Goal: Task Accomplishment & Management: Complete application form

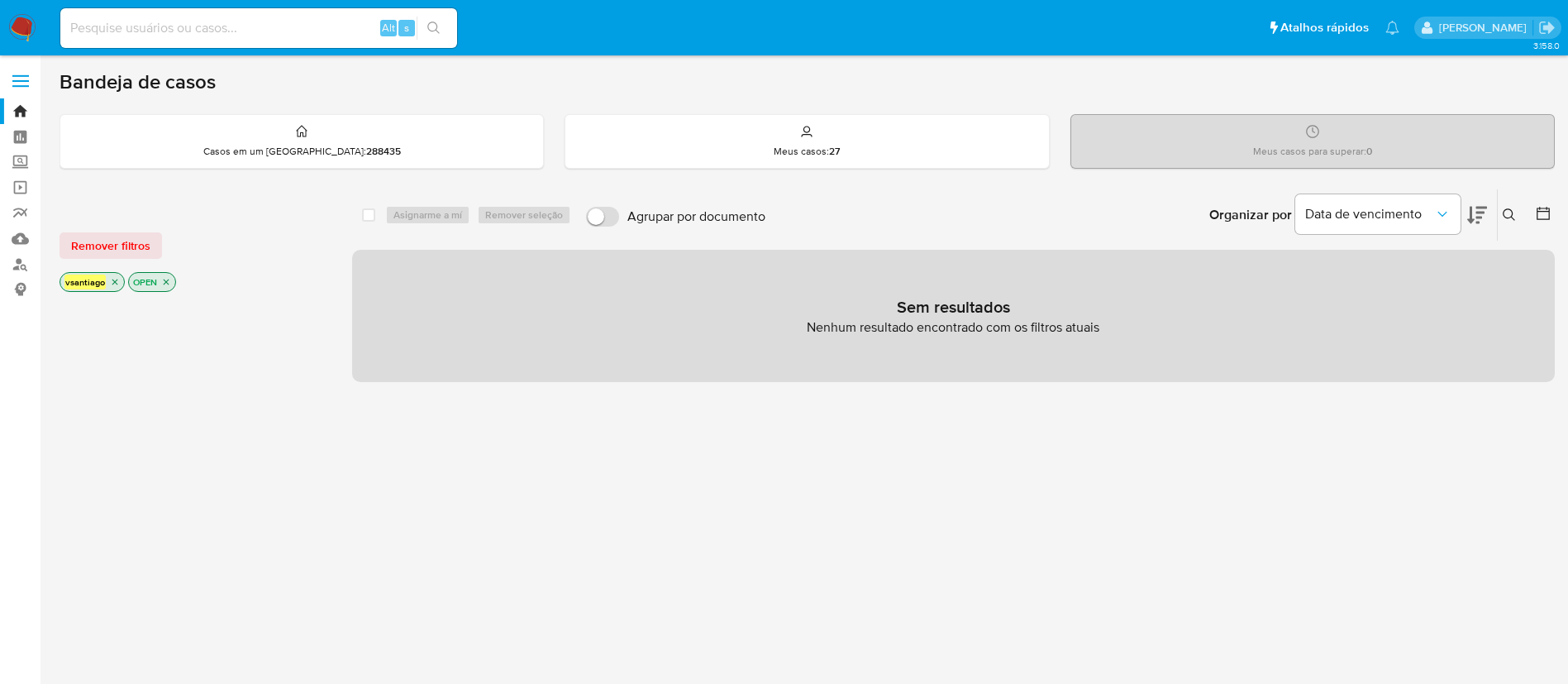
click at [742, 588] on div "select-all-cases-checkbox Asignarme a mí Remover seleção Agrupar por documento …" at bounding box center [954, 562] width 1203 height 748
click at [776, 538] on div "select-all-cases-checkbox Asignarme a mí Remover seleção Agrupar por documento …" at bounding box center [954, 562] width 1203 height 748
click at [23, 28] on img at bounding box center [22, 28] width 28 height 28
click at [29, 15] on img at bounding box center [22, 28] width 28 height 28
click at [170, 279] on icon "close-filter" at bounding box center [166, 282] width 10 height 10
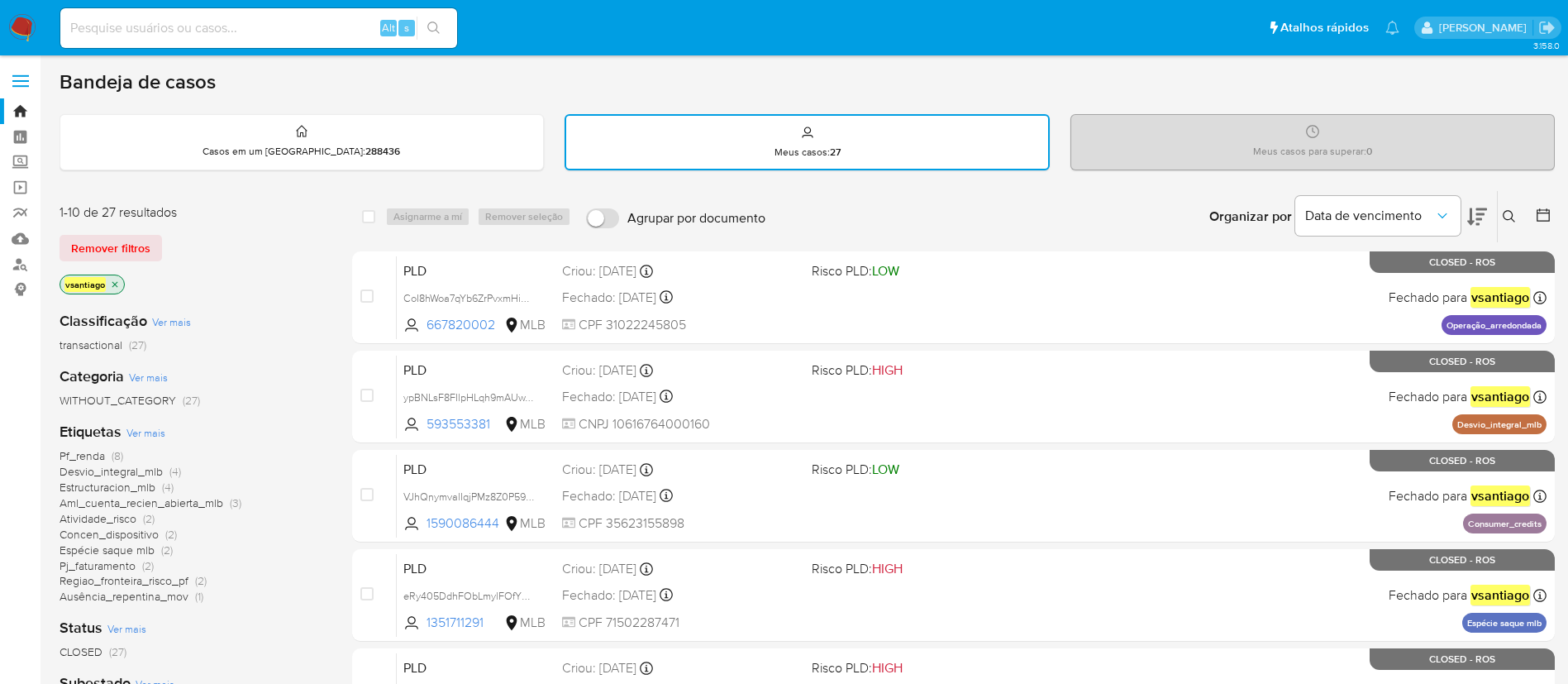
click at [1508, 221] on icon at bounding box center [1510, 217] width 13 height 13
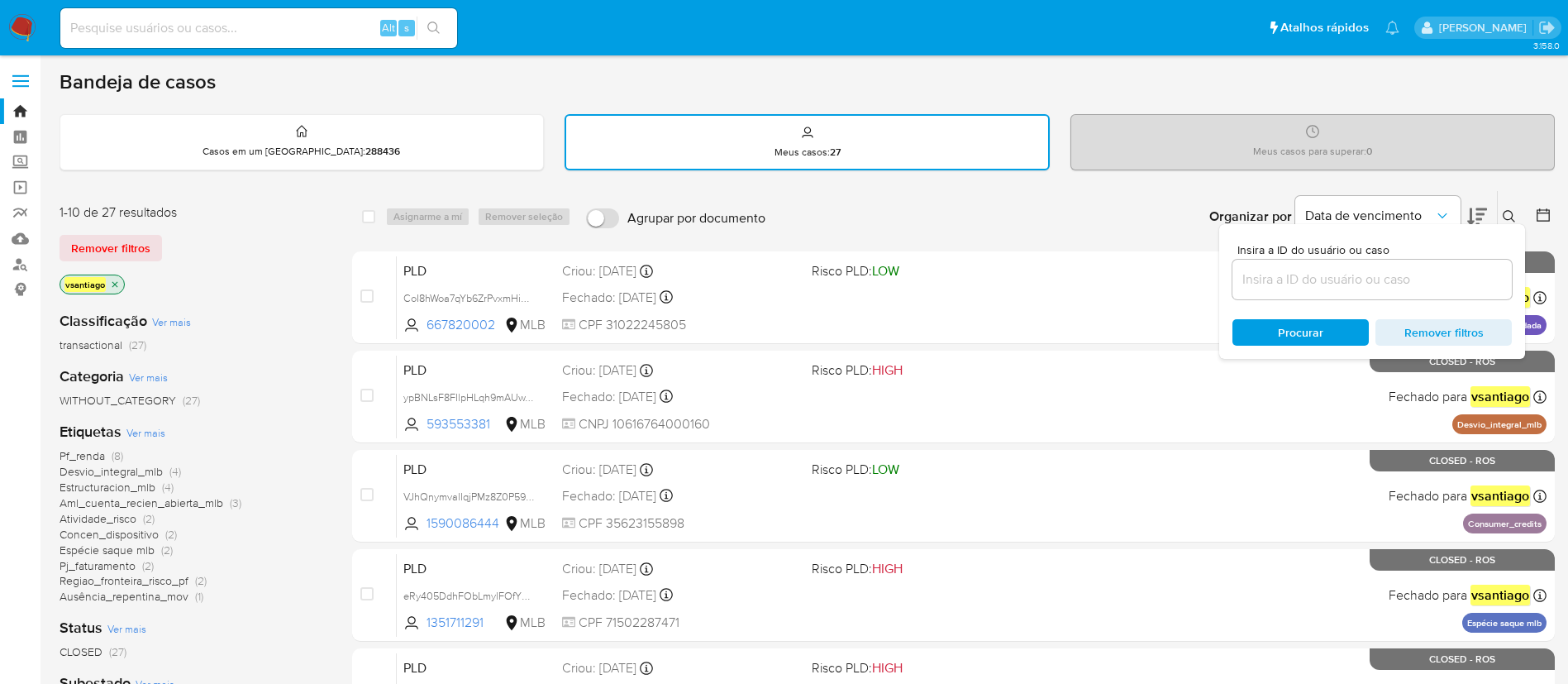
drag, startPoint x: 1336, startPoint y: 307, endPoint x: 1329, endPoint y: 292, distance: 16.6
click at [1329, 302] on div "Insira a ID do usuário ou caso Procurar Remover filtros" at bounding box center [1372, 291] width 306 height 135
click at [1330, 289] on input at bounding box center [1373, 279] width 280 height 21
paste input "k6CJMcmnd32Ti4iJRqWTLuTu"
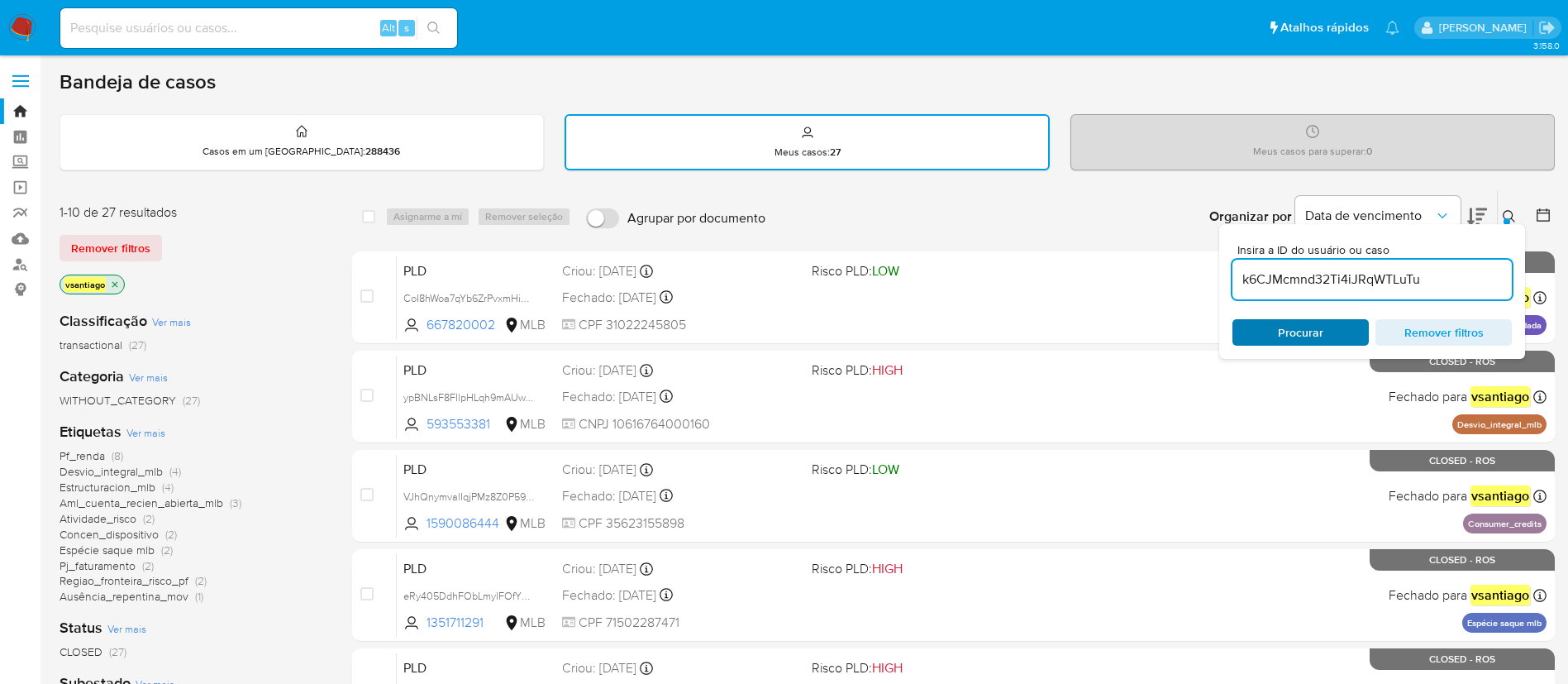
type input "k6CJMcmnd32Ti4iJRqWTLuTu"
click at [1263, 323] on span "Procurar" at bounding box center [1301, 332] width 113 height 23
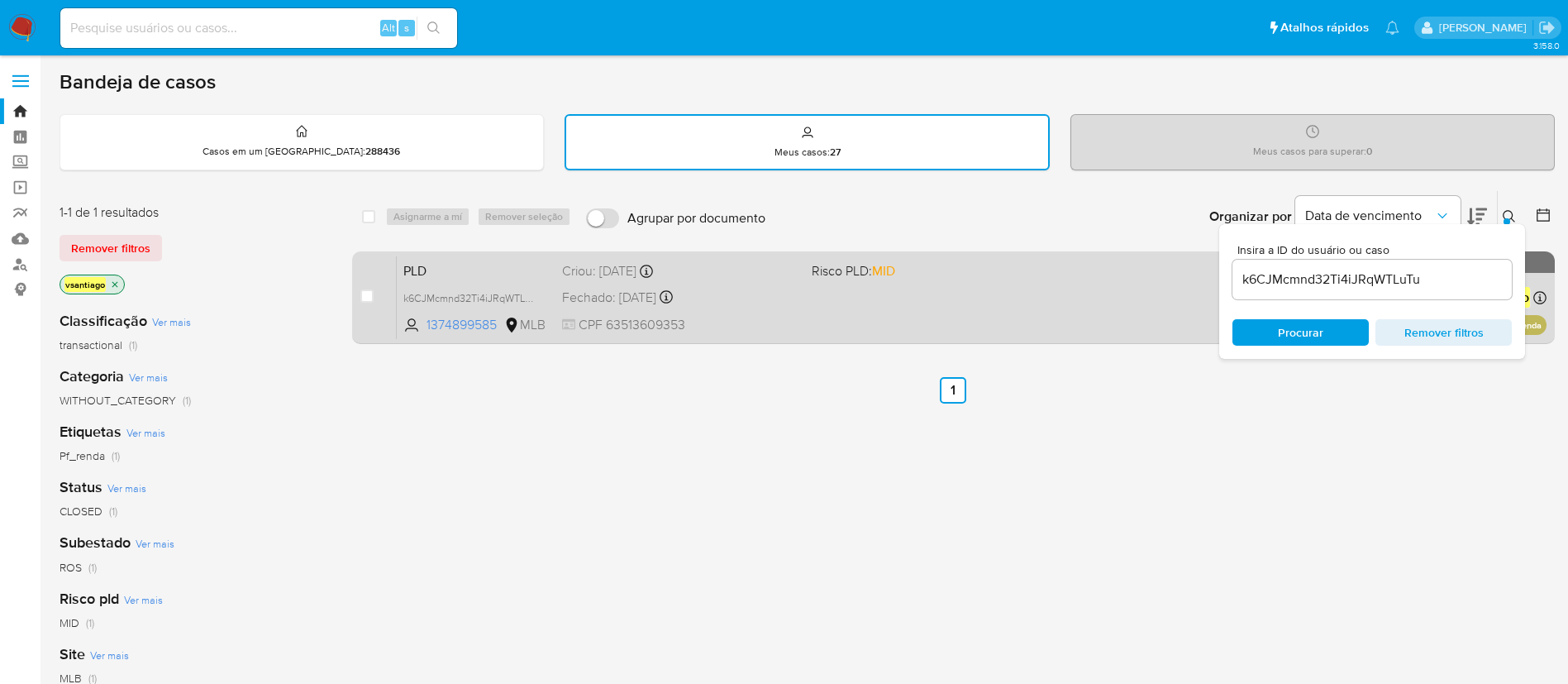
click at [709, 316] on span "CPF 63513609353" at bounding box center [680, 325] width 237 height 18
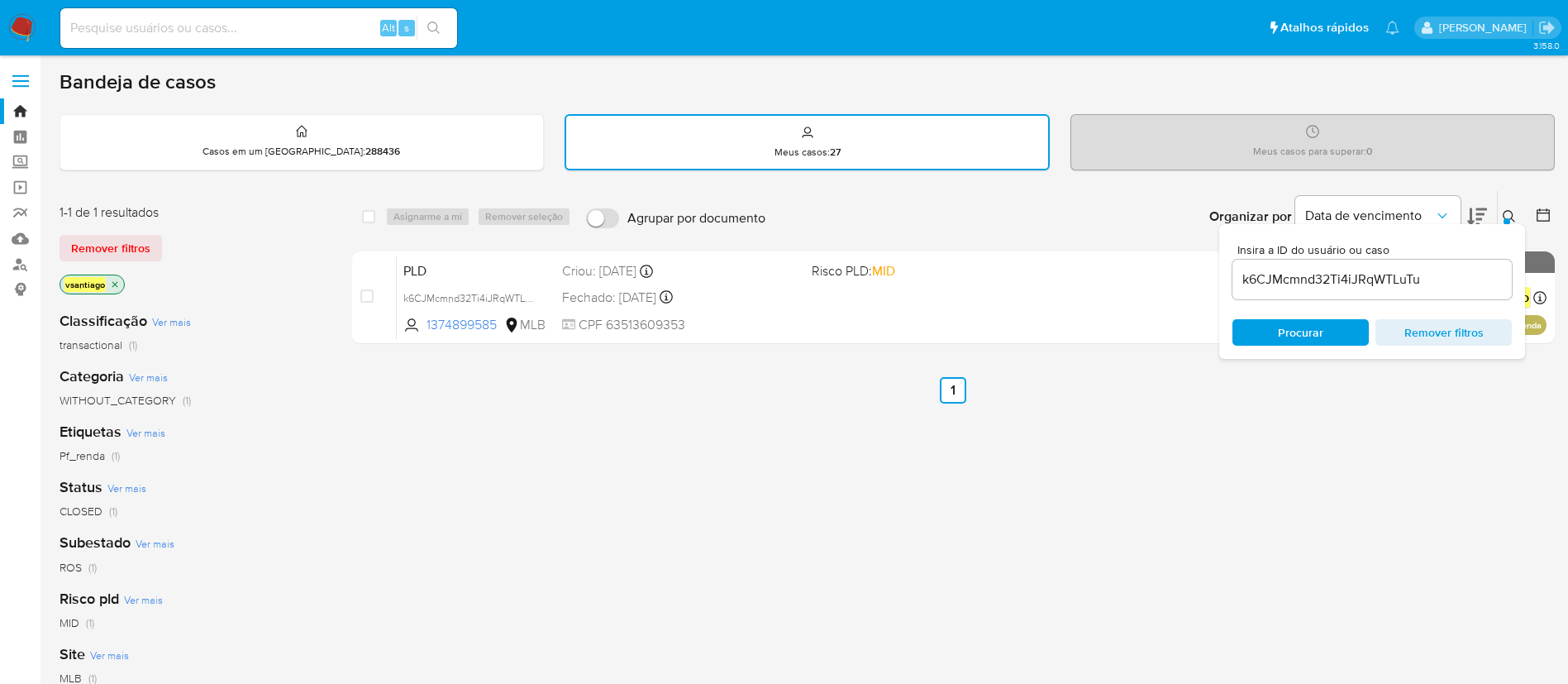
click at [27, 30] on img at bounding box center [22, 28] width 28 height 28
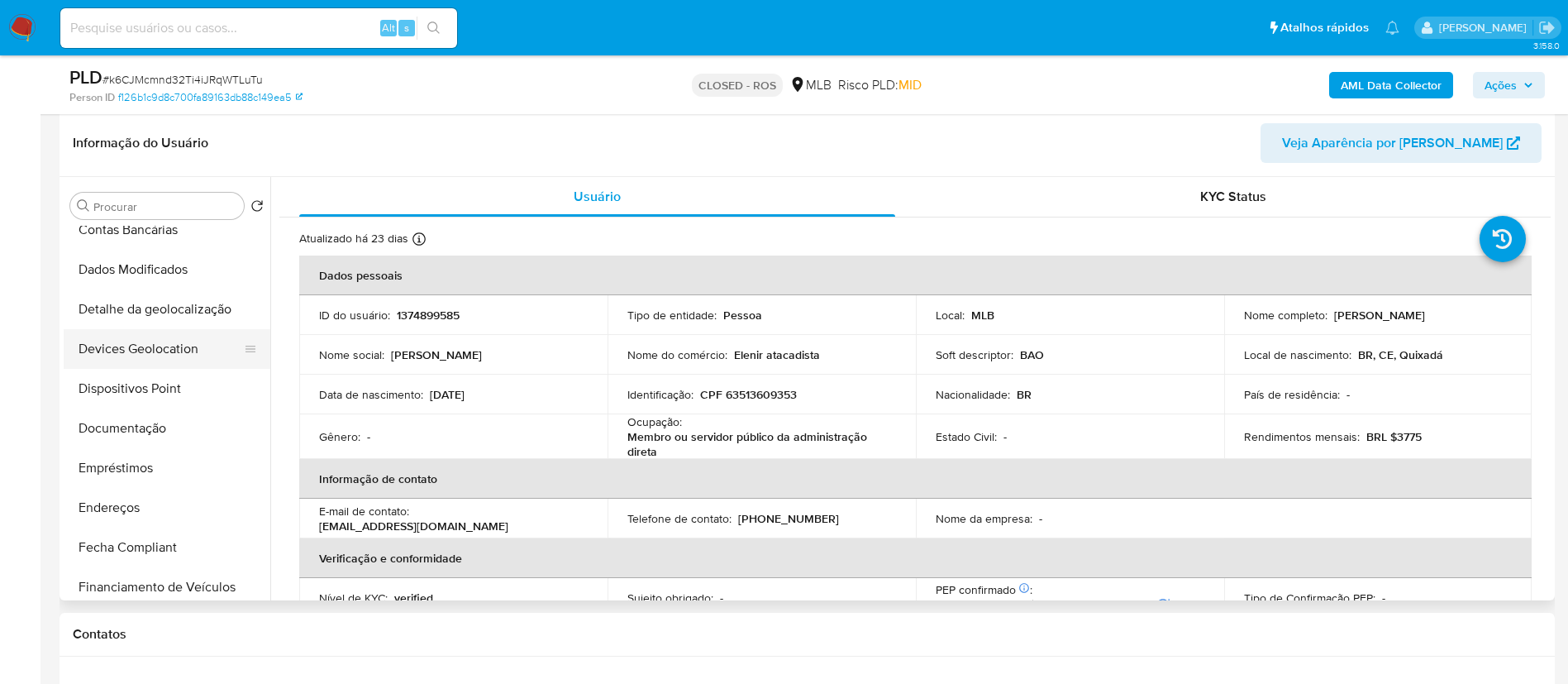
scroll to position [248, 0]
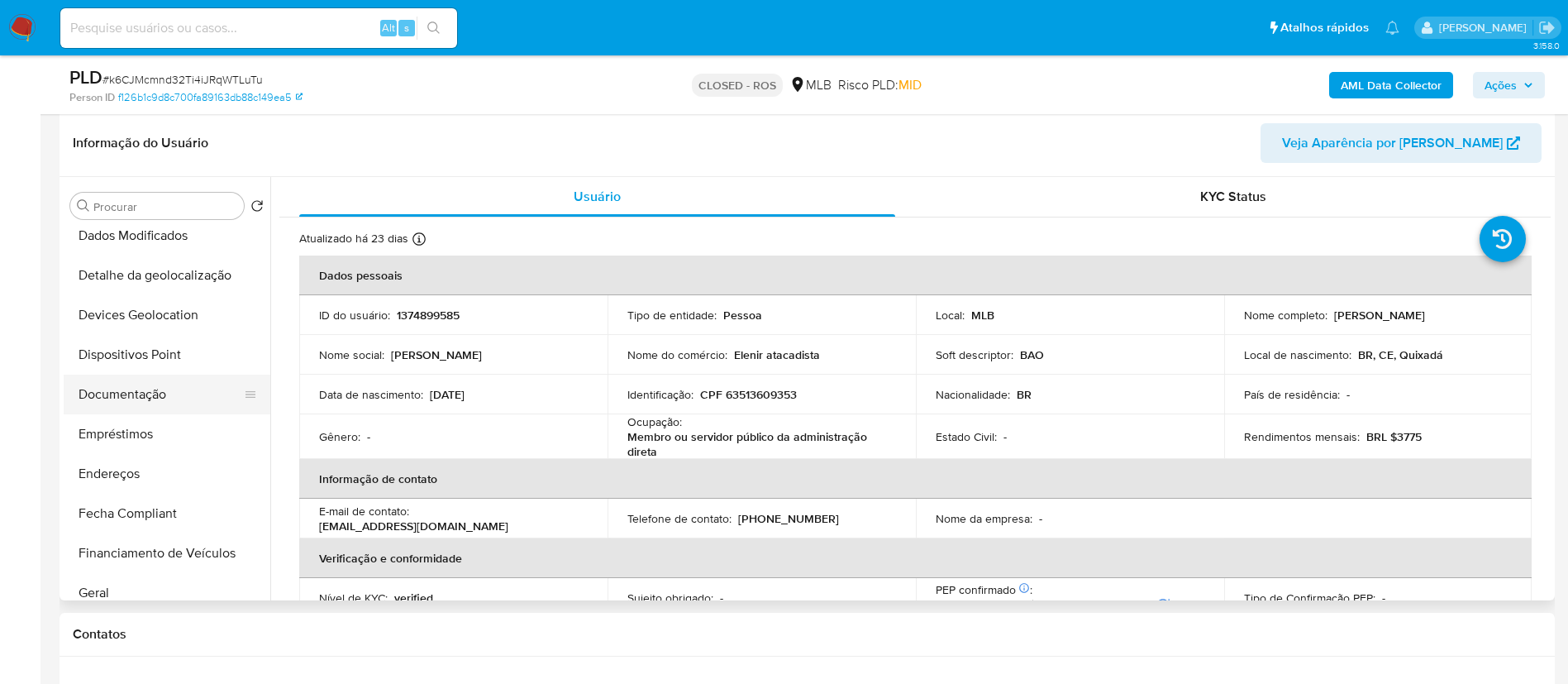
click at [146, 382] on button "Documentação" at bounding box center [160, 394] width 193 height 39
select select "10"
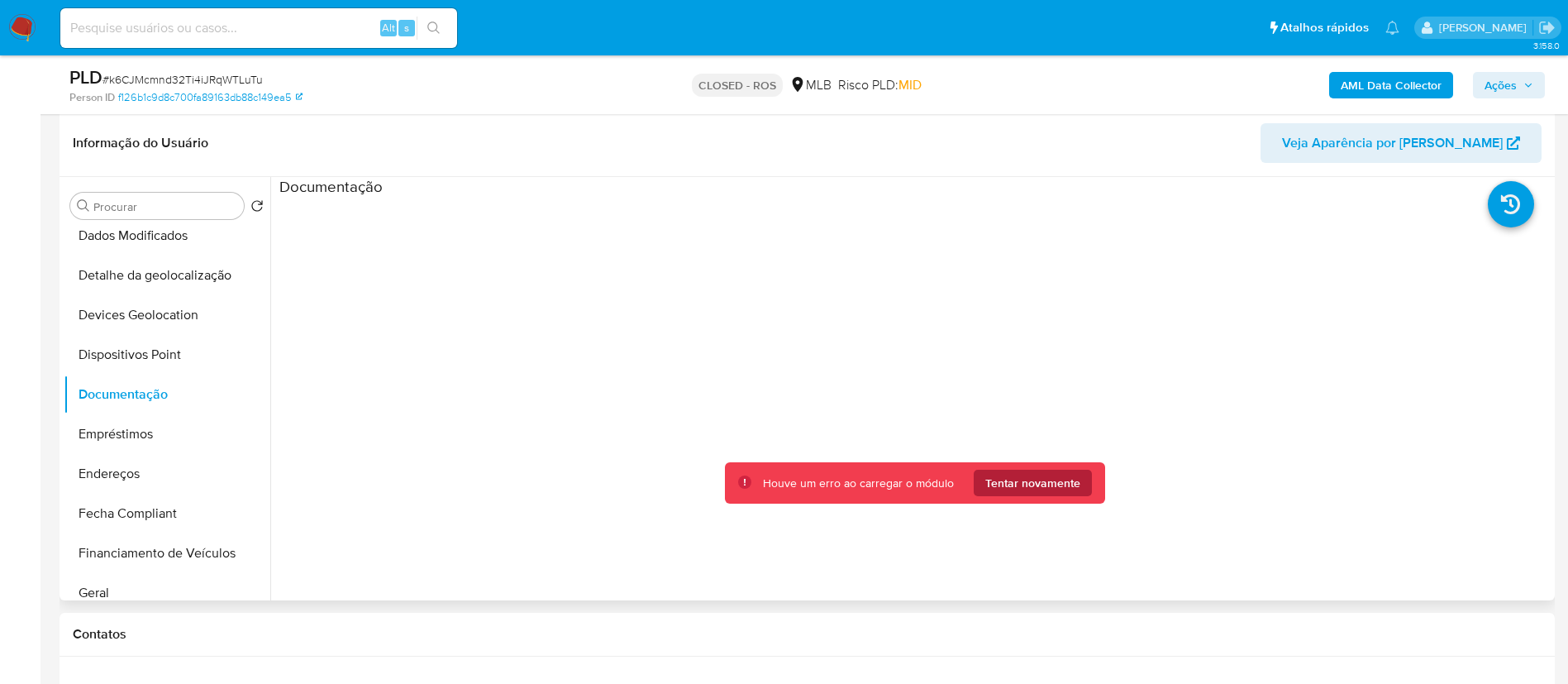
click at [1024, 479] on span "Tentar novamente" at bounding box center [1033, 483] width 95 height 27
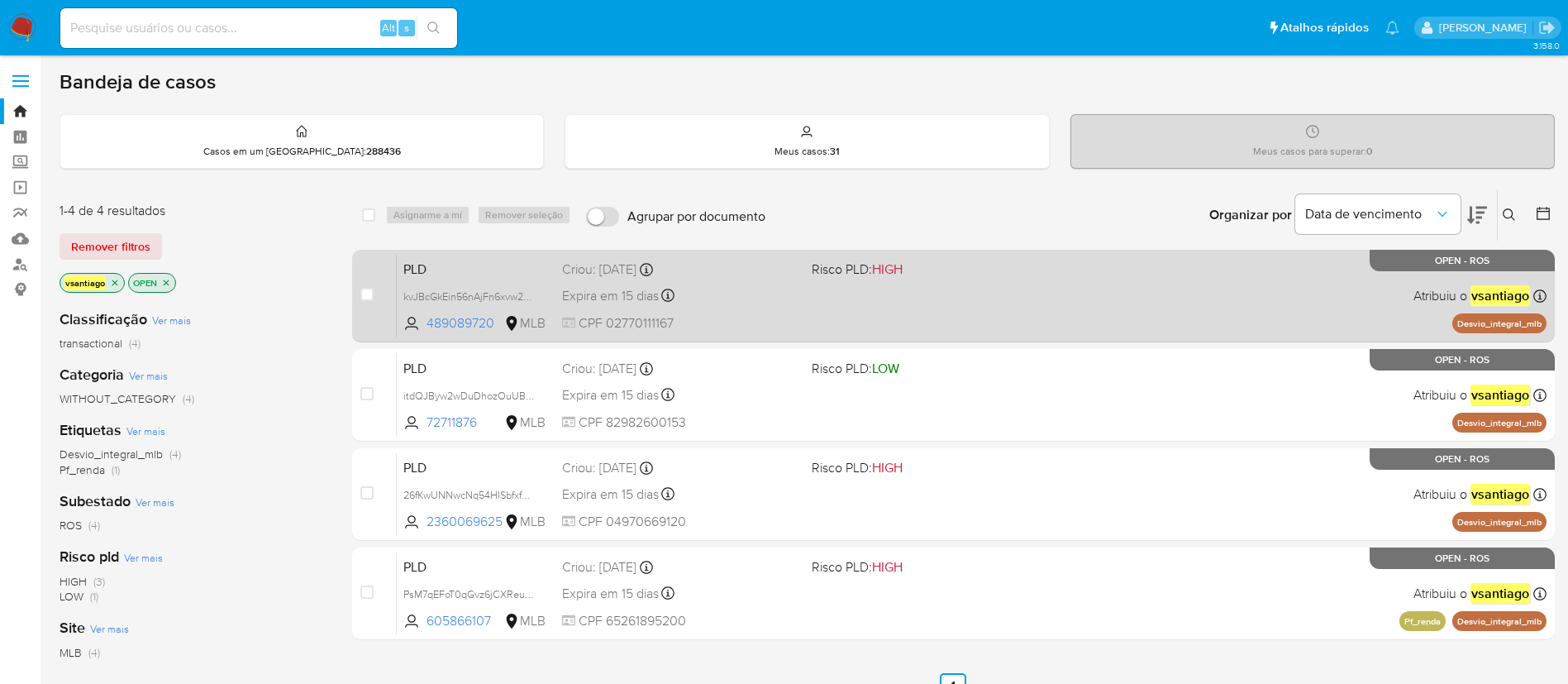
click at [896, 292] on div "PLD kvJBcGkEin56nAjFn6xvw25W 489089720 MLB Risco PLD: HIGH Criou: [DATE] Criou:…" at bounding box center [971, 295] width 1149 height 83
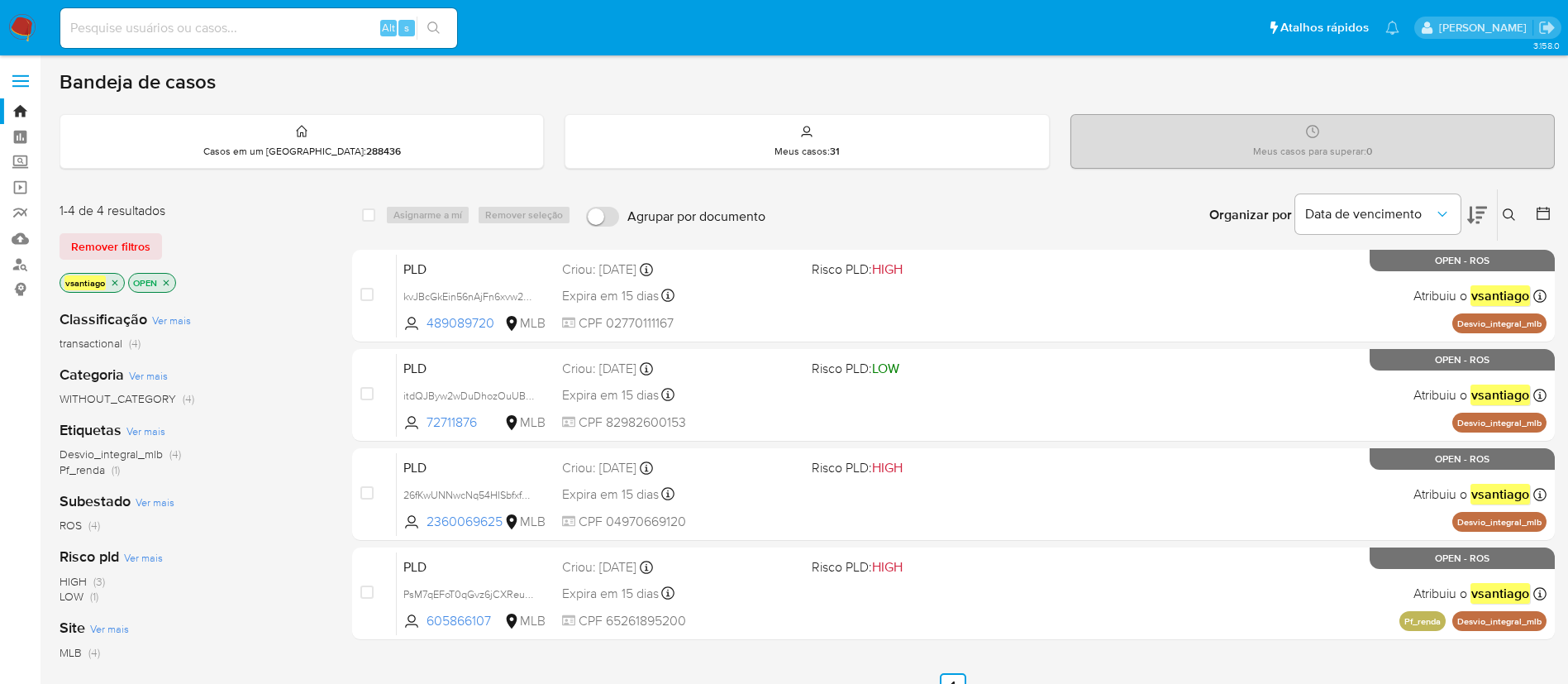
click at [29, 27] on img at bounding box center [22, 28] width 28 height 28
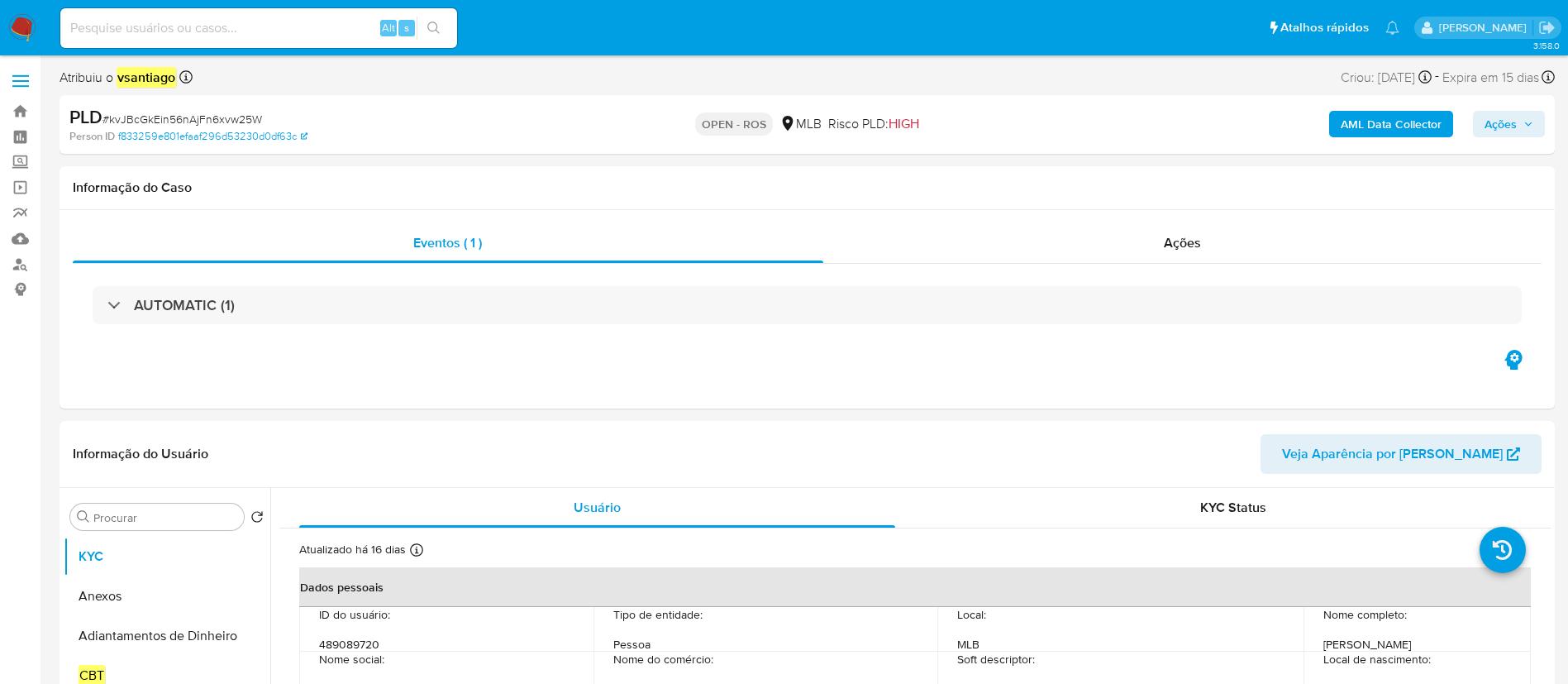
select select "10"
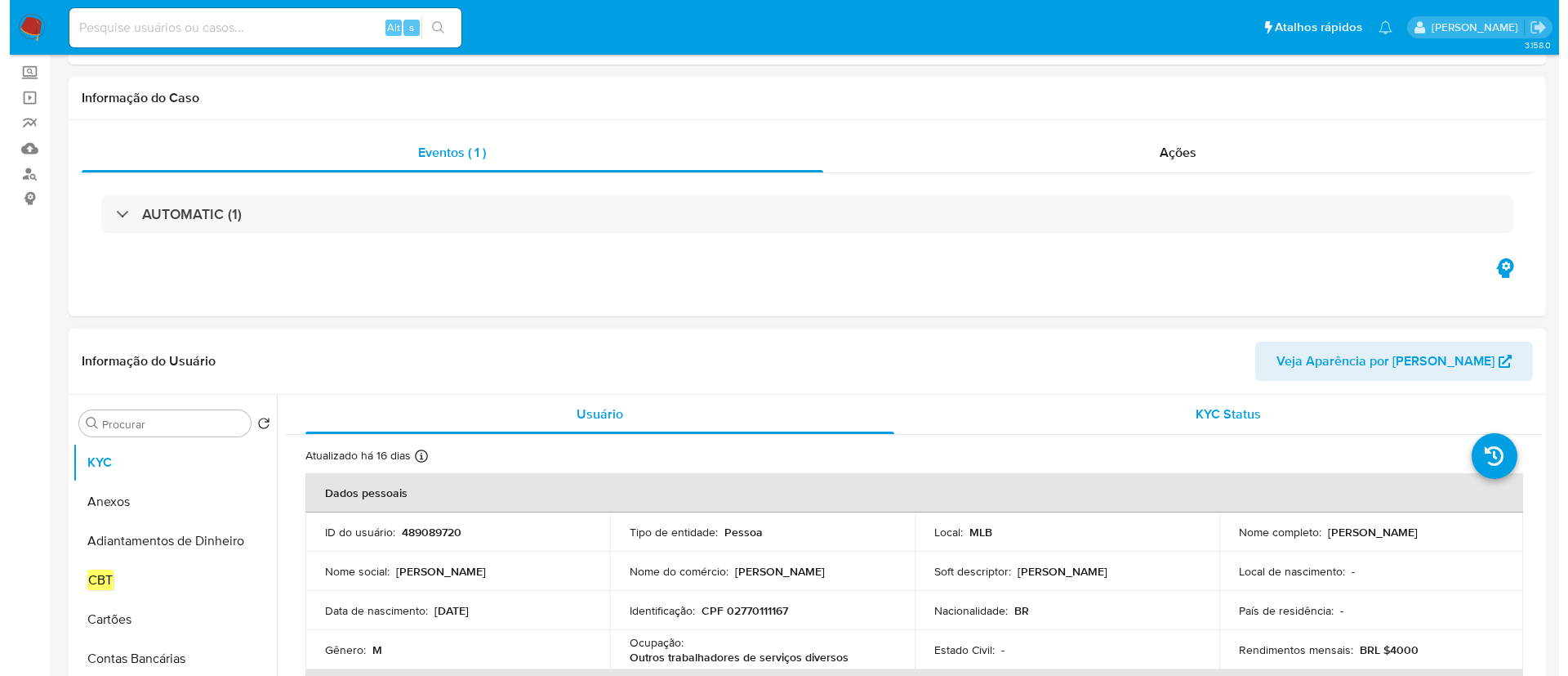
scroll to position [122, 0]
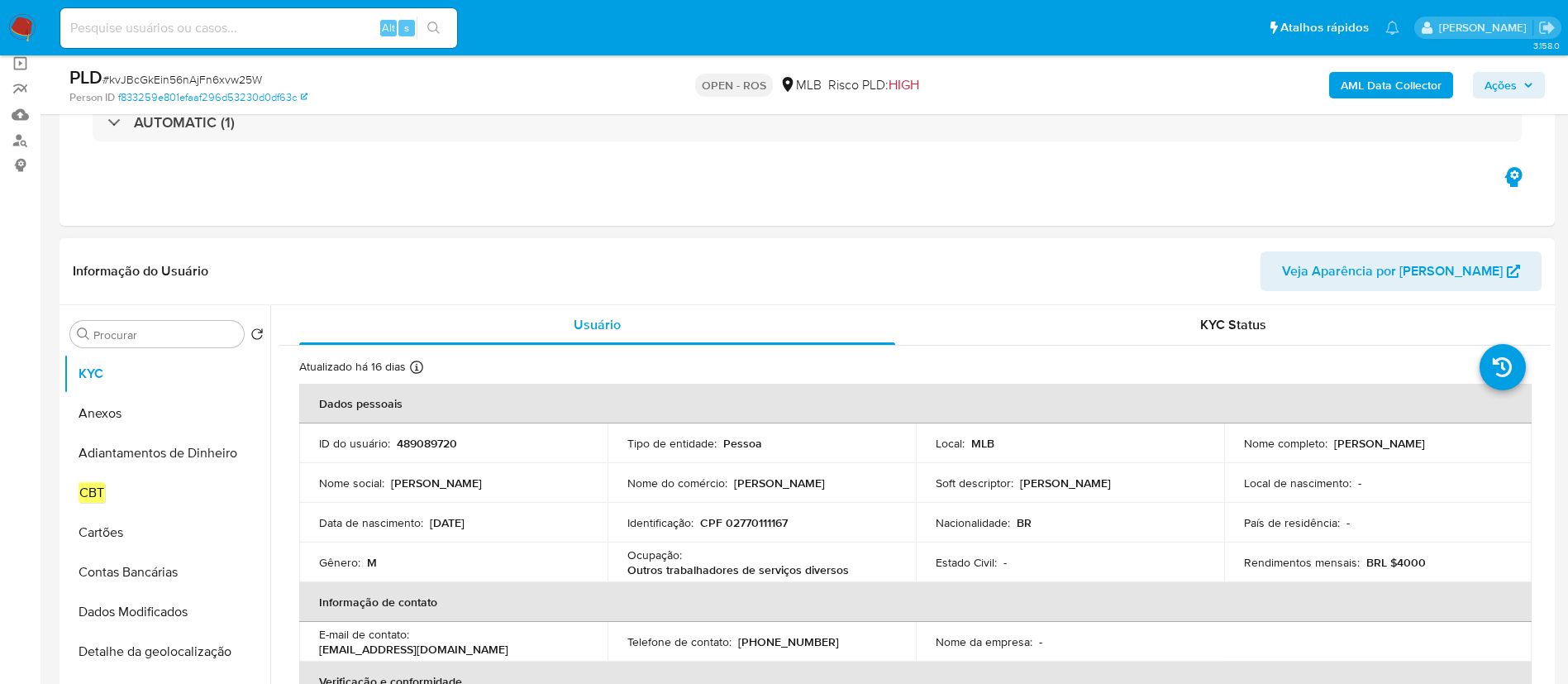
drag, startPoint x: 1329, startPoint y: 441, endPoint x: 1459, endPoint y: 445, distance: 130.1
click at [1425, 445] on p "Luiz Gustavo Matias Filho" at bounding box center [1379, 444] width 91 height 15
copy p "Luiz Gustavo Matias Filho"
click at [747, 522] on p "CPF 02770111167" at bounding box center [743, 523] width 87 height 15
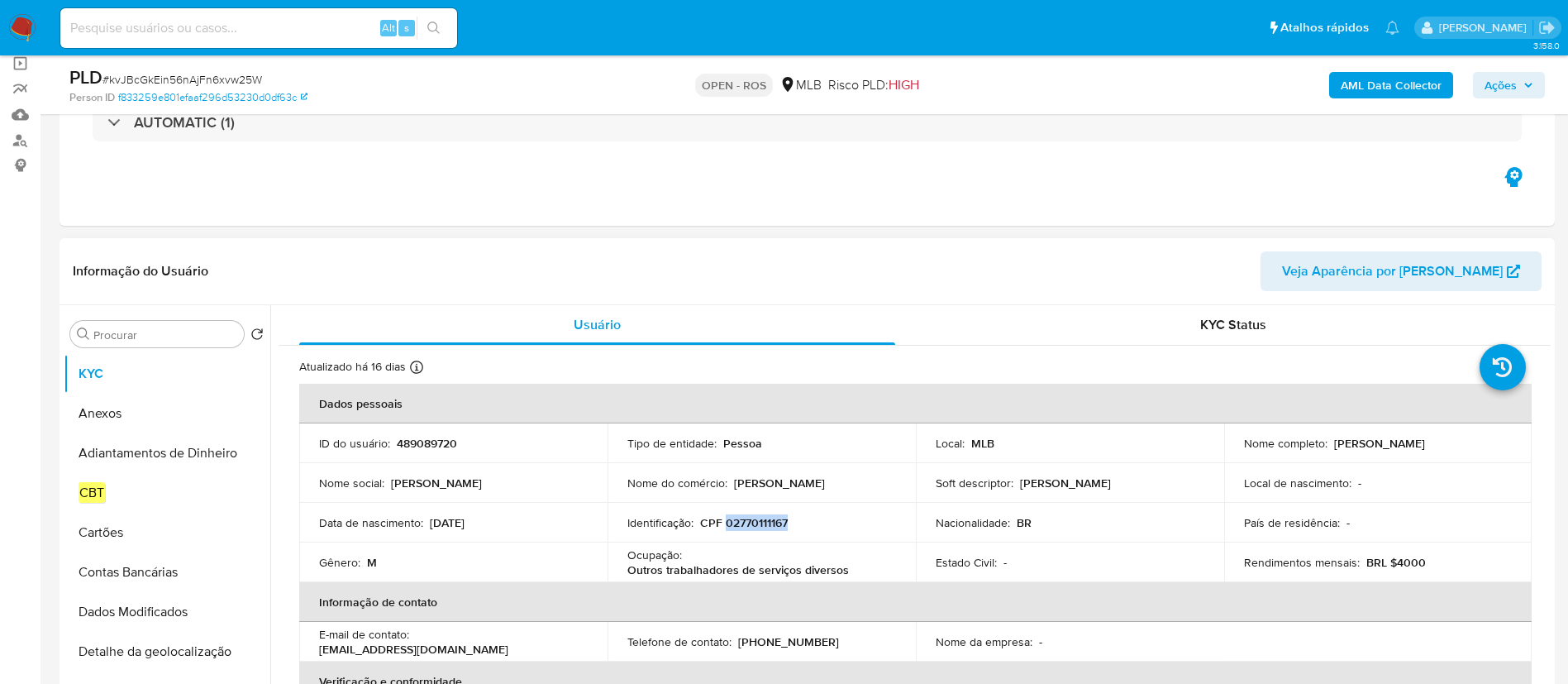
copy p "02770111167"
click at [118, 413] on button "Anexos" at bounding box center [160, 413] width 193 height 39
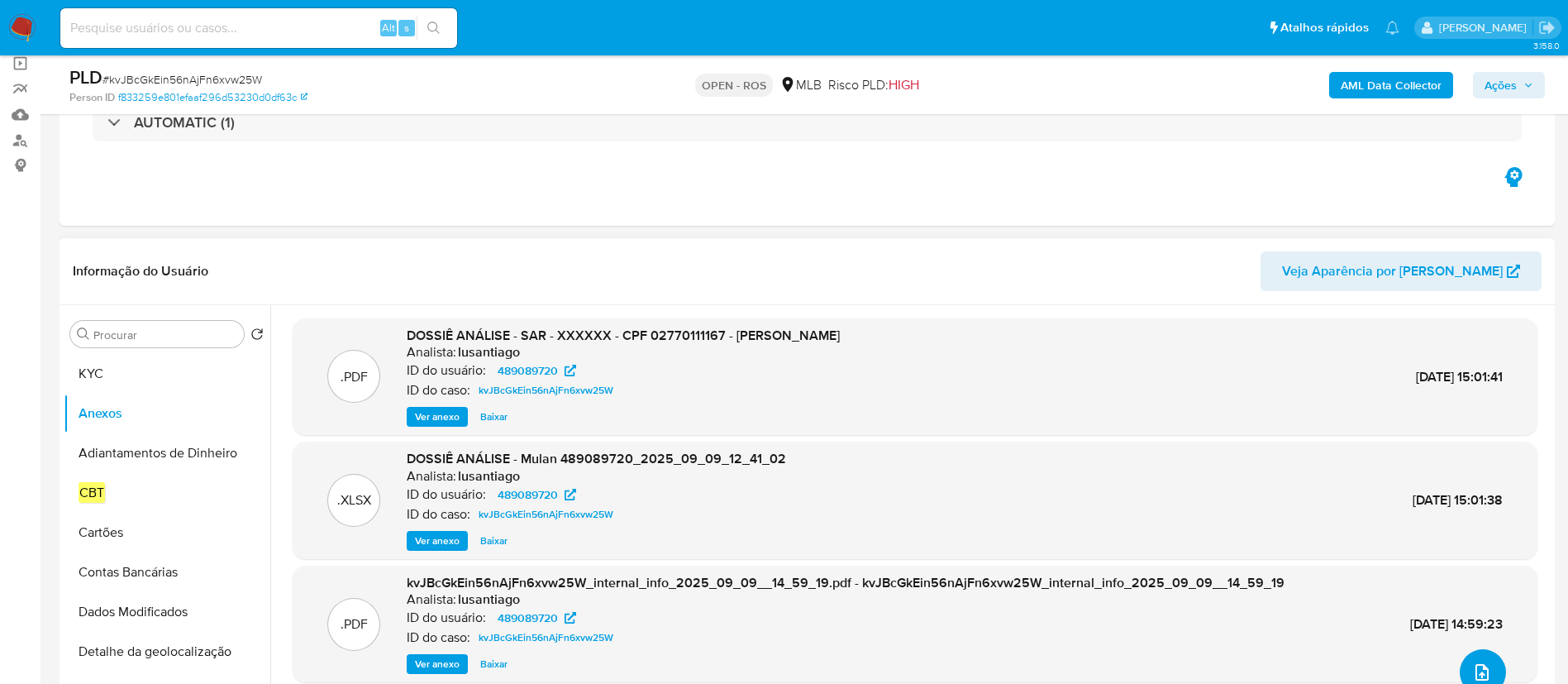
click at [1477, 667] on icon "upload-file" at bounding box center [1482, 672] width 13 height 16
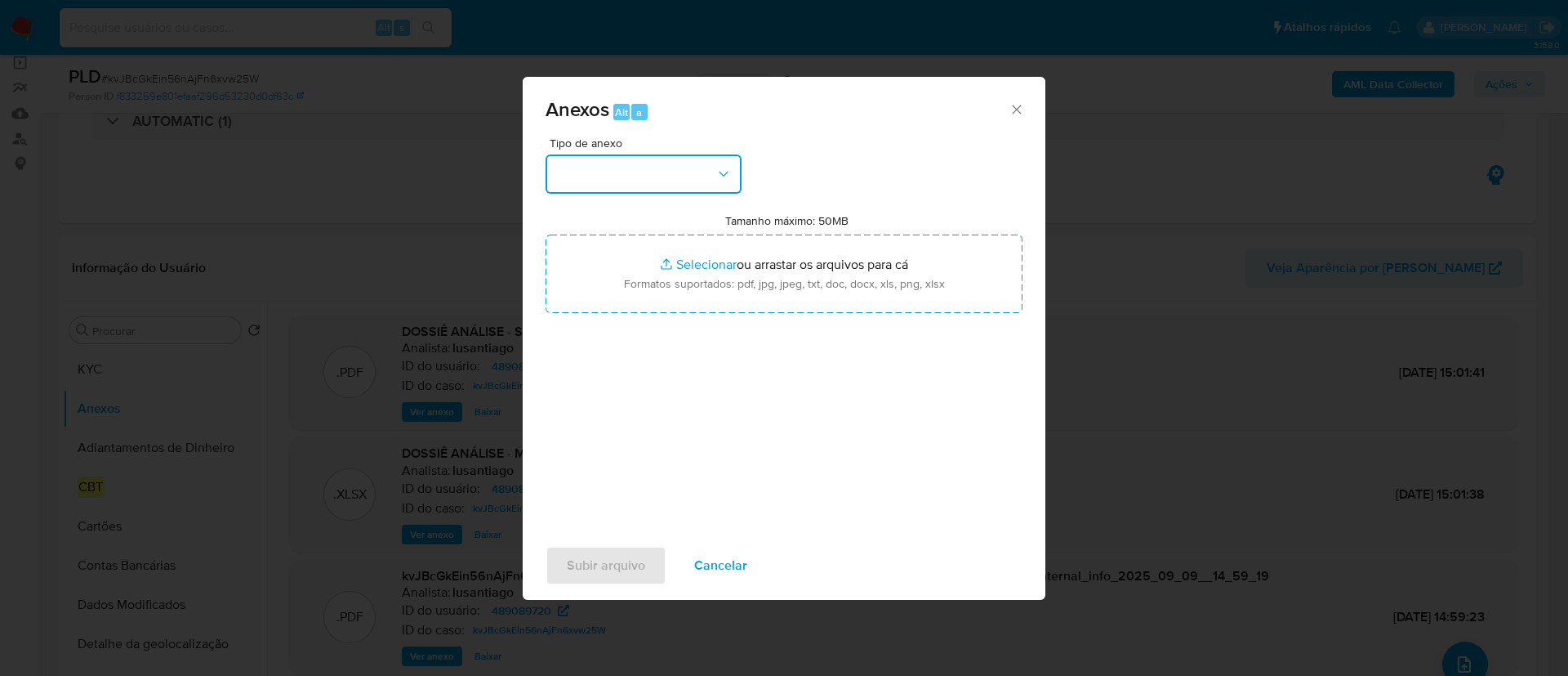
click at [624, 181] on button "button" at bounding box center [643, 173] width 196 height 39
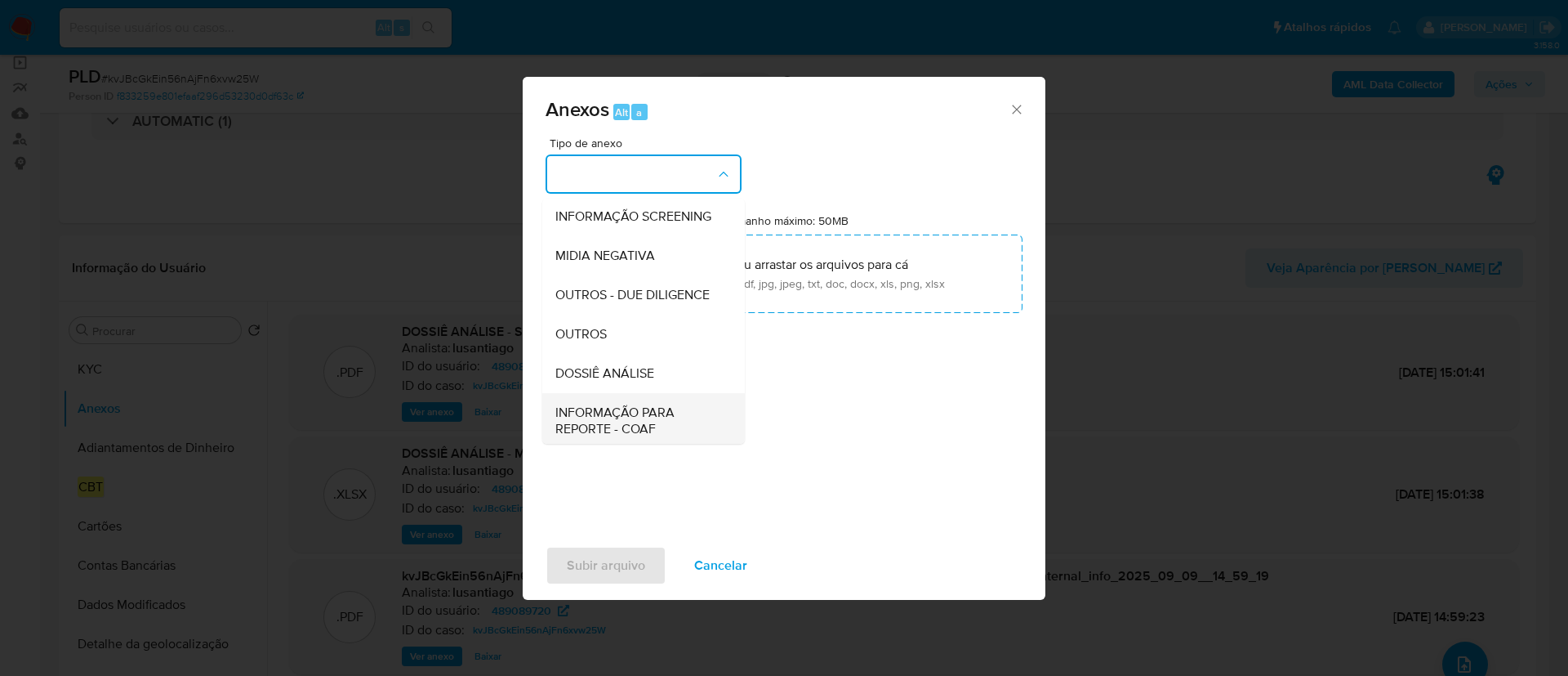
scroll to position [252, 0]
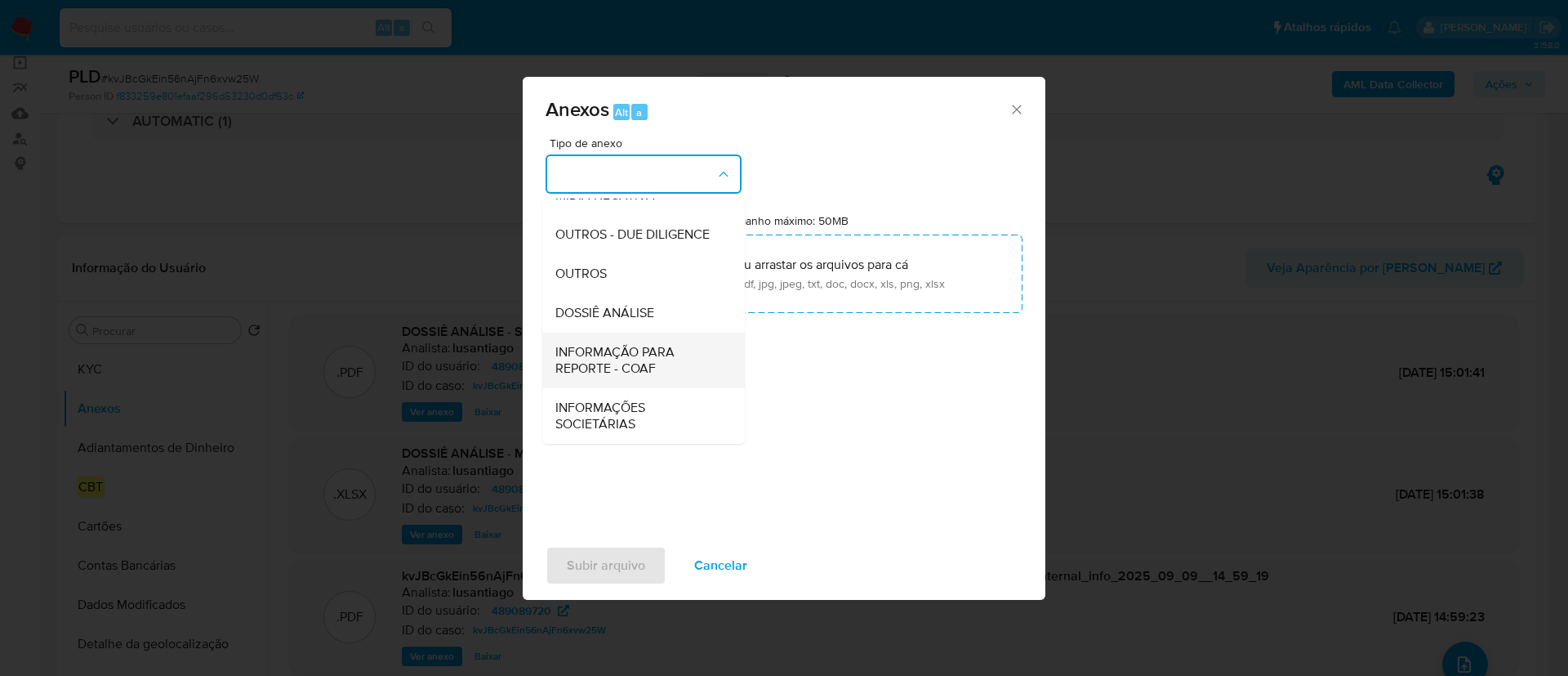
click at [661, 376] on span "INFORMAÇÃO PARA REPORTE - COAF" at bounding box center [639, 360] width 167 height 33
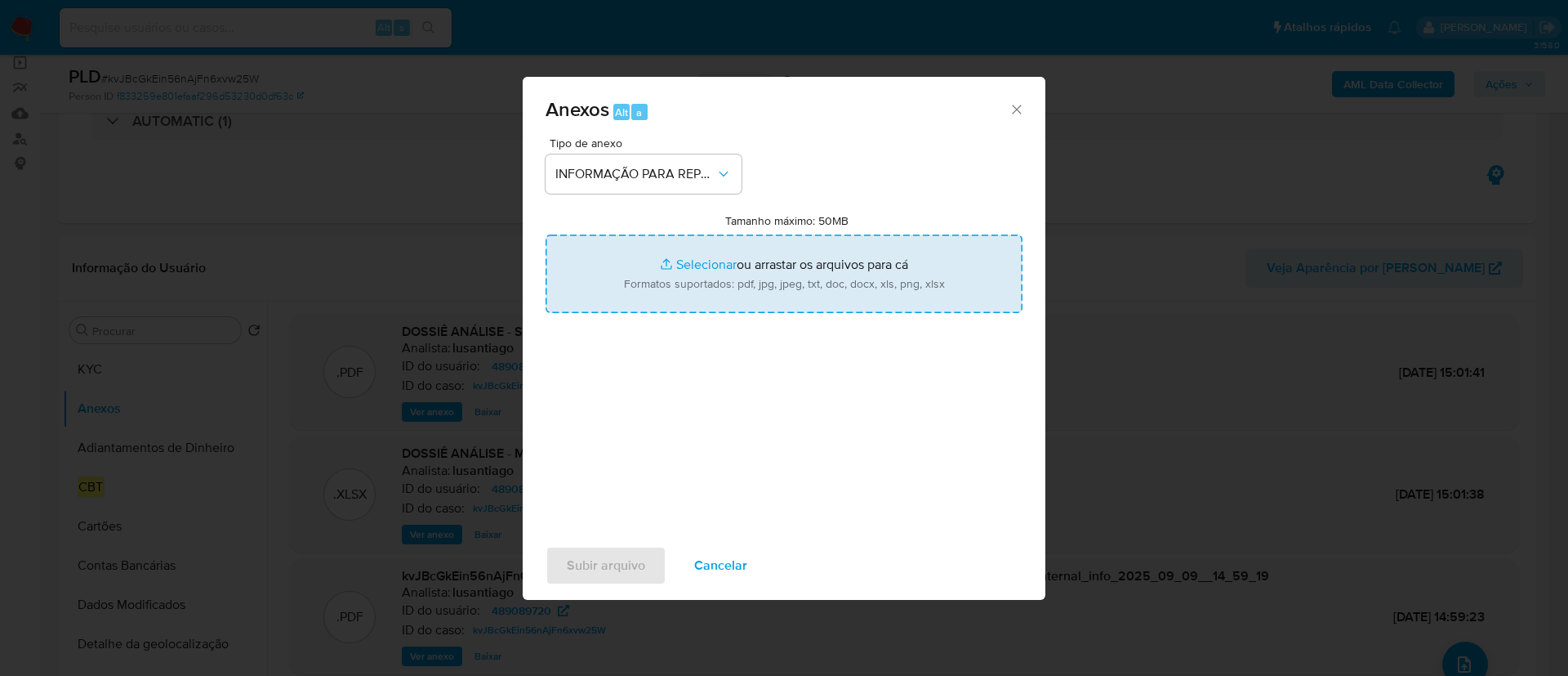
type input "C:\fakepath\SAR - kvJBcGkEin56nAjFn6xvw25W - CPF 02770111167 - LUIZ GUSTAVO MAT…"
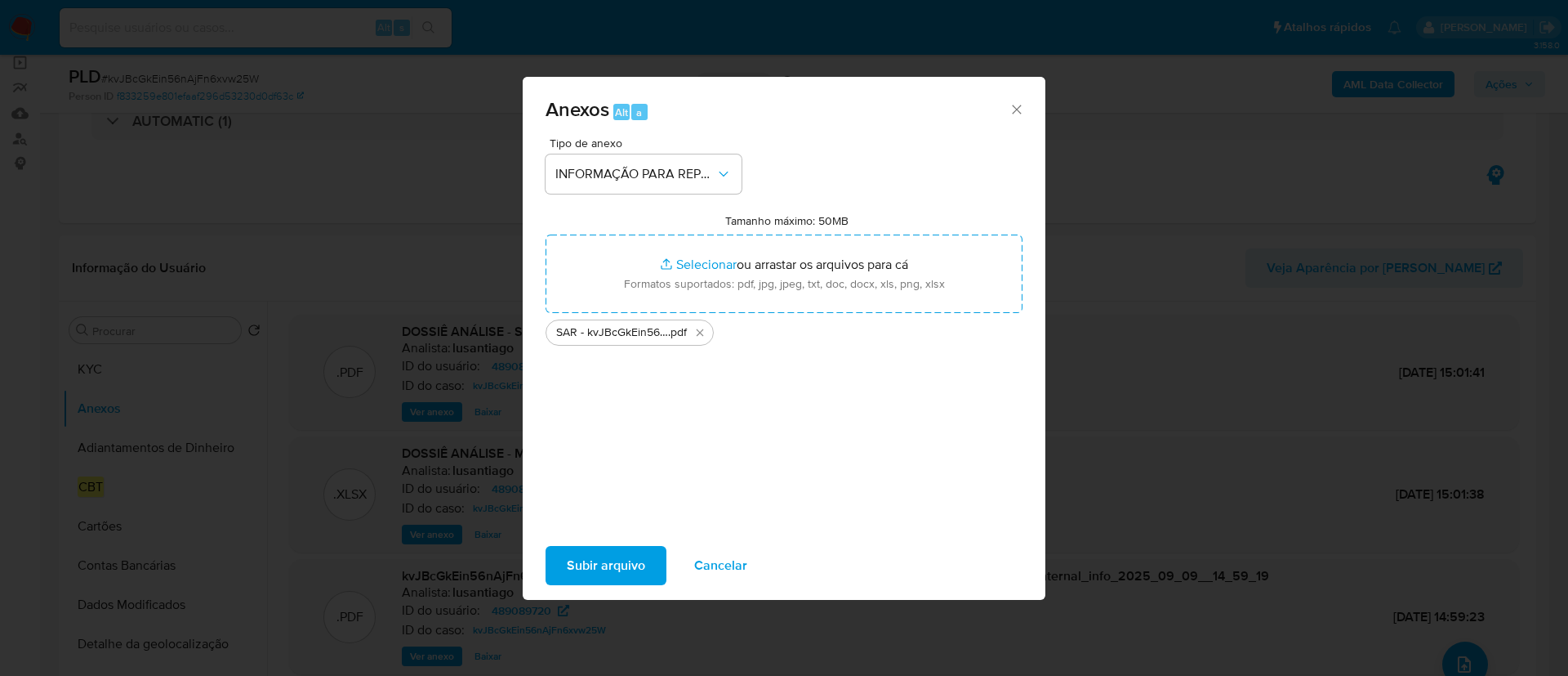
click at [595, 573] on span "Subir arquivo" at bounding box center [606, 565] width 79 height 36
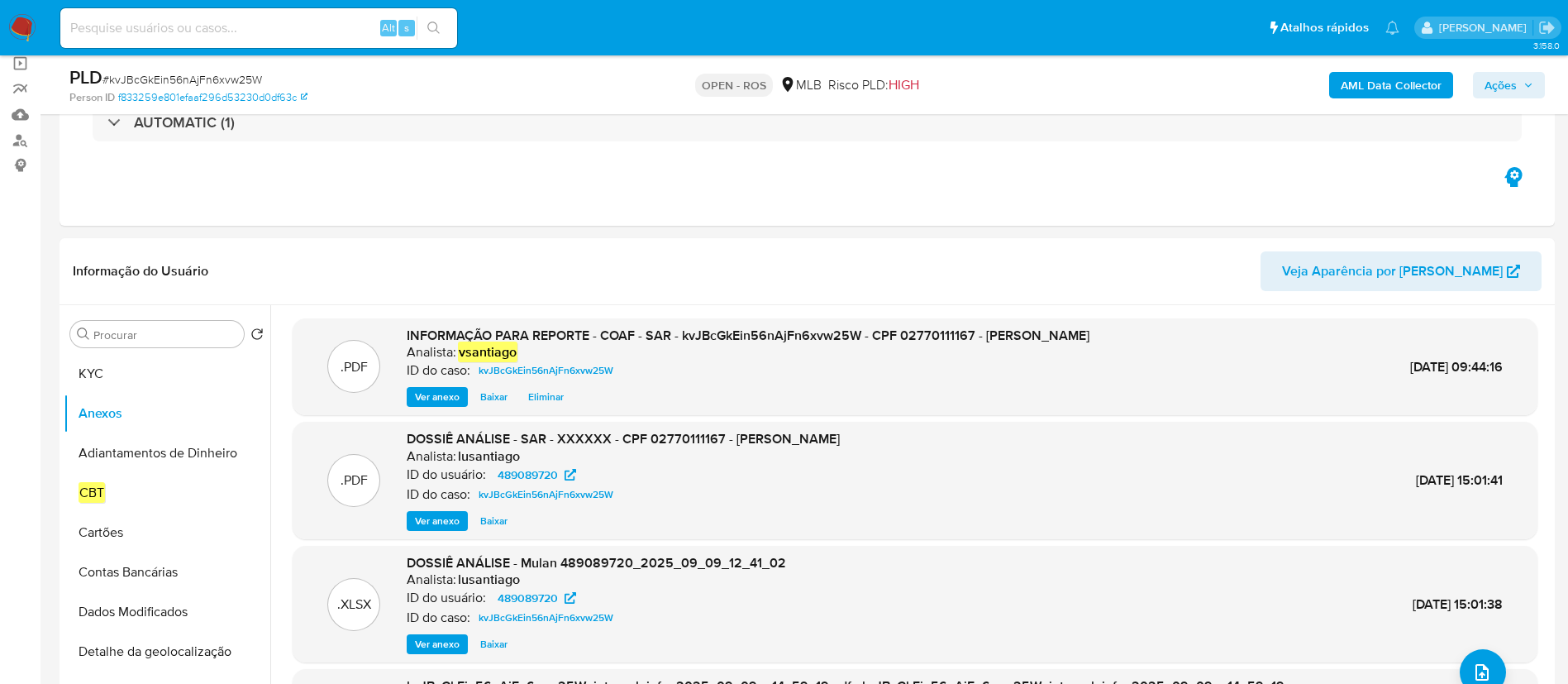
click at [1500, 86] on span "Ações" at bounding box center [1501, 85] width 33 height 27
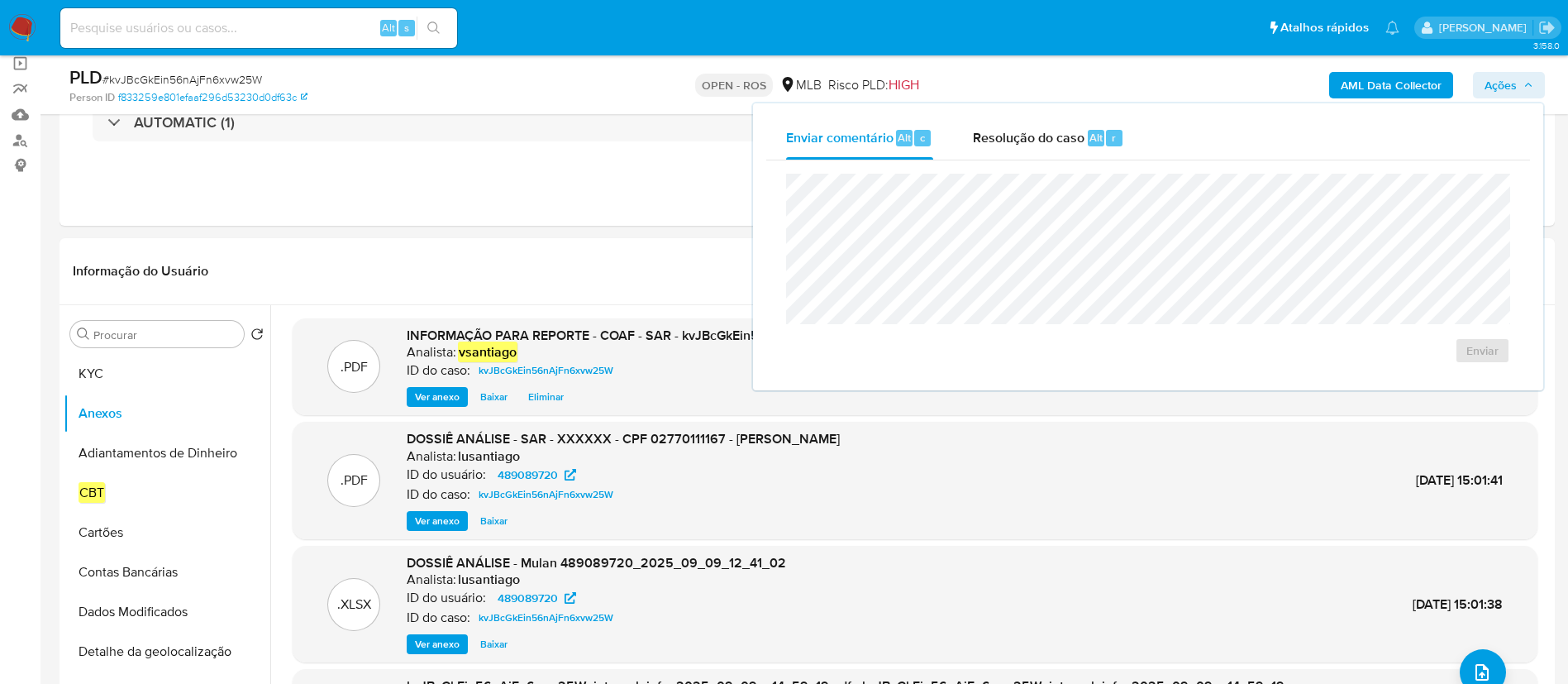
drag, startPoint x: 1006, startPoint y: 133, endPoint x: 998, endPoint y: 161, distance: 29.1
click at [1007, 139] on span "Resolução do caso" at bounding box center [1029, 137] width 112 height 19
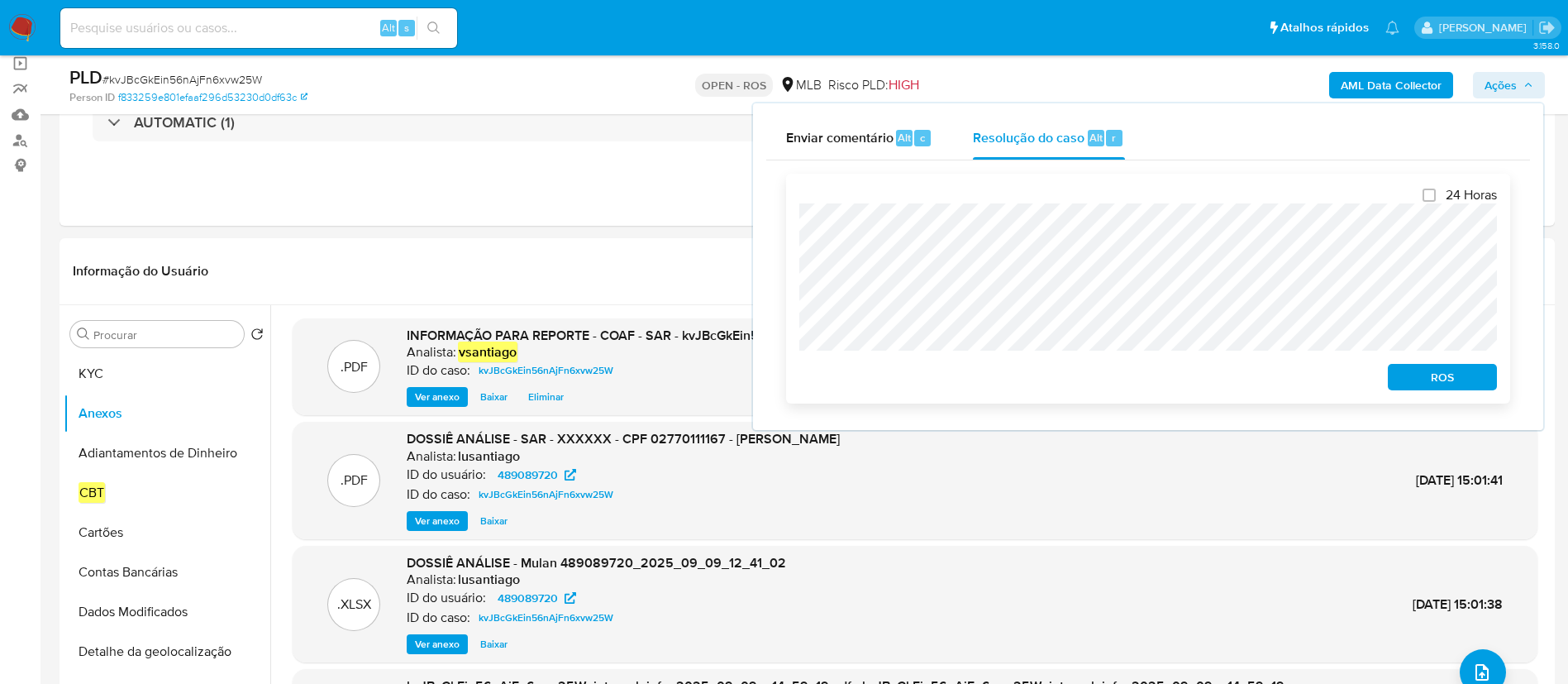
click at [1451, 377] on span "ROS" at bounding box center [1443, 376] width 86 height 23
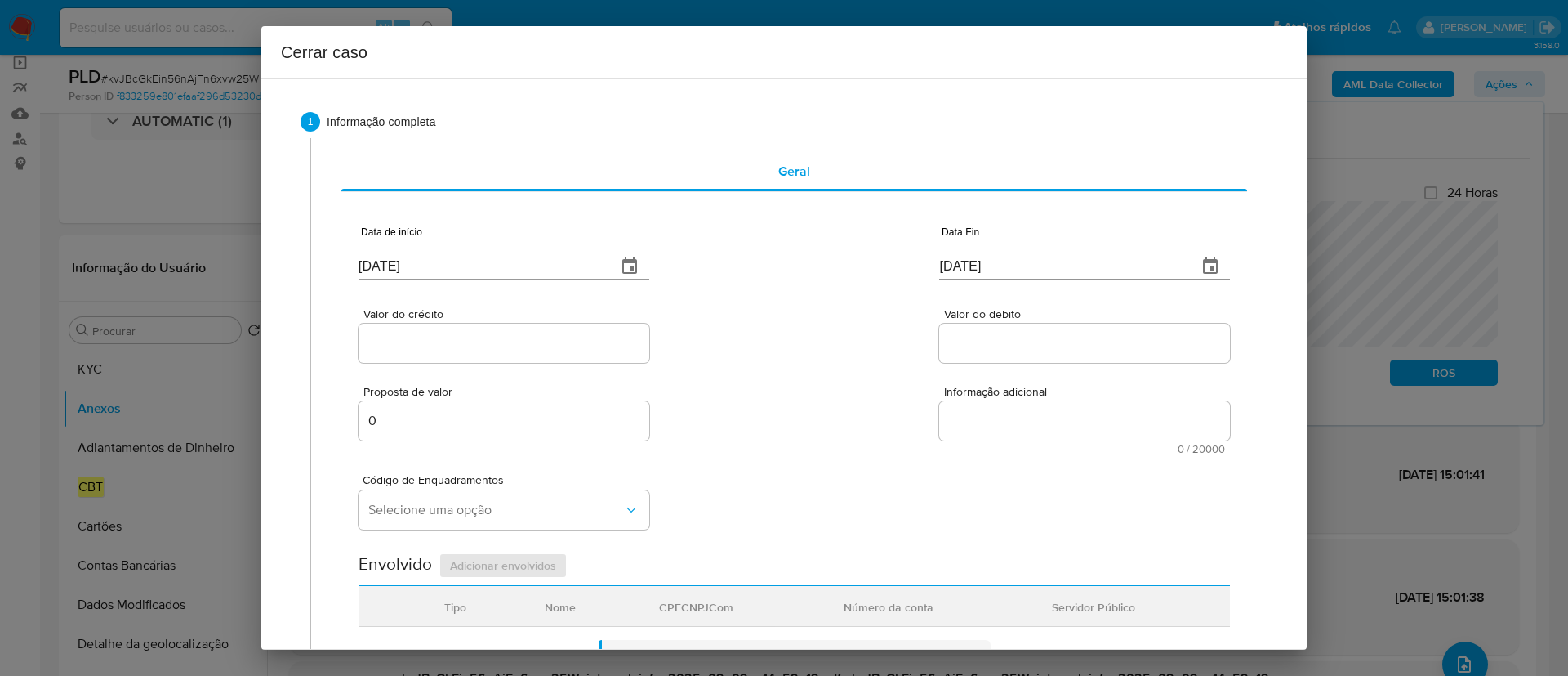
click at [395, 260] on input "11/09/2025" at bounding box center [481, 267] width 245 height 27
click at [395, 260] on input "[DATE]" at bounding box center [481, 267] width 245 height 27
paste input "04/07"
type input "04/07/2025"
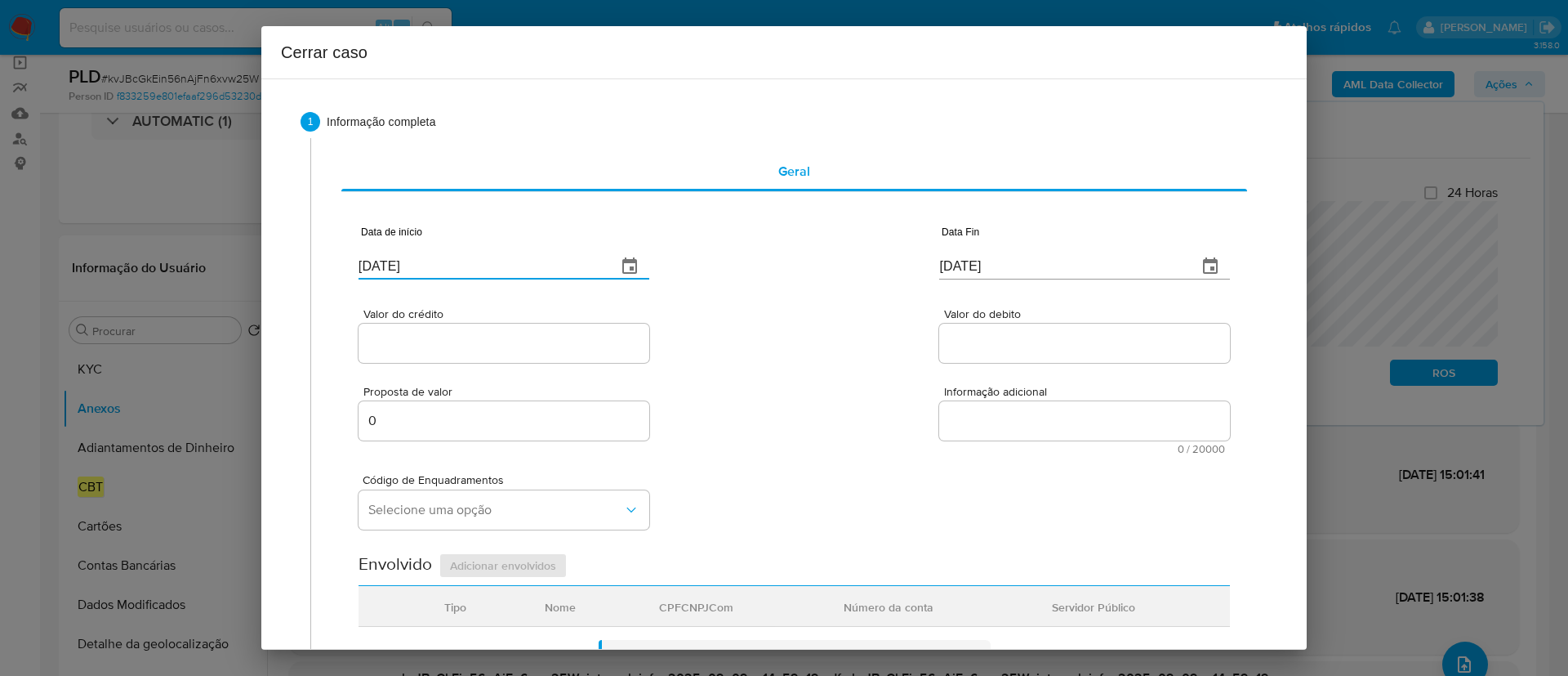
click at [968, 259] on input "[DATE]" at bounding box center [1061, 267] width 245 height 27
click at [967, 259] on input "[DATE]" at bounding box center [1061, 267] width 245 height 27
paste input "08"
type input "08/09/2025"
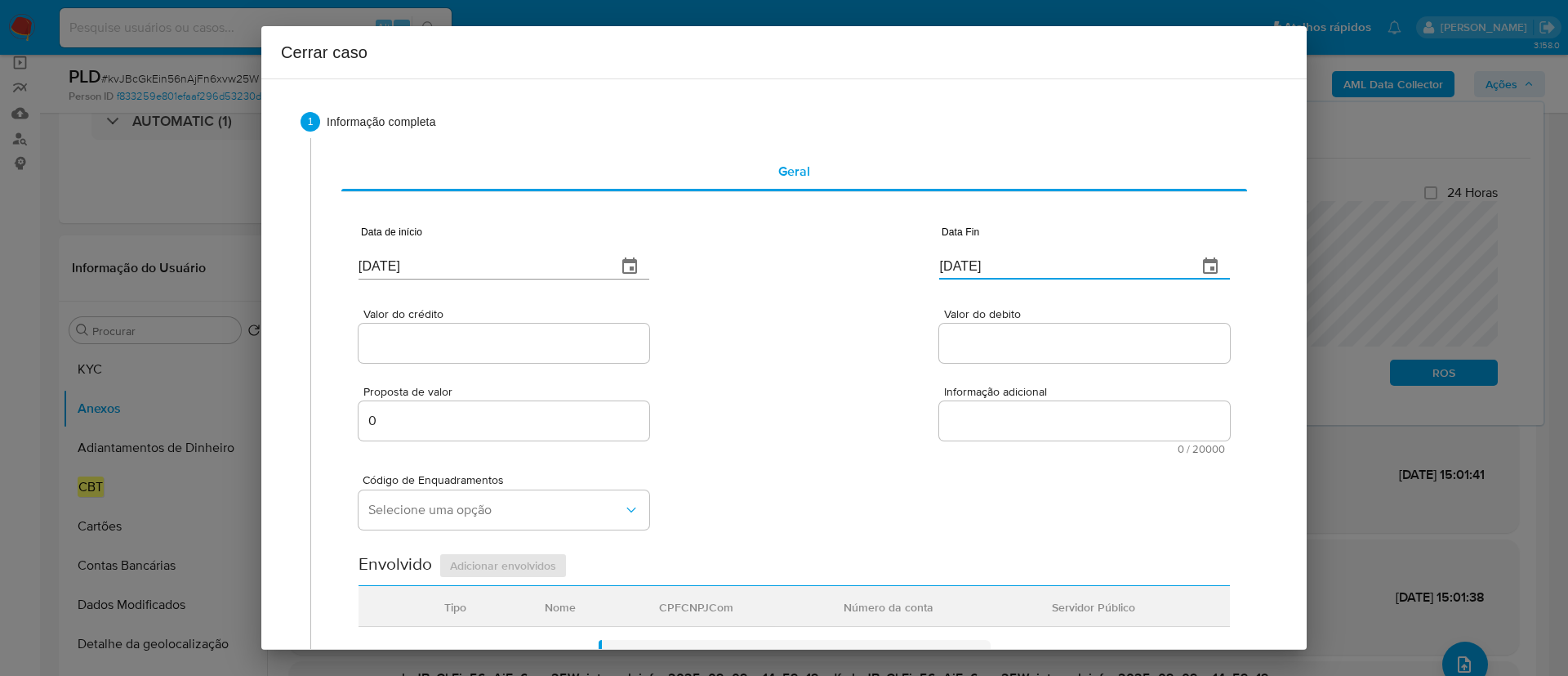
click at [809, 337] on div "Valor do crédito Valor do debito" at bounding box center [794, 328] width 872 height 78
drag, startPoint x: 446, startPoint y: 342, endPoint x: 769, endPoint y: 342, distance: 323.0
click at [446, 342] on input "Valor do crédito" at bounding box center [503, 343] width 291 height 21
paste input "R$104.208"
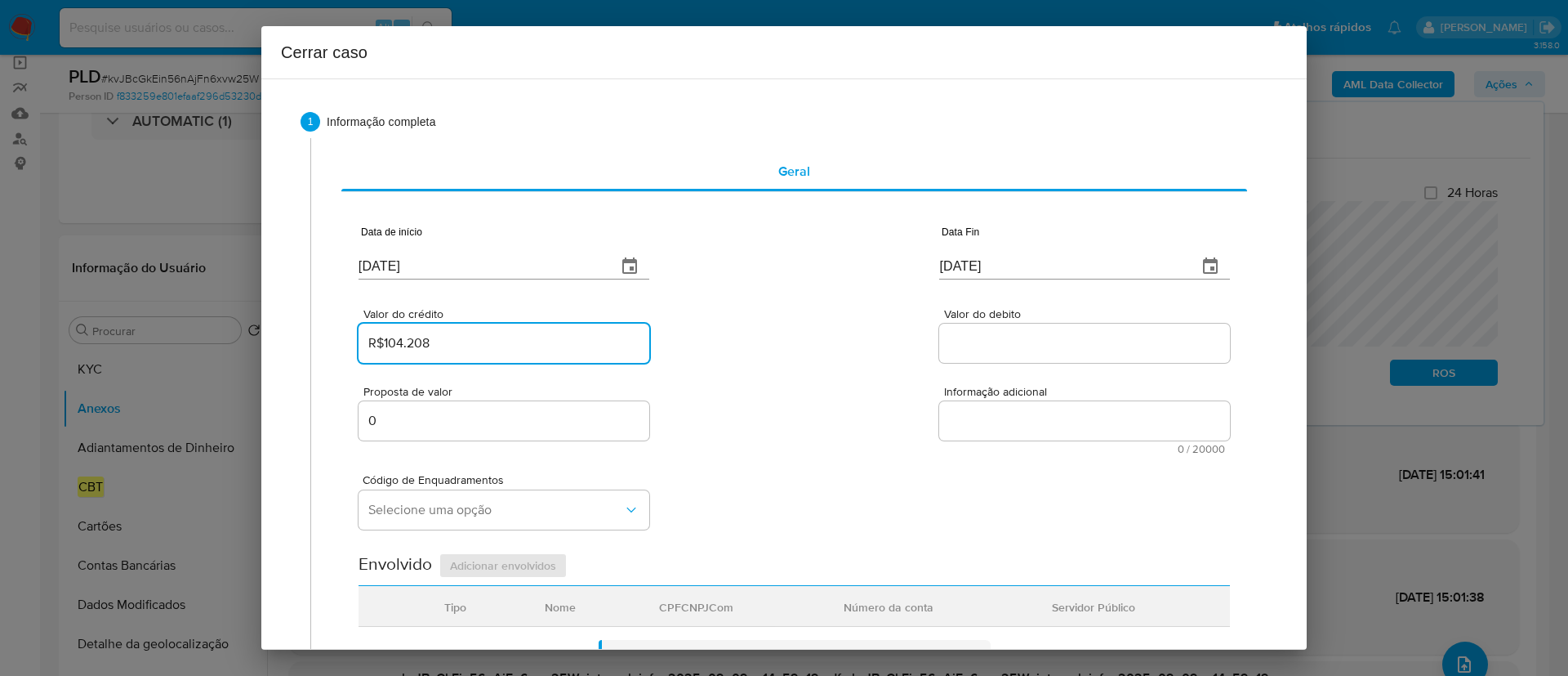
type input "R$104.208"
drag, startPoint x: 814, startPoint y: 337, endPoint x: 802, endPoint y: 358, distance: 24.2
click at [814, 337] on div "Valor do crédito R$104.208 Valor do debito" at bounding box center [794, 328] width 872 height 78
click at [1023, 342] on input "Valor do debito" at bounding box center [1084, 343] width 291 height 21
paste input "R$7.884"
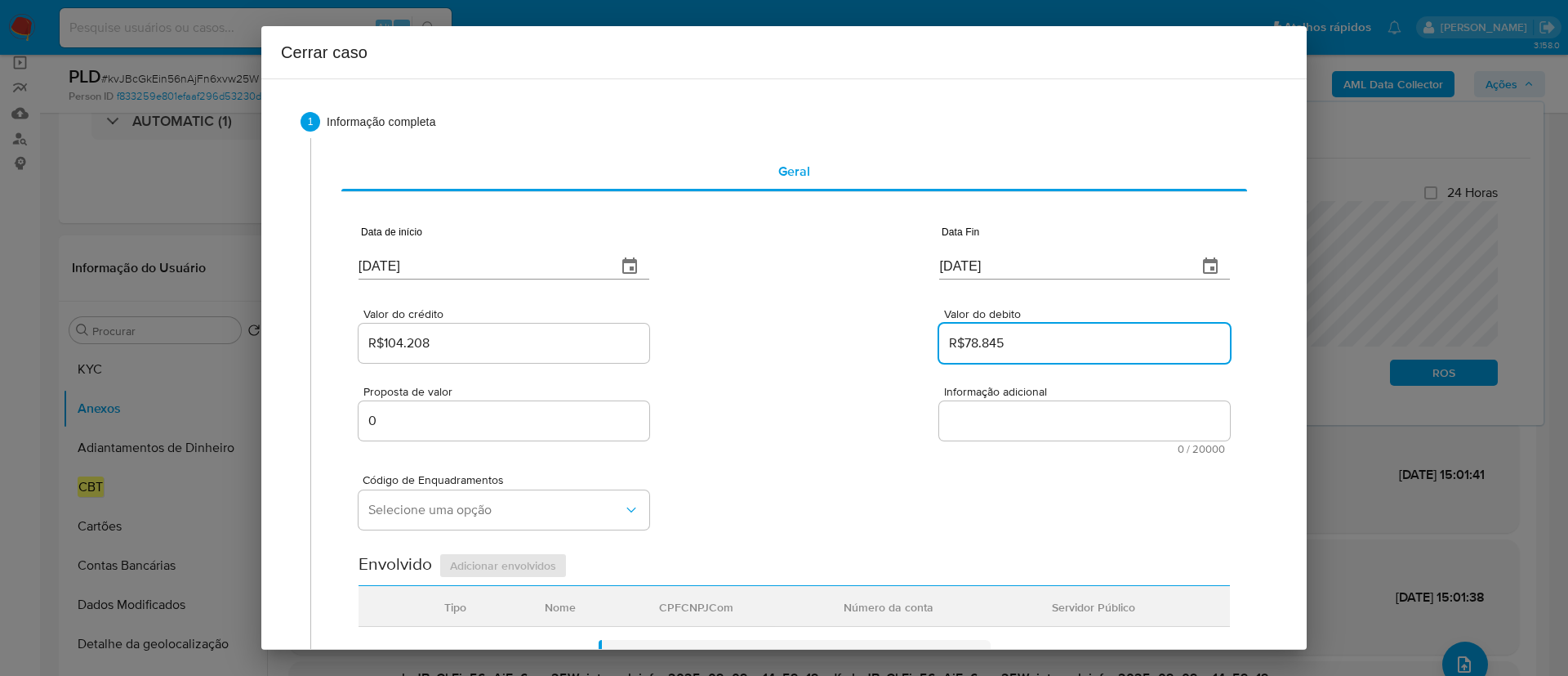
type input "R$78.845"
click at [834, 437] on div "Proposta de valor 0 Informação adicional 0 / 20000 20000 caracteres restantes" at bounding box center [794, 410] width 872 height 88
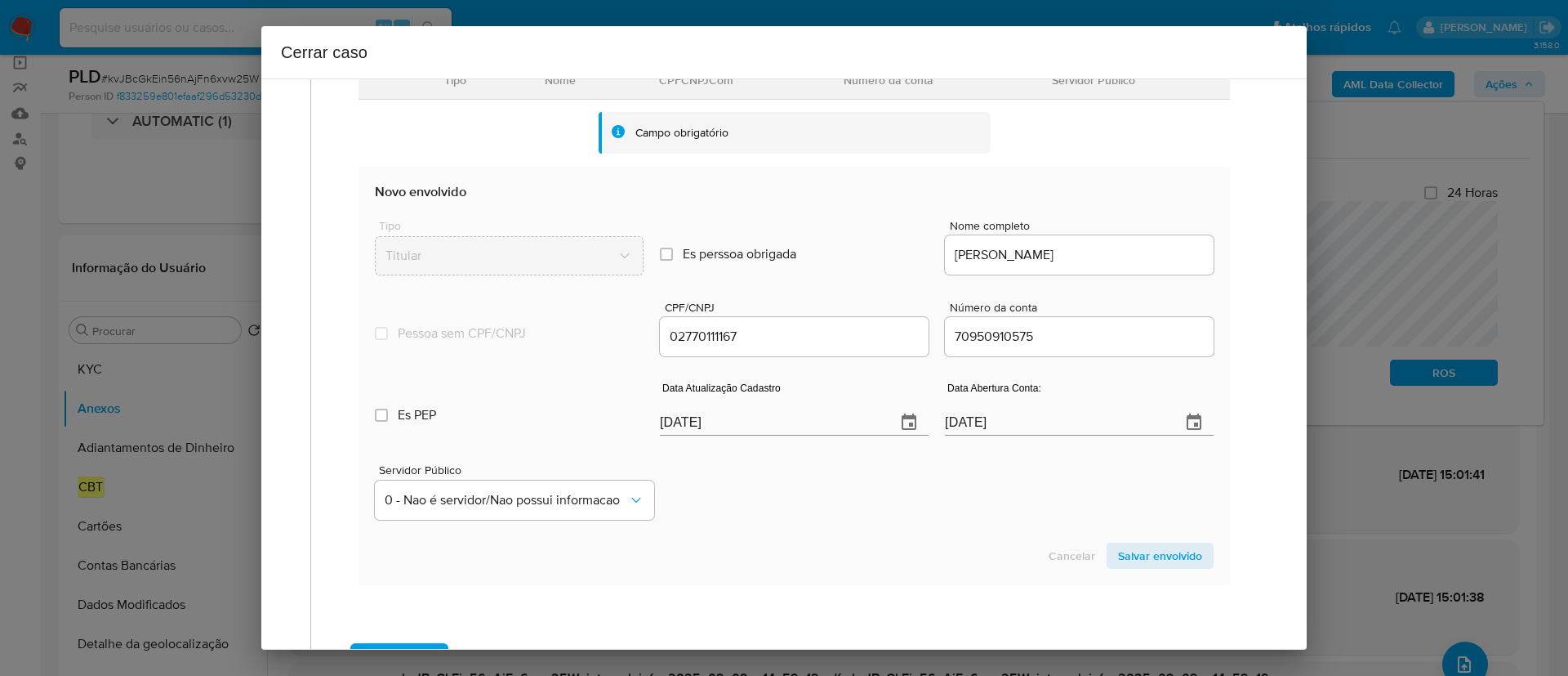
scroll to position [490, 0]
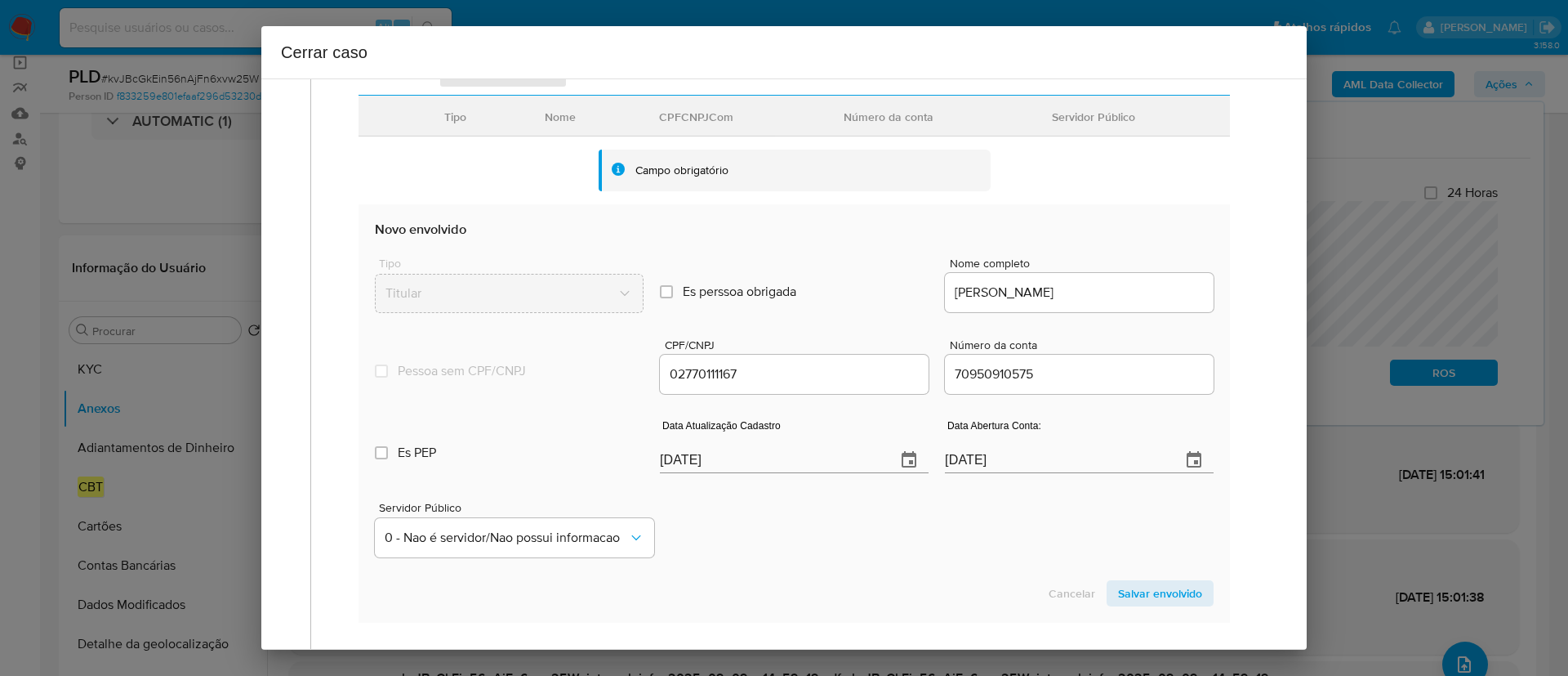
click at [778, 546] on div "Servidor Público 0 - Nao é servidor/[PERSON_NAME] possui informacao" at bounding box center [794, 523] width 838 height 81
click at [703, 461] on input "[DATE]" at bounding box center [771, 460] width 223 height 27
paste input "26/08"
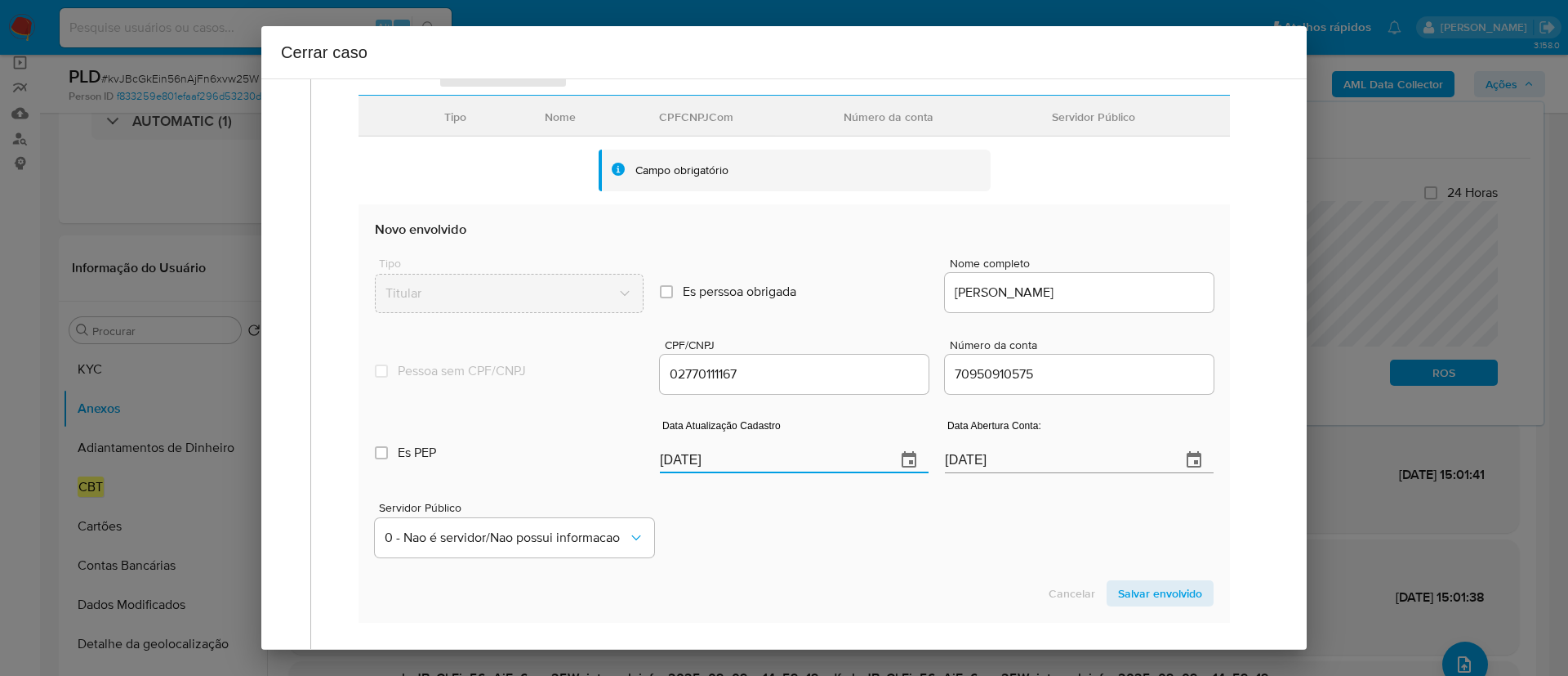
type input "26/08/2025"
click at [820, 517] on div "Servidor Público 0 - Nao é servidor/Nao possui informacao" at bounding box center [794, 523] width 838 height 81
click at [1118, 591] on span "Salvar envolvido" at bounding box center [1159, 593] width 84 height 23
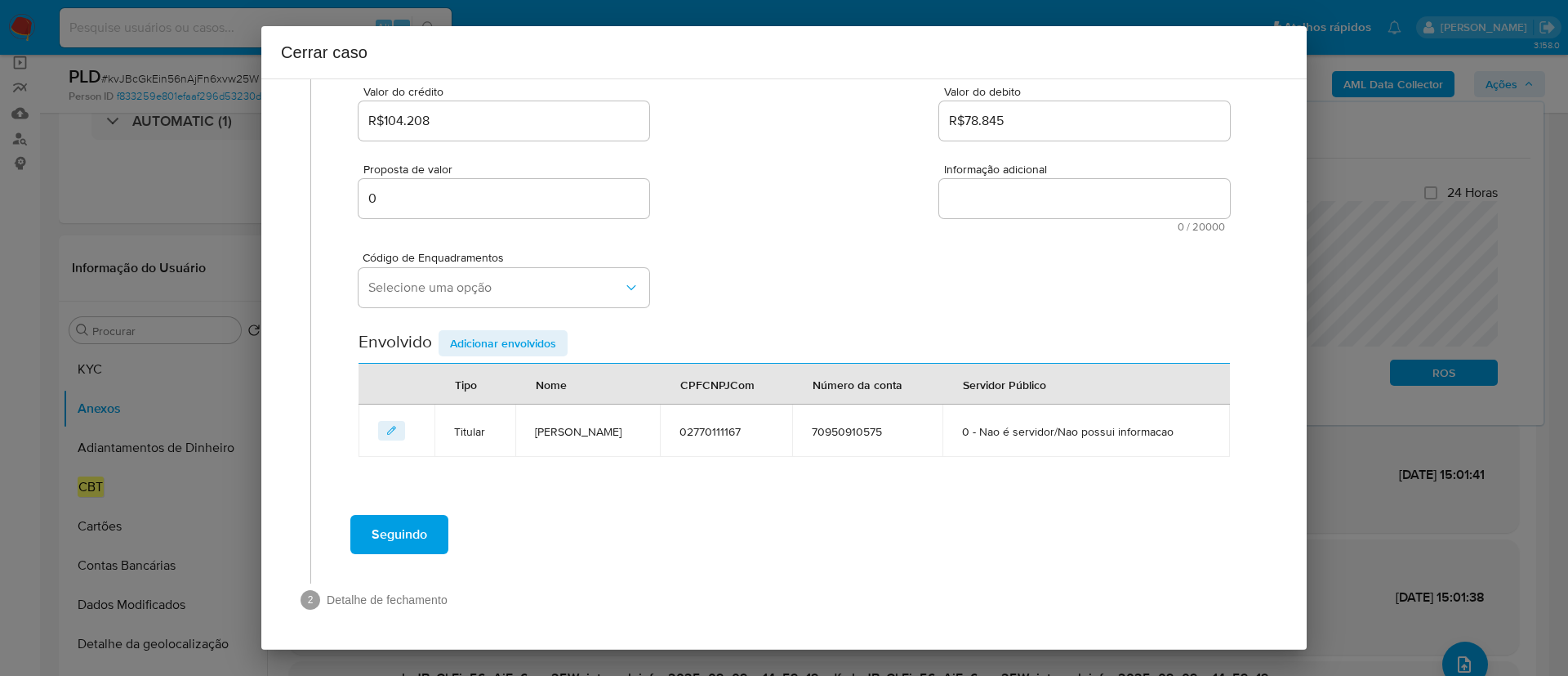
scroll to position [222, 0]
click at [469, 289] on span "Selecione uma opção" at bounding box center [495, 287] width 255 height 16
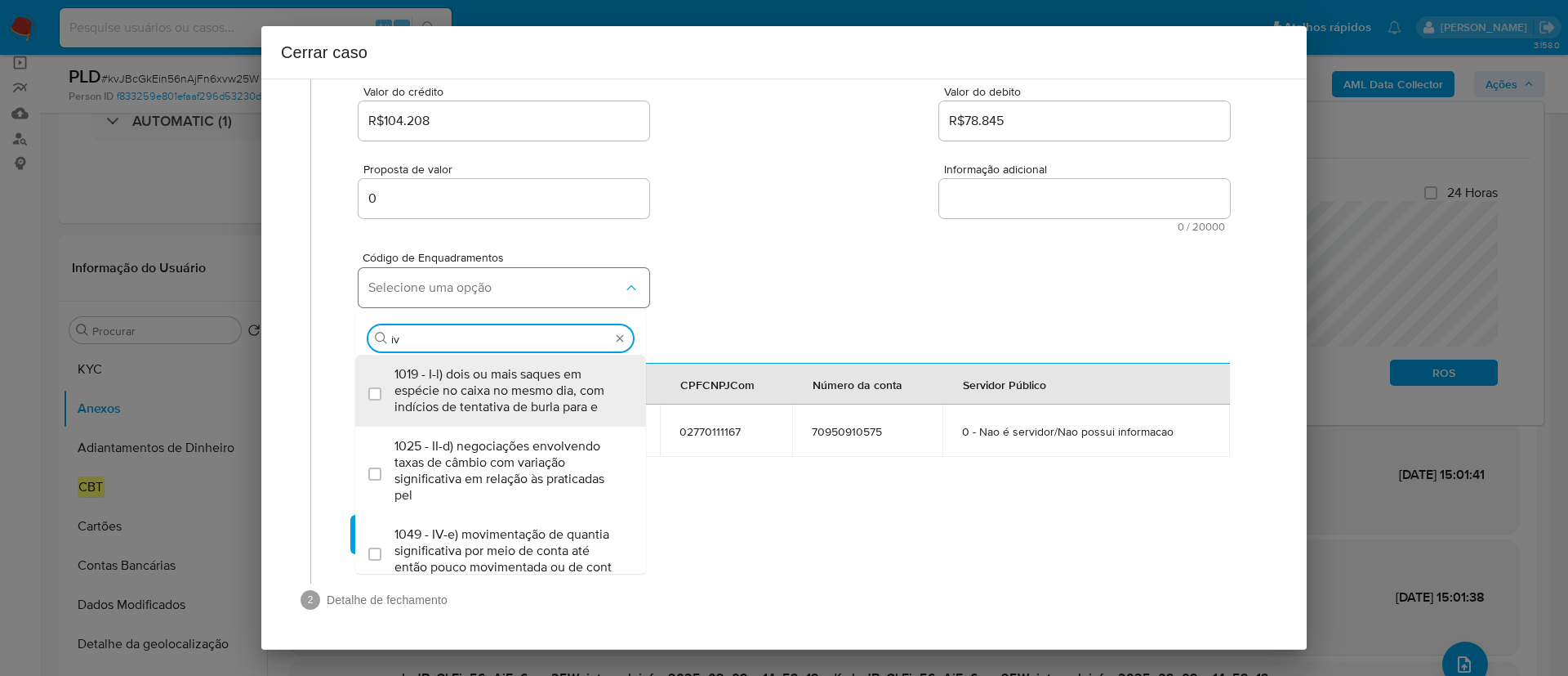
scroll to position [0, 0]
type input "iv-a"
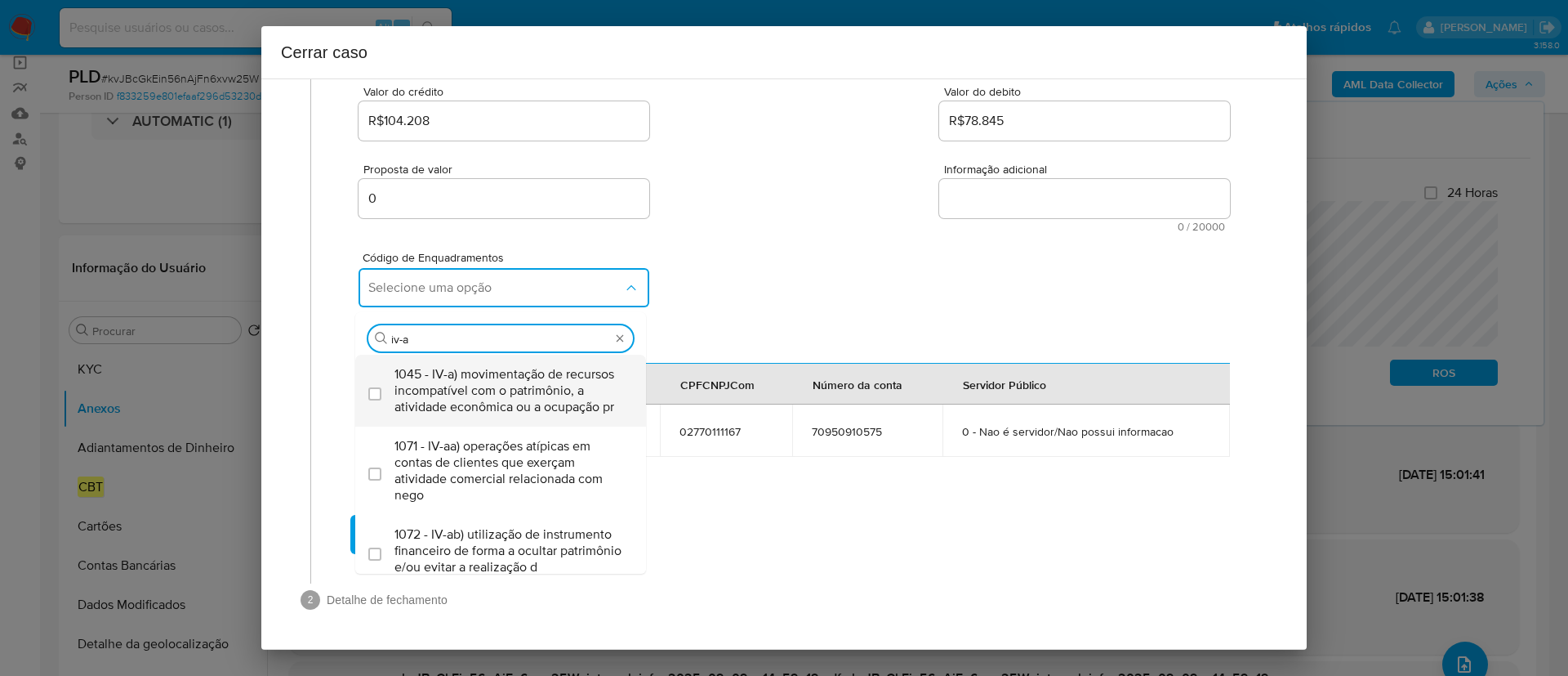
click at [442, 415] on span "1045 - IV-a) movimentação de recursos incompatível com o patrimônio, a atividad…" at bounding box center [509, 391] width 229 height 49
checkbox input "true"
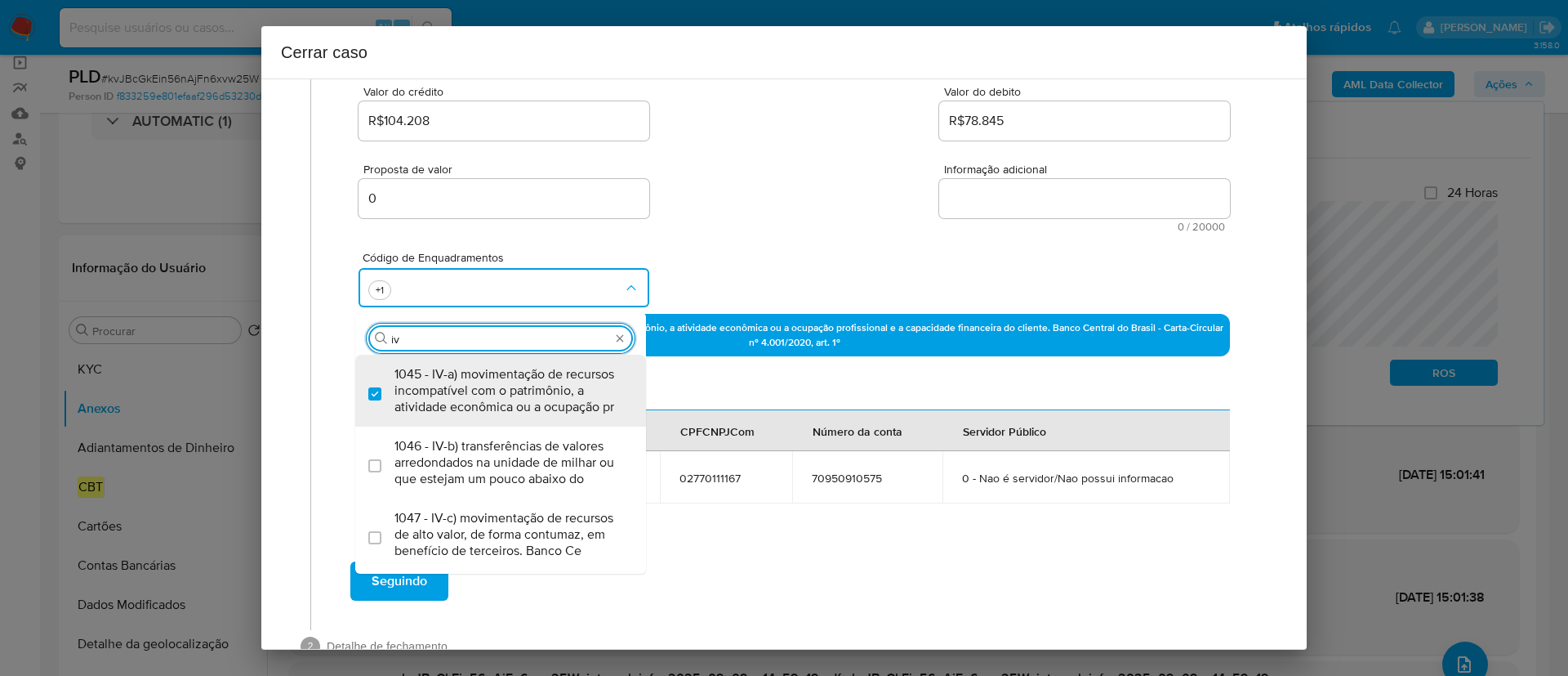
type input "i"
type input "xvii-a"
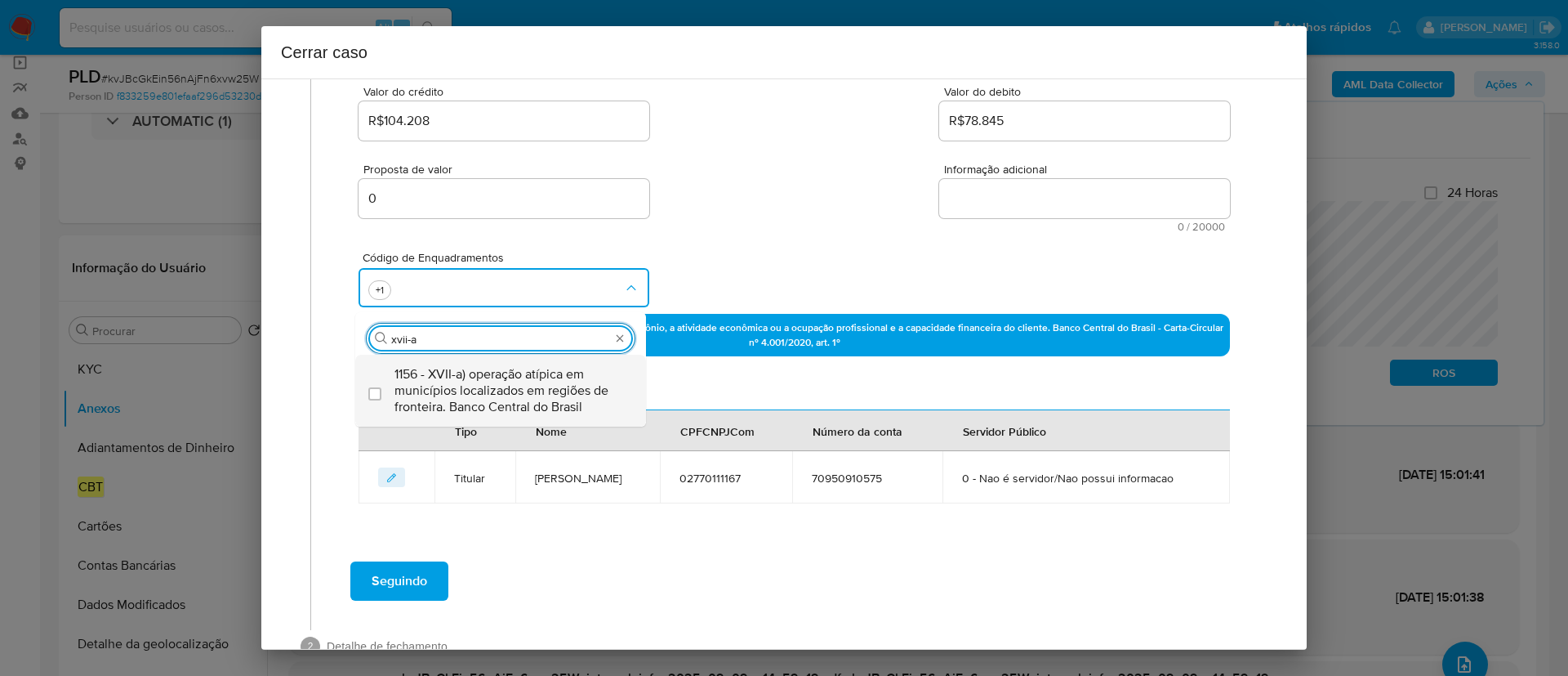
click at [572, 390] on span "1156 - XVII-a) operação atípica em municípios localizados em regiões de frontei…" at bounding box center [509, 391] width 229 height 49
checkbox input "true"
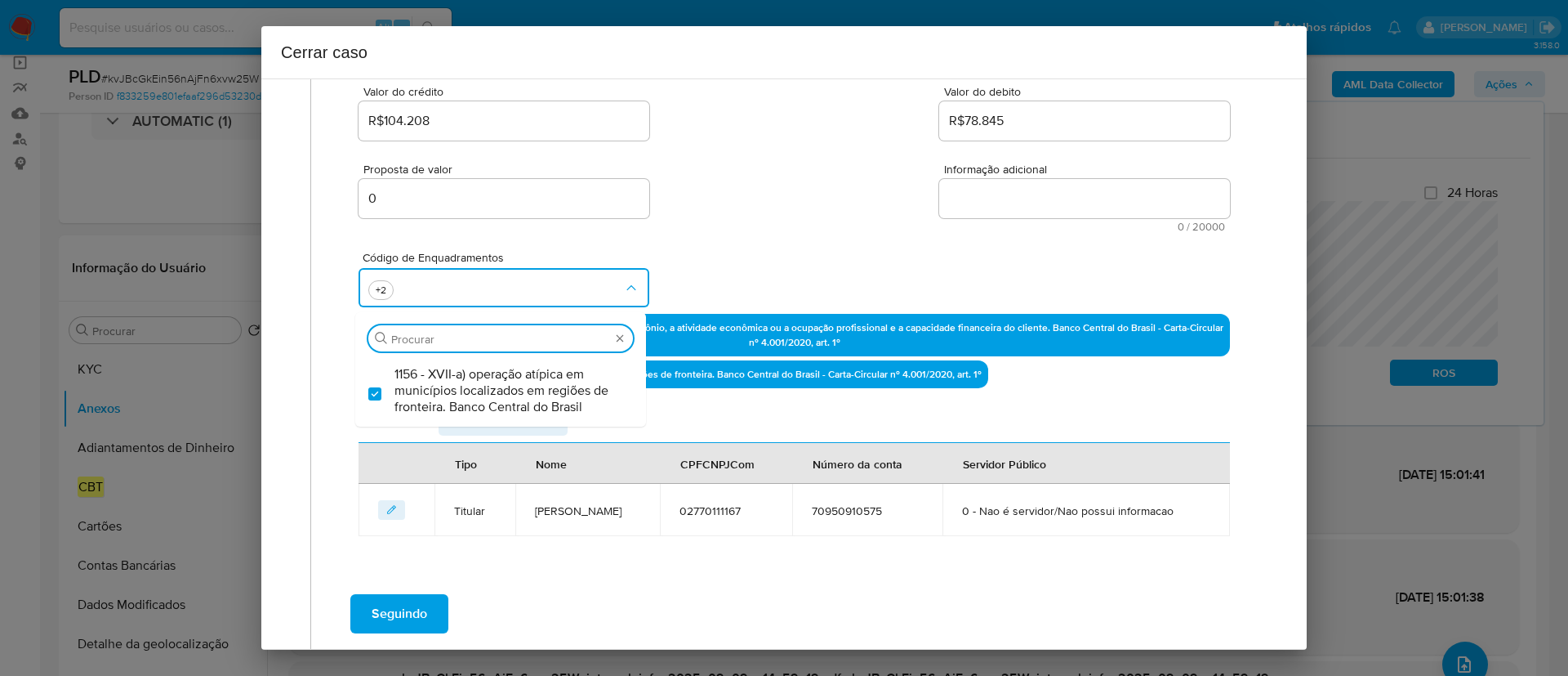
click at [749, 227] on div "Proposta de valor 0 Informação adicional 0 / 20000 20000 caracteres restantes" at bounding box center [794, 187] width 872 height 88
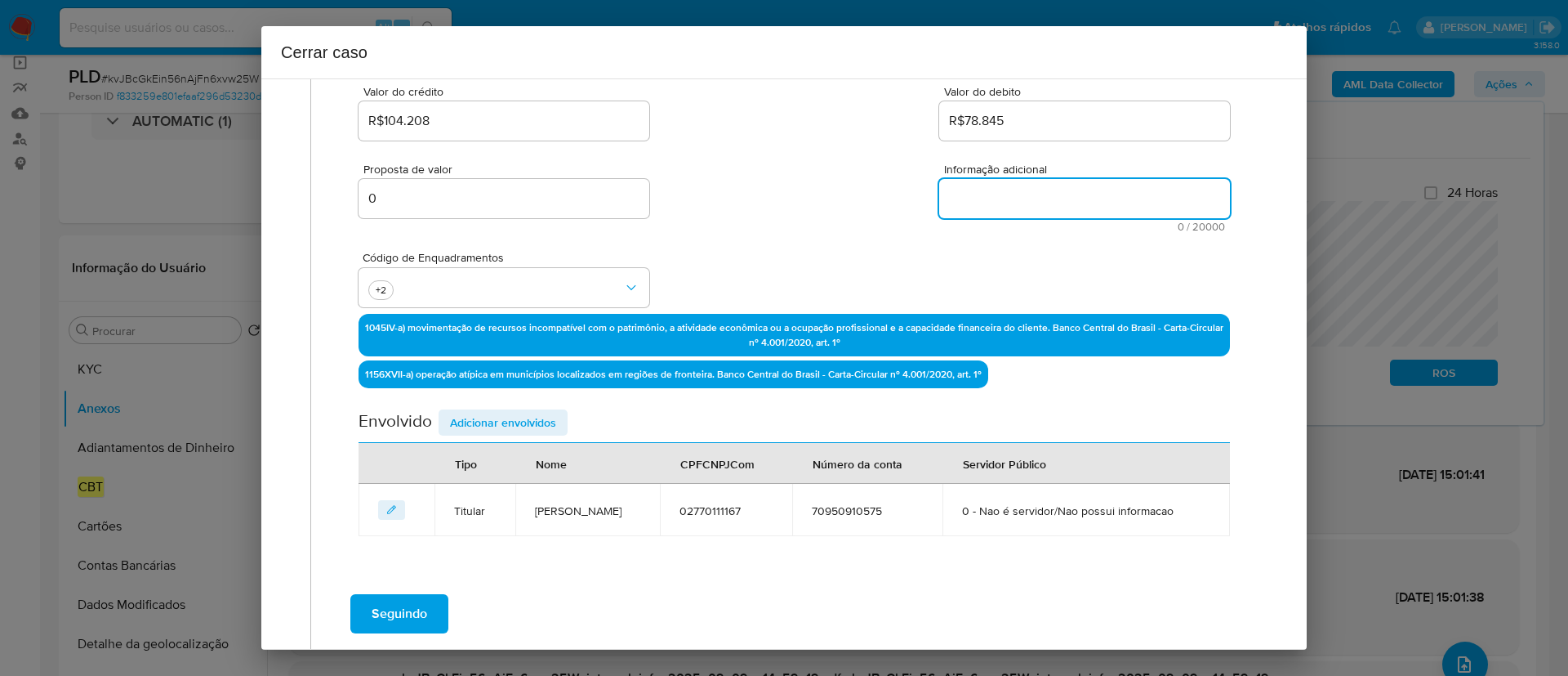
click at [1065, 193] on textarea "Informação adicional" at bounding box center [1084, 198] width 291 height 39
paste textarea "Luiz Gustavo Matias Filho, CPF 02770111167, 35 anos, residente no município de …"
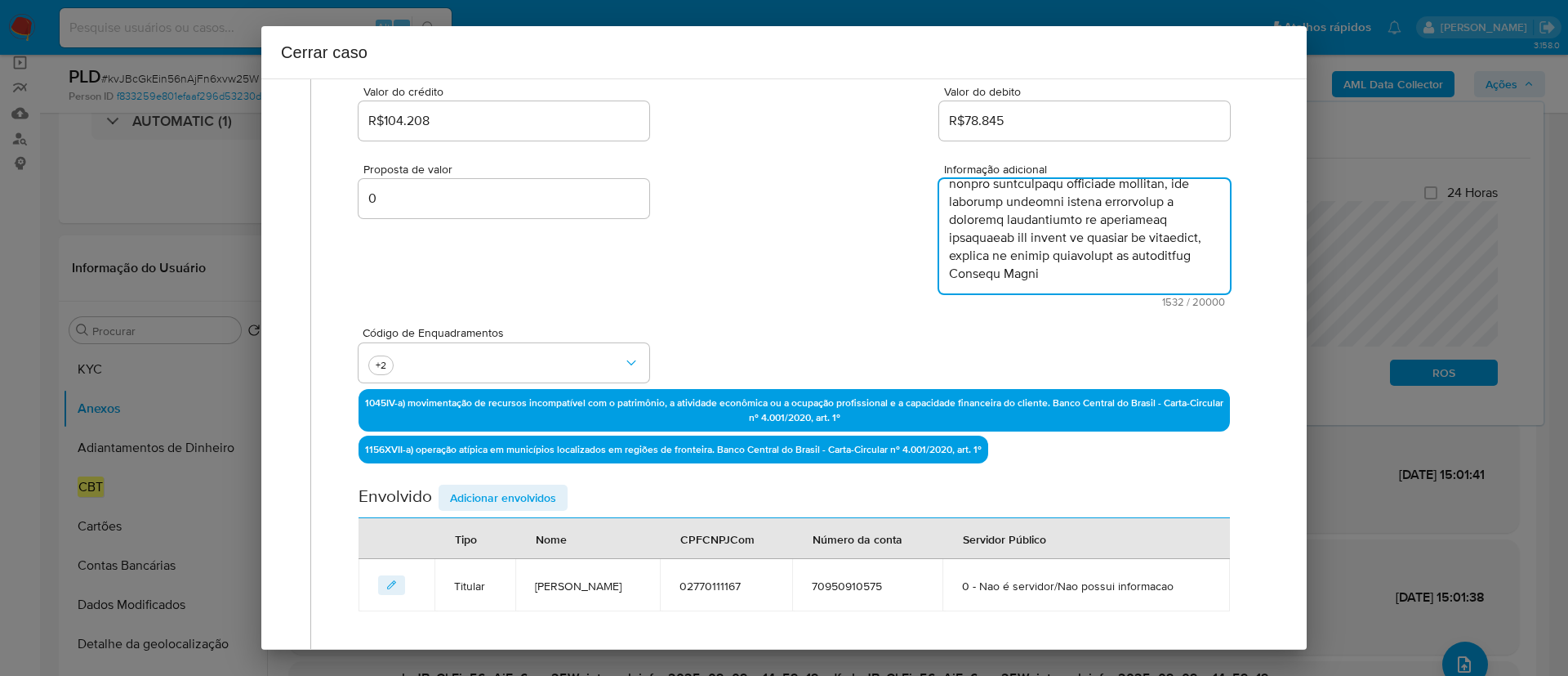
scroll to position [1004, 0]
type textarea "Luiz Gustavo Matias Filho, CPF 02770111167, 35 anos, residente no município de …"
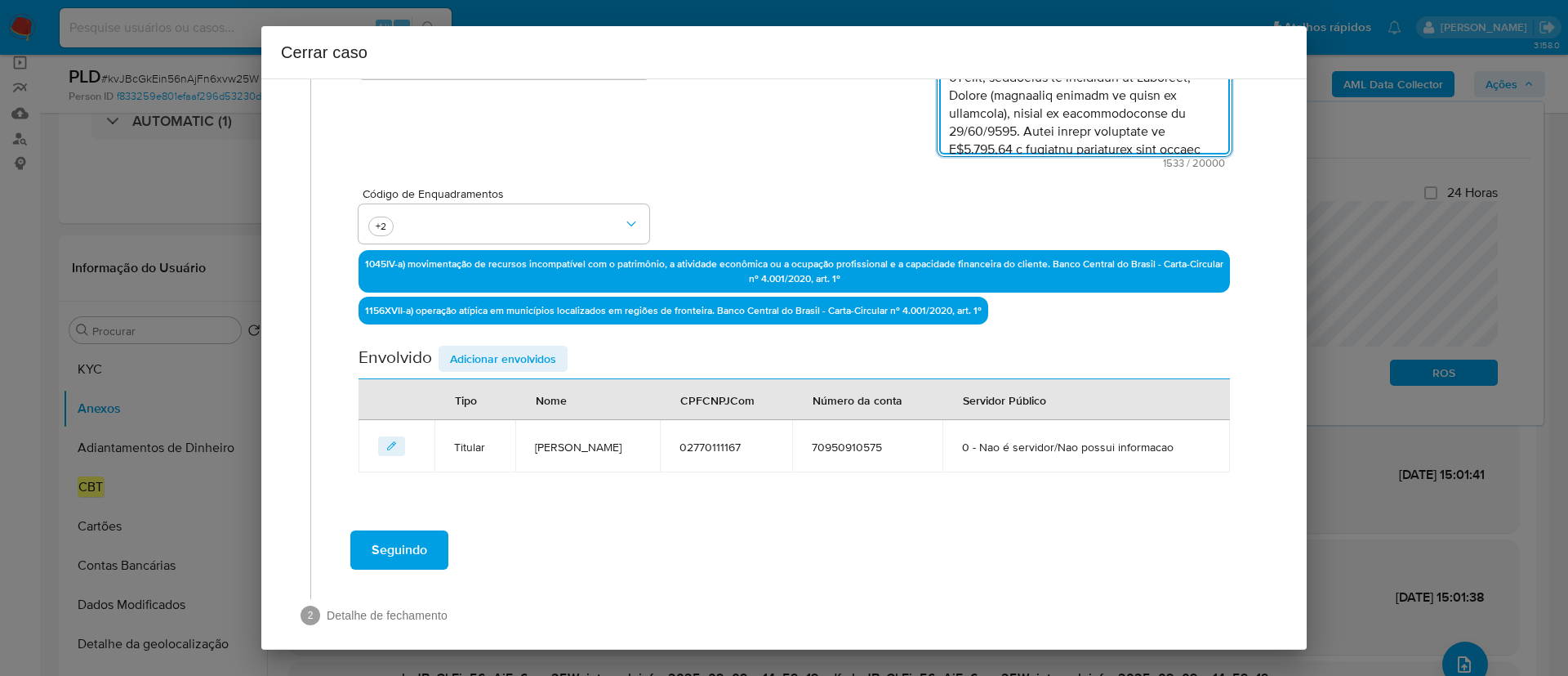
scroll to position [377, 0]
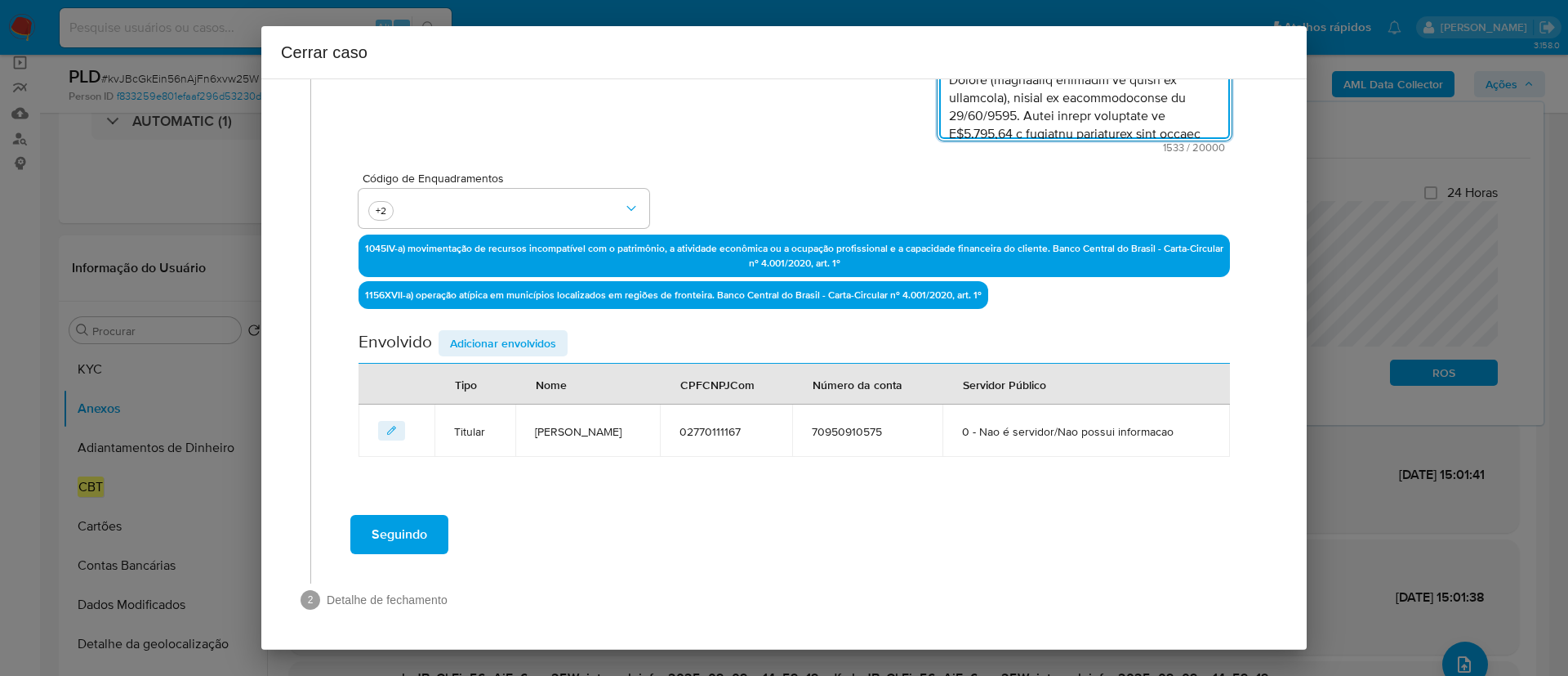
click at [803, 522] on div "Seguindo" at bounding box center [794, 534] width 933 height 59
click at [650, 512] on div "Seguindo" at bounding box center [794, 534] width 933 height 59
click at [382, 531] on span "Seguindo" at bounding box center [399, 534] width 56 height 36
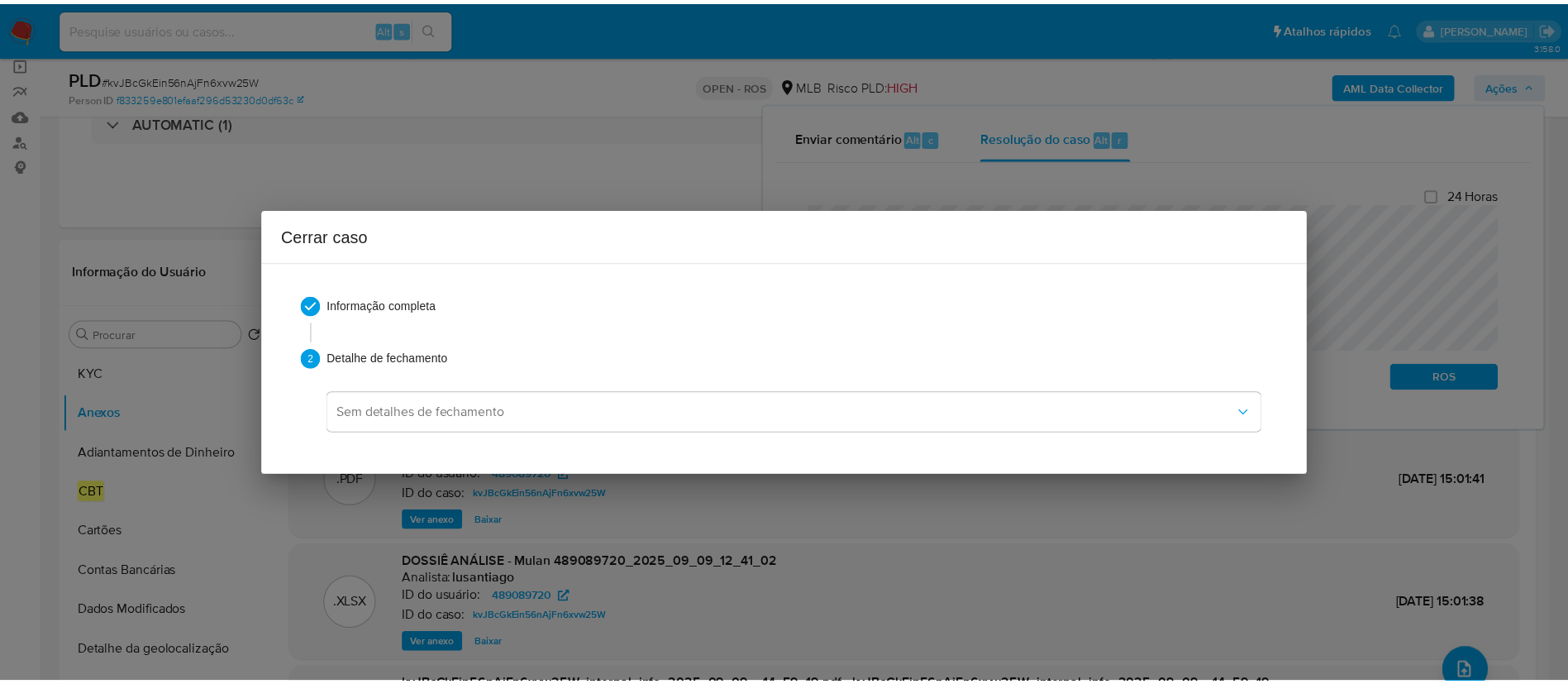
scroll to position [0, 0]
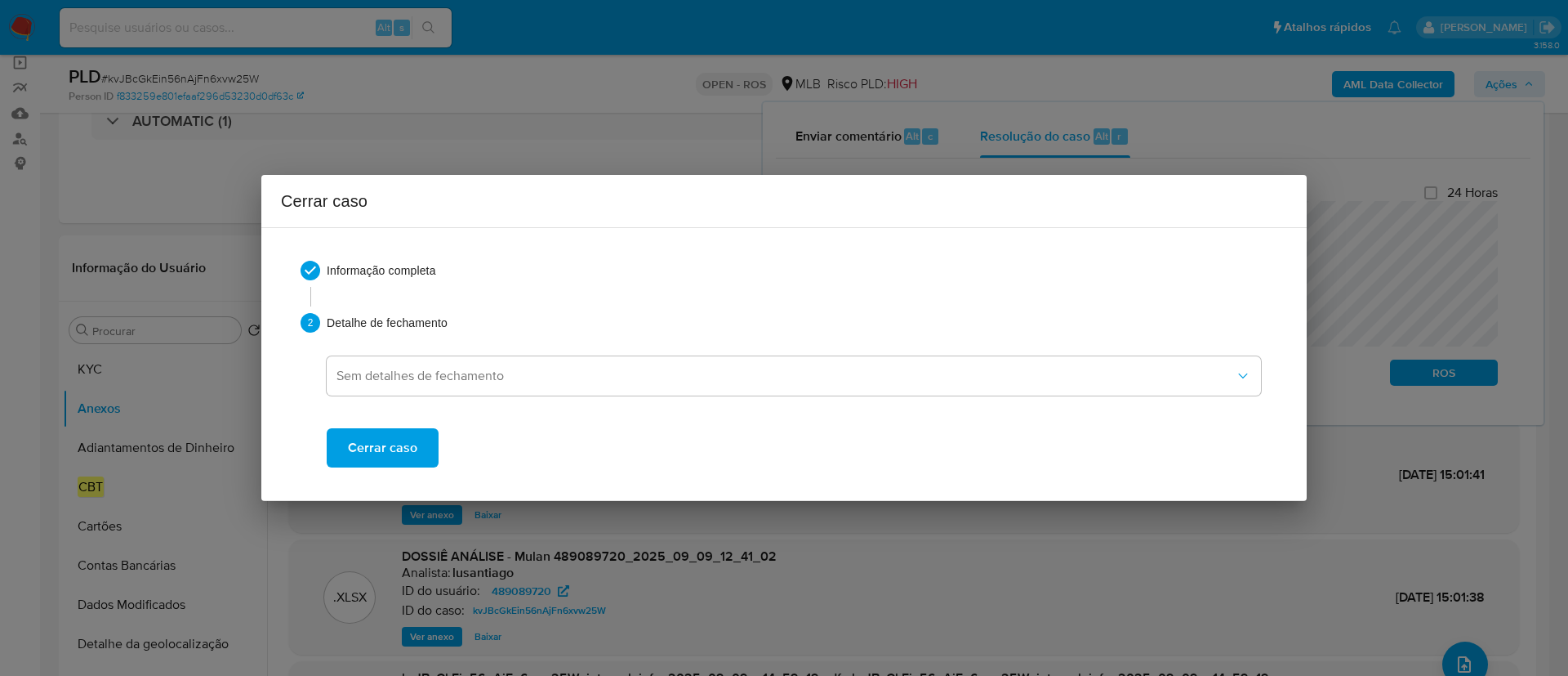
click at [414, 444] on span "Cerrar caso" at bounding box center [382, 448] width 69 height 36
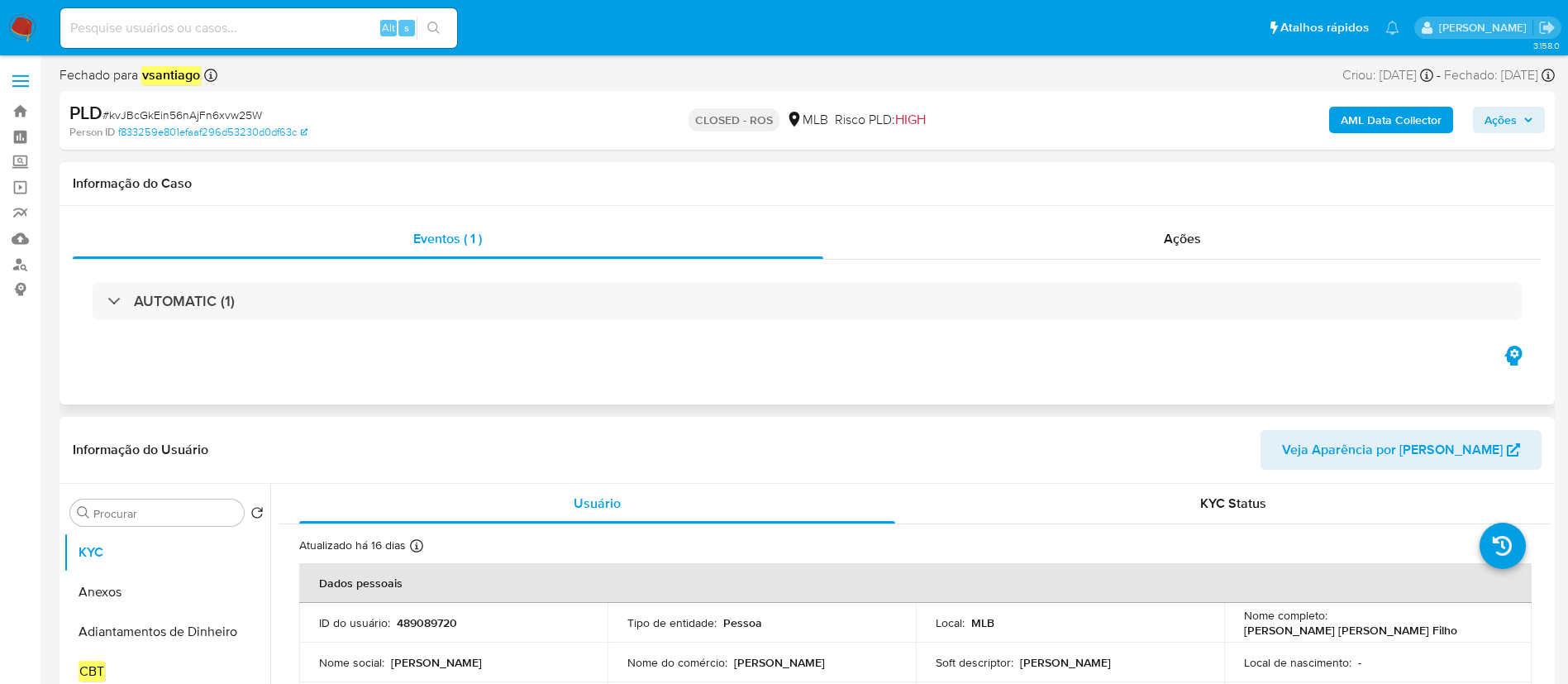
select select "10"
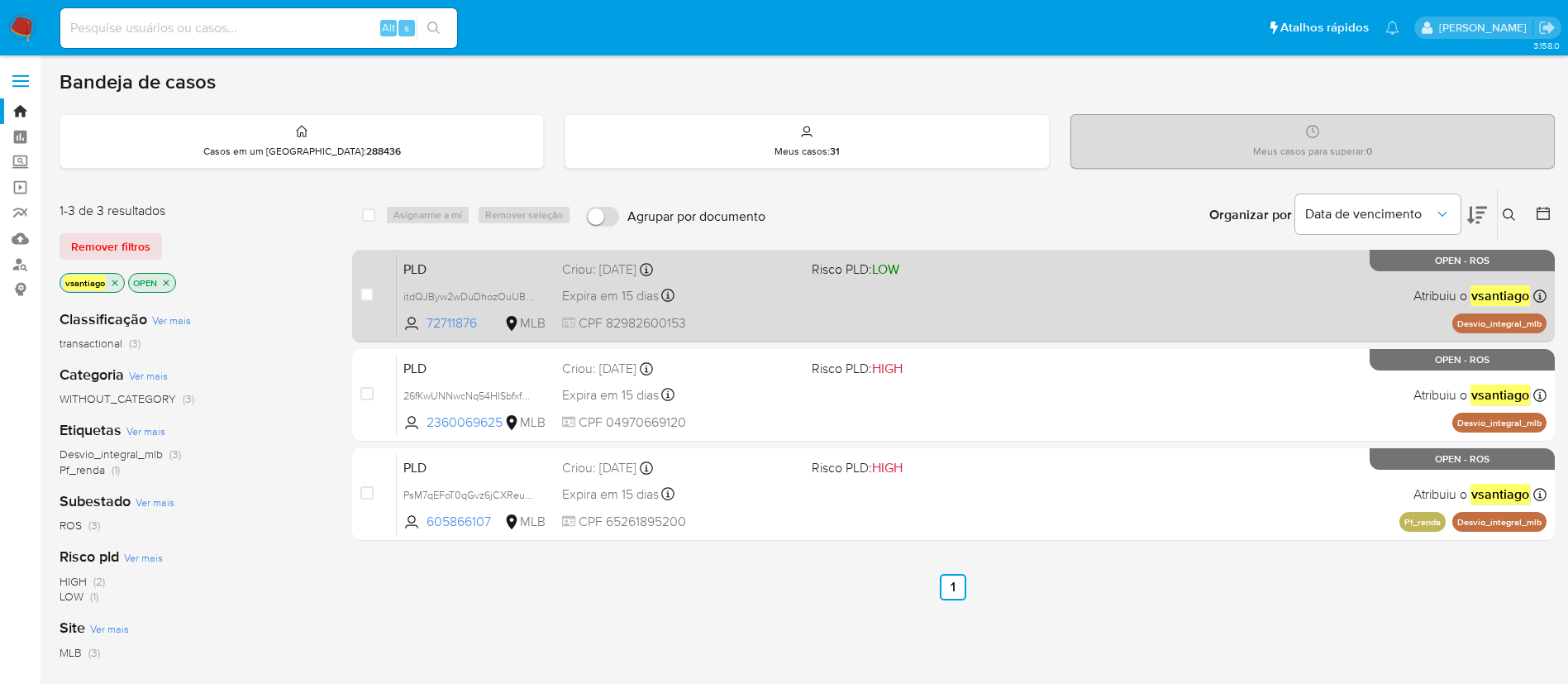
click at [747, 310] on div "PLD itdQJByw2wDuDhozOuUBnOB1 72711876 MLB Risco PLD: LOW Criou: 12/08/2025 Crio…" at bounding box center [971, 295] width 1149 height 83
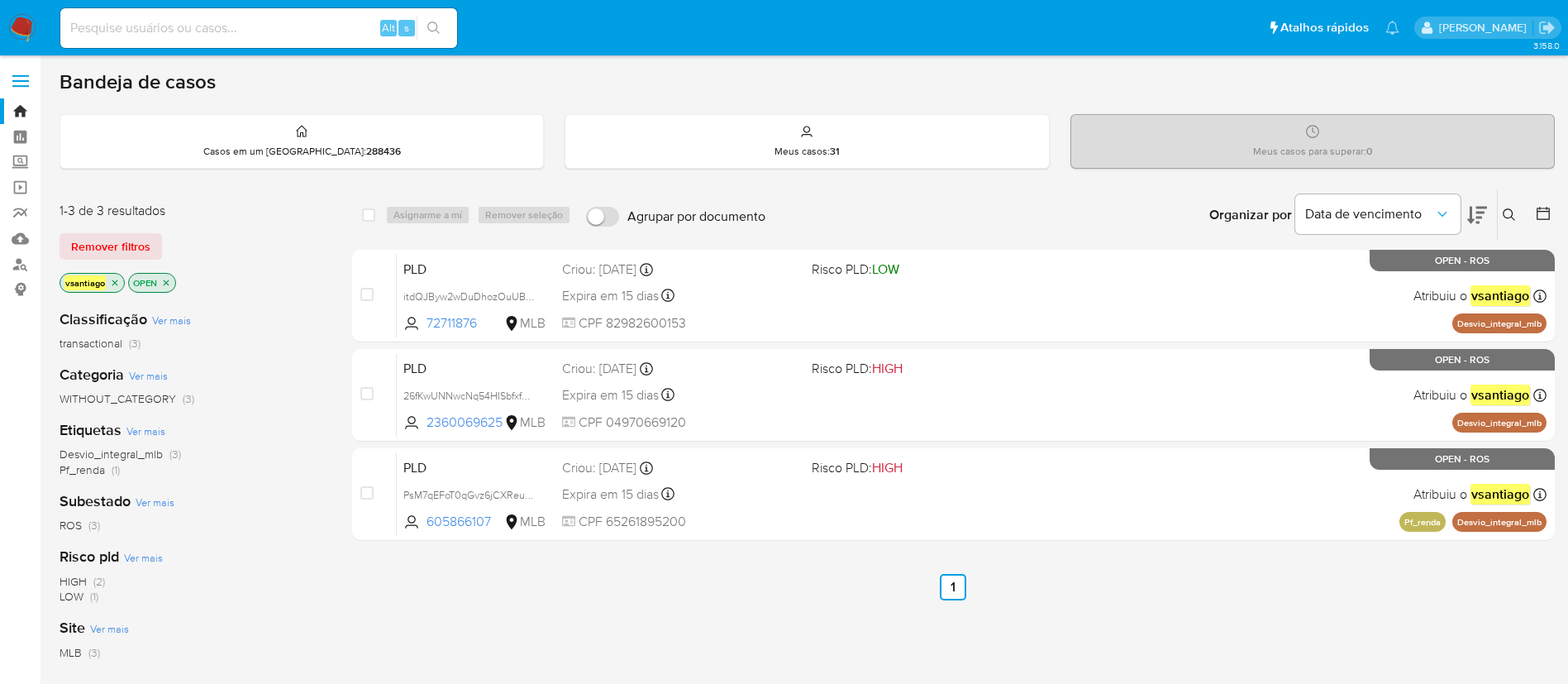
click at [33, 30] on img at bounding box center [22, 28] width 28 height 28
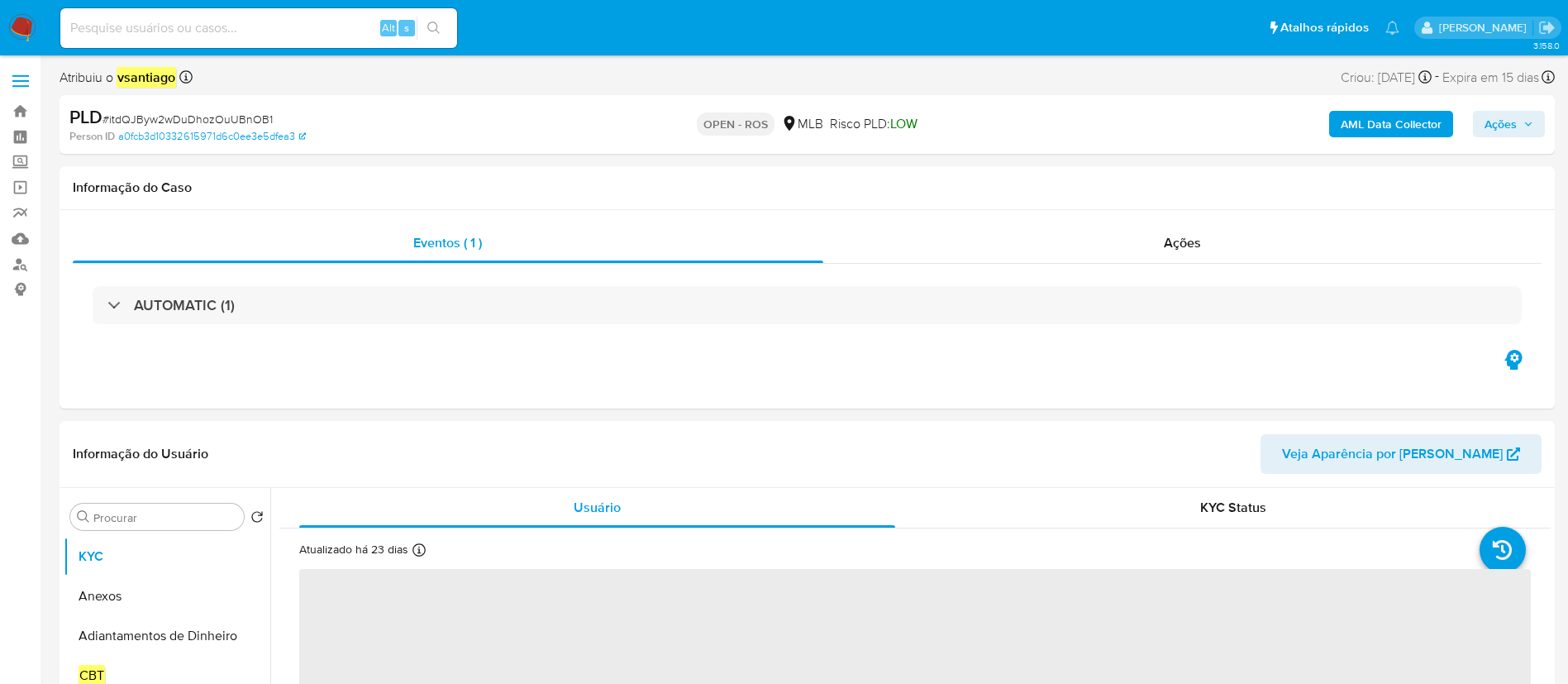
select select "10"
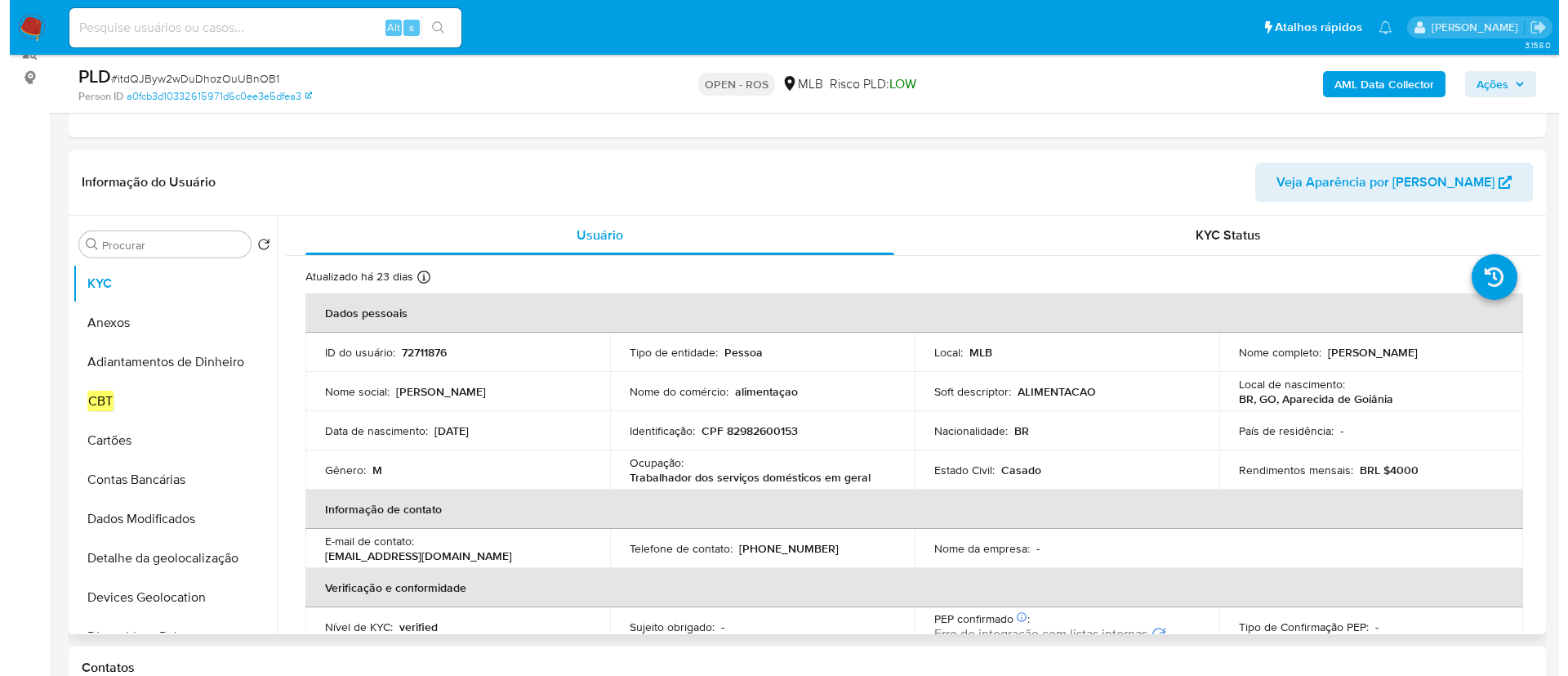
scroll to position [245, 0]
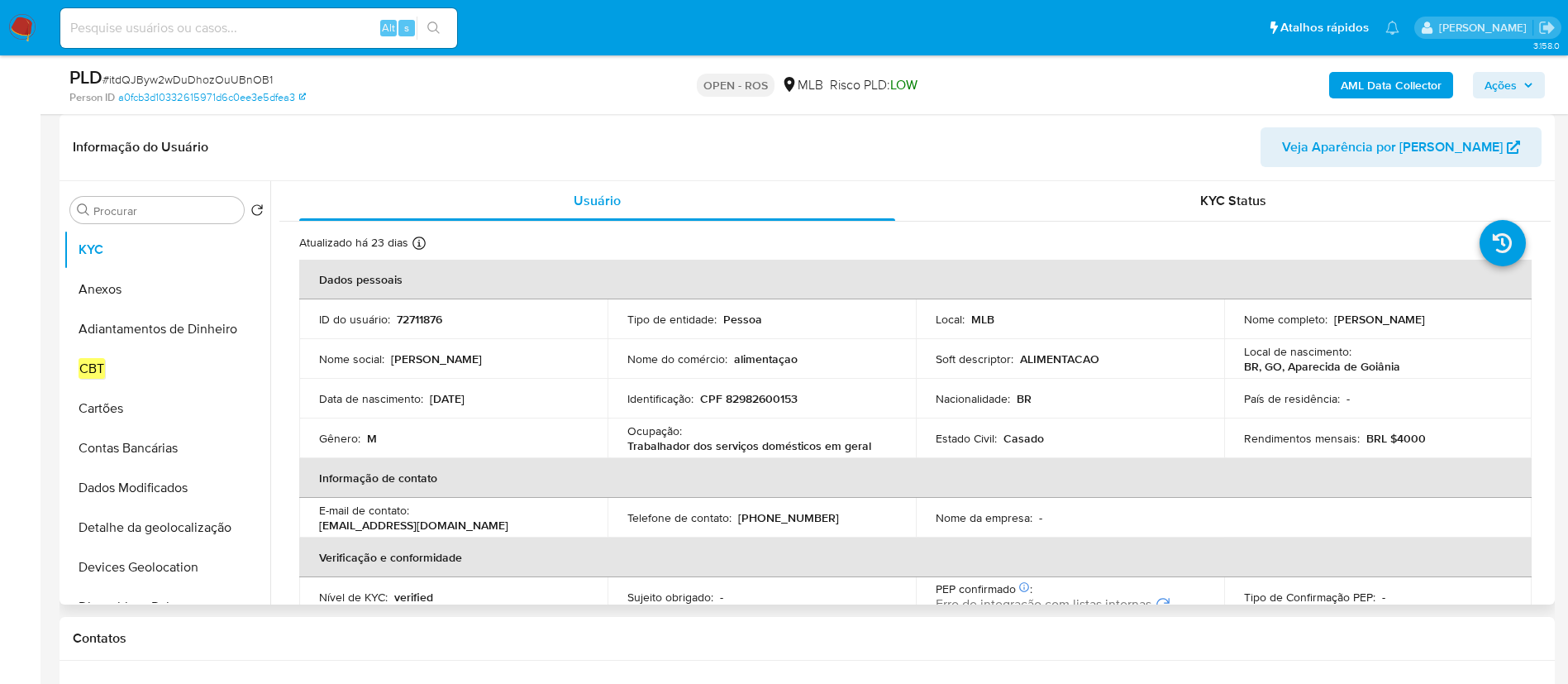
drag, startPoint x: 1330, startPoint y: 317, endPoint x: 1485, endPoint y: 323, distance: 155.1
click at [1425, 323] on p "Ricardo Marques da Silva Dias" at bounding box center [1379, 319] width 91 height 15
copy p "Ricardo Marques da Silva Dias"
click at [753, 403] on p "CPF 82982600153" at bounding box center [749, 399] width 98 height 15
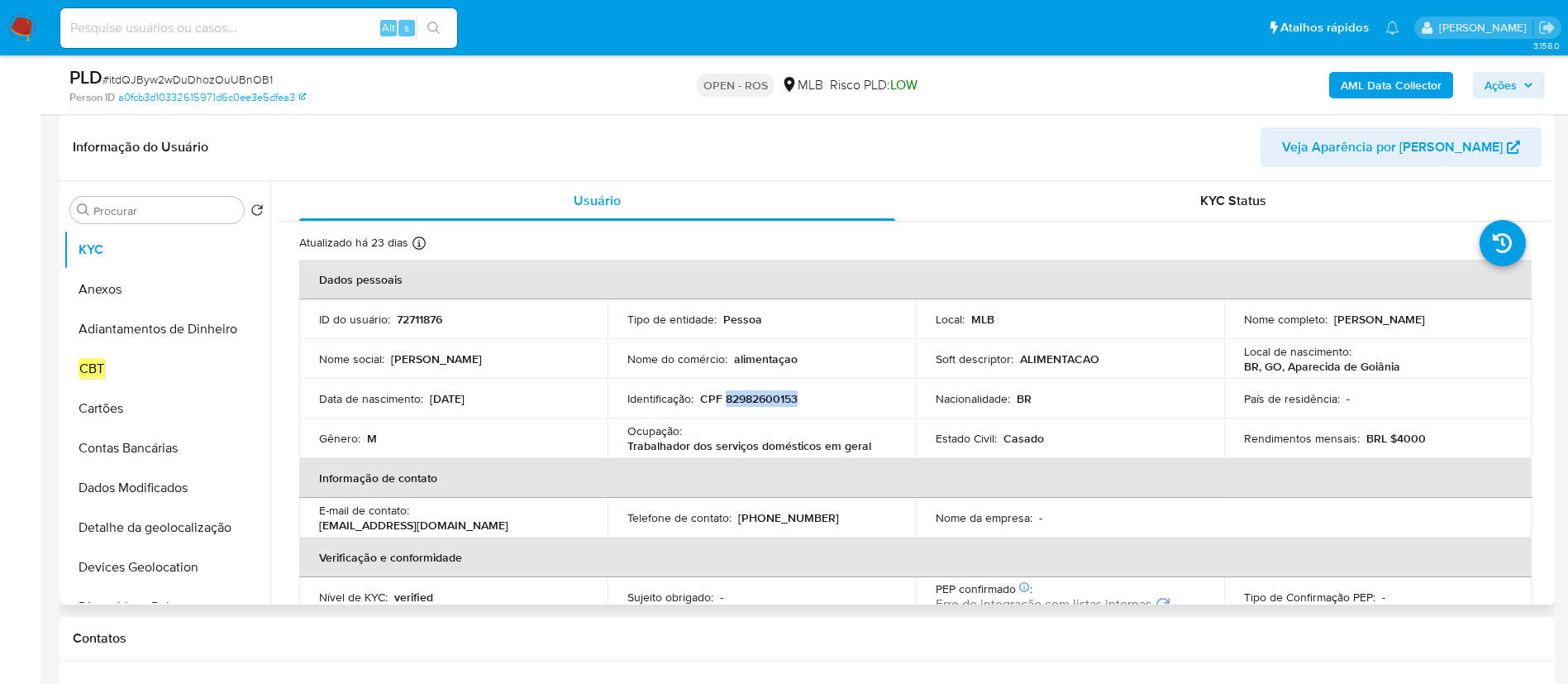
copy p "82982600153"
click at [126, 293] on button "Anexos" at bounding box center [160, 288] width 193 height 39
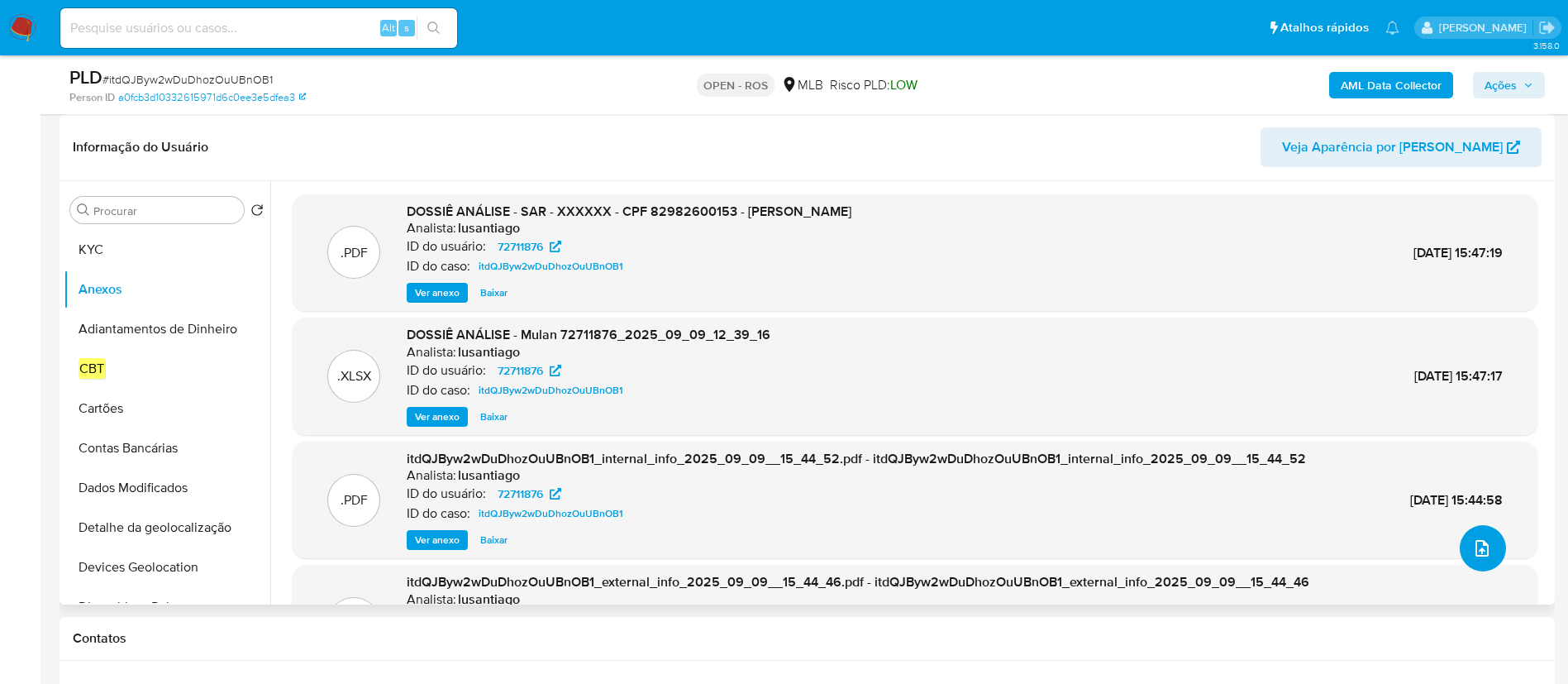
click at [1480, 546] on icon "upload-file" at bounding box center [1482, 548] width 20 height 20
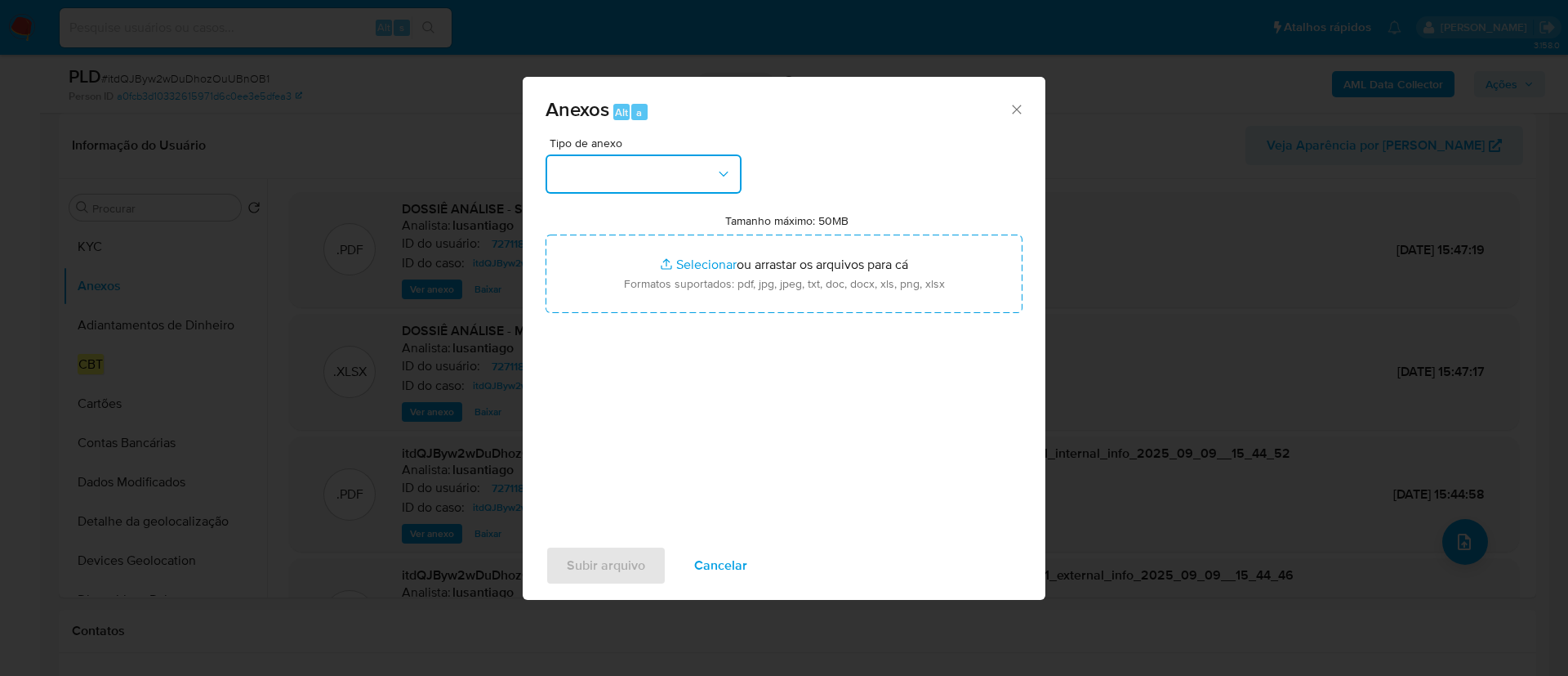
click at [695, 169] on button "button" at bounding box center [643, 173] width 196 height 39
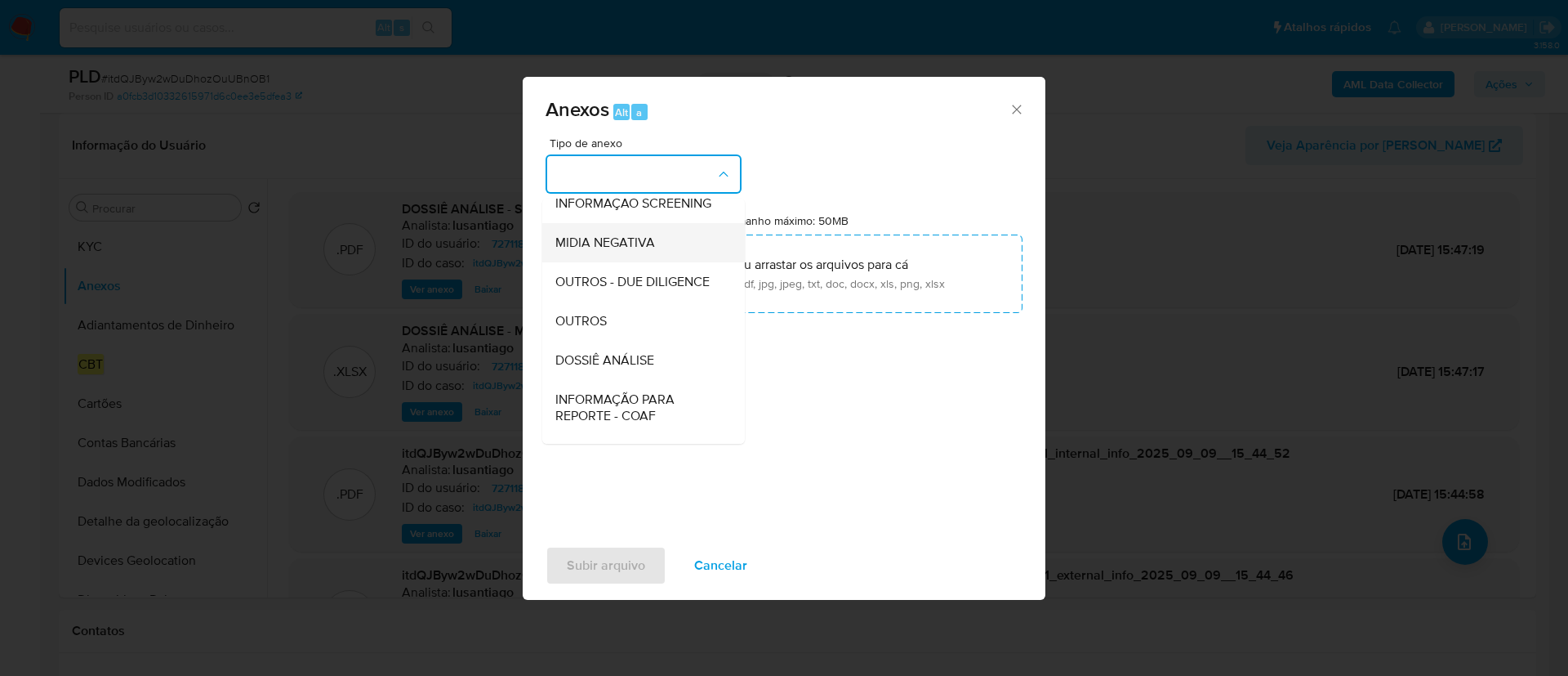
scroll to position [252, 0]
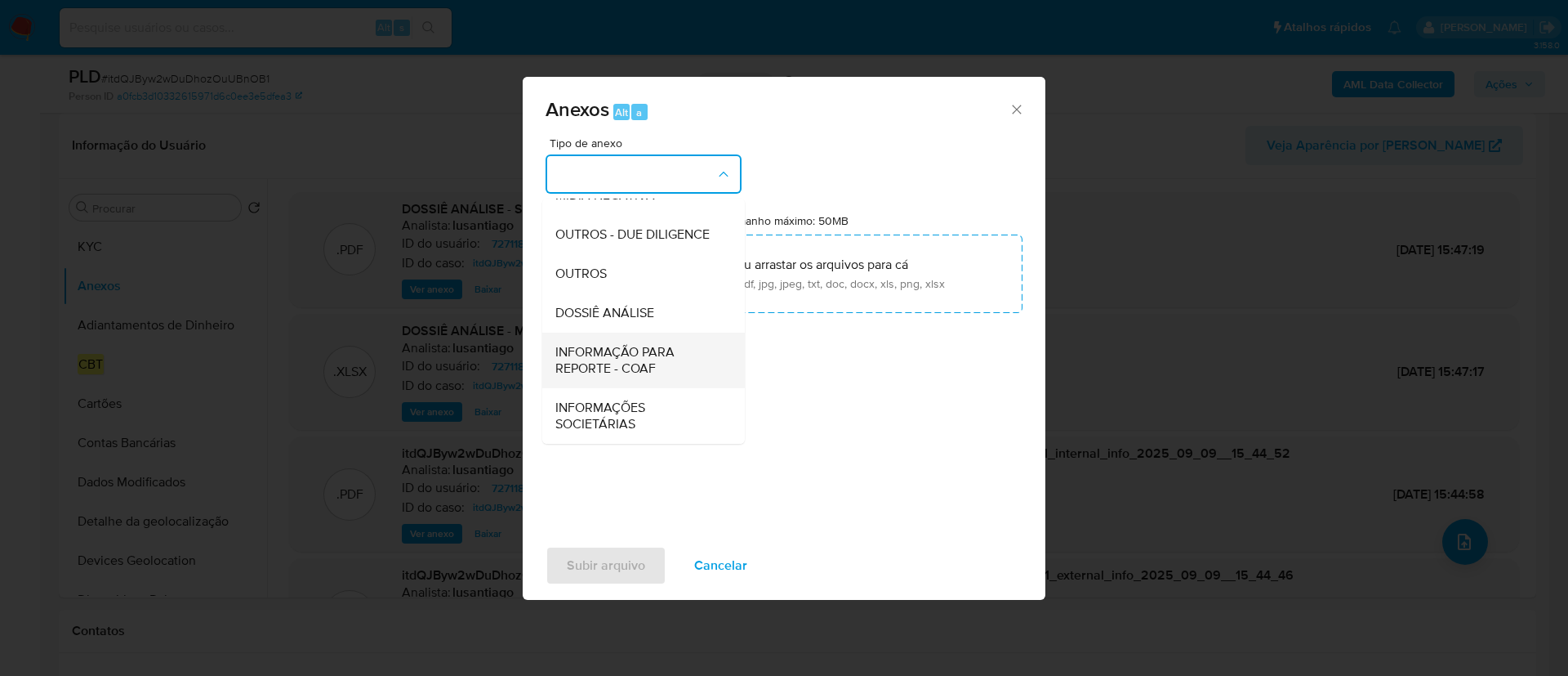
click at [670, 364] on span "INFORMAÇÃO PARA REPORTE - COAF" at bounding box center [639, 360] width 167 height 33
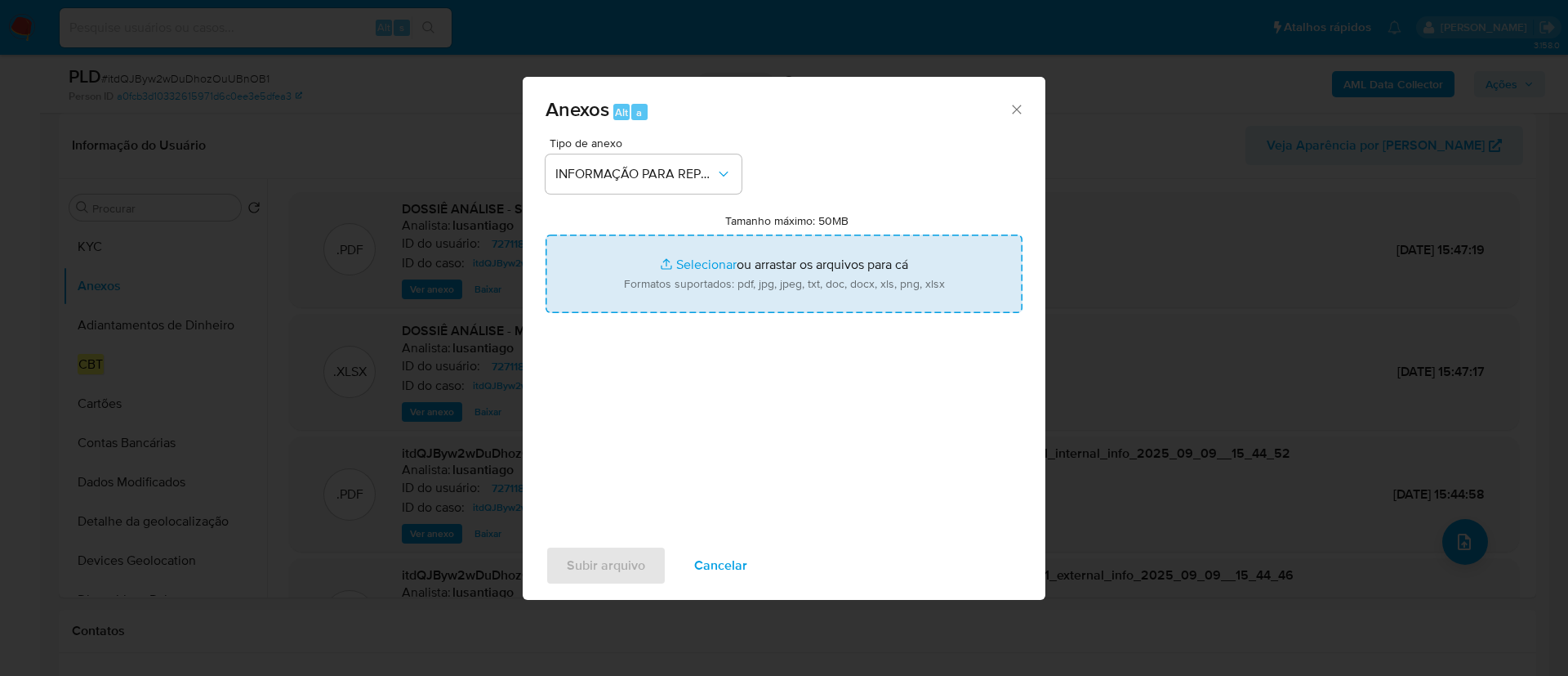
type input "C:\fakepath\SAR - itdQJByw2wDuDhozOuUBnOB1 - CPF 82982600153 - RICARDO MARQUES …"
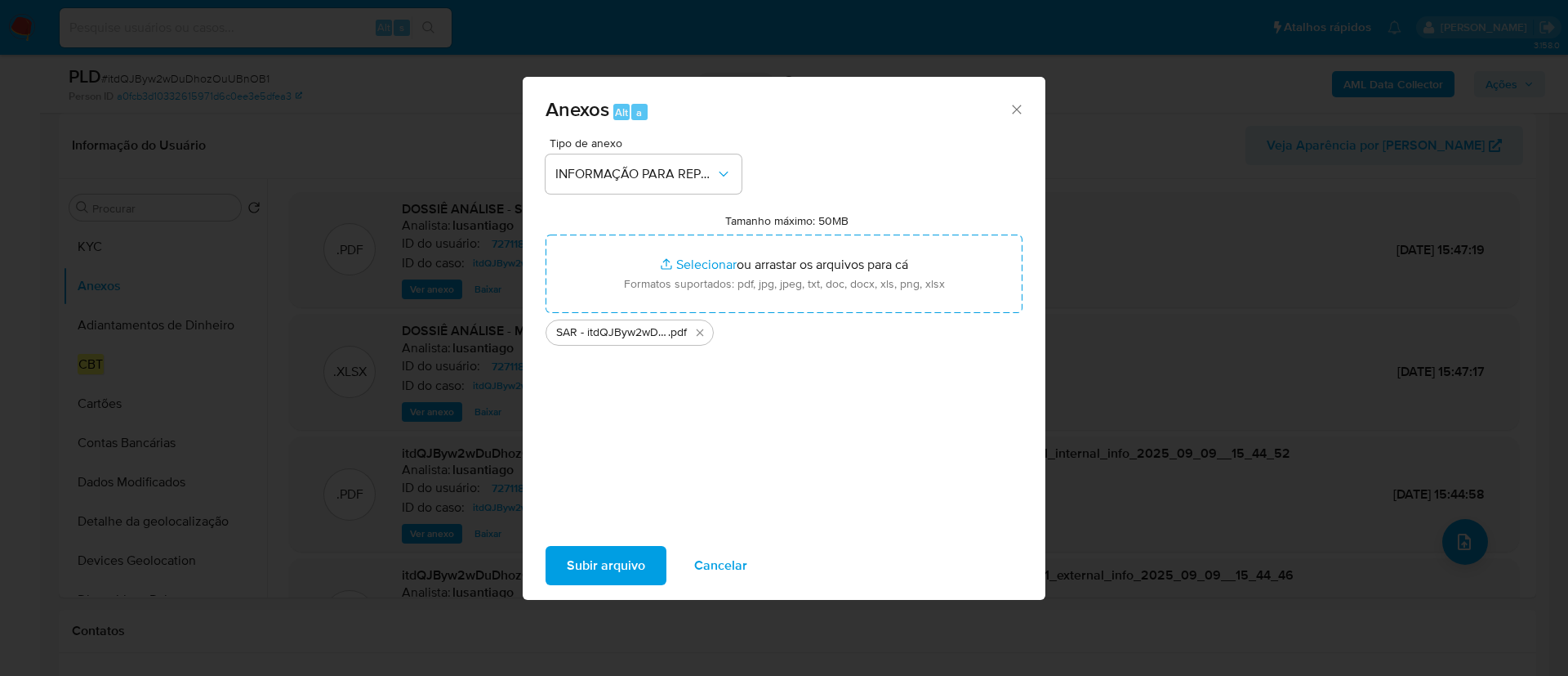
click at [611, 569] on span "Subir arquivo" at bounding box center [606, 565] width 79 height 36
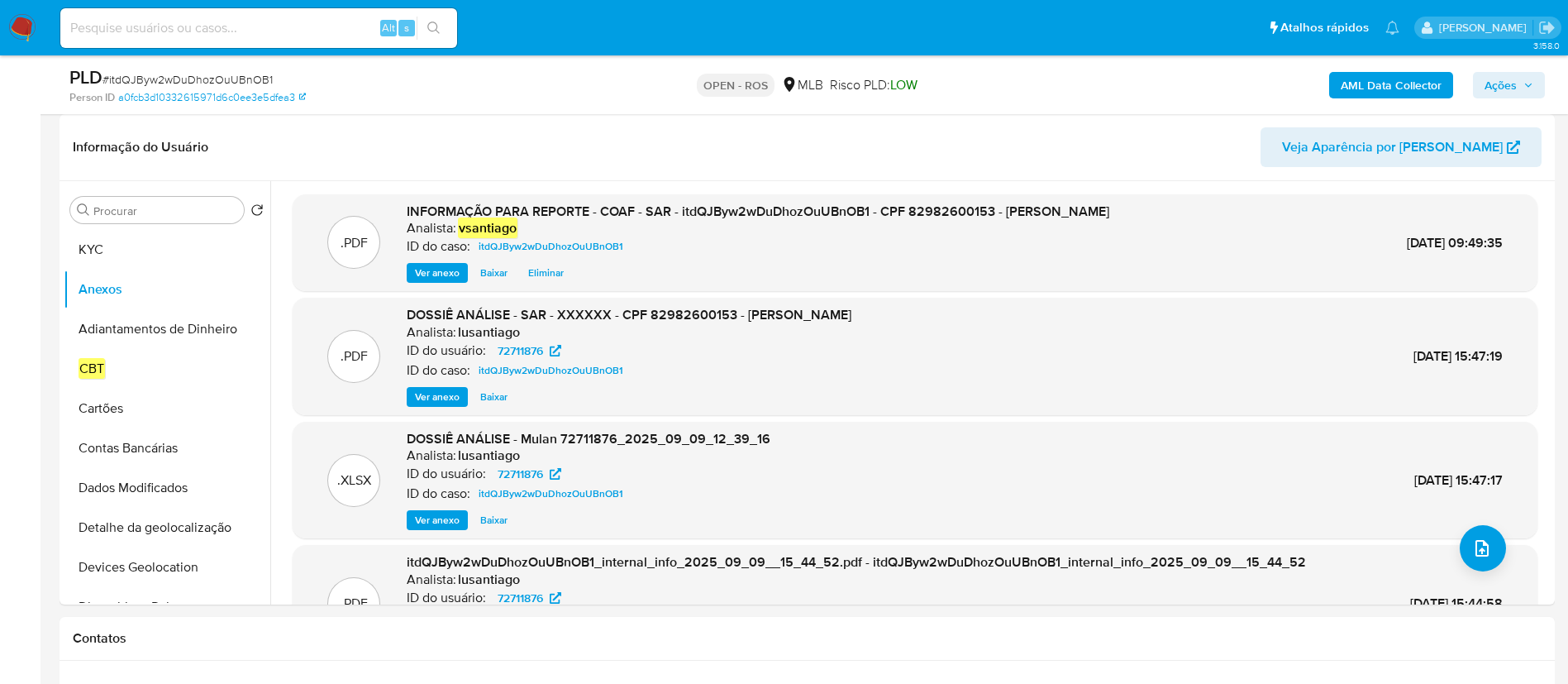
click at [1496, 81] on span "Ações" at bounding box center [1501, 85] width 33 height 27
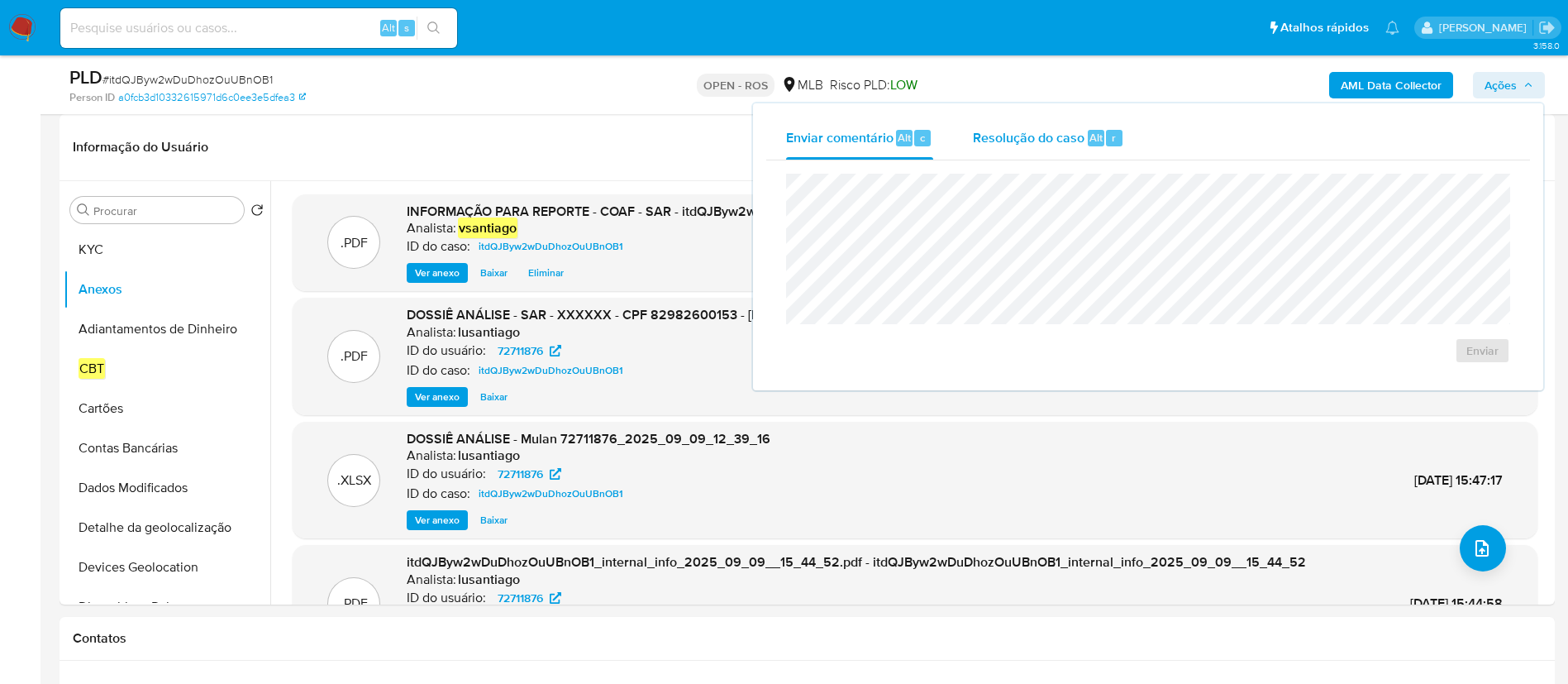
click at [1011, 145] on span "Resolução do caso" at bounding box center [1029, 137] width 112 height 19
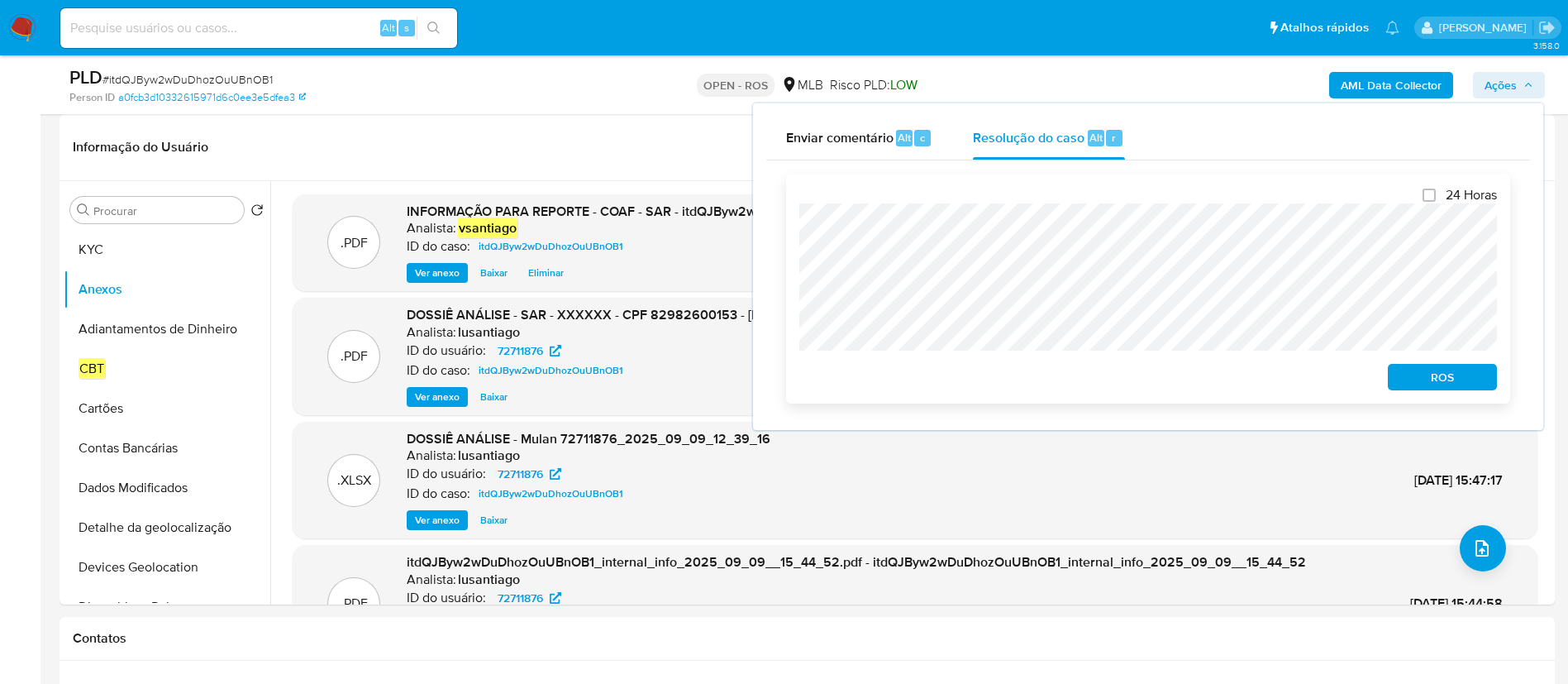
click at [1424, 383] on span "ROS" at bounding box center [1443, 376] width 86 height 23
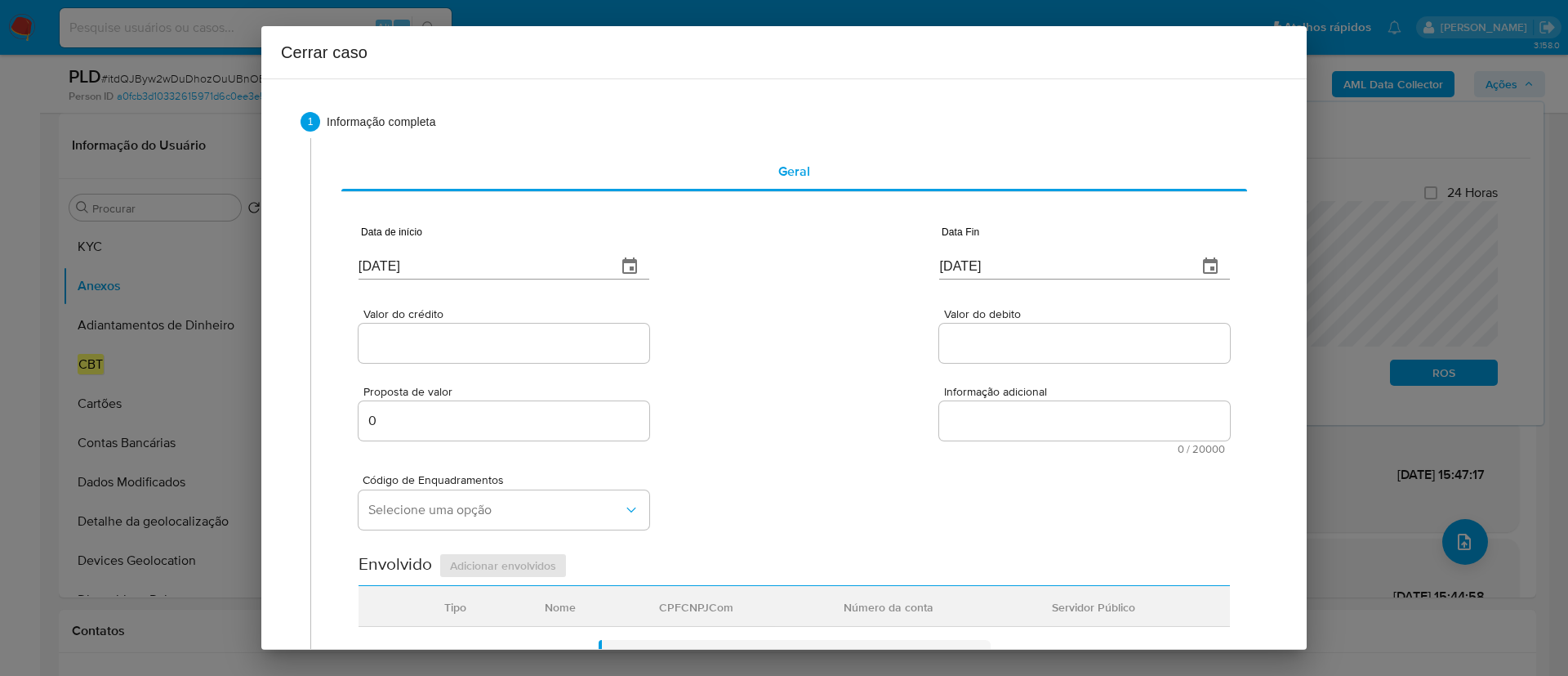
click at [402, 259] on input "11/09/2025" at bounding box center [481, 267] width 245 height 27
paste input "01/07"
type input "01/07/2025"
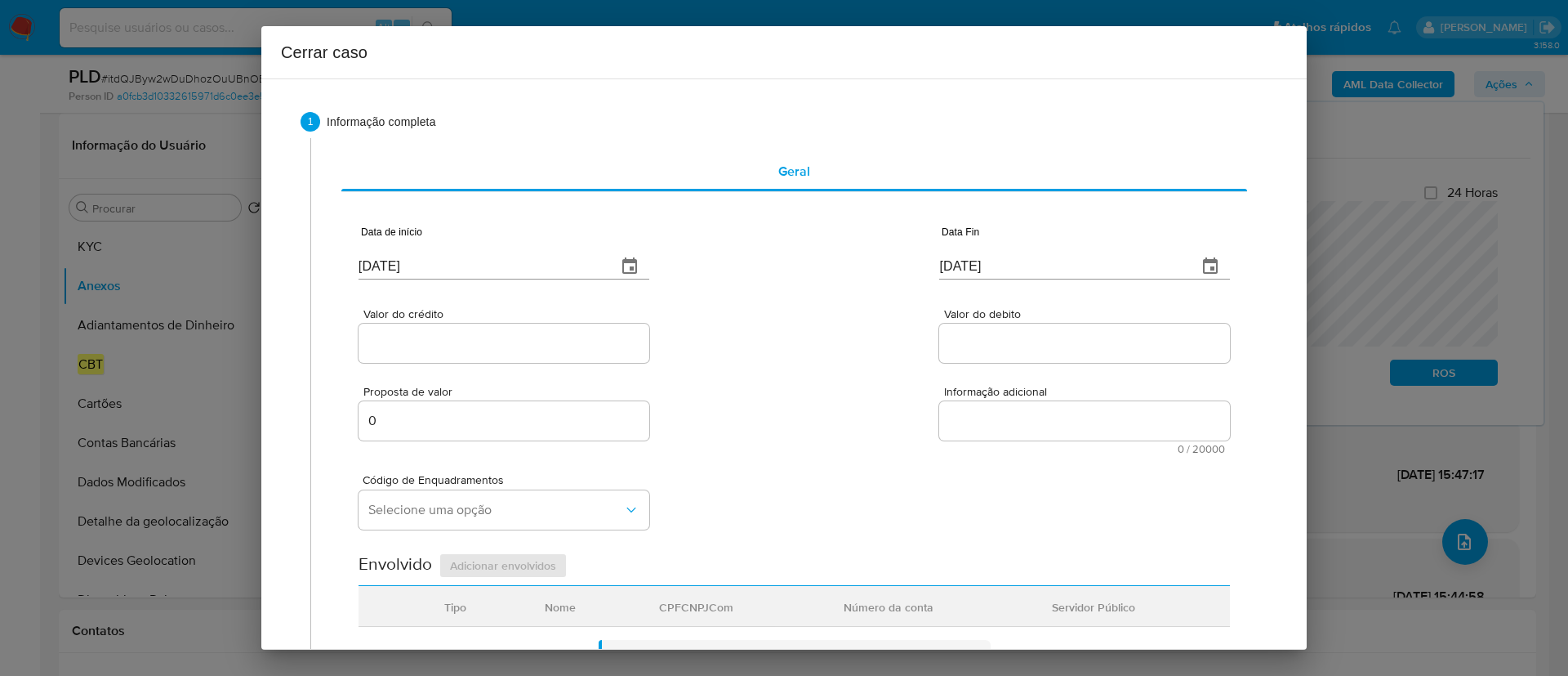
click at [771, 280] on div "Data de início 01/07/2025 Data Fin 11/09/2025" at bounding box center [794, 246] width 872 height 85
click at [971, 264] on input "11/09/2025" at bounding box center [1061, 267] width 245 height 27
paste input "08"
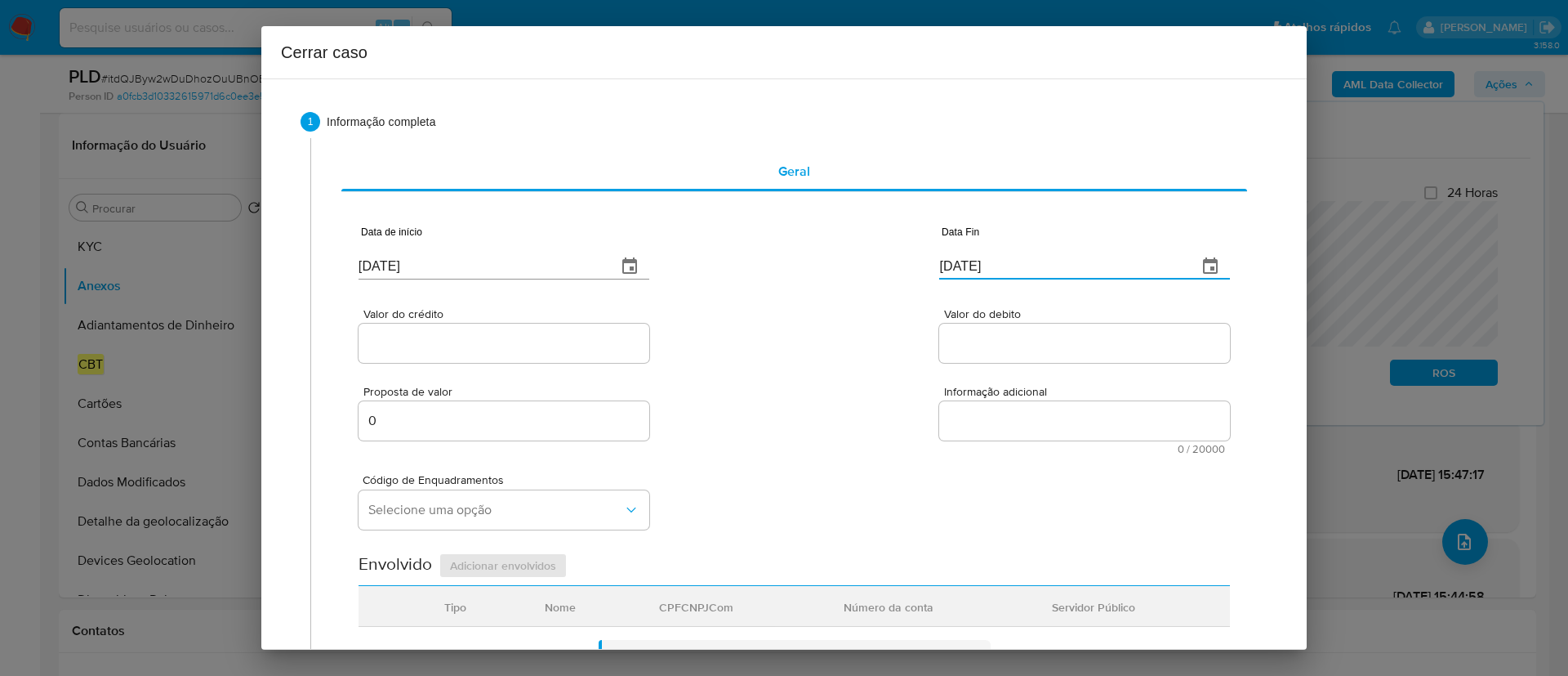
type input "08/09/2025"
click at [431, 344] on input "Valor do crédito" at bounding box center [503, 343] width 291 height 21
paste input "R$253.314"
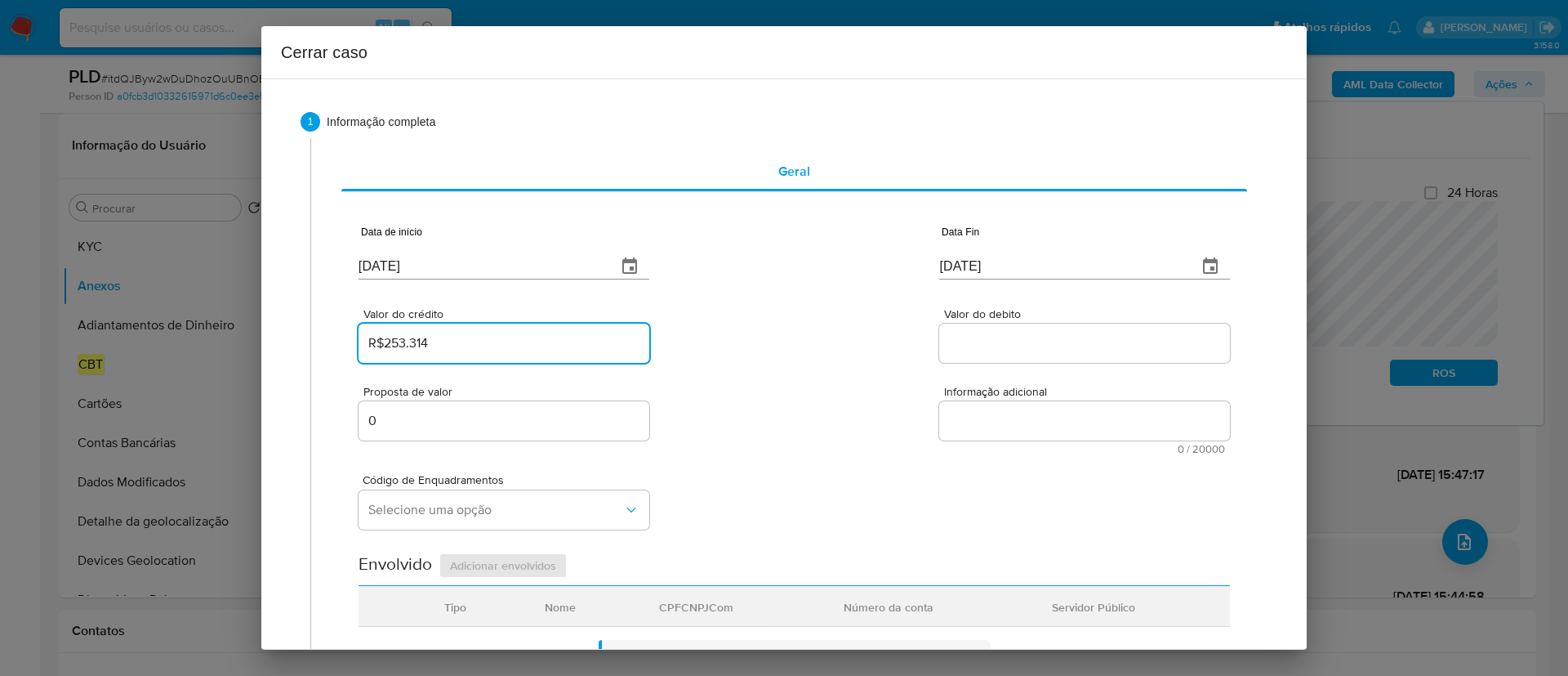
type input "R$253.314"
click at [773, 342] on div "Valor do crédito R$253.314 Valor do debito" at bounding box center [794, 328] width 872 height 78
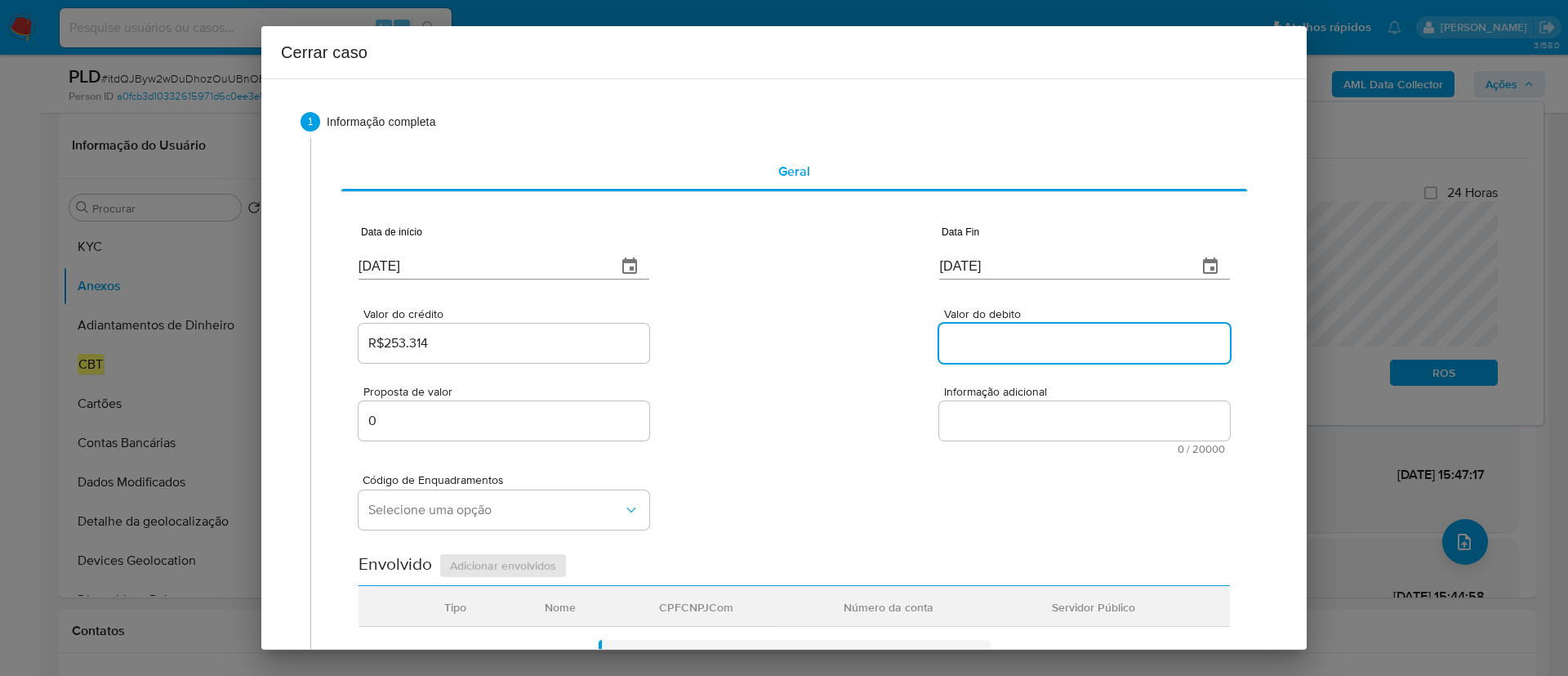
click at [1015, 339] on input "Valor do debito" at bounding box center [1084, 343] width 291 height 21
paste input "R$30.197"
type input "R$301.972"
click at [792, 432] on div "Proposta de valor 0 Informação adicional 0 / 20000 20000 caracteres restantes" at bounding box center [794, 410] width 872 height 88
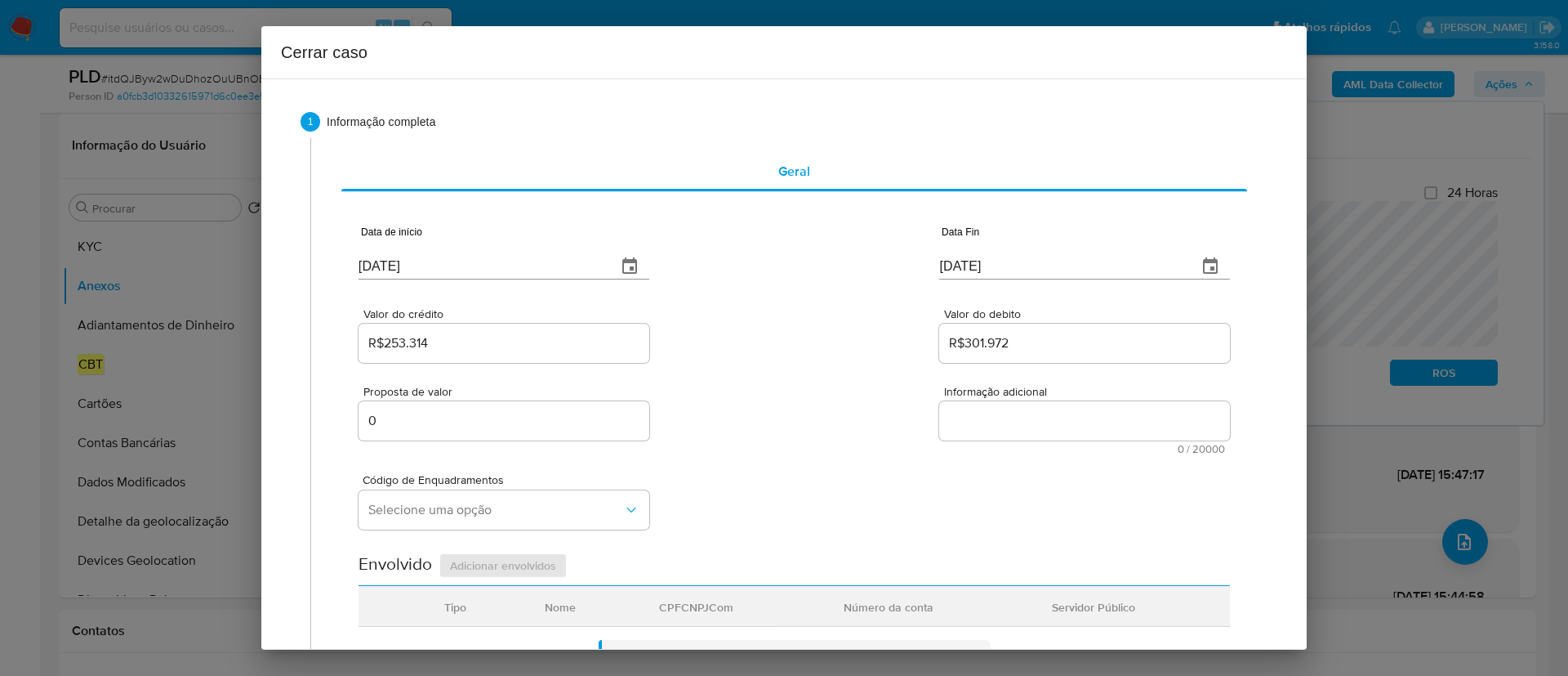
drag, startPoint x: 921, startPoint y: 454, endPoint x: 875, endPoint y: 449, distance: 46.3
click at [921, 454] on div "Código de Enquadramentos Selecione uma opção" at bounding box center [794, 495] width 872 height 81
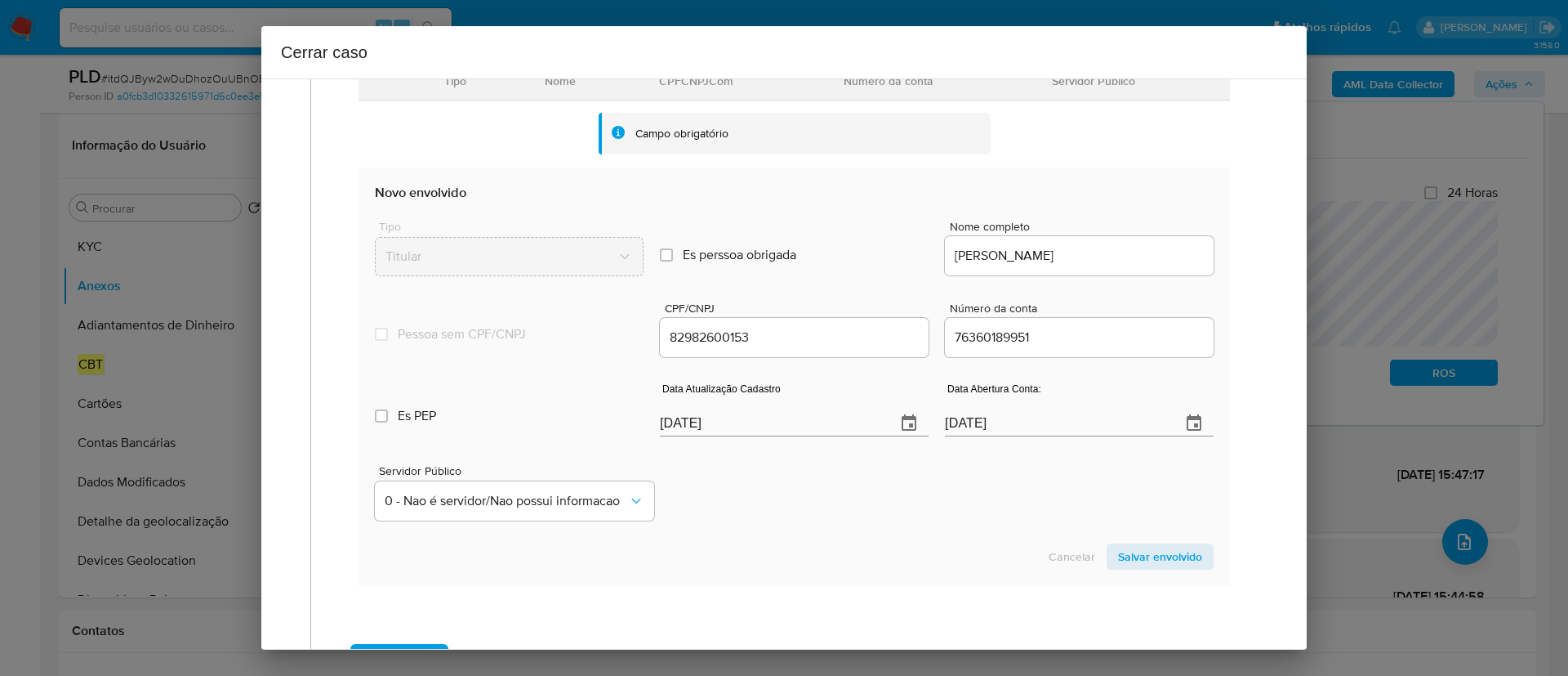
scroll to position [490, 0]
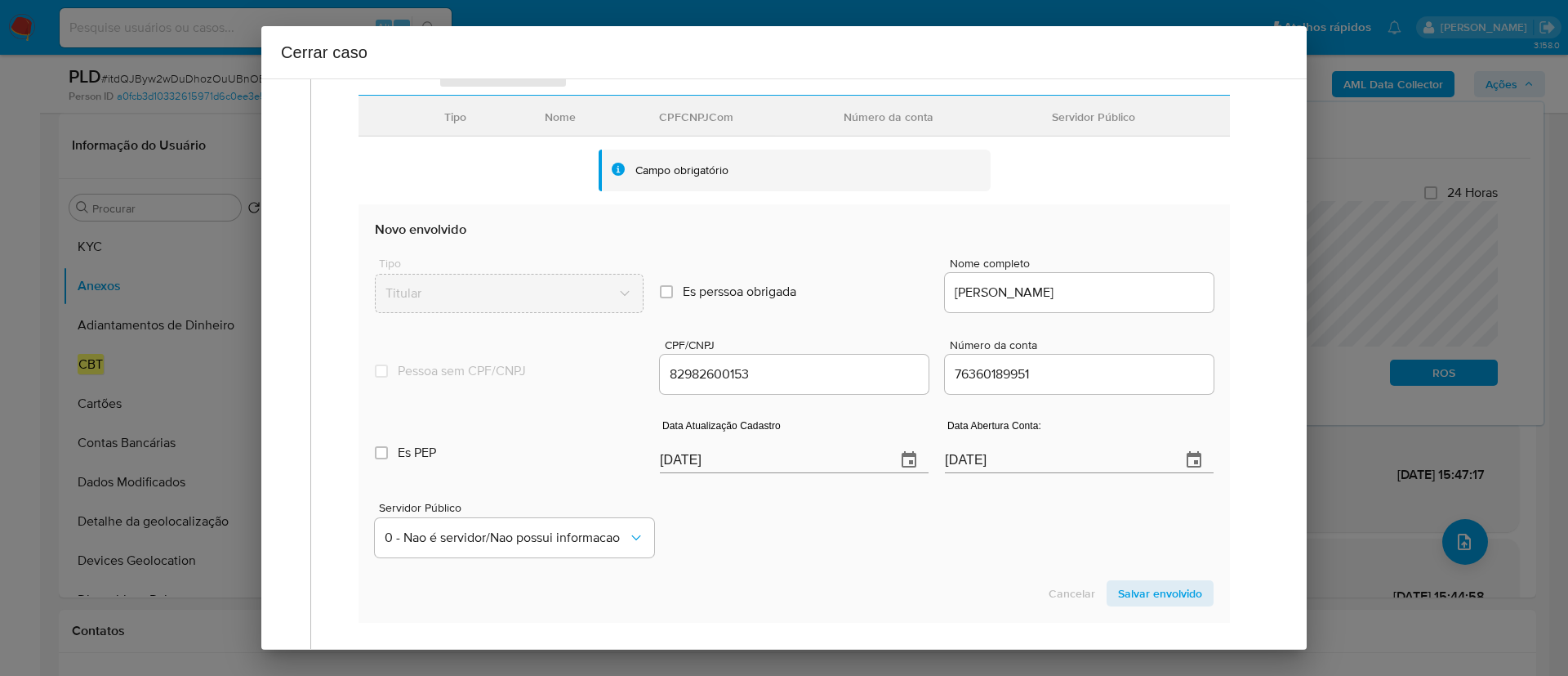
click at [689, 378] on input "82982600153" at bounding box center [794, 374] width 269 height 21
click at [700, 457] on input "11/09/2025" at bounding box center [771, 460] width 223 height 27
paste input "9/08"
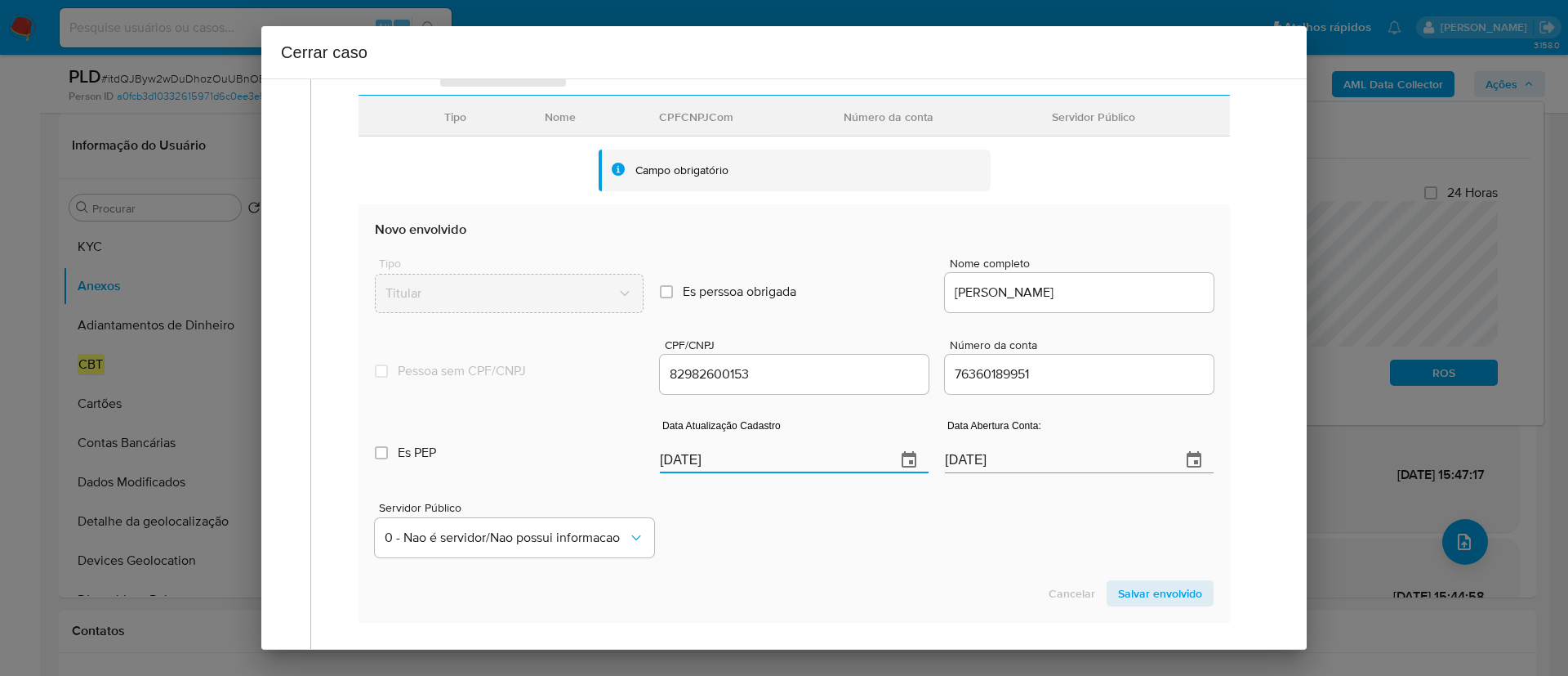
type input "19/08/2025"
click at [760, 517] on div "Servidor Público 0 - Nao é servidor/Nao possui informacao" at bounding box center [794, 523] width 838 height 81
click at [1136, 594] on span "Salvar envolvido" at bounding box center [1159, 593] width 84 height 23
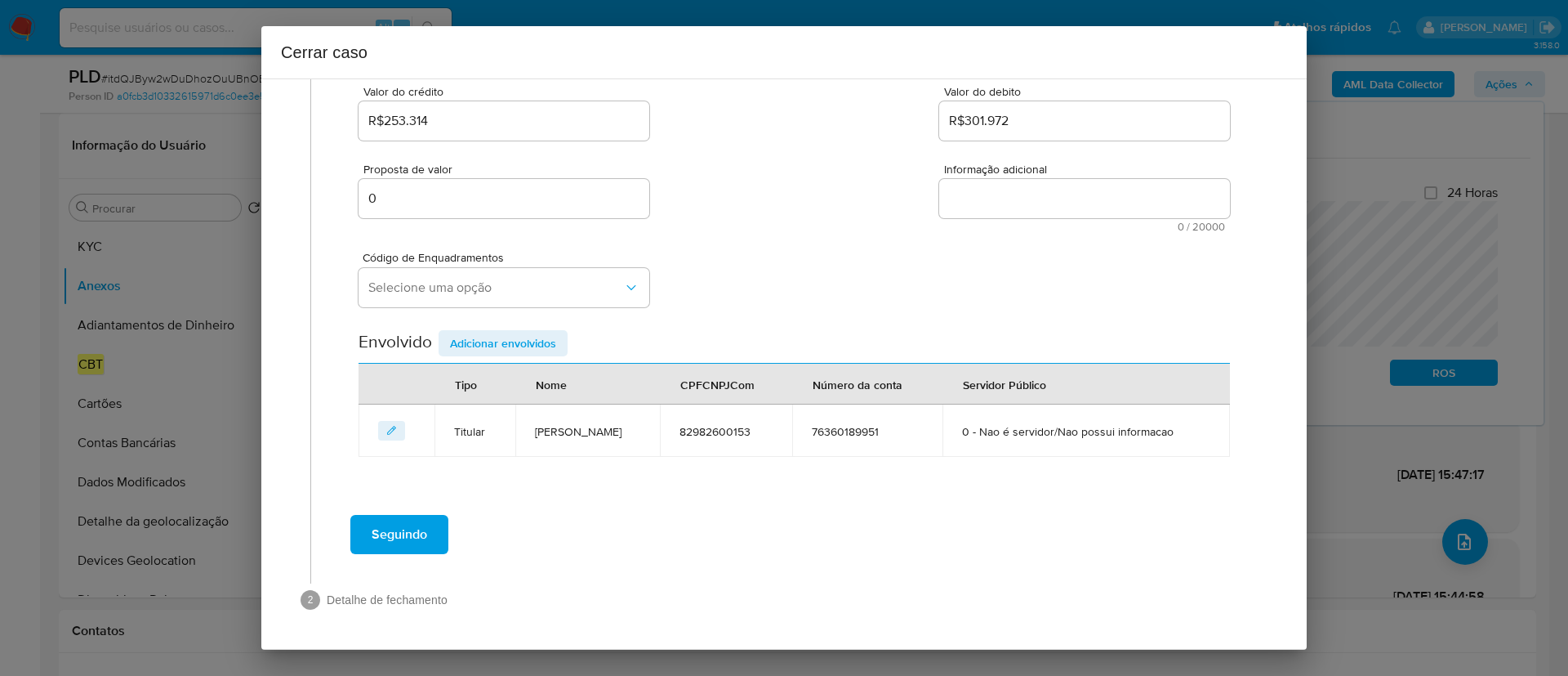
scroll to position [222, 0]
click at [773, 288] on div "Código de Enquadramentos Selecione uma opção" at bounding box center [794, 273] width 872 height 81
click at [470, 283] on span "Selecione uma opção" at bounding box center [495, 287] width 255 height 16
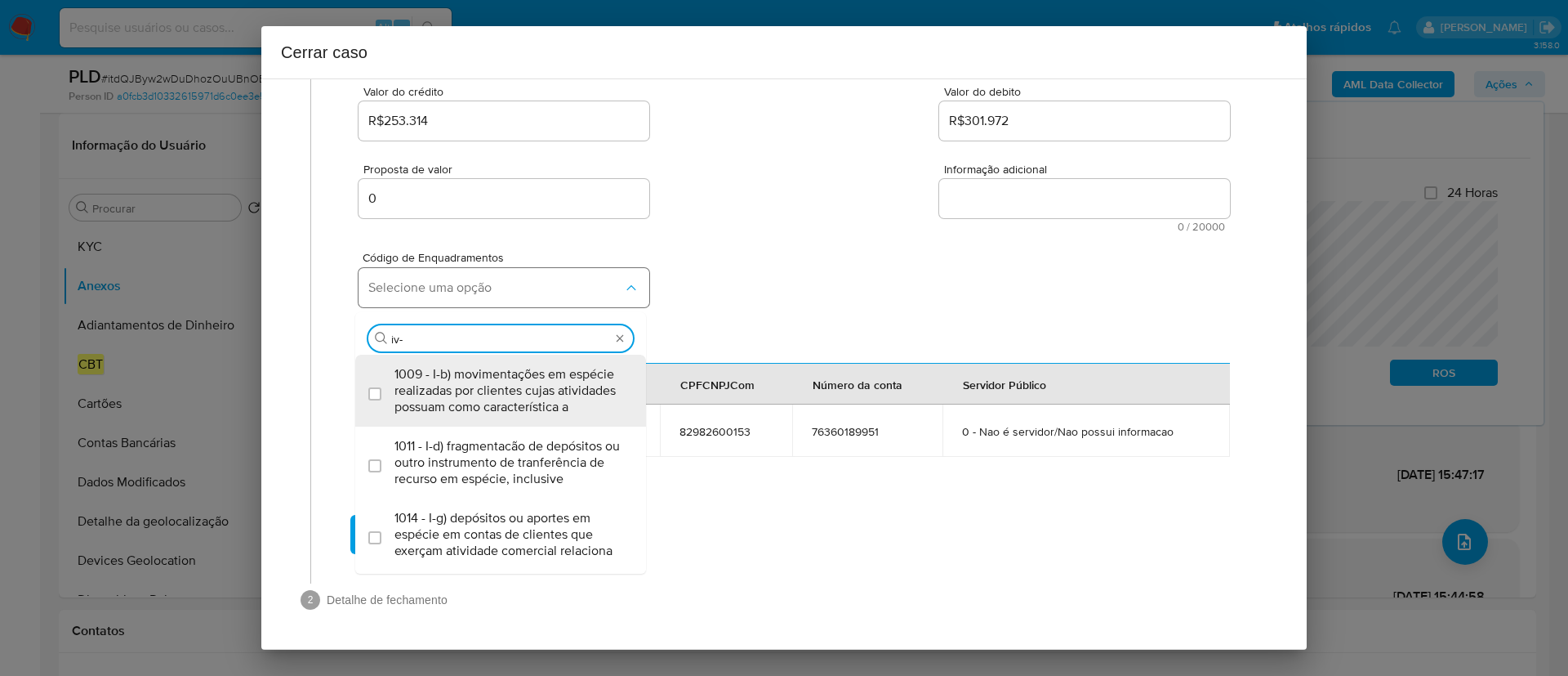
type input "iv-a"
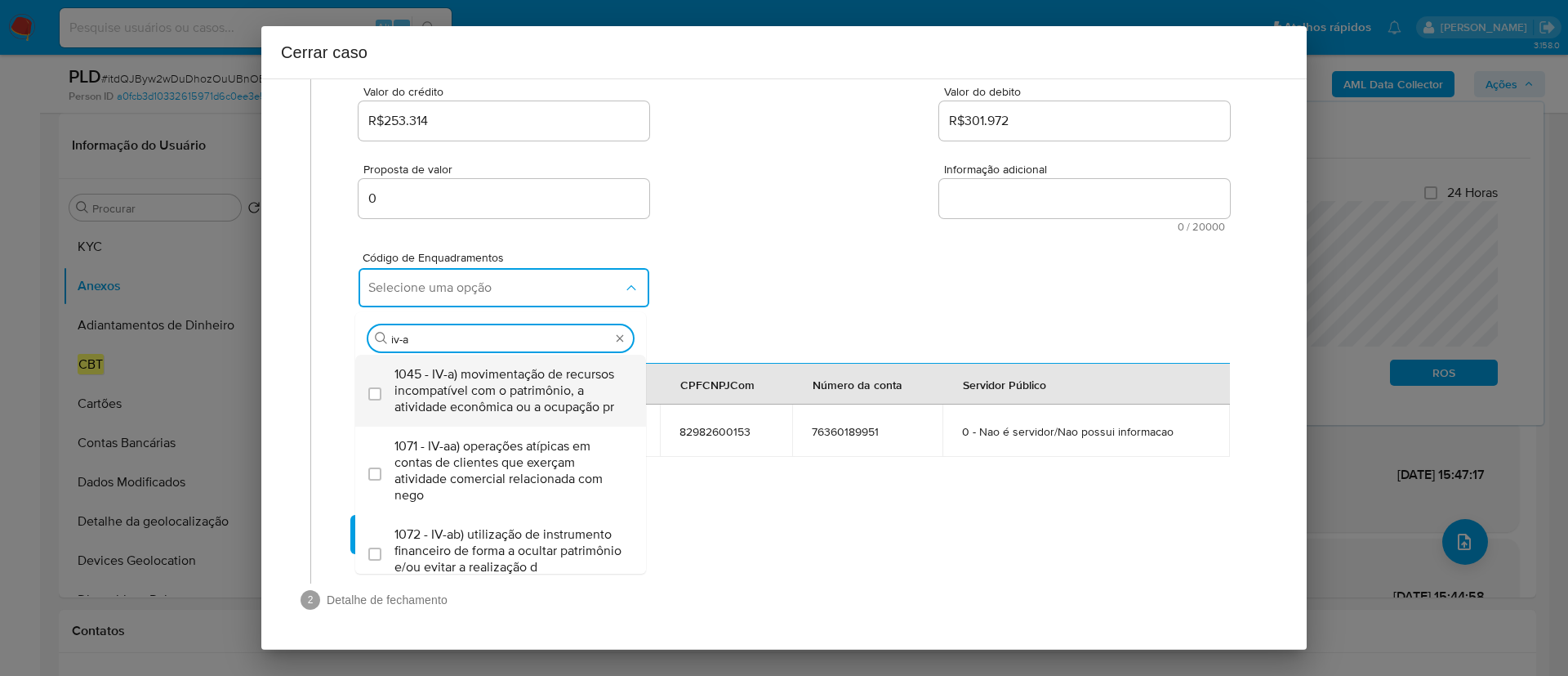
click at [508, 406] on span "1045 - IV-a) movimentação de recursos incompatível com o patrimônio, a atividad…" at bounding box center [509, 391] width 229 height 49
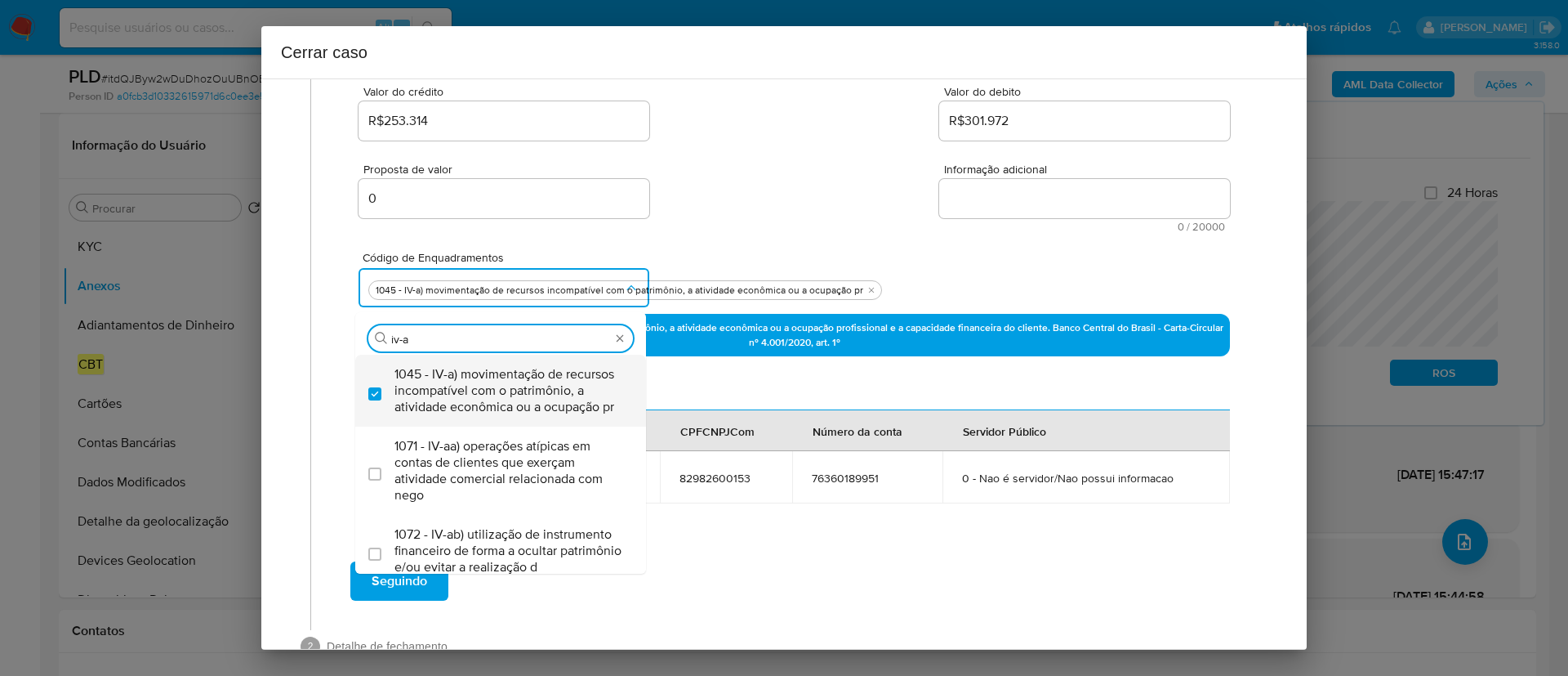
checkbox input "true"
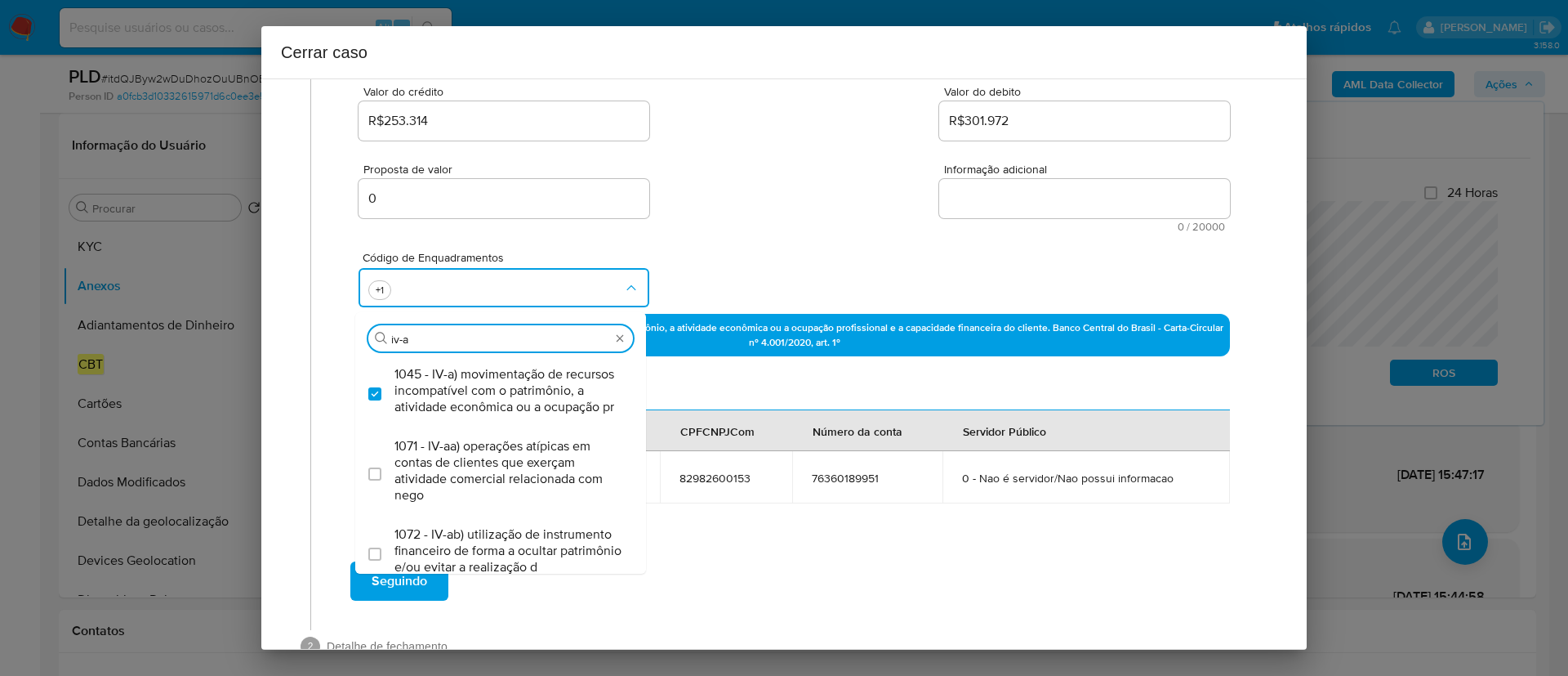
click at [788, 248] on div "Código de Enquadramentos Procurar iv-a 1045 - IV-a) movimentação de recursos in…" at bounding box center [794, 273] width 872 height 81
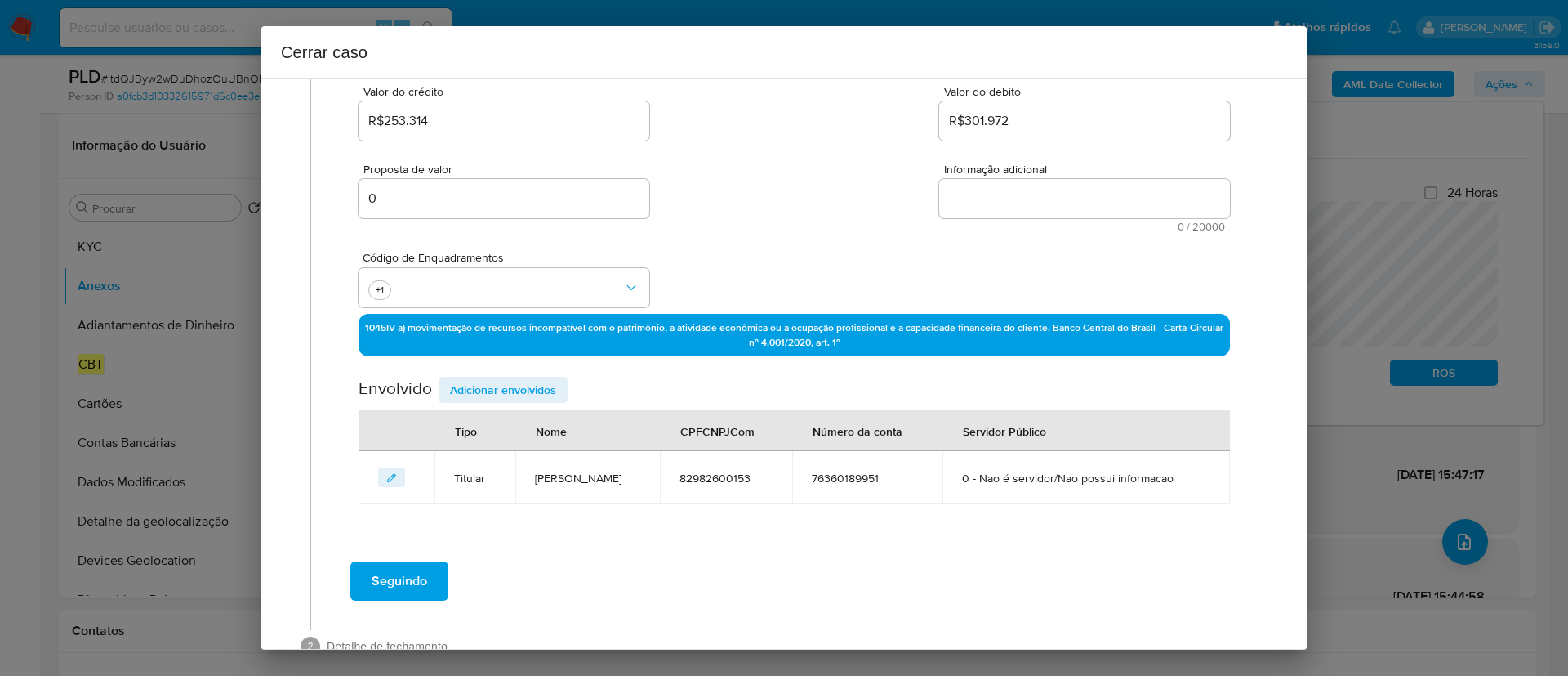
click at [1022, 196] on textarea "Informação adicional" at bounding box center [1084, 198] width 291 height 39
paste textarea "Ricardo Marques da Silva Dias, CPF 82982600153, 48 anos, residente no município…"
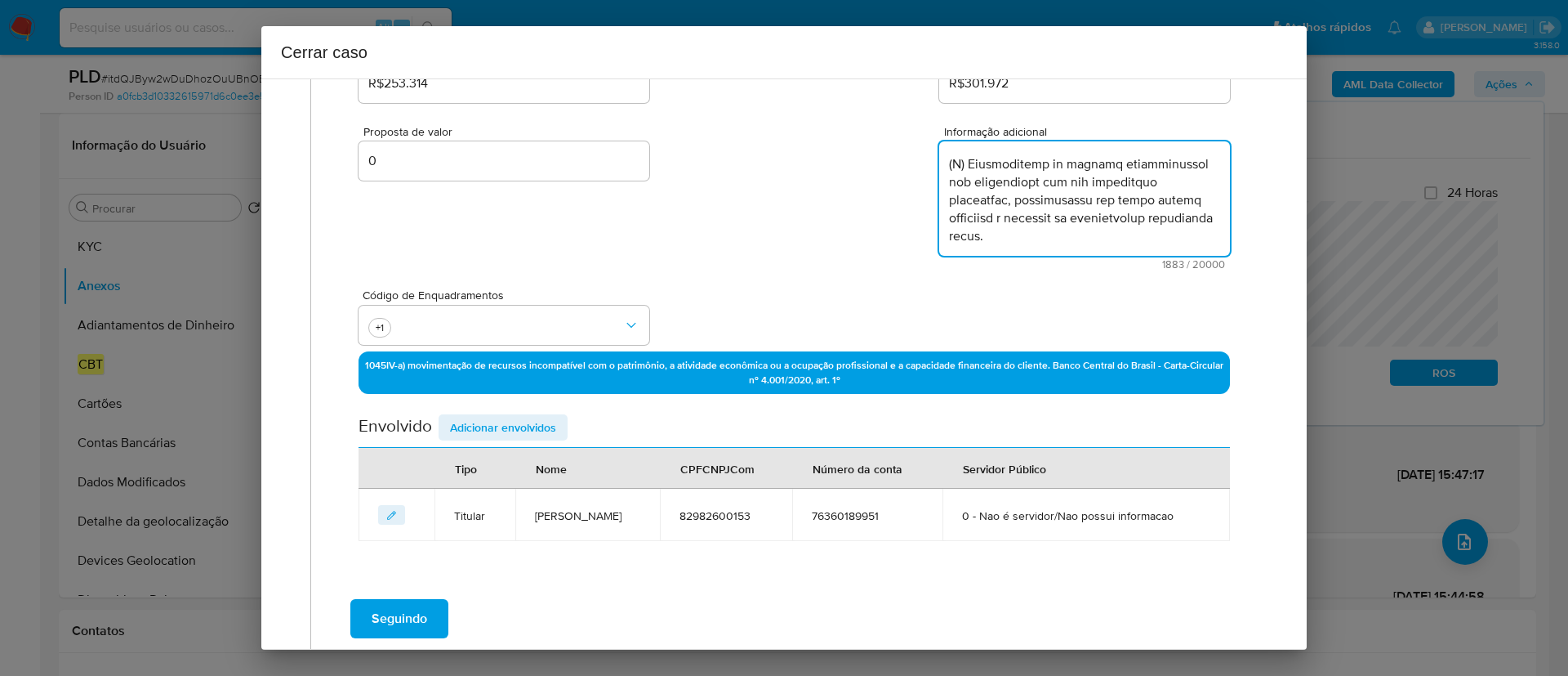
scroll to position [222, 0]
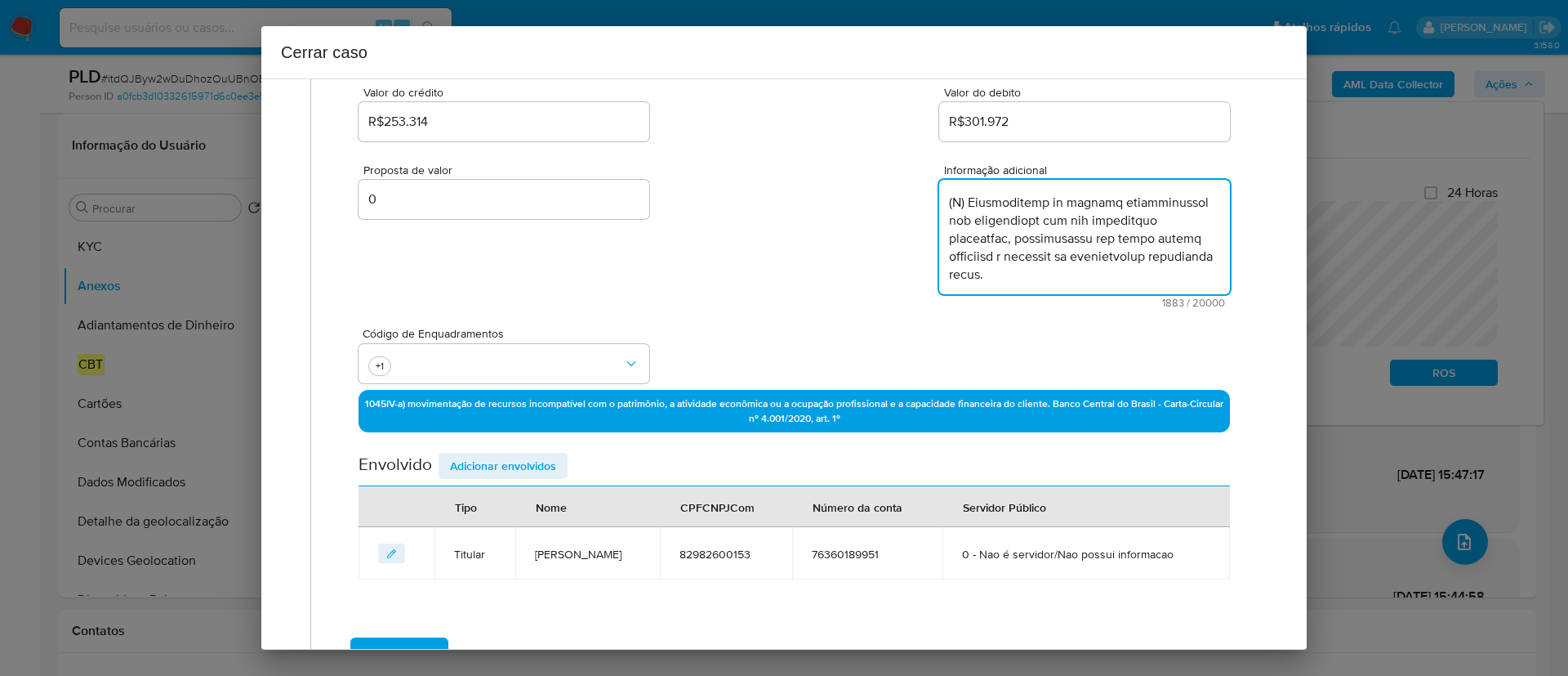
type textarea "Ricardo Marques da Silva Dias, CPF 82982600153, 48 anos, residente no município…"
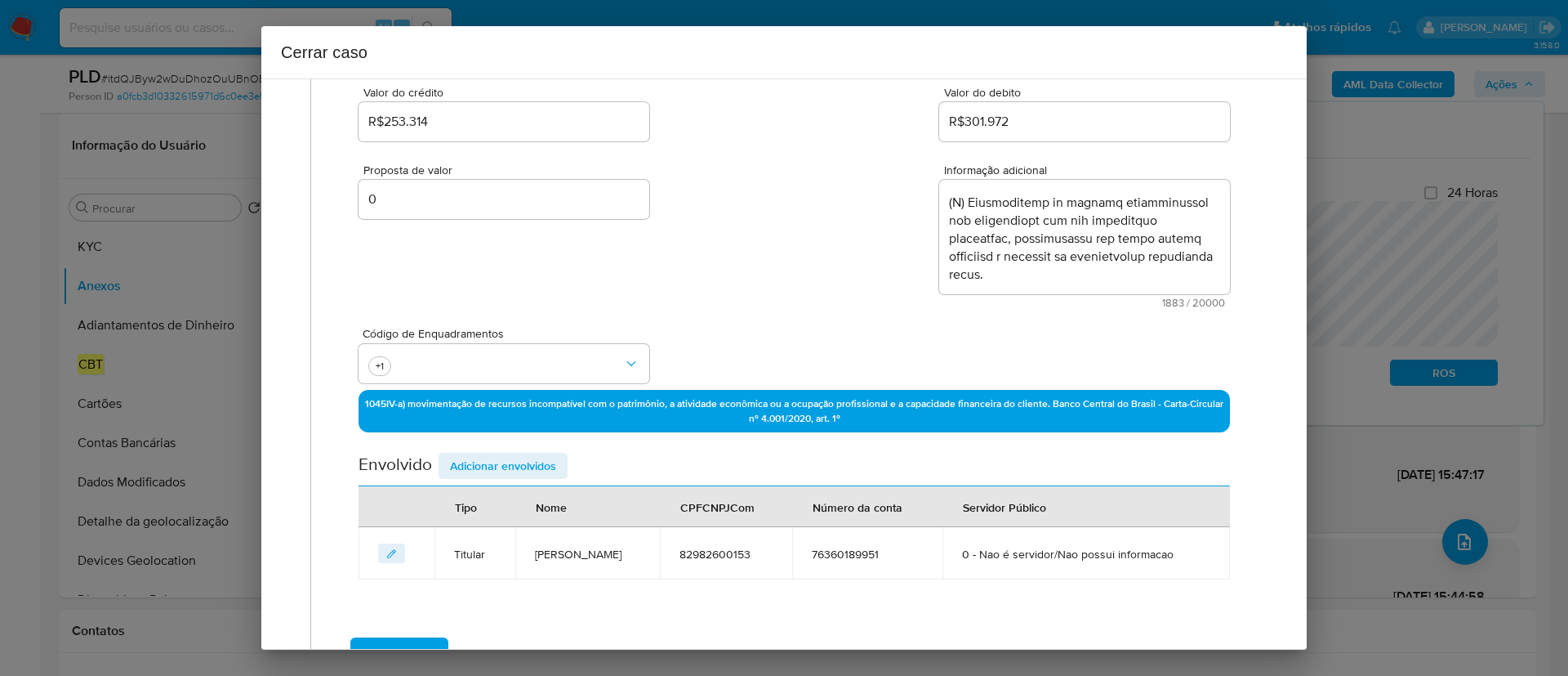
scroll to position [344, 0]
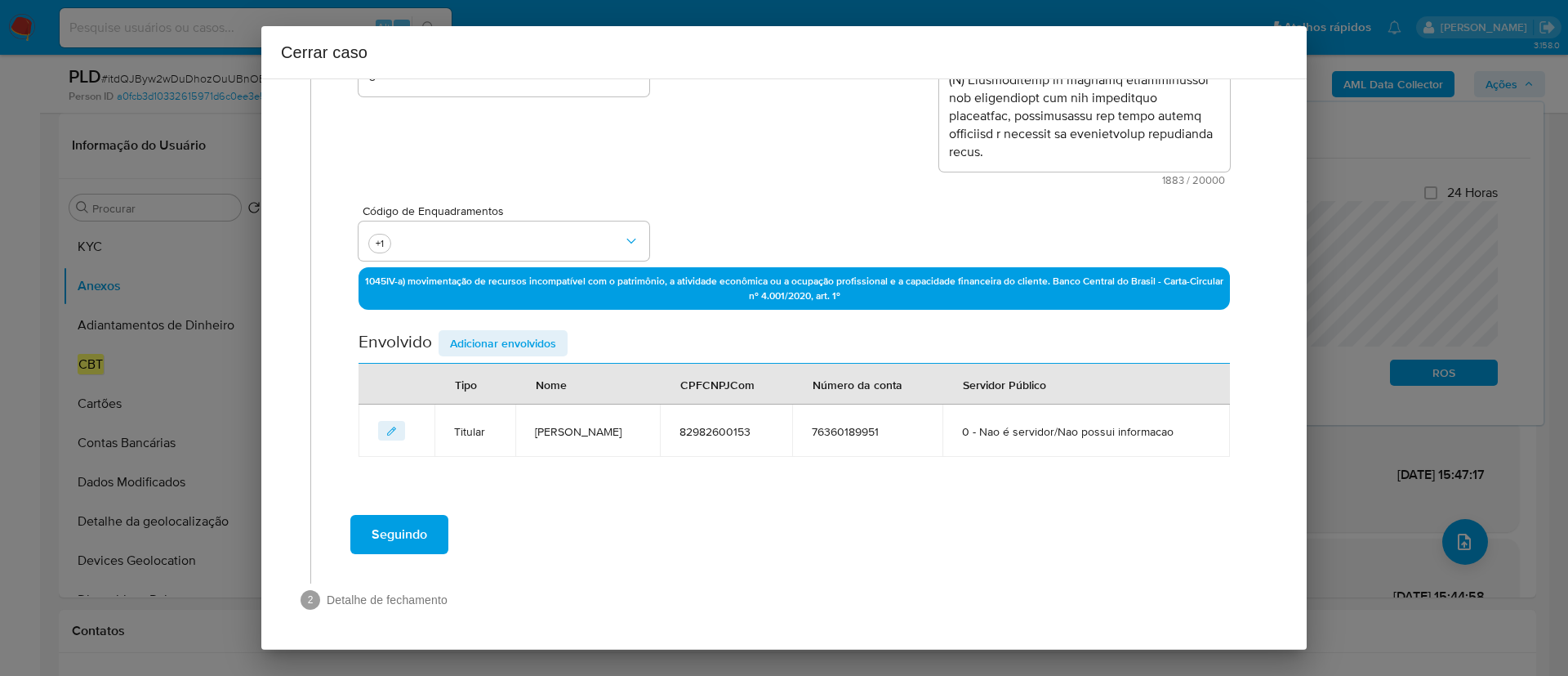
click at [541, 344] on span "Adicionar envolvidos" at bounding box center [502, 343] width 106 height 23
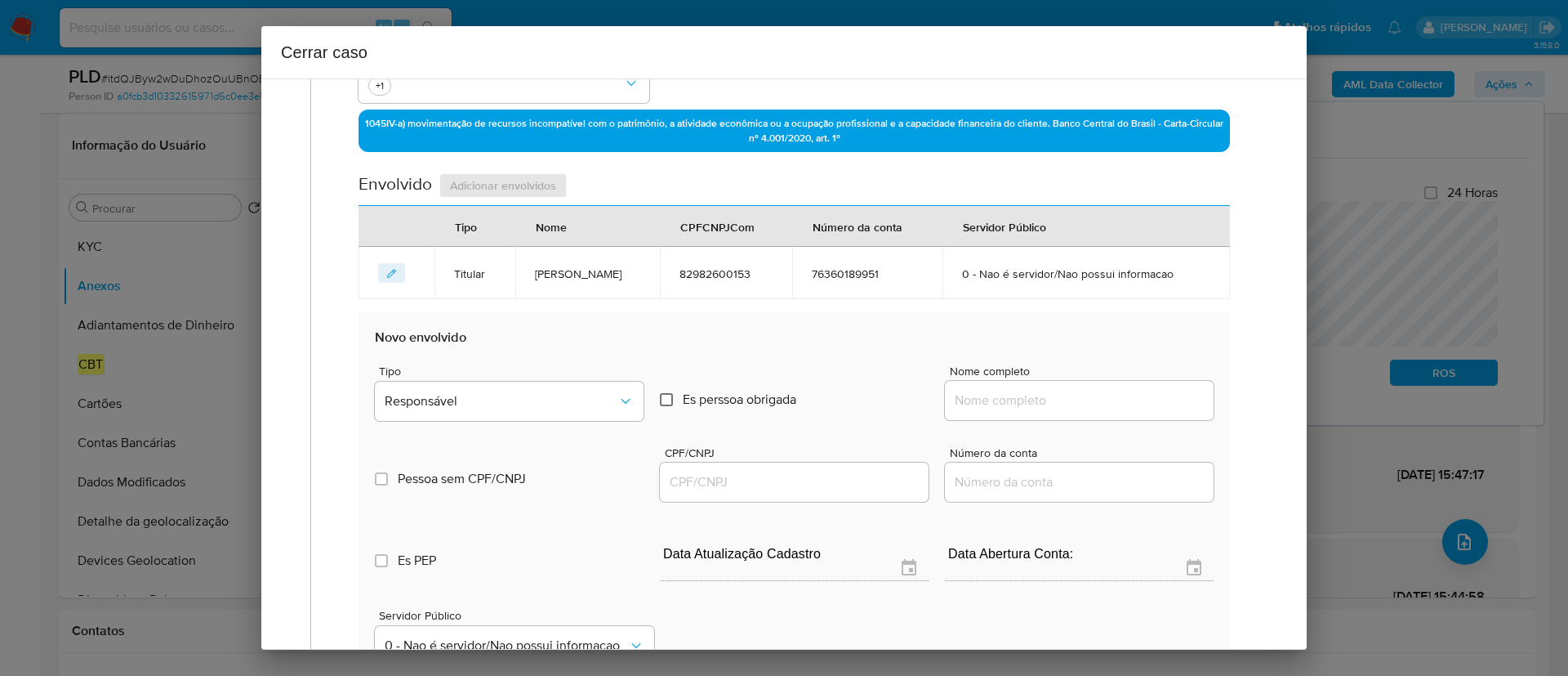
scroll to position [589, 0]
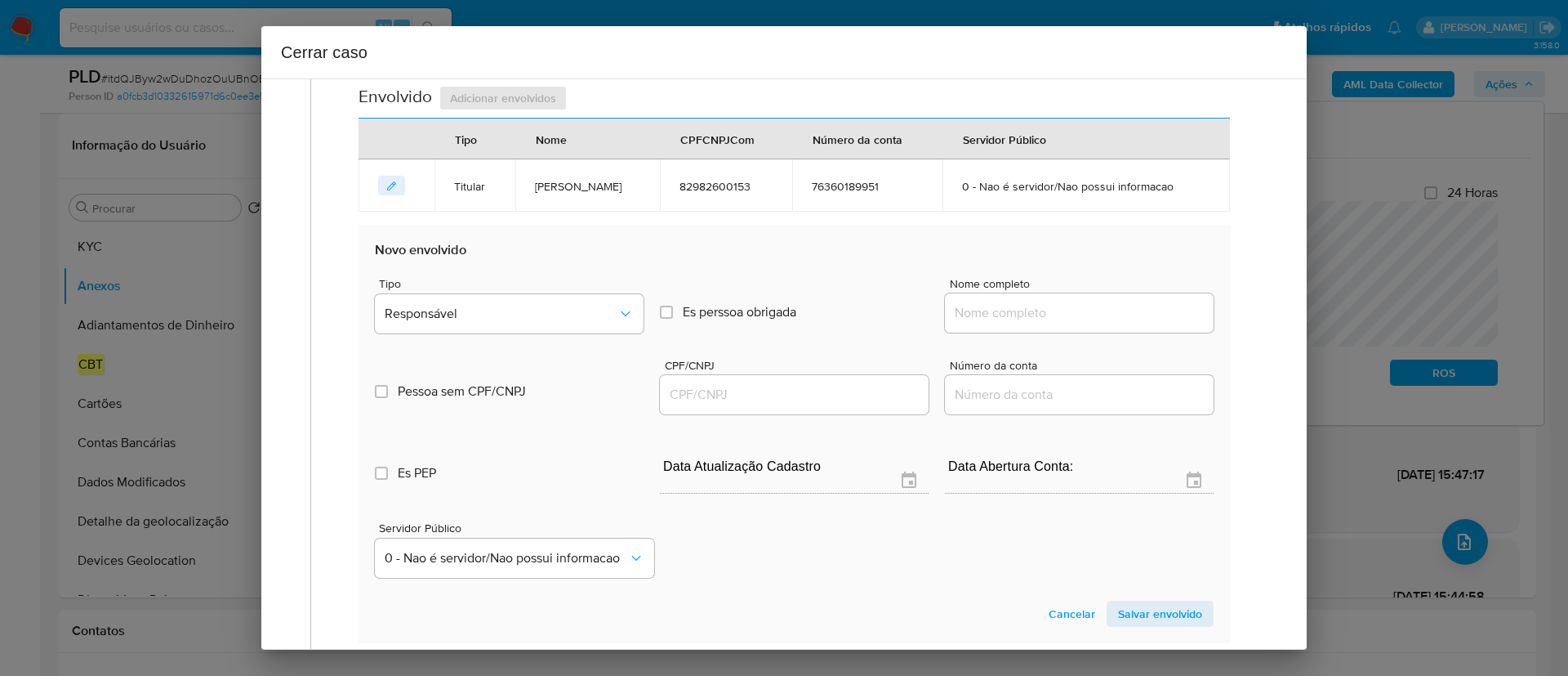
click at [1036, 315] on input "Nome completo" at bounding box center [1079, 312] width 269 height 21
paste input "Silvia Helena Galdino, 93689144191"
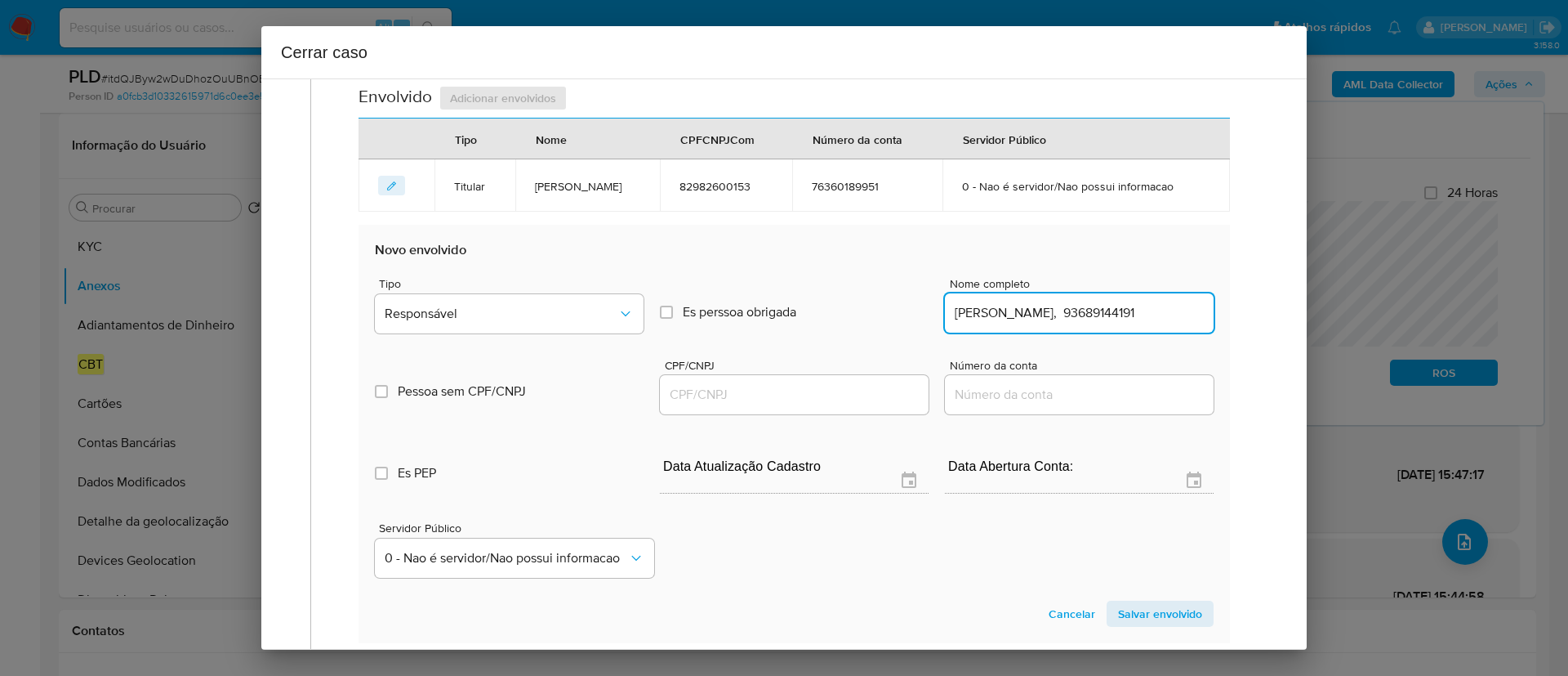
click at [1135, 322] on input "Silvia Helena Galdino, 93689144191" at bounding box center [1079, 312] width 269 height 21
type input "Silvia Helena Galdino,"
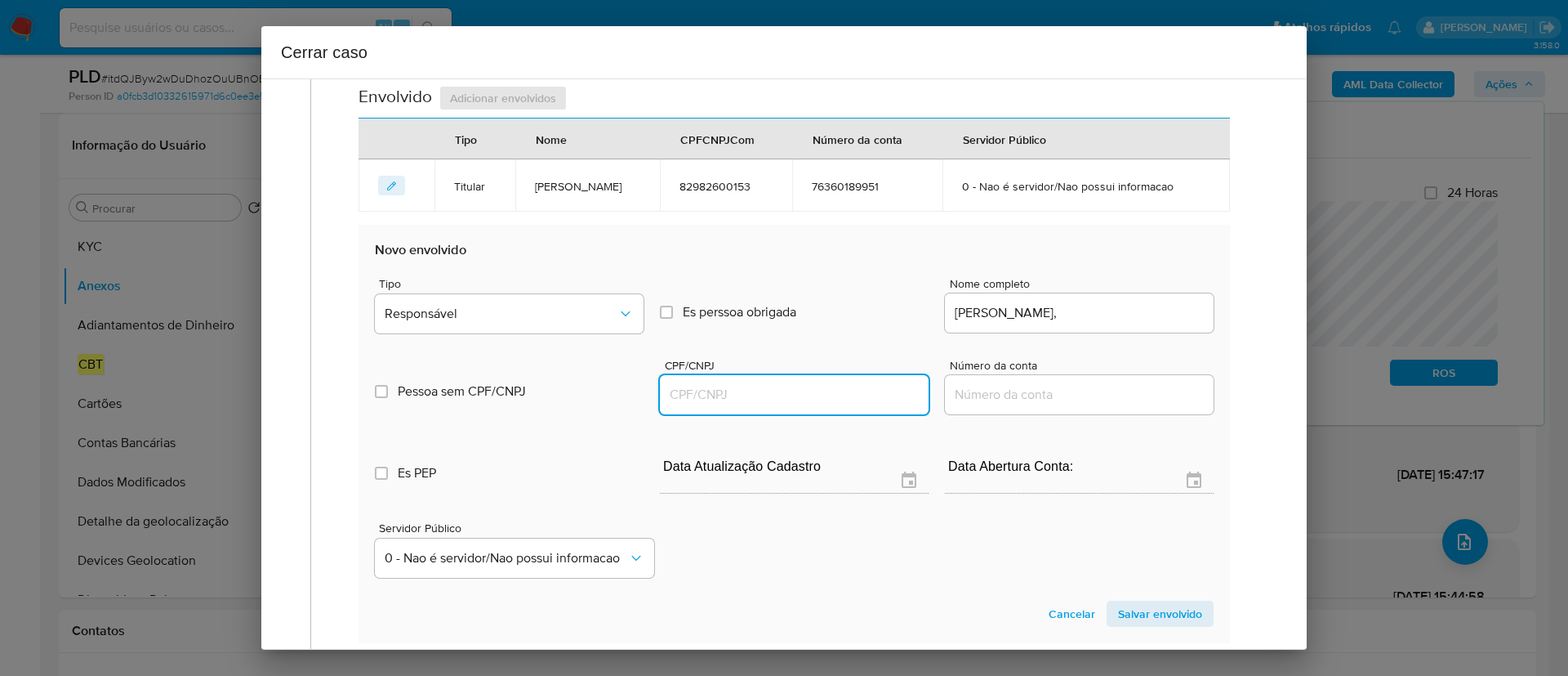
click at [799, 404] on input "CPF/CNPJ" at bounding box center [794, 395] width 269 height 21
paste input "93689144191"
type input "93689144191"
click at [1132, 325] on div "Silvia Helena Galdino," at bounding box center [1079, 312] width 269 height 39
click at [1138, 316] on input "Silvia Helena Galdino," at bounding box center [1079, 312] width 269 height 21
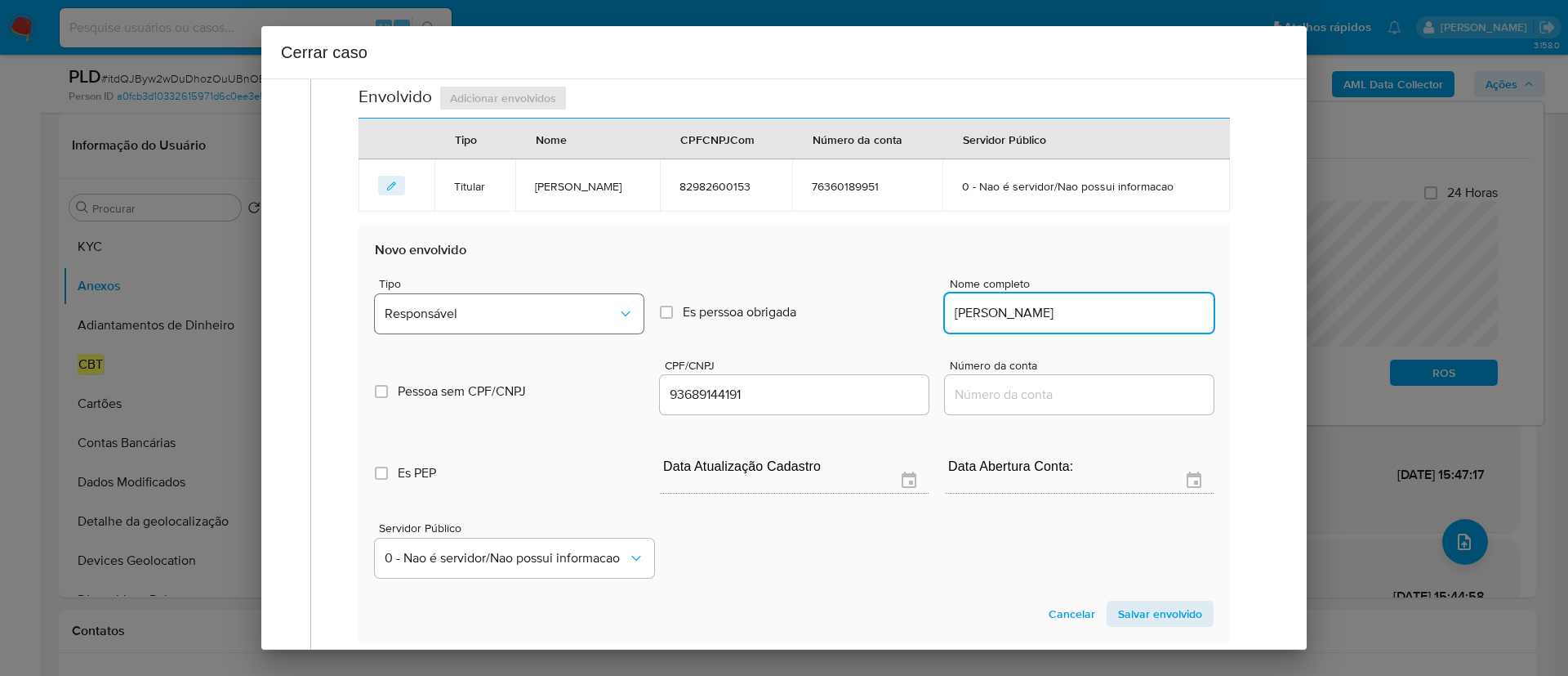
type input "Silvia Helena Galdino"
click at [478, 319] on span "Responsável" at bounding box center [501, 313] width 233 height 16
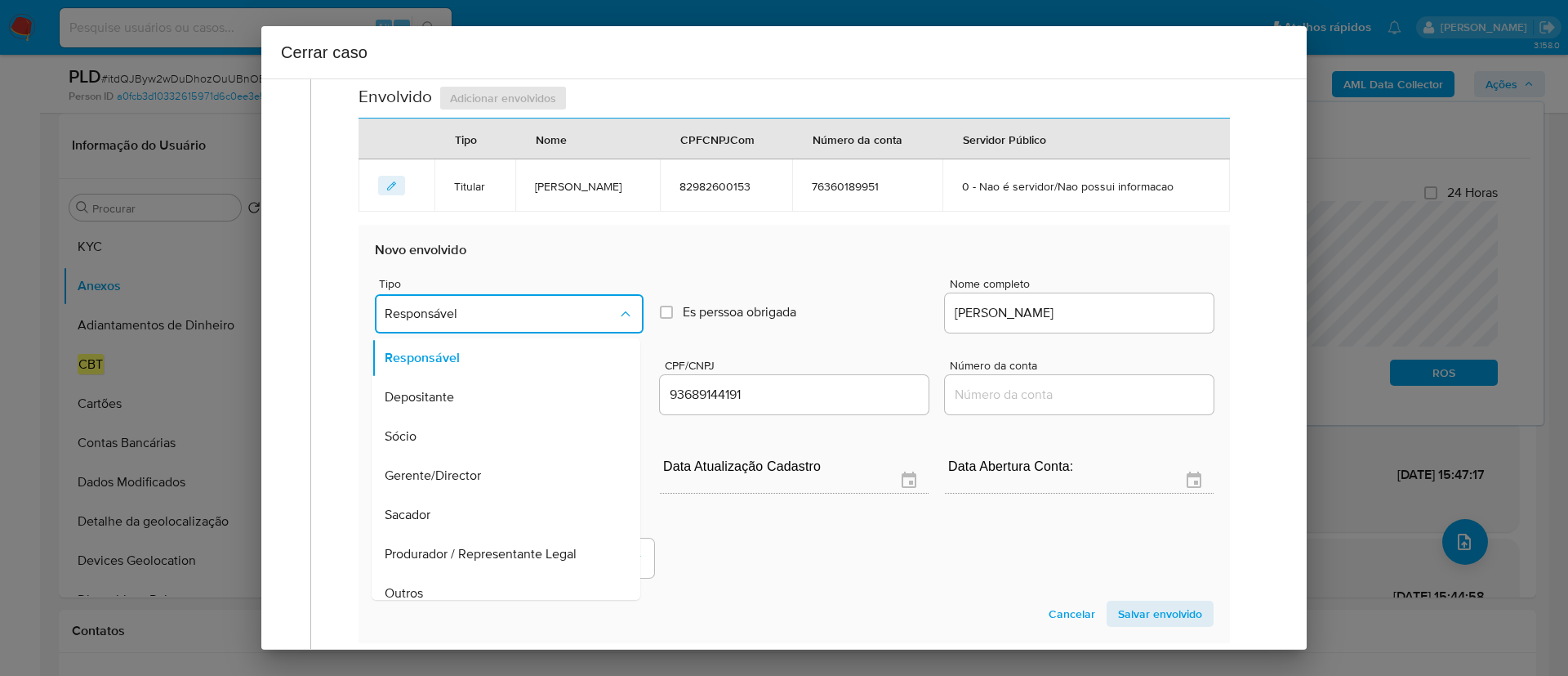
scroll to position [593, 0]
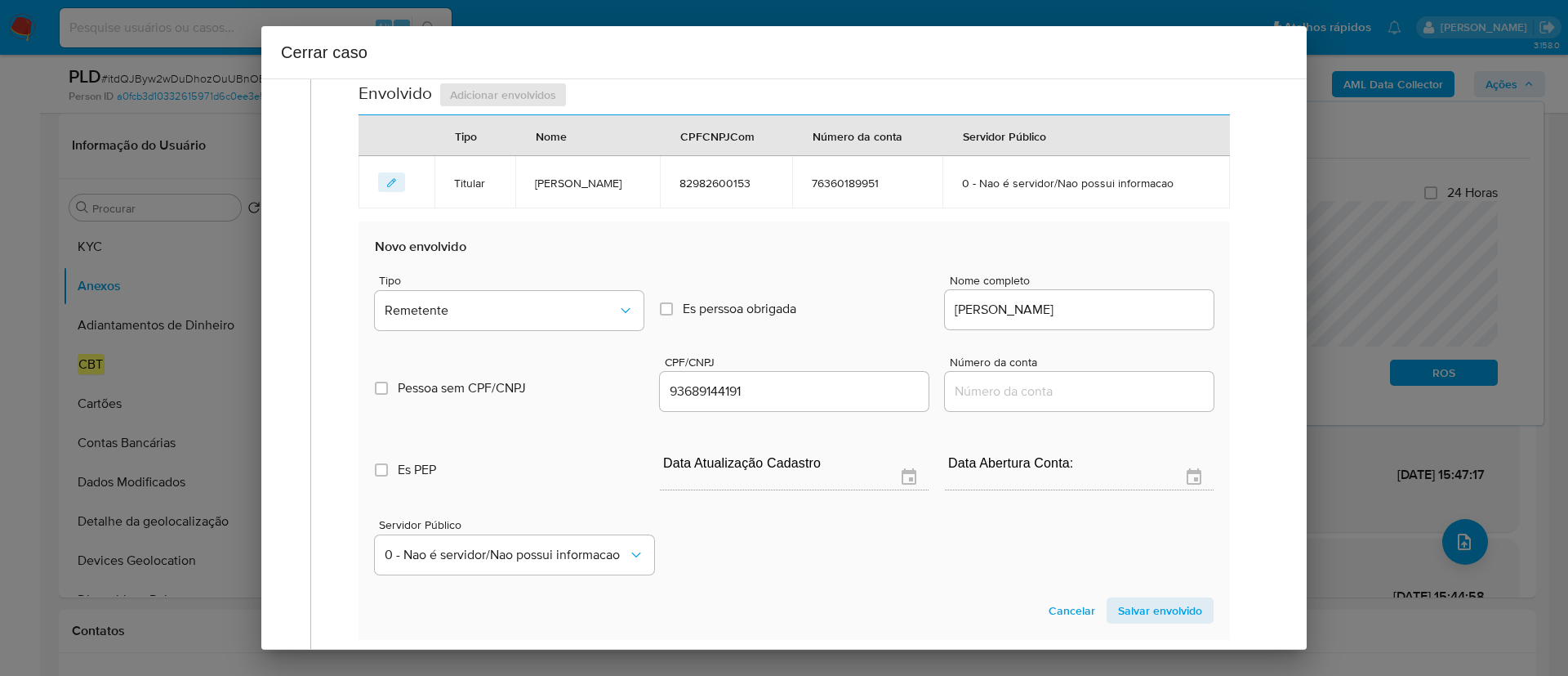
click at [1129, 615] on span "Salvar envolvido" at bounding box center [1159, 611] width 84 height 23
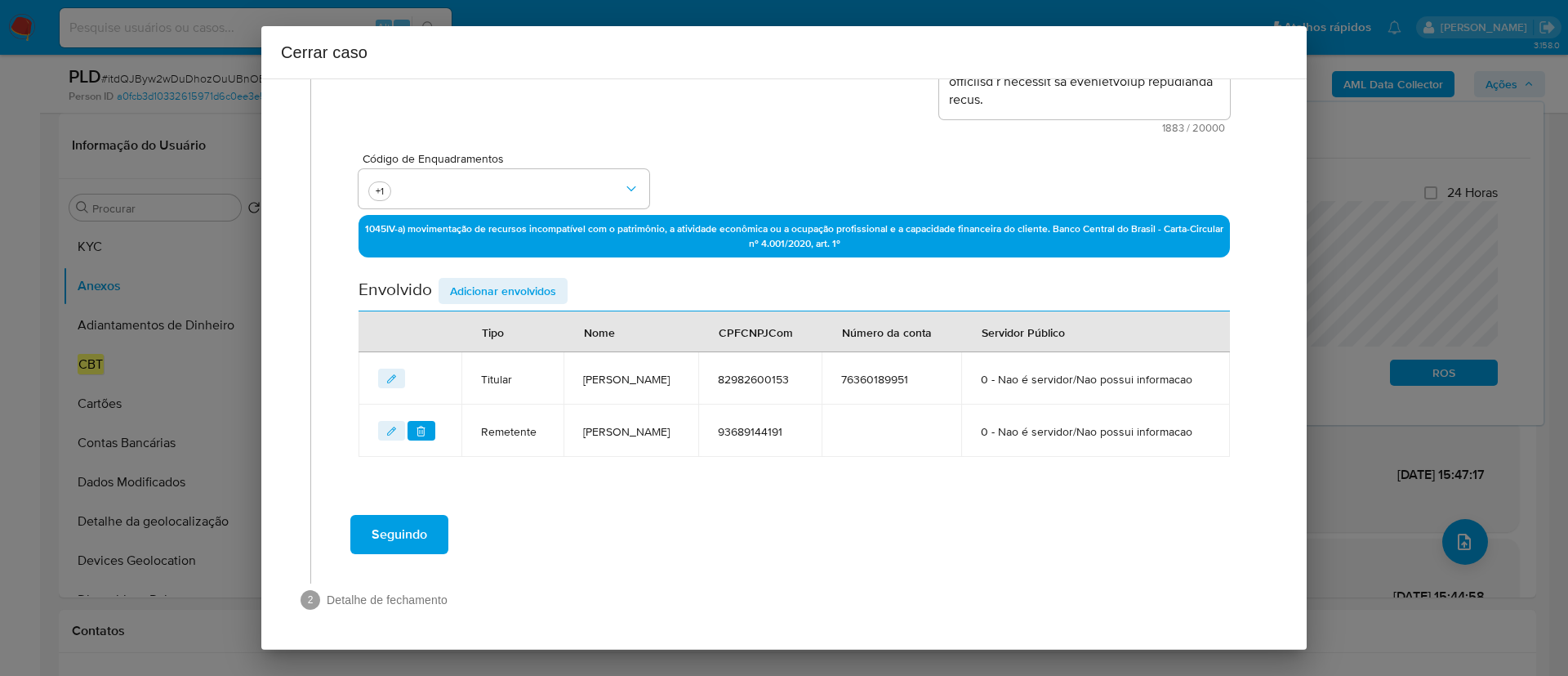
click at [491, 279] on span "Adicionar envolvidos" at bounding box center [502, 291] width 106 height 23
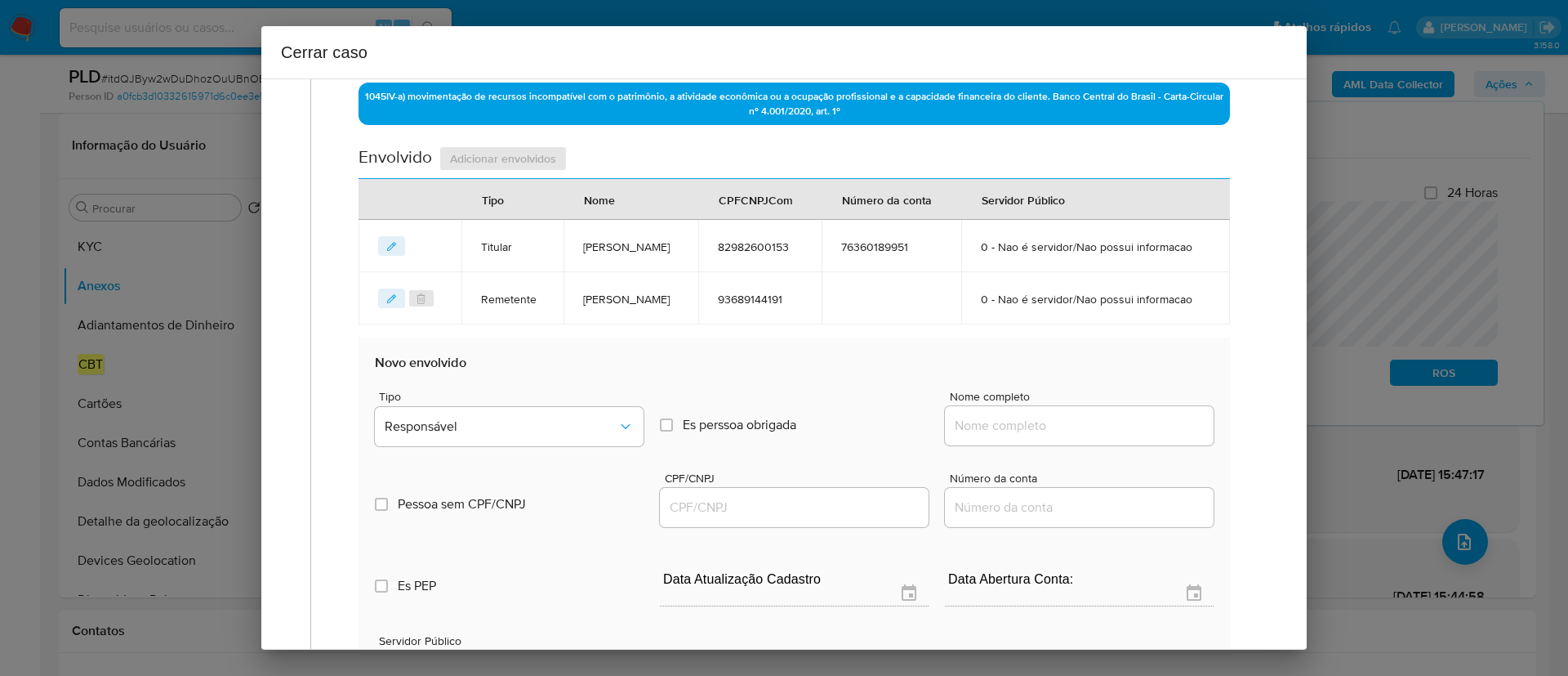
scroll to position [563, 0]
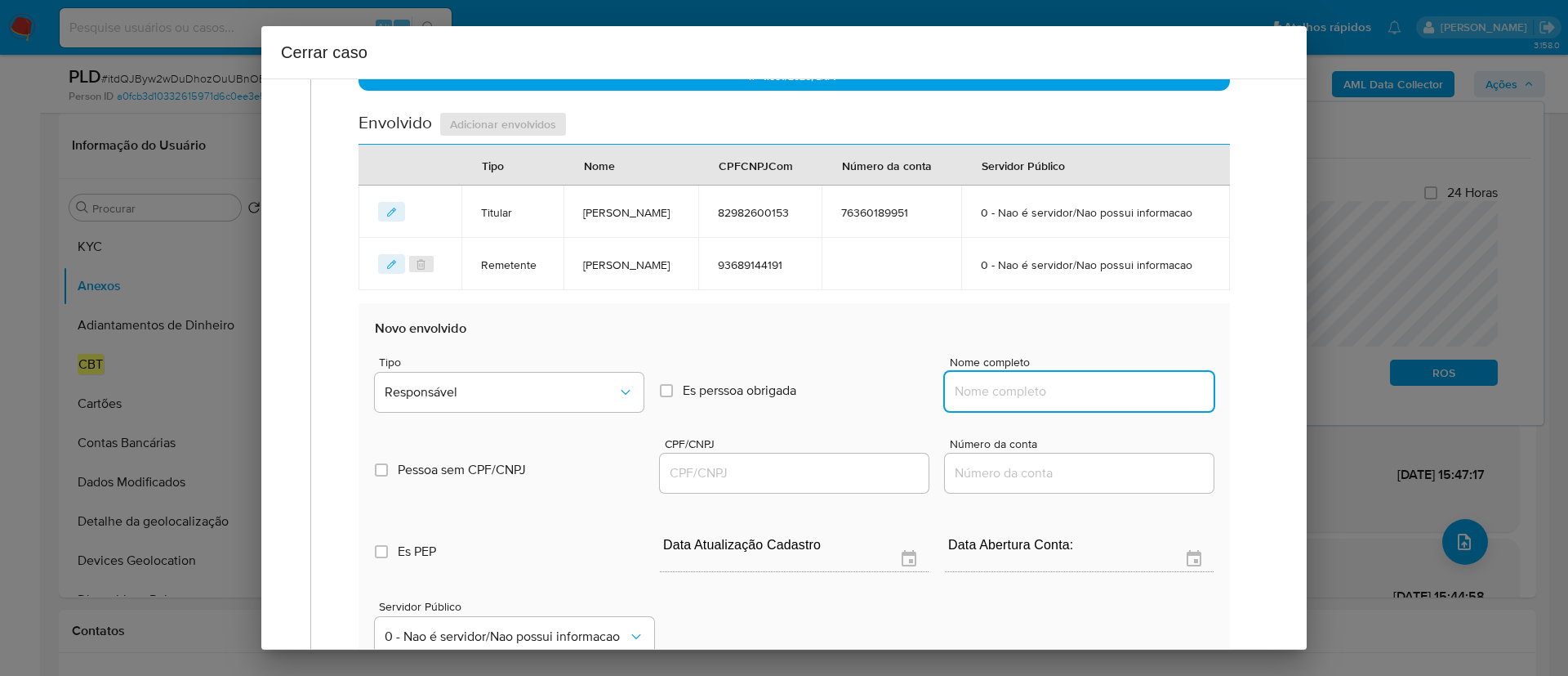
click at [964, 402] on input "Nome completo" at bounding box center [1079, 391] width 269 height 21
paste input "Guilherme Henrique Galdino Dias, 71234456192"
click at [1136, 402] on input "Guilherme Henrique Galdino Dias, 71234456192" at bounding box center [1079, 391] width 269 height 21
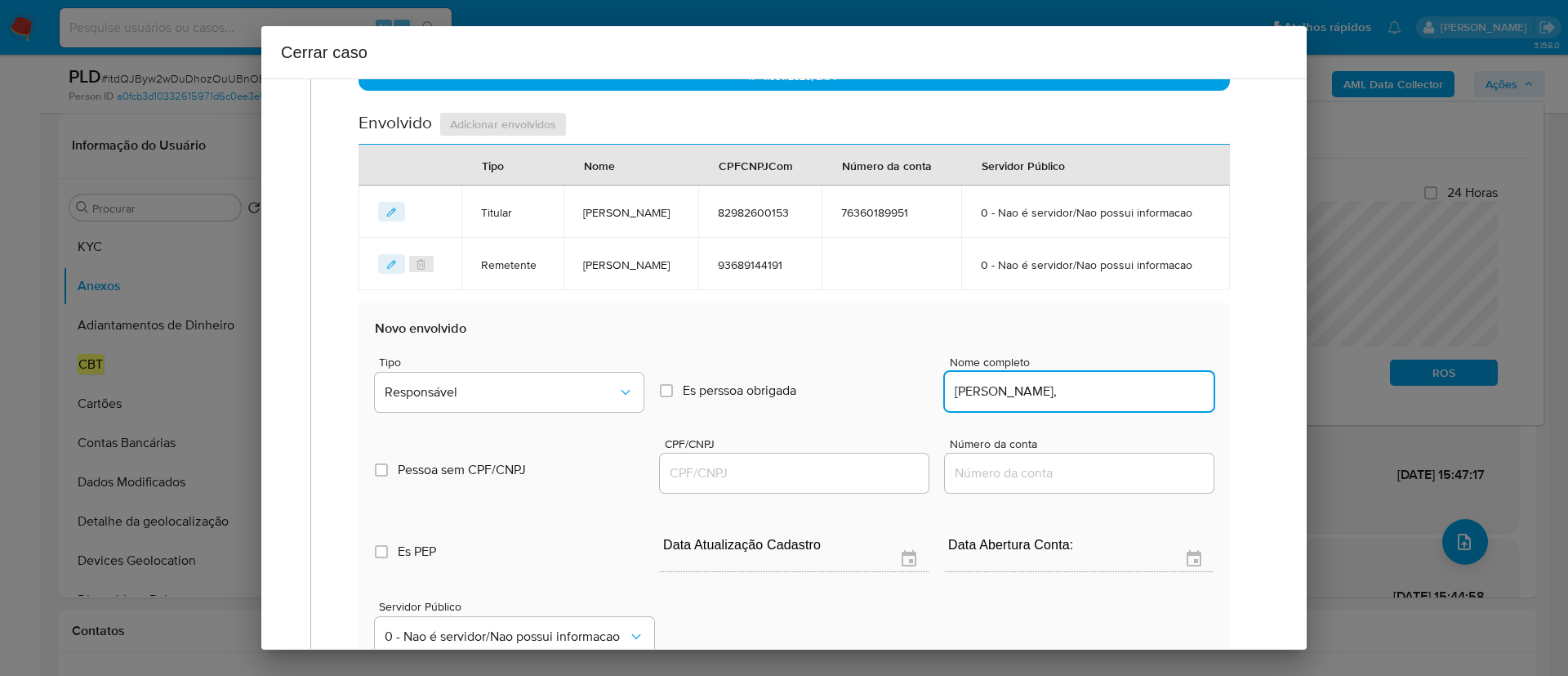
scroll to position [0, 0]
type input "Guilherme Henrique Galdino Dias,"
click at [773, 484] on input "CPF/CNPJ" at bounding box center [794, 472] width 269 height 21
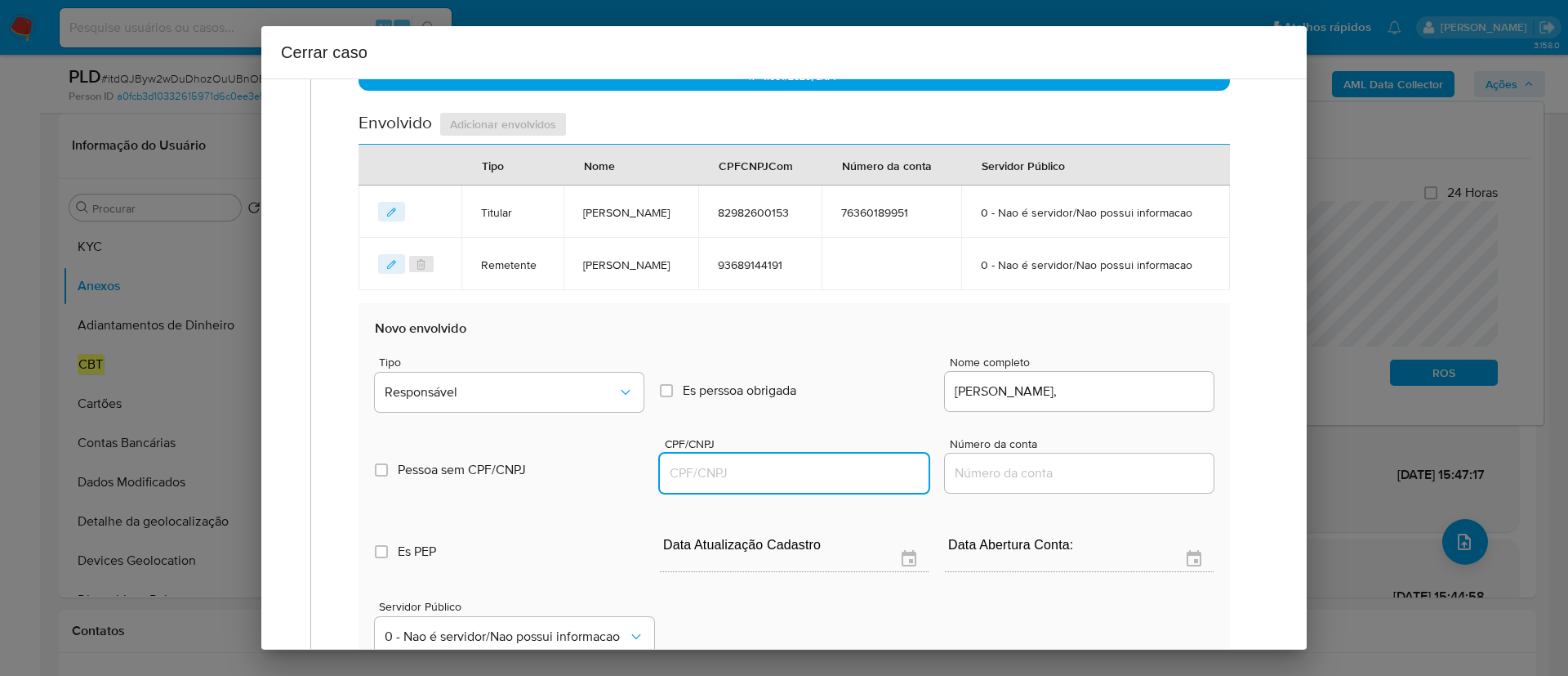
paste input "71234456192"
type input "71234456192"
click at [1169, 402] on input "Guilherme Henrique Galdino Dias," at bounding box center [1079, 391] width 269 height 21
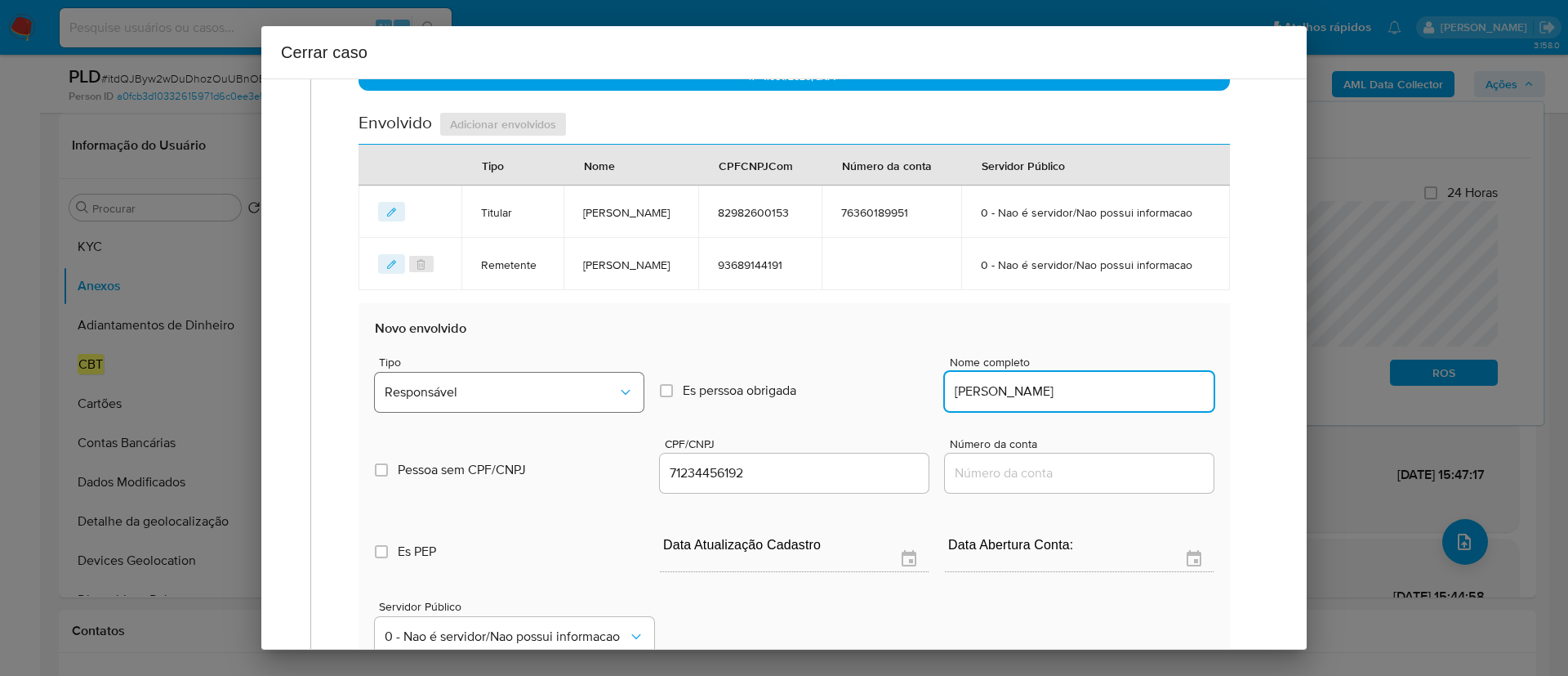
type input "Guilherme Henrique Galdino Dias"
click at [497, 400] on span "Responsável" at bounding box center [501, 392] width 233 height 16
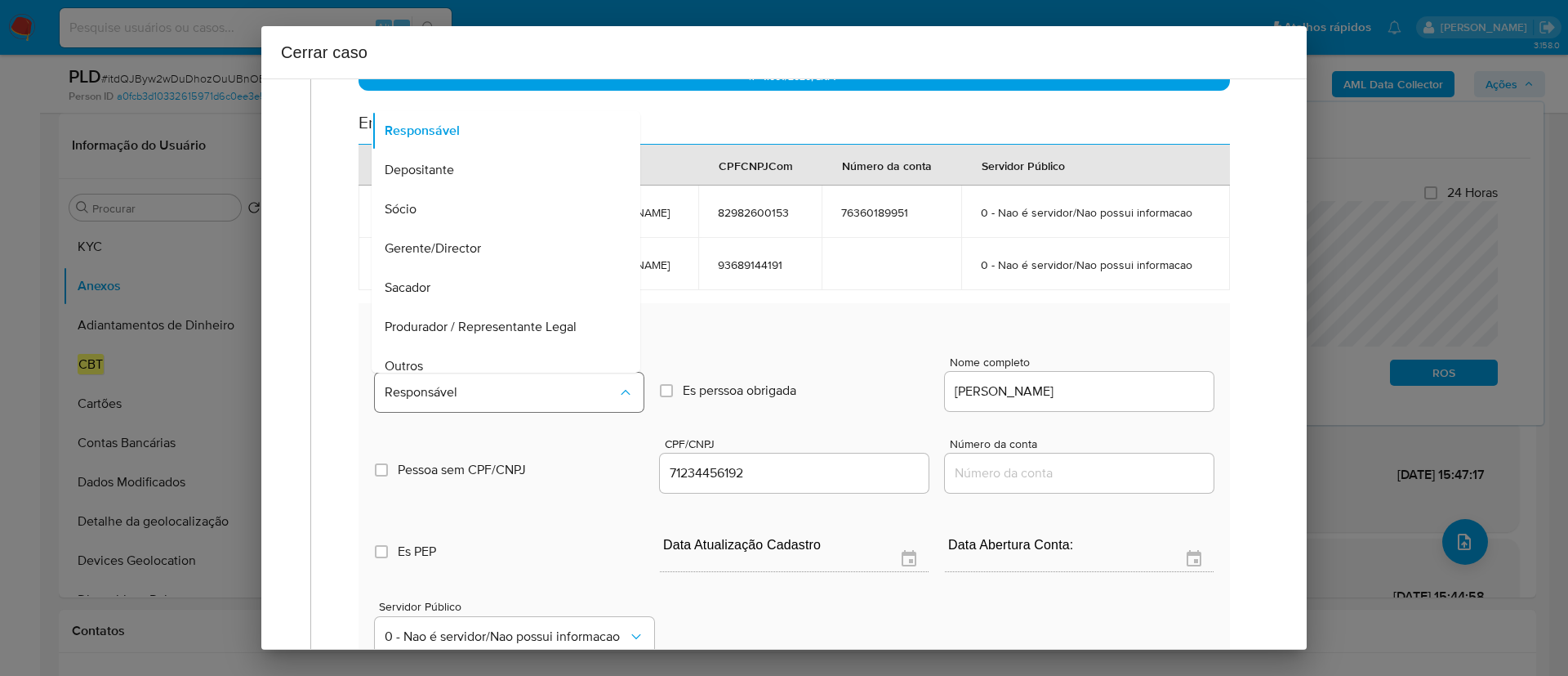
scroll to position [92, 0]
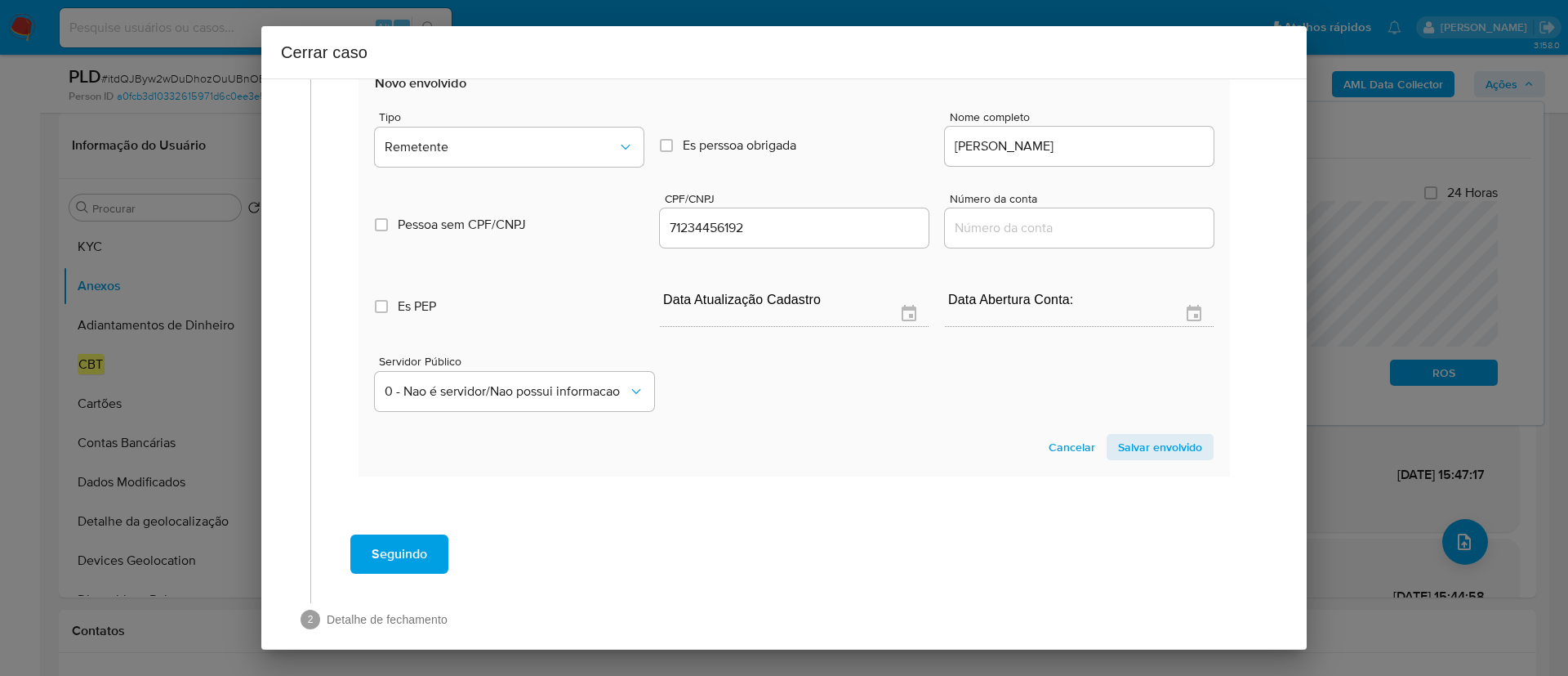
click at [1163, 458] on span "Salvar envolvido" at bounding box center [1159, 447] width 84 height 23
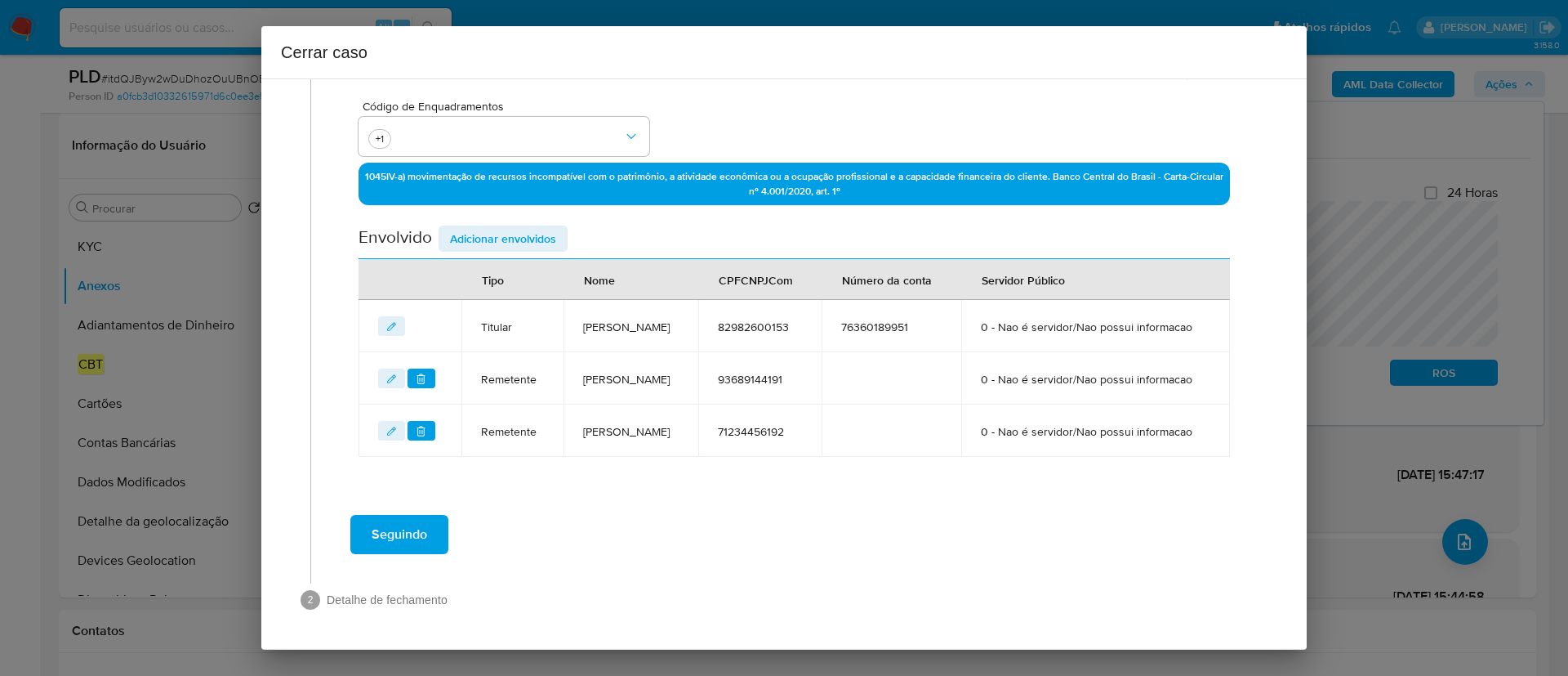
scroll to position [507, 0]
click at [506, 227] on span "Adicionar envolvidos" at bounding box center [502, 239] width 106 height 23
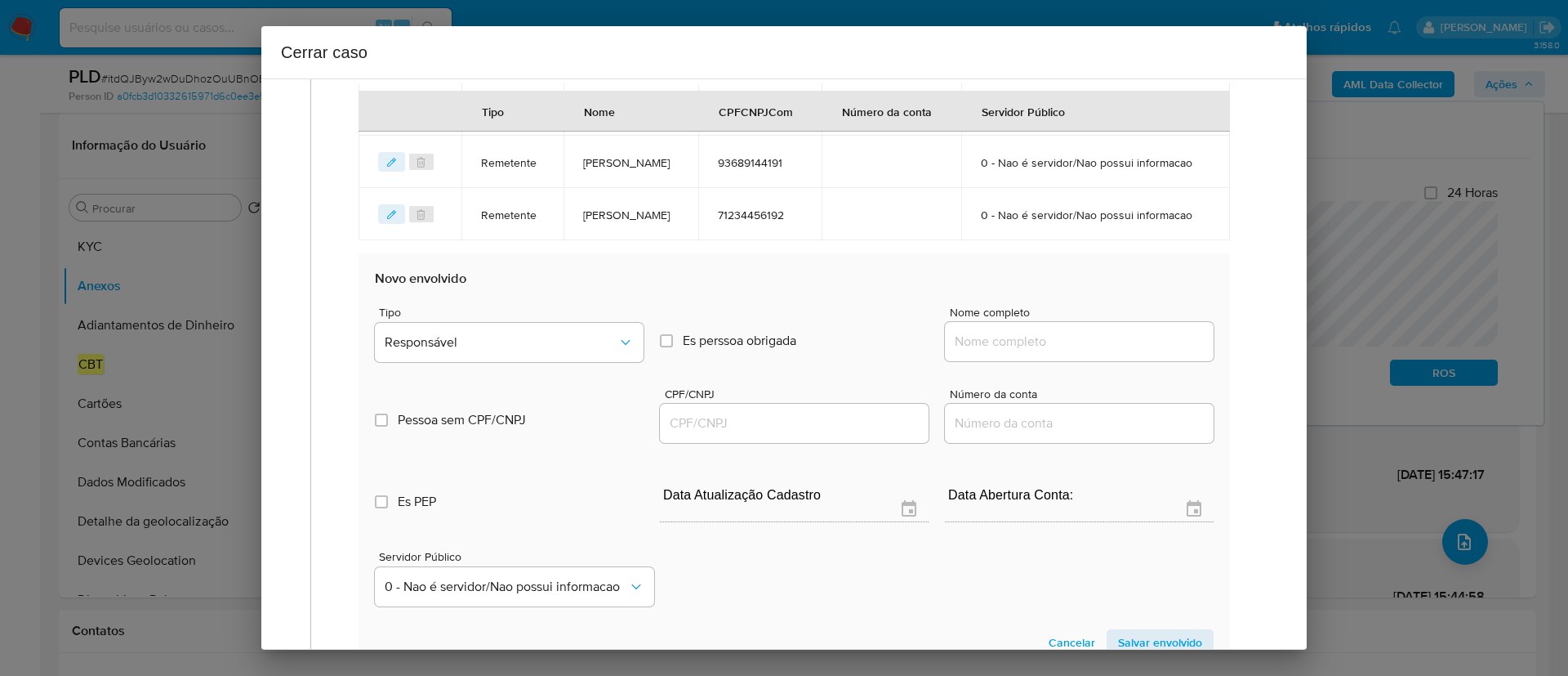
scroll to position [753, 0]
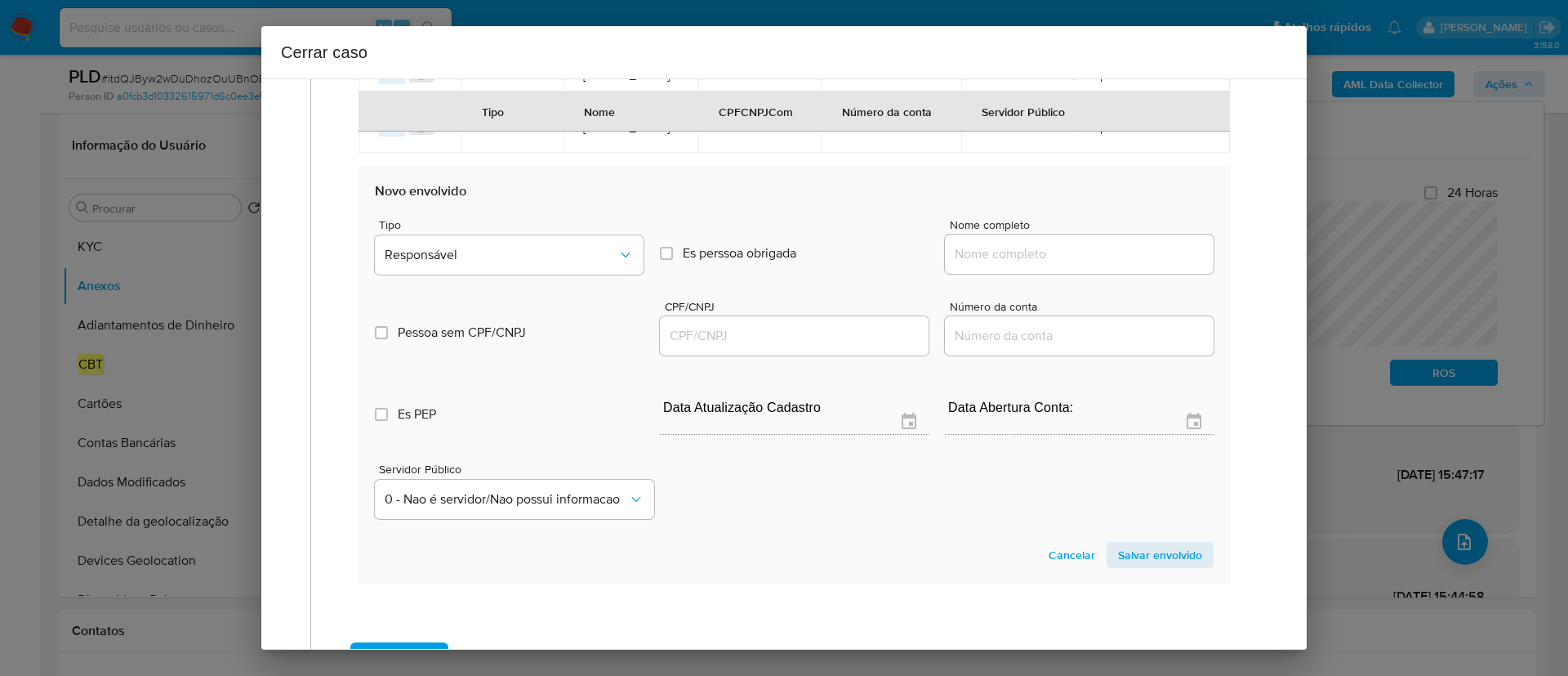
click at [1034, 274] on div at bounding box center [1079, 254] width 269 height 39
drag, startPoint x: 1046, startPoint y: 313, endPoint x: 1062, endPoint y: 314, distance: 16.0
click at [1047, 265] on input "Nome completo" at bounding box center [1079, 254] width 269 height 21
paste input "Fabricio Barbosa Viana, 03454574129"
click at [1144, 265] on input "Fabricio Barbosa Viana, 03454574129" at bounding box center [1079, 254] width 269 height 21
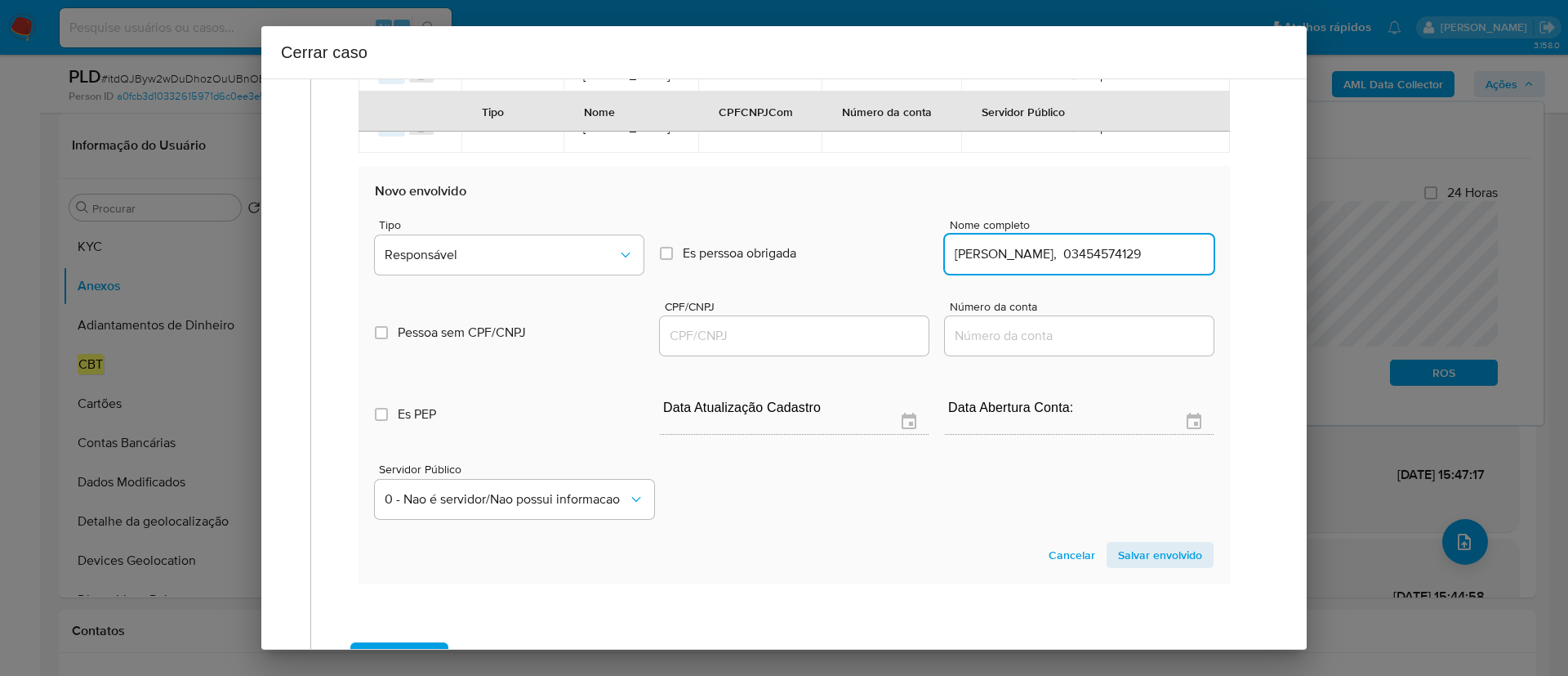
click at [1144, 265] on input "Fabricio Barbosa Viana, 03454574129" at bounding box center [1079, 254] width 269 height 21
type input "Fabricio Barbosa Viana,"
drag, startPoint x: 818, startPoint y: 395, endPoint x: 843, endPoint y: 393, distance: 25.1
click at [818, 347] on input "CPF/CNPJ" at bounding box center [794, 335] width 269 height 21
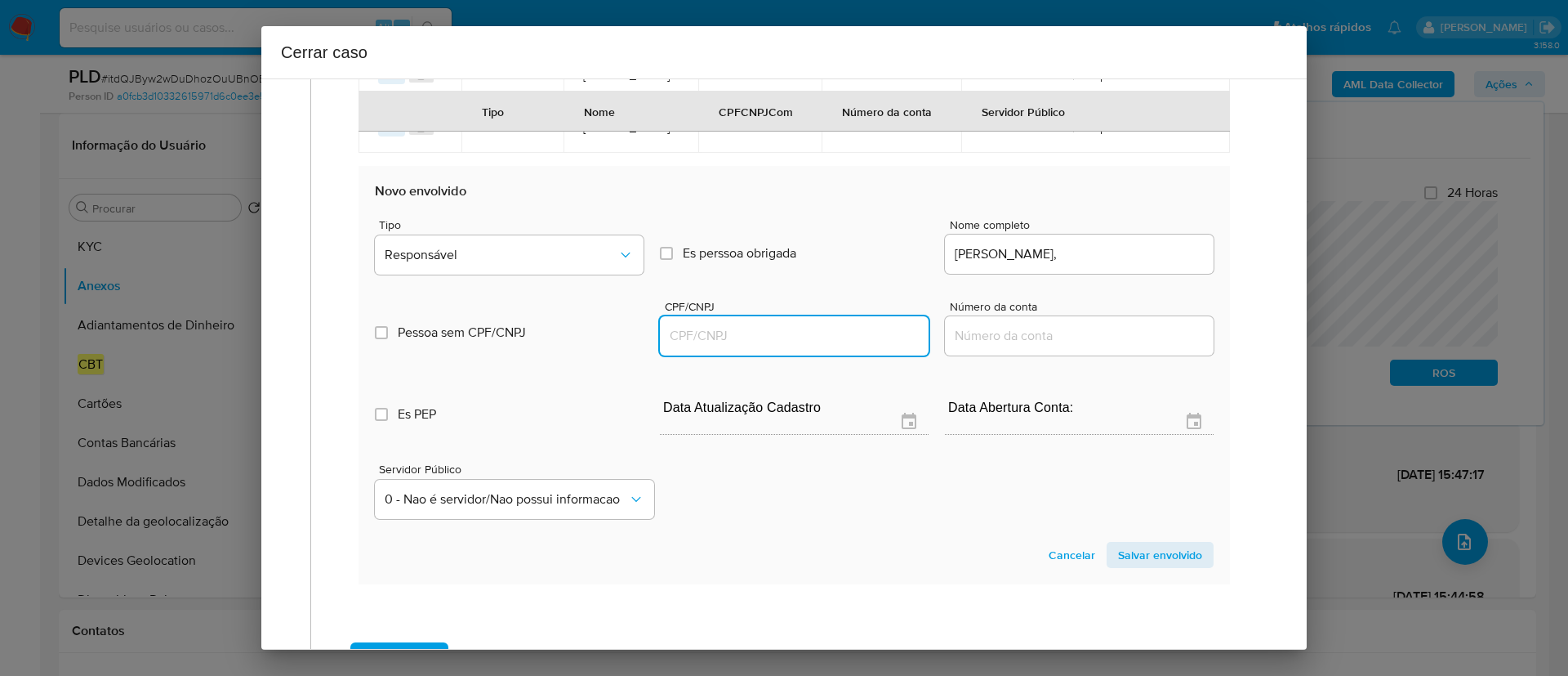
paste input "03454574129"
type input "3454574129"
click at [1145, 265] on input "Fabricio Barbosa Viana," at bounding box center [1079, 254] width 269 height 21
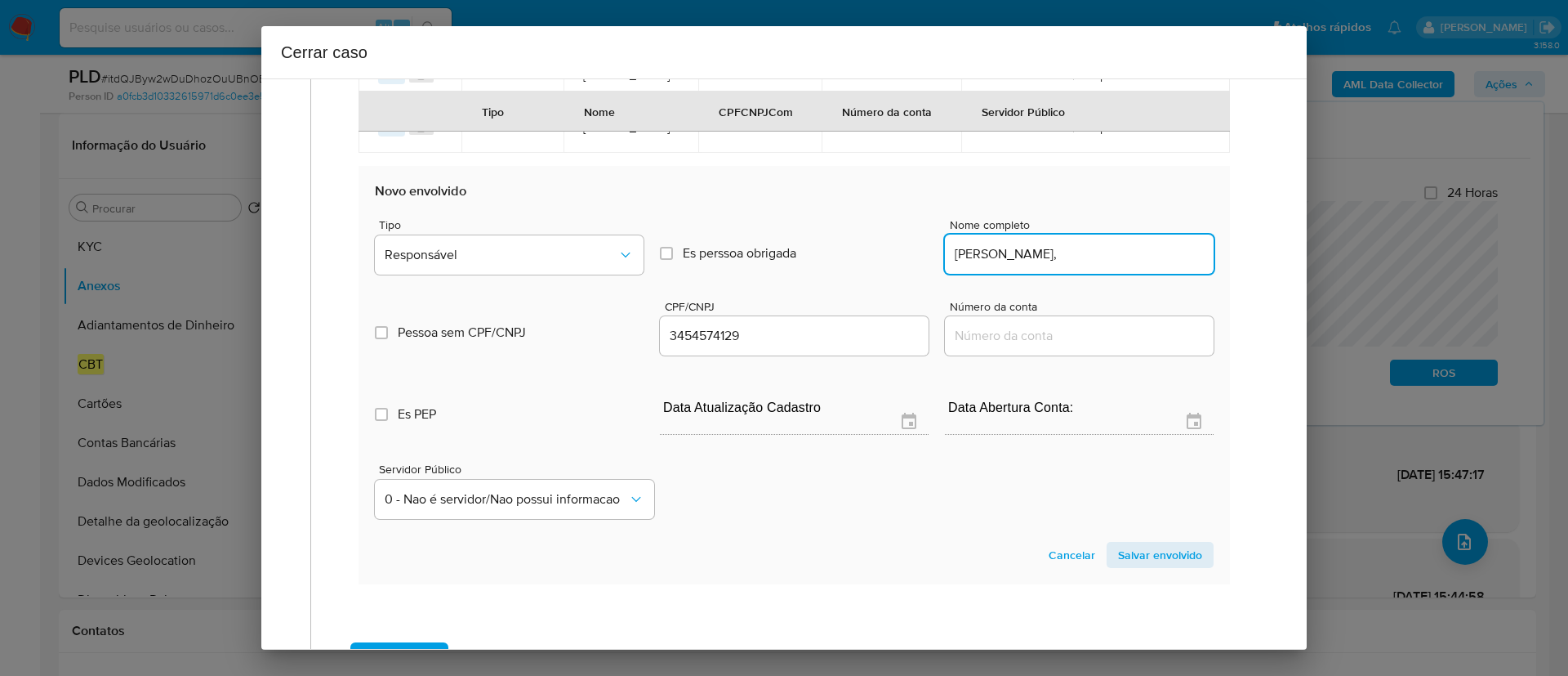
type input "Fabricio Barbosa Viana,"
type input "03454574129"
type input "Fabricio Barbosa Viana"
click at [526, 263] on span "Responsável" at bounding box center [501, 255] width 233 height 16
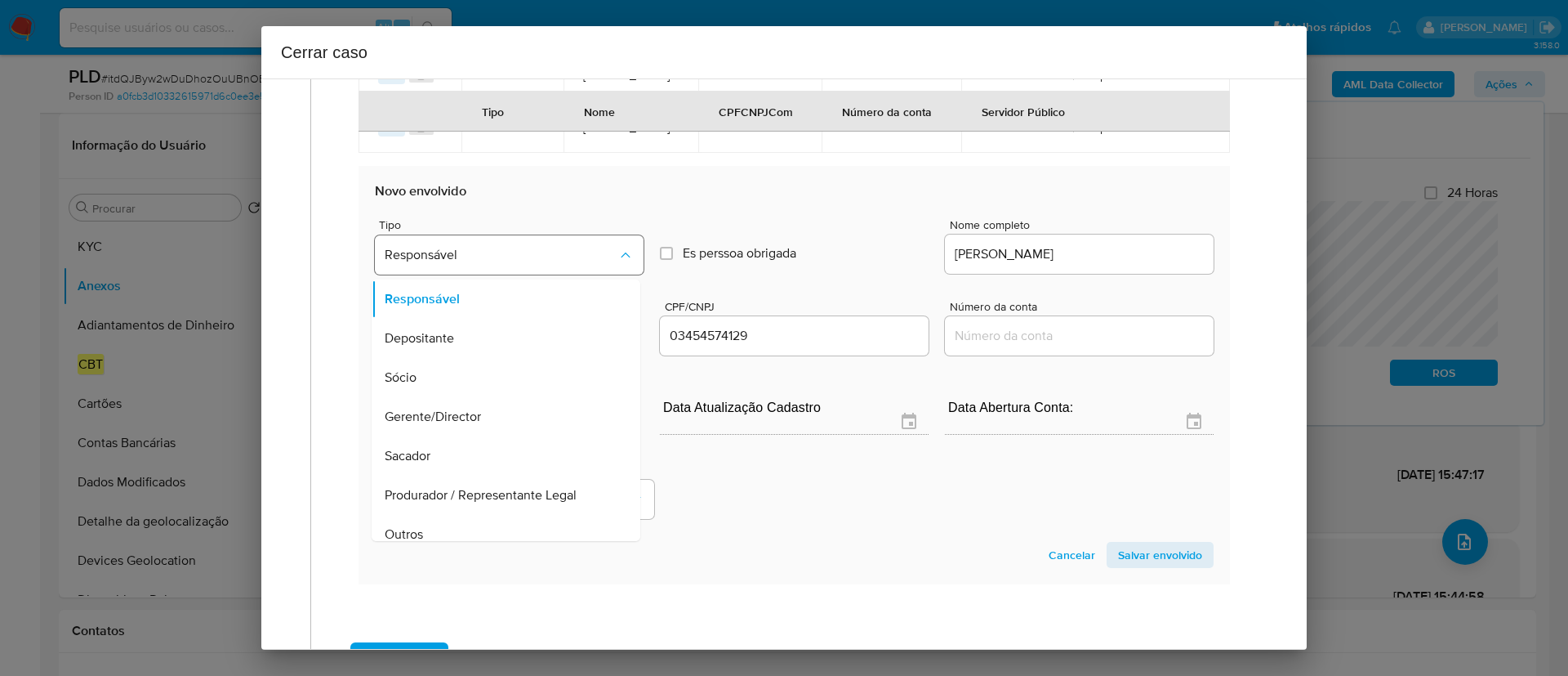
scroll to position [52, 0]
click at [1180, 566] on span "Salvar envolvido" at bounding box center [1159, 555] width 84 height 23
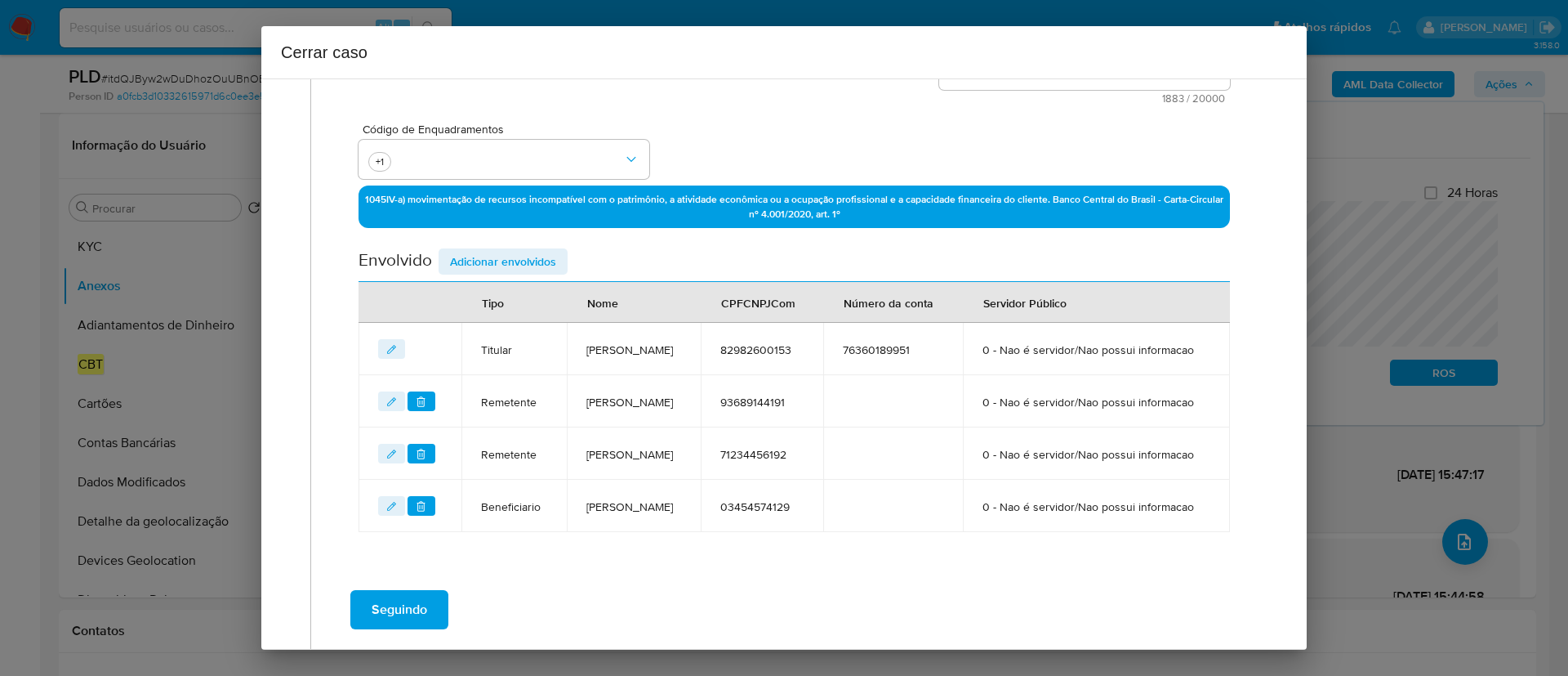
scroll to position [575, 0]
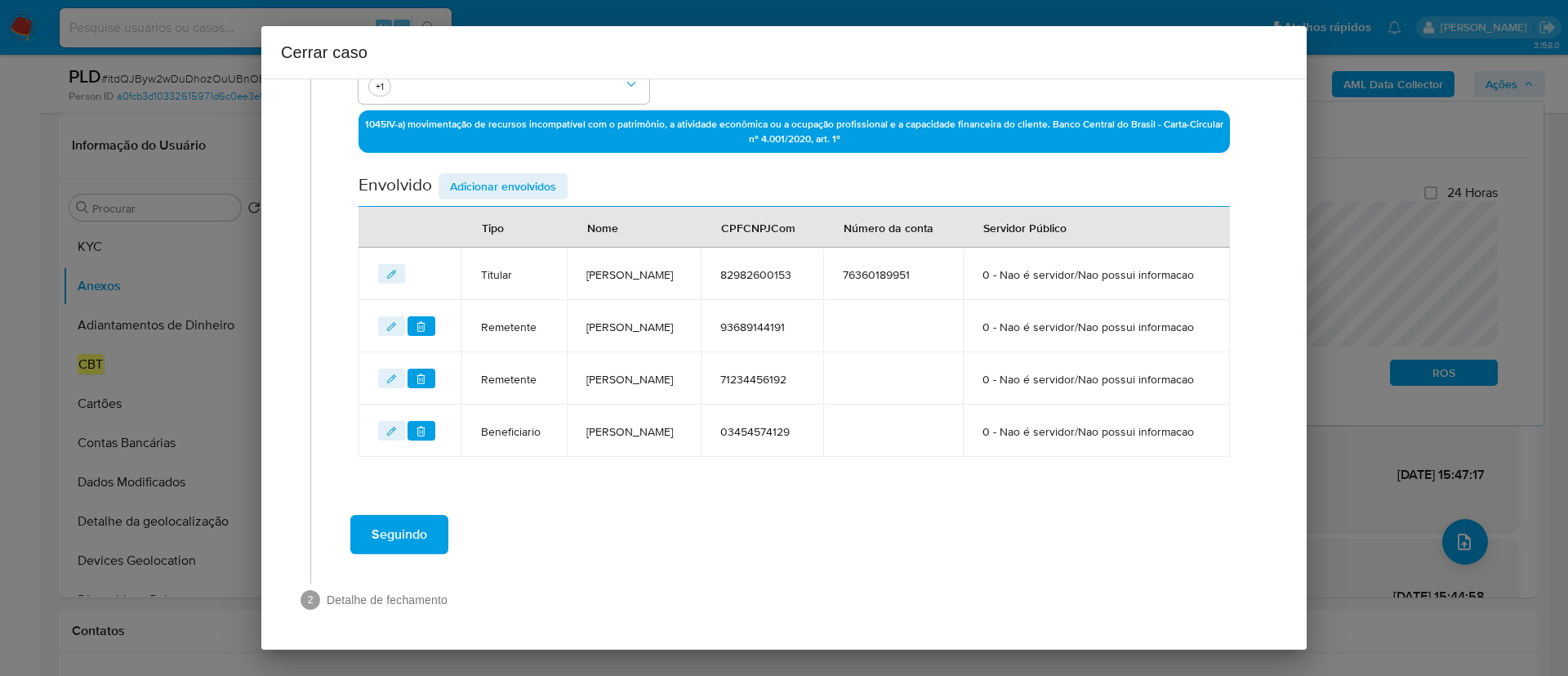
click at [420, 540] on span "Seguindo" at bounding box center [399, 534] width 56 height 36
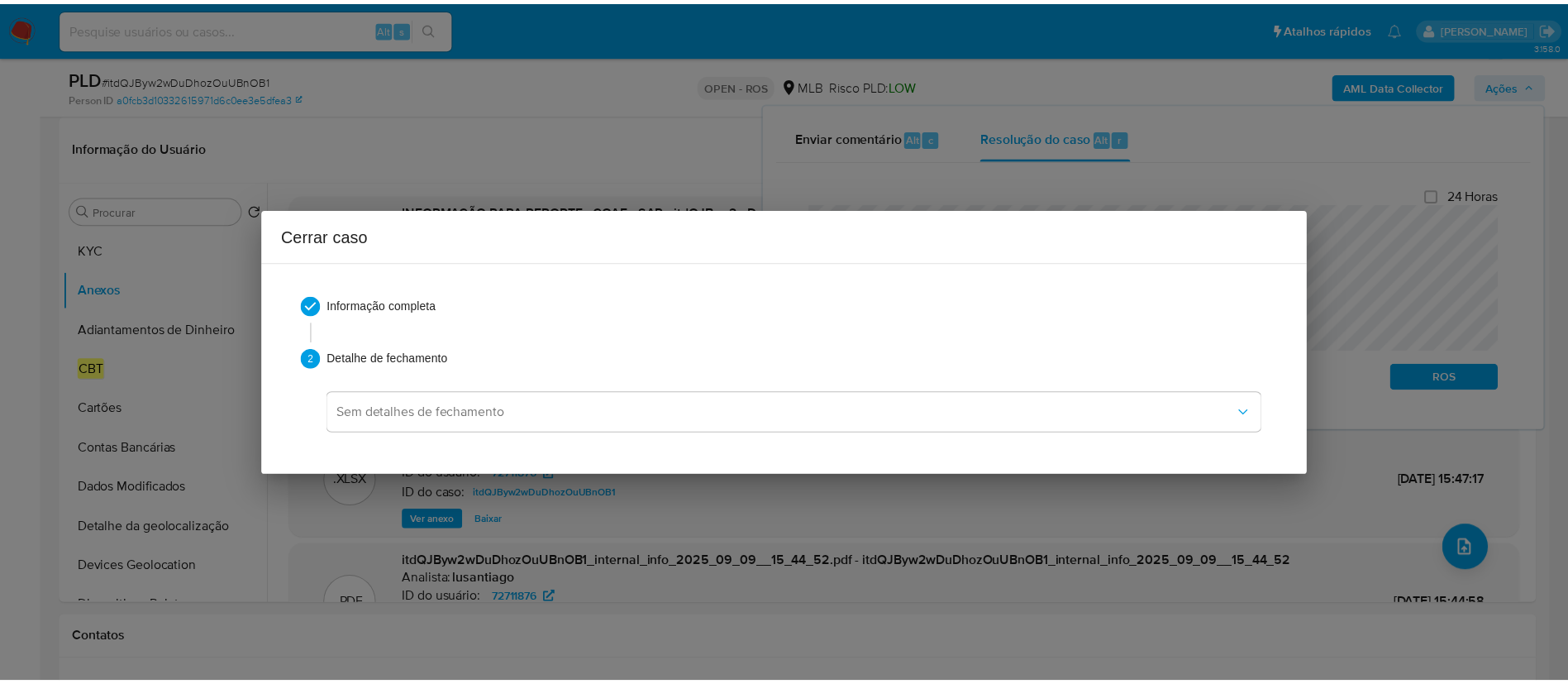
scroll to position [0, 0]
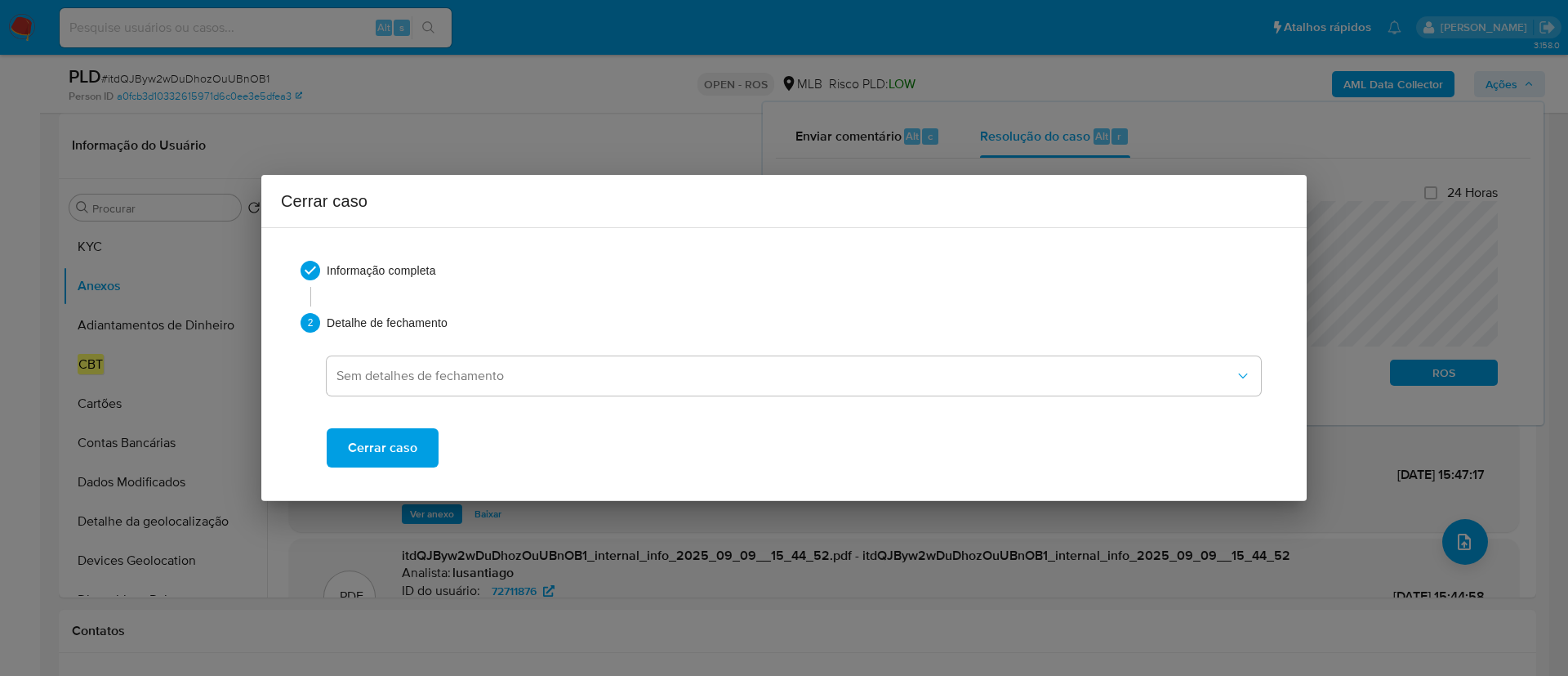
click at [390, 444] on span "Cerrar caso" at bounding box center [382, 448] width 69 height 36
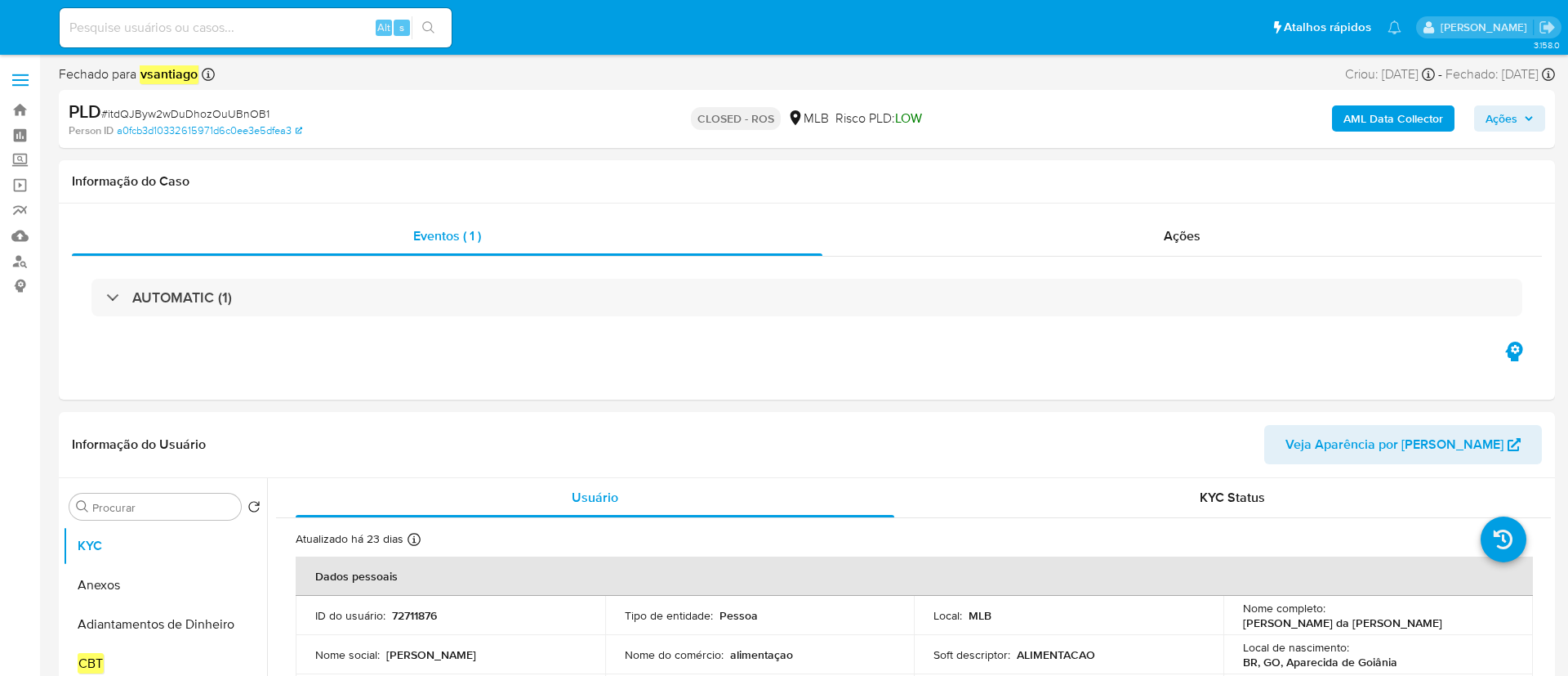
select select "10"
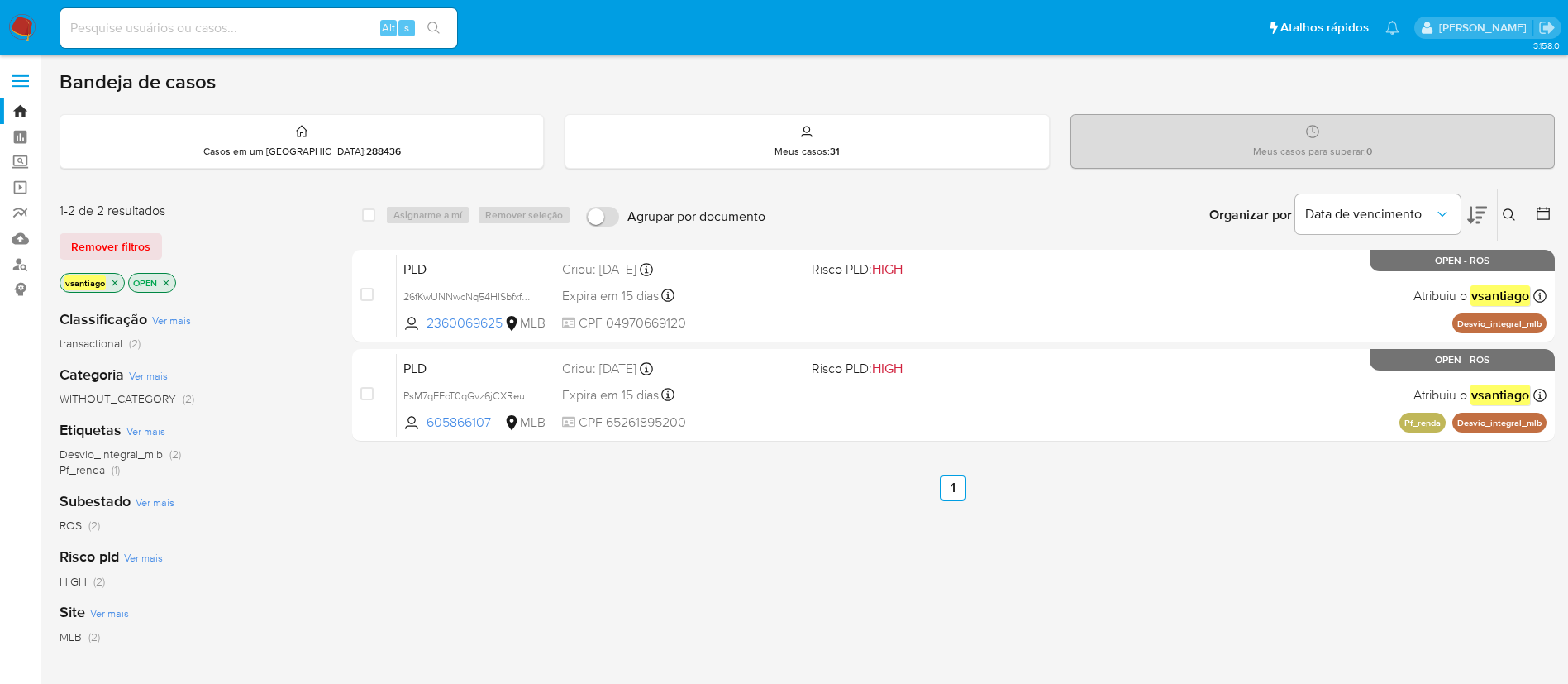
click at [26, 28] on img at bounding box center [22, 28] width 28 height 28
click at [27, 24] on img at bounding box center [22, 28] width 28 height 28
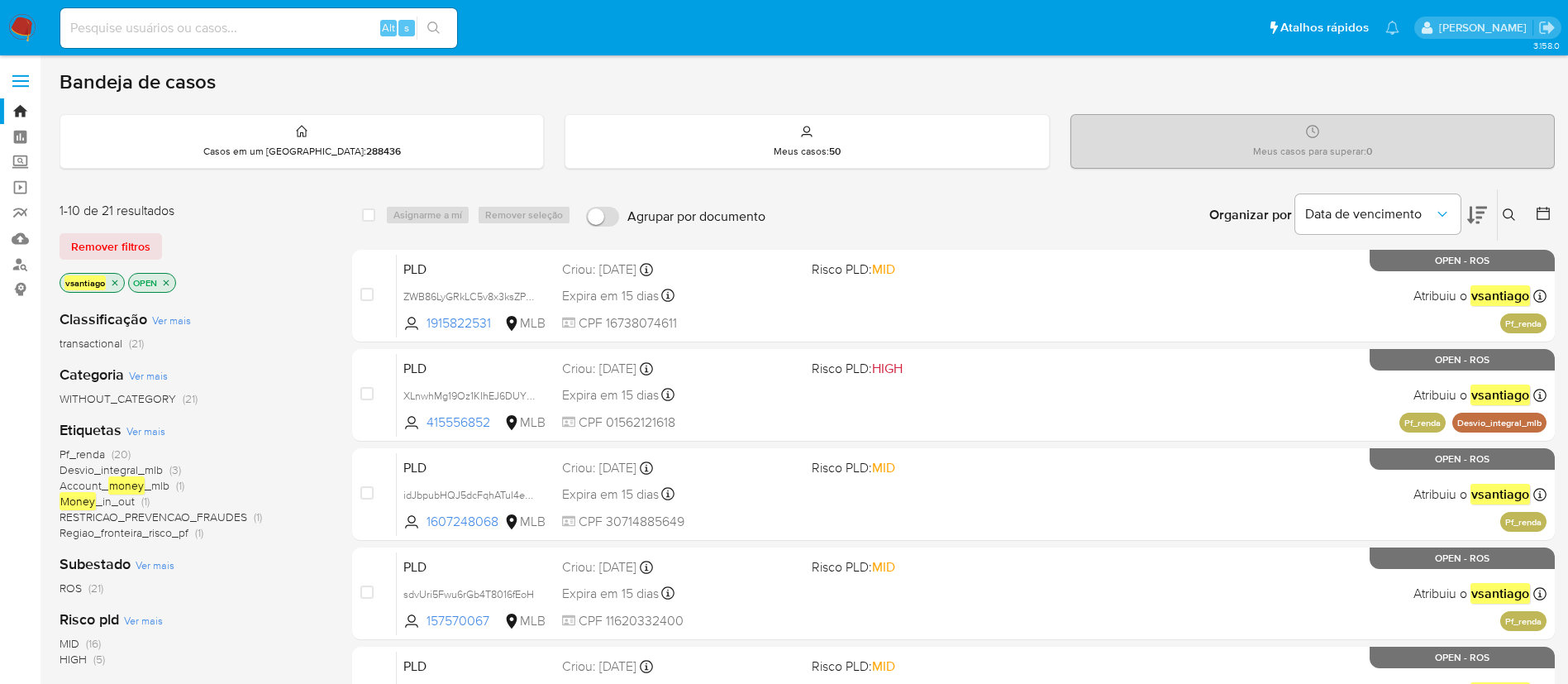
click at [317, 251] on div "Remover filtros" at bounding box center [192, 246] width 264 height 27
drag, startPoint x: 25, startPoint y: 34, endPoint x: 53, endPoint y: 0, distance: 44.0
click at [25, 34] on img at bounding box center [22, 28] width 28 height 28
click at [22, 15] on img at bounding box center [22, 28] width 28 height 28
click at [22, 21] on img at bounding box center [22, 28] width 28 height 28
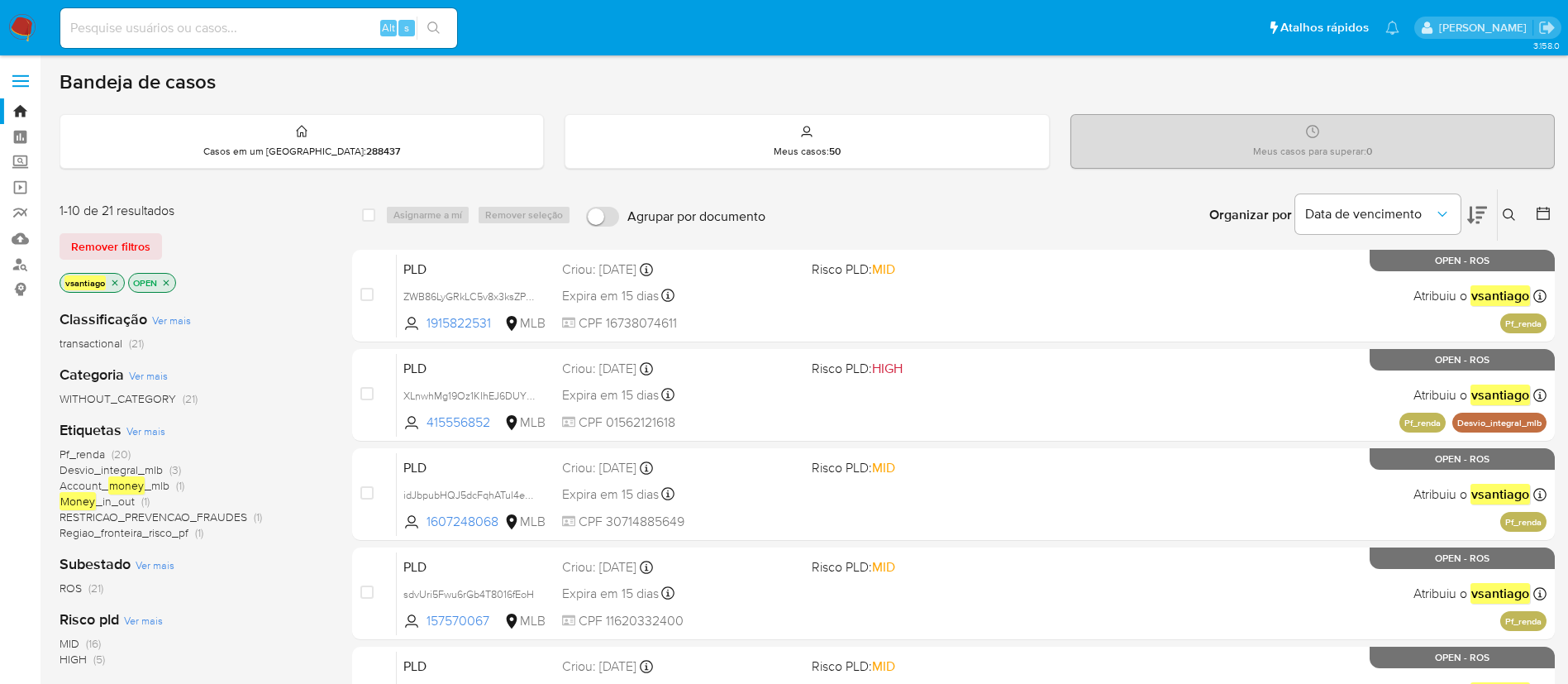
click at [17, 28] on img at bounding box center [22, 28] width 28 height 28
click at [32, 28] on img at bounding box center [22, 28] width 28 height 28
click at [216, 207] on div "1-10 de 21 resultados" at bounding box center [192, 211] width 264 height 18
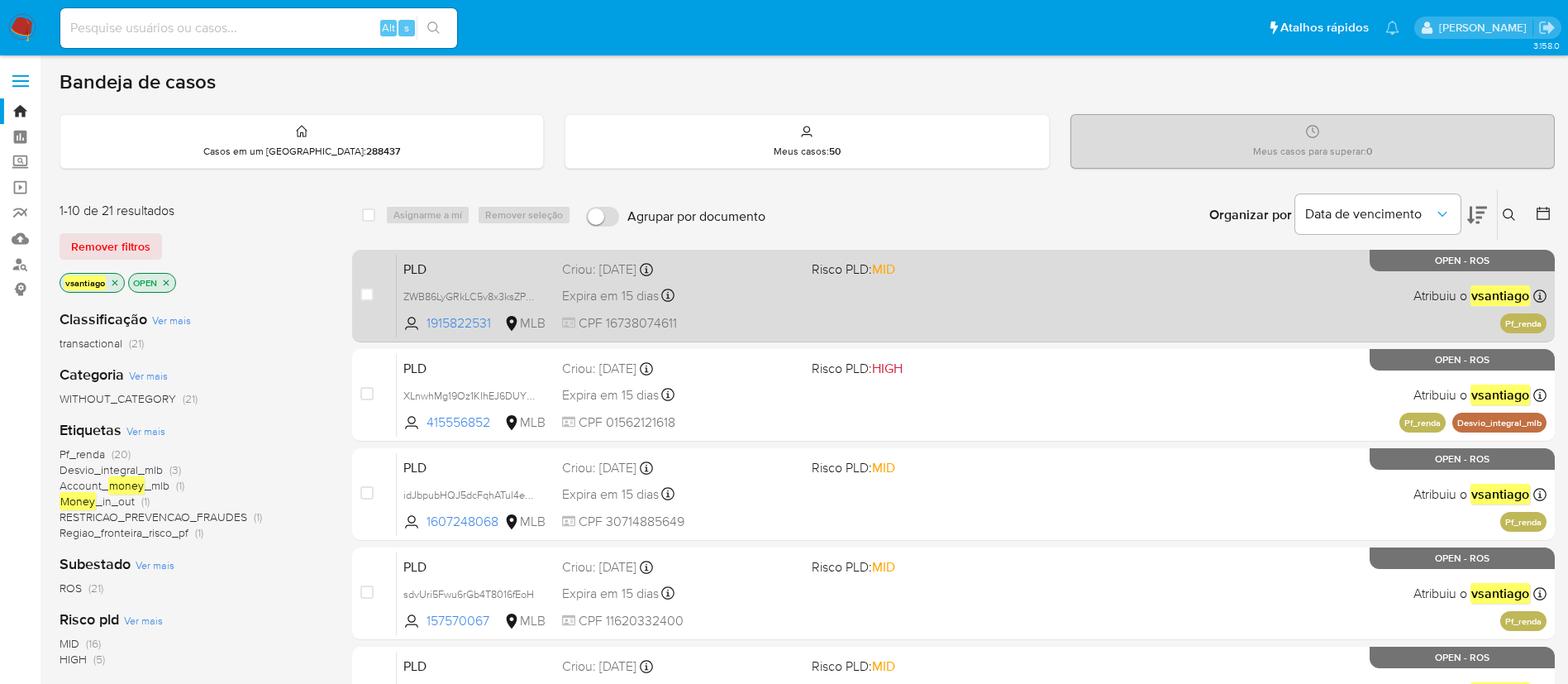
click at [748, 311] on div "PLD ZWB86LyGRkLC5v8x3ksZPik4 1915822531 MLB Risco PLD: MID Criou: 12/08/2025 Cr…" at bounding box center [971, 295] width 1149 height 83
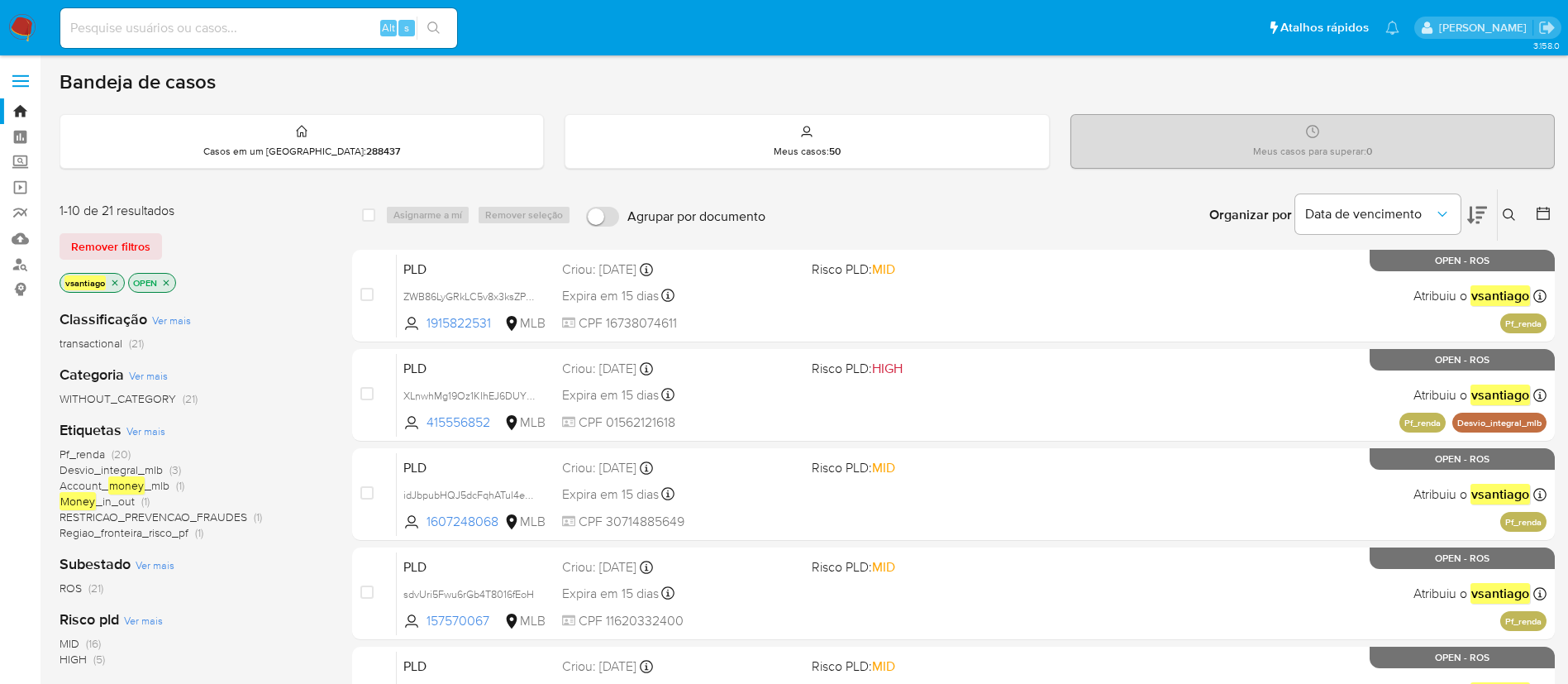
click at [32, 25] on img at bounding box center [22, 28] width 28 height 28
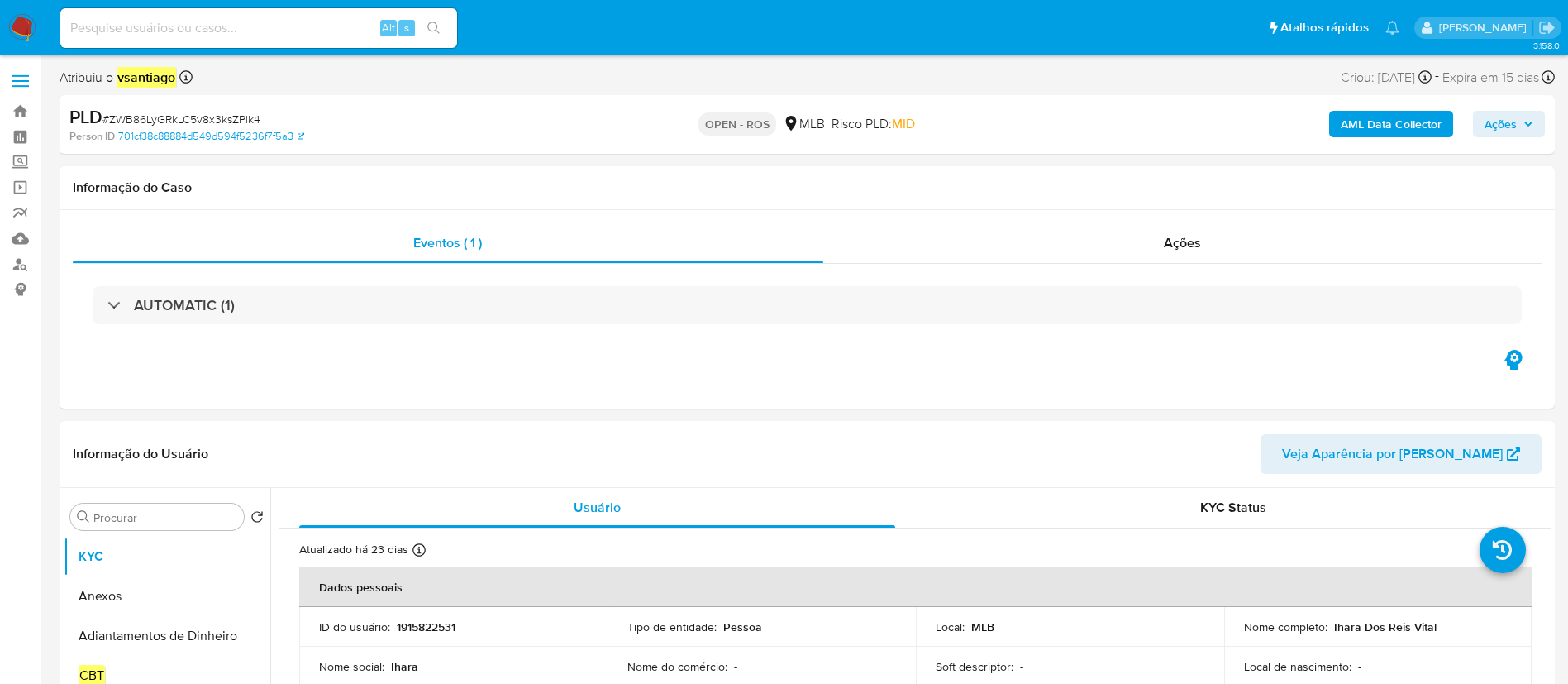
select select "10"
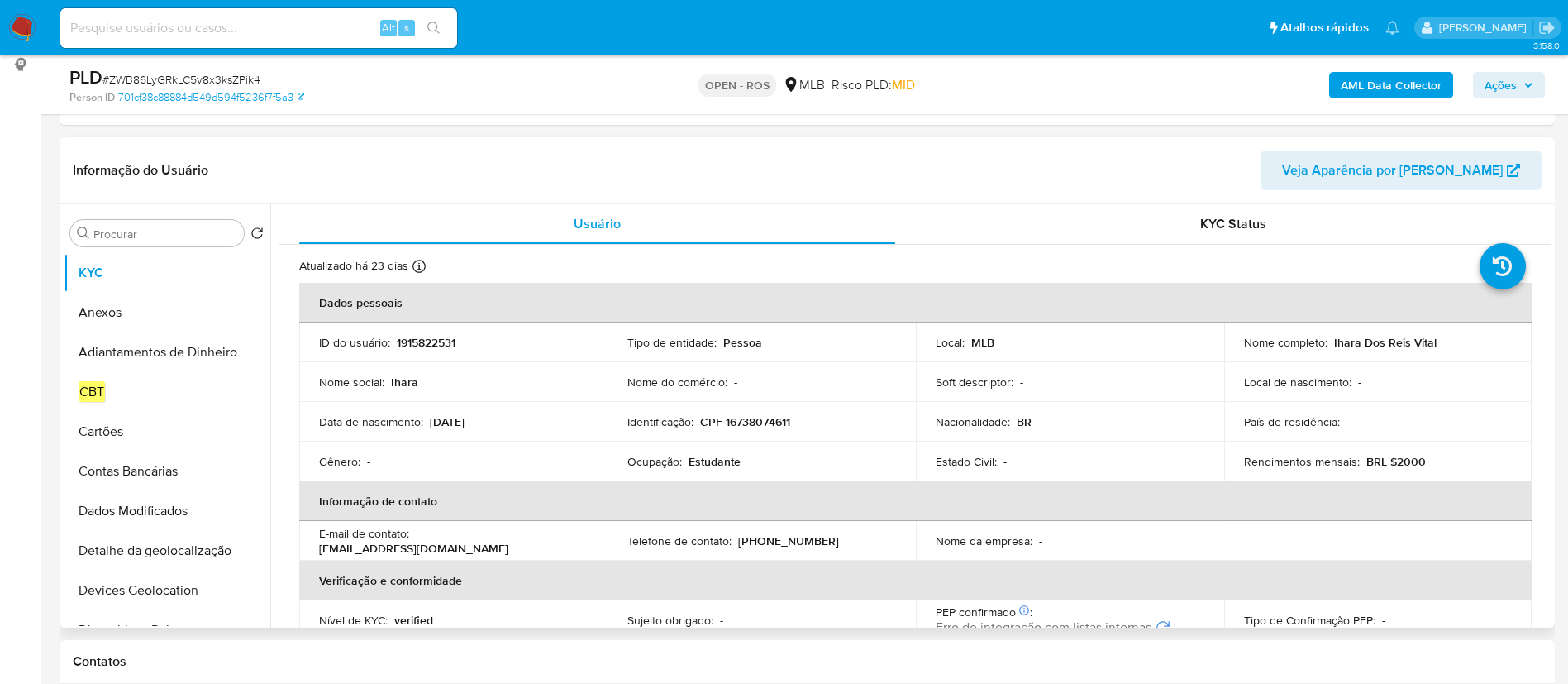
scroll to position [248, 0]
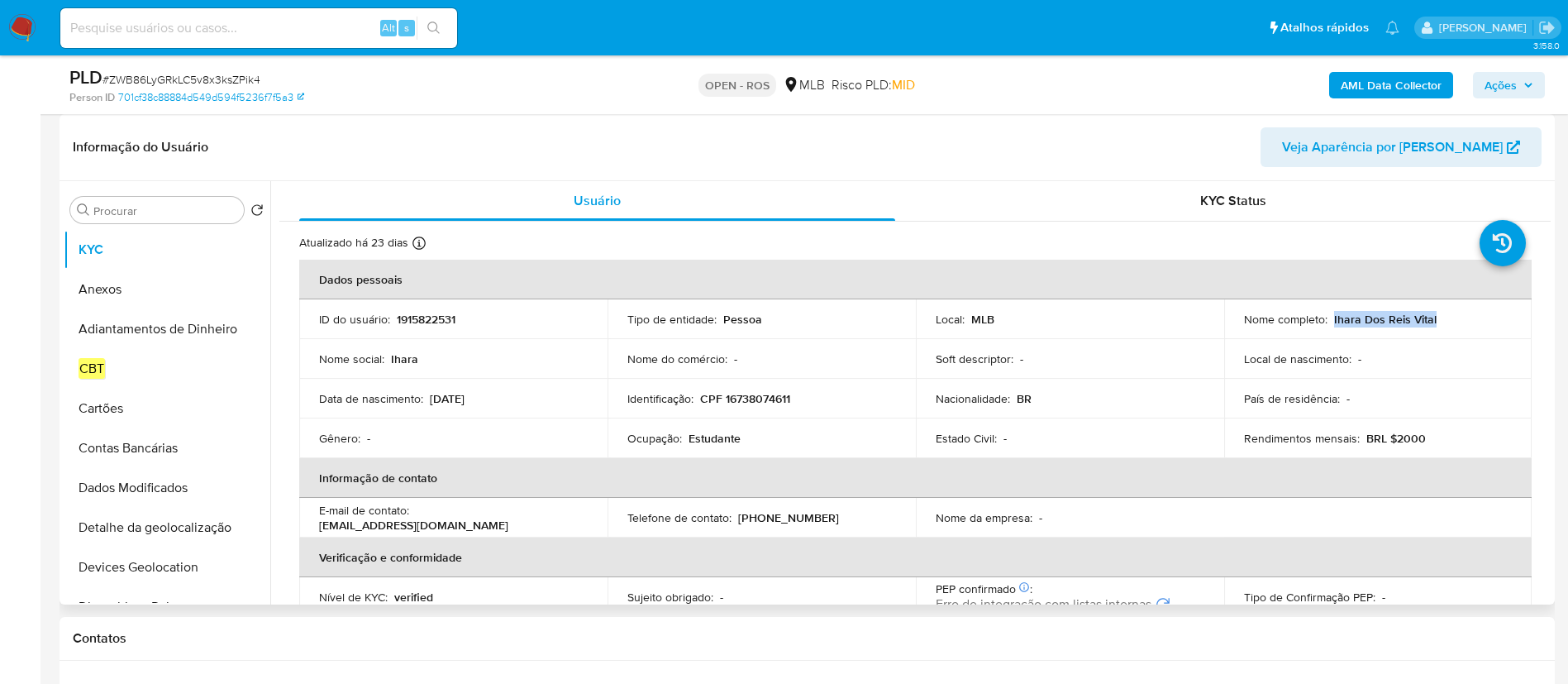
drag, startPoint x: 1441, startPoint y: 322, endPoint x: 1328, endPoint y: 323, distance: 113.0
click at [1328, 323] on div "Nome completo : [PERSON_NAME]" at bounding box center [1378, 319] width 268 height 15
copy p "Ihara Dos Reis Vital"
click at [751, 397] on p "CPF 16738074611" at bounding box center [745, 399] width 90 height 15
click at [752, 397] on p "CPF 16738074611" at bounding box center [745, 399] width 90 height 15
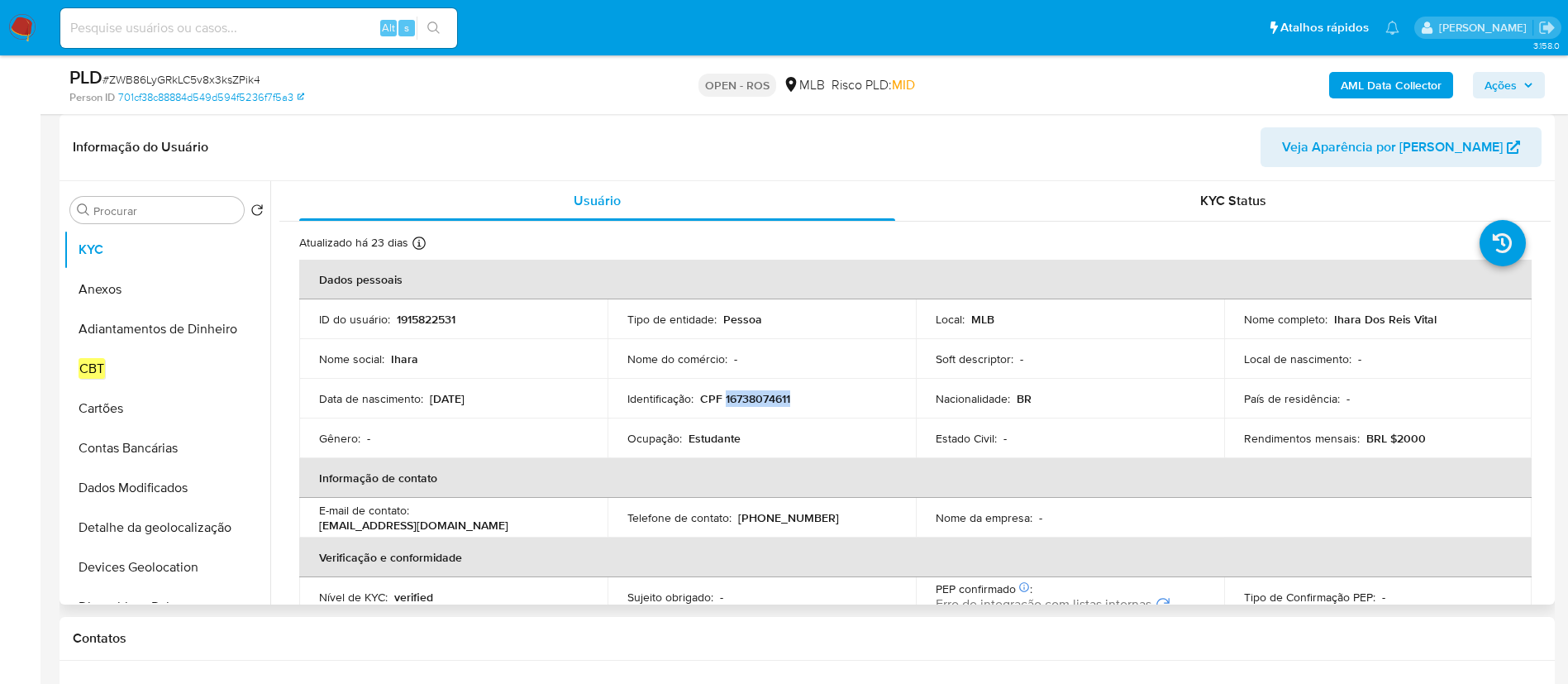
copy p "16738074611"
click at [135, 292] on button "Anexos" at bounding box center [160, 288] width 193 height 39
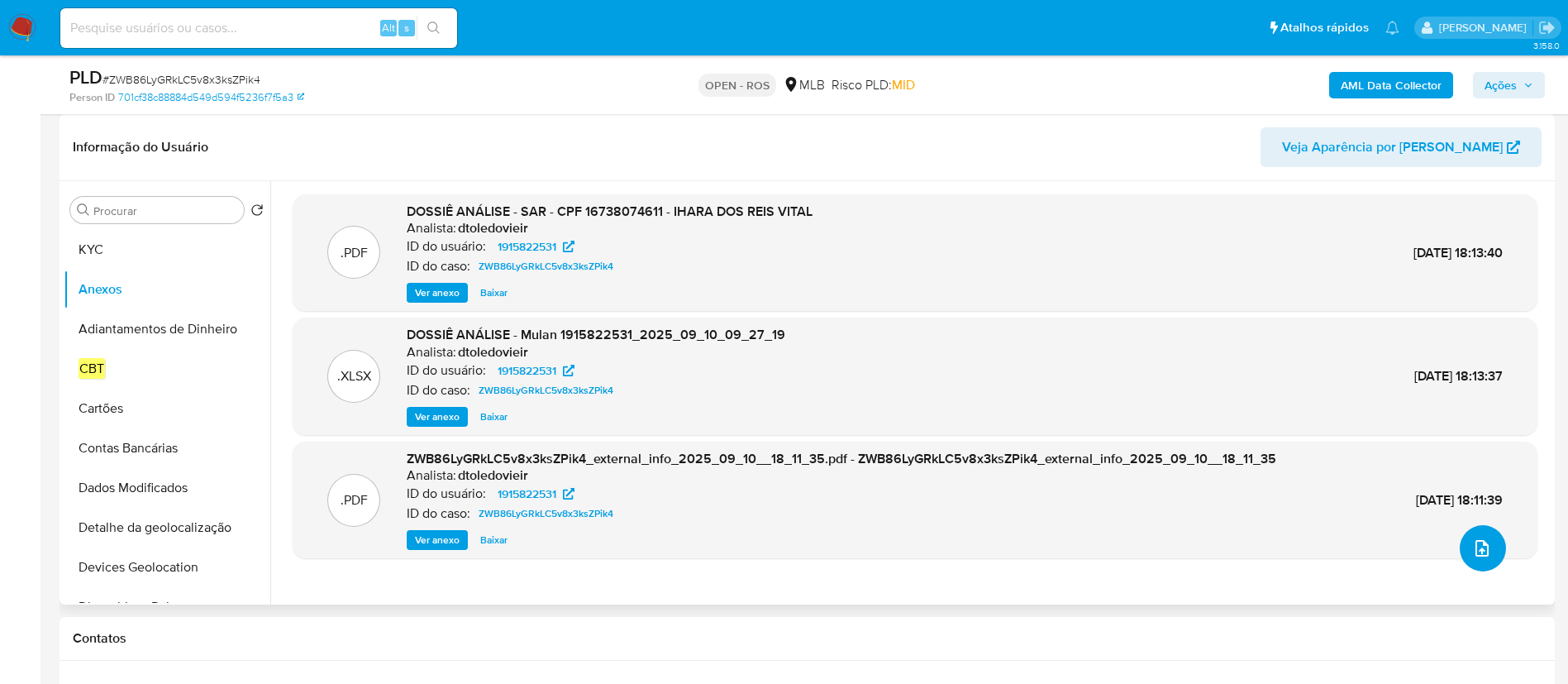
click at [1497, 550] on button "upload-file" at bounding box center [1483, 548] width 46 height 46
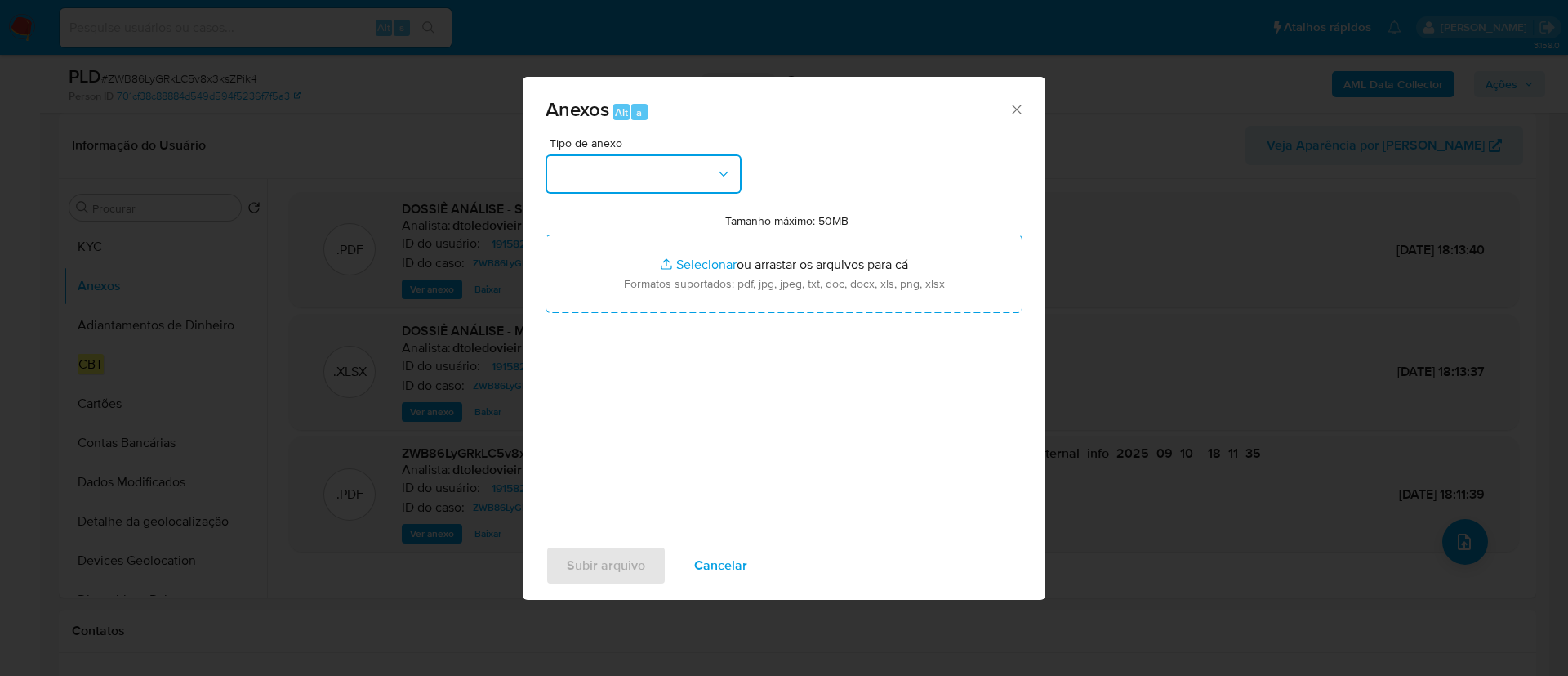
click at [678, 172] on button "button" at bounding box center [643, 173] width 196 height 39
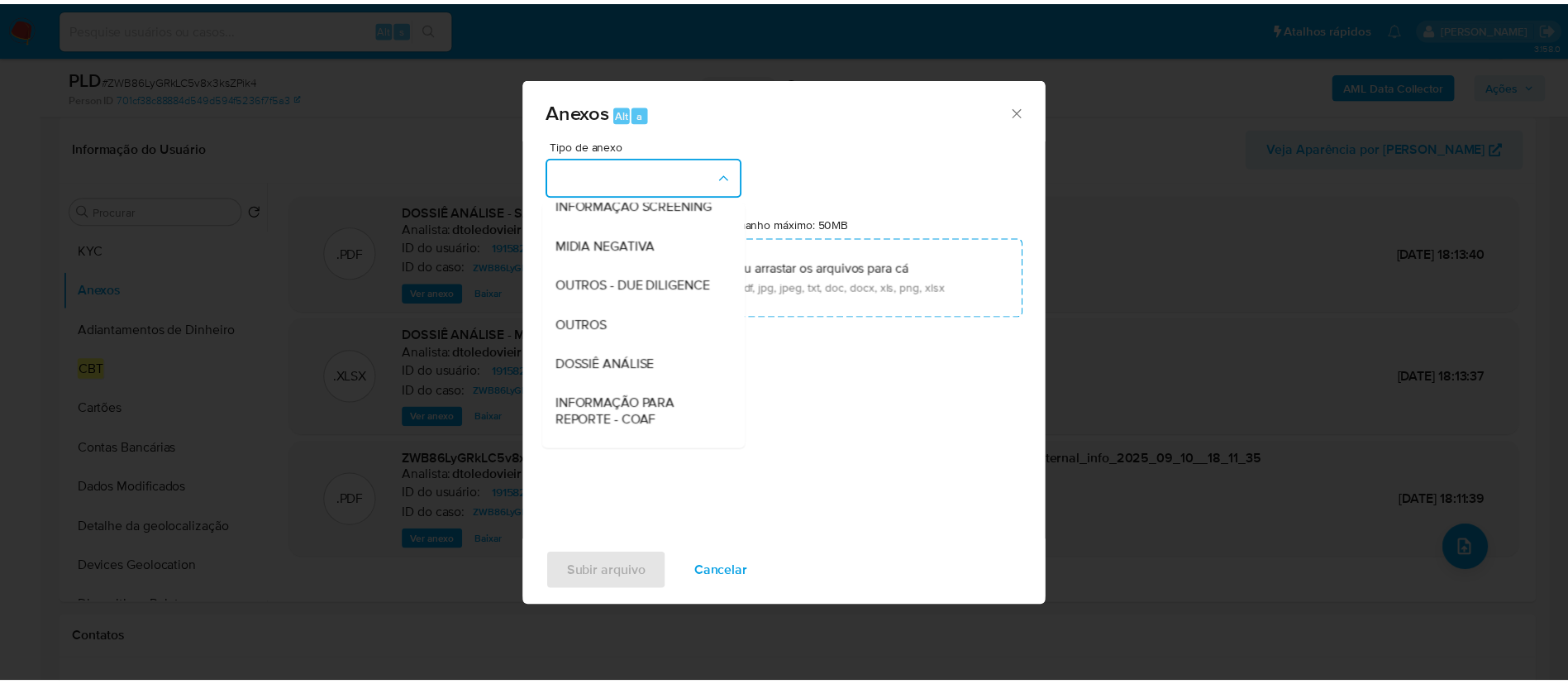
scroll to position [255, 0]
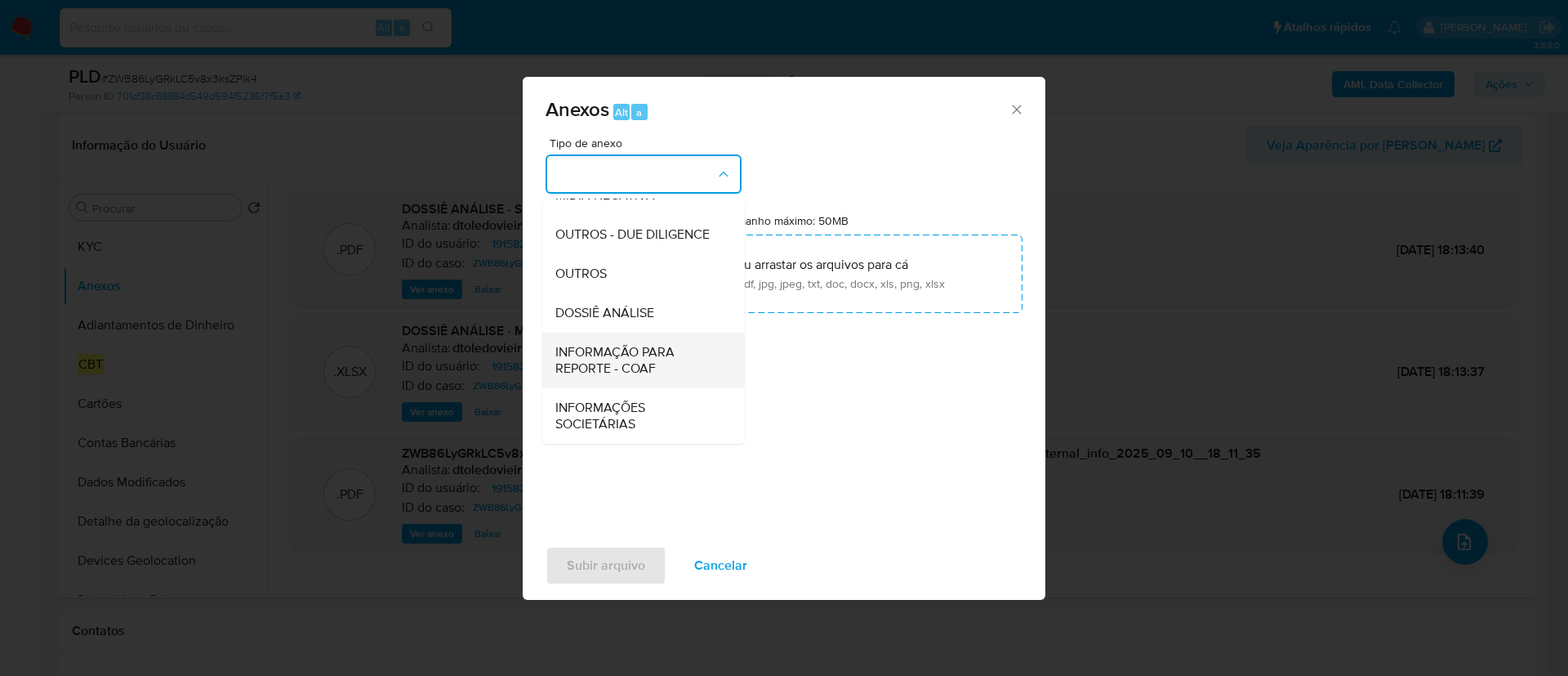
click at [617, 359] on span "INFORMAÇÃO PARA REPORTE - COAF" at bounding box center [639, 360] width 167 height 33
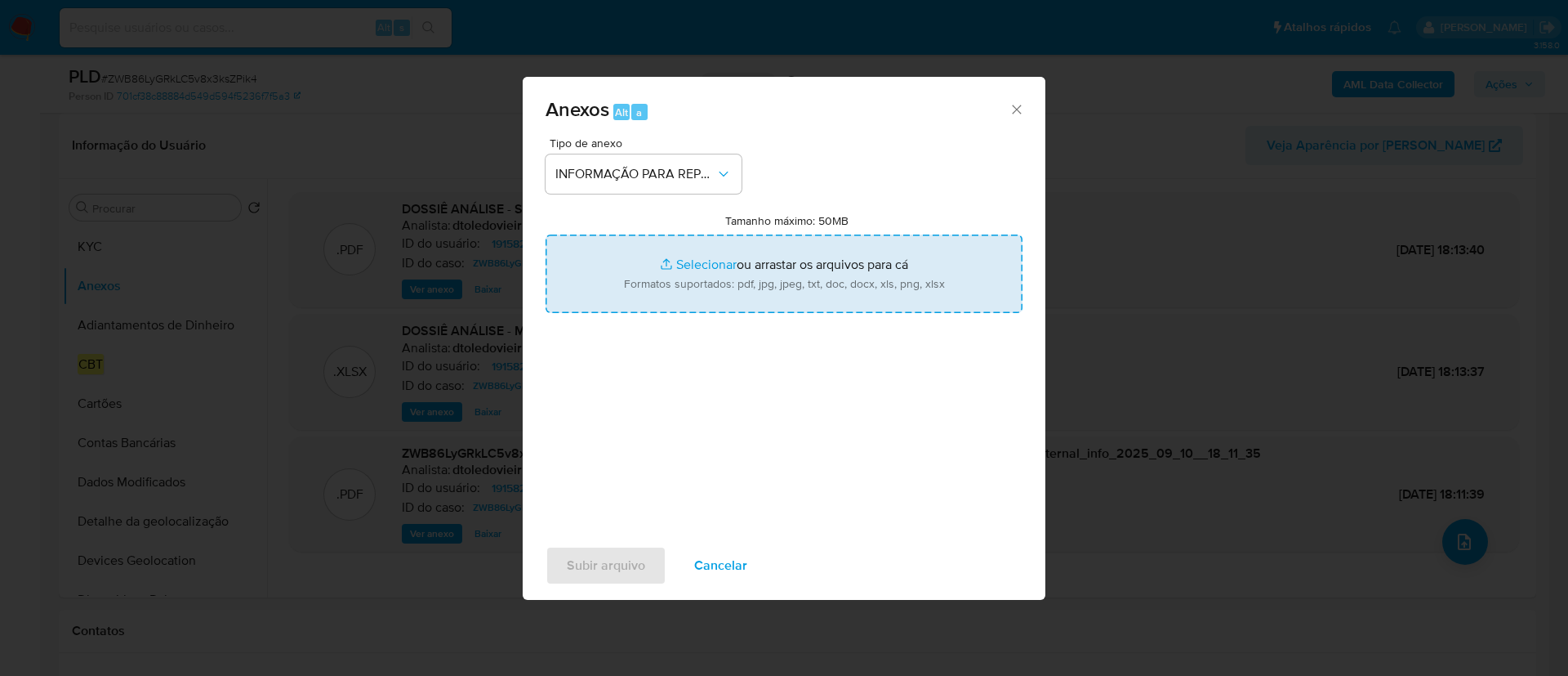
type input "C:\fakepath\SAR -ZWB86LyGRkLC5v8x3ksZPik4 - CPF 16738074611 - IHARA DOS REIS VI…"
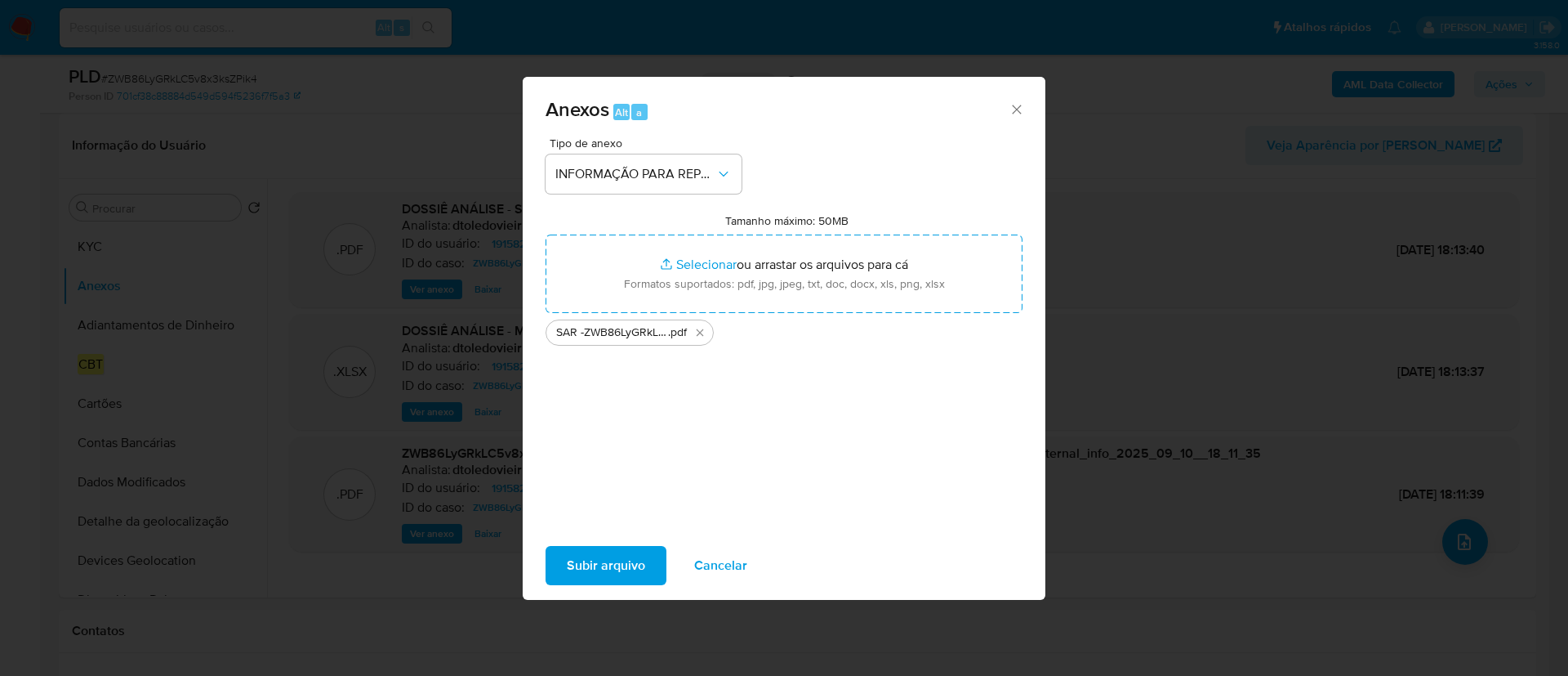
click at [610, 567] on span "Subir arquivo" at bounding box center [606, 565] width 79 height 36
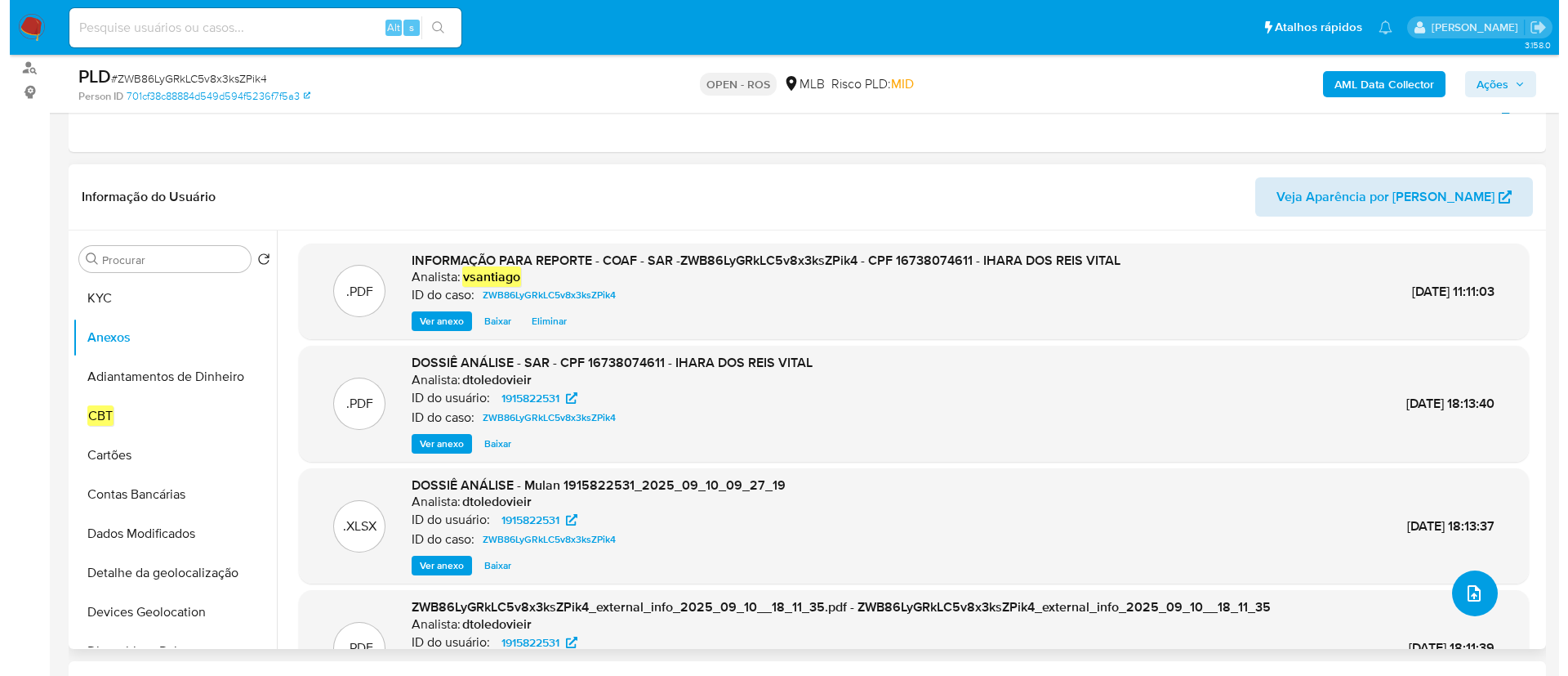
scroll to position [245, 0]
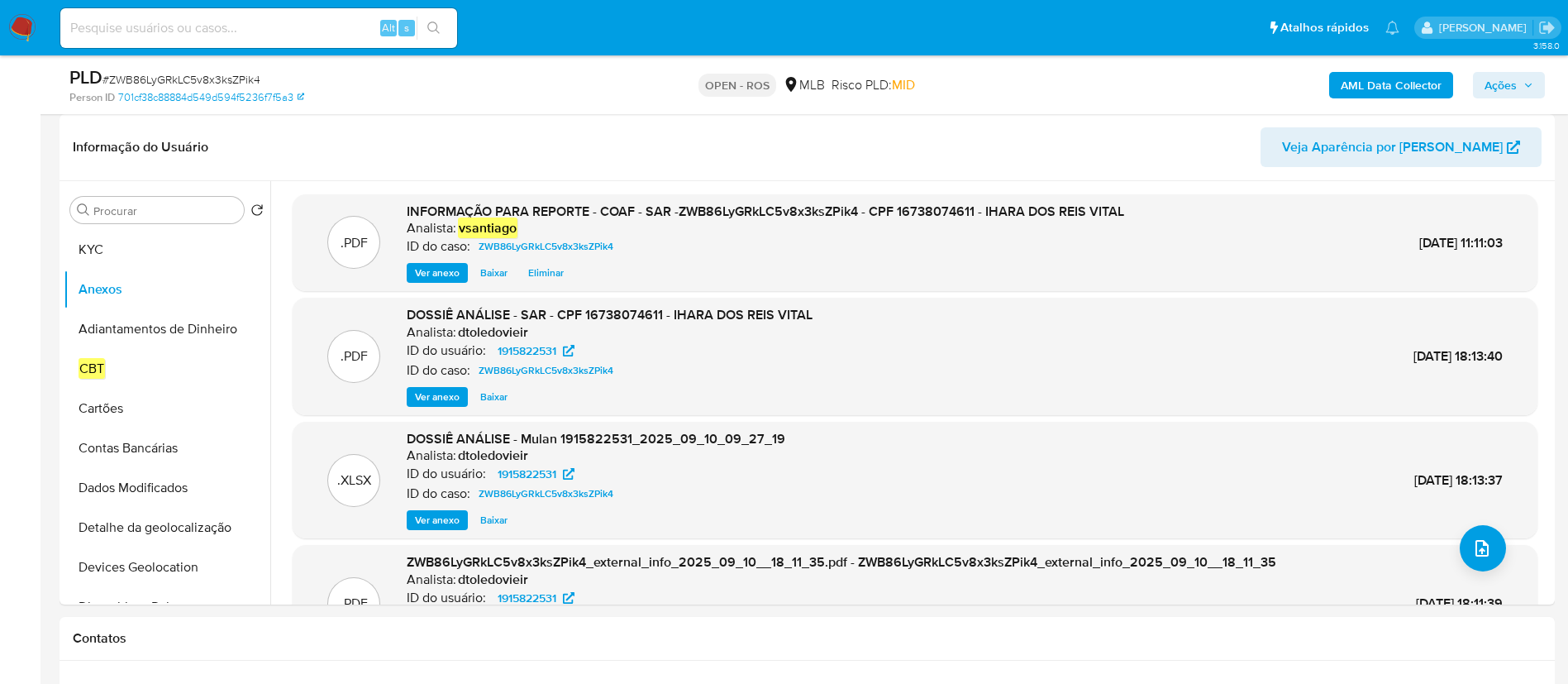
click at [1500, 74] on span "Ações" at bounding box center [1501, 85] width 33 height 27
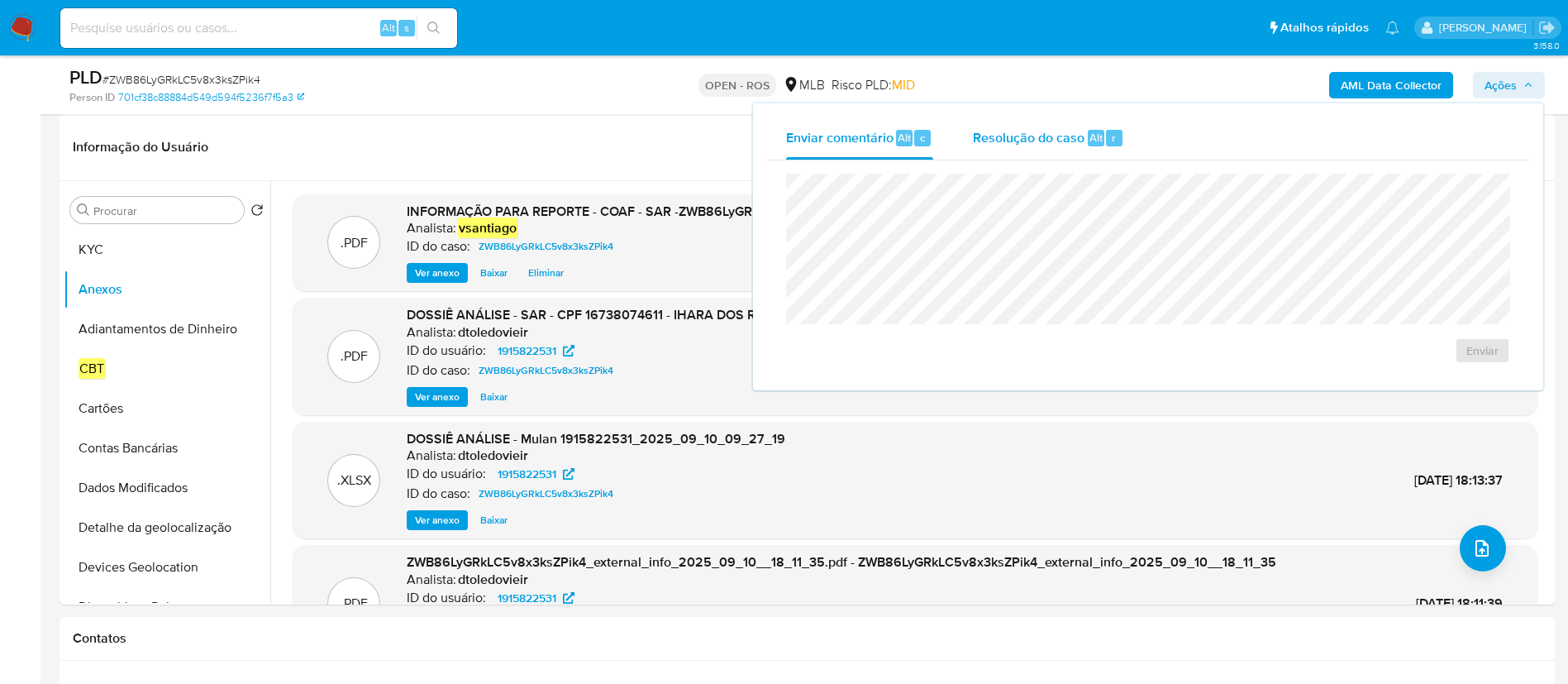
click at [1029, 146] on span "Resolução do caso" at bounding box center [1029, 137] width 112 height 19
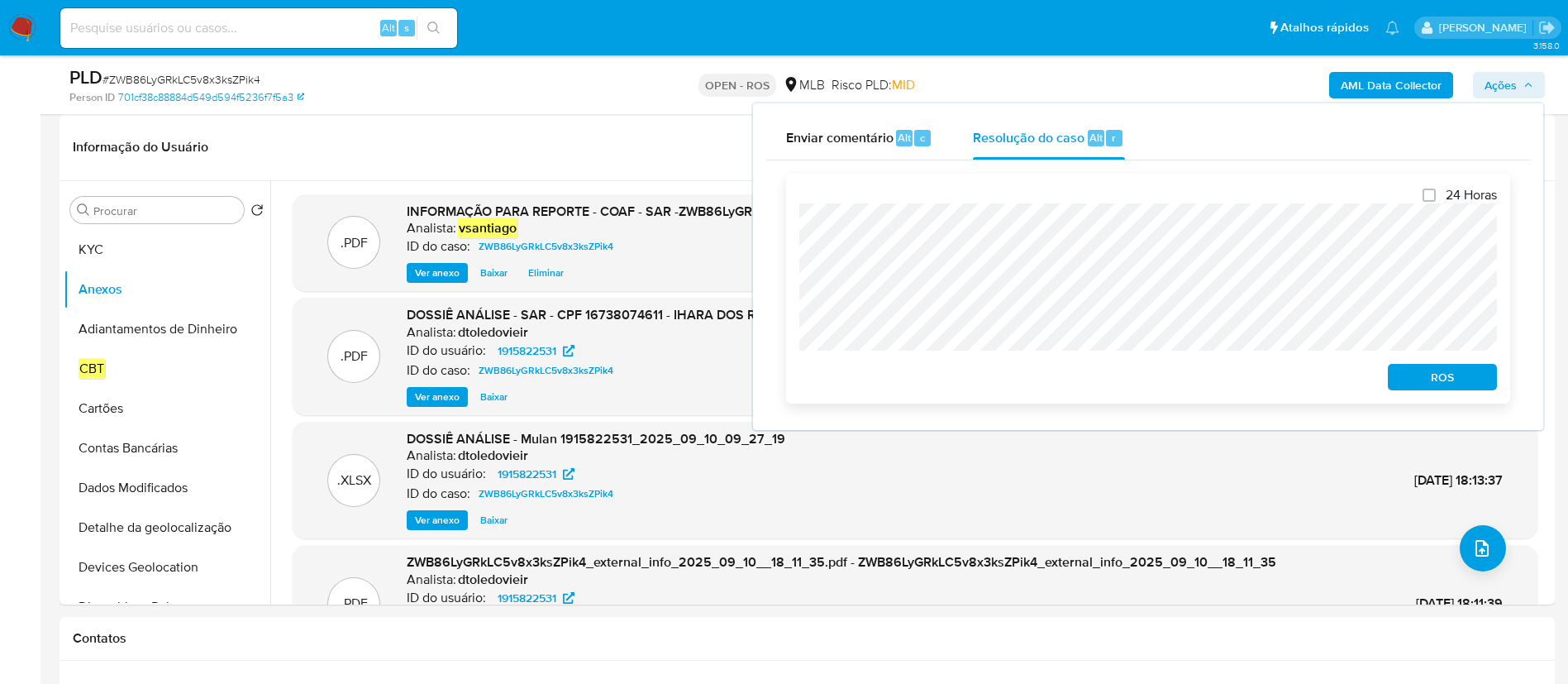
click at [1444, 383] on span "ROS" at bounding box center [1443, 376] width 86 height 23
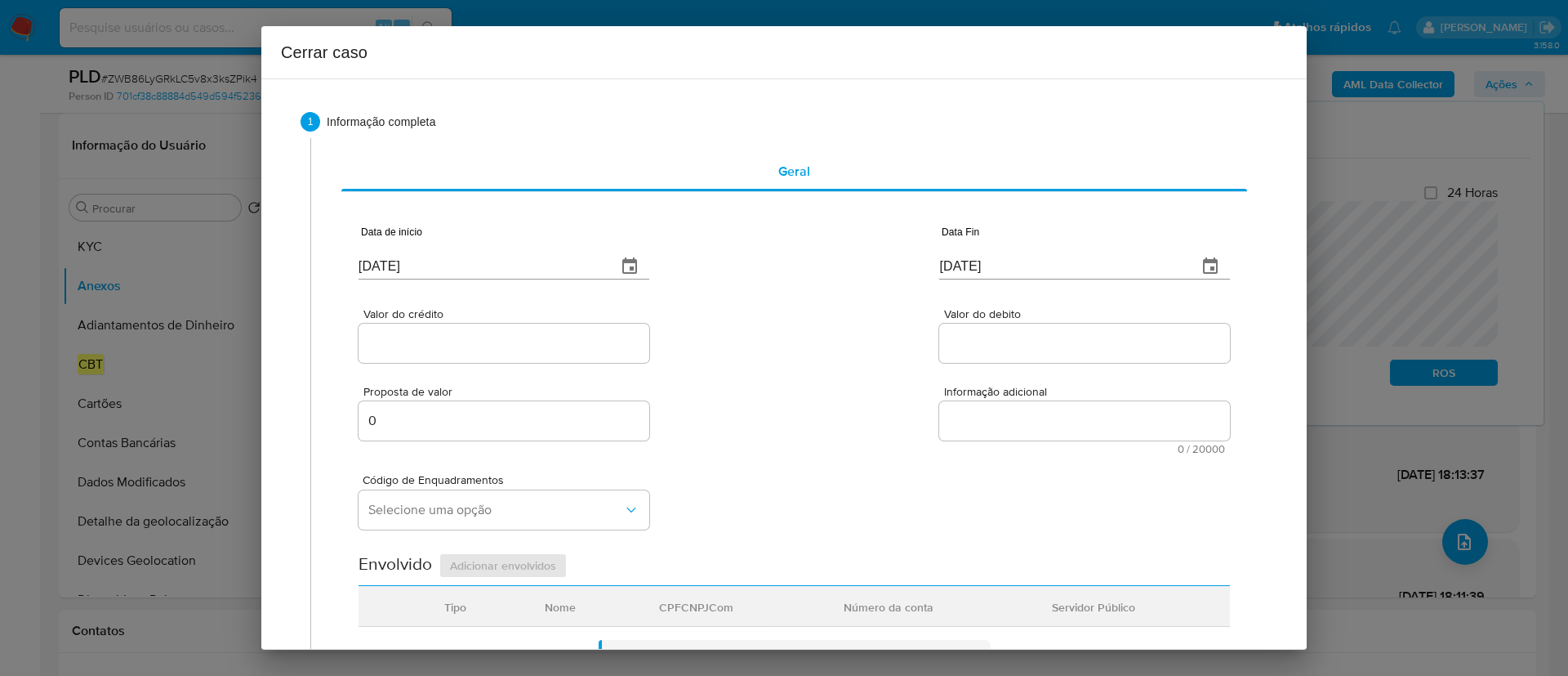
click at [408, 263] on input "[DATE]" at bounding box center [481, 267] width 245 height 27
paste input "01/07"
type input "01/07/2025"
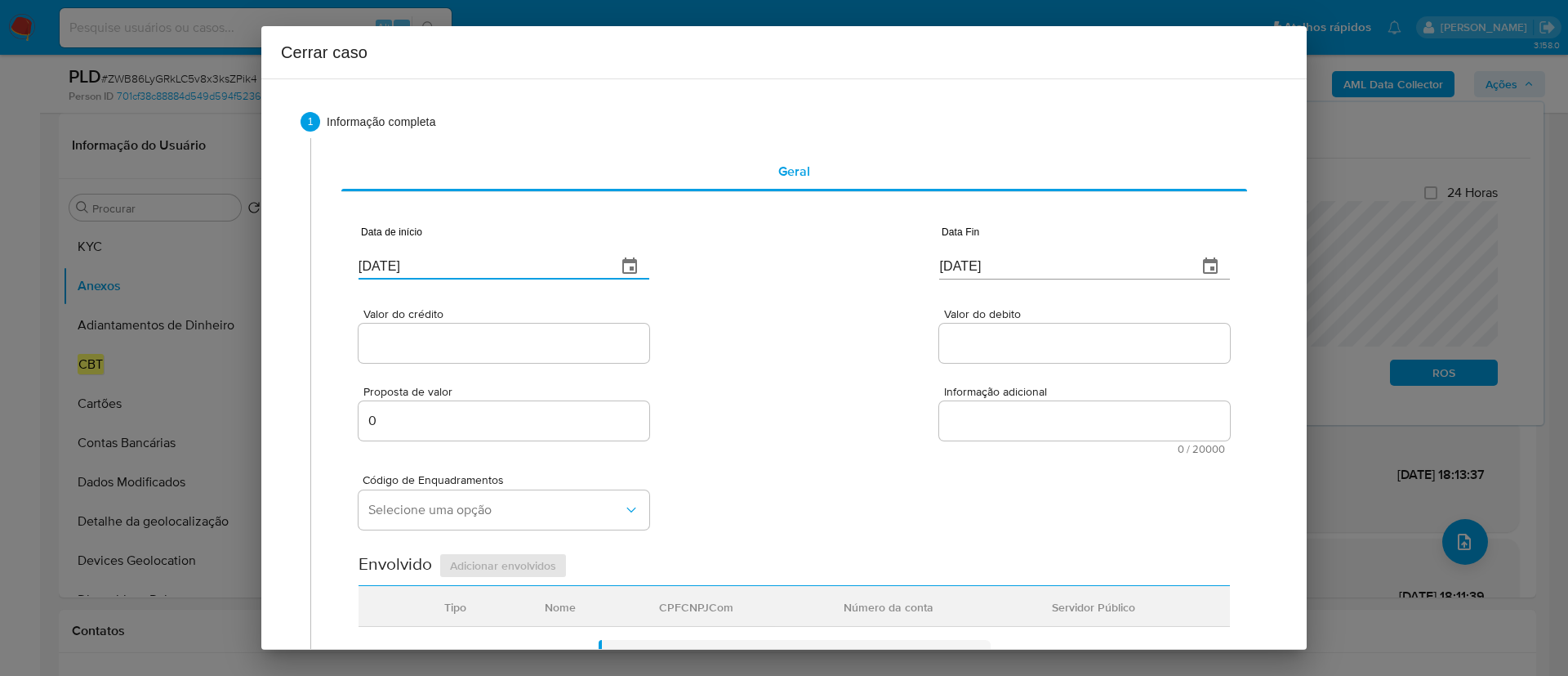
click at [950, 260] on input "11/09/2025" at bounding box center [1061, 267] width 245 height 27
click at [950, 260] on input "[DATE]" at bounding box center [1061, 267] width 245 height 27
paste input "08"
type input "08/09/2025"
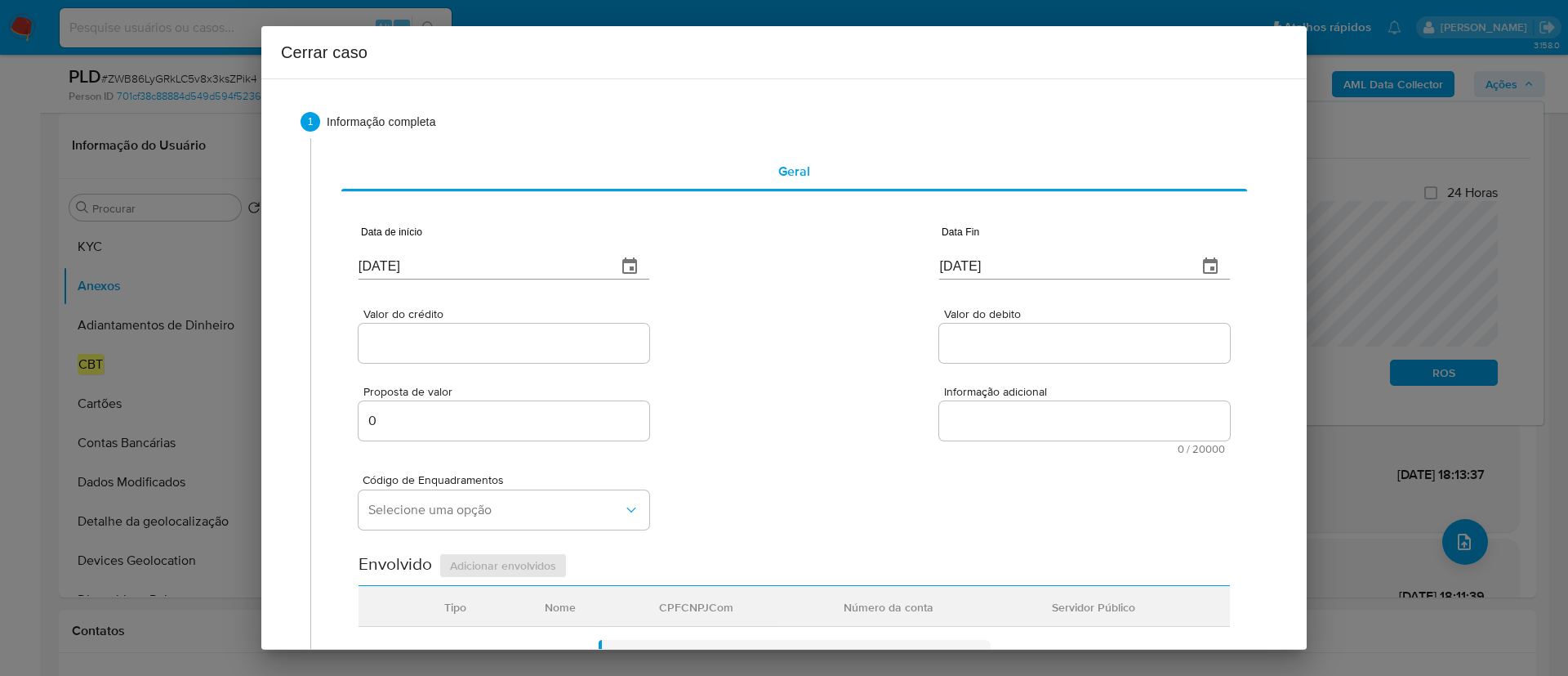
click at [824, 347] on div "Valor do crédito Valor do debito" at bounding box center [794, 328] width 872 height 78
click at [495, 346] on input "Valor do crédito" at bounding box center [503, 343] width 291 height 21
paste input "R$251.306"
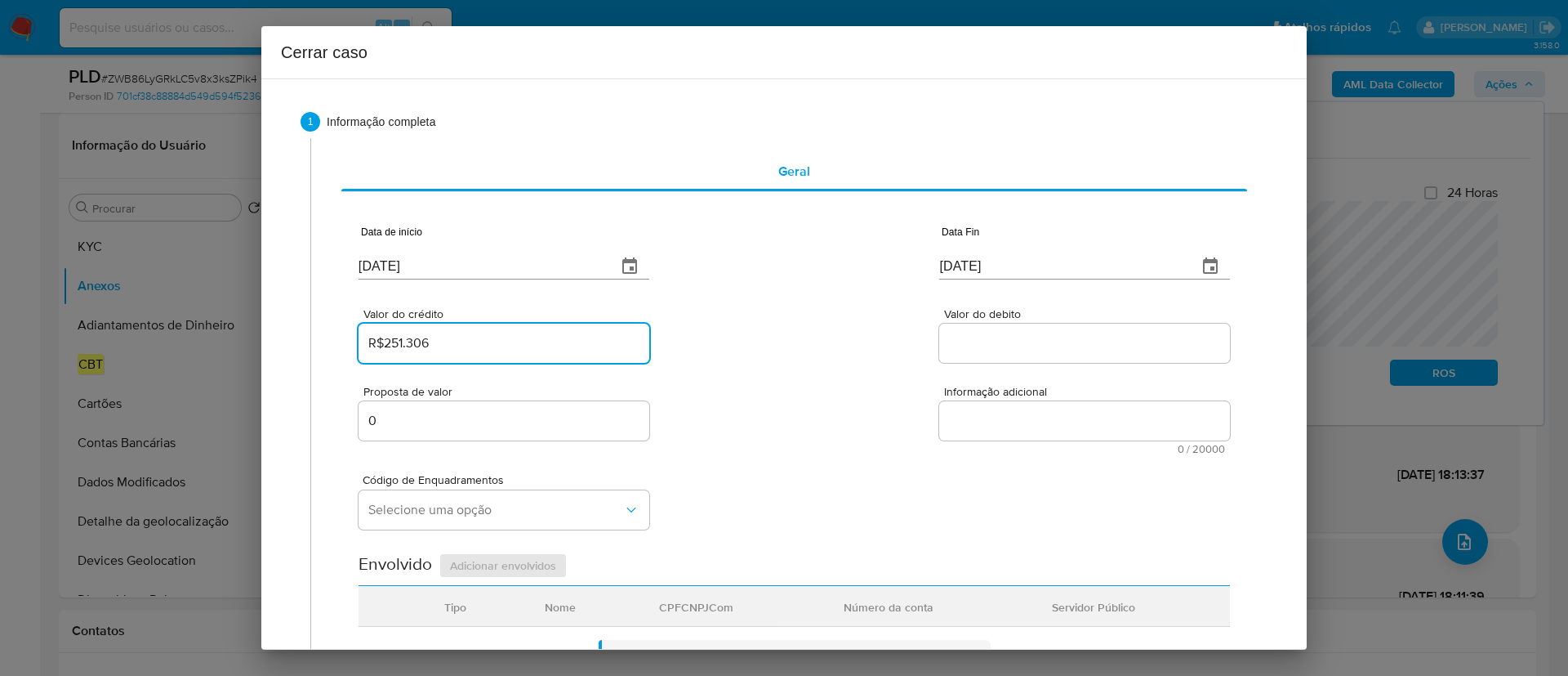
type input "R$251.306"
drag, startPoint x: 970, startPoint y: 340, endPoint x: 838, endPoint y: 343, distance: 132.0
click at [971, 339] on input "Valor do debito" at bounding box center [1084, 343] width 291 height 21
paste input "R$251.280"
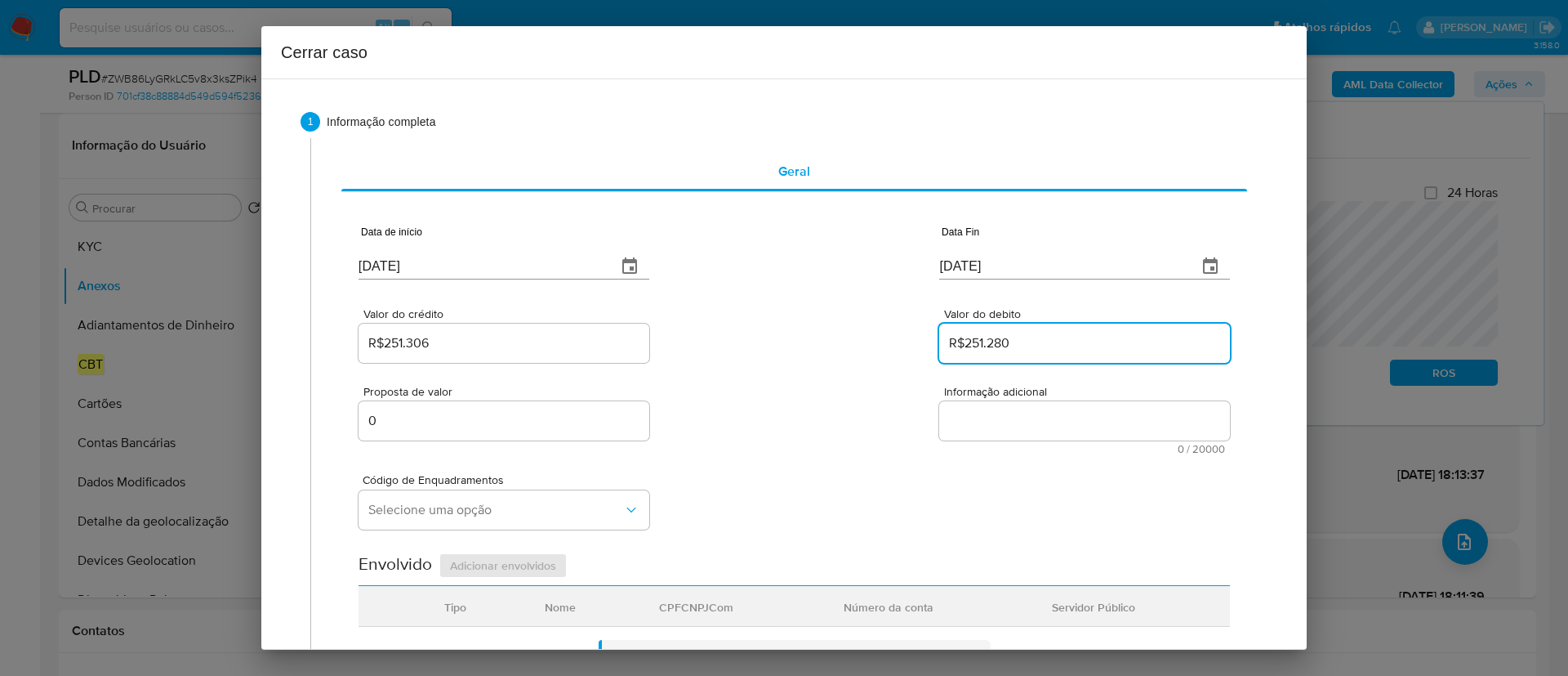
type input "R$251.280"
click at [824, 344] on div "Valor do crédito R$251.306 Valor do debito R$251.280" at bounding box center [794, 328] width 872 height 78
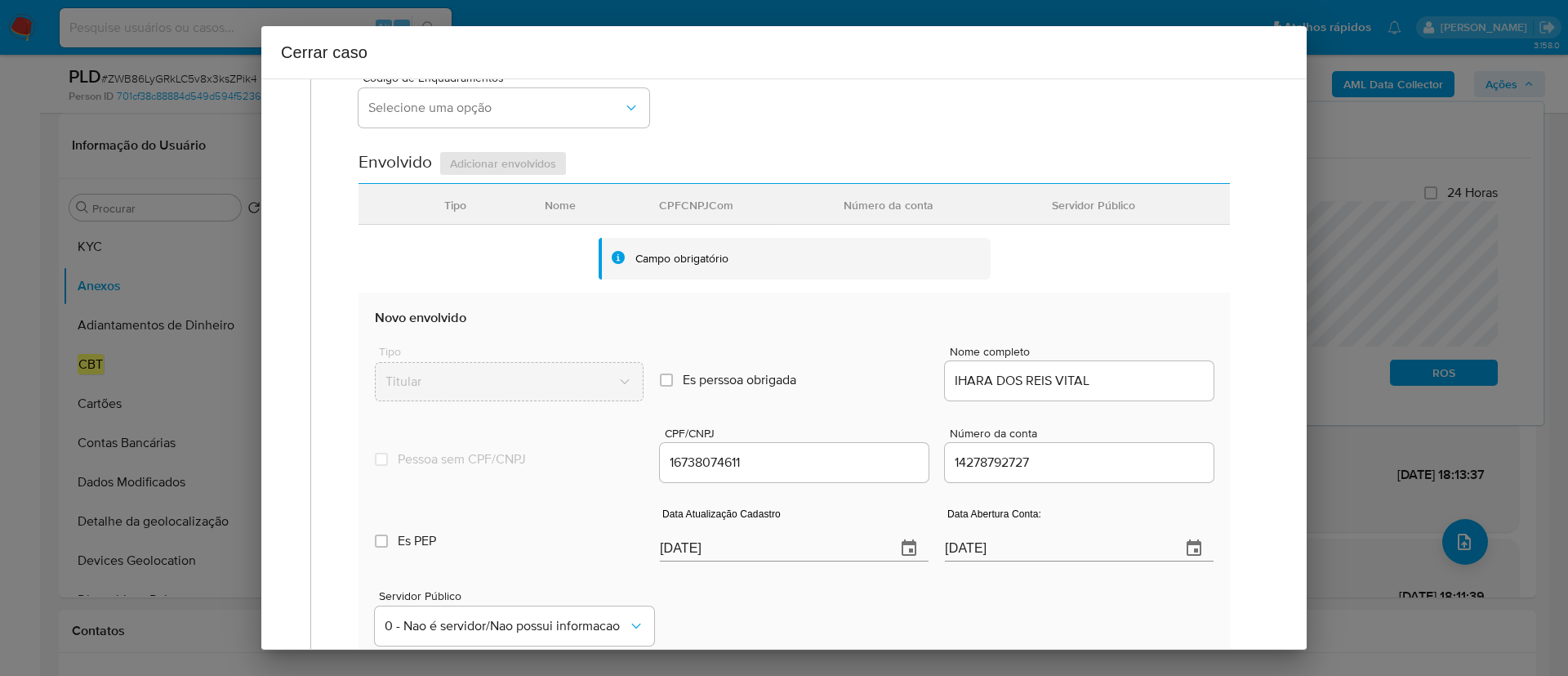
scroll to position [490, 0]
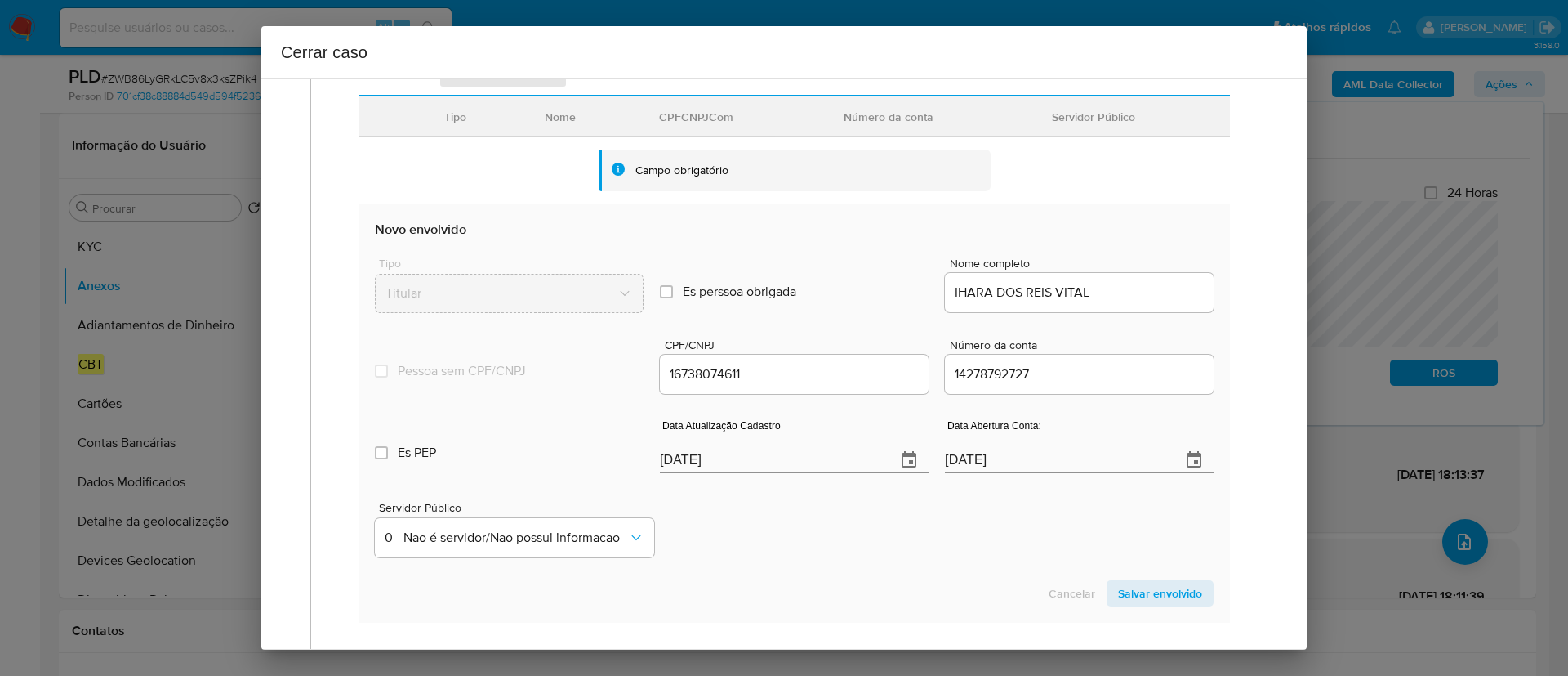
click at [766, 528] on div "Servidor Público 0 - Nao é servidor/Nao possui informacao" at bounding box center [794, 523] width 838 height 81
click at [688, 456] on input "[DATE]" at bounding box center [771, 460] width 223 height 27
paste input "9/08"
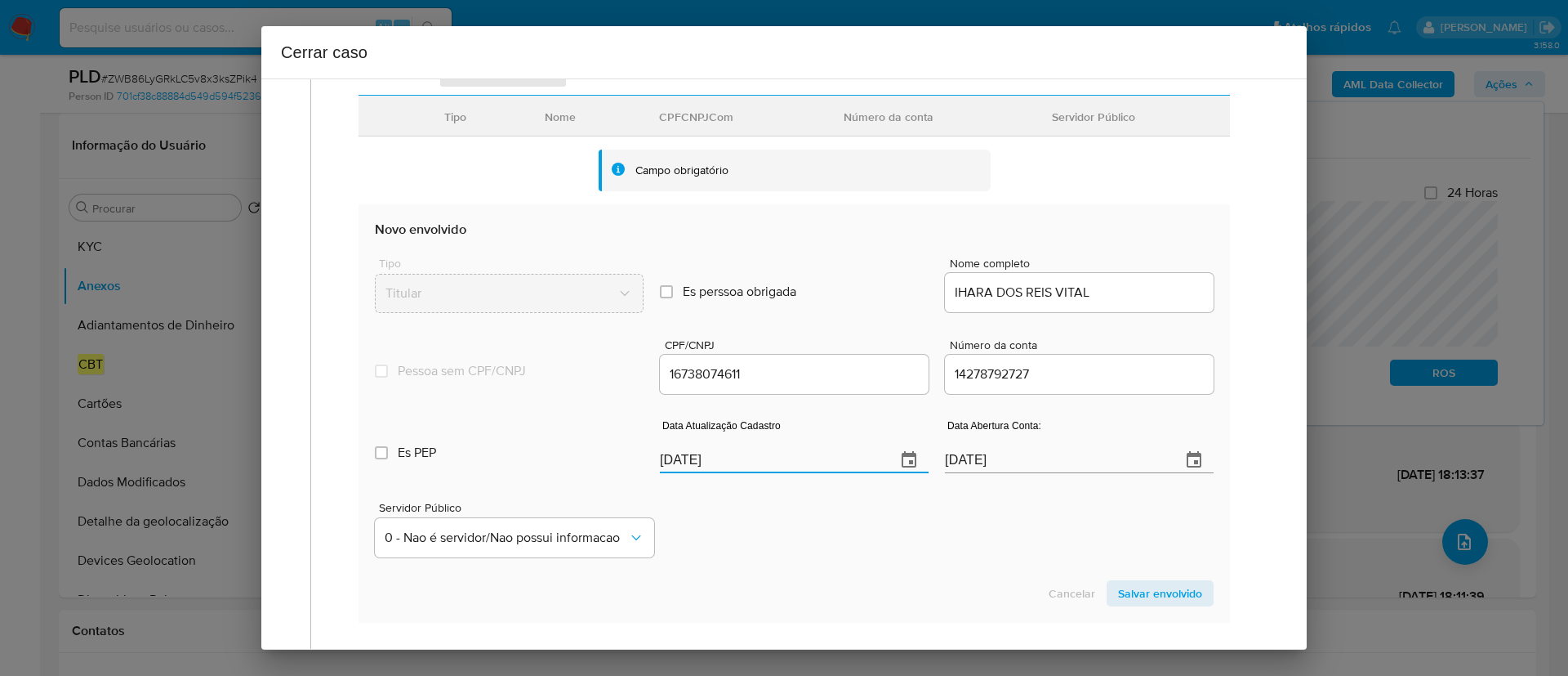
type input "19/08/2025"
click at [781, 528] on div "Servidor Público 0 - Nao é servidor/Nao possui informacao" at bounding box center [794, 523] width 838 height 81
click at [1171, 594] on span "Salvar envolvido" at bounding box center [1159, 593] width 84 height 23
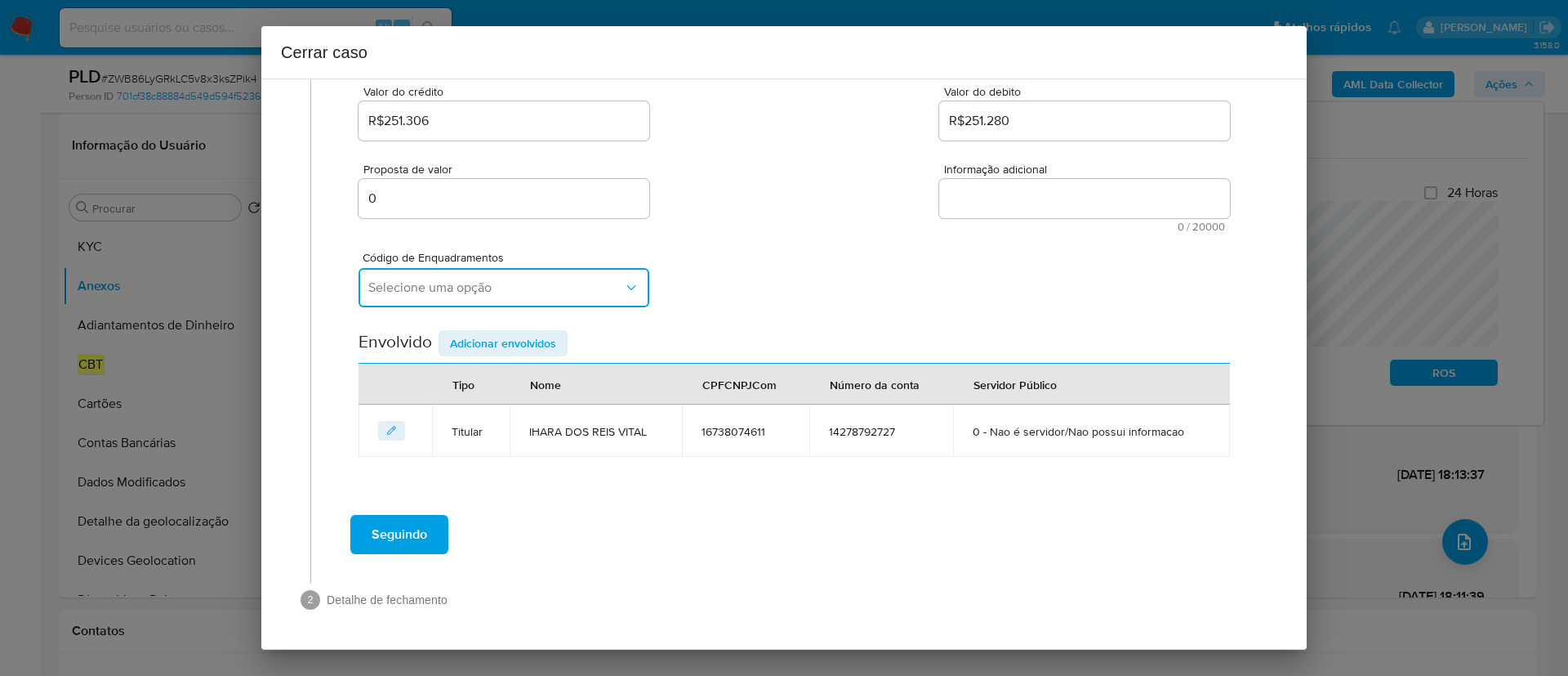
click at [486, 279] on span "Selecione uma opção" at bounding box center [495, 287] width 255 height 16
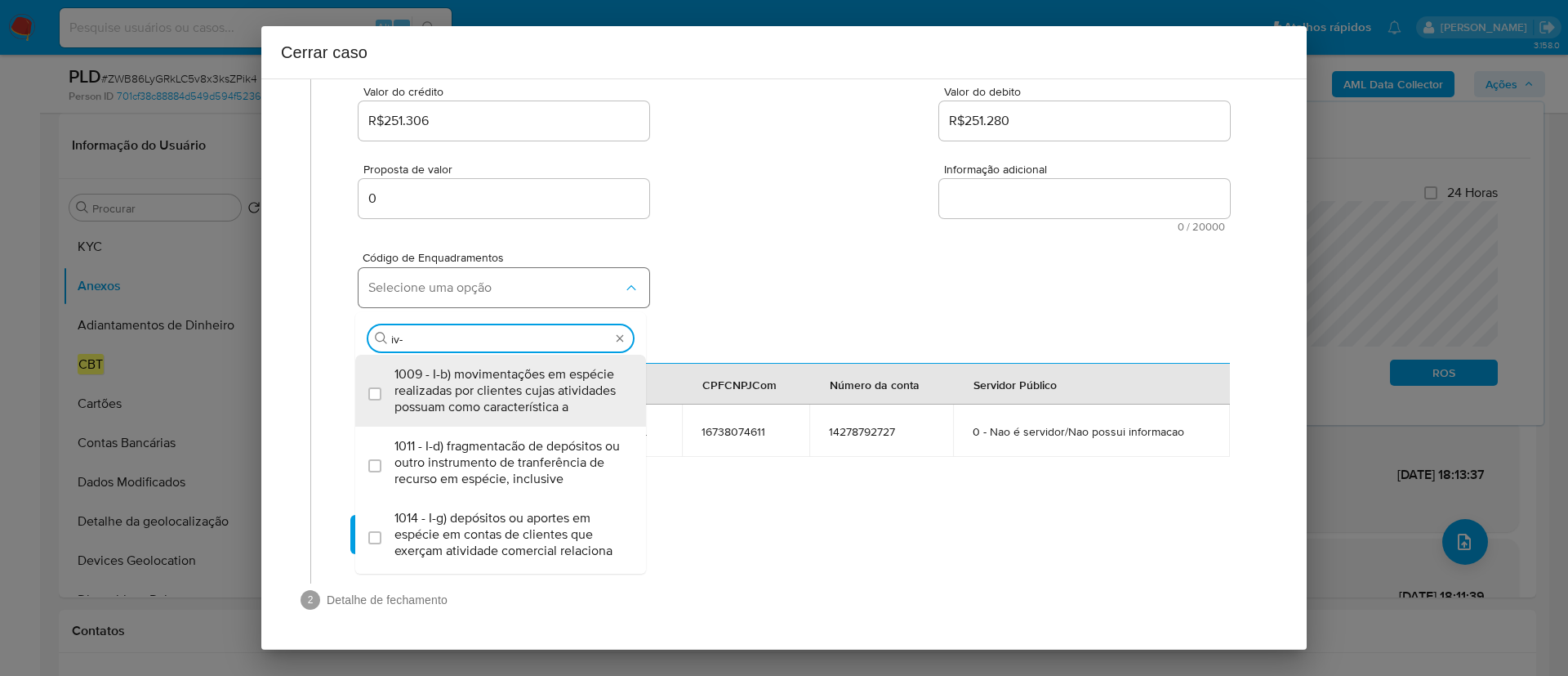
type input "iv-a"
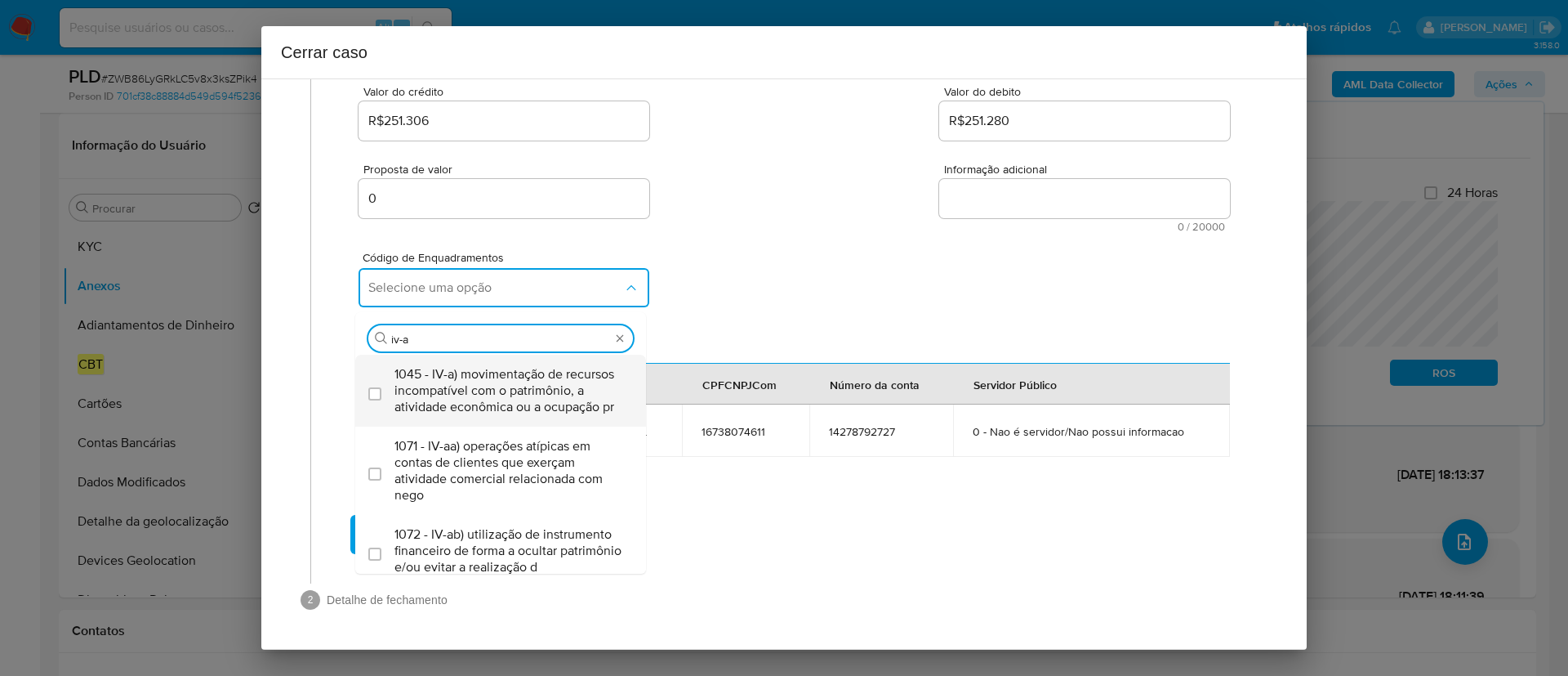
click at [555, 383] on span "1045 - IV-a) movimentação de recursos incompatível com o patrimônio, a atividad…" at bounding box center [509, 391] width 229 height 49
checkbox input "true"
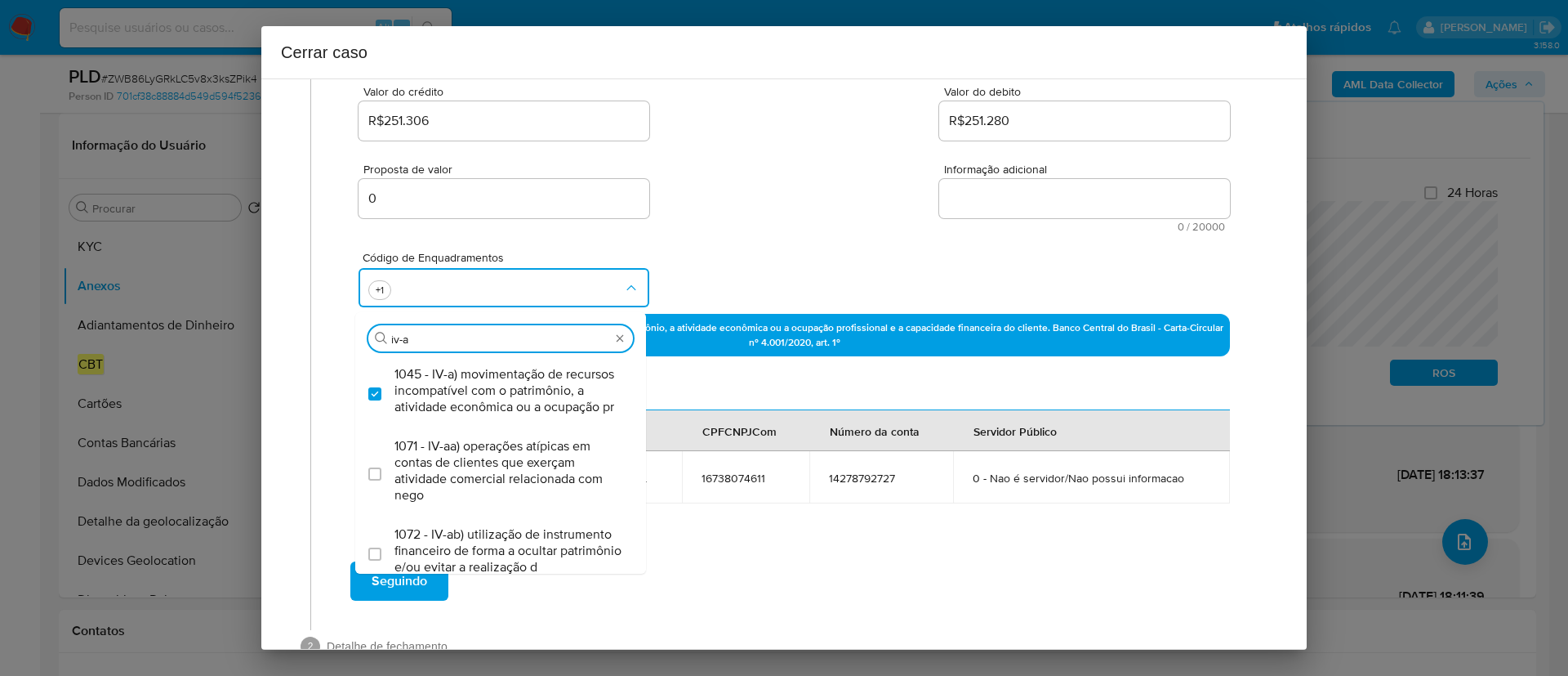
type input "iv-a"
click at [1006, 179] on textarea "Informação adicional" at bounding box center [1084, 198] width 291 height 39
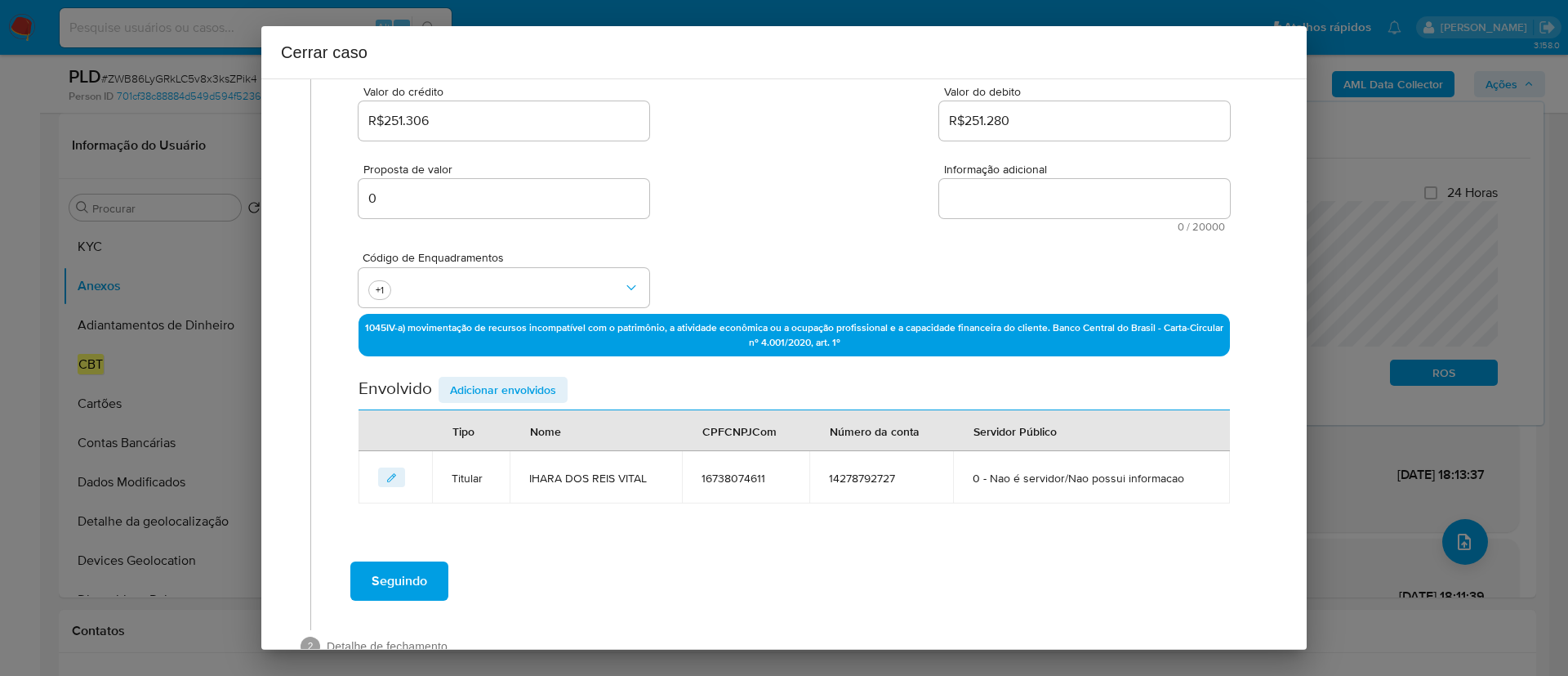
click at [1010, 195] on textarea "Informação adicional" at bounding box center [1084, 198] width 291 height 39
paste textarea "Ihara Dos Reis Vital, CPF 16738074611, 22 anos, residente no município de Itape…"
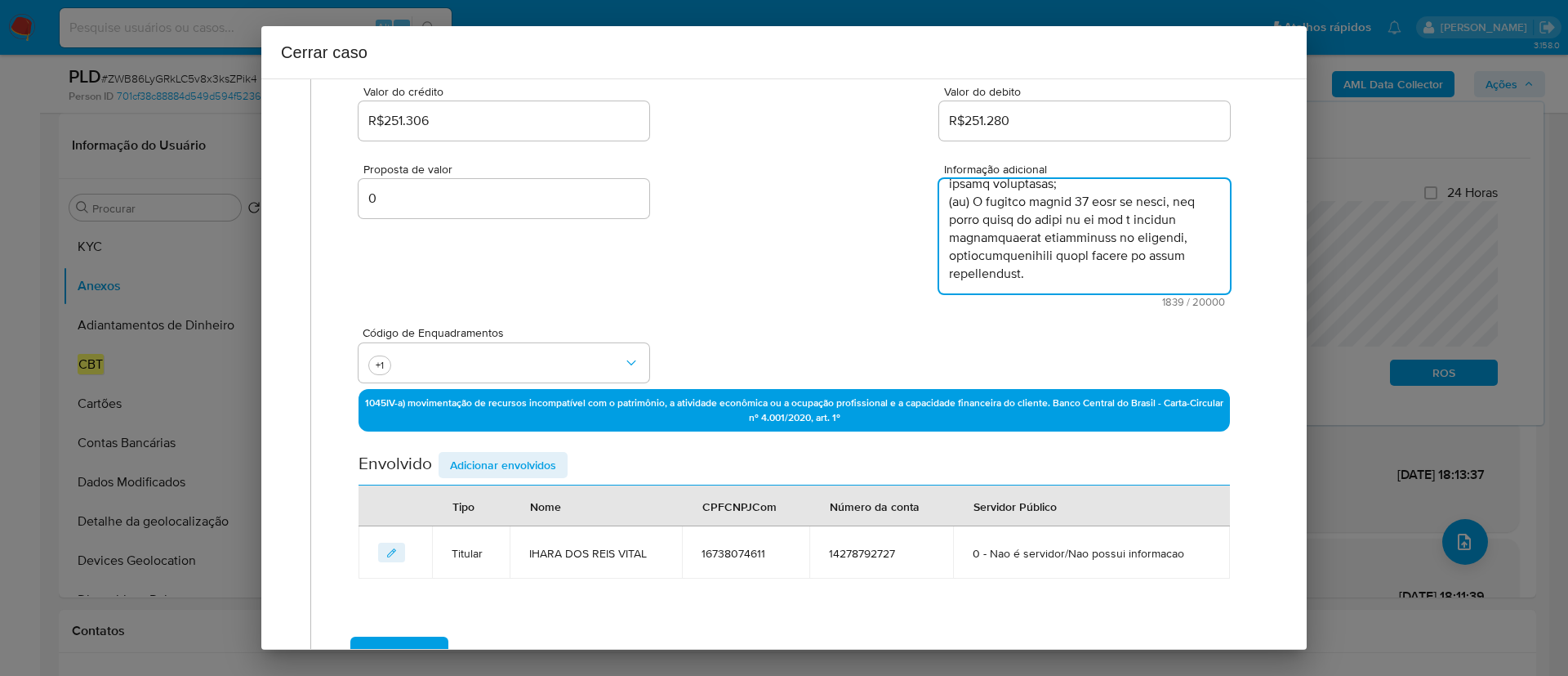
scroll to position [1183, 0]
type textarea "Ihara Dos Reis Vital, CPF 16738074611, 22 anos, residente no município de Itape…"
click at [511, 462] on span "Adicionar envolvidos" at bounding box center [502, 465] width 106 height 23
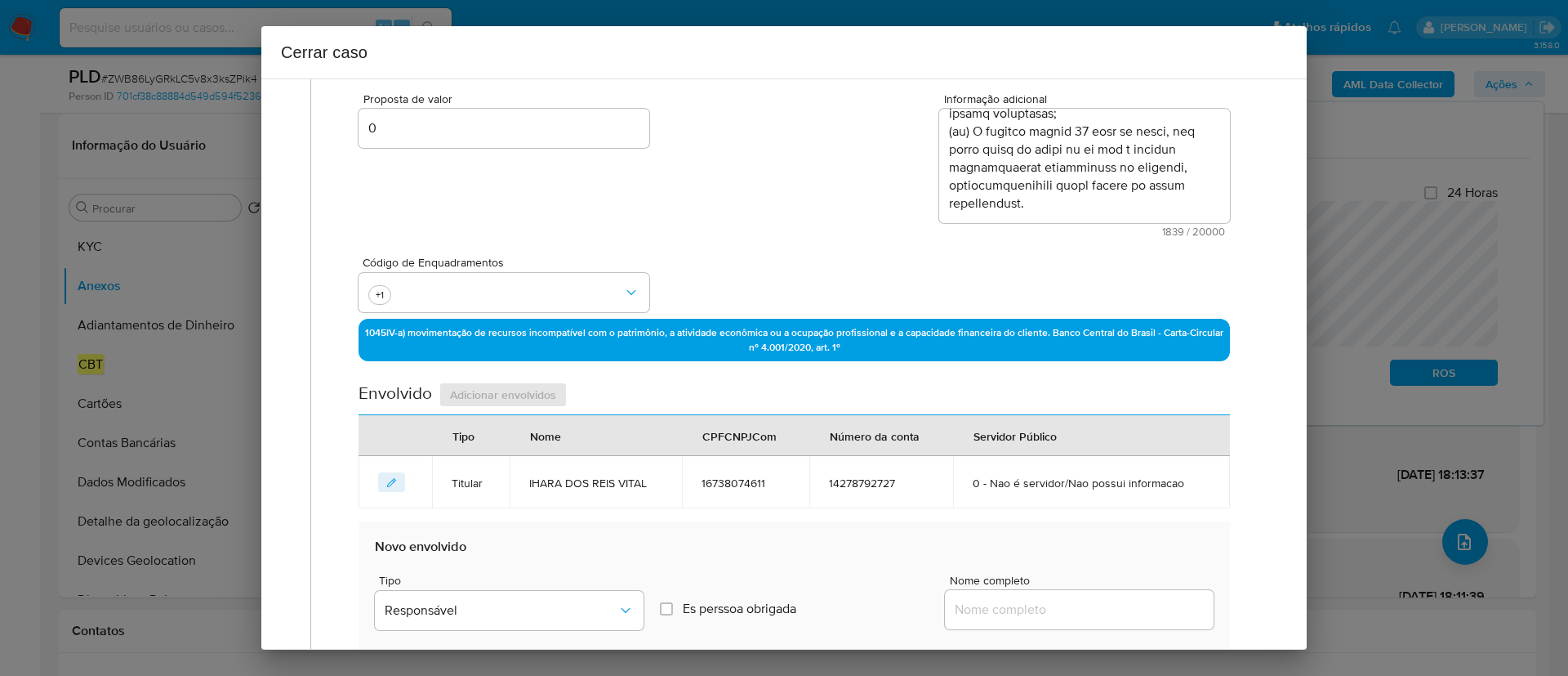
scroll to position [590, 0]
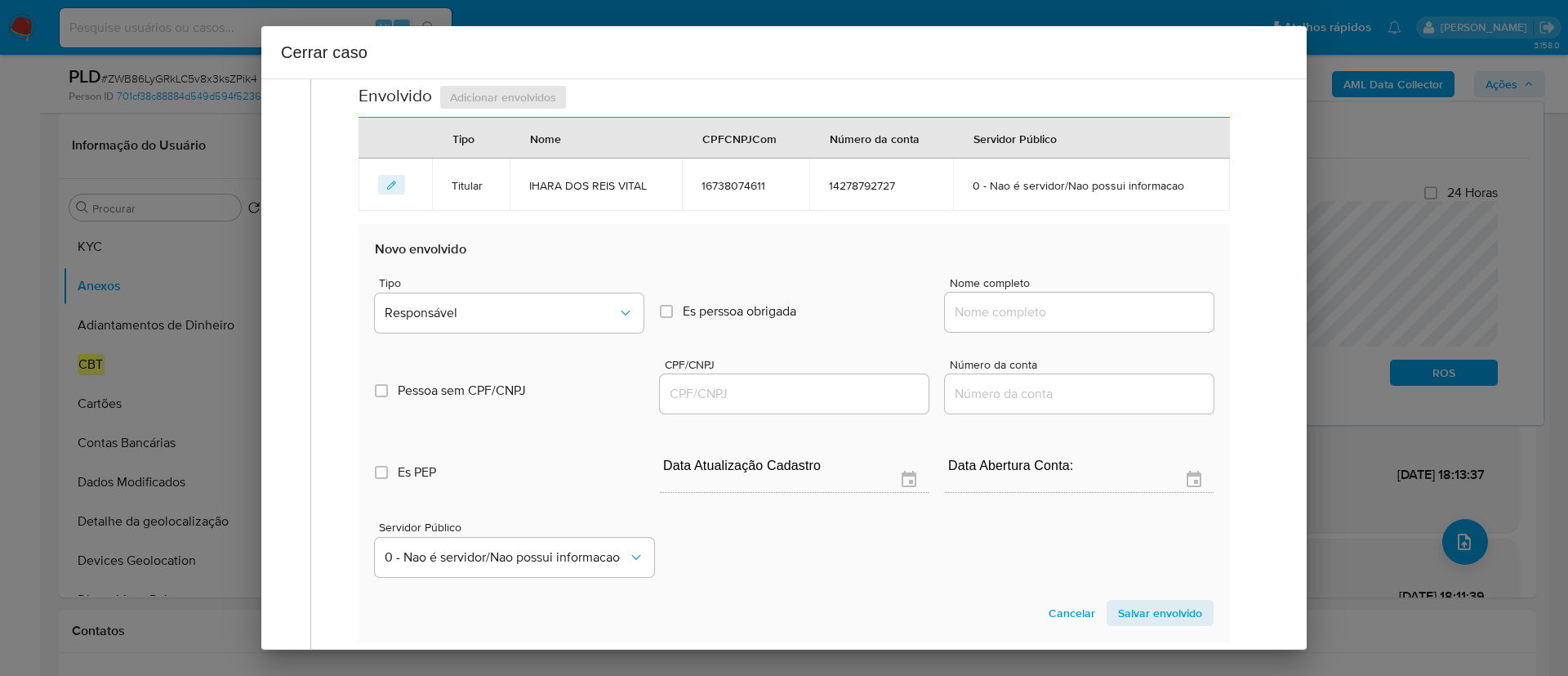
click at [1028, 305] on input "Nome completo" at bounding box center [1079, 311] width 269 height 21
paste input "Emmanuel Monteiro Viana, 13003691759"
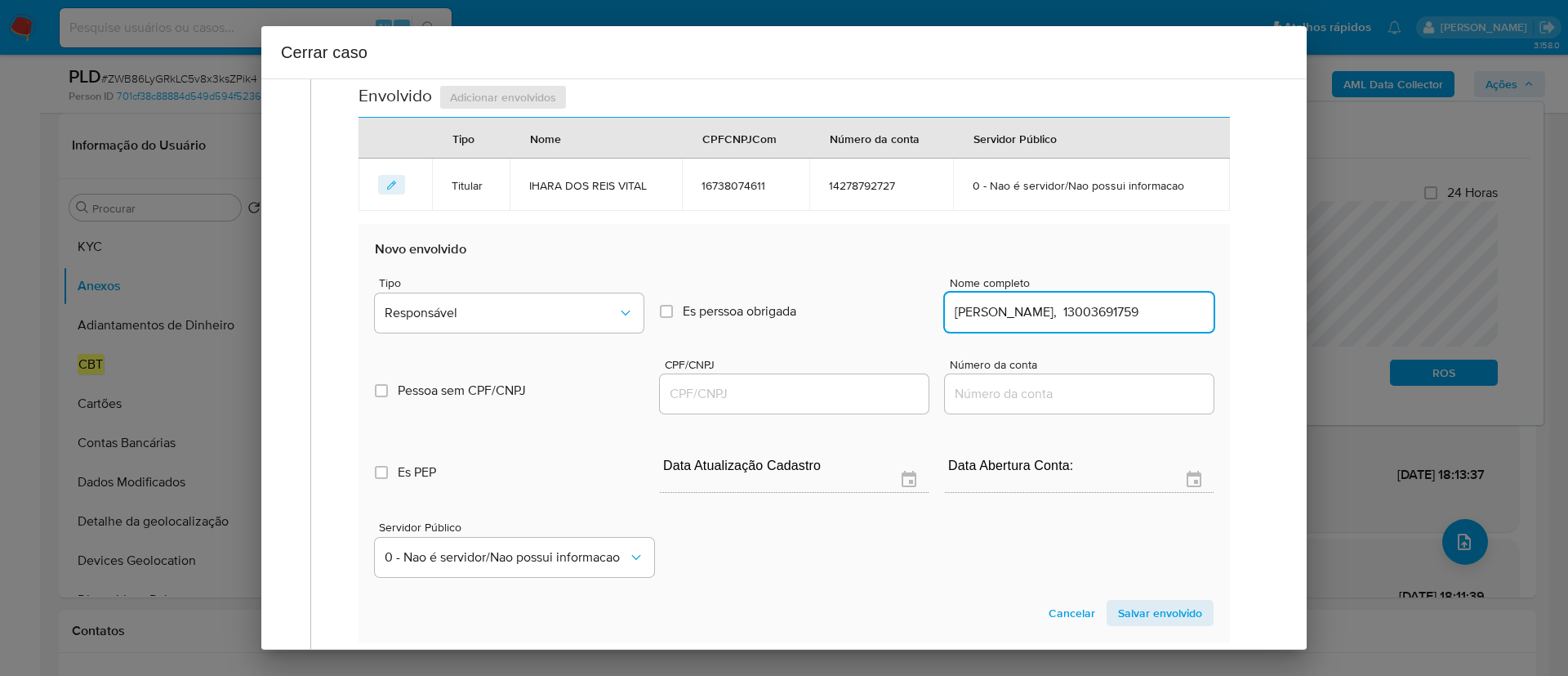
click at [1122, 313] on input "Emmanuel Monteiro Viana, 13003691759" at bounding box center [1079, 311] width 269 height 21
type input "Emmanuel Monteiro Viana,"
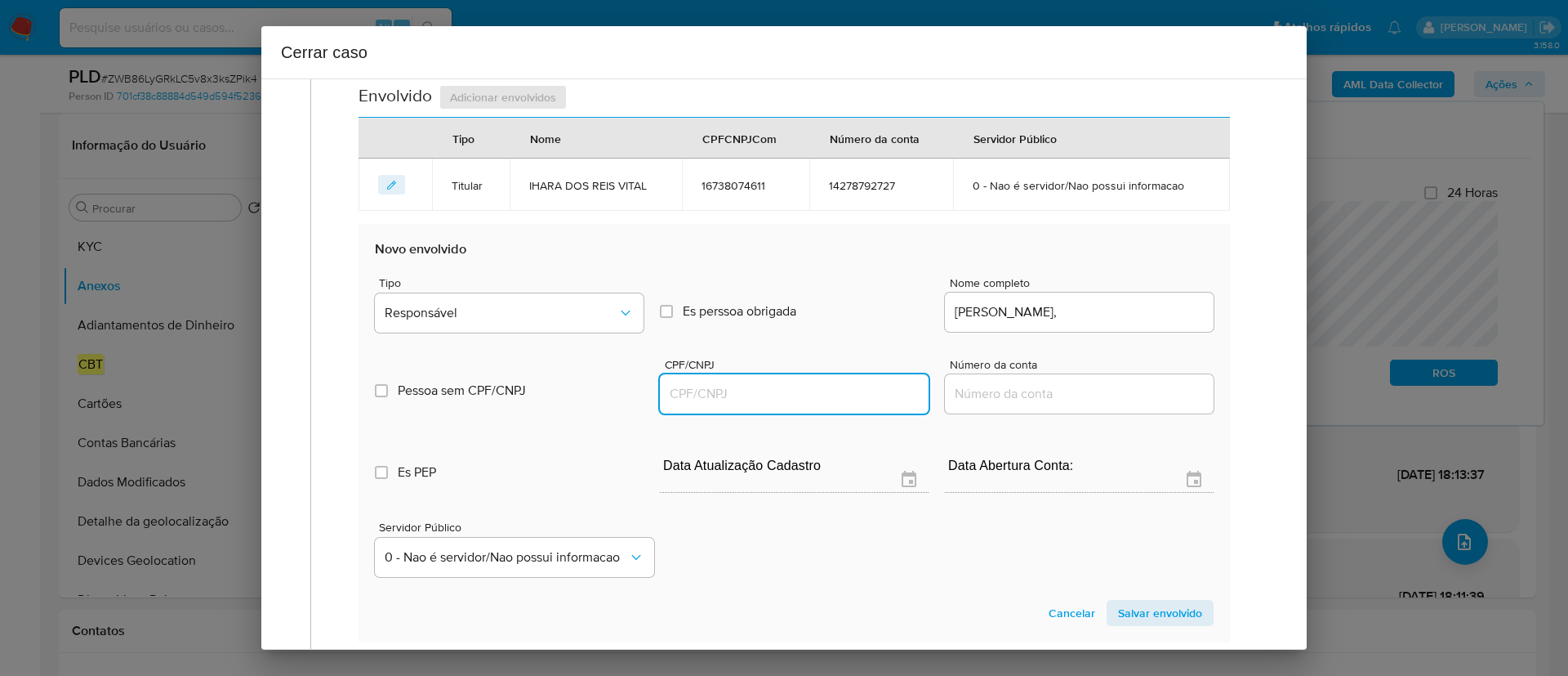
drag, startPoint x: 788, startPoint y: 390, endPoint x: 1005, endPoint y: 365, distance: 218.4
click at [788, 390] on input "CPF/CNPJ" at bounding box center [794, 394] width 269 height 21
paste input "13003691759"
type input "13003691759"
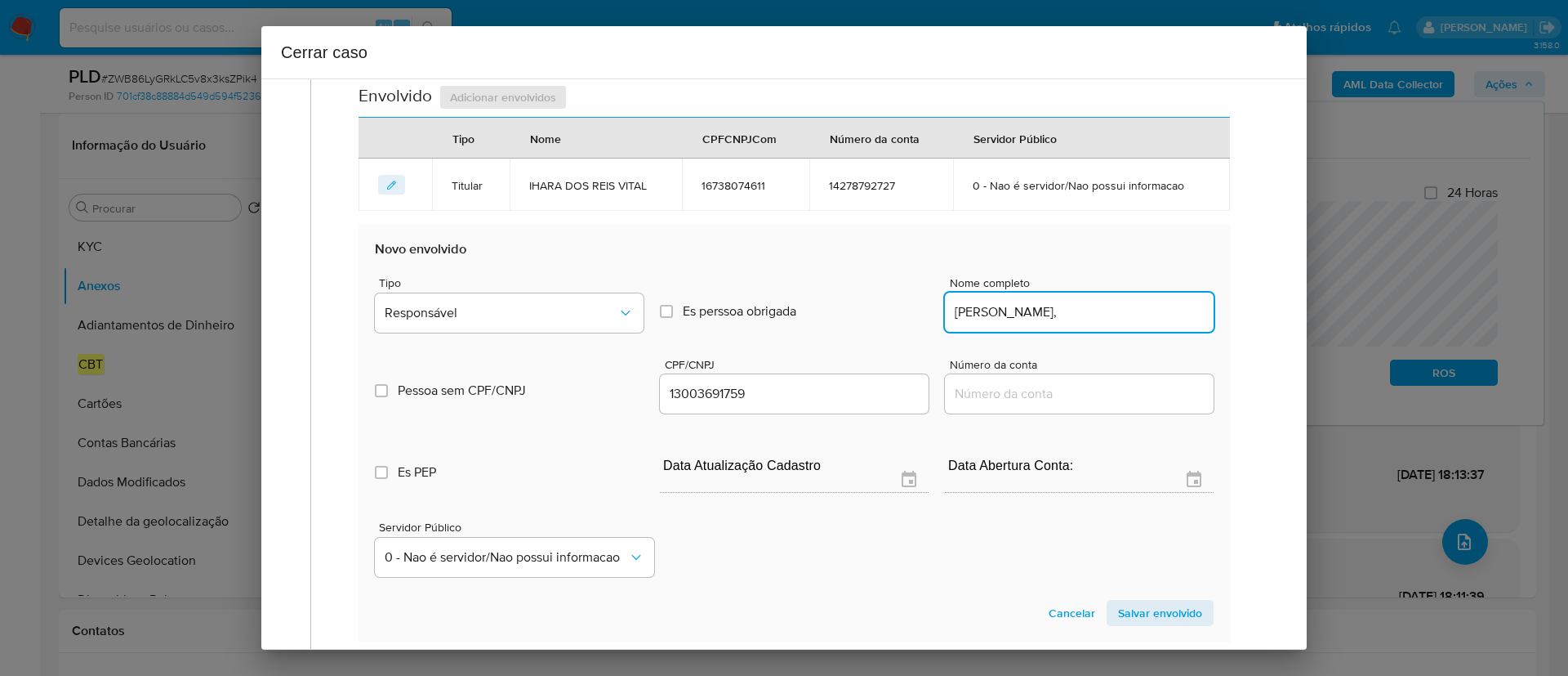
click at [1141, 317] on input "Emmanuel Monteiro Viana," at bounding box center [1079, 311] width 269 height 21
type input "Emmanuel Monteiro Viana"
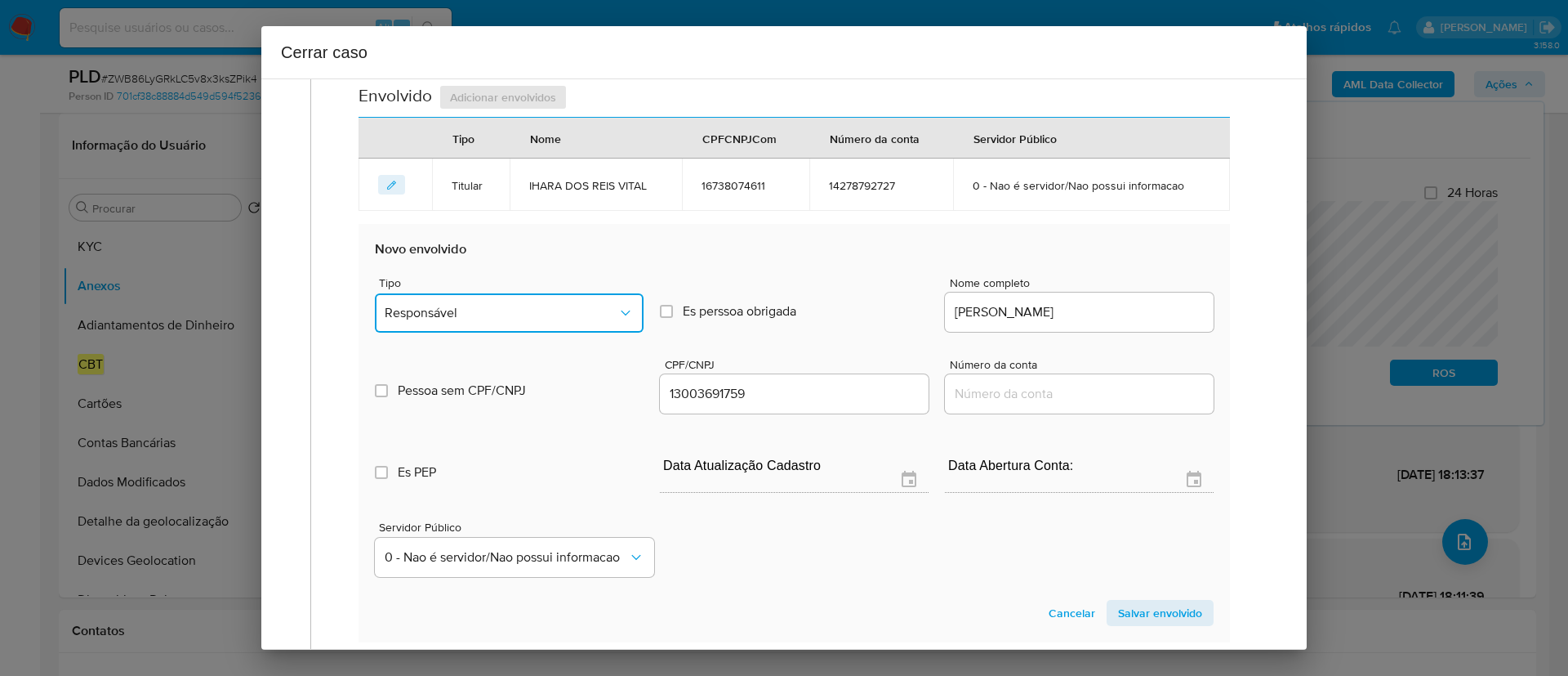
click at [582, 320] on span "Responsável" at bounding box center [501, 312] width 233 height 16
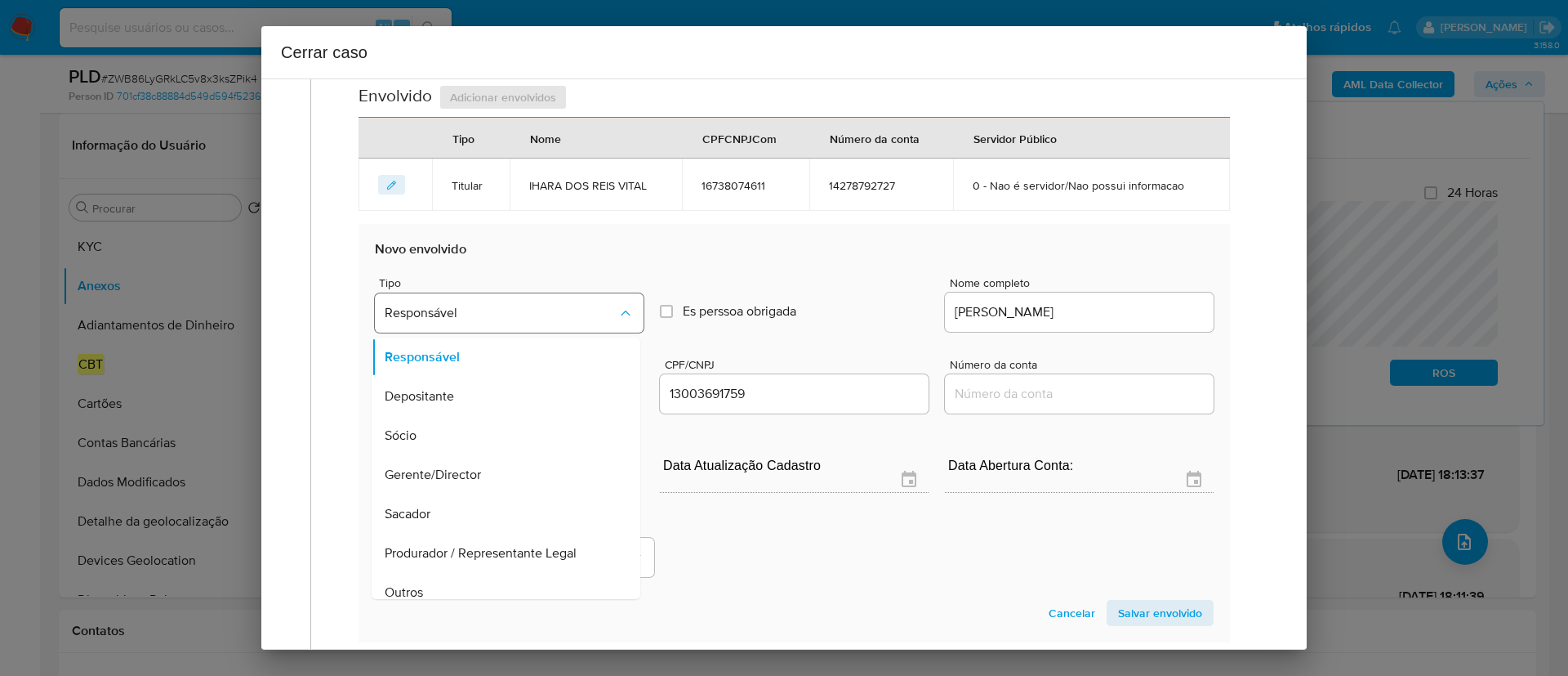
scroll to position [593, 0]
click at [1144, 608] on span "Salvar envolvido" at bounding box center [1159, 611] width 84 height 23
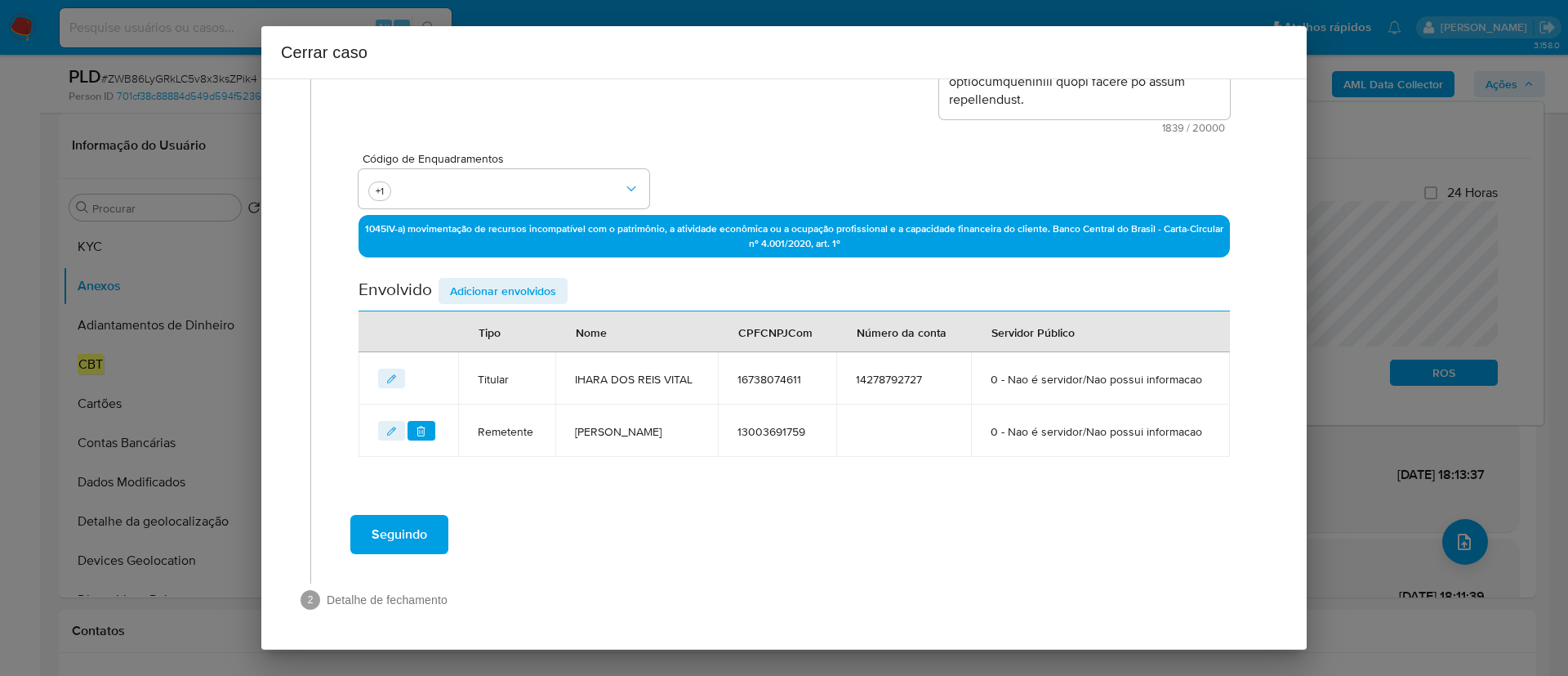
click at [944, 557] on div "Seguindo" at bounding box center [794, 534] width 933 height 59
click at [401, 541] on span "Seguindo" at bounding box center [399, 534] width 56 height 36
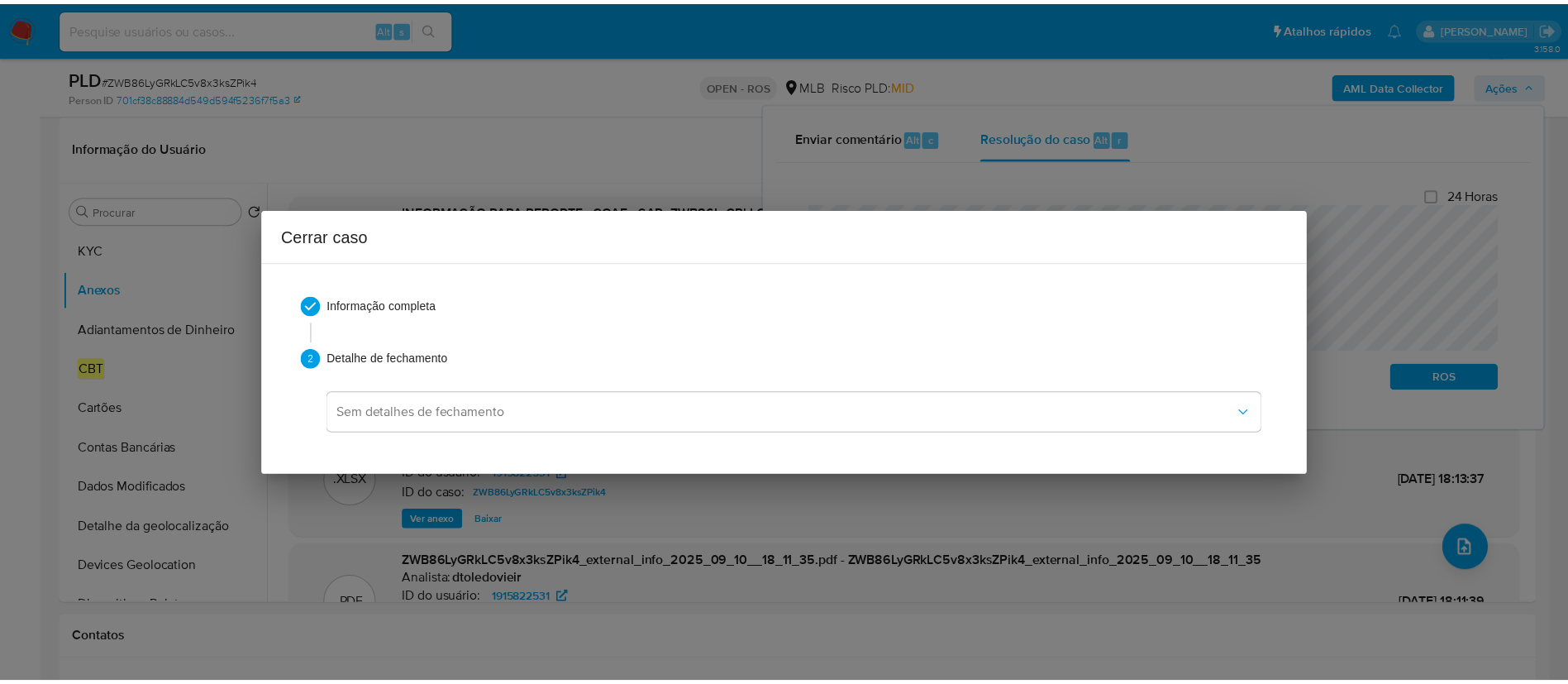
scroll to position [1179, 0]
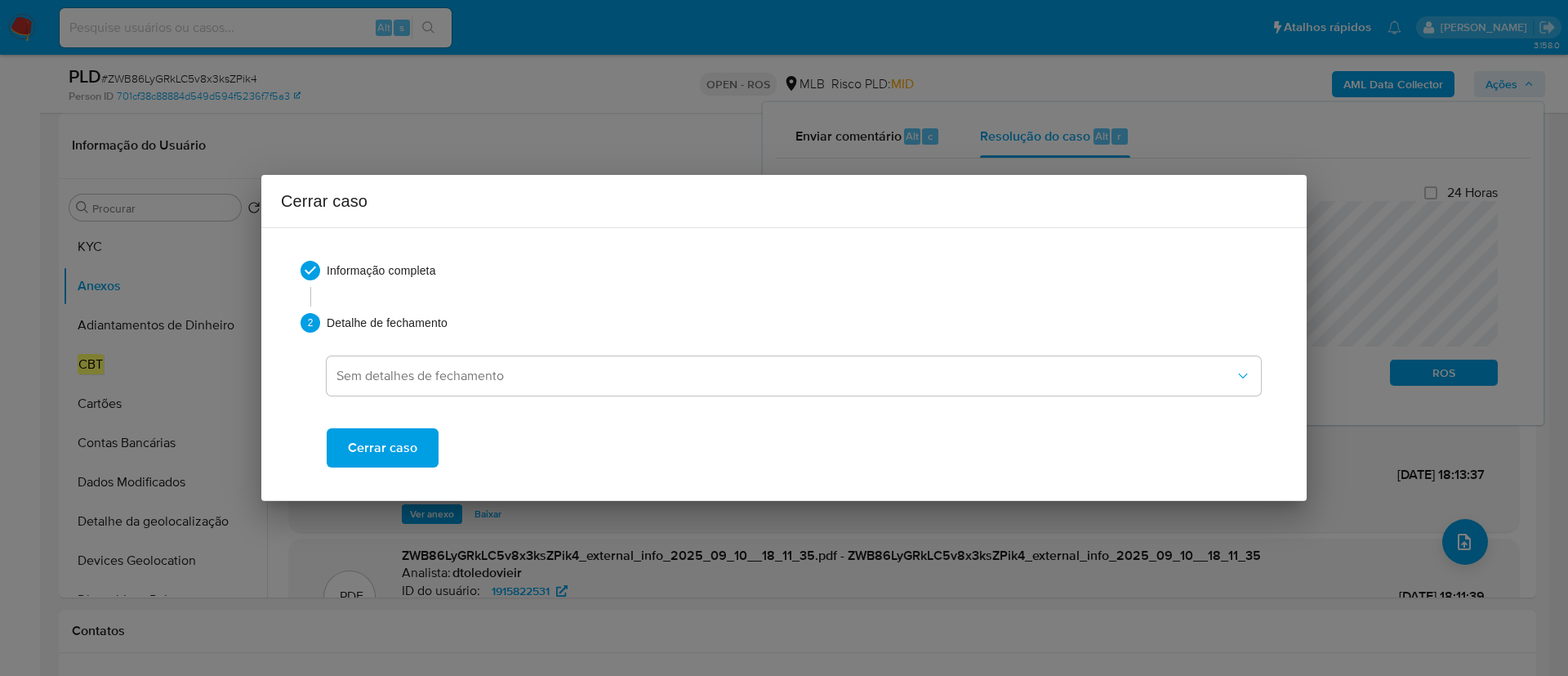
click at [404, 461] on span "Cerrar caso" at bounding box center [382, 448] width 69 height 36
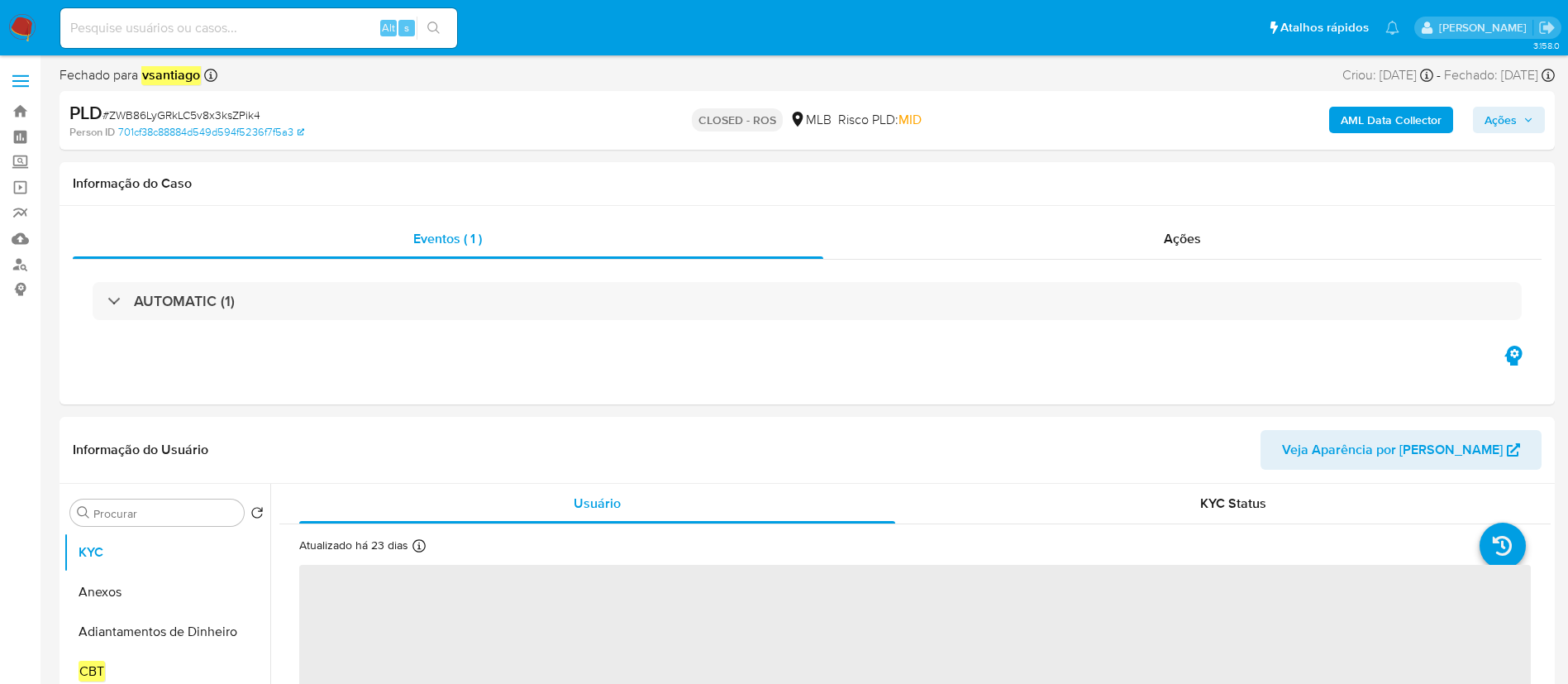
select select "10"
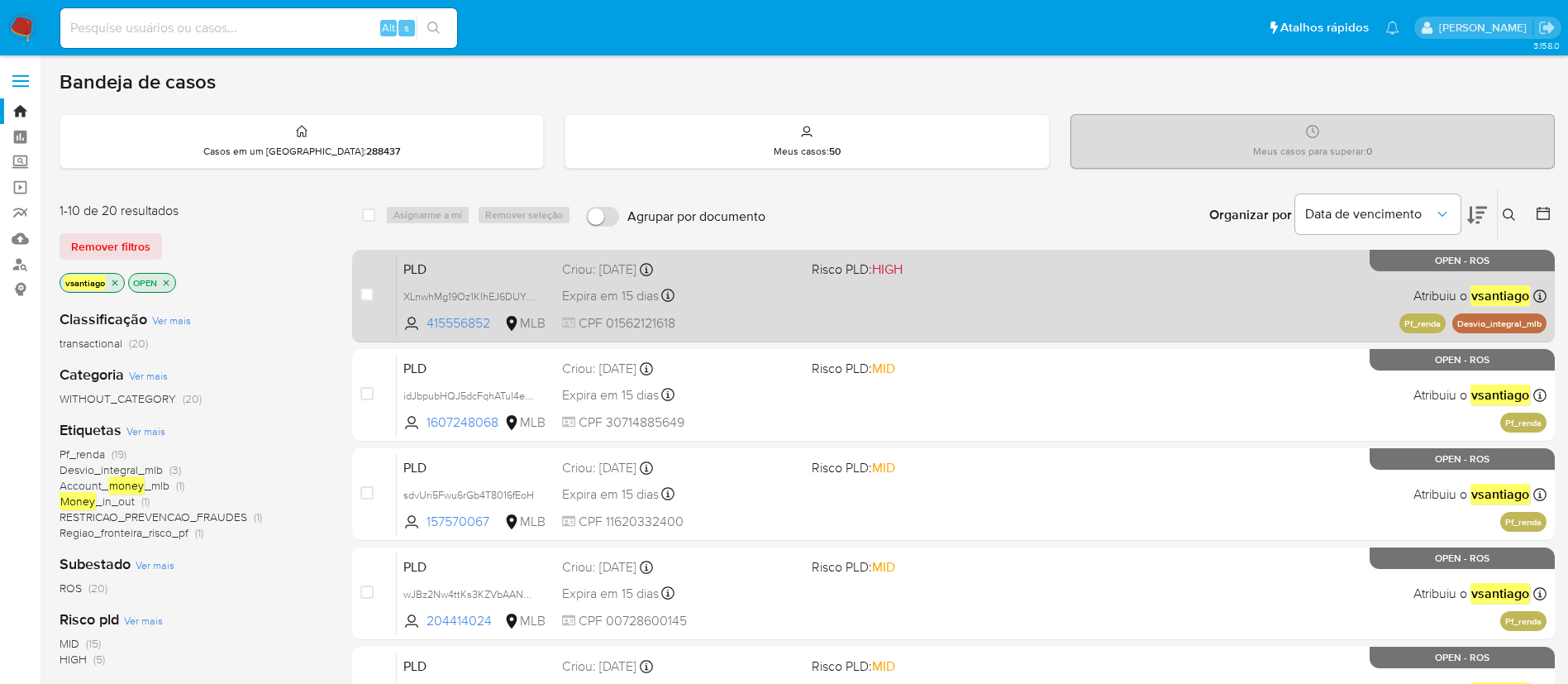
click at [759, 290] on div "Expira em 15 dias Expira em 26/09/2025 00:25:40" at bounding box center [680, 295] width 237 height 22
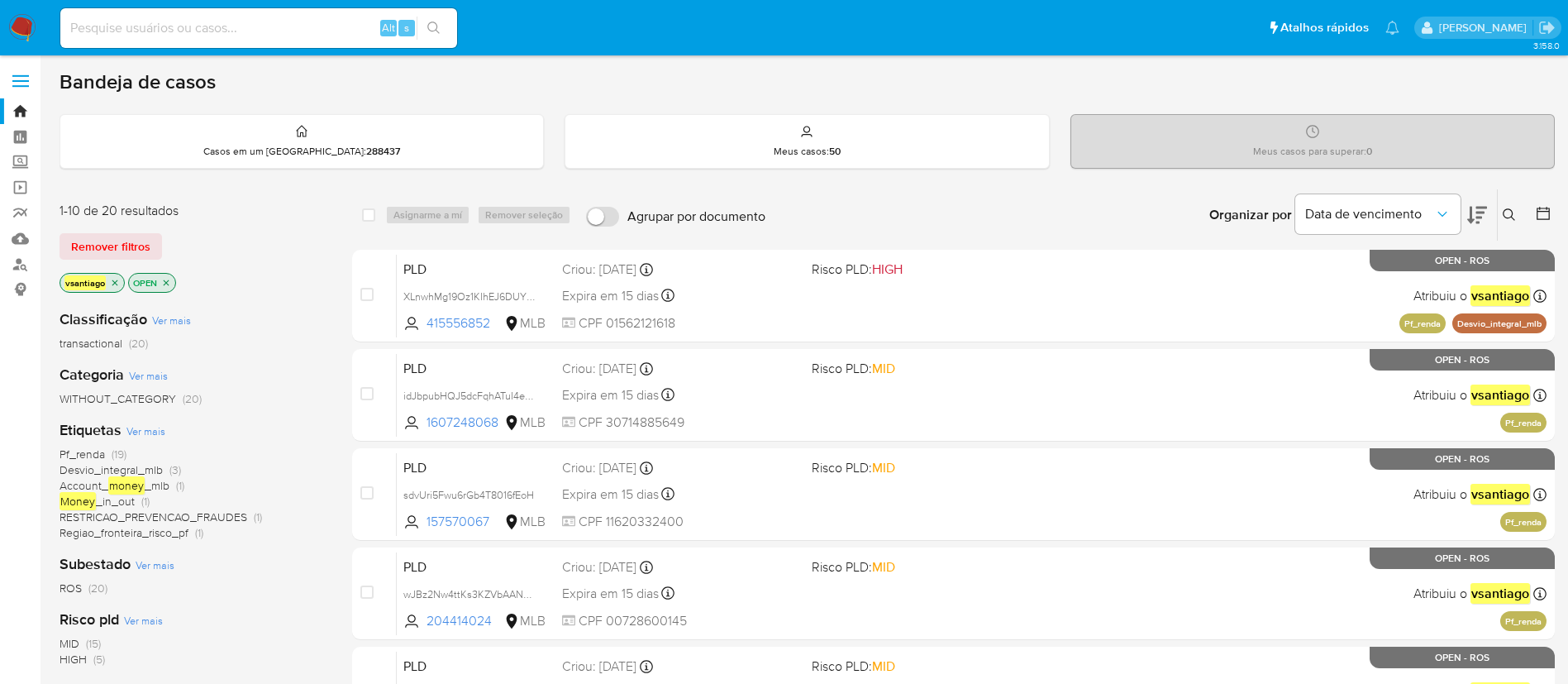
click at [21, 32] on img at bounding box center [22, 28] width 28 height 28
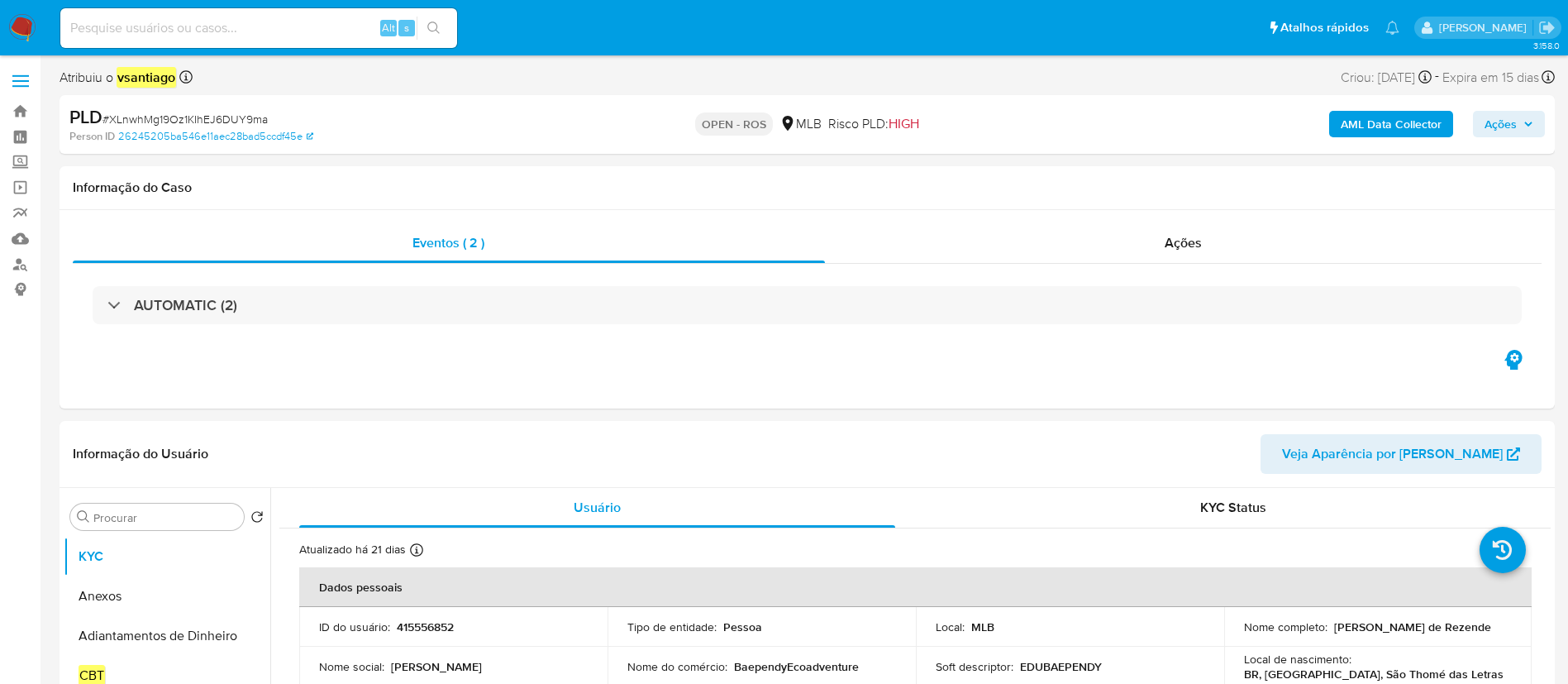
select select "10"
click at [890, 325] on div "AUTOMATIC (2)" at bounding box center [807, 305] width 1468 height 82
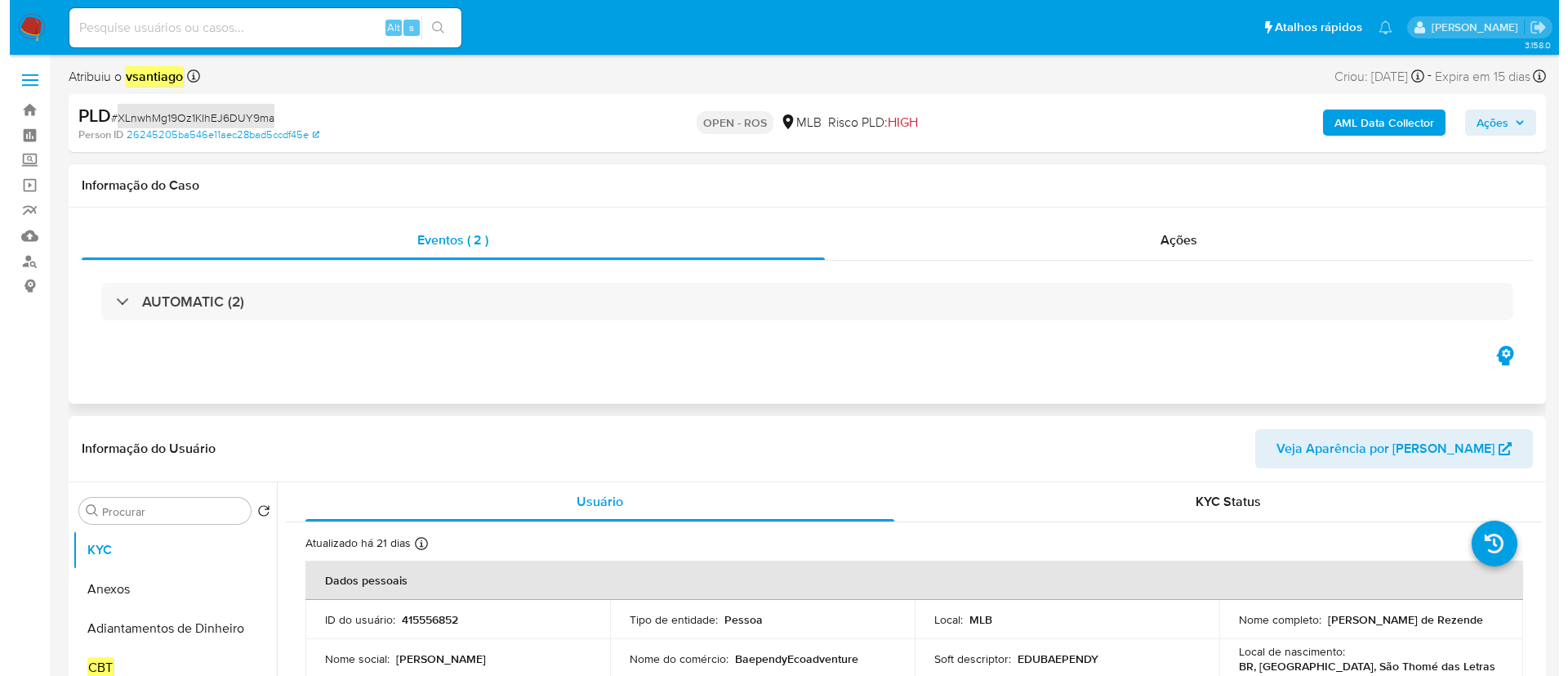
scroll to position [122, 0]
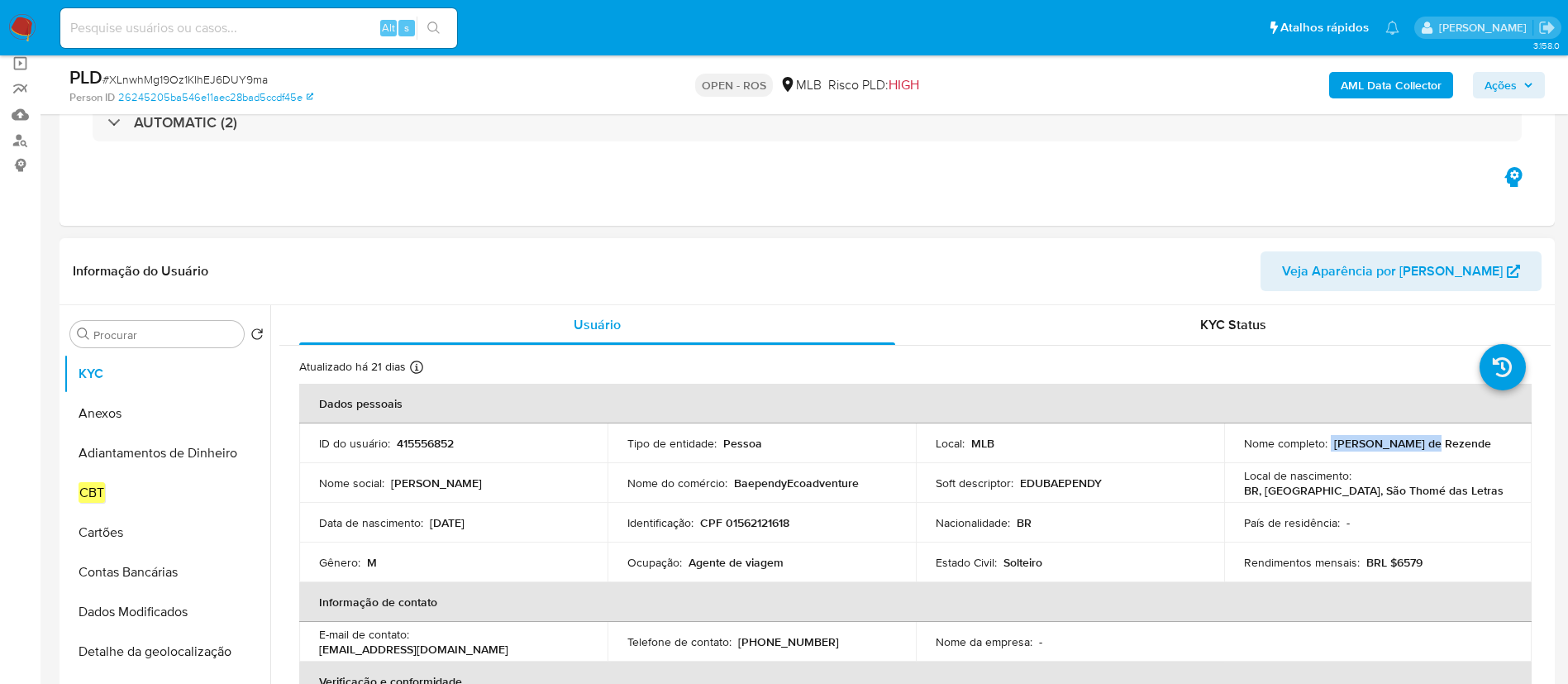
drag, startPoint x: 1327, startPoint y: 445, endPoint x: 1422, endPoint y: 437, distance: 95.3
click at [1422, 437] on div "Nome completo : [PERSON_NAME]" at bounding box center [1378, 444] width 268 height 15
click at [1426, 442] on p "[PERSON_NAME] de Rezende" at bounding box center [1413, 444] width 157 height 15
drag, startPoint x: 1330, startPoint y: 445, endPoint x: 1474, endPoint y: 442, distance: 144.0
click at [1476, 443] on div "Nome completo : [PERSON_NAME]" at bounding box center [1378, 444] width 268 height 15
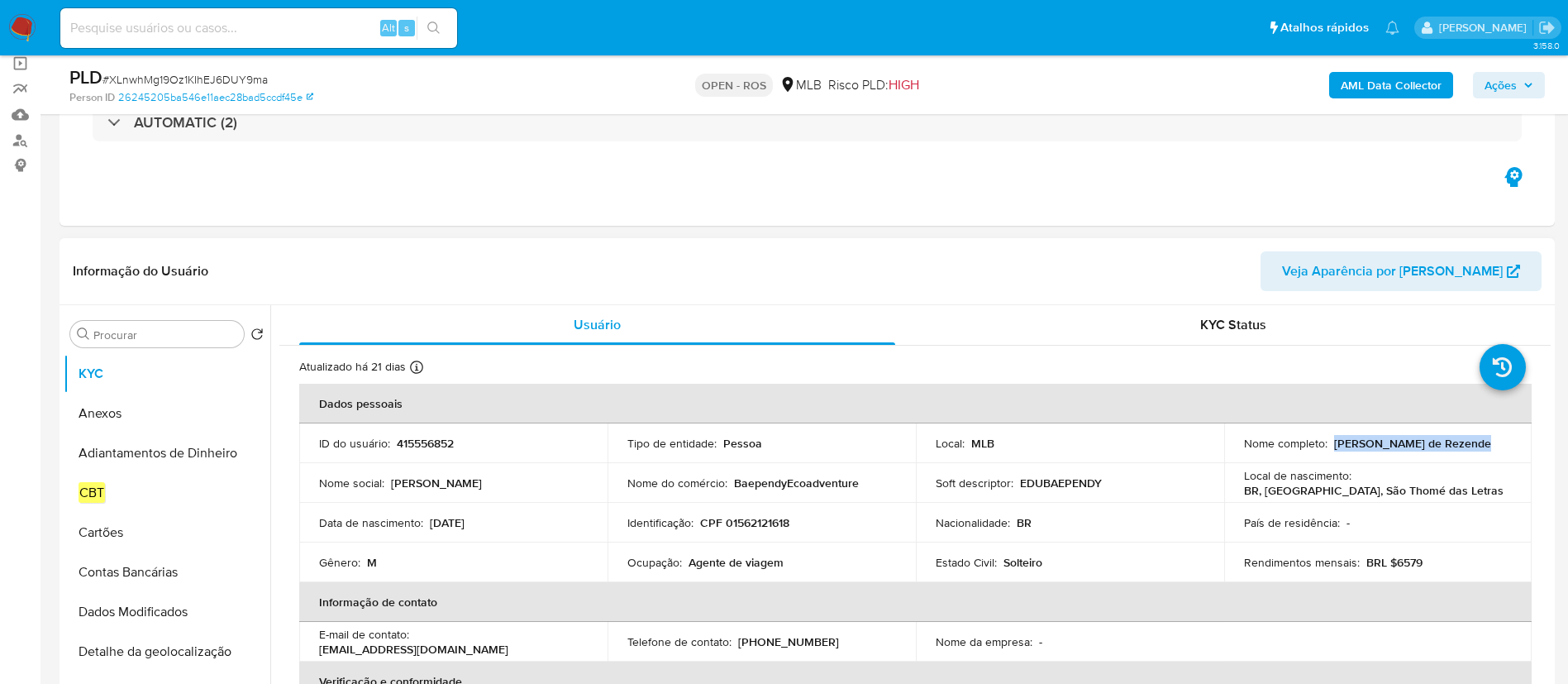
copy p "[PERSON_NAME] de Rezende"
click at [763, 523] on p "CPF 01562121618" at bounding box center [744, 523] width 89 height 15
copy p "01562121618"
click at [136, 413] on button "Anexos" at bounding box center [160, 413] width 193 height 39
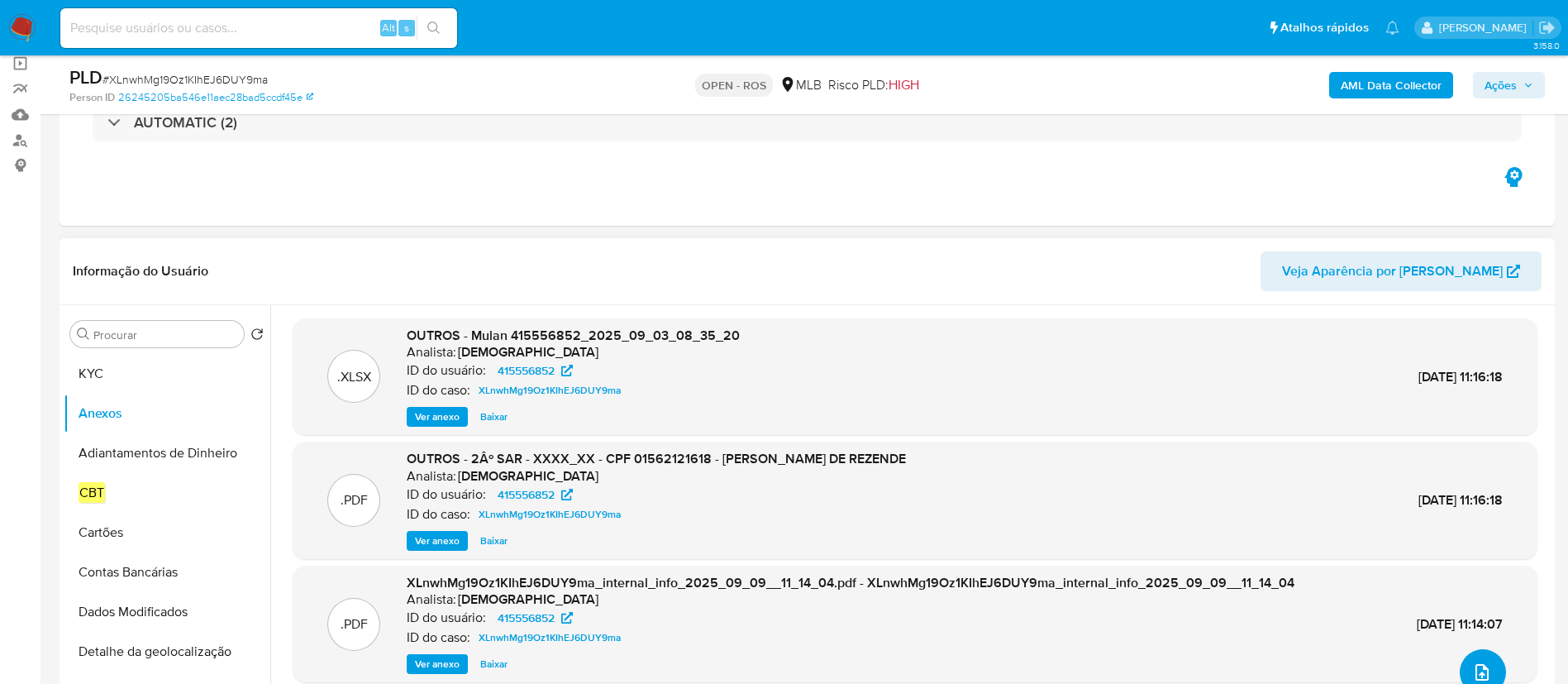
click at [1472, 673] on icon "upload-file" at bounding box center [1482, 672] width 20 height 20
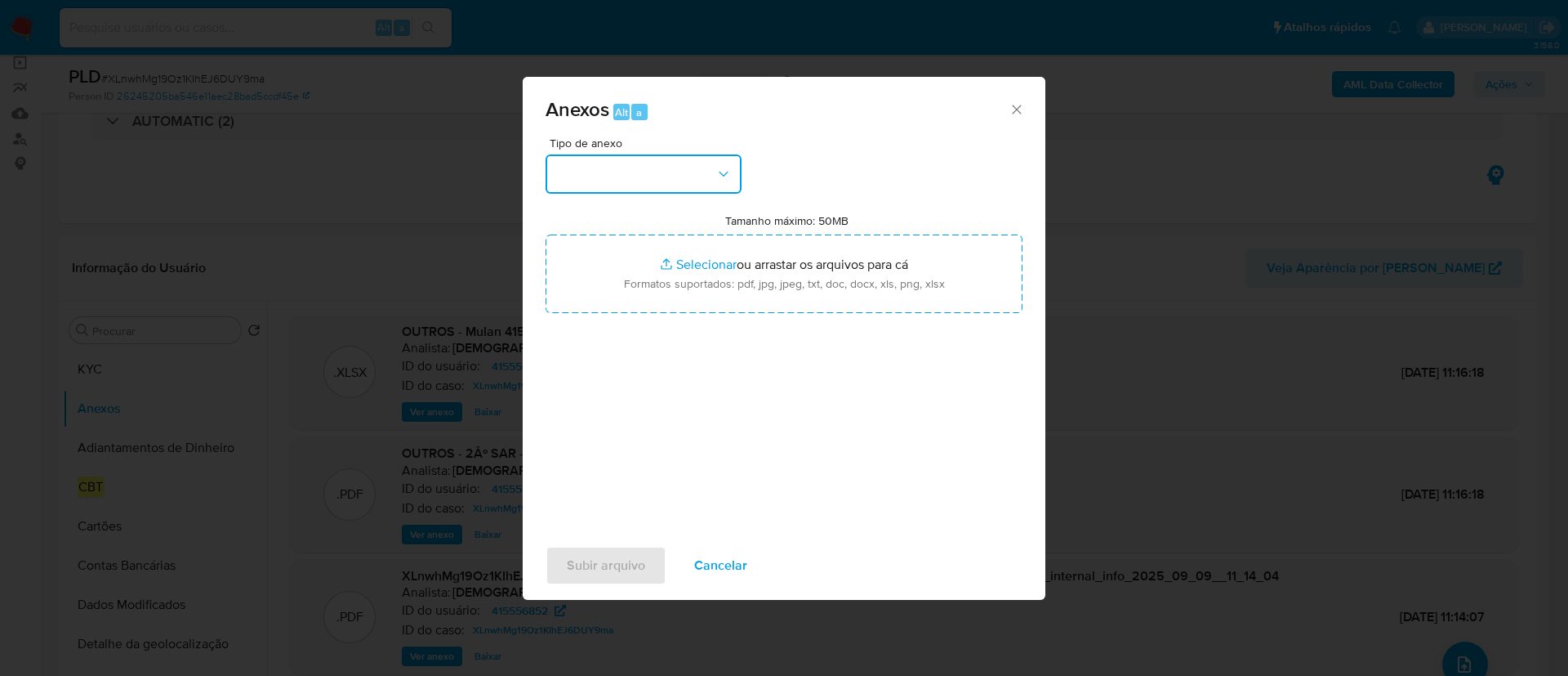
click at [673, 166] on button "button" at bounding box center [643, 173] width 196 height 39
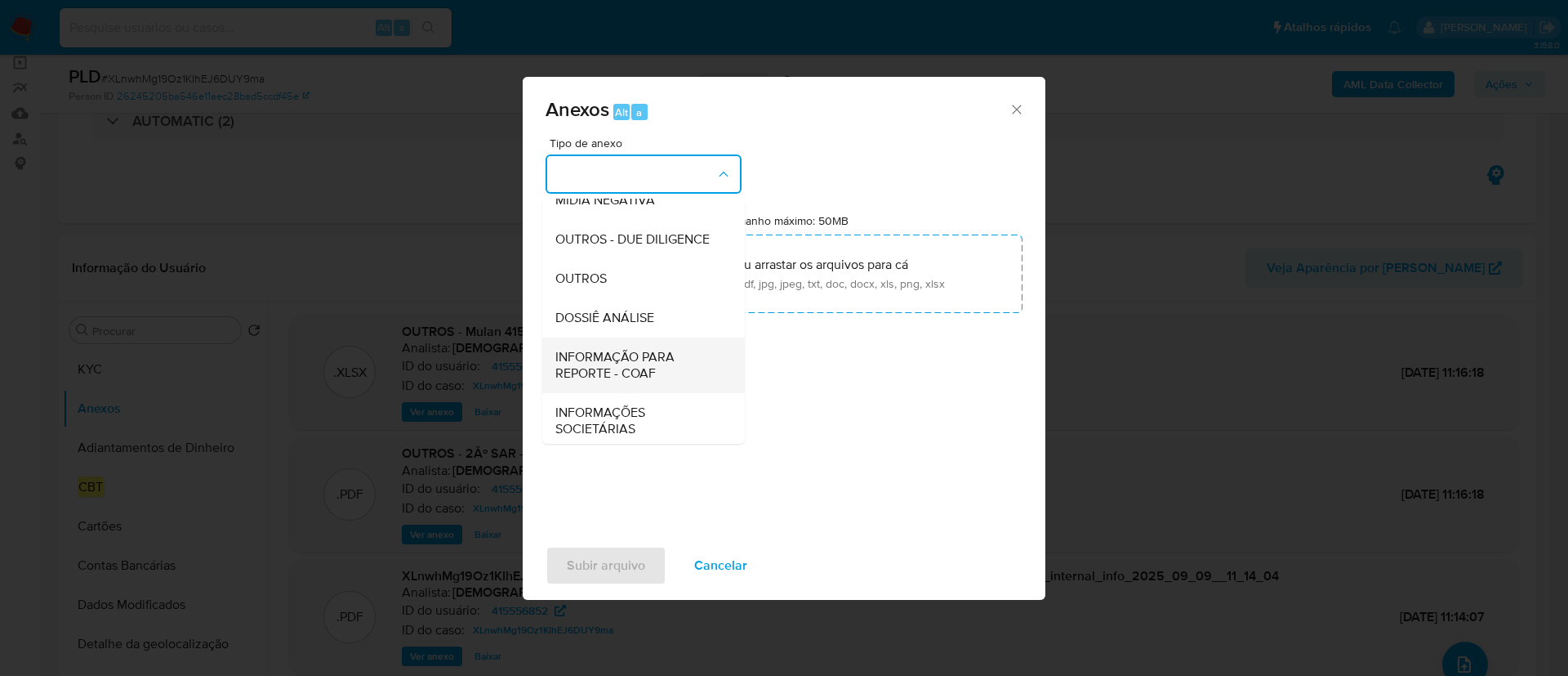
scroll to position [252, 0]
click at [659, 365] on span "INFORMAÇÃO PARA REPORTE - COAF" at bounding box center [639, 360] width 167 height 33
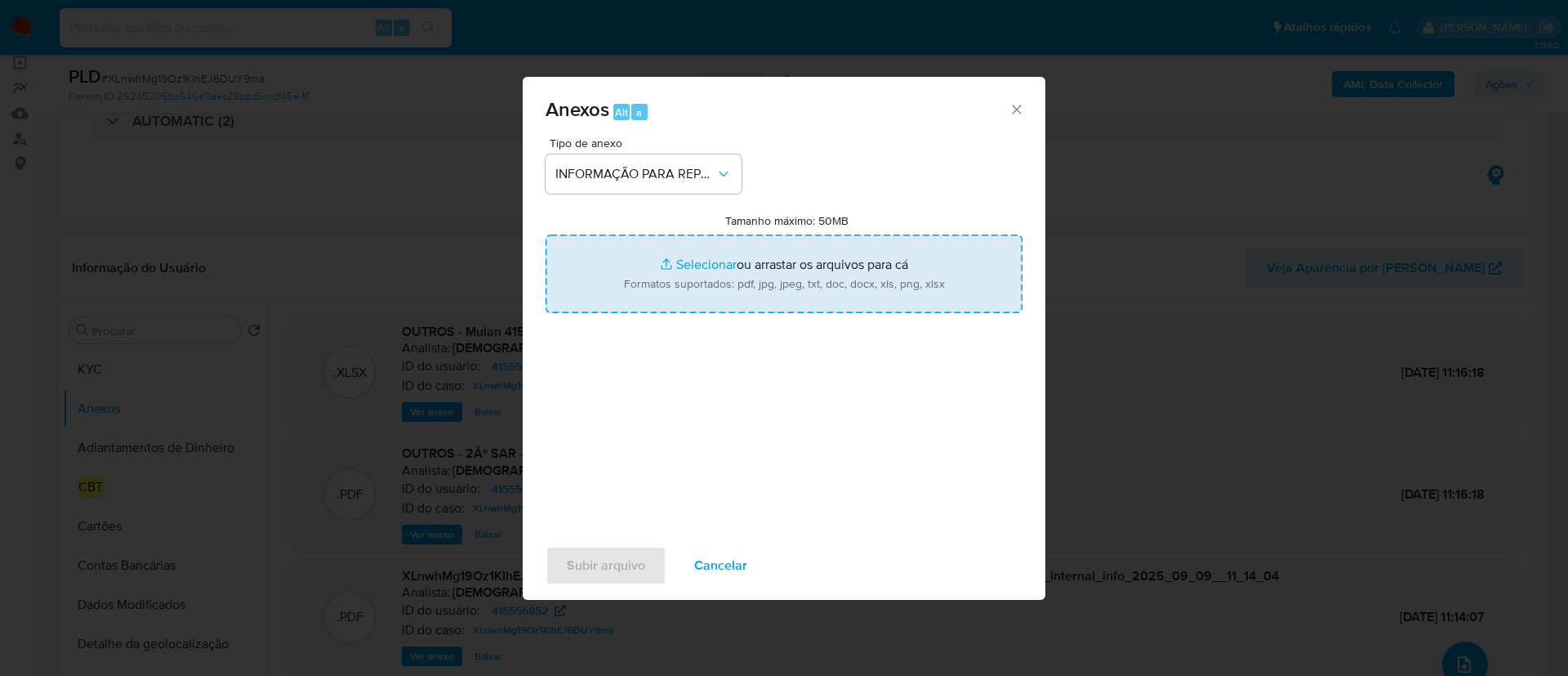
type input "C:\fakepath\2º SAR - XLnwhMg19Oz1KIhEJ6DUY9ma - CPF 01562121618 - EDUARDO COBRA…"
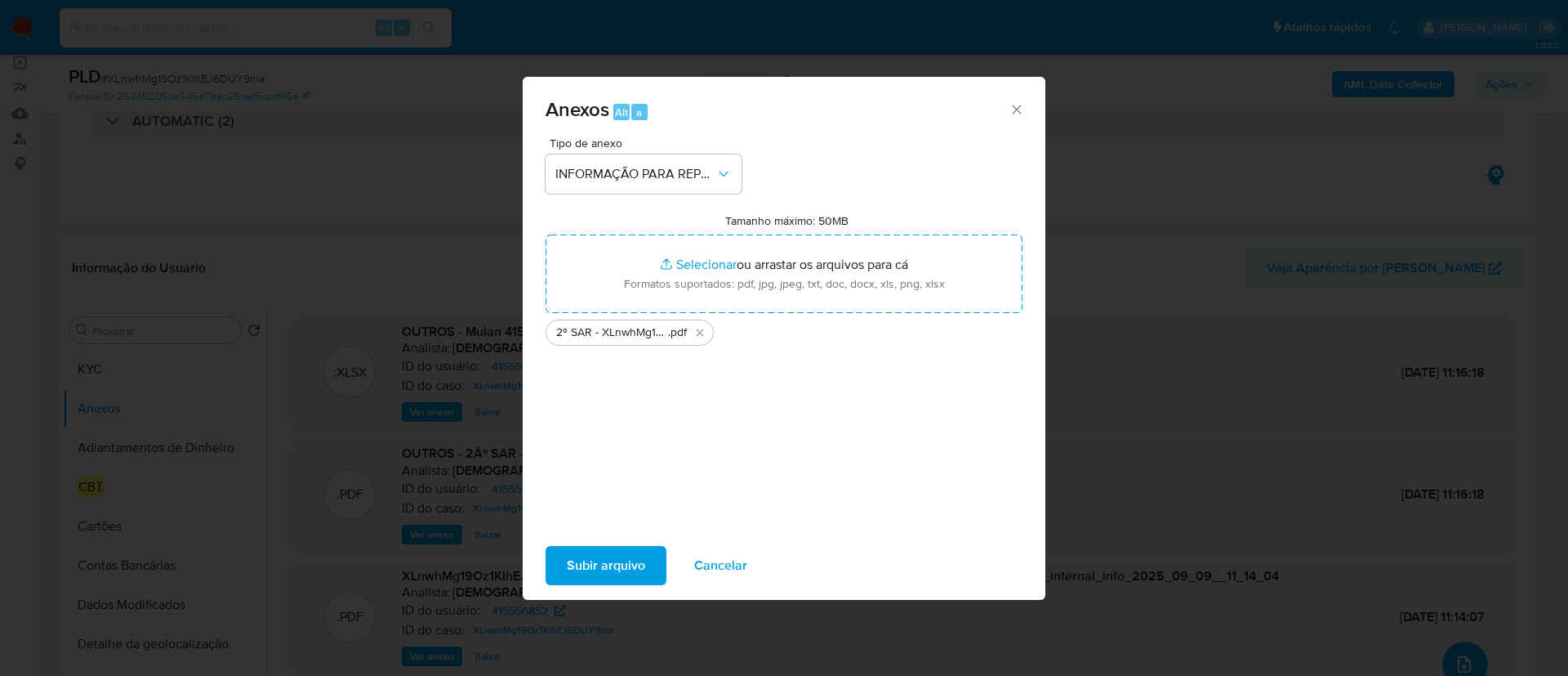
click at [611, 559] on span "Subir arquivo" at bounding box center [606, 565] width 79 height 36
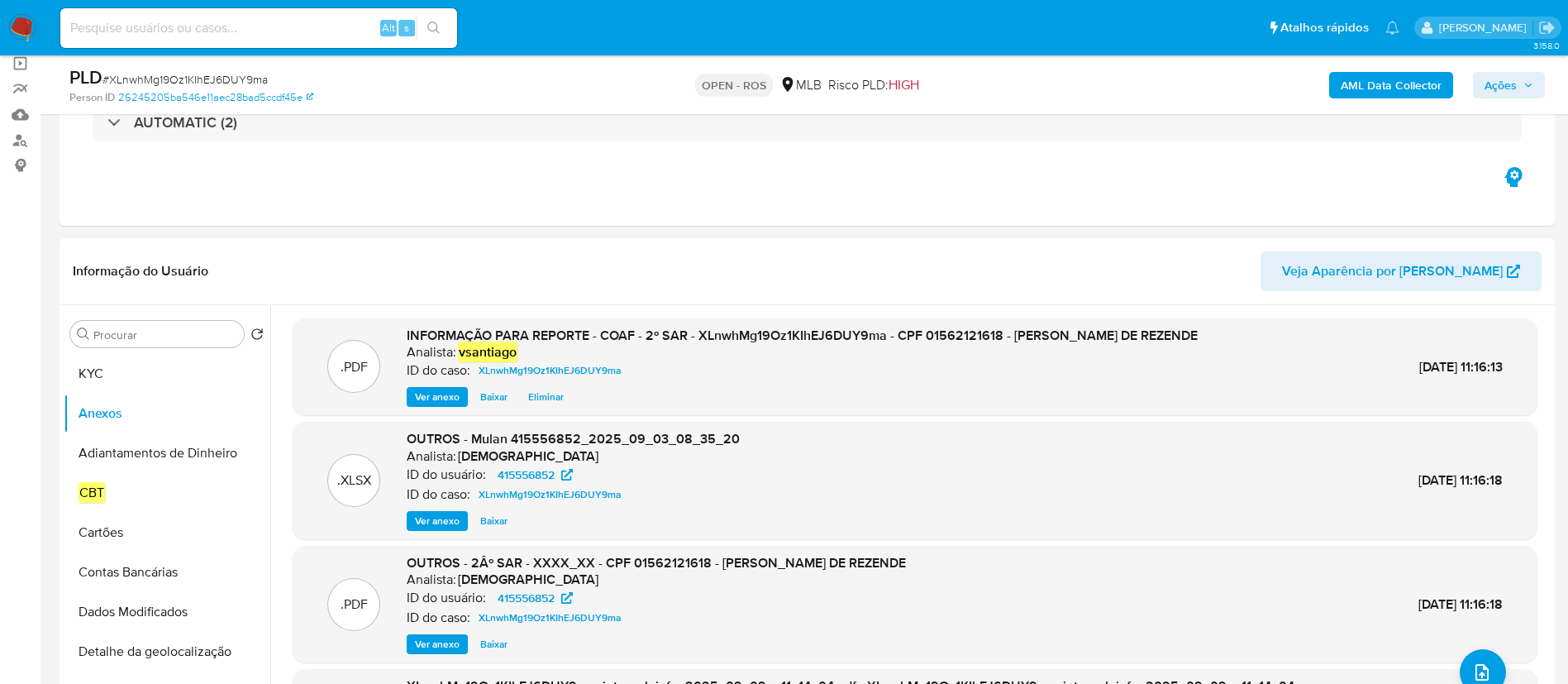
click at [1524, 85] on icon "button" at bounding box center [1528, 85] width 10 height 10
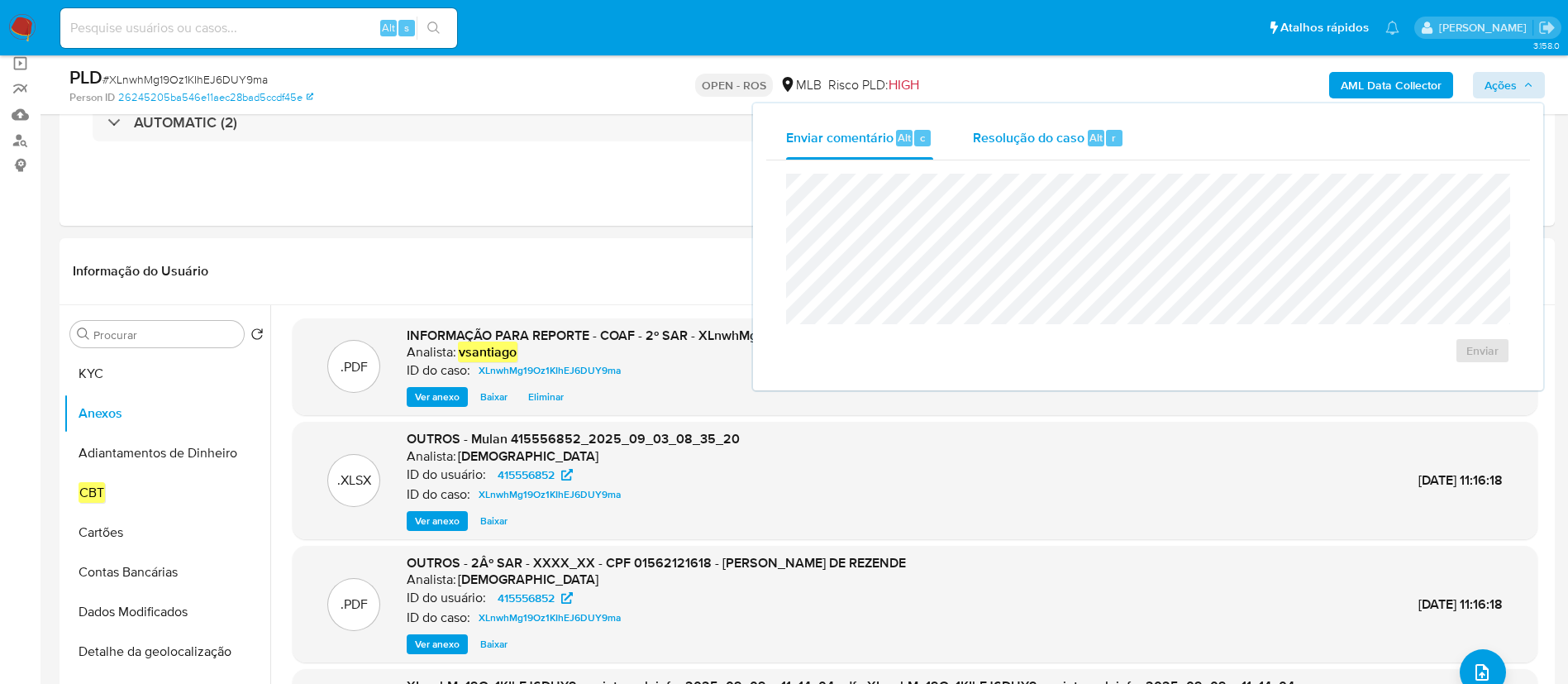
click at [1064, 136] on span "Resolução do caso" at bounding box center [1029, 137] width 112 height 19
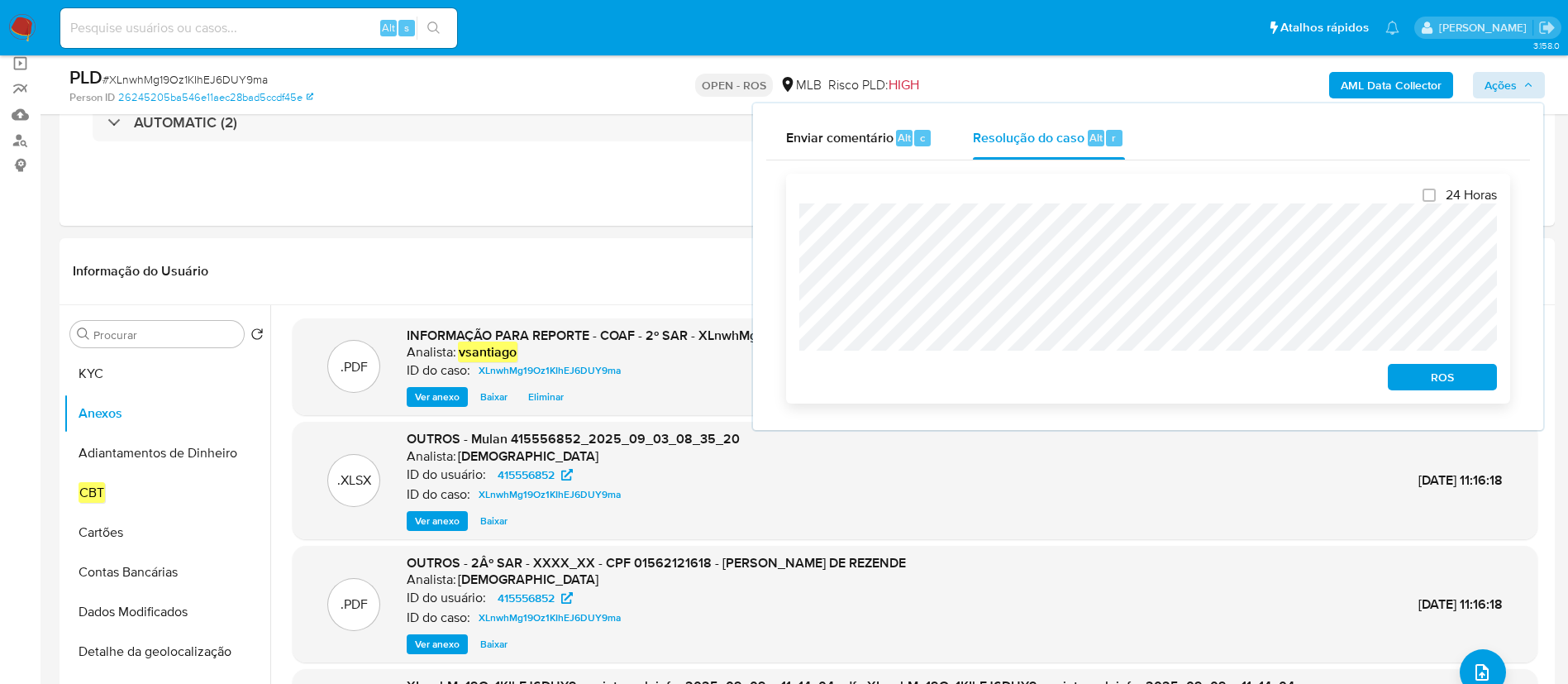
click at [1449, 377] on span "ROS" at bounding box center [1443, 376] width 86 height 23
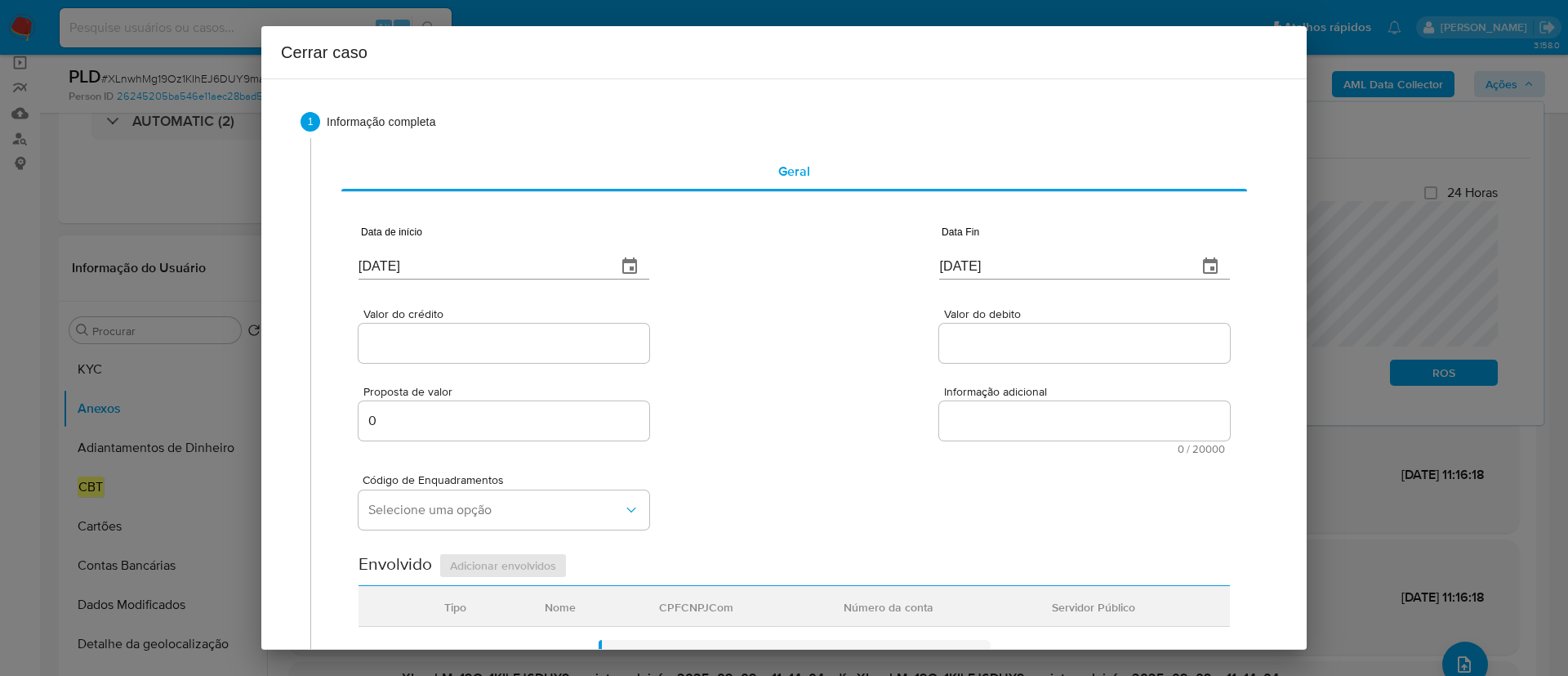
type input "22/01/2022"
click at [382, 266] on input "11/09/2025" at bounding box center [481, 267] width 245 height 27
paste input "01/07"
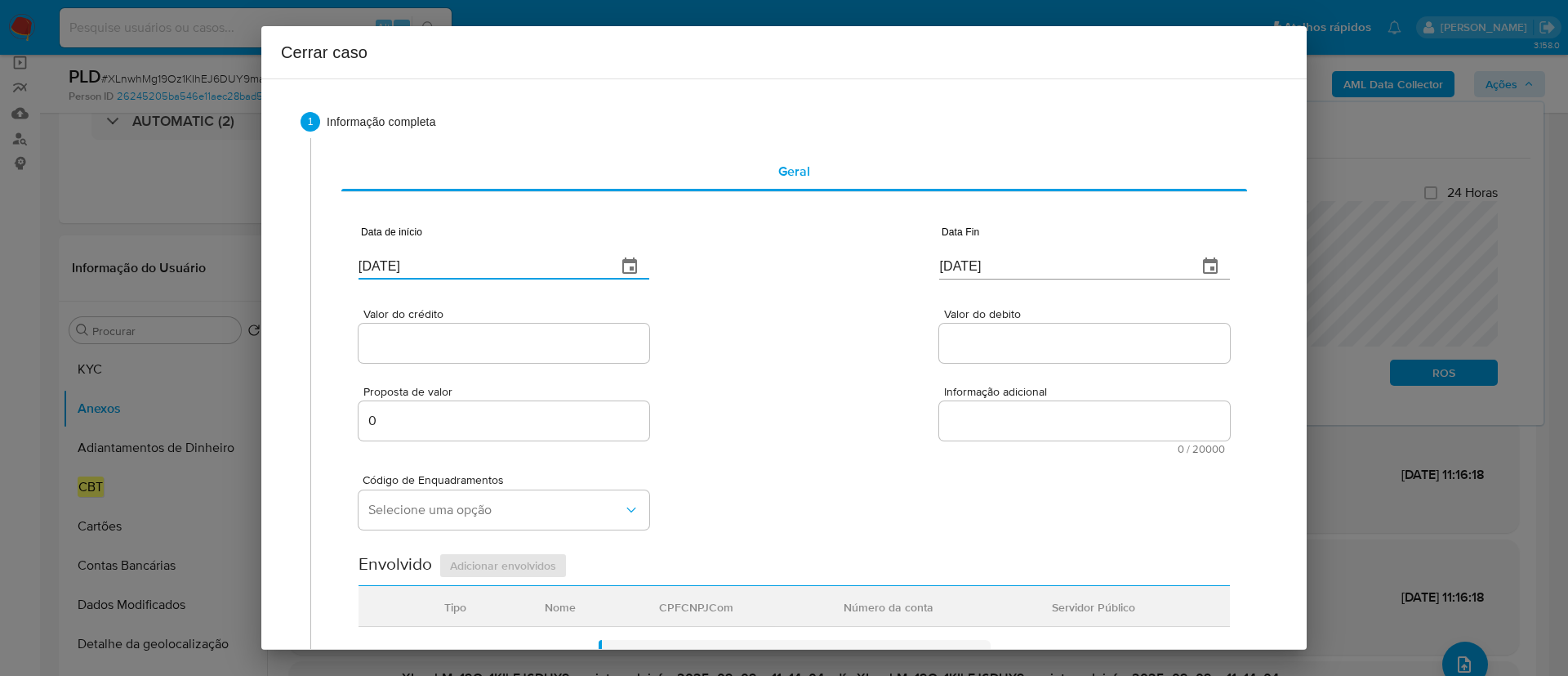
type input "01/07/2025"
click at [959, 255] on input "11/09/2025" at bounding box center [1061, 267] width 245 height 27
click at [959, 254] on input "11/09/2025" at bounding box center [1061, 267] width 245 height 27
paste input "02"
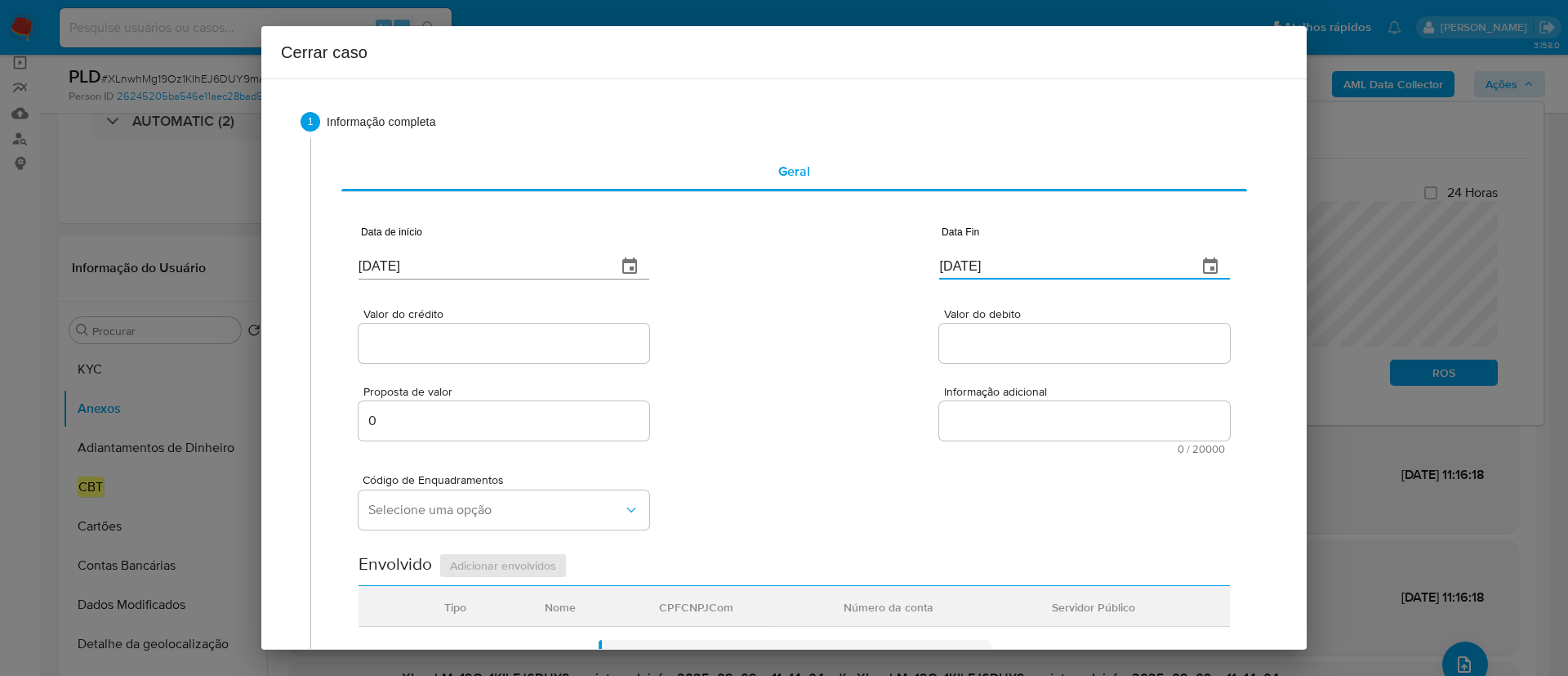
type input "02/09/2025"
click at [814, 347] on div "Valor do crédito Valor do debito" at bounding box center [794, 328] width 872 height 78
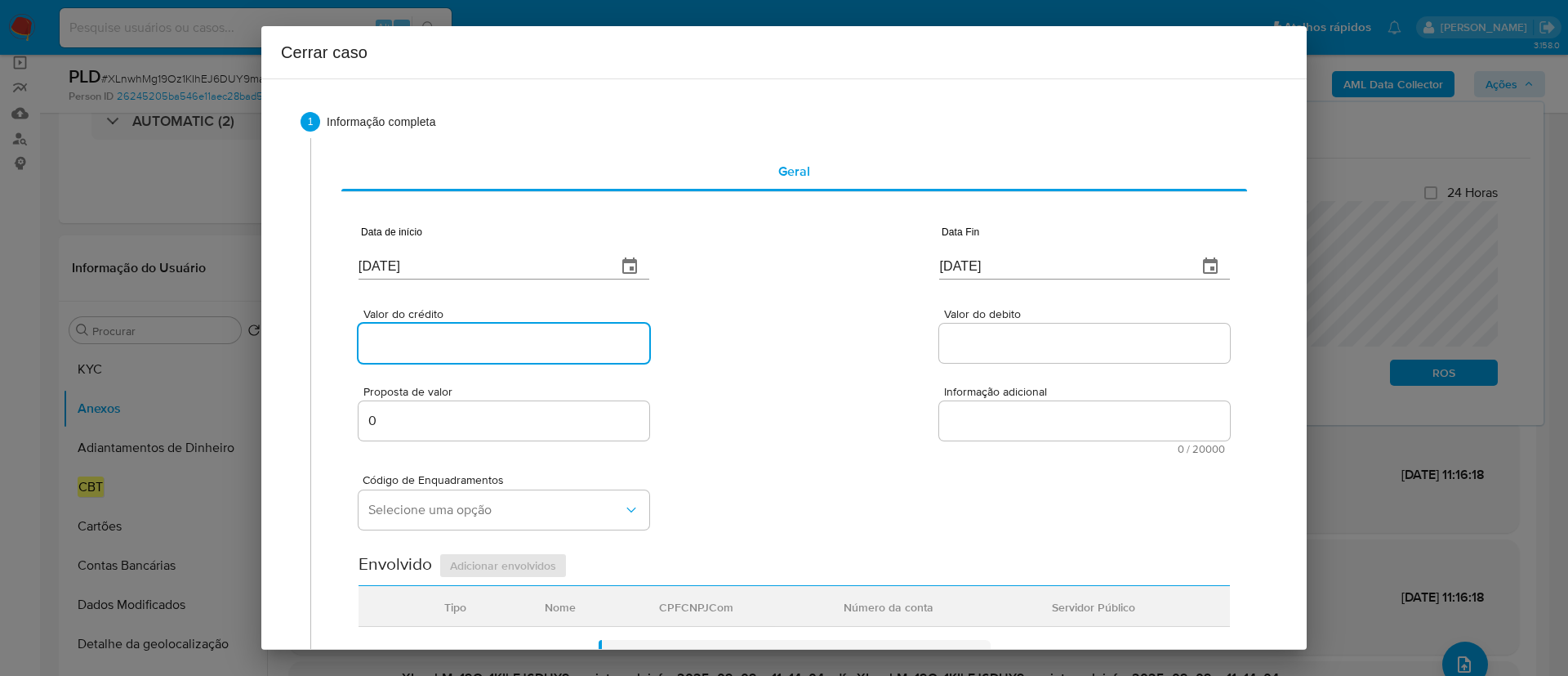
drag, startPoint x: 510, startPoint y: 334, endPoint x: 759, endPoint y: 361, distance: 250.5
click at [510, 334] on input "Valor do crédito" at bounding box center [503, 343] width 291 height 21
paste input "R$233.513"
type input "R$233.513"
drag, startPoint x: 993, startPoint y: 343, endPoint x: 773, endPoint y: 347, distance: 220.0
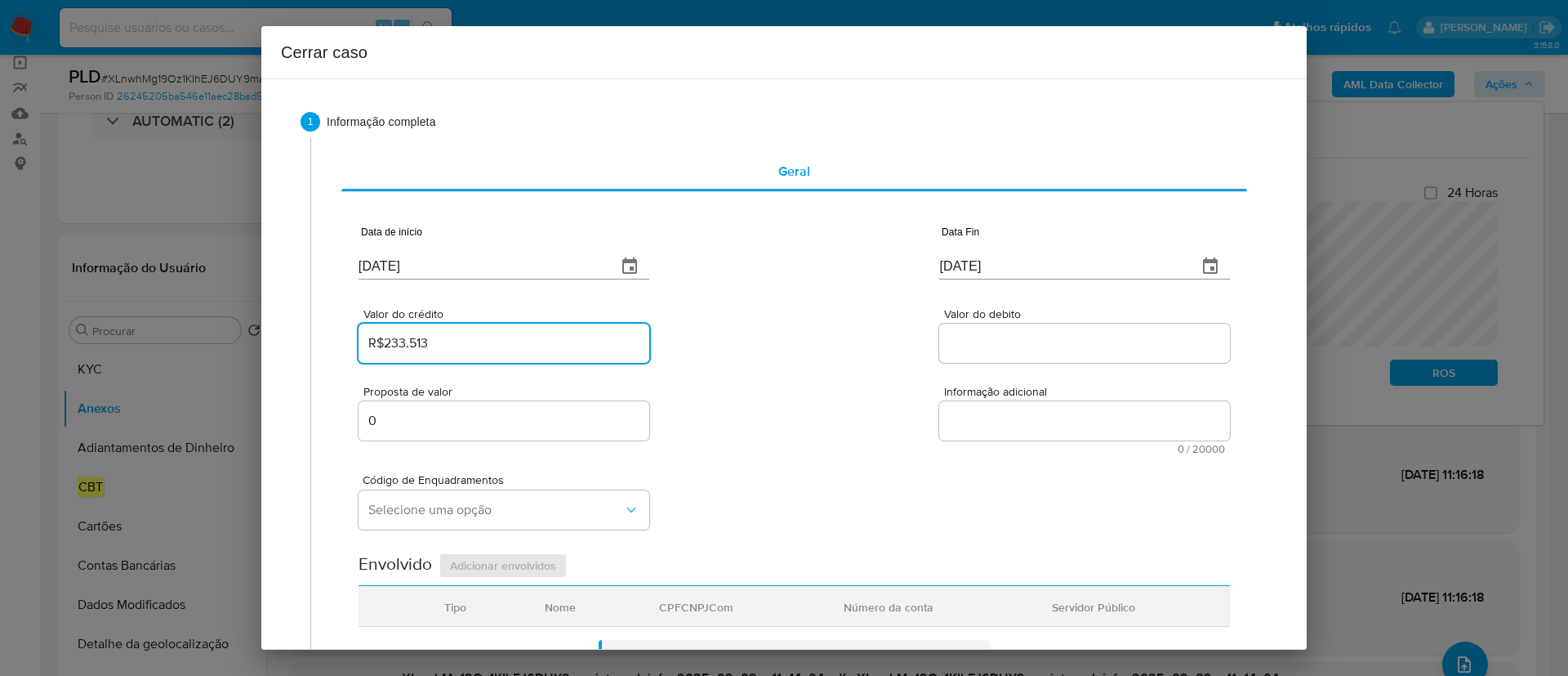
click at [993, 341] on input "Valor do debito" at bounding box center [1084, 343] width 291 height 21
paste input "R$114.779"
type input "R$114.779"
click at [773, 347] on div "Valor do crédito R$233.513 Valor do debito R$114.779" at bounding box center [794, 328] width 872 height 78
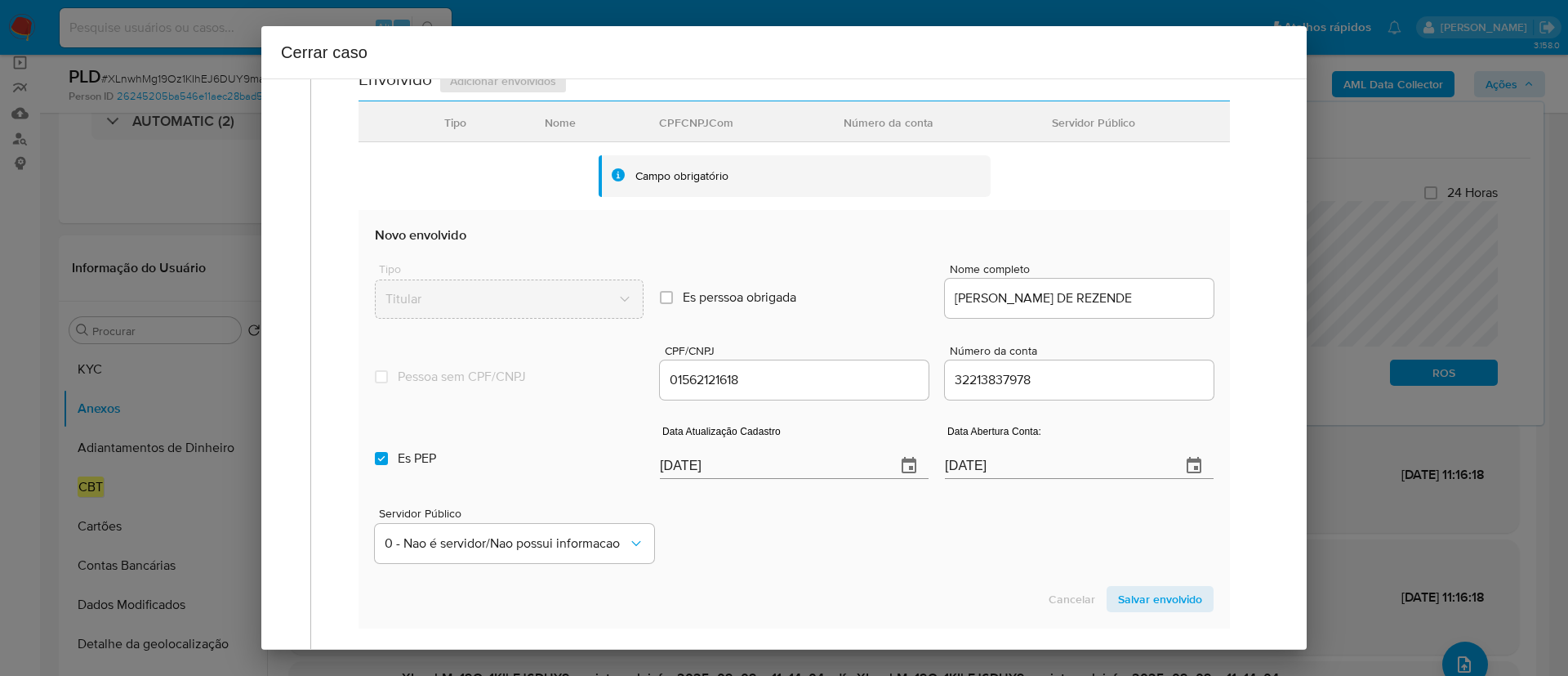
scroll to position [613, 0]
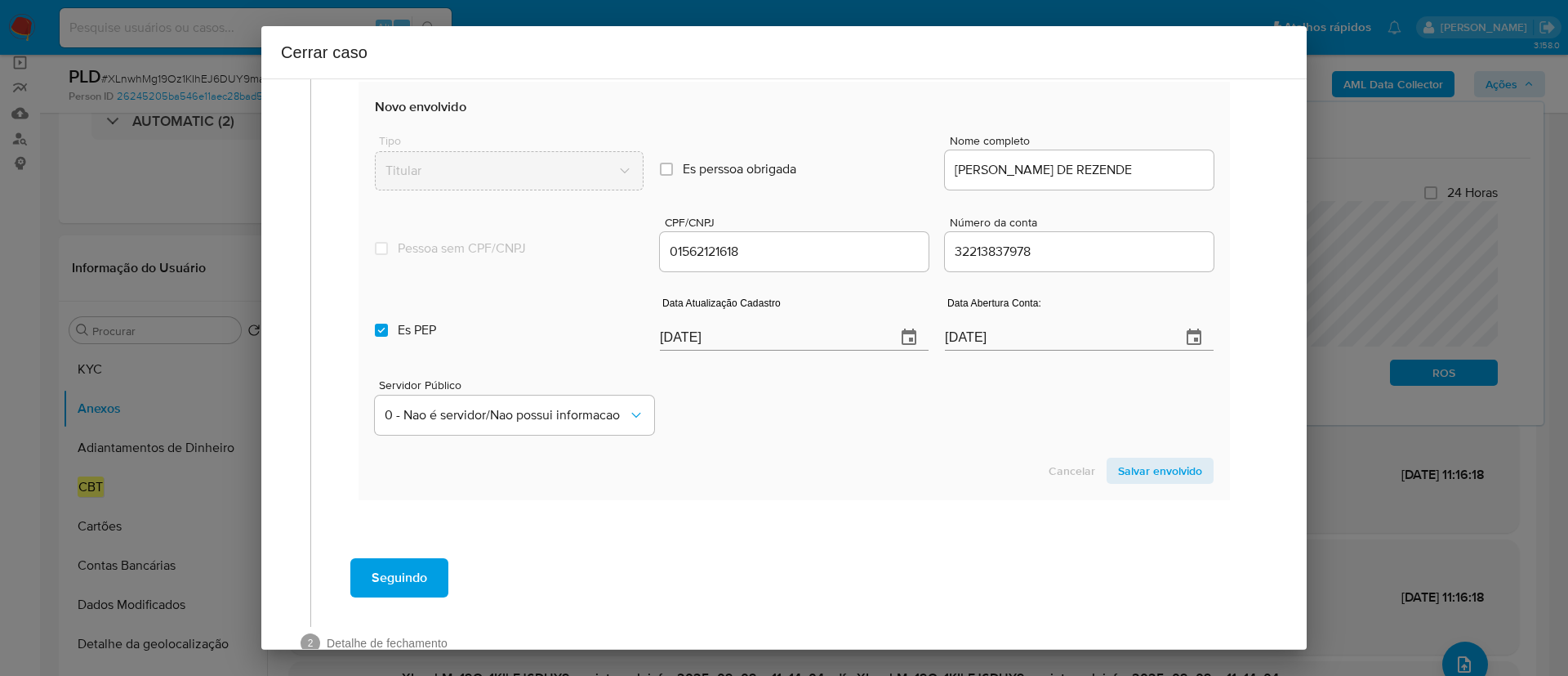
click at [809, 453] on section "Novo envolvido Tipo Titular Es perssoa obrigada Is PObrigada Nome completo EDUA…" at bounding box center [794, 290] width 872 height 418
click at [673, 343] on input "[DATE]" at bounding box center [771, 338] width 223 height 27
click at [673, 343] on input "11/09/2025" at bounding box center [771, 338] width 223 height 27
paste input "21/08"
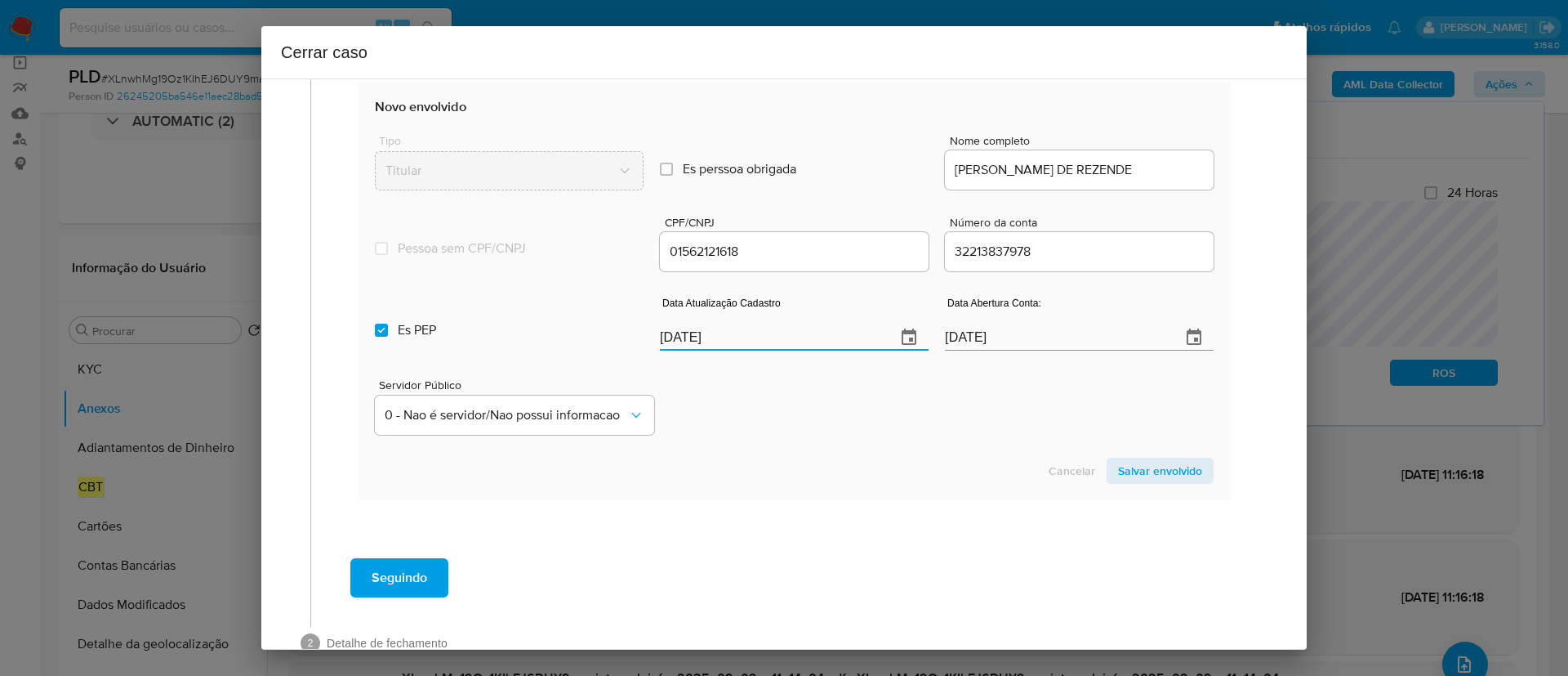
type input "21/08/2025"
click at [832, 397] on div "Servidor Público 0 - Nao é servidor/[PERSON_NAME] possui informacao" at bounding box center [794, 400] width 838 height 81
click at [392, 336] on label "Es PEP isPEP" at bounding box center [509, 330] width 269 height 59
click at [388, 336] on input "Es PEP isPEP" at bounding box center [381, 330] width 13 height 13
checkbox input "false"
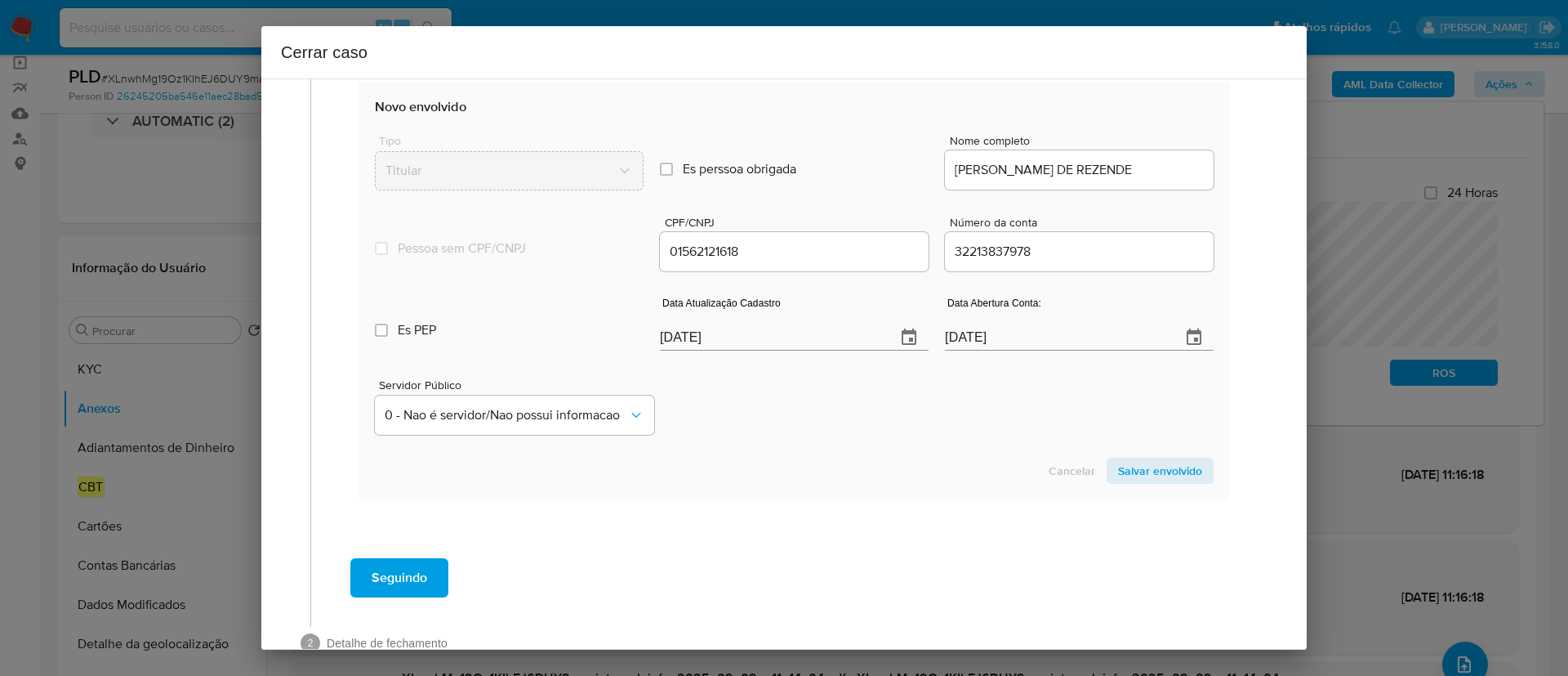
click at [912, 437] on div "Servidor Público 0 - Nao é servidor/[PERSON_NAME] possui informacao" at bounding box center [794, 400] width 838 height 81
click at [1162, 465] on span "Salvar envolvido" at bounding box center [1159, 471] width 84 height 23
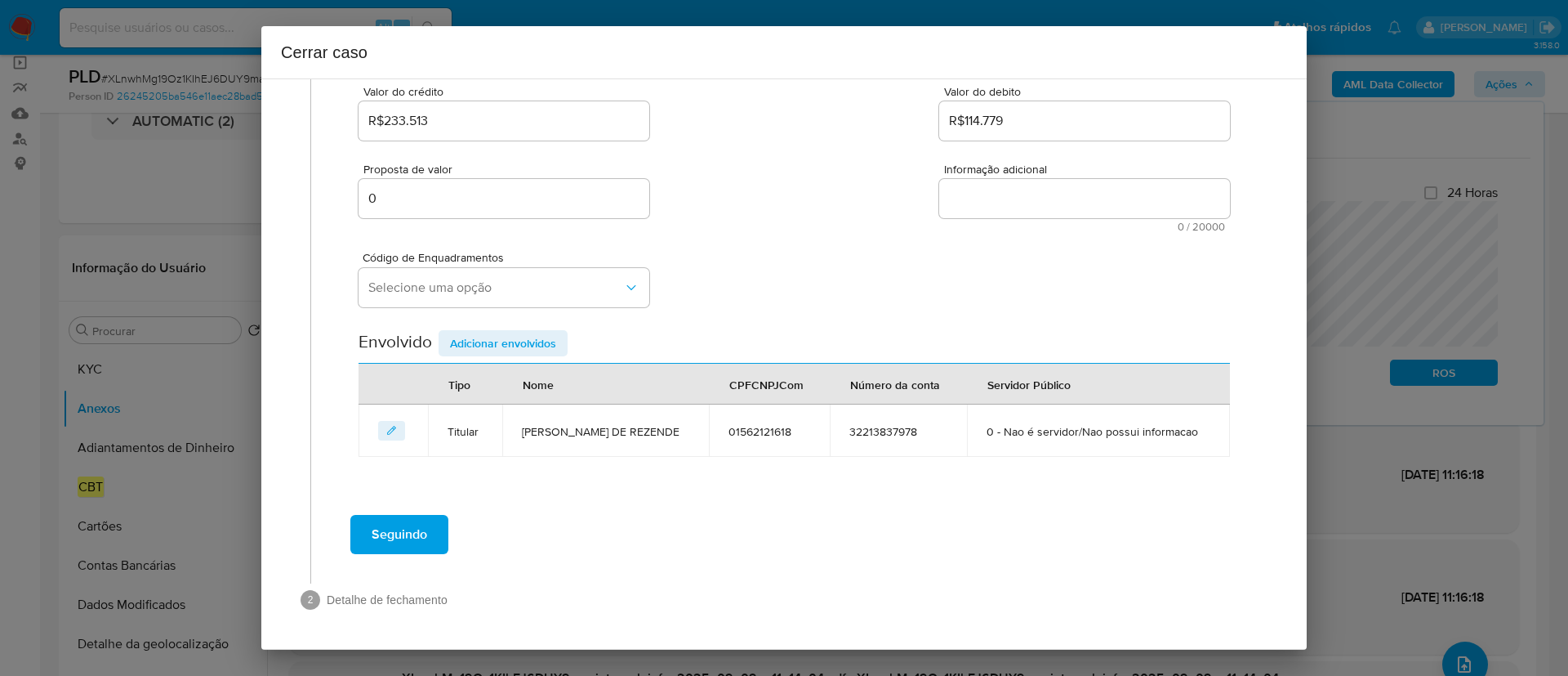
scroll to position [222, 0]
click at [432, 302] on button "Selecione uma opção" at bounding box center [503, 287] width 291 height 39
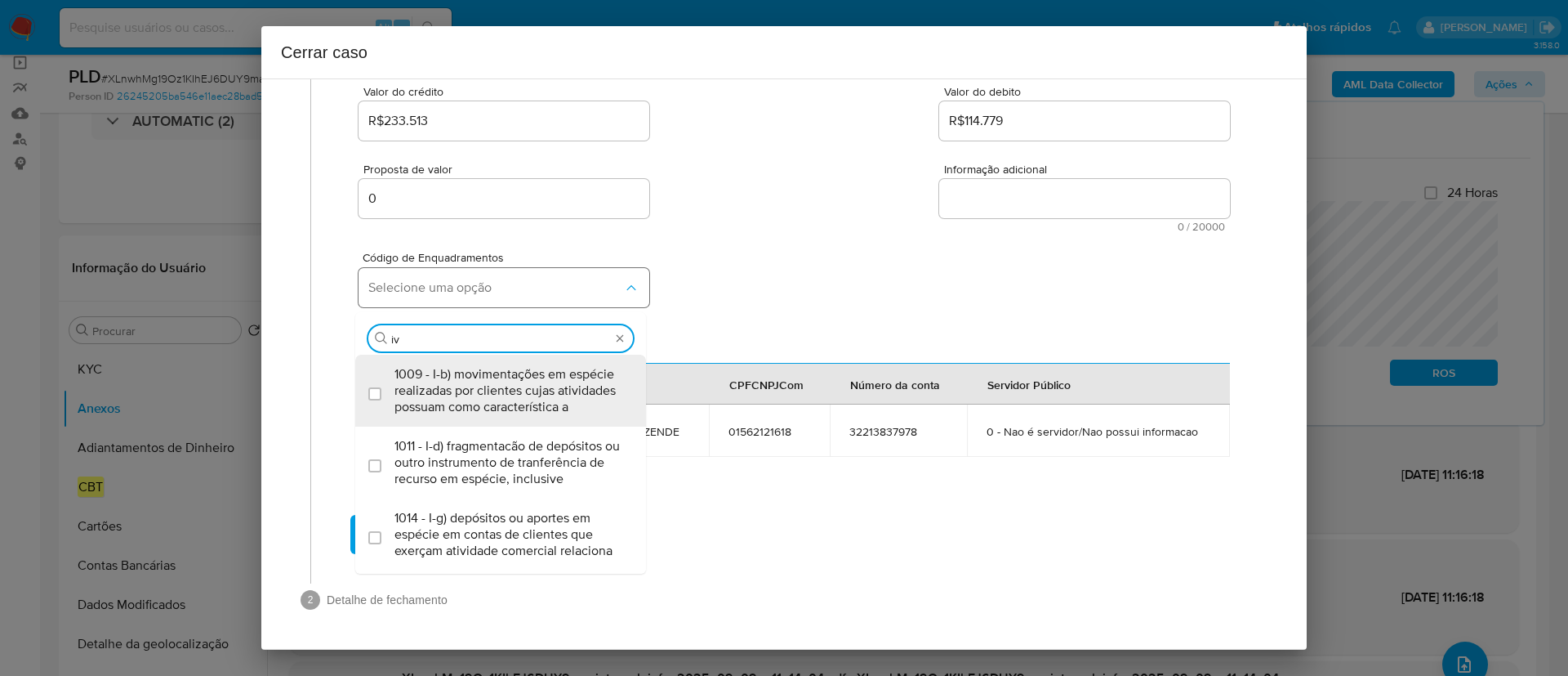
type input "i"
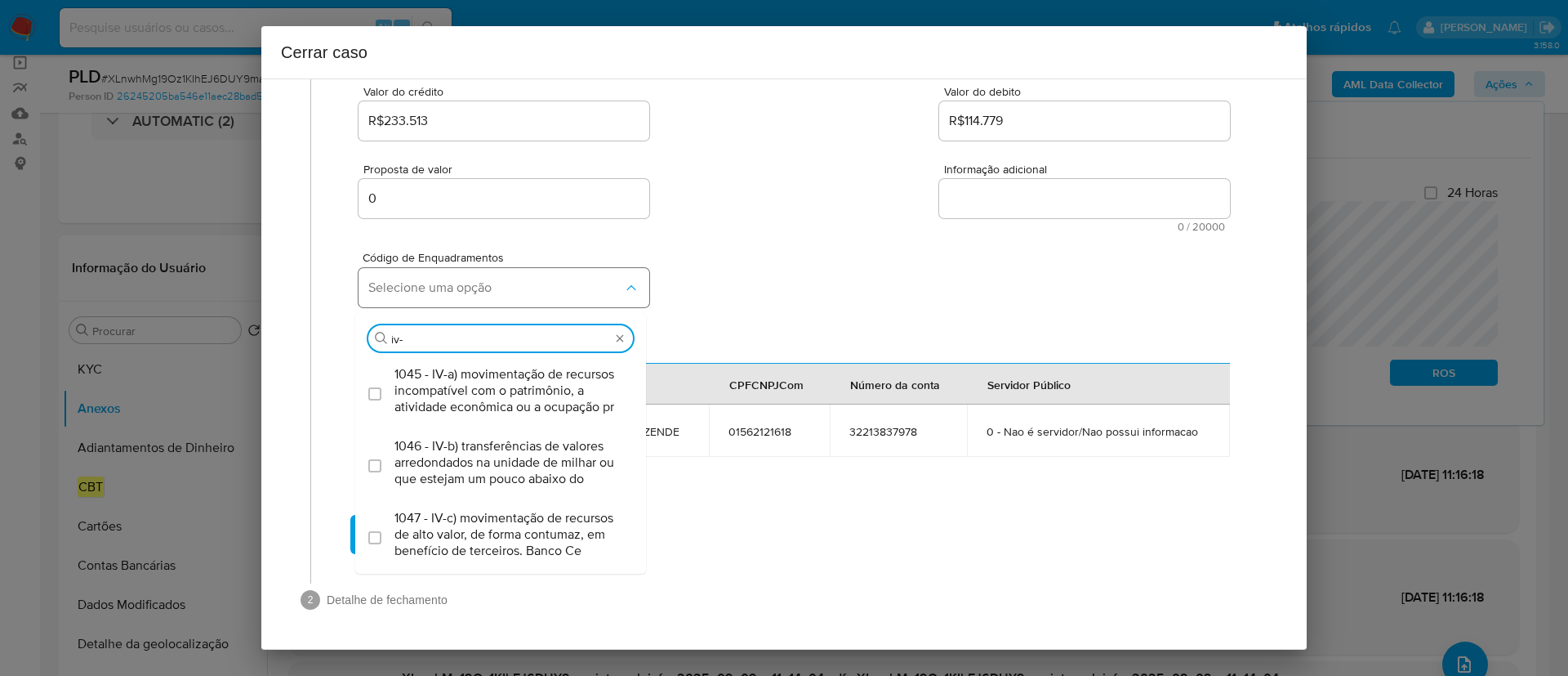
type input "iv-a"
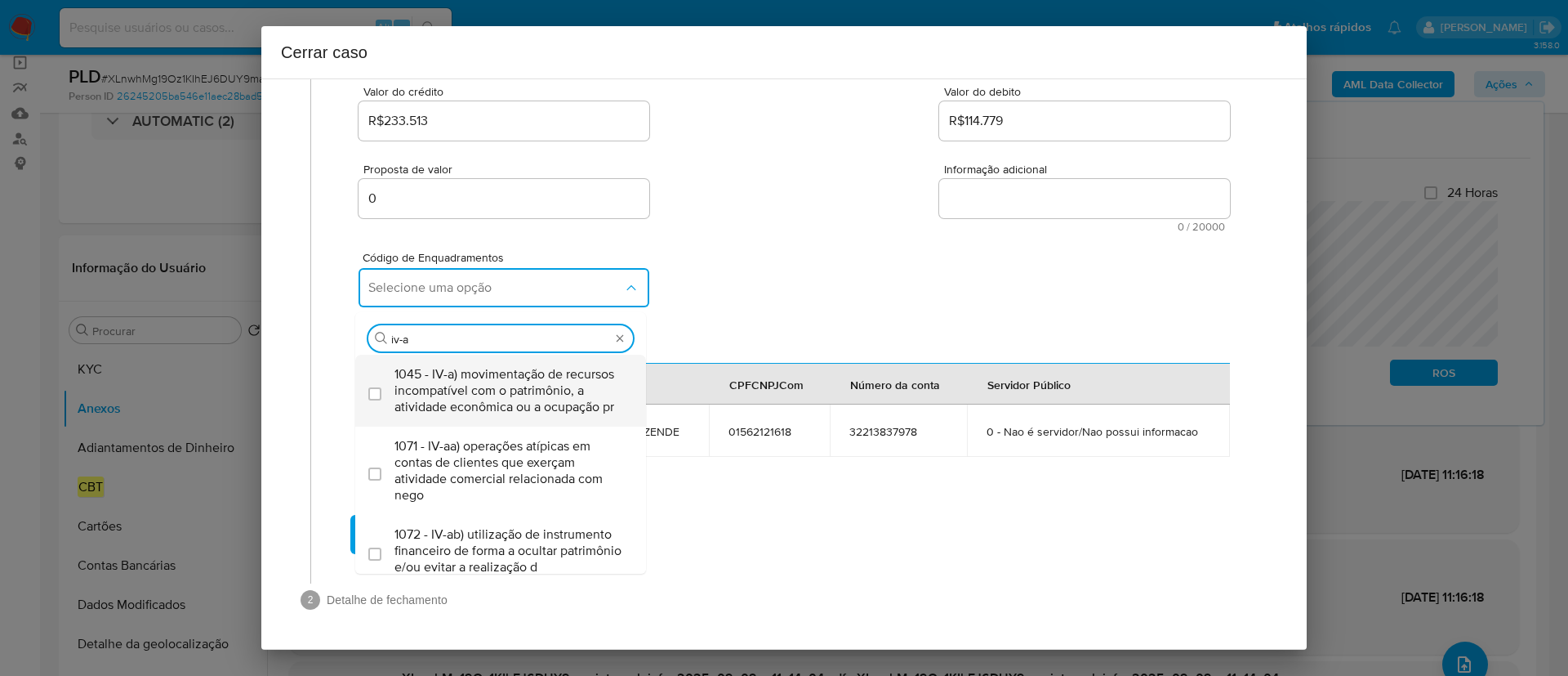
click at [494, 415] on span "1045 - IV-a) movimentação de recursos incompatível com o patrimônio, a atividad…" at bounding box center [509, 391] width 229 height 49
checkbox input "true"
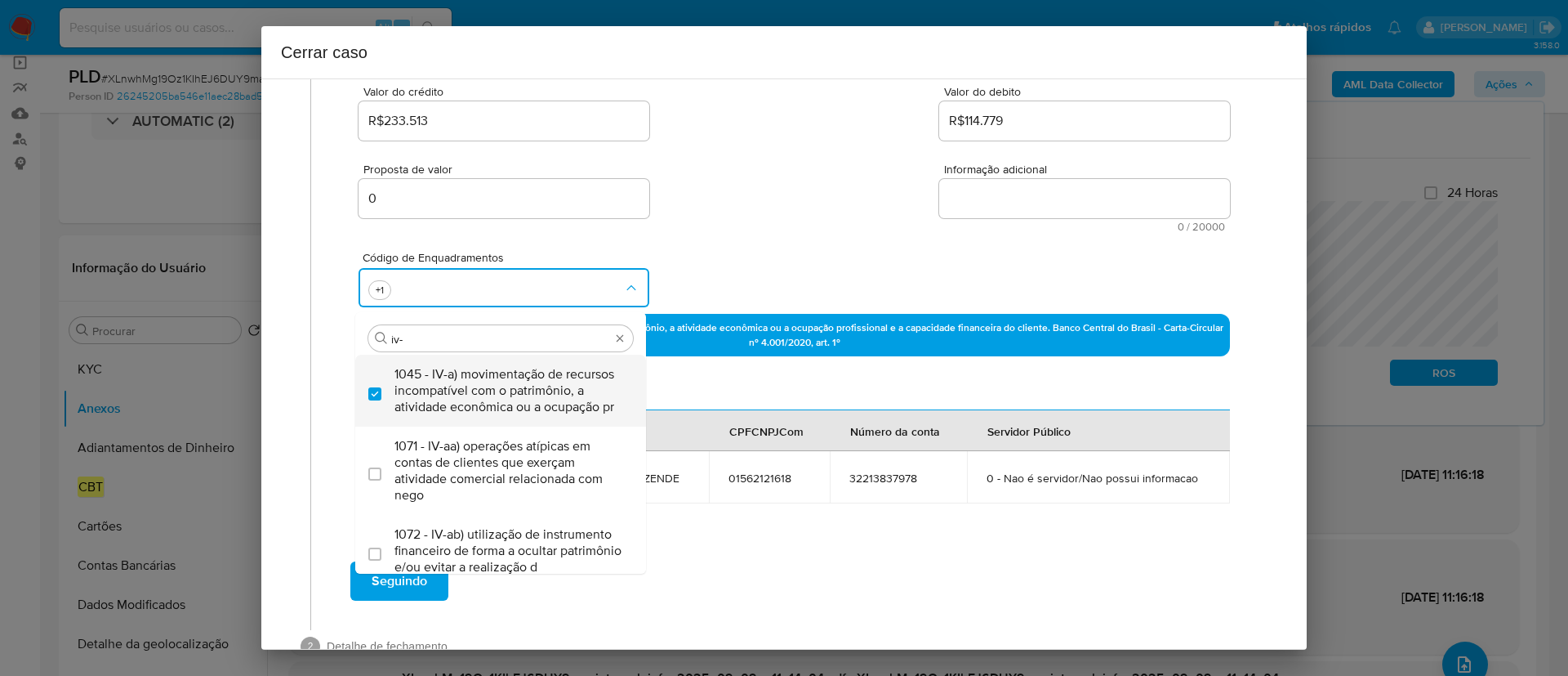
type input "iv-c"
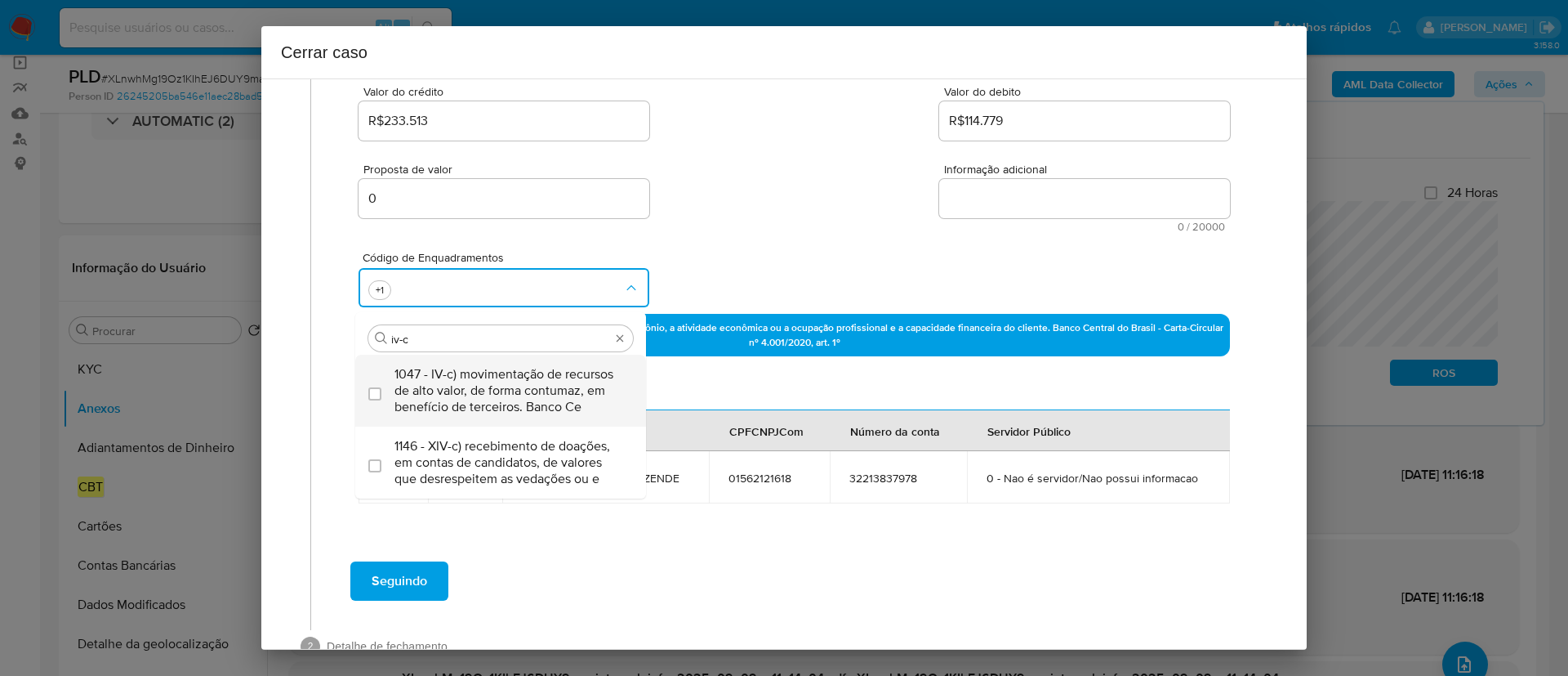
click at [518, 366] on span "1047 - IV-c) movimentação de recursos de alto valor, de forma contumaz, em bene…" at bounding box center [509, 391] width 229 height 49
checkbox input "true"
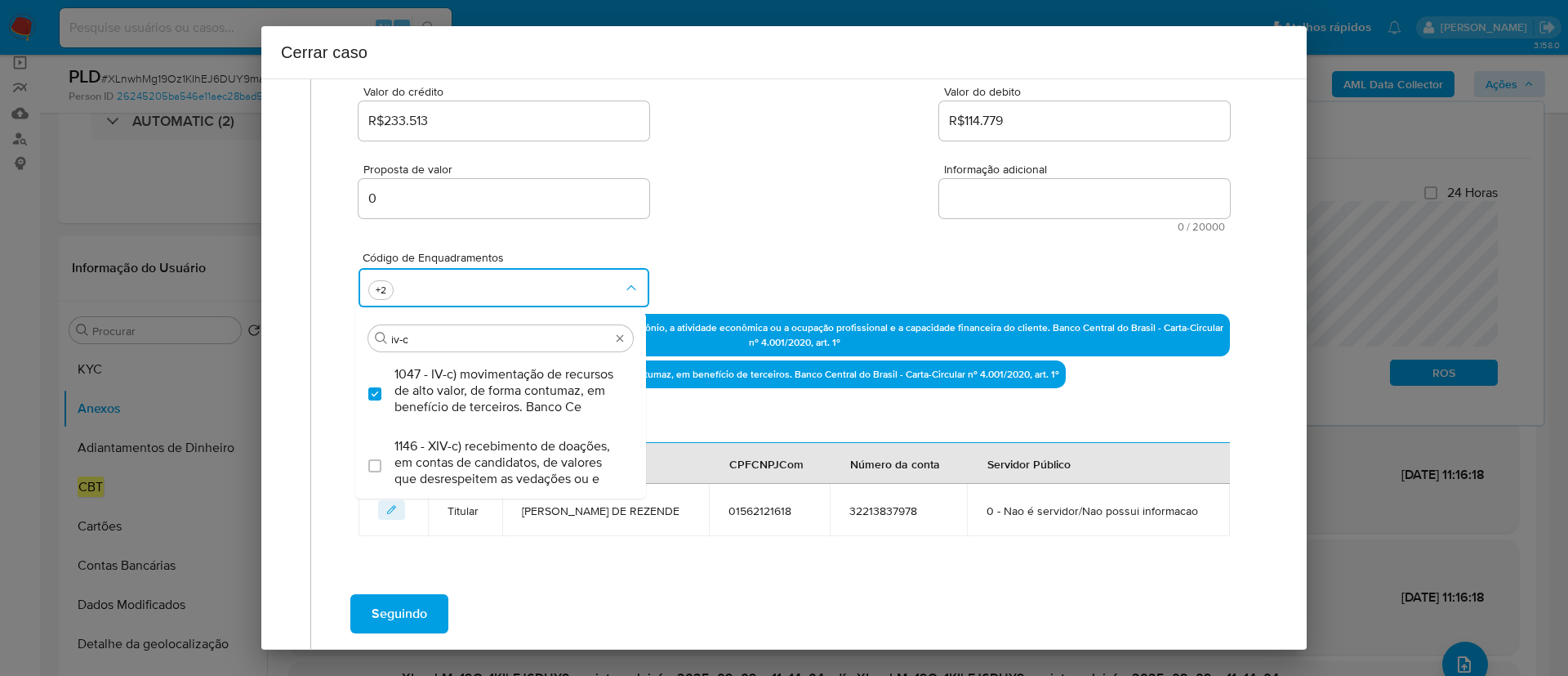
type input "iv-c"
click at [778, 262] on div "Código de Enquadramentos Procurar iv-c 1047 - IV-c) movimentação de recursos de…" at bounding box center [794, 273] width 872 height 81
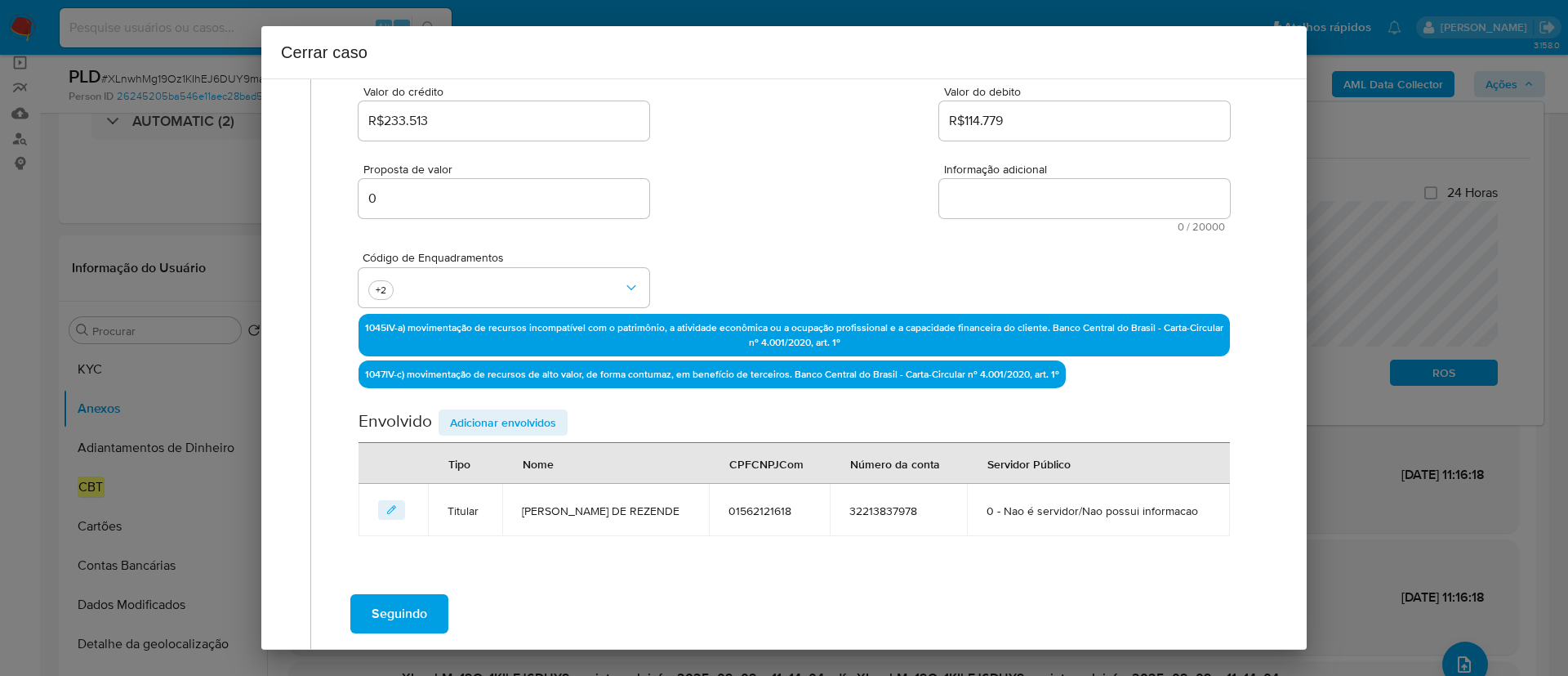
click at [1069, 198] on textarea "Informação adicional" at bounding box center [1084, 198] width 291 height 39
paste textarea "Eduardo Cobra de Rezende, CPF 01562121618, 44 anos, residente no município de B…"
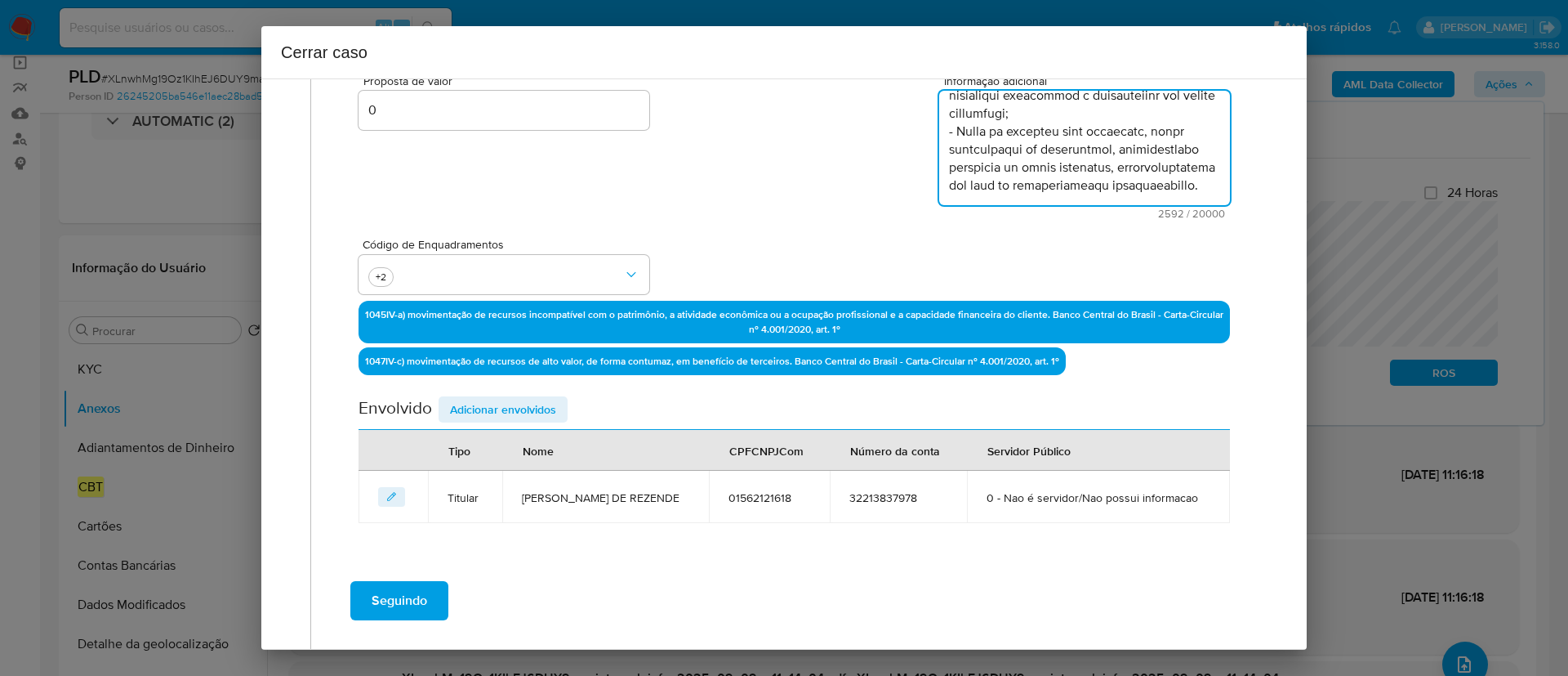
scroll to position [377, 0]
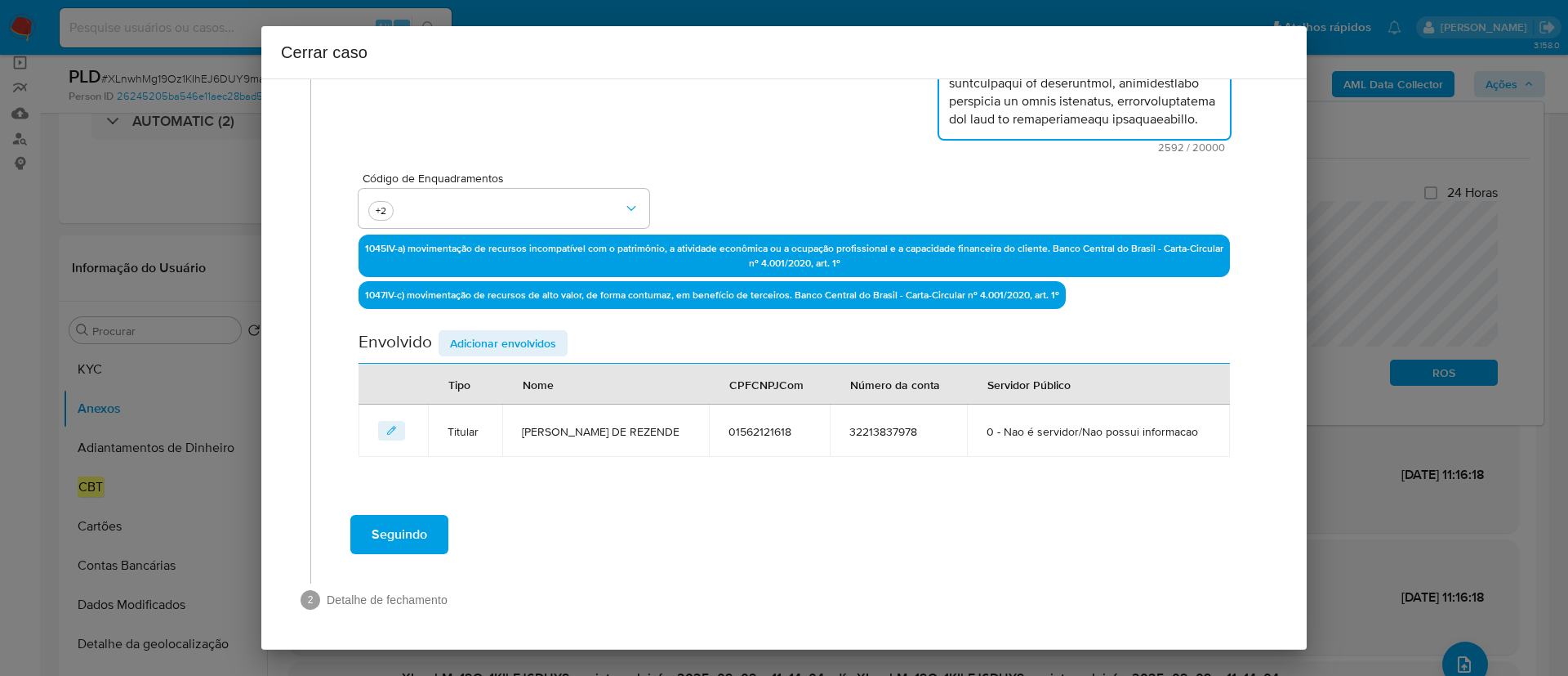
type textarea "Eduardo Cobra de Rezende, CPF 01562121618, 44 anos, residente no município de B…"
click at [757, 157] on div "Código de Enquadramentos +2" at bounding box center [794, 193] width 872 height 81
click at [543, 345] on span "Adicionar envolvidos" at bounding box center [502, 343] width 106 height 23
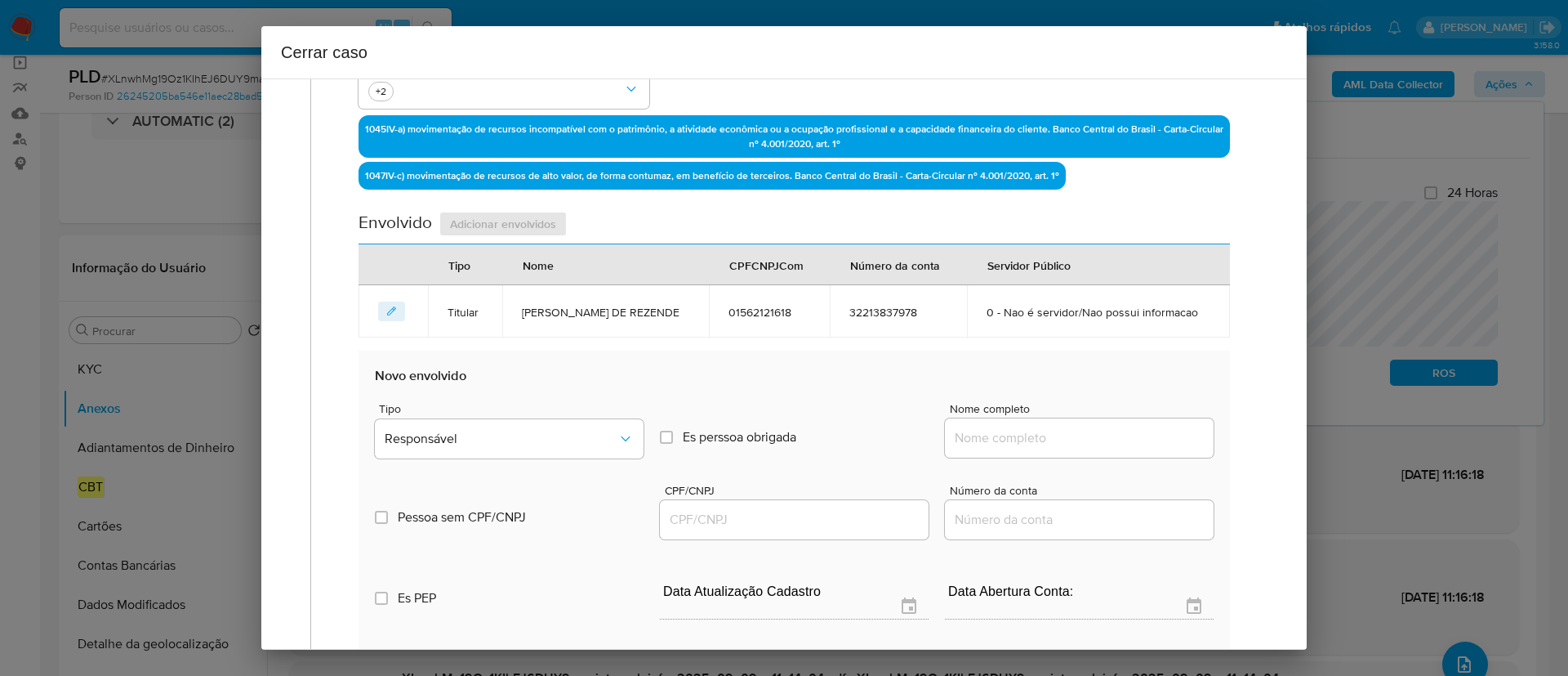
scroll to position [622, 0]
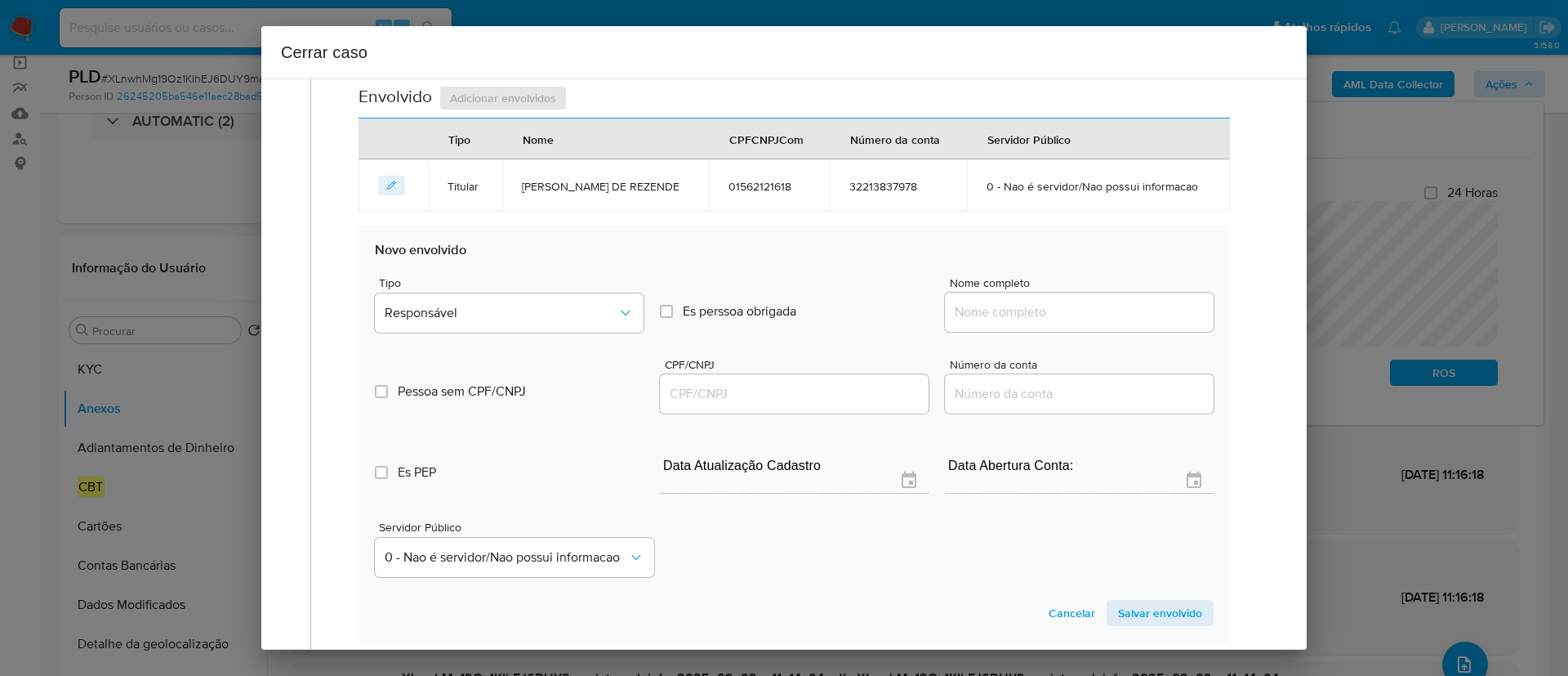
click at [1019, 313] on input "Nome completo" at bounding box center [1079, 311] width 269 height 21
paste input "Francyslaine De Lima Ribeiro, 11042170665"
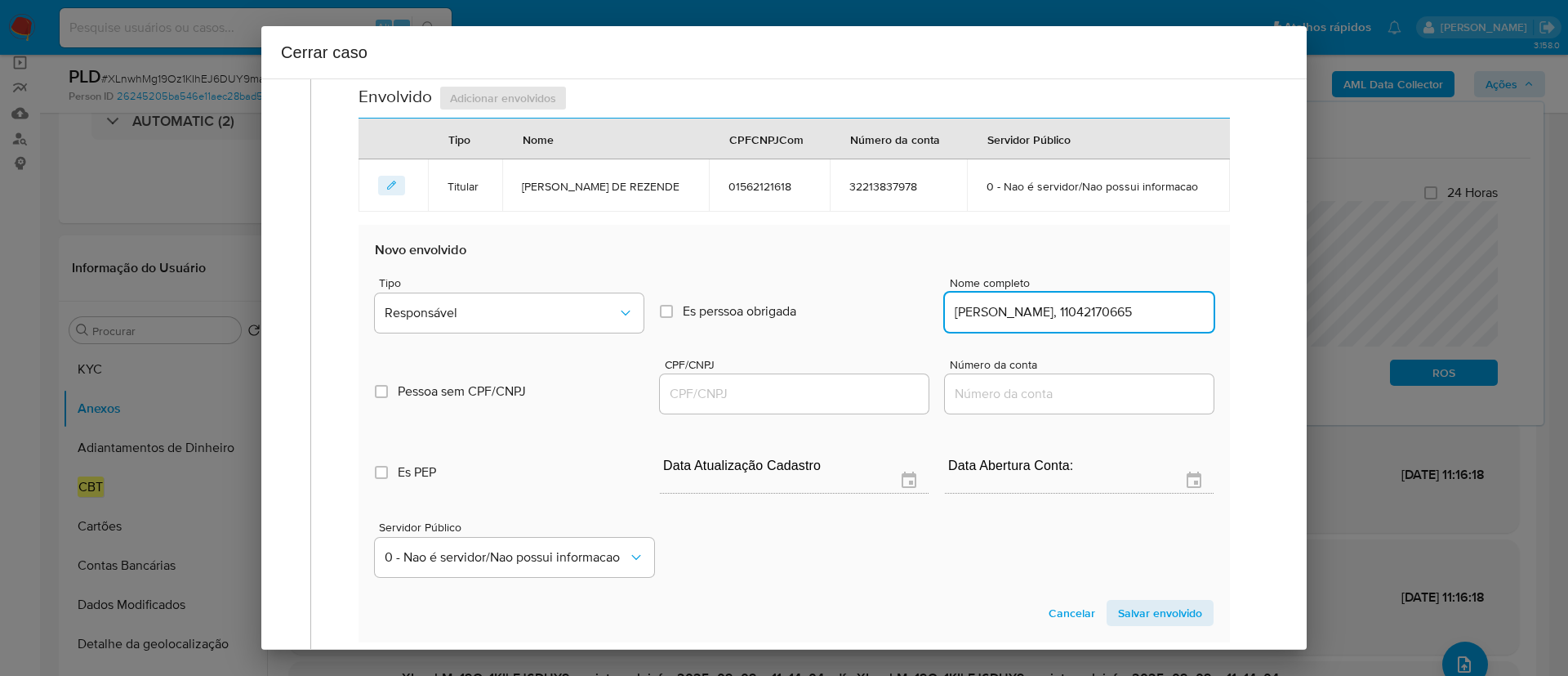
scroll to position [0, 4]
click at [1146, 313] on input "Francyslaine De Lima Ribeiro, 11042170665" at bounding box center [1079, 311] width 269 height 21
type input "Francyslaine De Lima Ribeiro,"
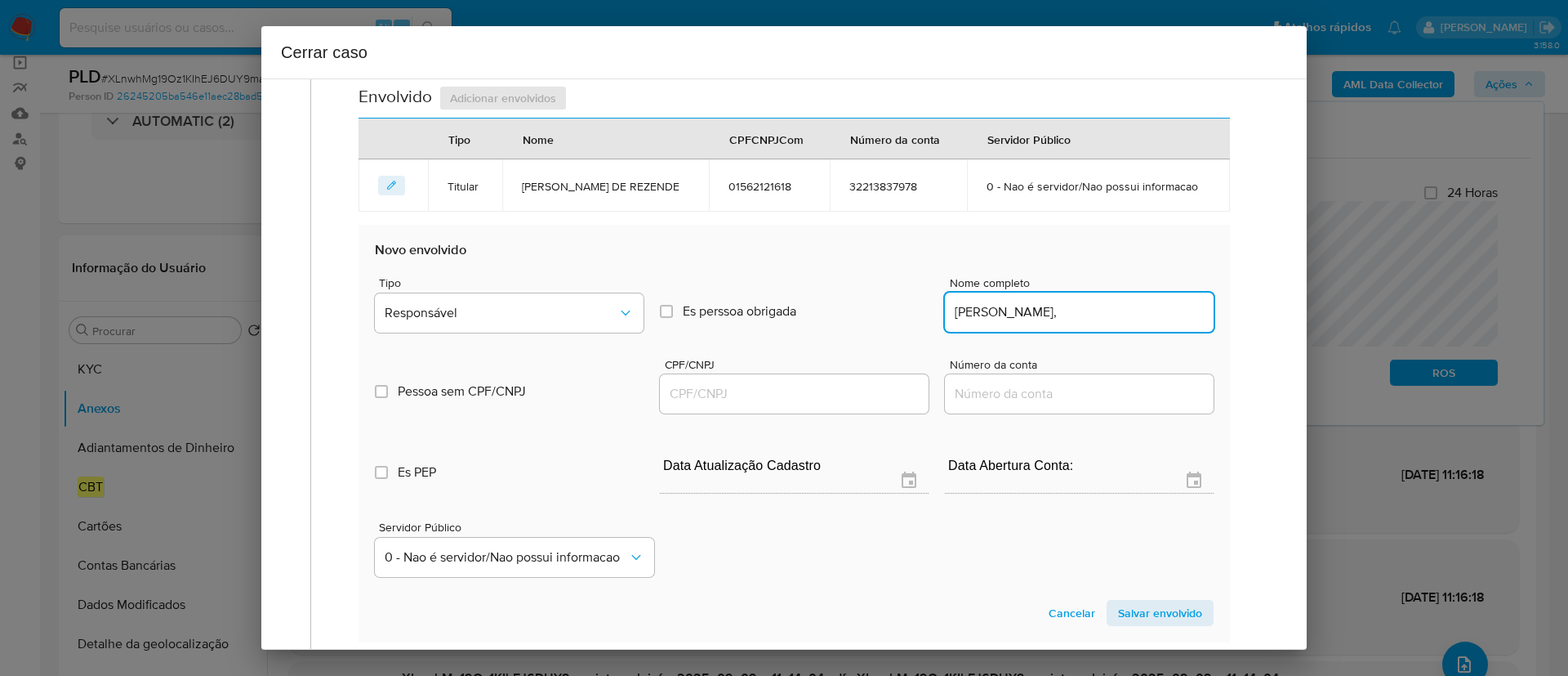
click at [814, 400] on input "CPF/CNPJ" at bounding box center [794, 394] width 269 height 21
paste input "11042170665"
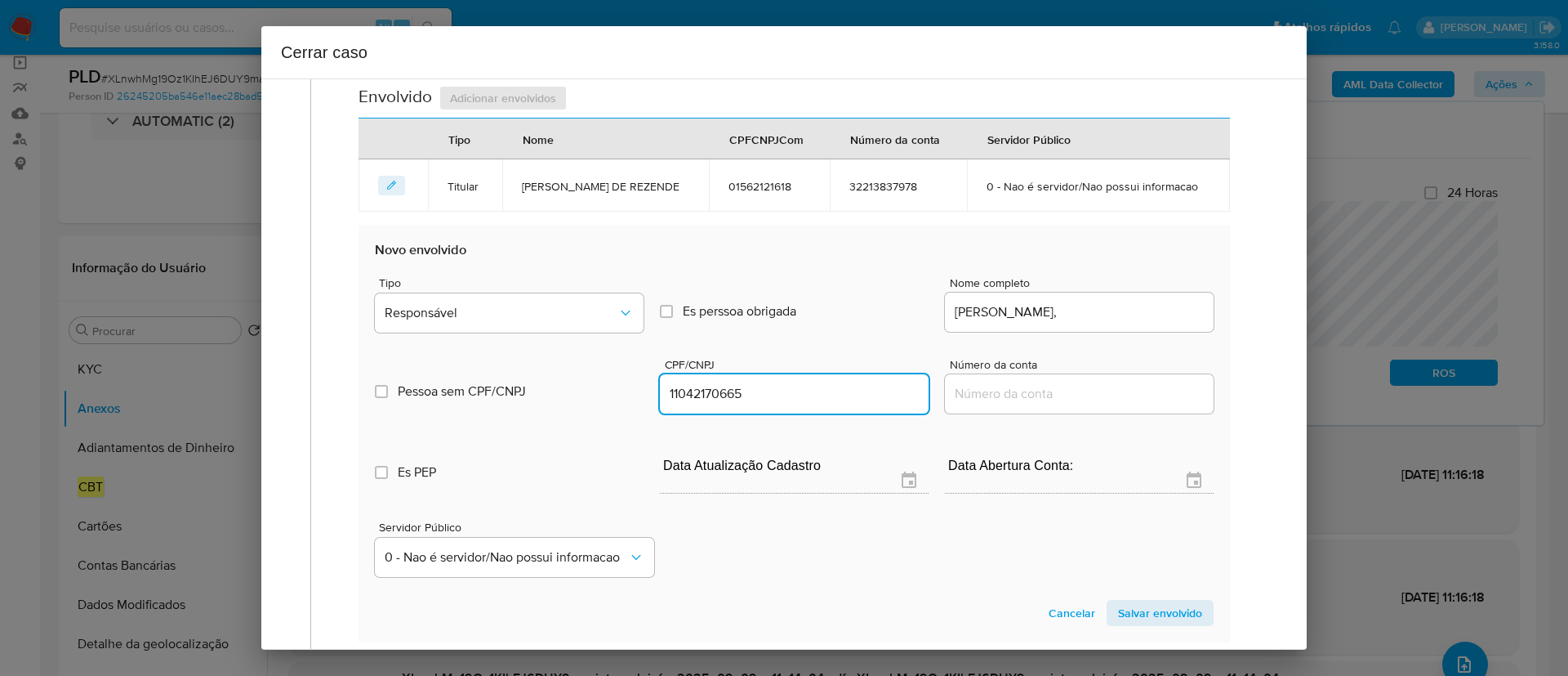
type input "11042170665"
click at [1167, 314] on input "Francyslaine De Lima Ribeiro," at bounding box center [1079, 311] width 269 height 21
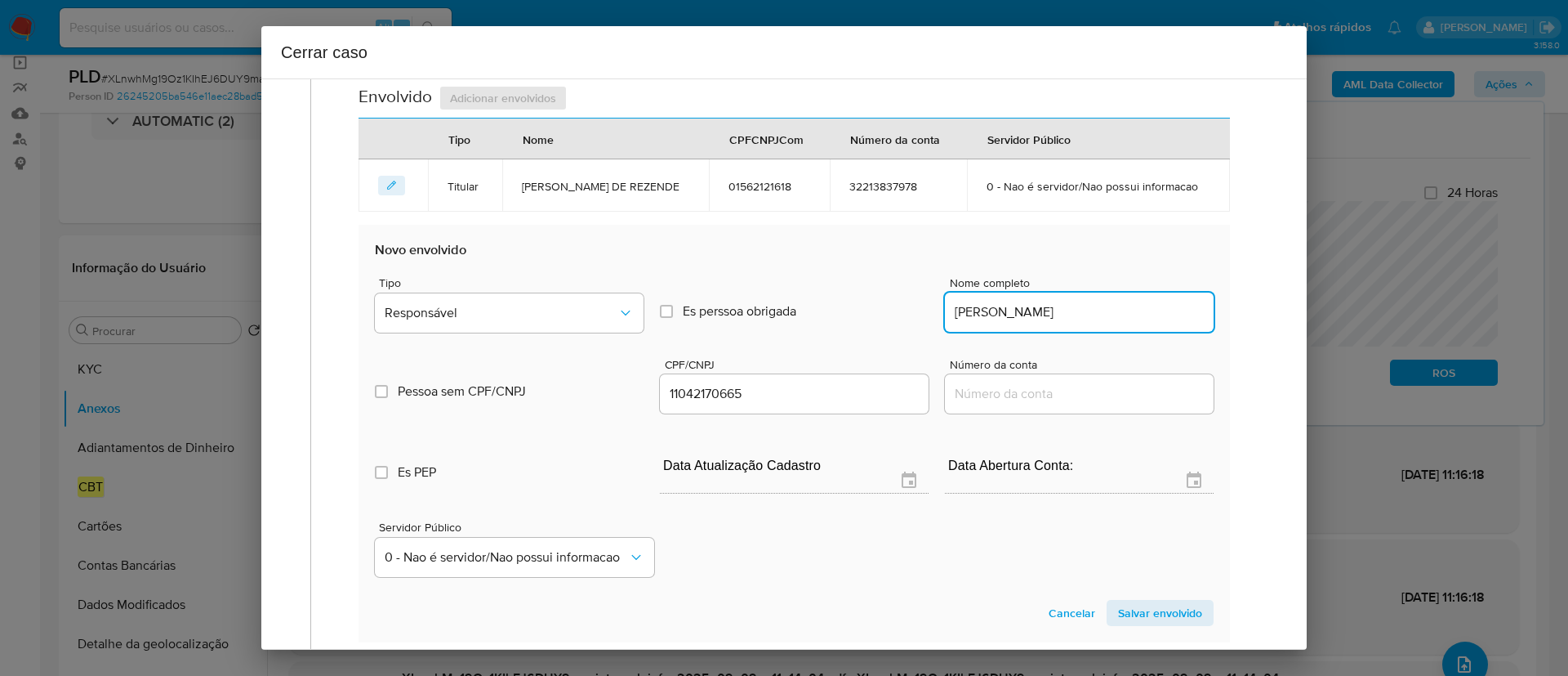
type input "Francyslaine De Lima Ribeiro"
click at [412, 329] on button "Responsável" at bounding box center [509, 312] width 269 height 39
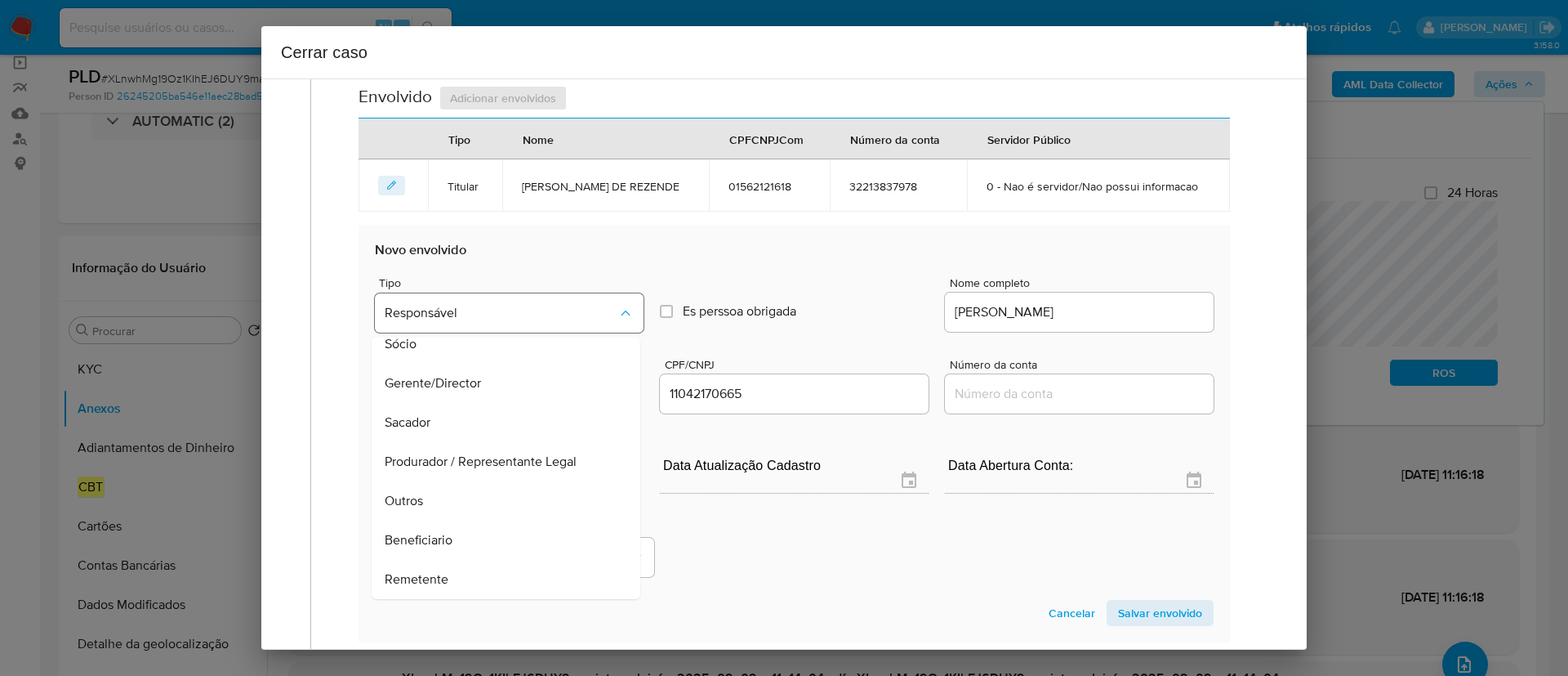
scroll to position [624, 0]
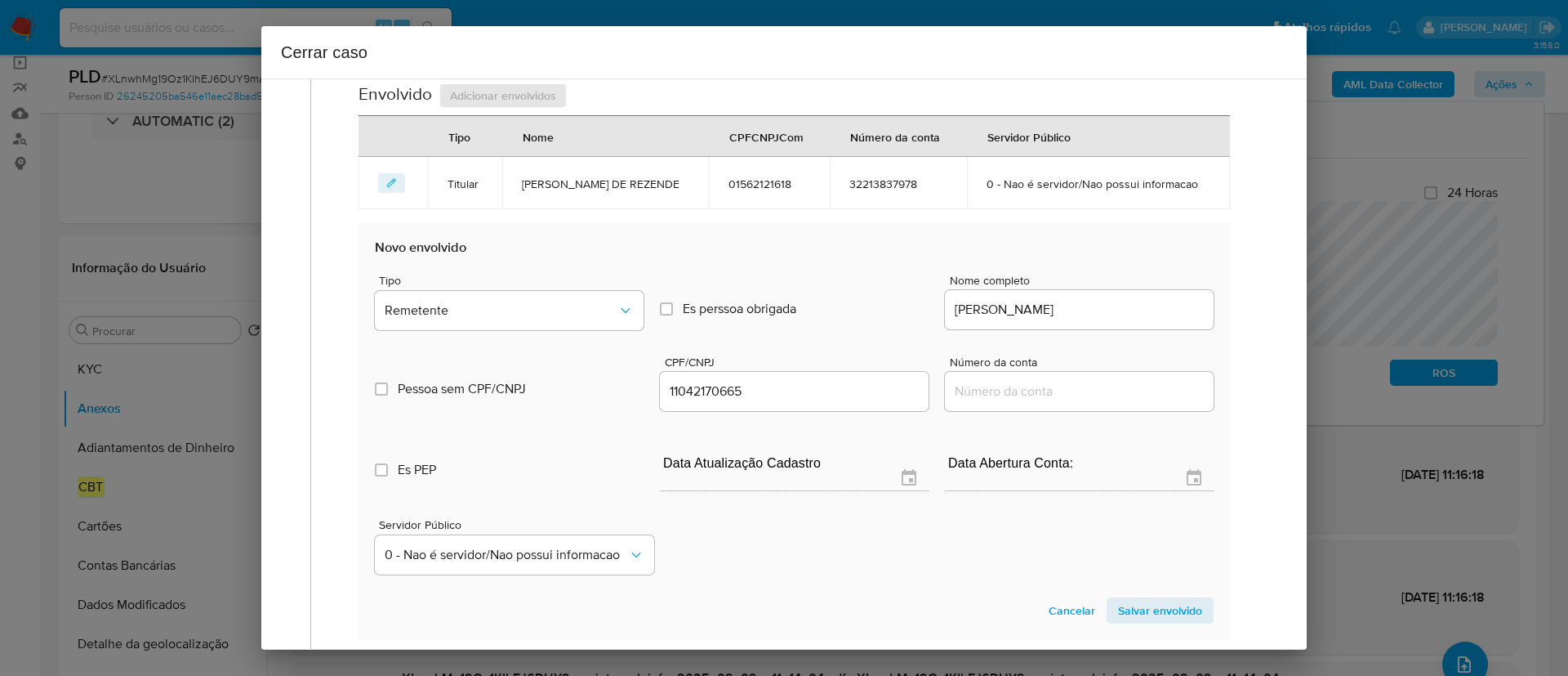
click at [1139, 617] on span "Salvar envolvido" at bounding box center [1159, 611] width 84 height 23
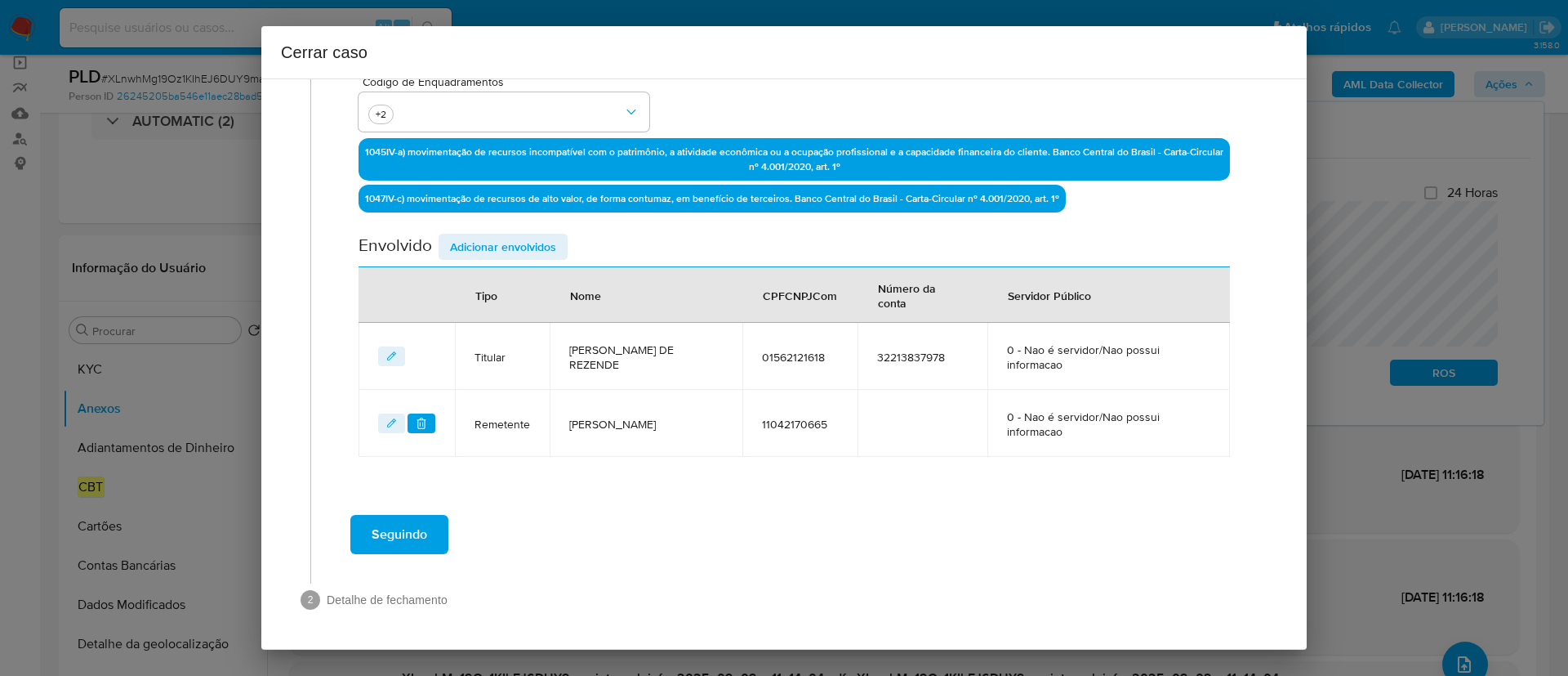
click at [547, 251] on span "Adicionar envolvidos" at bounding box center [502, 247] width 106 height 23
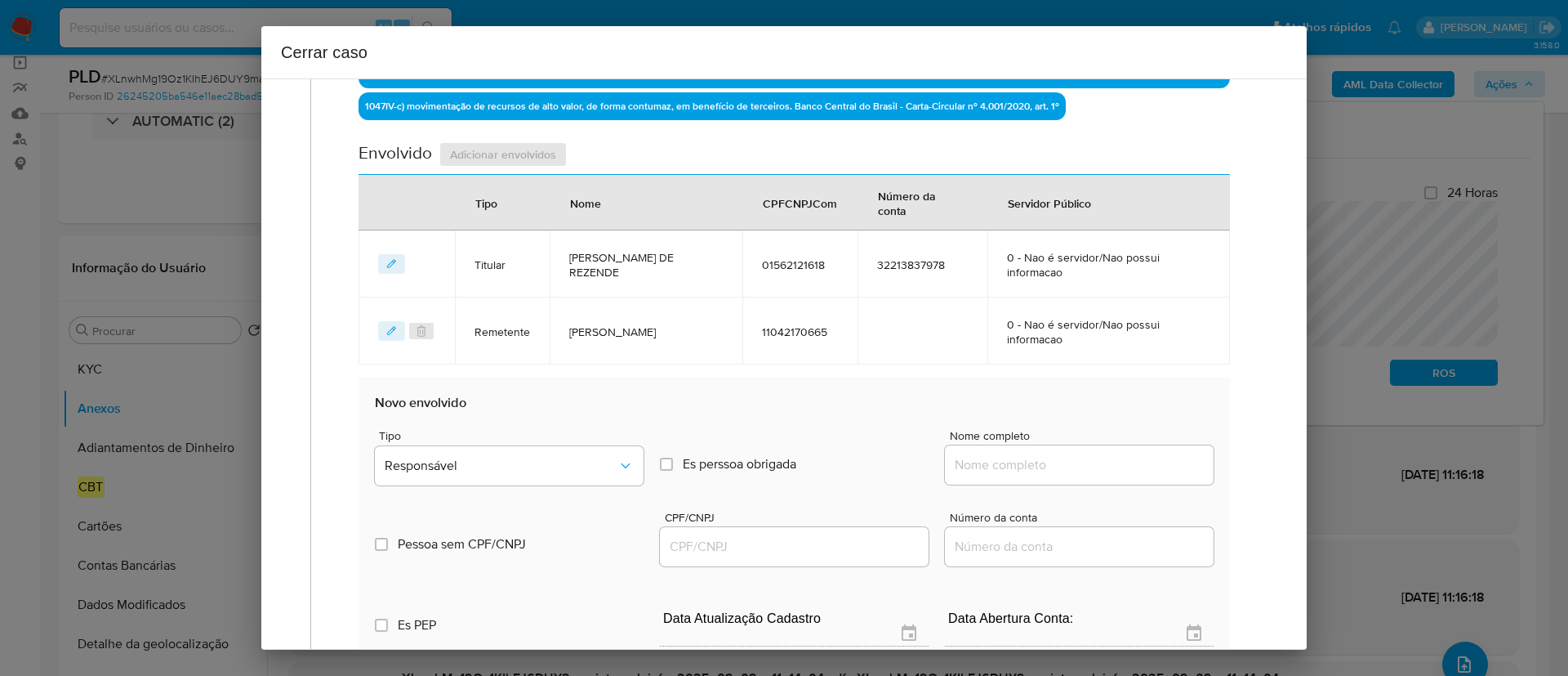
scroll to position [719, 0]
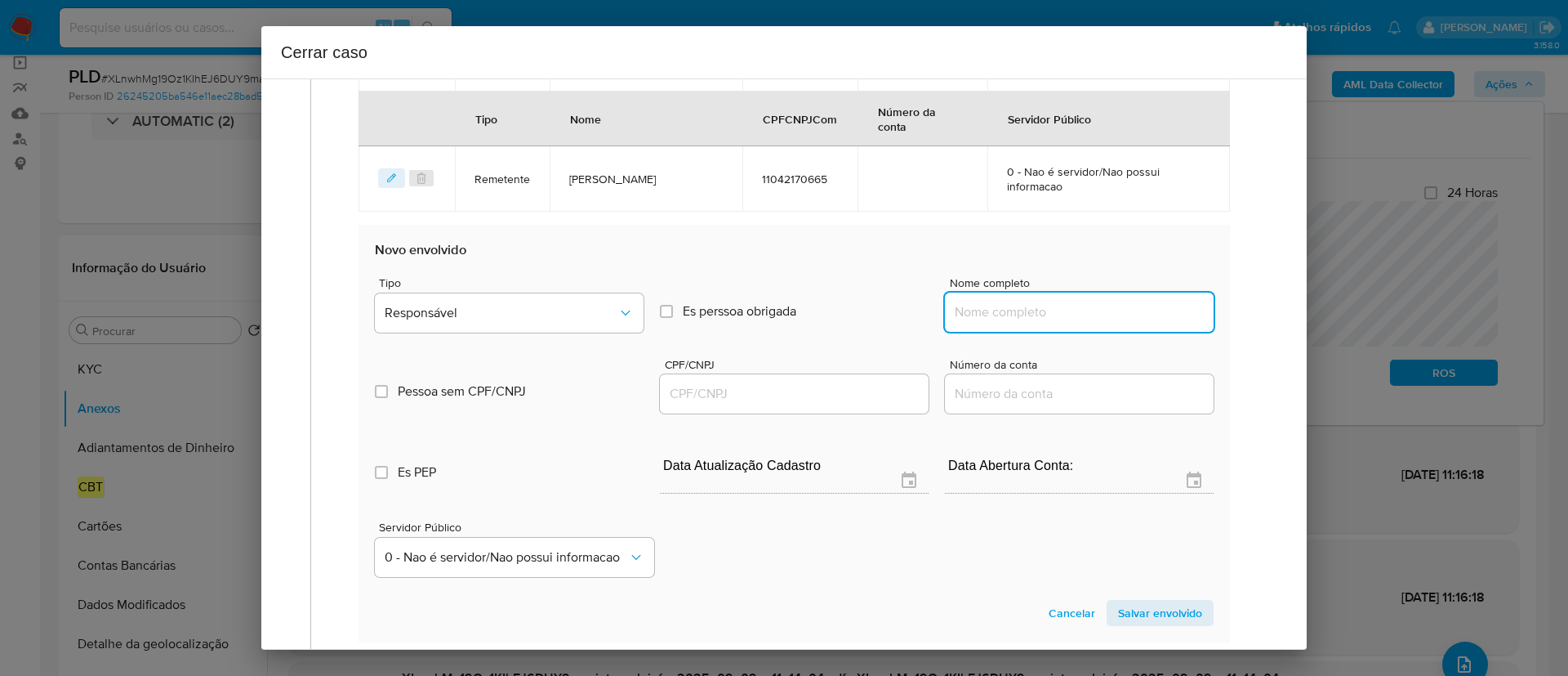
drag, startPoint x: 1077, startPoint y: 315, endPoint x: 1112, endPoint y: 317, distance: 35.1
click at [1077, 314] on input "Nome completo" at bounding box center [1079, 311] width 269 height 21
paste input "Jose Francisco Ribeiro, 28595238634"
click at [1129, 310] on input "Jose Francisco Ribeiro, 28595238634" at bounding box center [1079, 311] width 269 height 21
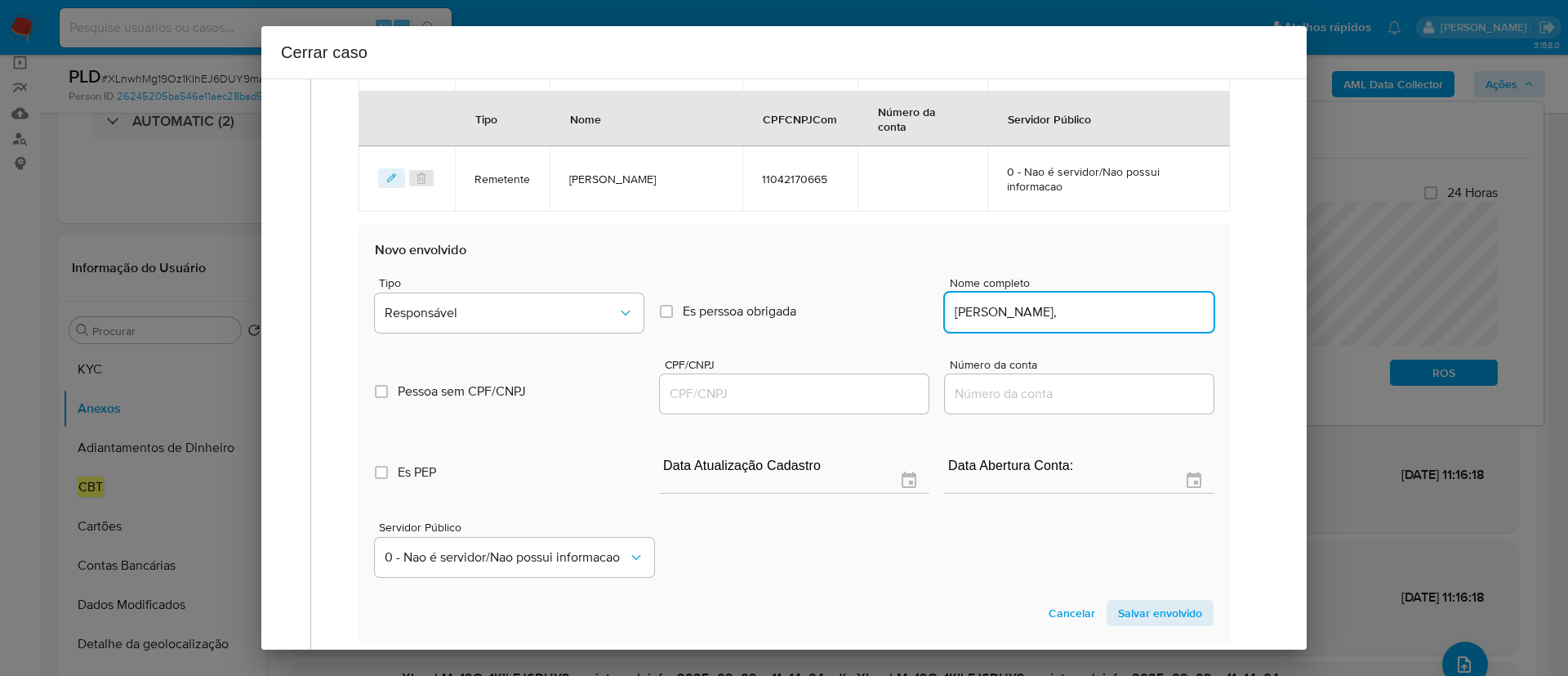
type input "Jose Francisco Ribeiro,"
click at [731, 399] on input "CPF/CNPJ" at bounding box center [794, 394] width 269 height 21
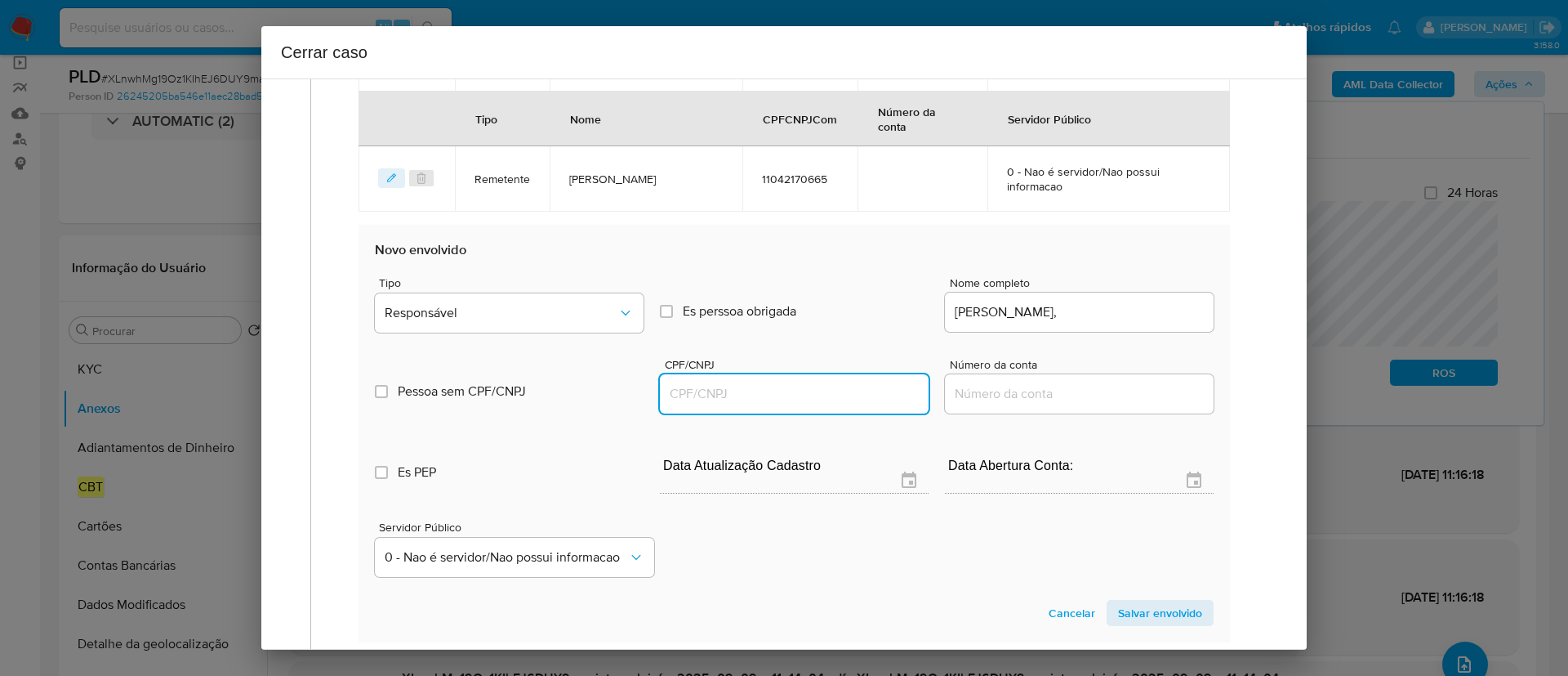
paste input "28595238634"
type input "28595238634"
click at [1166, 309] on input "Jose Francisco Ribeiro," at bounding box center [1079, 311] width 269 height 21
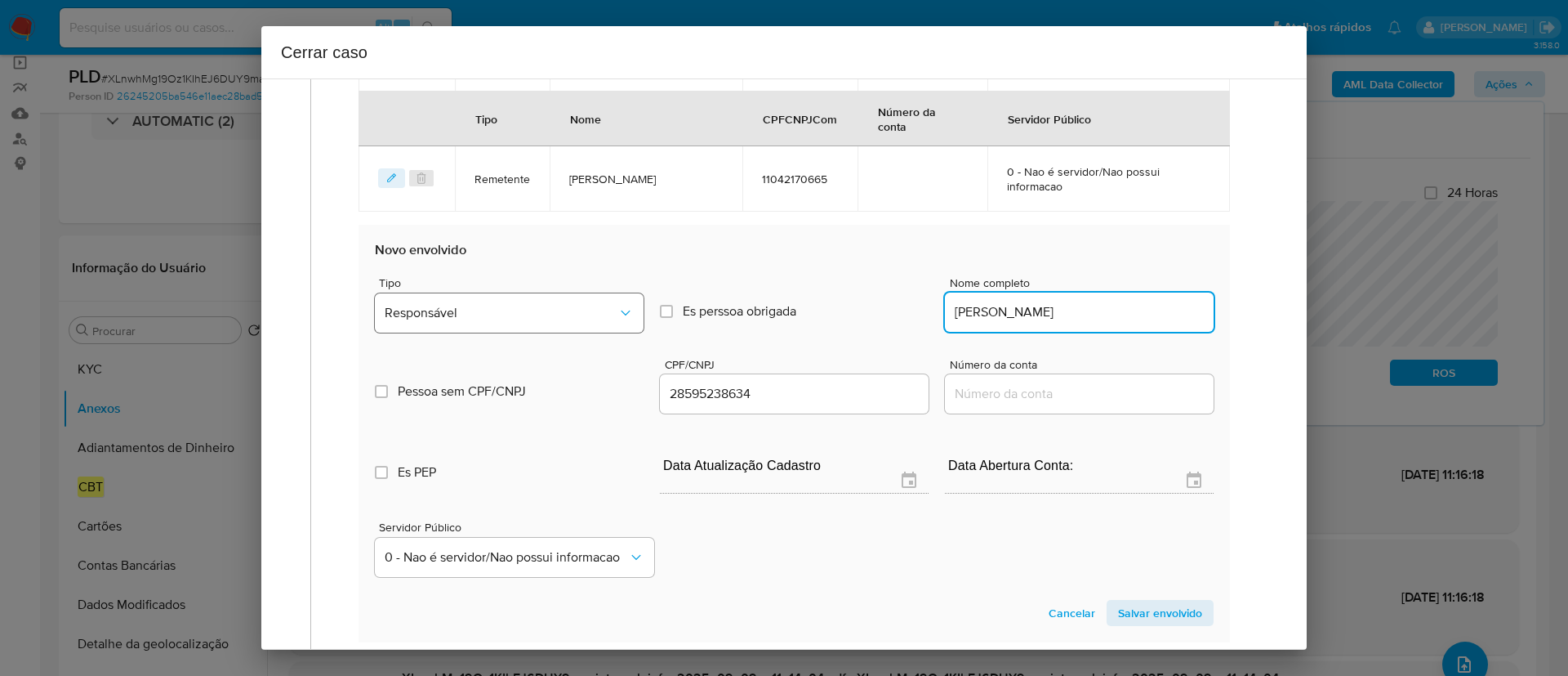
type input "Jose Francisco Ribeiro"
click at [537, 312] on span "Responsável" at bounding box center [501, 312] width 233 height 16
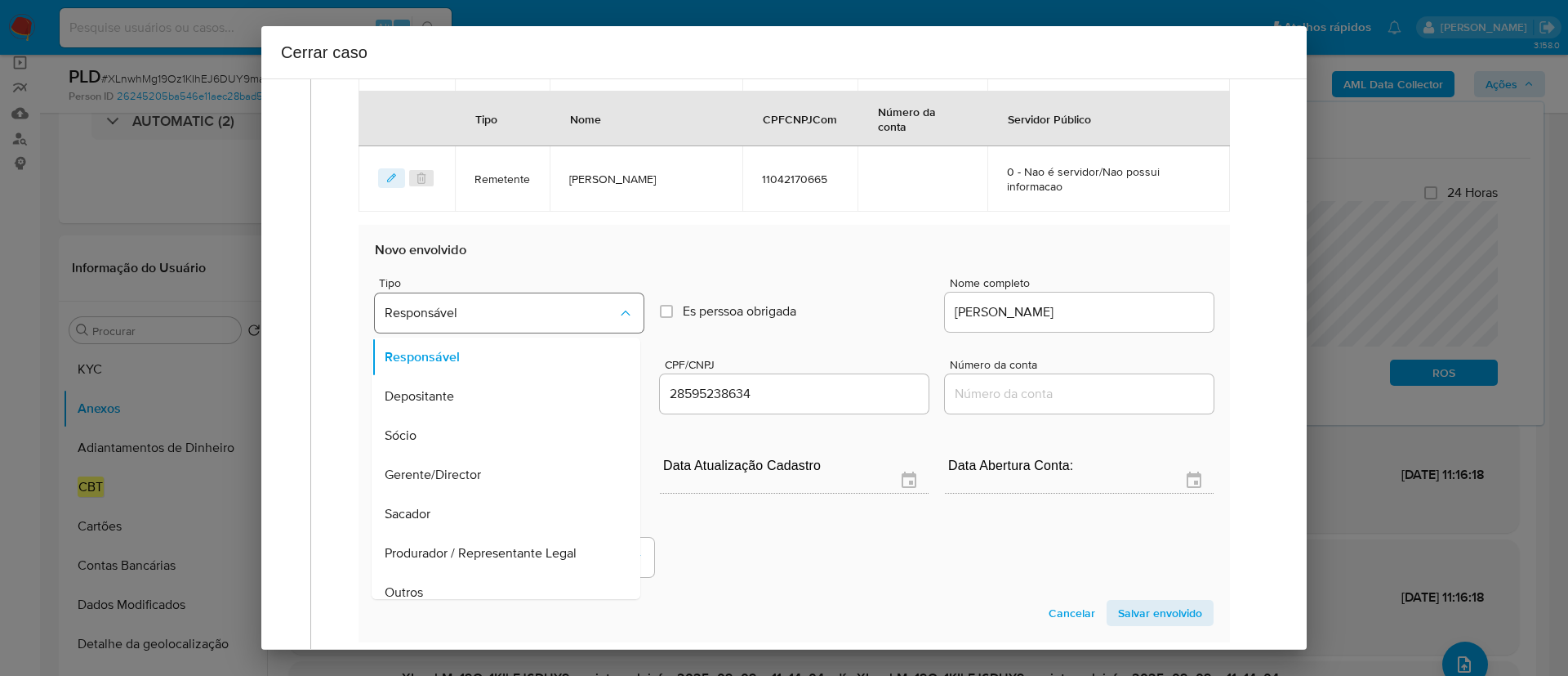
scroll to position [720, 0]
drag, startPoint x: 1165, startPoint y: 606, endPoint x: 1119, endPoint y: 550, distance: 72.5
click at [1165, 607] on span "Salvar envolvido" at bounding box center [1159, 611] width 84 height 23
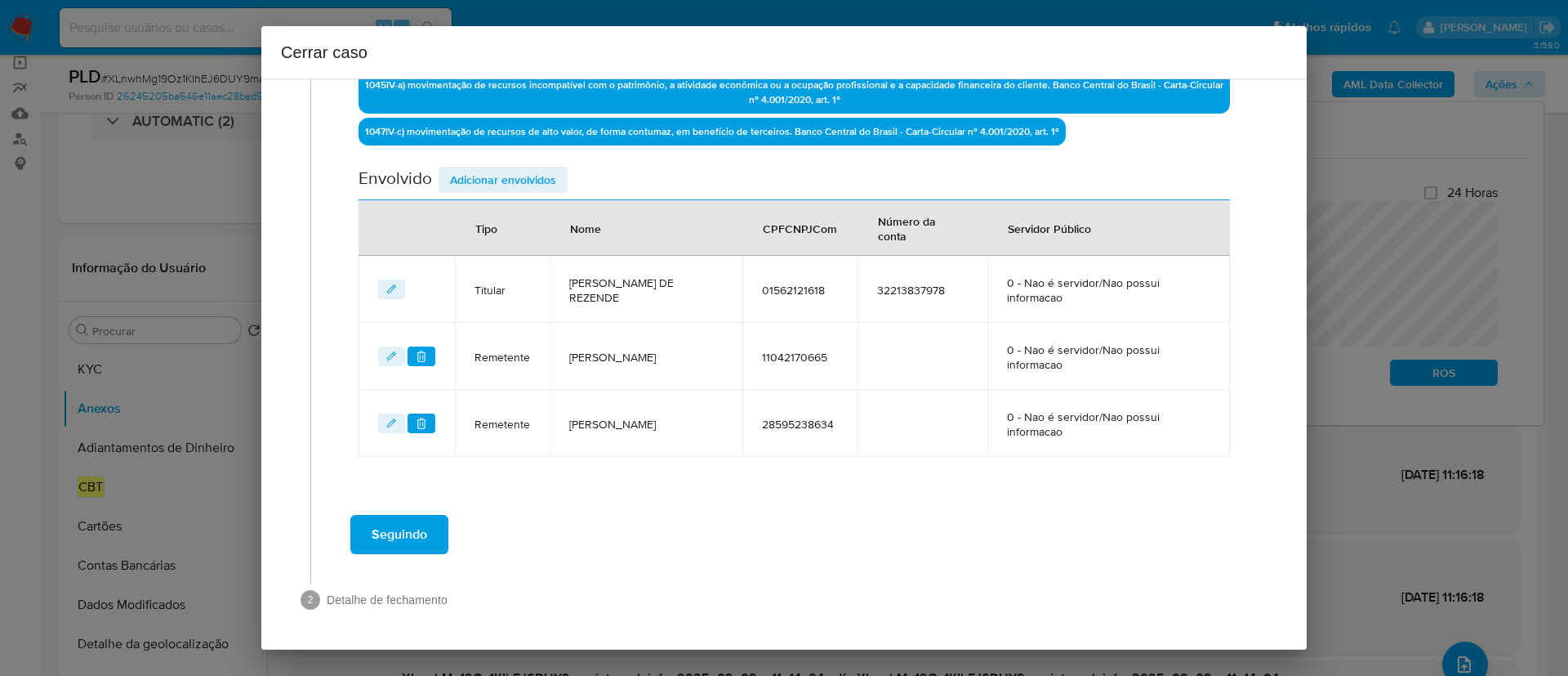
scroll to position [540, 0]
click at [520, 183] on span "Adicionar envolvidos" at bounding box center [502, 180] width 106 height 23
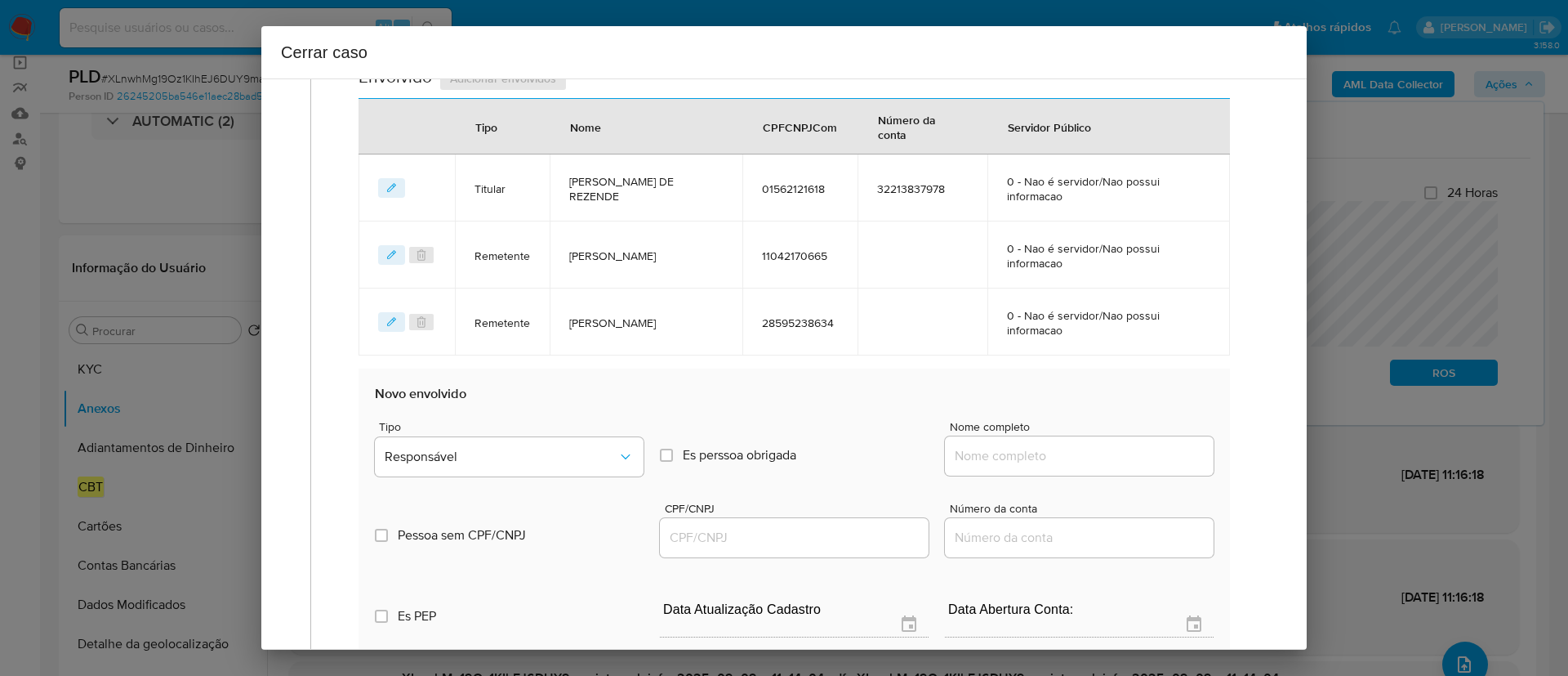
scroll to position [663, 0]
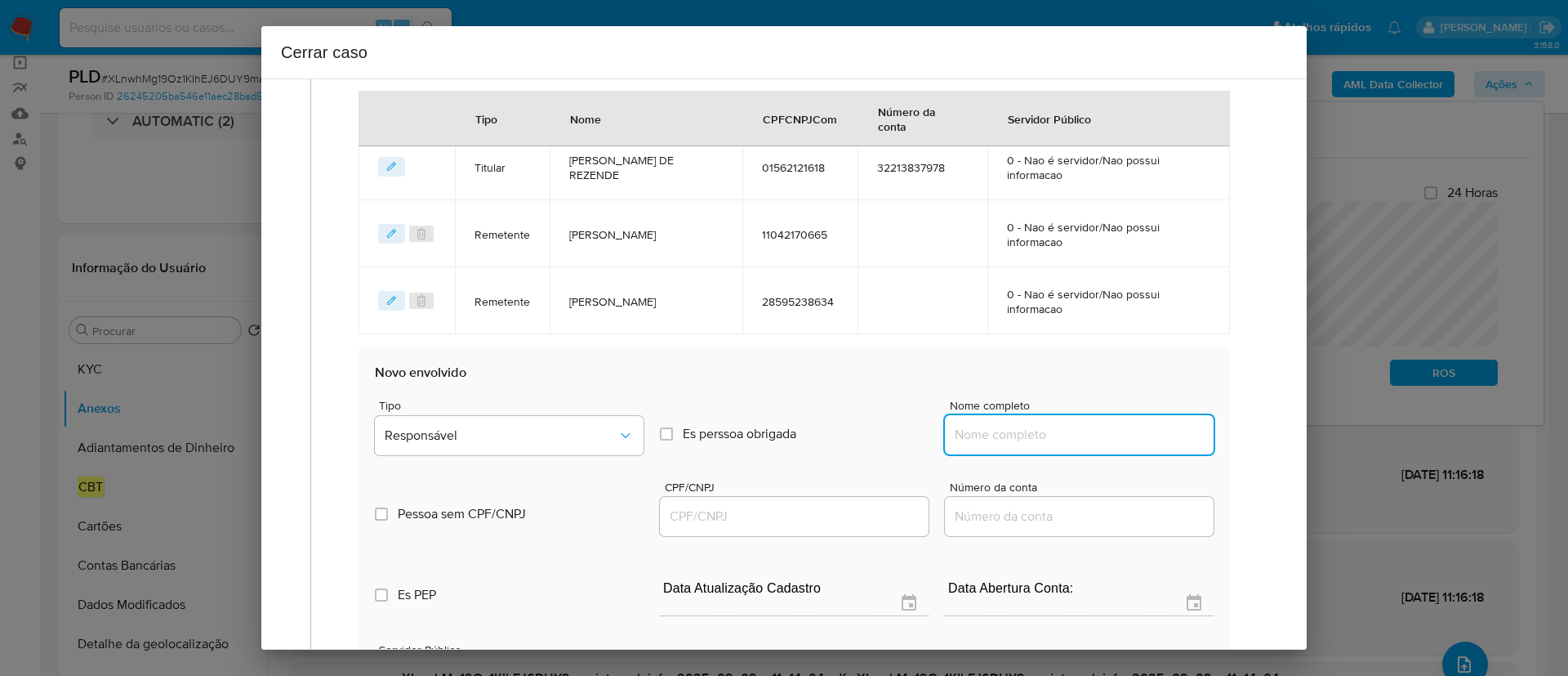
click at [1057, 427] on input "Nome completo" at bounding box center [1079, 435] width 269 height 21
paste input "Everton Gamaliel Ribeiro, 10621589624"
click at [1137, 438] on input "Everton Gamaliel Ribeiro, 10621589624" at bounding box center [1079, 435] width 269 height 21
type input "Everton Gamaliel Ribeiro,"
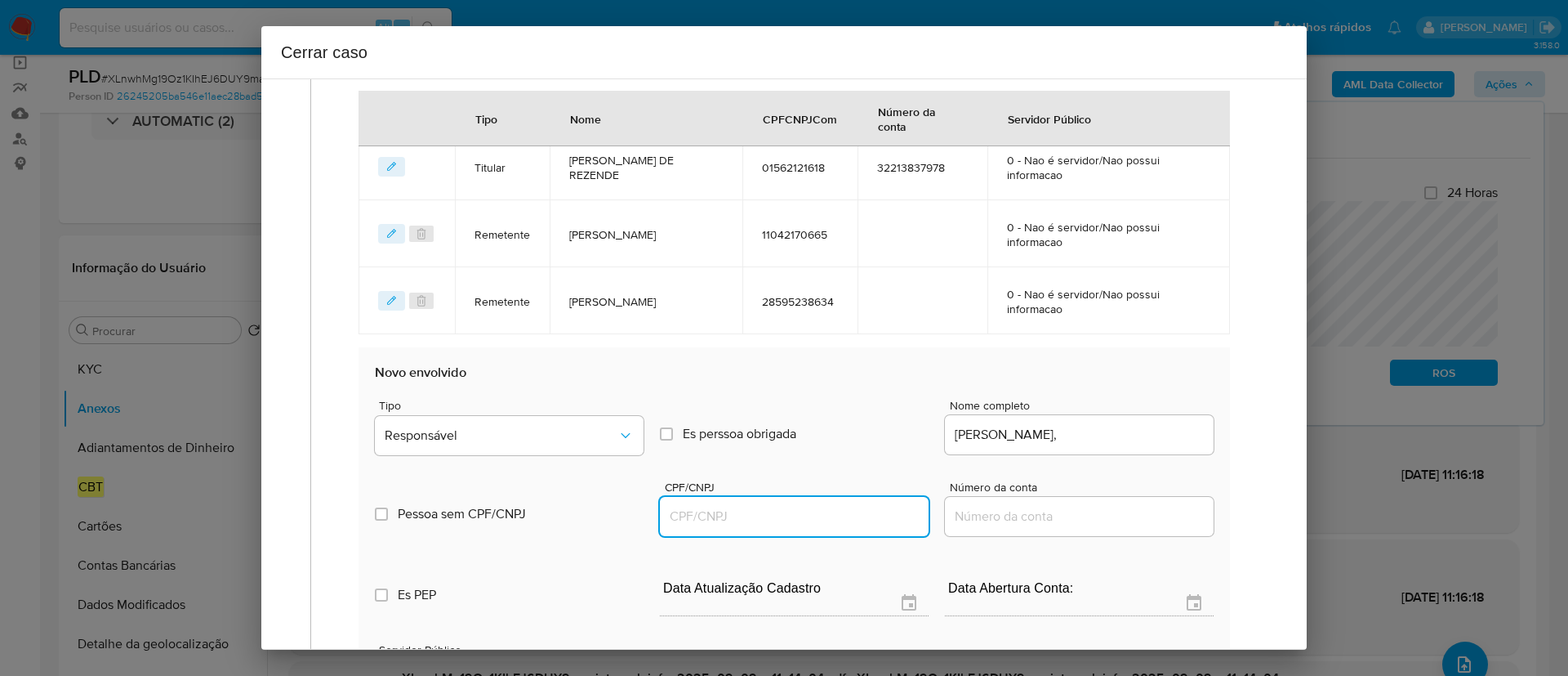
click at [842, 506] on input "CPF/CNPJ" at bounding box center [794, 516] width 269 height 21
paste input "10621589624"
type input "10621589624"
click at [1132, 429] on input "Everton Gamaliel Ribeiro," at bounding box center [1079, 435] width 269 height 21
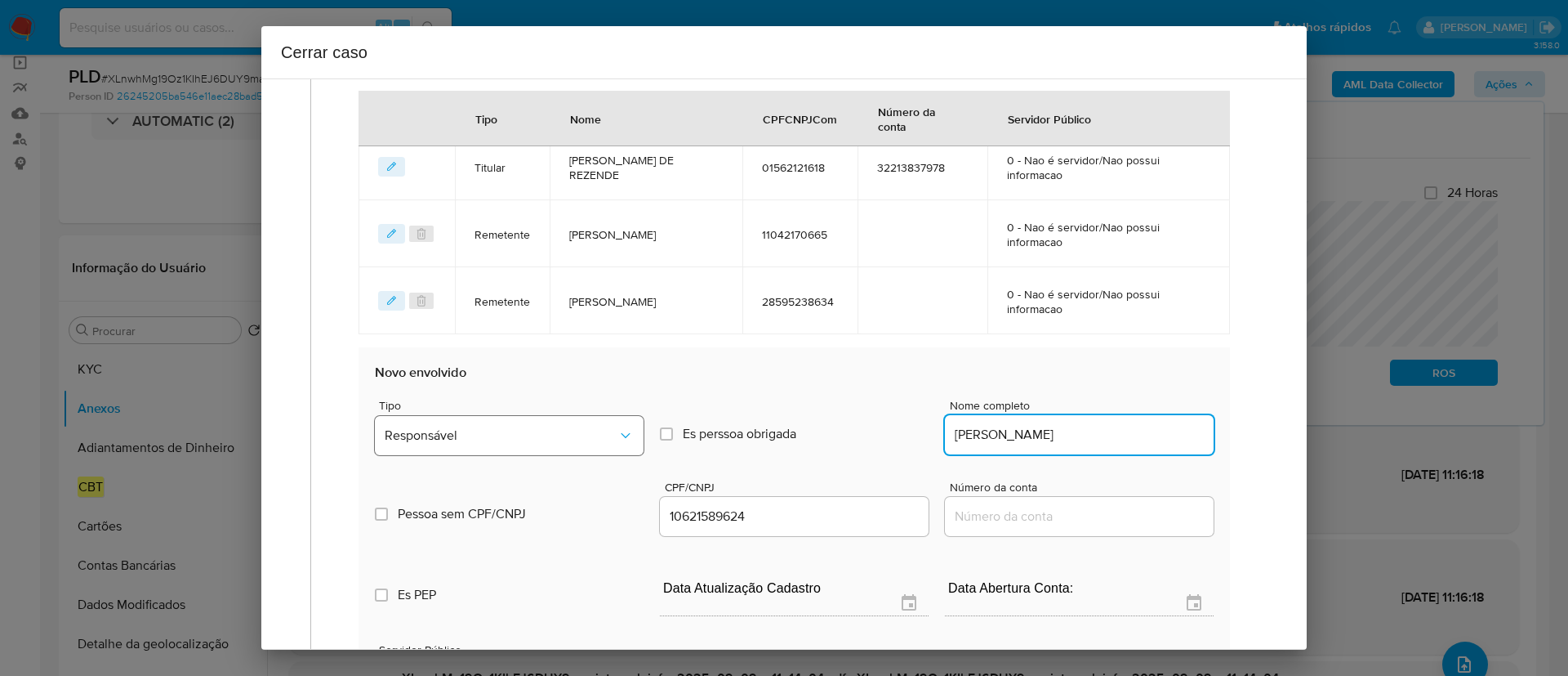
type input "Everton Gamaliel Ribeiro"
click at [492, 433] on span "Responsável" at bounding box center [501, 435] width 233 height 16
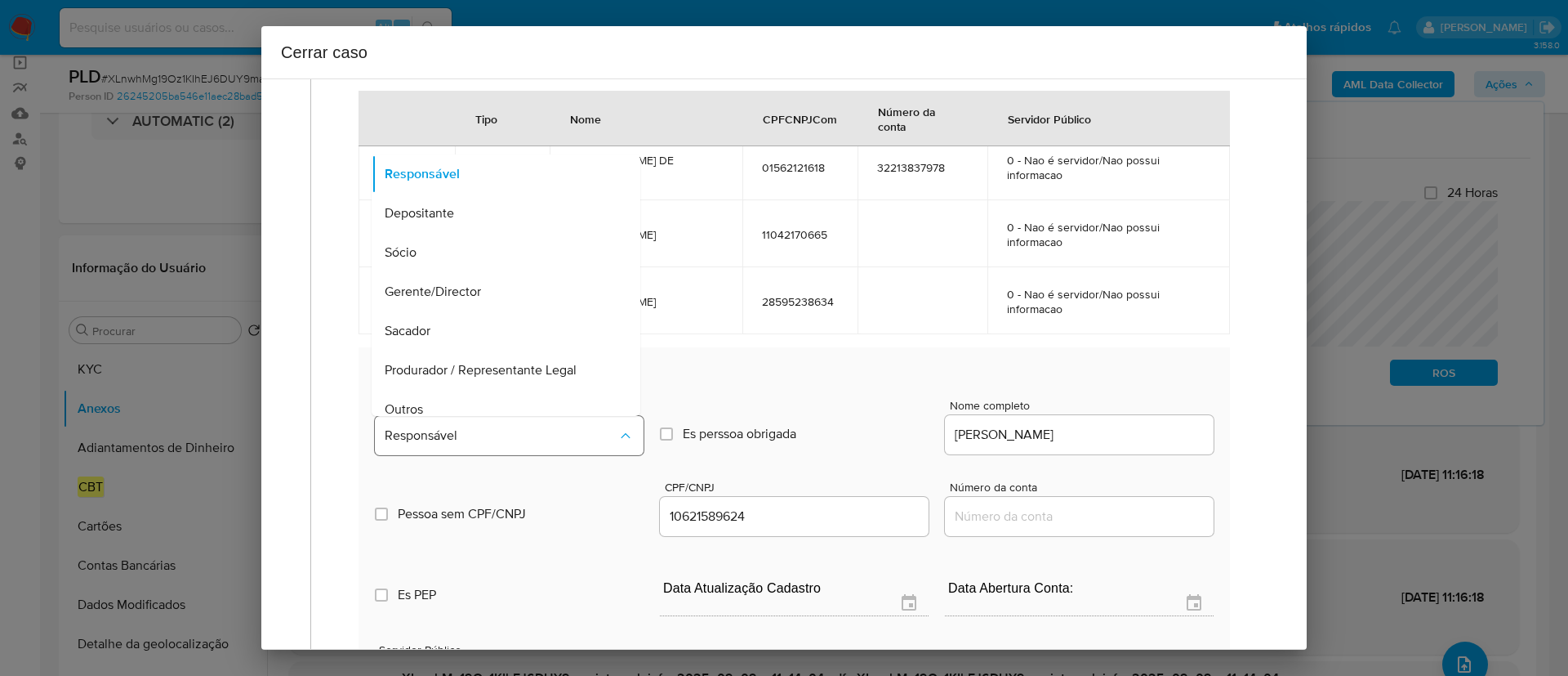
scroll to position [52, 0]
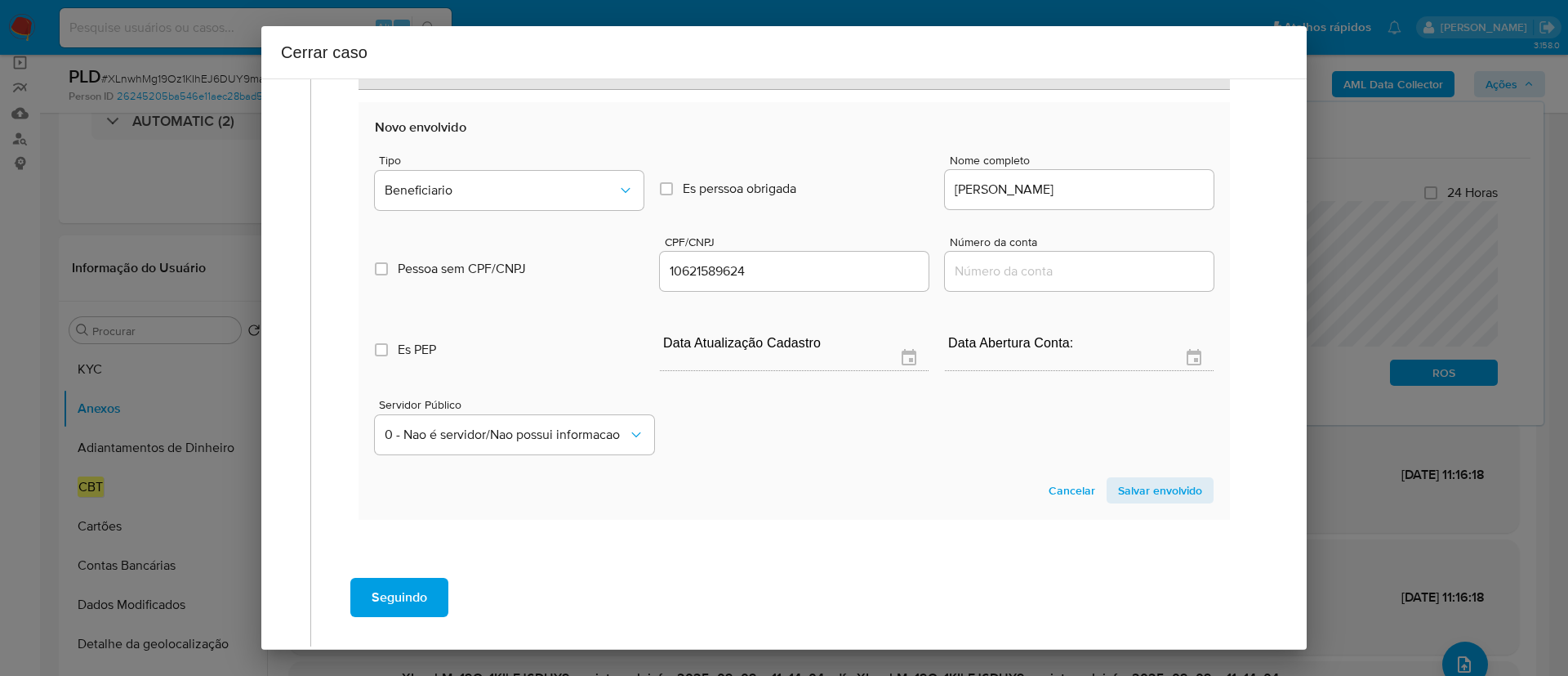
click at [1156, 495] on span "Salvar envolvido" at bounding box center [1159, 490] width 84 height 23
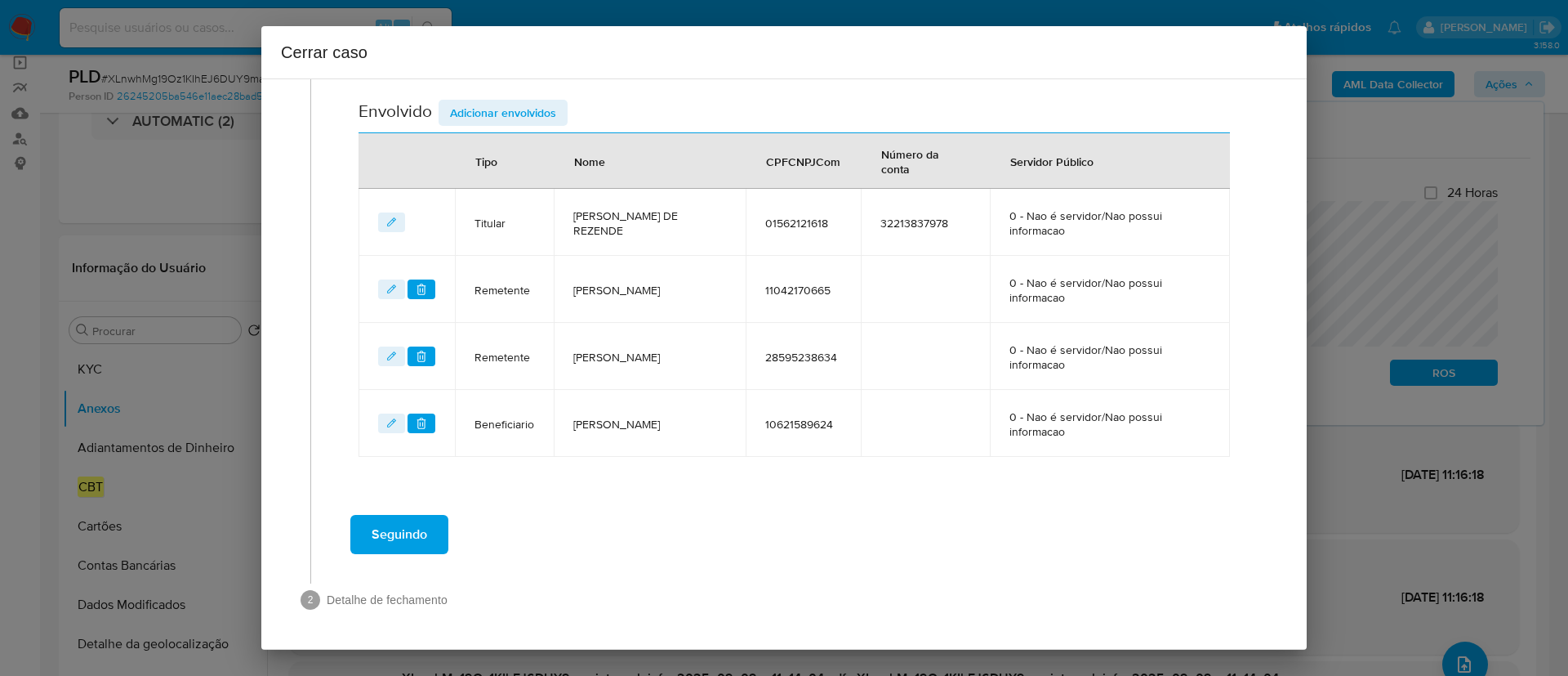
scroll to position [607, 0]
click at [516, 113] on span "Adicionar envolvidos" at bounding box center [502, 113] width 106 height 23
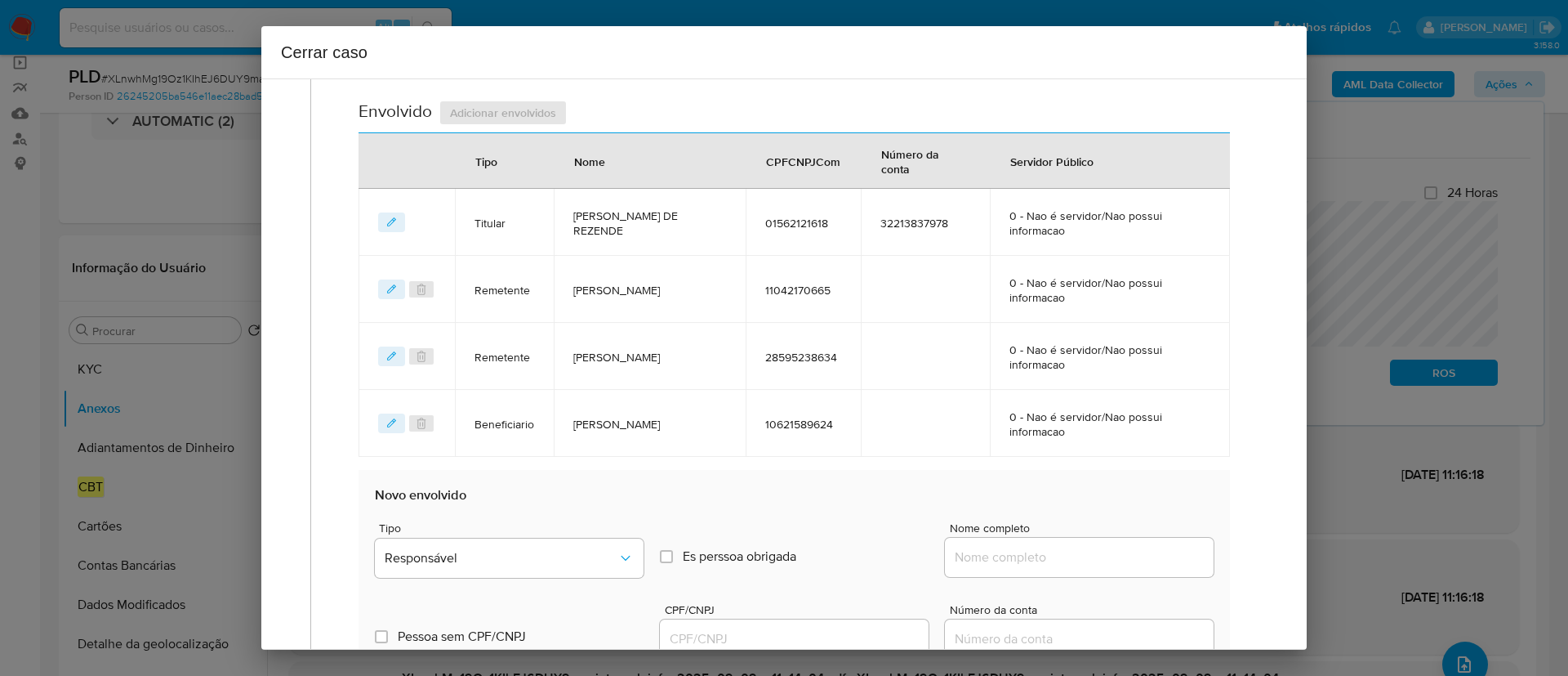
click at [998, 548] on input "Nome completo" at bounding box center [1079, 557] width 269 height 21
paste input "30.704.961 Eduardo Cobra De Rezende, 30704961000148"
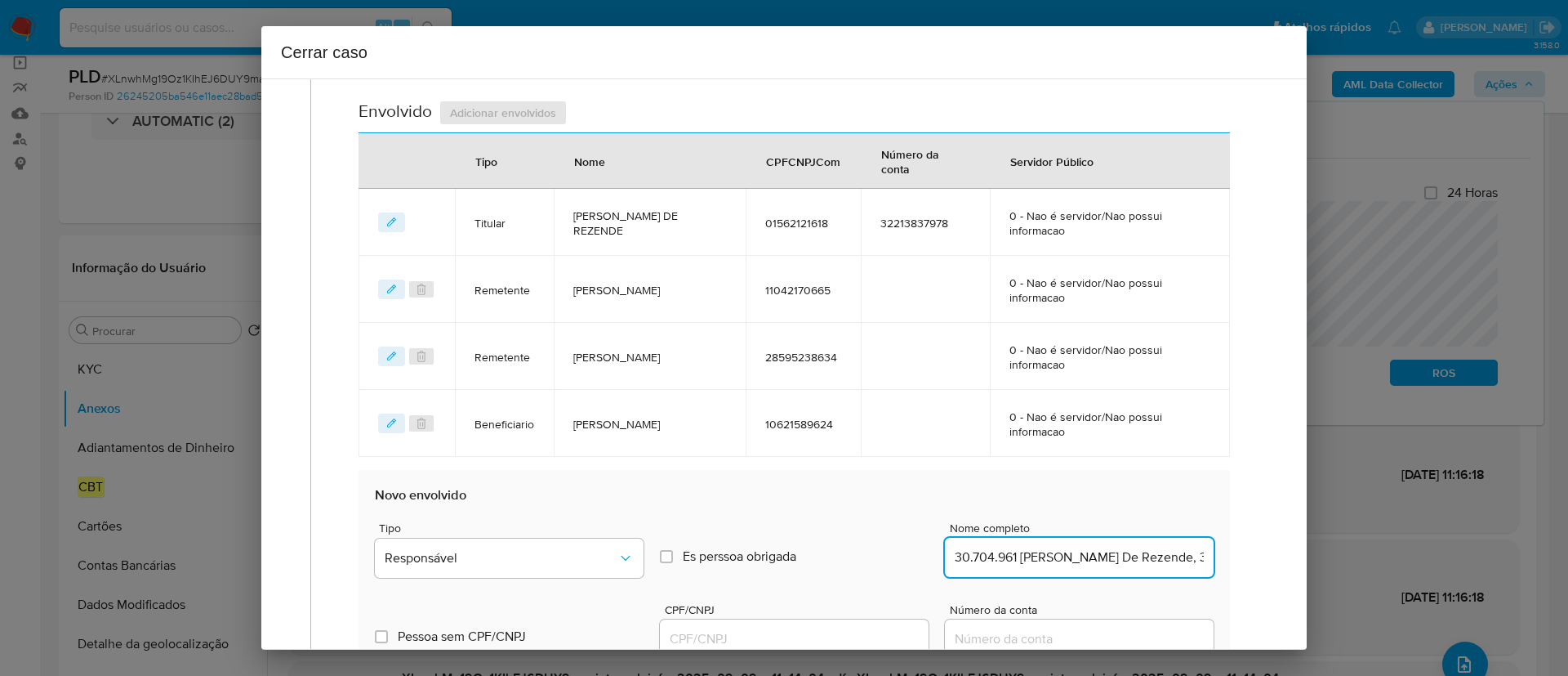
scroll to position [0, 90]
click at [1156, 557] on input "30.704.961 Eduardo Cobra De Rezende, 30704961000148" at bounding box center [1079, 557] width 269 height 21
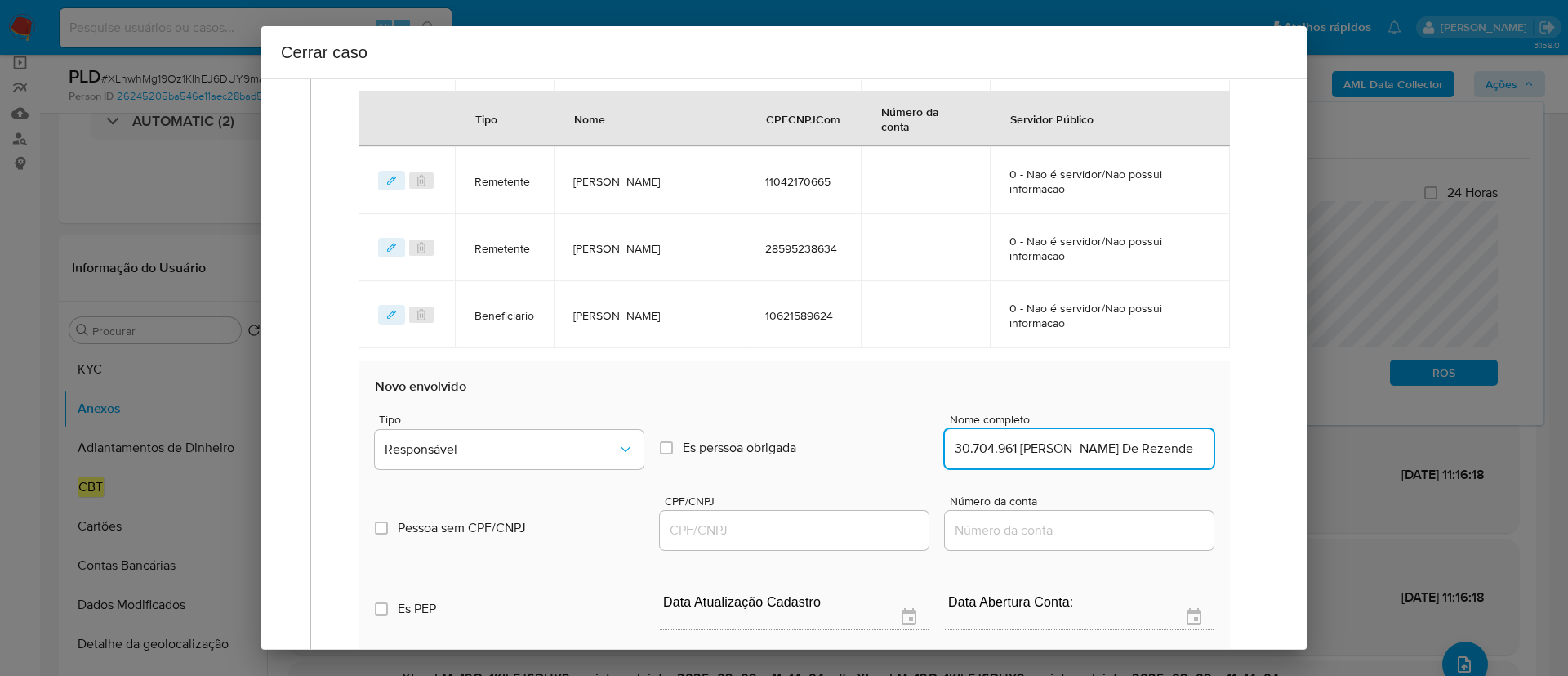
scroll to position [852, 0]
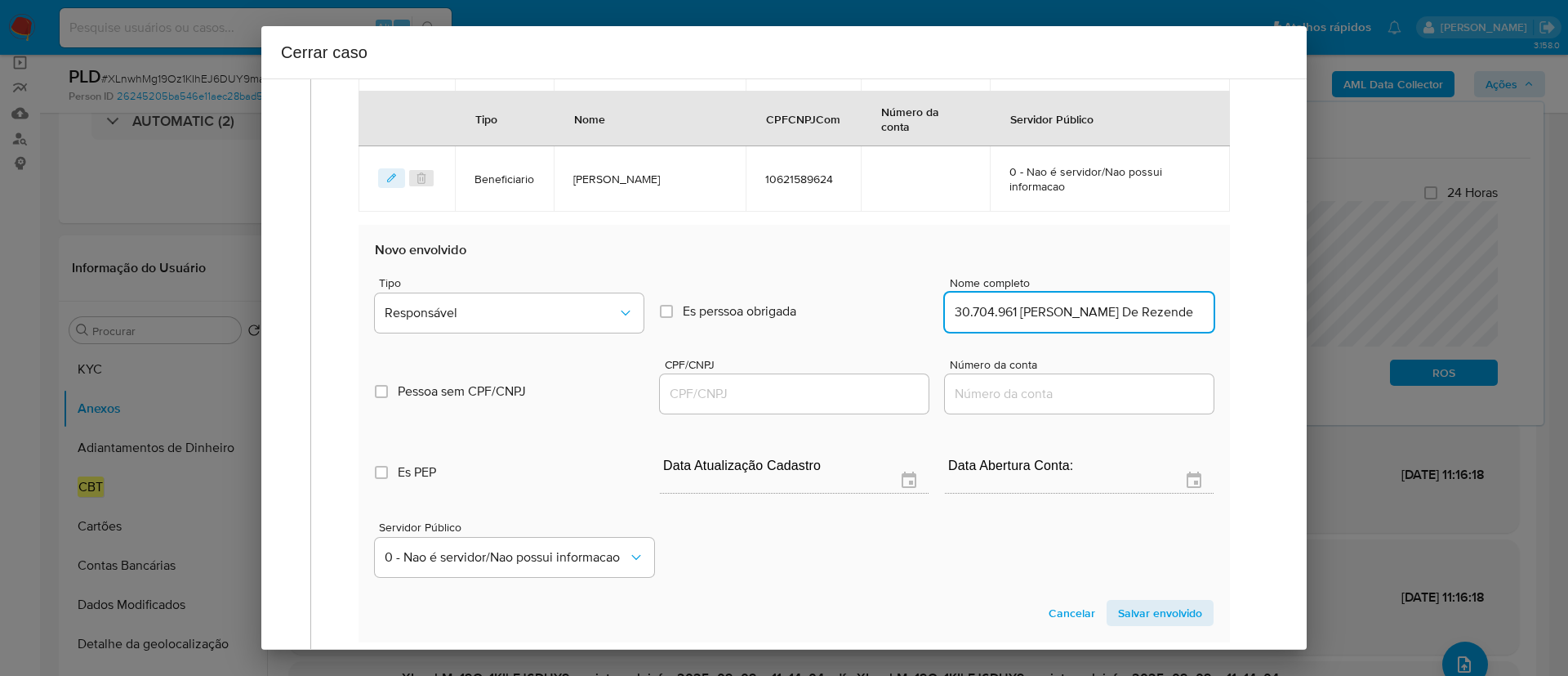
type input "30.704.961 Eduardo Cobra De Rezende"
click at [761, 387] on input "CPF/CNPJ" at bounding box center [794, 394] width 269 height 21
paste input "30704961000148"
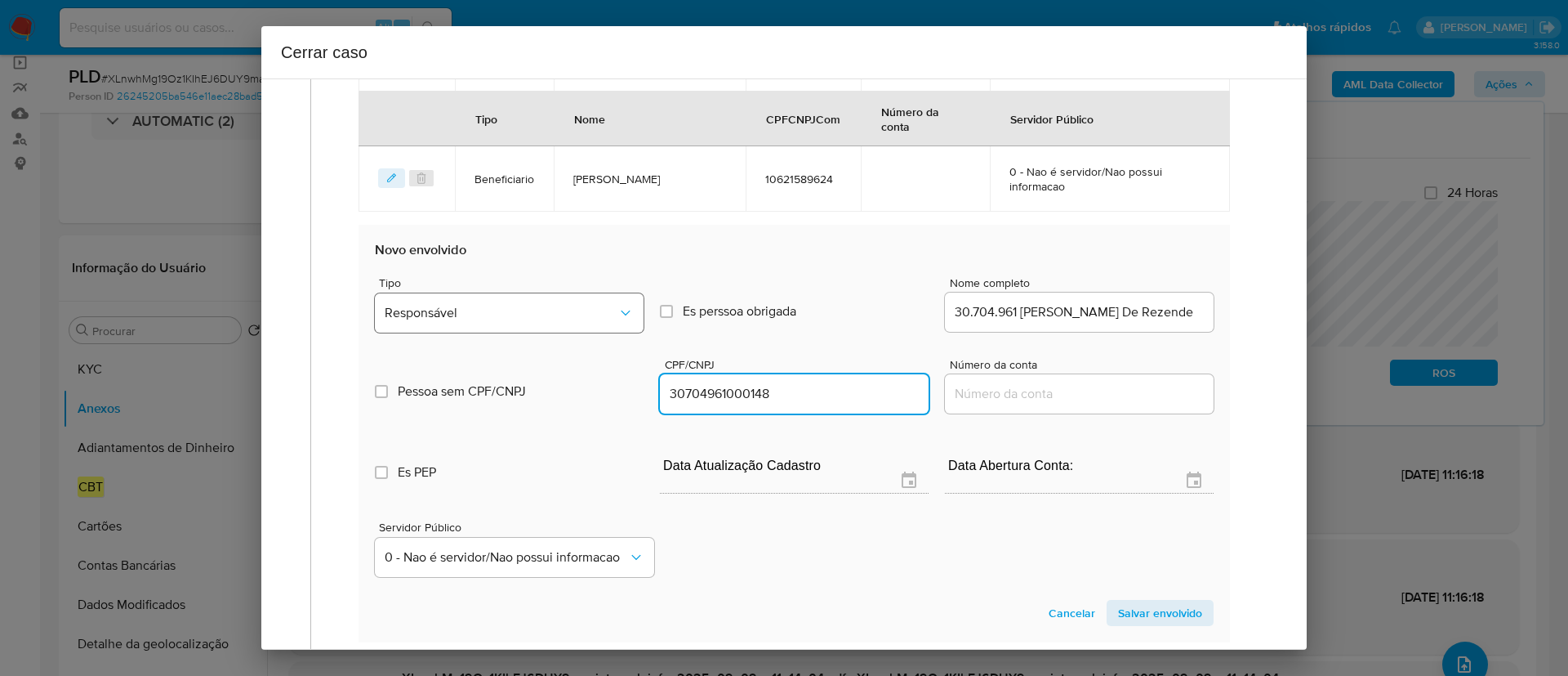
type input "30704961000148"
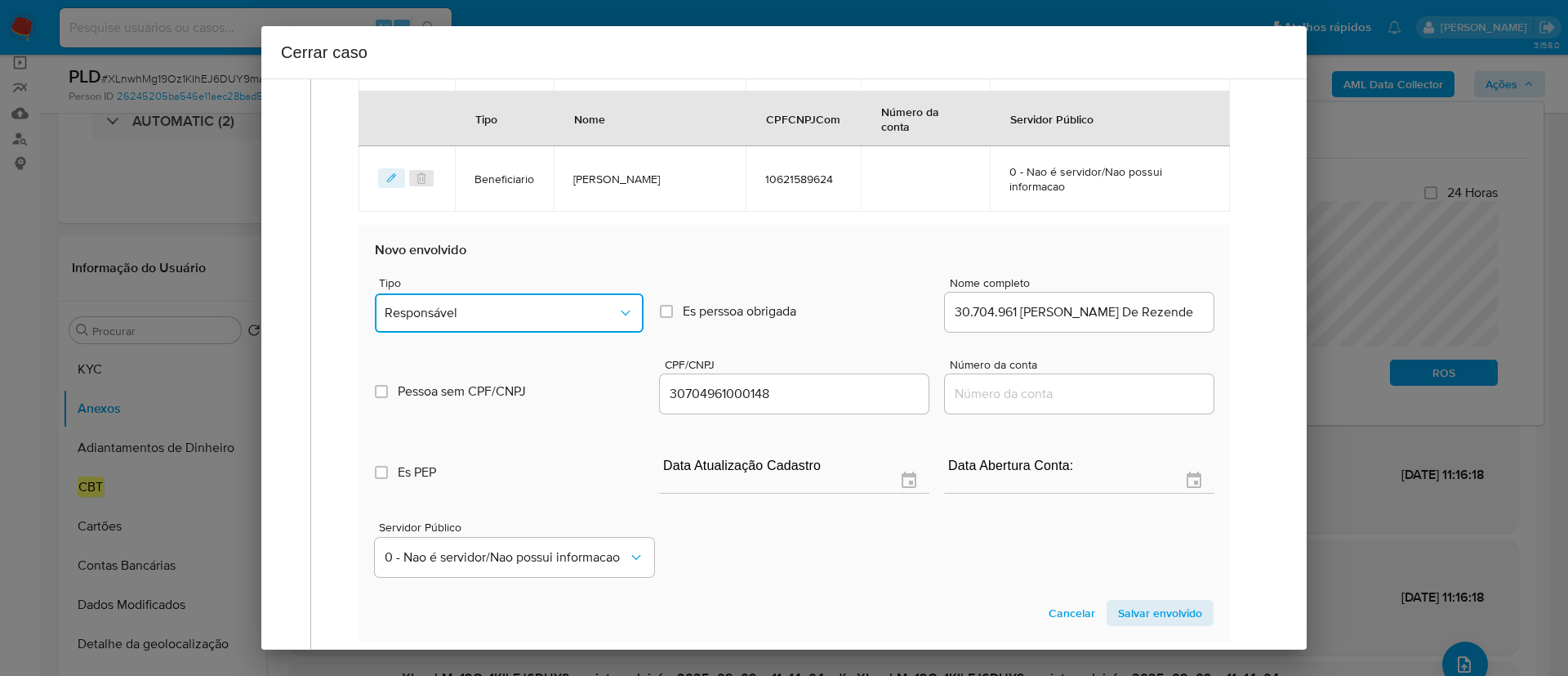
click at [478, 313] on span "Responsável" at bounding box center [501, 312] width 233 height 16
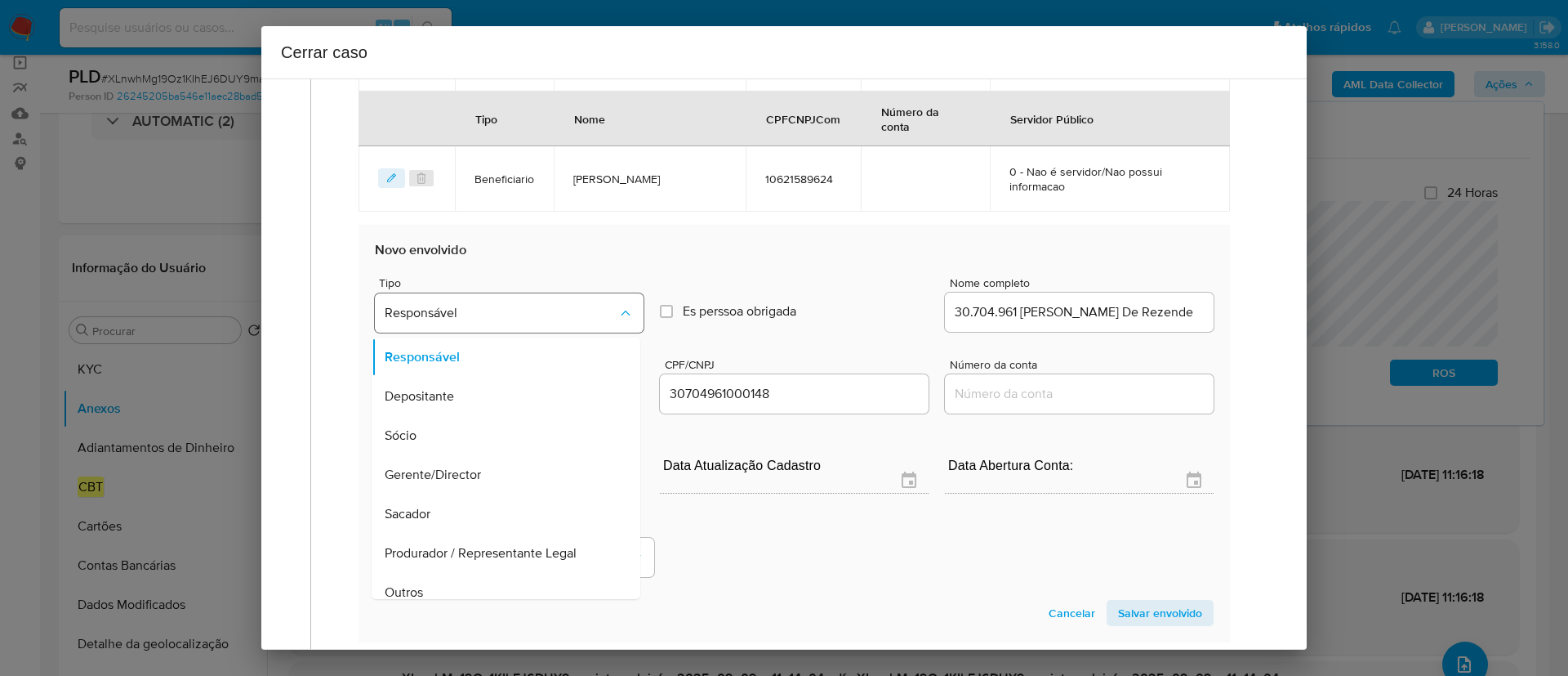
scroll to position [13, 0]
click at [1141, 612] on span "Salvar envolvido" at bounding box center [1159, 613] width 84 height 23
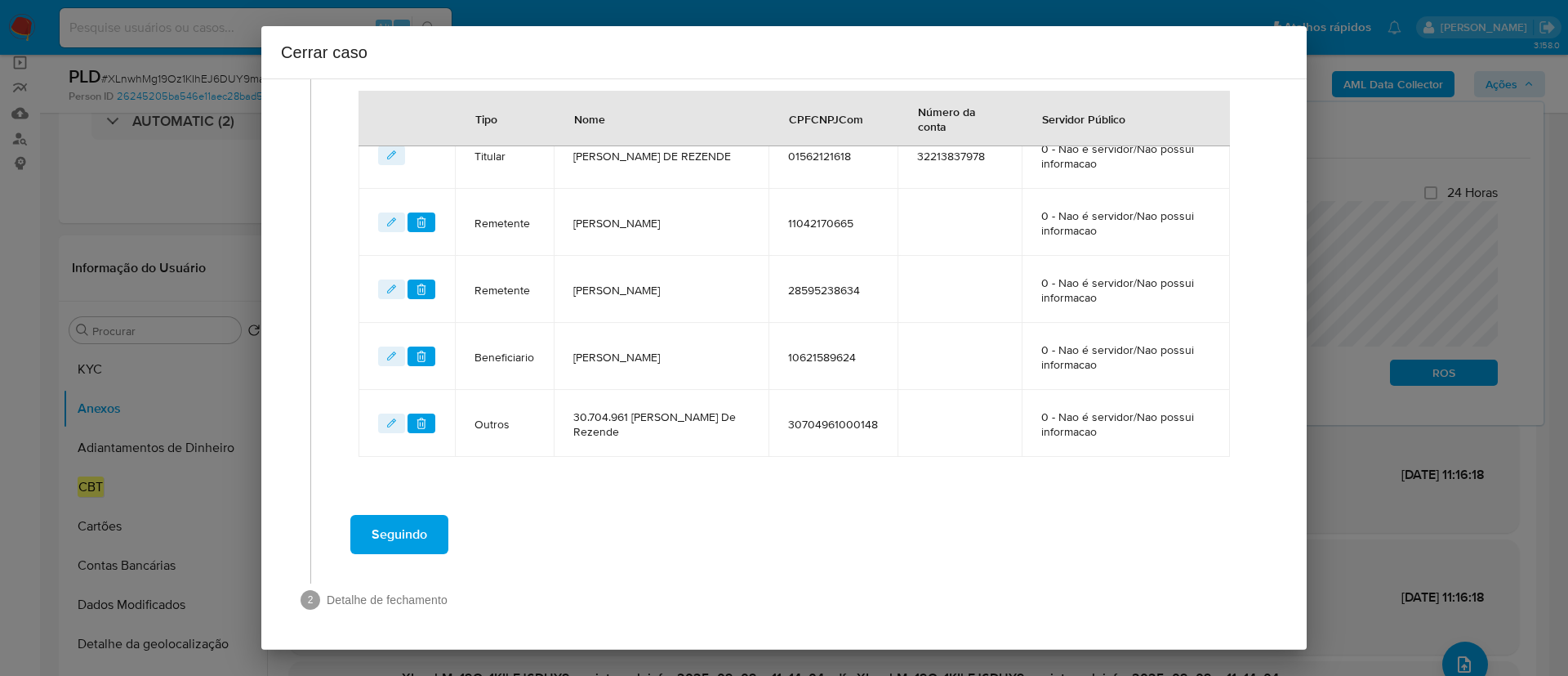
click at [819, 524] on div "Seguindo" at bounding box center [794, 534] width 933 height 59
drag, startPoint x: 390, startPoint y: 534, endPoint x: 505, endPoint y: 552, distance: 116.4
click at [390, 533] on span "Seguindo" at bounding box center [399, 534] width 56 height 36
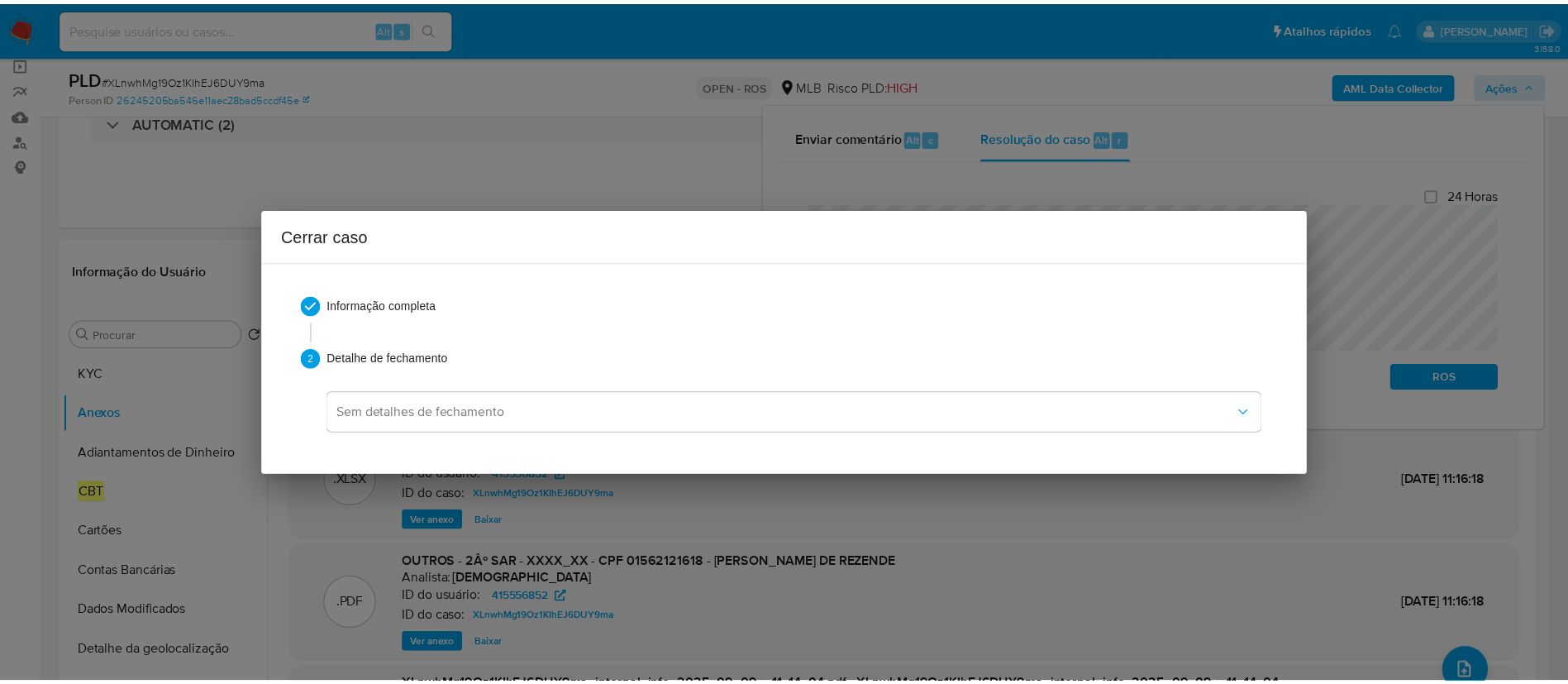
scroll to position [1542, 0]
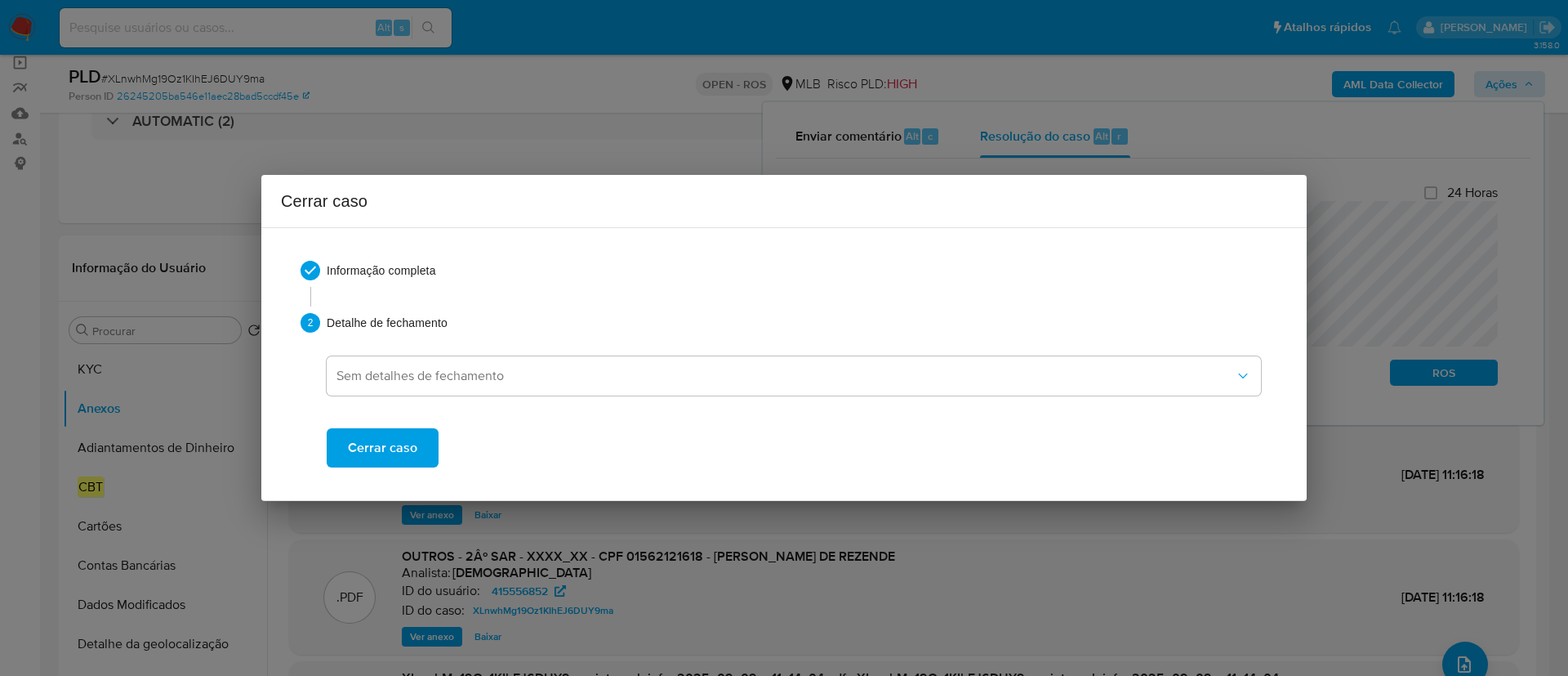
click at [397, 453] on span "Cerrar caso" at bounding box center [382, 448] width 69 height 36
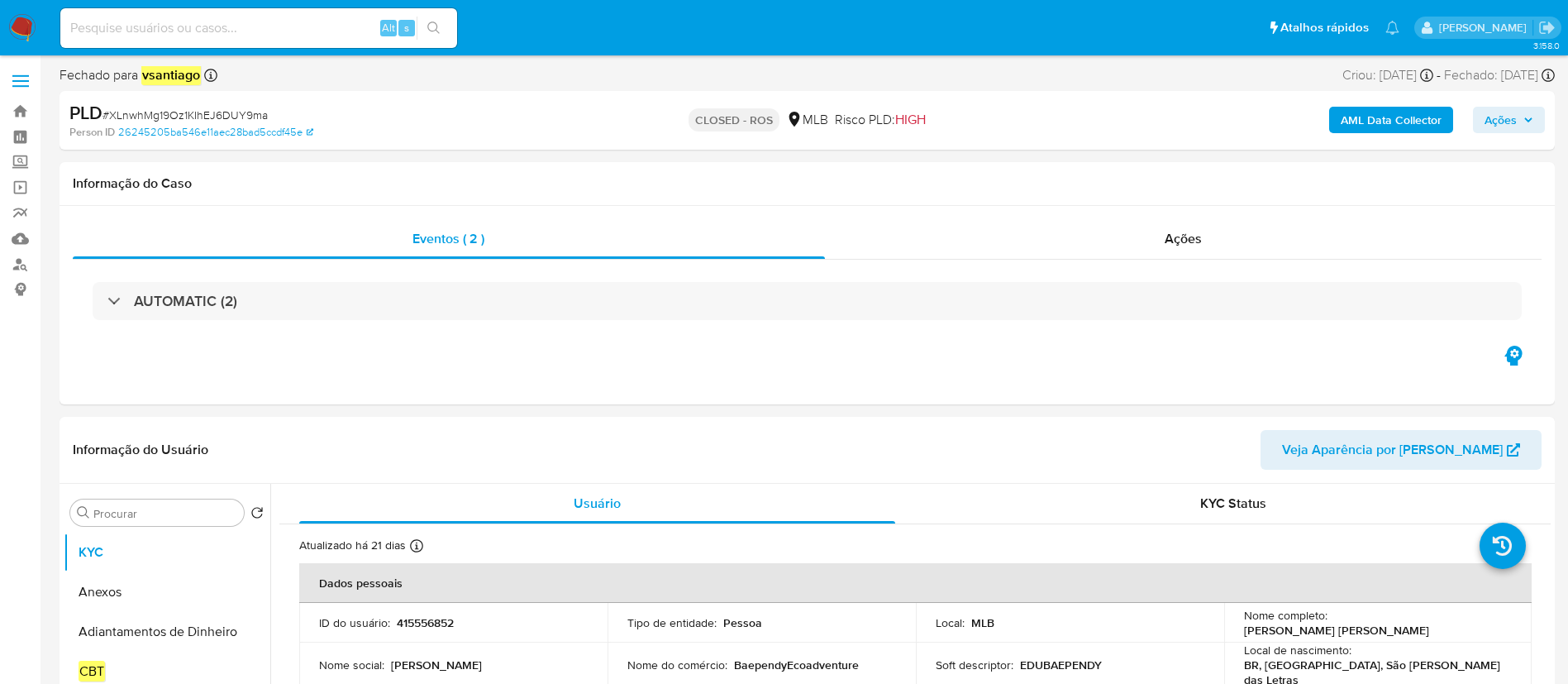
select select "10"
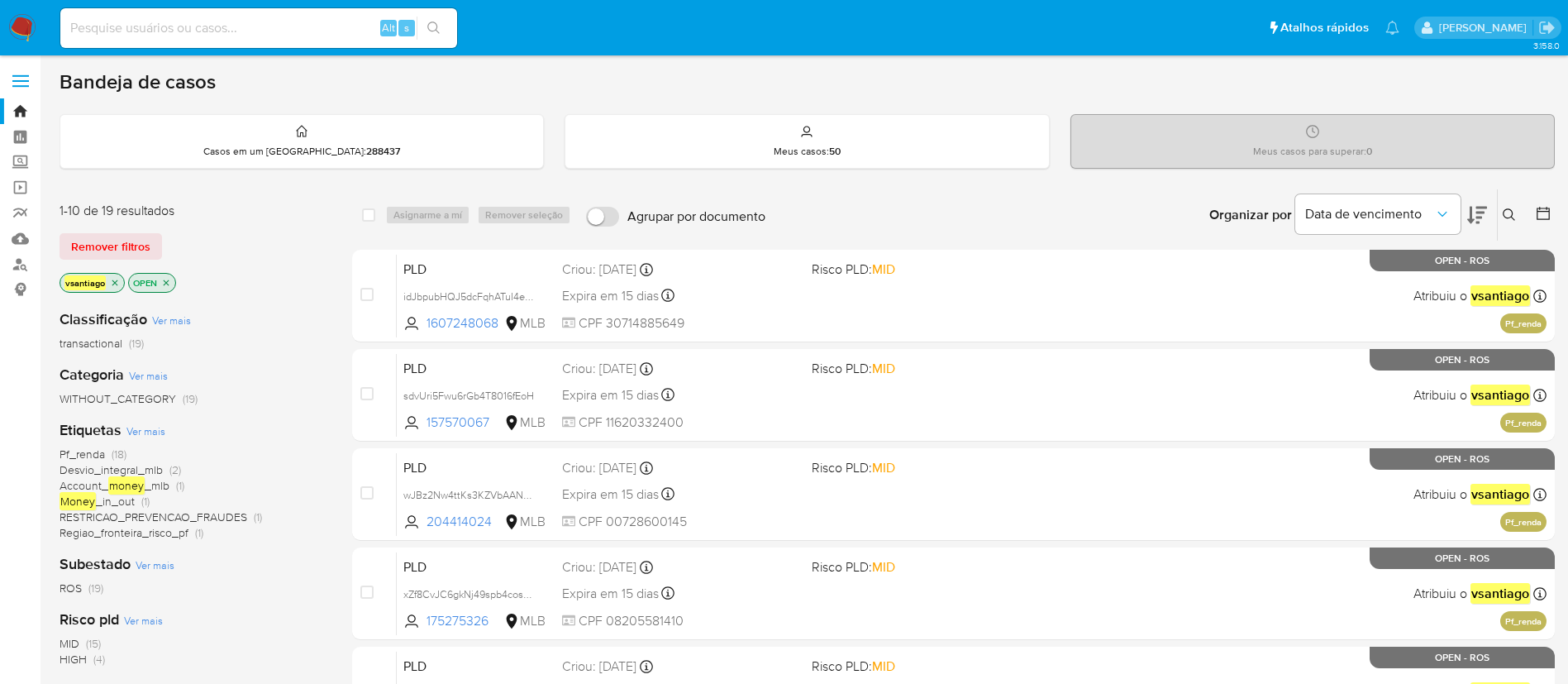
drag, startPoint x: 27, startPoint y: 27, endPoint x: 34, endPoint y: 1, distance: 26.9
click at [26, 26] on img at bounding box center [22, 28] width 28 height 28
click at [232, 262] on div "1-10 de 19 resultados Remover filtros vsantiago OPEN" at bounding box center [192, 249] width 264 height 94
click at [31, 29] on img at bounding box center [22, 28] width 28 height 28
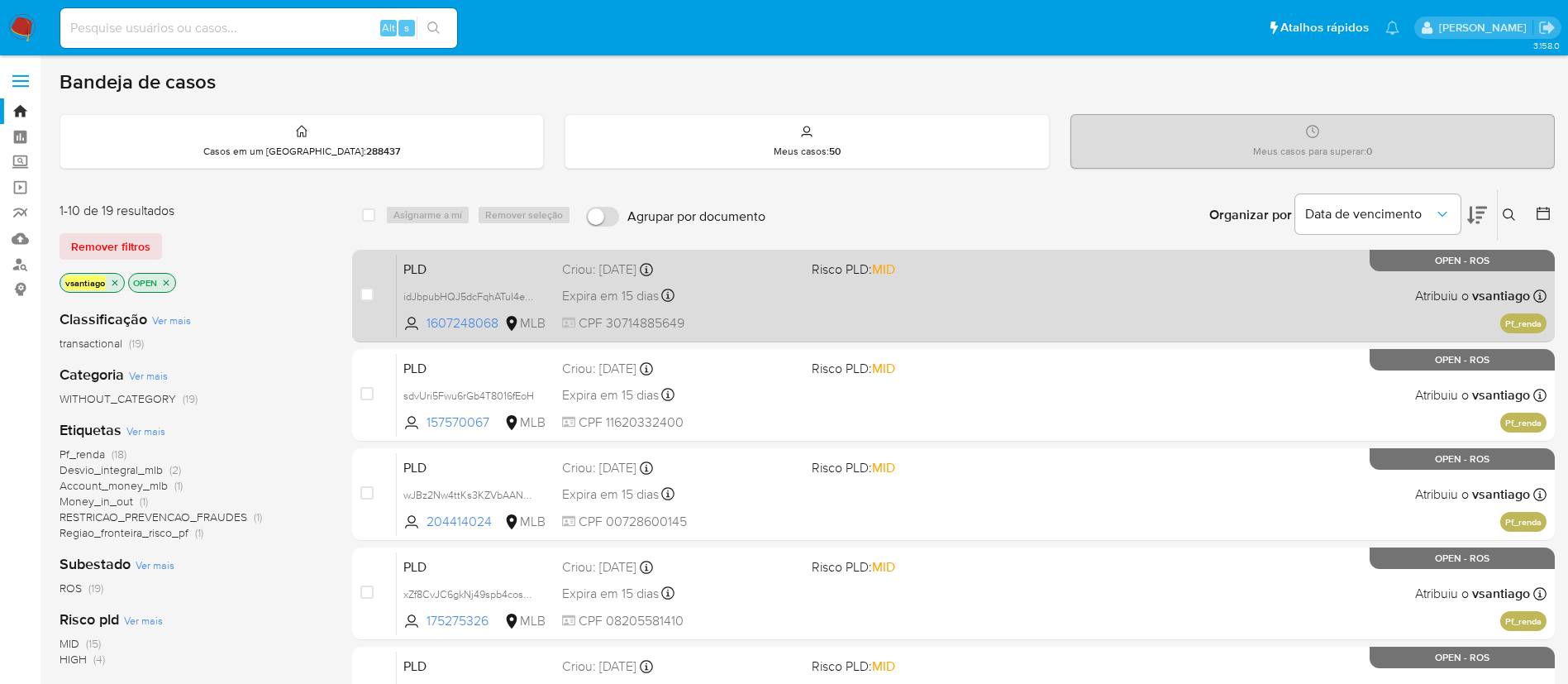
click at [775, 311] on div "PLD idJbpubHQJ5dcFqhATuI4eNE 1607248068 MLB Risco PLD: MID Criou: [DATE] Criou:…" at bounding box center [971, 295] width 1149 height 83
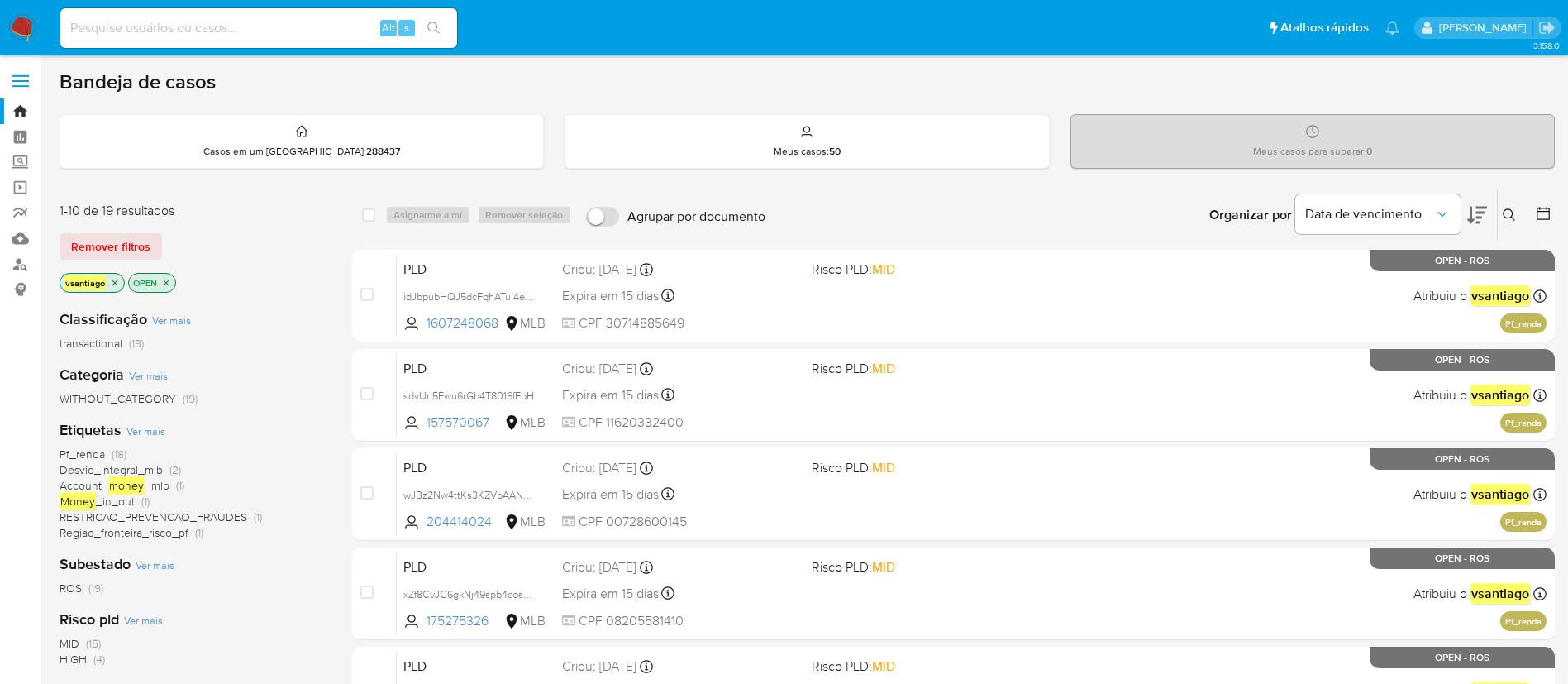
click at [21, 34] on img at bounding box center [22, 28] width 28 height 28
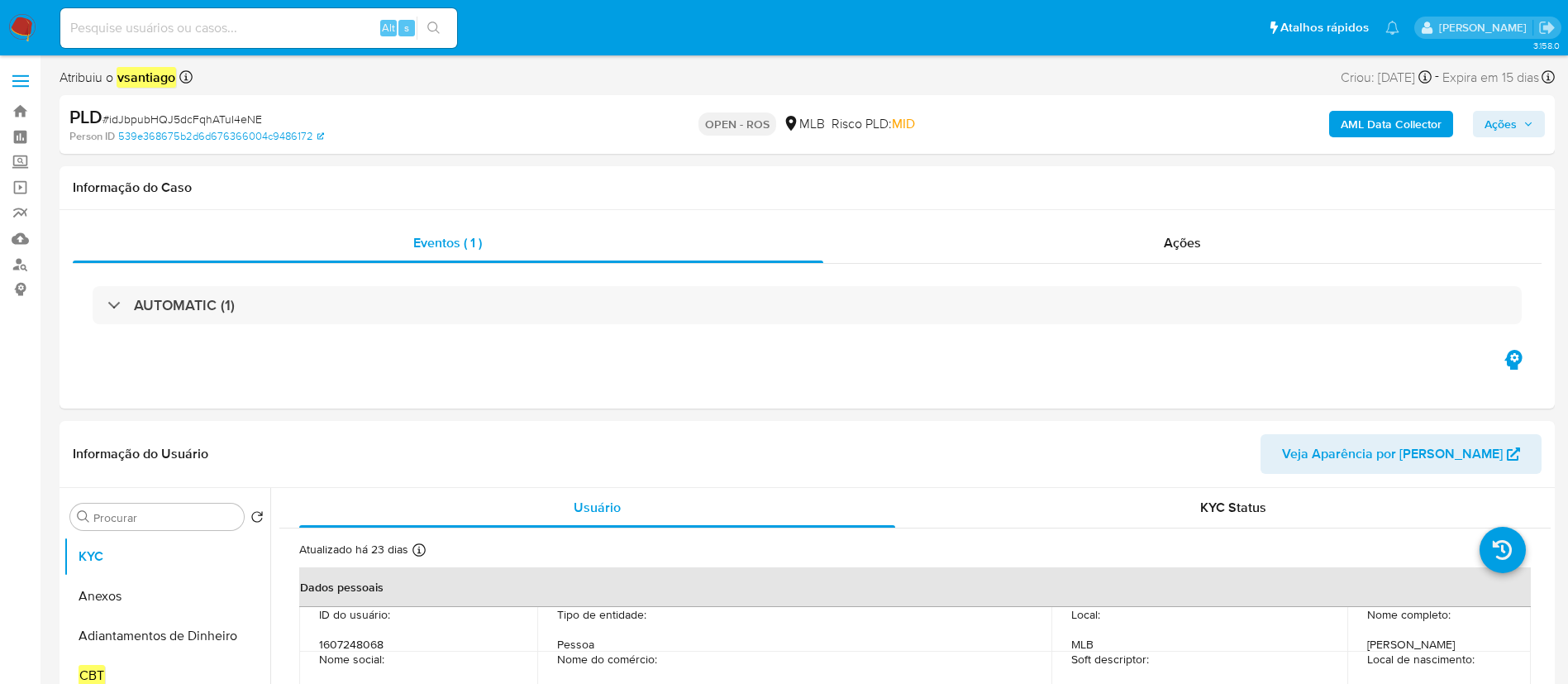
select select "10"
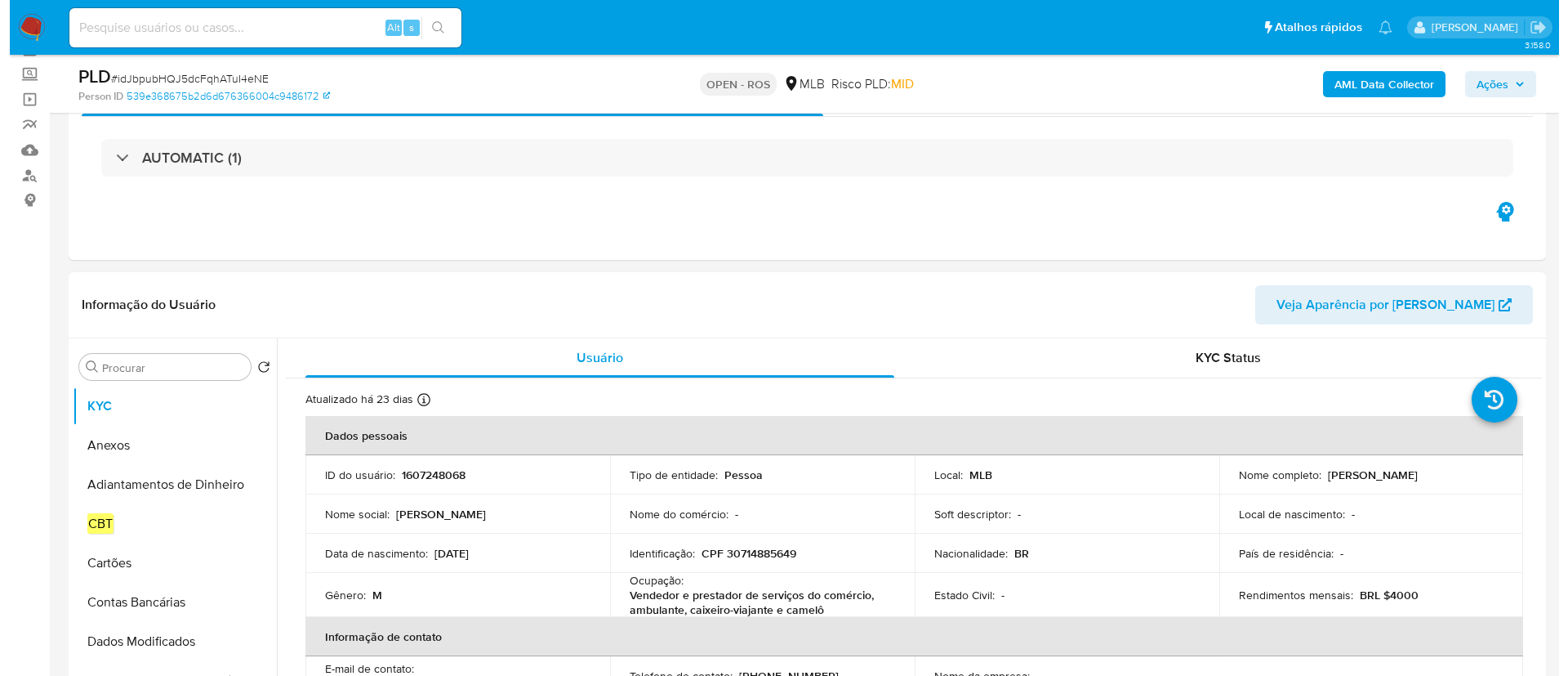
scroll to position [122, 0]
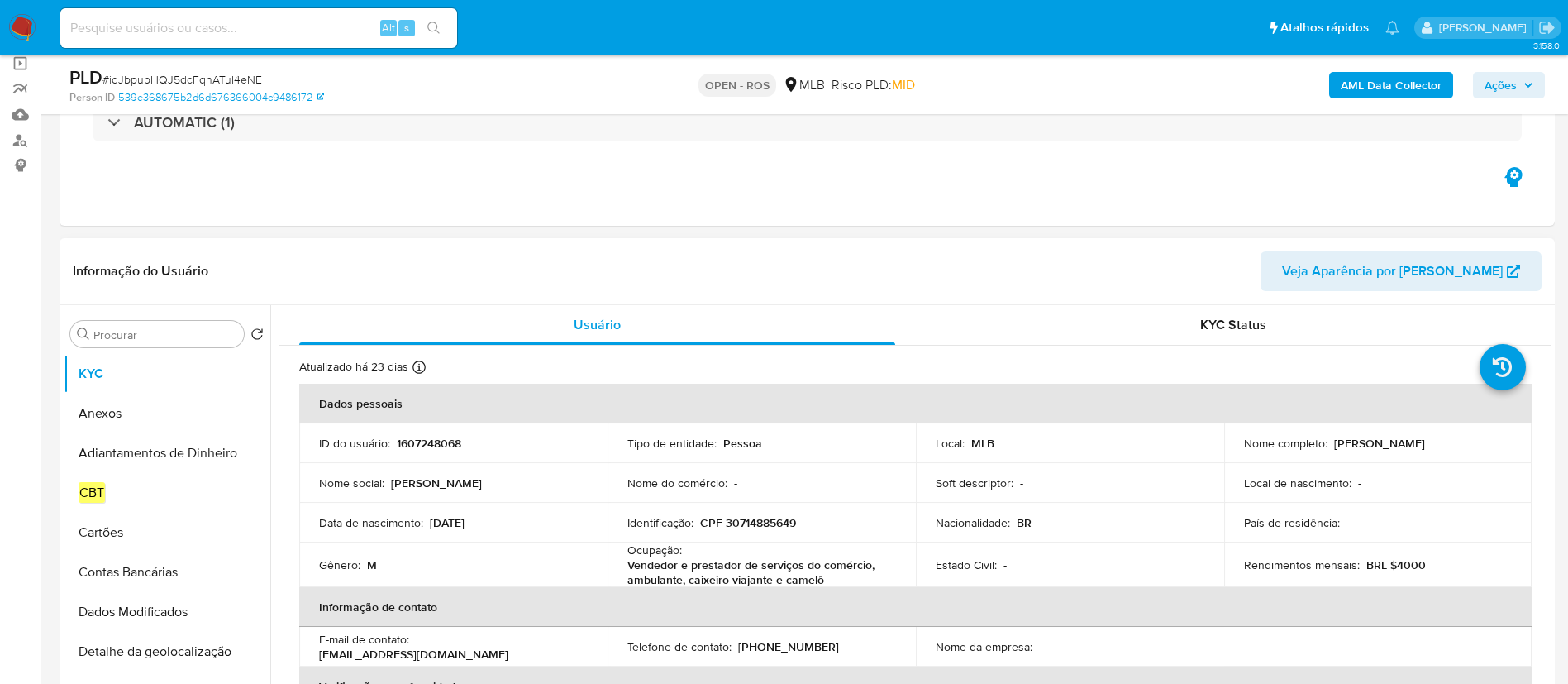
drag, startPoint x: 1329, startPoint y: 444, endPoint x: 1434, endPoint y: 450, distance: 105.2
click at [1434, 450] on td "Nome completo : Luiz Cassimiro Alves" at bounding box center [1378, 443] width 308 height 39
click at [755, 523] on p "CPF 30714885649" at bounding box center [748, 523] width 96 height 15
copy p "30714885649"
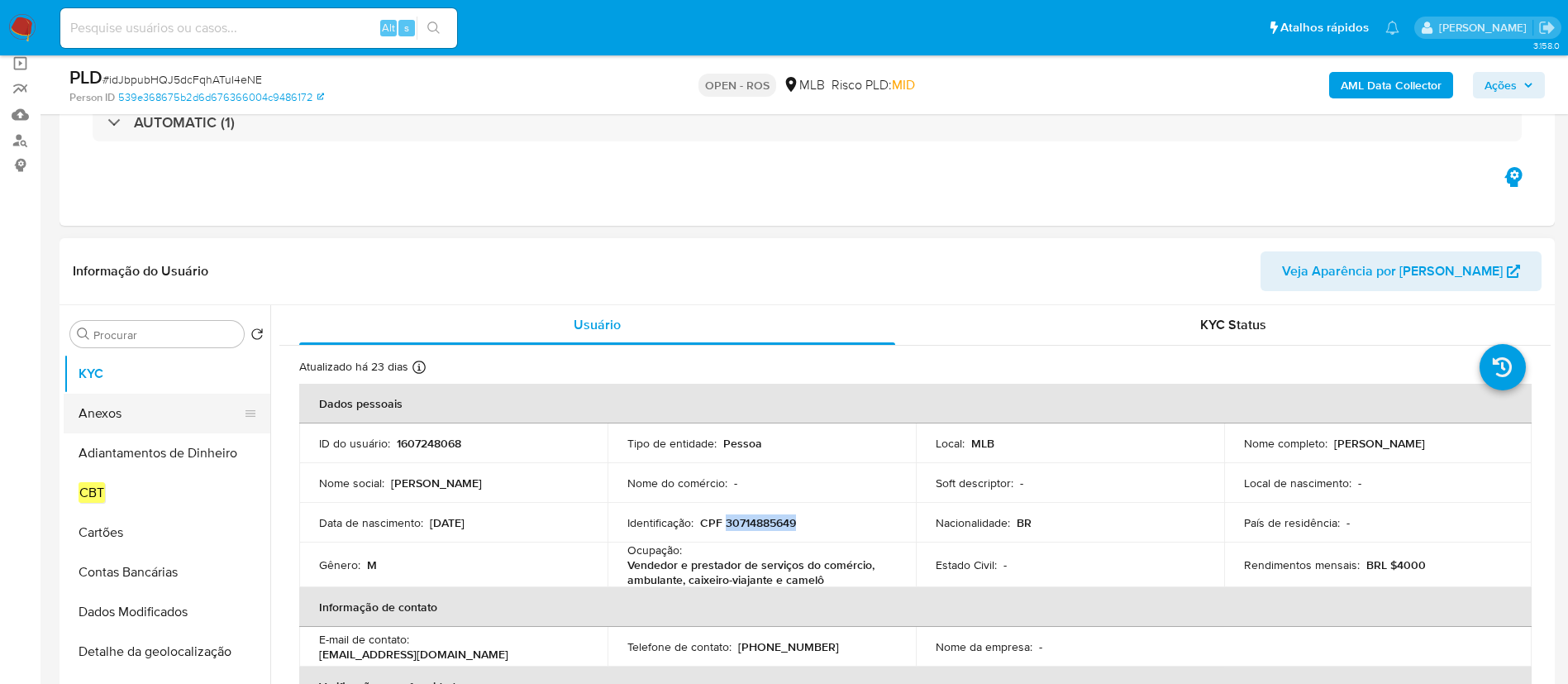
click at [124, 409] on button "Anexos" at bounding box center [160, 413] width 193 height 39
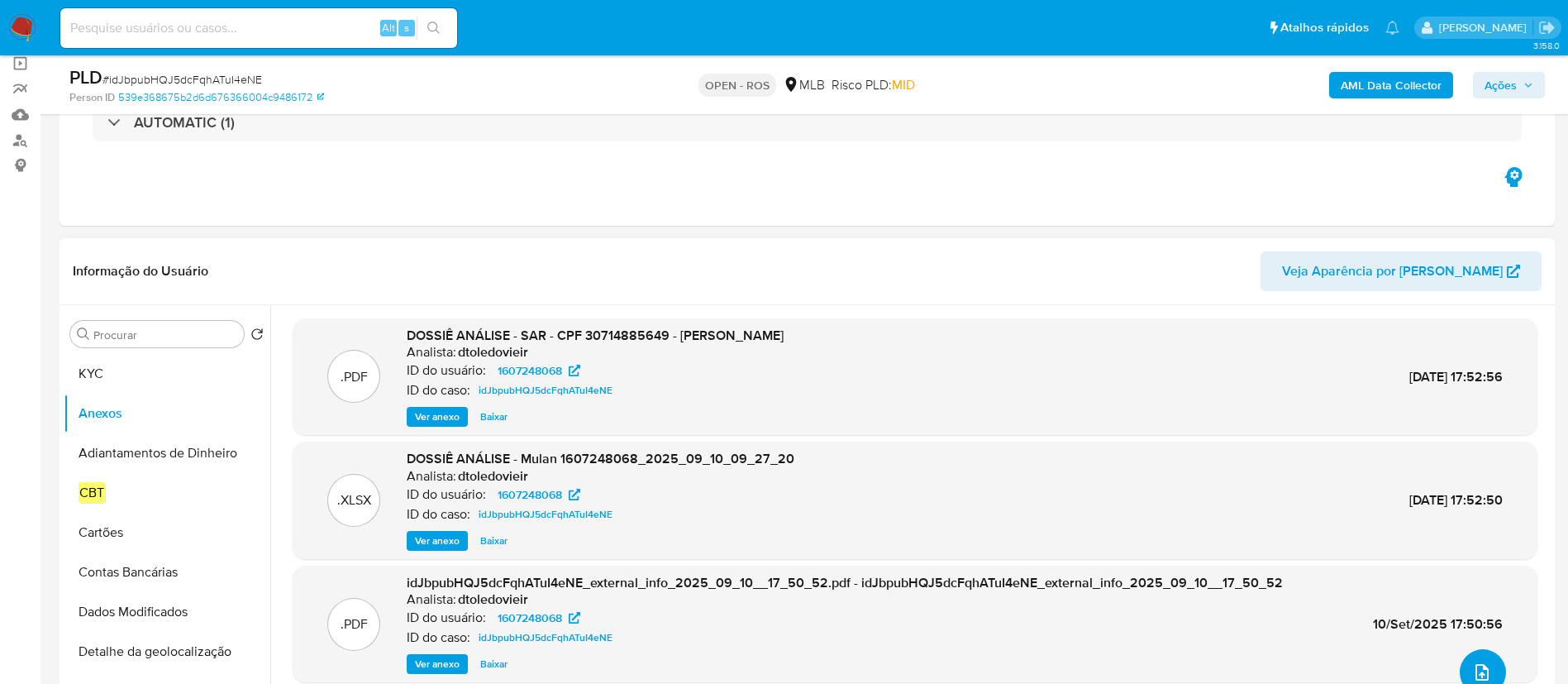
click at [1487, 667] on button "upload-file" at bounding box center [1483, 672] width 46 height 46
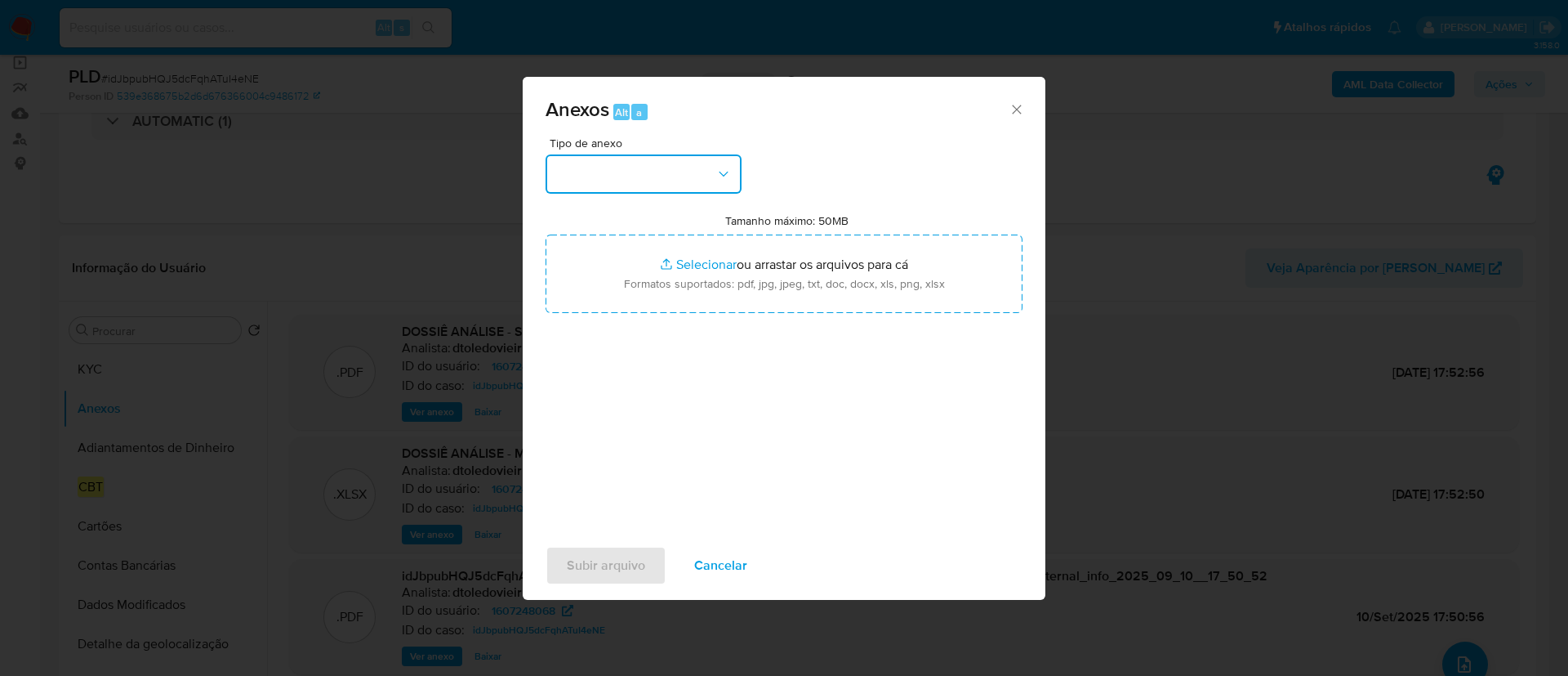
click at [702, 183] on button "button" at bounding box center [643, 173] width 196 height 39
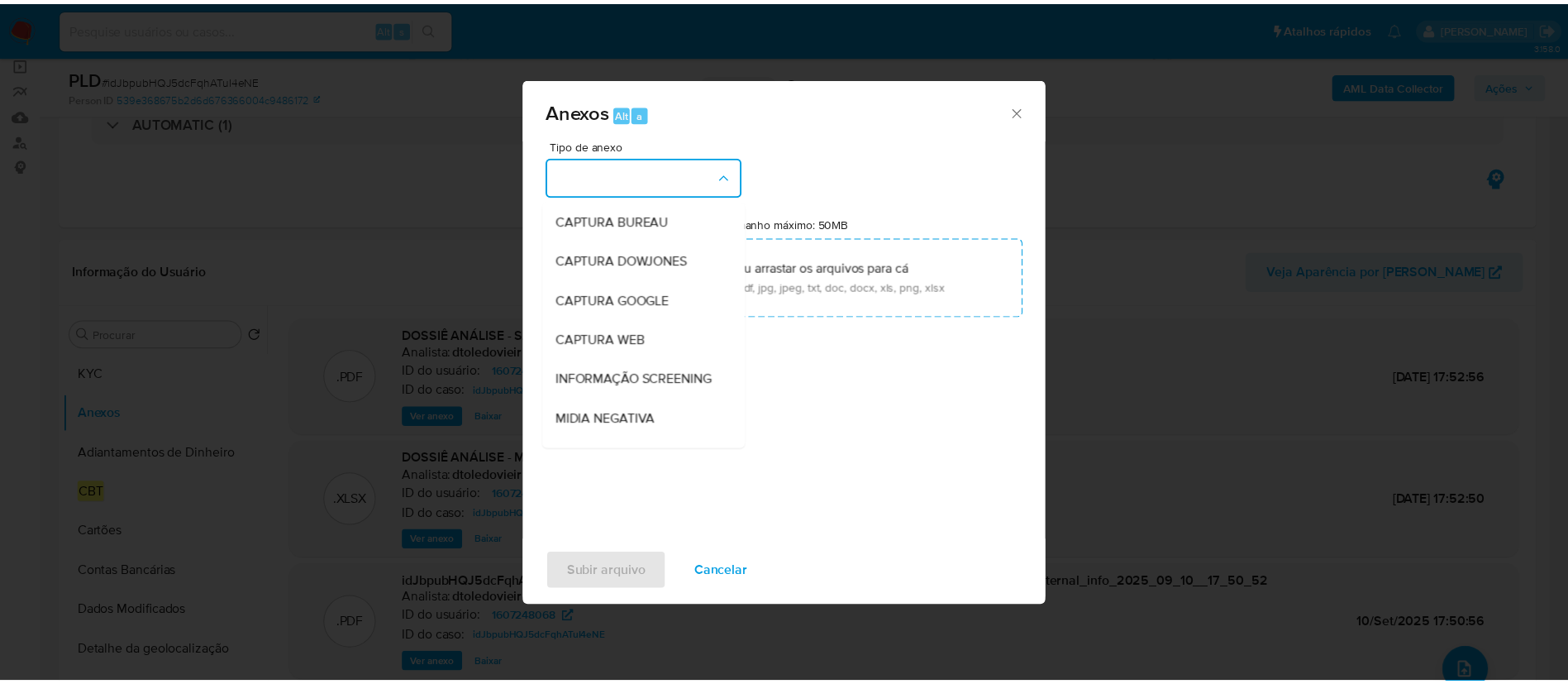
scroll to position [255, 0]
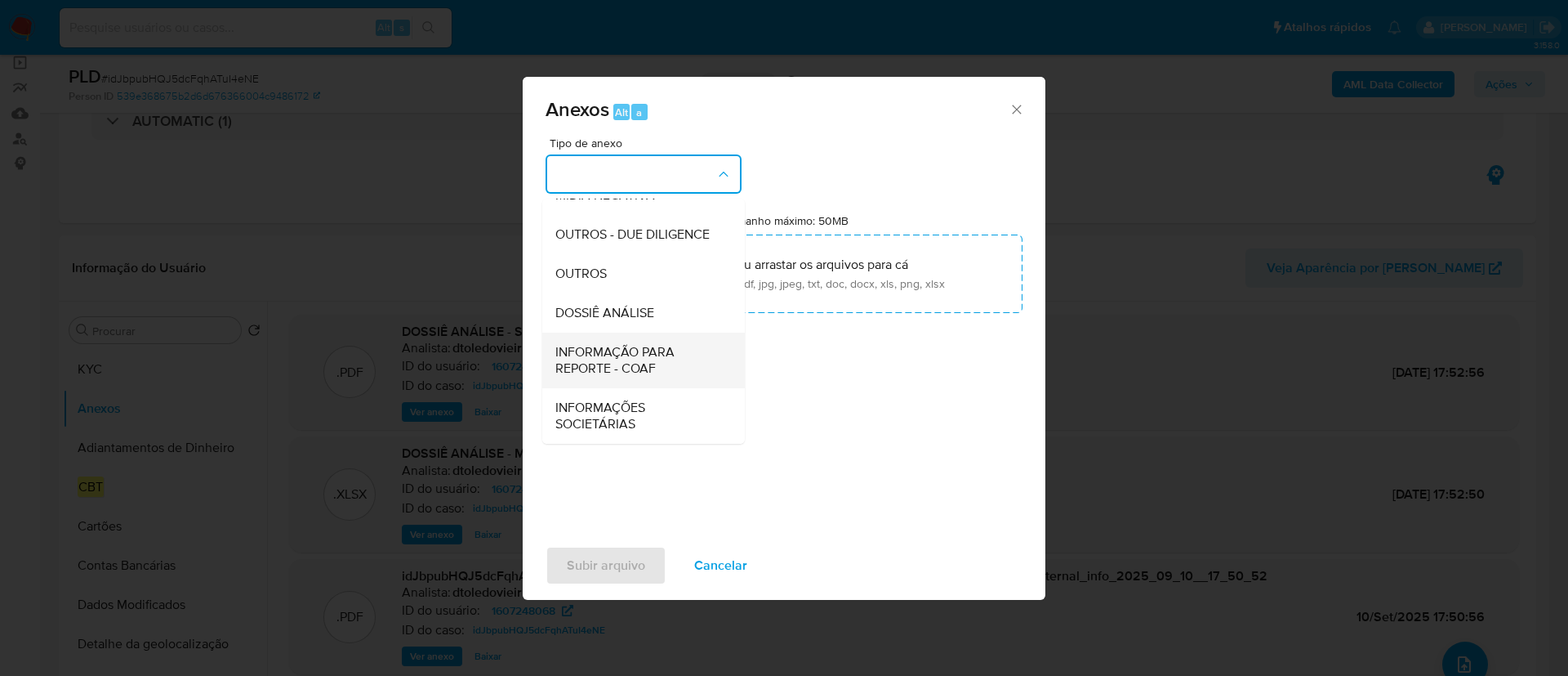
click at [650, 365] on span "INFORMAÇÃO PARA REPORTE - COAF" at bounding box center [639, 360] width 167 height 33
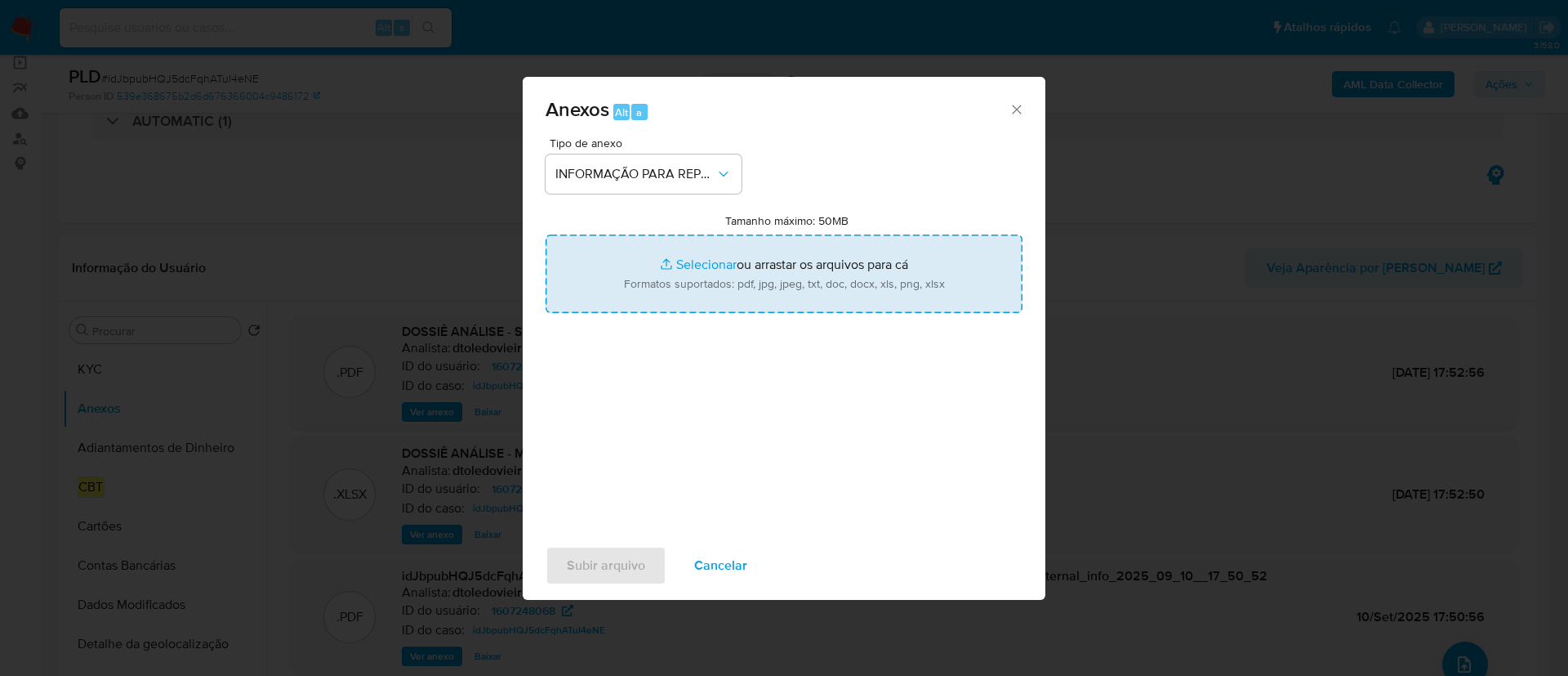
type input "C:\fakepath\SAR - idJbpubHQJ5dcFqhATuI4eNE - CPF 30714885649 - LUIZ CASSIMIRO A…"
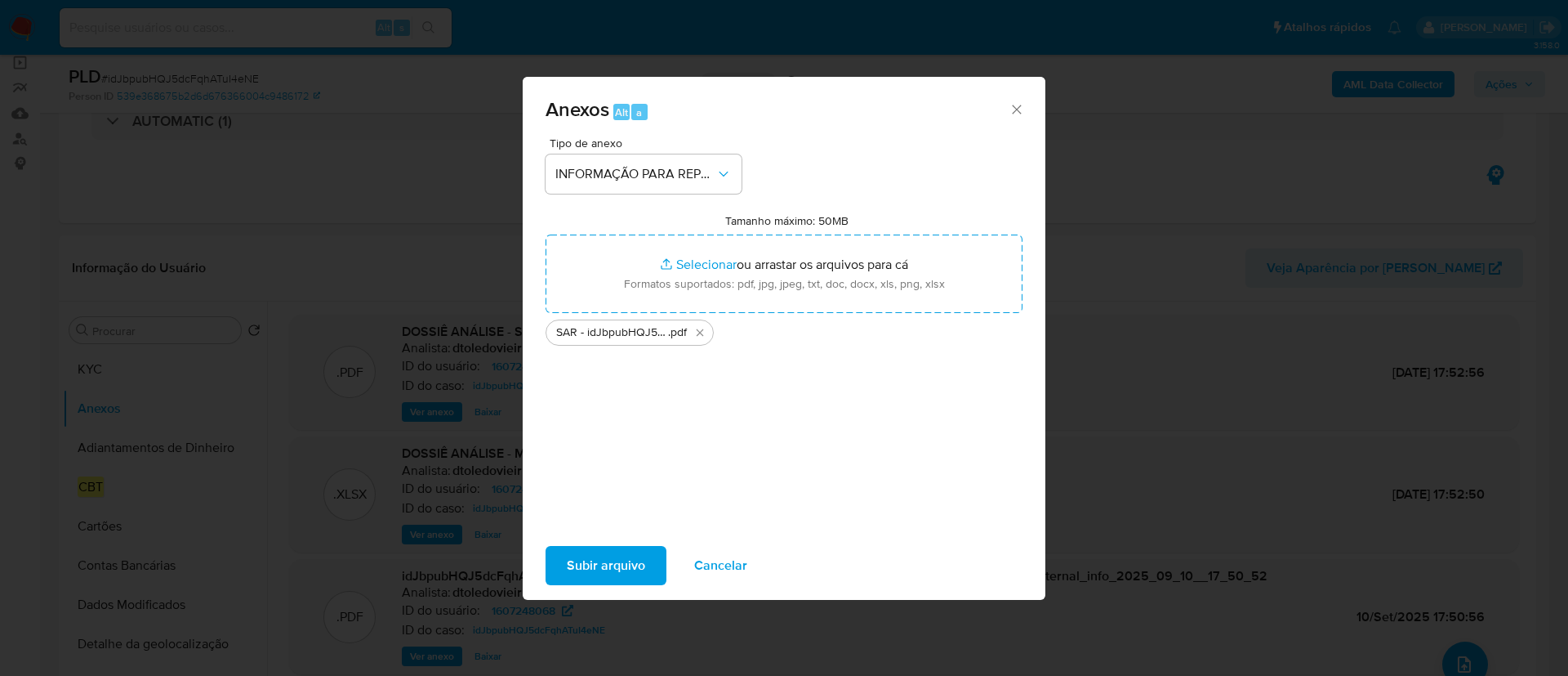
click at [595, 569] on span "Subir arquivo" at bounding box center [606, 565] width 79 height 36
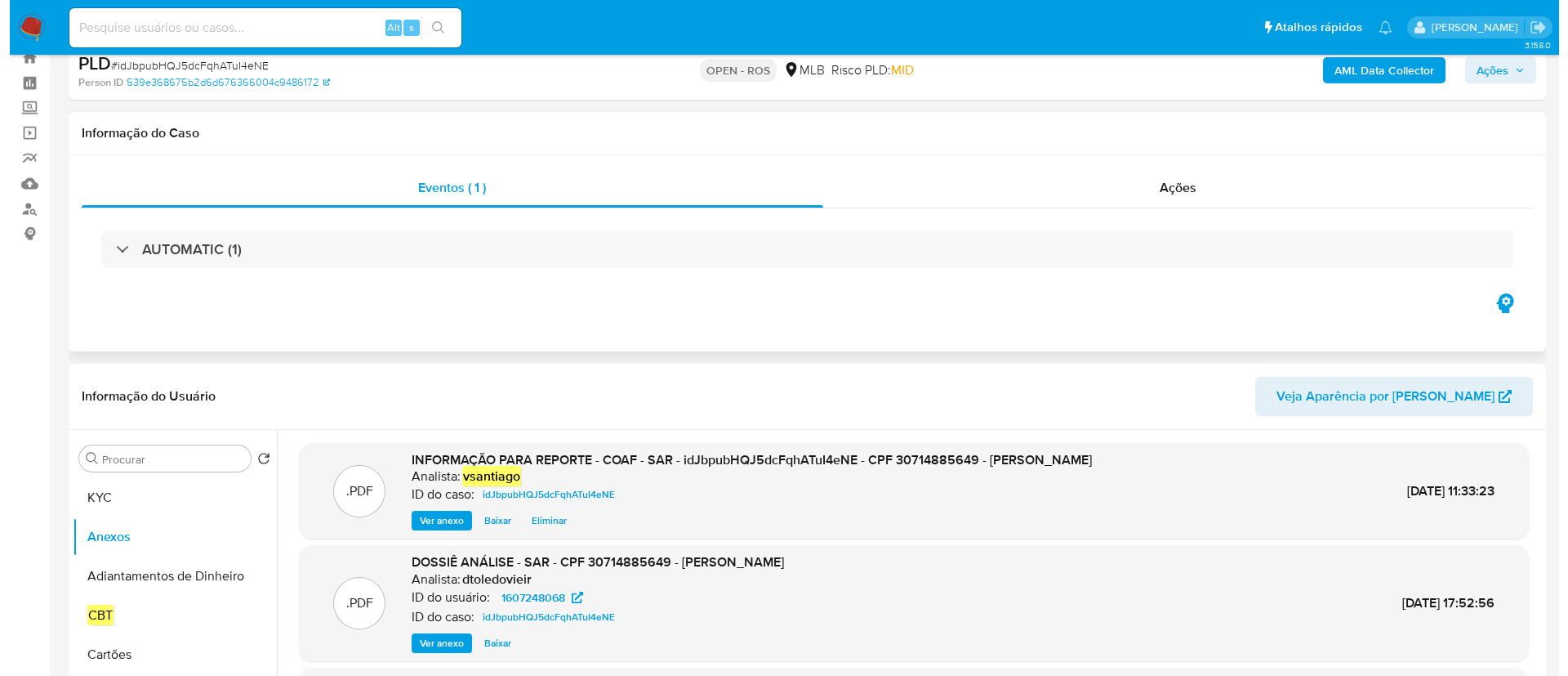
scroll to position [0, 0]
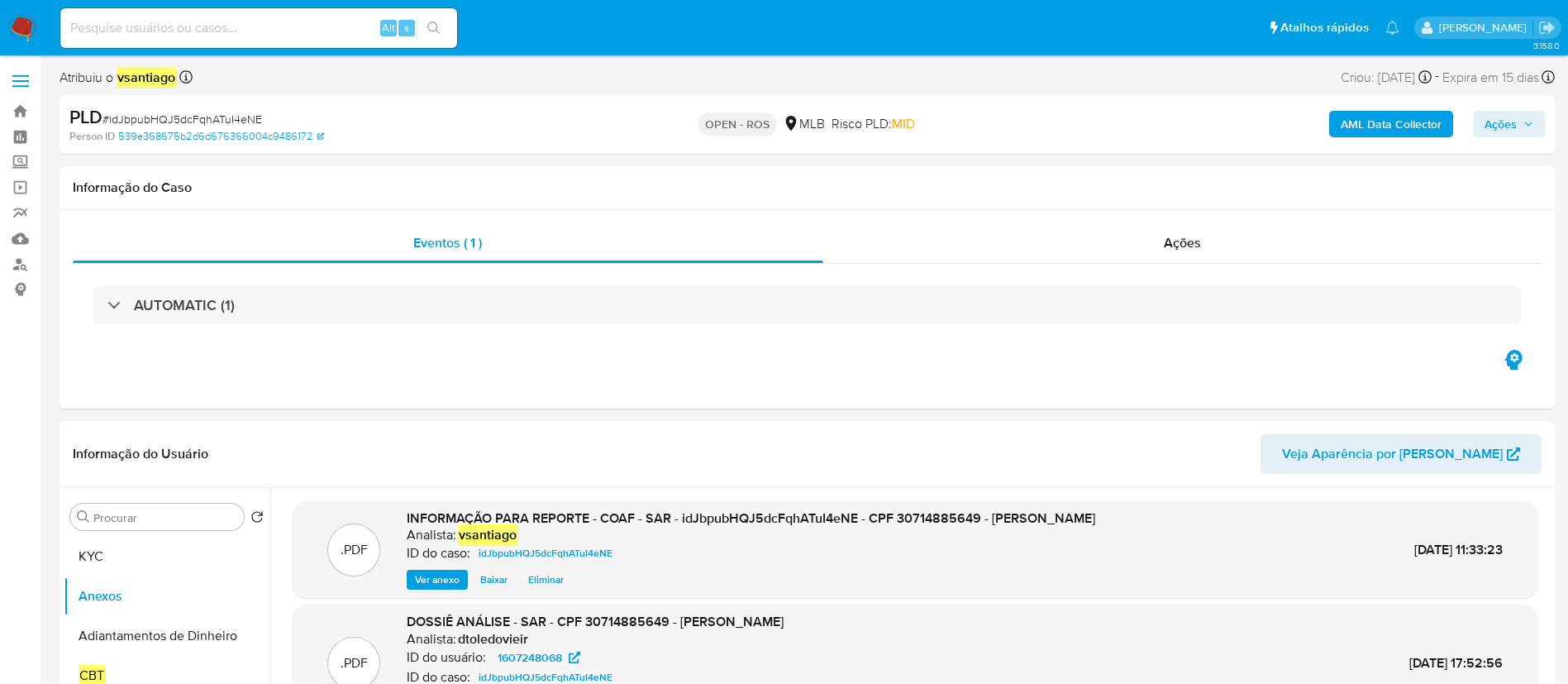
click at [1492, 125] on span "Ações" at bounding box center [1501, 125] width 33 height 27
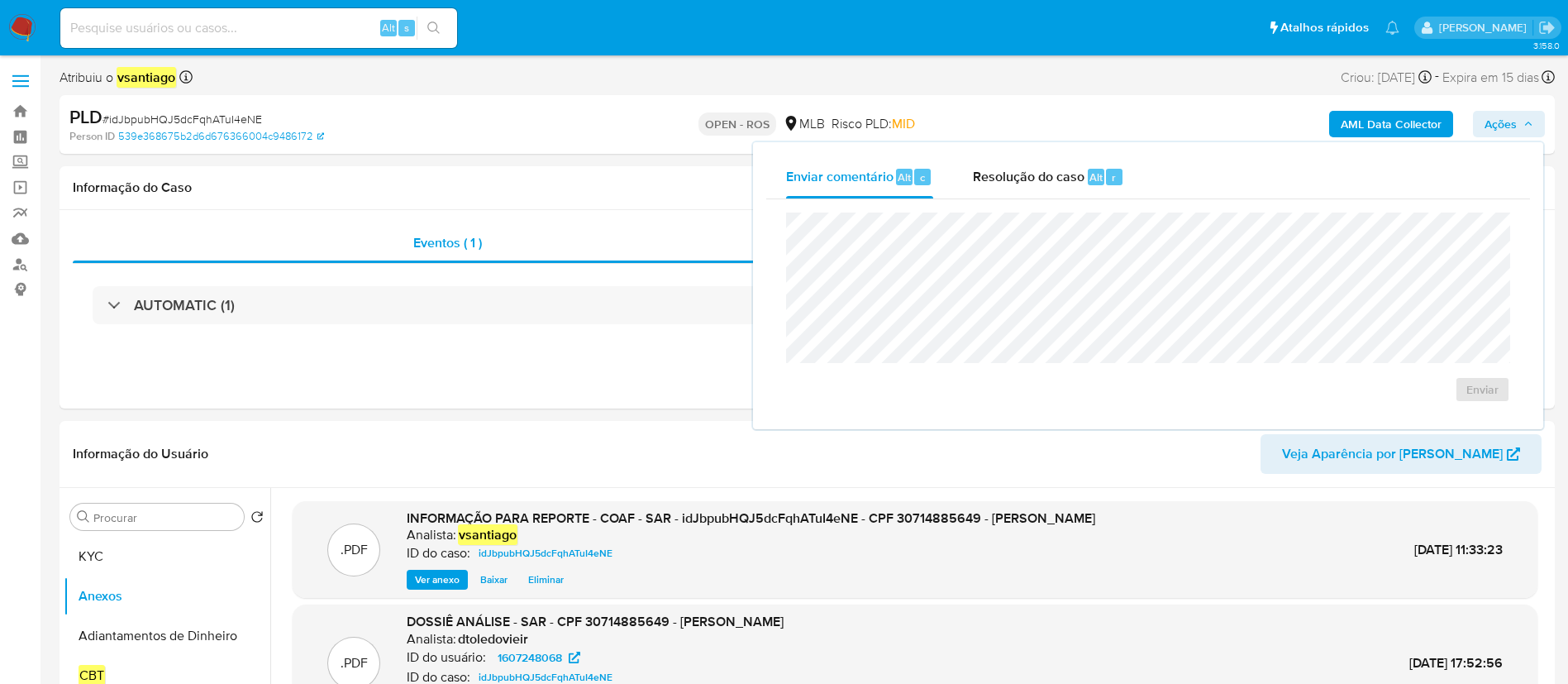
click at [1020, 184] on span "Resolução do caso" at bounding box center [1029, 176] width 112 height 19
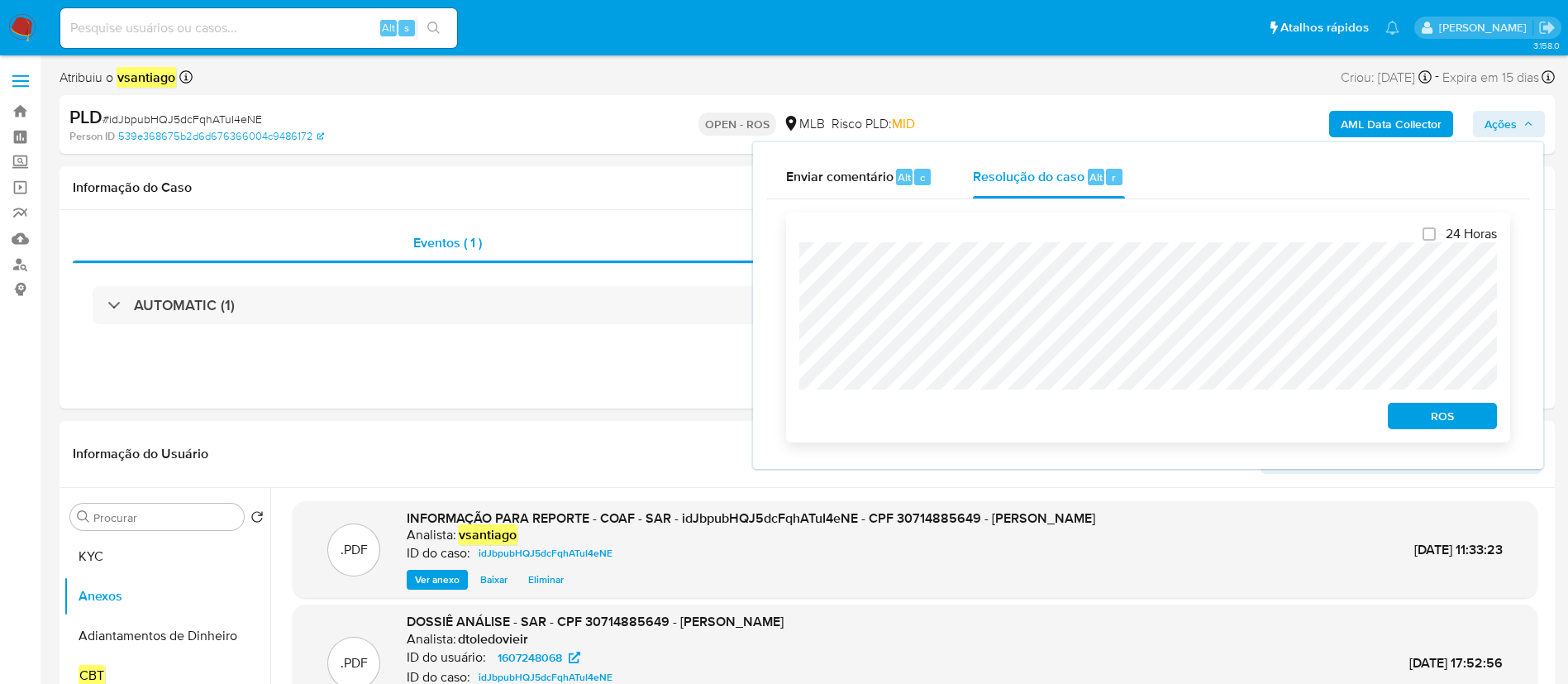
click at [1451, 421] on span "ROS" at bounding box center [1443, 416] width 86 height 23
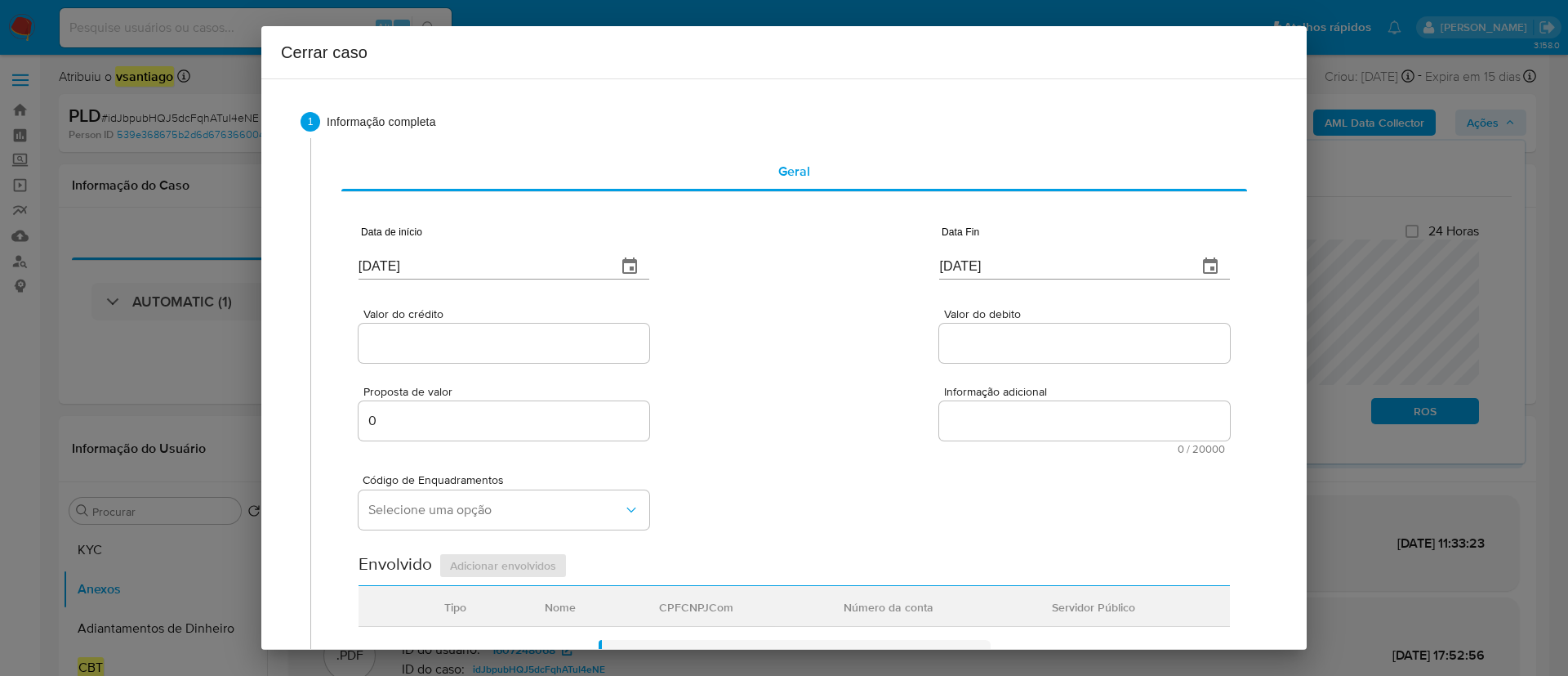
click at [377, 262] on input "11/09/2025" at bounding box center [481, 267] width 245 height 27
paste input "01/07"
type input "01/07/2025"
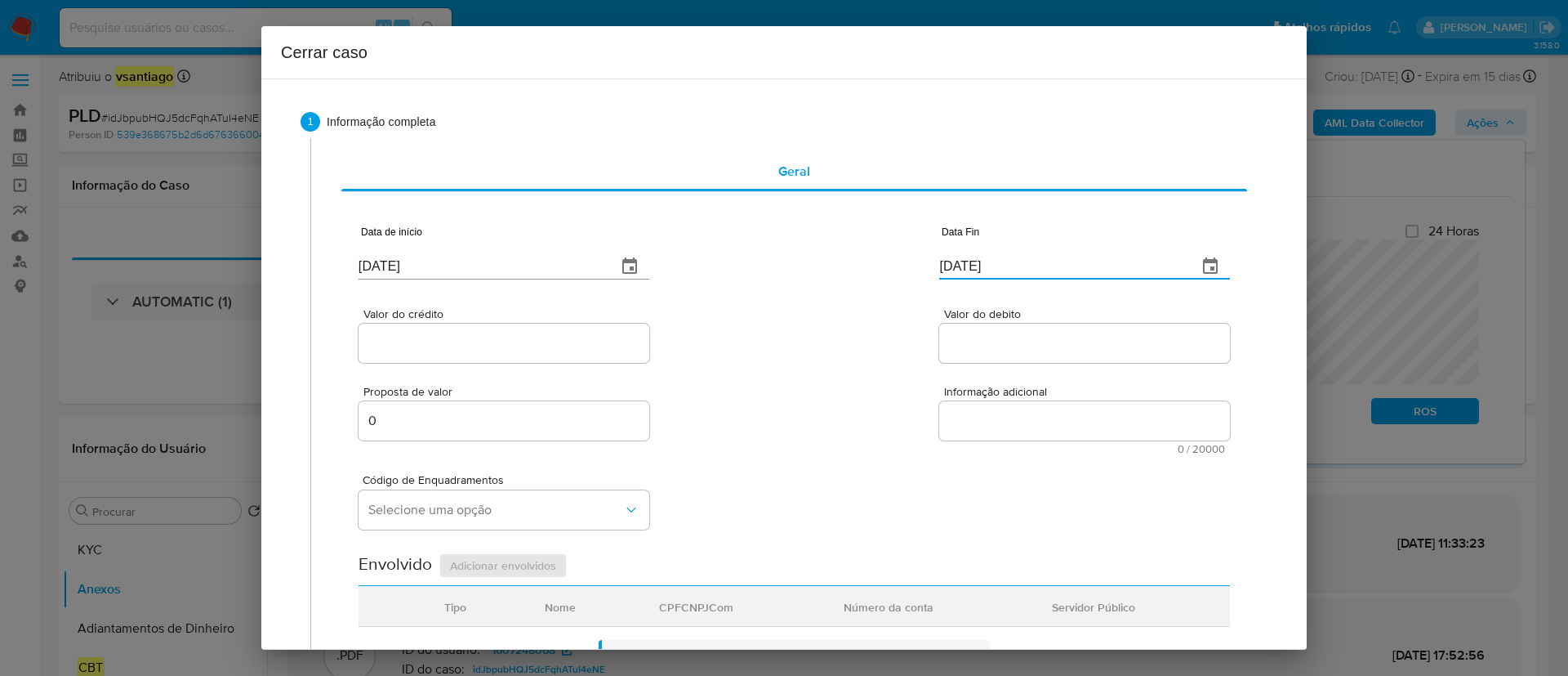
click at [968, 264] on input "11/09/2025" at bounding box center [1061, 267] width 245 height 27
paste input "08"
type input "08/09/2025"
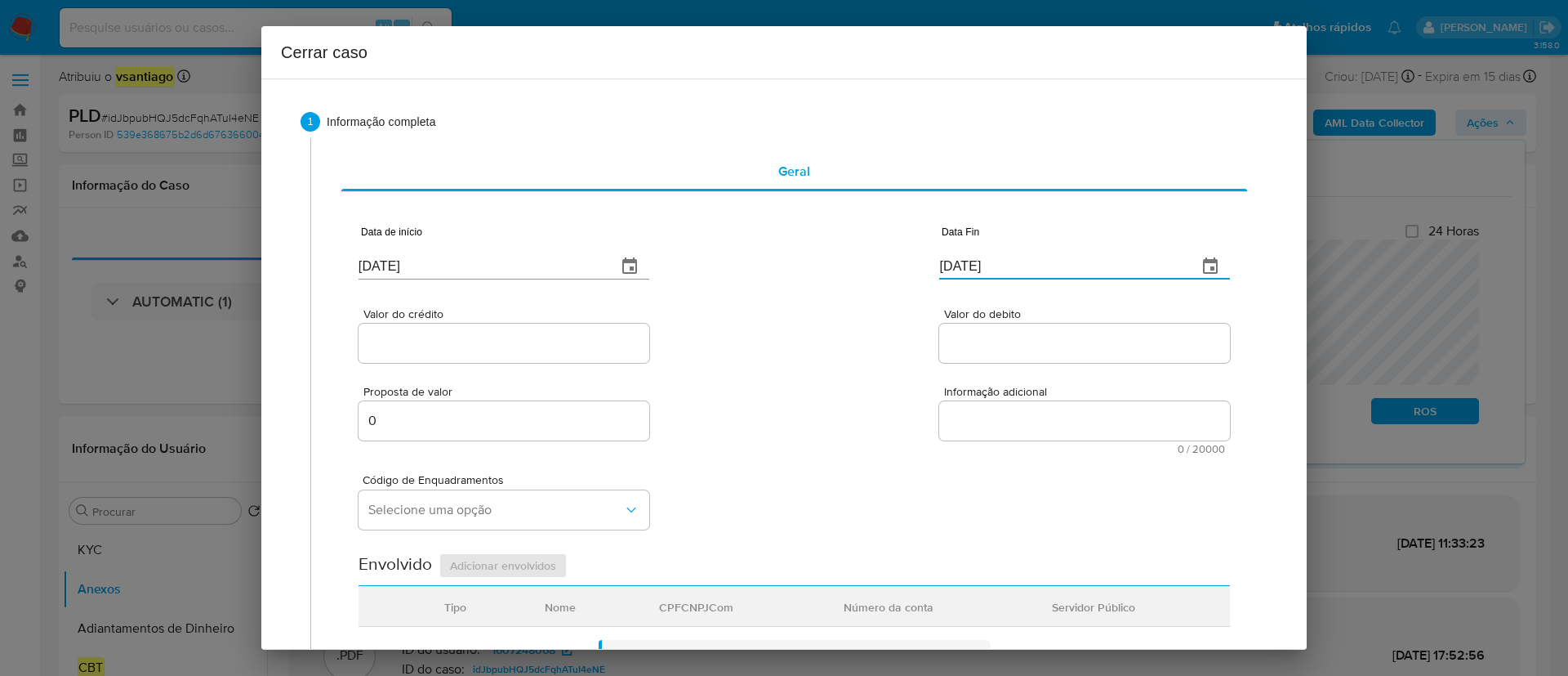
click at [839, 327] on div "Valor do crédito Valor do debito" at bounding box center [794, 328] width 872 height 78
drag, startPoint x: 463, startPoint y: 340, endPoint x: 756, endPoint y: 368, distance: 294.3
click at [464, 339] on input "Valor do crédito" at bounding box center [503, 343] width 291 height 21
paste input "R$156.557"
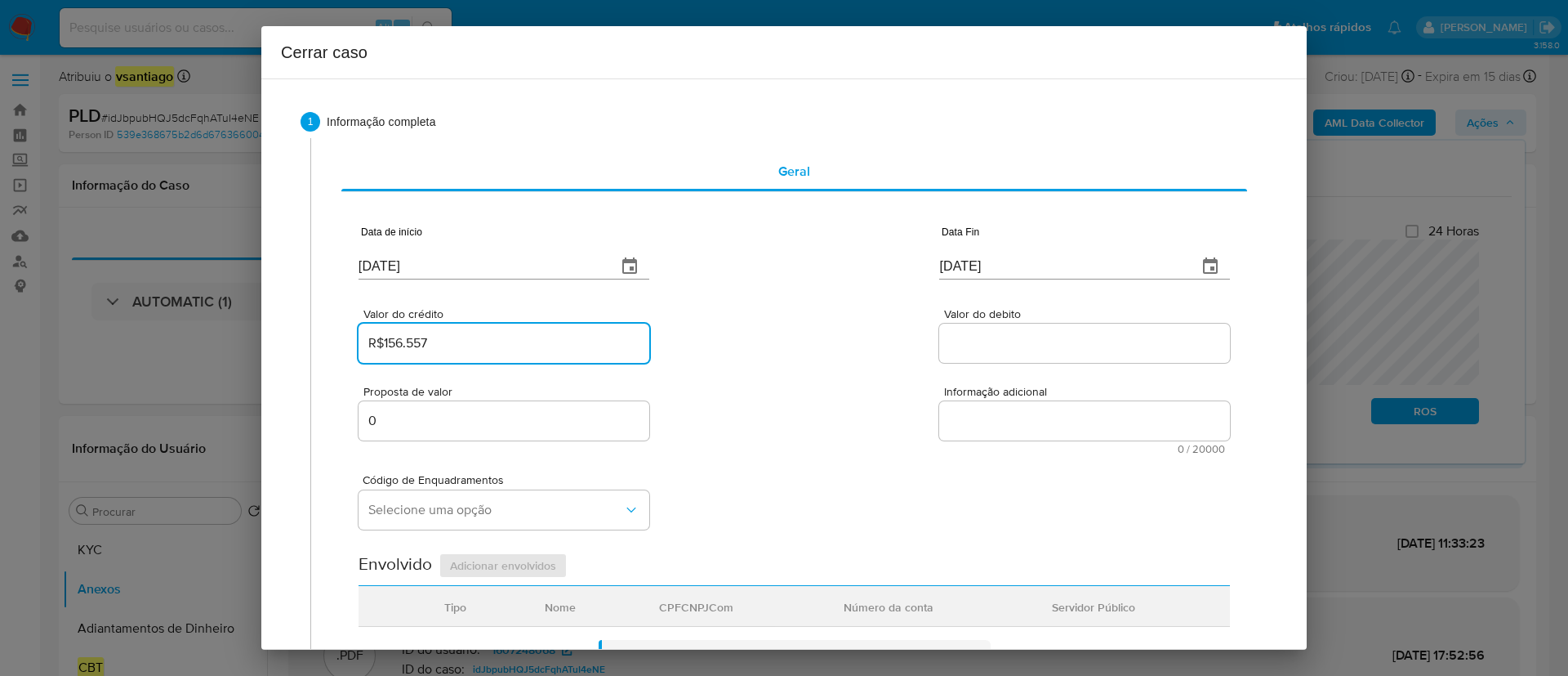
type input "R$156.557"
drag, startPoint x: 999, startPoint y: 348, endPoint x: 806, endPoint y: 382, distance: 196.0
click at [999, 348] on input "Valor do debito" at bounding box center [1084, 343] width 291 height 21
paste input "R$8.590"
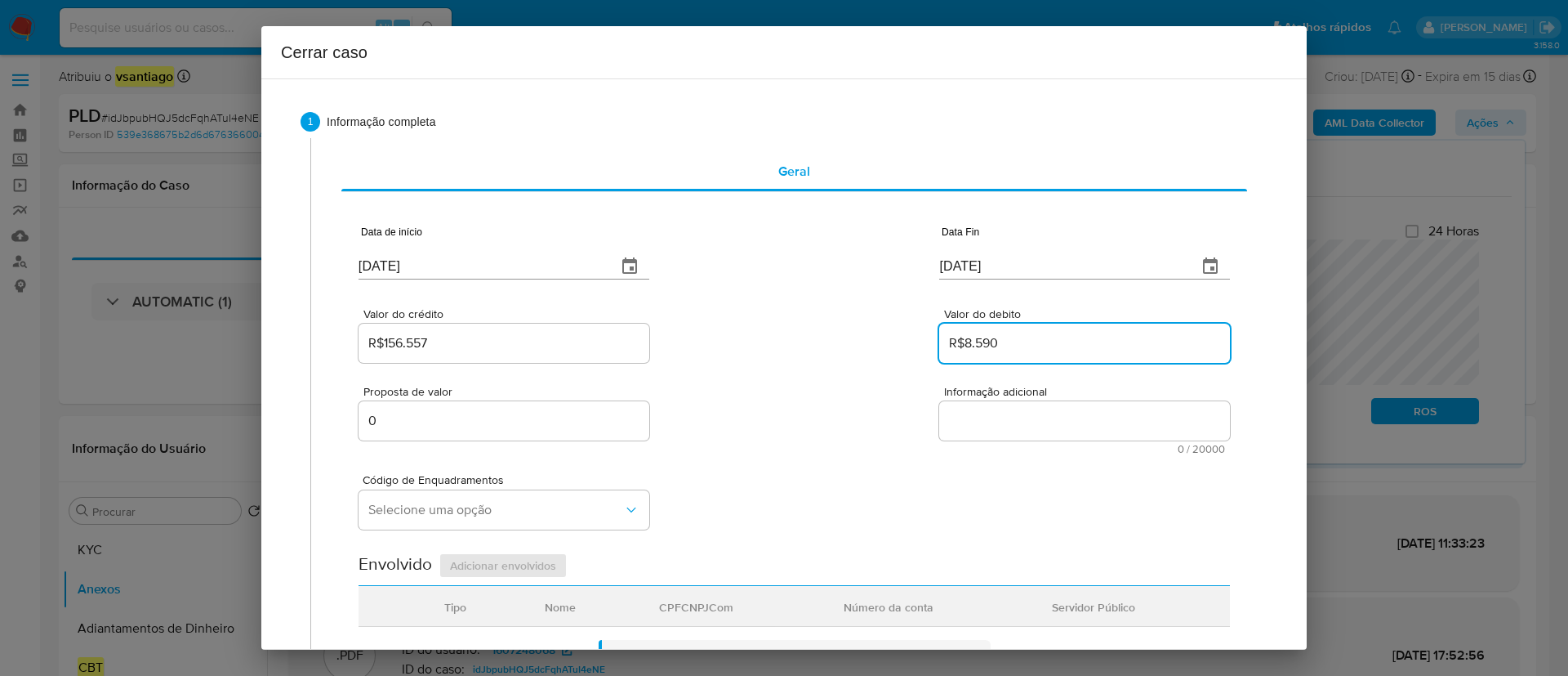
type input "R$8.590"
click at [806, 382] on div "Proposta de valor 0 Informação adicional 0 / 20000 20000 caracteres restantes" at bounding box center [794, 410] width 872 height 88
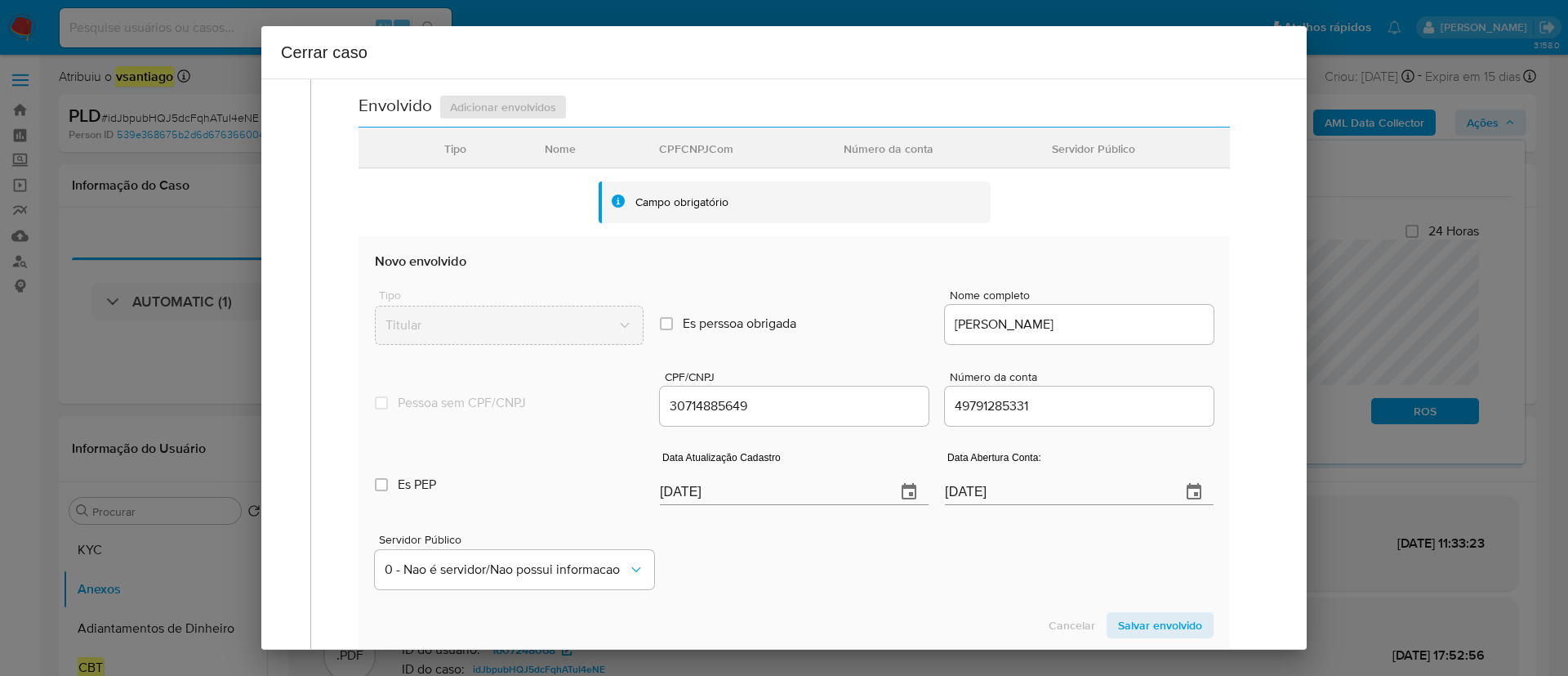
scroll to position [613, 0]
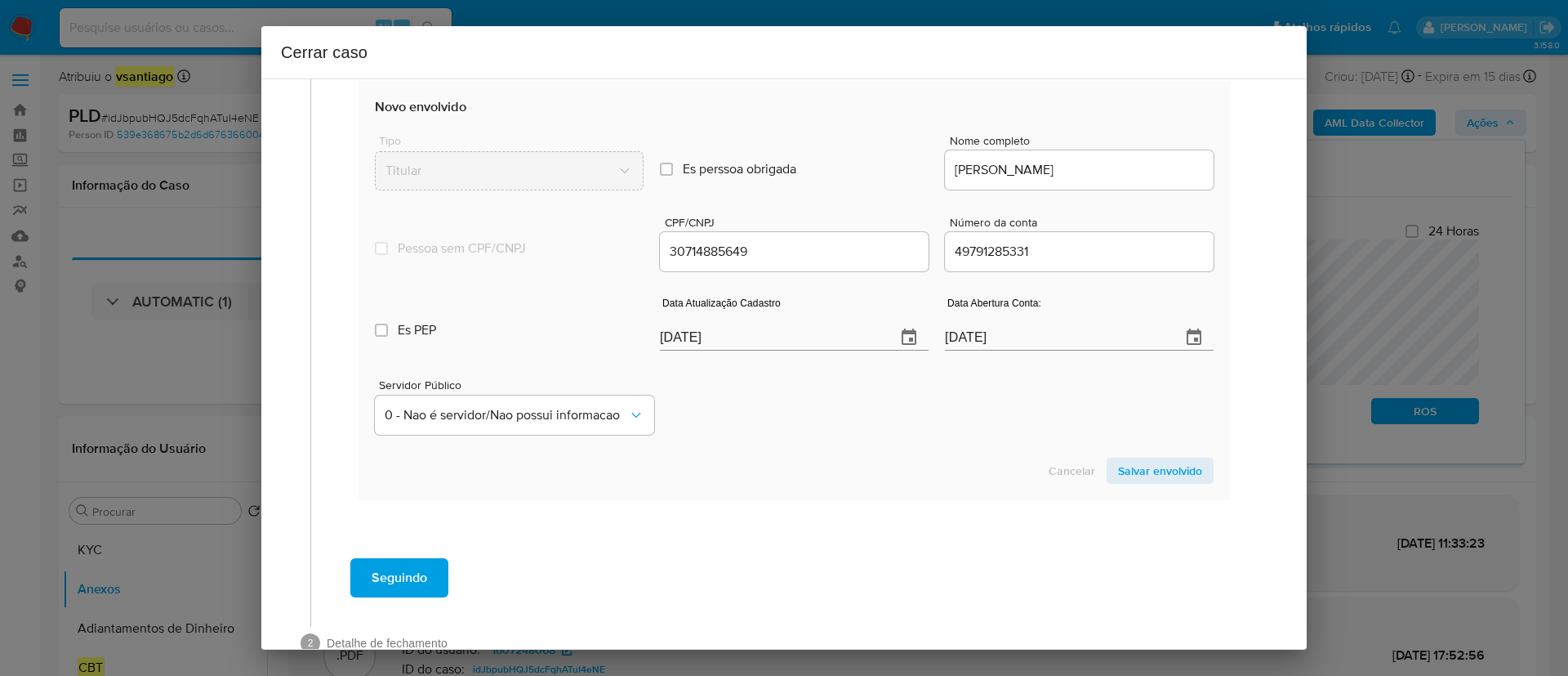
click at [800, 444] on section "Novo envolvido Tipo Titular Es perssoa obrigada Is PObrigada Nome completo LUIZ…" at bounding box center [794, 290] width 872 height 418
click at [676, 340] on input "11/09/2025" at bounding box center [771, 338] width 223 height 27
click at [678, 340] on input "11/09/2025" at bounding box center [771, 338] width 223 height 27
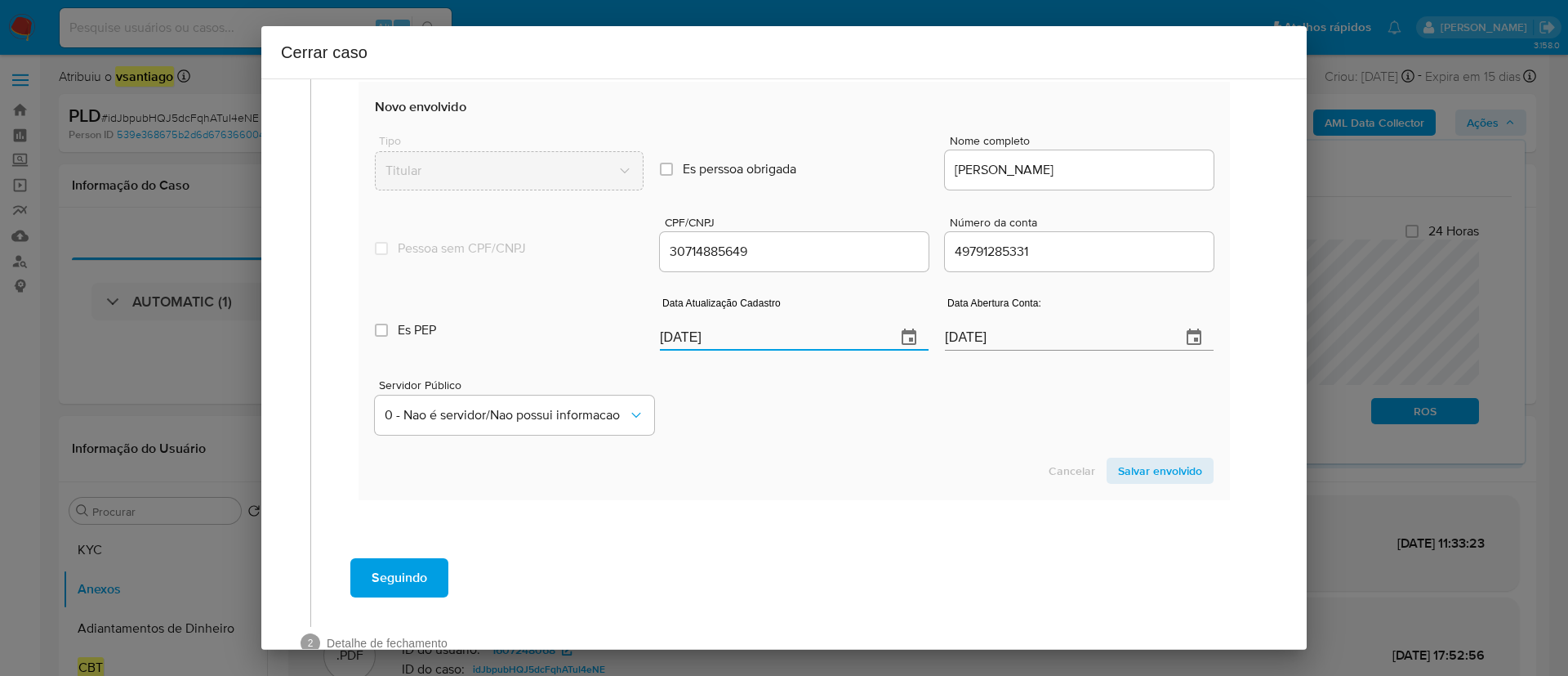
click at [678, 340] on input "11/09/2025" at bounding box center [771, 338] width 223 height 27
paste input "9/08"
type input "19/08/2025"
click at [748, 431] on div "Servidor Público 0 - Nao é servidor/Nao possui informacao" at bounding box center [794, 400] width 838 height 81
click at [1121, 471] on span "Salvar envolvido" at bounding box center [1159, 471] width 84 height 23
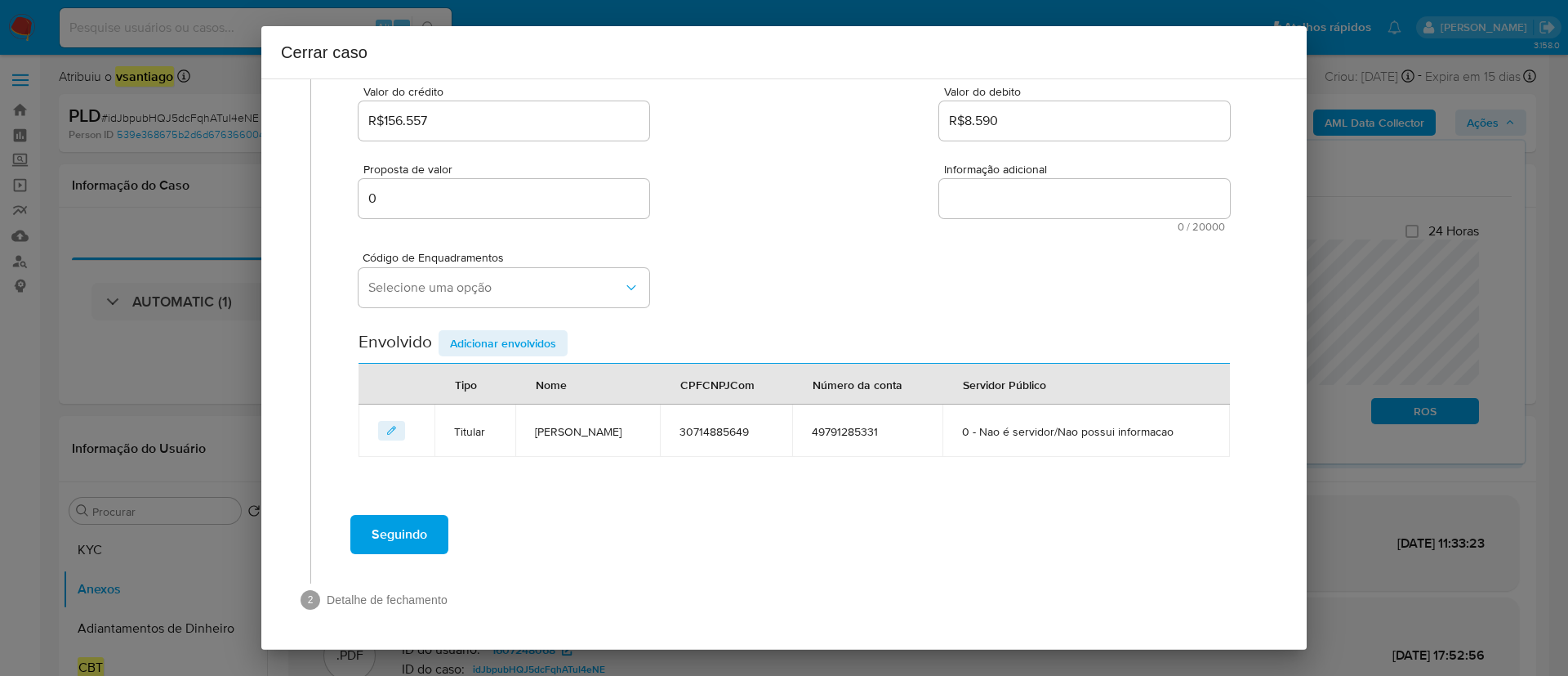
scroll to position [222, 0]
click at [801, 286] on div "Código de Enquadramentos Selecione uma opção" at bounding box center [794, 273] width 872 height 81
click at [447, 283] on span "Selecione uma opção" at bounding box center [495, 287] width 255 height 16
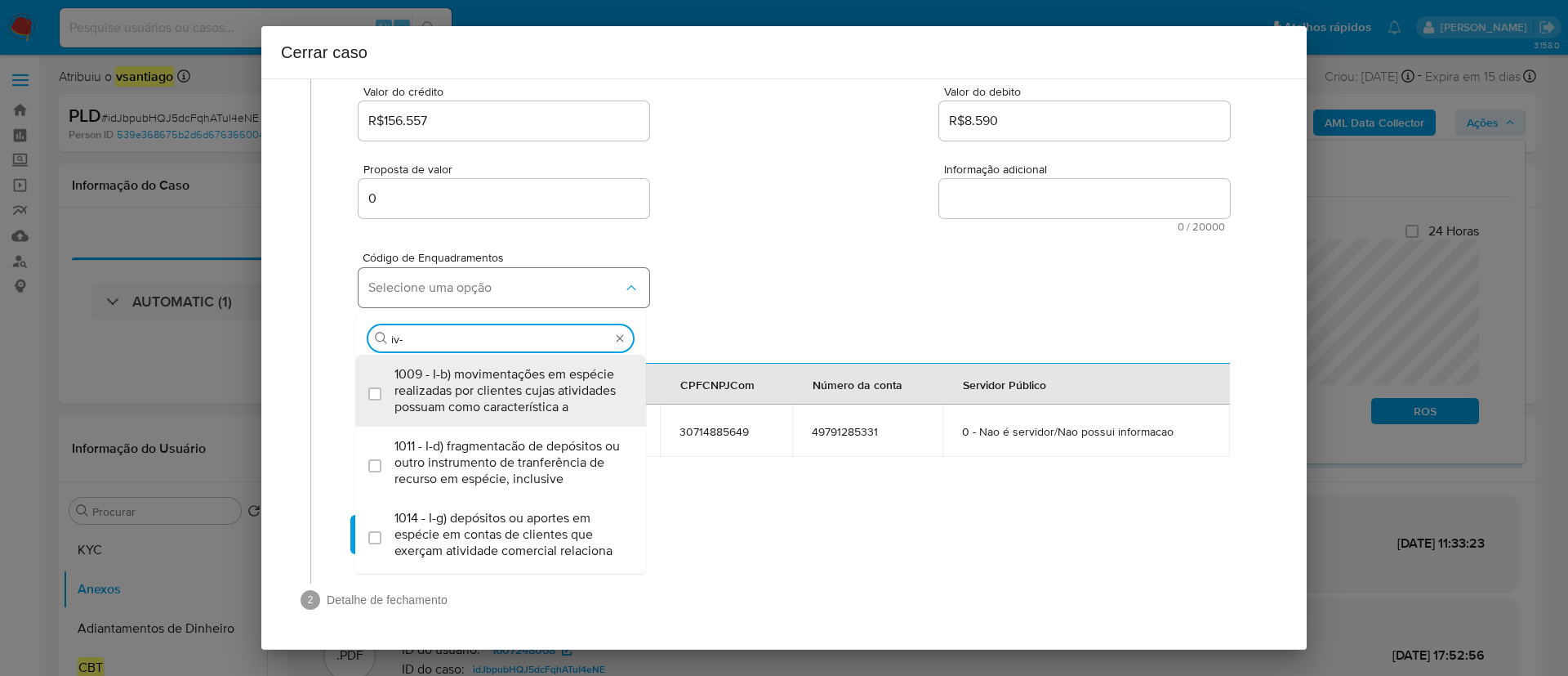
type input "iv-a"
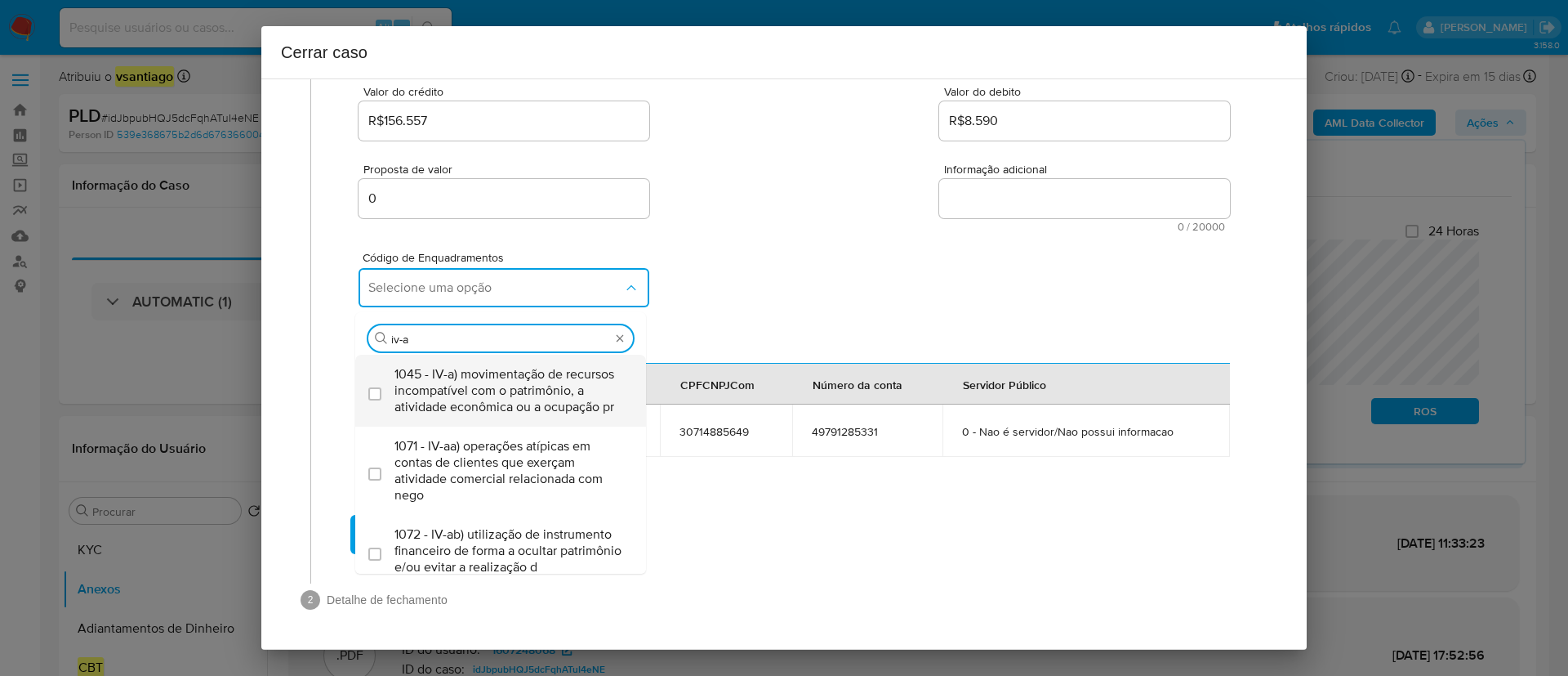
click at [449, 396] on span "1045 - IV-a) movimentação de recursos incompatível com o patrimônio, a atividad…" at bounding box center [509, 391] width 229 height 49
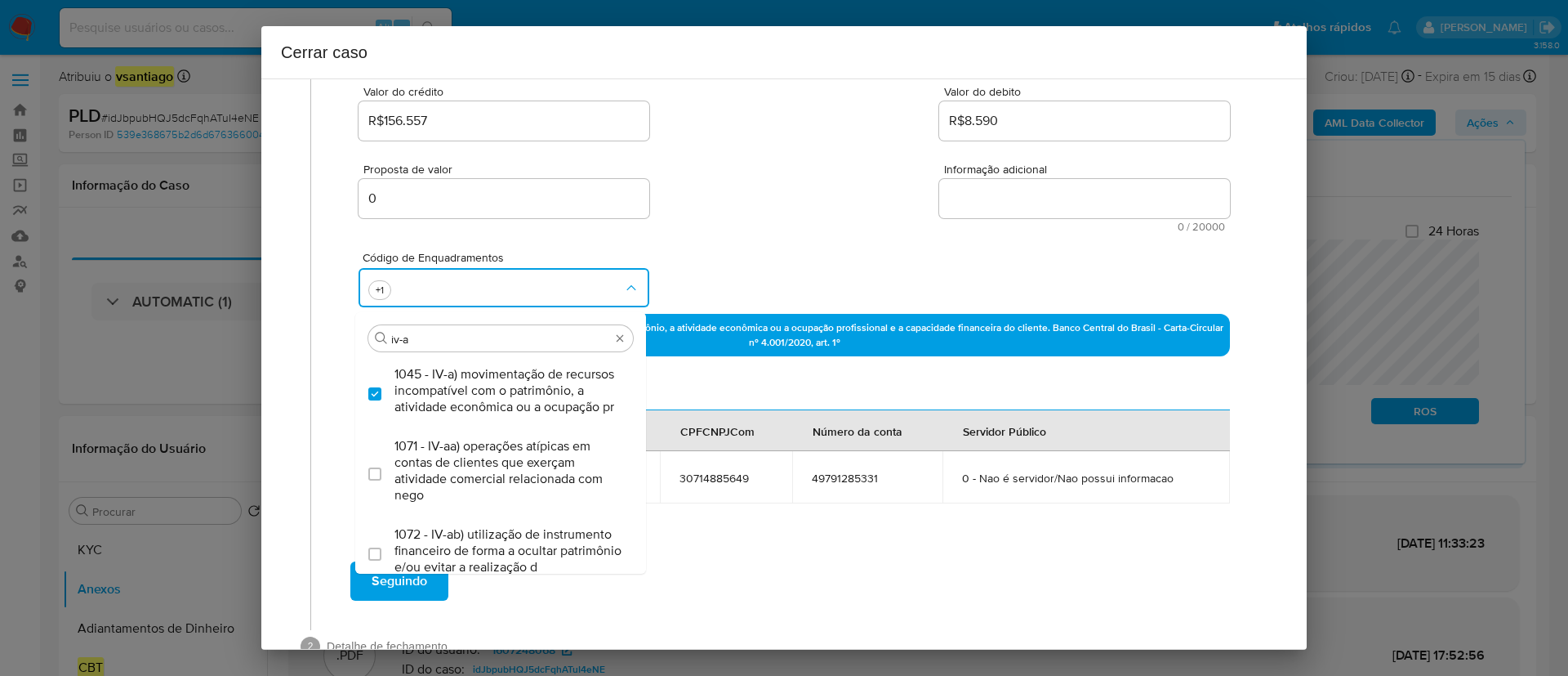
checkbox input "true"
click at [784, 211] on div "Proposta de valor 0 Informação adicional 0 / 20000 20000 caracteres restantes" at bounding box center [794, 187] width 872 height 88
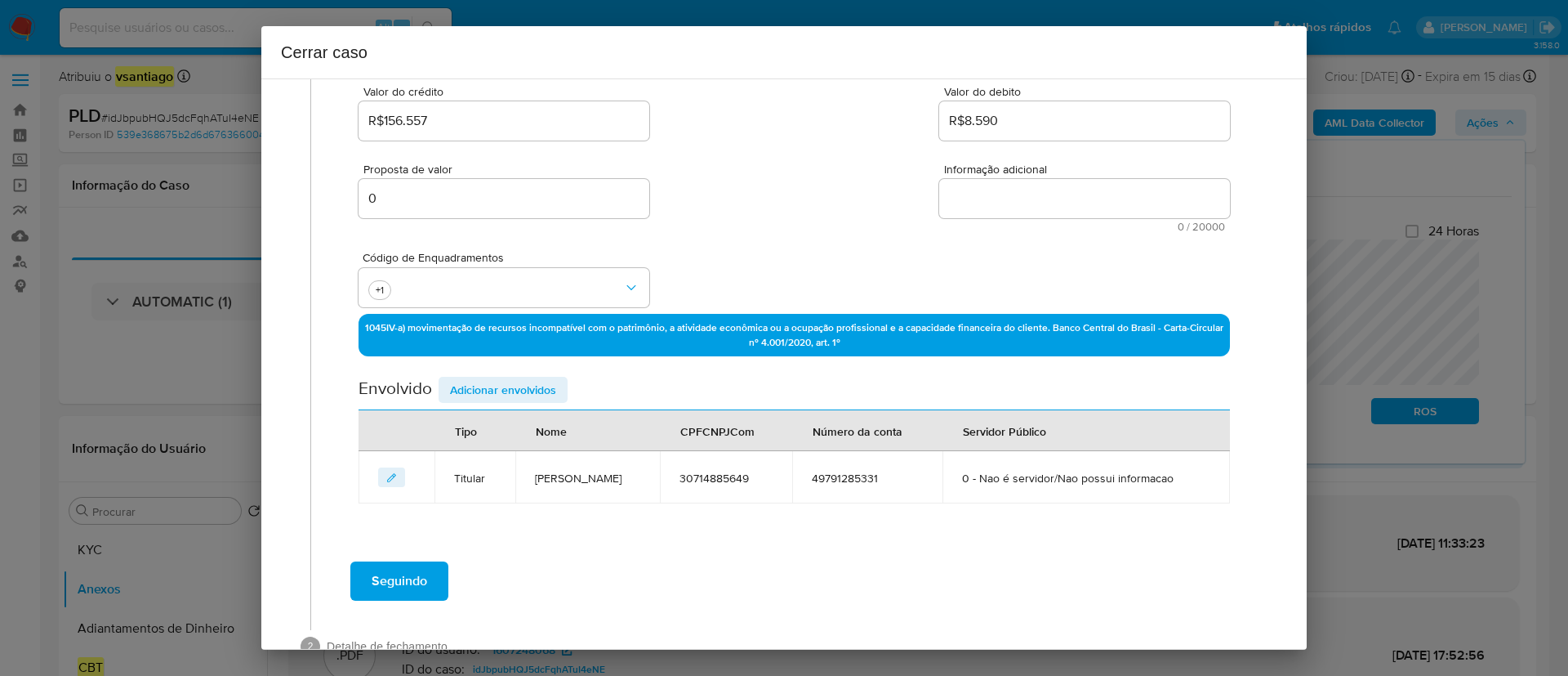
click at [1049, 198] on textarea "Informação adicional" at bounding box center [1084, 198] width 291 height 39
paste textarea "Luiz Cassimiro Alves, CPF 30714885649, 68 anos, residente no município de Coron…"
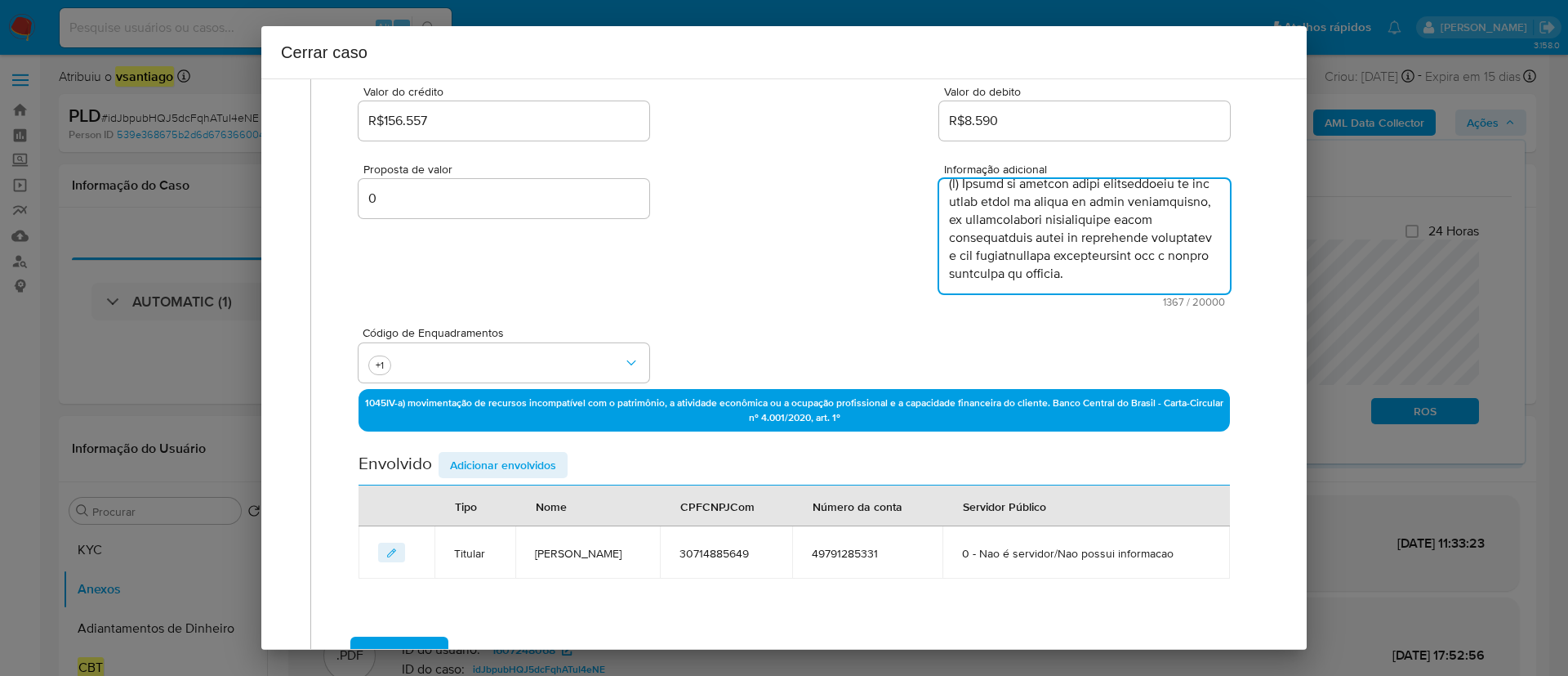
scroll to position [896, 0]
type textarea "Luiz Cassimiro Alves, CPF 30714885649, 68 anos, residente no município de Coron…"
click at [853, 289] on div "Proposta de valor 0 Informação adicional 1367 / 20000 18633 caracteres restantes" at bounding box center [794, 225] width 872 height 164
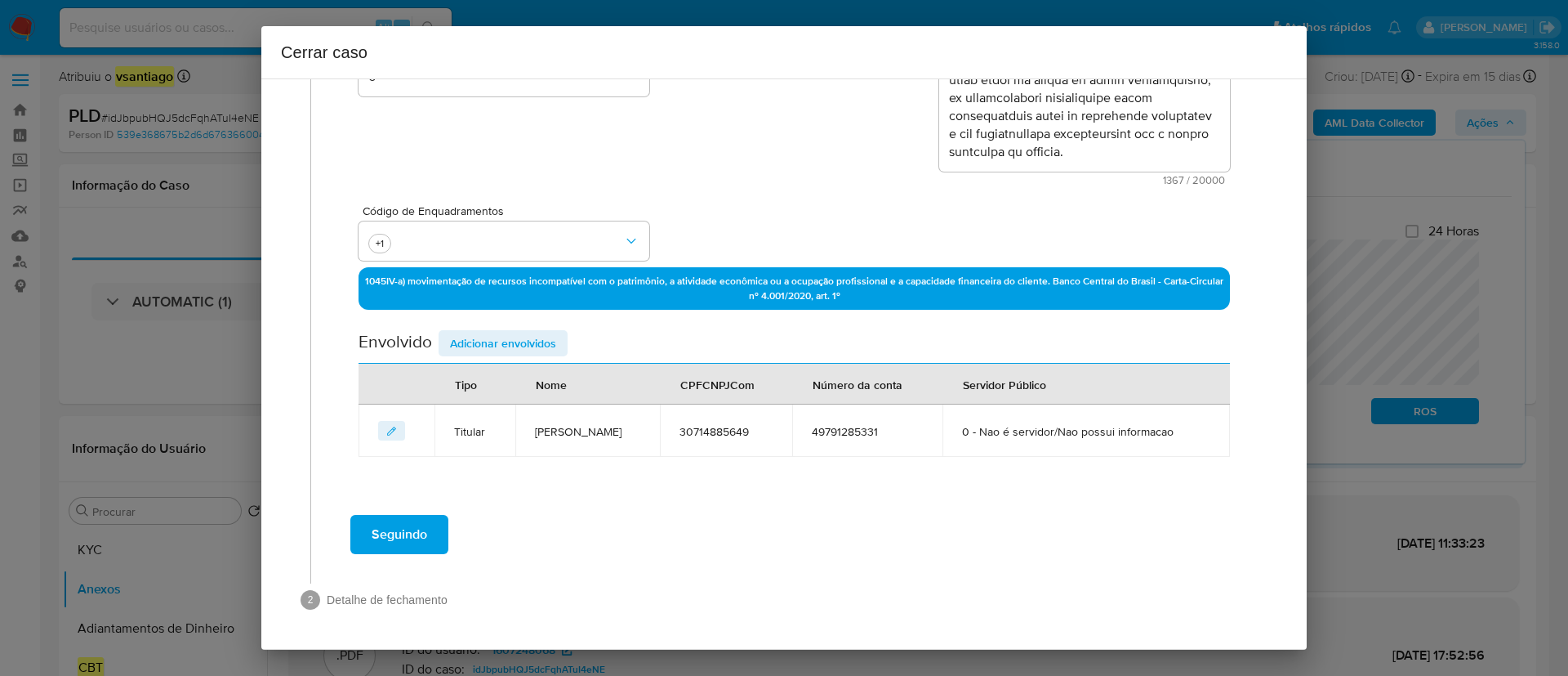
click at [495, 351] on span "Adicionar envolvidos" at bounding box center [502, 343] width 106 height 23
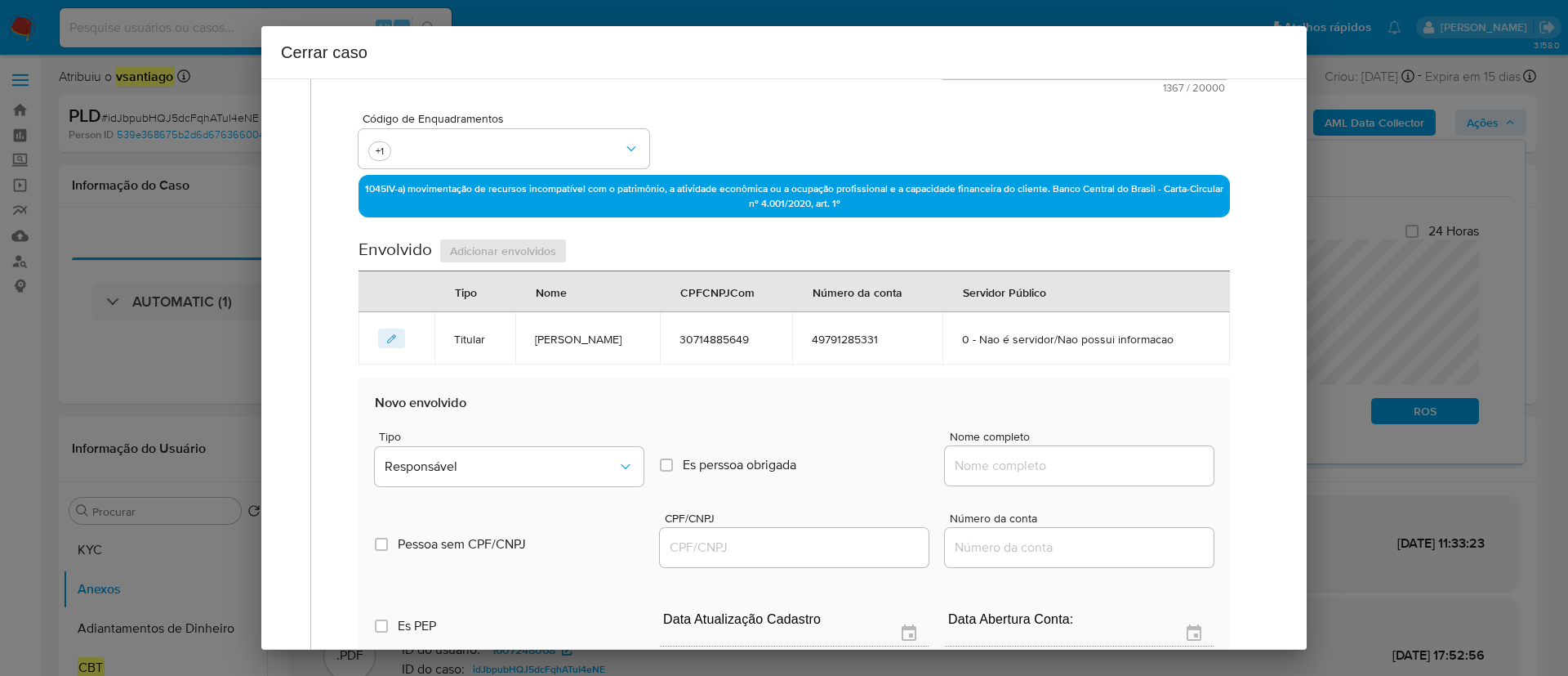
scroll to position [589, 0]
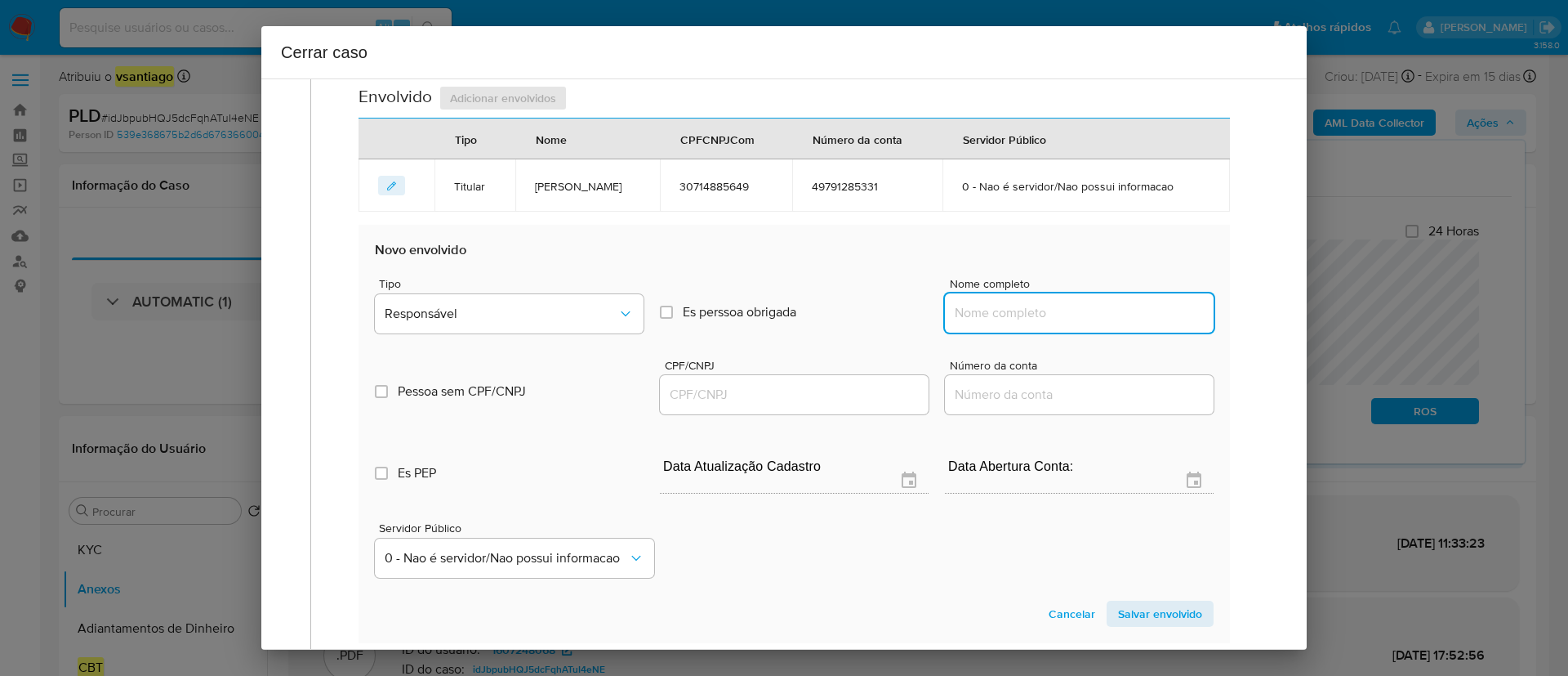
click at [1030, 316] on input "Nome completo" at bounding box center [1079, 312] width 269 height 21
paste input "Zoraide Teixeira, 50516078968"
click at [1100, 318] on input "Zoraide Teixeira, 50516078968" at bounding box center [1079, 312] width 269 height 21
type input "Zoraide Teixeira,"
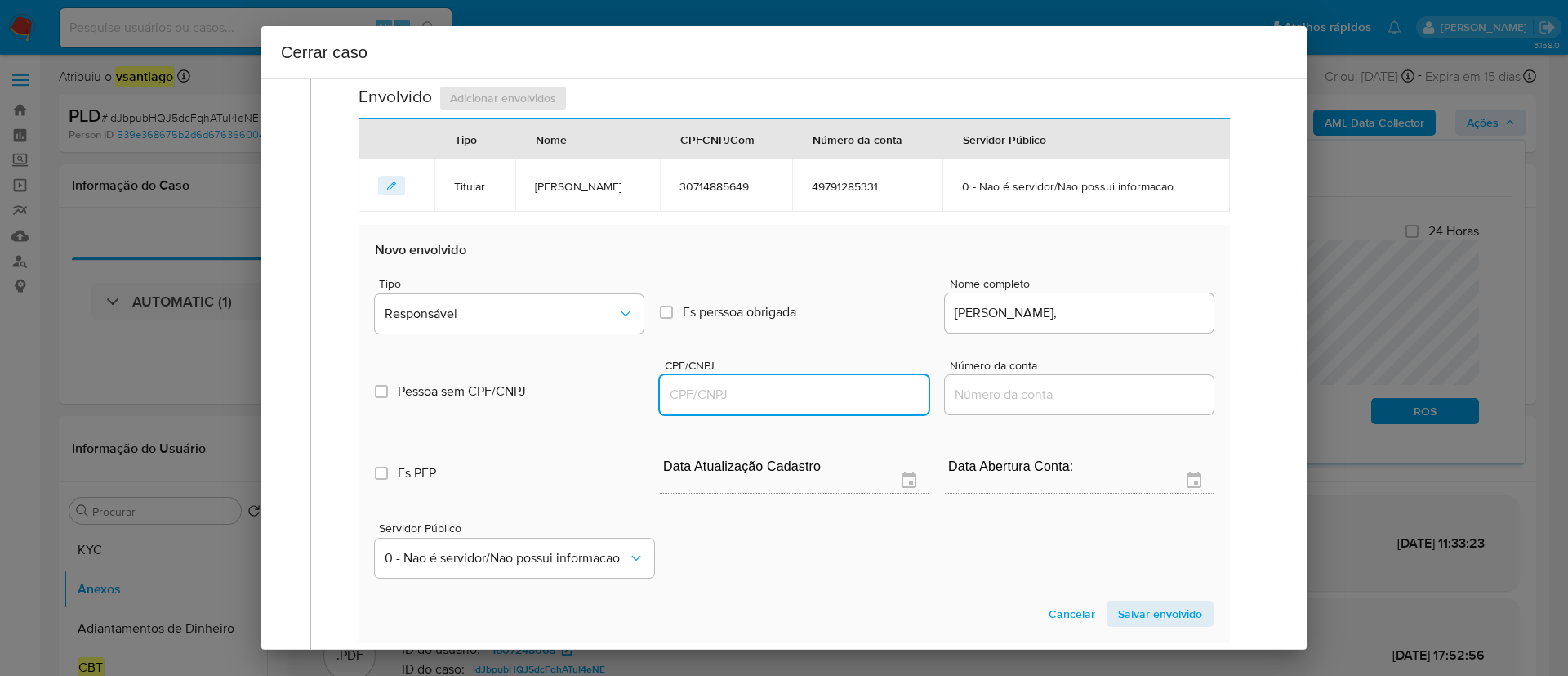
click at [807, 385] on input "CPF/CNPJ" at bounding box center [794, 395] width 269 height 21
paste input "50516078968"
type input "50516078968"
click at [1086, 301] on div "Zoraide Teixeira," at bounding box center [1079, 312] width 269 height 39
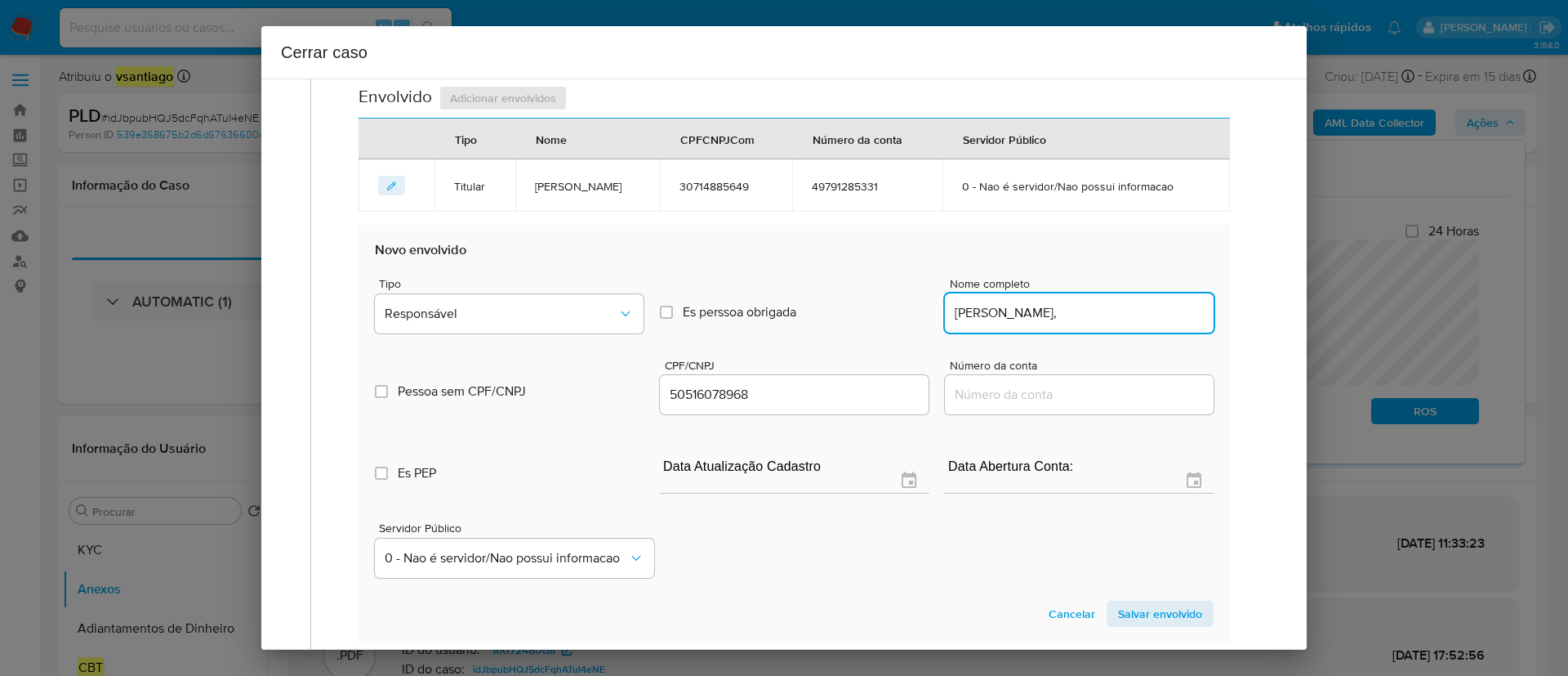
click at [1087, 302] on input "Zoraide Teixeira," at bounding box center [1079, 312] width 269 height 21
type input "Zoraide Teixeira"
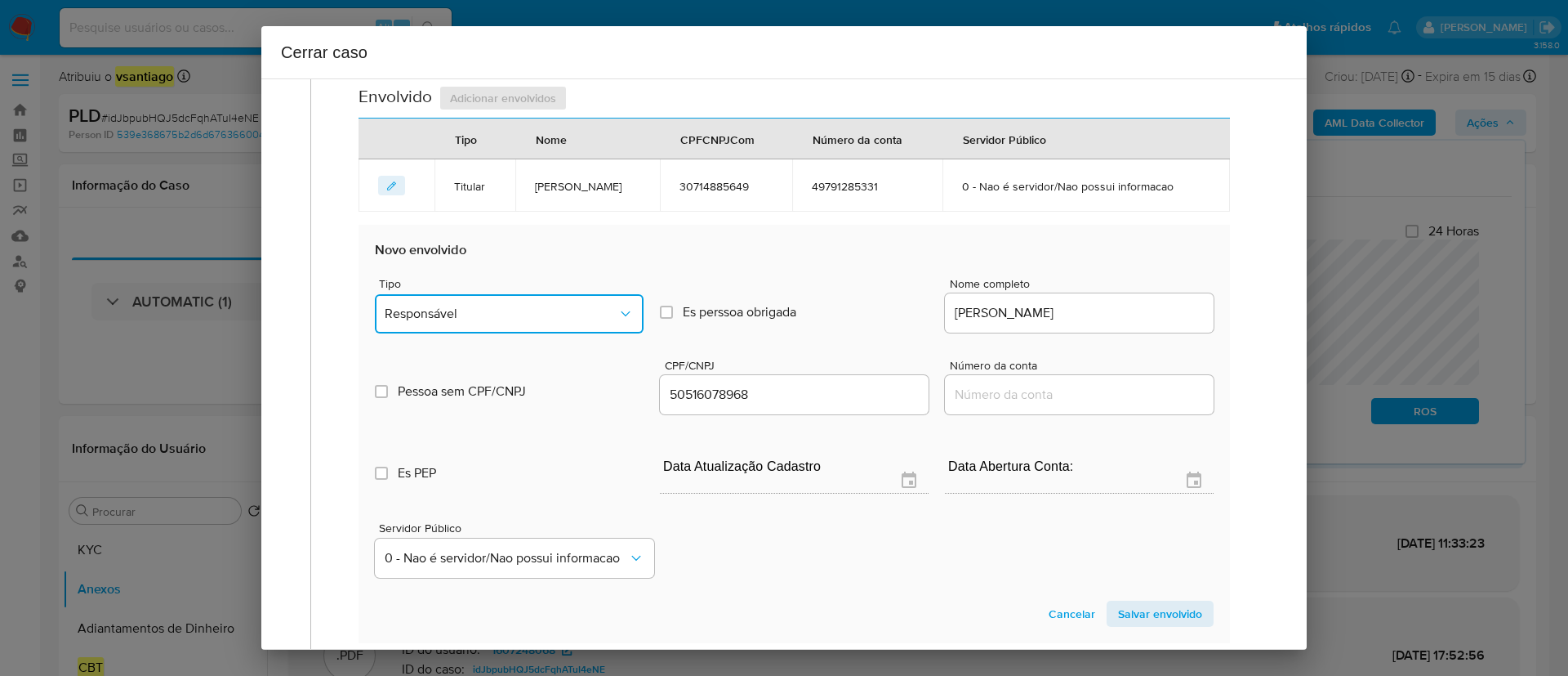
click at [456, 301] on button "Responsável" at bounding box center [509, 313] width 269 height 39
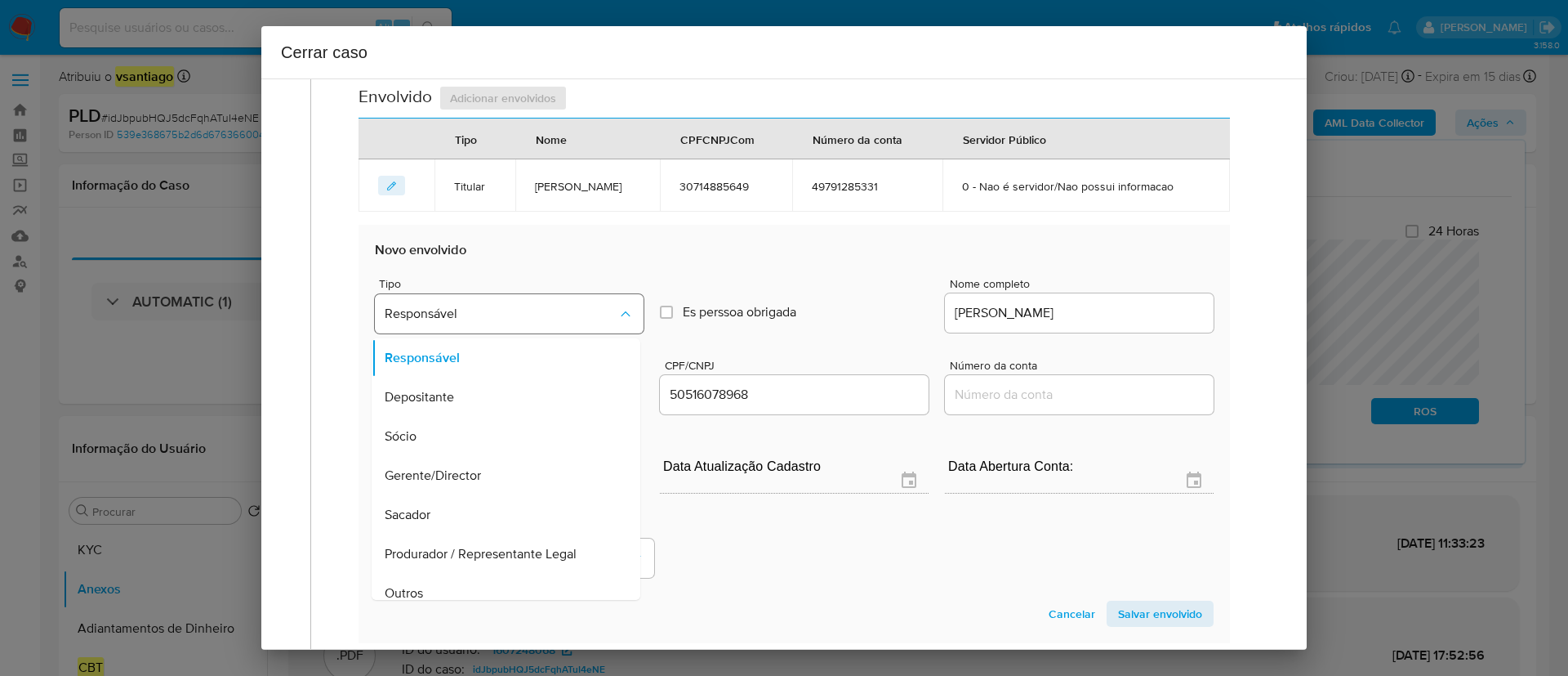
scroll to position [593, 0]
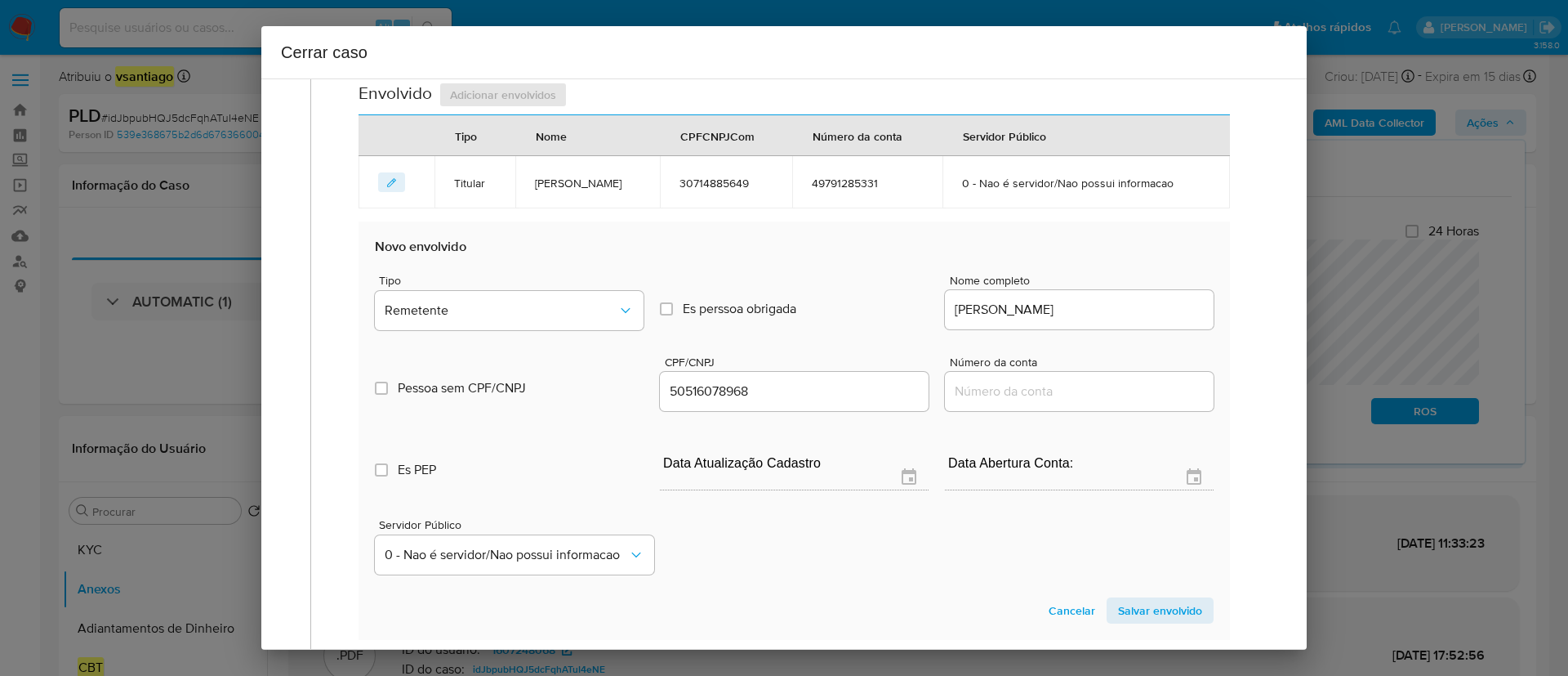
click at [891, 551] on div "Servidor Público 0 - Nao é servidor/Nao possui informacao" at bounding box center [794, 540] width 838 height 81
click at [1118, 611] on span "Salvar envolvido" at bounding box center [1159, 611] width 84 height 23
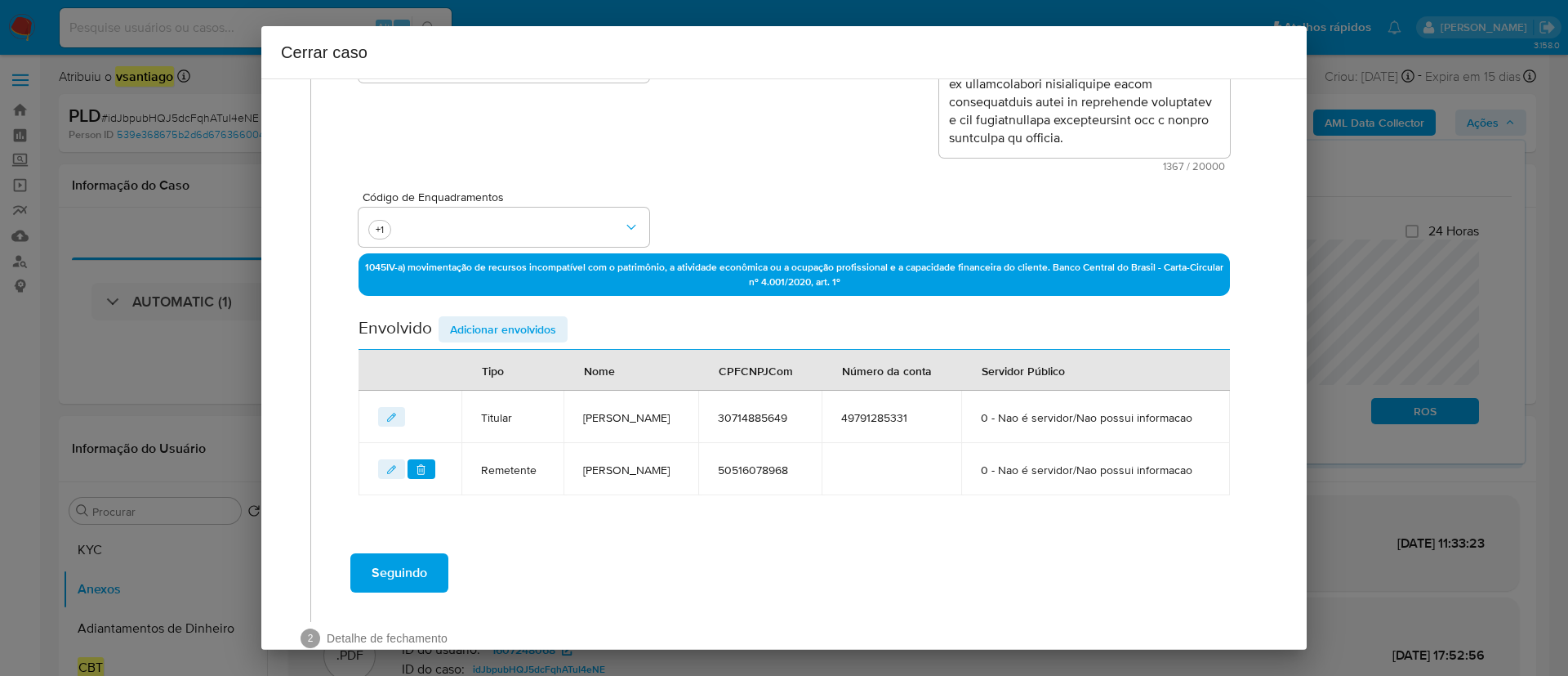
scroll to position [397, 0]
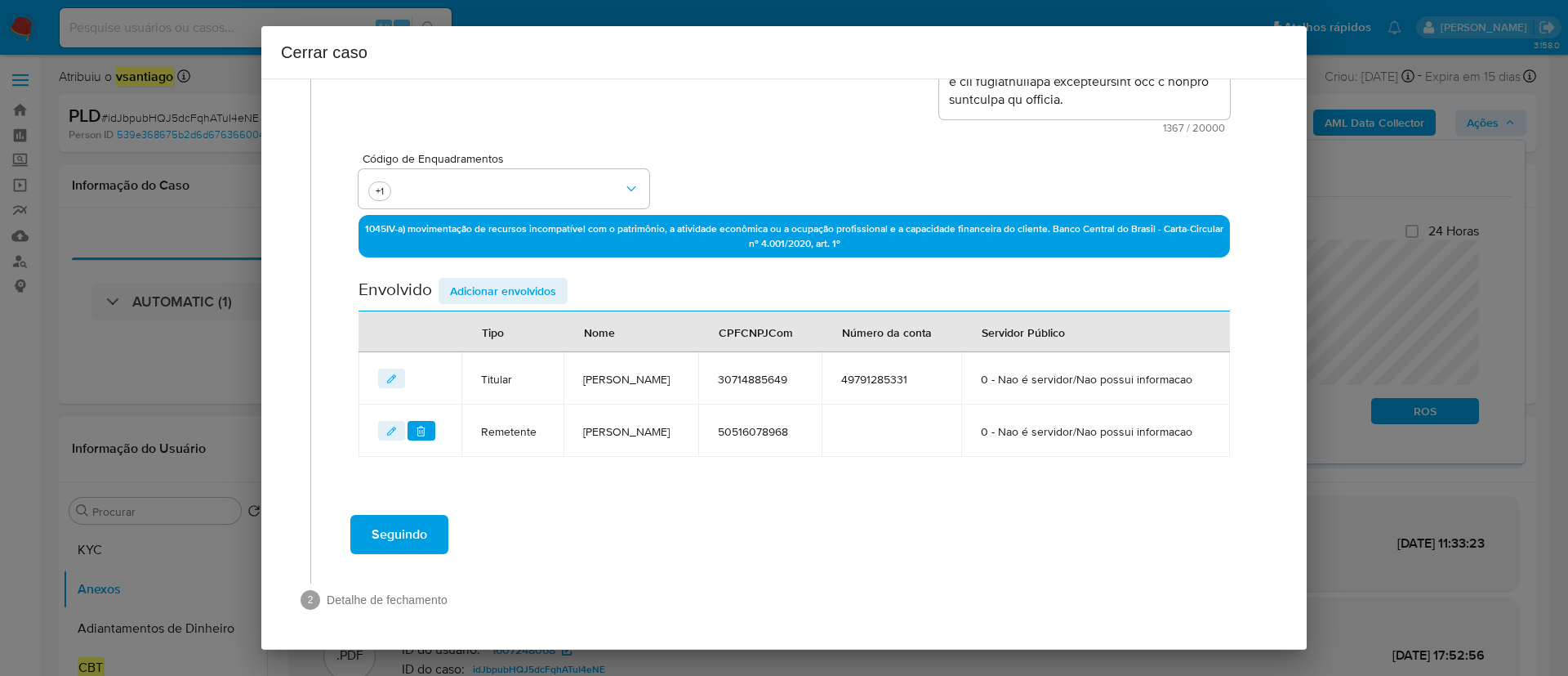
click at [396, 541] on span "Seguindo" at bounding box center [399, 534] width 56 height 36
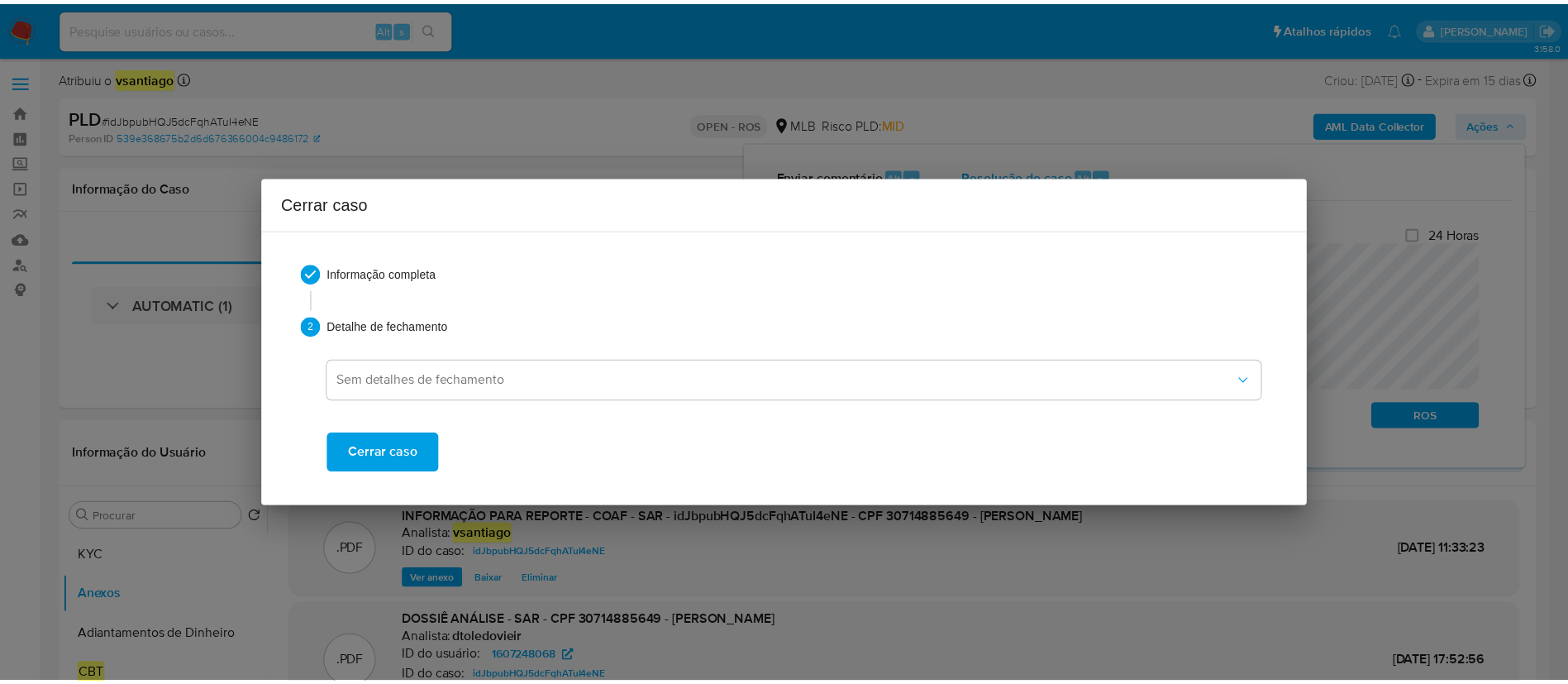
scroll to position [0, 0]
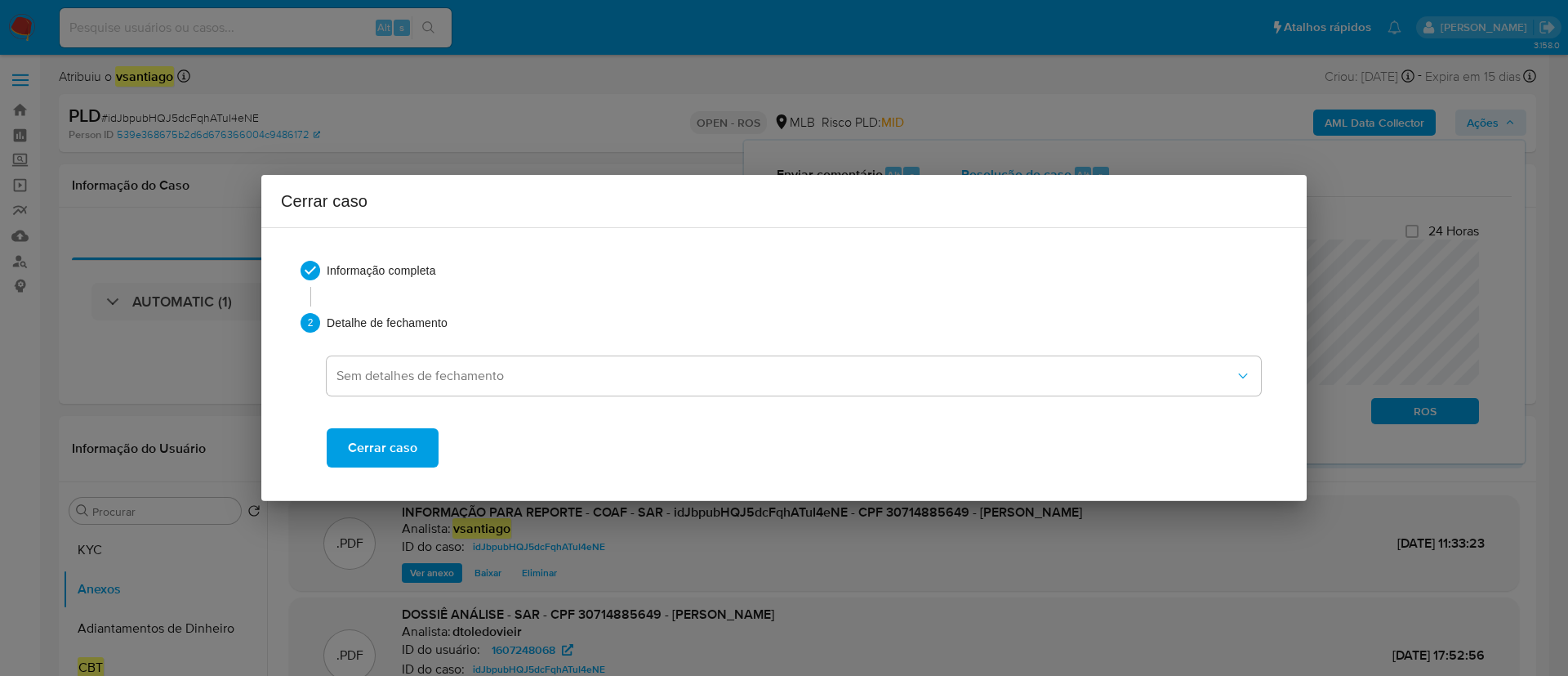
click at [380, 444] on span "Cerrar caso" at bounding box center [382, 448] width 69 height 36
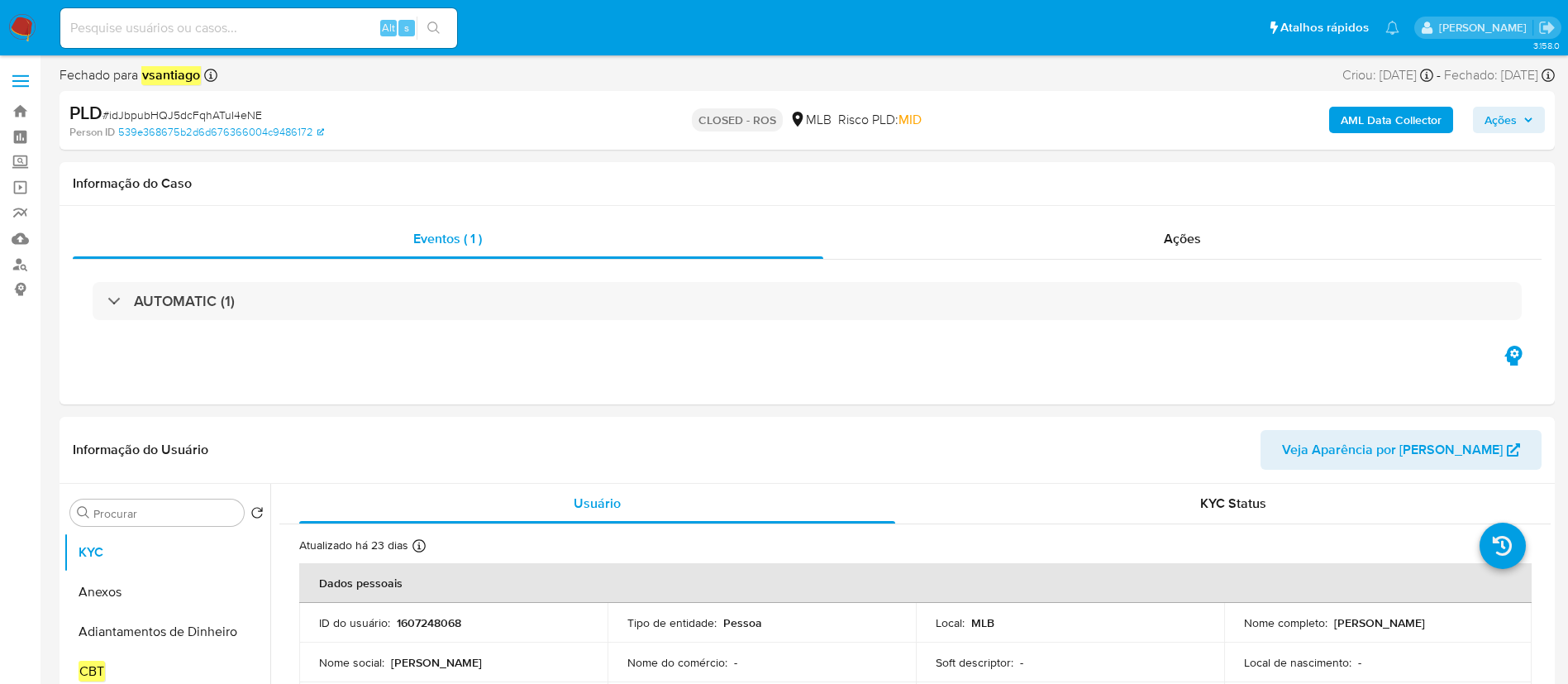
select select "10"
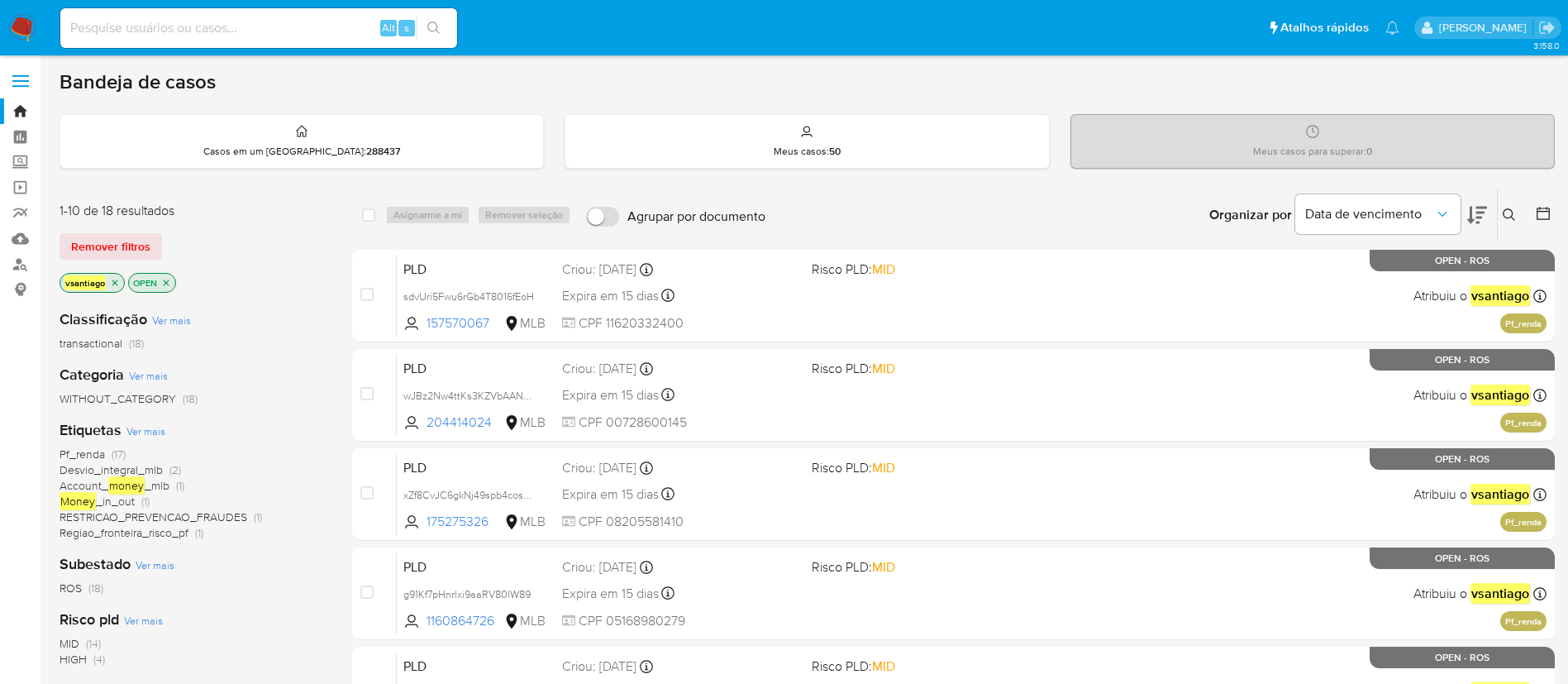
click at [24, 21] on img at bounding box center [22, 28] width 28 height 28
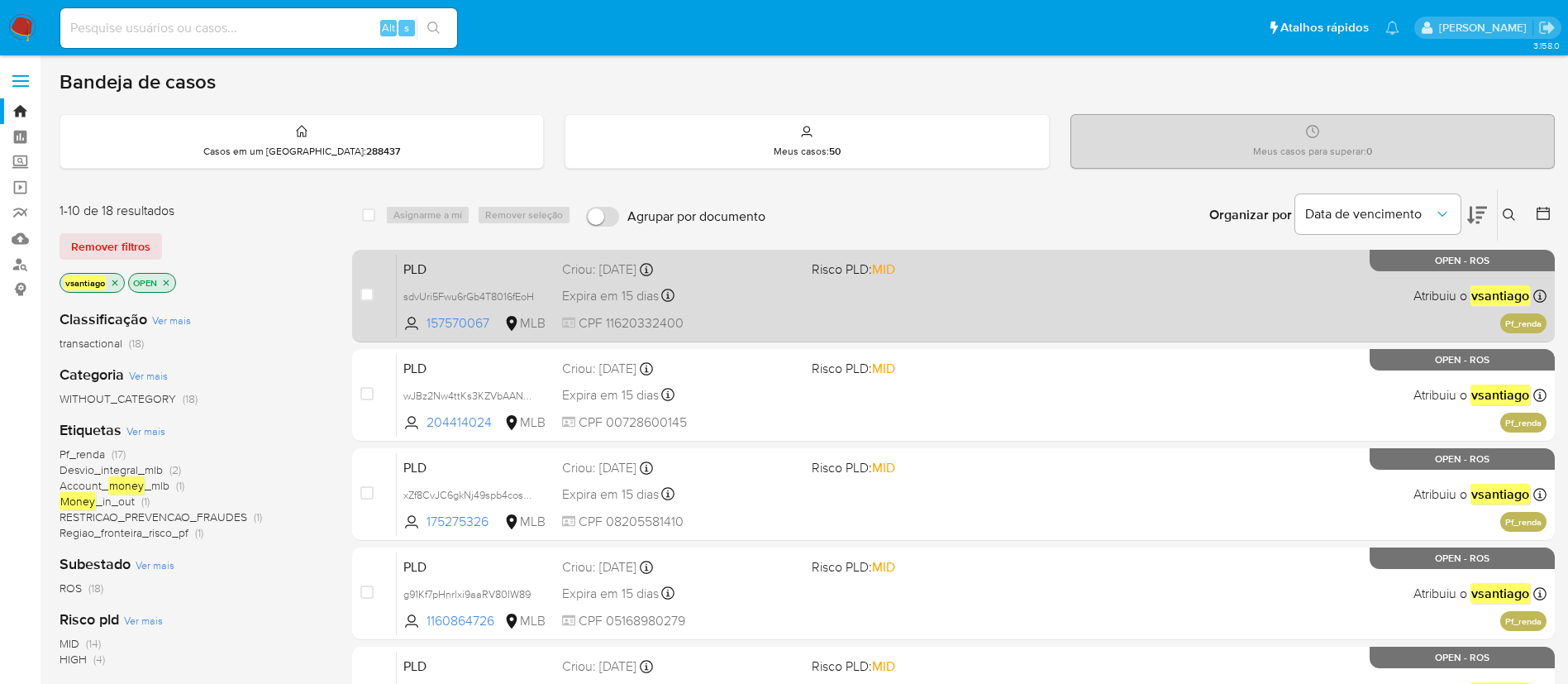
click at [803, 318] on div "PLD sdvUri5Fwu6rGb4T8016fEoH 157570067 MLB Risco PLD: MID Criou: [DATE] Criou: …" at bounding box center [971, 295] width 1149 height 83
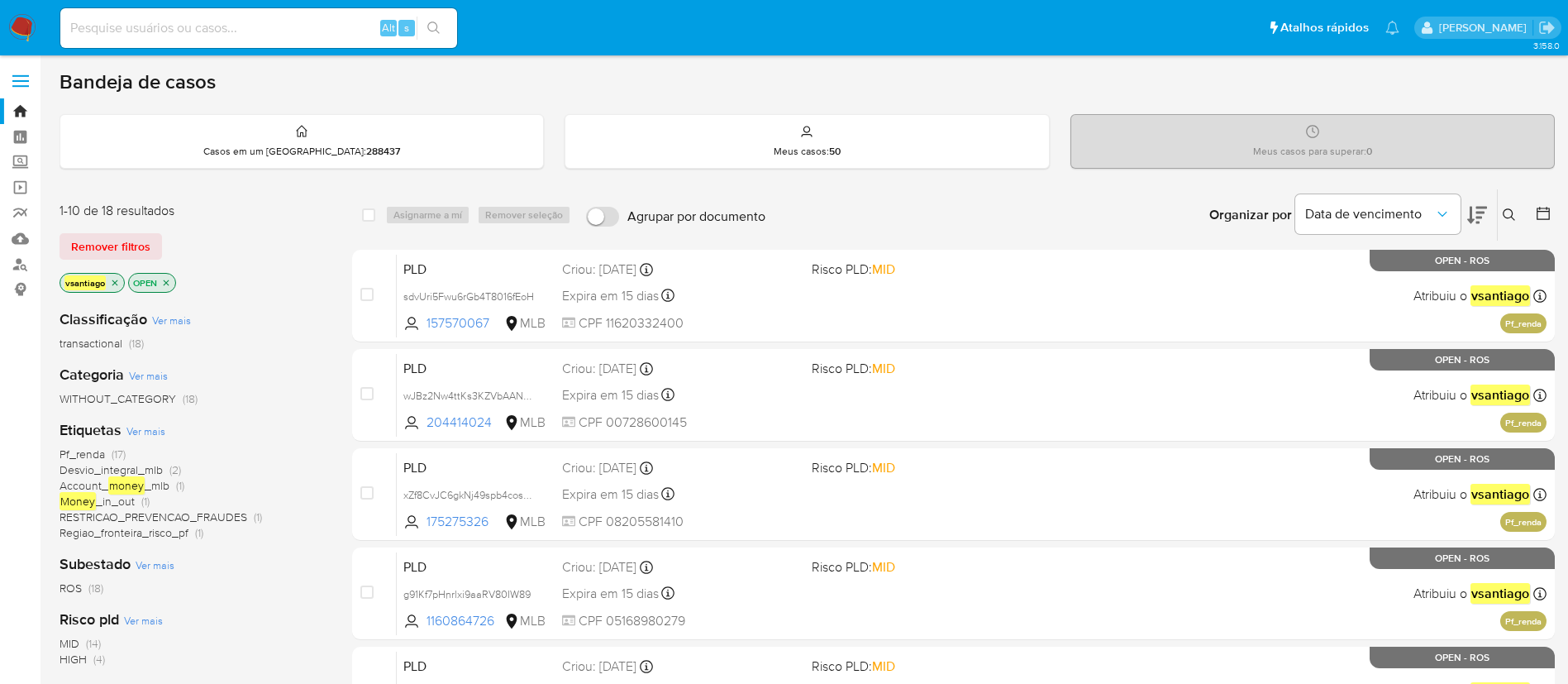
click at [27, 23] on img at bounding box center [22, 28] width 28 height 28
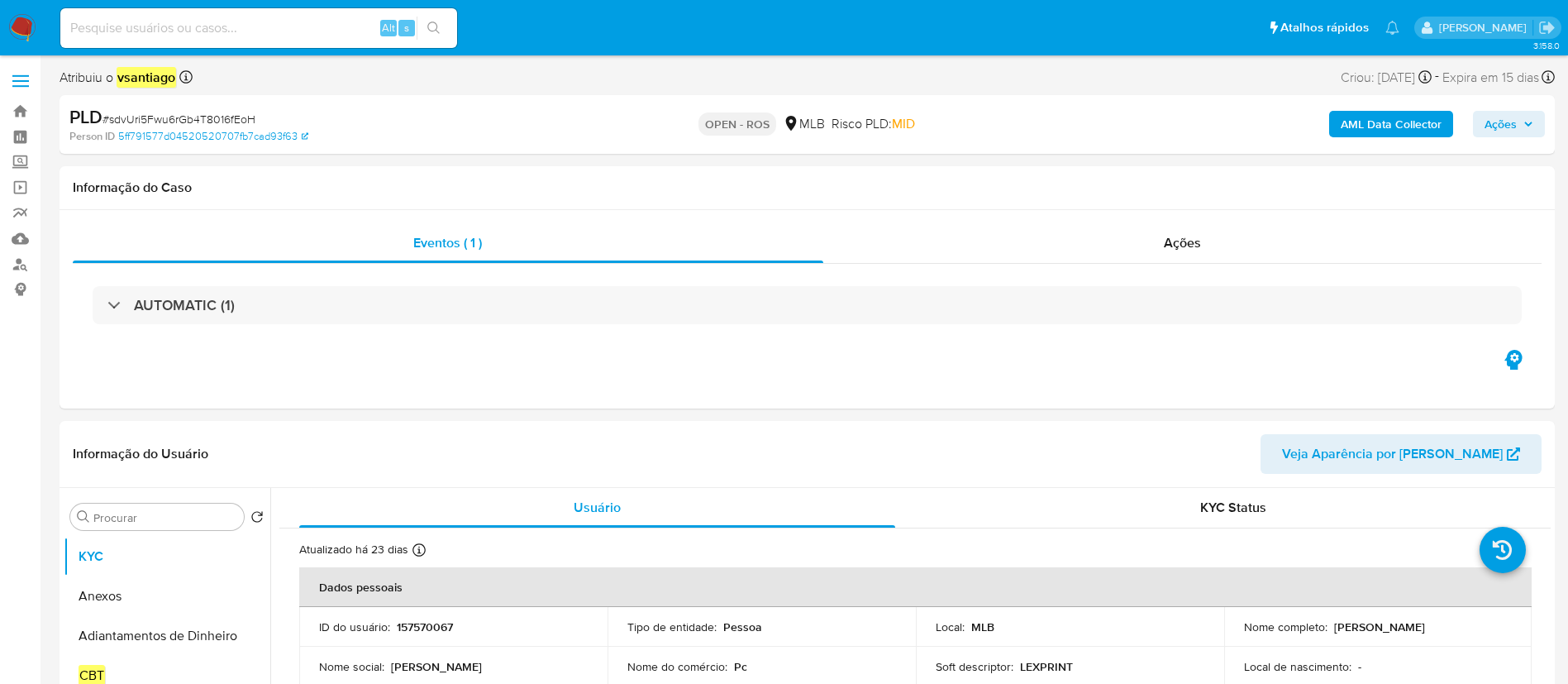
select select "10"
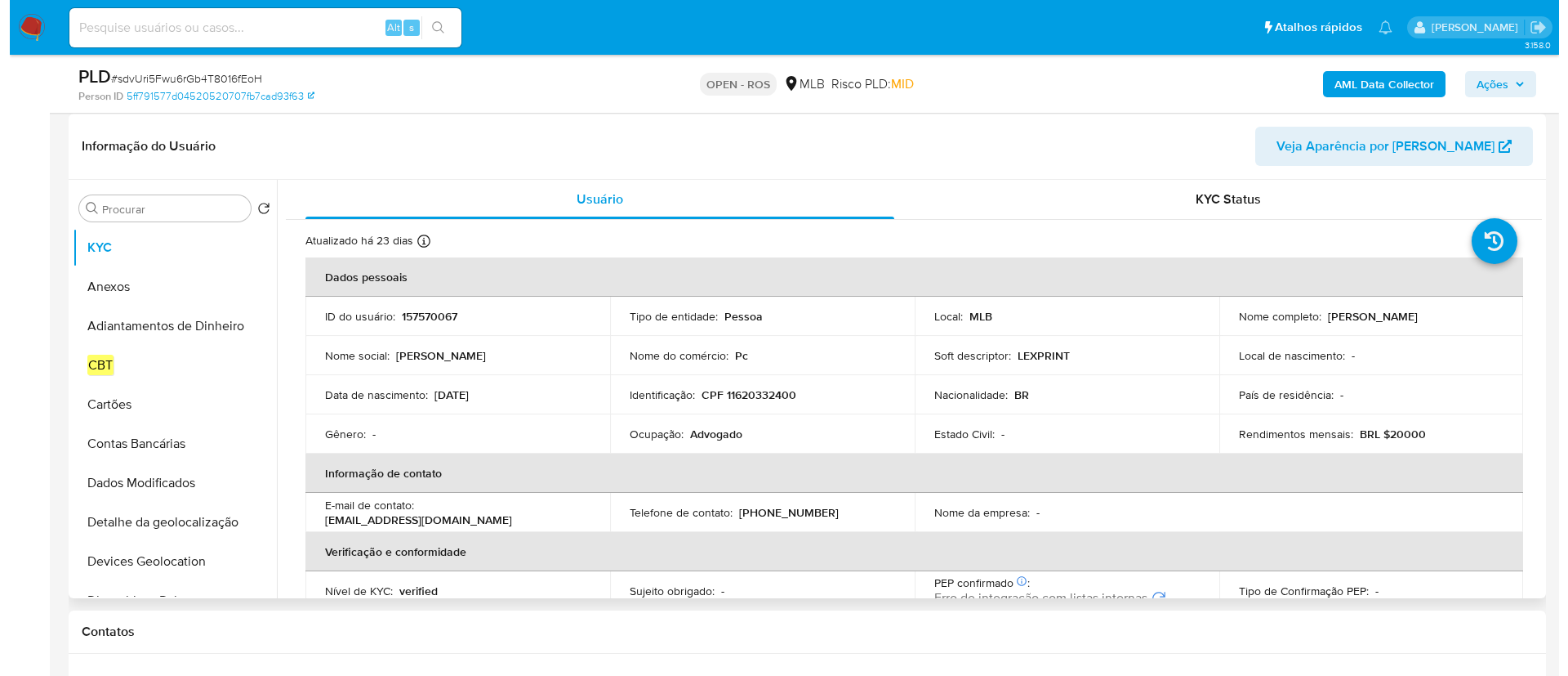
scroll to position [245, 0]
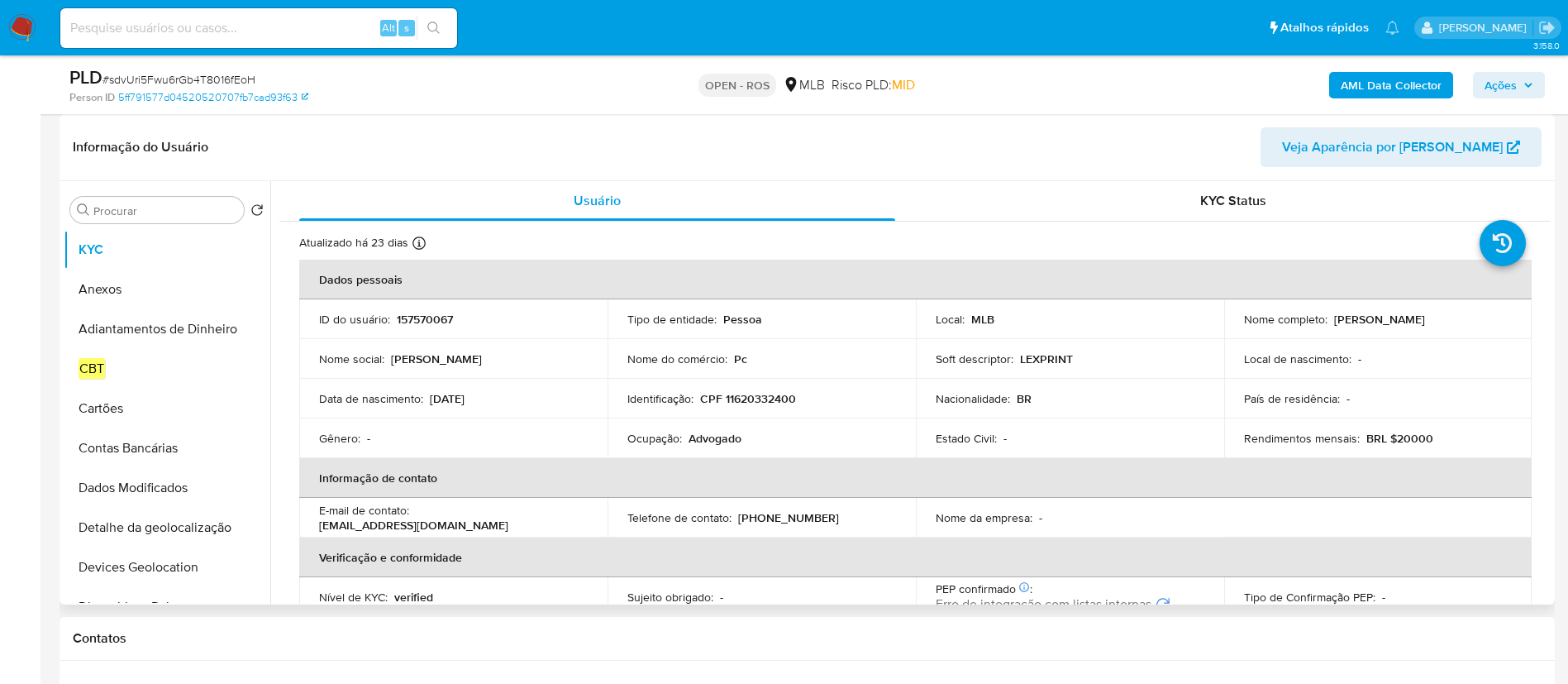
drag, startPoint x: 1330, startPoint y: 322, endPoint x: 1458, endPoint y: 323, distance: 128.0
click at [1457, 323] on div "Nome completo : [PERSON_NAME]" at bounding box center [1378, 319] width 268 height 15
copy p "[PERSON_NAME]"
click at [769, 393] on p "CPF 11620332400" at bounding box center [748, 399] width 96 height 15
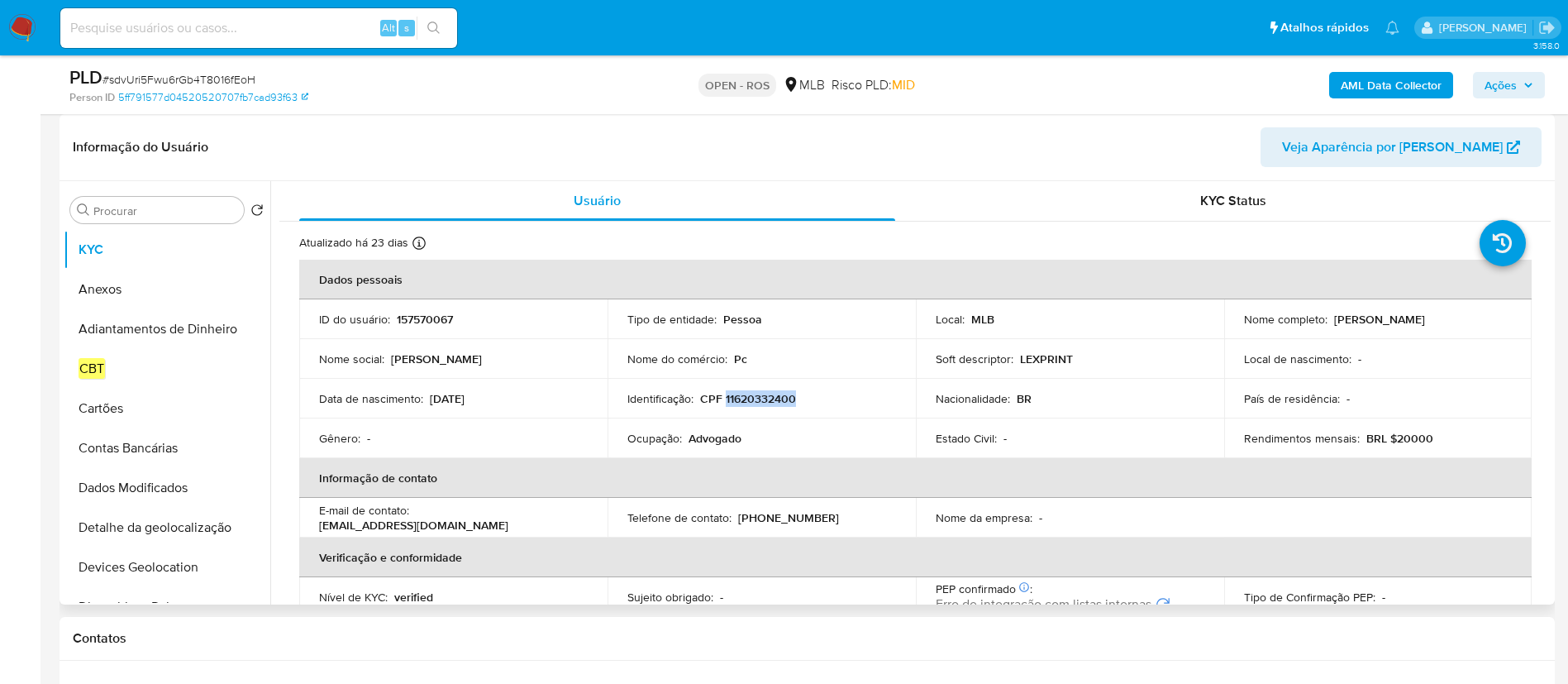
copy p "11620332400"
click at [128, 297] on button "Anexos" at bounding box center [160, 288] width 193 height 39
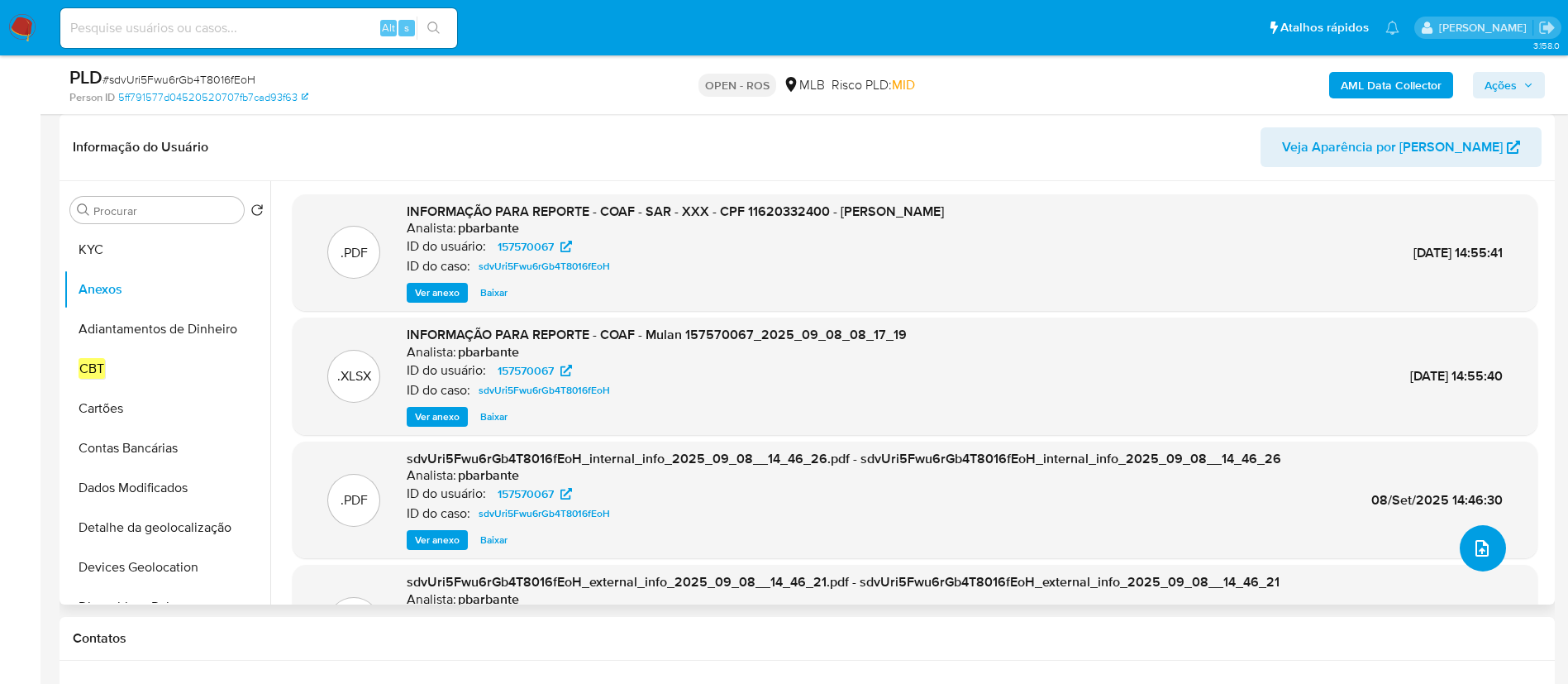
click at [1475, 550] on icon "upload-file" at bounding box center [1482, 548] width 13 height 16
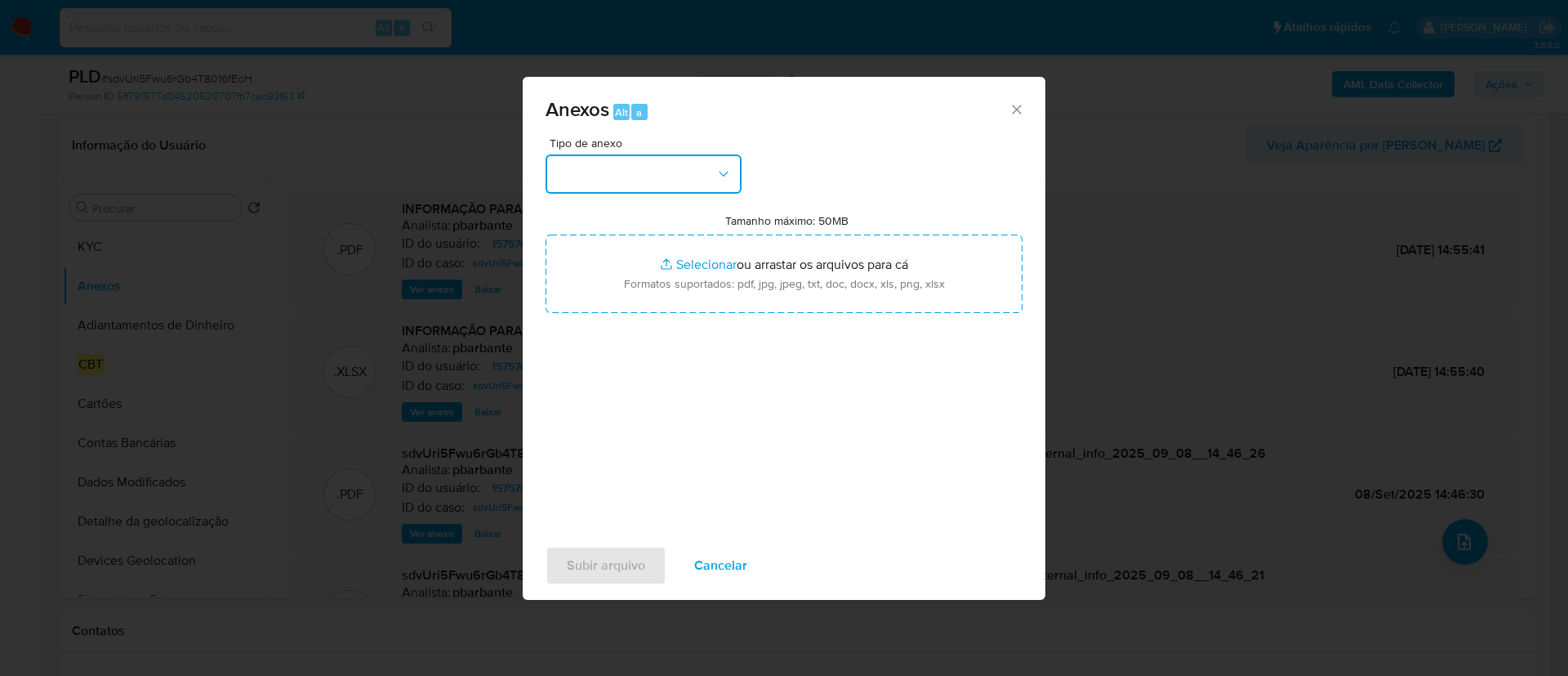
click at [696, 178] on button "button" at bounding box center [643, 173] width 196 height 39
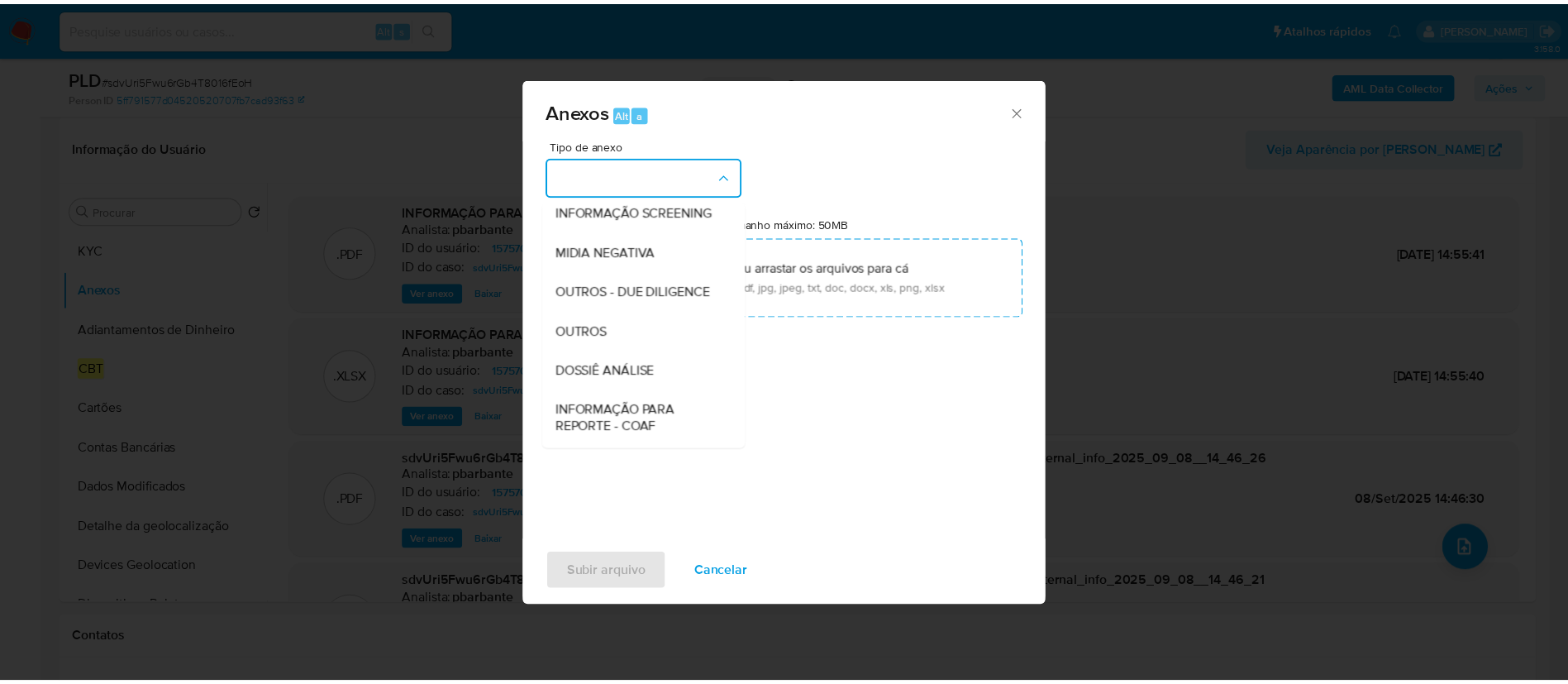
scroll to position [255, 0]
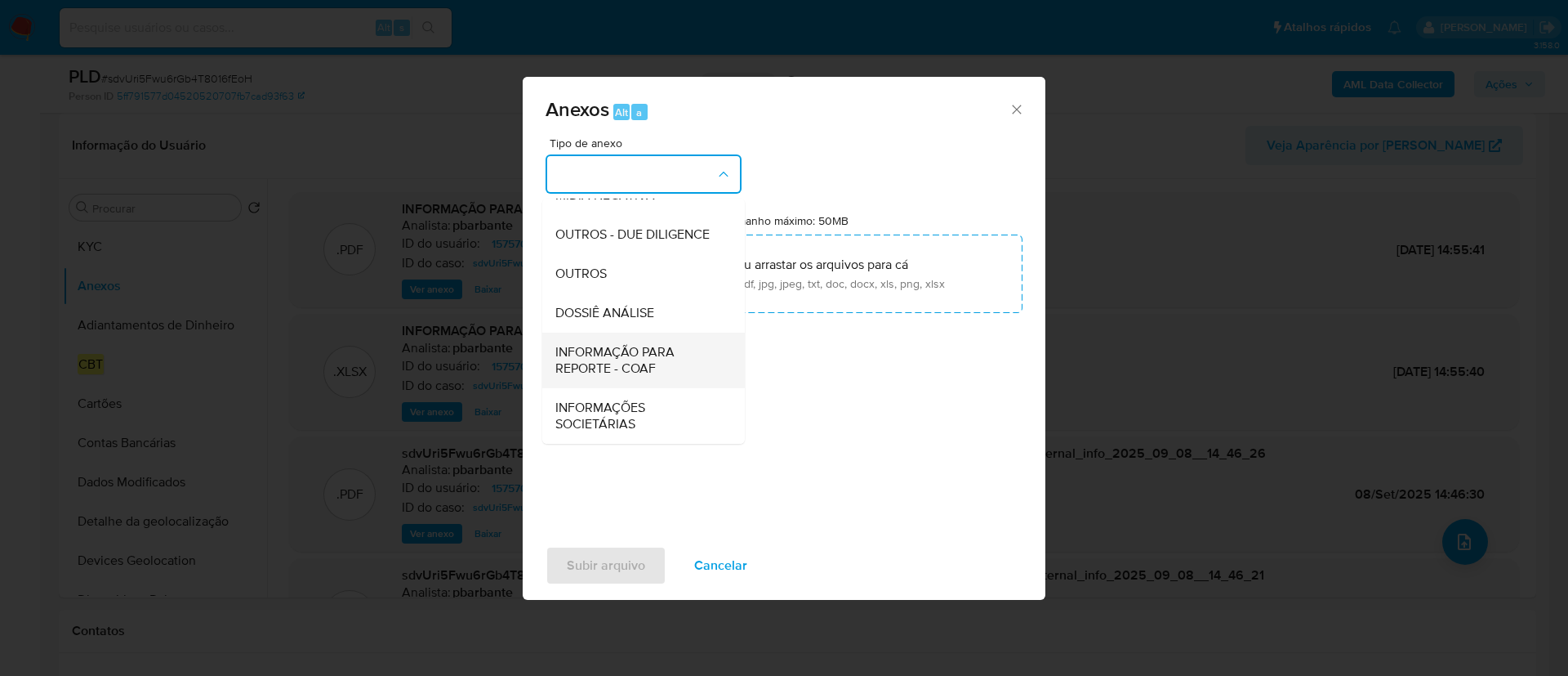
click at [647, 357] on span "INFORMAÇÃO PARA REPORTE - COAF" at bounding box center [639, 360] width 167 height 33
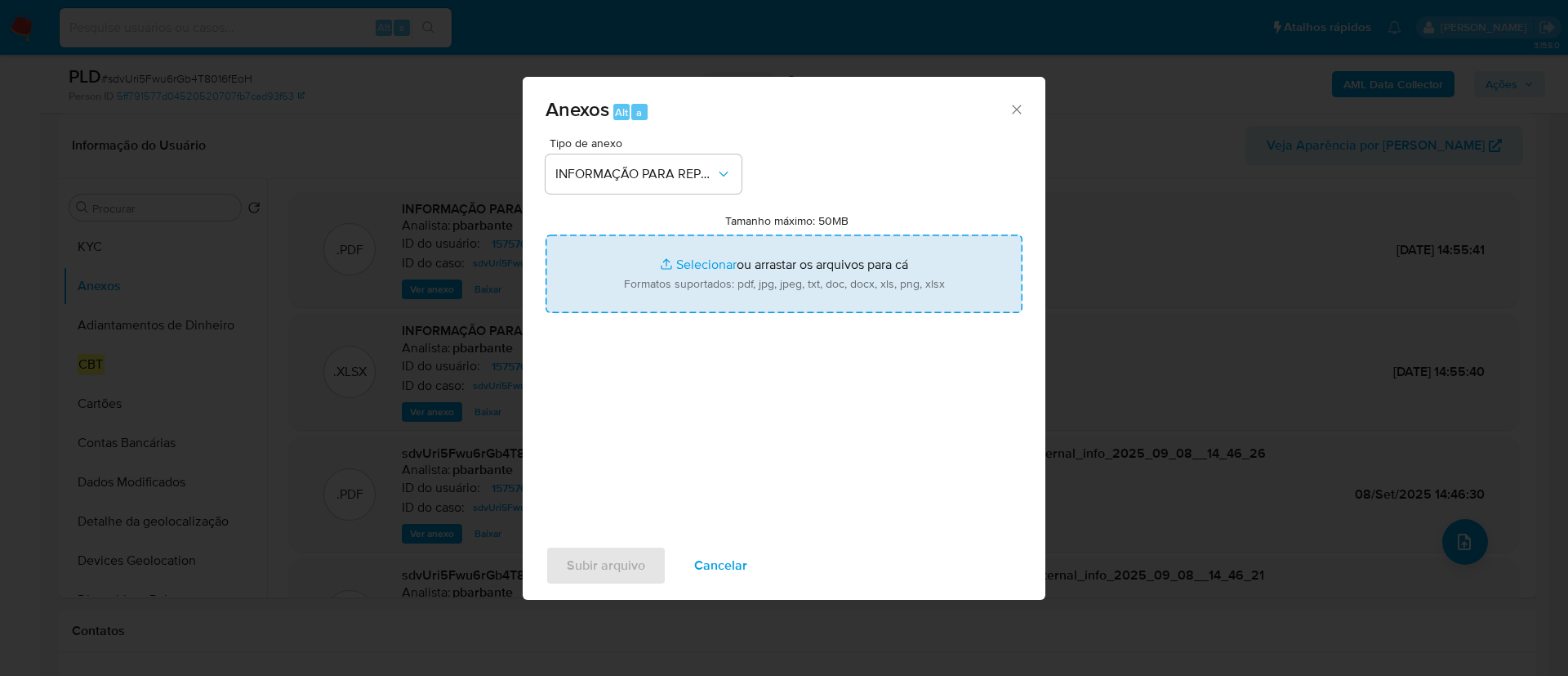
type input "C:\fakepath\SAR - sdvUri5Fwu6rGb4T8016fEoH - CPF 11620332400 - [PERSON_NAME].pdf"
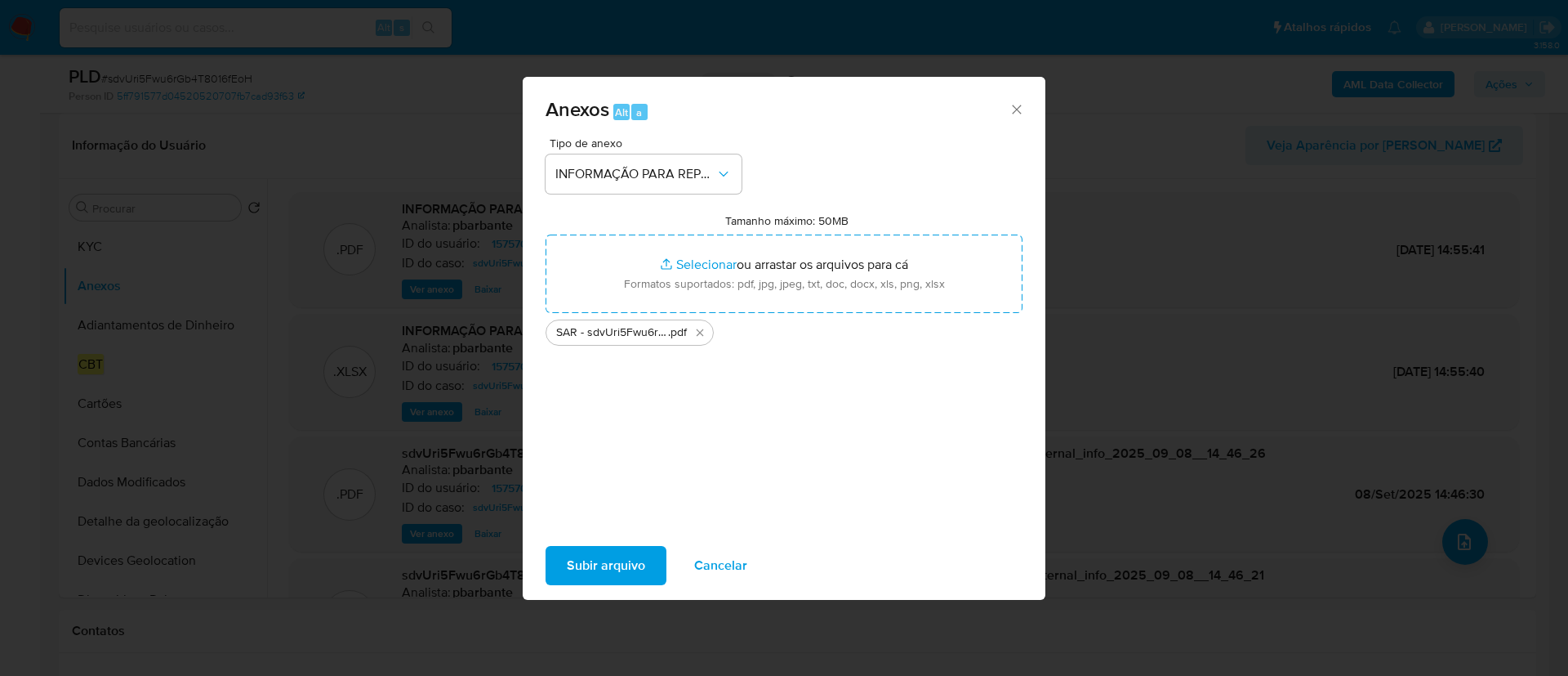
click at [592, 562] on span "Subir arquivo" at bounding box center [606, 565] width 79 height 36
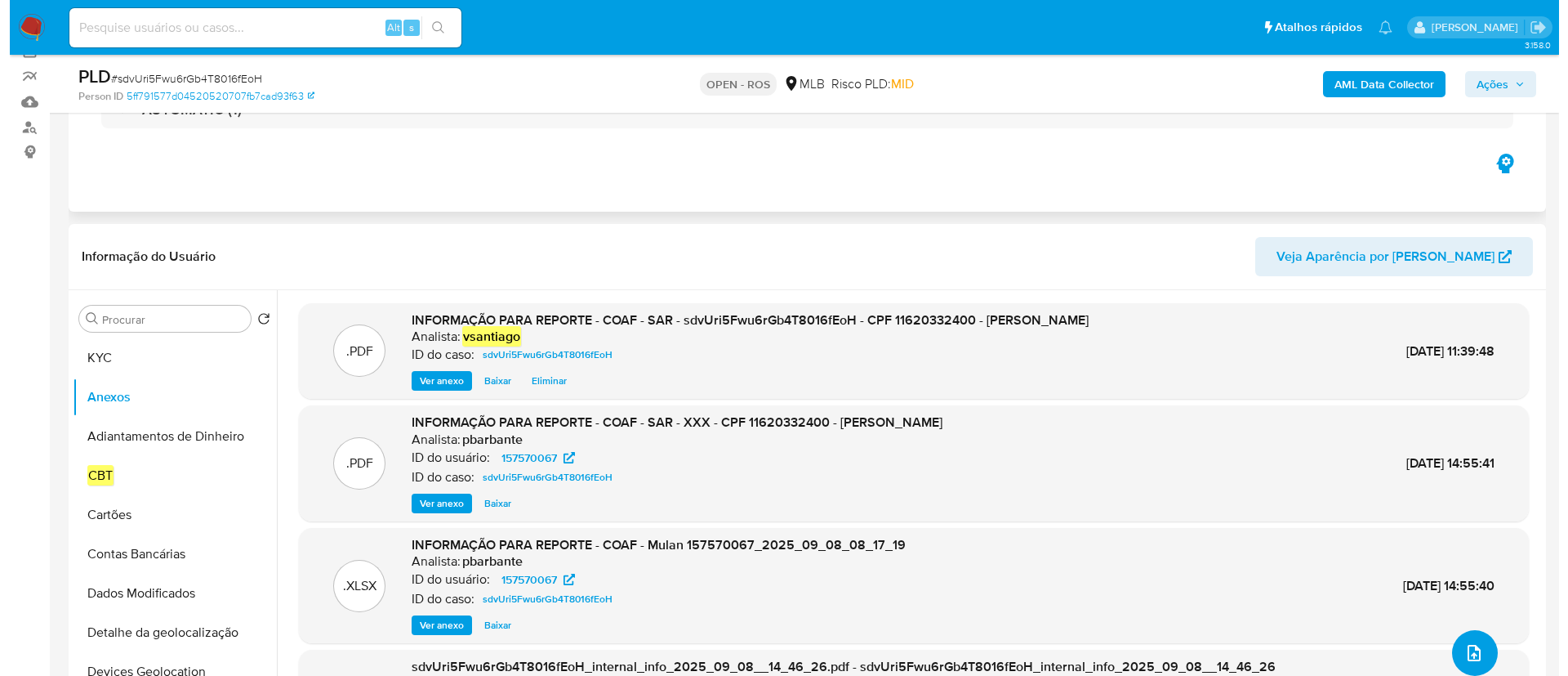
scroll to position [0, 0]
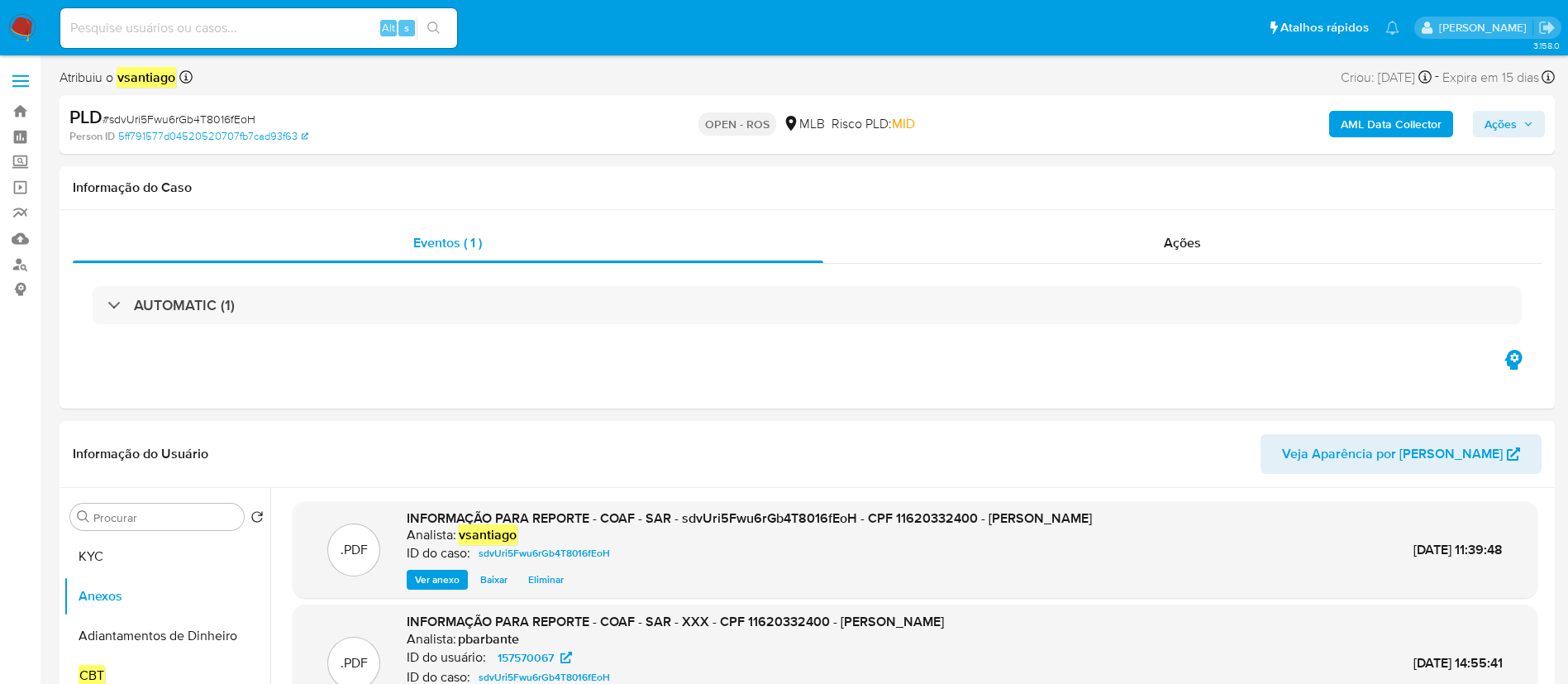
click at [1493, 126] on span "Ações" at bounding box center [1501, 125] width 33 height 27
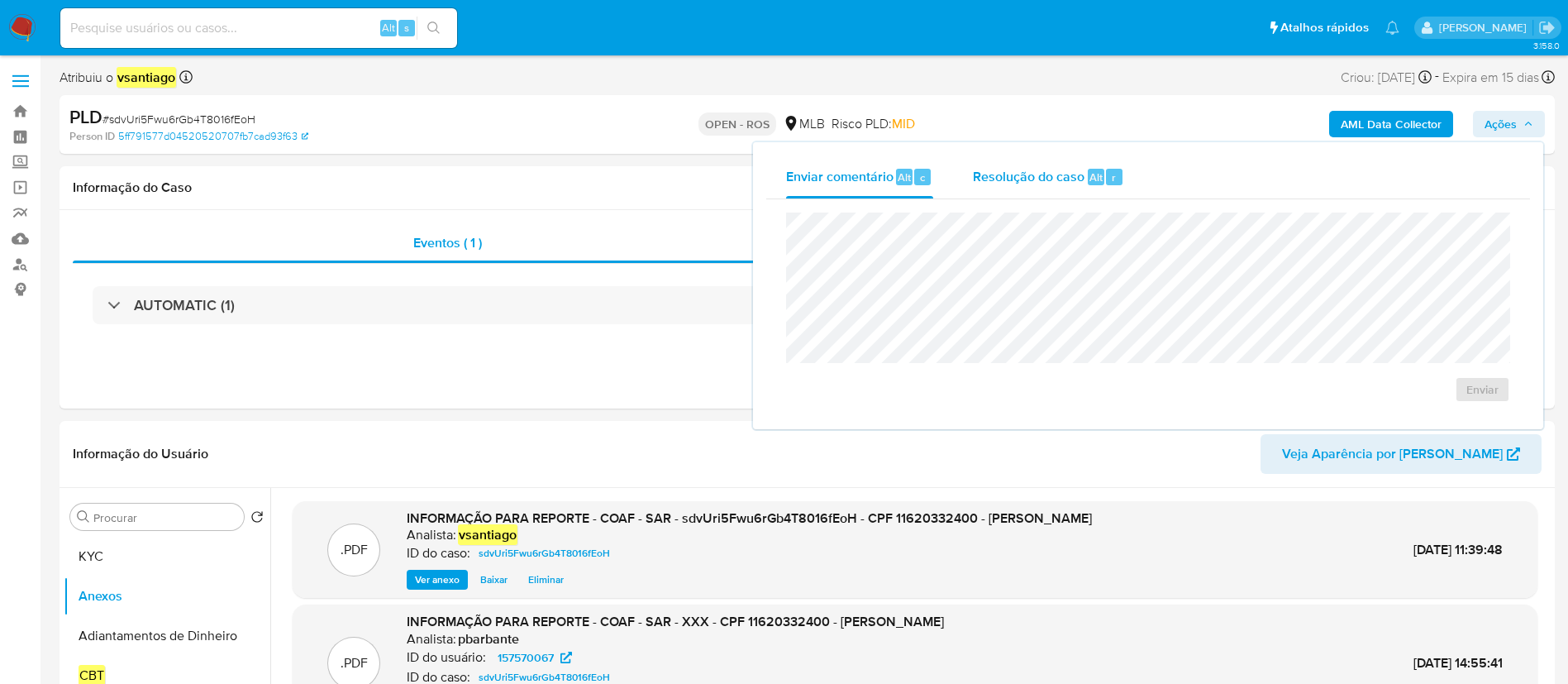
click at [999, 164] on div "Resolução do caso Alt r" at bounding box center [1049, 176] width 151 height 43
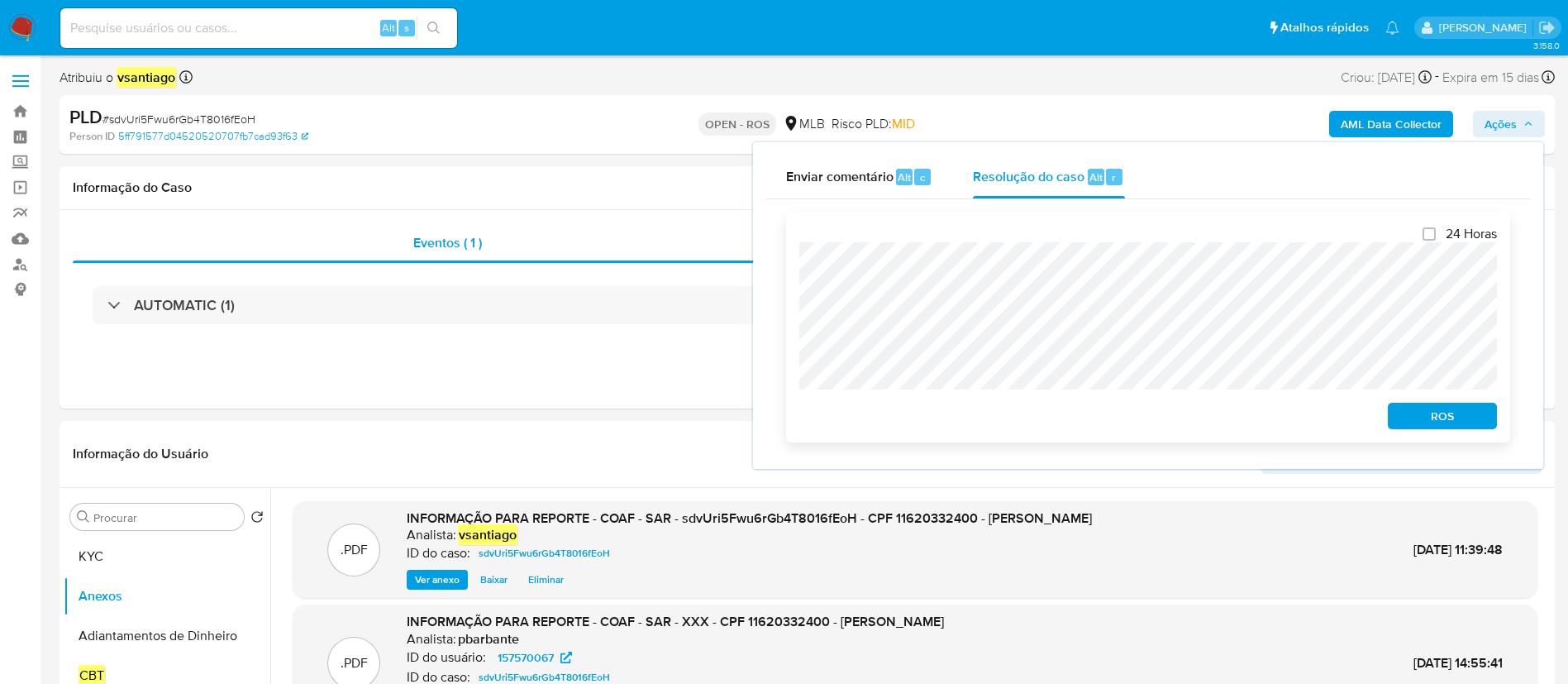
click at [1444, 420] on span "ROS" at bounding box center [1443, 416] width 86 height 23
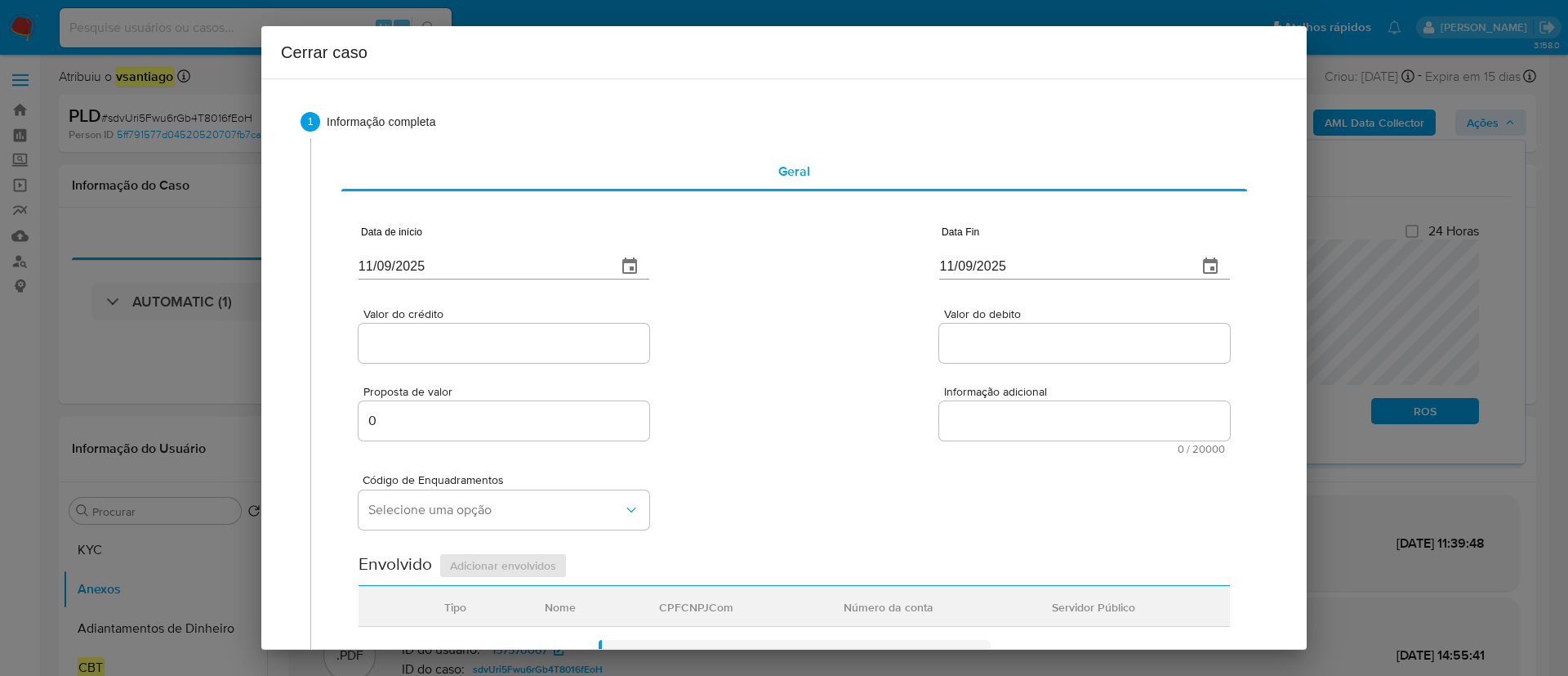
click at [389, 262] on input "11/09/2025" at bounding box center [481, 267] width 245 height 27
paste input "01/07"
type input "[DATE]"
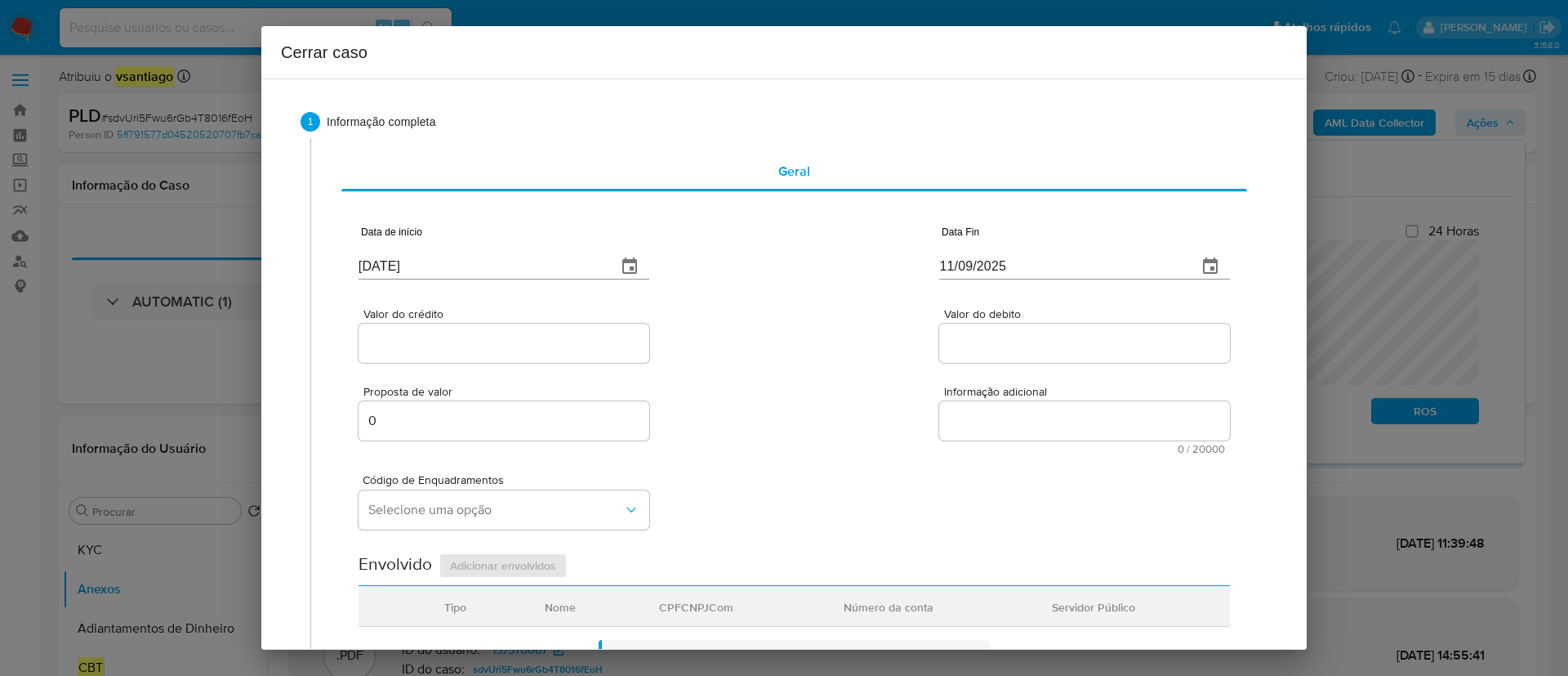
click at [778, 308] on div "Valor do crédito Valor do debito" at bounding box center [794, 328] width 872 height 78
click at [965, 268] on input "11/09/2025" at bounding box center [1061, 267] width 245 height 27
click at [964, 267] on input "11/09/2025" at bounding box center [1061, 267] width 245 height 27
paste input "07"
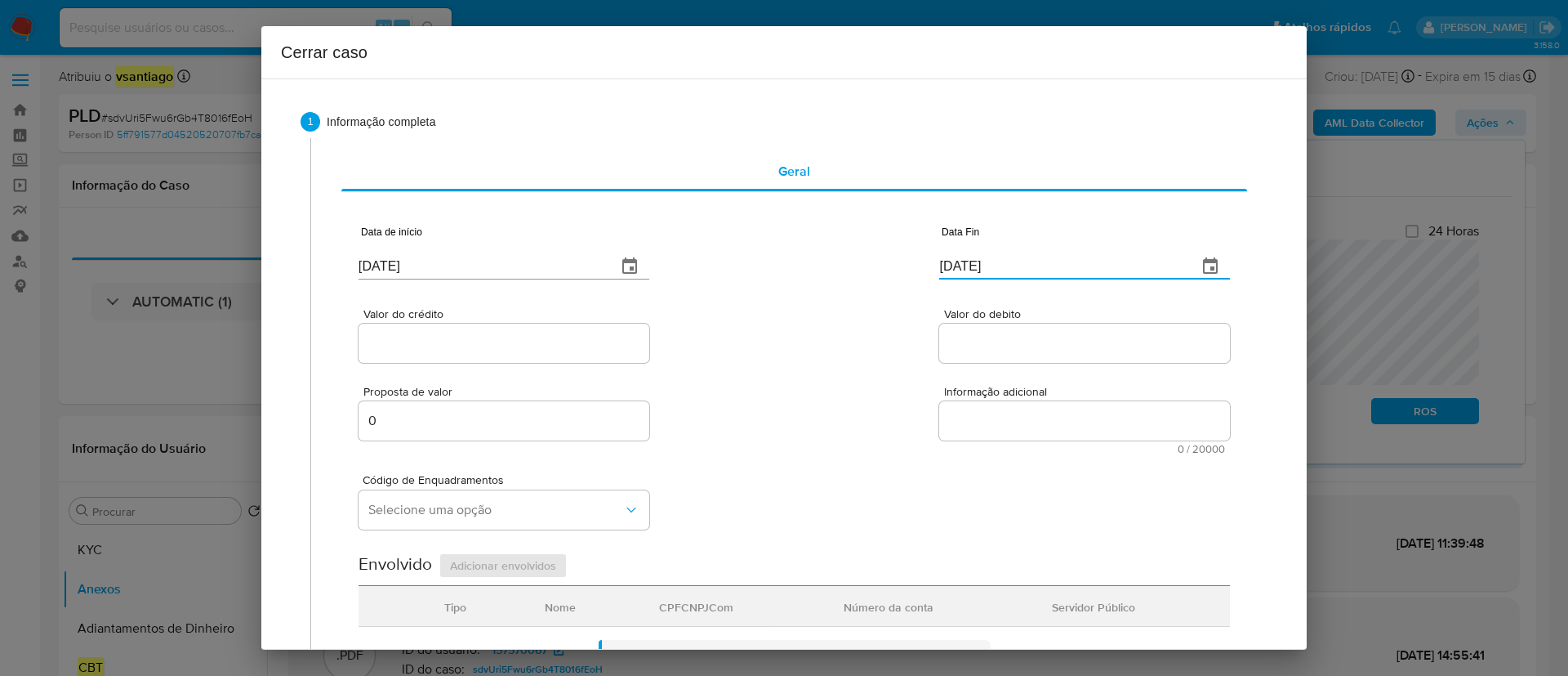
type input "[DATE]"
click at [817, 347] on div "Valor do crédito Valor do debito" at bounding box center [794, 328] width 872 height 78
click at [532, 339] on input "Valor do crédito" at bounding box center [503, 343] width 291 height 21
paste input "R$181.456"
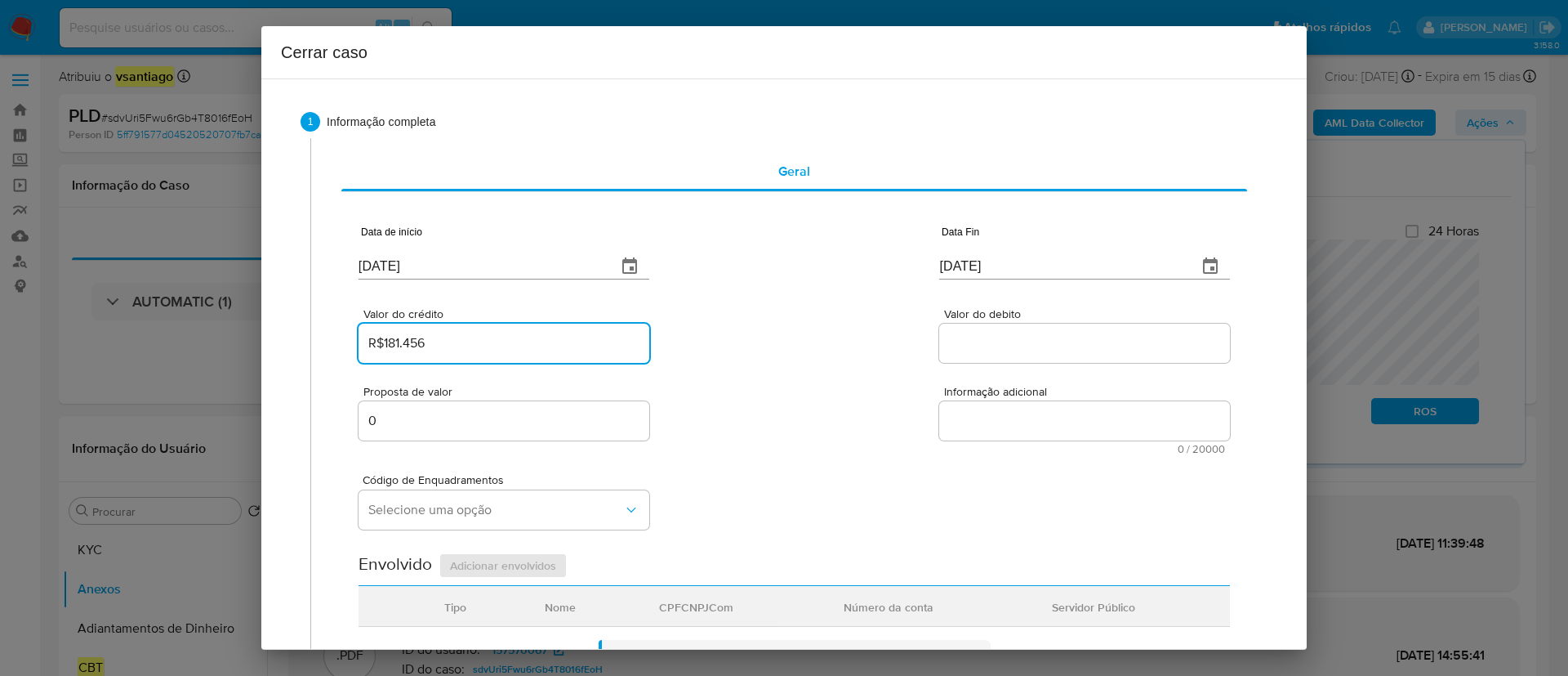
type input "R$181.456"
drag, startPoint x: 975, startPoint y: 334, endPoint x: 849, endPoint y: 360, distance: 128.7
click at [975, 334] on input "Valor do debito" at bounding box center [1084, 343] width 291 height 21
paste input "R$189.046"
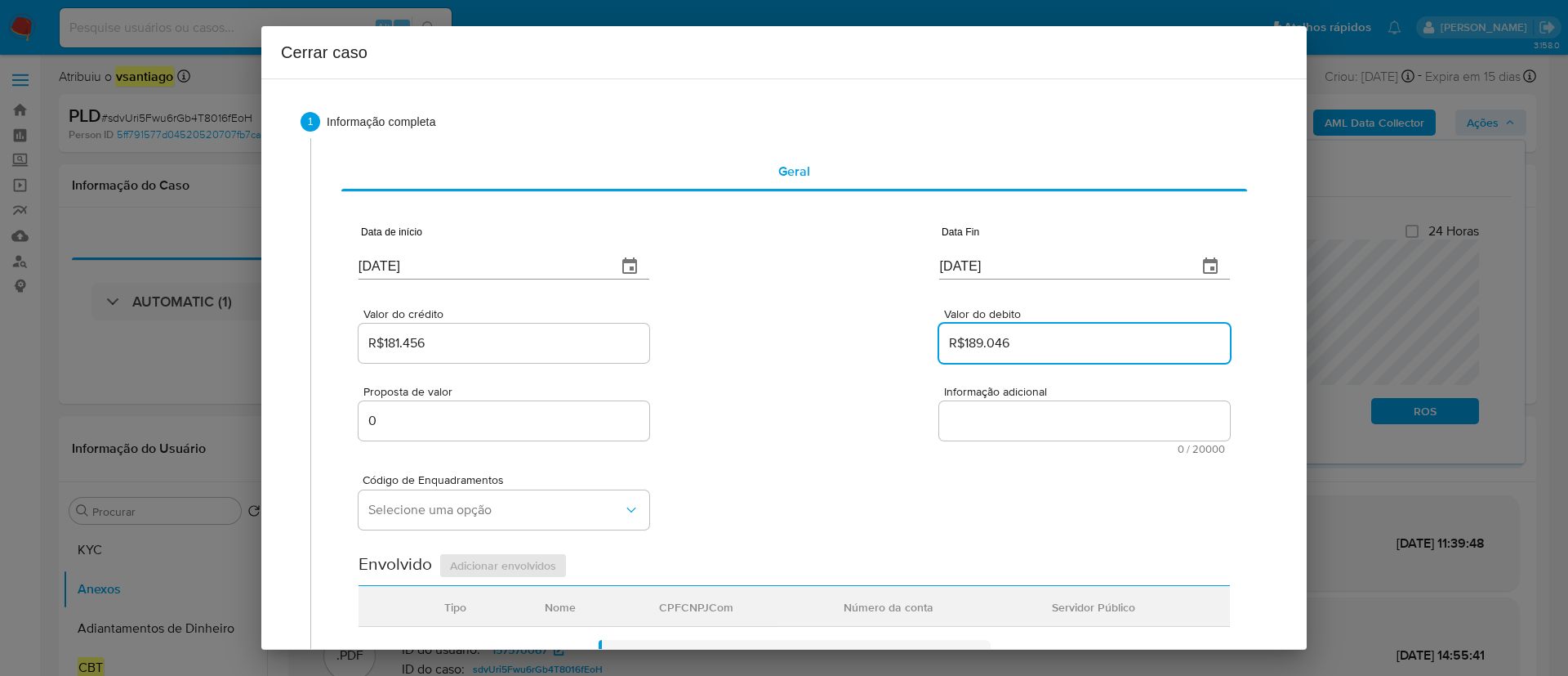
type input "R$189.046"
click at [849, 360] on div "Valor do crédito R$181.456 Valor do debito R$189.046" at bounding box center [794, 328] width 872 height 78
click at [760, 353] on div "Valor do crédito R$181.456 Valor do debito R$189.046" at bounding box center [794, 328] width 872 height 78
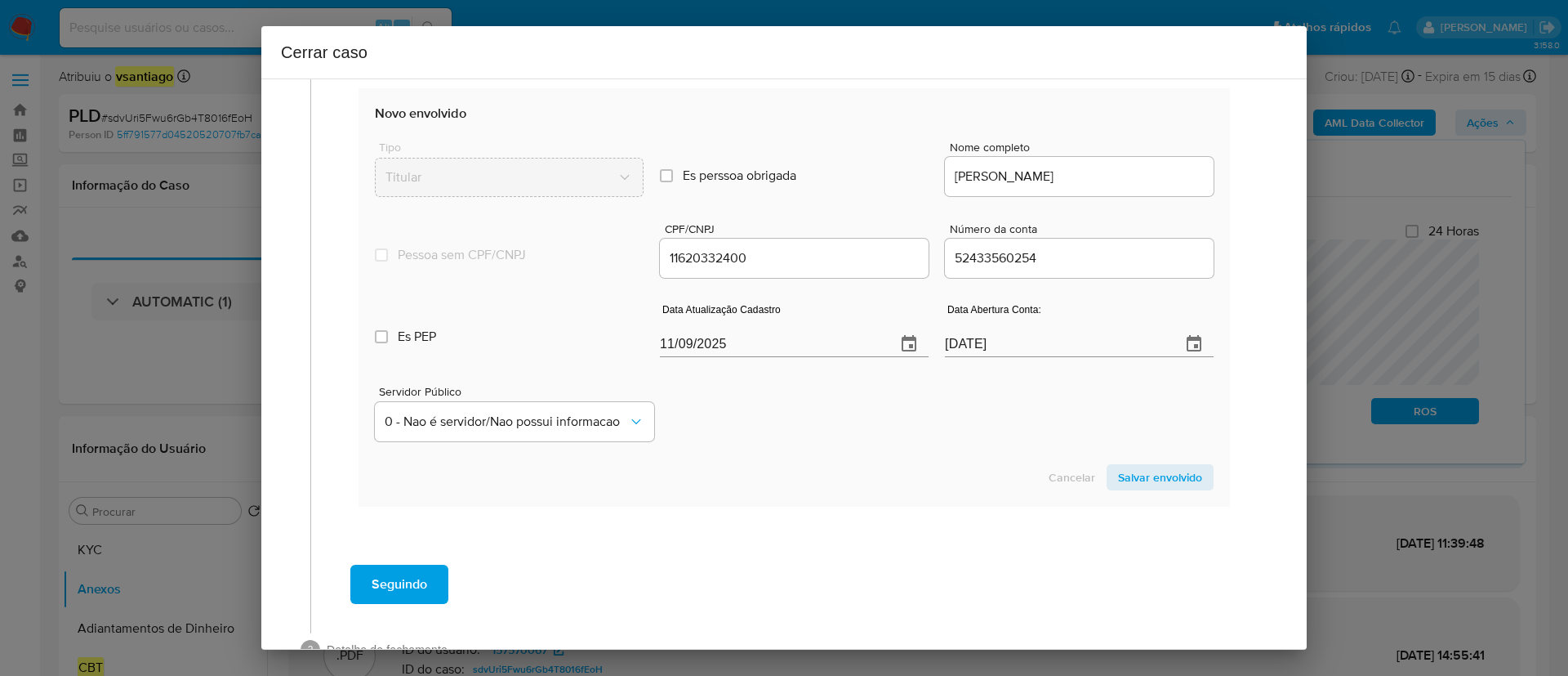
scroll to position [613, 0]
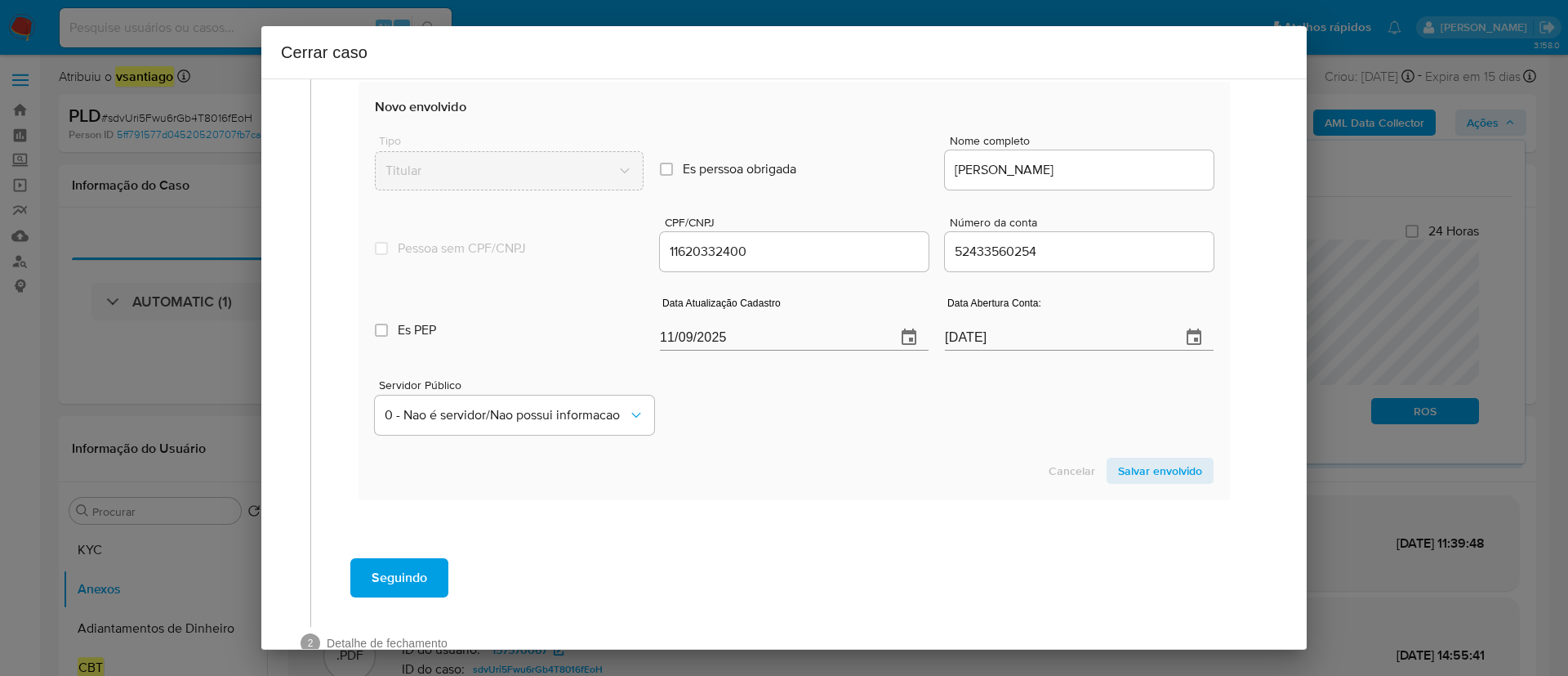
click at [736, 454] on section "Novo envolvido Tipo Titular Es perssoa obrigada Is PObrigada Nome completo LISA…" at bounding box center [794, 290] width 872 height 418
click at [676, 335] on input "11/09/2025" at bounding box center [771, 338] width 223 height 27
paste input "3/06"
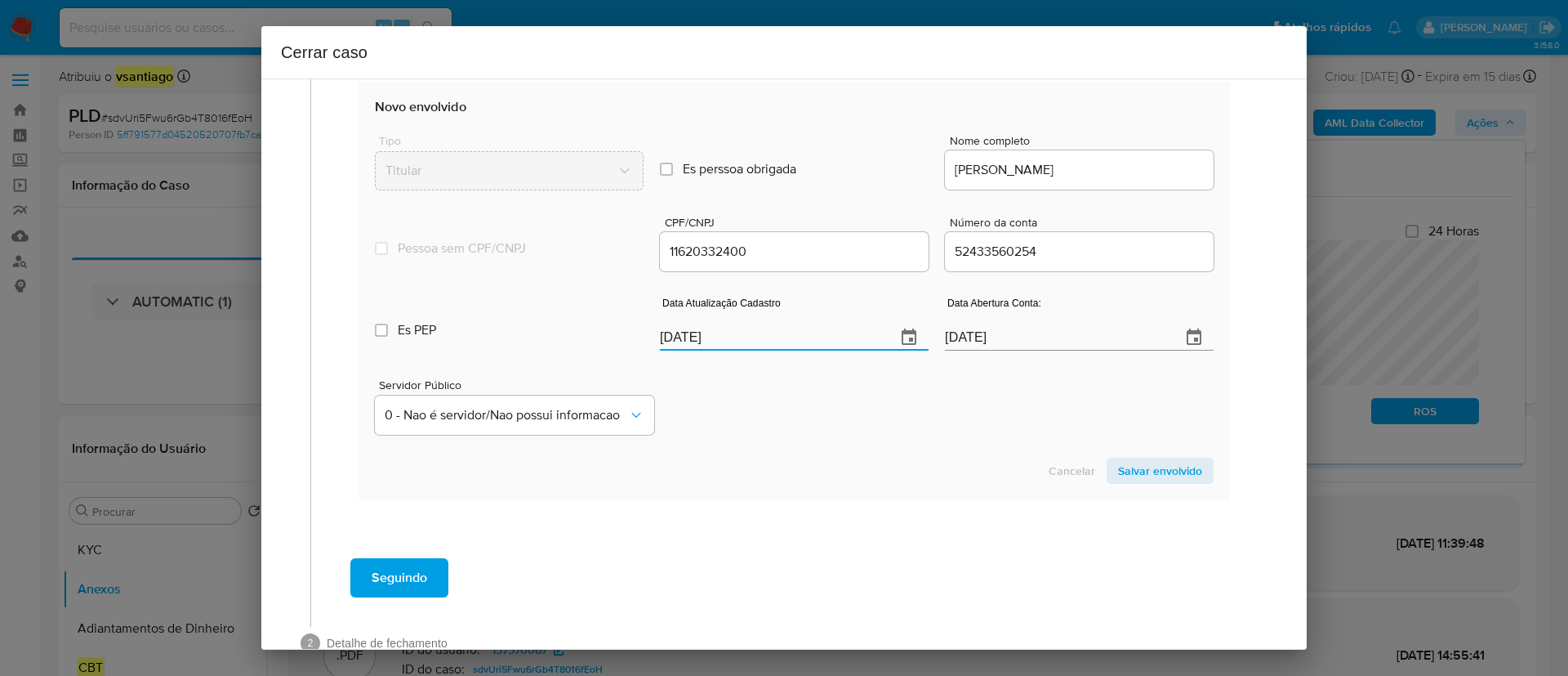
type input "13/06/2025"
click at [792, 424] on div "Servidor Público 0 - Nao é servidor/Nao possui informacao" at bounding box center [794, 400] width 838 height 81
click at [1168, 468] on span "Salvar envolvido" at bounding box center [1159, 471] width 84 height 23
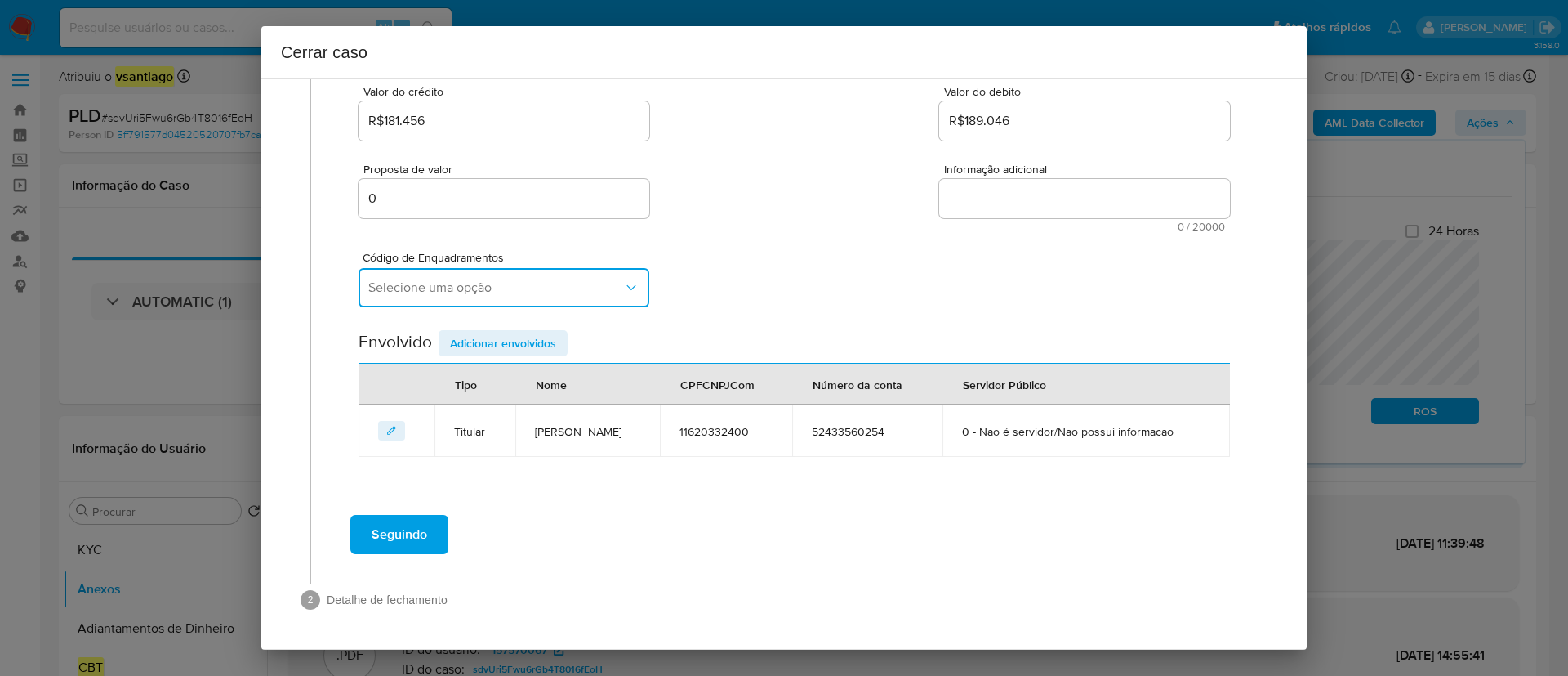
click at [451, 299] on button "Selecione uma opção" at bounding box center [503, 287] width 291 height 39
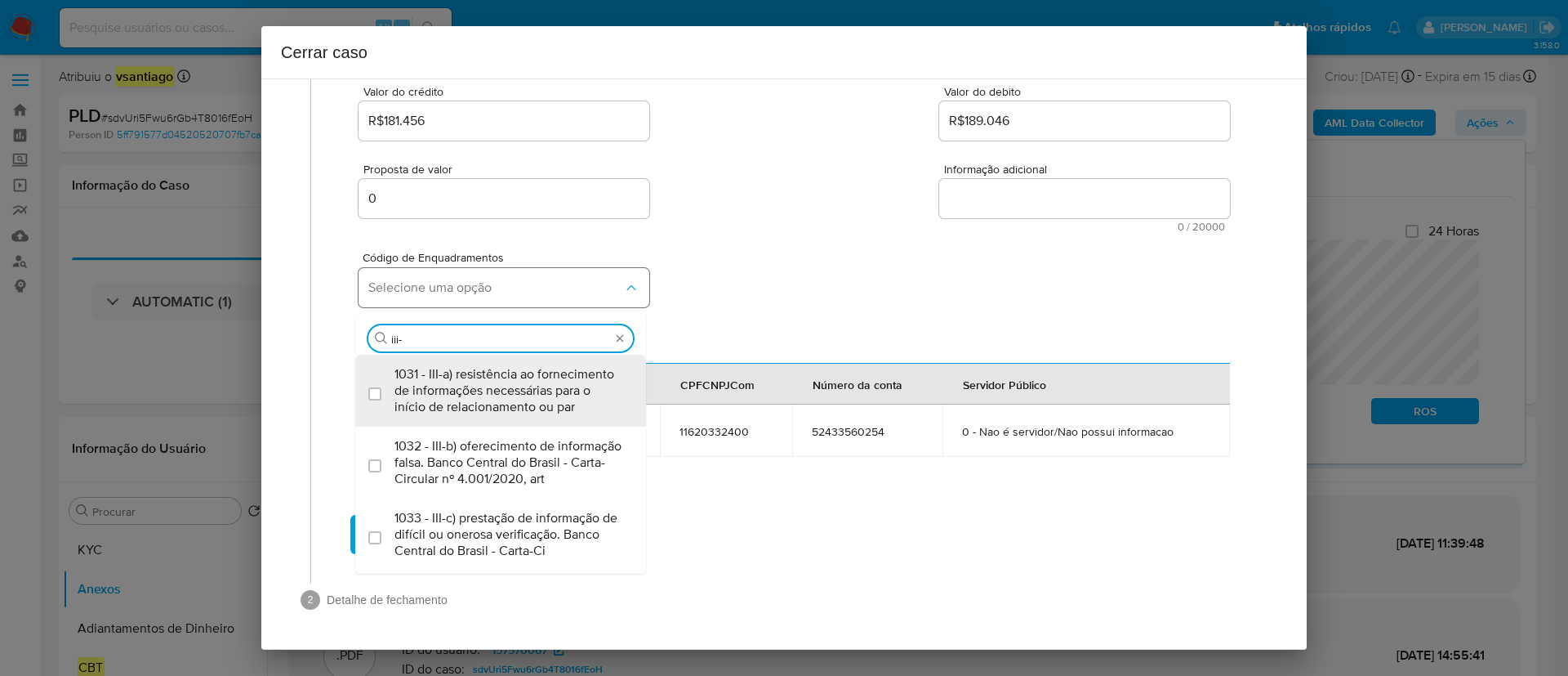
type input "iii-m"
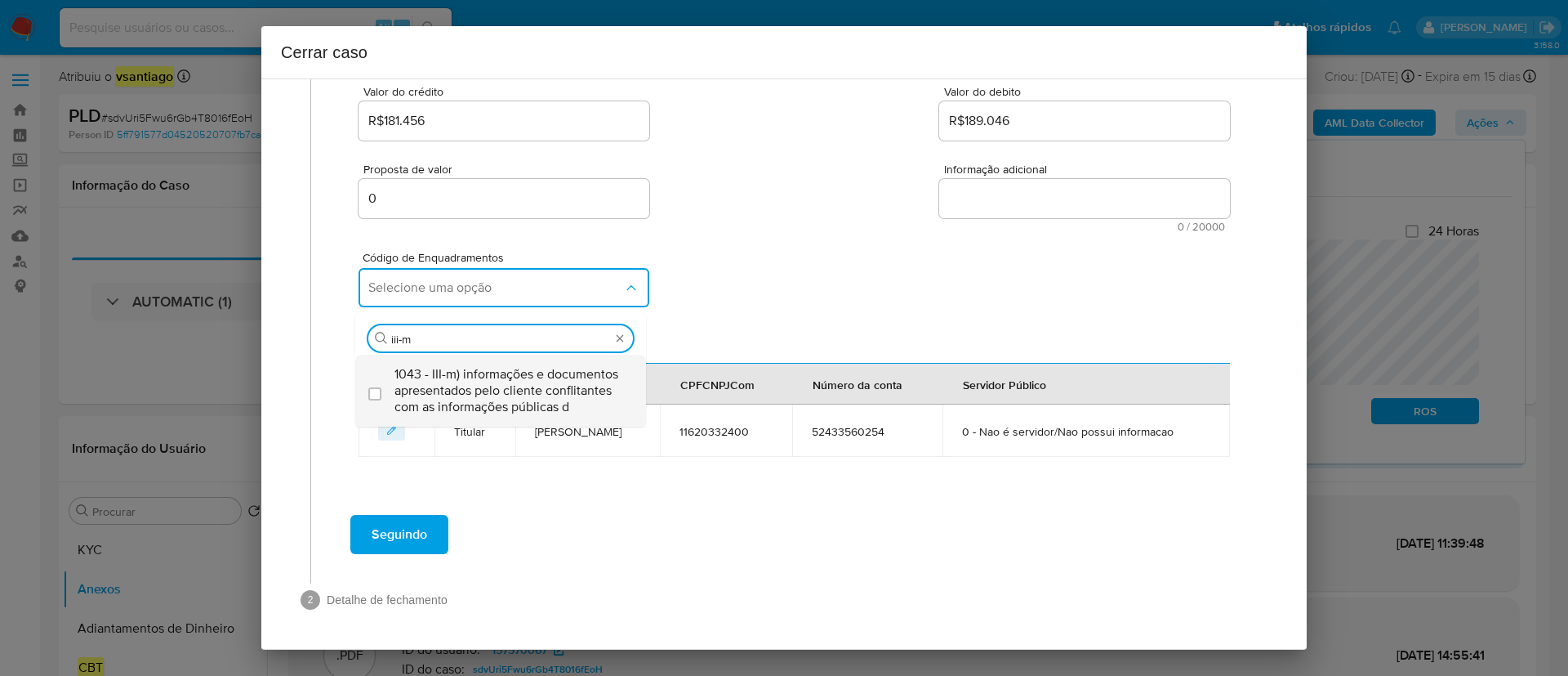
click at [478, 381] on span "1043 - III-m) informações e documentos apresentados pelo cliente conflitantes c…" at bounding box center [509, 391] width 229 height 49
checkbox input "true"
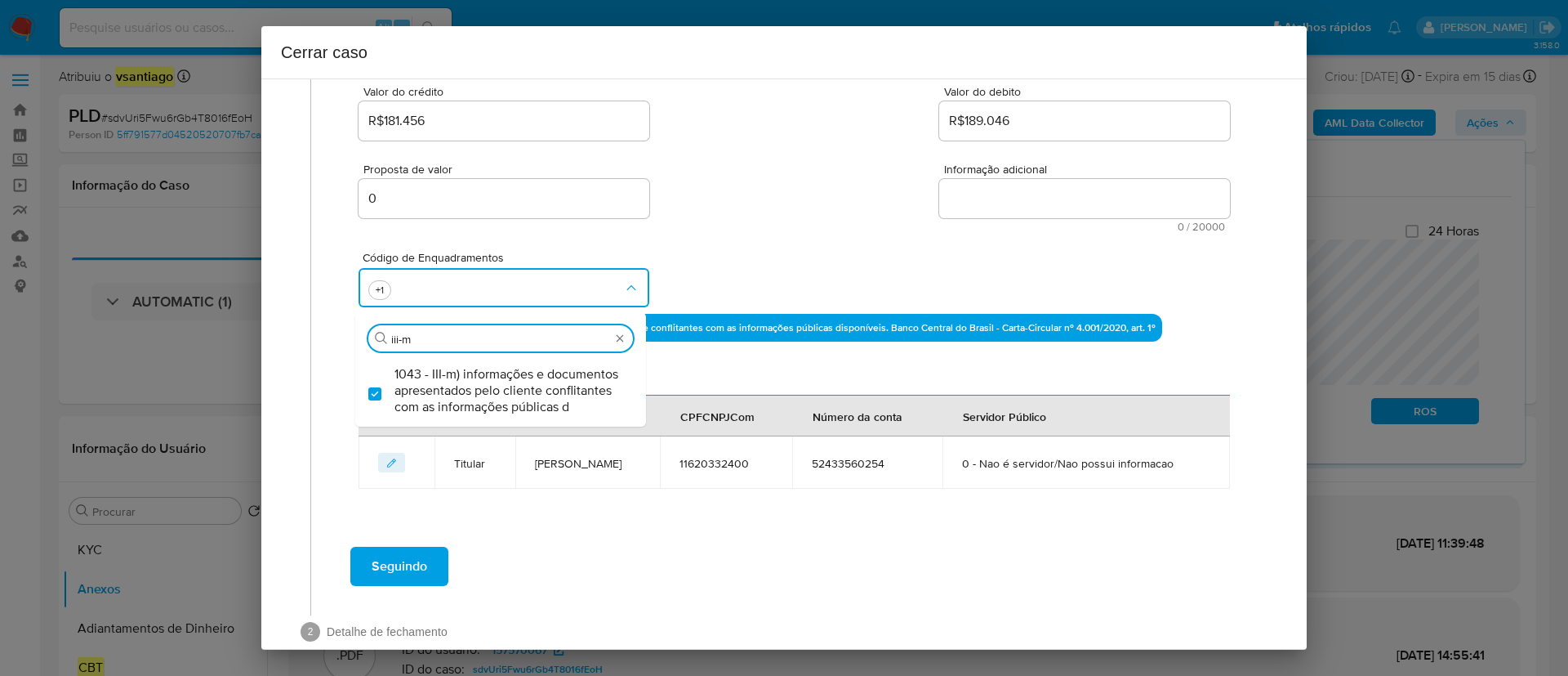
click at [784, 279] on div "Código de Enquadramentos Procurar iii-m 1043 - III-m) informações e documentos …" at bounding box center [794, 273] width 872 height 81
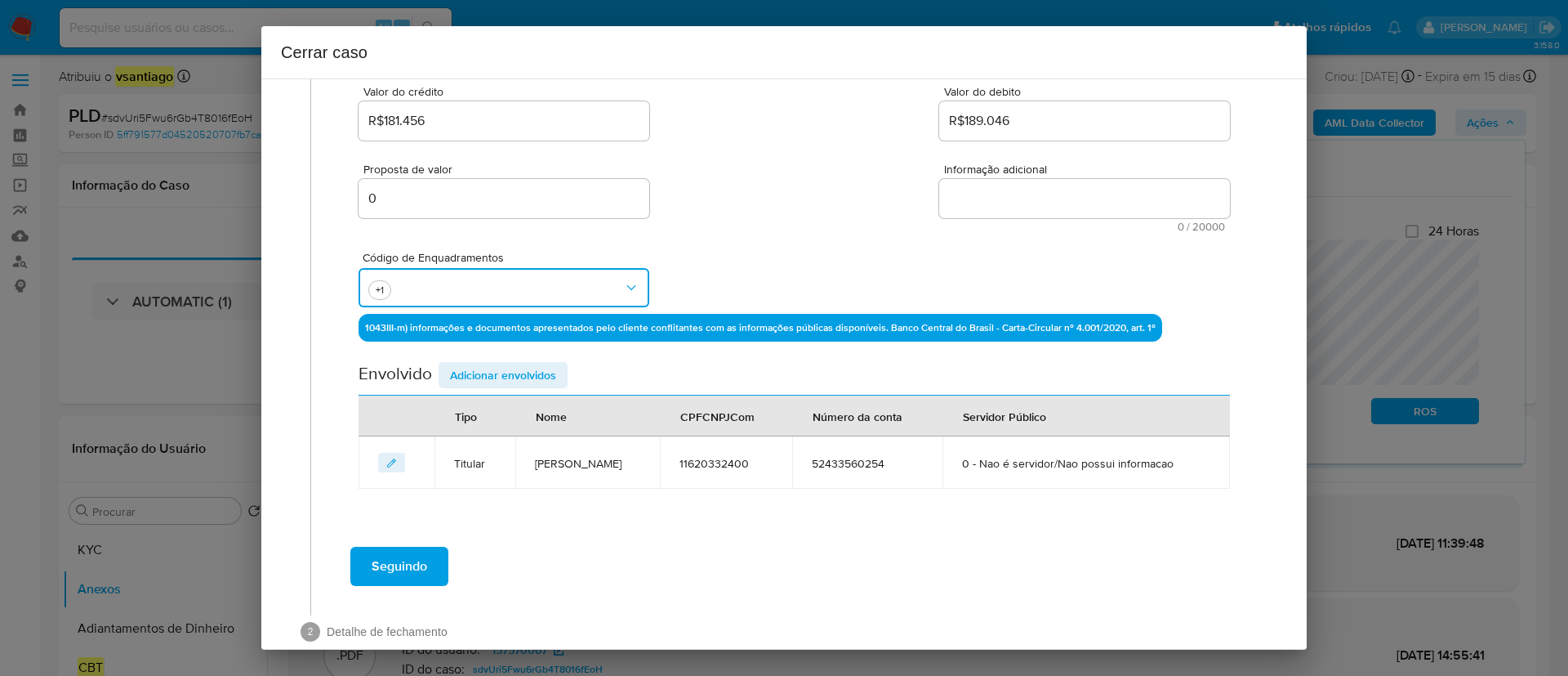
click at [478, 294] on button "button" at bounding box center [503, 287] width 291 height 39
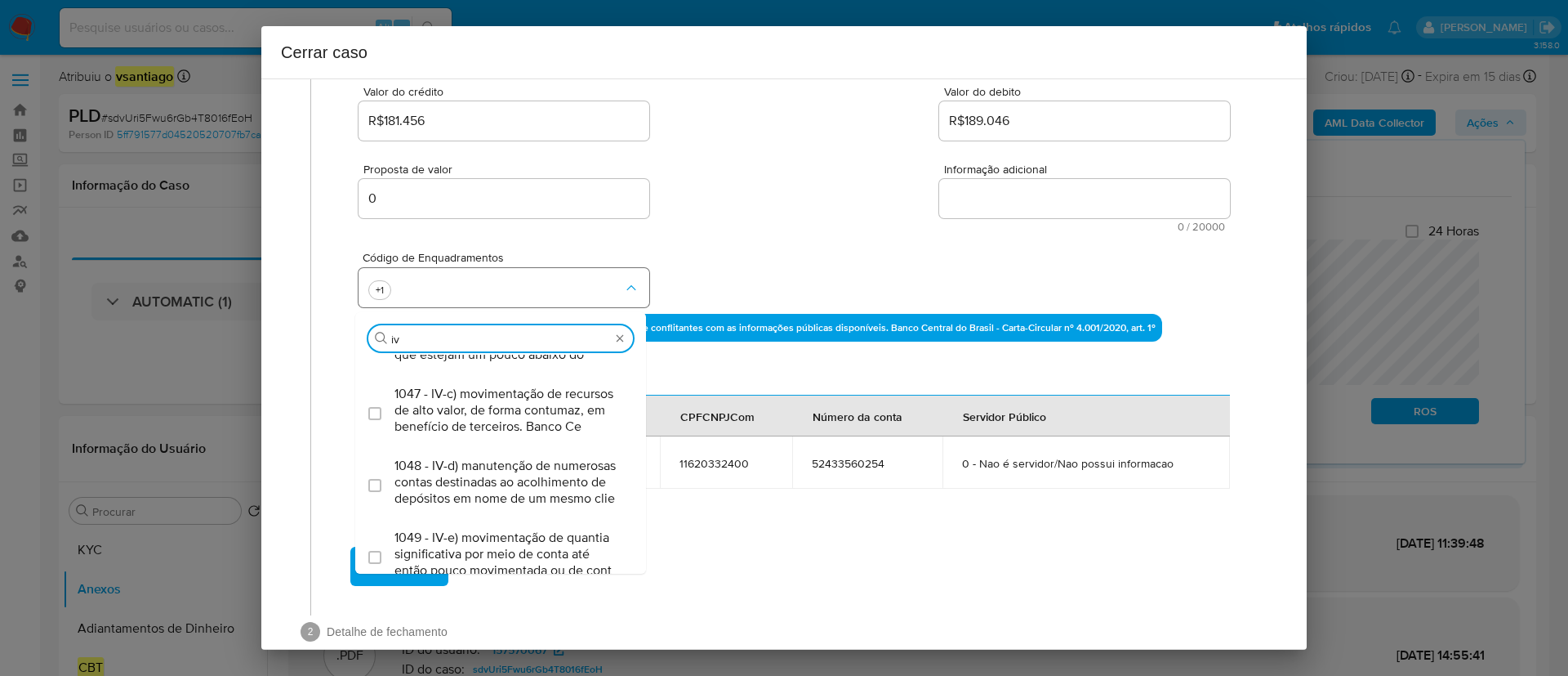
scroll to position [0, 0]
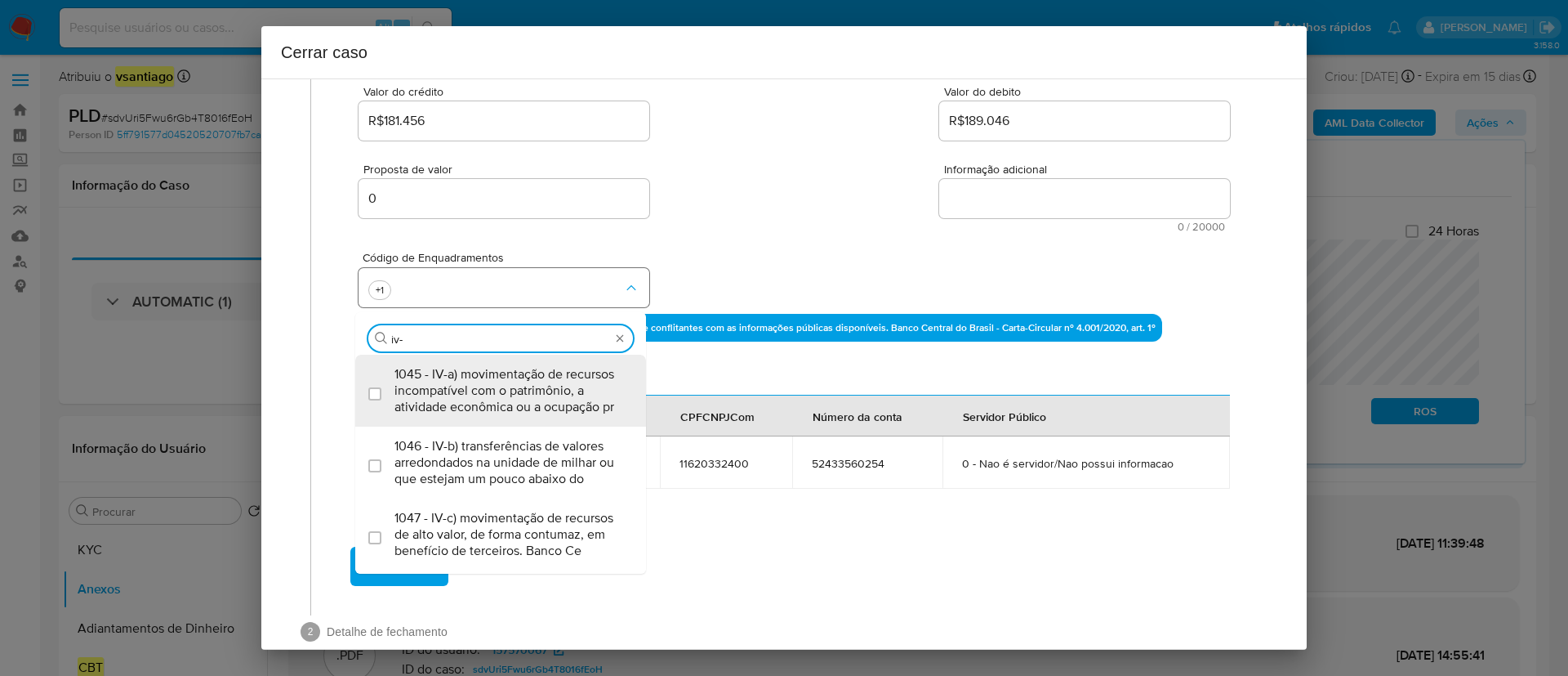
type input "iv-a"
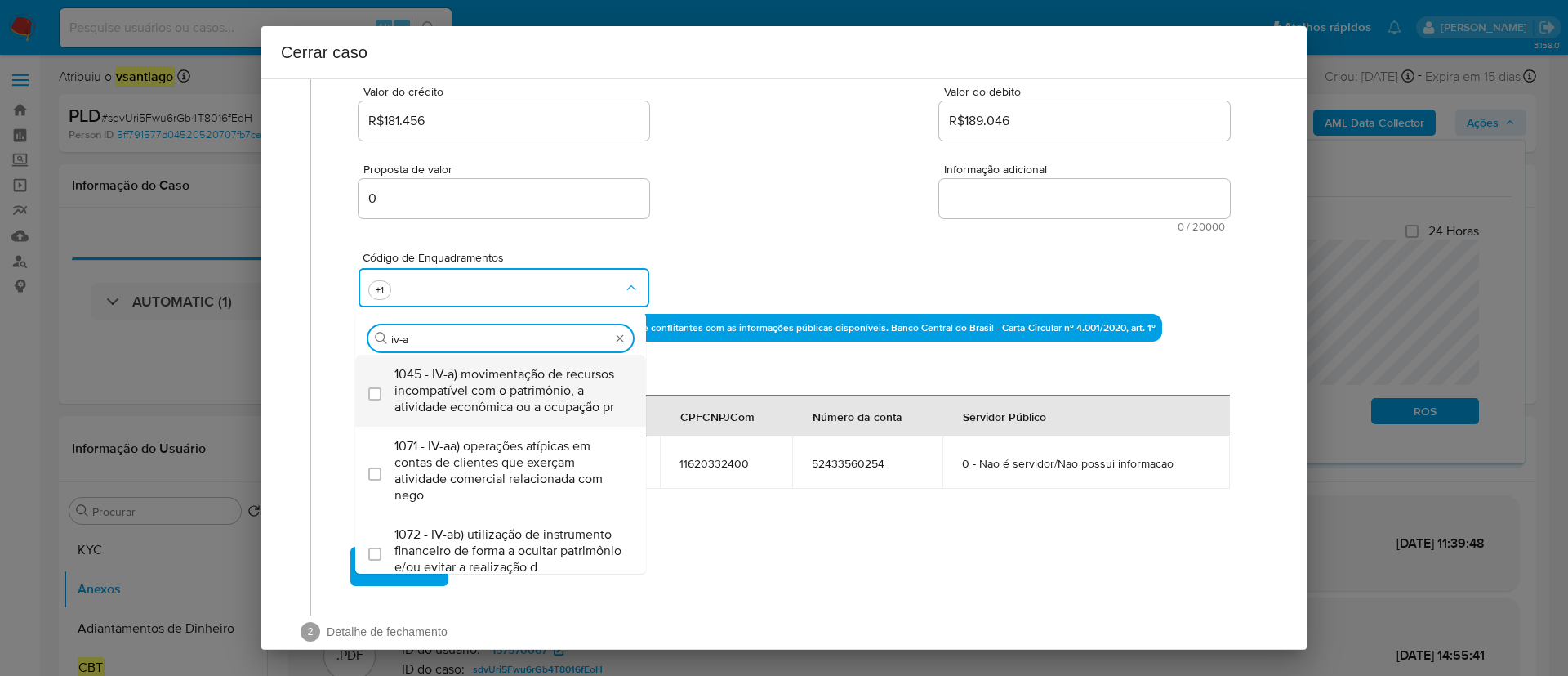
click at [509, 393] on span "1045 - IV-a) movimentação de recursos incompatível com o patrimônio, a atividad…" at bounding box center [509, 391] width 229 height 49
checkbox input "true"
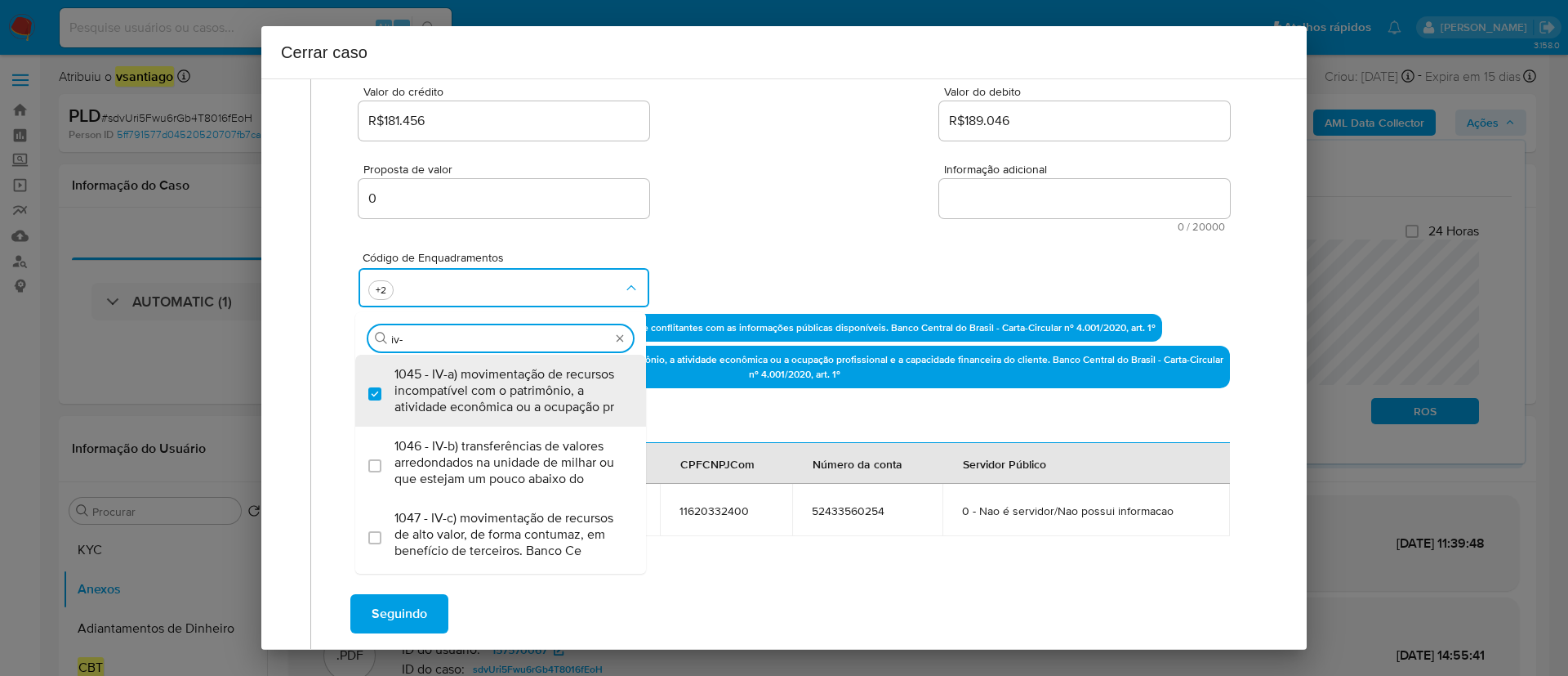
type input "iv-c"
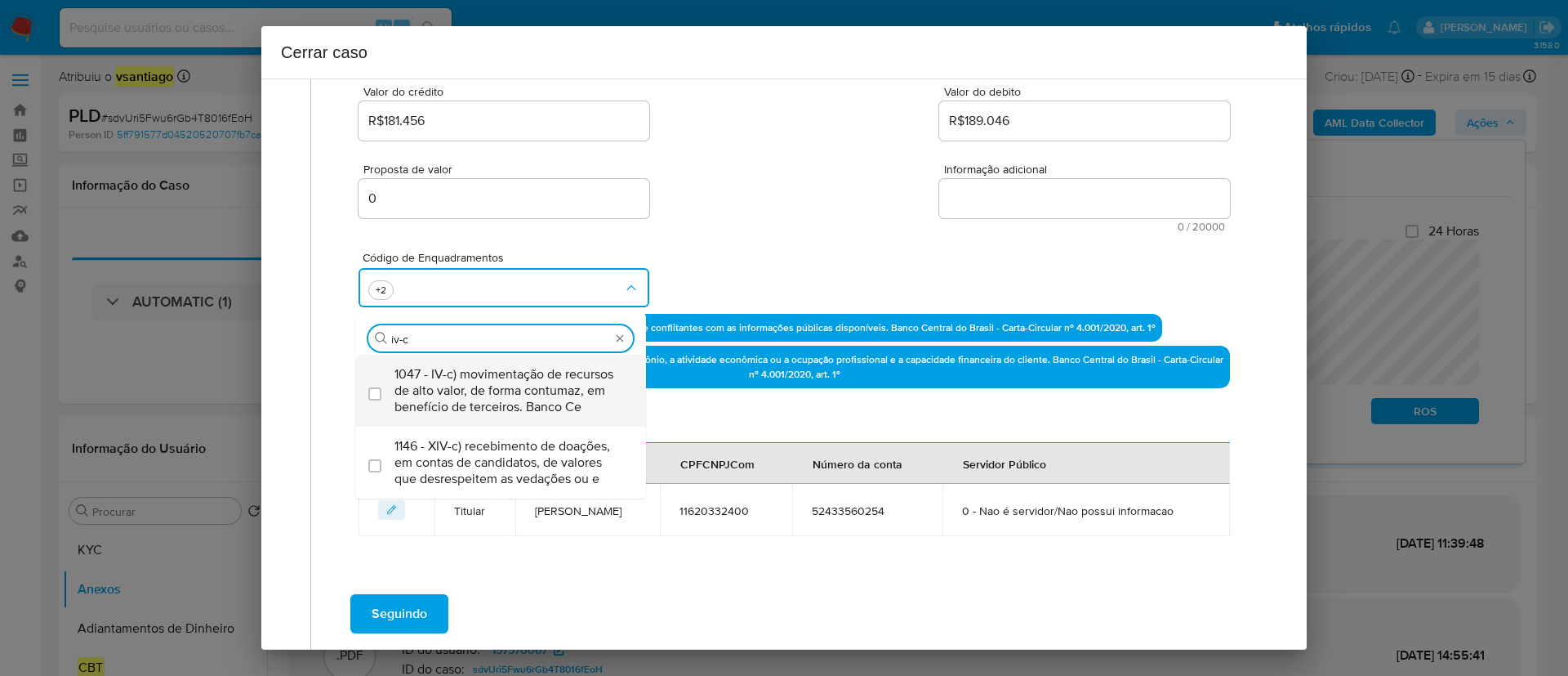
click at [510, 395] on span "1047 - IV-c) movimentação de recursos de alto valor, de forma contumaz, em bene…" at bounding box center [509, 391] width 229 height 49
checkbox input "true"
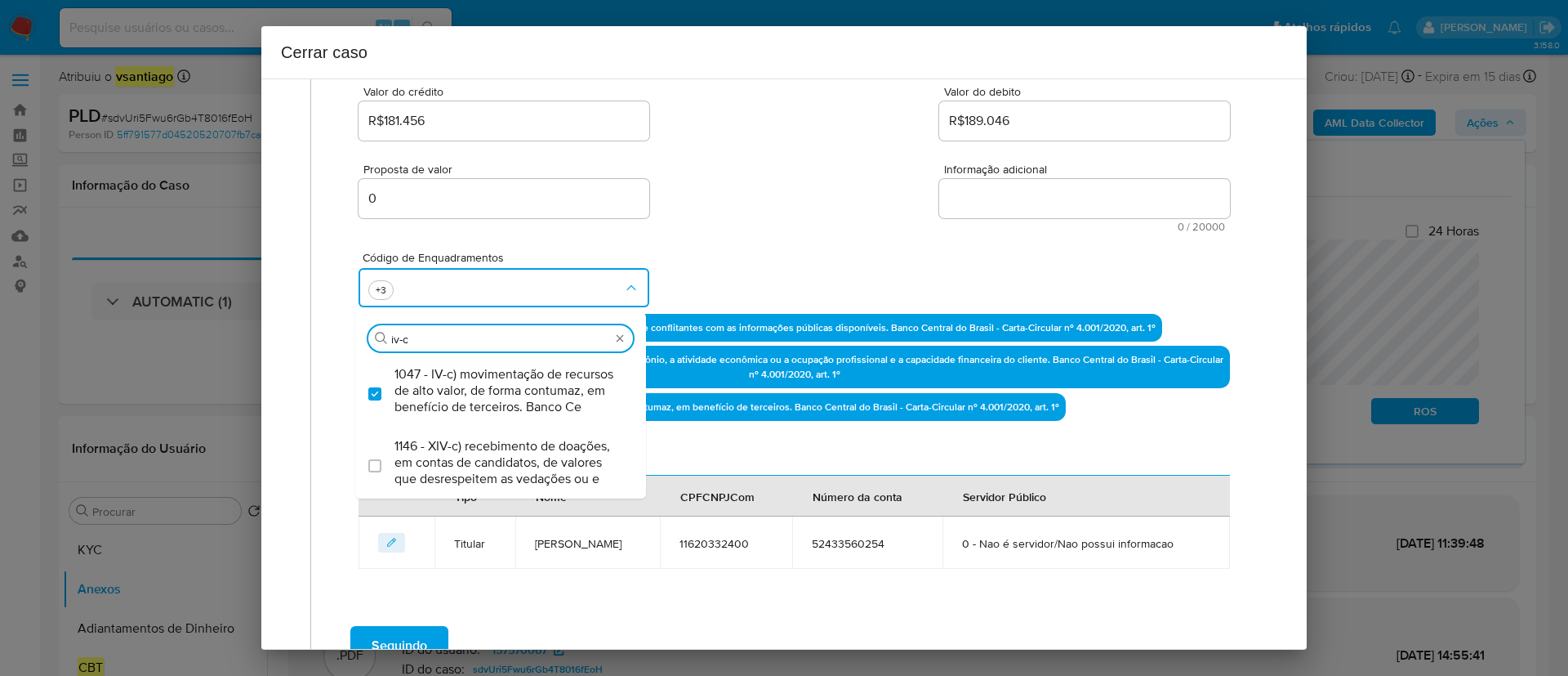
click at [731, 232] on div "Código de Enquadramentos Procurar iv-c 1047 - IV-c) movimentação de recursos de…" at bounding box center [794, 273] width 872 height 81
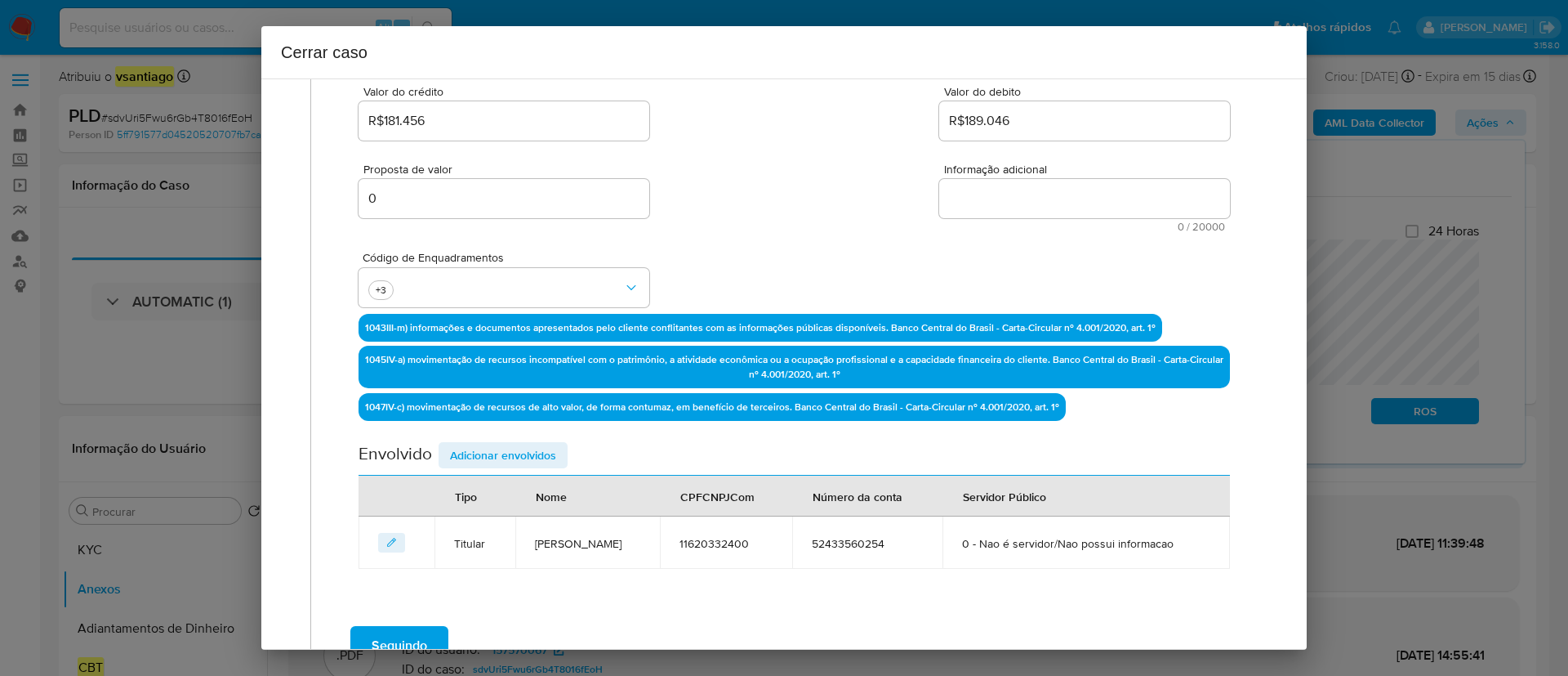
click at [1035, 206] on textarea "Informação adicional" at bounding box center [1084, 198] width 291 height 39
paste textarea "Lisa Maria Bezerra Silva, CPF 11620332400, 29 anos, residente no município de J…"
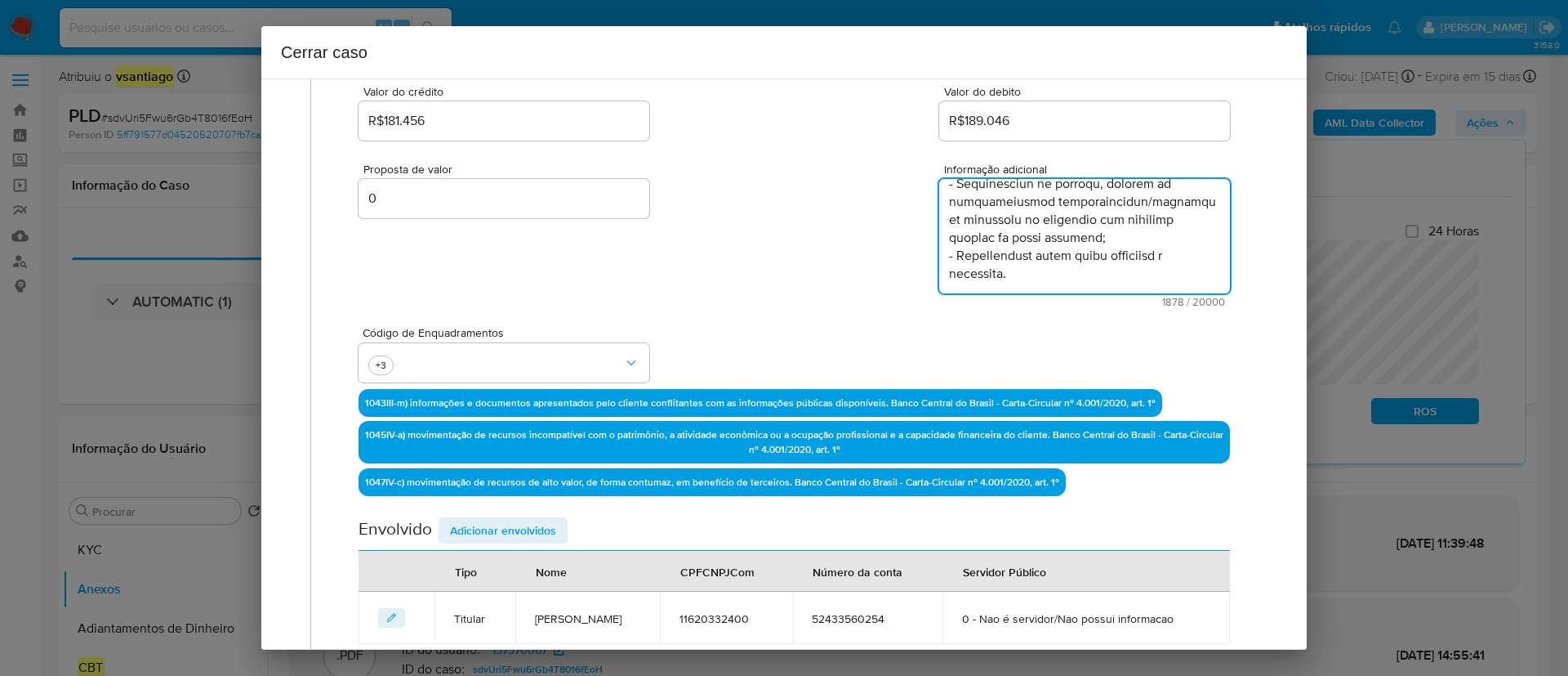
scroll to position [1130, 0]
type textarea "Lisa Maria Bezerra Silva, CPF 11620332400, 29 anos, residente no município de J…"
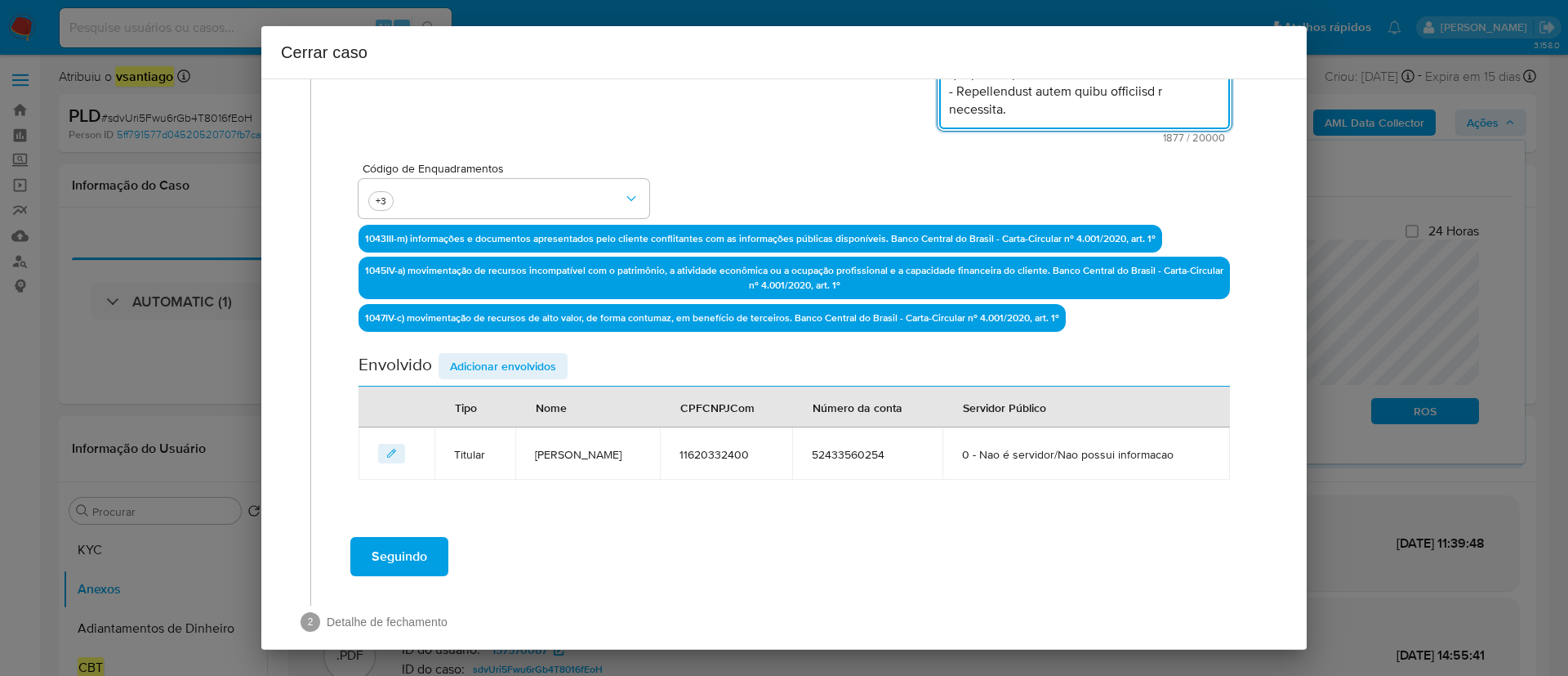
scroll to position [408, 0]
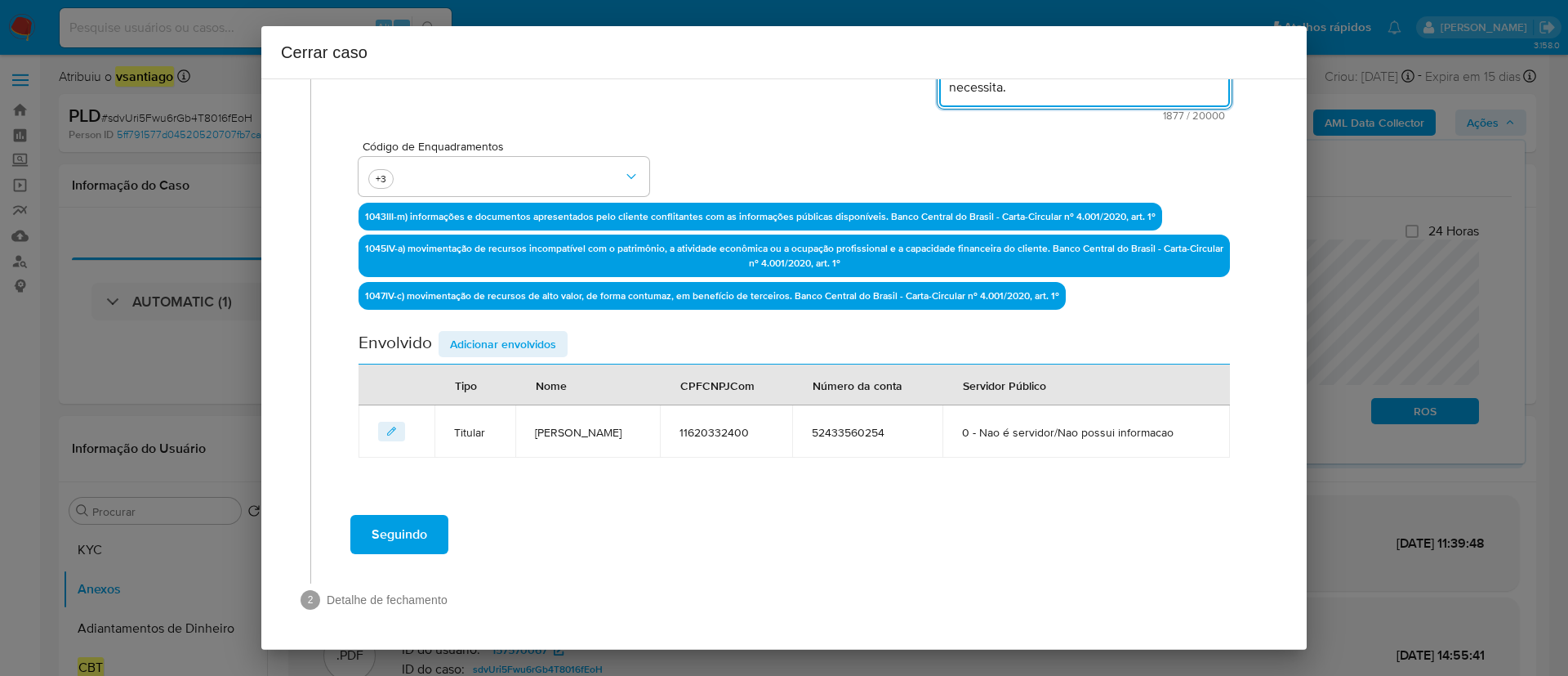
click at [552, 349] on span "Adicionar envolvidos" at bounding box center [502, 344] width 106 height 23
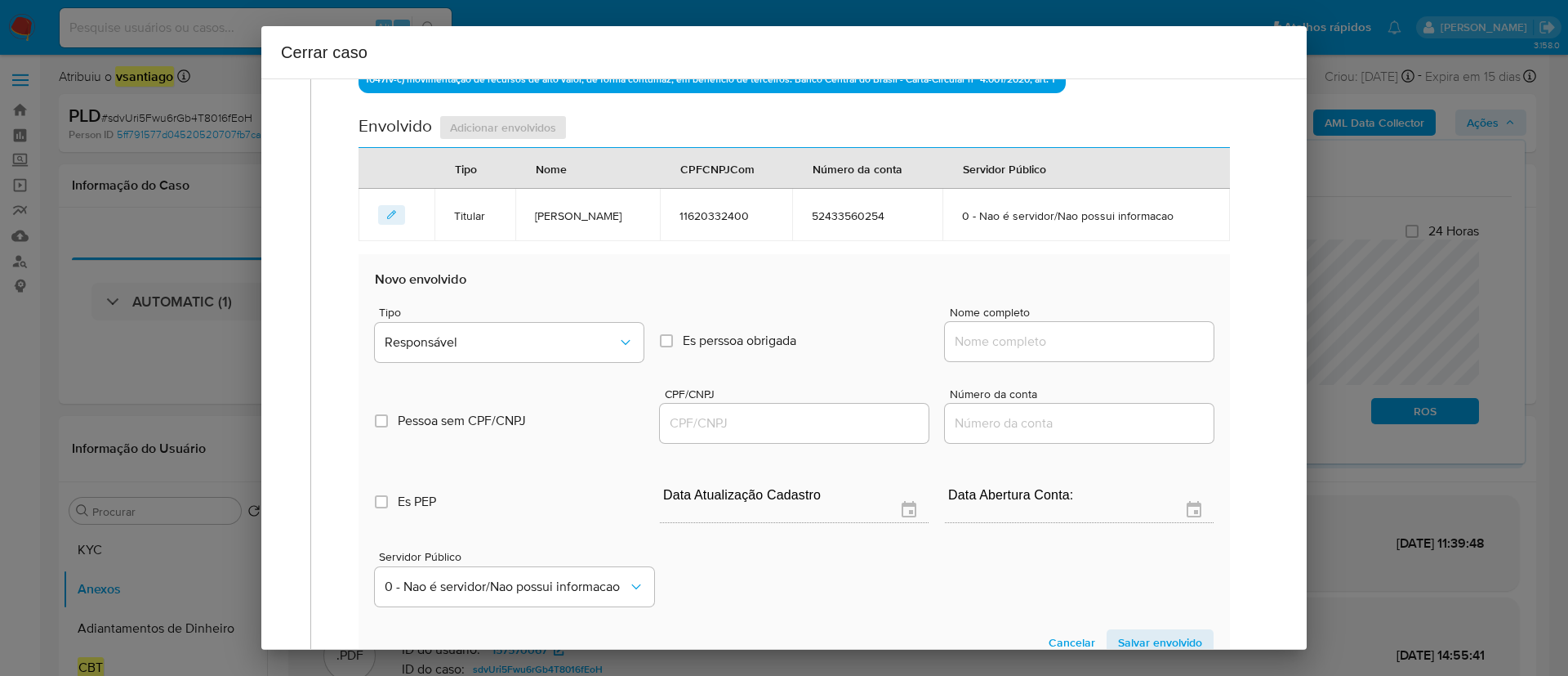
scroll to position [776, 0]
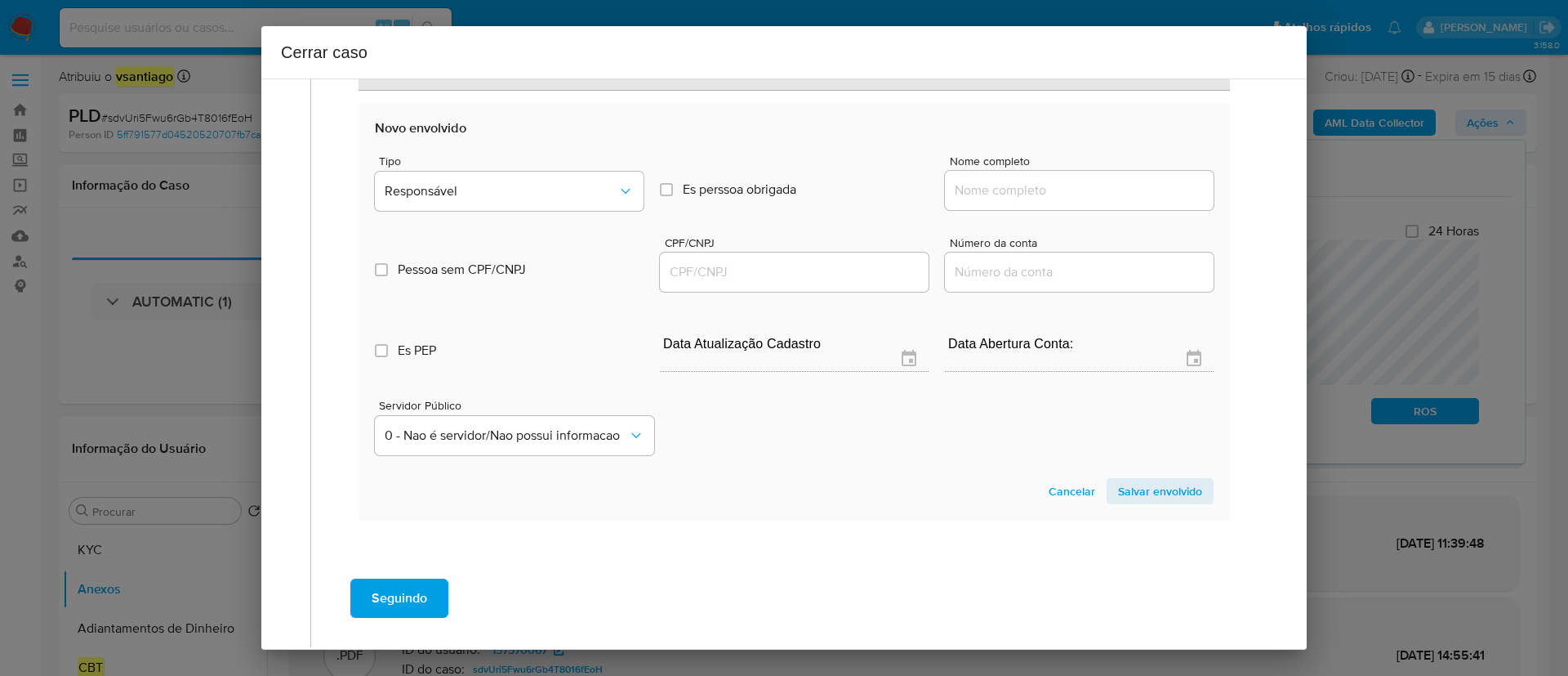
click at [999, 184] on input "Nome completo" at bounding box center [1079, 190] width 269 height 21
paste input "Bulkbox Comercio De Equipamentos Industriais Ltda, 14824587000168"
click at [1143, 192] on input "Bulkbox Comercio De Equipamentos Industriais Ltda, 14824587000168" at bounding box center [1079, 190] width 269 height 21
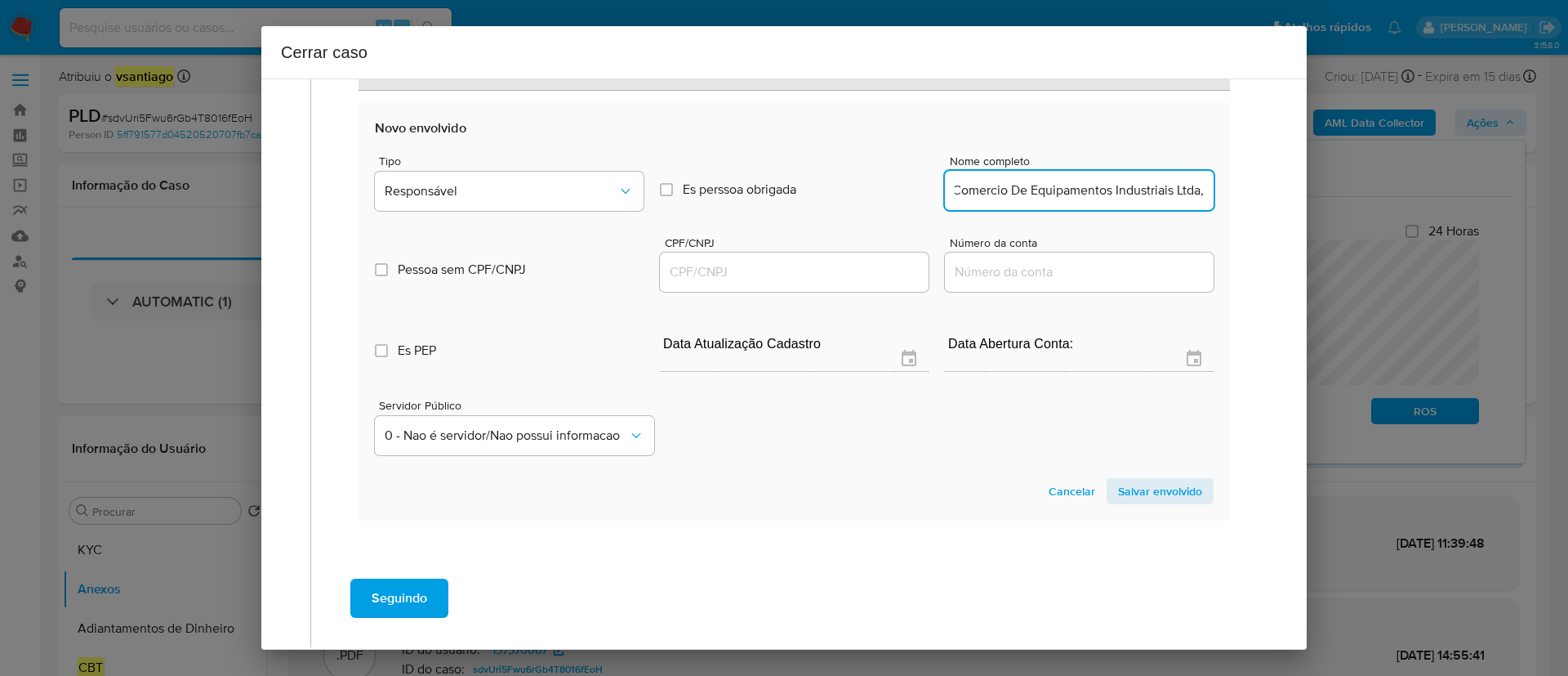
type input "Bulkbox Comercio De Equipamentos Industriais Ltda,"
click at [832, 265] on input "CPF/CNPJ" at bounding box center [794, 272] width 269 height 21
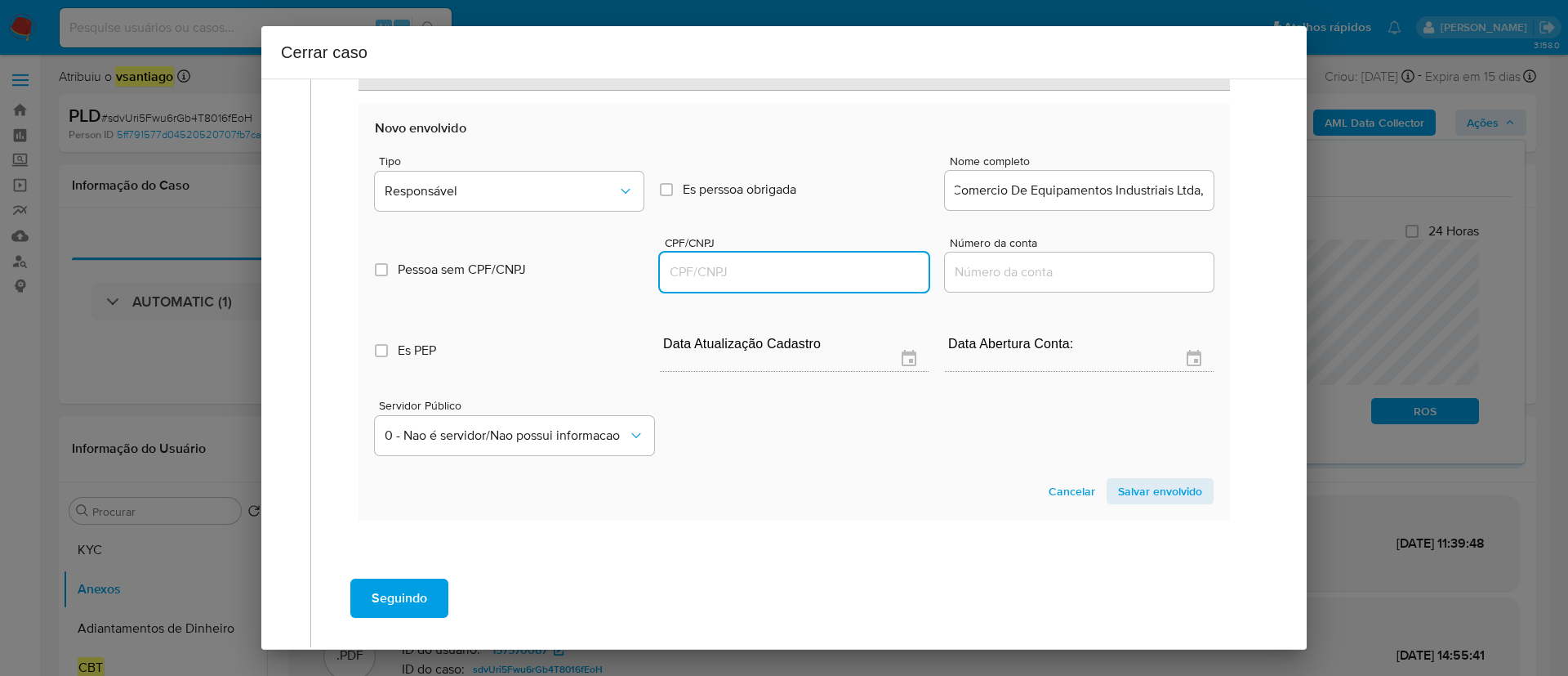
scroll to position [0, 0]
paste input "14824587000168"
type input "14824587000168"
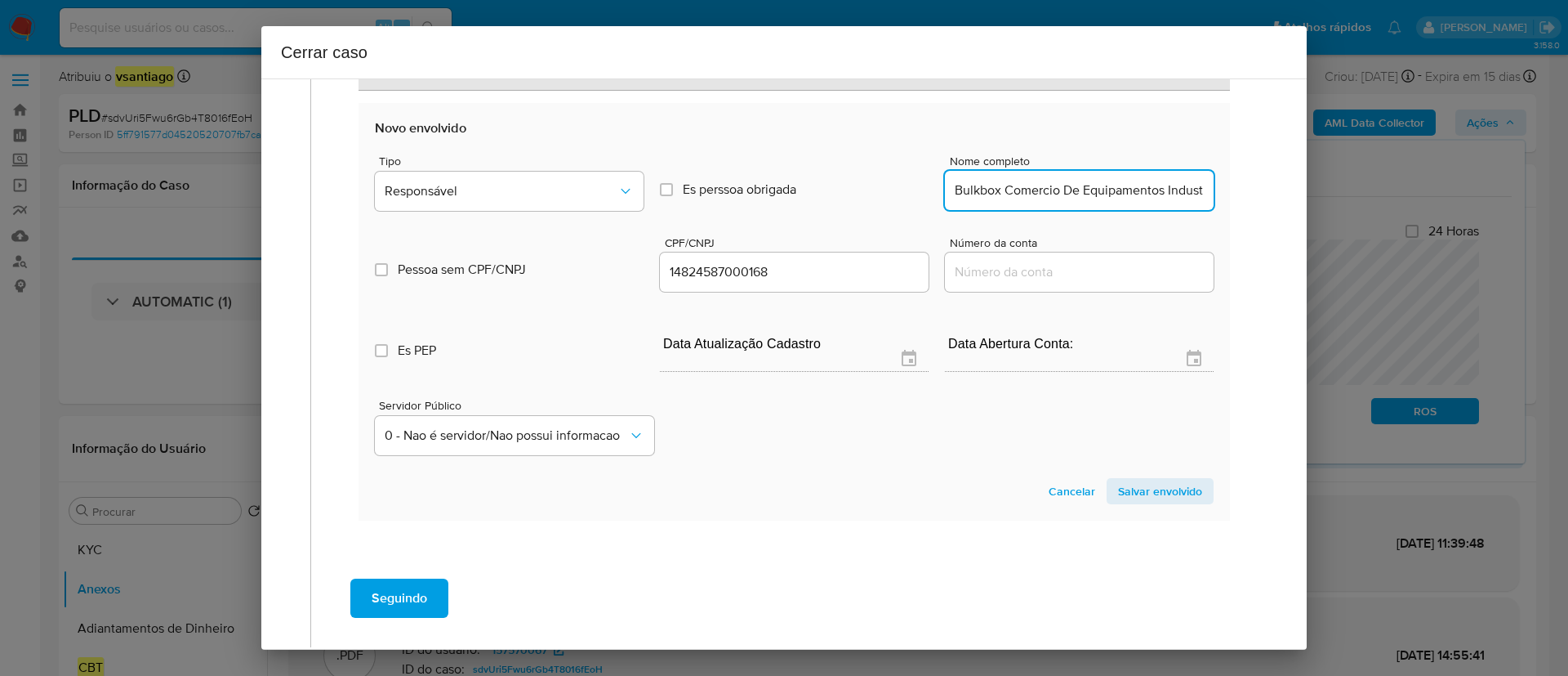
click at [1179, 189] on input "Bulkbox Comercio De Equipamentos Industriais Ltda," at bounding box center [1079, 190] width 269 height 21
type input "Bulkbox Comercio De Equipamentos Industriais Ltda"
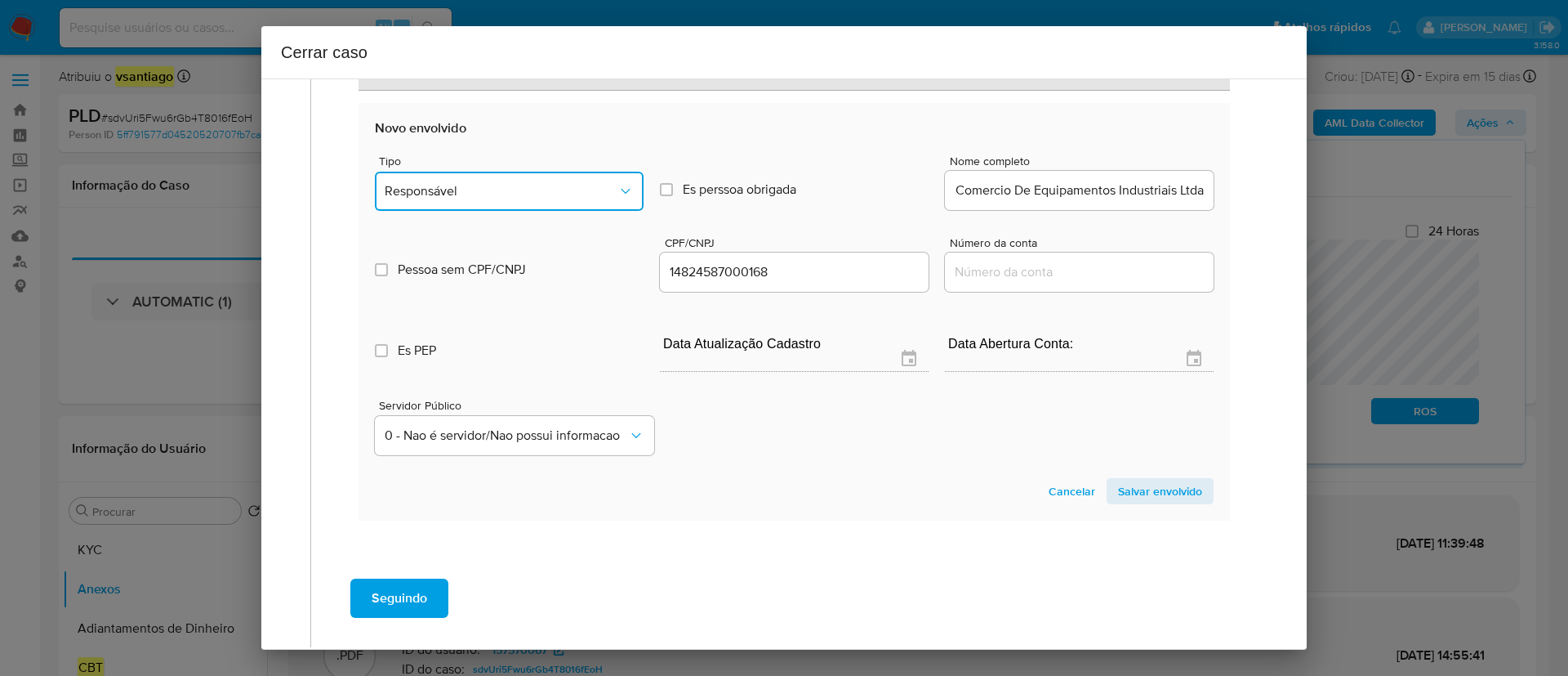
click at [537, 203] on button "Responsável" at bounding box center [509, 190] width 269 height 39
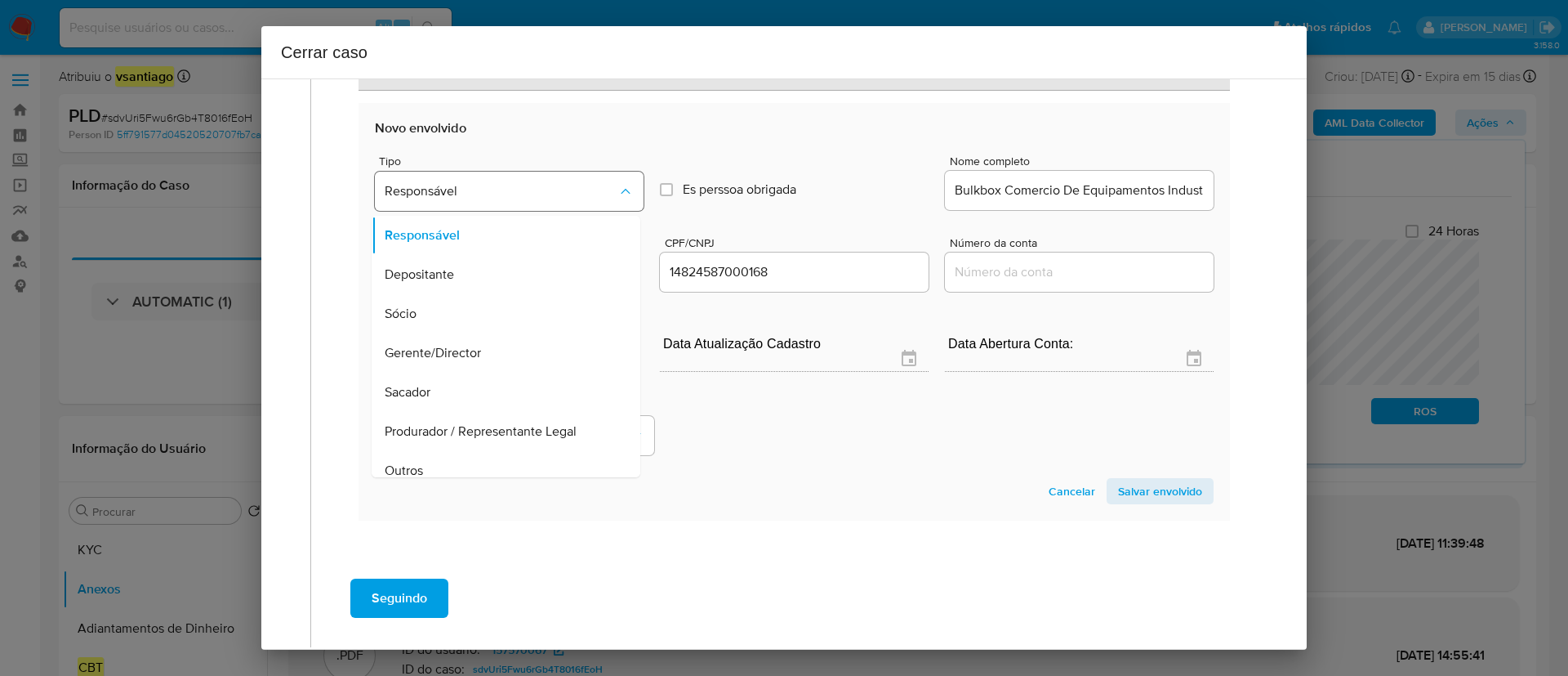
scroll to position [92, 0]
click at [1159, 491] on span "Salvar envolvido" at bounding box center [1159, 491] width 84 height 23
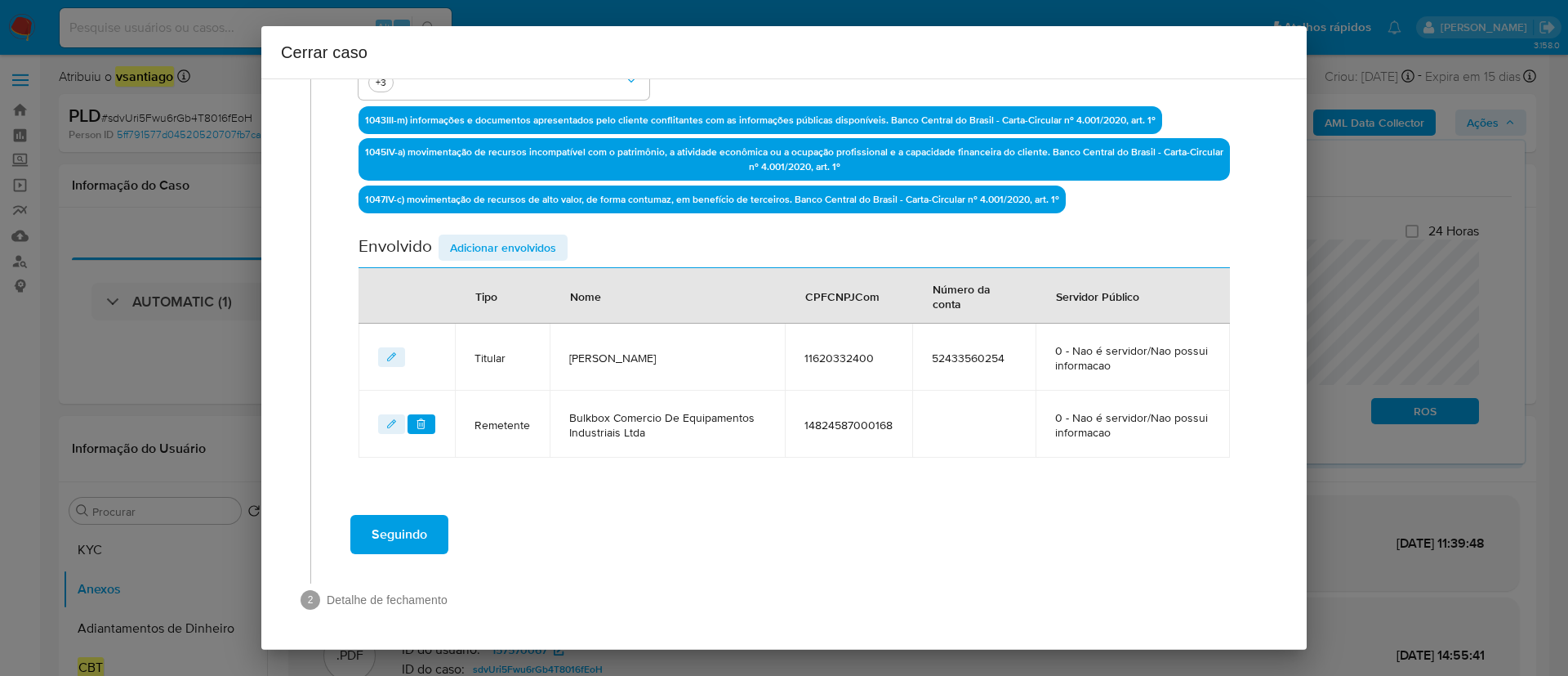
scroll to position [505, 0]
click at [473, 245] on span "Adicionar envolvidos" at bounding box center [502, 247] width 106 height 23
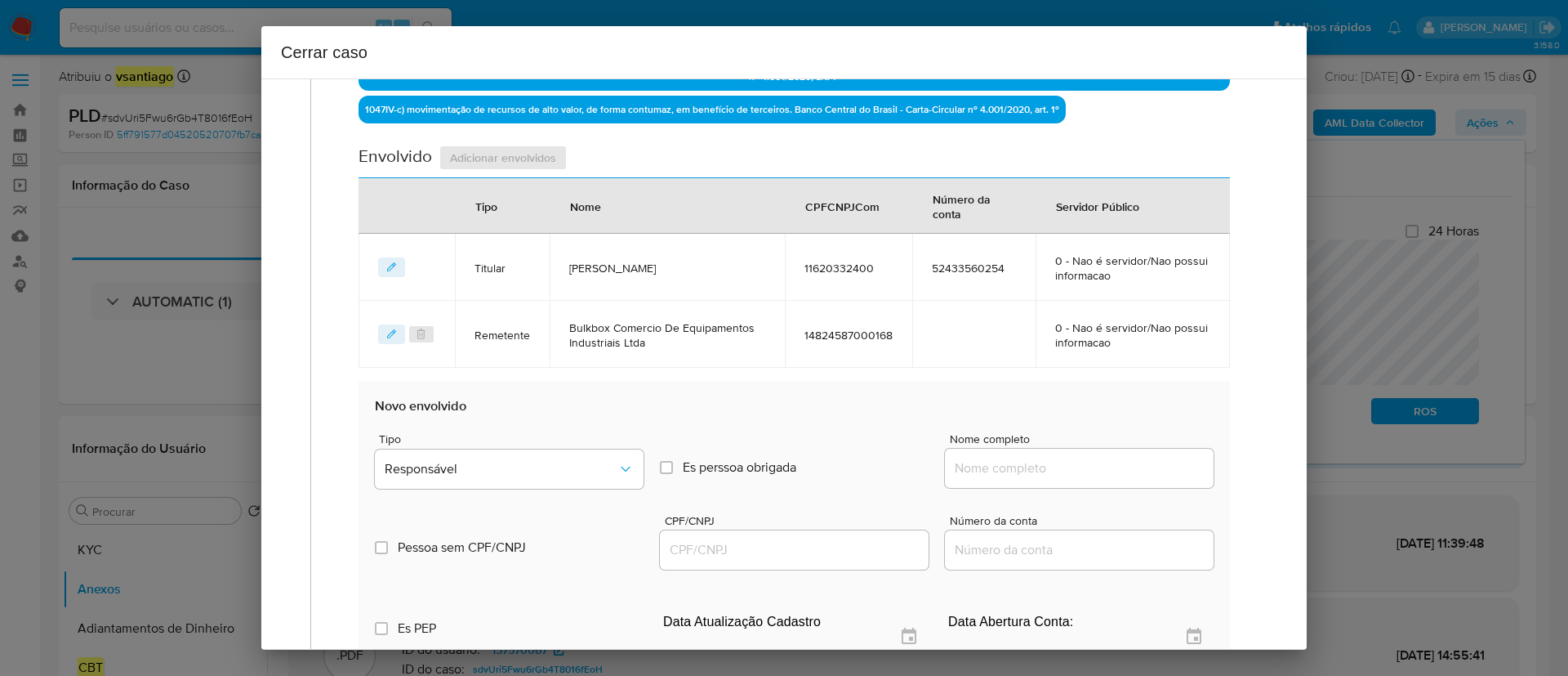
scroll to position [628, 0]
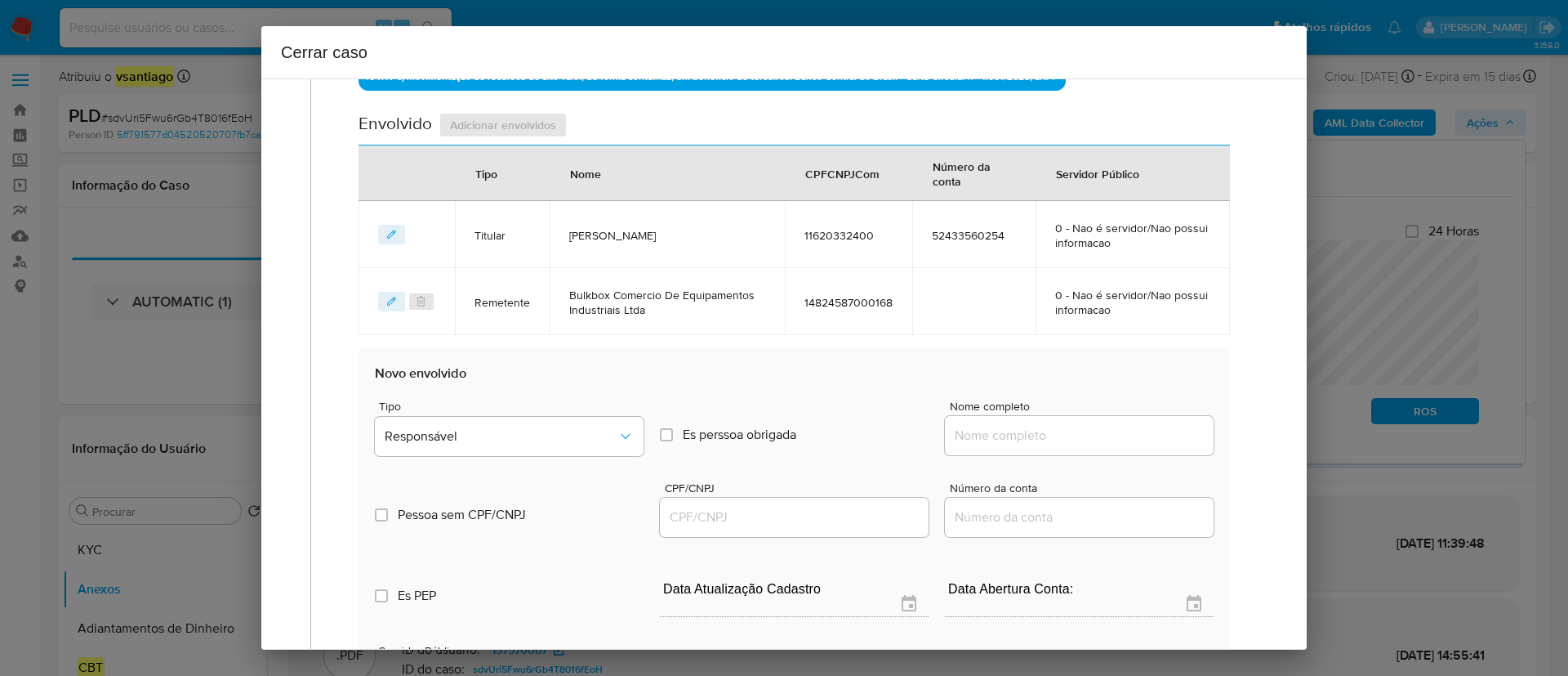
click at [1067, 430] on input "Nome completo" at bounding box center [1079, 436] width 269 height 21
paste input "C A D Barbosa Agropecuaria, 21538422000195"
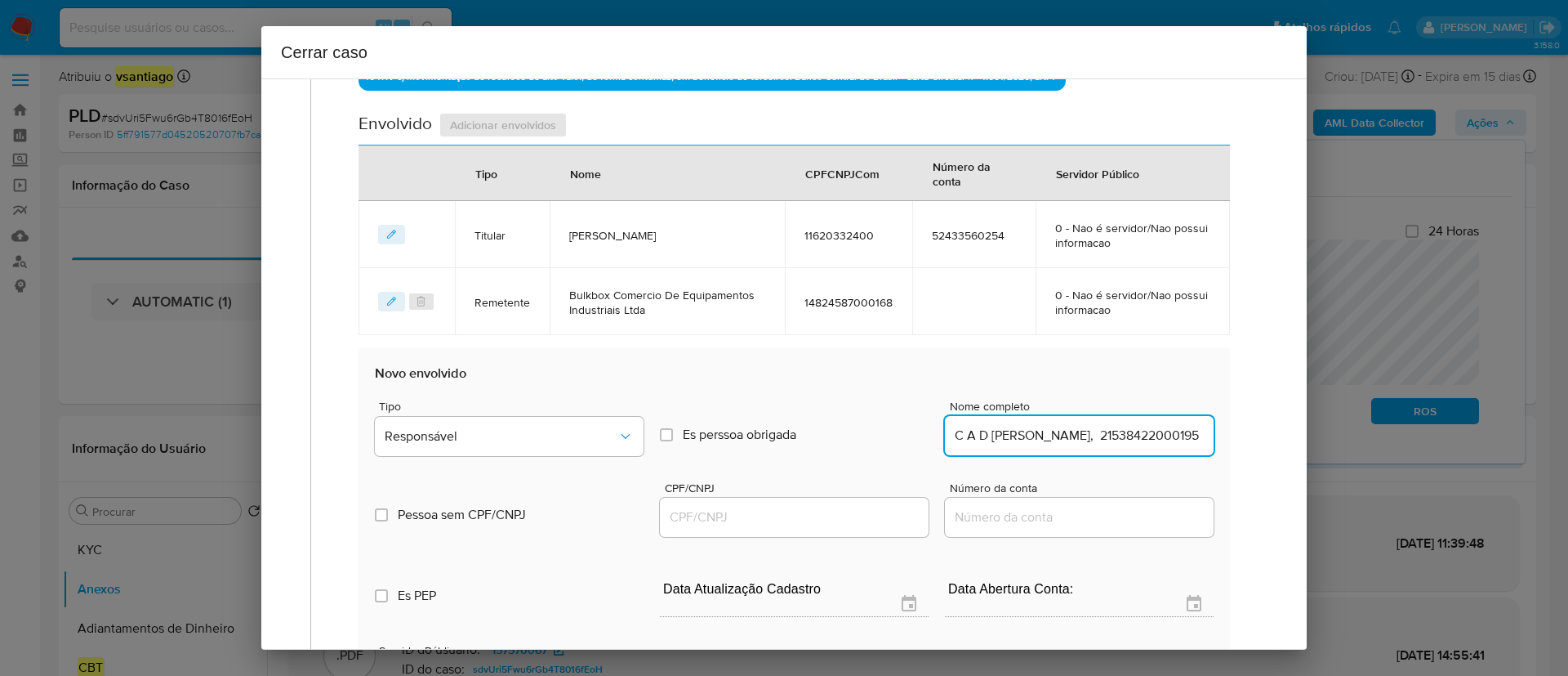
scroll to position [0, 40]
click at [1151, 436] on input "C A D Barbosa Agropecuaria, 21538422000195" at bounding box center [1079, 436] width 269 height 21
type input "C A D Barbosa Agropecuaria,"
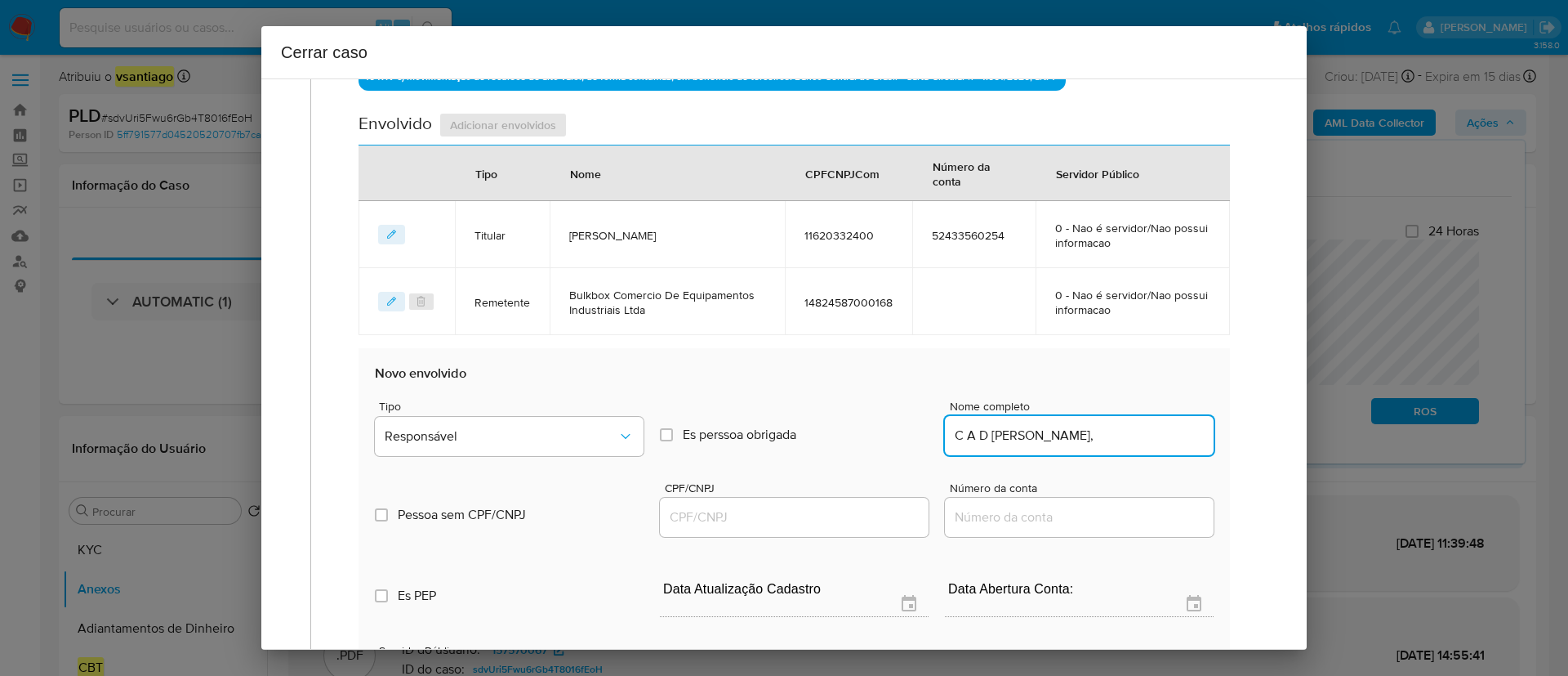
click at [825, 518] on input "CPF/CNPJ" at bounding box center [794, 517] width 269 height 21
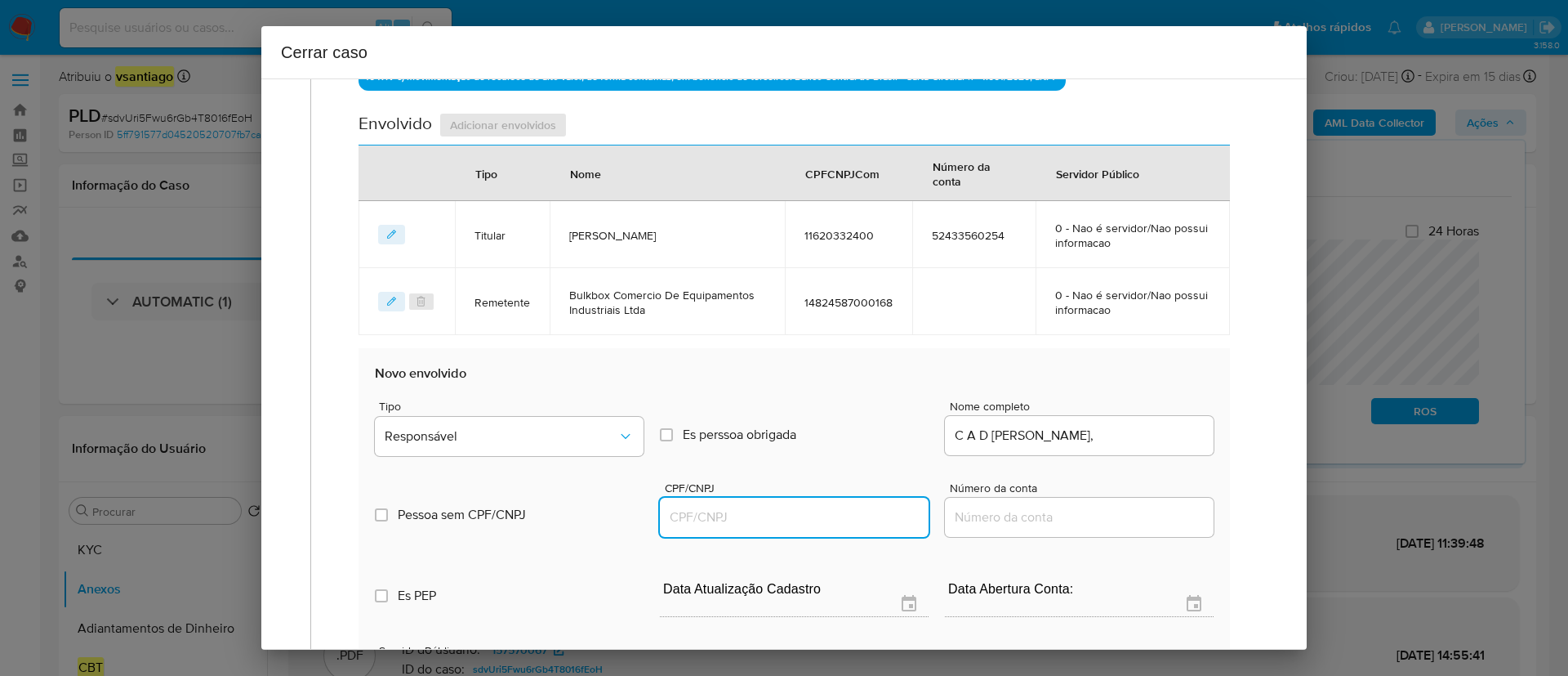
paste input "21538422000195"
type input "21538422000195"
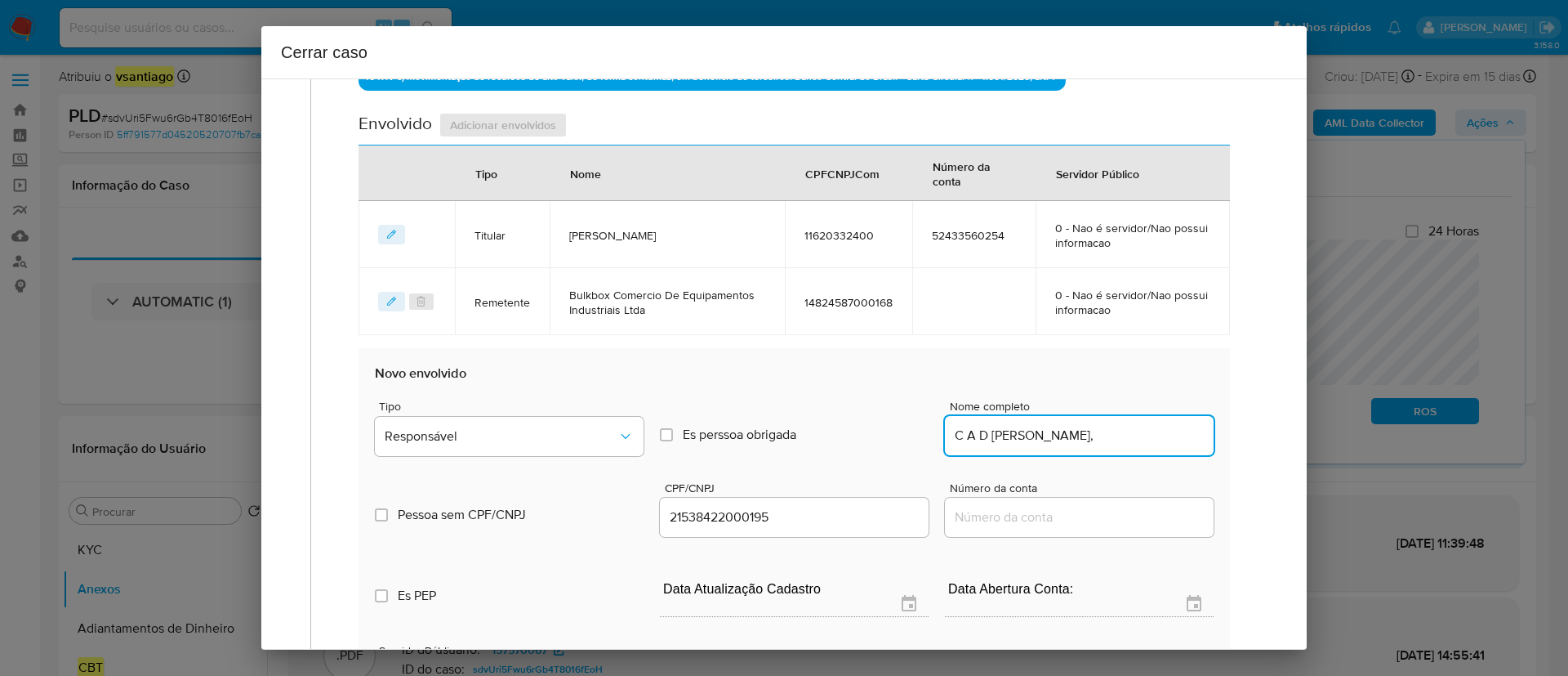
click at [1177, 426] on input "C A D Barbosa Agropecuaria," at bounding box center [1079, 436] width 269 height 21
type input "C A D Barbosa Agropecuaria"
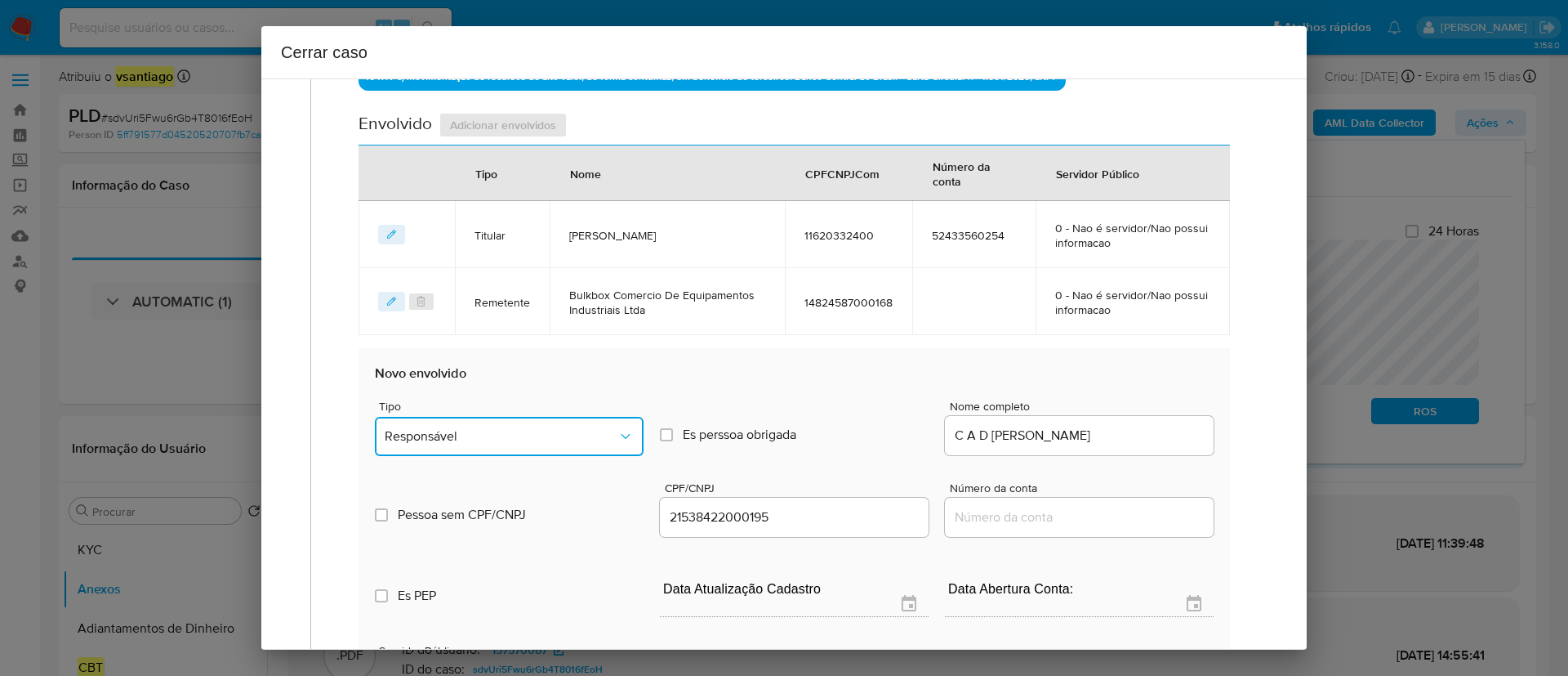
click at [543, 443] on span "Responsável" at bounding box center [501, 436] width 233 height 16
click at [547, 443] on span "Responsável" at bounding box center [501, 436] width 233 height 16
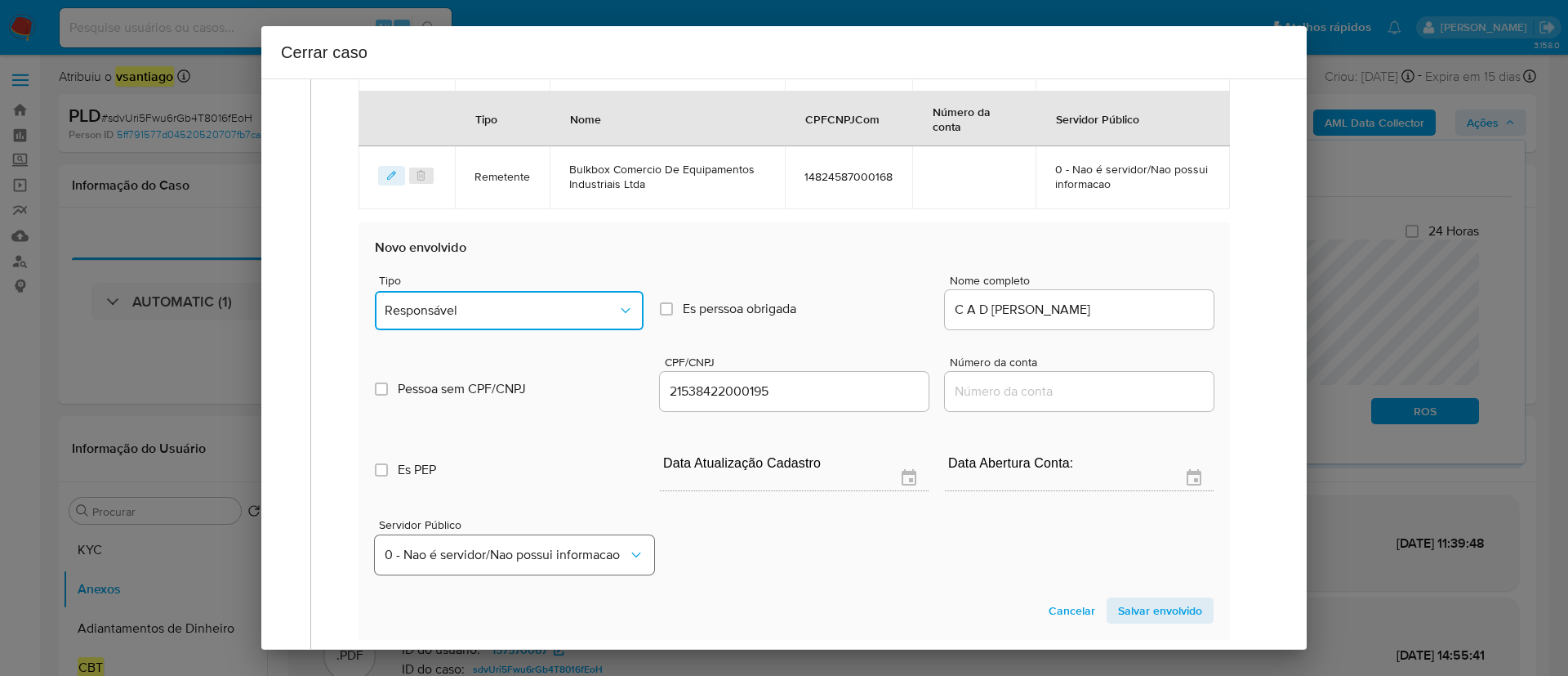
scroll to position [873, 0]
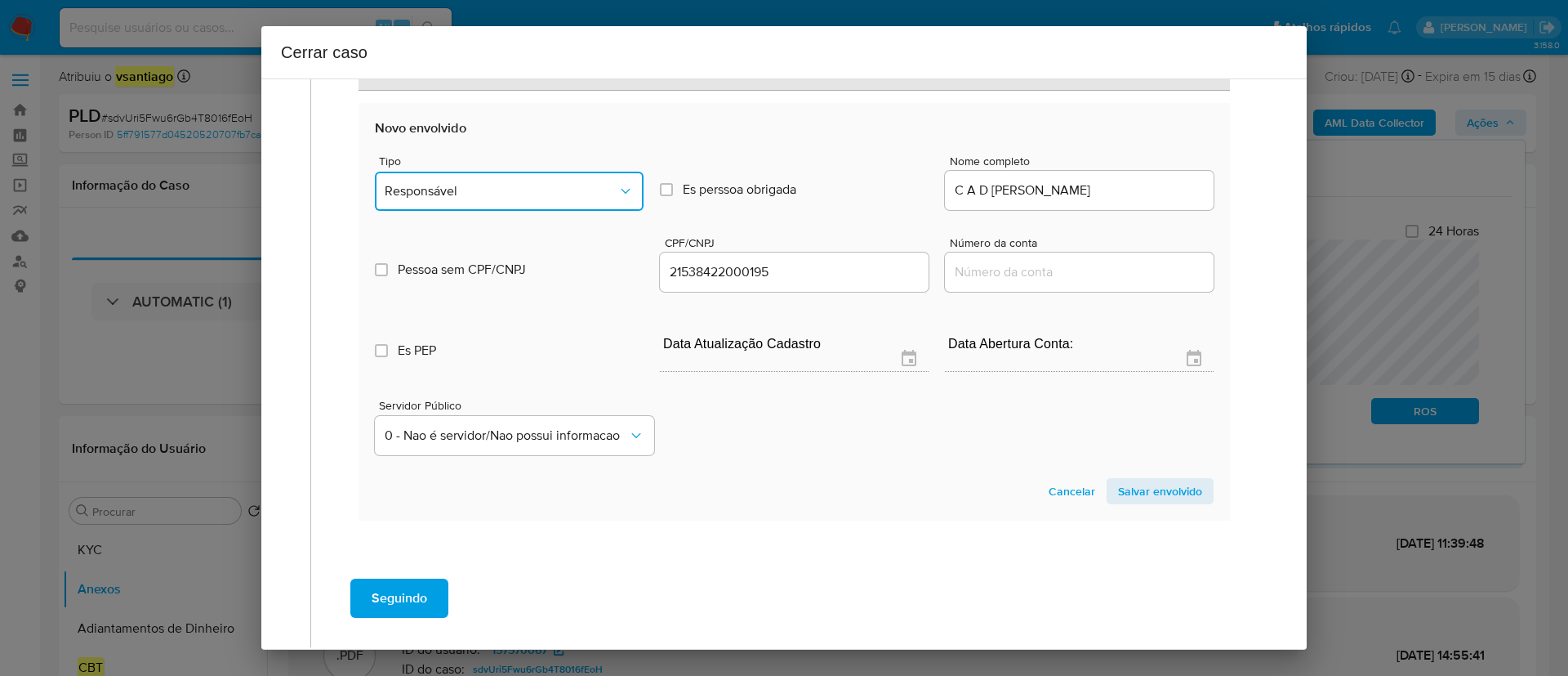
click at [581, 192] on span "Responsável" at bounding box center [501, 190] width 233 height 16
click at [889, 469] on section "Novo envolvido Tipo Responsável Es perssoa obrigada Is PObrigada Nome completo …" at bounding box center [794, 311] width 872 height 418
click at [581, 184] on span "Responsável" at bounding box center [501, 190] width 233 height 16
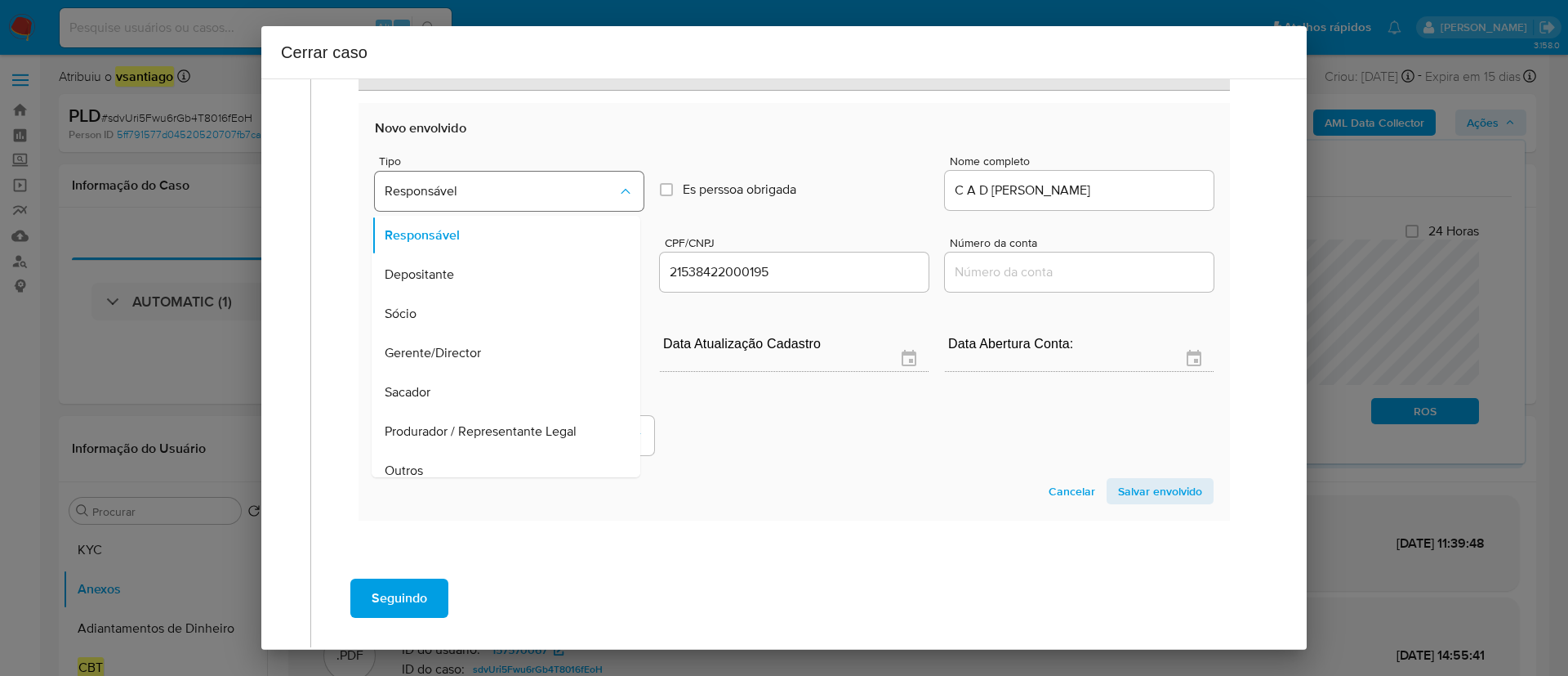
scroll to position [92, 0]
click at [1132, 487] on span "Salvar envolvido" at bounding box center [1159, 491] width 84 height 23
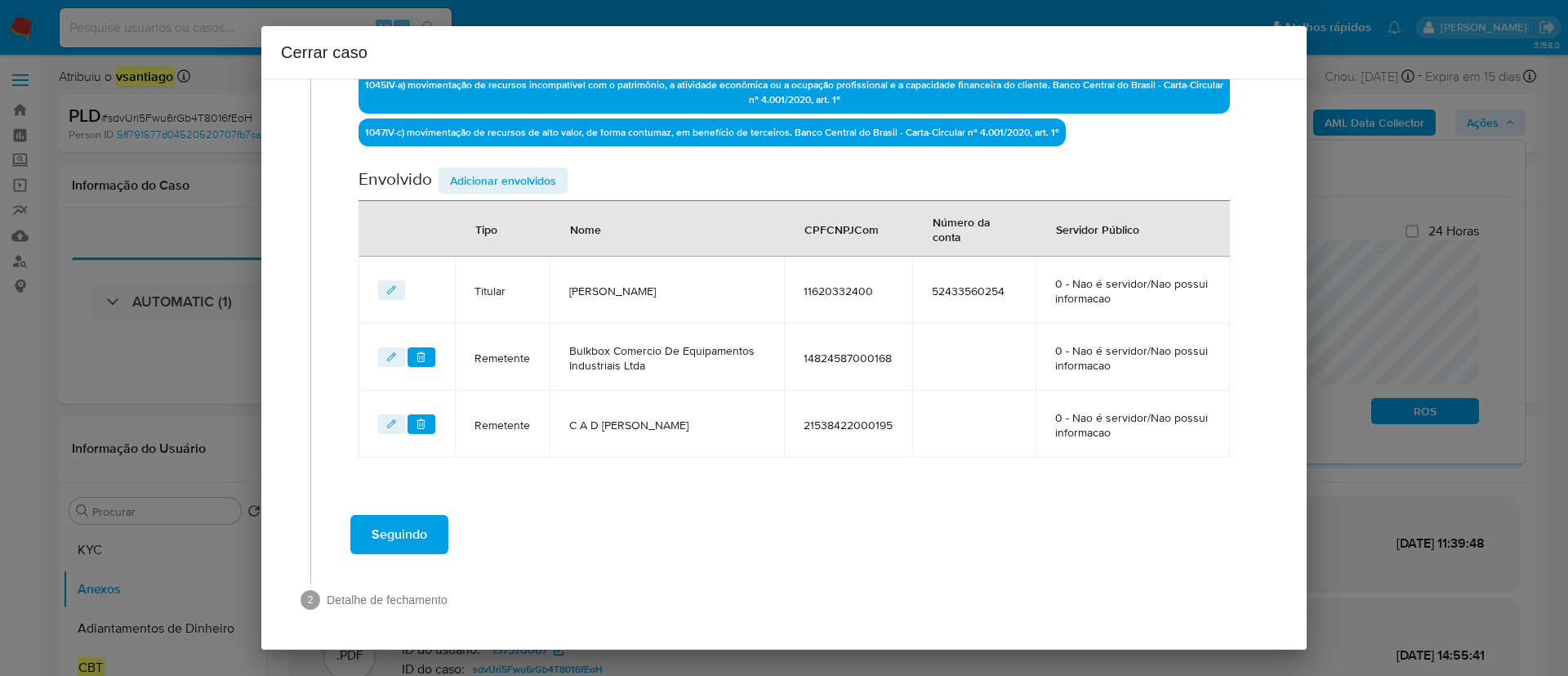
click at [685, 488] on div "Data de início 01/07/2025 Data Fin 07/09/2025 Valor do crédito R$181.456 Valor …" at bounding box center [794, 56] width 906 height 872
click at [516, 172] on span "Adicionar envolvidos" at bounding box center [502, 181] width 106 height 23
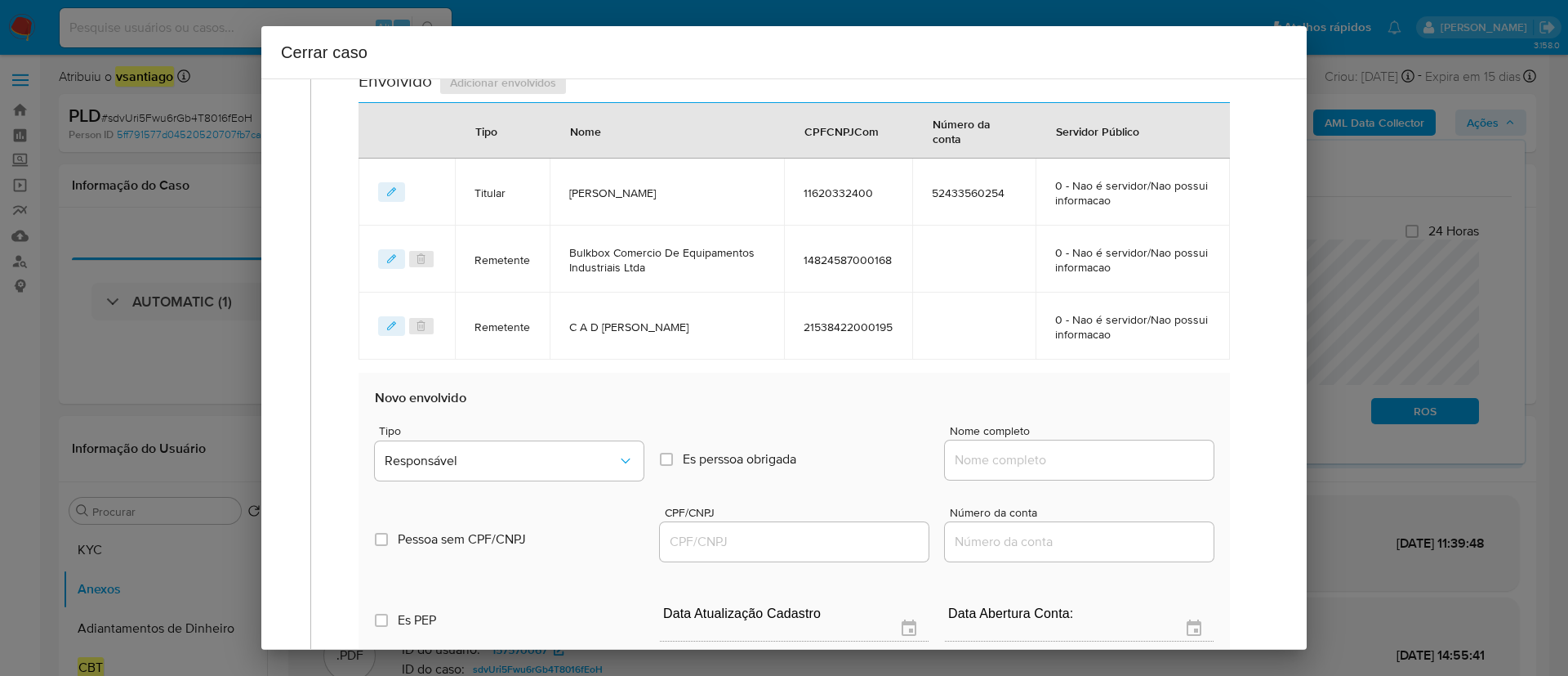
scroll to position [817, 0]
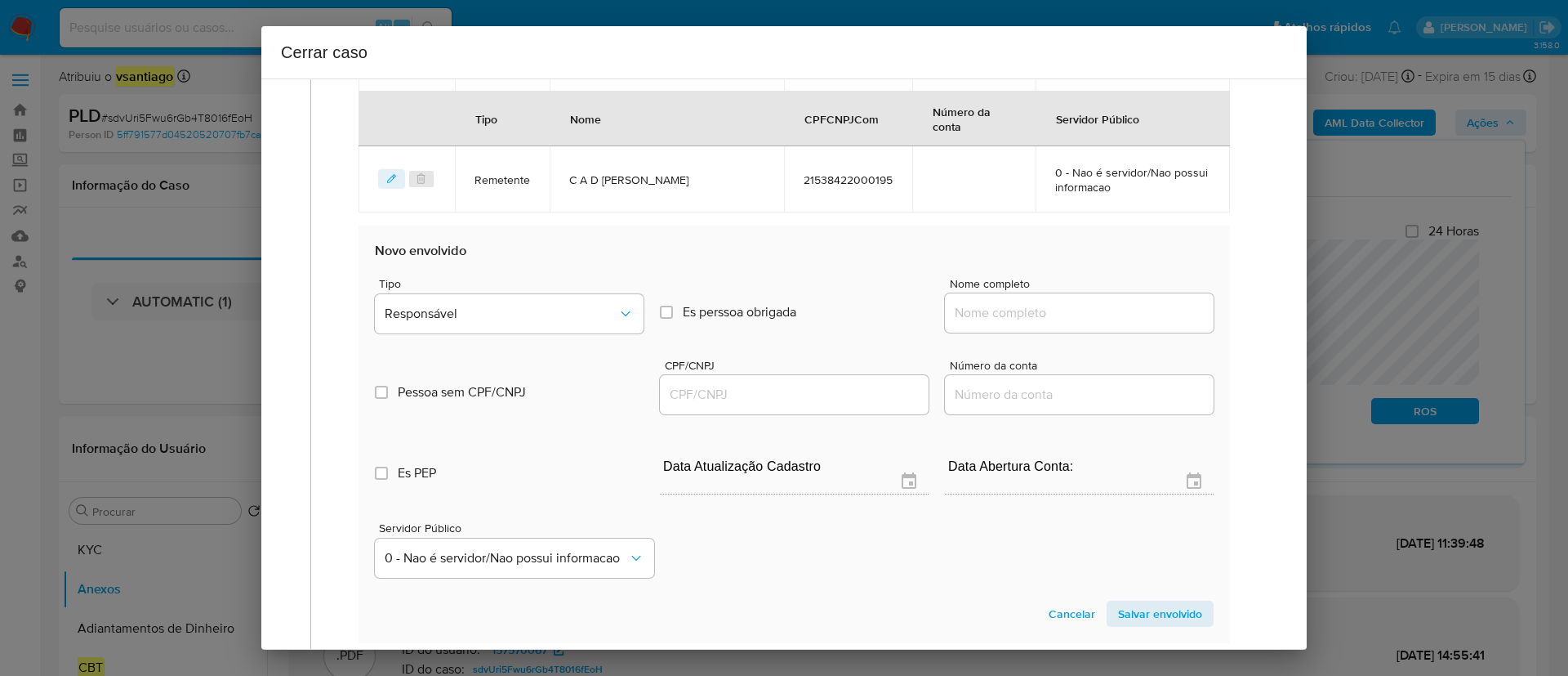
click at [1017, 294] on div at bounding box center [1079, 312] width 269 height 39
click at [1117, 311] on input "Nome completo" at bounding box center [1079, 312] width 269 height 21
paste input "Jose Paulo De Aguiar, 46573100115"
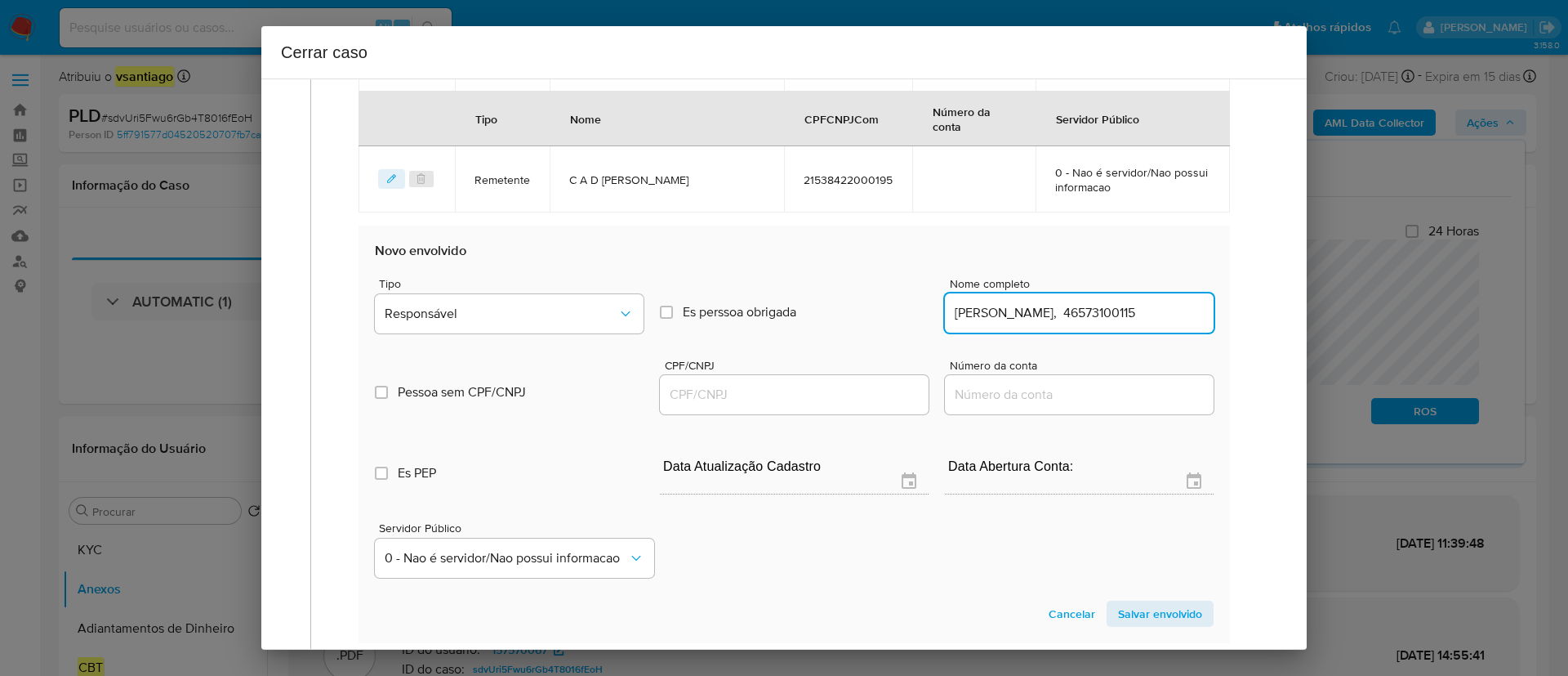
click at [1133, 309] on input "Jose Paulo De Aguiar, 46573100115" at bounding box center [1079, 312] width 269 height 21
type input "Jose Paulo De Aguiar,"
click at [827, 400] on input "CPF/CNPJ" at bounding box center [794, 395] width 269 height 21
paste input "46573100115"
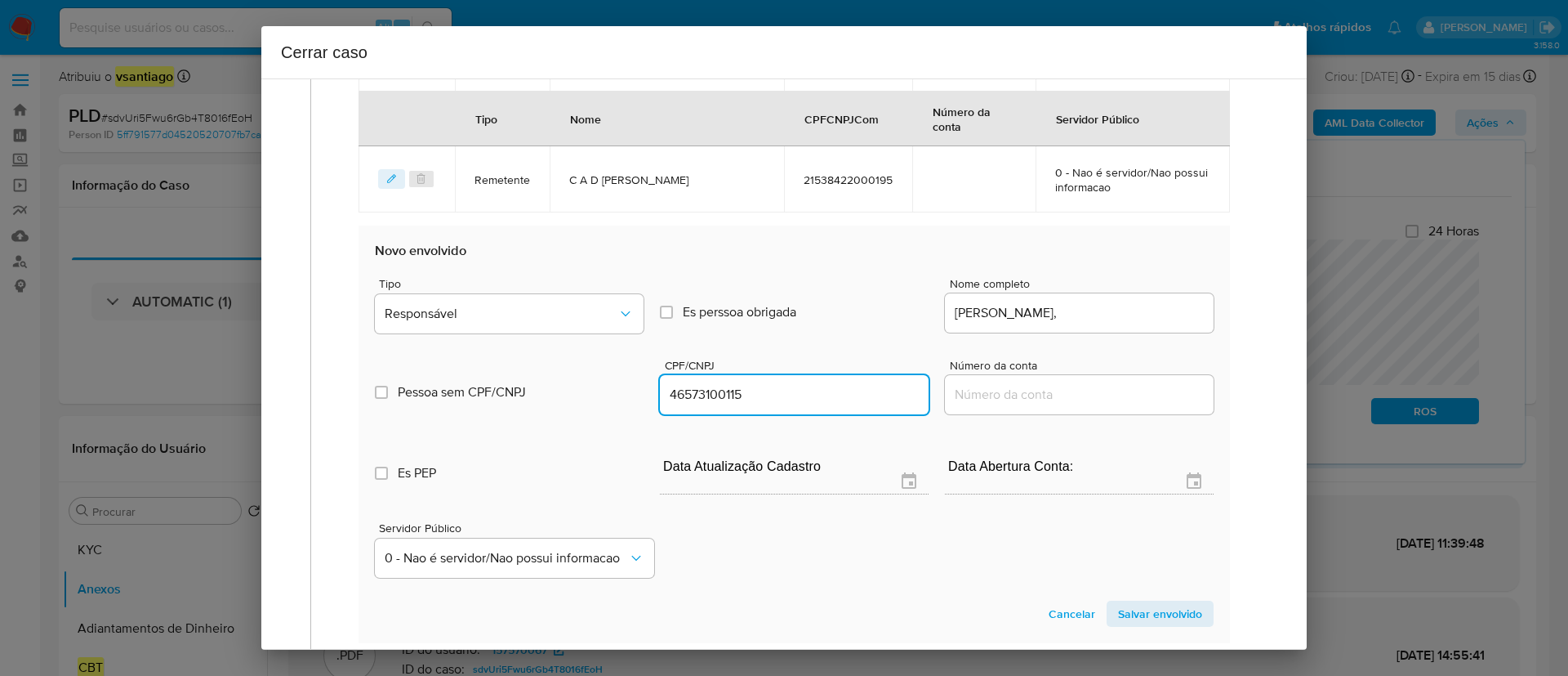
type input "46573100115"
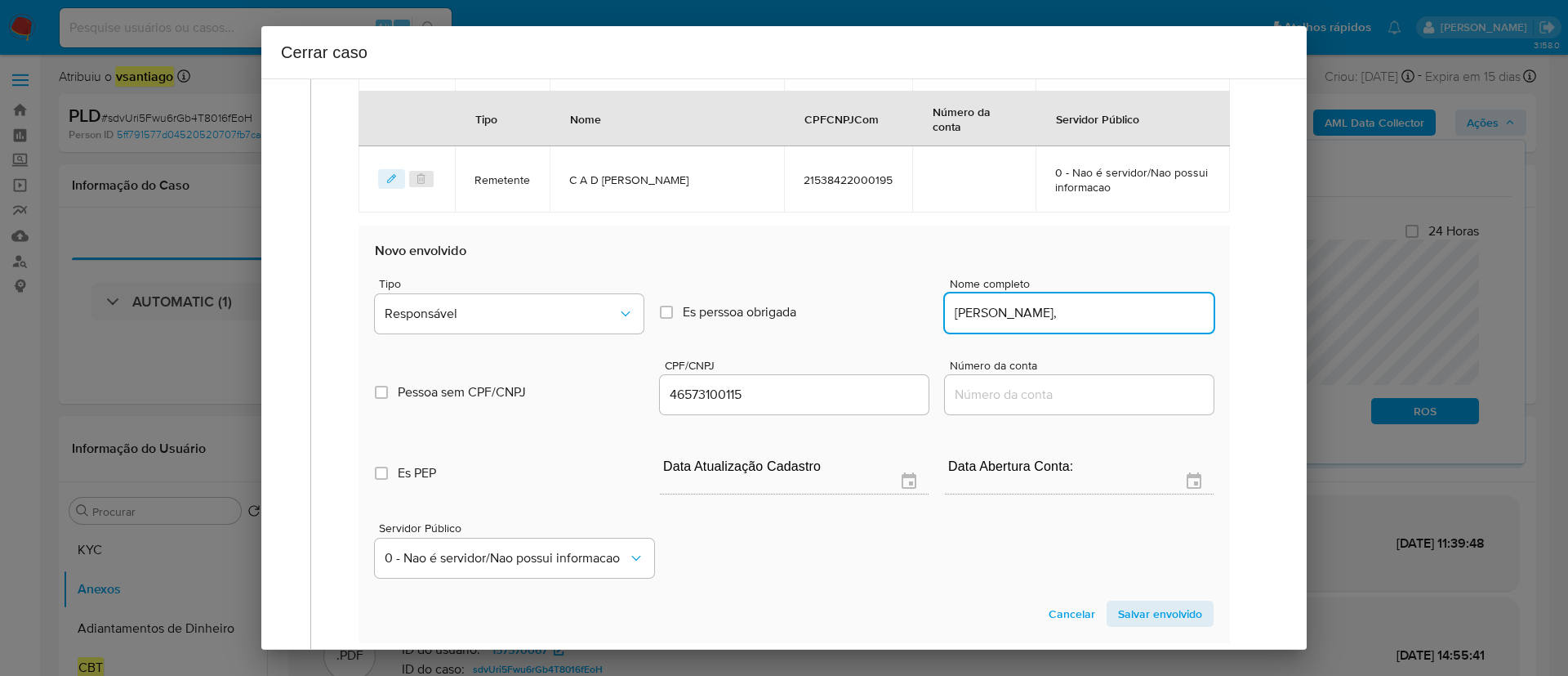
click at [1136, 311] on input "Jose Paulo De Aguiar," at bounding box center [1079, 312] width 269 height 21
type input "Jose Paulo De Aguiar"
click at [457, 325] on button "Responsável" at bounding box center [509, 313] width 269 height 39
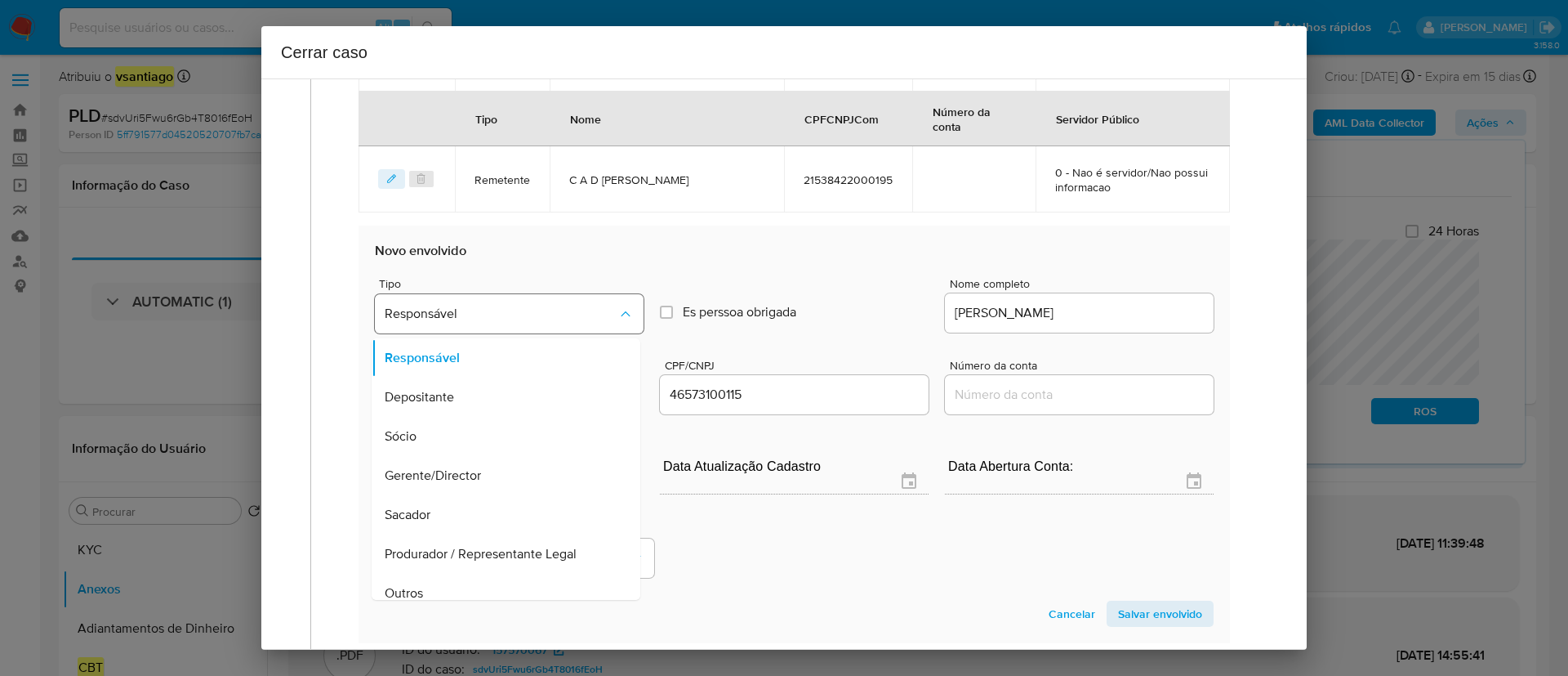
scroll to position [52, 0]
click at [1163, 611] on span "Salvar envolvido" at bounding box center [1159, 614] width 84 height 23
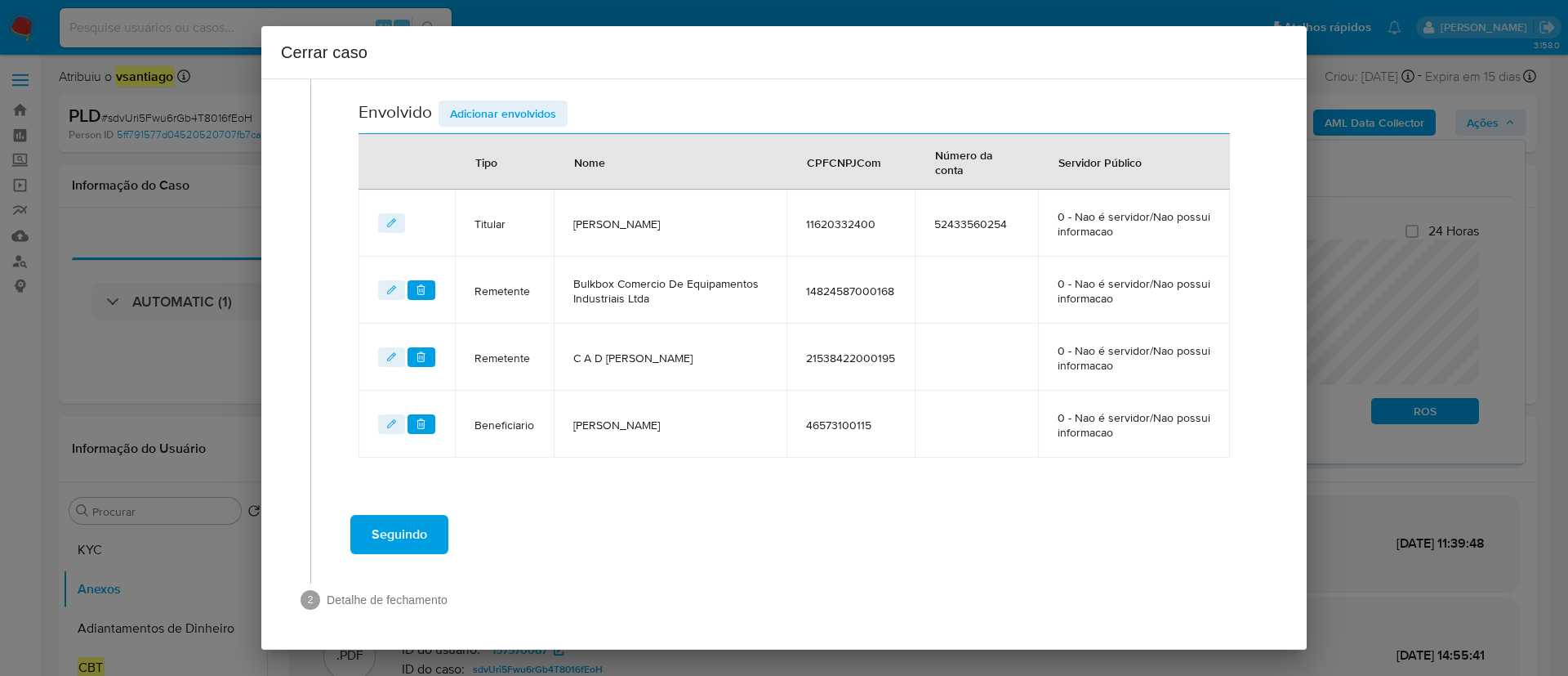
scroll to position [639, 0]
click at [480, 117] on span "Adicionar envolvidos" at bounding box center [502, 114] width 106 height 23
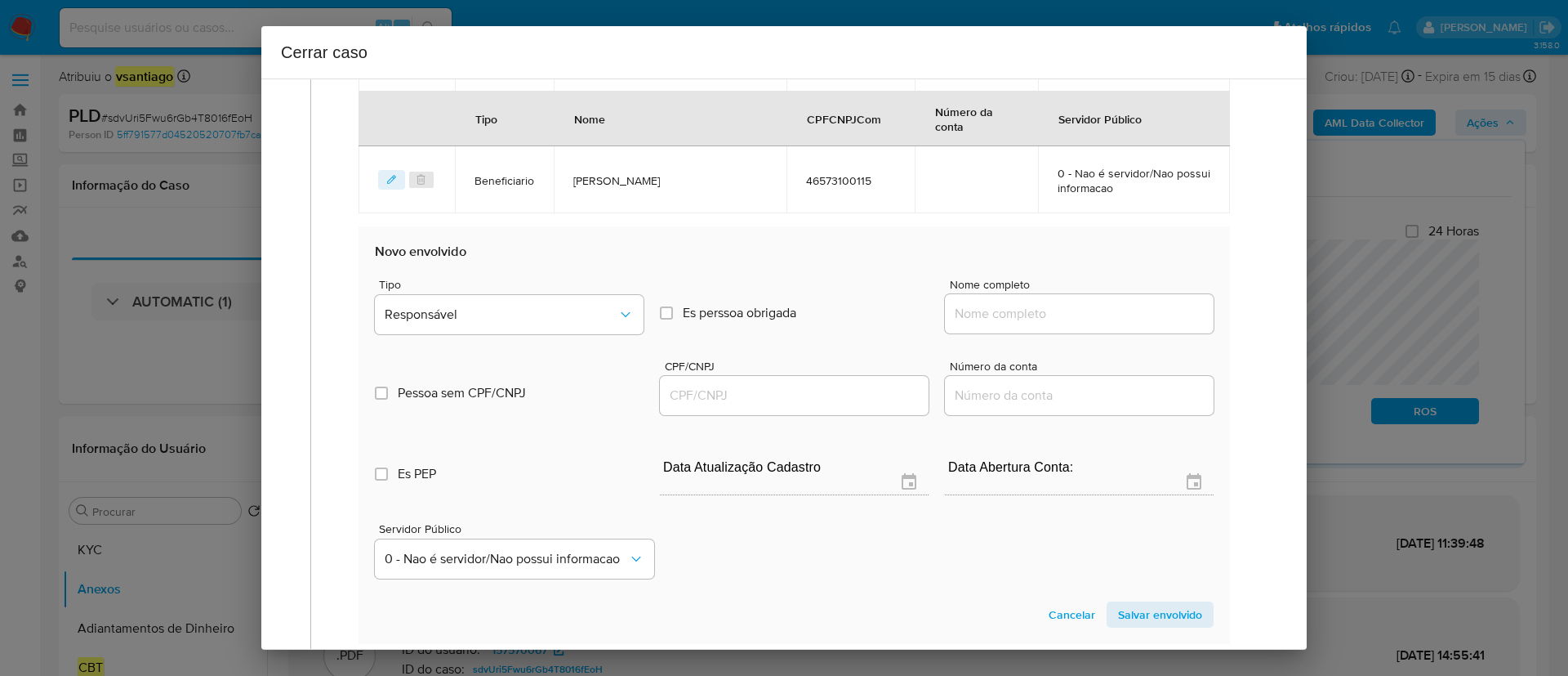
scroll to position [884, 0]
click at [1046, 316] on input "Nome completo" at bounding box center [1079, 312] width 269 height 21
paste input "Valmir Antonio Da Rocha, 25873410860"
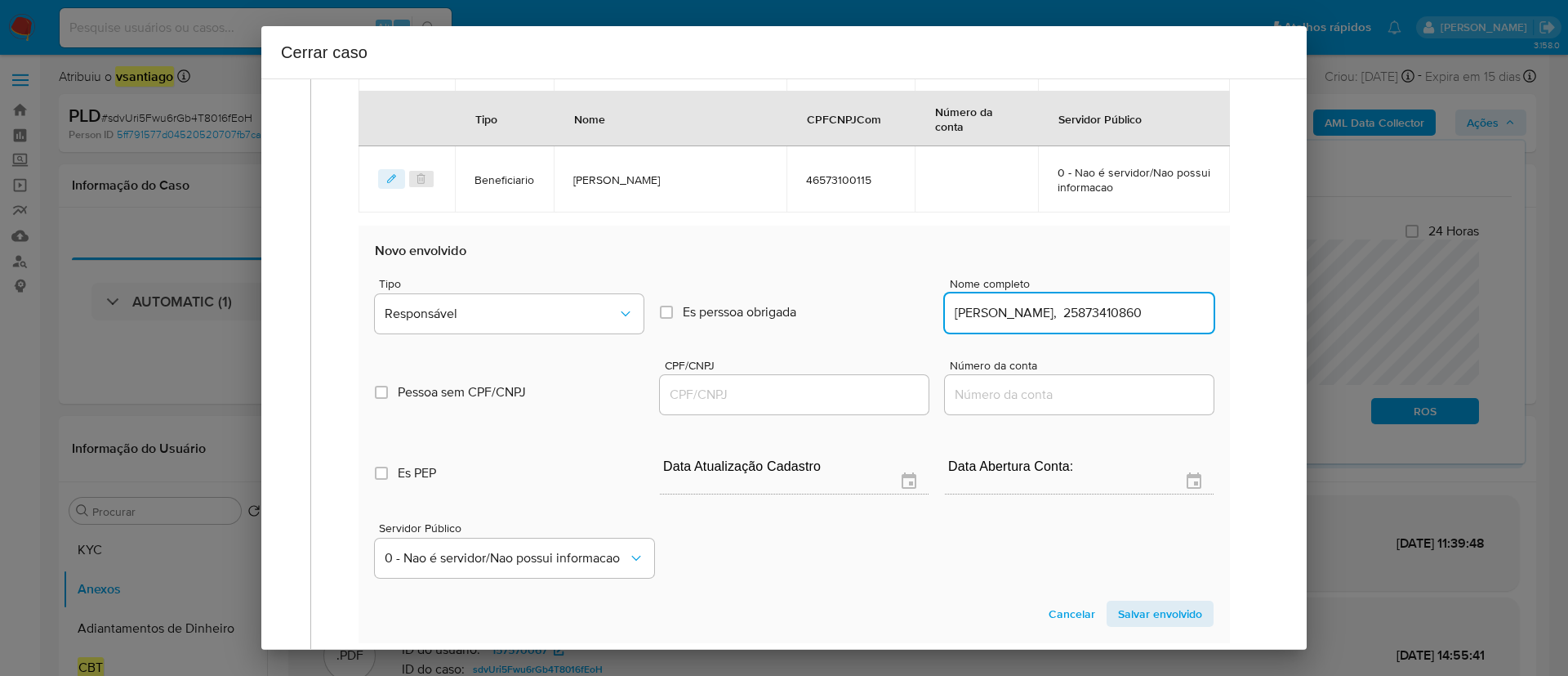
click at [1128, 313] on input "Valmir Antonio Da Rocha, 25873410860" at bounding box center [1079, 312] width 269 height 21
type input "Valmir Antonio Da Rocha,"
click at [804, 397] on input "CPF/CNPJ" at bounding box center [794, 395] width 269 height 21
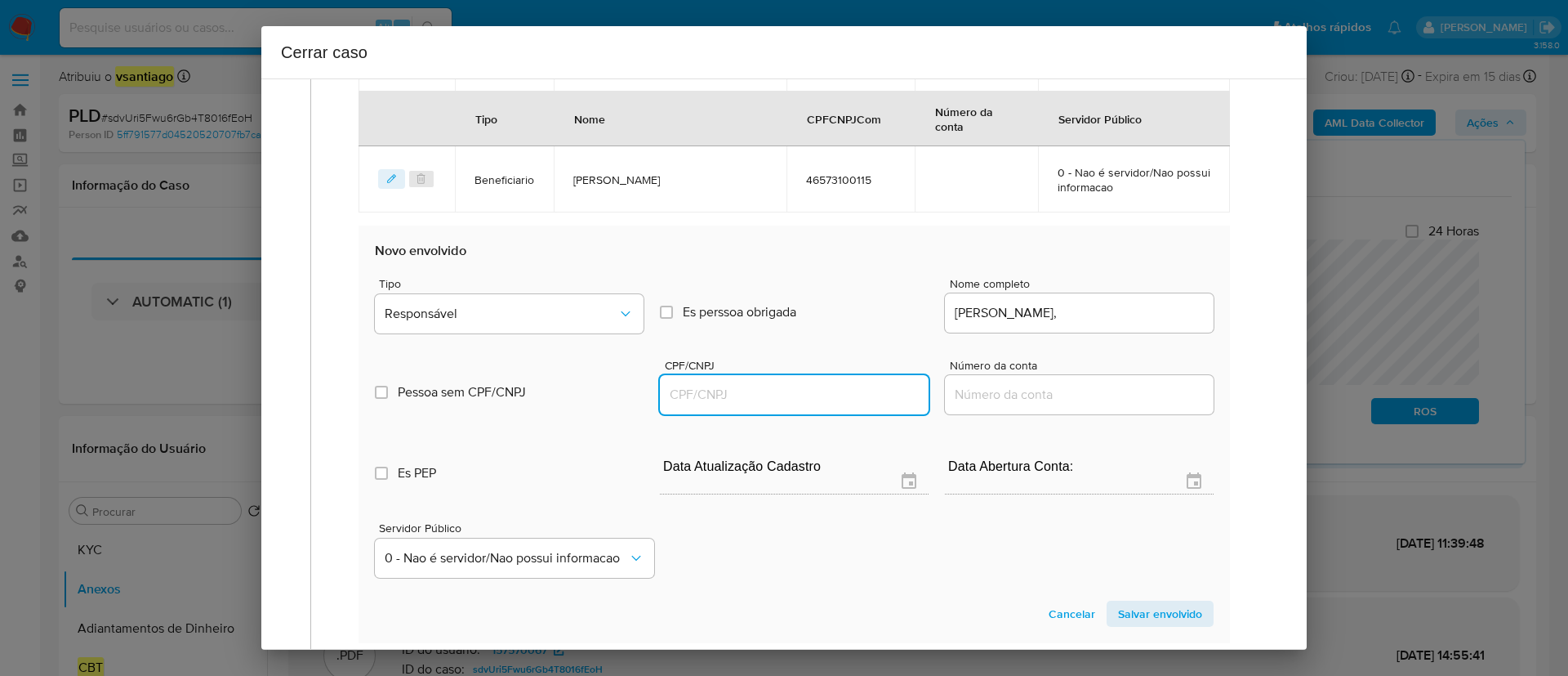
paste input "25873410860"
type input "25873410860"
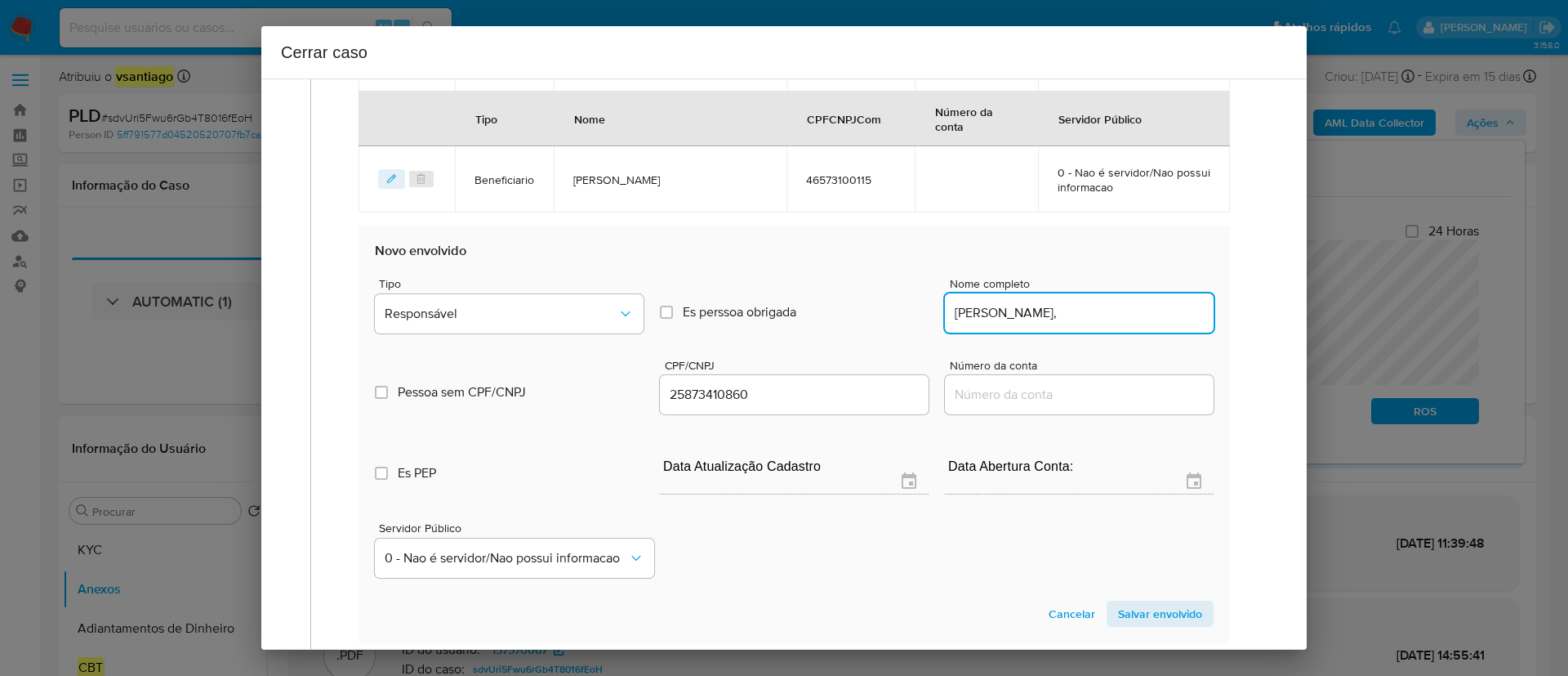
click at [1145, 315] on input "Valmir Antonio Da Rocha," at bounding box center [1079, 312] width 269 height 21
type input "Valmir Antonio Da Rocha"
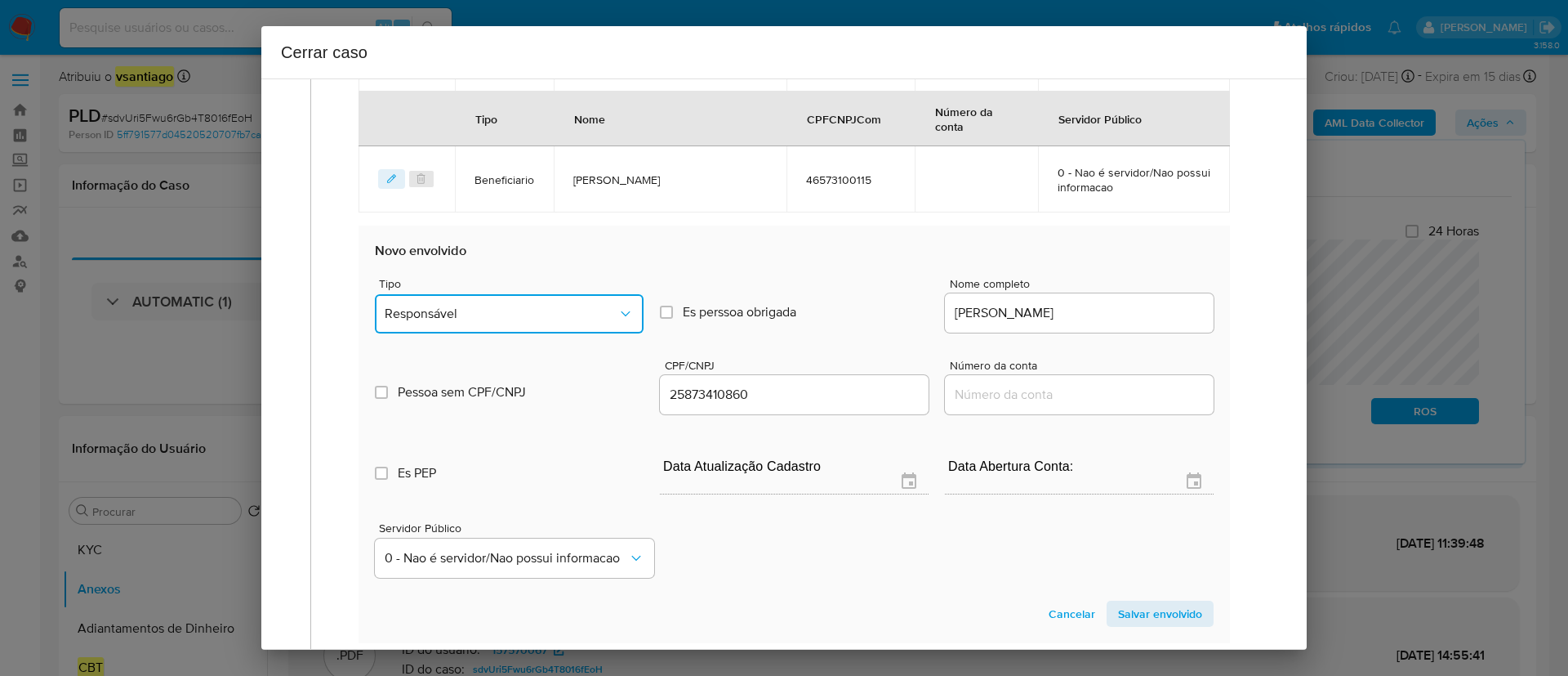
click at [484, 319] on span "Responsável" at bounding box center [501, 313] width 233 height 16
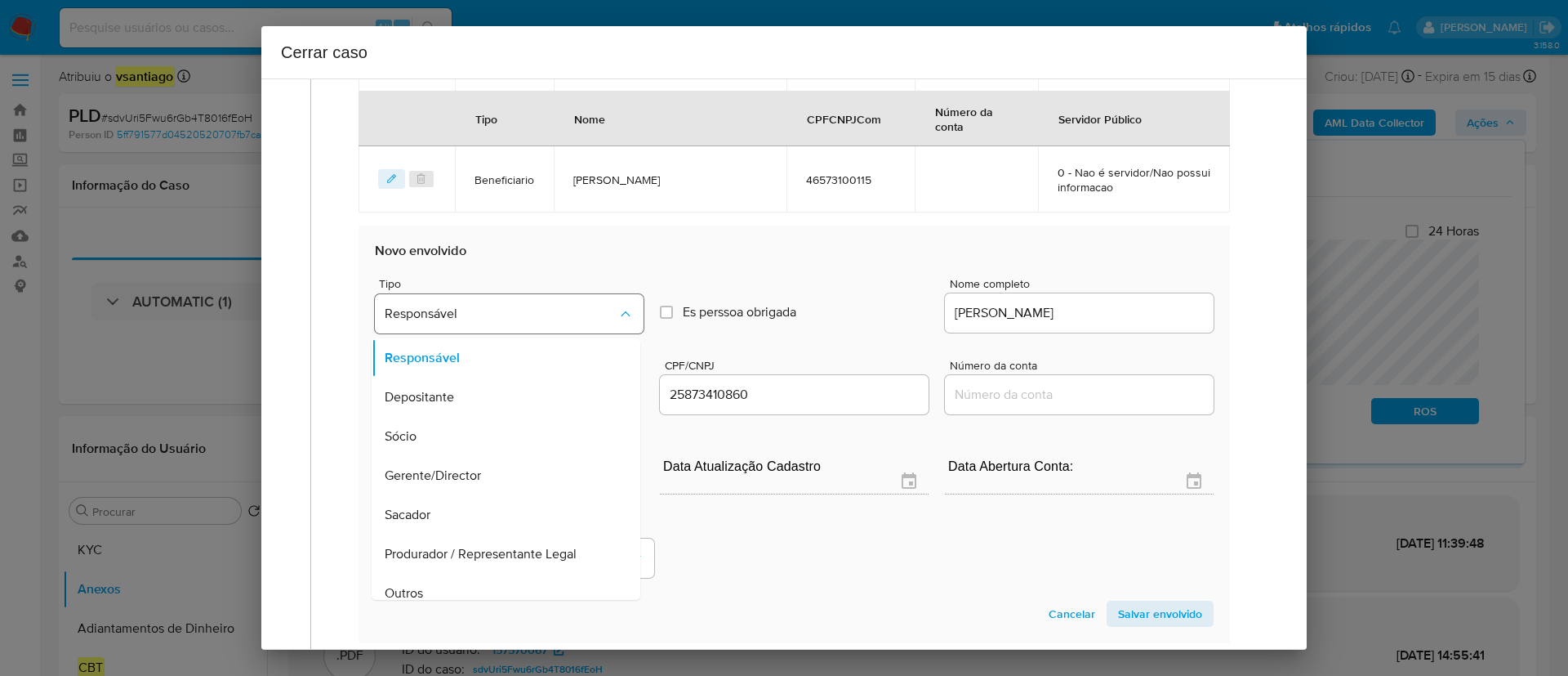
scroll to position [52, 0]
click at [1171, 612] on span "Salvar envolvido" at bounding box center [1159, 614] width 84 height 23
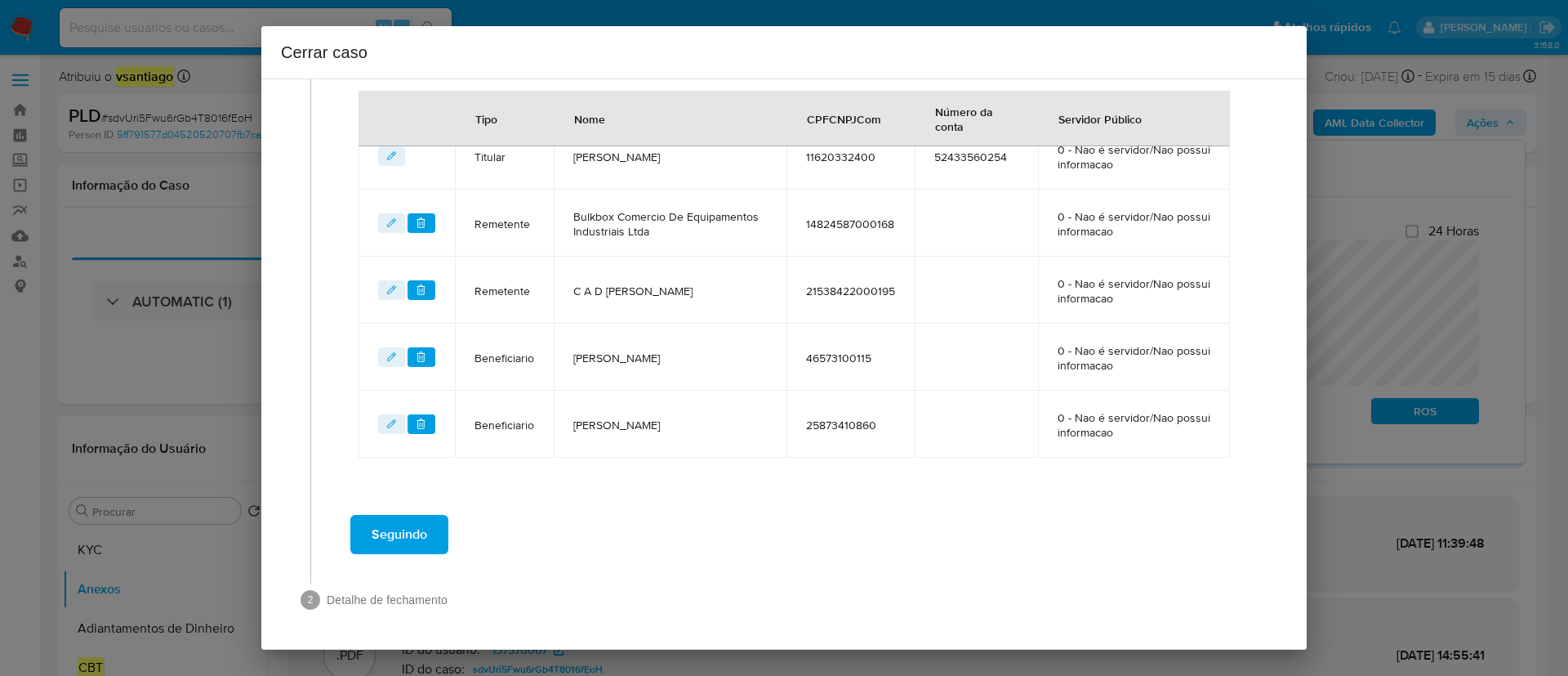
scroll to position [706, 0]
drag, startPoint x: 873, startPoint y: 548, endPoint x: 819, endPoint y: 525, distance: 58.7
click at [873, 548] on div "Seguindo" at bounding box center [794, 534] width 933 height 59
click at [406, 538] on span "Seguindo" at bounding box center [399, 534] width 56 height 36
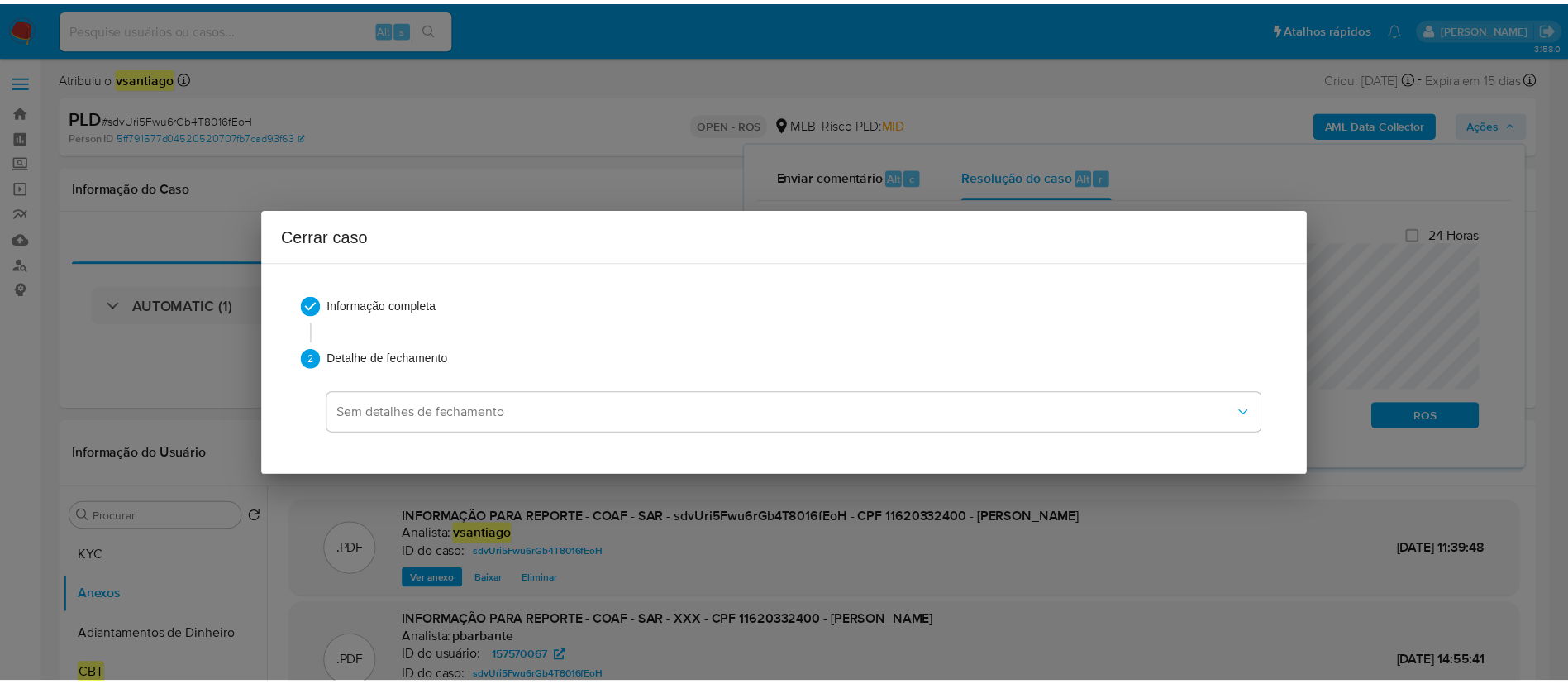
scroll to position [1125, 0]
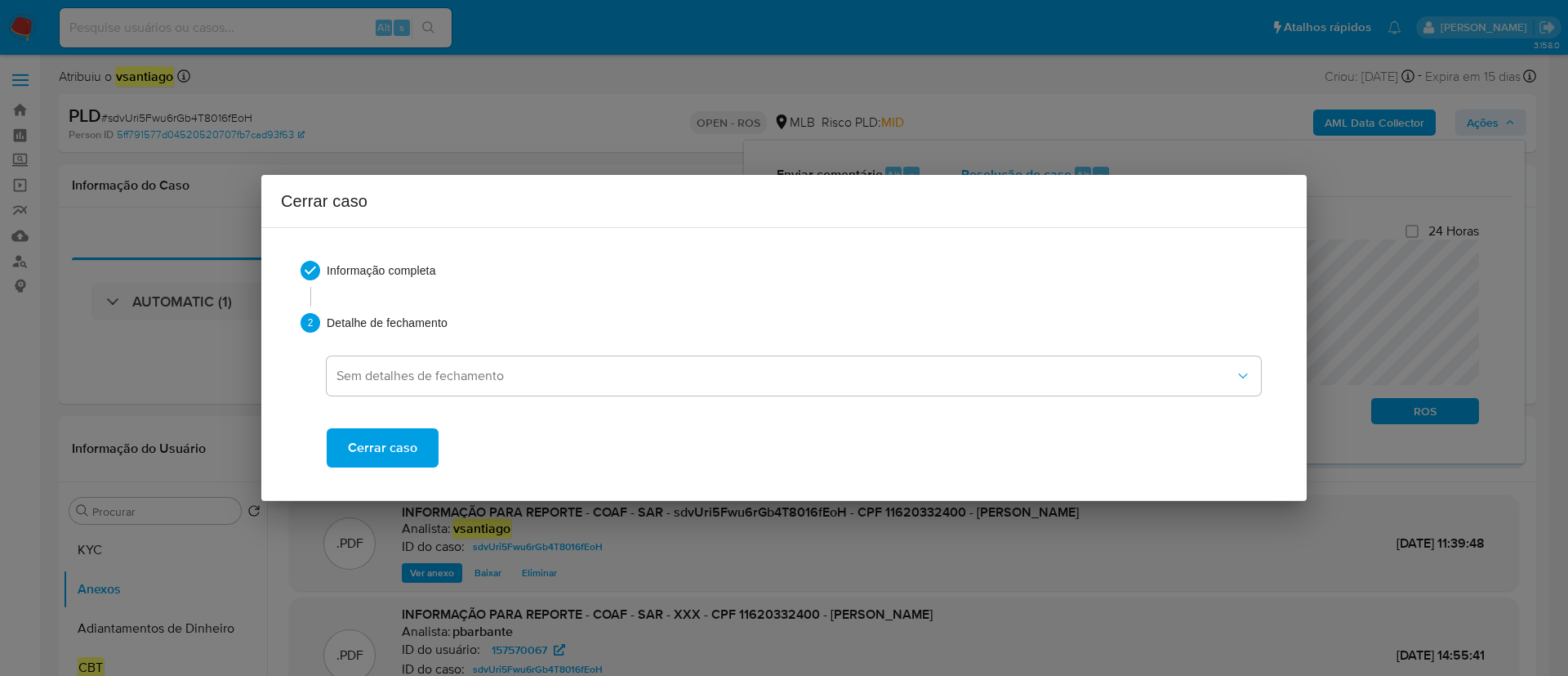
click at [413, 449] on span "Cerrar caso" at bounding box center [382, 448] width 69 height 36
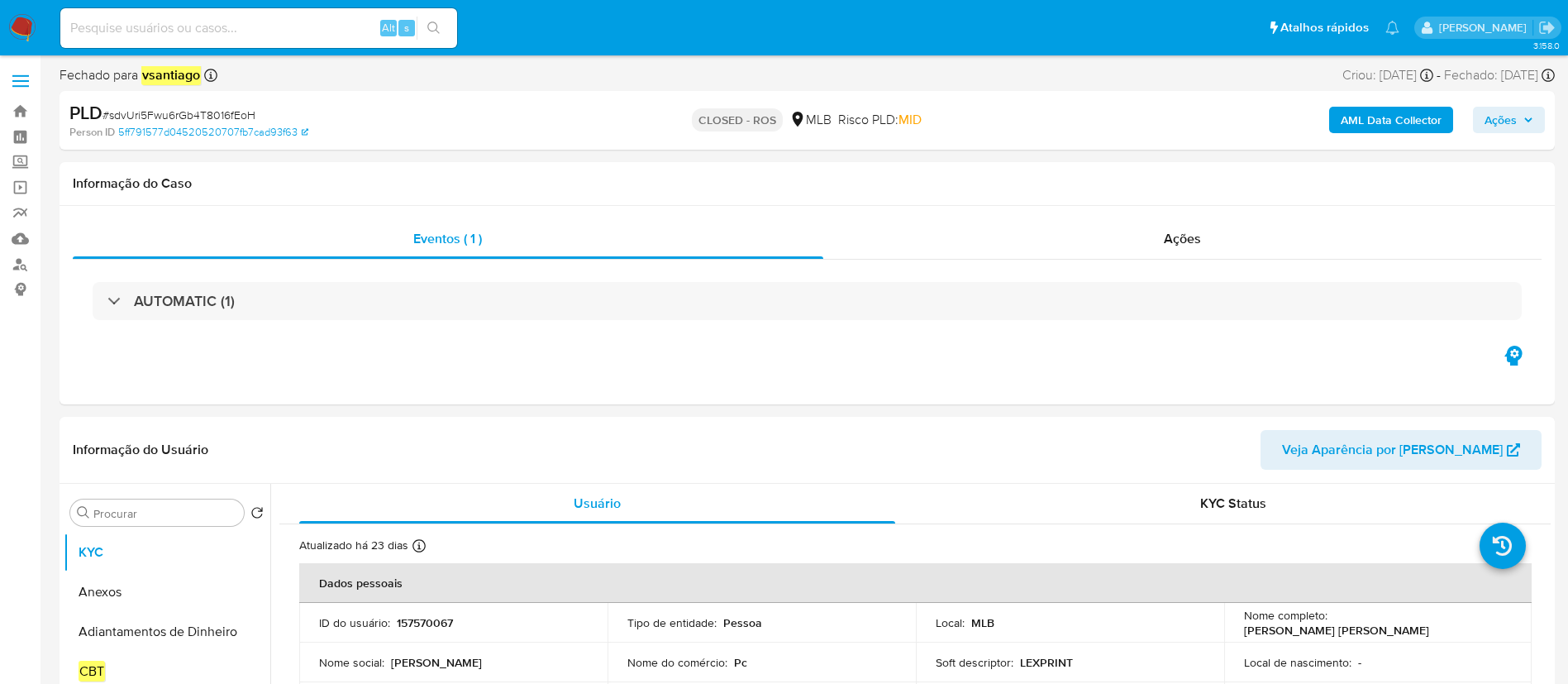
select select "10"
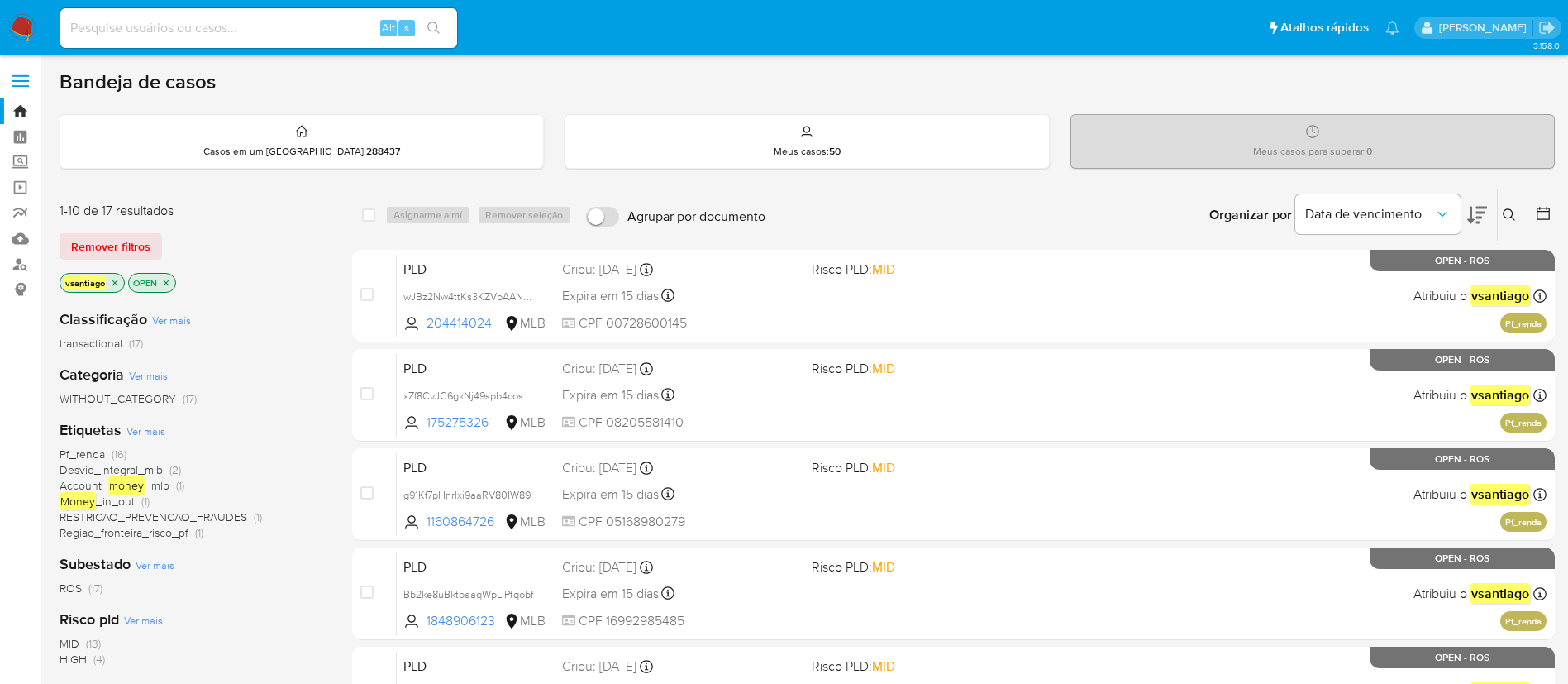
drag, startPoint x: 20, startPoint y: 30, endPoint x: 34, endPoint y: 9, distance: 25.2
click at [20, 28] on img at bounding box center [22, 28] width 28 height 28
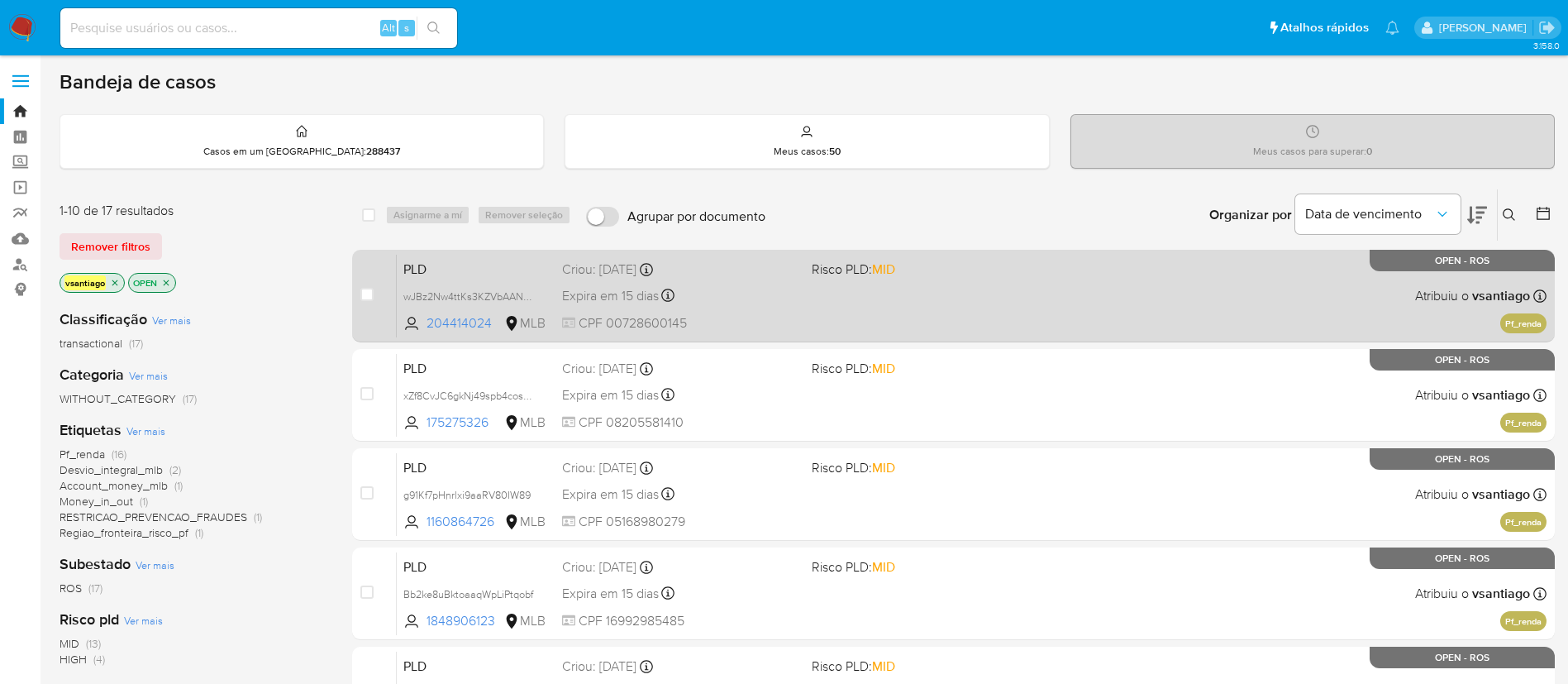
click at [800, 310] on div "PLD wJBz2Nw4ttKs3KZVbAANmmiV 204414024 MLB Risco PLD: MID Criou: [DATE] Criou: …" at bounding box center [971, 295] width 1149 height 83
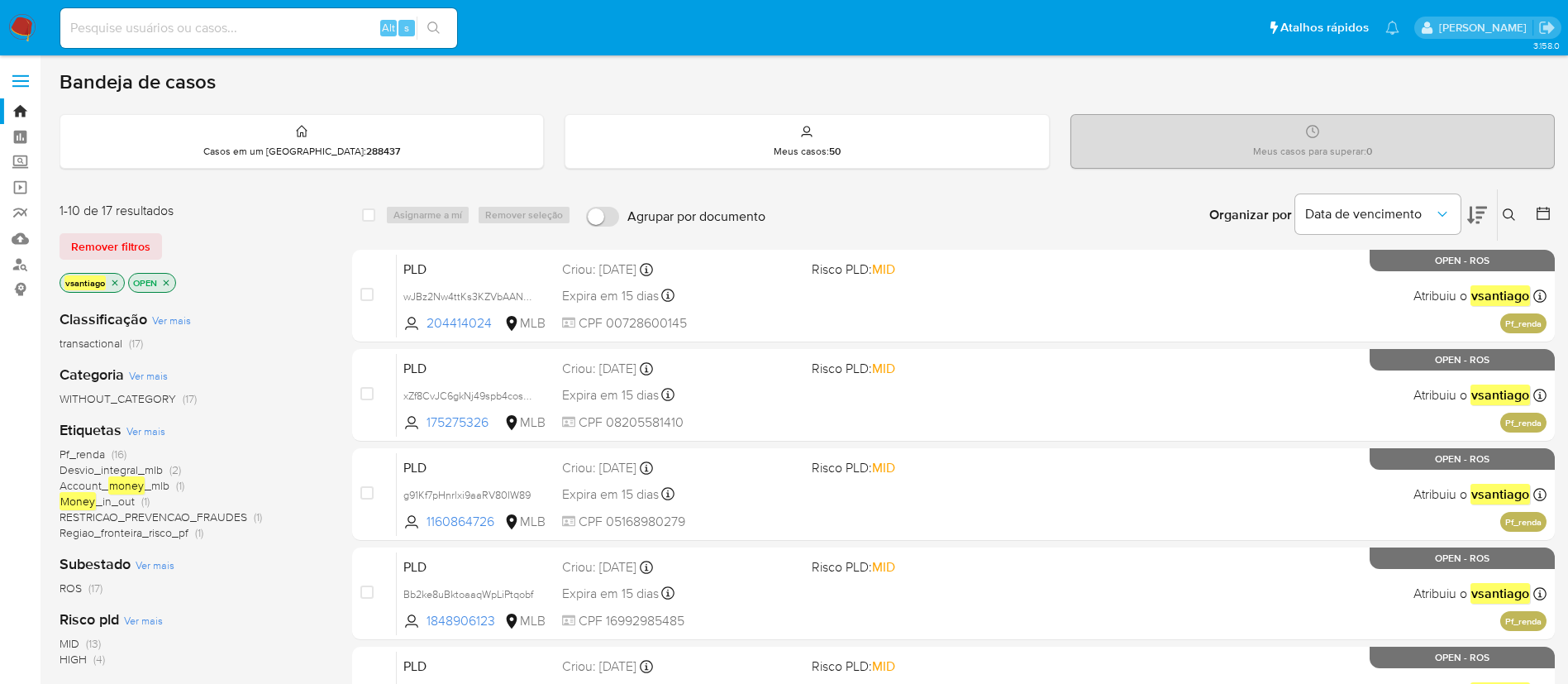
click at [23, 25] on img at bounding box center [22, 28] width 28 height 28
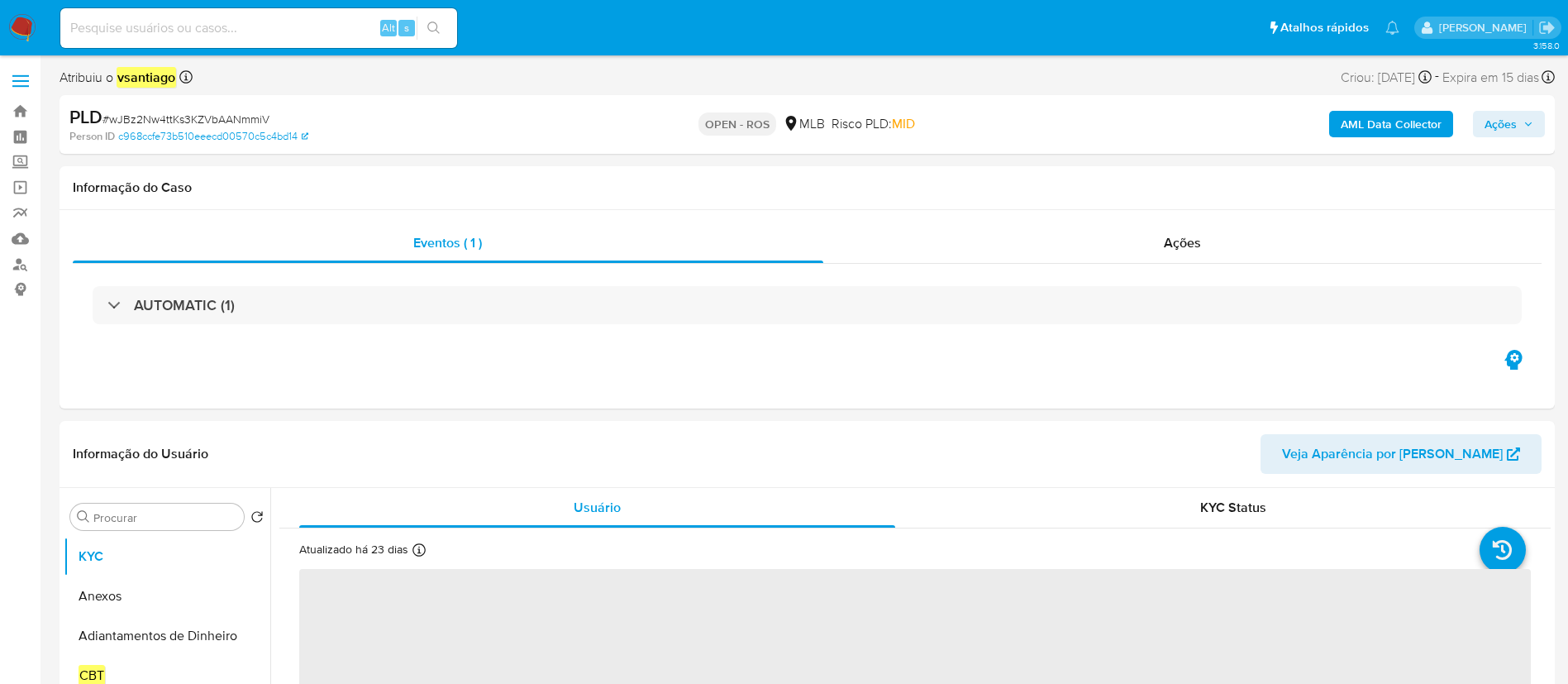
select select "10"
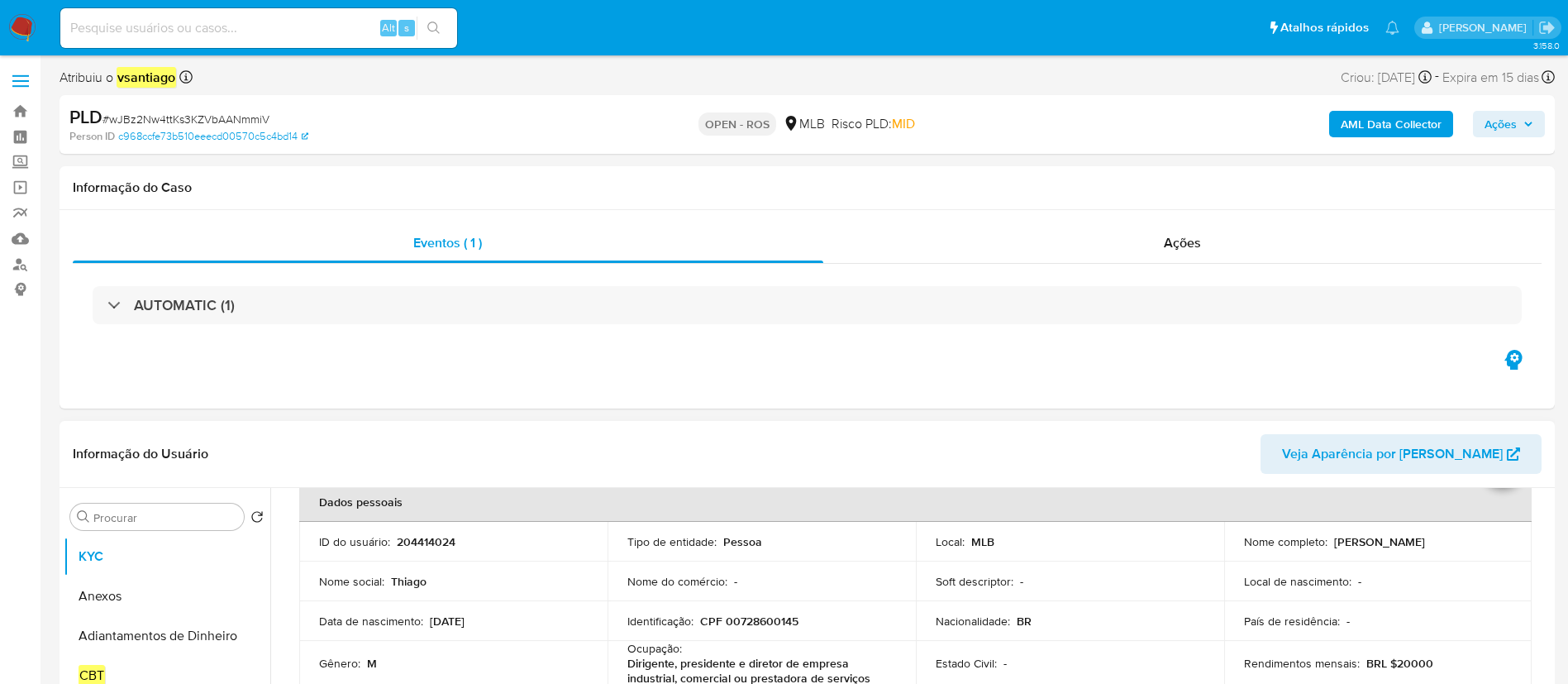
scroll to position [124, 0]
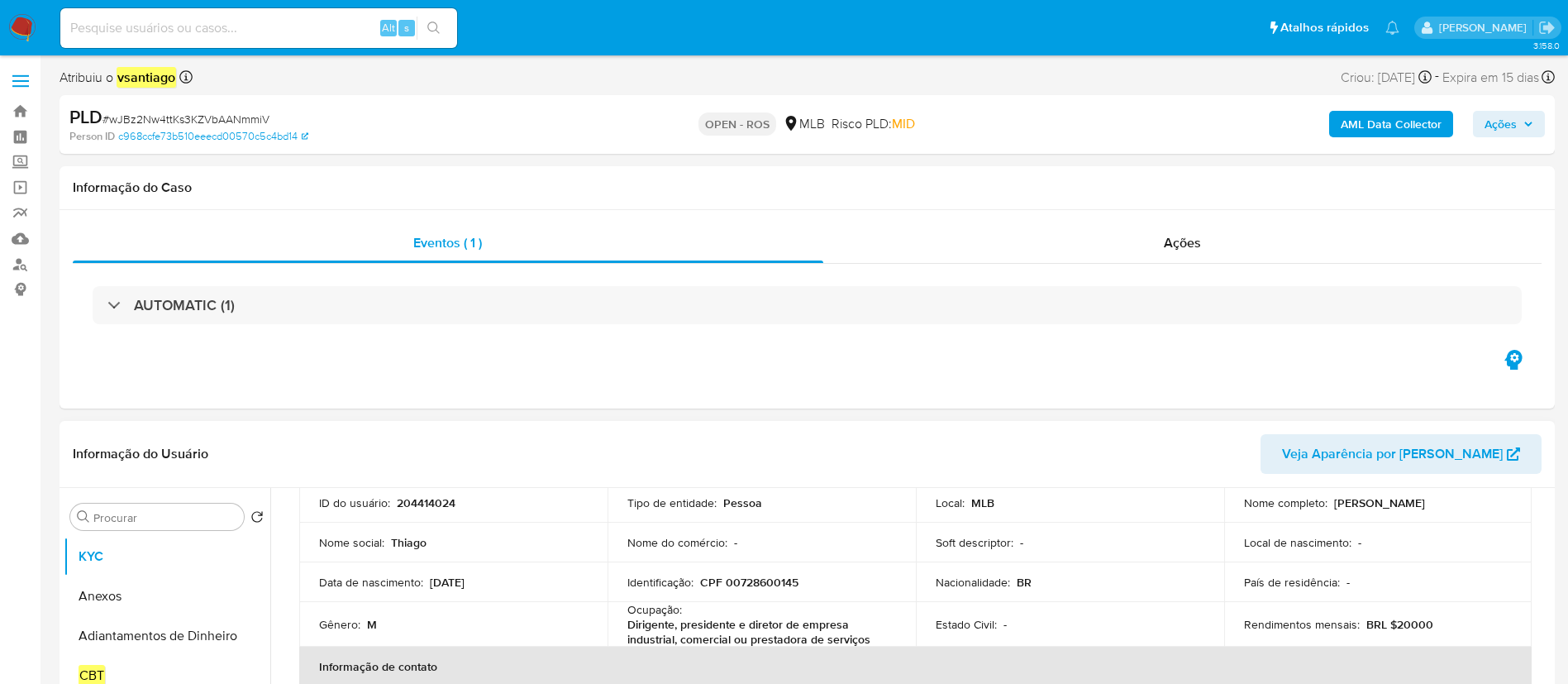
drag, startPoint x: 1240, startPoint y: 509, endPoint x: 1437, endPoint y: 511, distance: 197.0
click at [1437, 510] on div "Nome completo : Thiago Henrique Rondon Dos Santos" at bounding box center [1378, 503] width 268 height 15
click at [739, 583] on p "CPF 00728600145" at bounding box center [749, 582] width 99 height 15
click at [738, 583] on p "CPF 00728600145" at bounding box center [749, 582] width 99 height 15
copy p "00728600145"
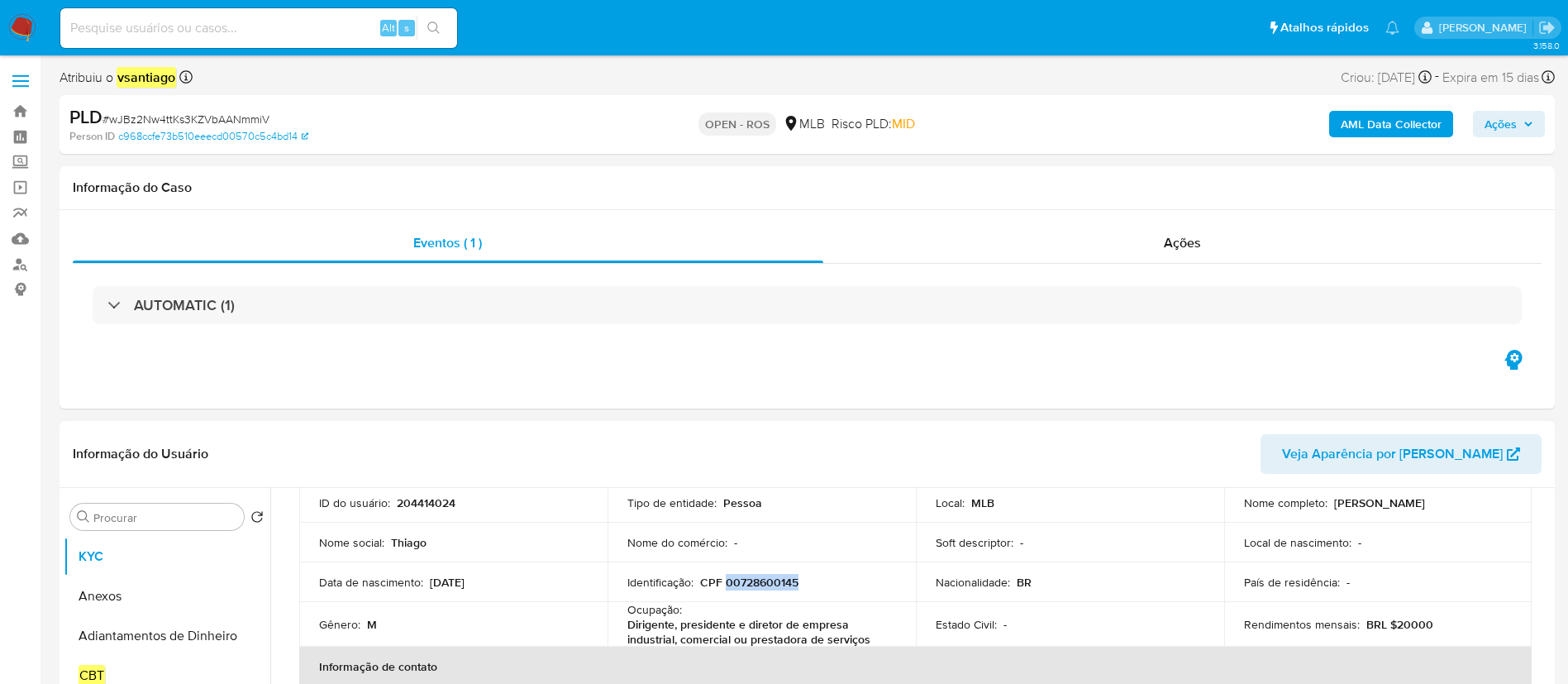
click at [118, 592] on button "Anexos" at bounding box center [167, 595] width 207 height 39
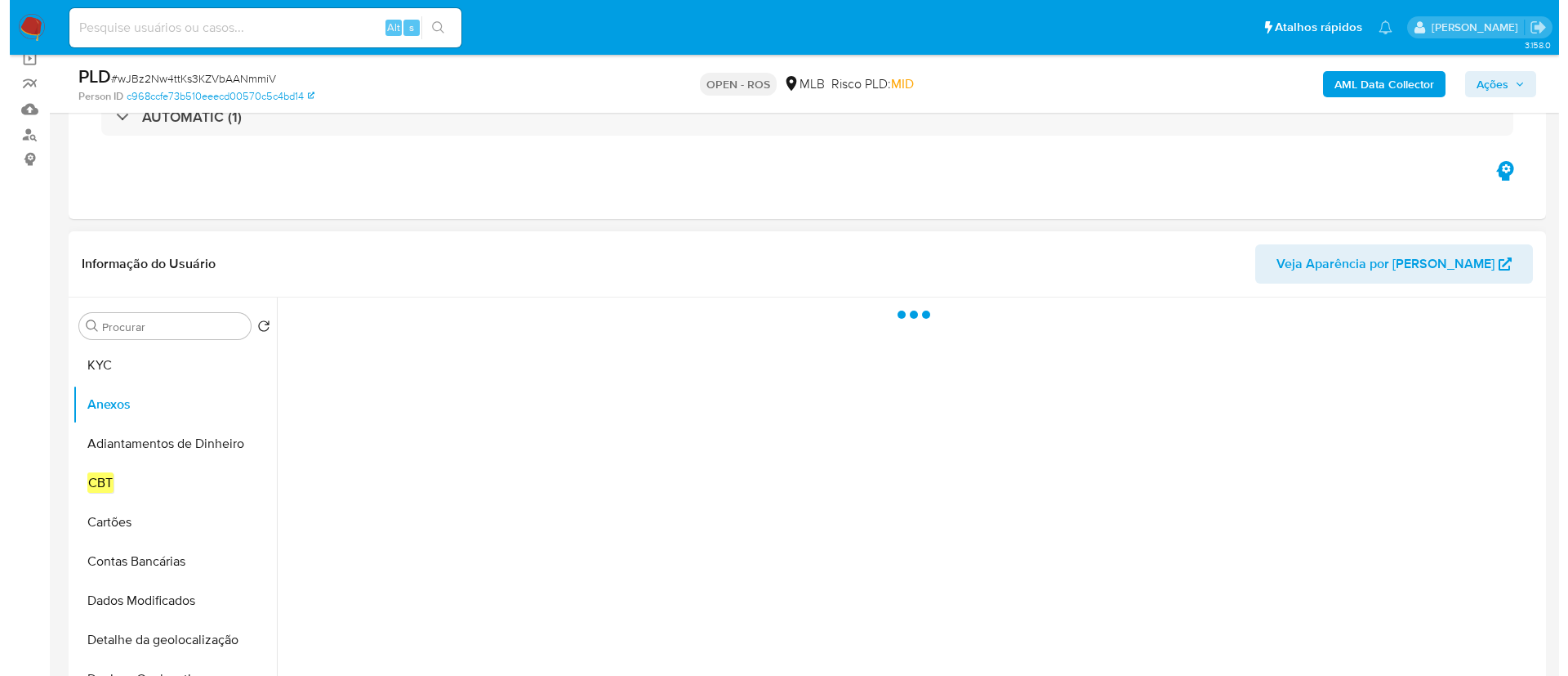
scroll to position [245, 0]
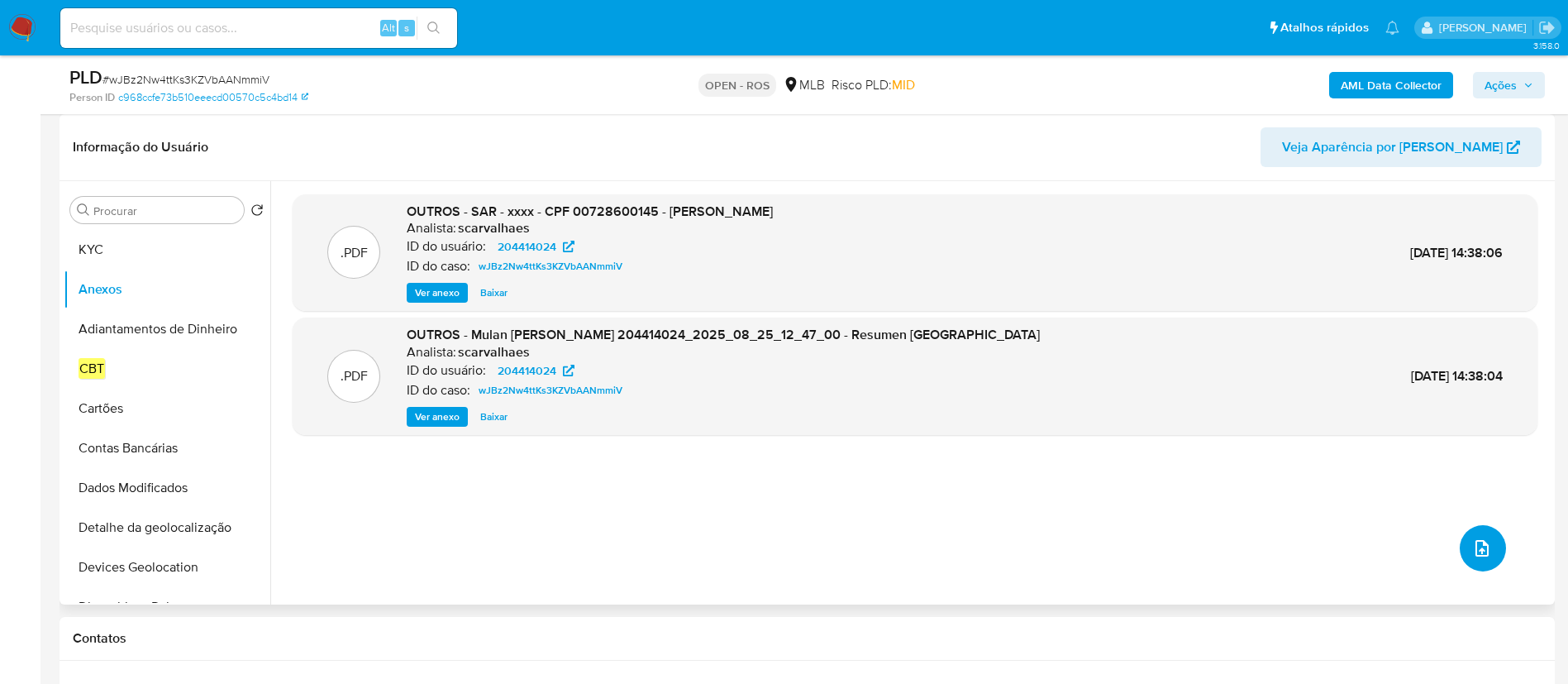
click at [1487, 548] on button "upload-file" at bounding box center [1483, 548] width 46 height 46
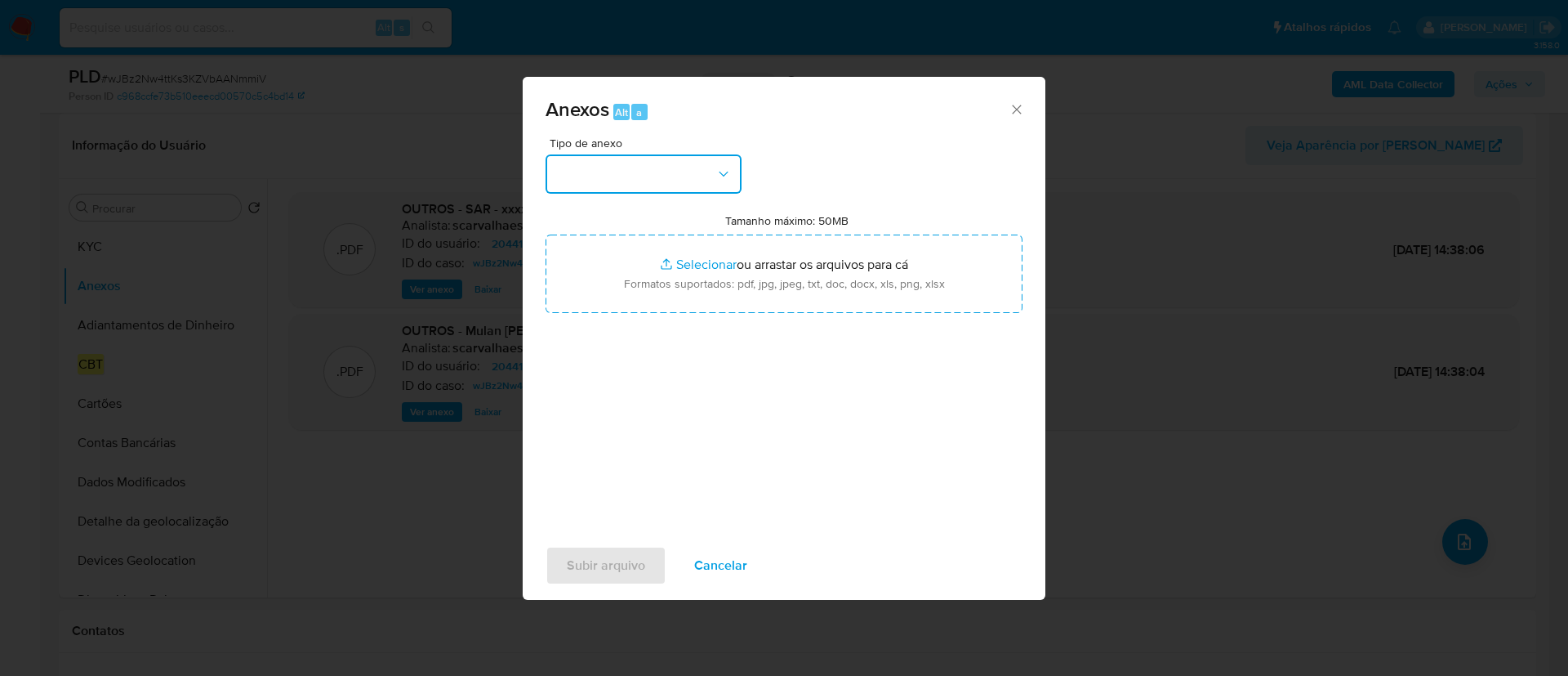
click at [637, 174] on button "button" at bounding box center [643, 173] width 196 height 39
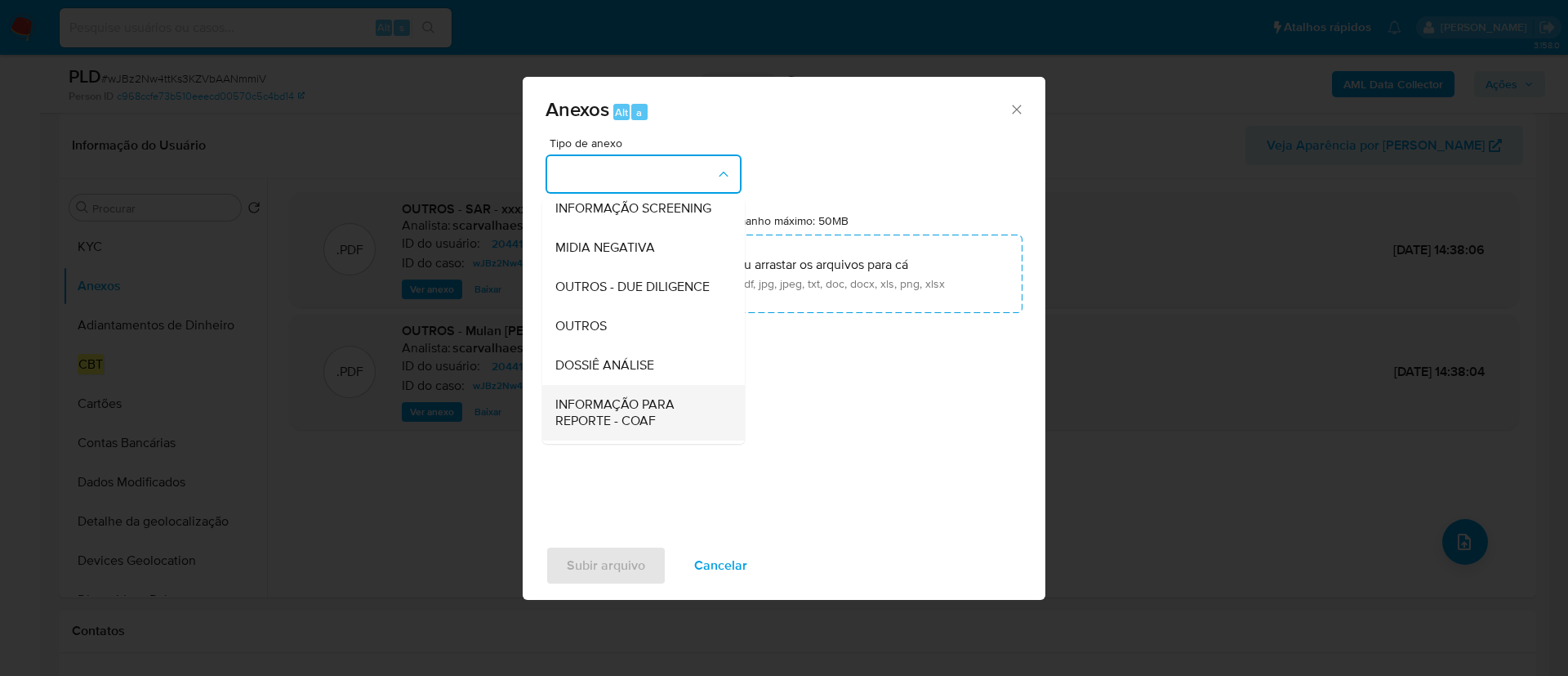
scroll to position [252, 0]
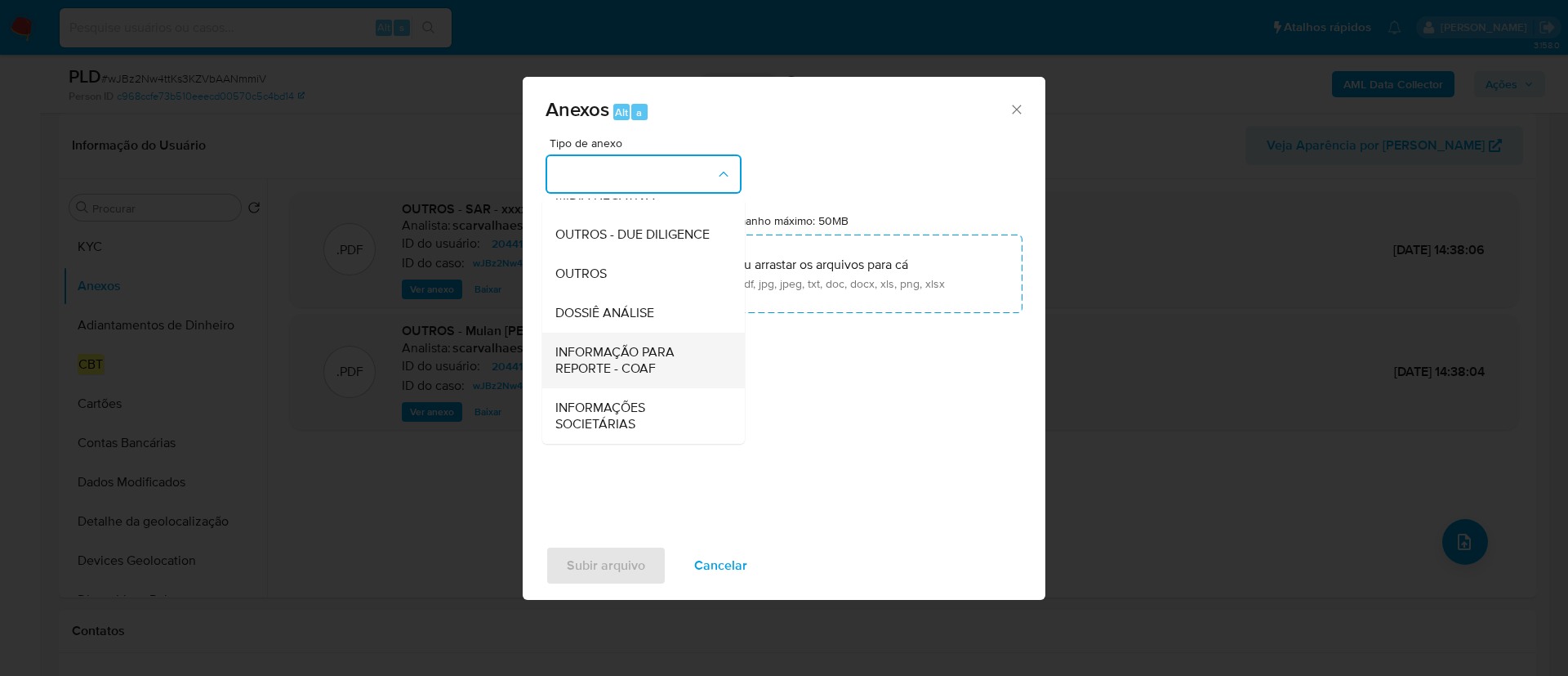
click at [665, 355] on span "INFORMAÇÃO PARA REPORTE - COAF" at bounding box center [639, 360] width 167 height 33
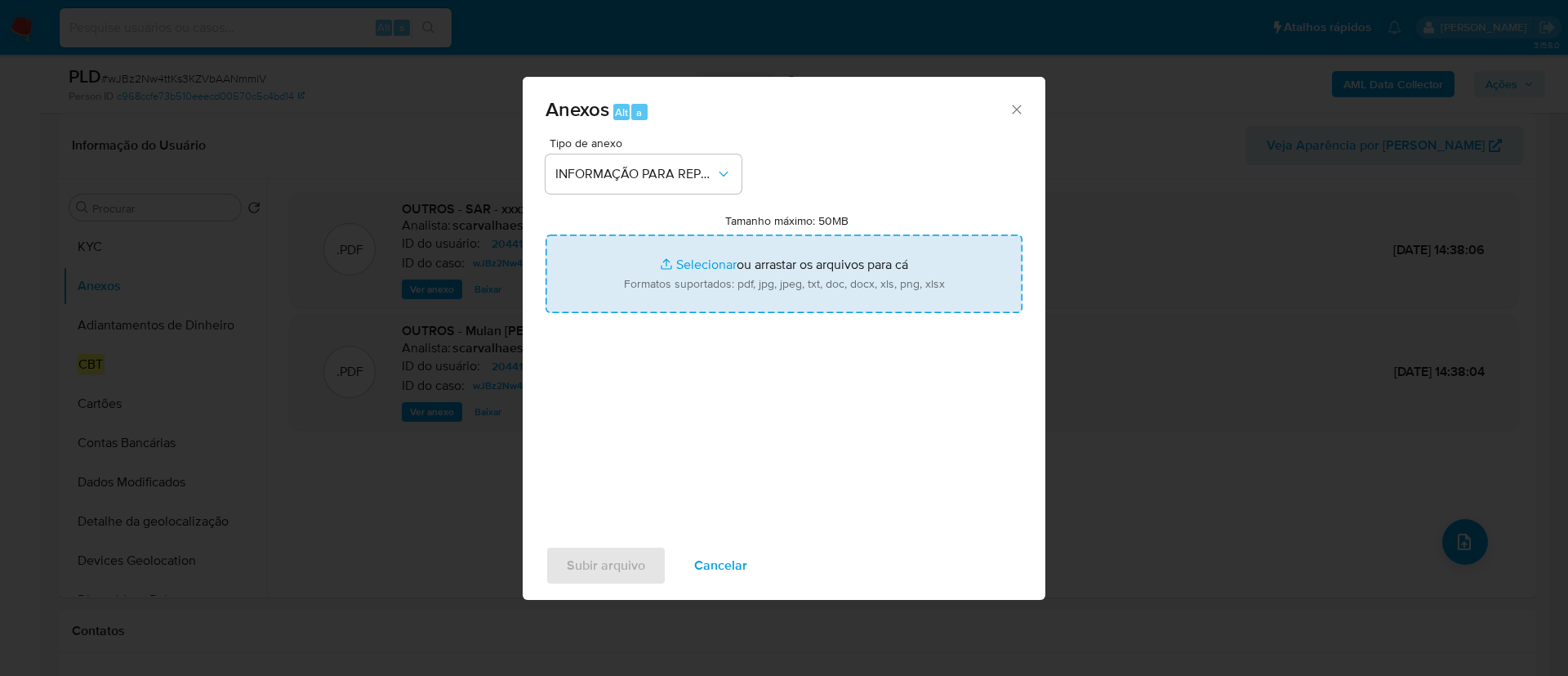
type input "C:\fakepath\SAR - wJBz2Nw4ttKs3KZVbAANmmiV - CPF 00728600145 - THIAGO HENRIQUE …"
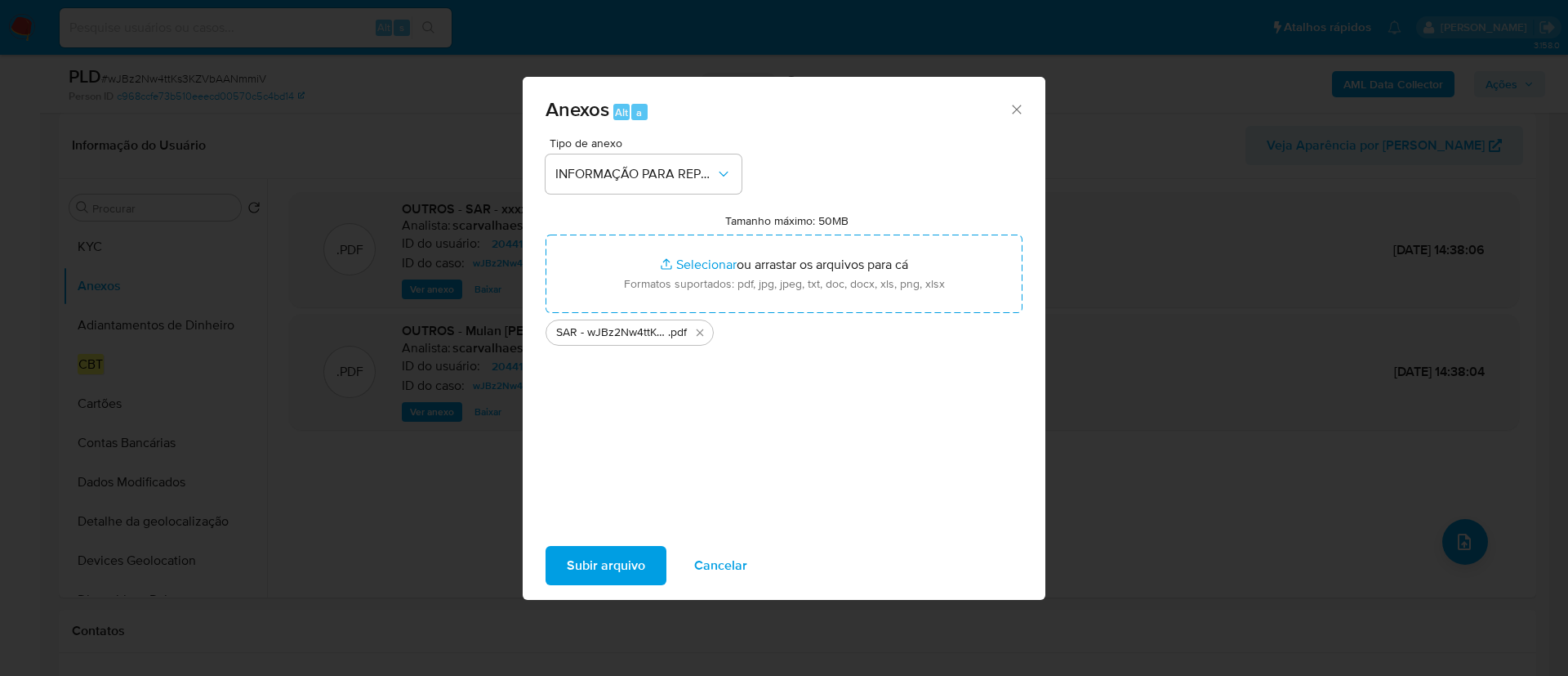
click at [570, 575] on span "Subir arquivo" at bounding box center [606, 565] width 79 height 36
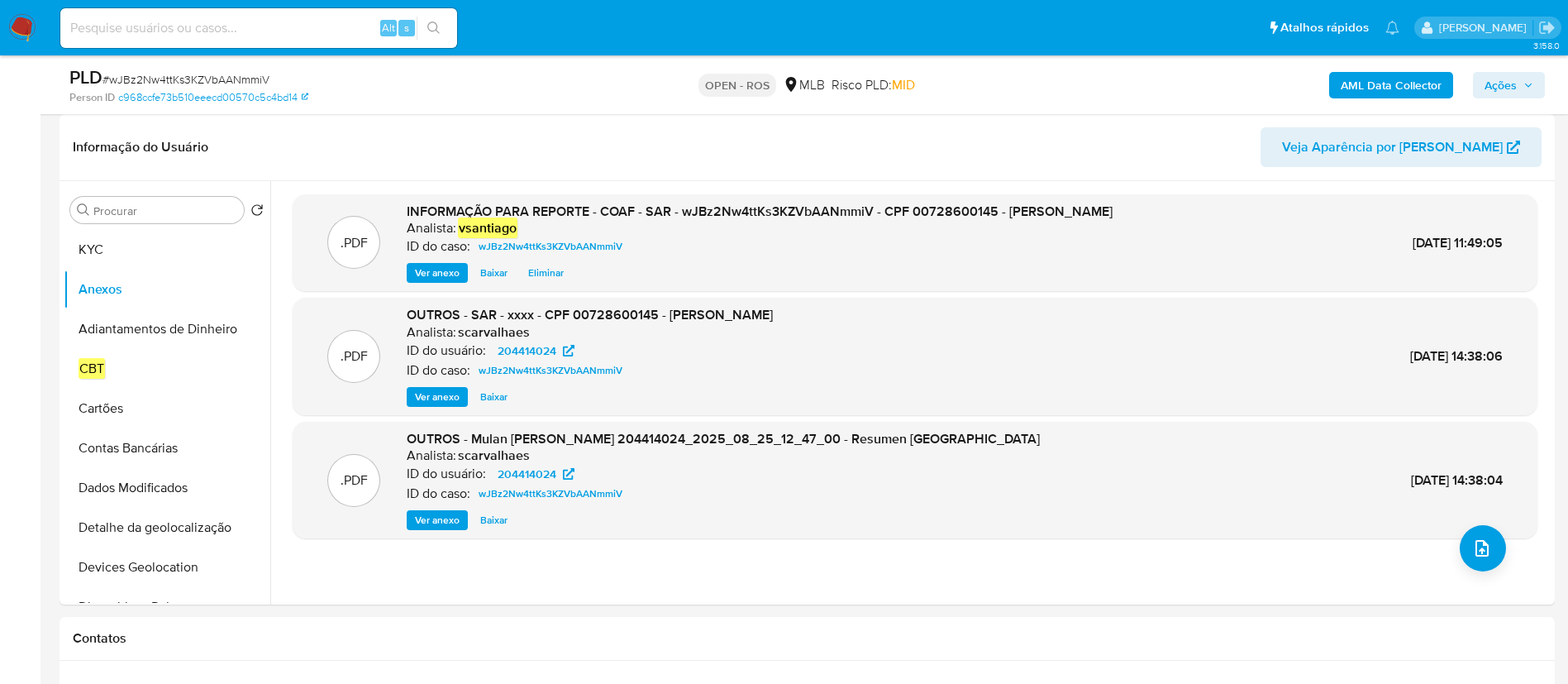
drag, startPoint x: 1502, startPoint y: 87, endPoint x: 1492, endPoint y: 96, distance: 13.5
click at [1502, 88] on span "Ações" at bounding box center [1501, 85] width 33 height 27
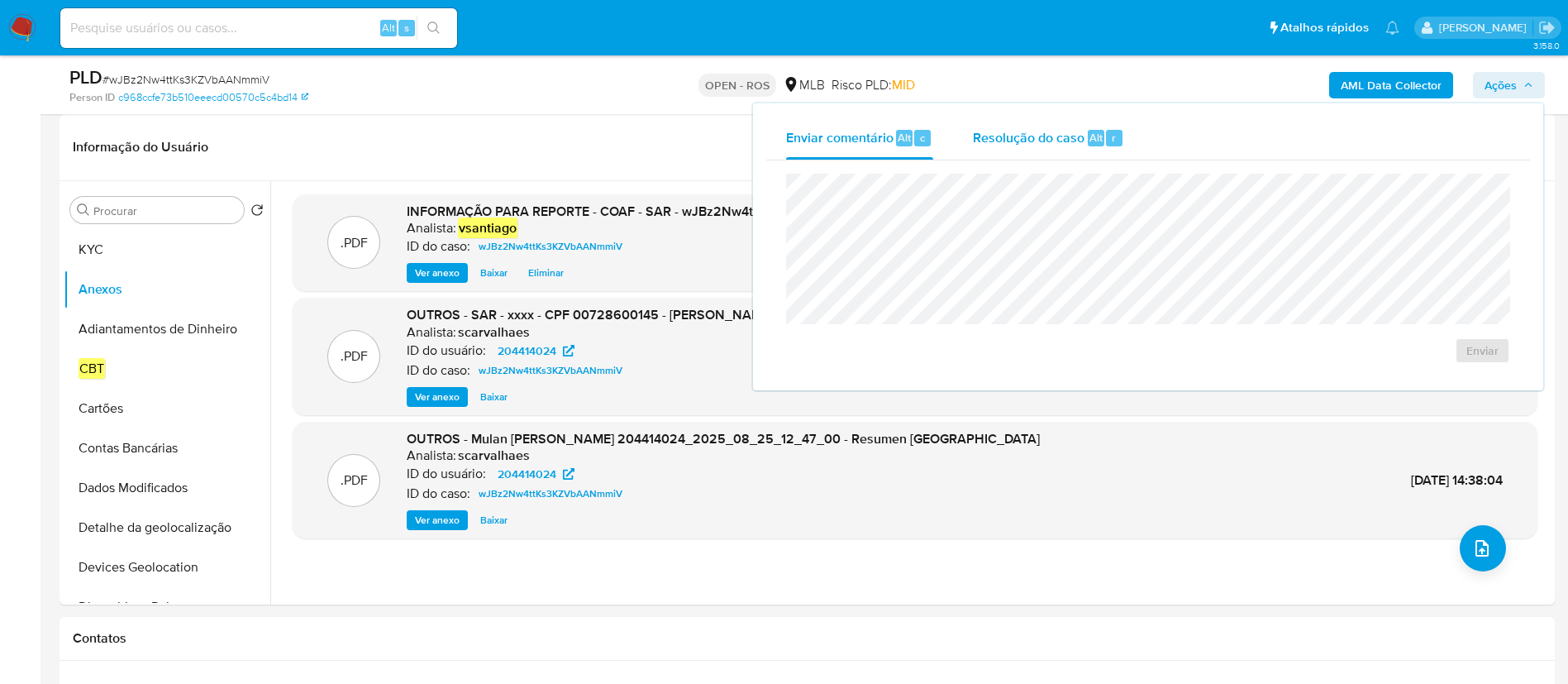
click at [1051, 136] on span "Resolução do caso" at bounding box center [1029, 137] width 112 height 19
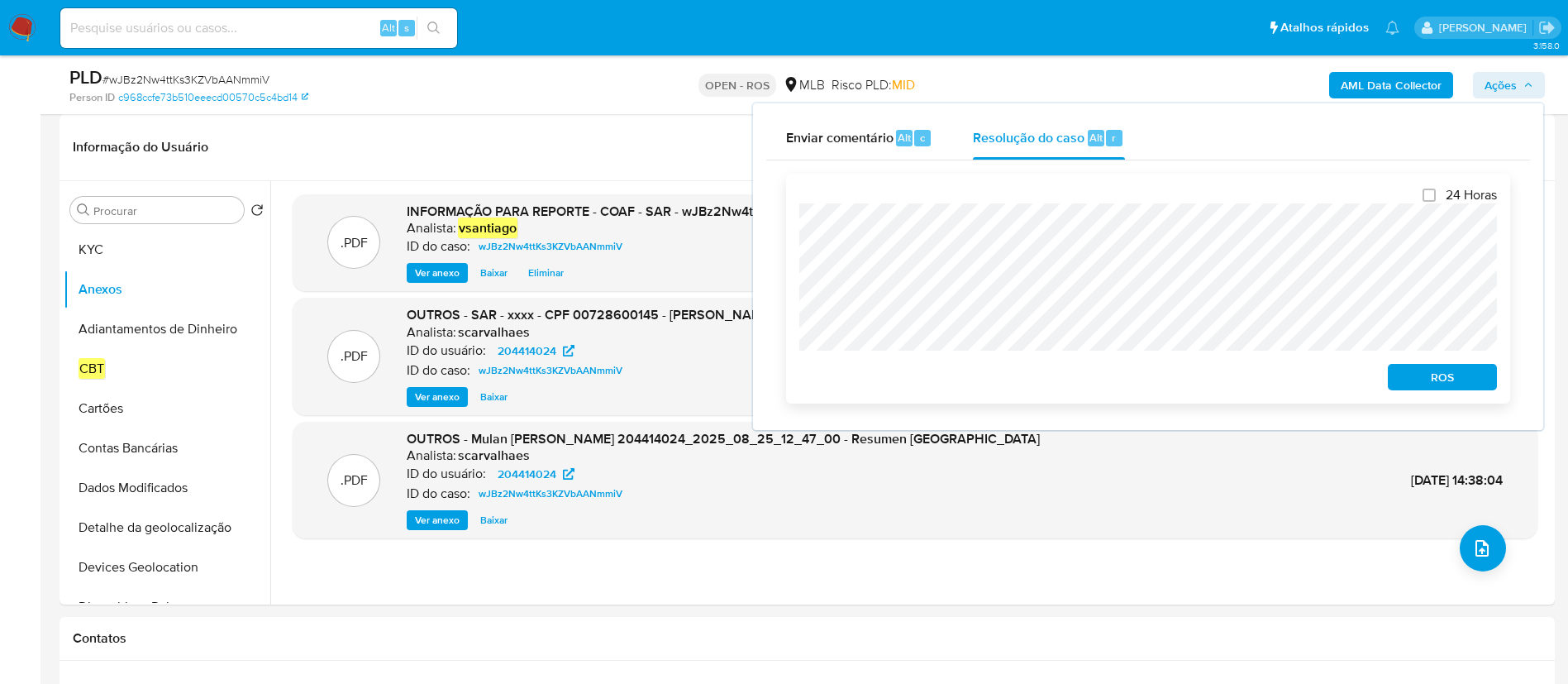
click at [1447, 377] on span "ROS" at bounding box center [1443, 376] width 86 height 23
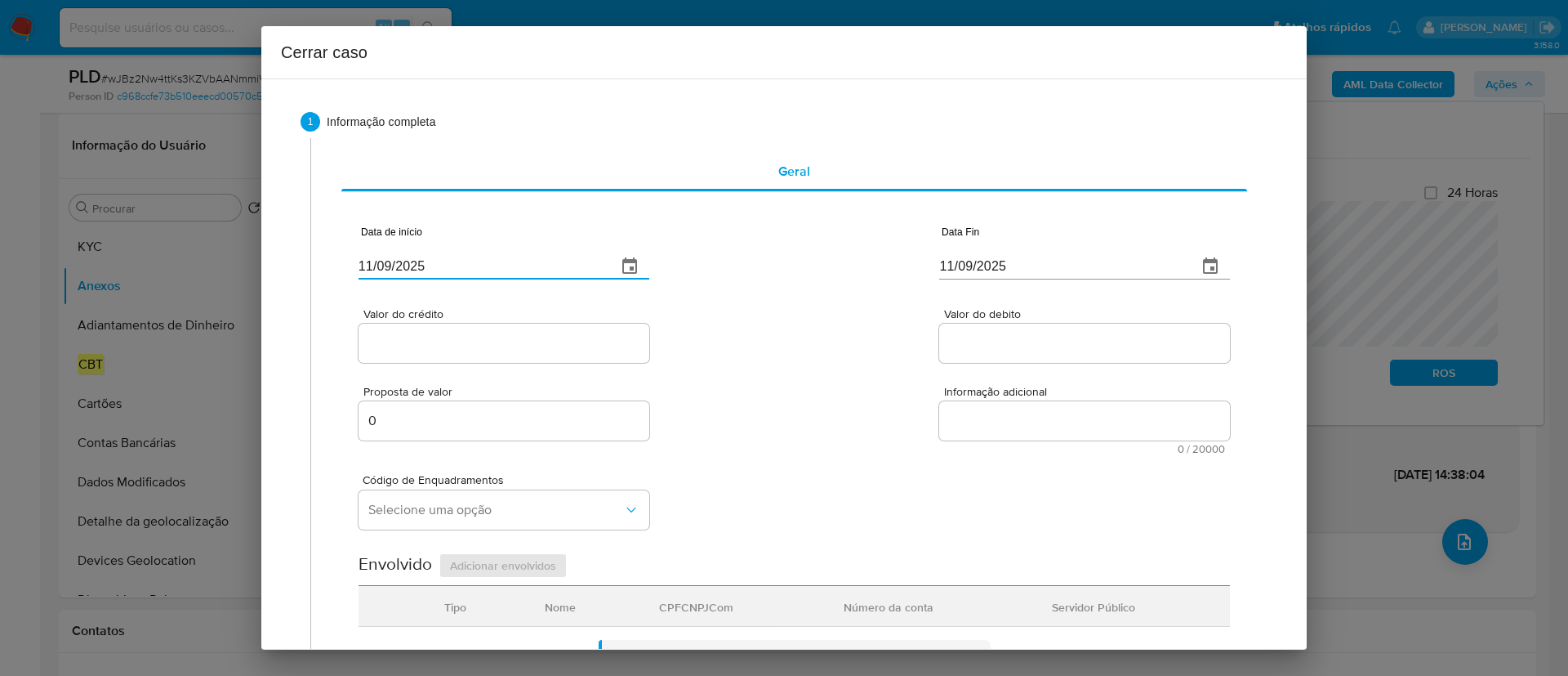
click at [404, 268] on input "11/09/2025" at bounding box center [481, 267] width 245 height 27
paste input "24/06"
type input "24/06/2025"
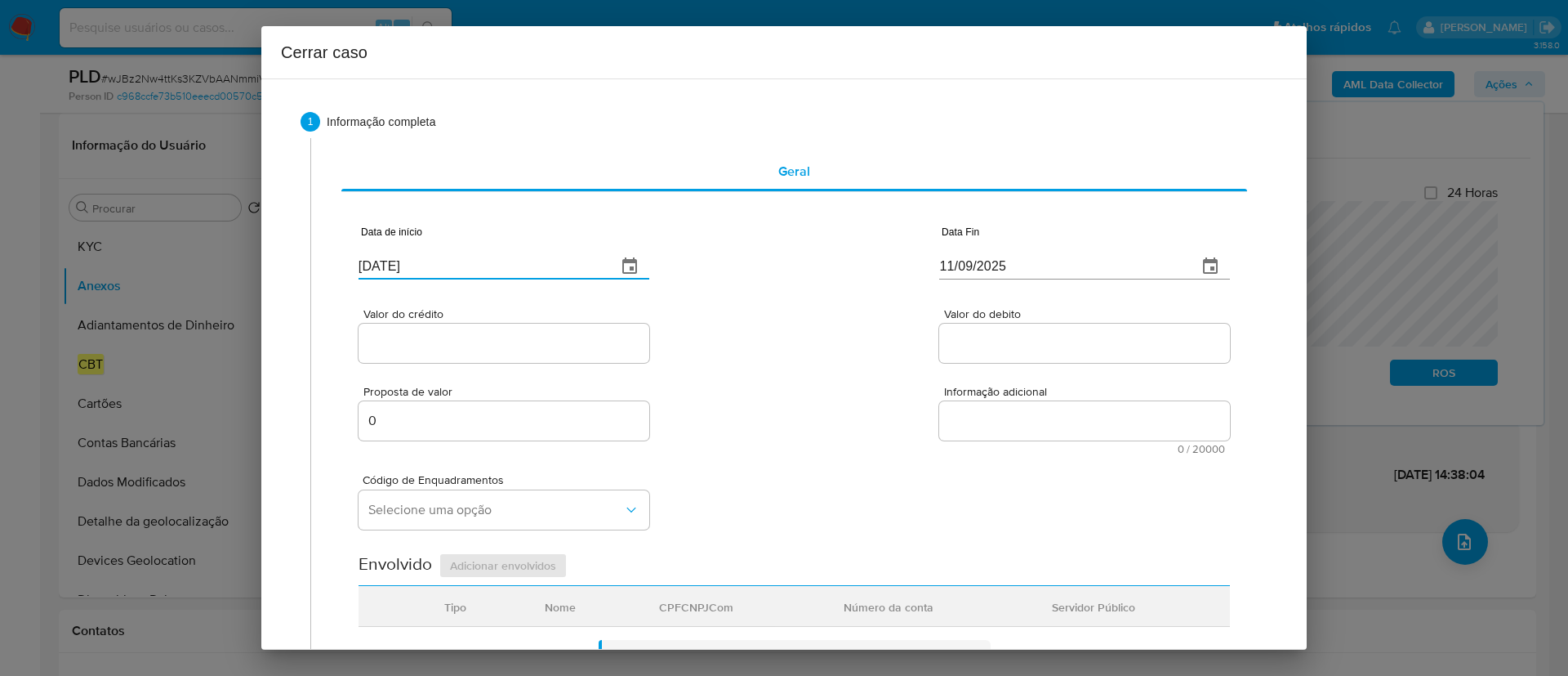
click at [807, 265] on div "Data de início 24/06/2025 Data Fin 11/09/2025" at bounding box center [794, 246] width 872 height 85
click at [972, 258] on input "11/09/2025" at bounding box center [1061, 267] width 245 height 27
click at [971, 258] on input "11/09/2025" at bounding box center [1061, 267] width 245 height 27
paste input "24/08"
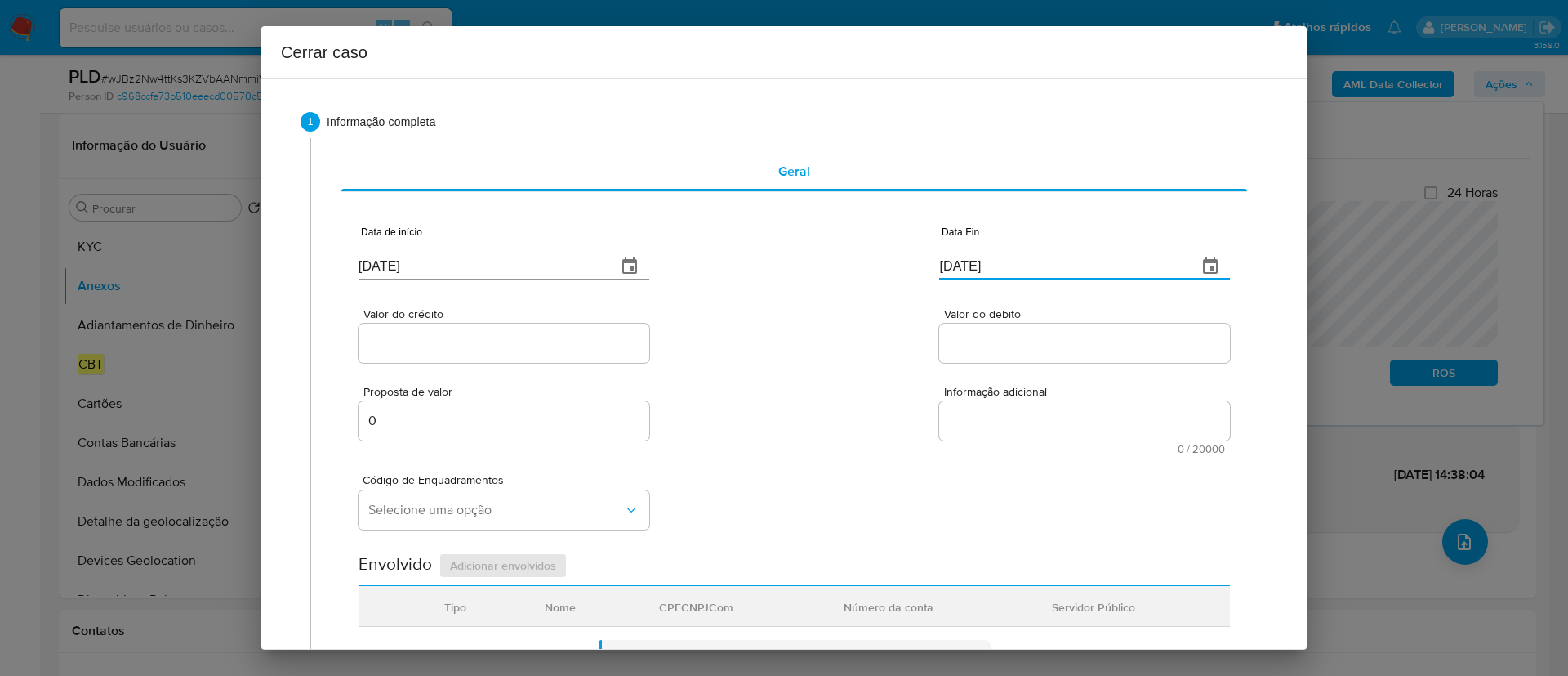
type input "24/08/2025"
click at [818, 333] on div "Valor do crédito Valor do debito" at bounding box center [794, 328] width 872 height 78
click at [458, 338] on input "Valor do crédito" at bounding box center [503, 343] width 291 height 21
paste input "R$210.215"
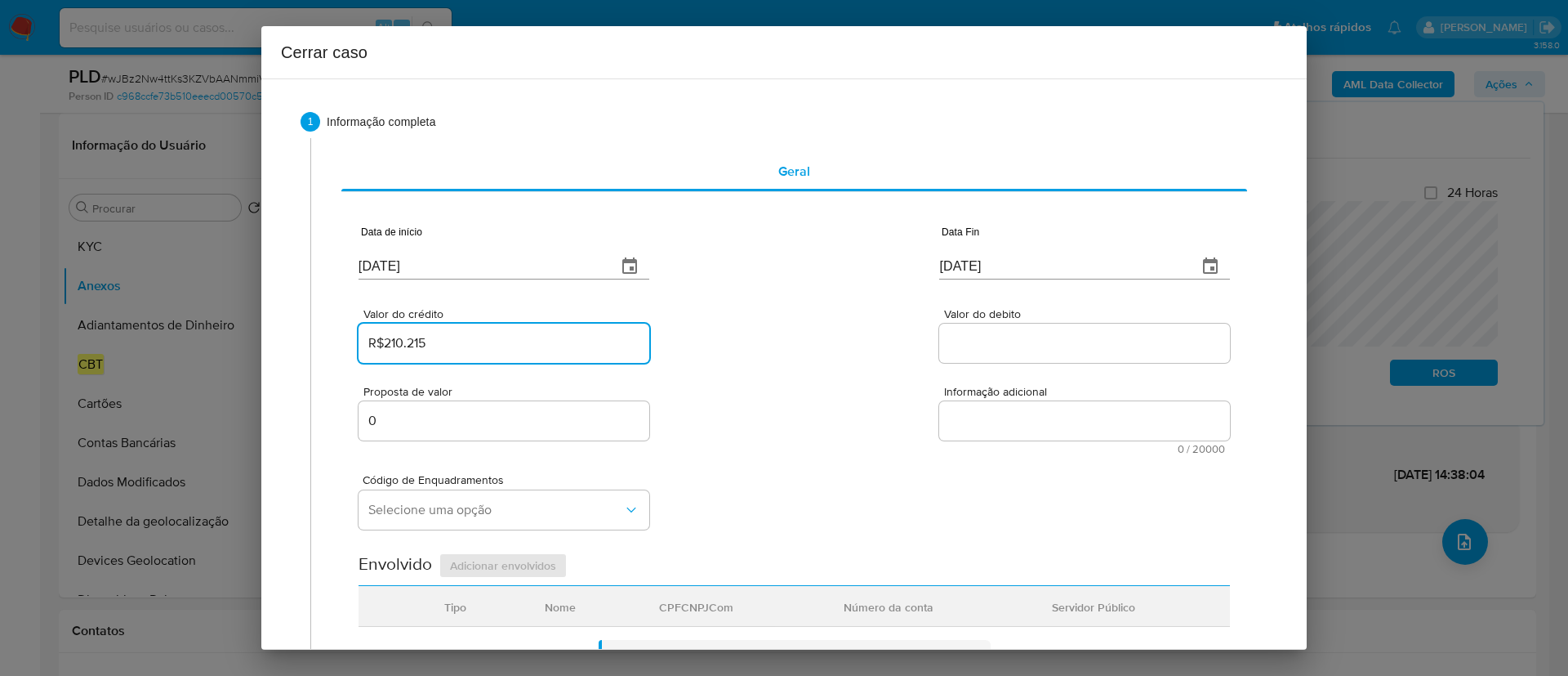
type input "R$210.215"
click at [791, 319] on div "Valor do crédito R$210.215 Valor do debito" at bounding box center [794, 328] width 872 height 78
drag, startPoint x: 1038, startPoint y: 343, endPoint x: 1029, endPoint y: 337, distance: 10.8
click at [1036, 340] on input "Valor do debito" at bounding box center [1084, 343] width 291 height 21
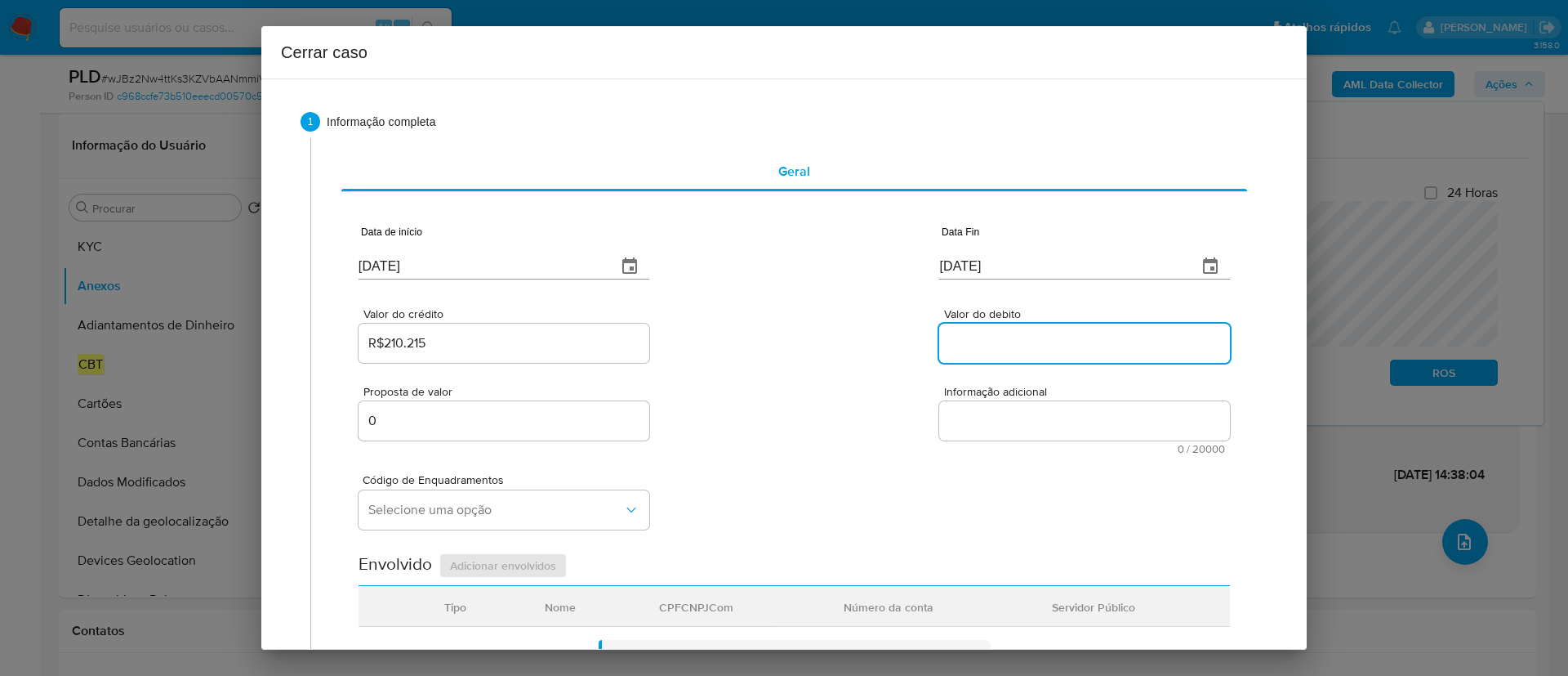
paste input "R$218.841"
type input "R$218.841"
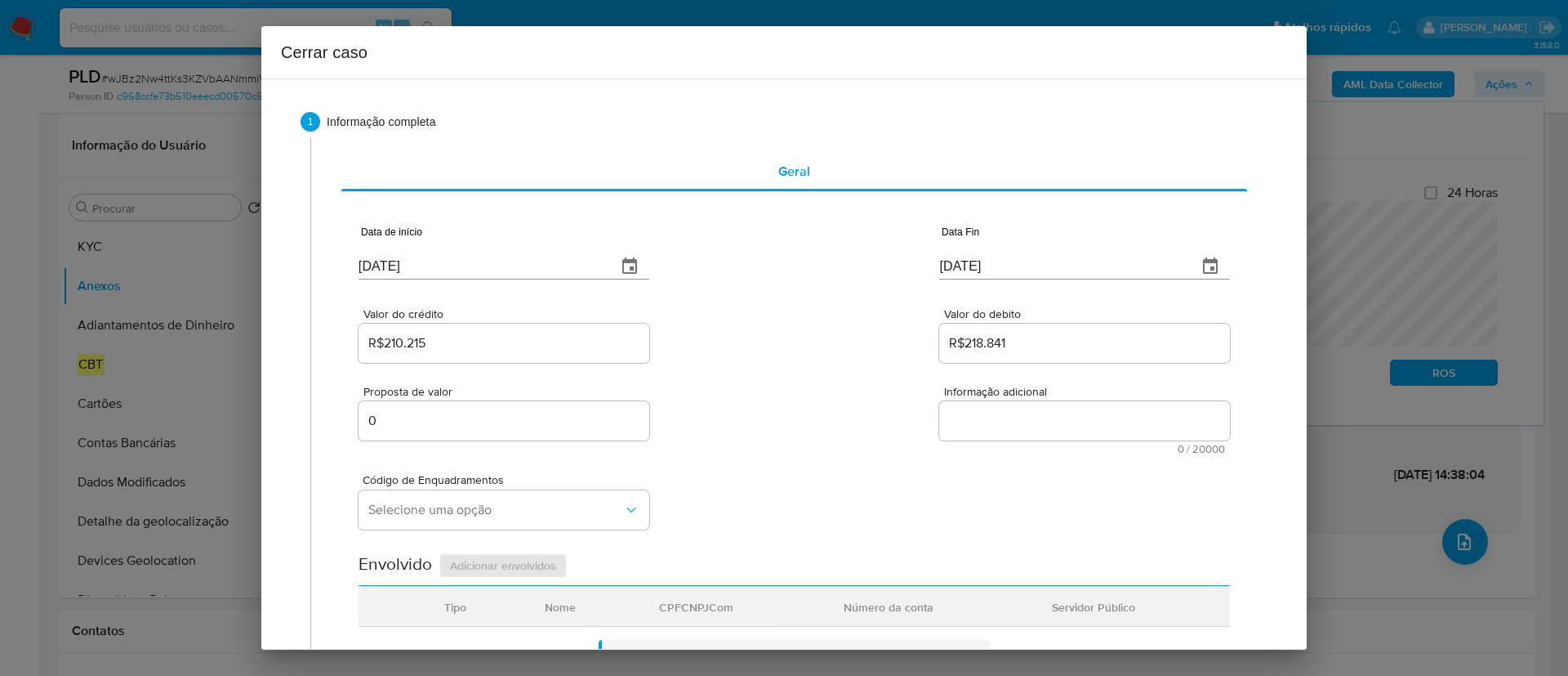
click at [784, 338] on div "Valor do crédito R$210.215 Valor do debito R$218.841" at bounding box center [794, 328] width 872 height 78
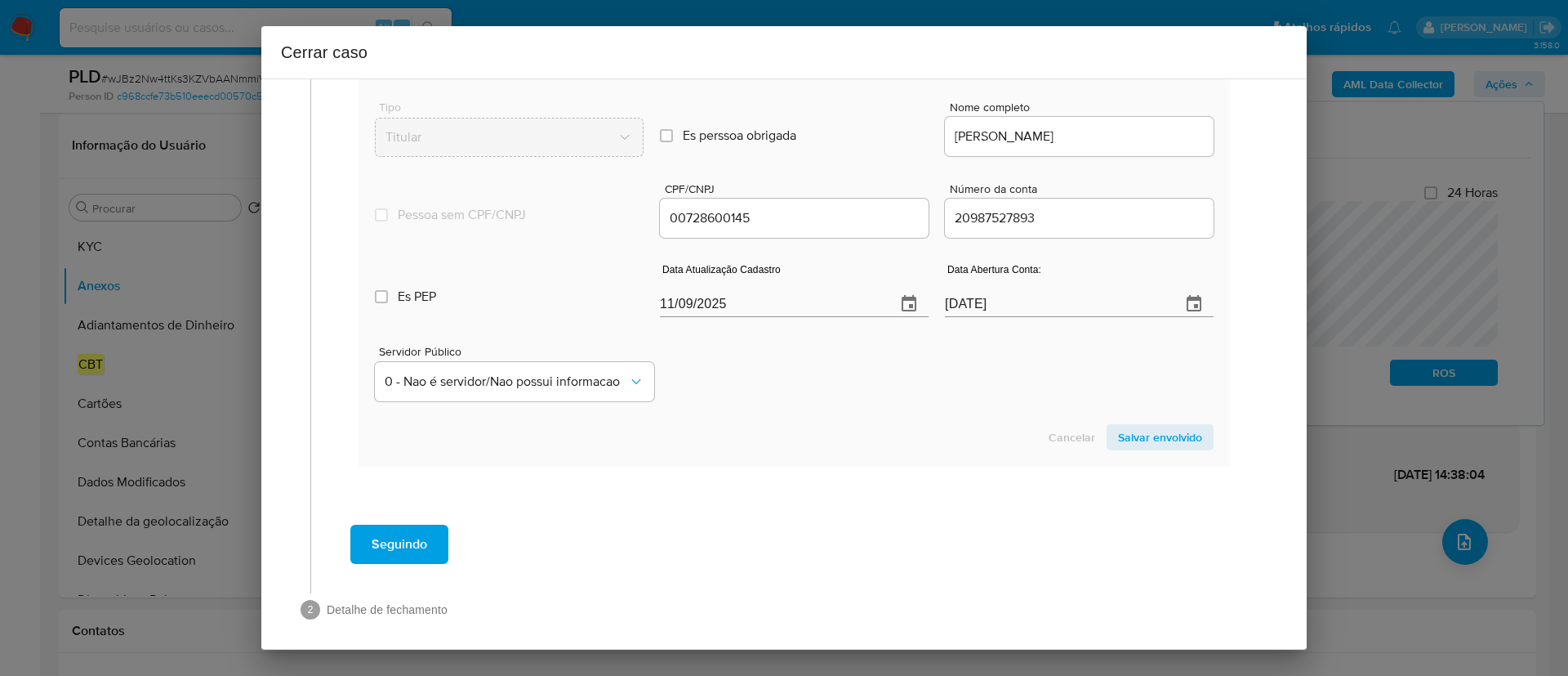
scroll to position [656, 0]
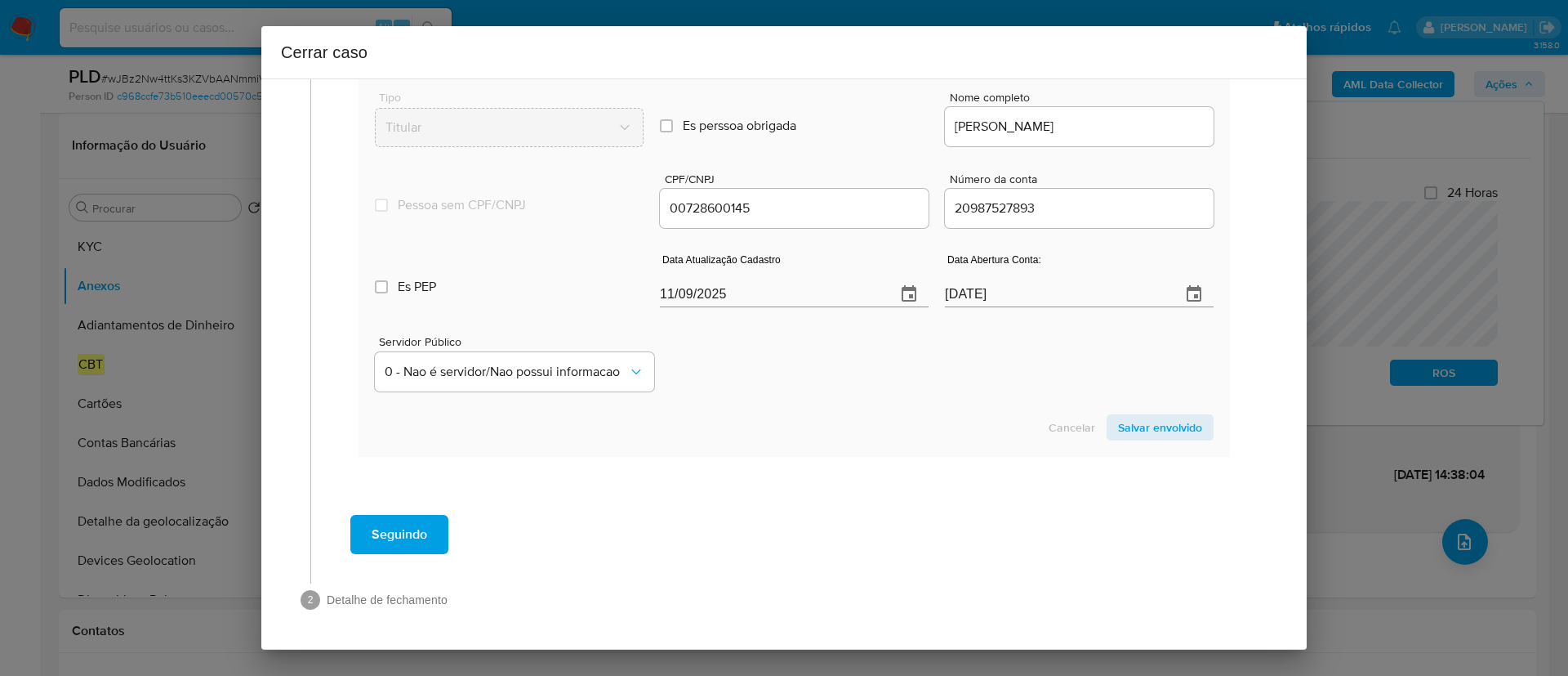
click at [797, 409] on section "Novo envolvido Tipo Titular Es perssoa obrigada Is PObrigada Nome completo THIA…" at bounding box center [794, 247] width 872 height 418
click at [695, 294] on input "11/09/2025" at bounding box center [771, 294] width 223 height 27
click at [693, 294] on input "11/09/2025" at bounding box center [771, 294] width 223 height 27
paste input "07/08"
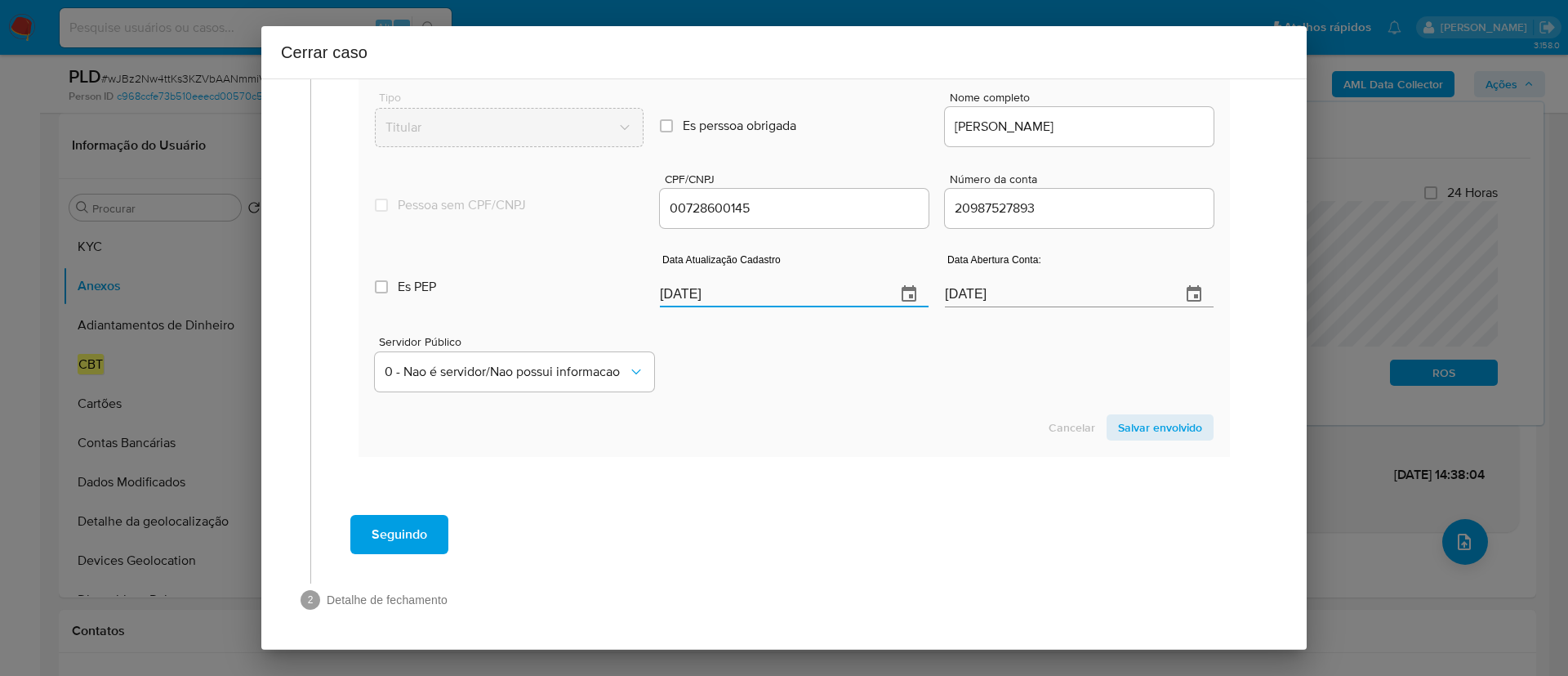
type input "07/08/2025"
click at [844, 381] on div "Servidor Público 0 - Nao é servidor/Nao possui informacao" at bounding box center [794, 357] width 838 height 81
click at [1166, 426] on span "Salvar envolvido" at bounding box center [1159, 427] width 84 height 23
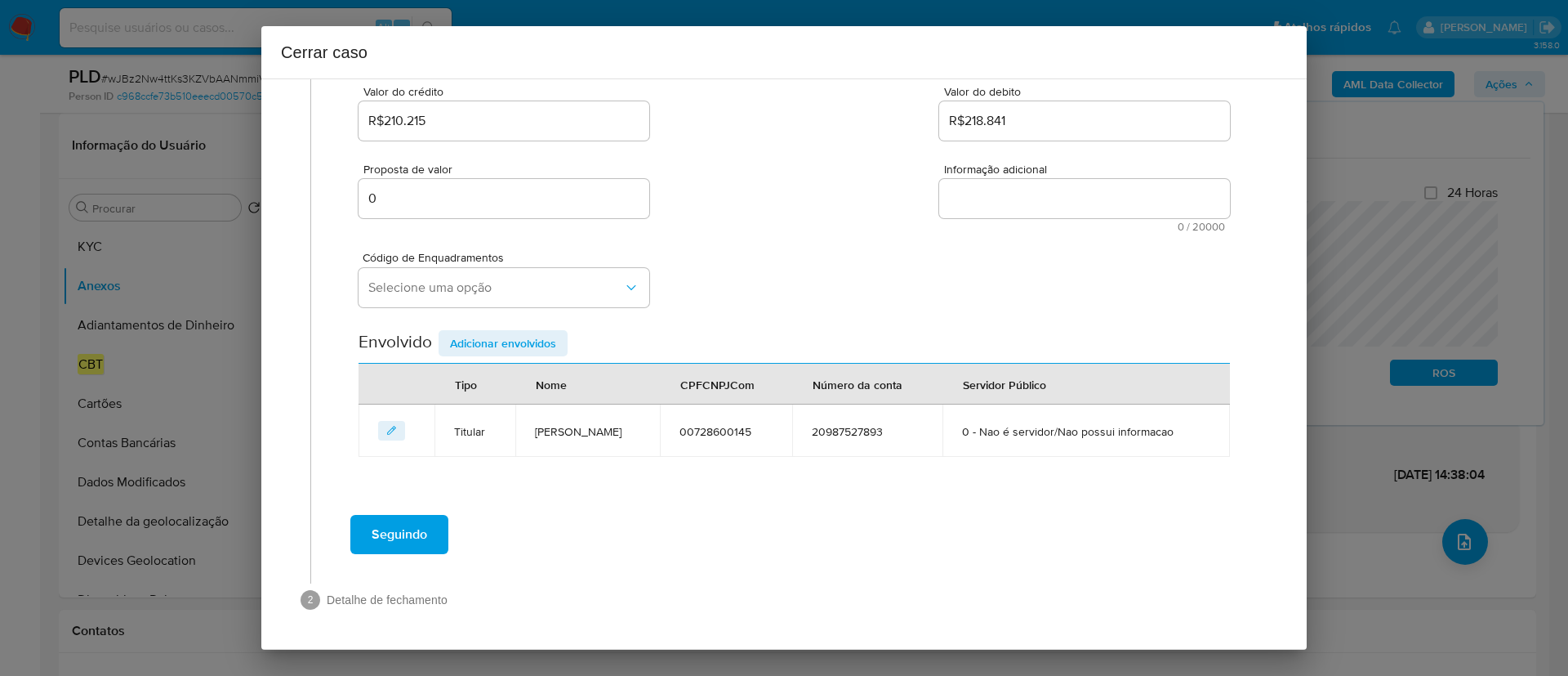
scroll to position [252, 0]
click at [485, 279] on span "Selecione uma opção" at bounding box center [495, 287] width 255 height 16
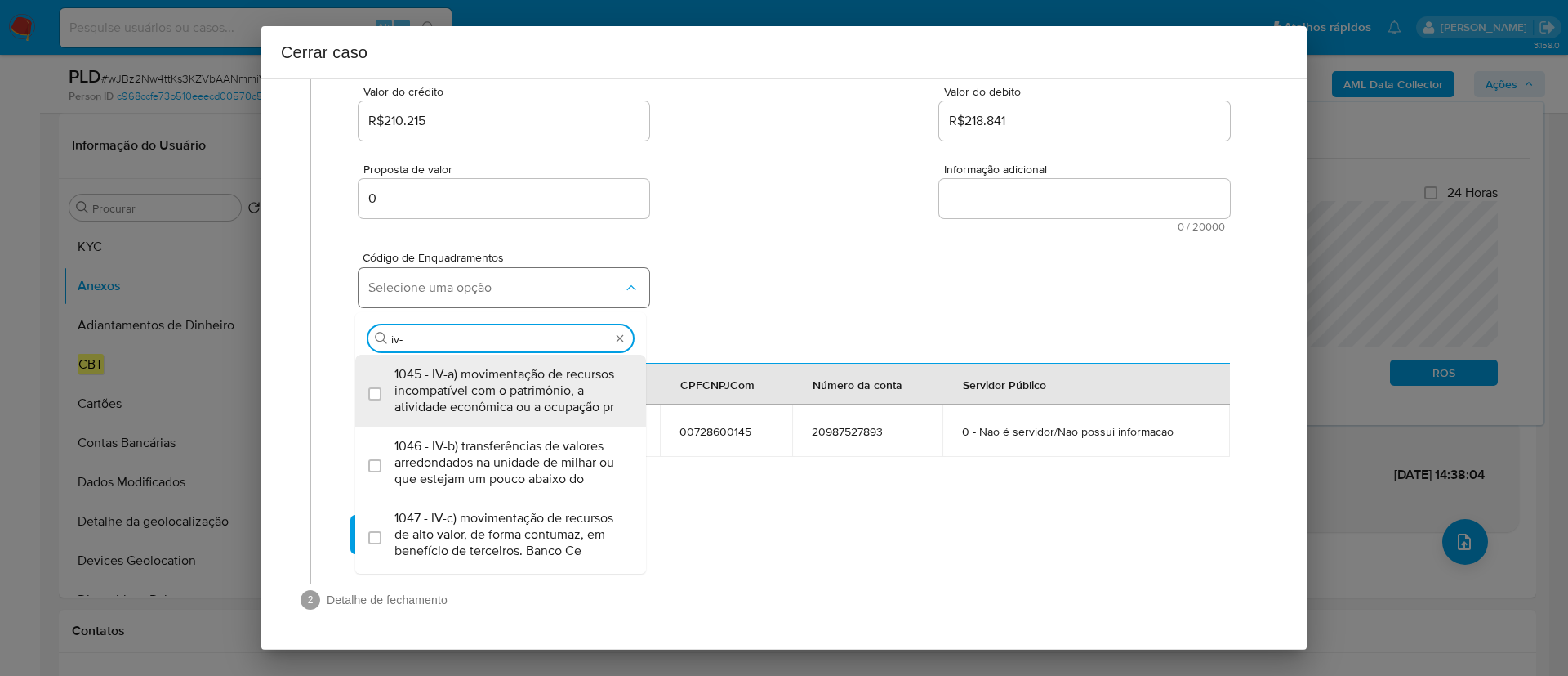
type input "iv-a"
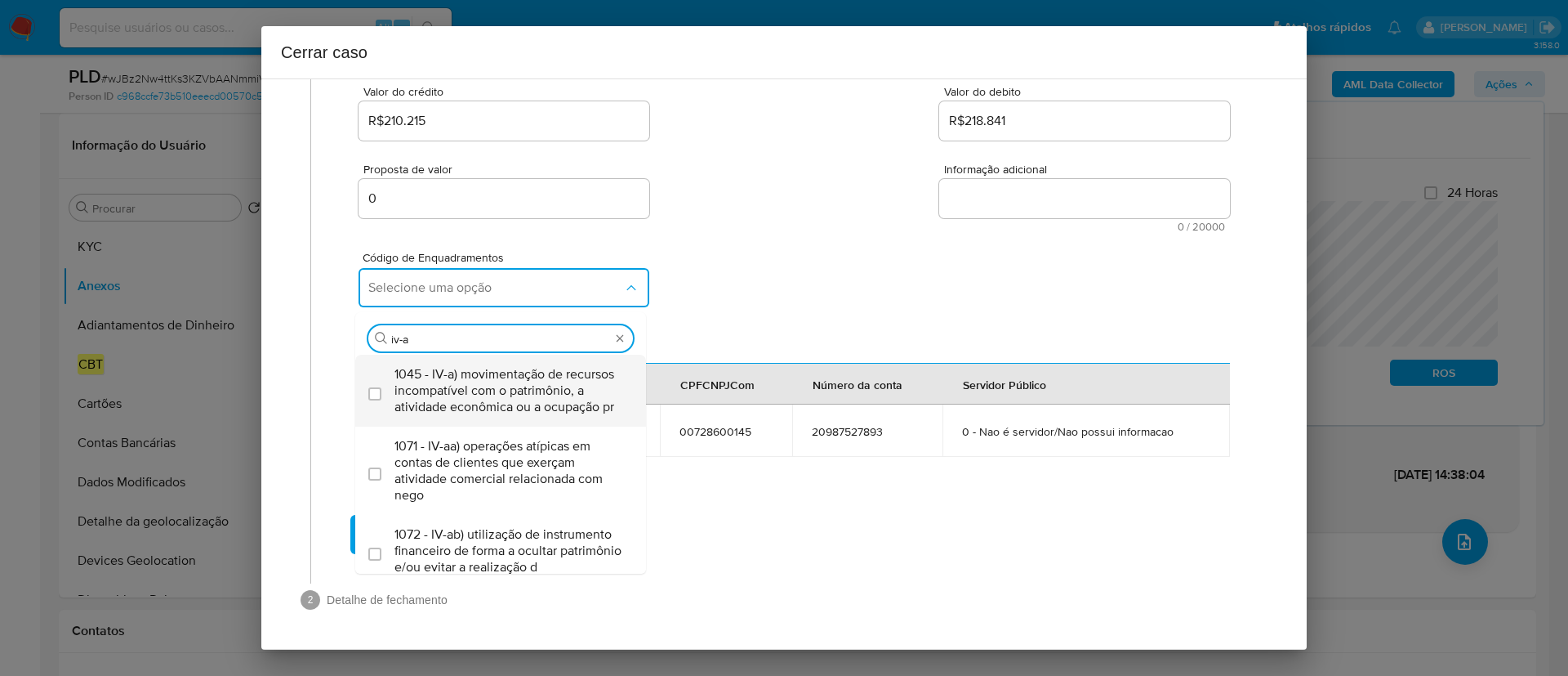
click at [477, 366] on span "1045 - IV-a) movimentação de recursos incompatível com o patrimônio, a atividad…" at bounding box center [509, 391] width 229 height 49
checkbox input "true"
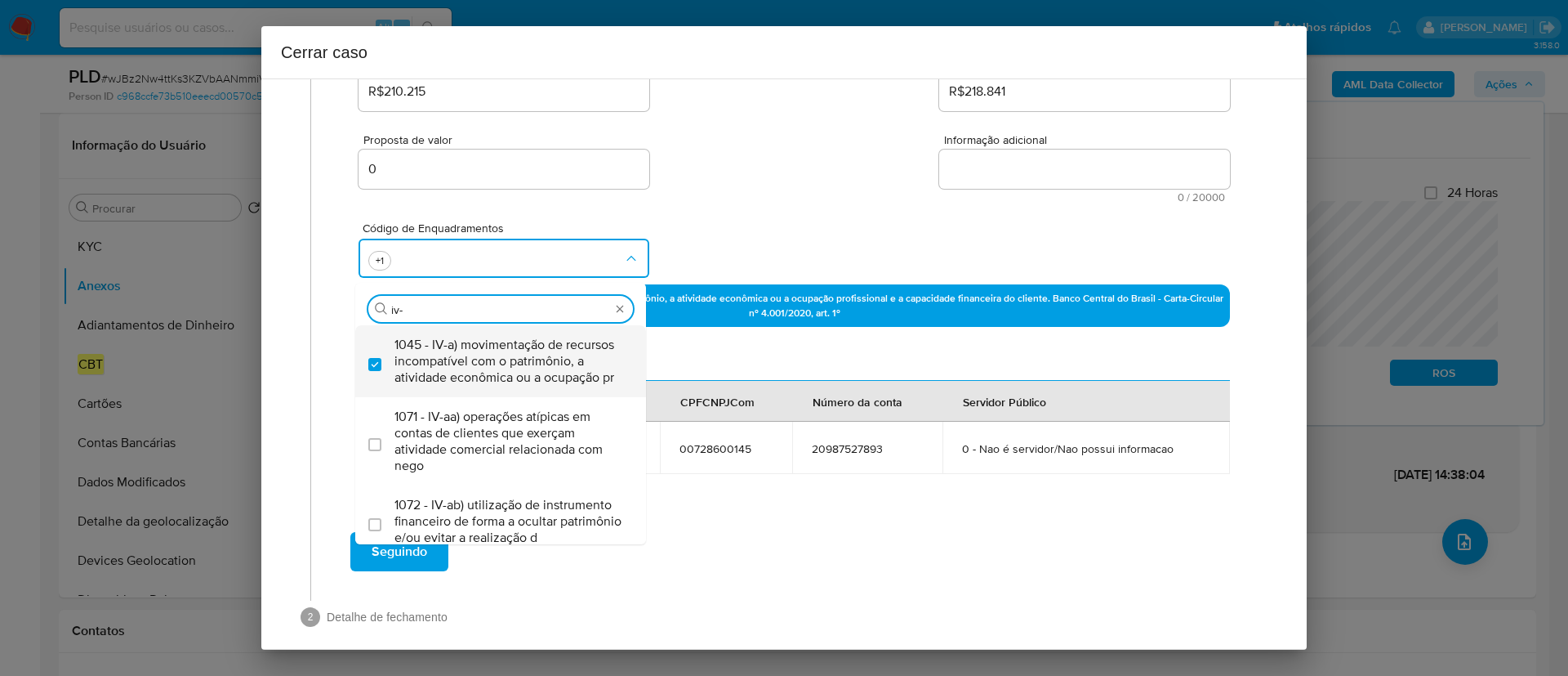
type input "iv-c"
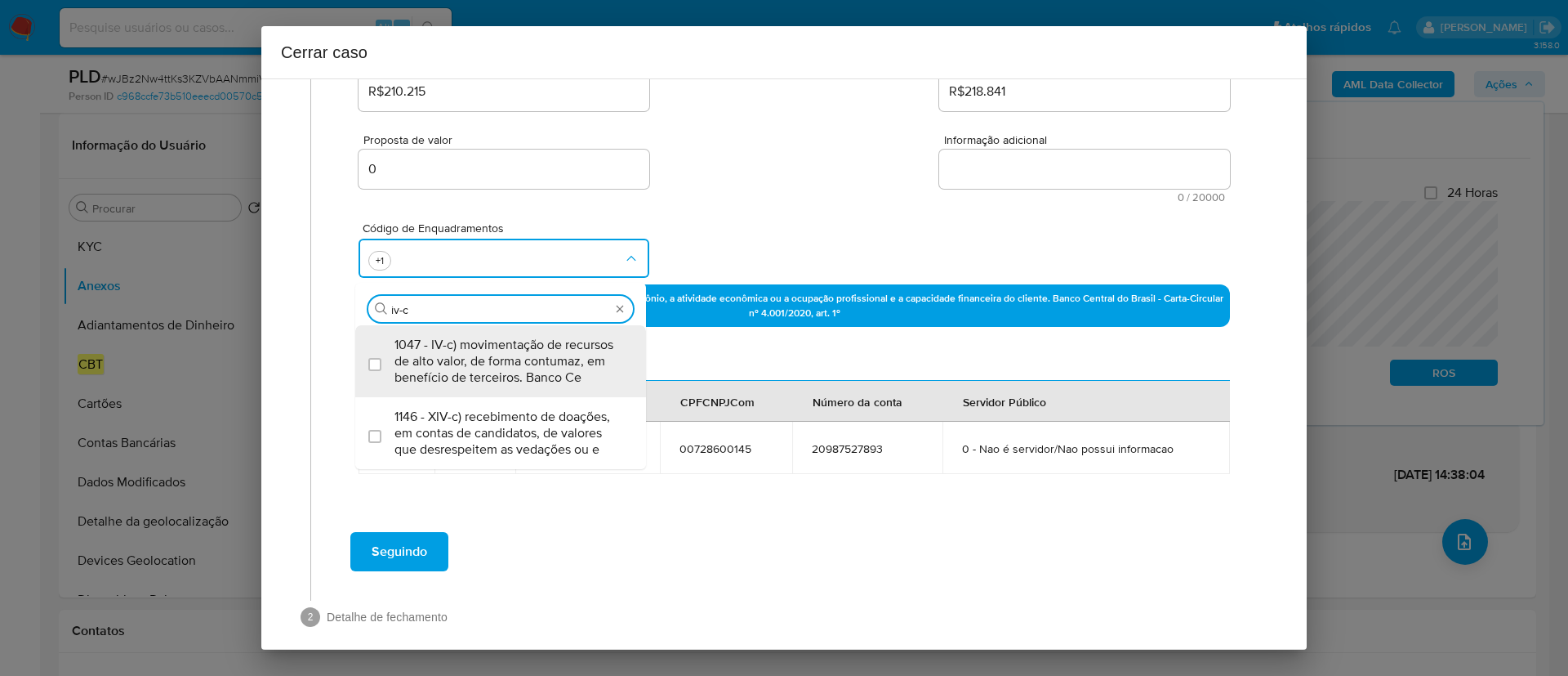
click at [477, 356] on span "1047 - IV-c) movimentação de recursos de alto valor, de forma contumaz, em bene…" at bounding box center [509, 362] width 229 height 49
checkbox input "true"
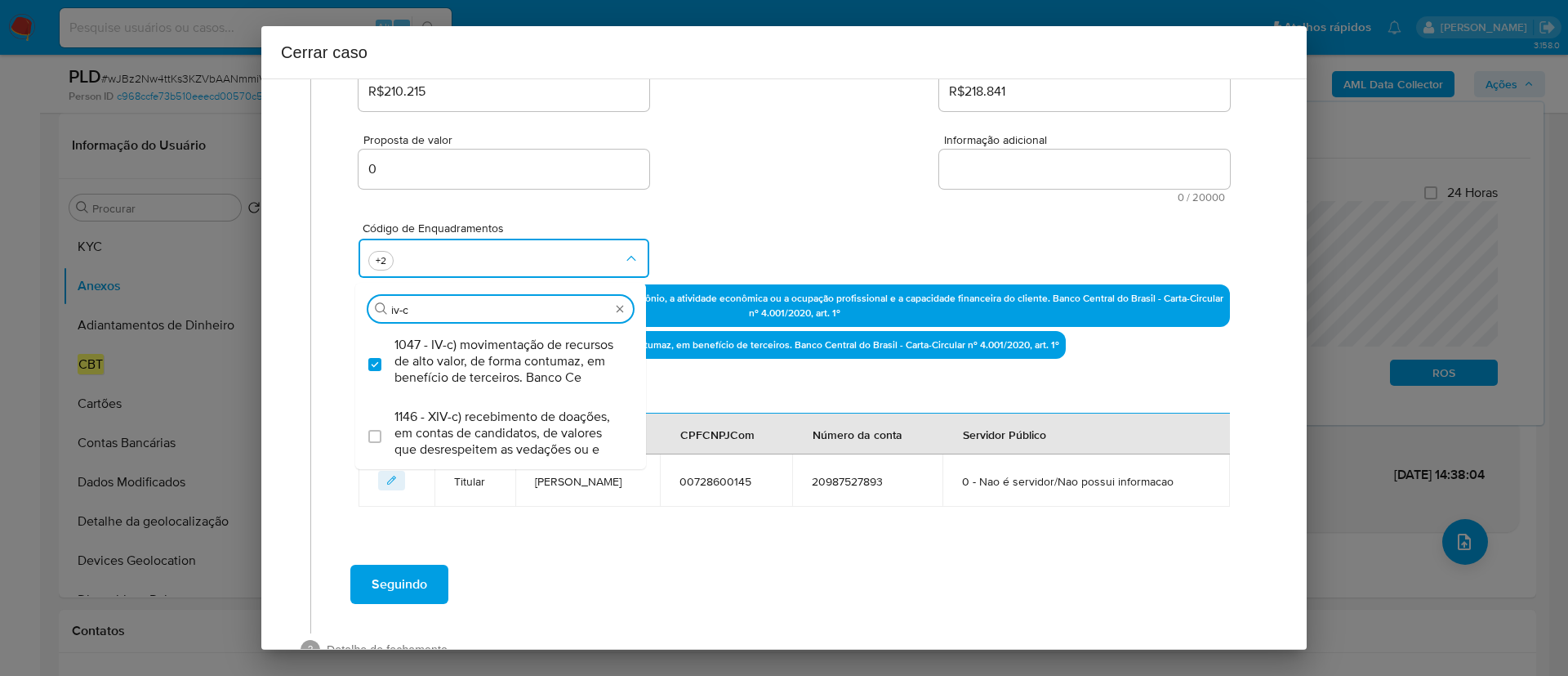
click at [841, 181] on div "Proposta de valor 0 Informação adicional 0 / 20000 20000 caracteres restantes" at bounding box center [794, 158] width 872 height 88
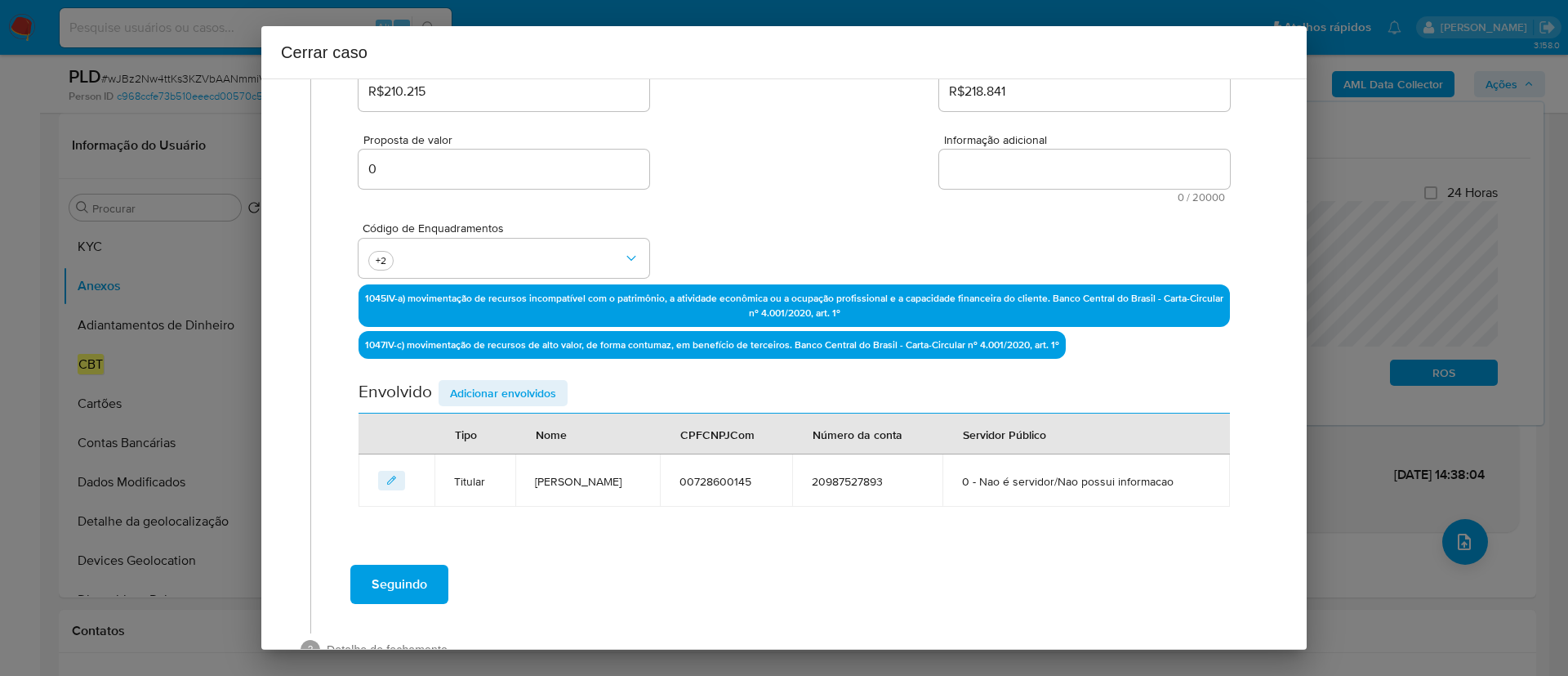
click at [1067, 174] on textarea "Informação adicional" at bounding box center [1084, 169] width 291 height 39
paste textarea "Thiago Henrique Rondon Dos Santos, CPF 00728600145, 39 anos, residente no munic…"
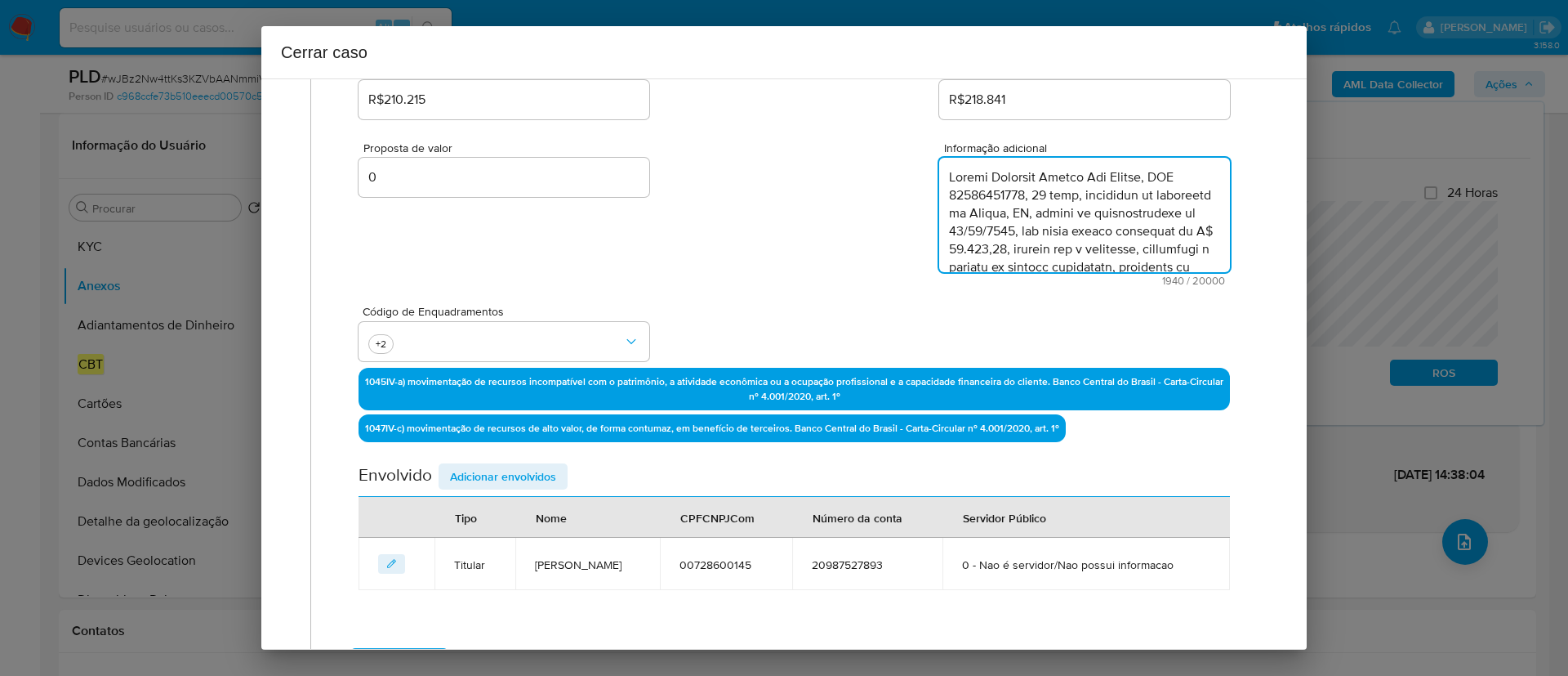
scroll to position [406, 0]
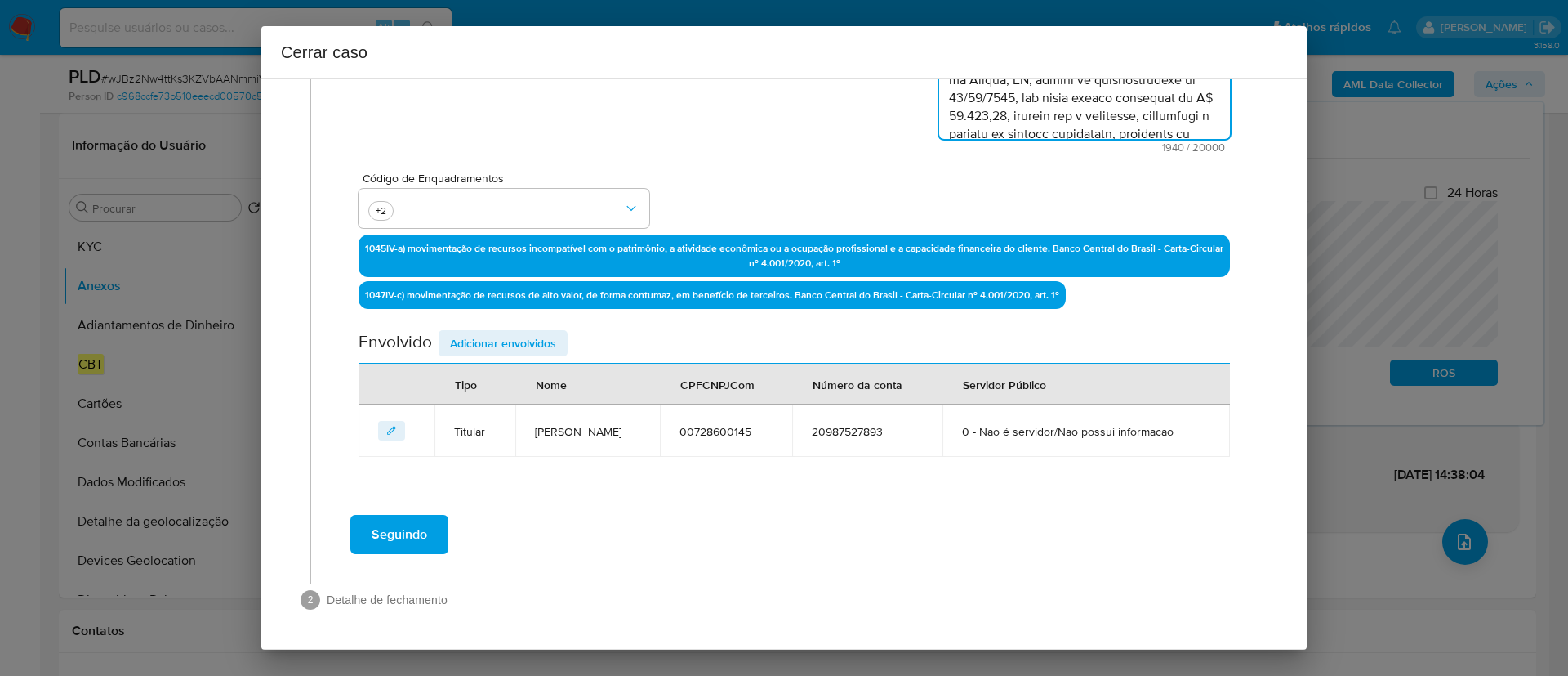
type textarea "Thiago Henrique Rondon Dos Santos, CPF 00728600145, 39 anos, residente no munic…"
click at [530, 331] on span "Adicionar envolvidos" at bounding box center [502, 343] width 106 height 23
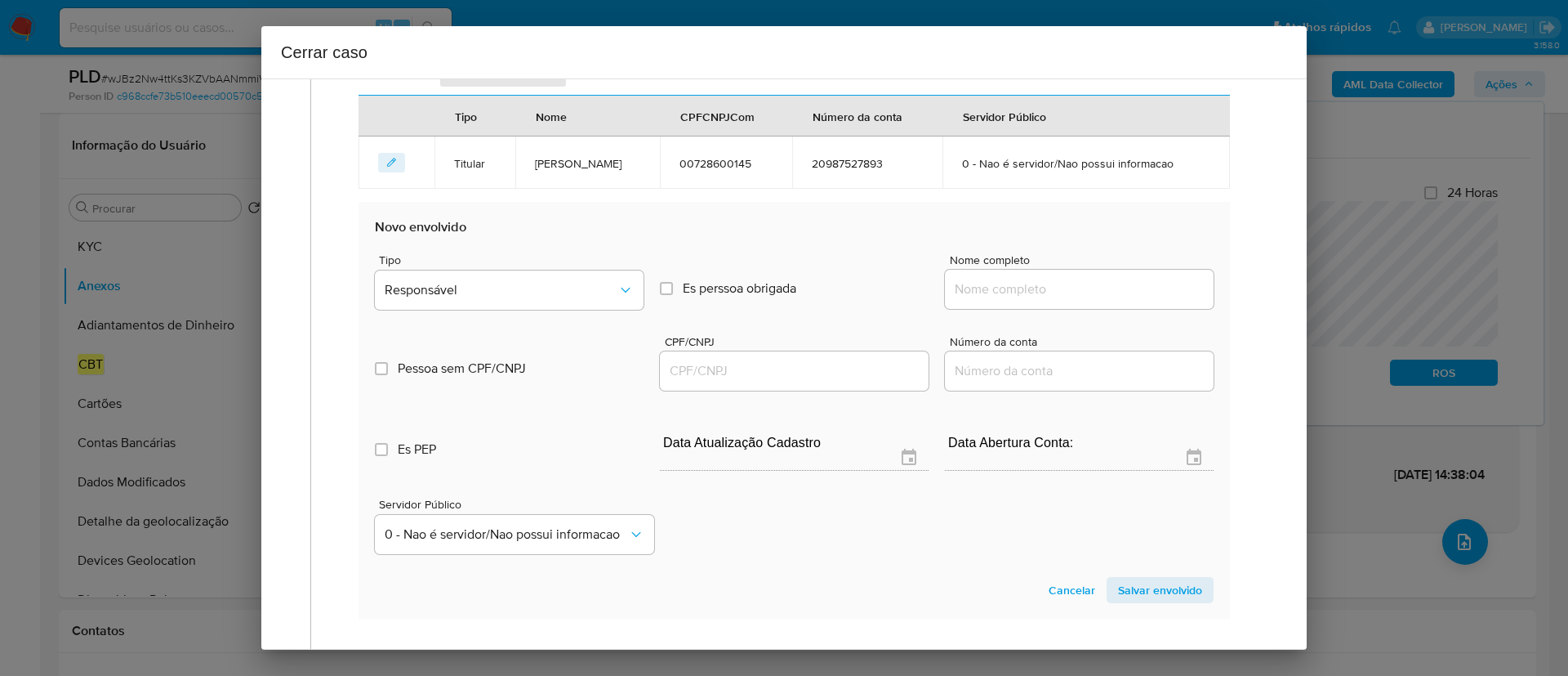
scroll to position [651, 0]
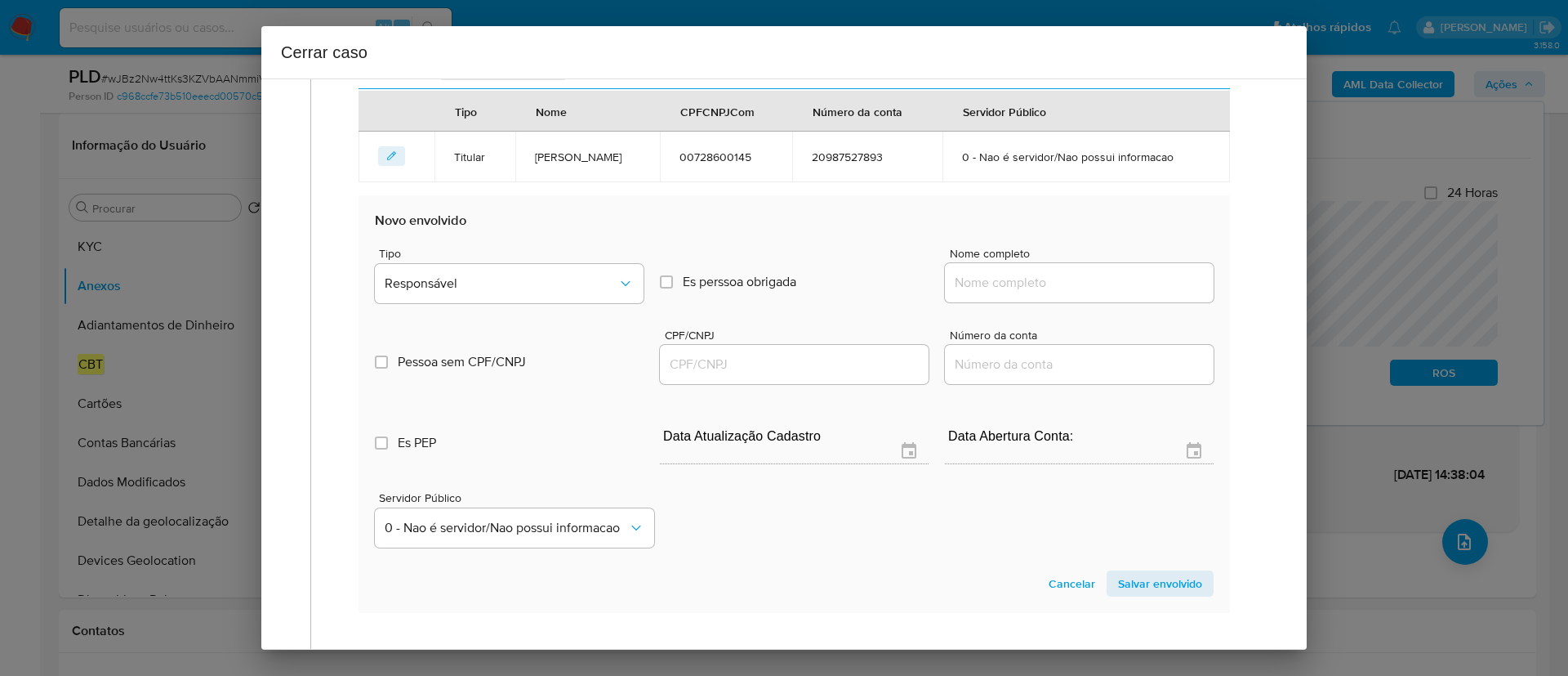
drag, startPoint x: 1058, startPoint y: 320, endPoint x: 1084, endPoint y: 322, distance: 26.1
click at [1059, 294] on input "Nome completo" at bounding box center [1079, 282] width 269 height 21
paste input "ON Energy Solar Ltda, 44217397000143"
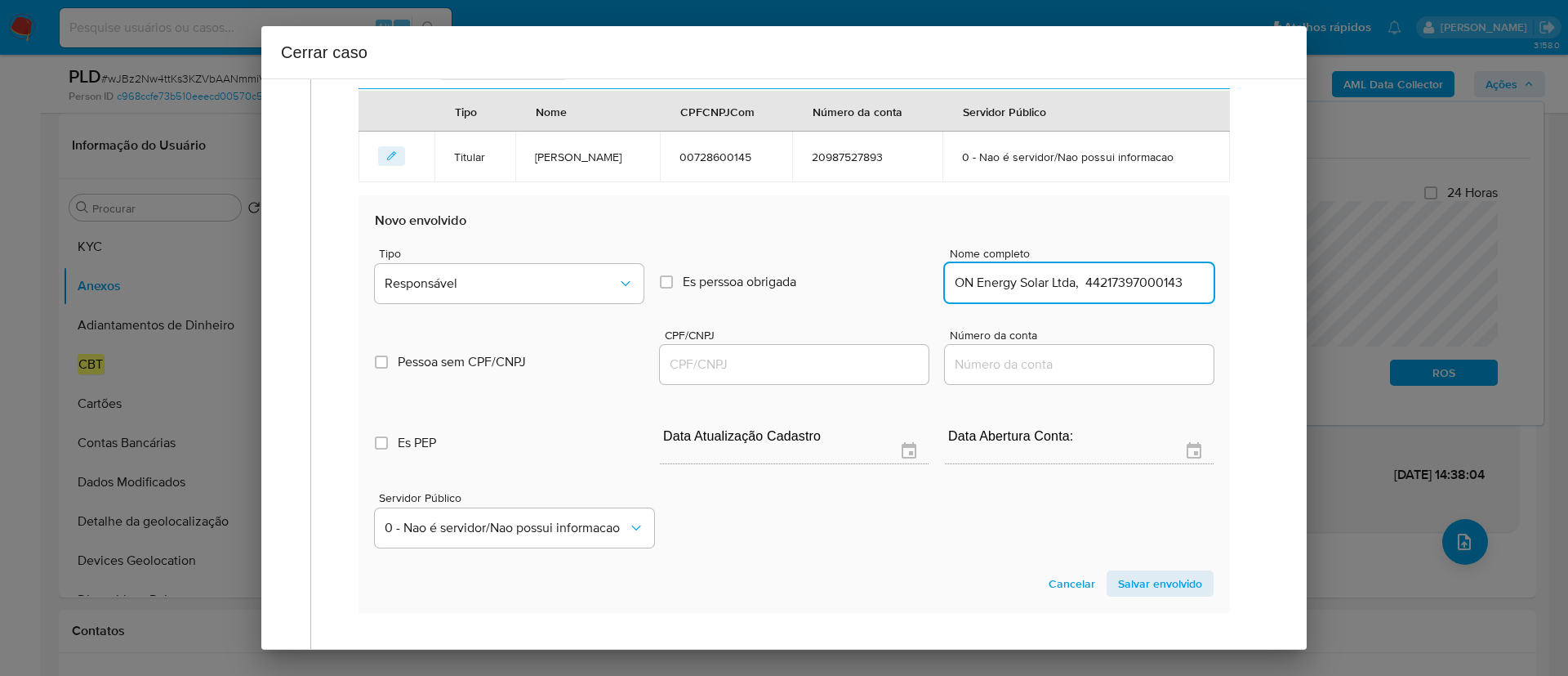
click at [1135, 294] on input "ON Energy Solar Ltda, 44217397000143" at bounding box center [1079, 282] width 269 height 21
type input "ON Energy Solar Ltda,"
drag, startPoint x: 814, startPoint y: 397, endPoint x: 978, endPoint y: 348, distance: 171.2
click at [814, 375] on input "CPF/CNPJ" at bounding box center [794, 365] width 269 height 21
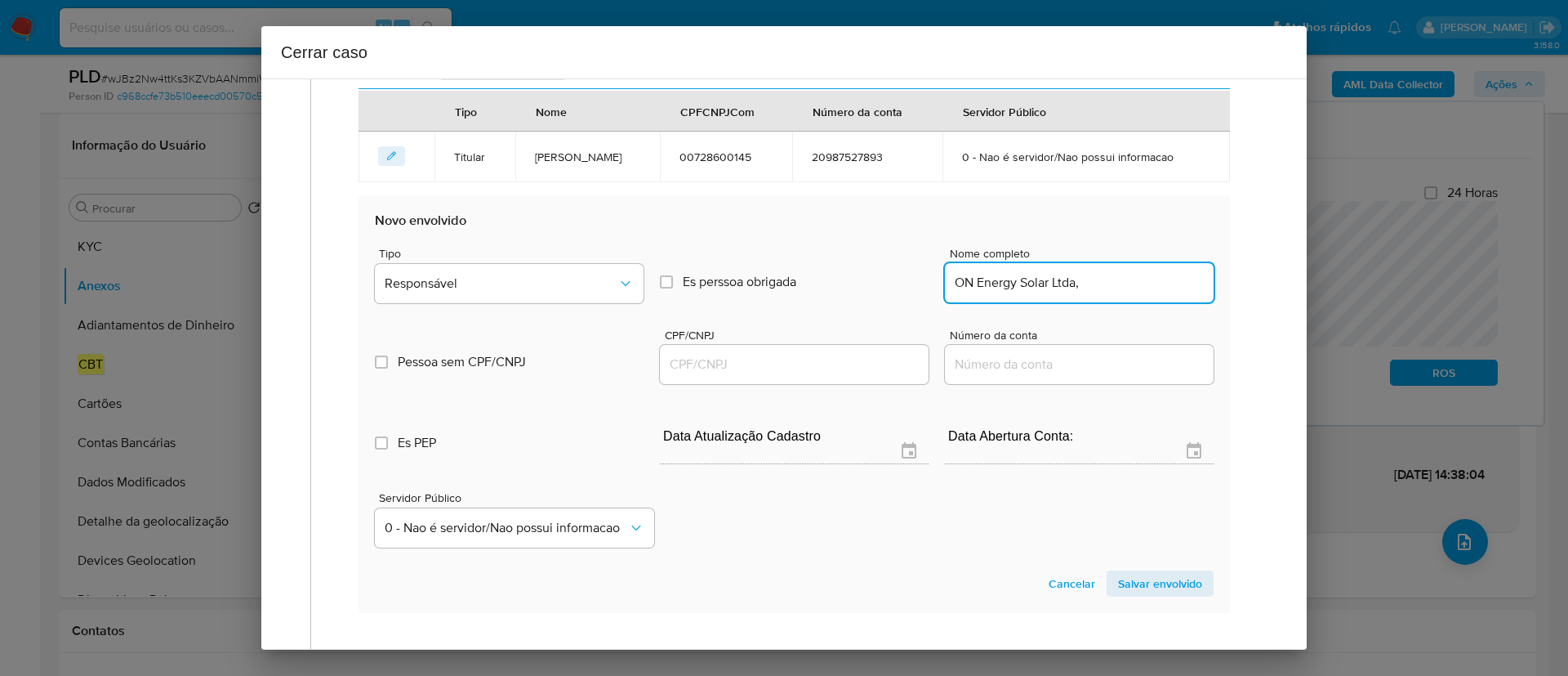
paste input "44217397000143"
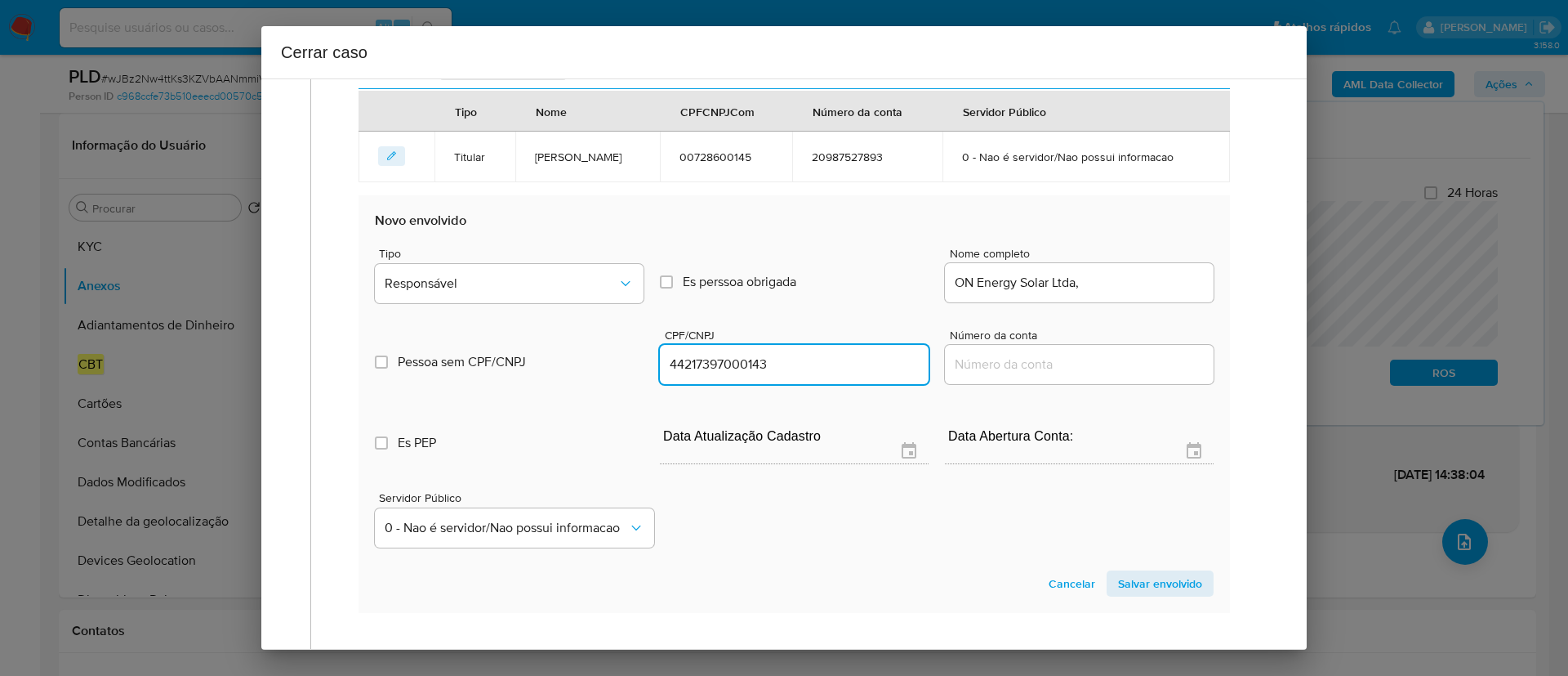
type input "44217397000143"
click at [1127, 294] on input "ON Energy Solar Ltda," at bounding box center [1079, 282] width 269 height 21
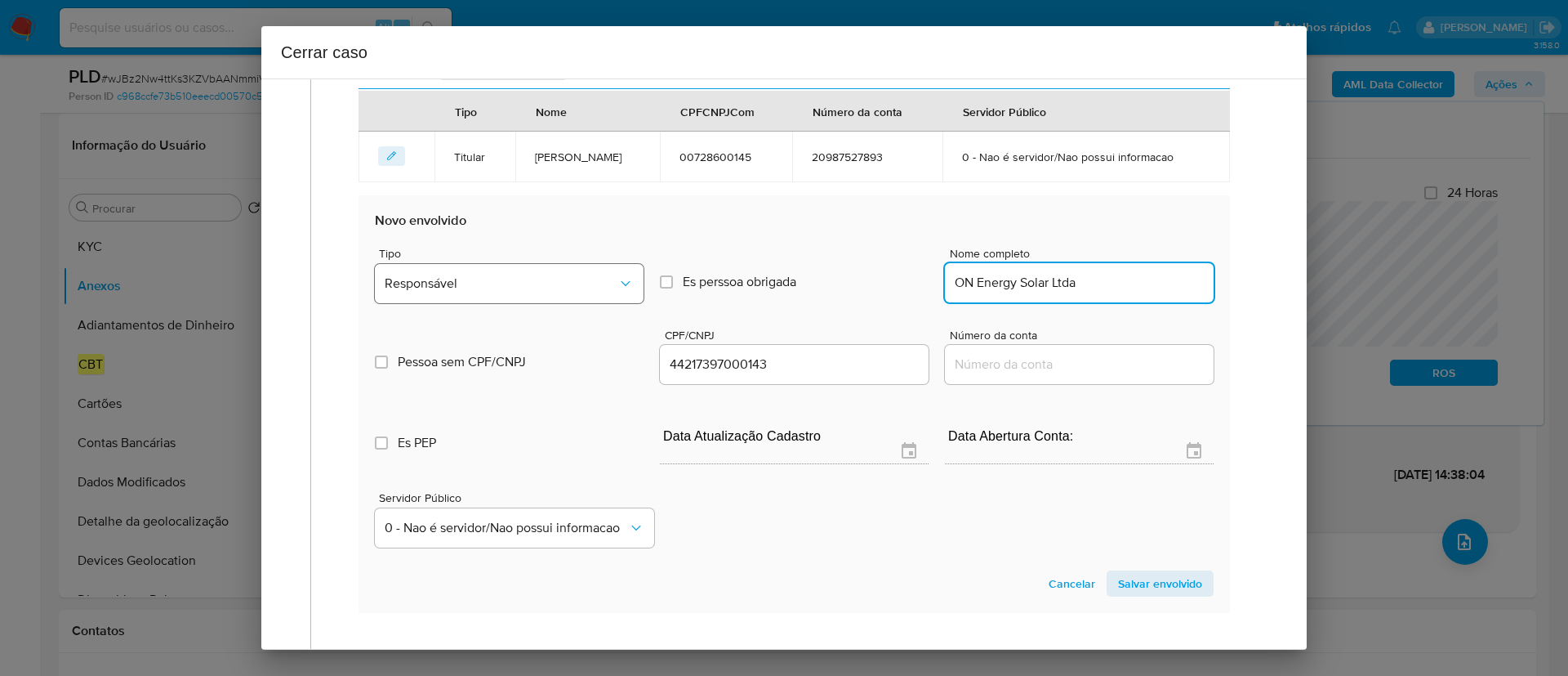
type input "ON Energy Solar Ltda"
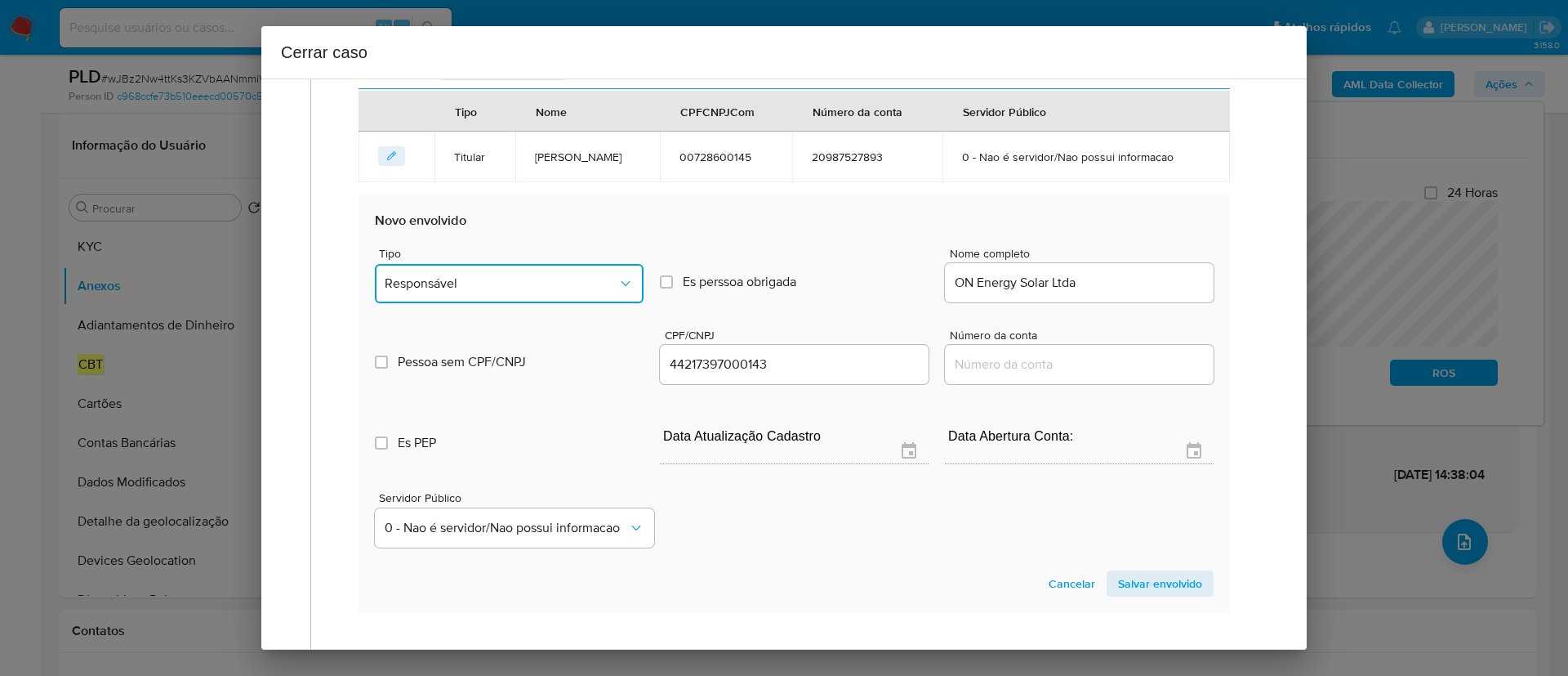
click at [494, 292] on span "Responsável" at bounding box center [501, 283] width 233 height 16
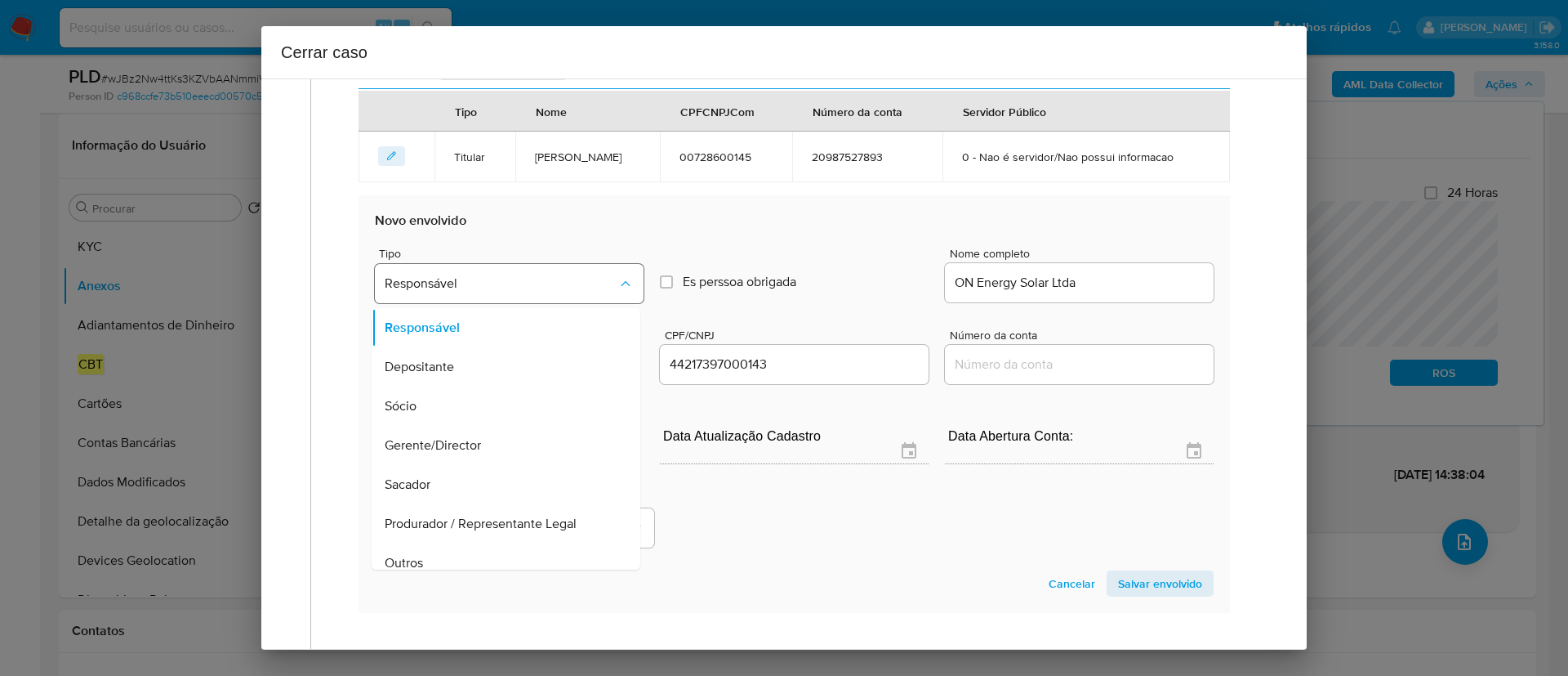
scroll to position [653, 0]
click at [1141, 593] on span "Salvar envolvido" at bounding box center [1159, 580] width 84 height 23
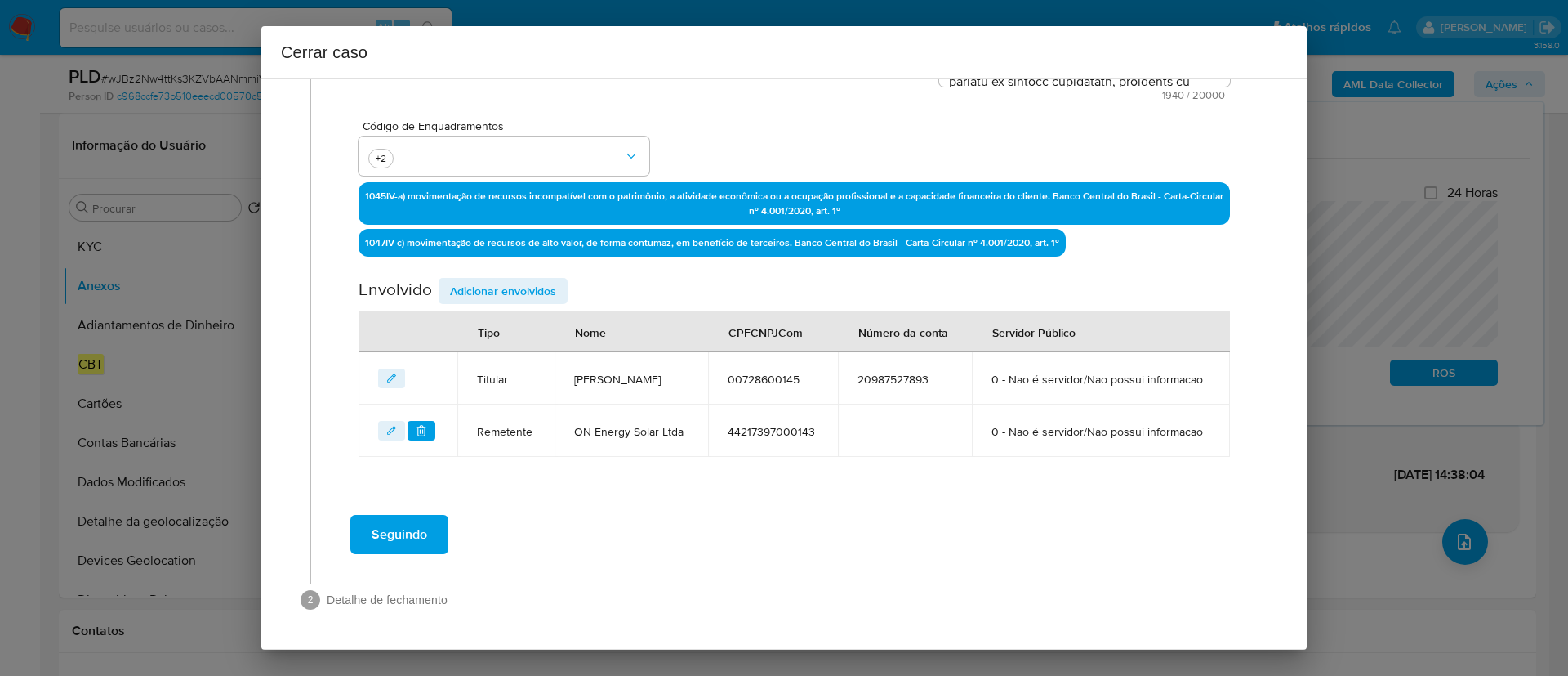
click at [482, 279] on span "Adicionar envolvidos" at bounding box center [502, 291] width 106 height 23
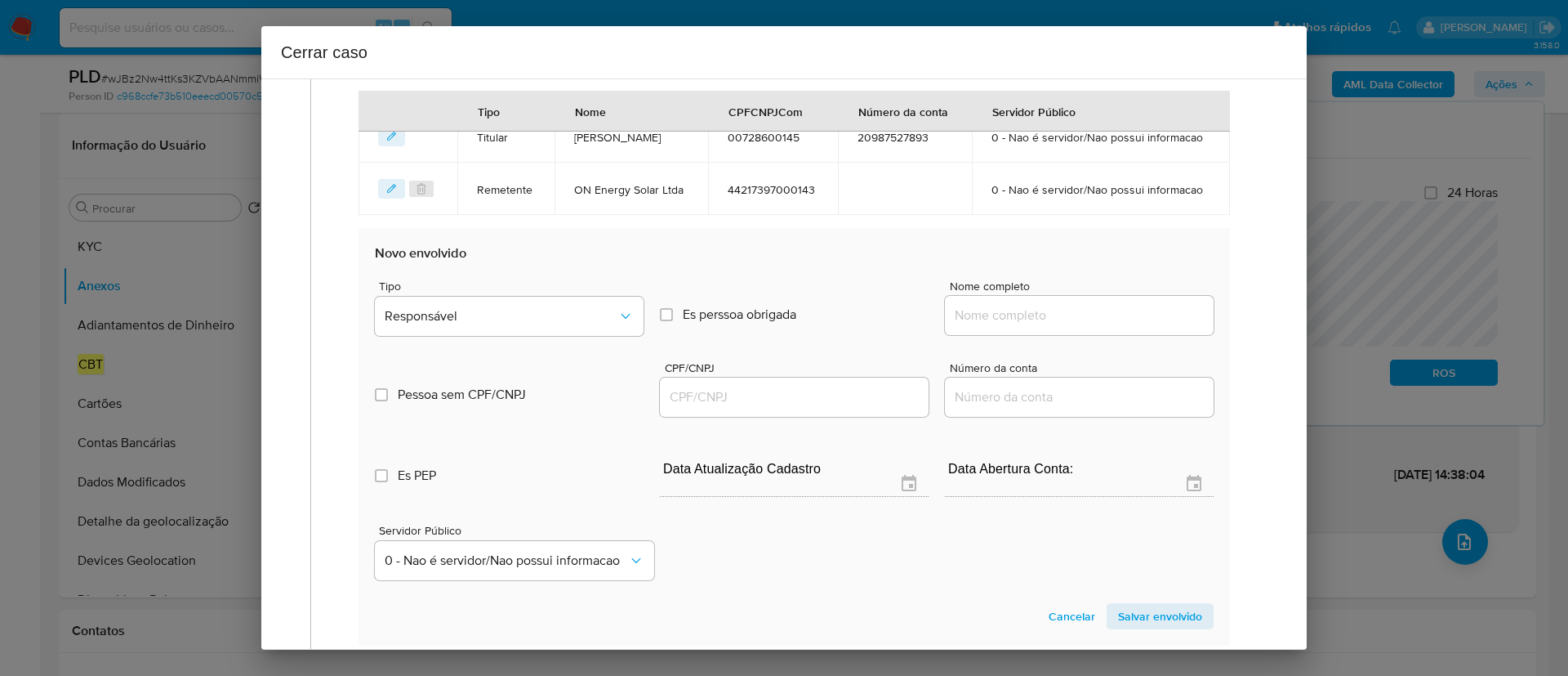
scroll to position [841, 0]
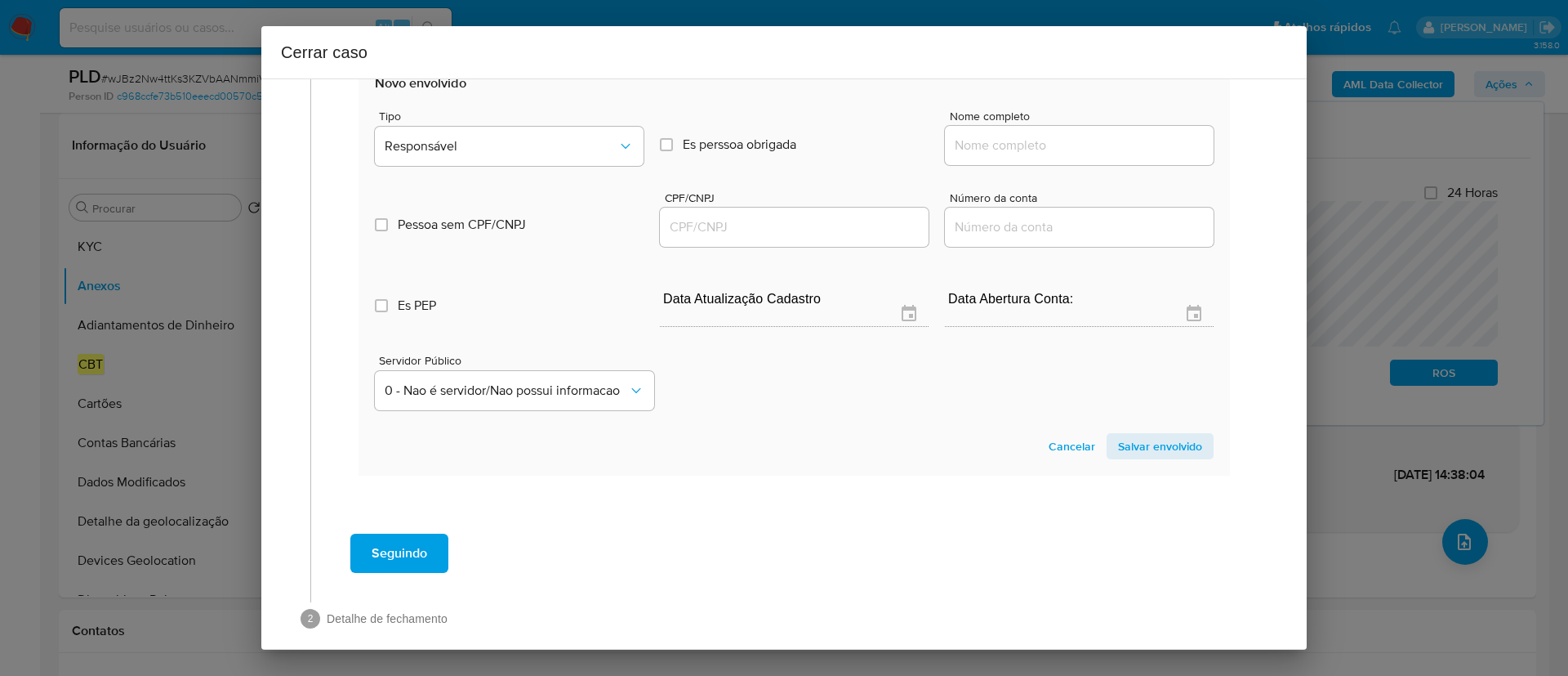
drag, startPoint x: 1016, startPoint y: 186, endPoint x: 1084, endPoint y: 194, distance: 68.5
click at [1016, 156] on input "Nome completo" at bounding box center [1079, 145] width 269 height 21
paste input "Ricardo Garcia Barbosa, 00409552143"
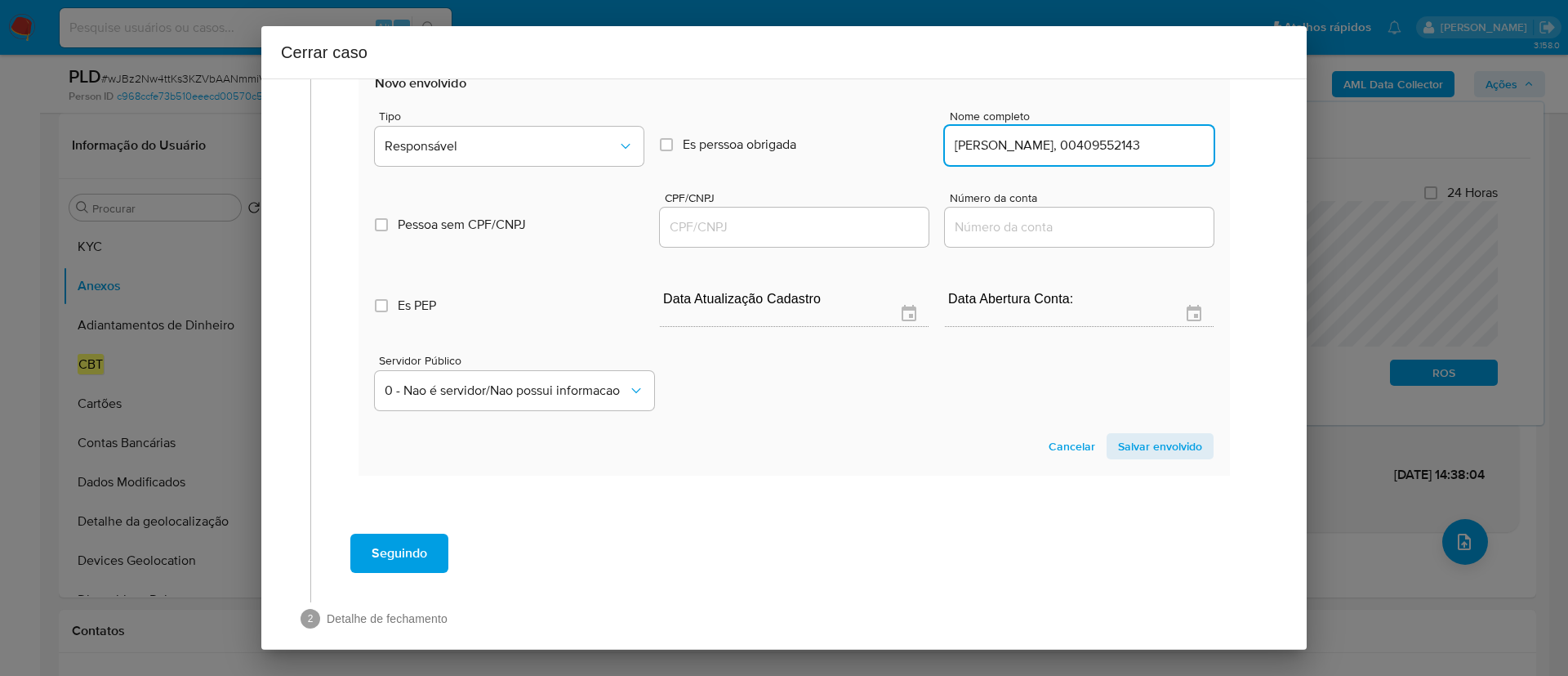
click at [1136, 156] on input "Ricardo Garcia Barbosa, 00409552143" at bounding box center [1079, 145] width 269 height 21
type input "Ricardo Garcia Barbosa,"
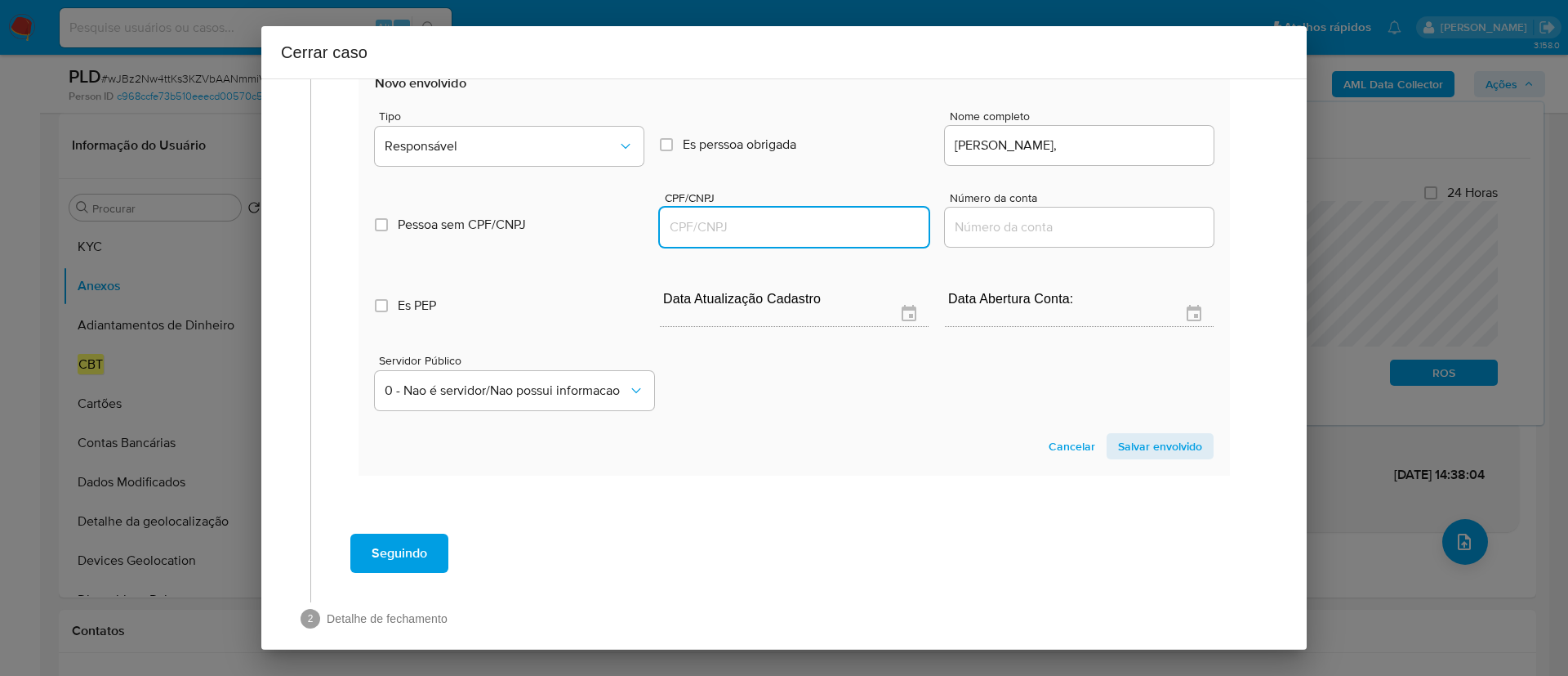
drag, startPoint x: 791, startPoint y: 269, endPoint x: 1070, endPoint y: 229, distance: 281.9
click at [791, 238] on input "CPF/CNPJ" at bounding box center [794, 227] width 269 height 21
paste input "00409552143"
type input "409552143"
click at [1119, 165] on div "Ricardo Garcia Barbosa," at bounding box center [1079, 145] width 269 height 39
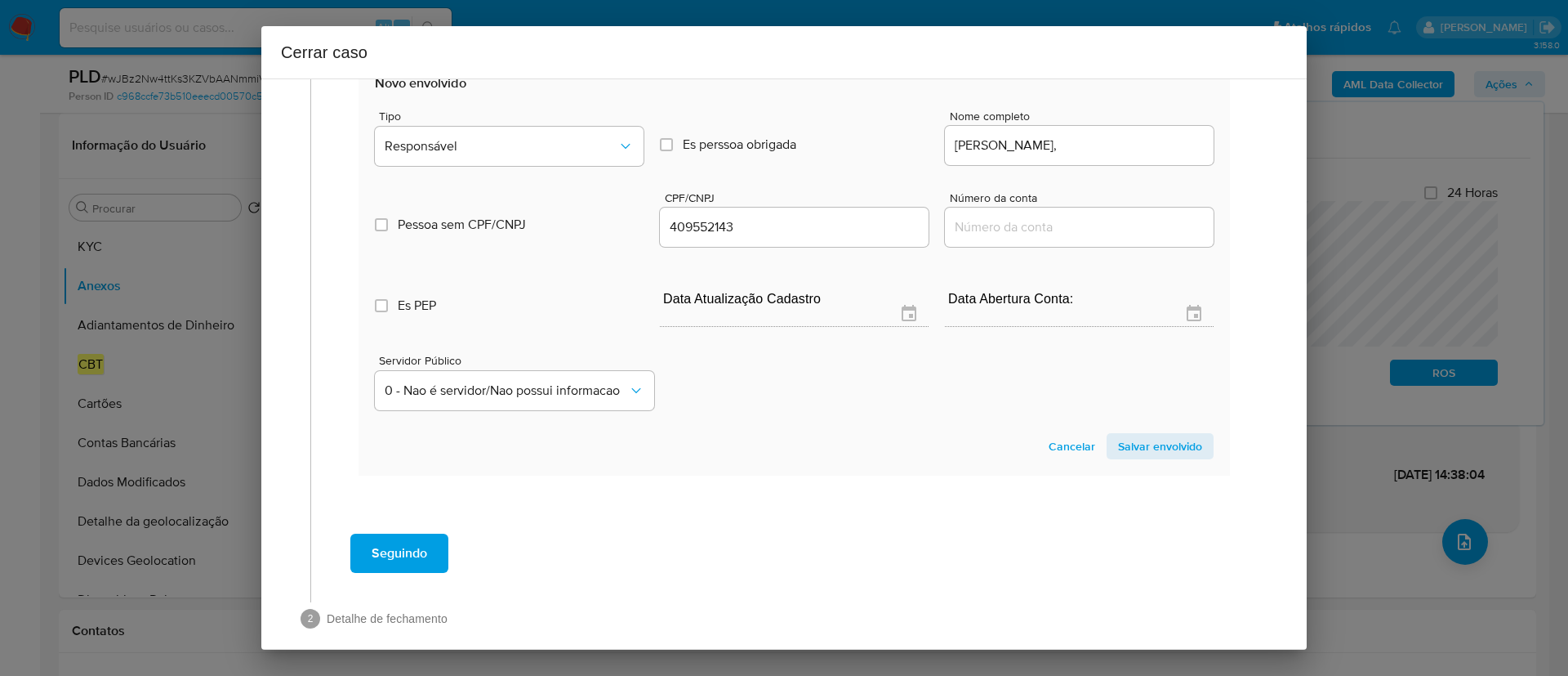
click at [1126, 156] on input "Ricardo Garcia Barbosa," at bounding box center [1079, 145] width 269 height 21
type input "Ricardo Garcia Barbosa,"
type input "00409552143"
type input "Ricardo Garcia Barbosa"
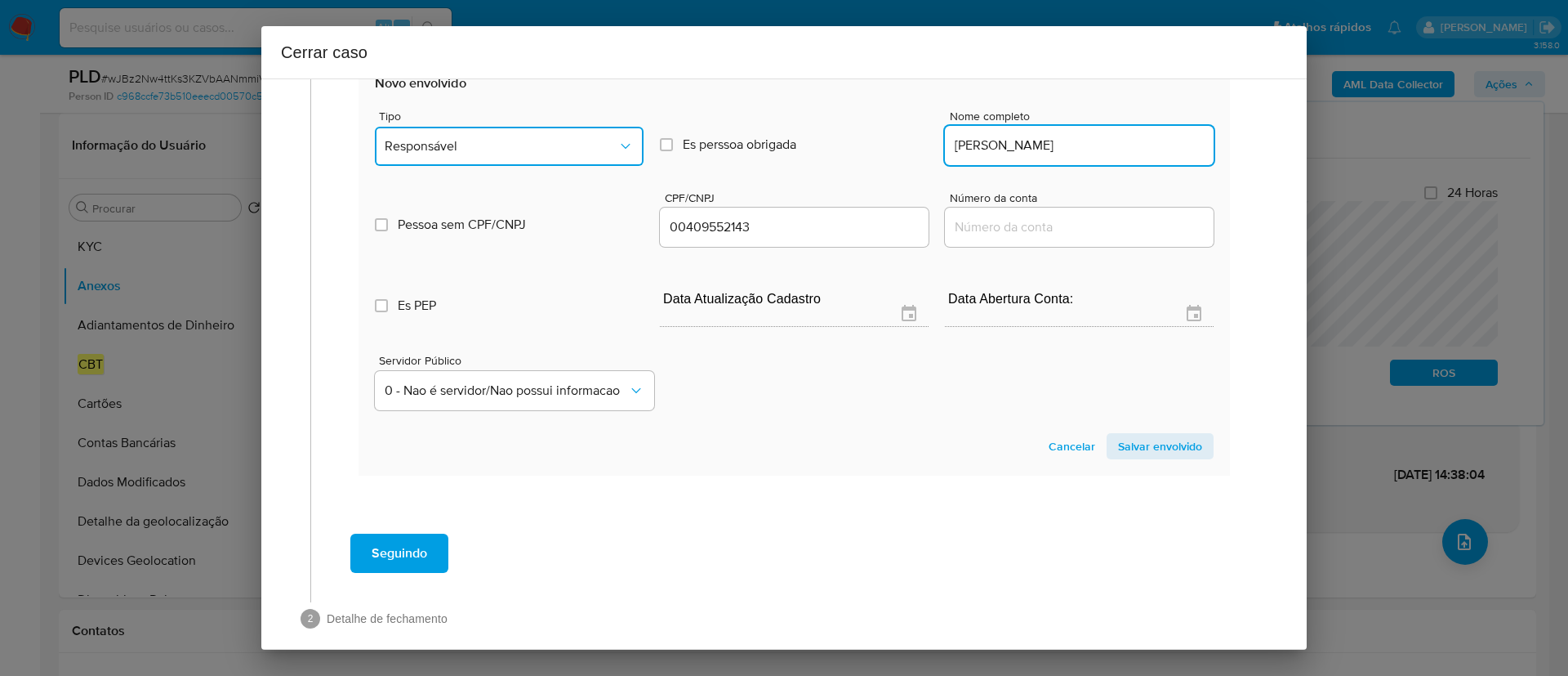
click at [526, 154] on span "Responsável" at bounding box center [501, 146] width 233 height 16
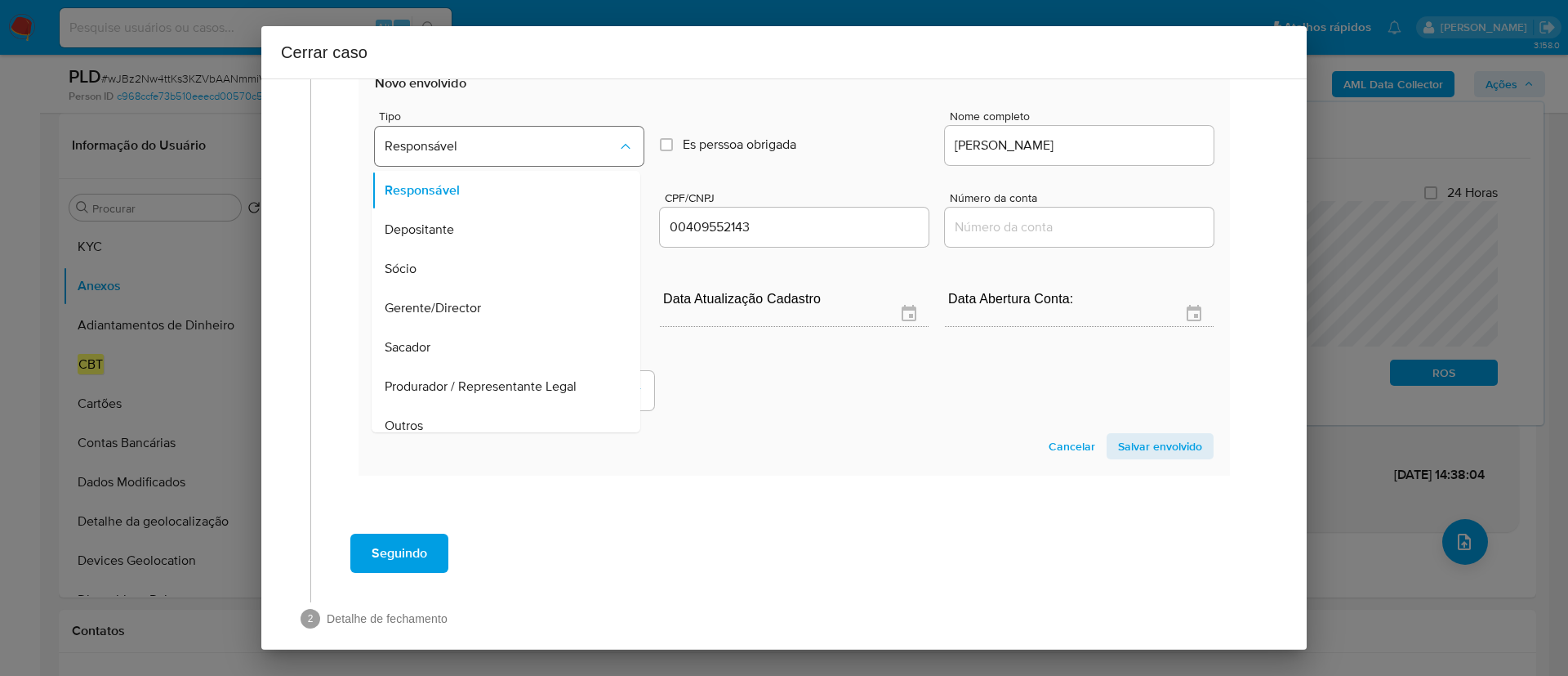
scroll to position [52, 0]
click at [861, 459] on div "Cancelar Salvar envolvido" at bounding box center [794, 446] width 838 height 27
click at [1136, 457] on span "Salvar envolvido" at bounding box center [1159, 446] width 84 height 23
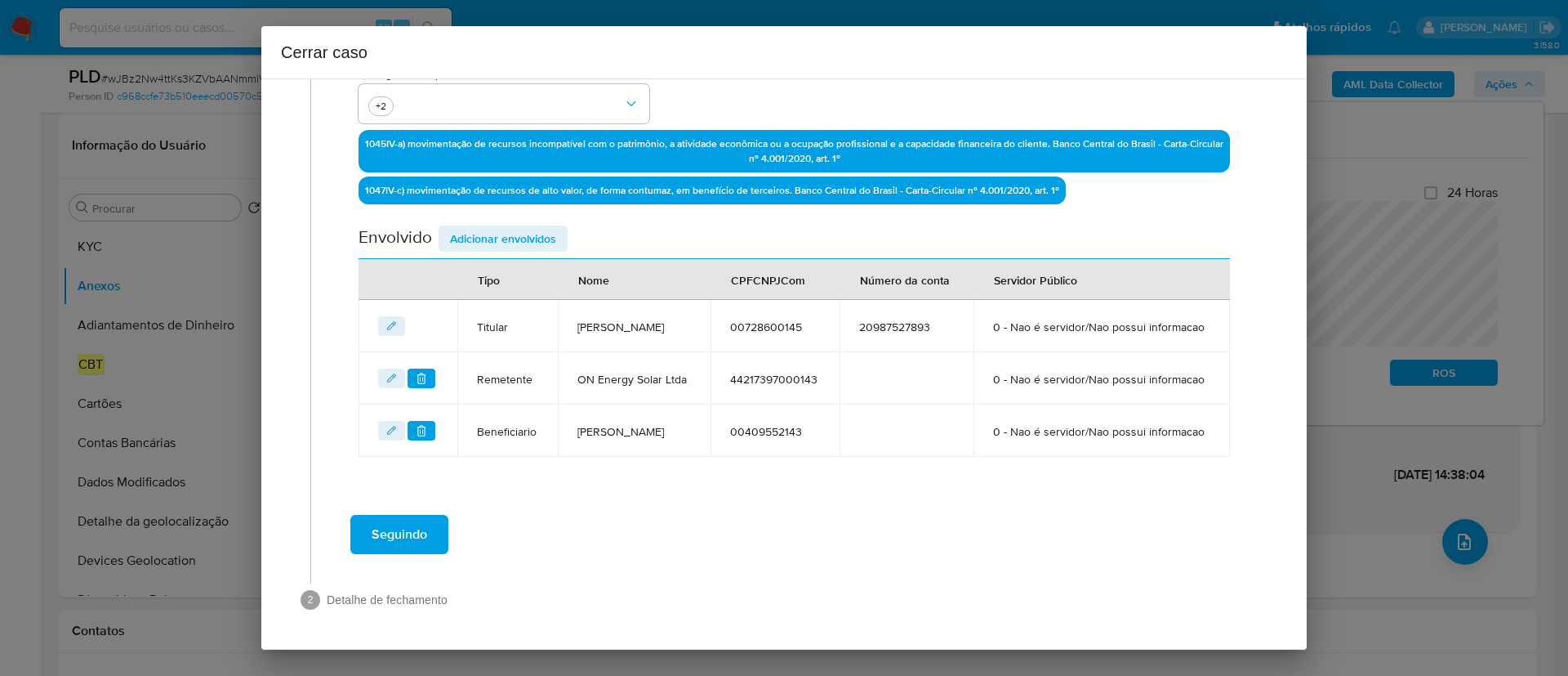
scroll to position [540, 0]
click at [505, 227] on span "Adicionar envolvidos" at bounding box center [502, 239] width 106 height 23
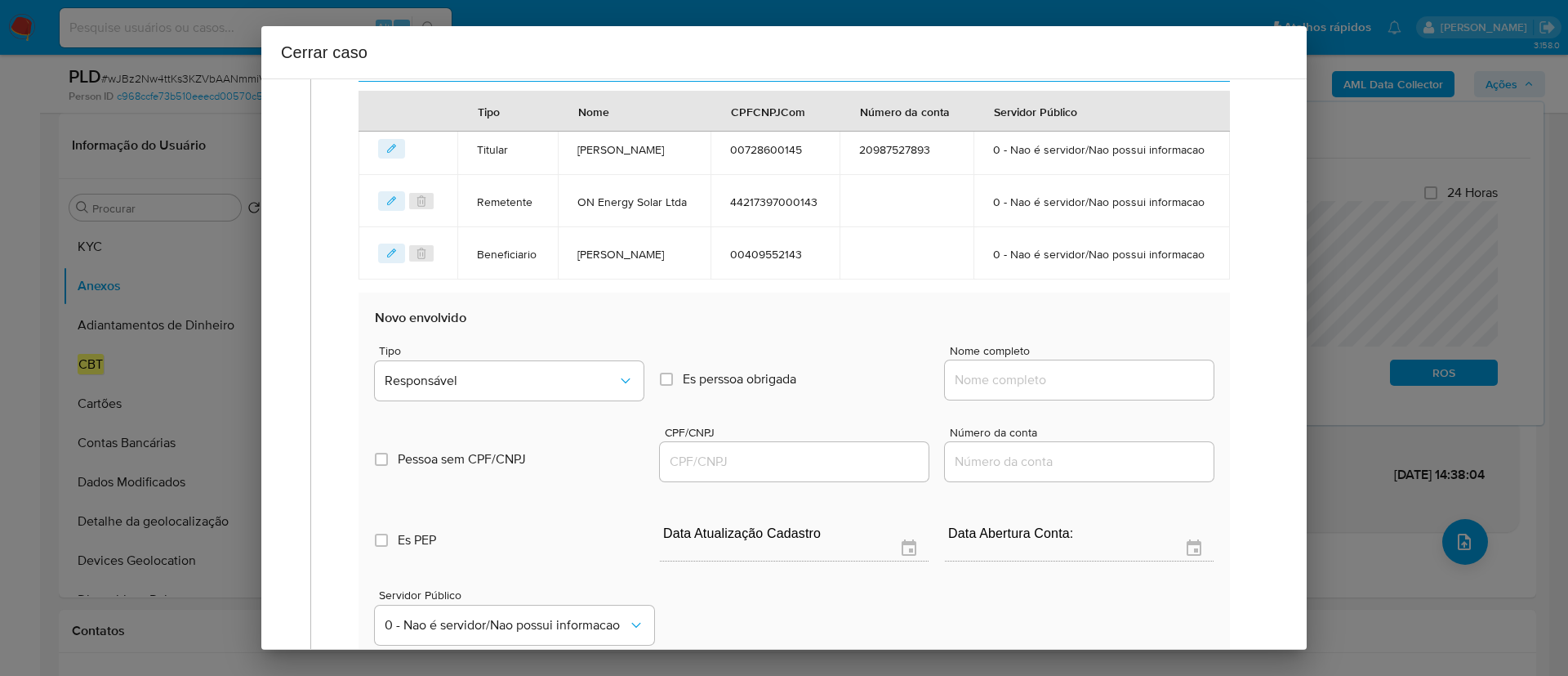
scroll to position [785, 0]
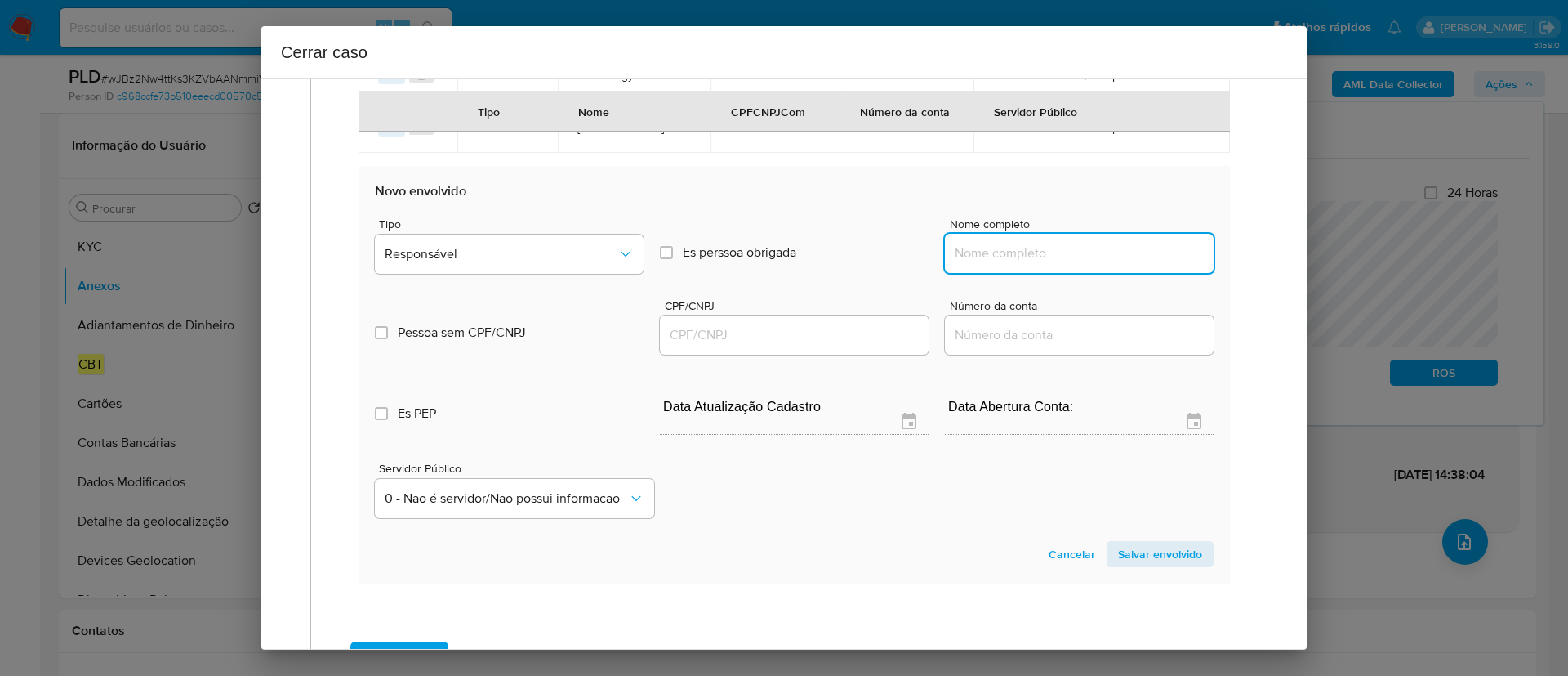
drag, startPoint x: 1035, startPoint y: 301, endPoint x: 1097, endPoint y: 324, distance: 66.1
click at [1035, 264] on input "Nome completo" at bounding box center [1079, 253] width 269 height 21
paste input "T. H. R Transportes Ltda, 31253575000140"
click at [1148, 264] on input "T. H. R Transportes Ltda, 31253575000140" at bounding box center [1079, 253] width 269 height 21
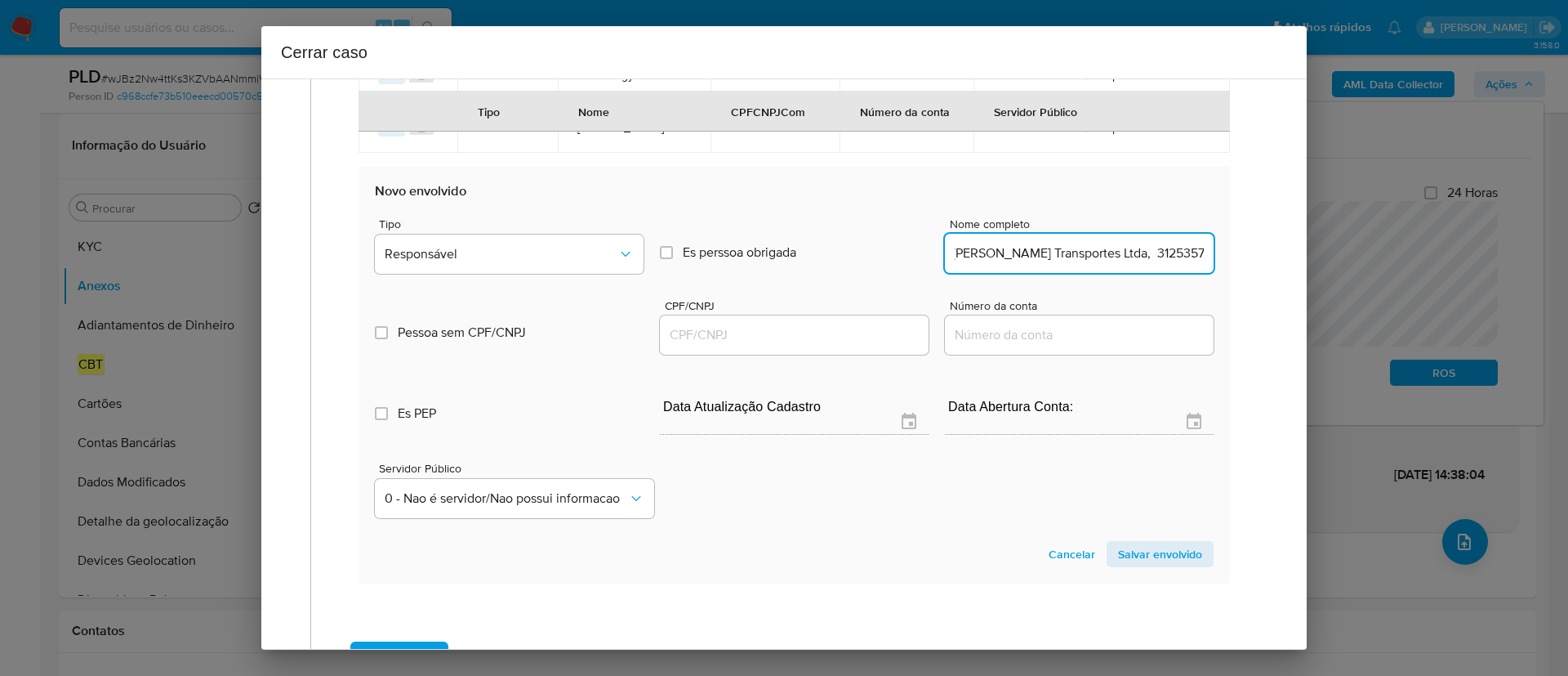
click at [1148, 264] on input "T. H. R Transportes Ltda, 31253575000140" at bounding box center [1079, 253] width 269 height 21
type input "T. H. R Transportes Ltda"
click at [819, 346] on input "CPF/CNPJ" at bounding box center [794, 335] width 269 height 21
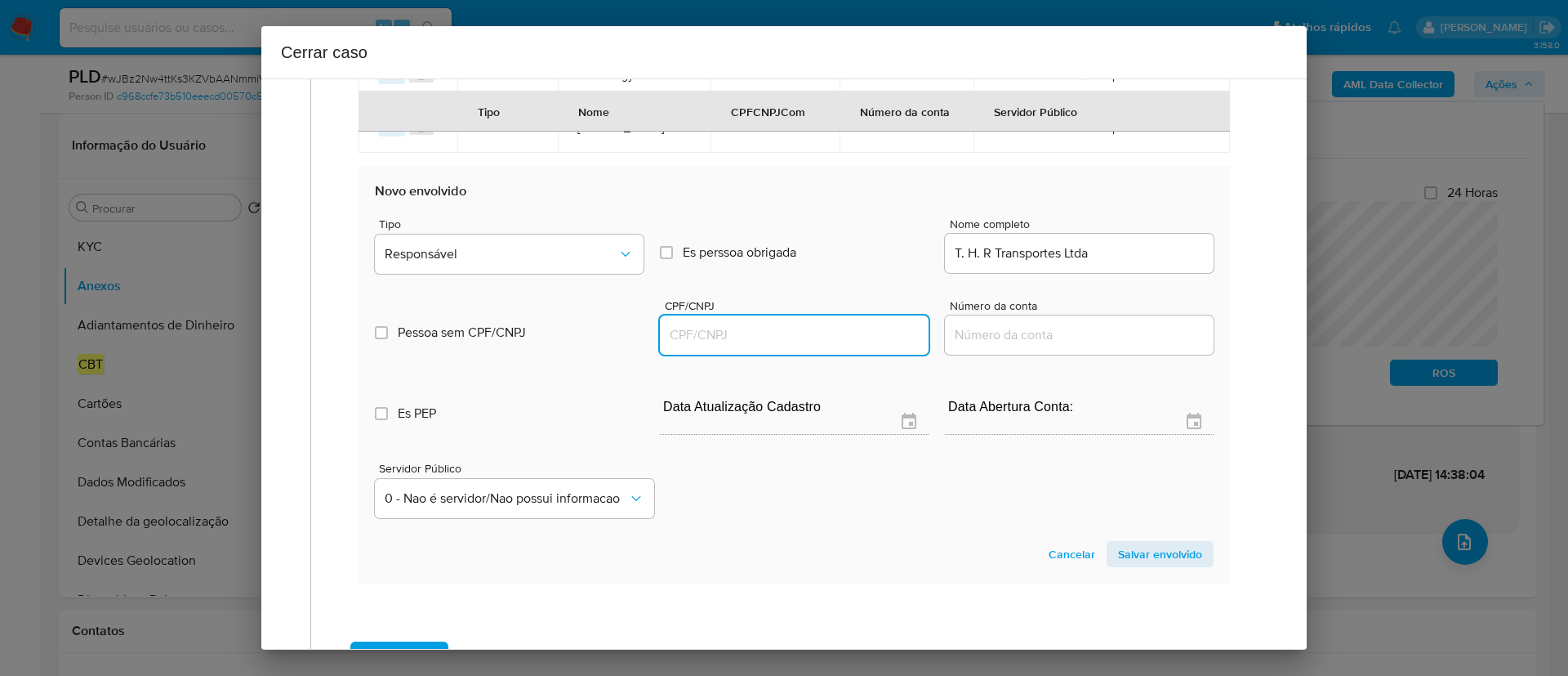
paste input "31253575000140"
type input "31253575000140"
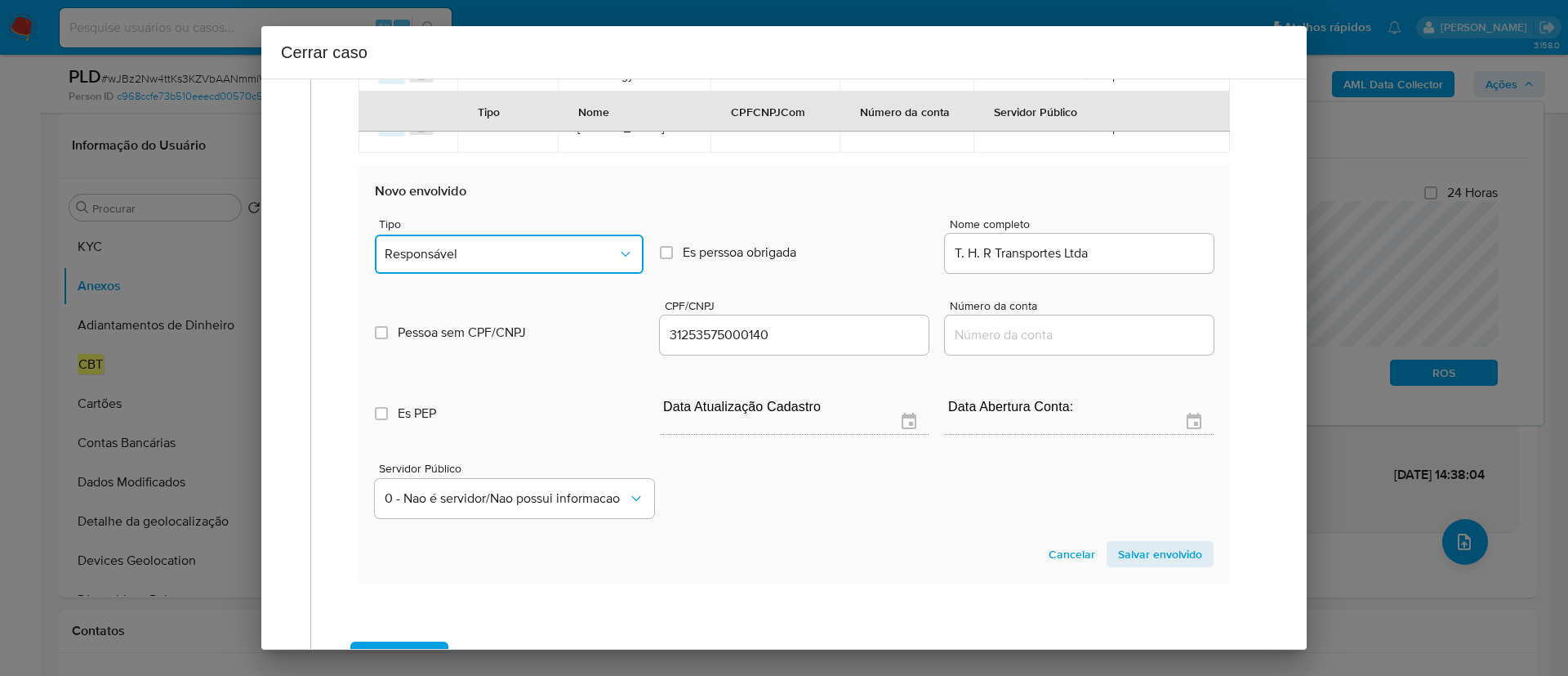
click at [523, 274] on button "Responsável" at bounding box center [509, 254] width 269 height 39
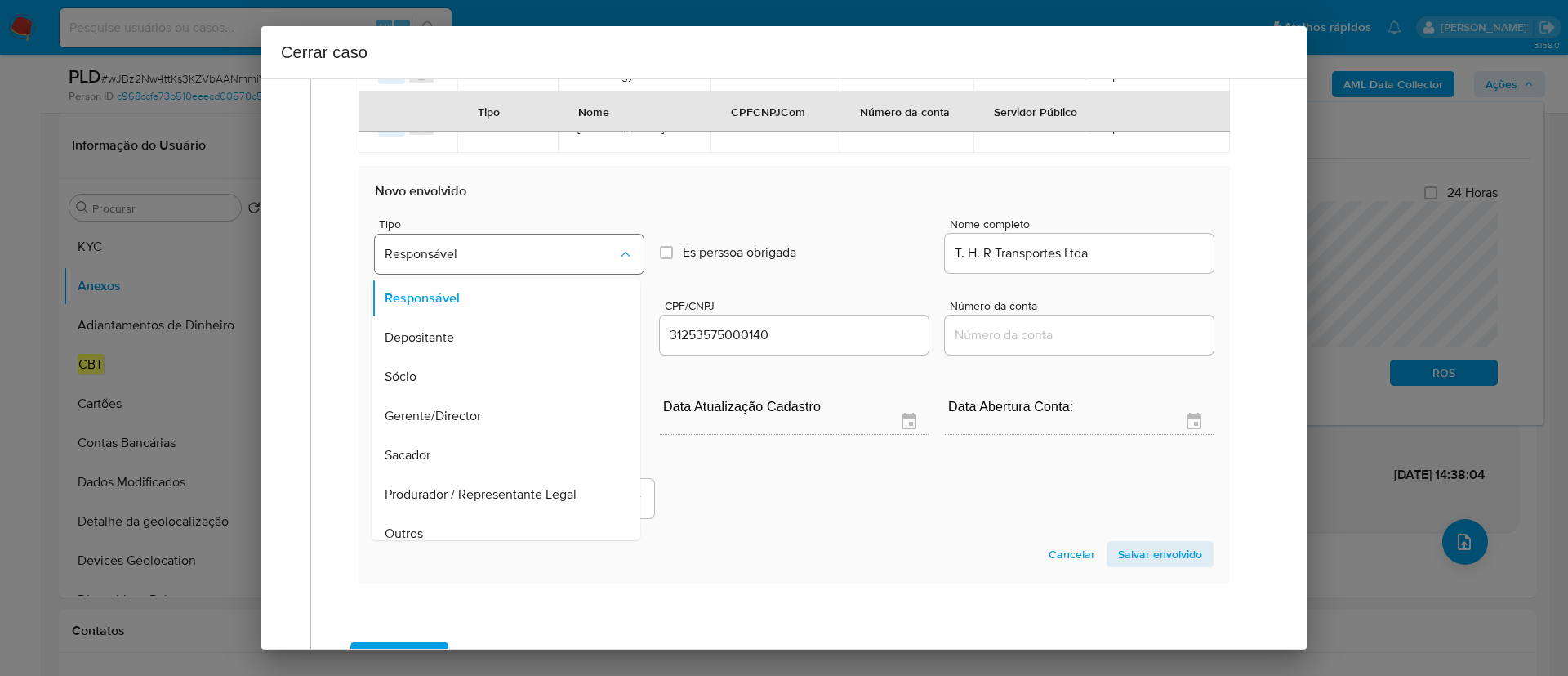
scroll to position [13, 0]
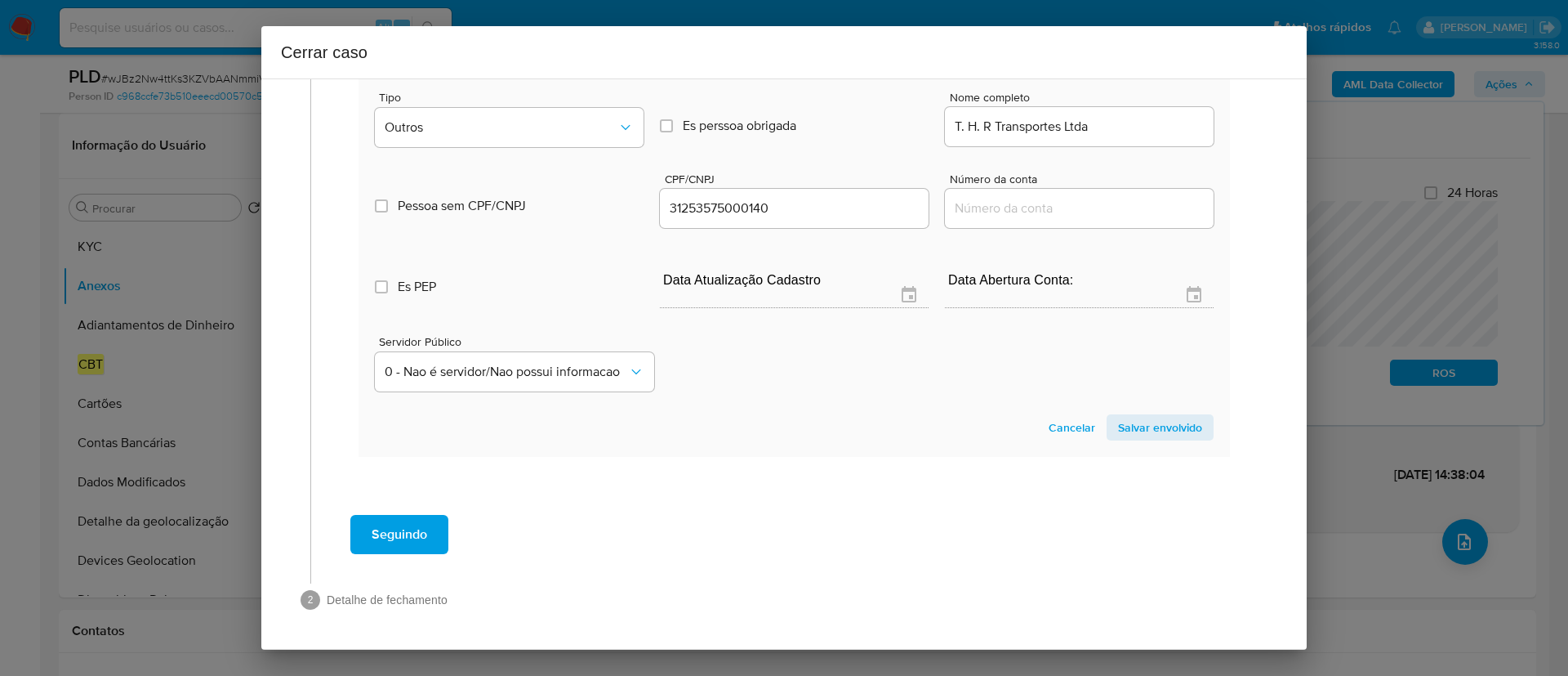
click at [1154, 408] on section "Novo envolvido Tipo Outros Es perssoa obrigada Is PObrigada Nome completo T. H.…" at bounding box center [794, 247] width 872 height 418
click at [1152, 416] on span "Salvar envolvido" at bounding box center [1159, 427] width 84 height 23
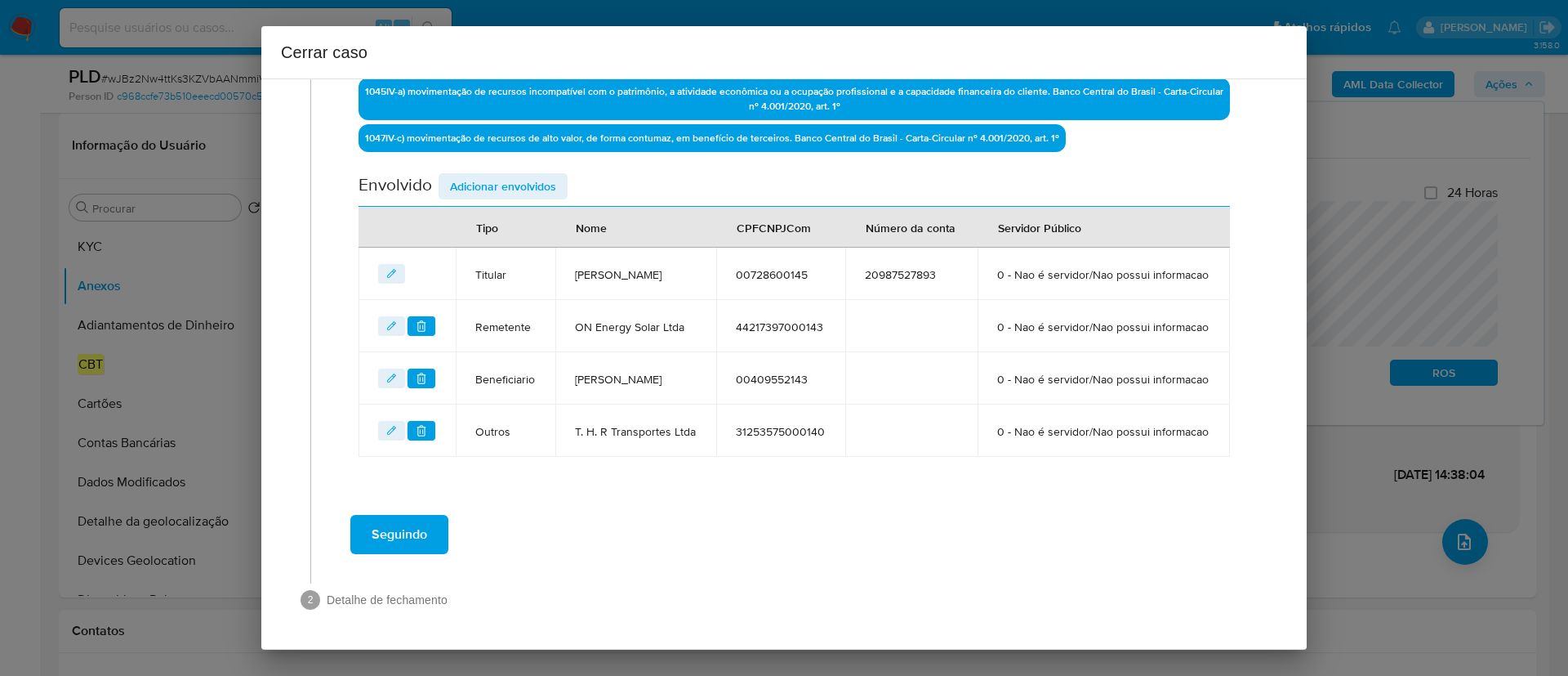
click at [758, 505] on div "Seguindo" at bounding box center [794, 534] width 933 height 59
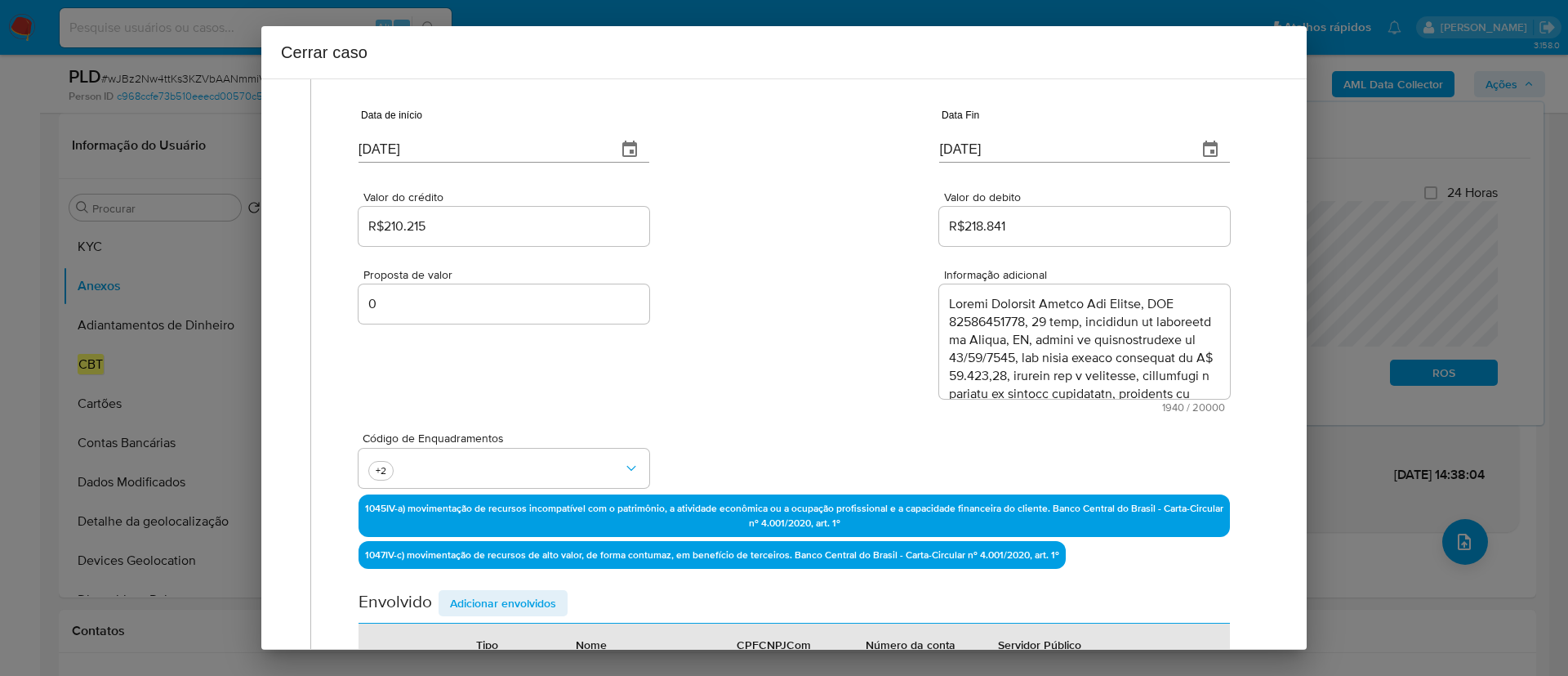
scroll to position [0, 0]
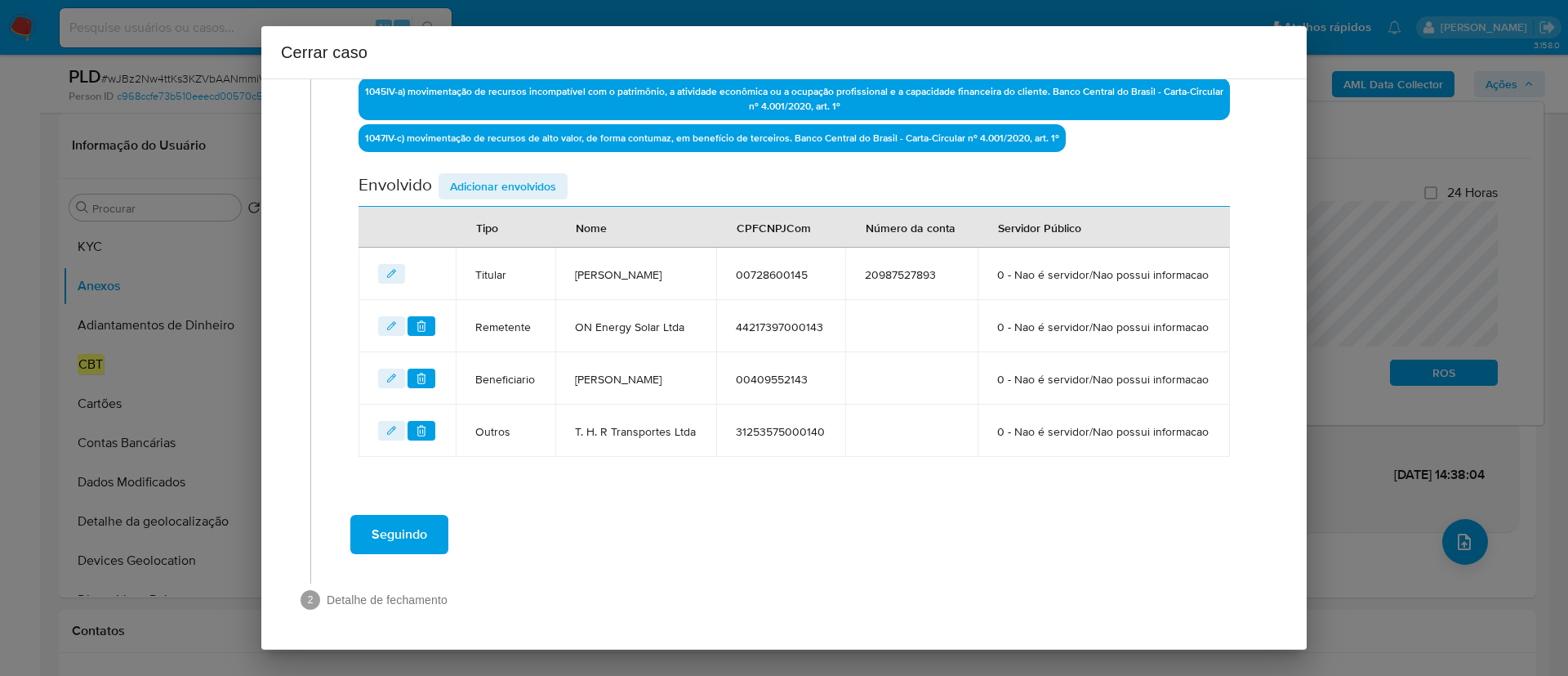
click at [429, 533] on button "Seguindo" at bounding box center [399, 534] width 98 height 39
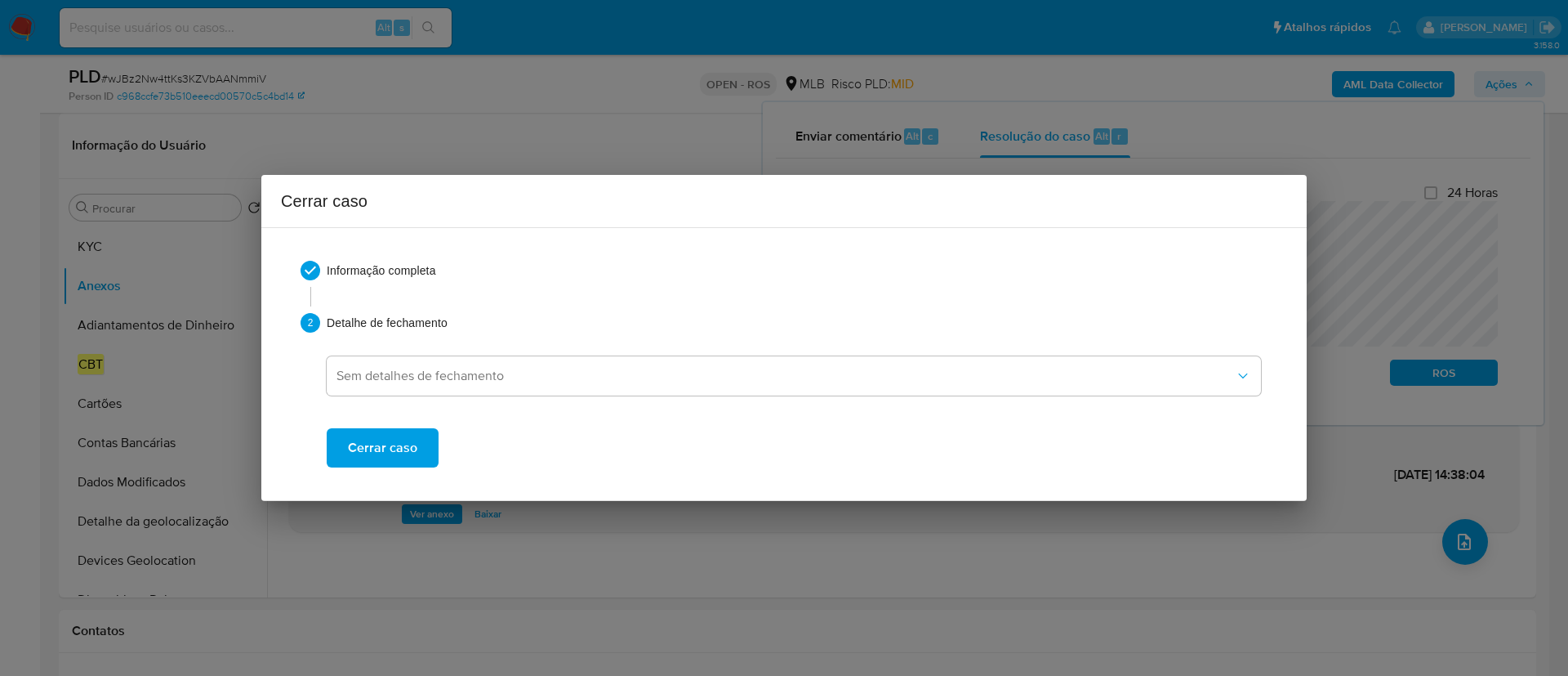
click at [403, 454] on span "Cerrar caso" at bounding box center [382, 448] width 69 height 36
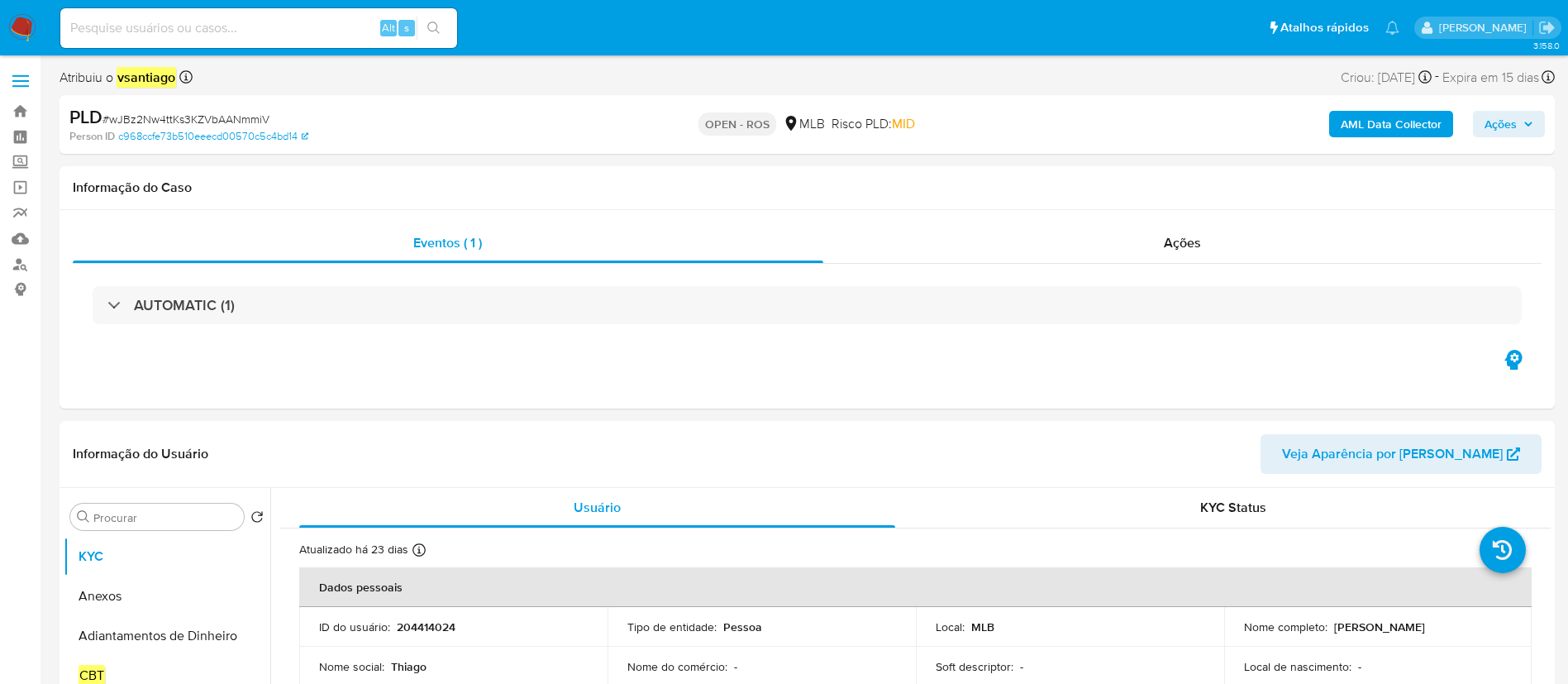
select select "10"
click at [634, 80] on div "Atribuiu o vsantiago Asignado el: 20/08/2025 16:37:51 Criou: 12/08/2025 Criou: …" at bounding box center [807, 80] width 1495 height 29
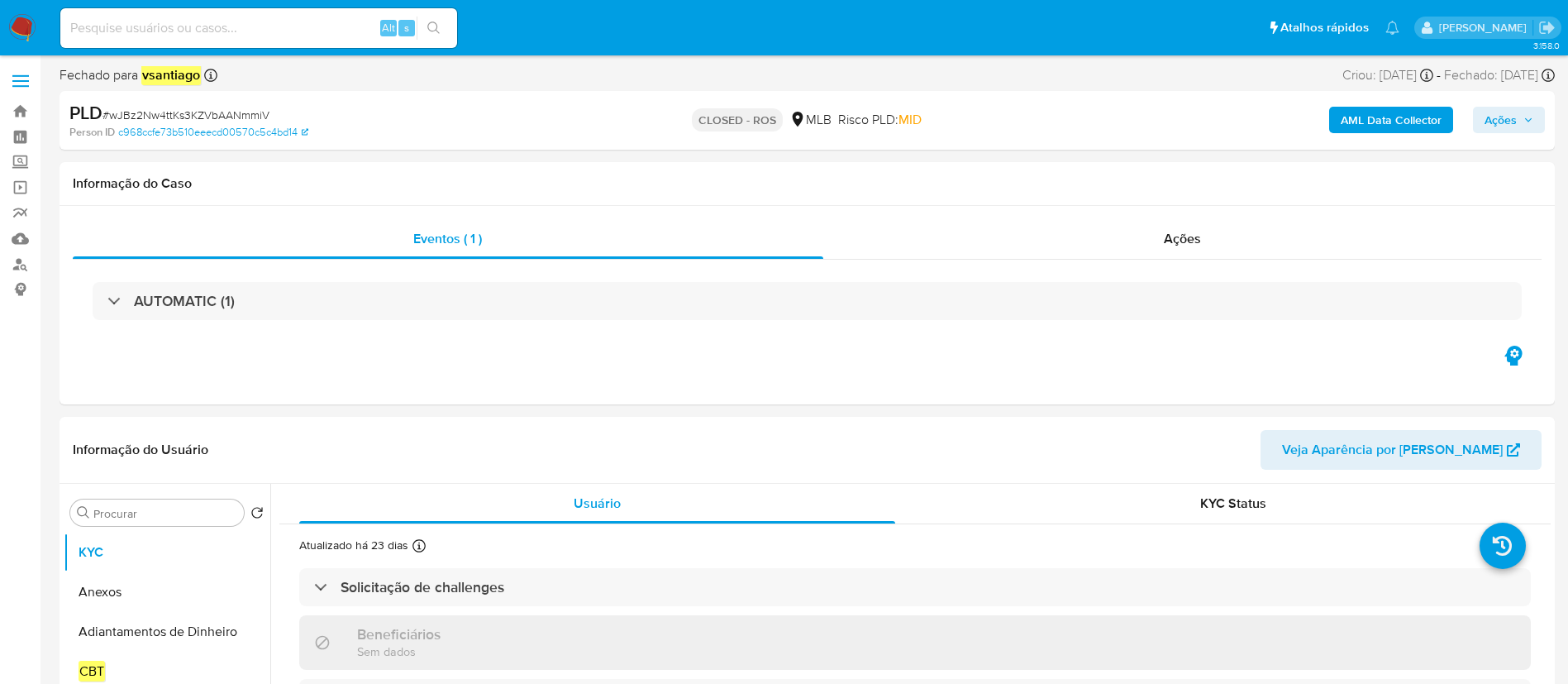
select select "10"
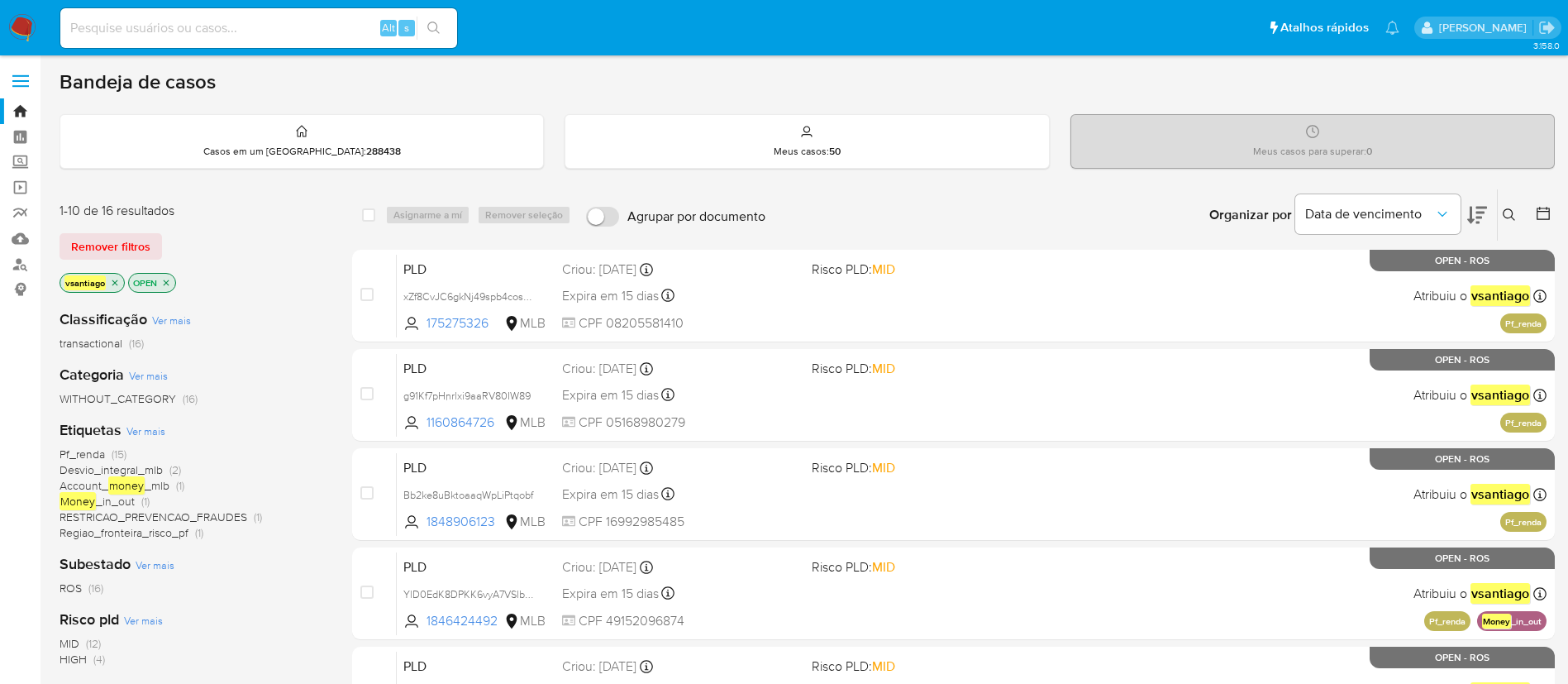
drag, startPoint x: 13, startPoint y: 15, endPoint x: 34, endPoint y: 0, distance: 25.8
click at [12, 15] on img at bounding box center [22, 28] width 28 height 28
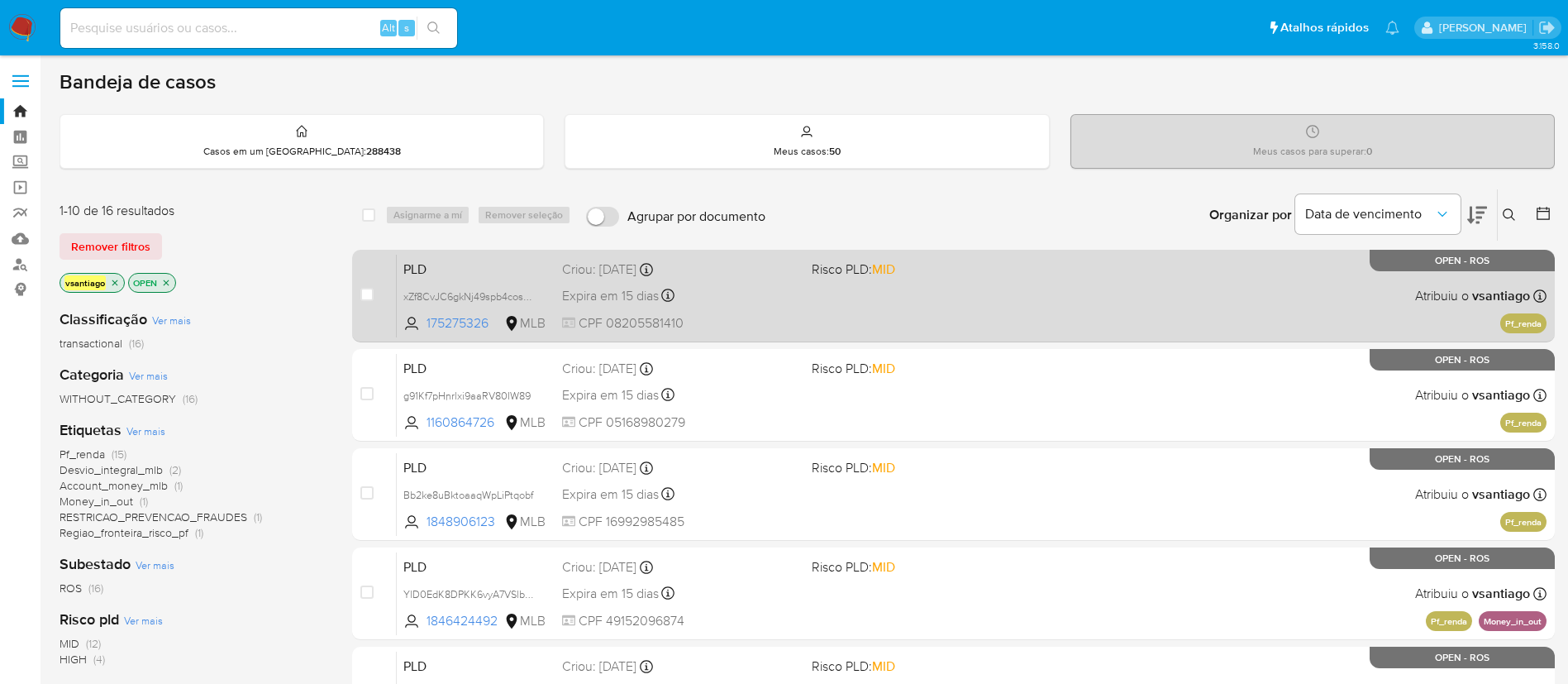
click at [881, 308] on div "PLD xZf8CvJC6gkNj49spb4cosGa 175275326 MLB Risco PLD: MID Criou: [DATE] Criou: …" at bounding box center [971, 295] width 1149 height 83
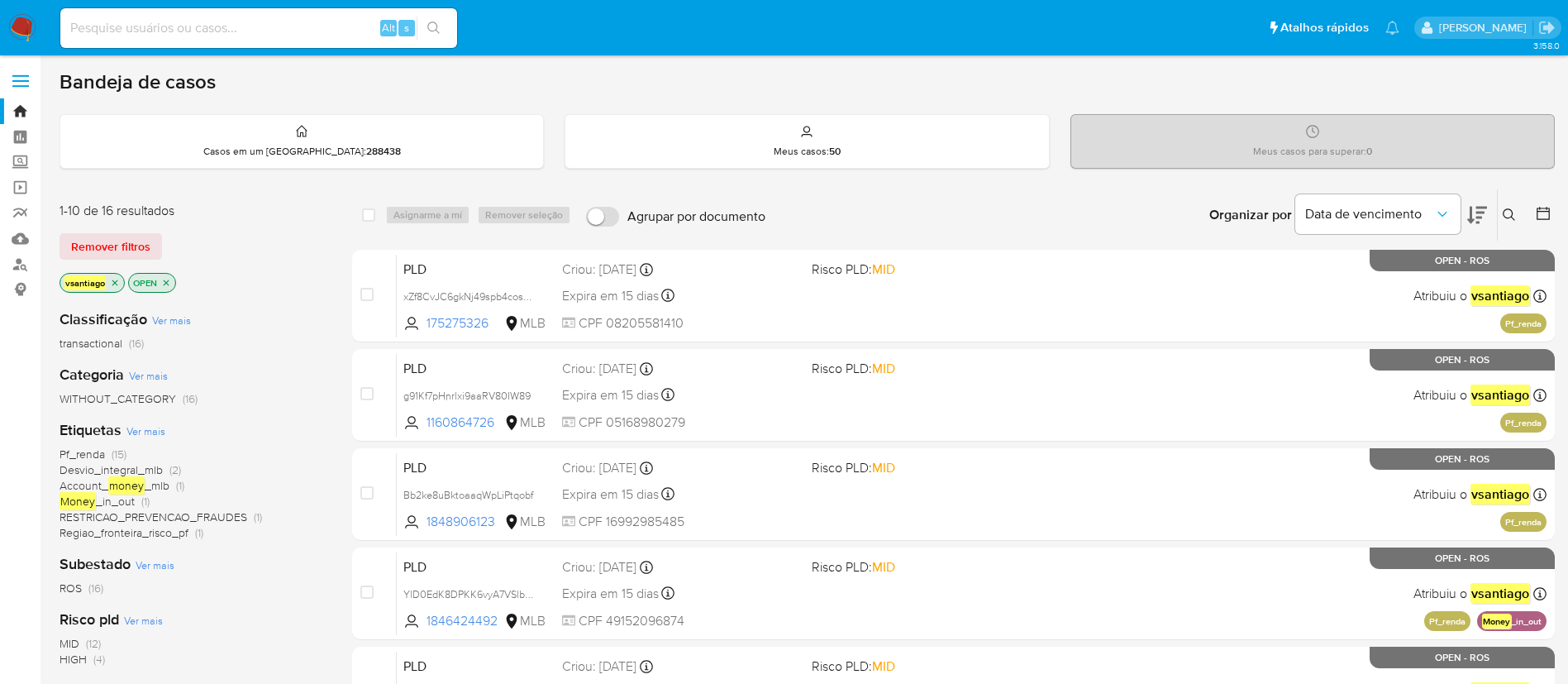
click at [32, 21] on img at bounding box center [22, 28] width 28 height 28
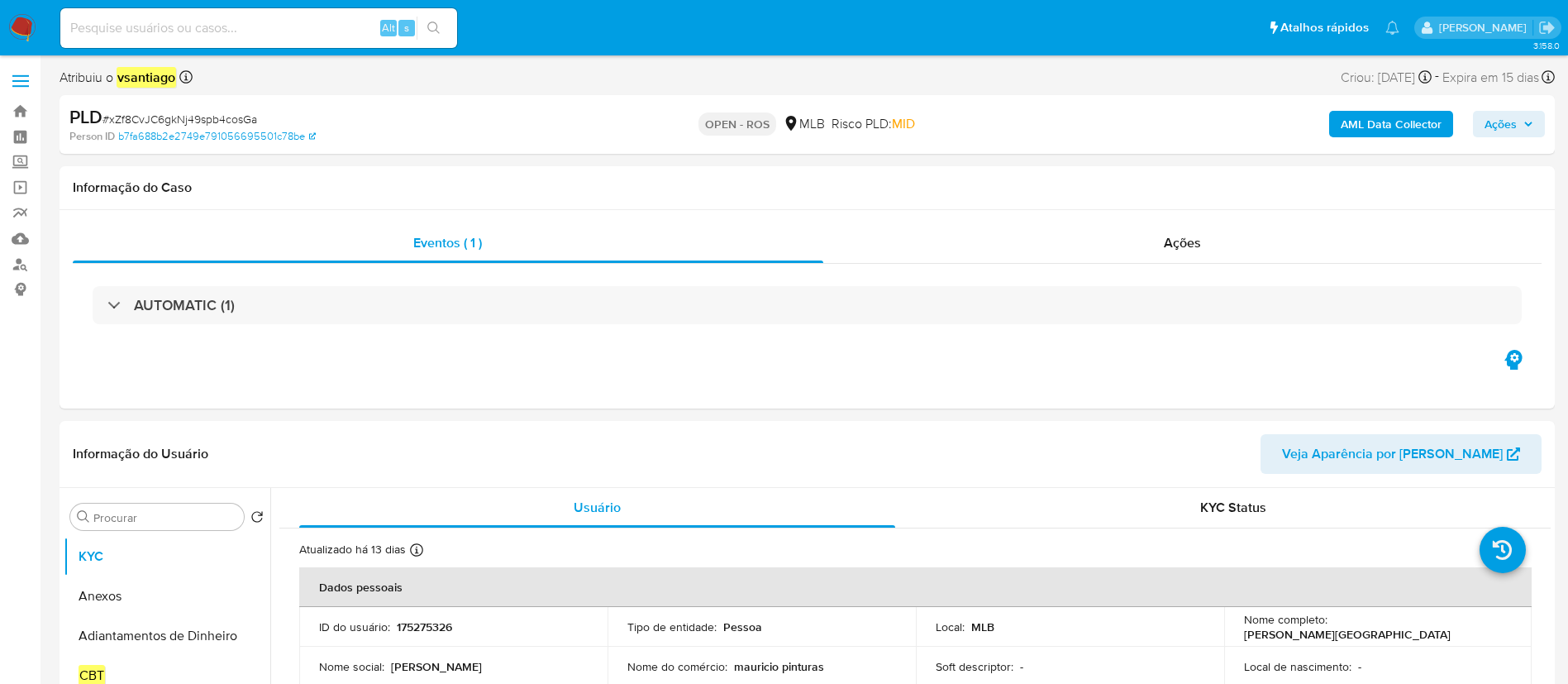
select select "10"
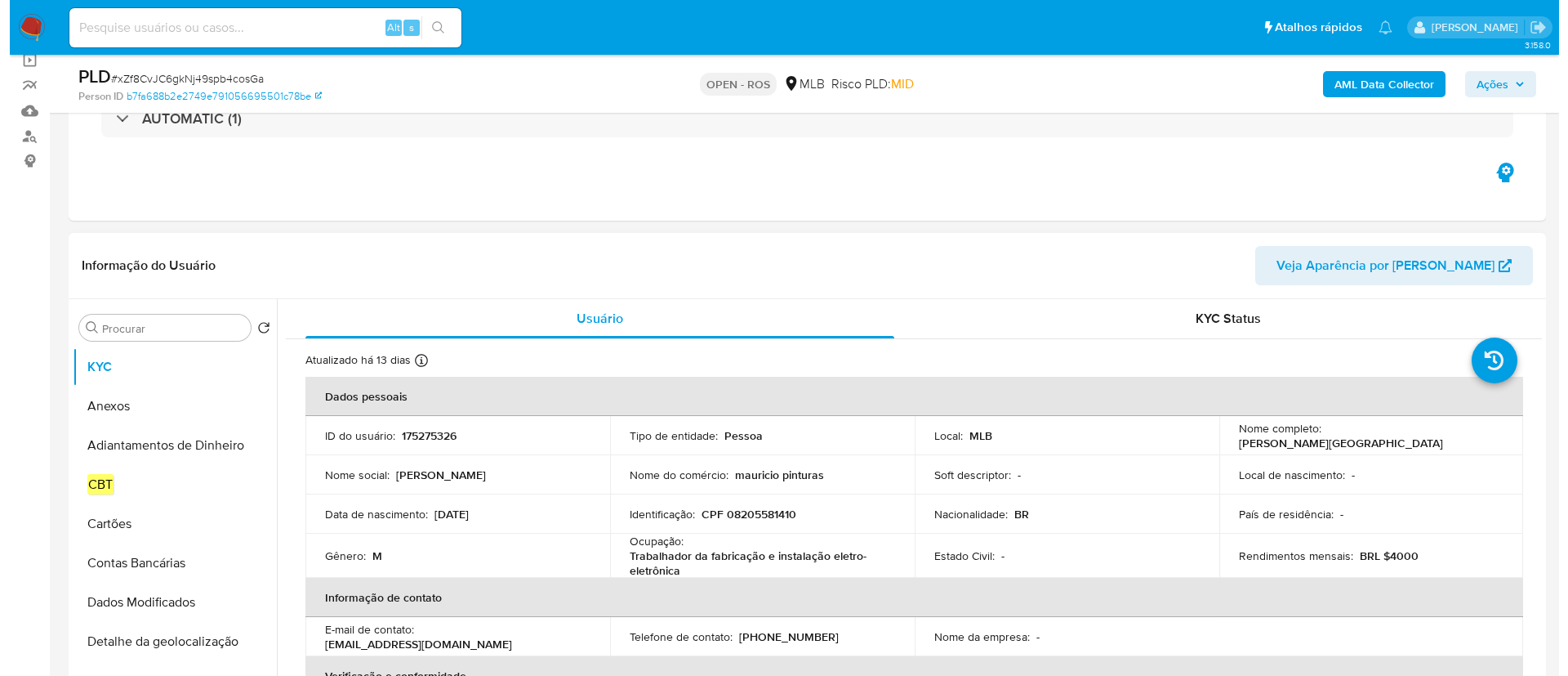
scroll to position [245, 0]
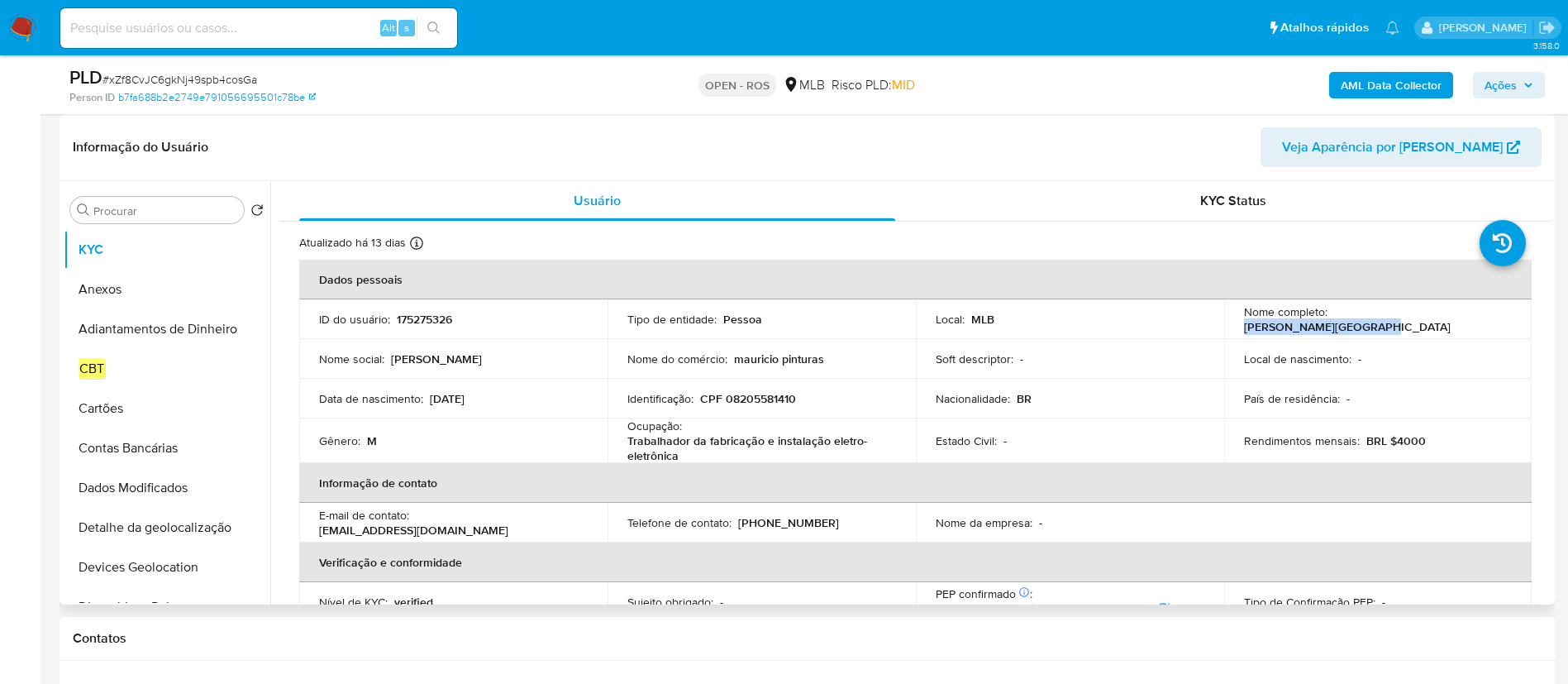
drag, startPoint x: 1328, startPoint y: 320, endPoint x: 1463, endPoint y: 322, distance: 135.0
click at [1463, 322] on div "Nome completo : [PERSON_NAME]" at bounding box center [1378, 319] width 268 height 30
copy p "[PERSON_NAME][GEOGRAPHIC_DATA]"
click at [775, 401] on p "CPF 08205581410" at bounding box center [748, 399] width 96 height 15
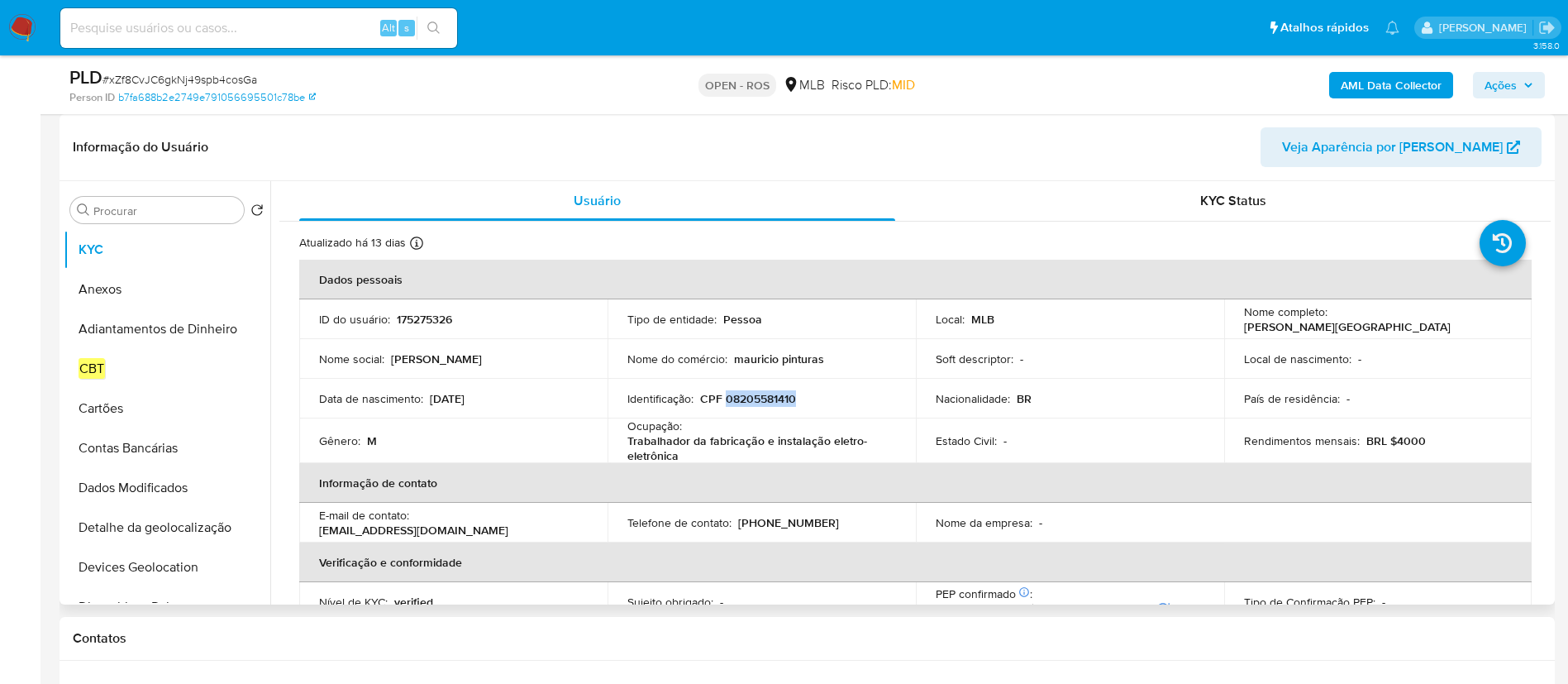
copy p "08205581410"
click at [120, 293] on button "Anexos" at bounding box center [160, 288] width 193 height 39
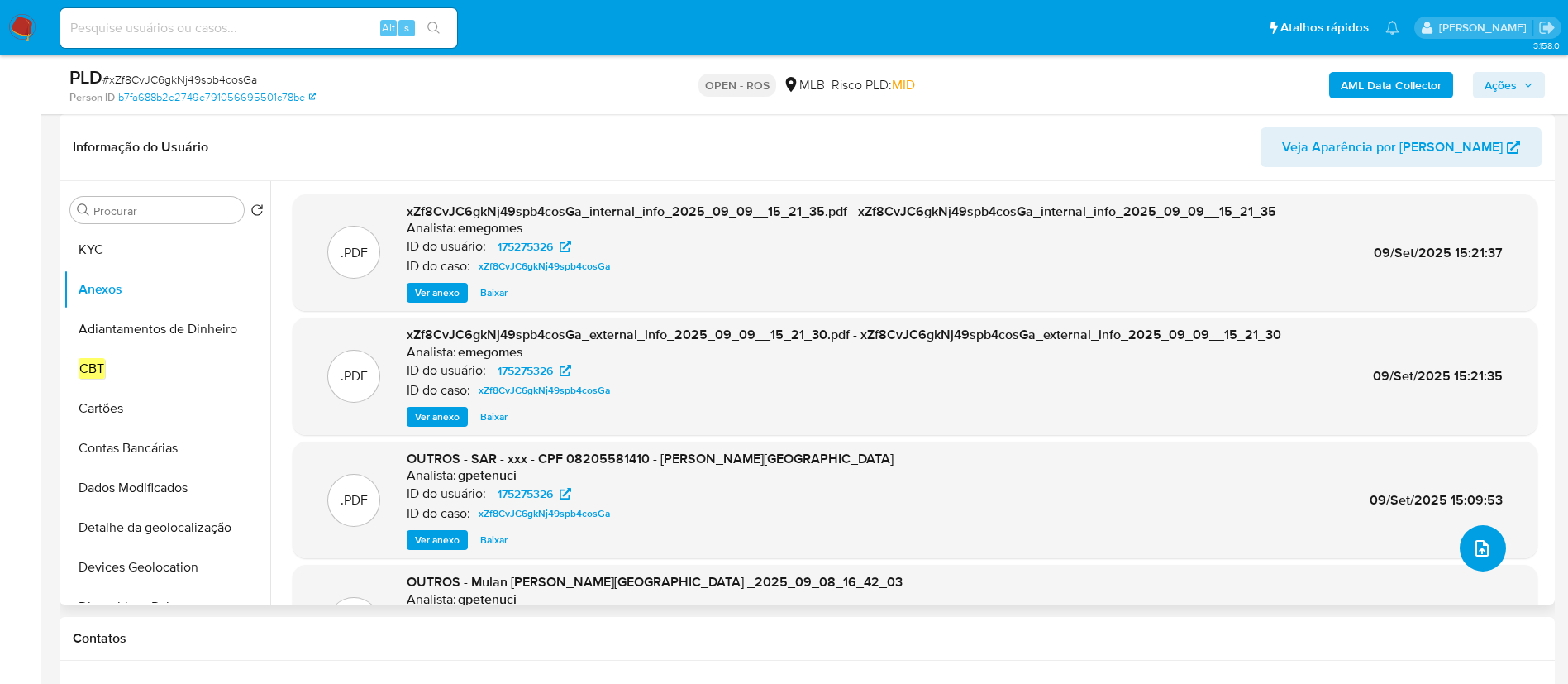
click at [1483, 550] on icon "upload-file" at bounding box center [1482, 548] width 20 height 20
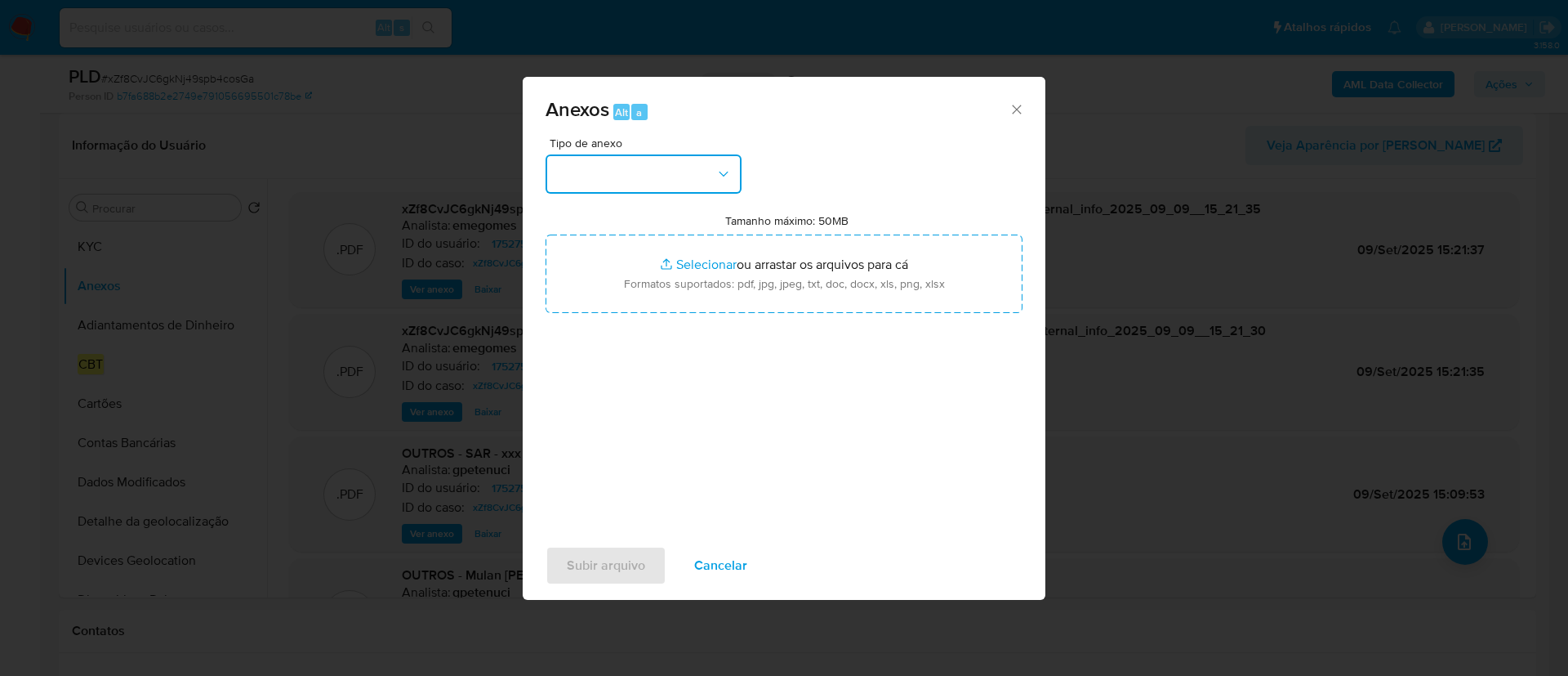
click at [669, 169] on button "button" at bounding box center [643, 173] width 196 height 39
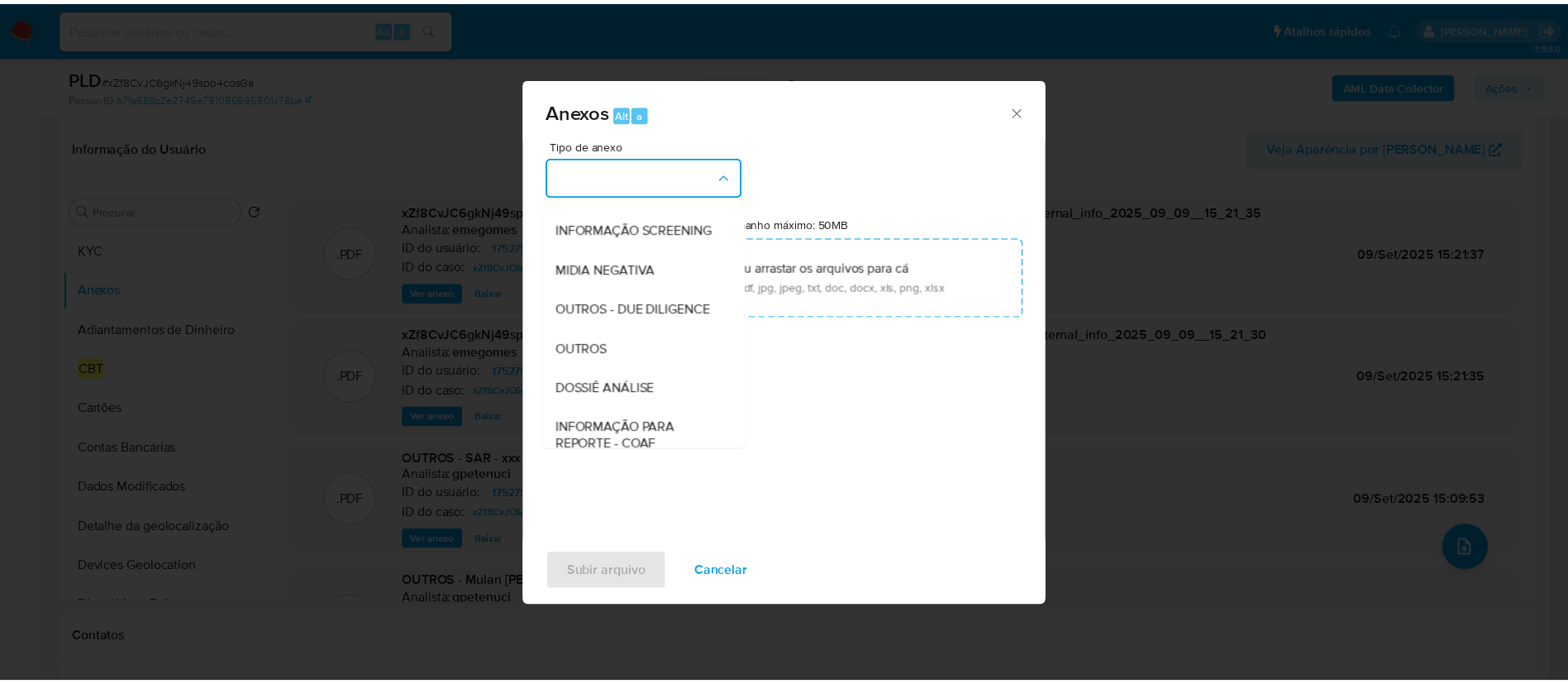
scroll to position [255, 0]
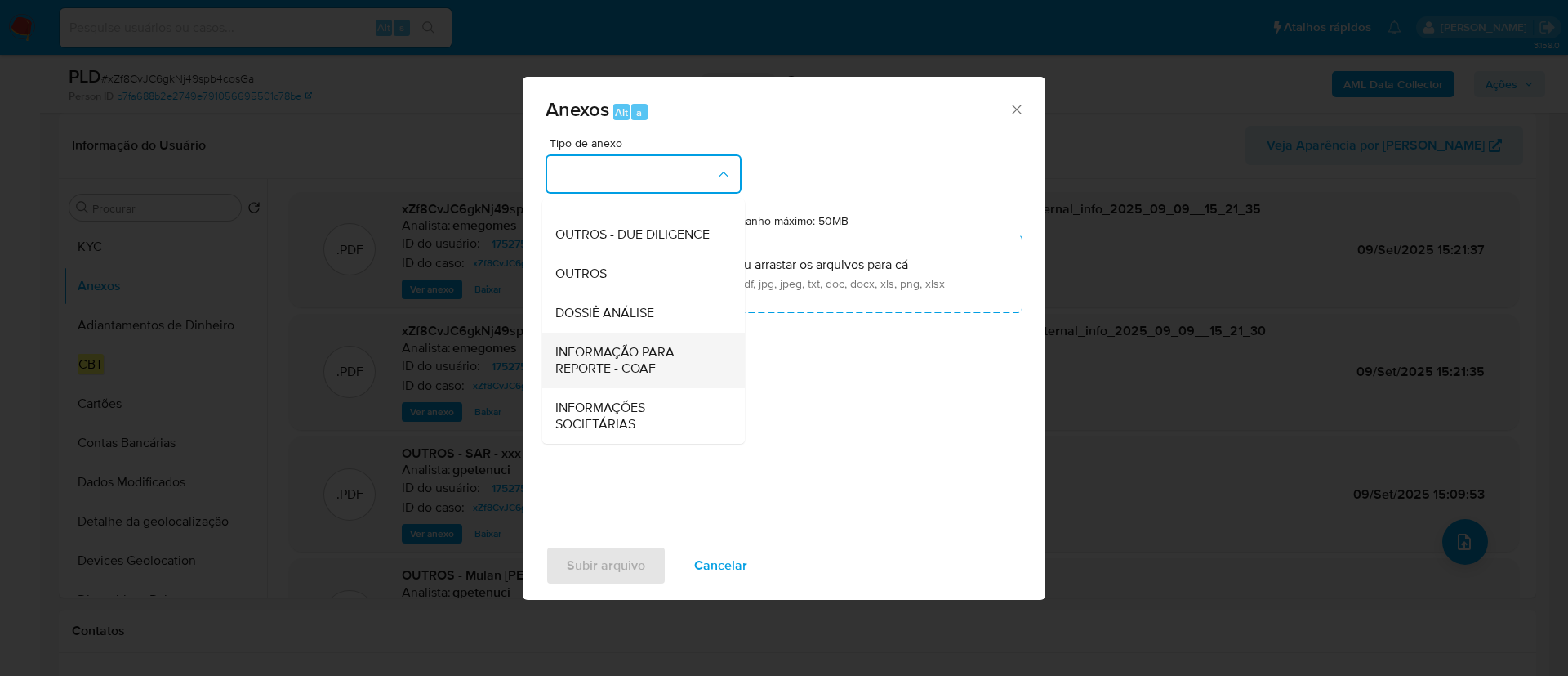
click at [653, 361] on span "INFORMAÇÃO PARA REPORTE - COAF" at bounding box center [639, 360] width 167 height 33
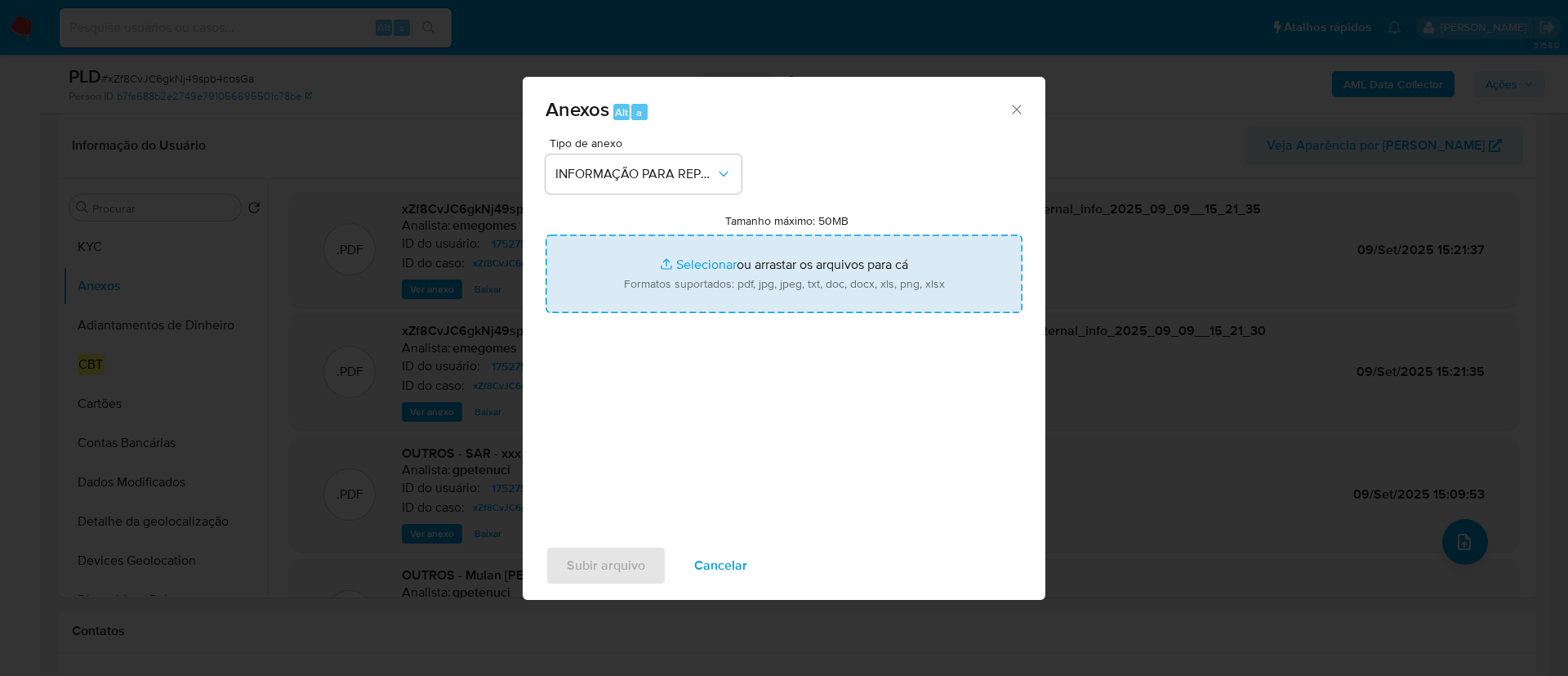
type input "C:\fakepath\SAR - xZf8CvJC6gkNj49spb4cosGa - CPF 08205581410 - [PERSON_NAME].pdf"
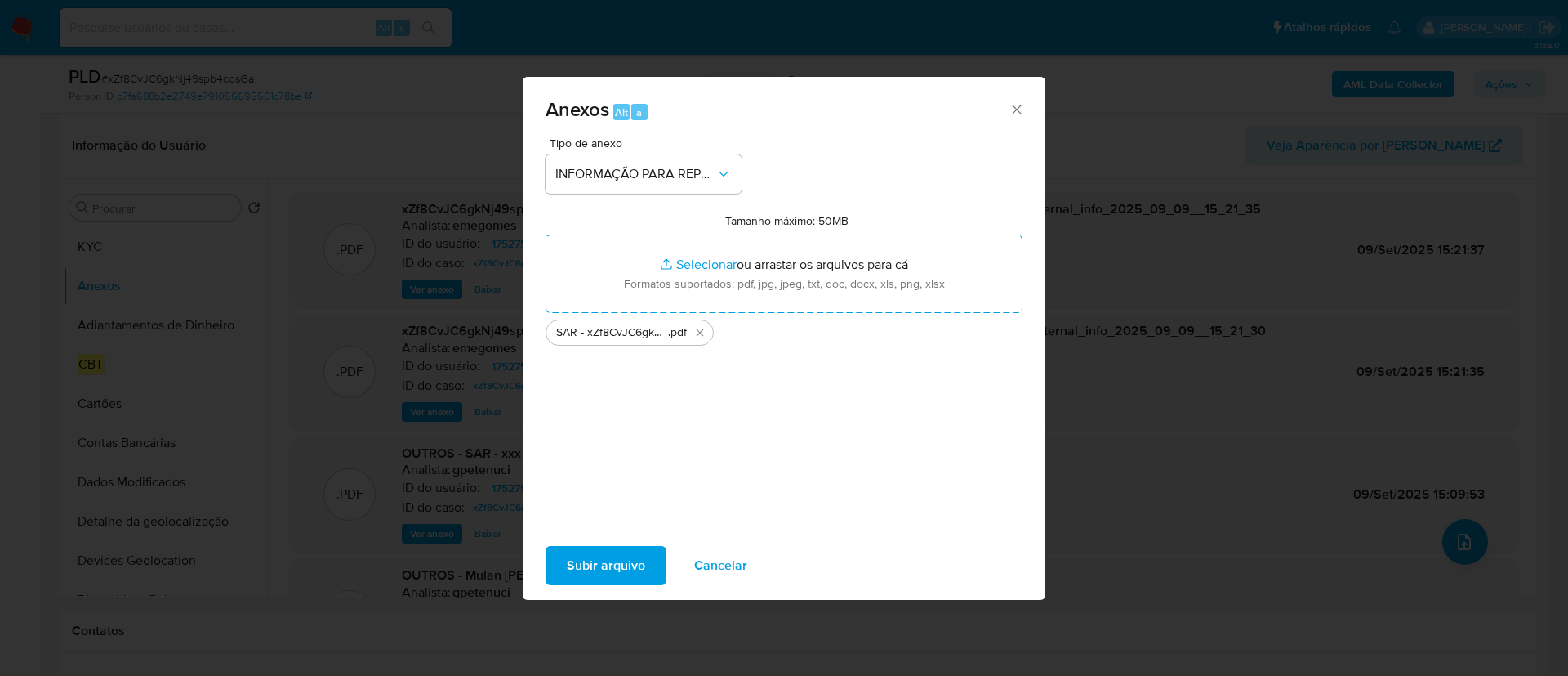
click at [619, 564] on span "Subir arquivo" at bounding box center [606, 565] width 79 height 36
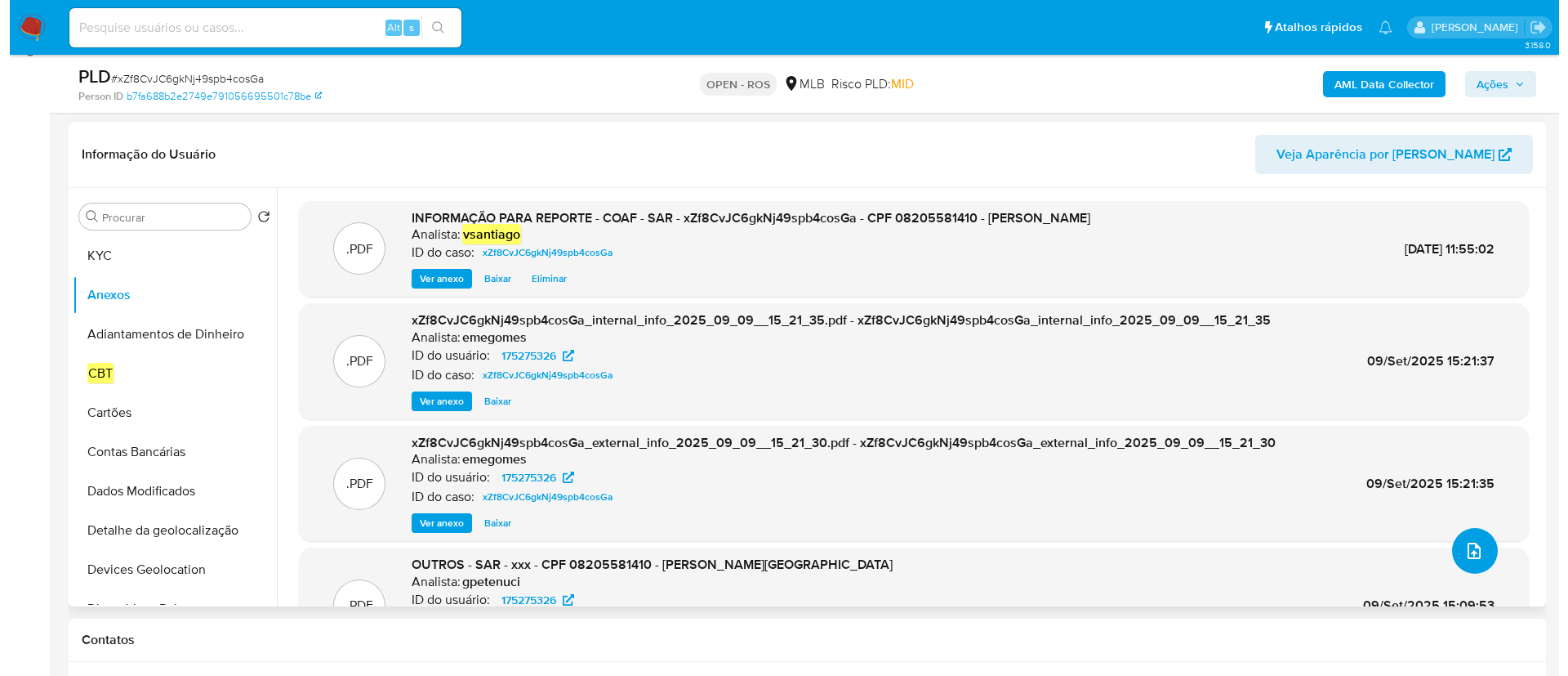
scroll to position [122, 0]
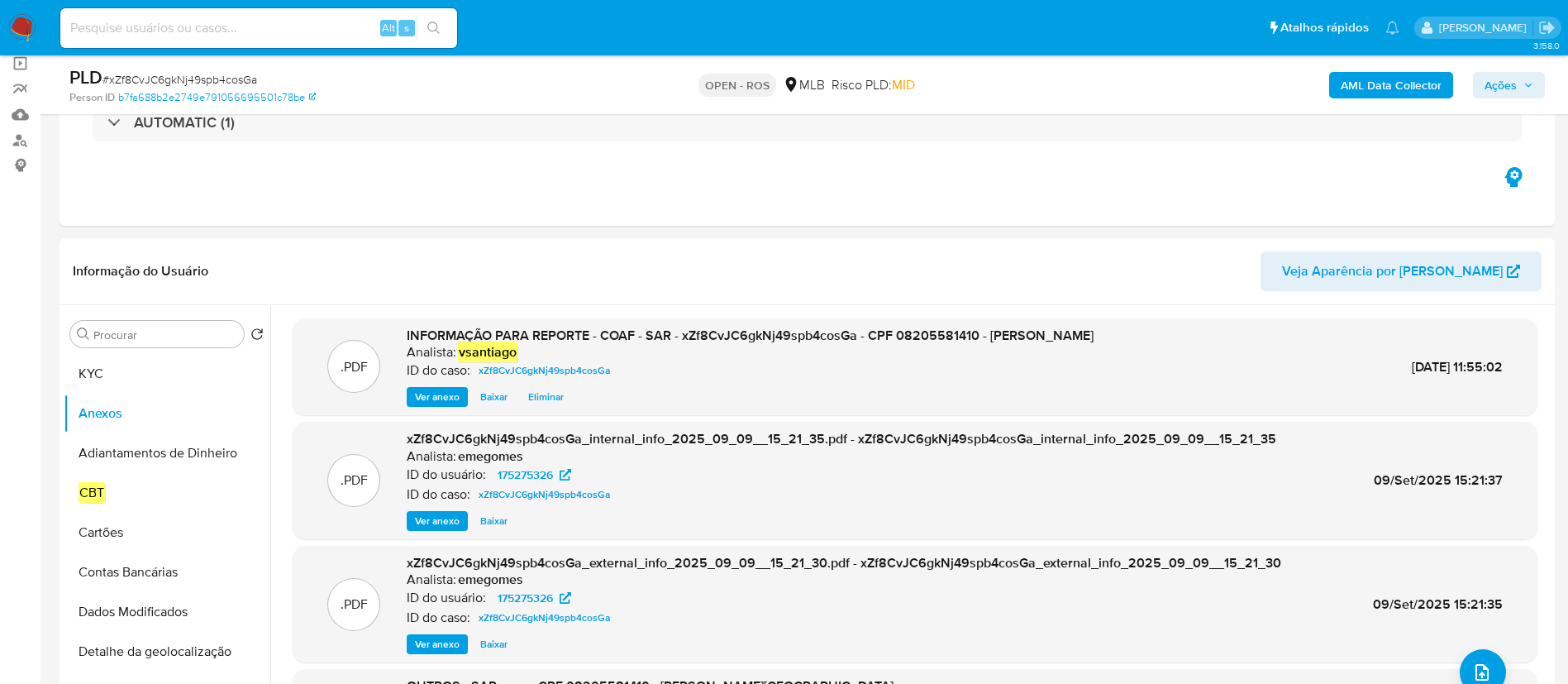
drag, startPoint x: 1493, startPoint y: 81, endPoint x: 1467, endPoint y: 91, distance: 27.9
click at [1493, 81] on span "Ações" at bounding box center [1501, 85] width 33 height 27
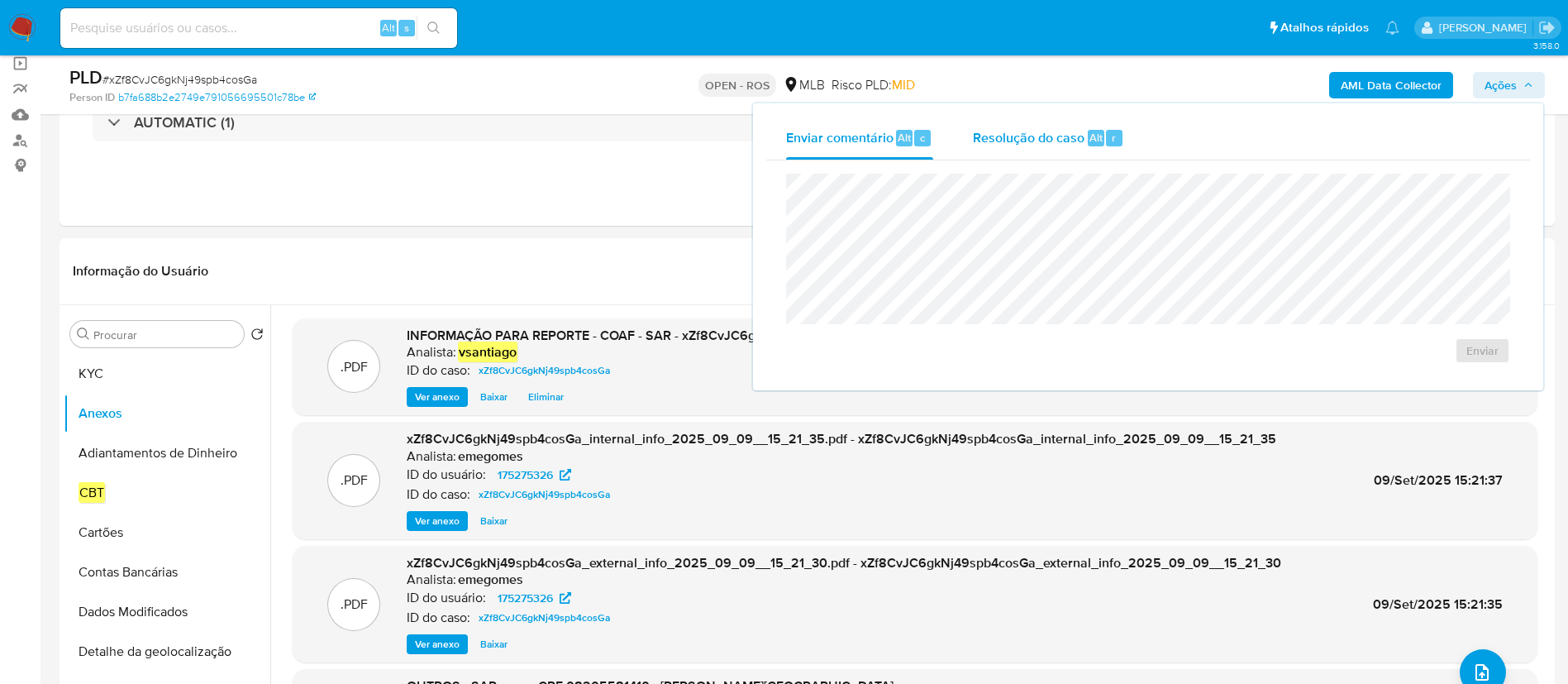
click at [981, 148] on div "Resolução do caso Alt r" at bounding box center [1049, 138] width 151 height 43
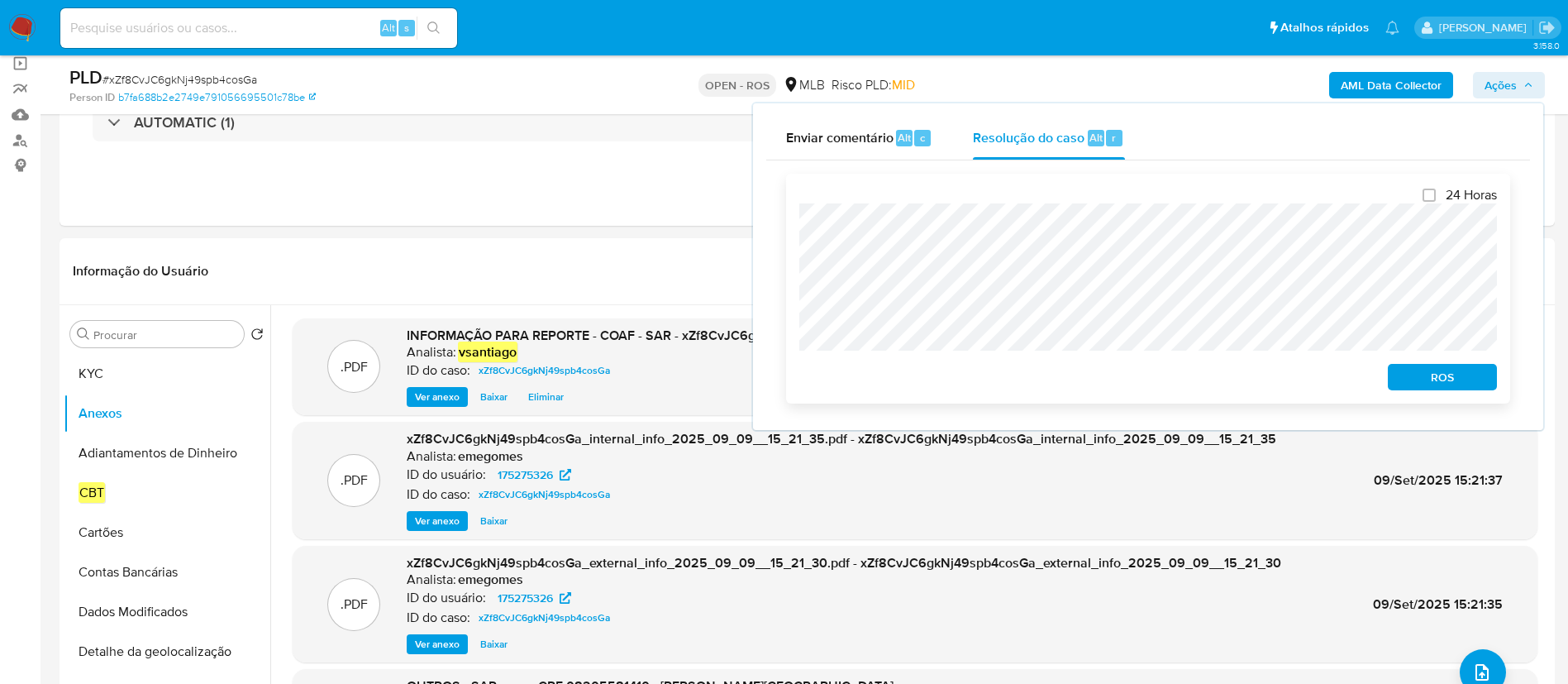
click at [1457, 383] on span "ROS" at bounding box center [1443, 376] width 86 height 23
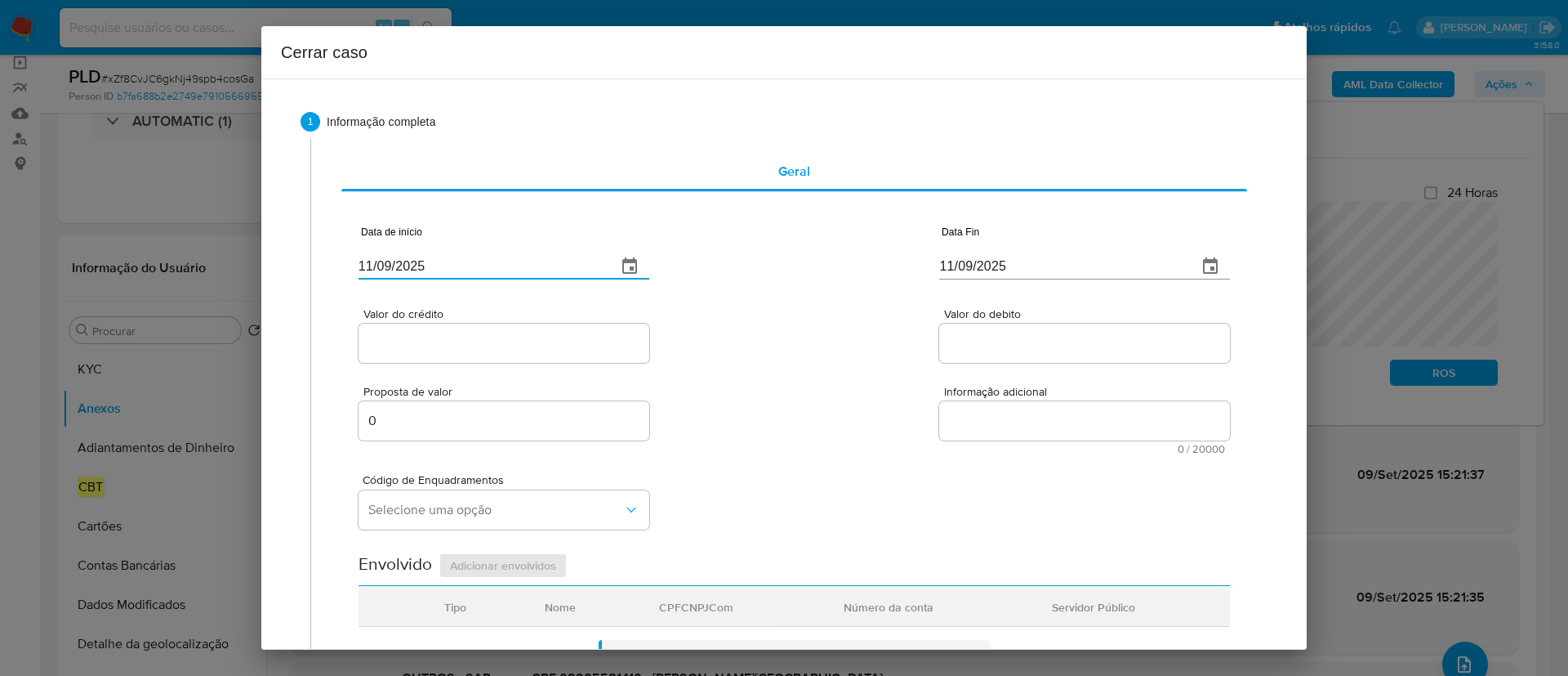
click at [378, 269] on input "11/09/2025" at bounding box center [481, 267] width 245 height 27
paste input "01/07"
type input "[DATE]"
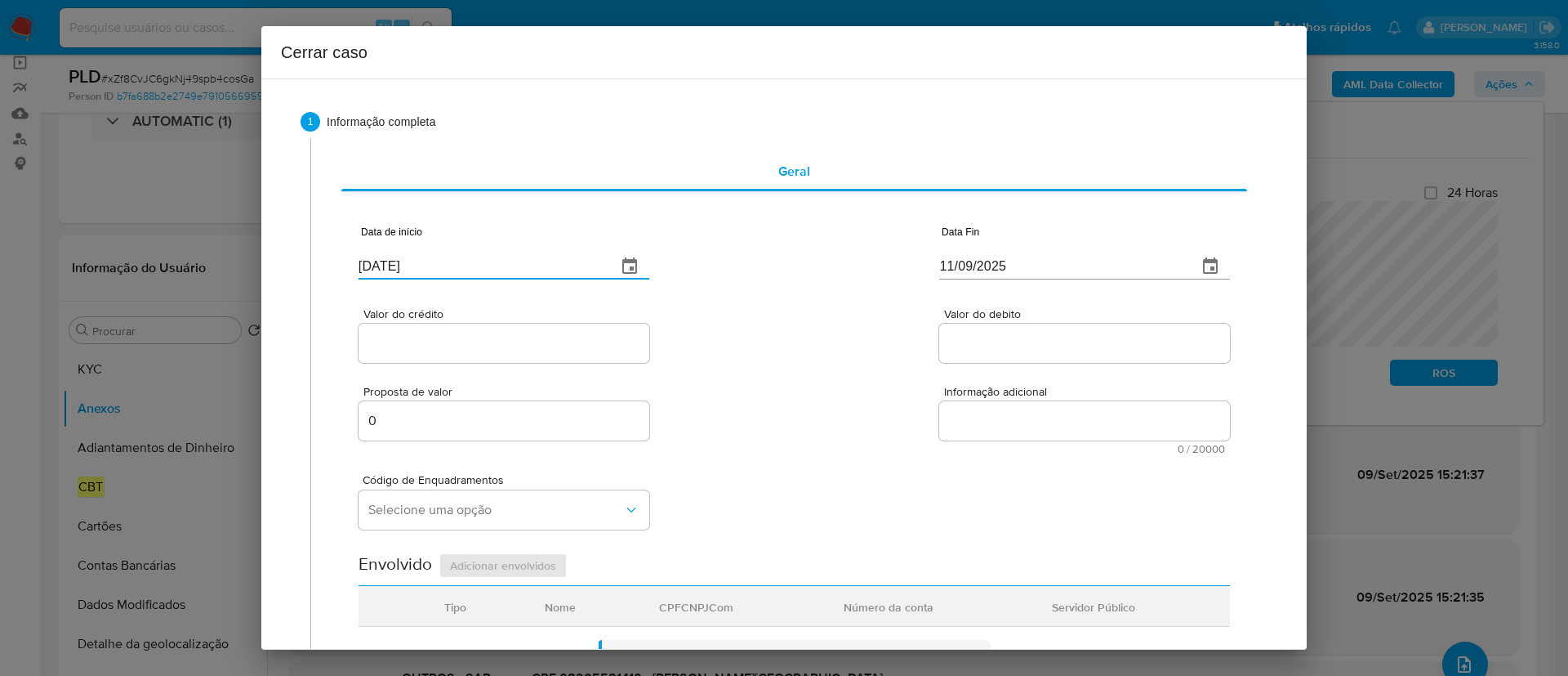
click at [959, 270] on input "11/09/2025" at bounding box center [1061, 267] width 245 height 27
paste input "06"
type input "[DATE]"
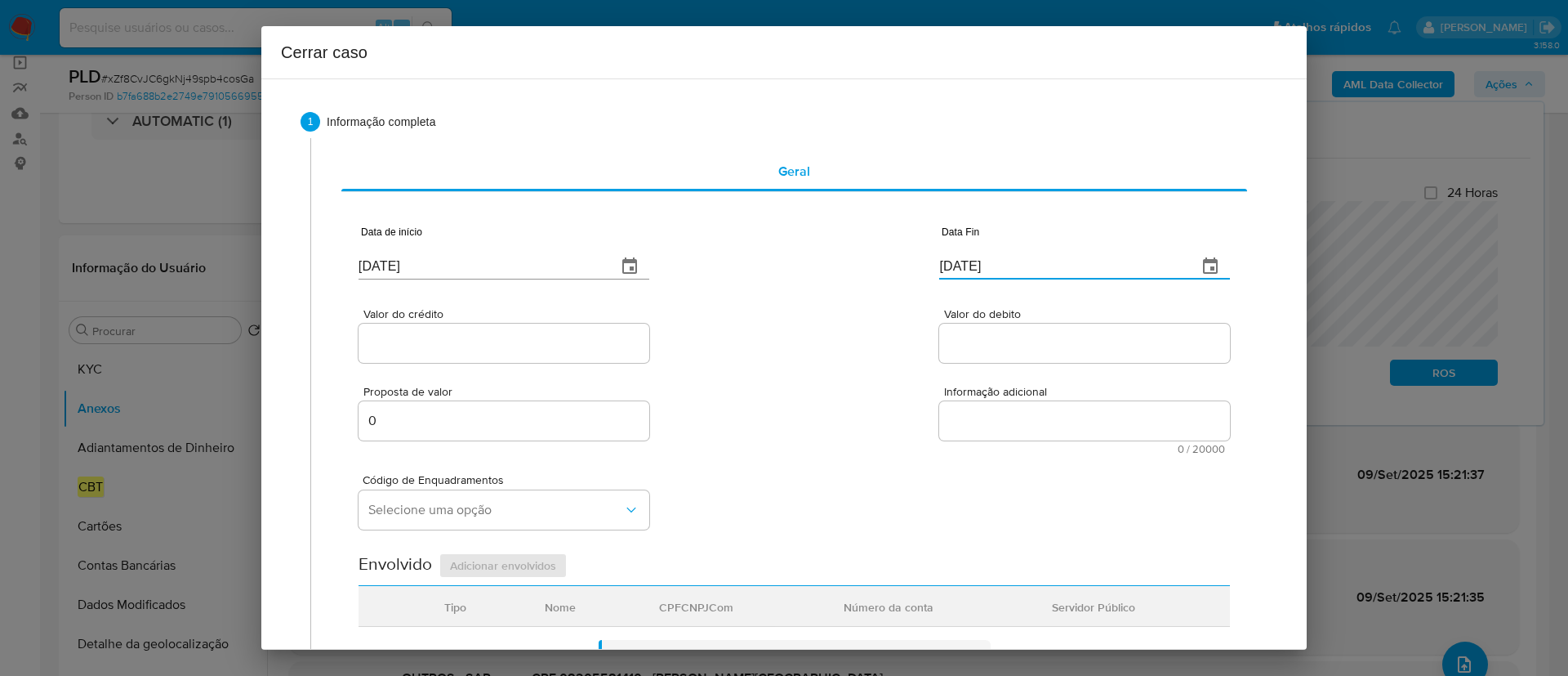
click at [805, 319] on div "Valor do crédito Valor do debito" at bounding box center [794, 328] width 872 height 78
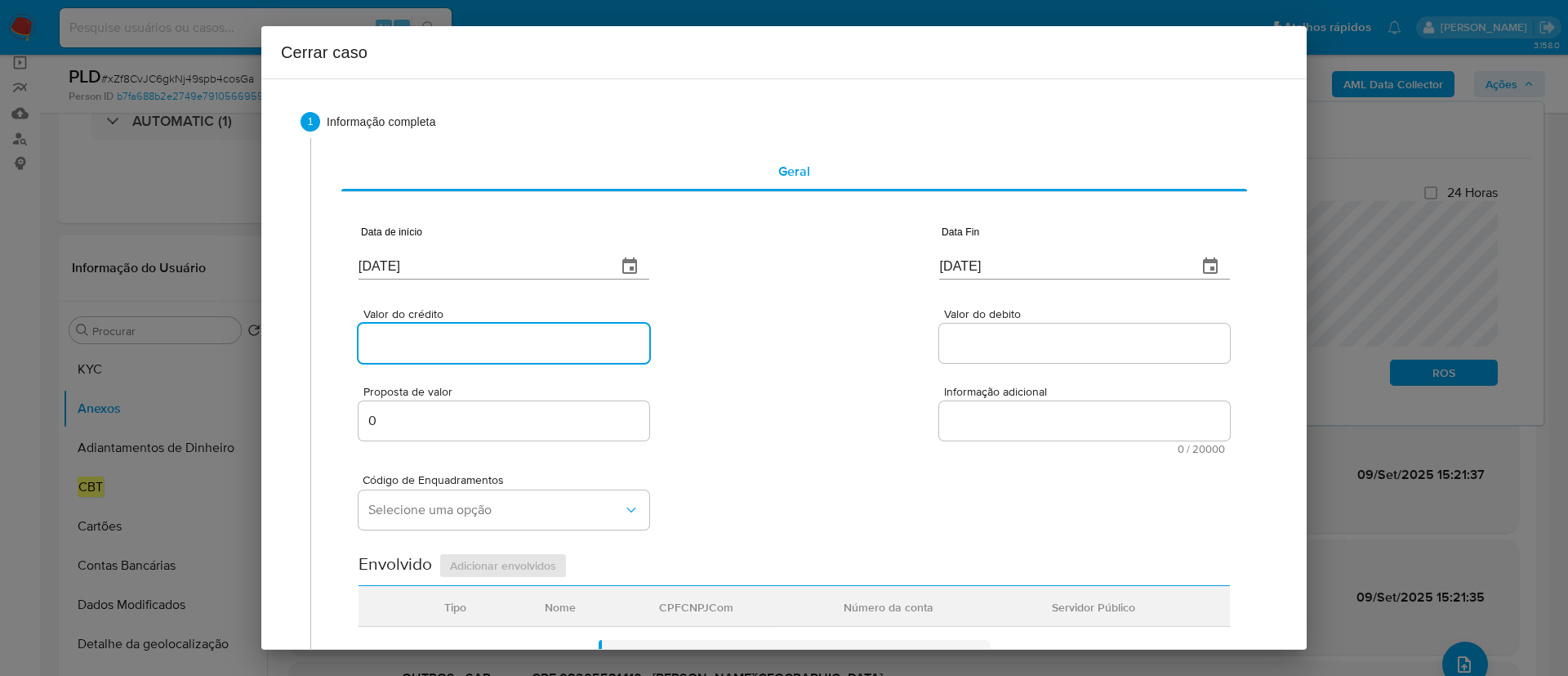
click at [492, 342] on input "Valor do crédito" at bounding box center [503, 343] width 291 height 21
paste input "R$96.069"
type input "R$96.069"
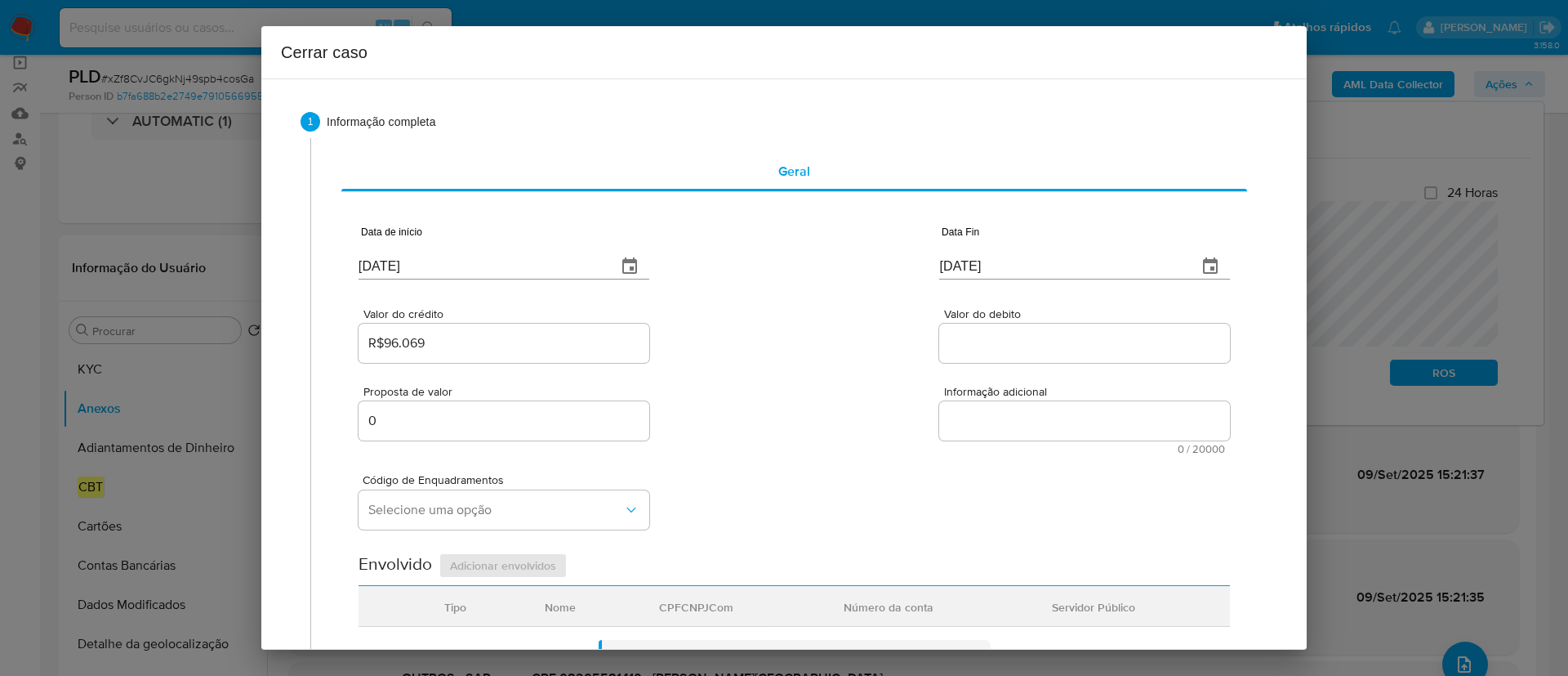
click at [771, 338] on div "Valor do crédito R$96.069 Valor do debito" at bounding box center [794, 328] width 872 height 78
drag, startPoint x: 1002, startPoint y: 346, endPoint x: 821, endPoint y: 366, distance: 182.1
click at [1002, 346] on input "Valor do debito" at bounding box center [1084, 343] width 291 height 21
paste input "R$103.152"
type input "R$103.152"
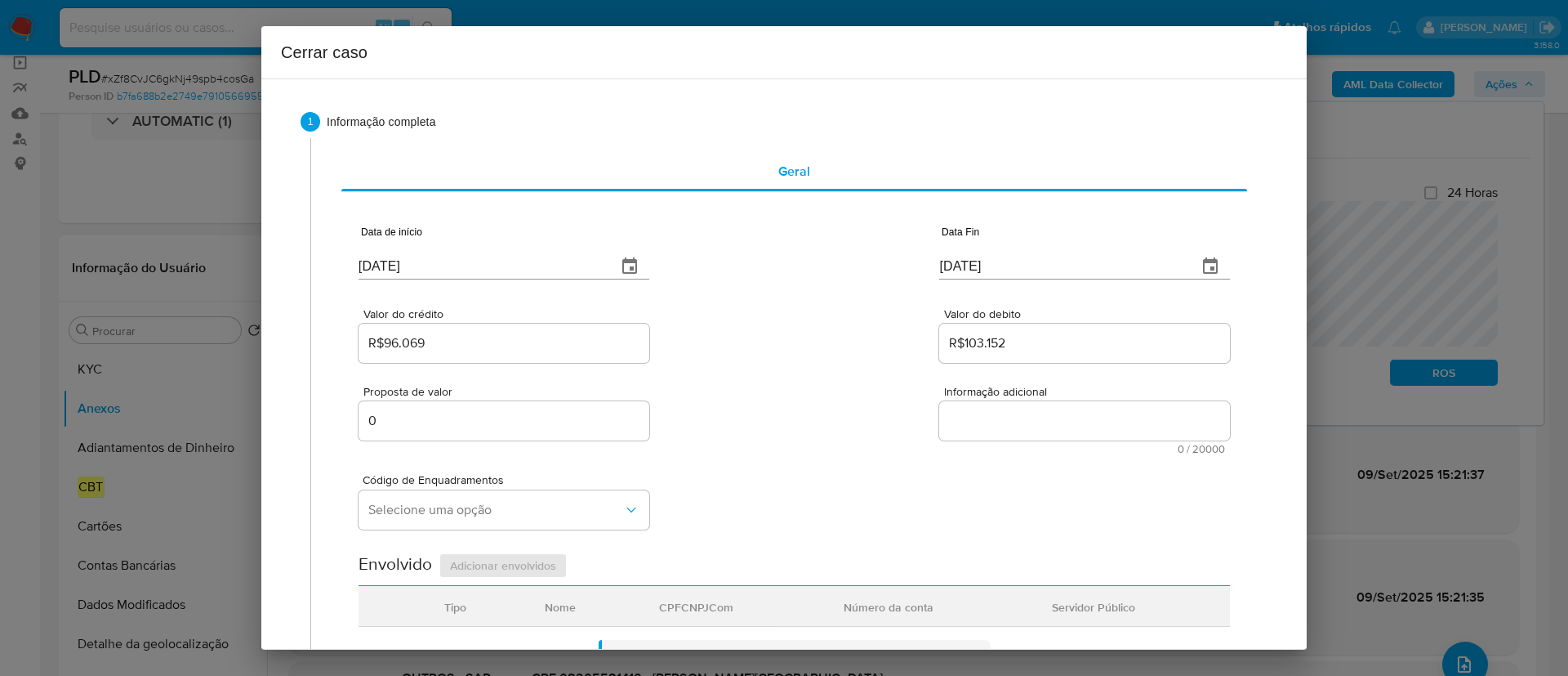
click at [821, 366] on div "Proposta de valor 0 Informação adicional 0 / 20000 20000 caracteres restantes" at bounding box center [794, 410] width 872 height 88
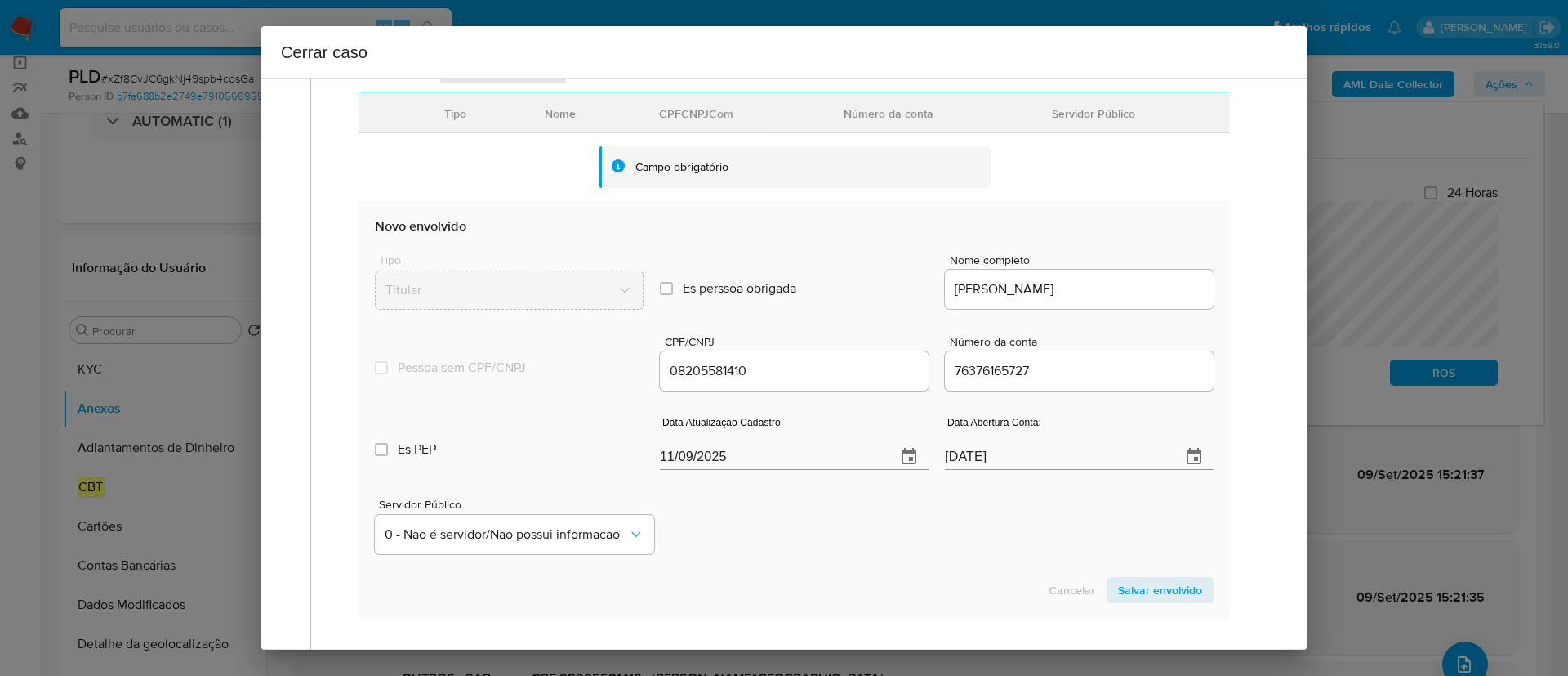
scroll to position [613, 0]
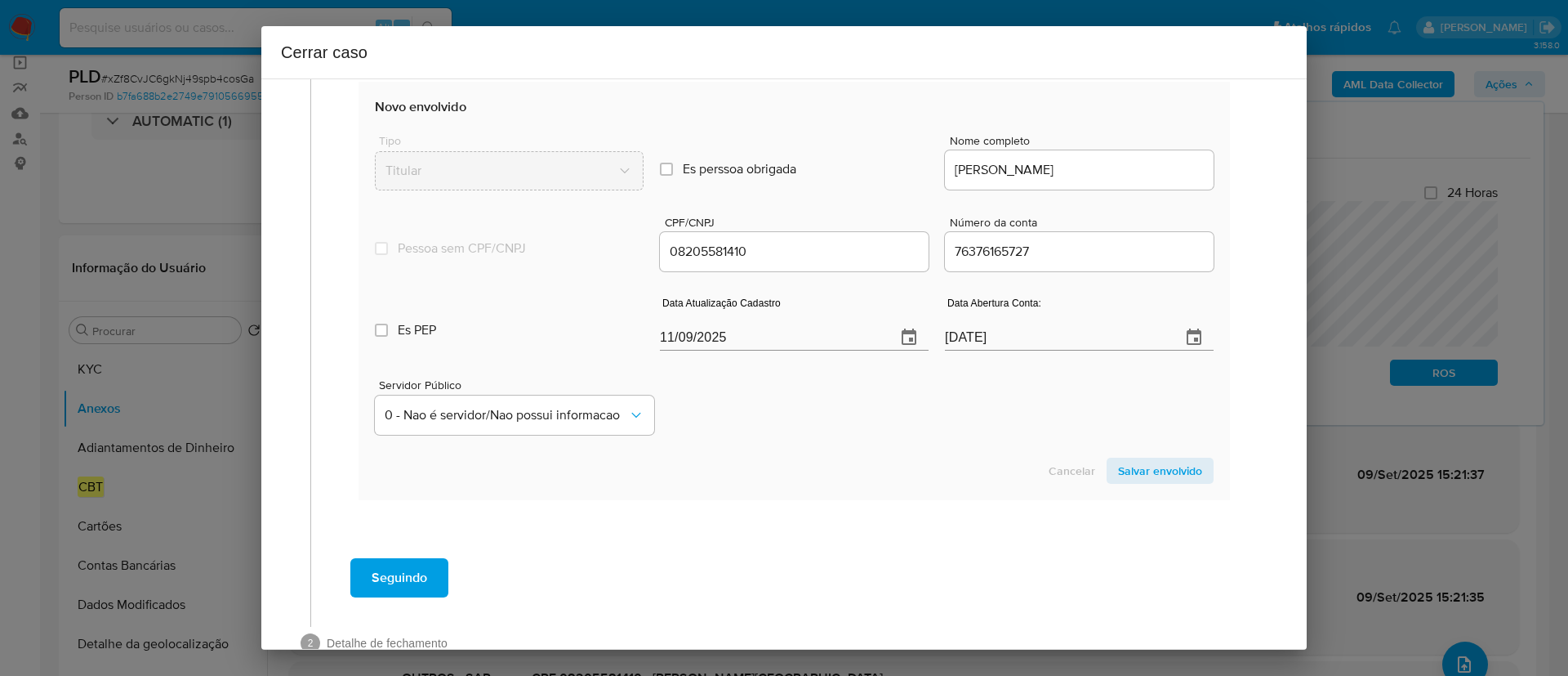
click at [778, 434] on div "Servidor Público 0 - Nao é servidor/[PERSON_NAME] possui informacao" at bounding box center [794, 400] width 838 height 81
click at [688, 329] on input "11/09/2025" at bounding box center [771, 338] width 223 height 27
click at [688, 327] on input "11/09/2025" at bounding box center [771, 338] width 223 height 27
paste input "29/08"
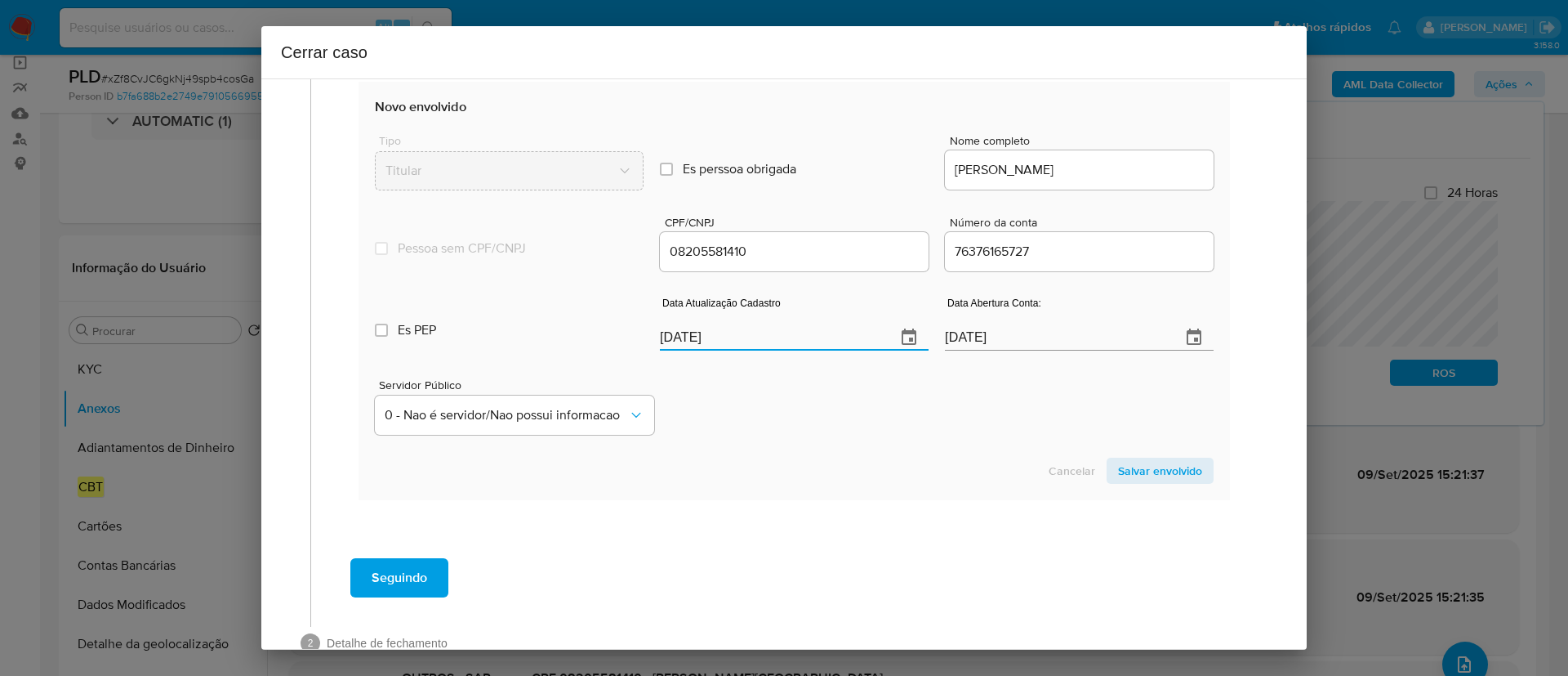
type input "[DATE]"
click at [762, 406] on div "Servidor Público 0 - Nao é servidor/[PERSON_NAME] possui informacao" at bounding box center [794, 400] width 838 height 81
click at [1139, 468] on span "Salvar envolvido" at bounding box center [1159, 471] width 84 height 23
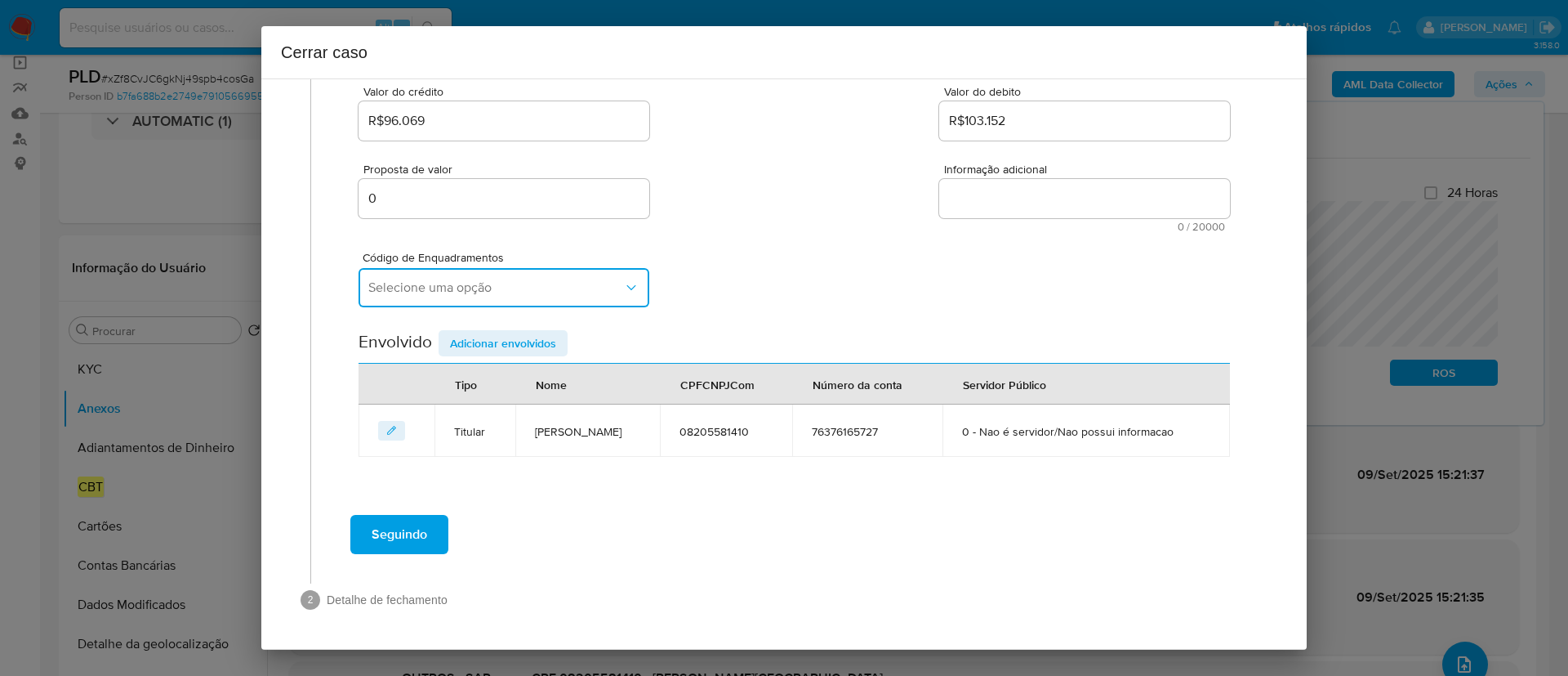
click at [473, 300] on button "Selecione uma opção" at bounding box center [503, 287] width 291 height 39
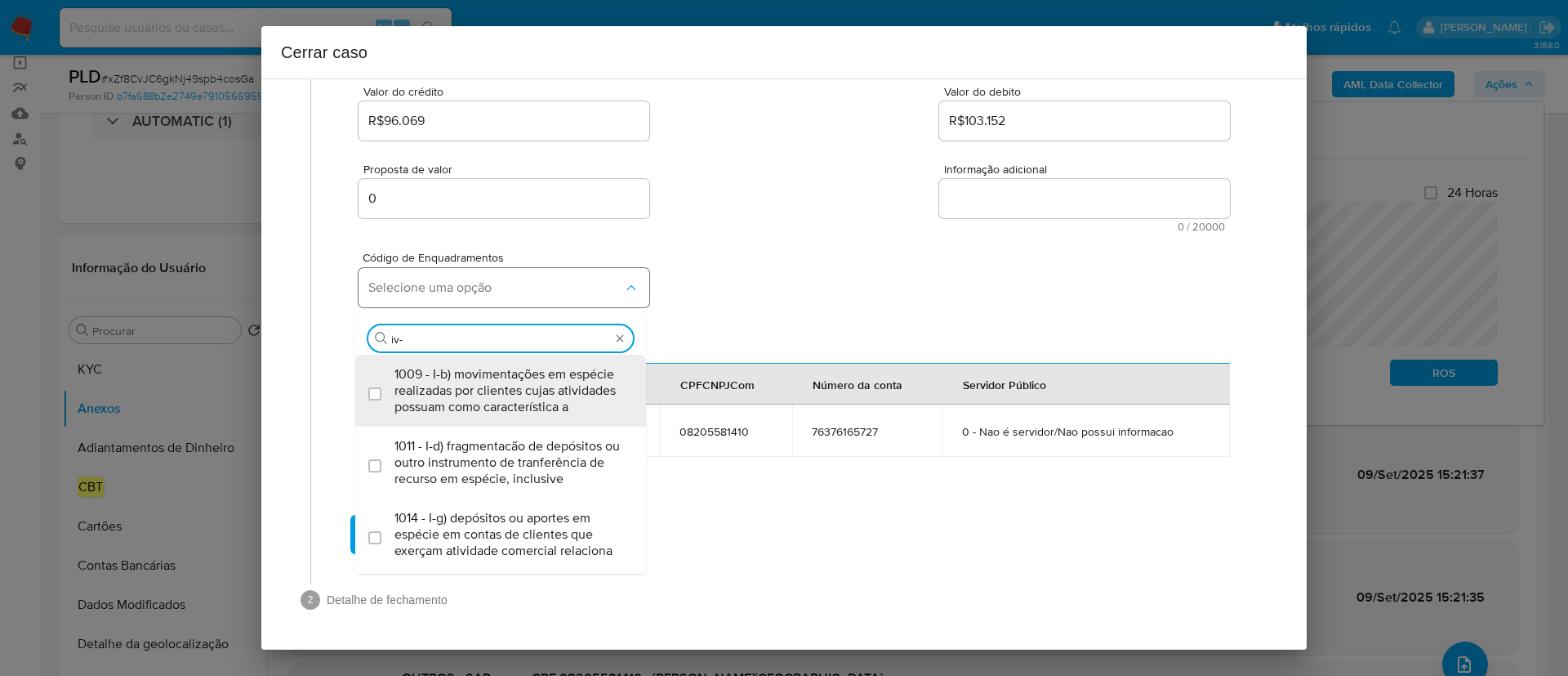
type input "iv-a"
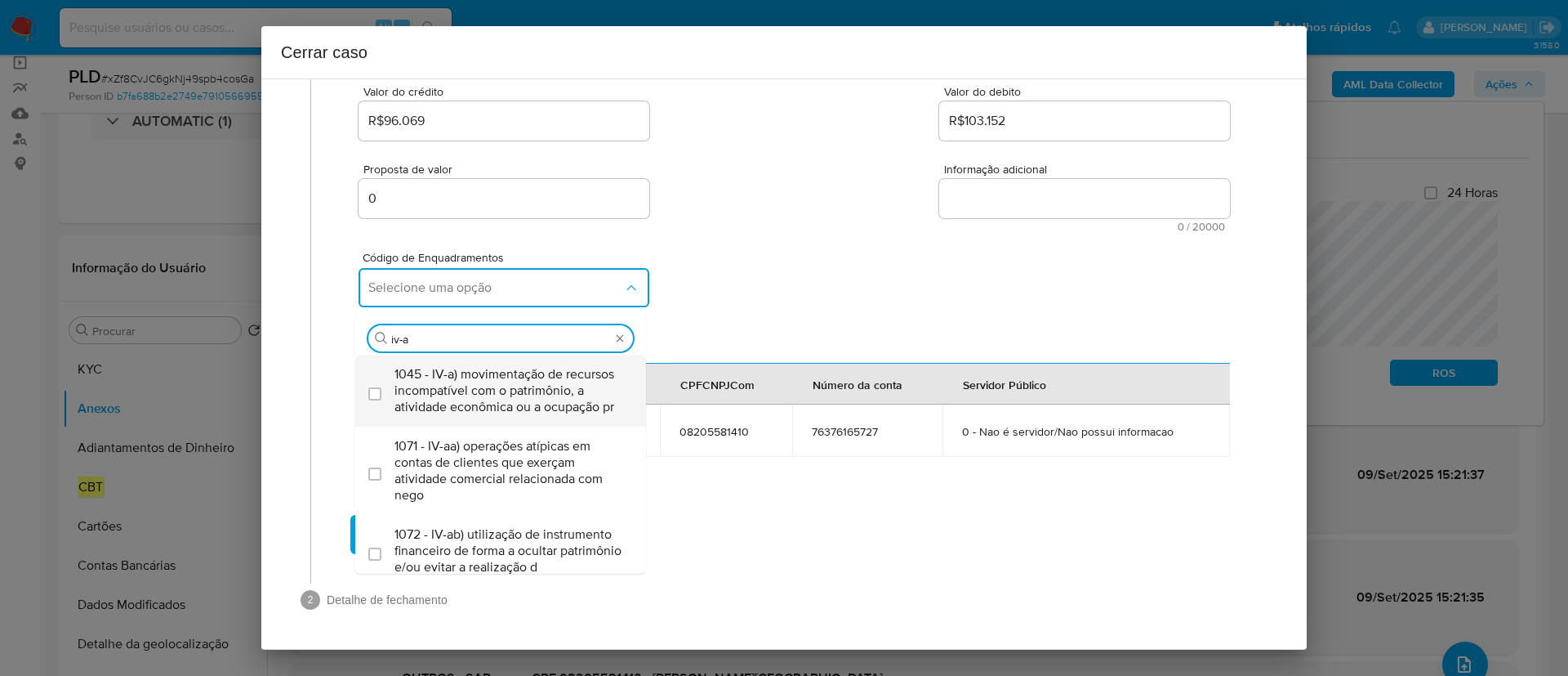
click at [508, 378] on span "1045 - IV-a) movimentação de recursos incompatível com o patrimônio, a atividad…" at bounding box center [509, 391] width 229 height 49
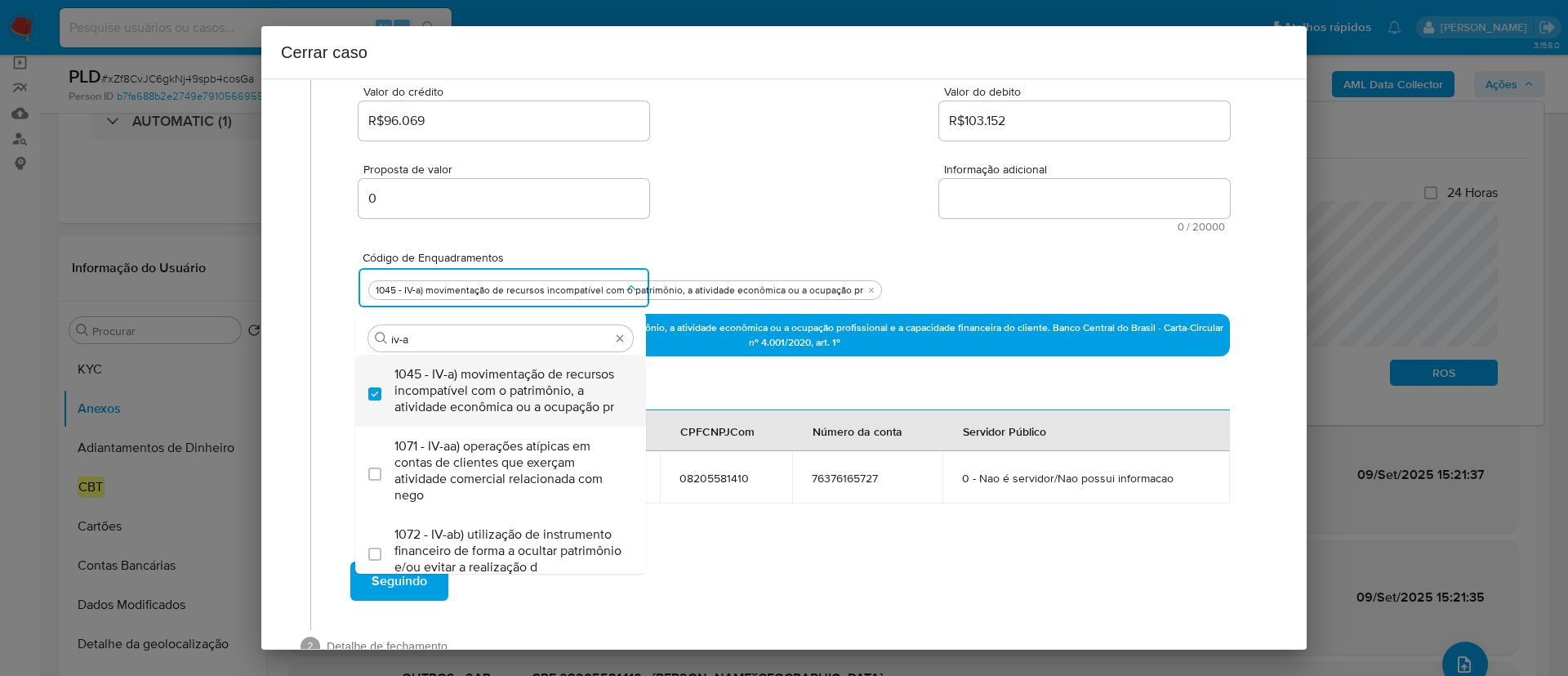
checkbox input "true"
type input "iv-c"
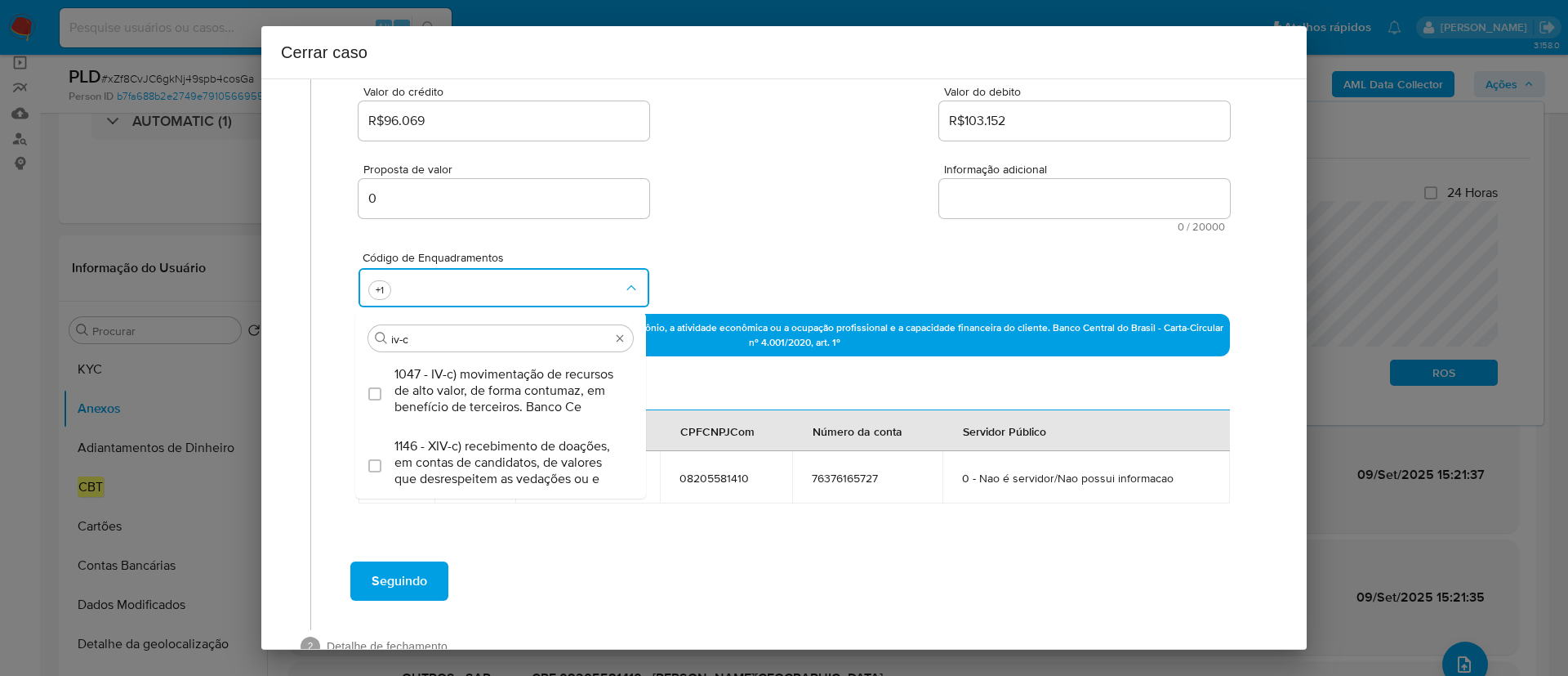
click at [508, 378] on span "1047 - IV-c) movimentação de recursos de alto valor, de forma contumaz, em bene…" at bounding box center [509, 391] width 229 height 49
checkbox input "true"
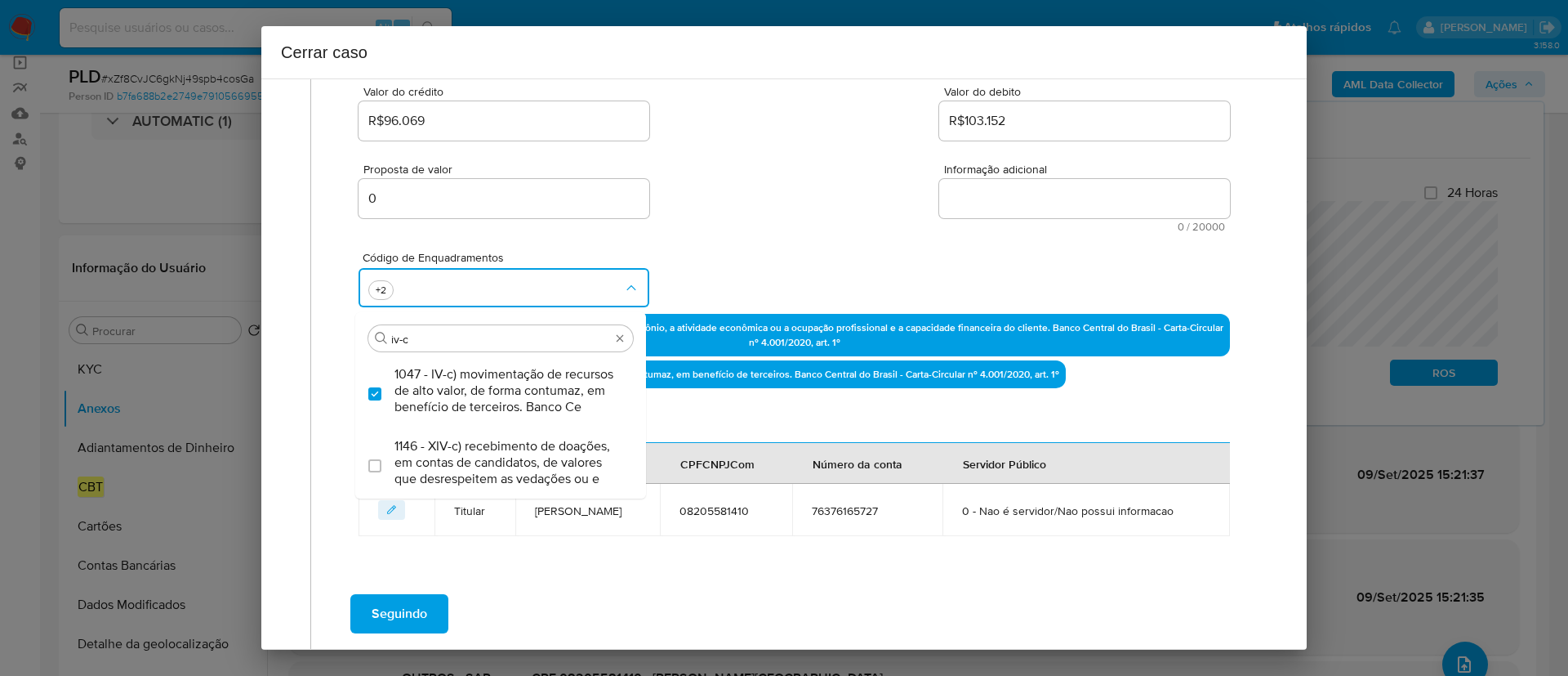
click at [714, 241] on div "Código de Enquadramentos Procurar iv-c 1047 - IV-c) movimentação de recursos de…" at bounding box center [794, 273] width 872 height 81
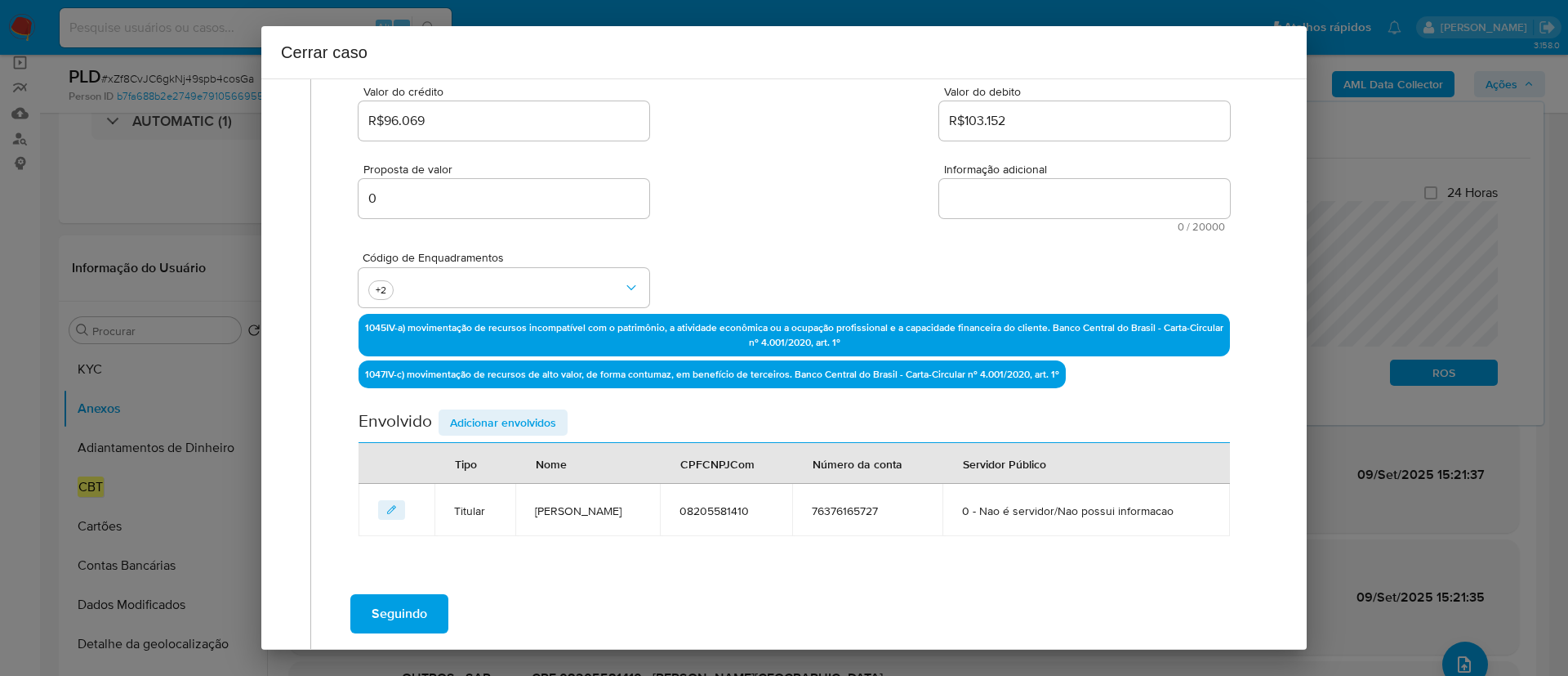
click at [1041, 205] on textarea "Informação adicional" at bounding box center [1084, 198] width 291 height 39
paste textarea "Mauricio Breno de Lima, CPF 08205581410, 31 anos, residente no município de São…"
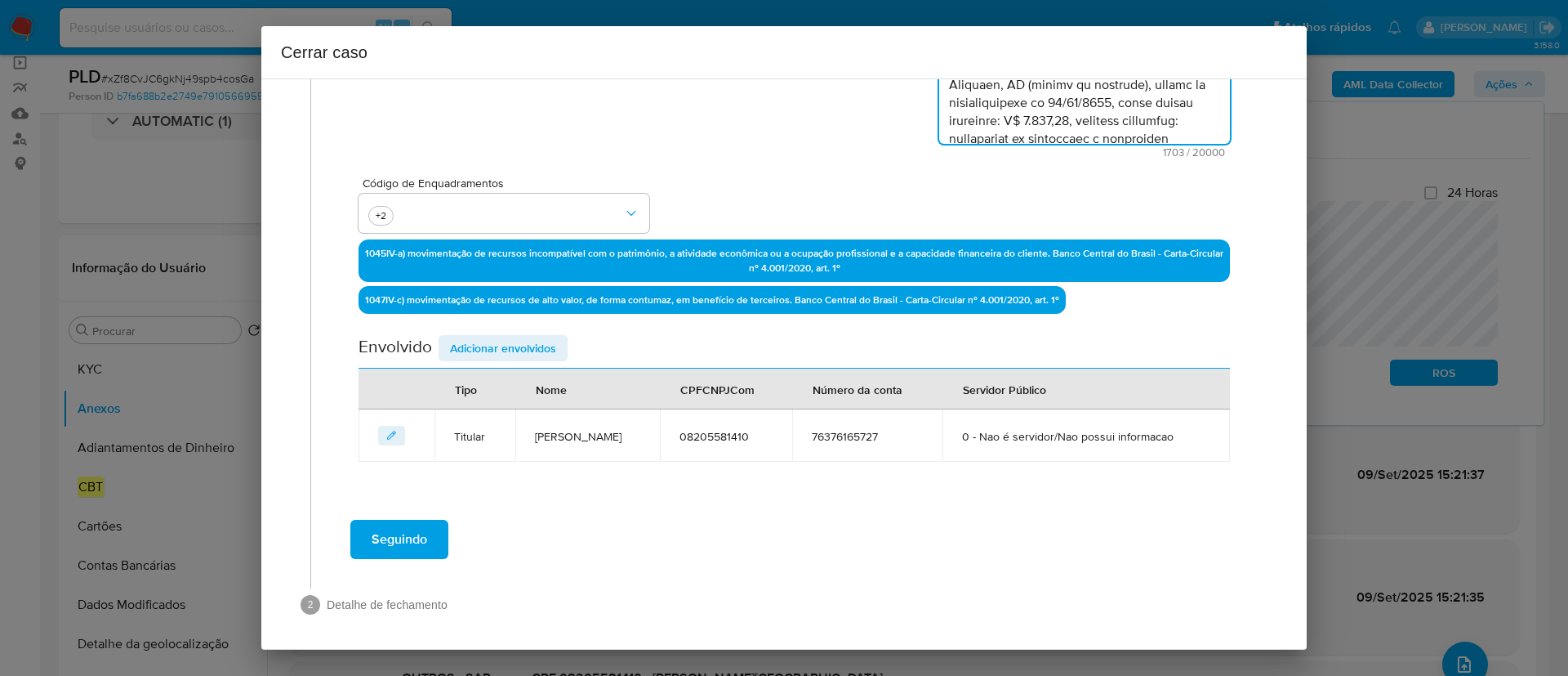
scroll to position [377, 0]
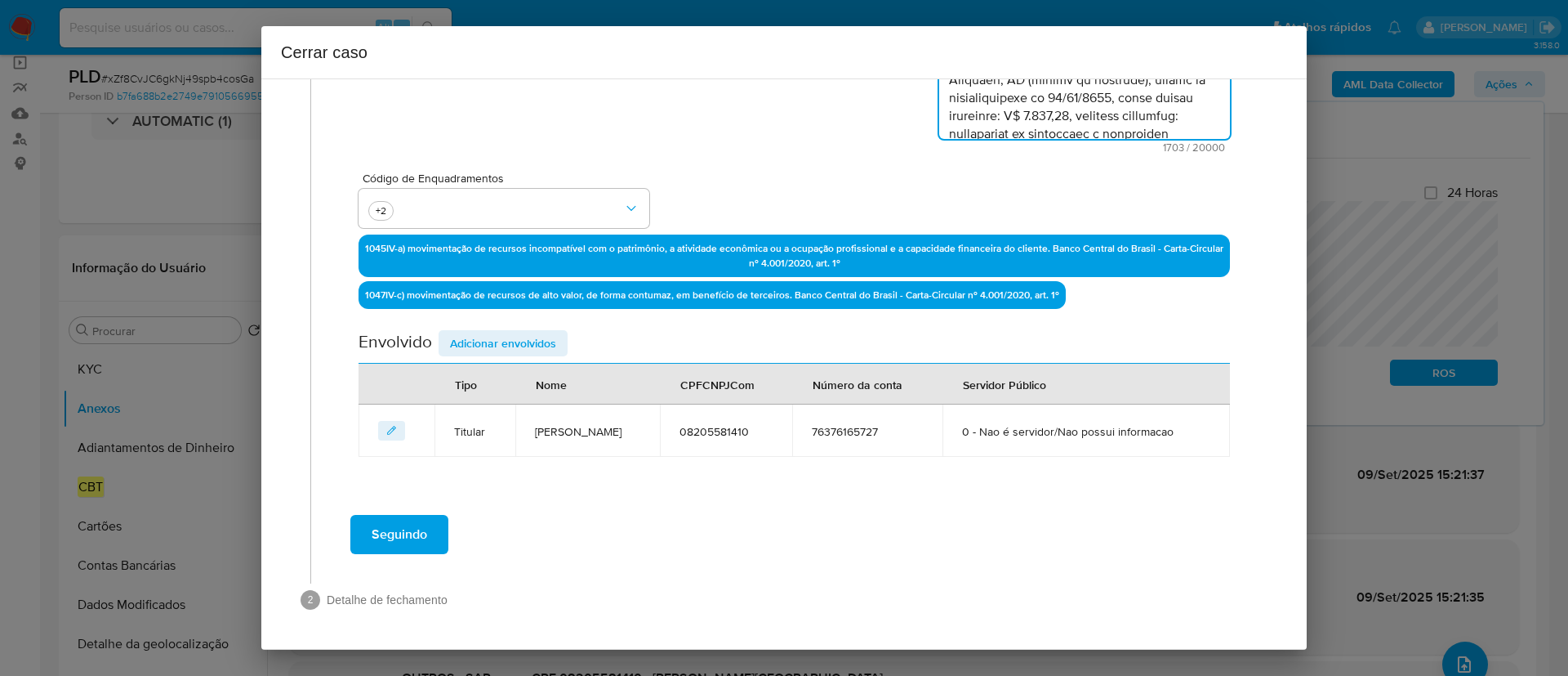
type textarea "Mauricio Breno de Lima, CPF 08205581410, 31 anos, residente no município de São…"
click at [455, 340] on span "Adicionar envolvidos" at bounding box center [502, 343] width 106 height 23
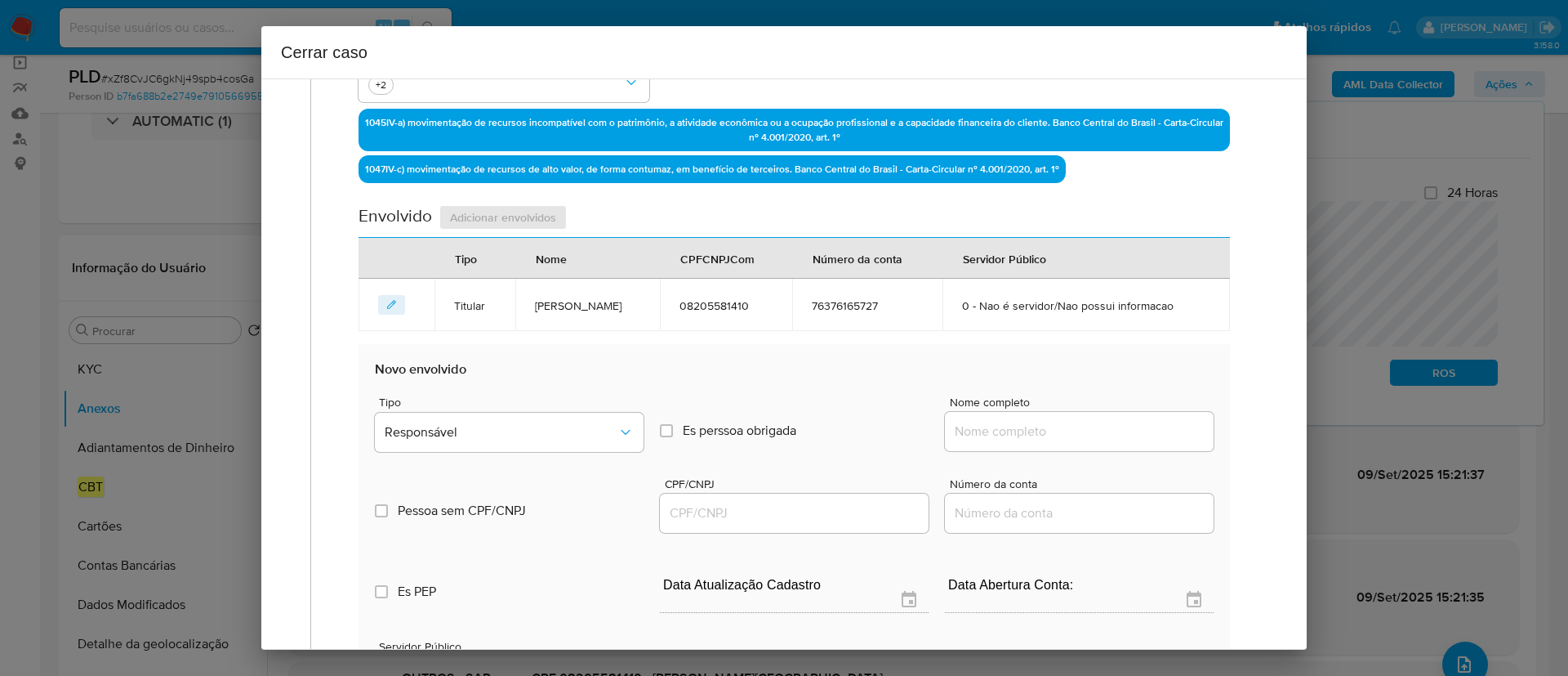
scroll to position [744, 0]
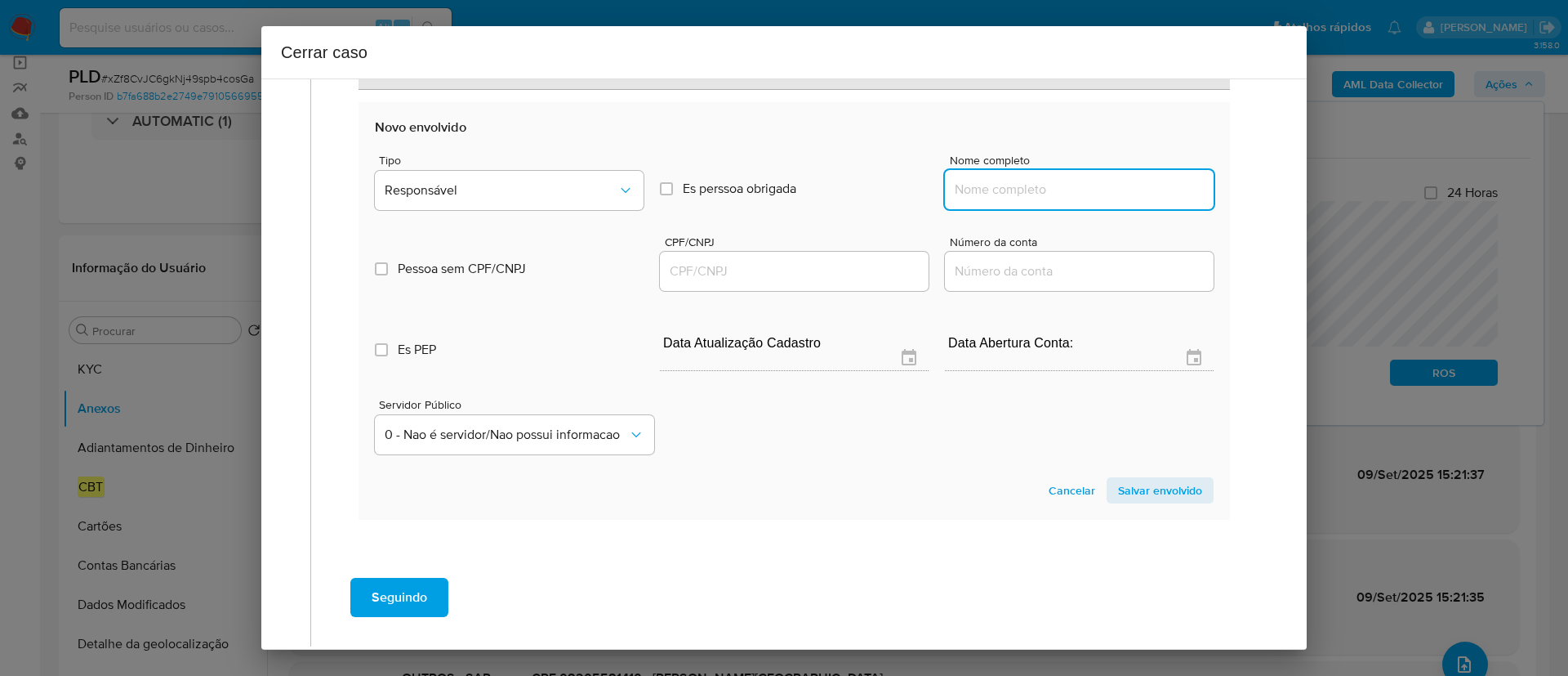
drag, startPoint x: 1058, startPoint y: 187, endPoint x: 1102, endPoint y: 200, distance: 45.9
click at [1058, 187] on input "Nome completo" at bounding box center [1079, 189] width 269 height 21
paste input "Gamewiz Brasil Ltda, 56195099000189"
click at [1129, 190] on input "Gamewiz Brasil Ltda, 56195099000189" at bounding box center [1079, 189] width 269 height 21
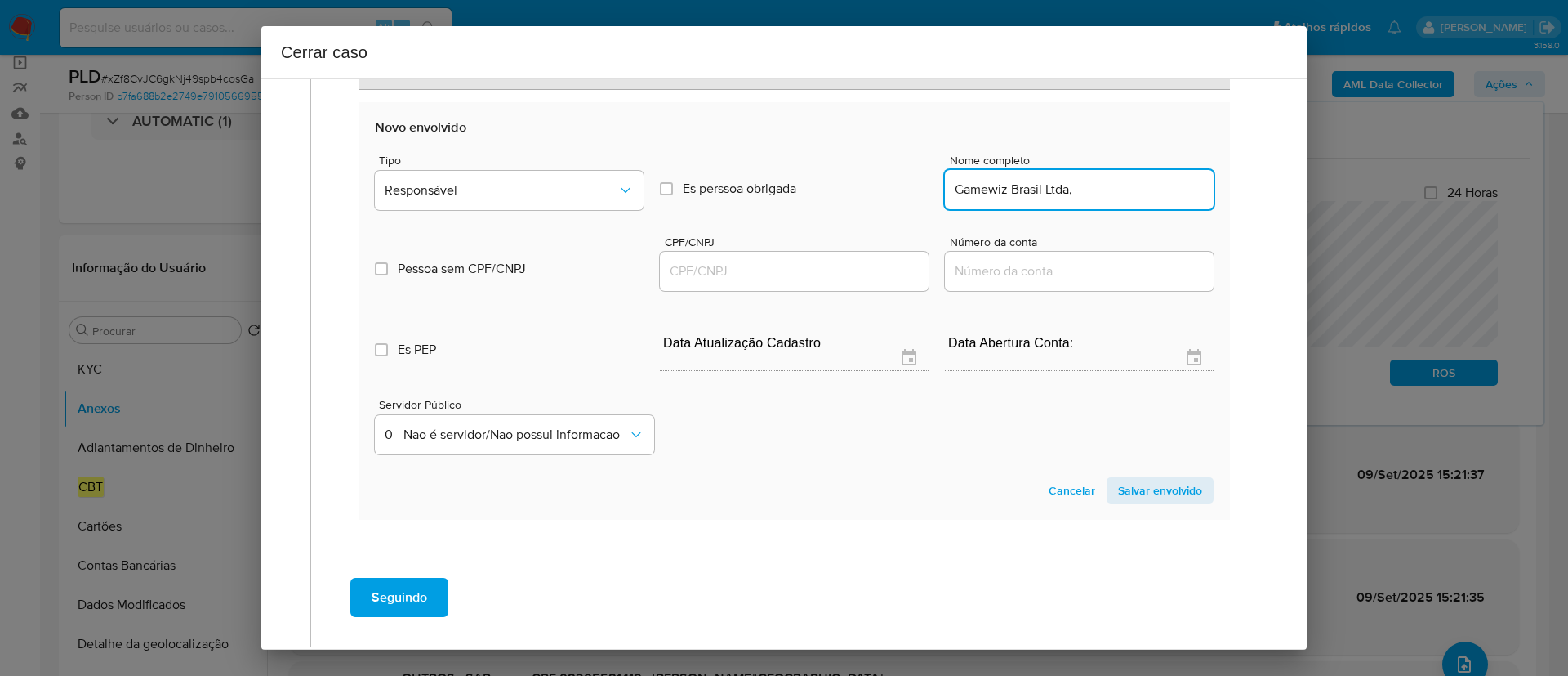
type input "Gamewiz Brasil Ltda,"
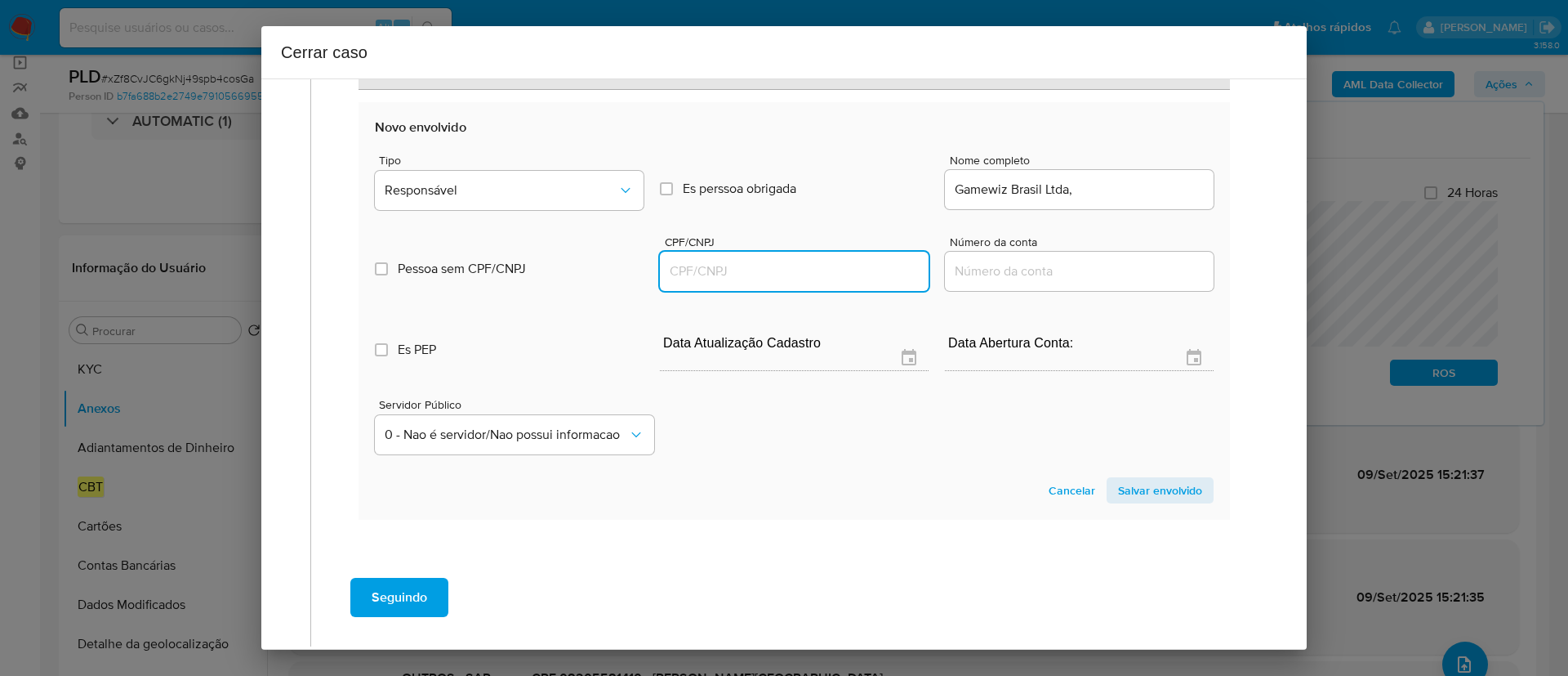
drag, startPoint x: 843, startPoint y: 277, endPoint x: 977, endPoint y: 229, distance: 142.3
click at [843, 277] on input "CPF/CNPJ" at bounding box center [794, 271] width 269 height 21
paste input "56195099000189"
type input "56195099000189"
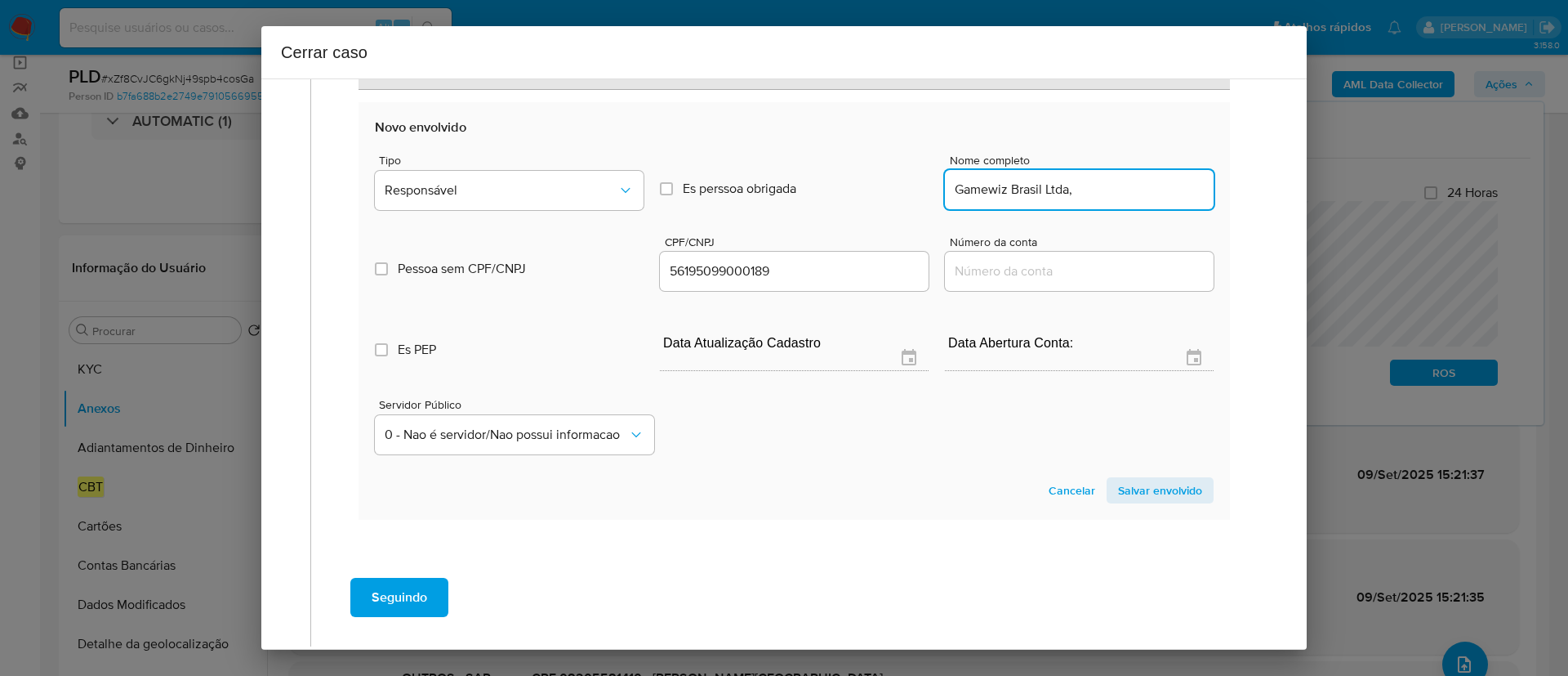
click at [1136, 182] on input "Gamewiz Brasil Ltda," at bounding box center [1079, 189] width 269 height 21
type input "Gamewiz Brasil Ltda"
click at [575, 156] on span "Tipo" at bounding box center [513, 160] width 269 height 11
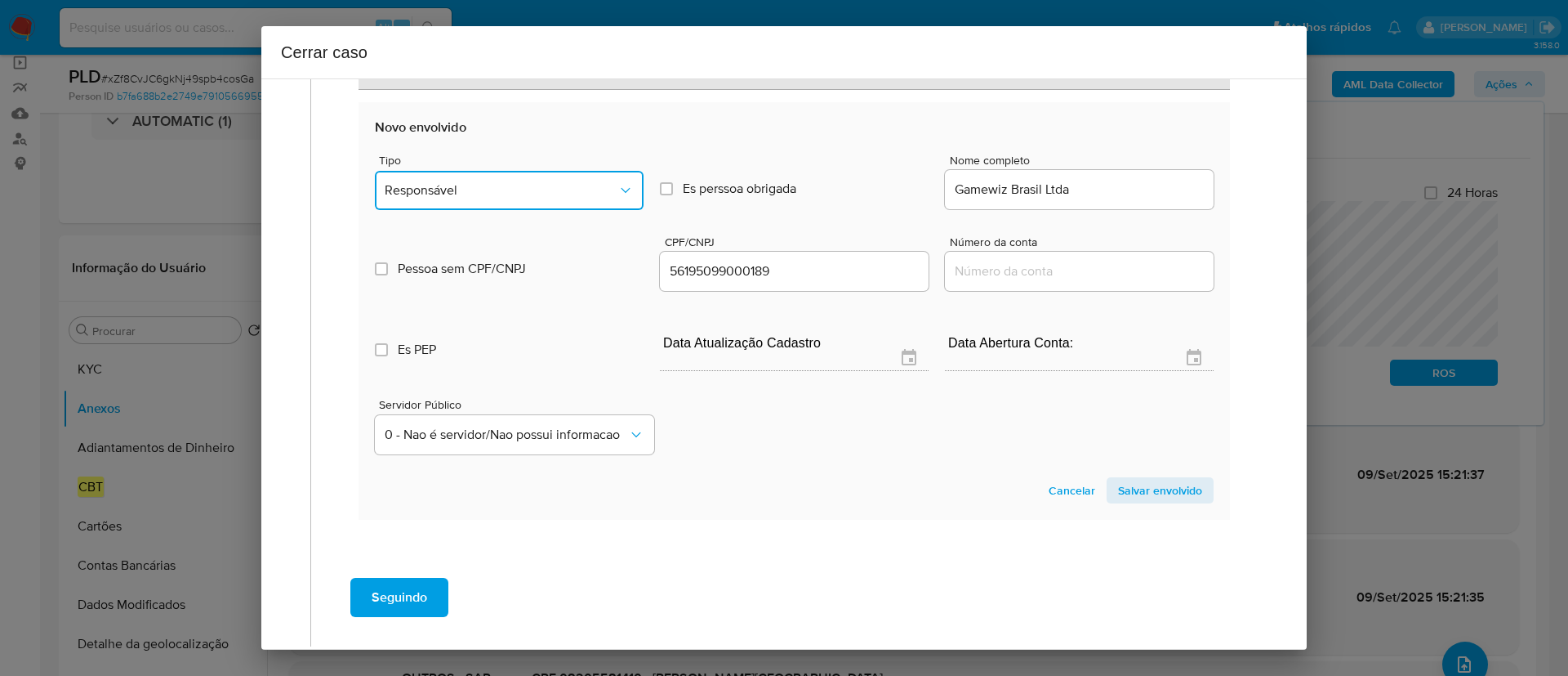
click at [557, 193] on span "Responsável" at bounding box center [501, 189] width 233 height 16
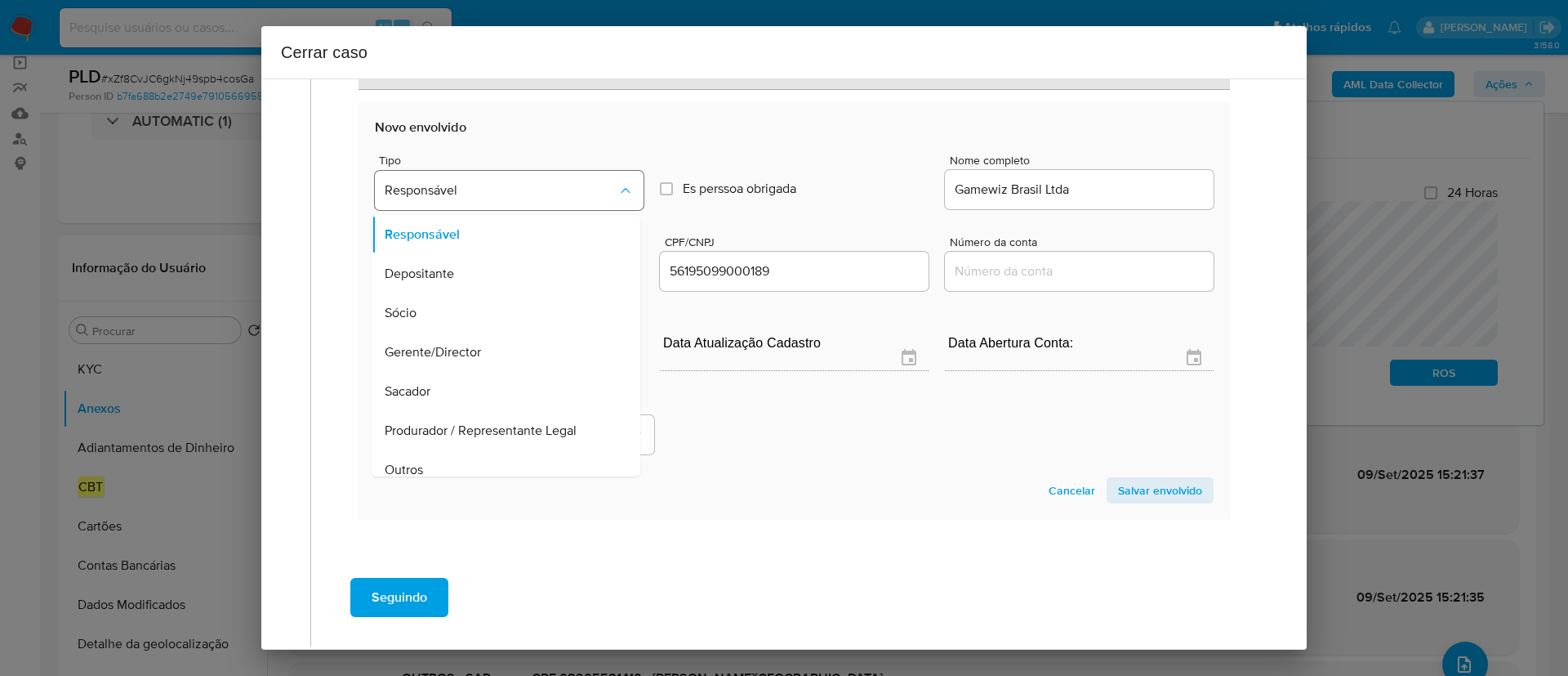
scroll to position [92, 0]
click at [1163, 495] on span "Salvar envolvido" at bounding box center [1159, 490] width 84 height 23
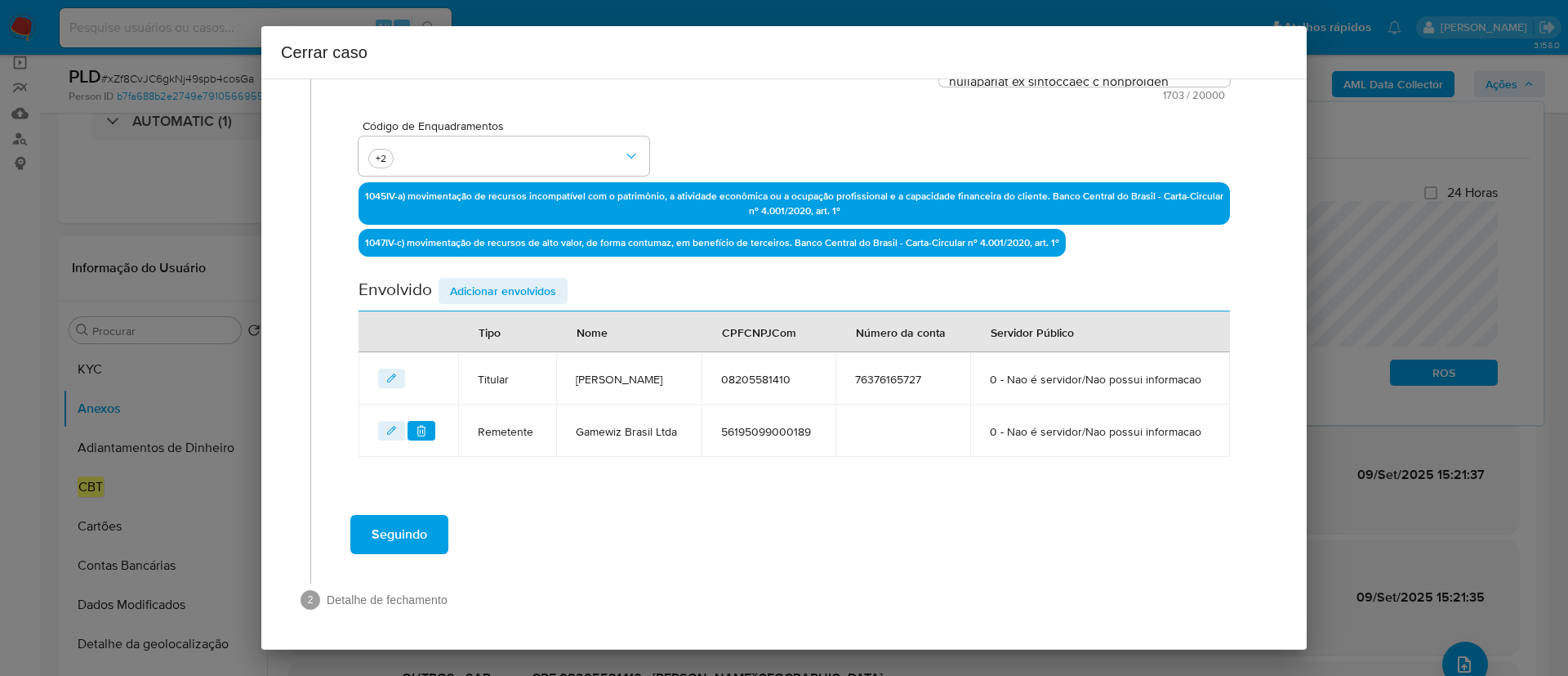
scroll to position [473, 0]
click at [784, 497] on div "Geral Data de início 01/07/2025 Data Fin 06/09/2025 Valor do crédito R$96.069 V…" at bounding box center [794, 107] width 933 height 796
click at [404, 544] on span "Seguindo" at bounding box center [399, 534] width 56 height 36
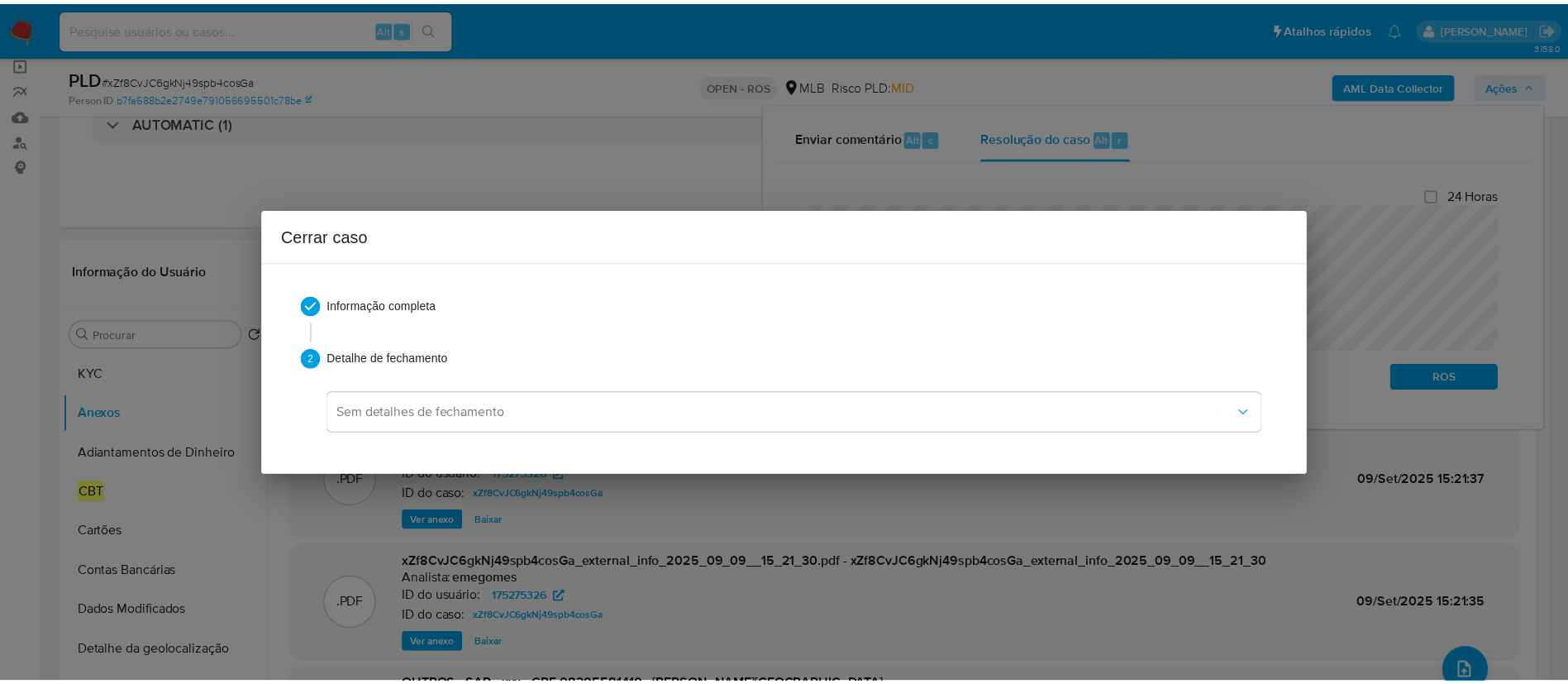
scroll to position [0, 0]
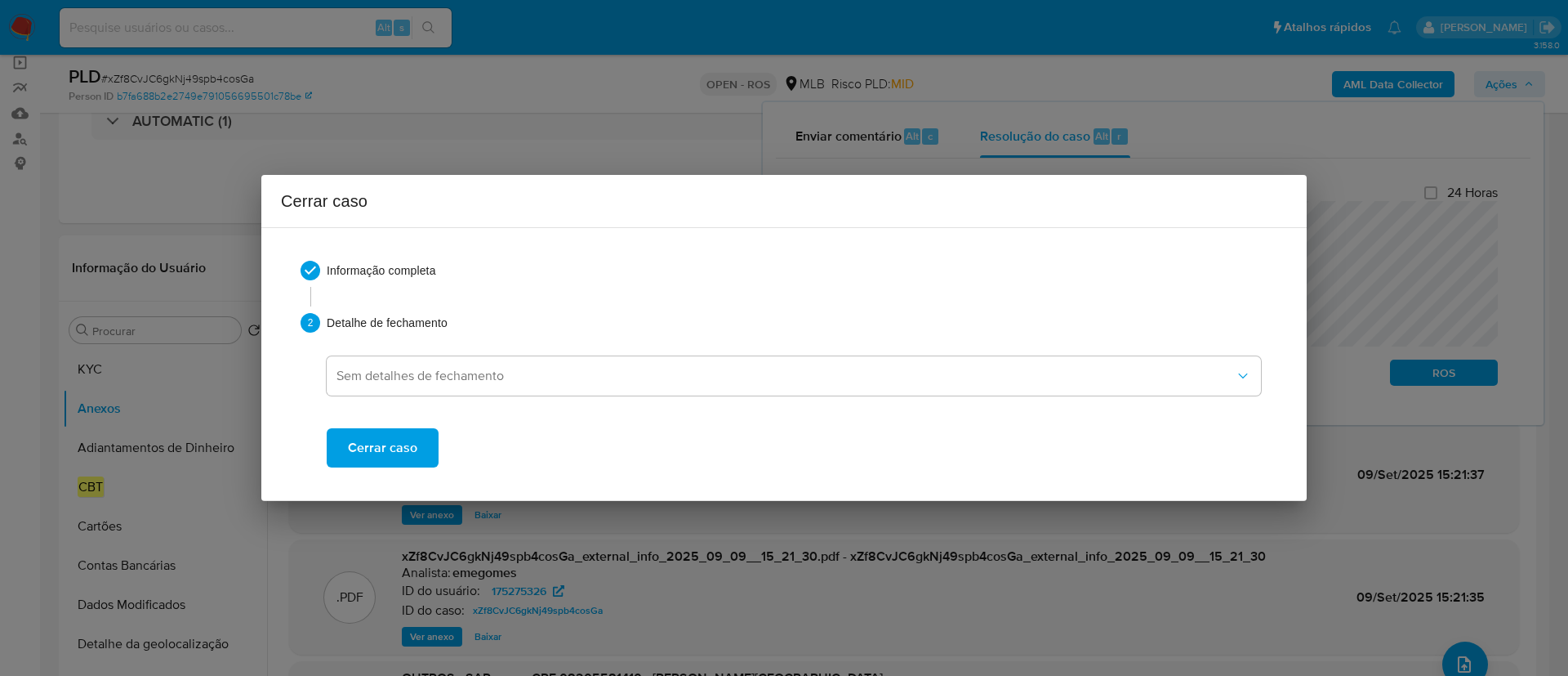
click at [401, 448] on span "Cerrar caso" at bounding box center [382, 448] width 69 height 36
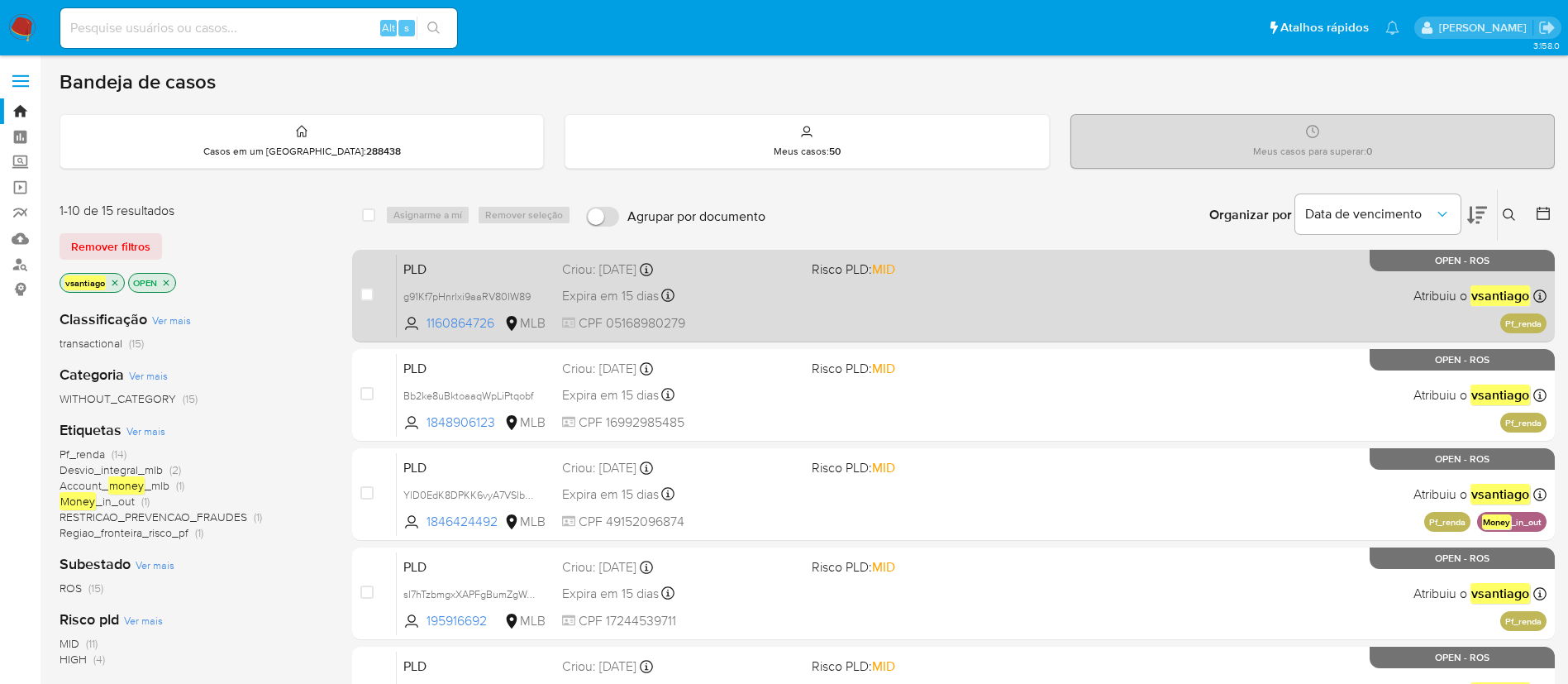
click at [757, 286] on div "Expira em 15 dias Expira em 26/09/2025 00:18:01" at bounding box center [680, 295] width 237 height 22
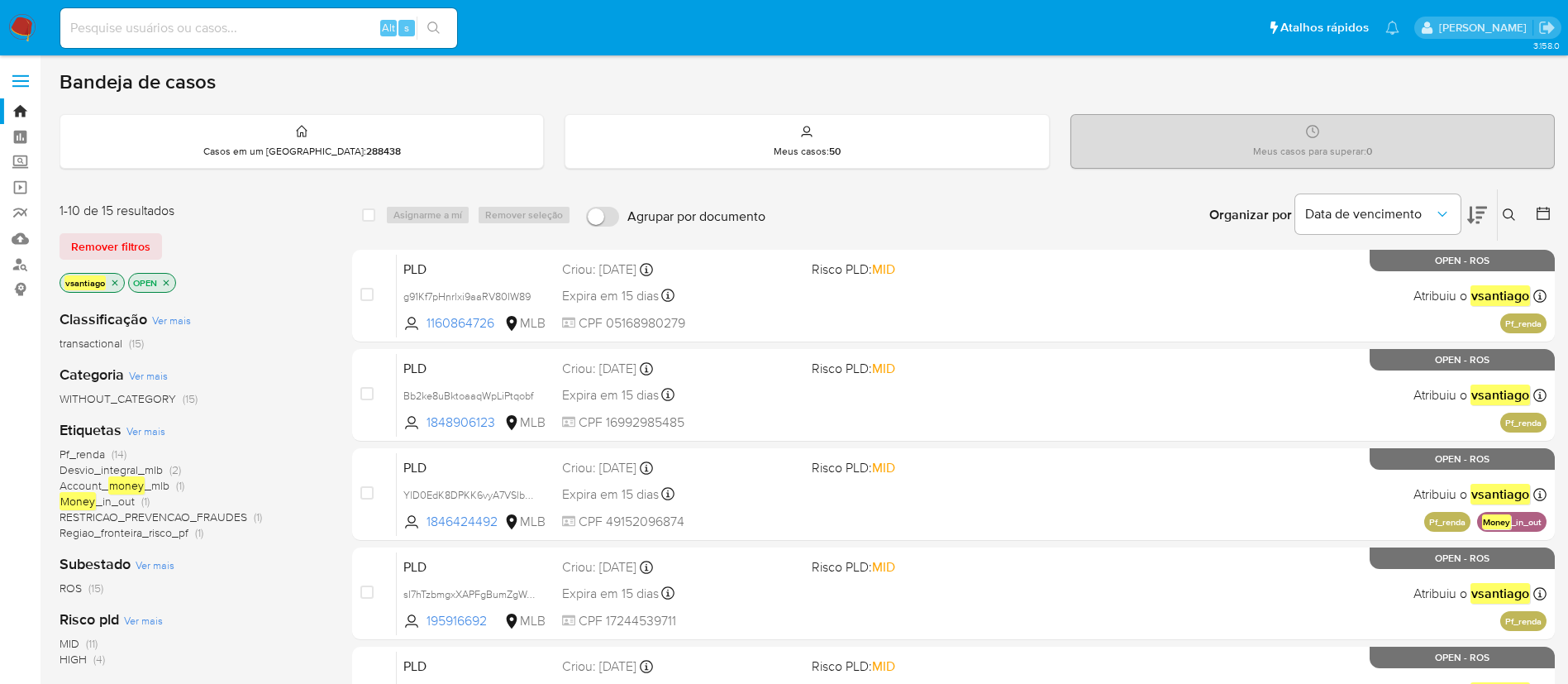
click at [16, 29] on img at bounding box center [22, 28] width 28 height 28
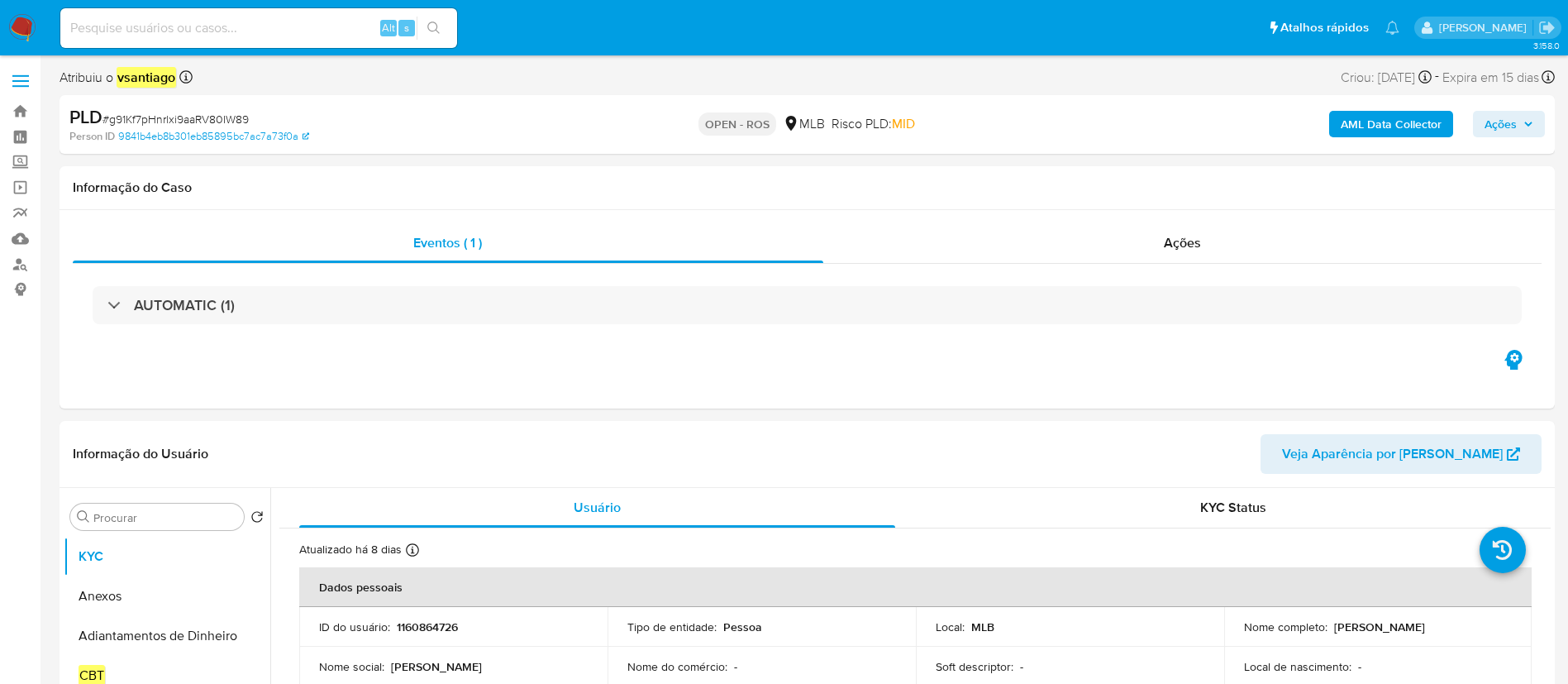
select select "10"
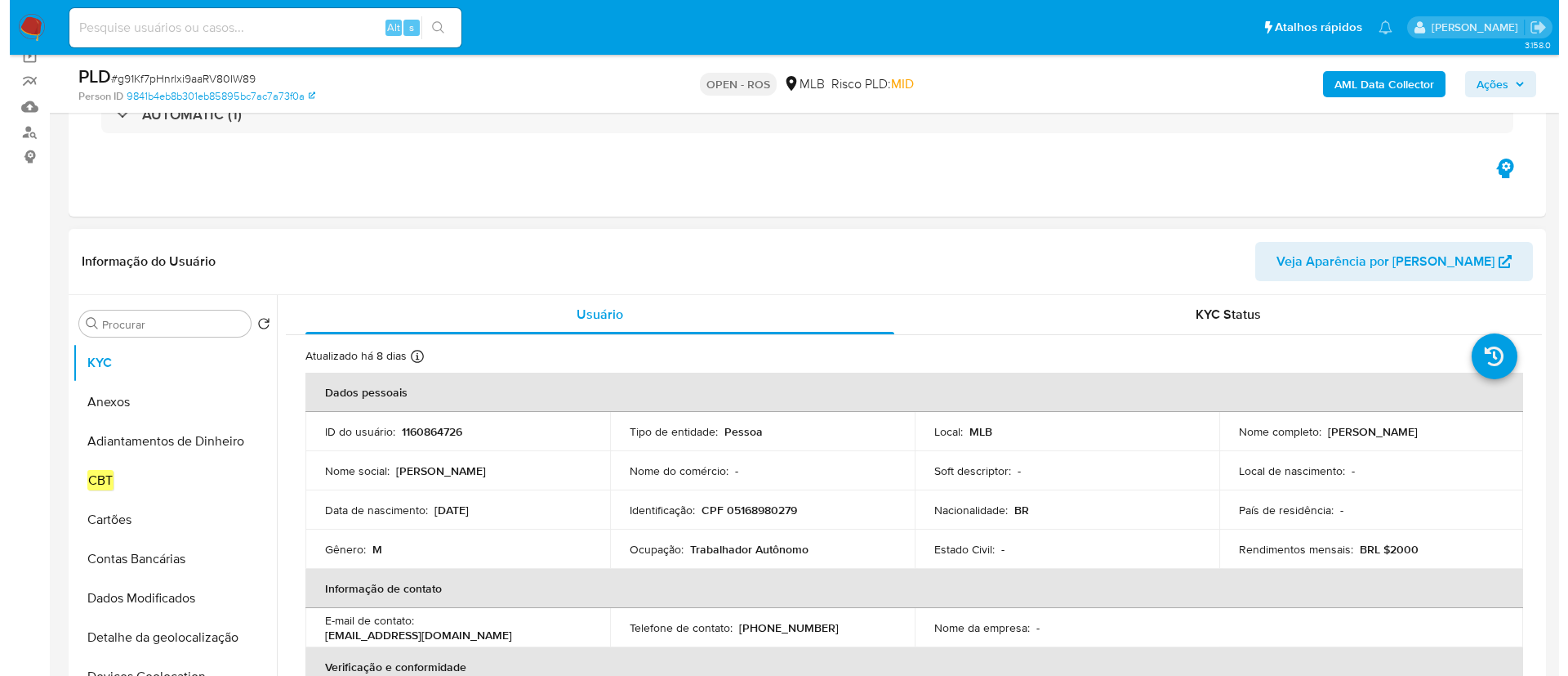
scroll to position [245, 0]
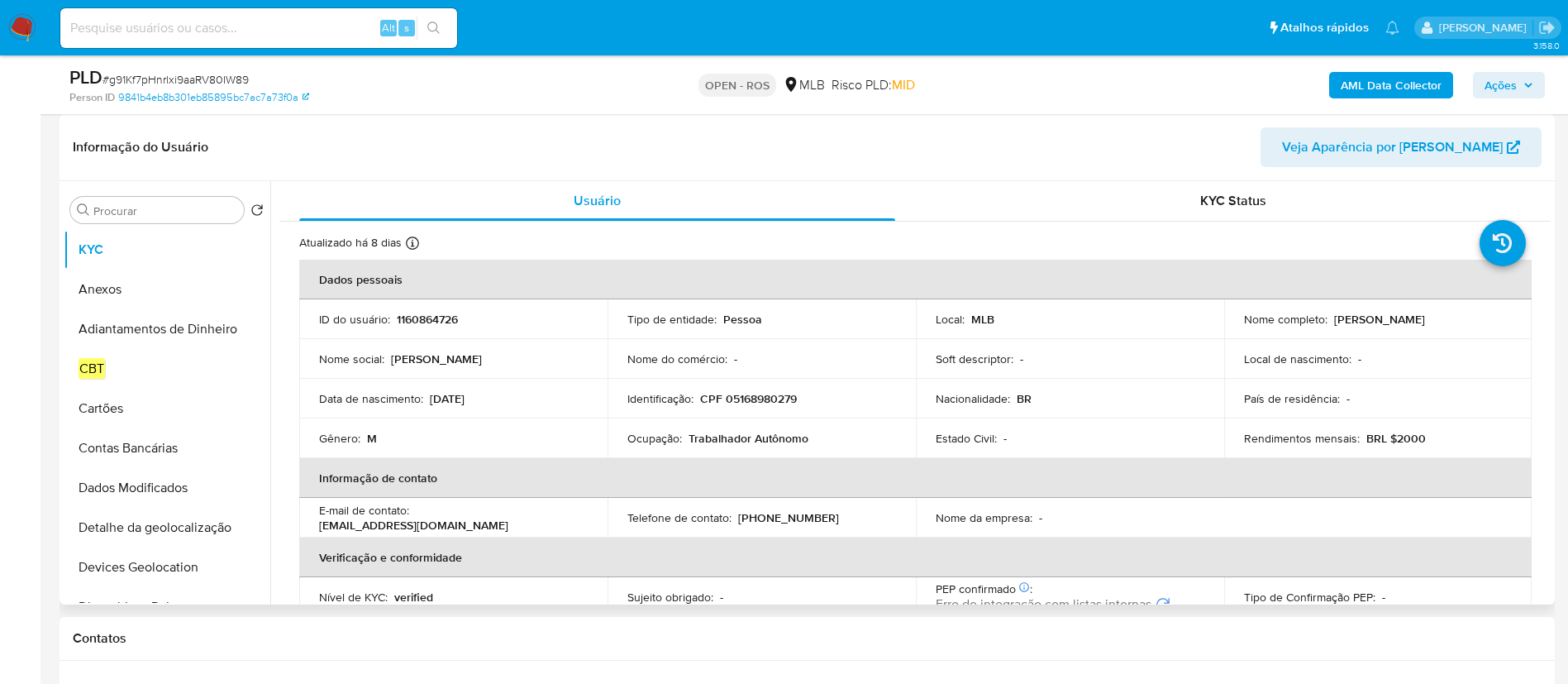
drag, startPoint x: 1330, startPoint y: 320, endPoint x: 1481, endPoint y: 321, distance: 151.0
click at [1481, 321] on div "Nome completo : [PERSON_NAME]" at bounding box center [1378, 319] width 268 height 15
copy p "[PERSON_NAME]"
click at [767, 399] on p "CPF 05168980279" at bounding box center [748, 399] width 97 height 15
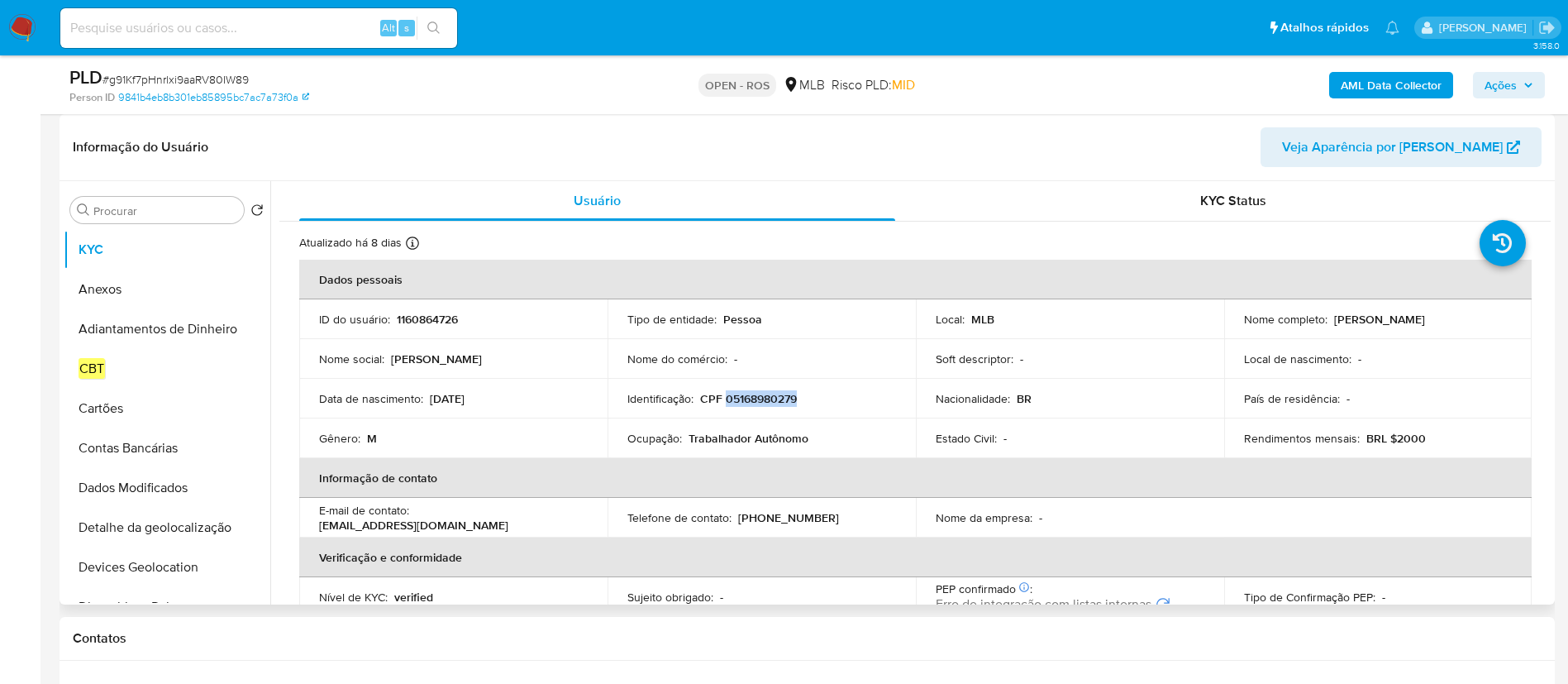
copy p "05168980279"
click at [119, 285] on button "Anexos" at bounding box center [160, 288] width 193 height 39
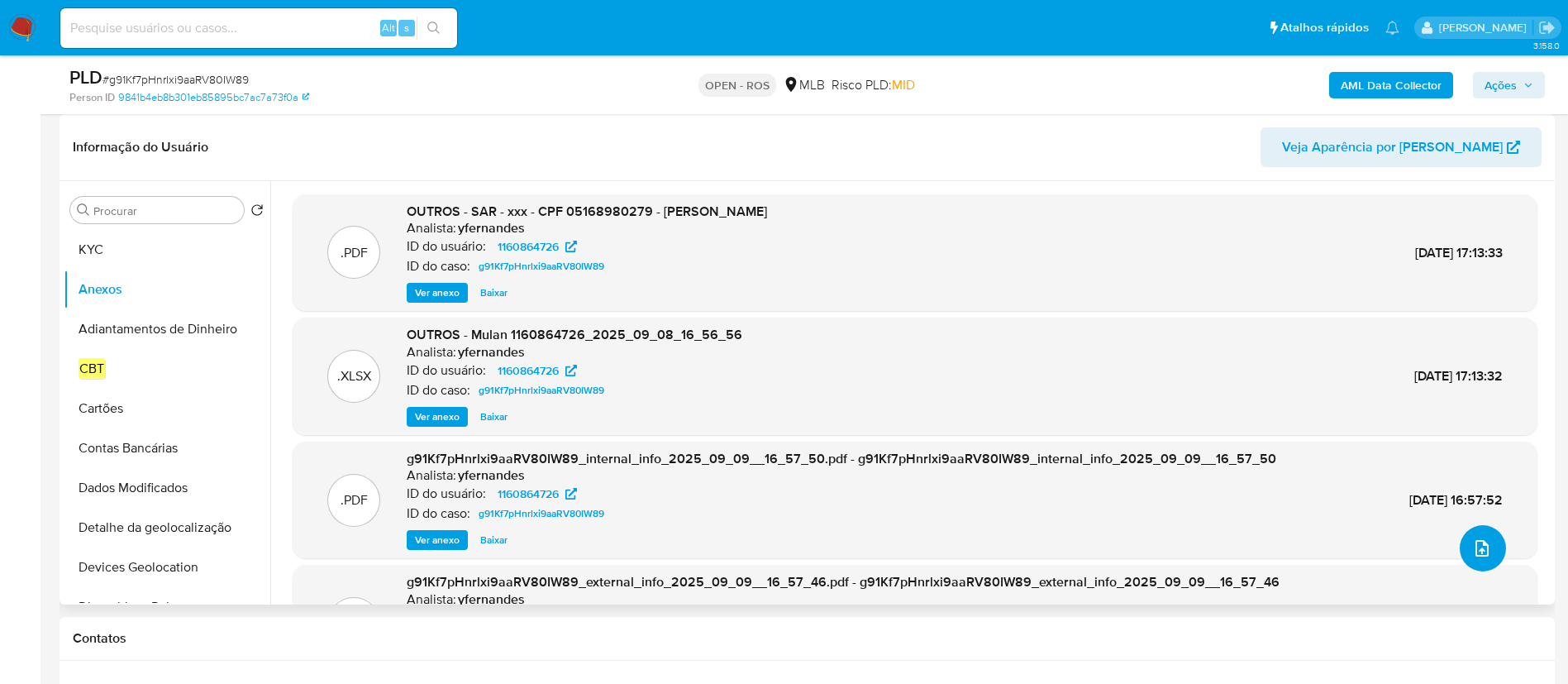
click at [1476, 555] on icon "upload-file" at bounding box center [1482, 548] width 20 height 20
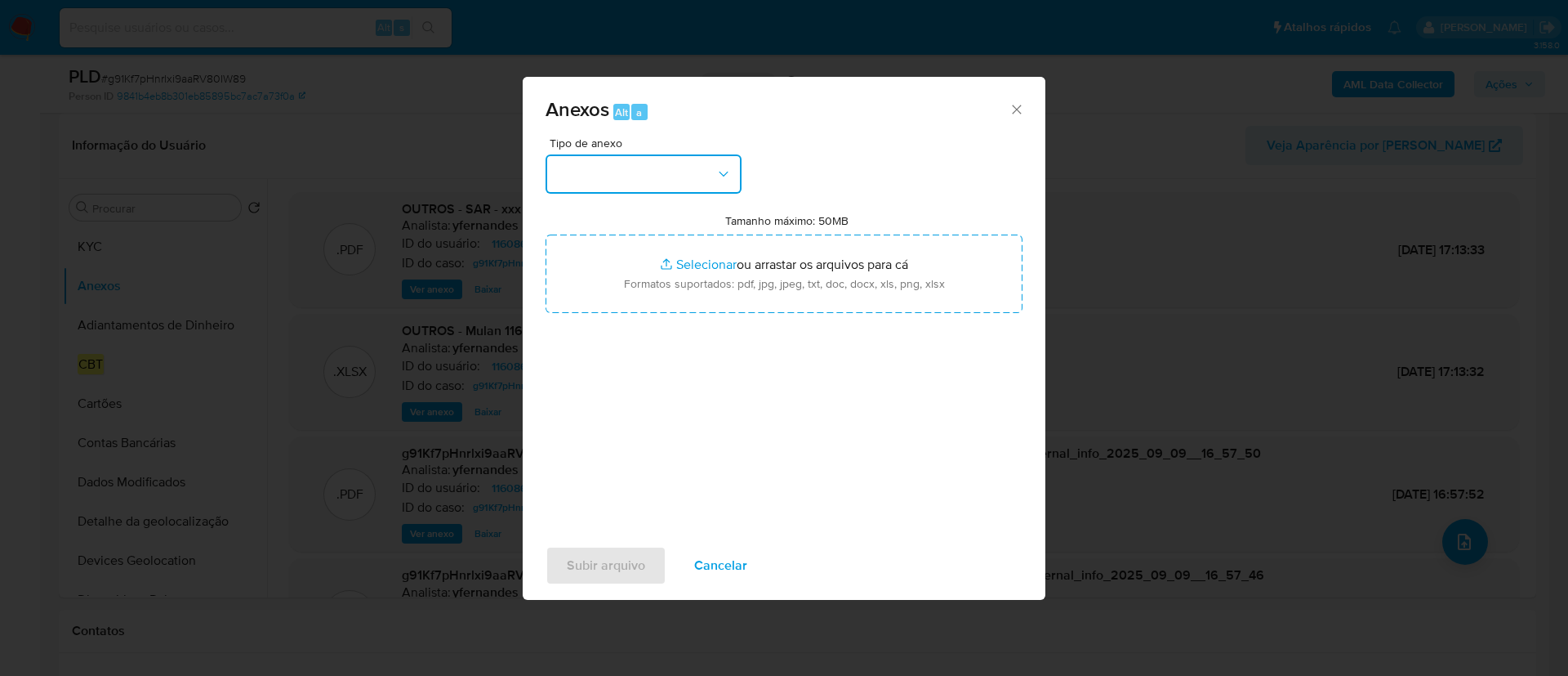
click at [693, 186] on button "button" at bounding box center [643, 173] width 196 height 39
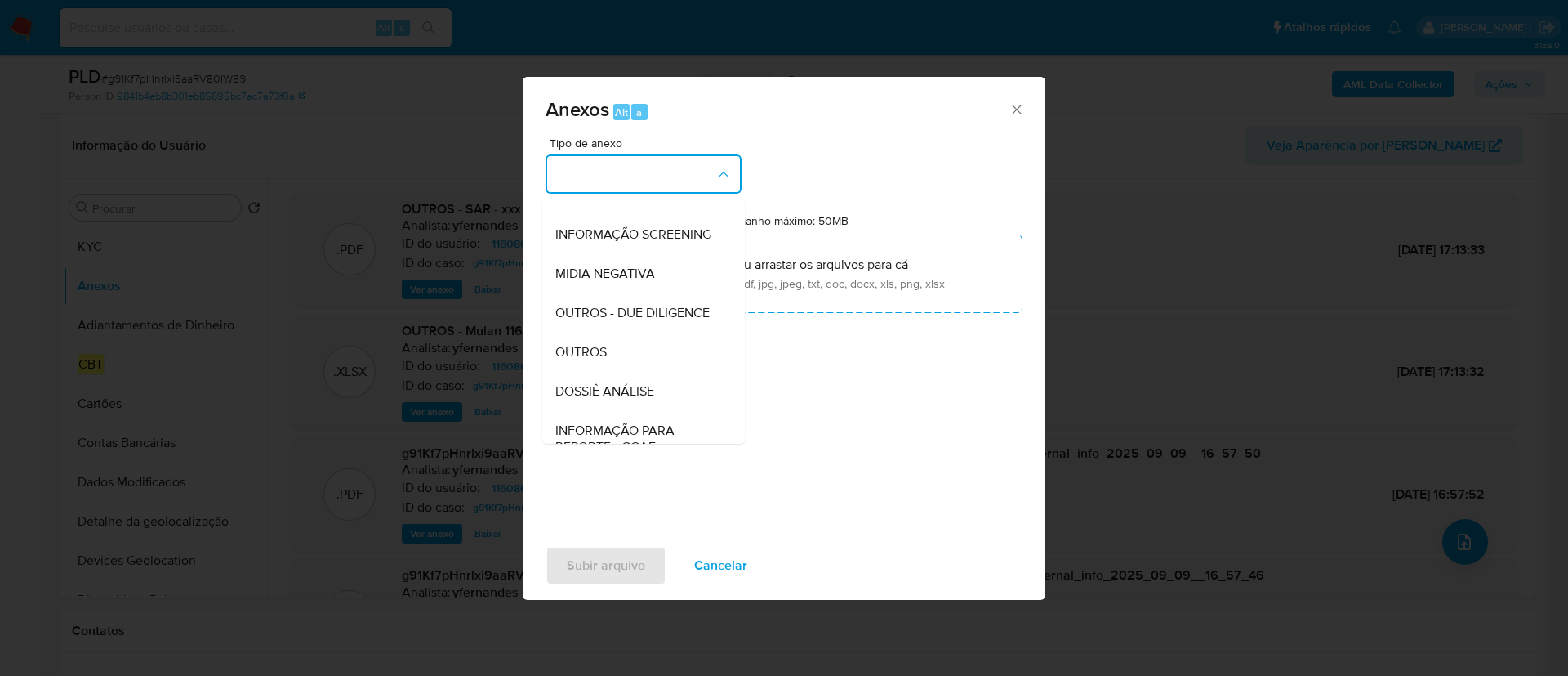
scroll to position [252, 0]
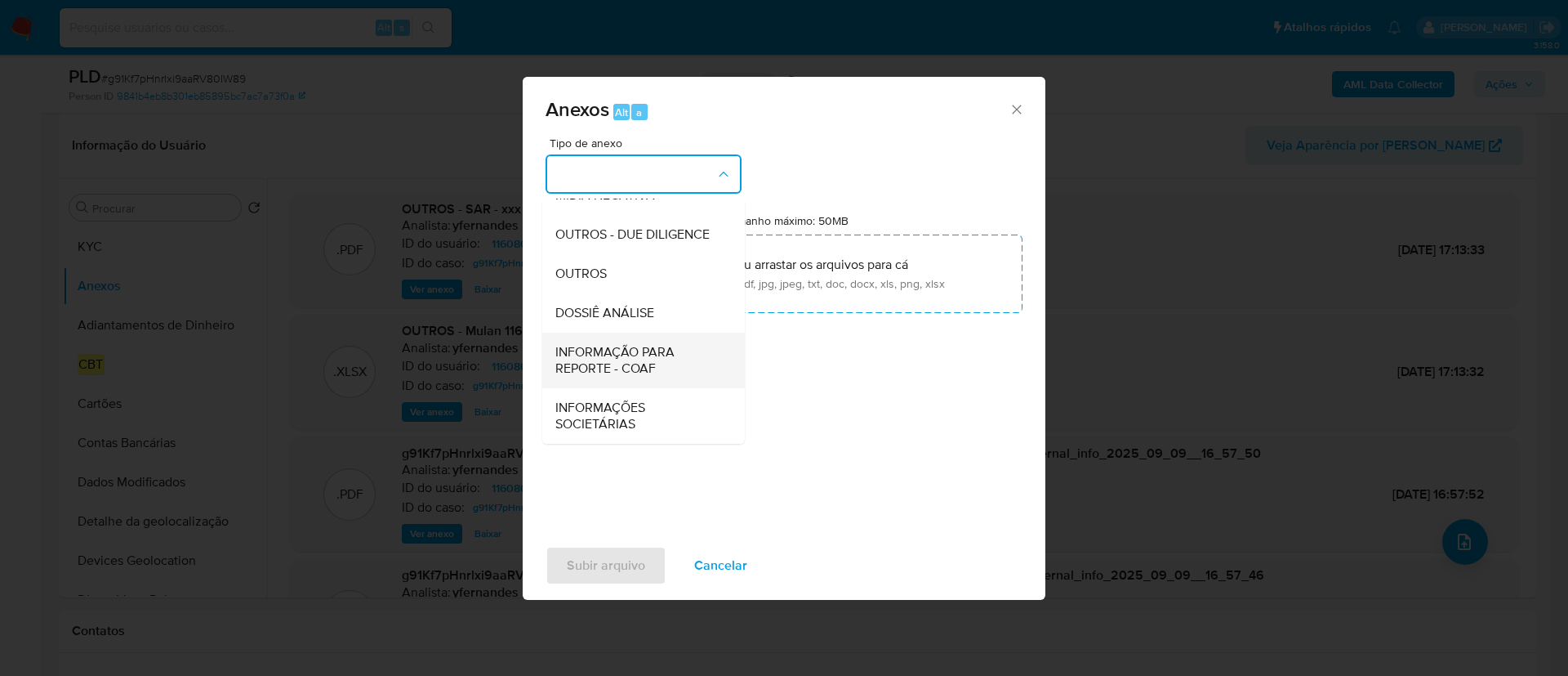
click at [670, 364] on span "INFORMAÇÃO PARA REPORTE - COAF" at bounding box center [639, 360] width 167 height 33
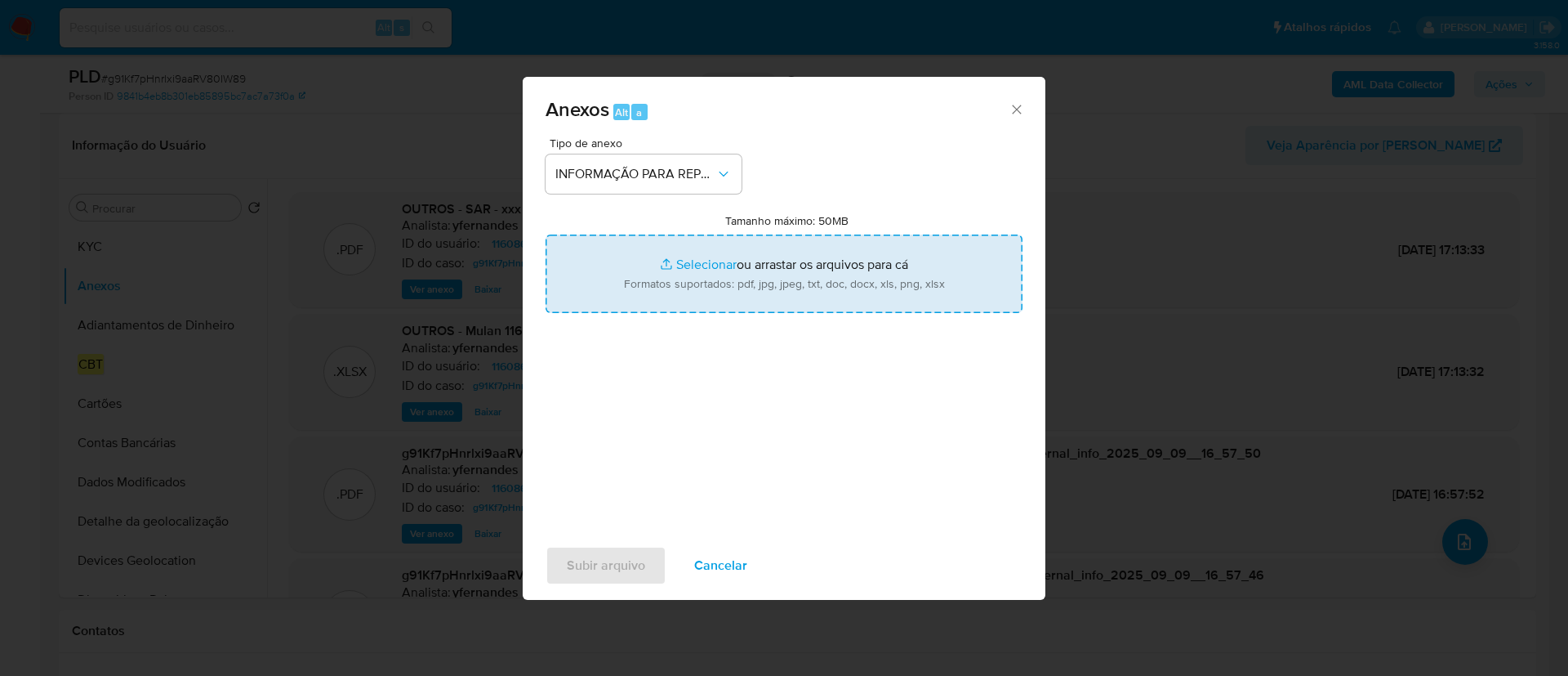
type input "C:\fakepath\SAR - g91Kf7pHnrlxi9aaRV80IW89 - CPF 05168980279 - ANDRE MARCOS BRA…"
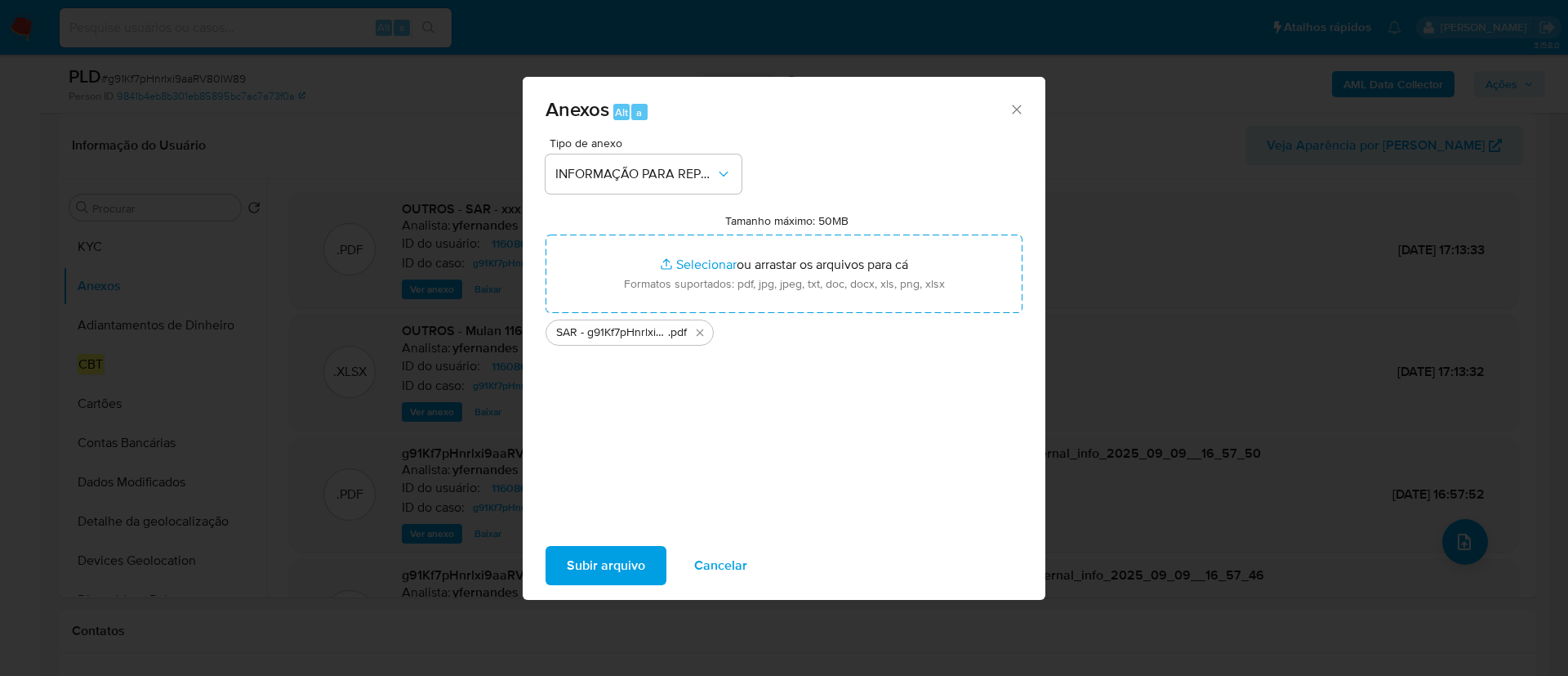
click at [606, 564] on span "Subir arquivo" at bounding box center [606, 565] width 79 height 36
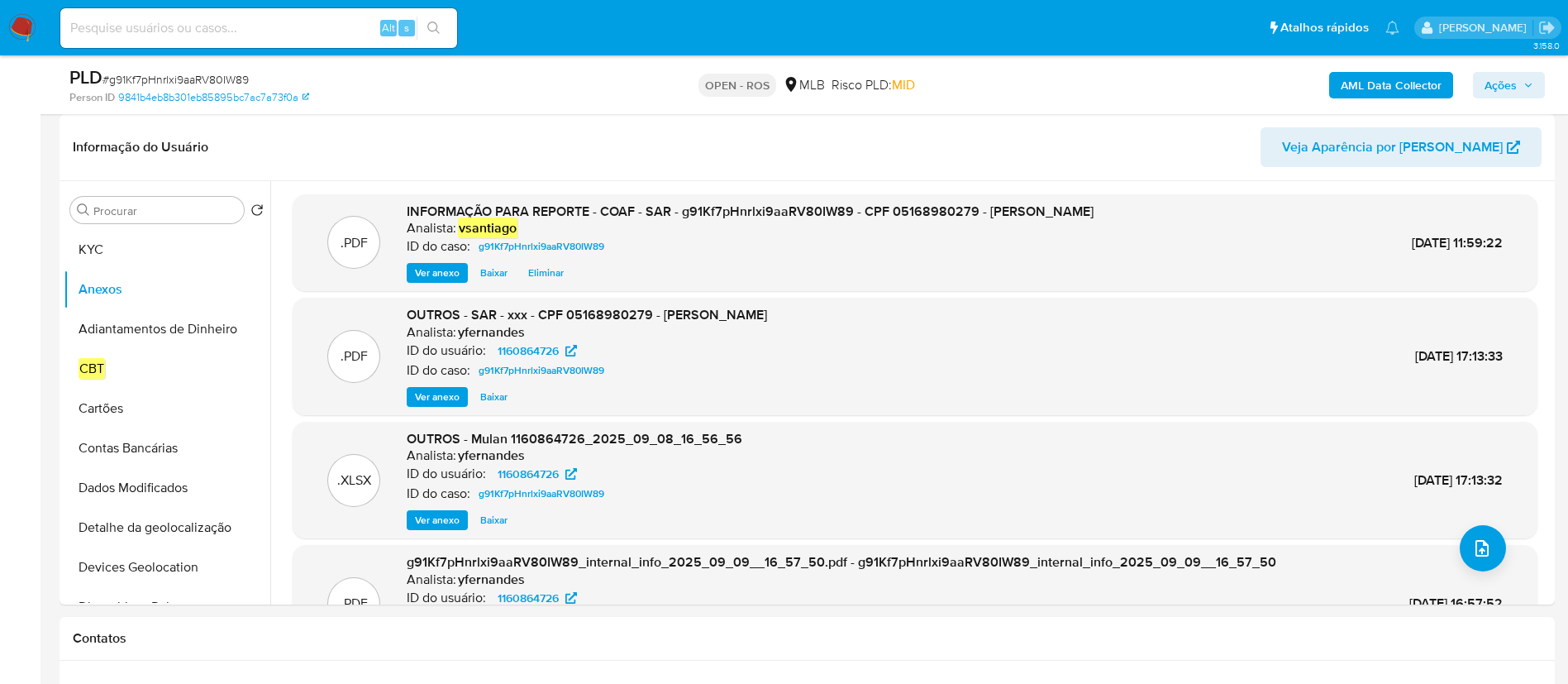
click at [1508, 91] on span "Ações" at bounding box center [1501, 85] width 33 height 27
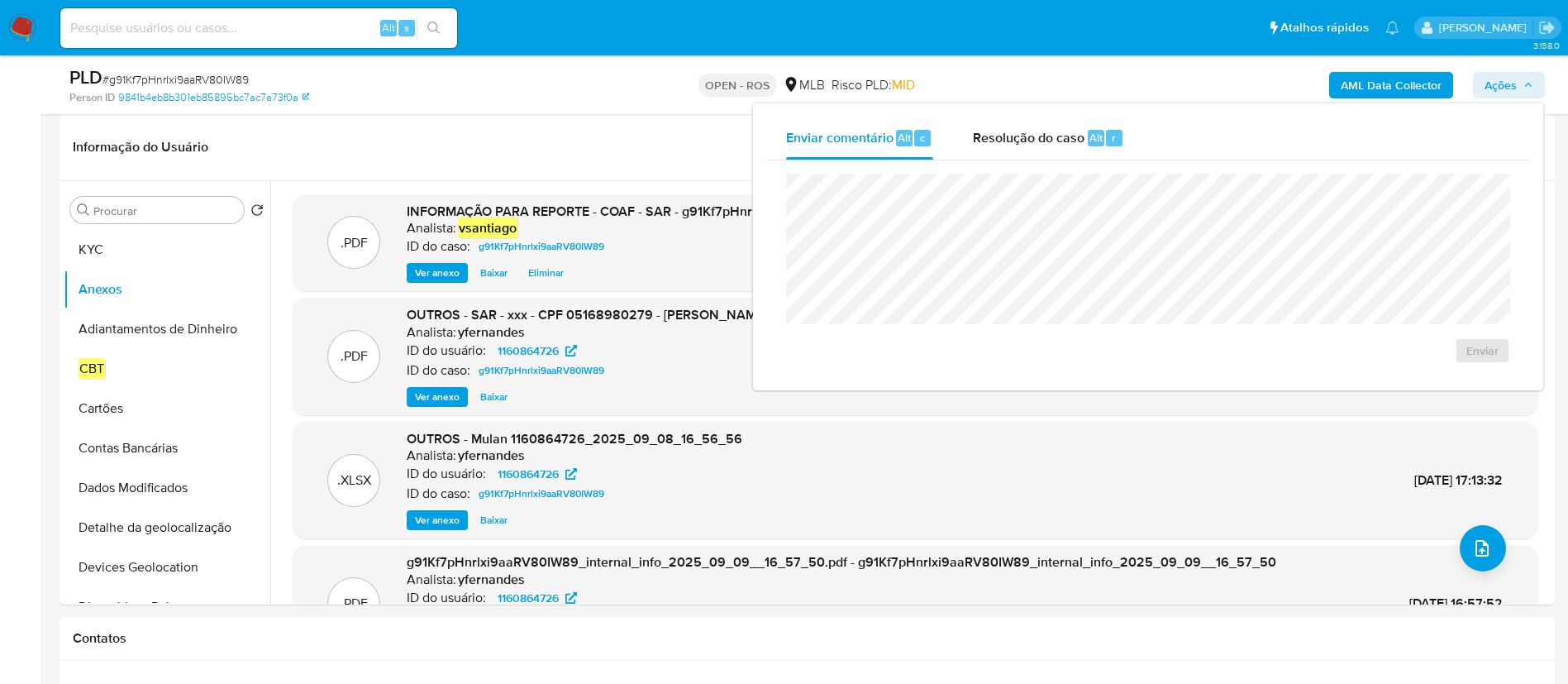
drag, startPoint x: 1066, startPoint y: 151, endPoint x: 1051, endPoint y: 160, distance: 17.5
click at [1064, 148] on div "Resolução do caso Alt r" at bounding box center [1049, 138] width 151 height 43
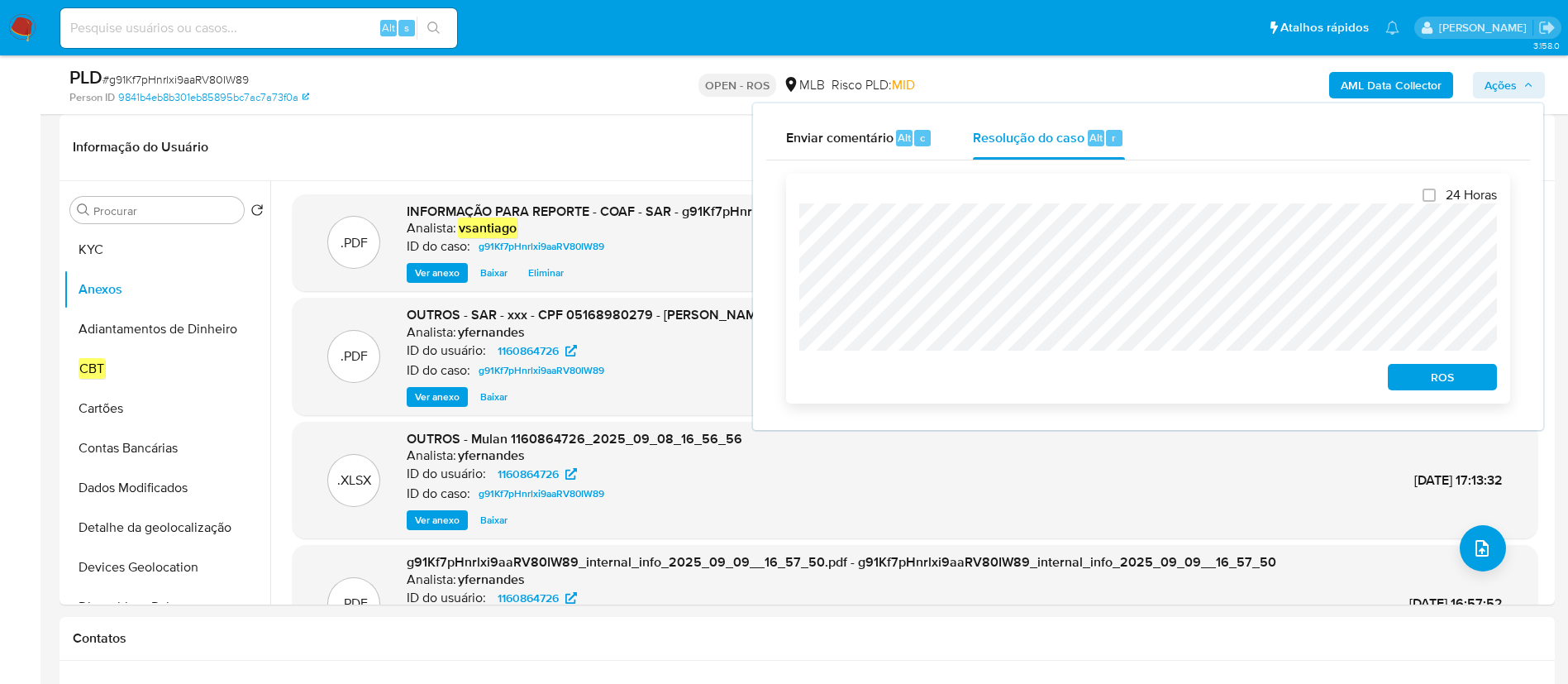
click at [1429, 373] on span "ROS" at bounding box center [1443, 376] width 86 height 23
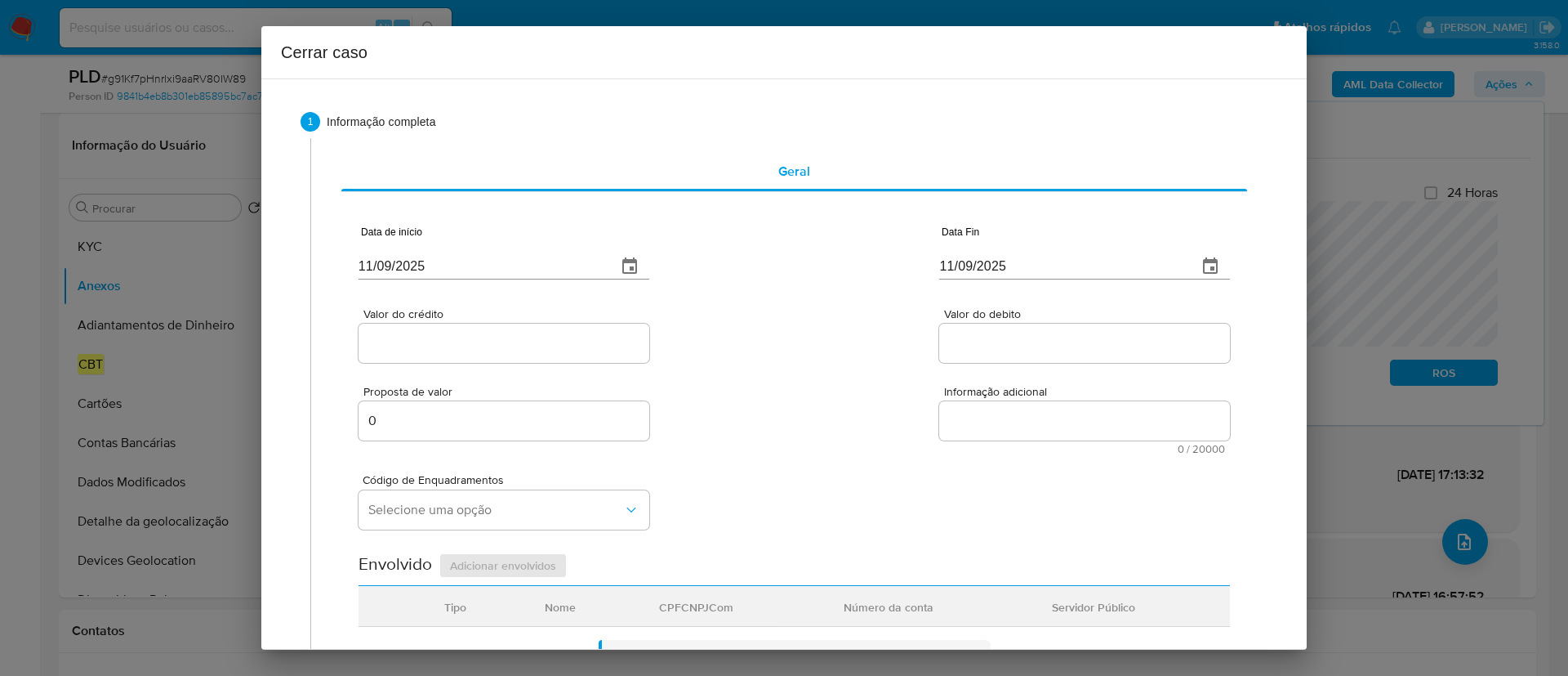
type input "14/07/2022"
click at [391, 269] on input "11/09/2025" at bounding box center [481, 267] width 245 height 27
paste input "02/07"
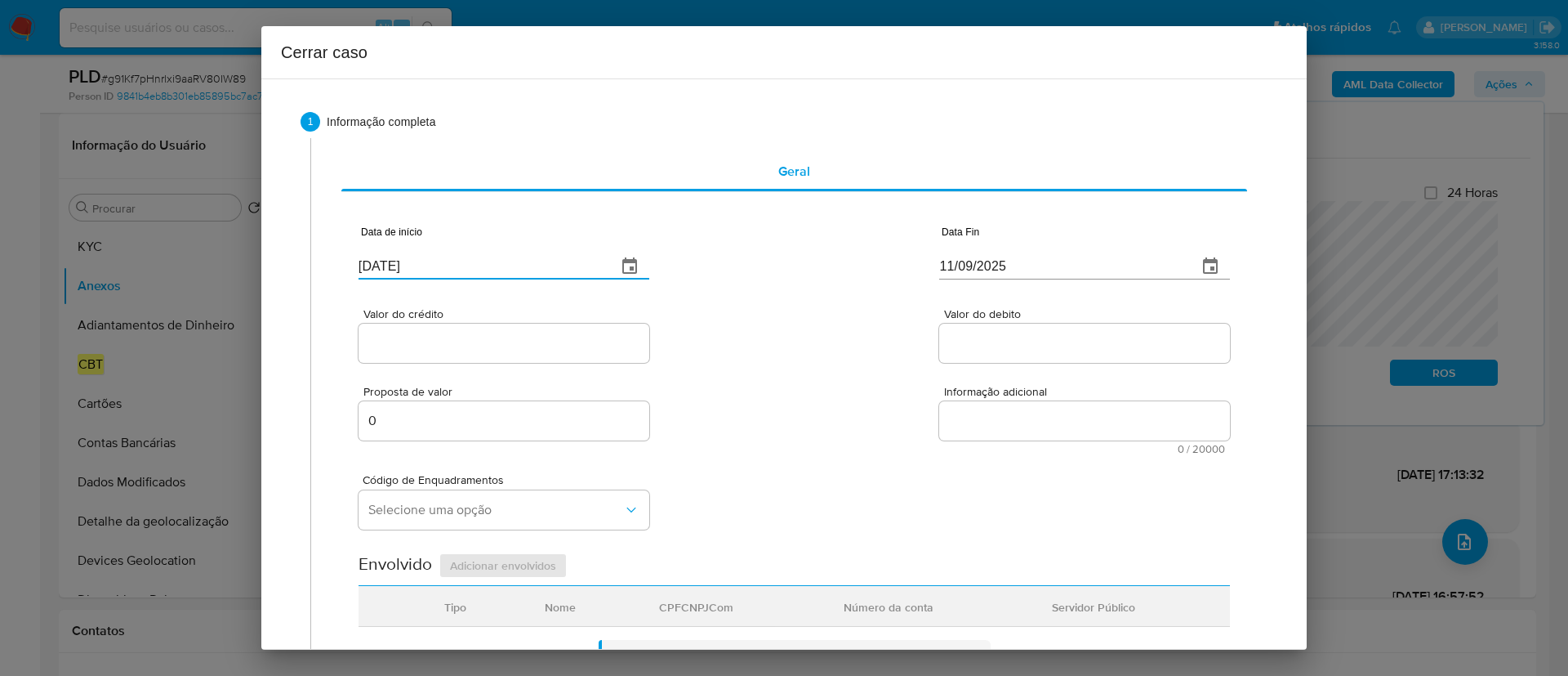
type input "02/07/2025"
click at [772, 316] on div "Valor do crédito Valor do debito" at bounding box center [794, 328] width 872 height 78
click at [960, 267] on input "11/09/2025" at bounding box center [1061, 267] width 245 height 27
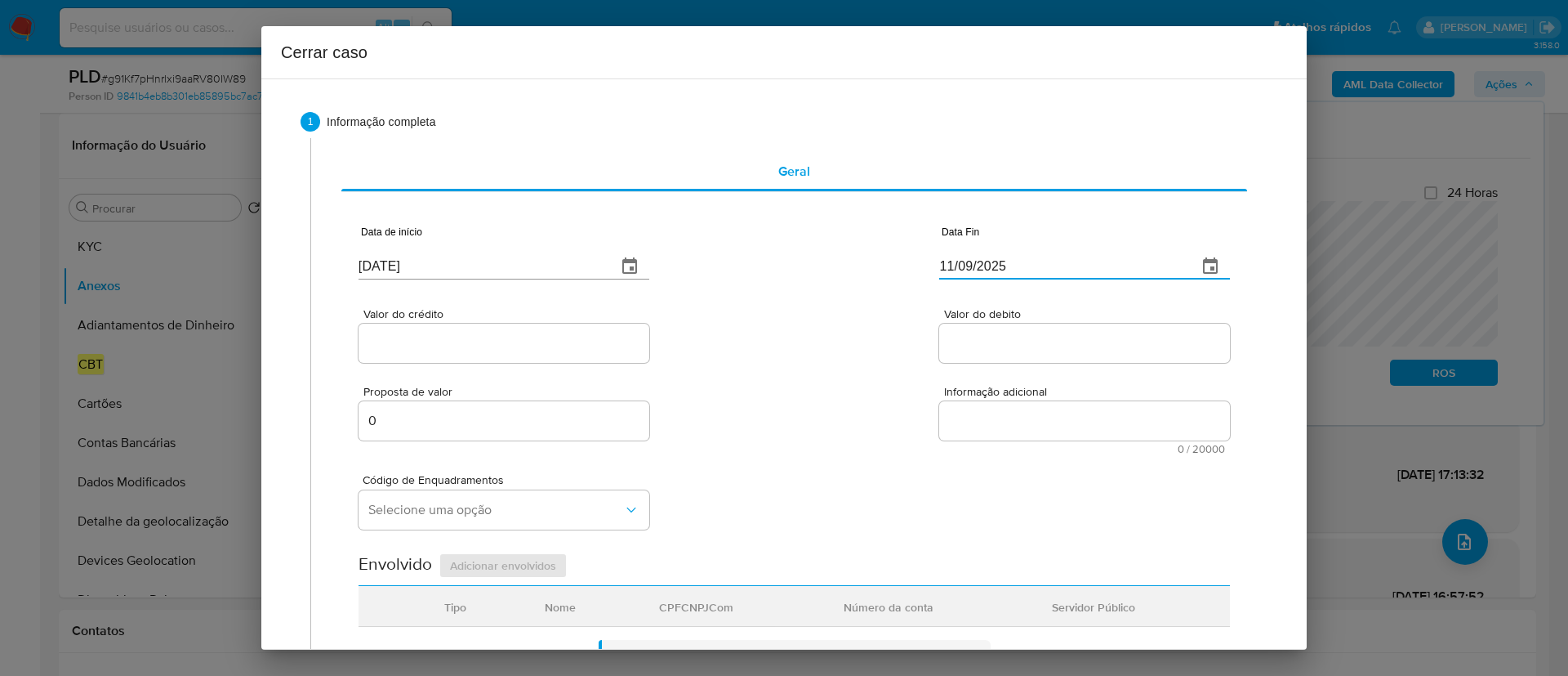
paste input "07"
type input "07/09/2025"
click at [819, 348] on div "Valor do crédito Valor do debito" at bounding box center [794, 328] width 872 height 78
click at [426, 345] on input "Valor do crédito" at bounding box center [503, 343] width 291 height 21
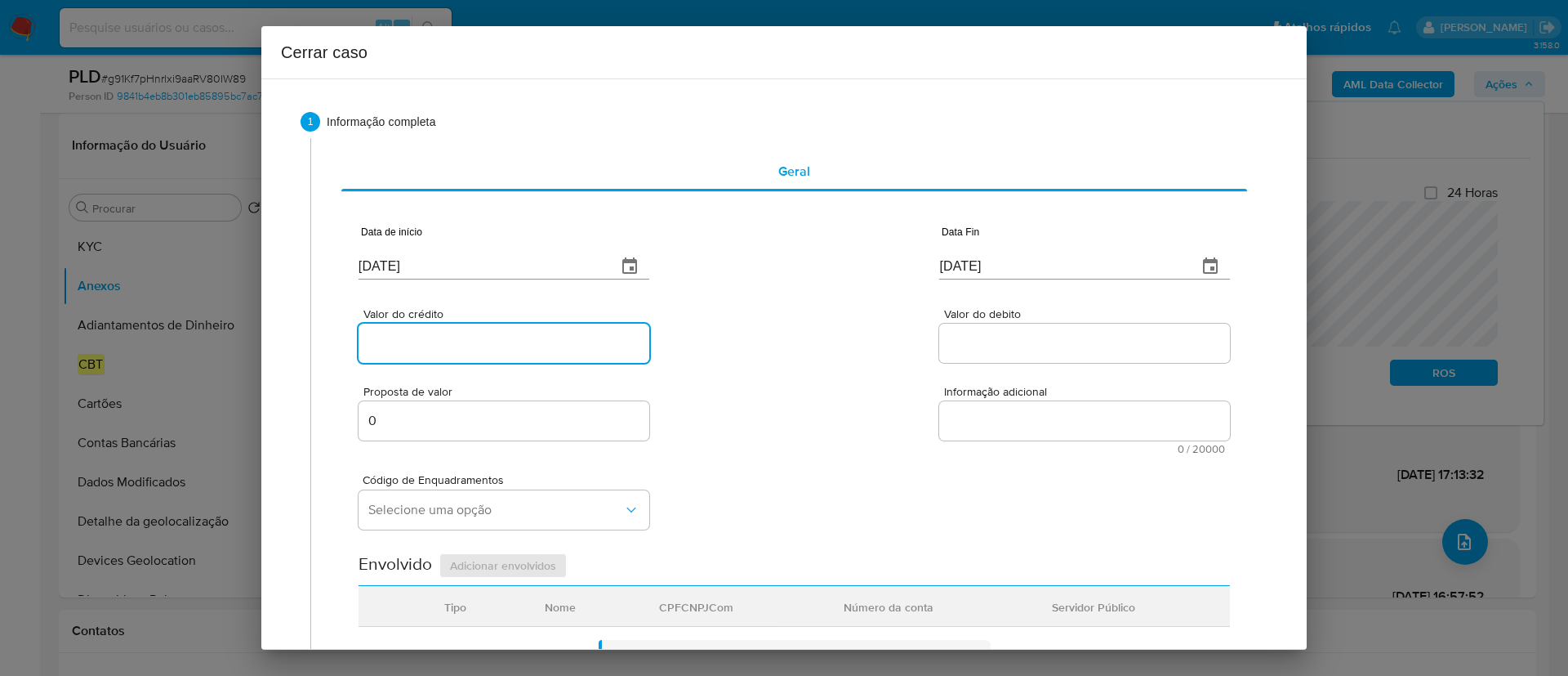
paste input "R$1.096.559"
type input "R$1.096.559"
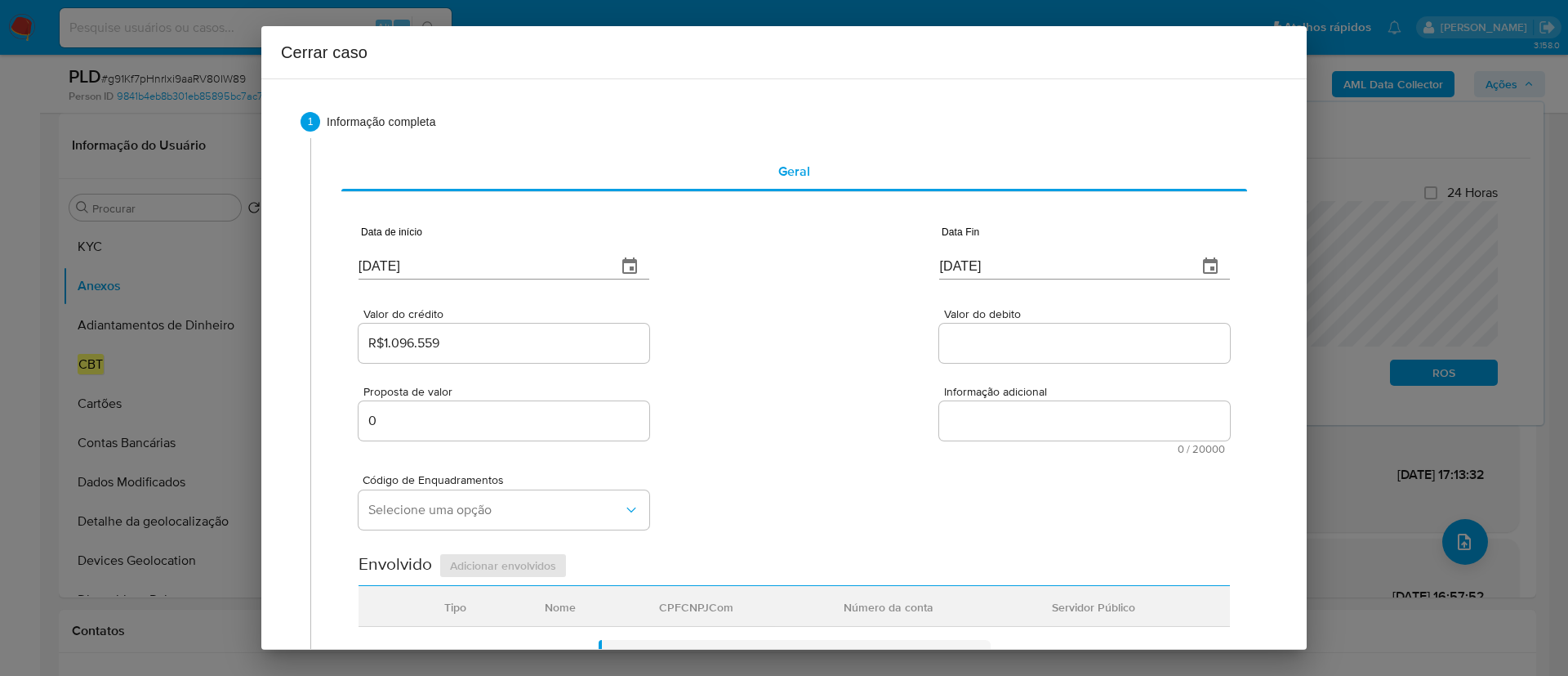
click at [797, 354] on div "Valor do crédito R$1.096.559 Valor do debito" at bounding box center [794, 328] width 872 height 78
click at [950, 329] on div at bounding box center [1084, 343] width 291 height 39
click at [952, 341] on input "Valor do debito" at bounding box center [1084, 343] width 291 height 21
paste input "R$1.096.559"
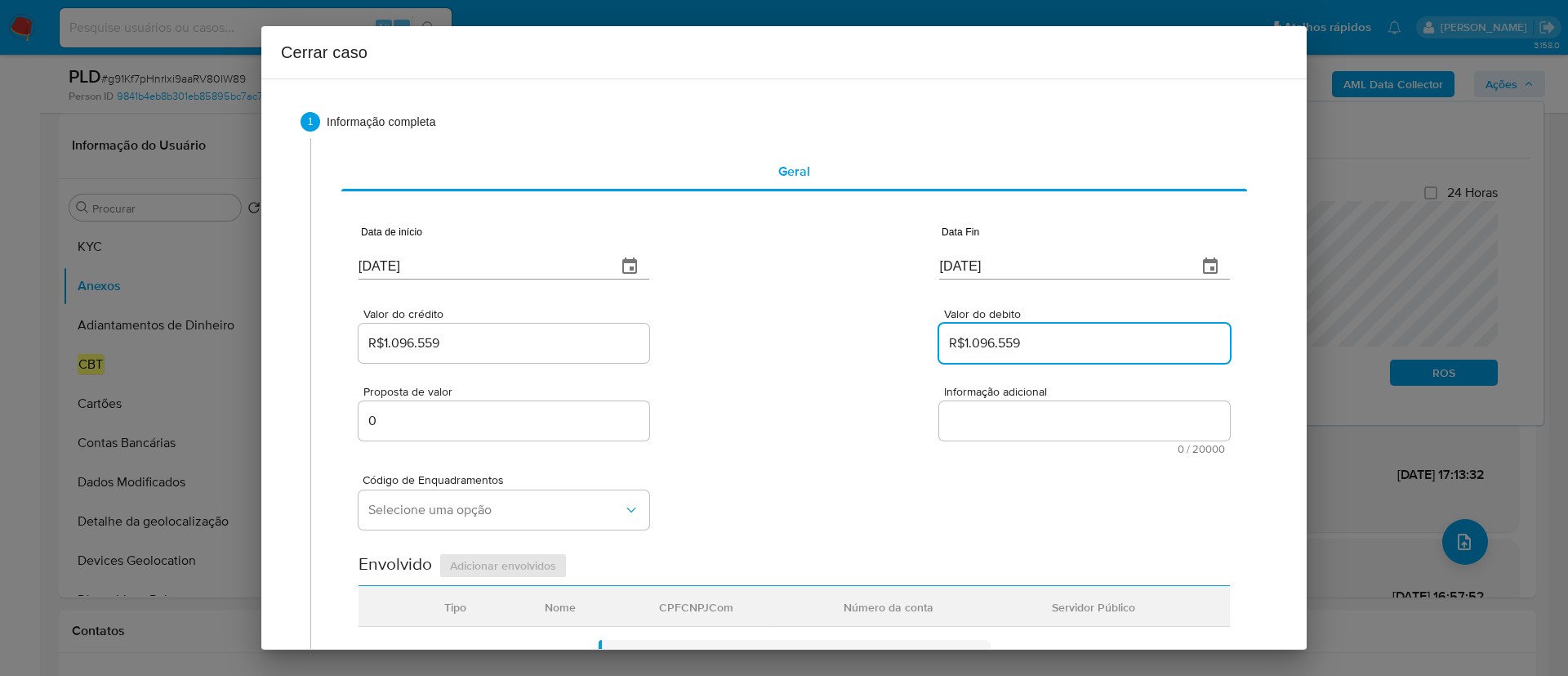
type input "R$1.096.559"
click at [814, 360] on div "Valor do crédito R$1.096.559 Valor do debito R$1.096.559" at bounding box center [794, 328] width 872 height 78
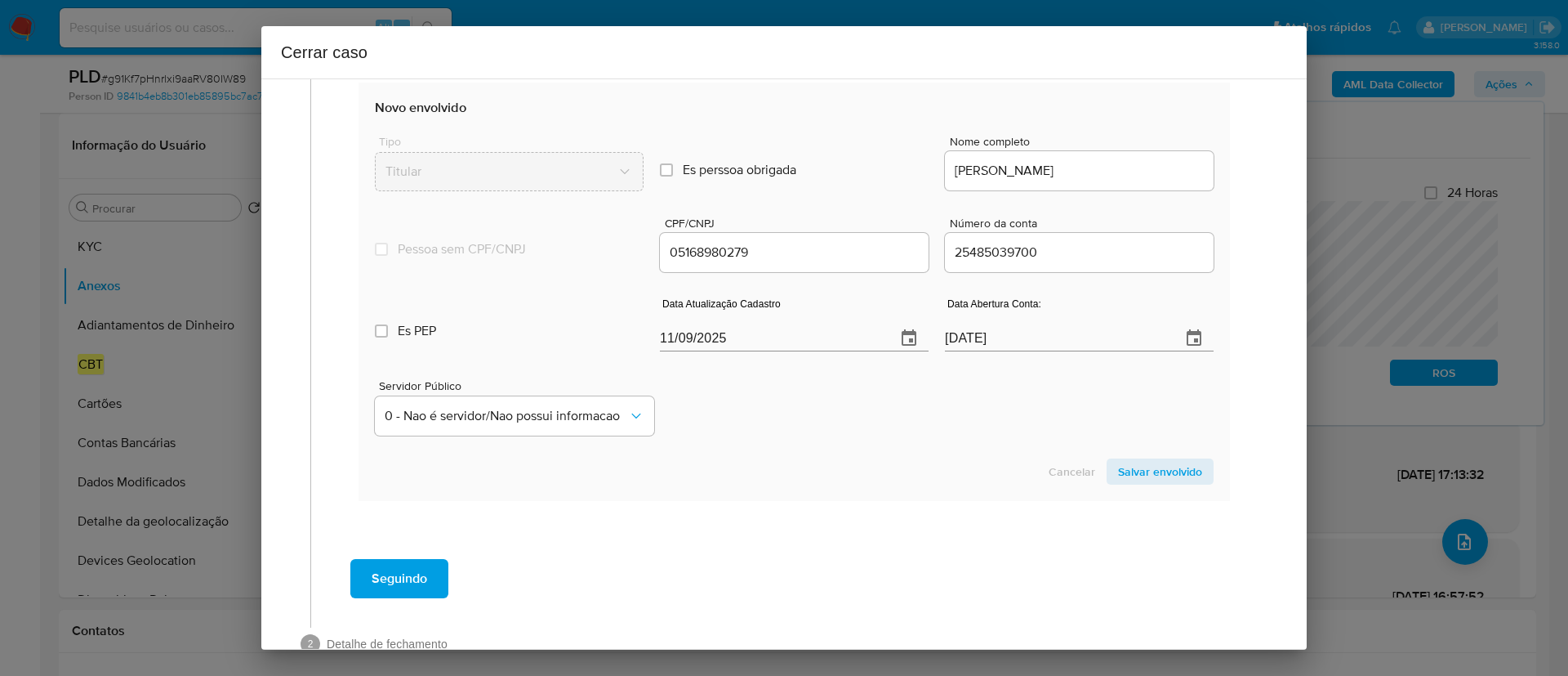
scroll to position [613, 0]
click at [791, 479] on div "Cancelar Salvar envolvido" at bounding box center [794, 471] width 838 height 27
click at [680, 344] on input "11/09/2025" at bounding box center [771, 338] width 223 height 27
paste input "3/0920"
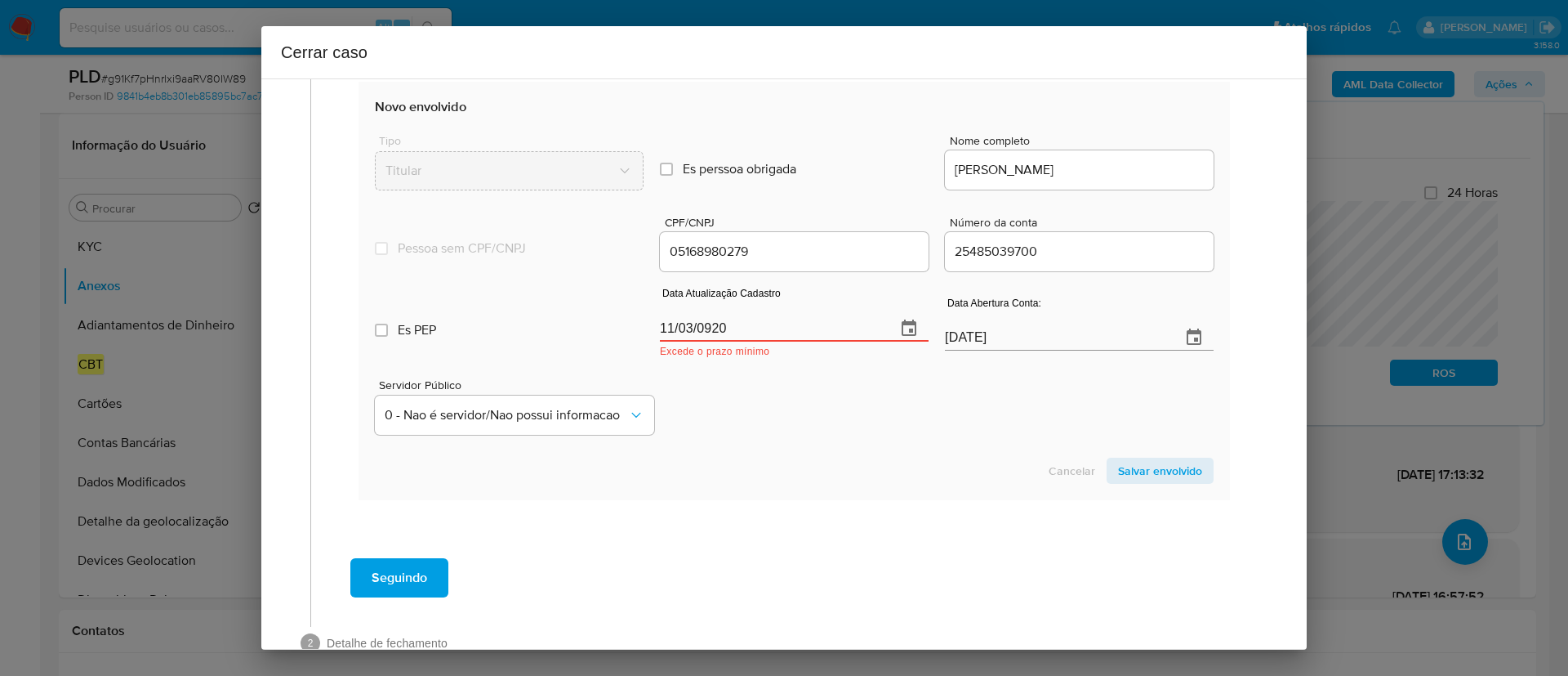
click at [680, 327] on input "11/03/0920" at bounding box center [771, 329] width 223 height 27
paste input "03/09/2025"
type input "03/09/2025"
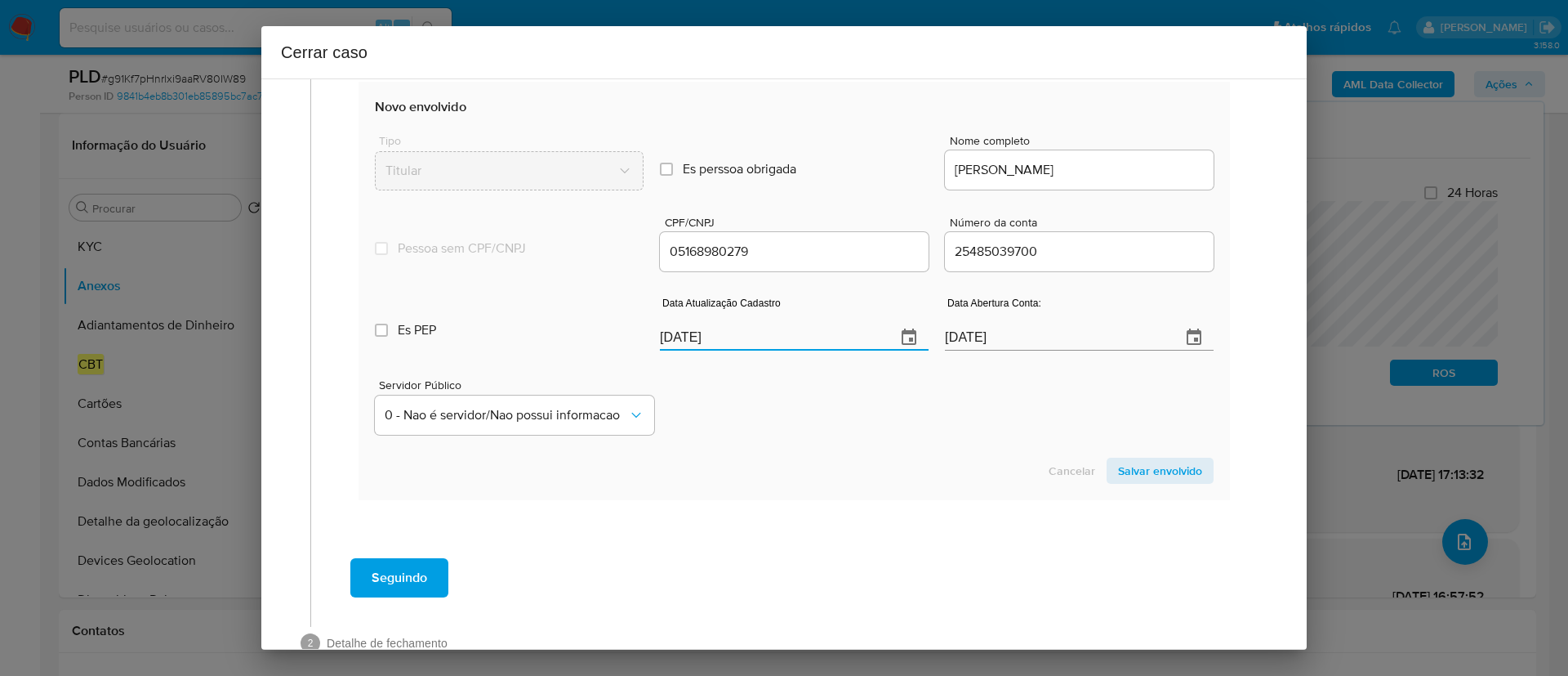
click at [781, 406] on div "Servidor Público 0 - Nao é servidor/Nao possui informacao" at bounding box center [794, 400] width 838 height 81
click at [1154, 477] on span "Salvar envolvido" at bounding box center [1159, 471] width 84 height 23
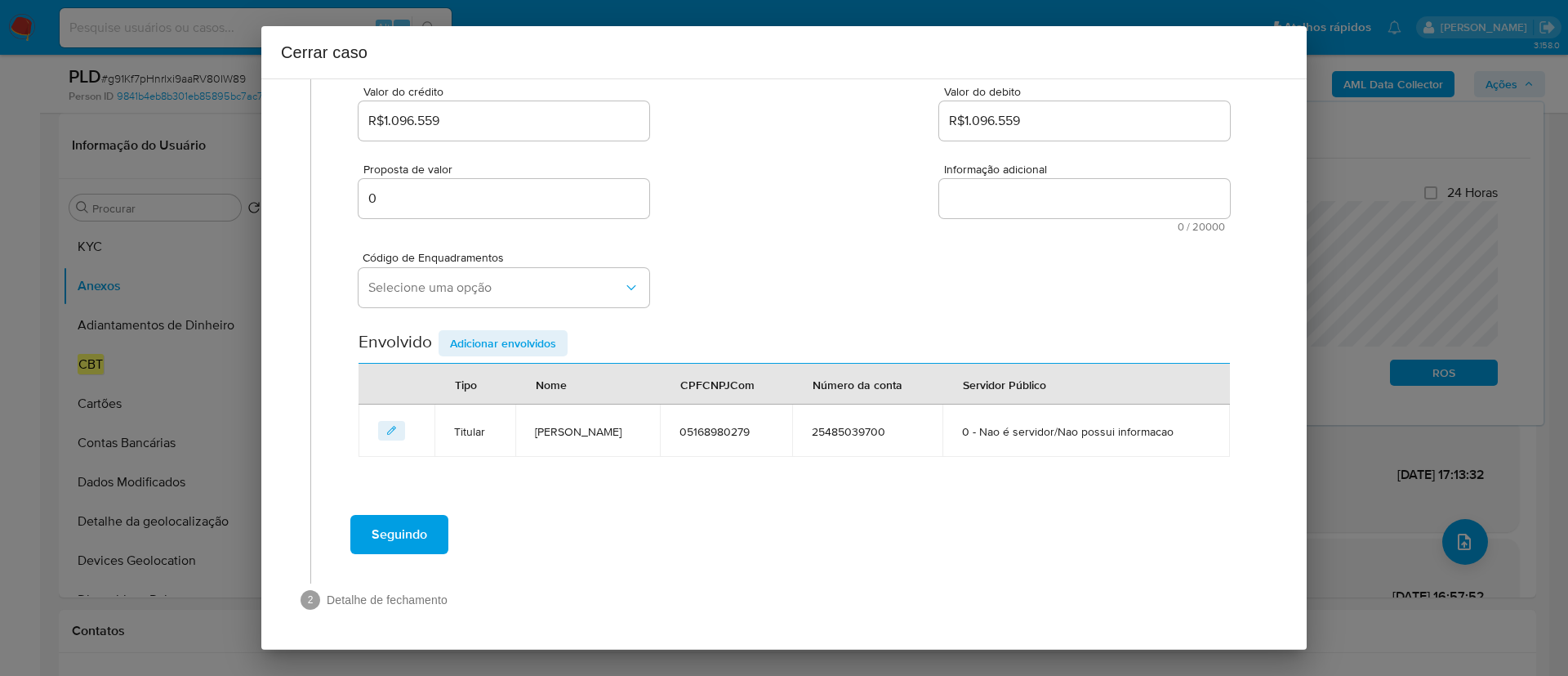
scroll to position [222, 0]
click at [502, 298] on button "Selecione uma opção" at bounding box center [503, 287] width 291 height 39
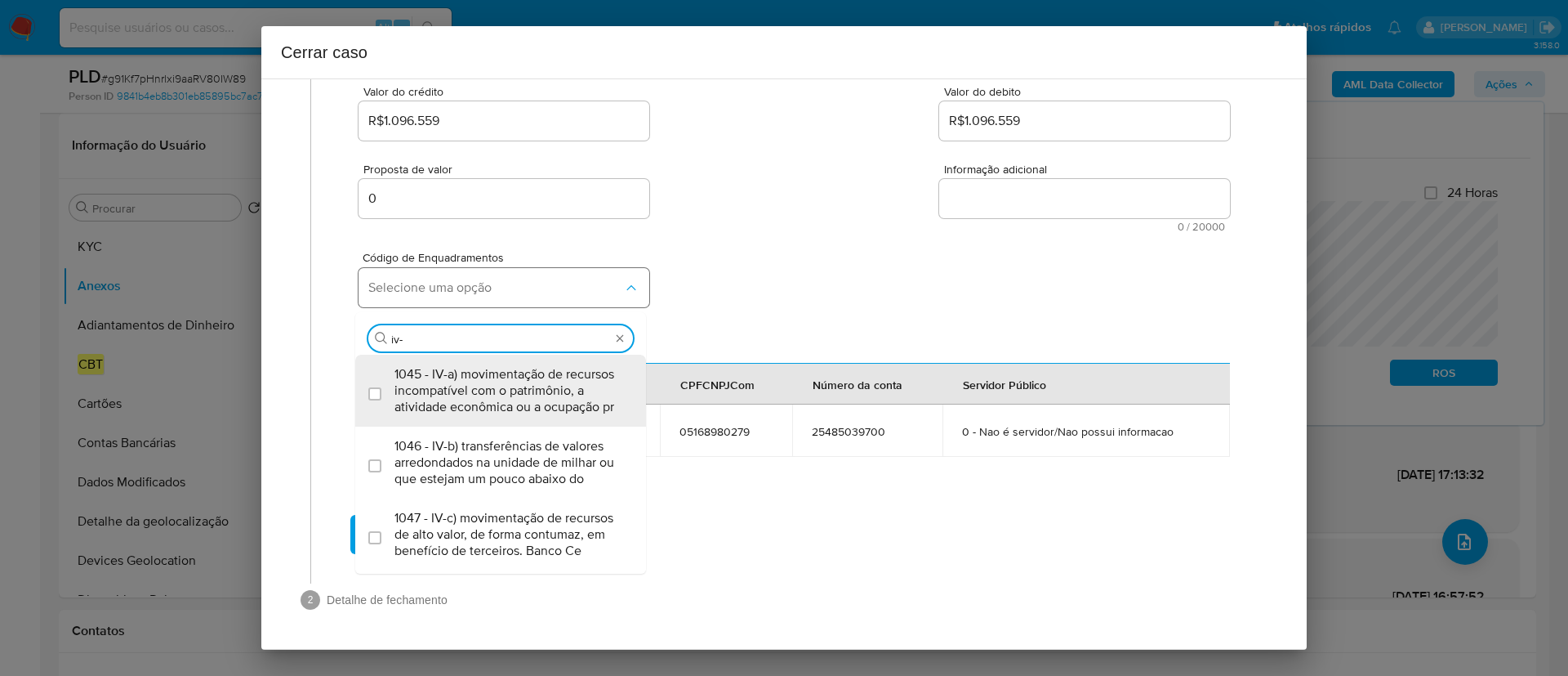
type input "iv-a"
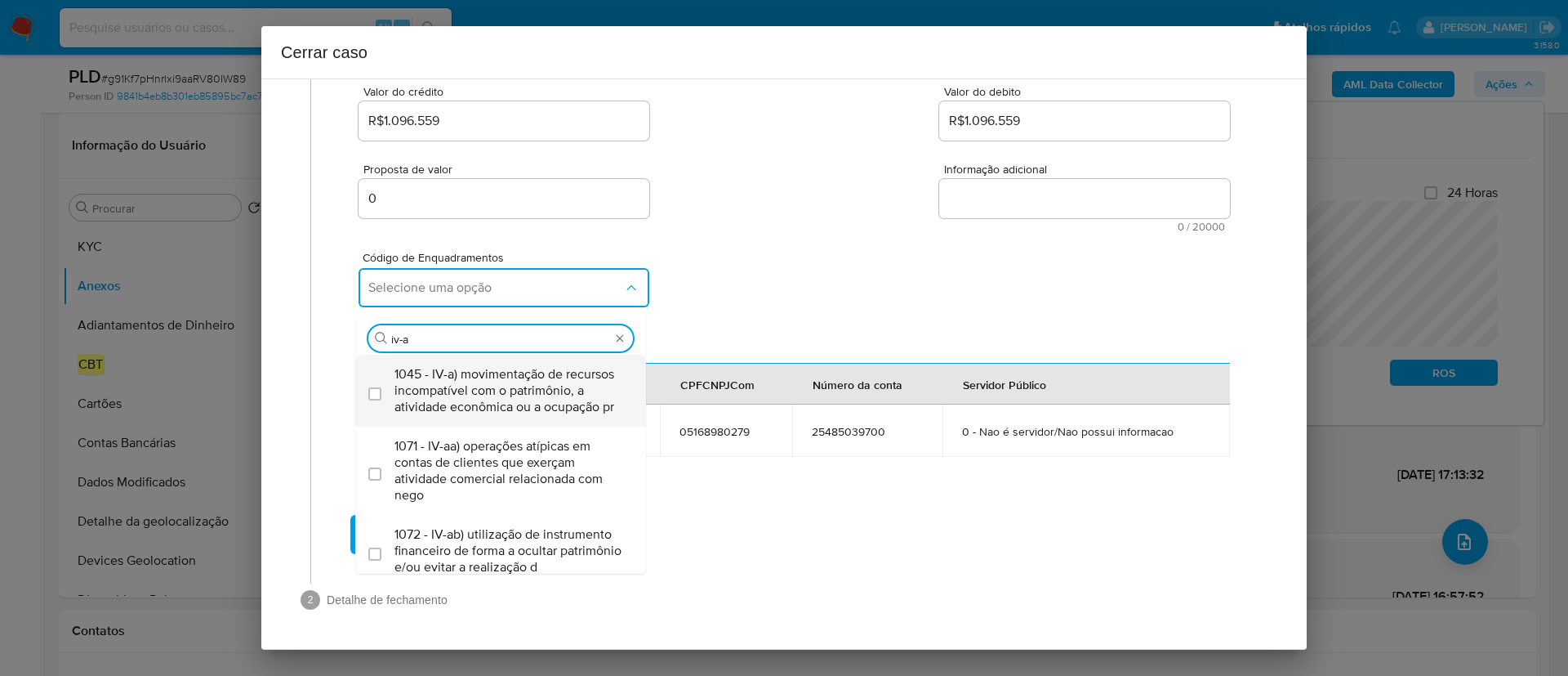
click at [495, 401] on span "1045 - IV-a) movimentação de recursos incompatível com o patrimônio, a atividad…" at bounding box center [509, 391] width 229 height 49
checkbox input "true"
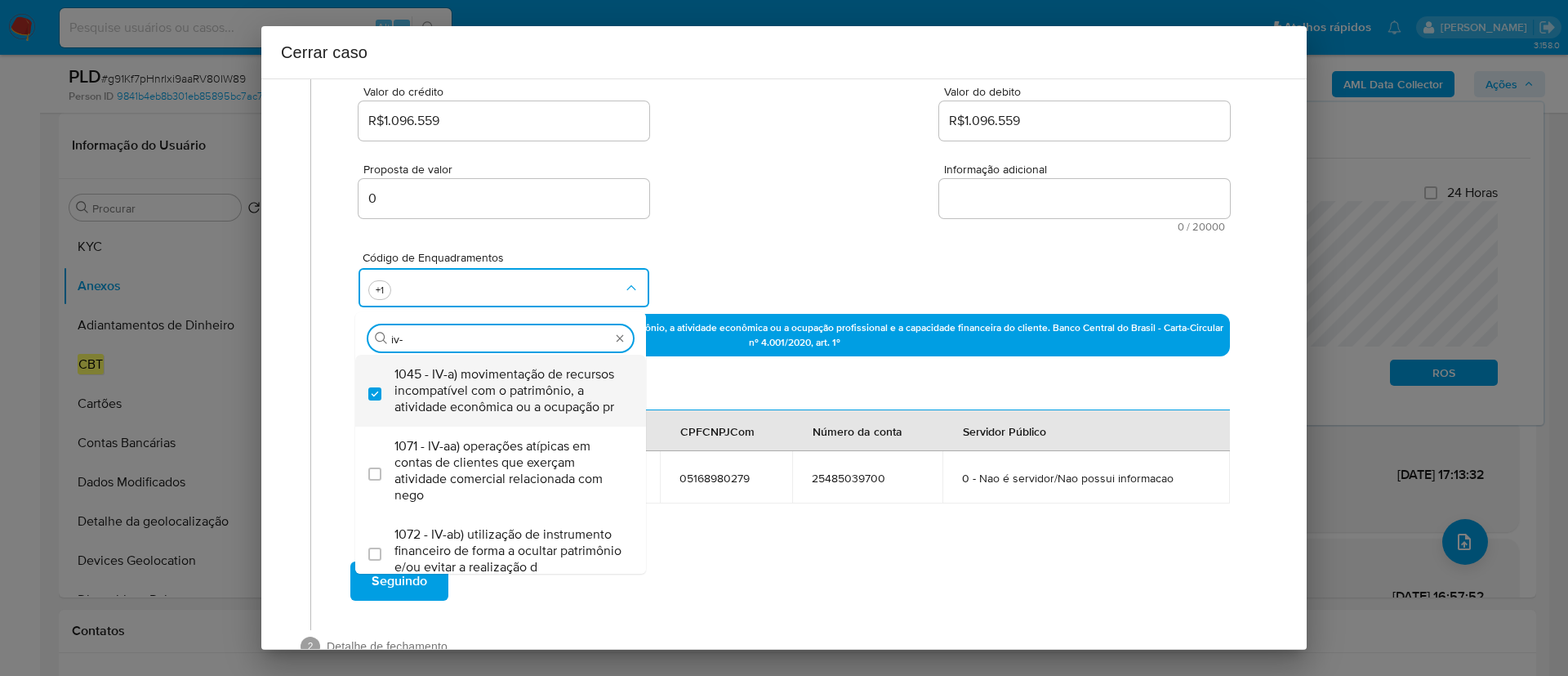
type input "iv-c"
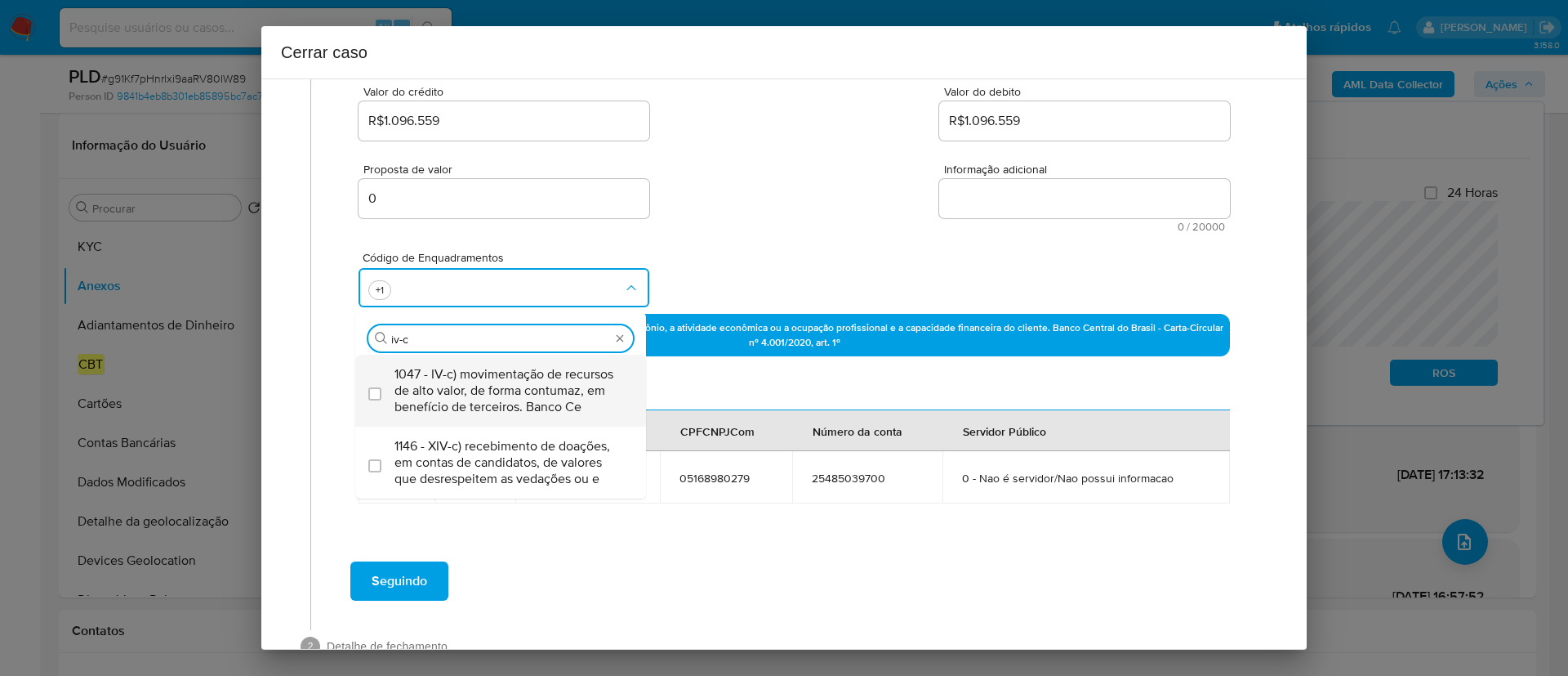
click at [496, 400] on span "1047 - IV-c) movimentação de recursos de alto valor, de forma contumaz, em bene…" at bounding box center [509, 391] width 229 height 49
checkbox input "true"
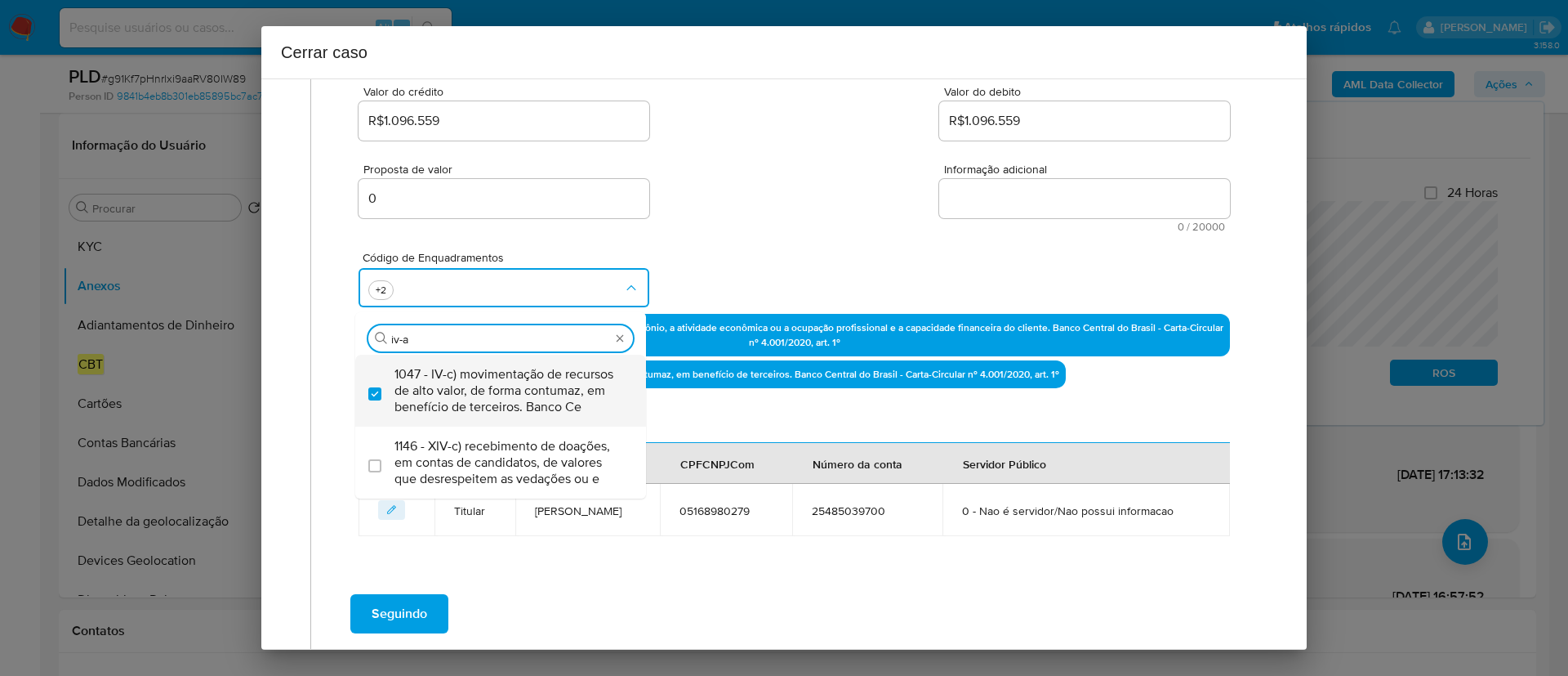
scroll to position [0, 0]
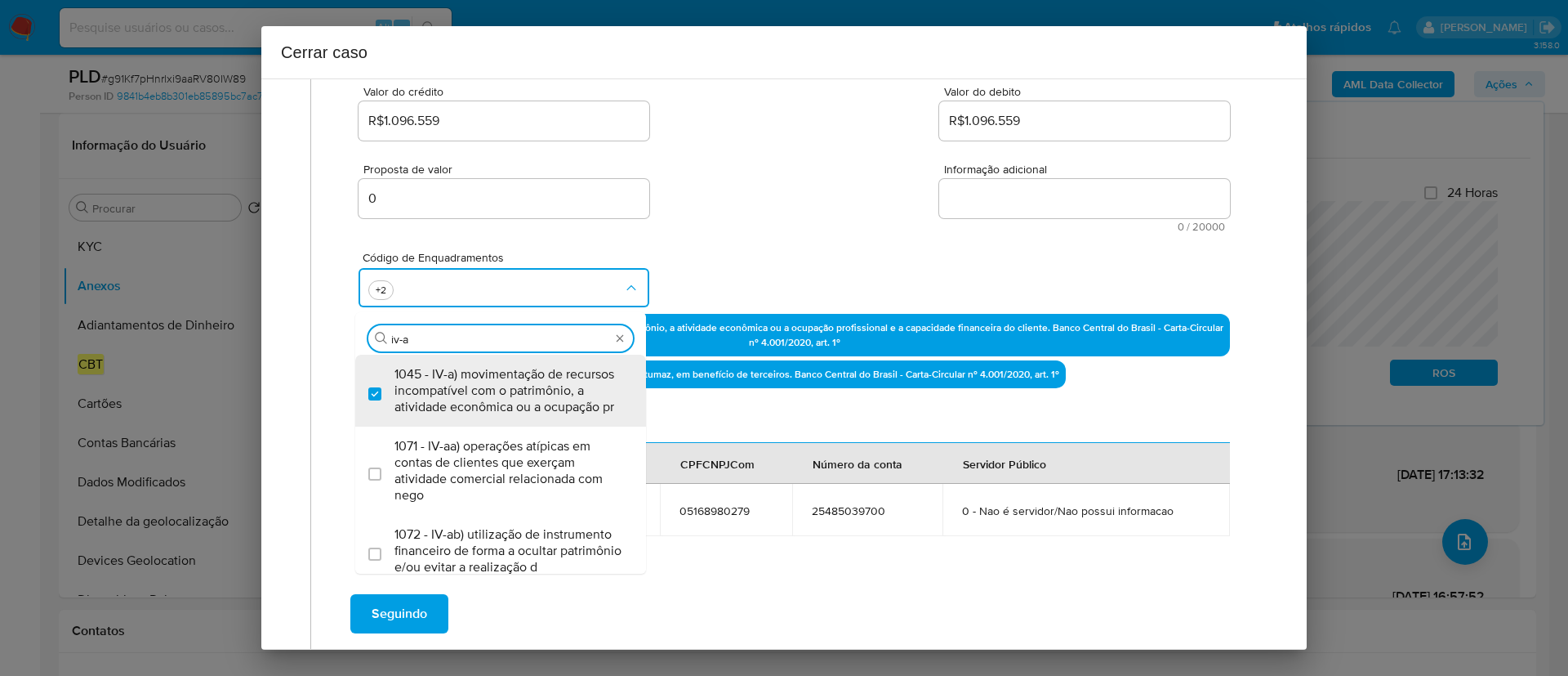
type input "iv-ad"
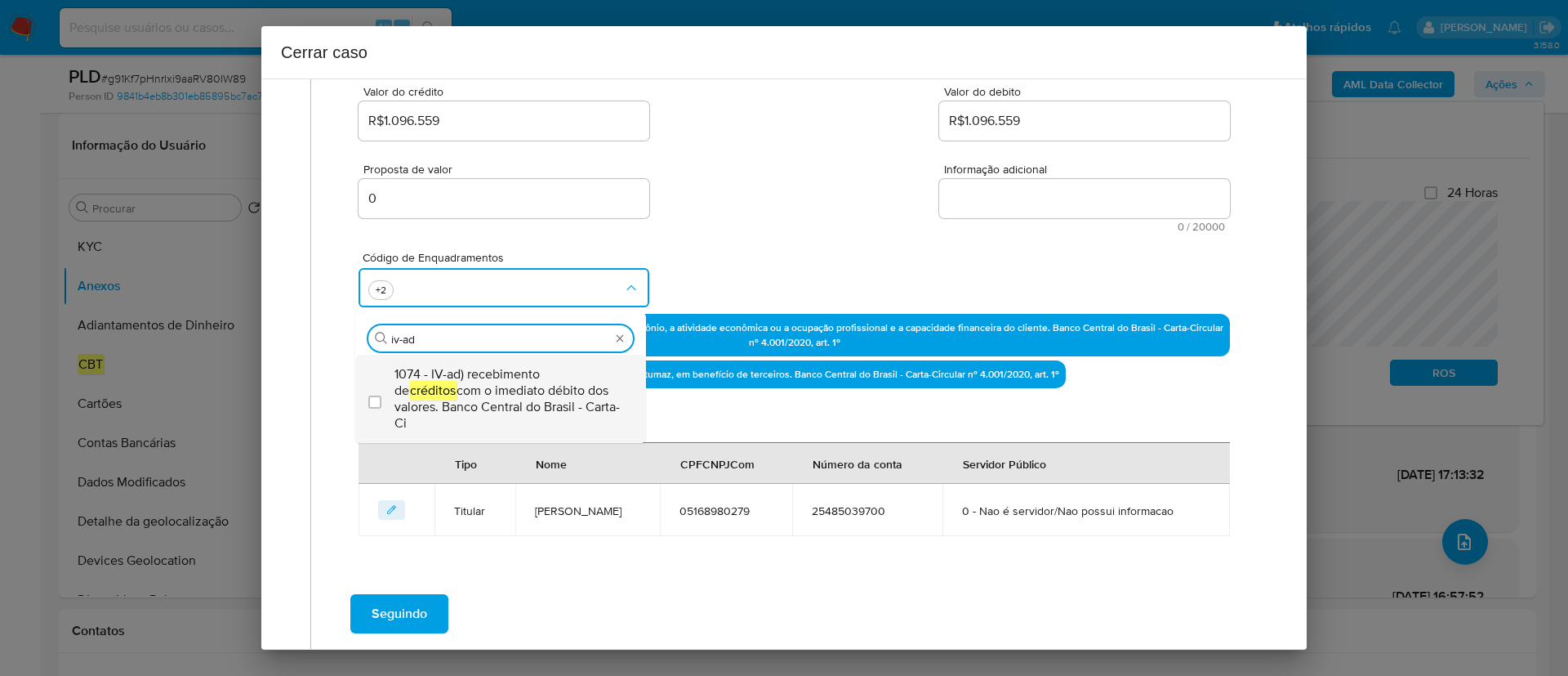
click at [497, 400] on span "1074 - IV-ad) recebimento de créditos com o imediato débito dos valores. Banco …" at bounding box center [509, 399] width 229 height 65
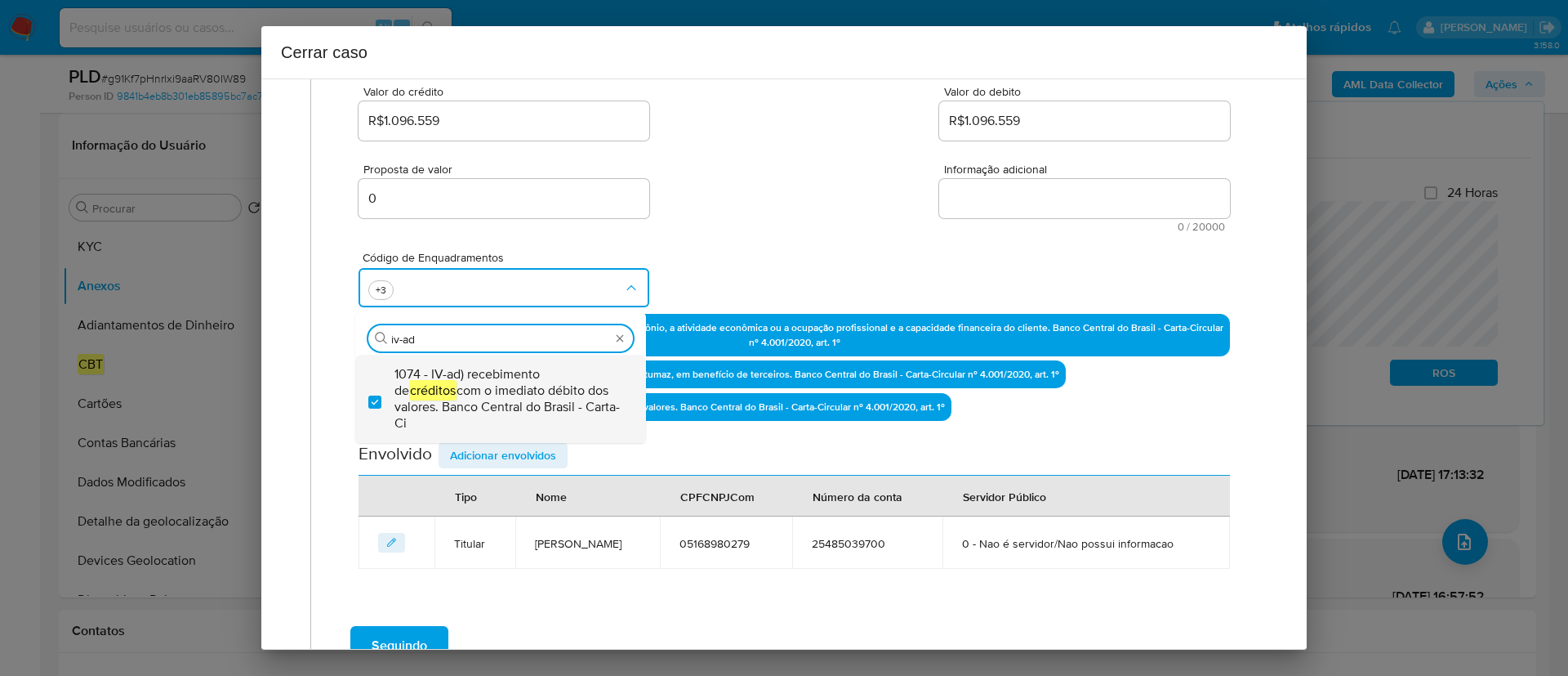
checkbox input "true"
click at [735, 251] on div "Código de Enquadramentos Procurar iv-ad 1074 - IV-ad) recebimento de créditos c…" at bounding box center [794, 273] width 872 height 81
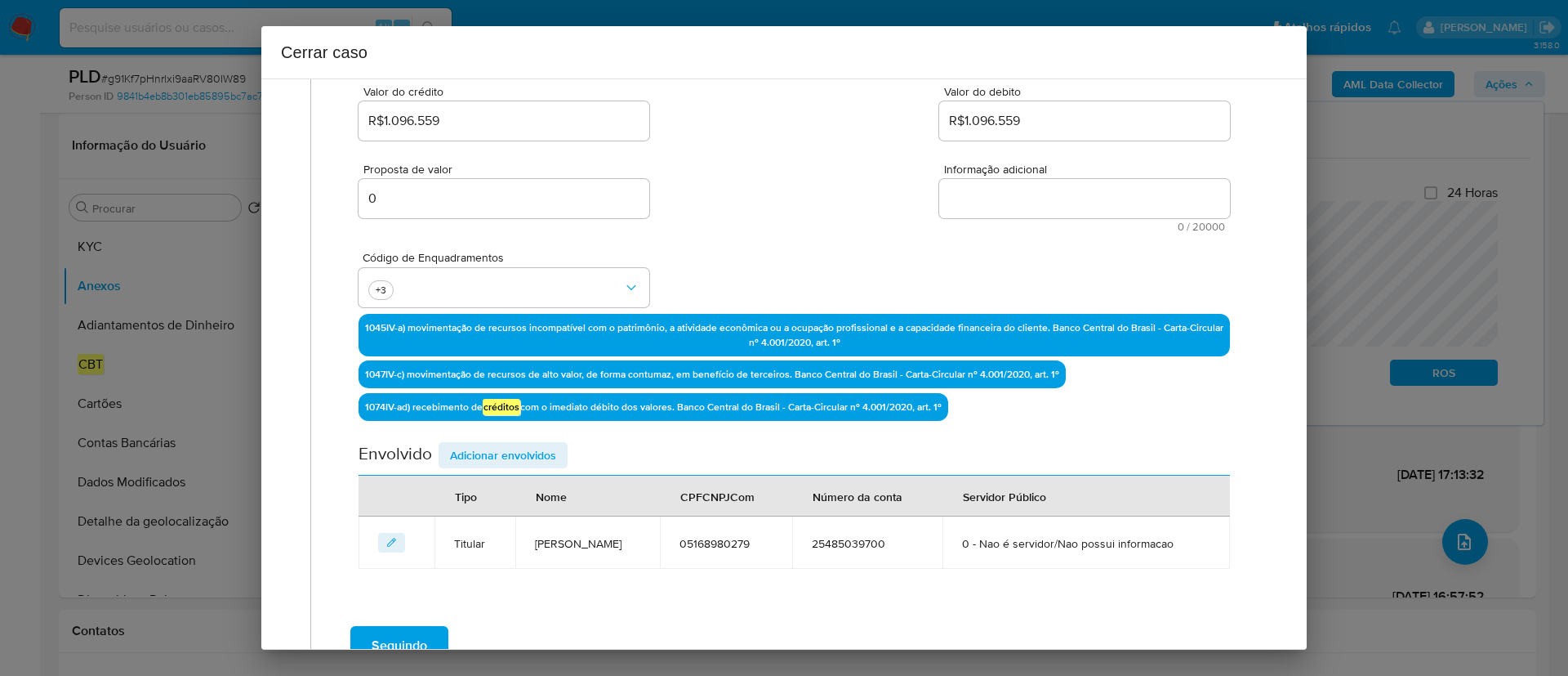
scroll to position [99, 0]
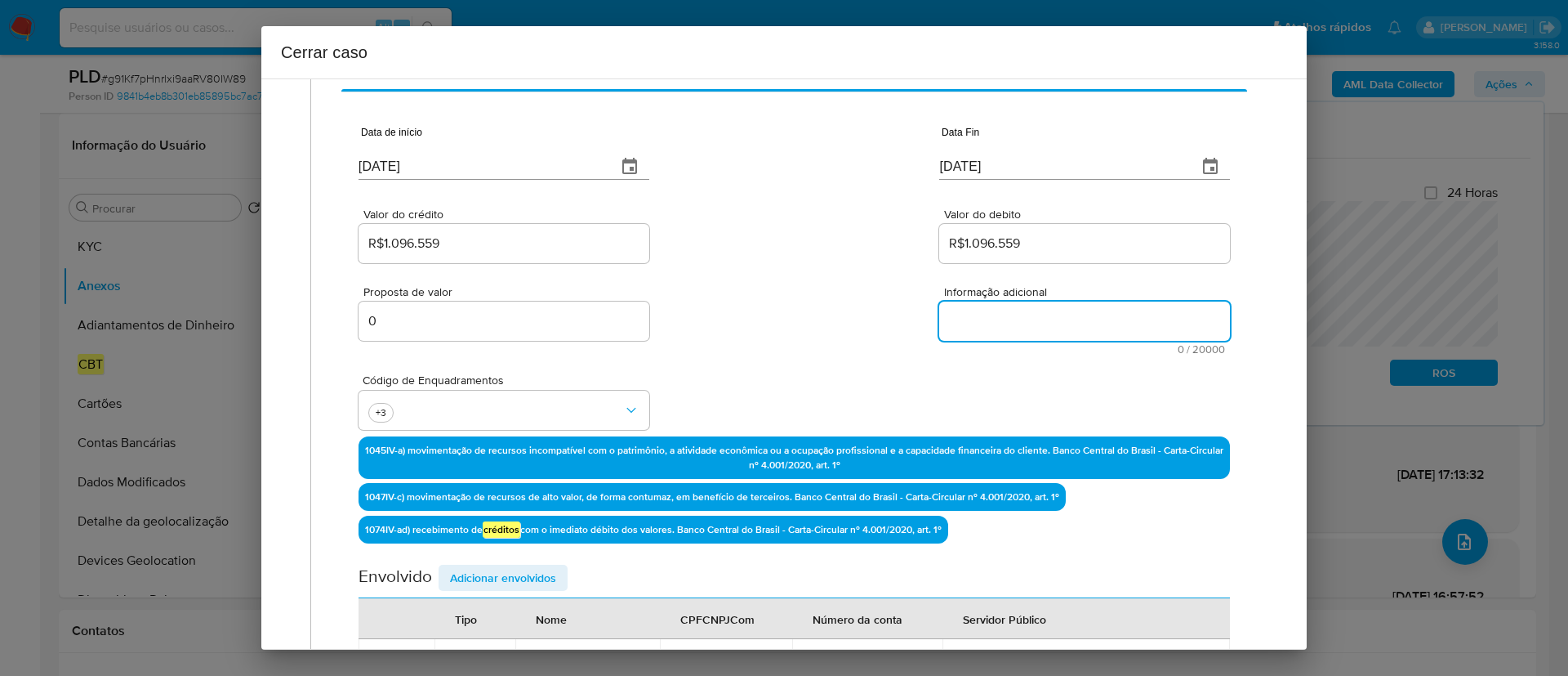
click at [1041, 312] on textarea "Informação adicional" at bounding box center [1084, 320] width 291 height 39
paste textarea "Andre Marcos Braga Pompeu, CPF 05168980279, 21 anos (19/06/2004), residente no …"
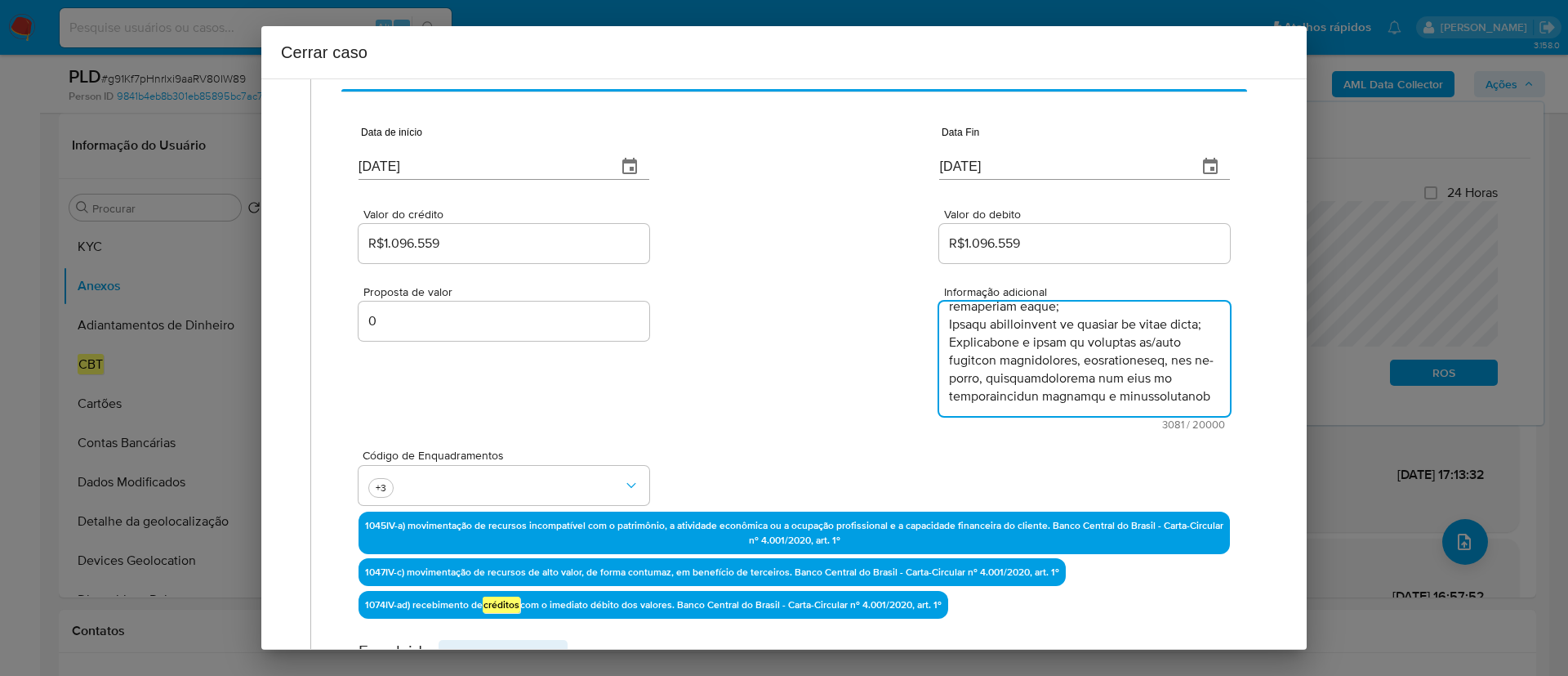
scroll to position [1794, 0]
type textarea "Andre Marcos Braga Pompeu, CPF 05168980279, 21 anos (19/06/2004), residente no …"
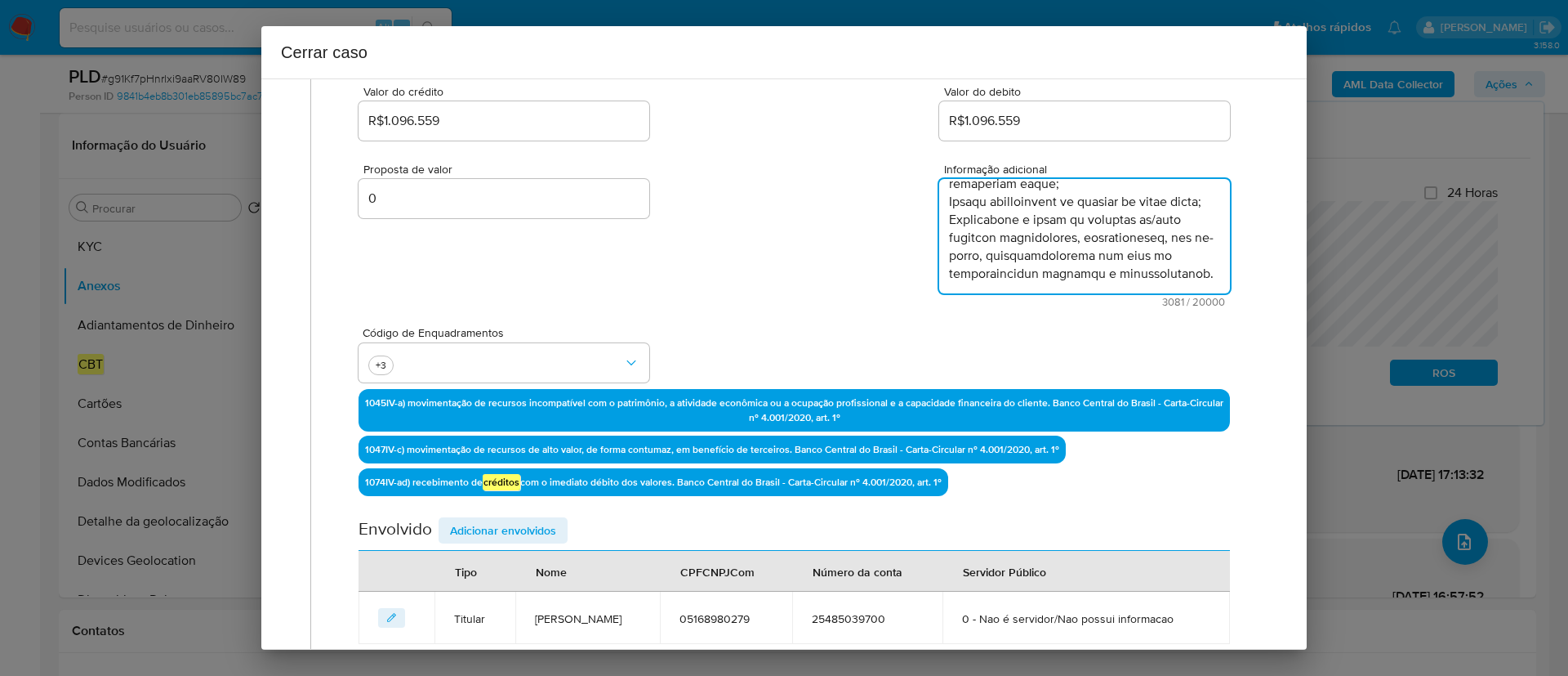
scroll to position [408, 0]
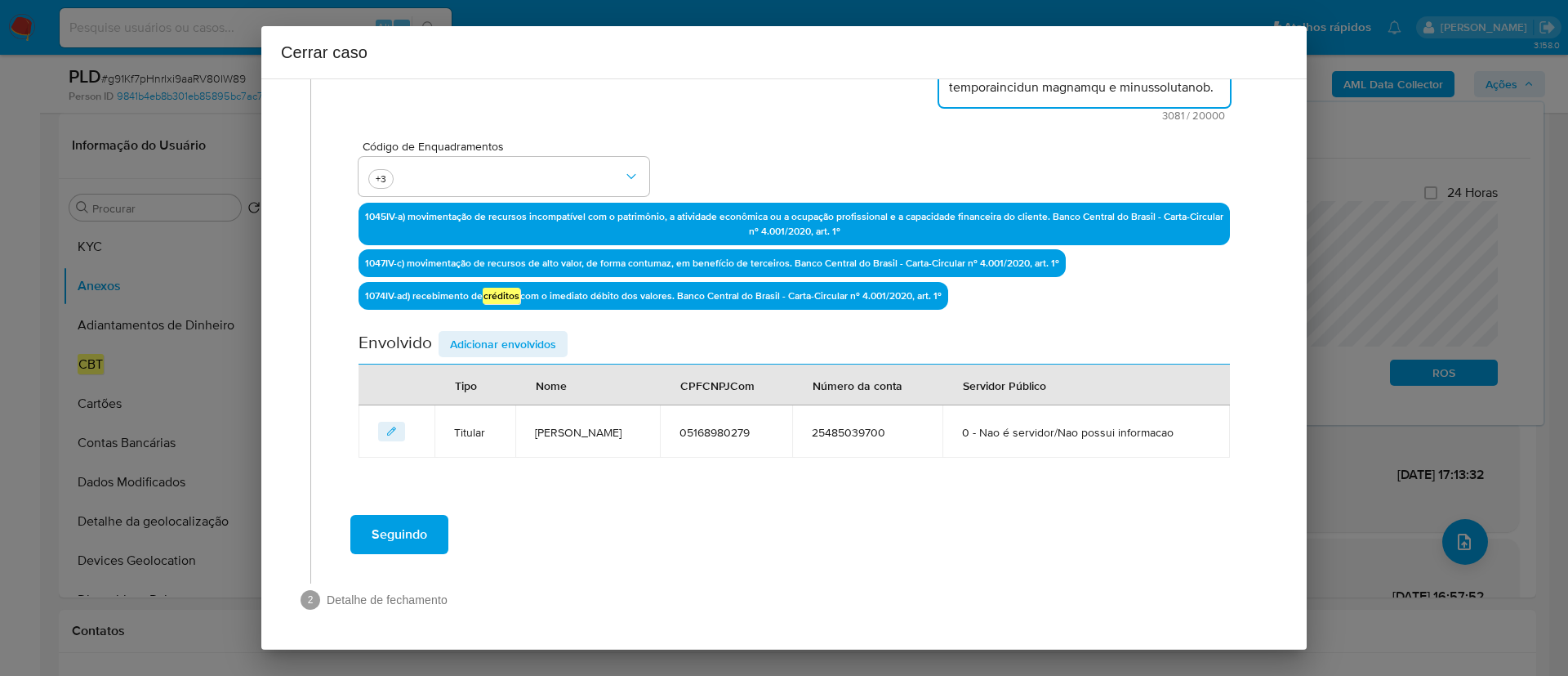
click at [524, 347] on span "Adicionar envolvidos" at bounding box center [502, 344] width 106 height 23
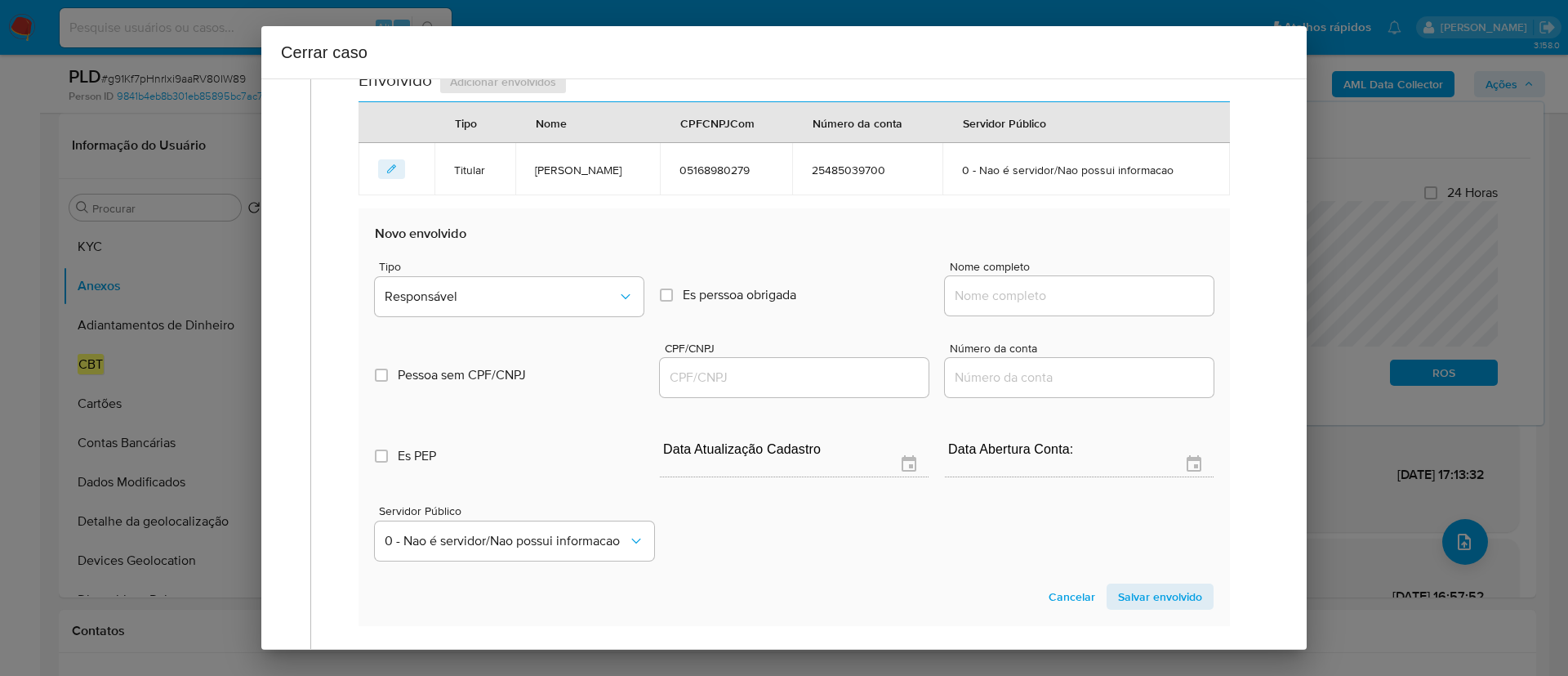
scroll to position [776, 0]
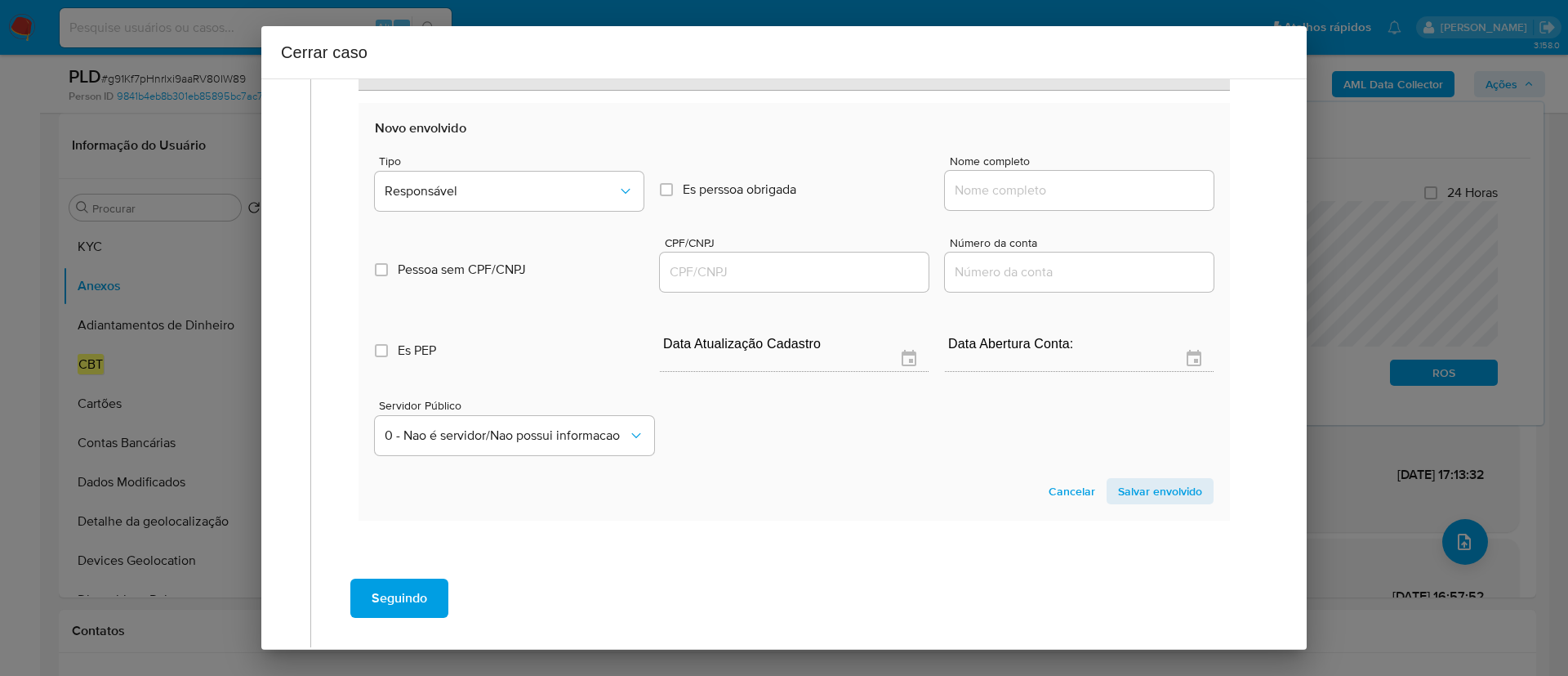
drag, startPoint x: 1050, startPoint y: 201, endPoint x: 1055, endPoint y: 187, distance: 14.9
click at [1050, 200] on div at bounding box center [1079, 189] width 269 height 39
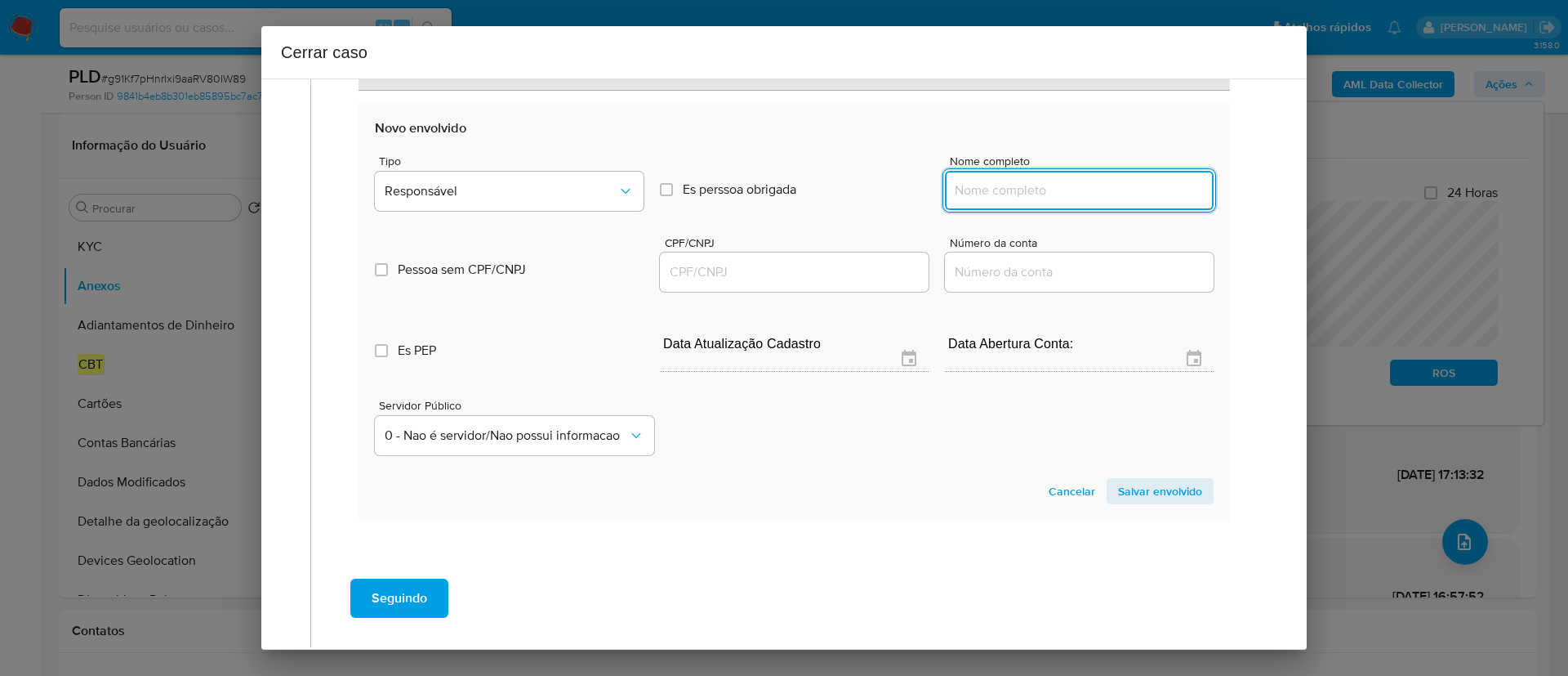
drag, startPoint x: 1057, startPoint y: 187, endPoint x: 1068, endPoint y: 198, distance: 15.6
click at [1057, 187] on input "Nome completo" at bounding box center [1079, 190] width 269 height 21
paste input "Pedro Henrique Batista Carneiro, 06083299160"
click at [1124, 187] on input "Pedro Henrique Batista Carneiro, 06083299160" at bounding box center [1079, 190] width 269 height 21
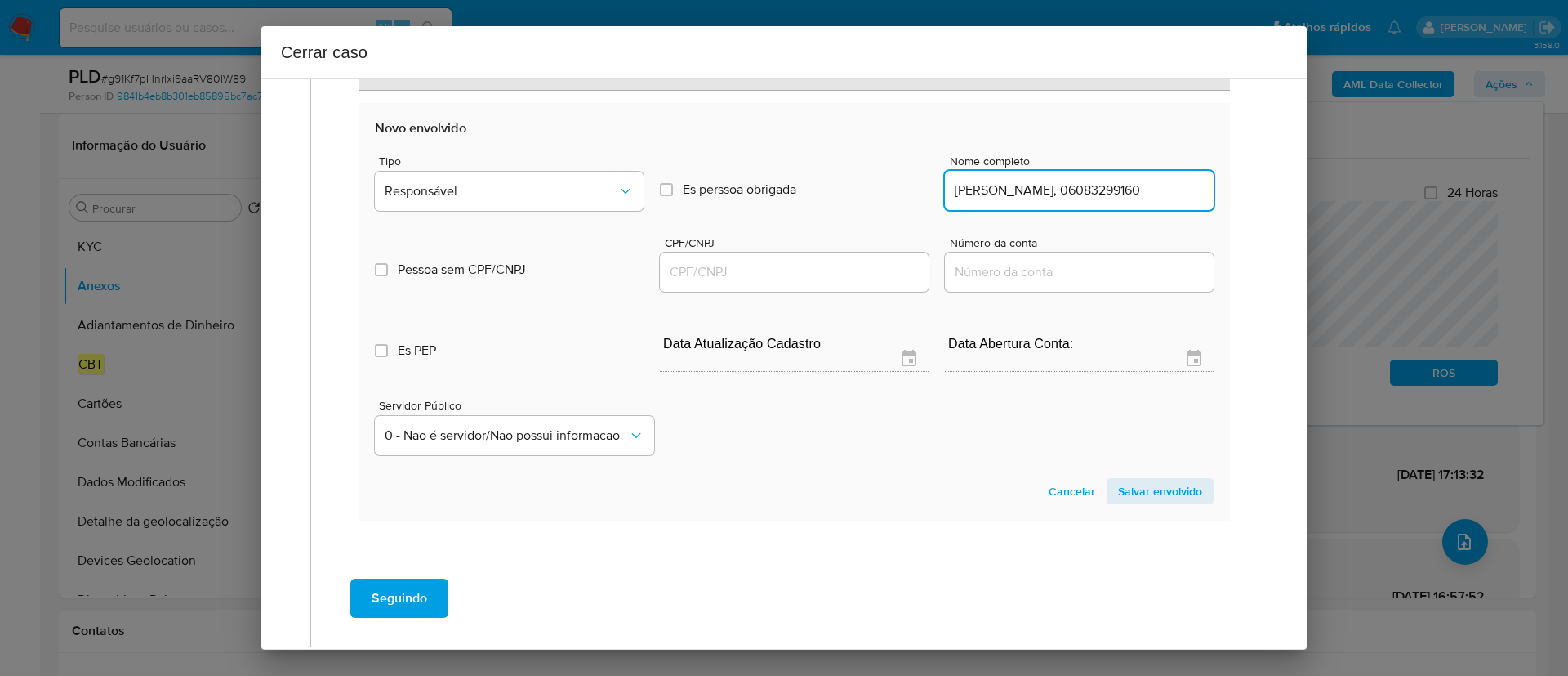
drag, startPoint x: 1124, startPoint y: 187, endPoint x: 897, endPoint y: 264, distance: 239.7
click at [1124, 187] on input "Pedro Henrique Batista Carneiro, 06083299160" at bounding box center [1079, 190] width 269 height 21
type input "Pedro Henrique Batista Carneiro,"
click at [786, 282] on input "CPF/CNPJ" at bounding box center [794, 272] width 269 height 21
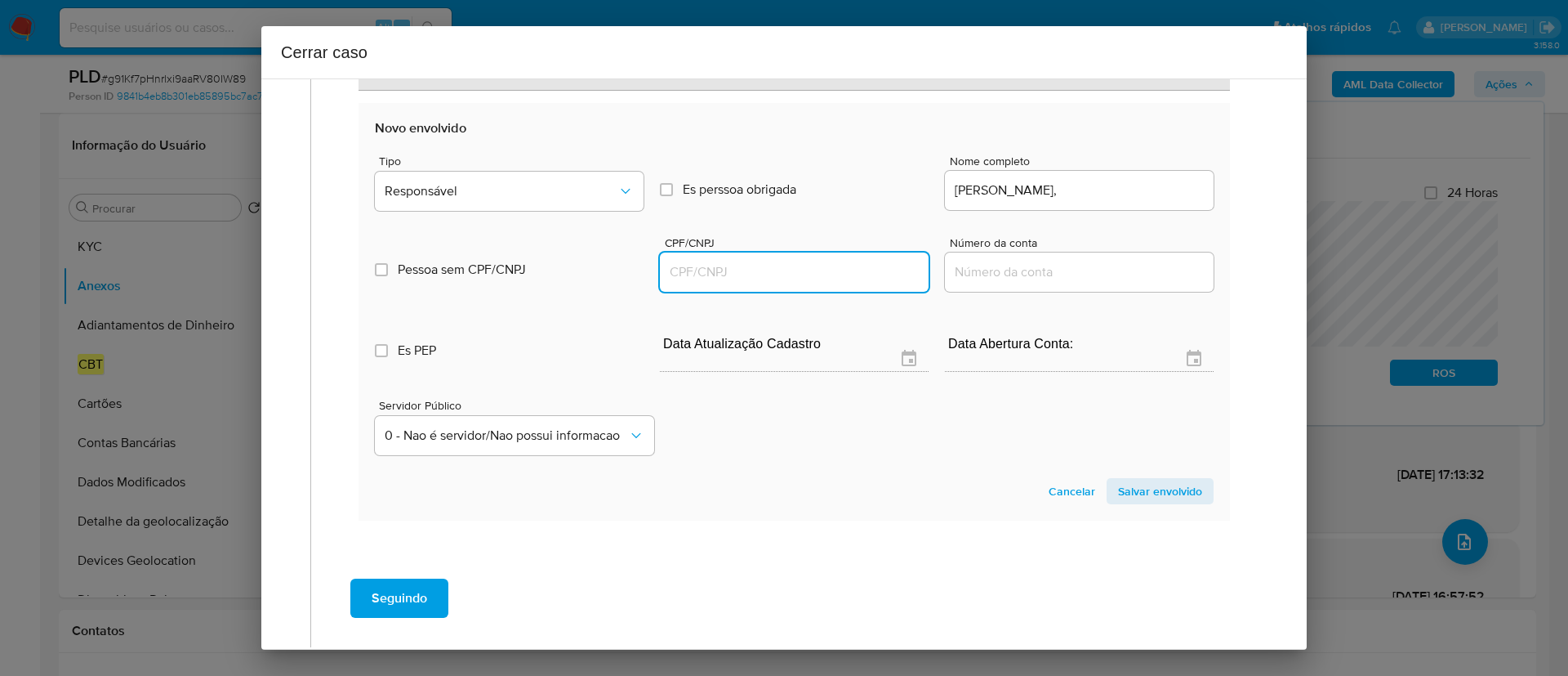
paste input "06083299160"
type input "6083299160"
click at [1145, 192] on input "Pedro Henrique Batista Carneiro," at bounding box center [1079, 190] width 269 height 21
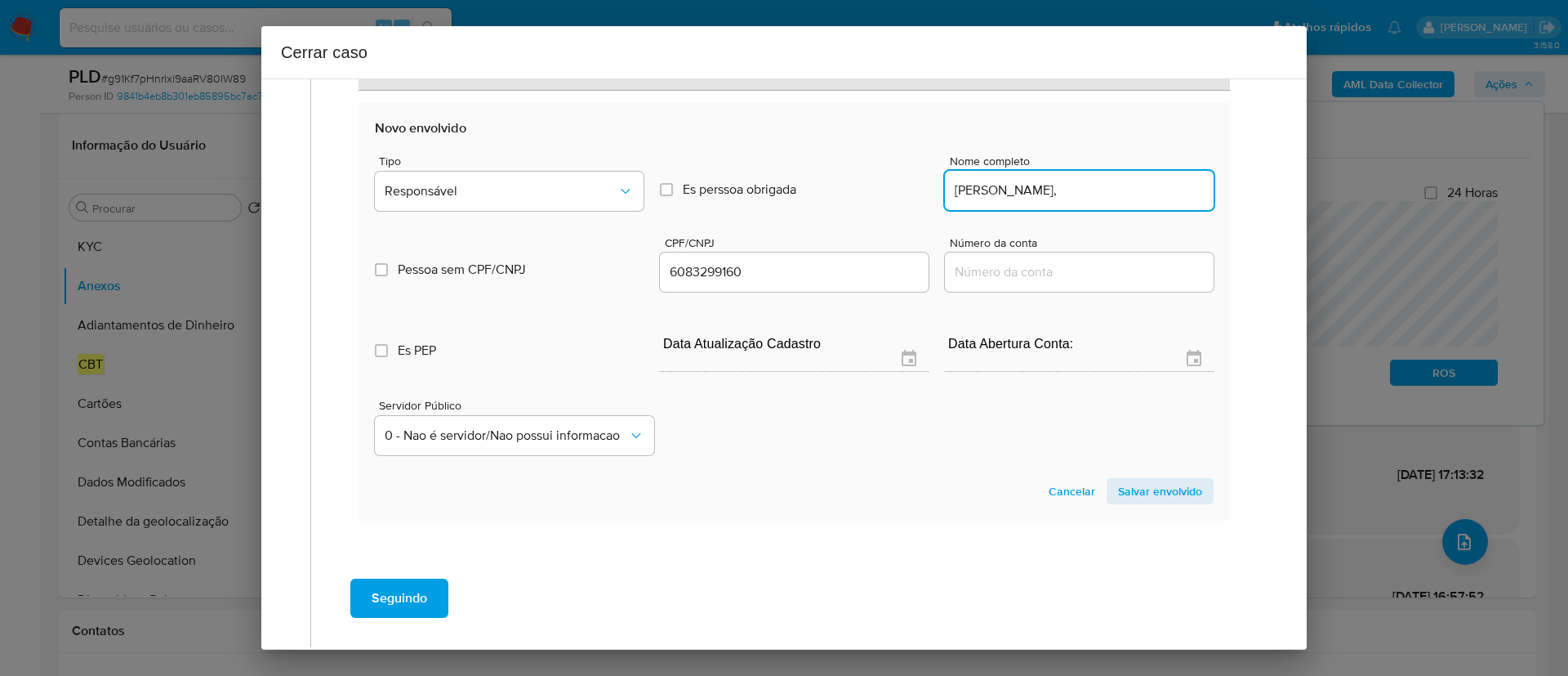
type input "Pedro Henrique Batista Carneiro,"
type input "06083299160"
type input "Pedro Henrique Batista Carneiro"
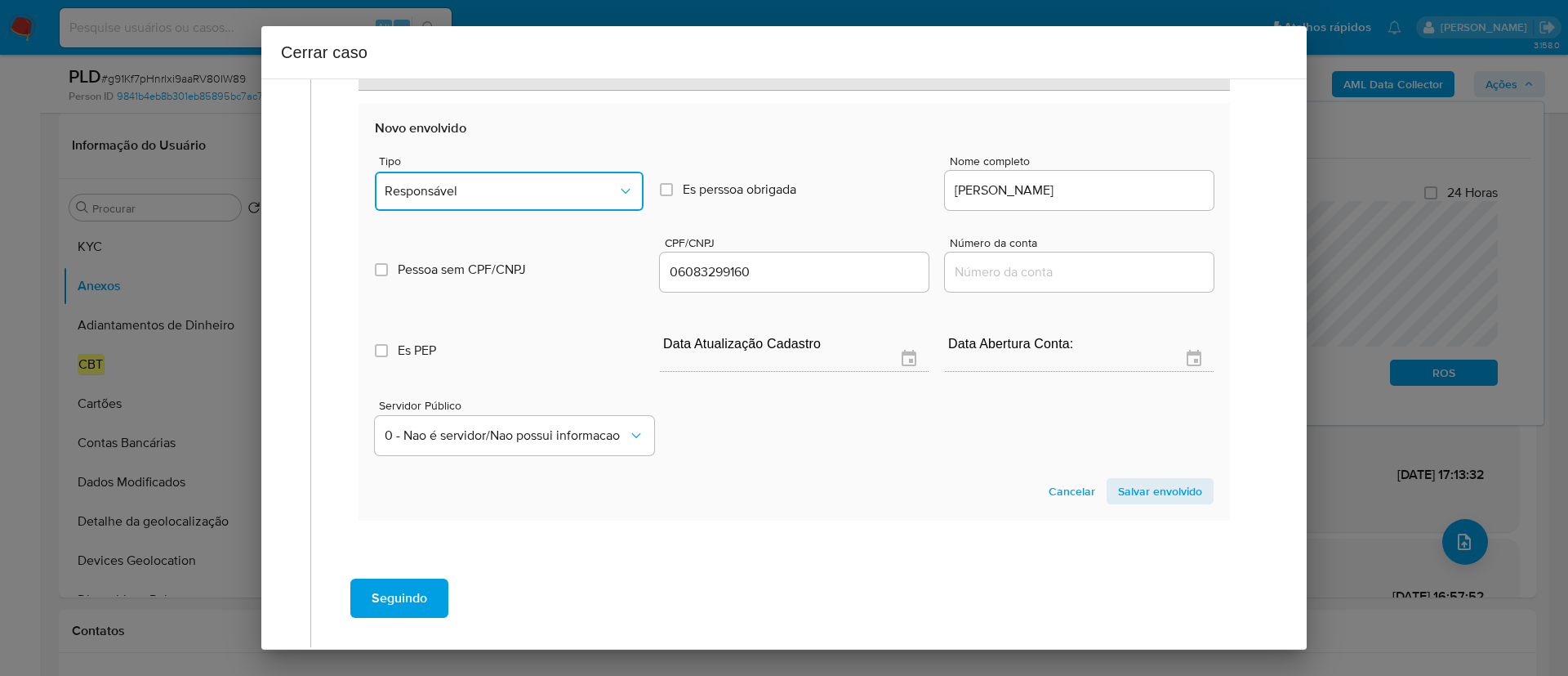
click at [473, 180] on button "Responsável" at bounding box center [509, 190] width 269 height 39
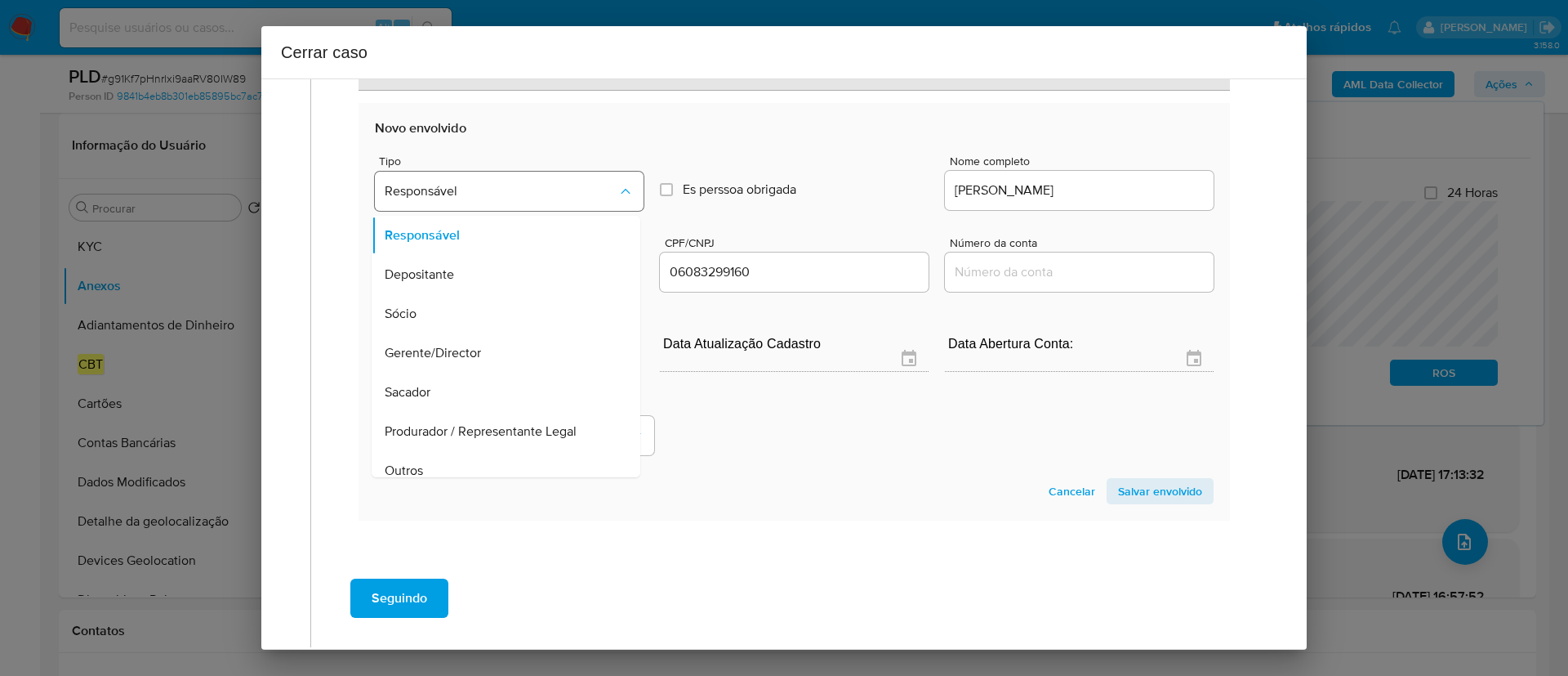
scroll to position [92, 0]
click at [1140, 492] on span "Salvar envolvido" at bounding box center [1159, 491] width 84 height 23
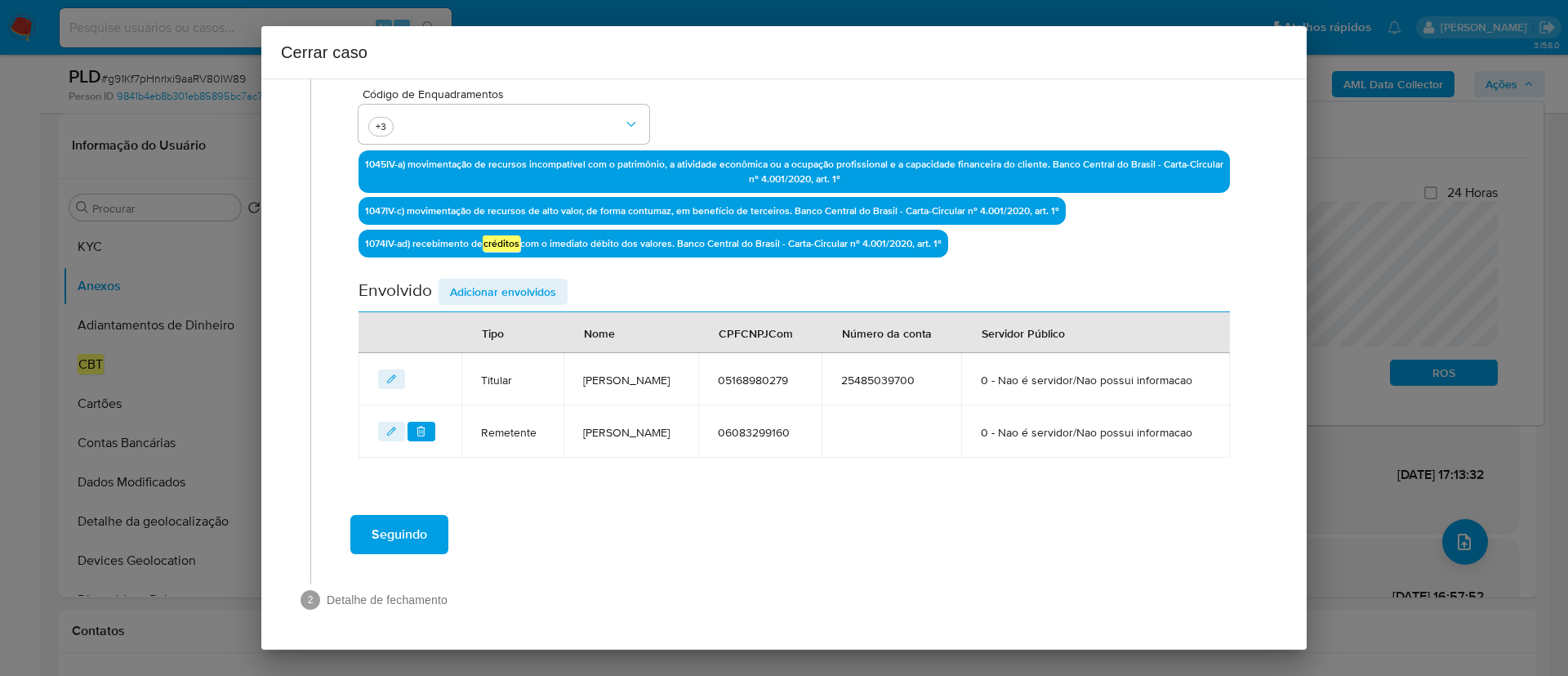
scroll to position [505, 0]
click at [511, 280] on span "Adicionar envolvidos" at bounding box center [502, 292] width 106 height 23
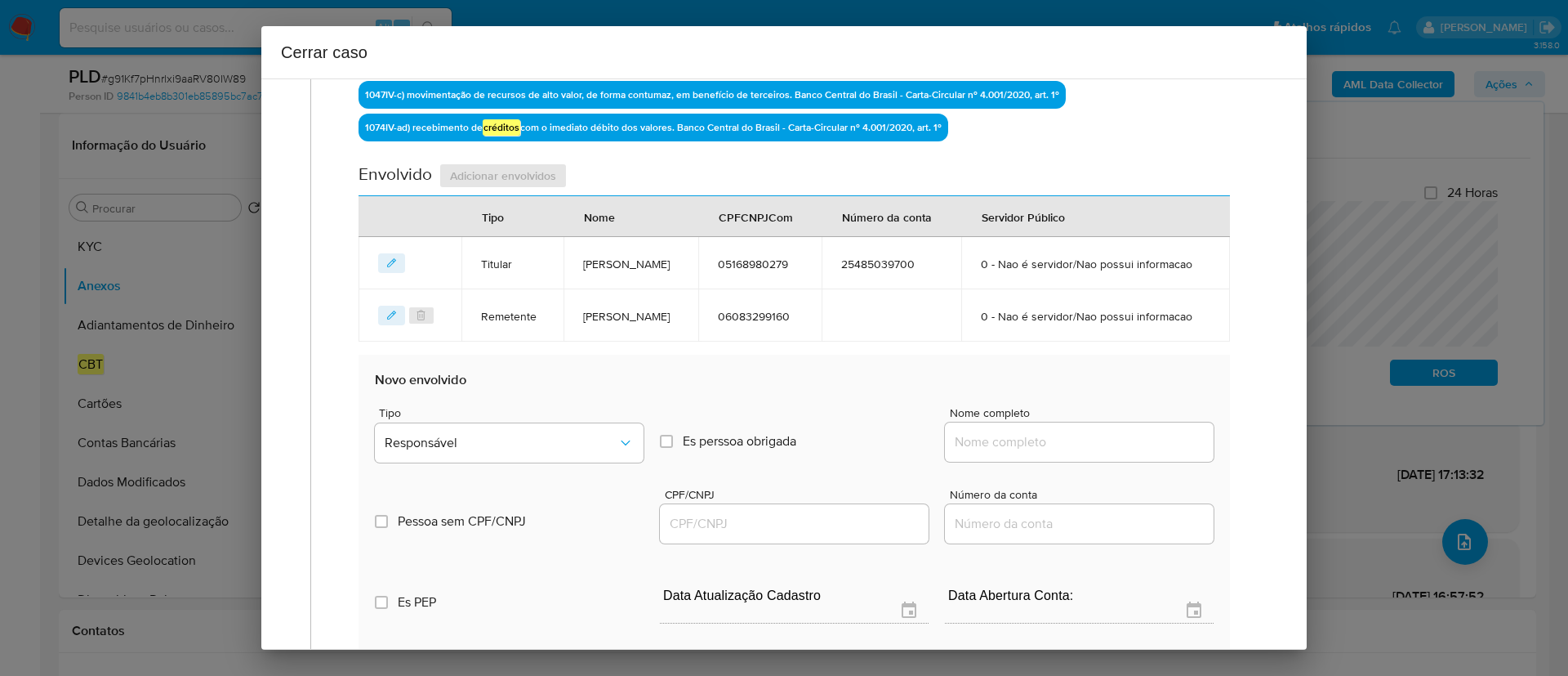
scroll to position [750, 0]
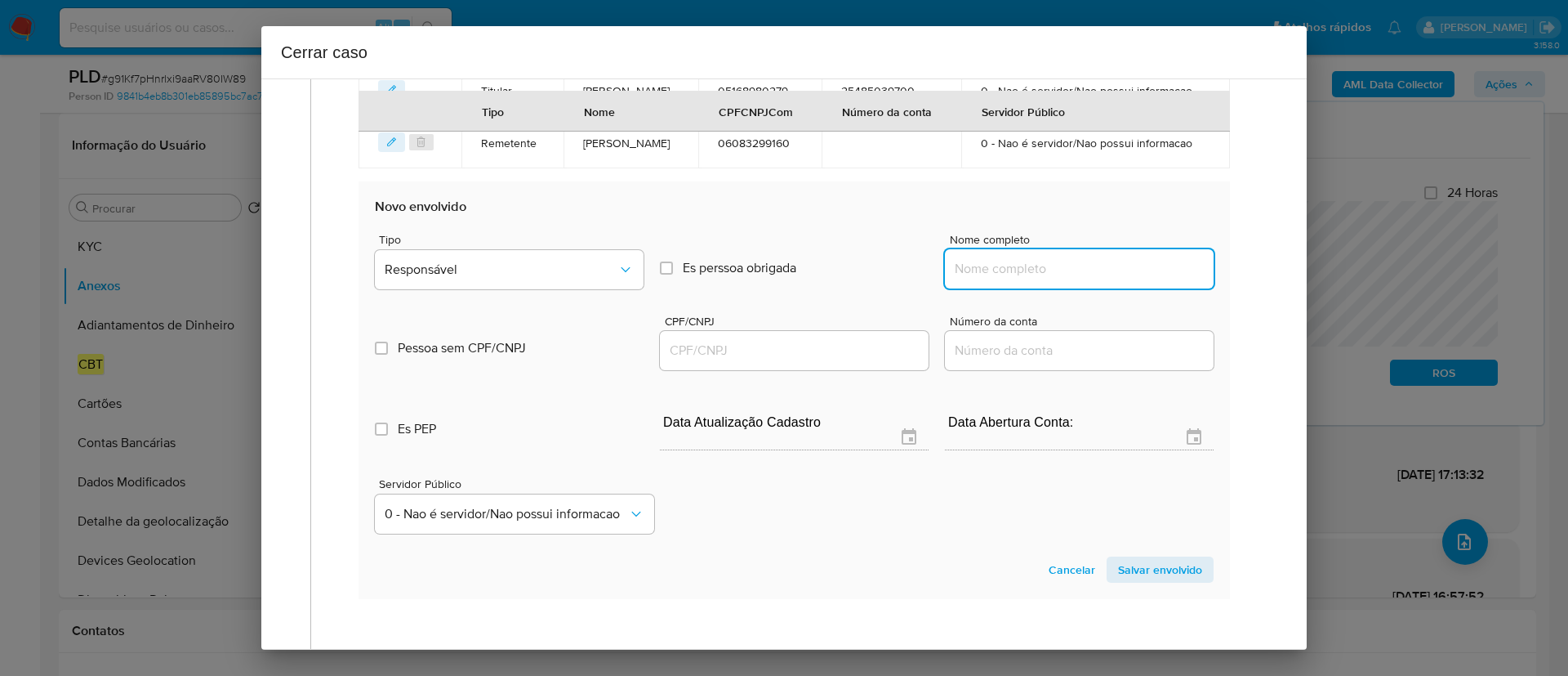
drag, startPoint x: 1078, startPoint y: 313, endPoint x: 1155, endPoint y: 316, distance: 77.1
click at [1078, 279] on input "Nome completo" at bounding box center [1079, 269] width 269 height 21
paste input "VSP Transporte Ltda, 62303650000163"
click at [1149, 279] on input "VSP Transporte Ltda, 62303650000163" at bounding box center [1079, 269] width 269 height 21
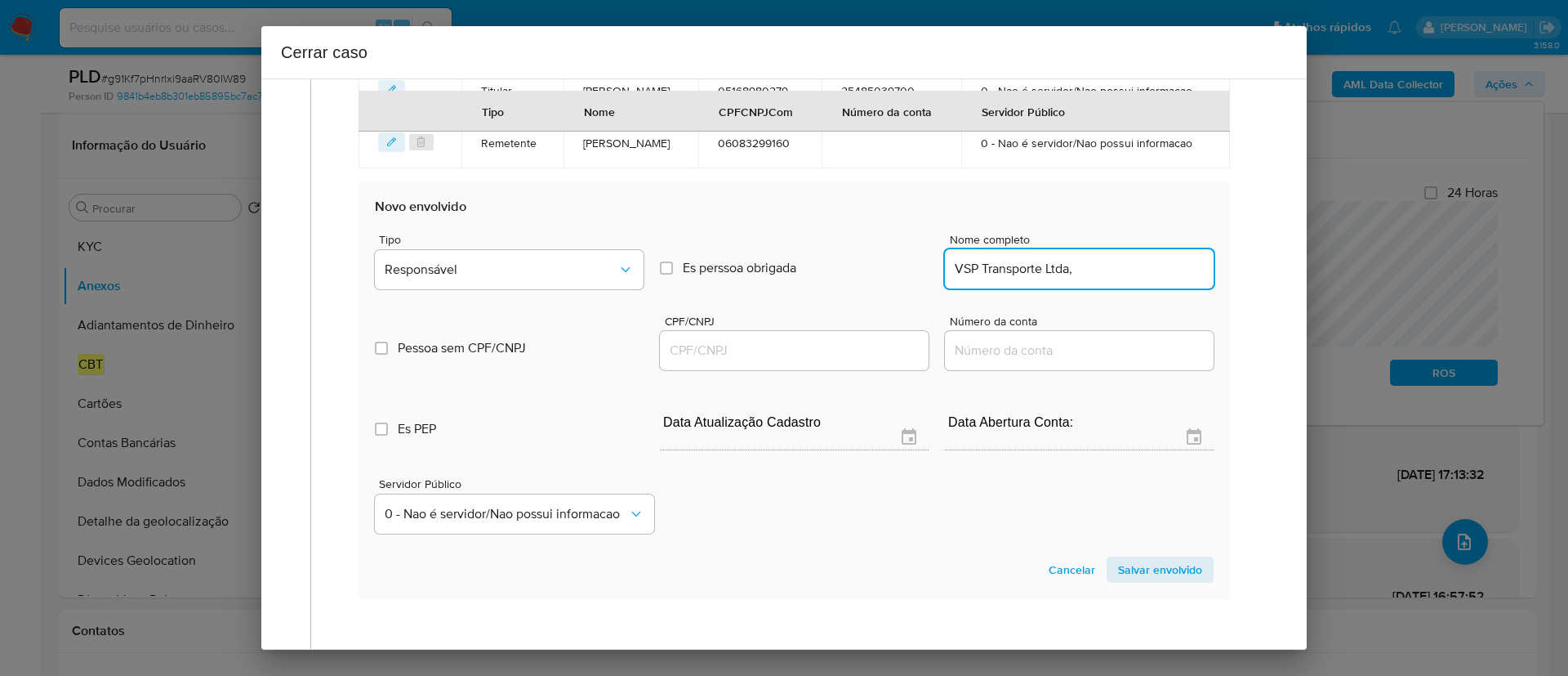
type input "VSP Transporte Ltda,"
click at [798, 370] on div at bounding box center [794, 350] width 269 height 39
click at [812, 361] on input "CPF/CNPJ" at bounding box center [794, 350] width 269 height 21
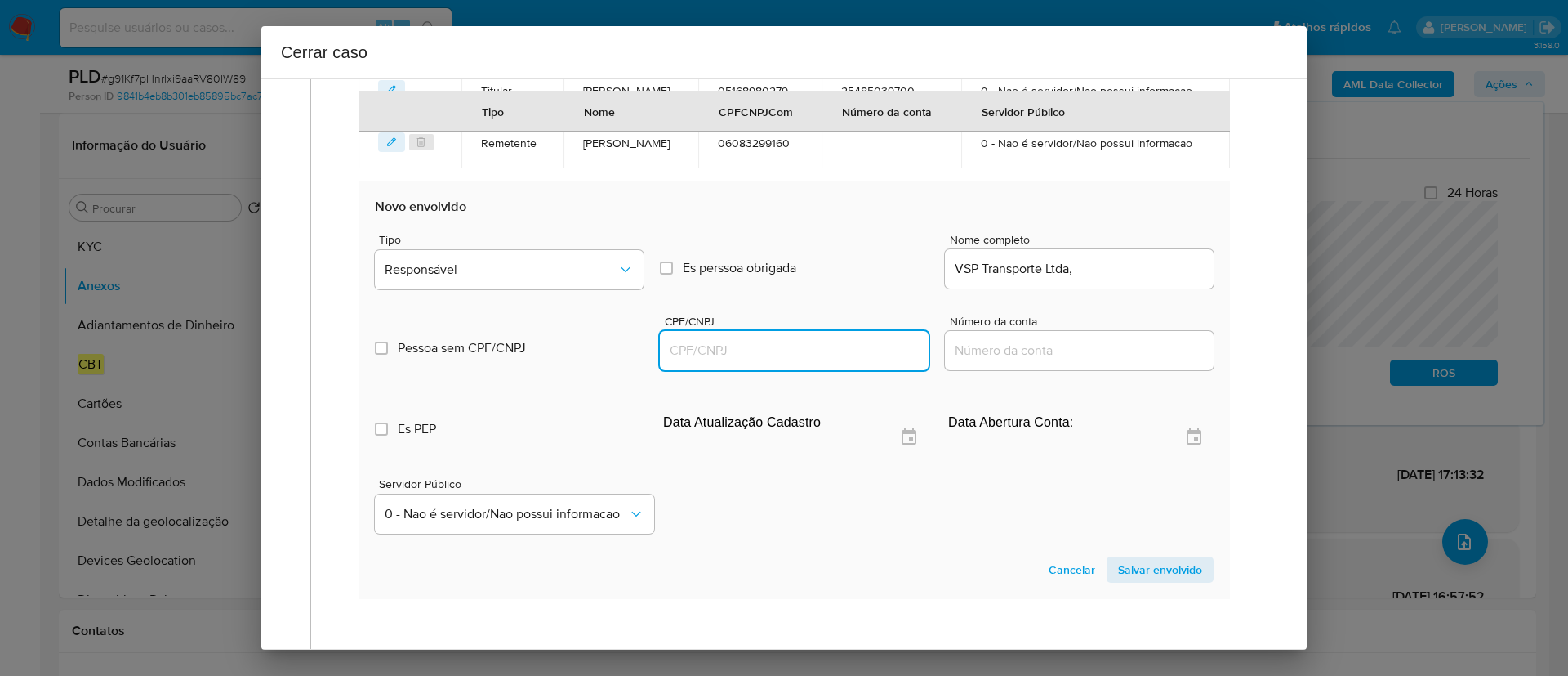
paste input "62303650000163"
type input "62303650000163"
click at [1128, 279] on input "VSP Transporte Ltda," at bounding box center [1079, 269] width 269 height 21
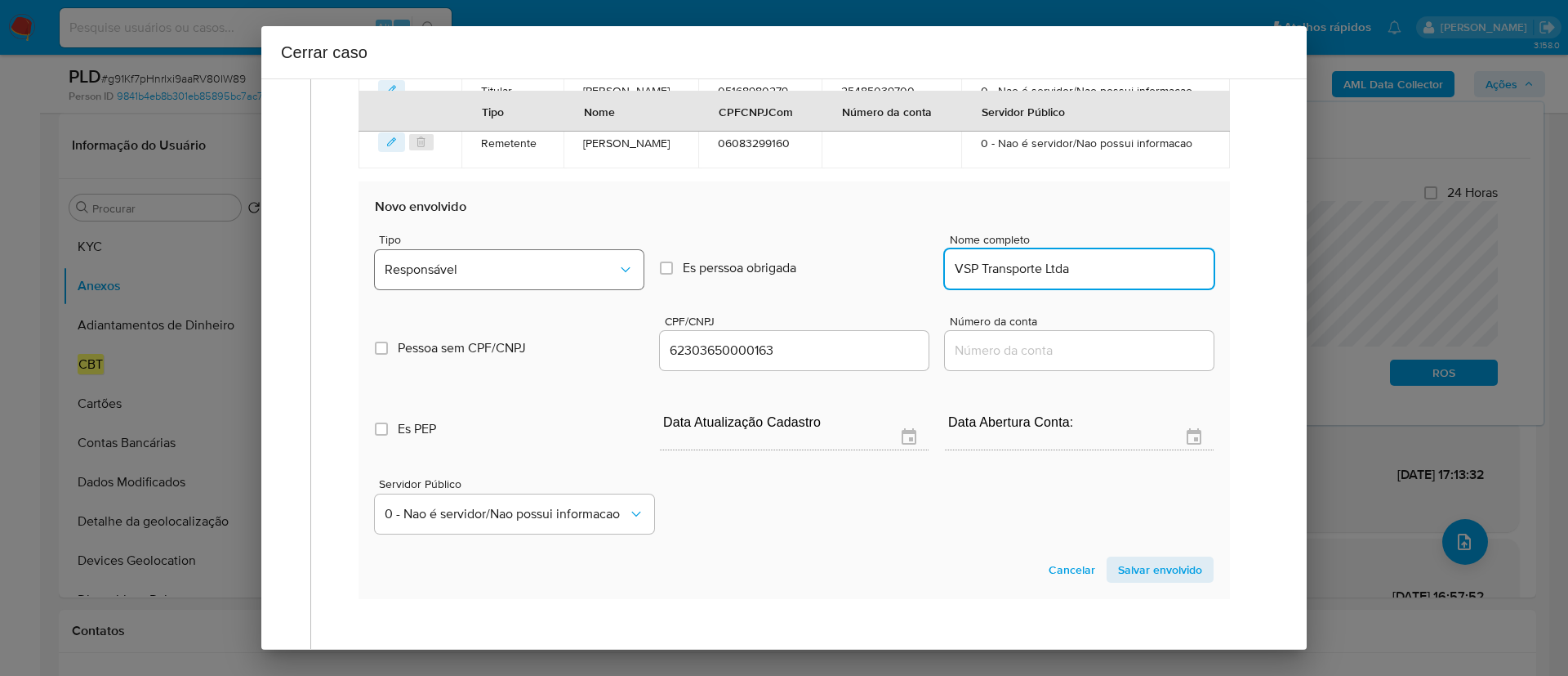
type input "VSP Transporte Ltda"
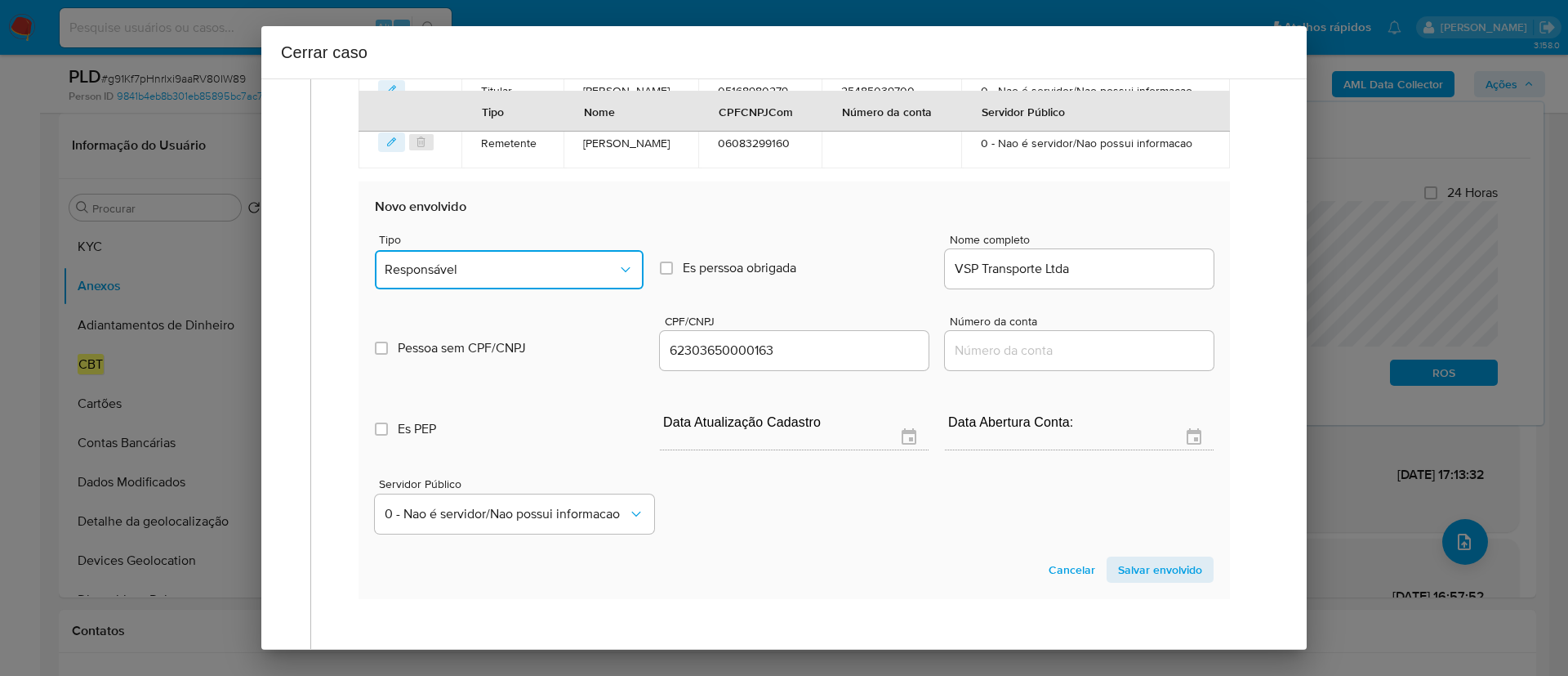
click at [520, 277] on span "Responsável" at bounding box center [501, 269] width 233 height 16
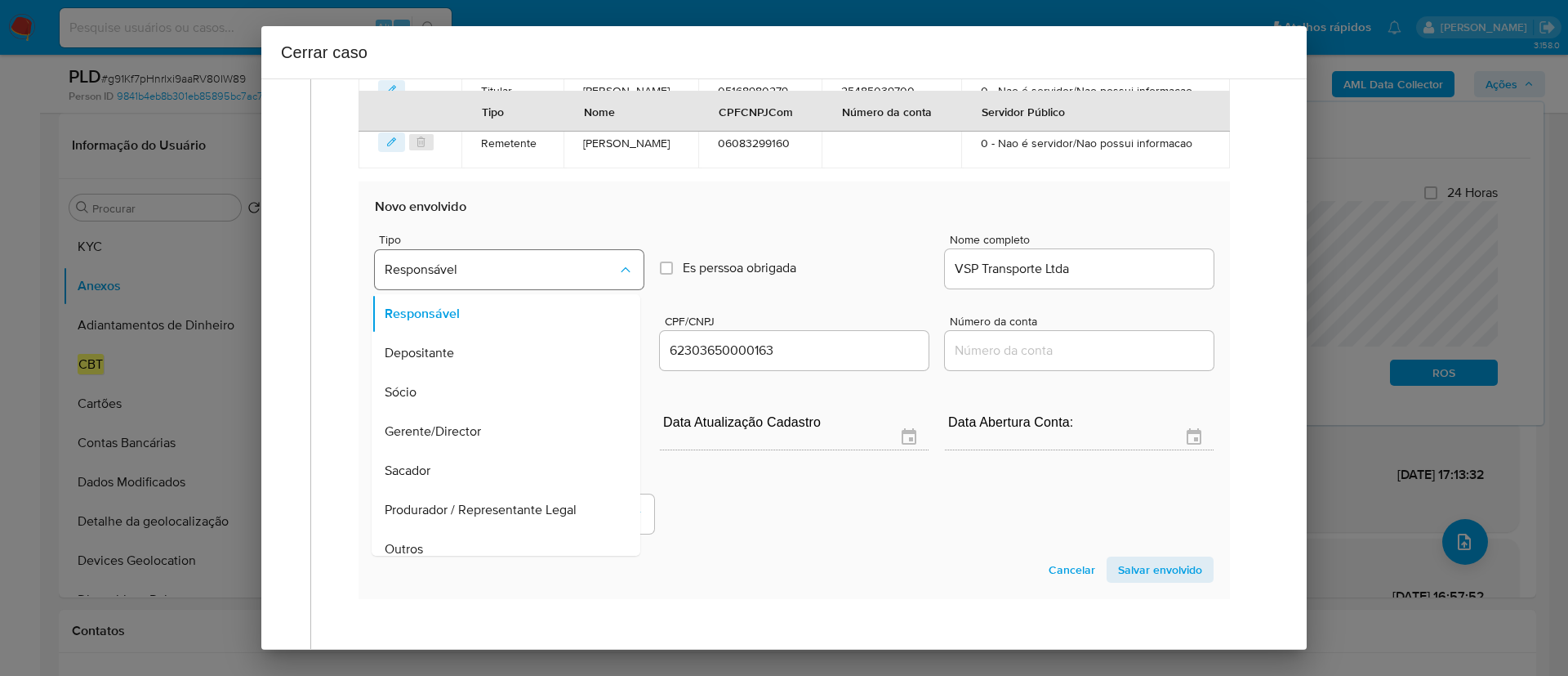
scroll to position [754, 0]
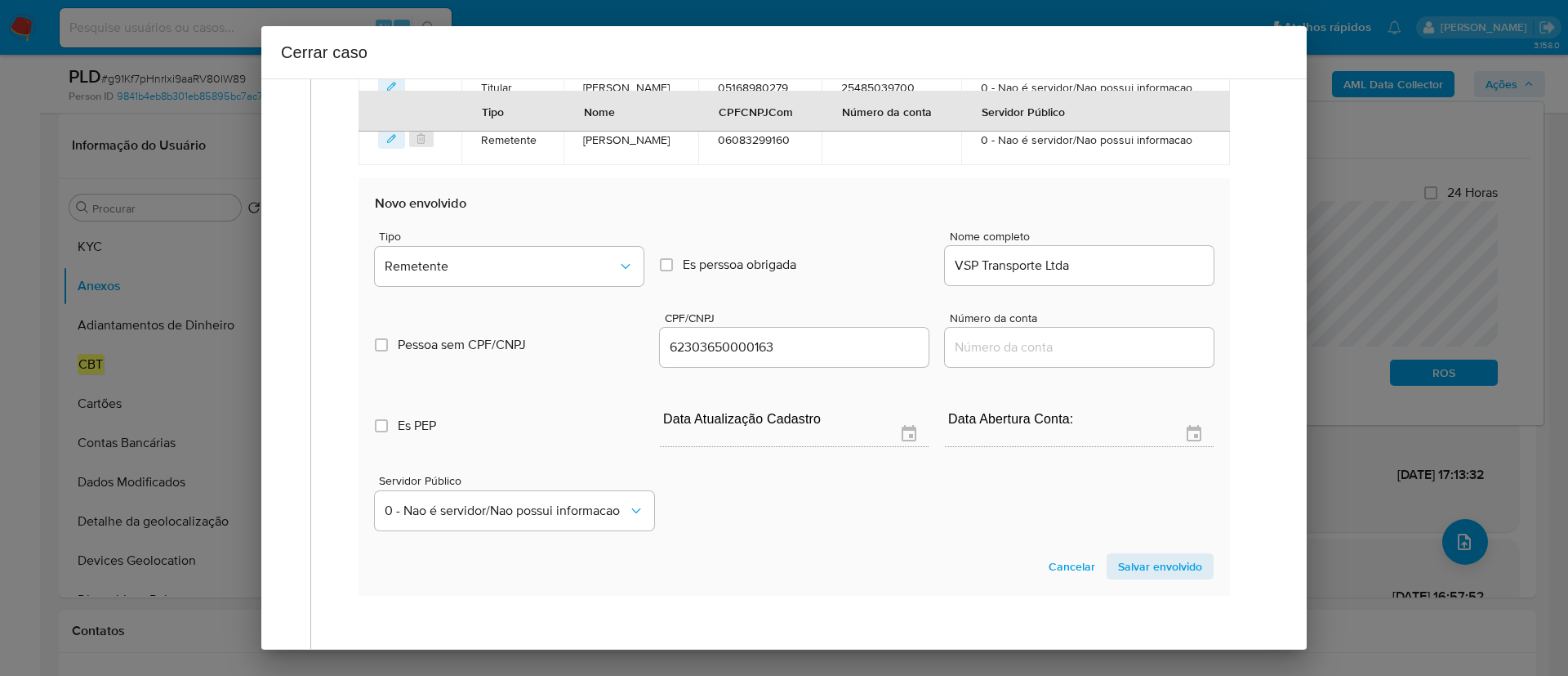
click at [1169, 578] on span "Salvar envolvido" at bounding box center [1159, 566] width 84 height 23
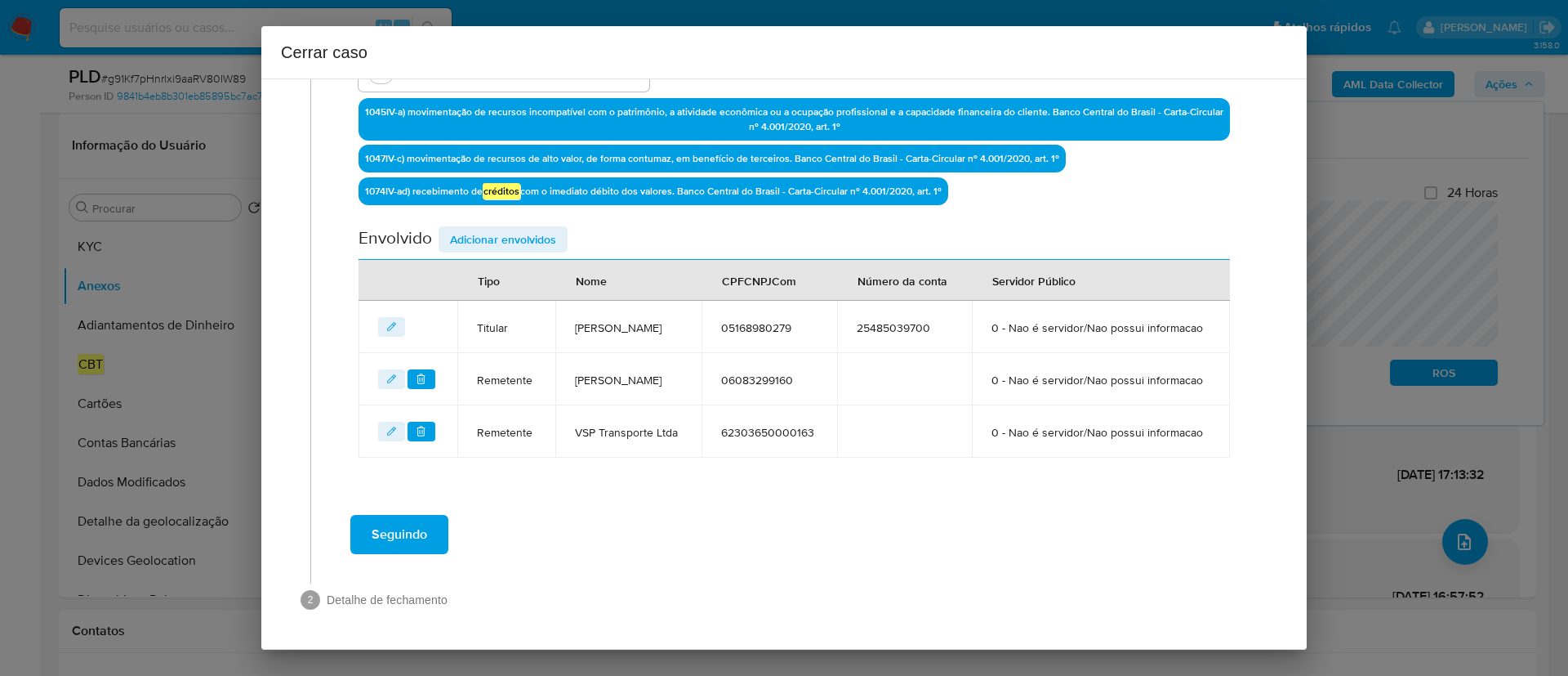
scroll to position [572, 0]
click at [470, 228] on span "Adicionar envolvidos" at bounding box center [502, 240] width 106 height 23
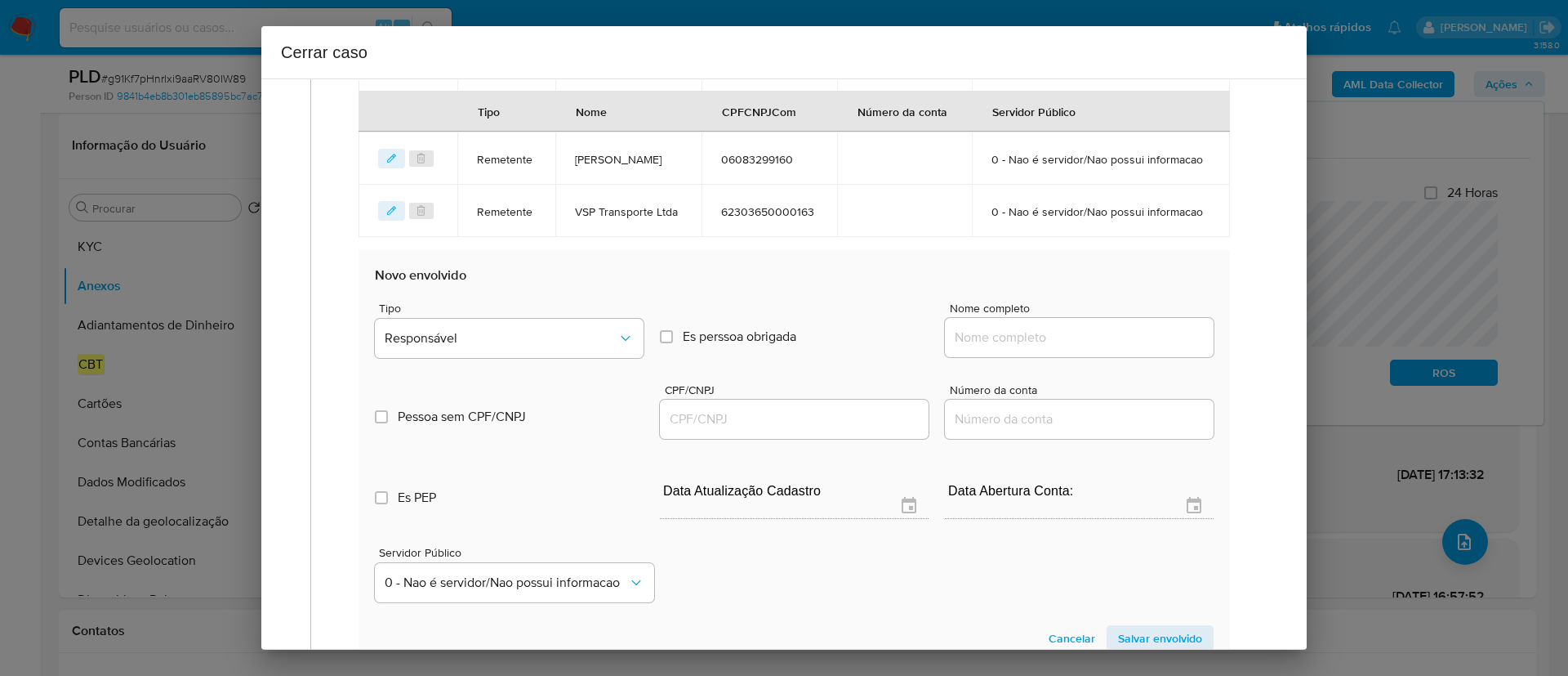
scroll to position [817, 0]
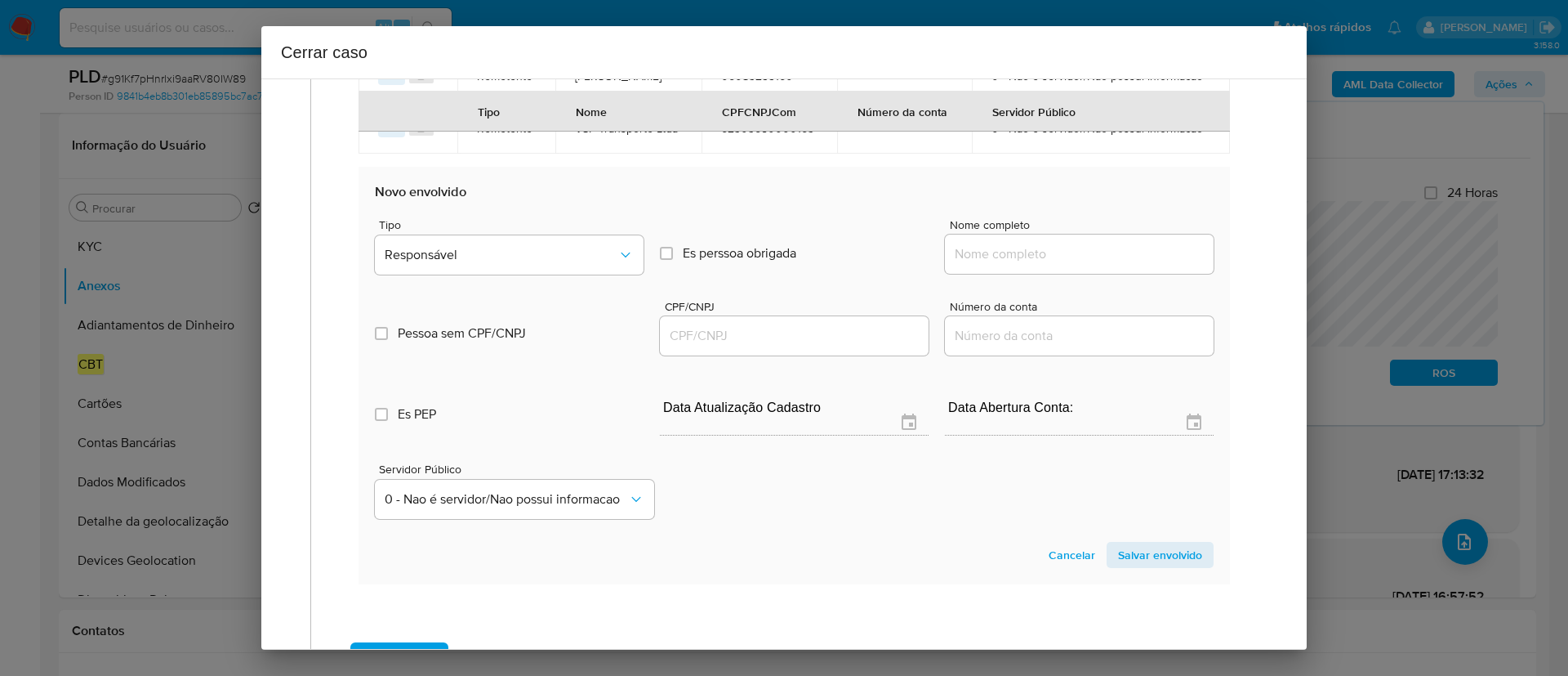
drag, startPoint x: 1027, startPoint y: 311, endPoint x: 1054, endPoint y: 314, distance: 27.2
click at [1027, 265] on input "Nome completo" at bounding box center [1079, 254] width 269 height 21
paste input "Iacrypto Intermediation e Administration Ltda, 41863658000104"
click at [1147, 265] on input "Iacrypto Intermediation e Administration Ltda, 41863658000104" at bounding box center [1079, 254] width 269 height 21
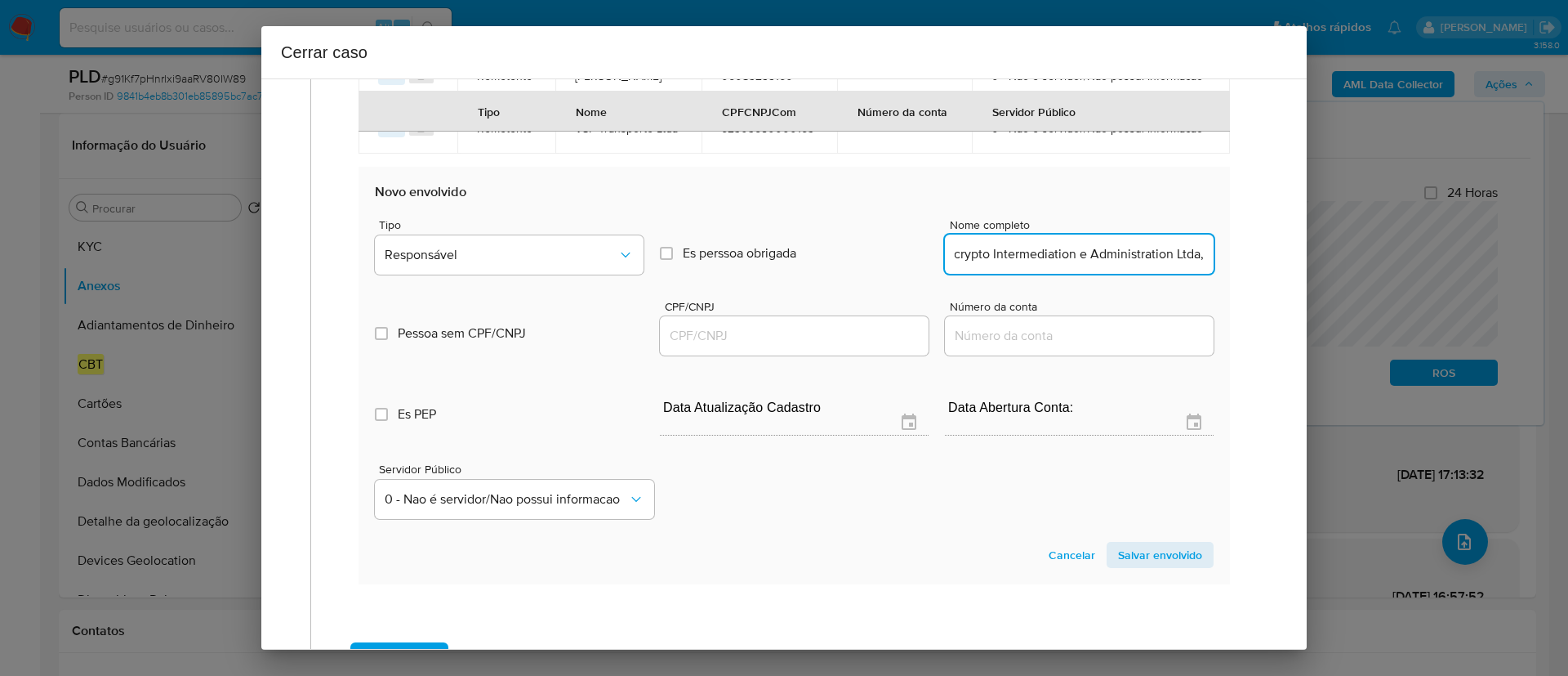
scroll to position [0, 21]
type input "Iacrypto Intermediation e Administration Ltda,"
drag, startPoint x: 770, startPoint y: 417, endPoint x: 813, endPoint y: 401, distance: 45.9
click at [769, 359] on div "CPF/CNPJ" at bounding box center [794, 329] width 269 height 58
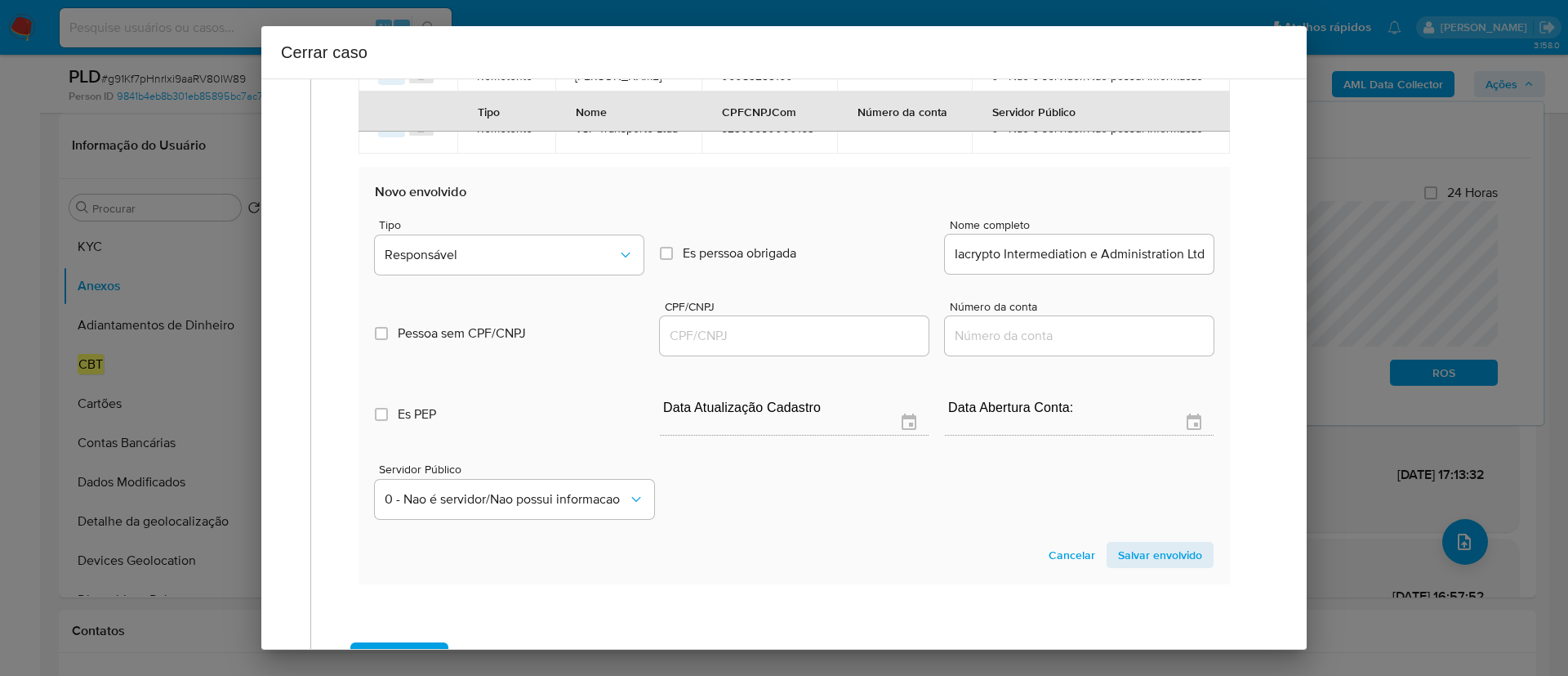
click at [1070, 265] on input "Iacrypto Intermediation e Administration Ltda," at bounding box center [1079, 254] width 269 height 21
paste input "41863658000104"
type input "41863658000104"
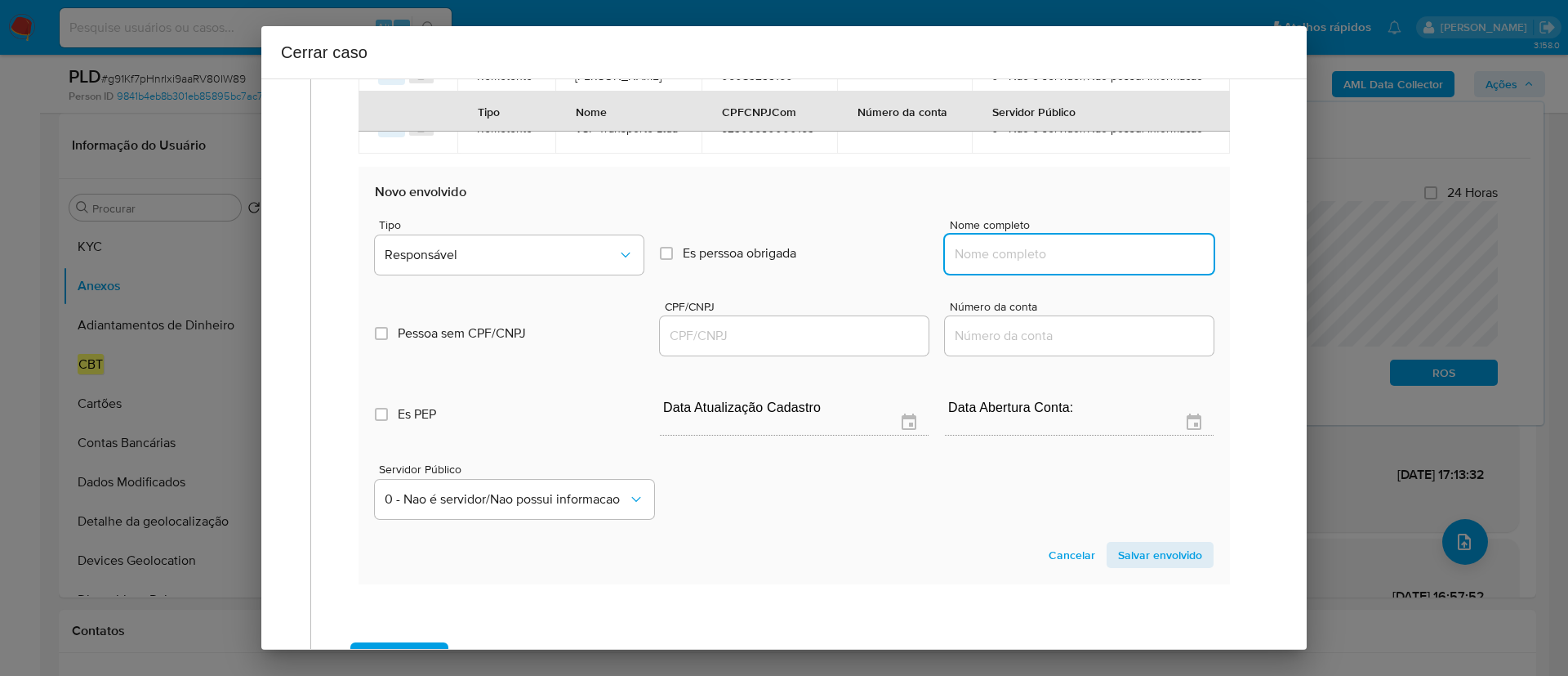
click at [1006, 265] on input "Nome completo" at bounding box center [1079, 254] width 269 height 21
paste input "Iacrypto Intermediation e Administration Ltda, 41863658000104"
click at [1136, 265] on input "Iacrypto Intermediation e Administration Ltda, 41863658000104" at bounding box center [1079, 254] width 269 height 21
click at [1136, 265] on input "Iacrypto Intermediation e Administration Ltda, 41863658000104" at bounding box center [1079, 254] width 269 height 21
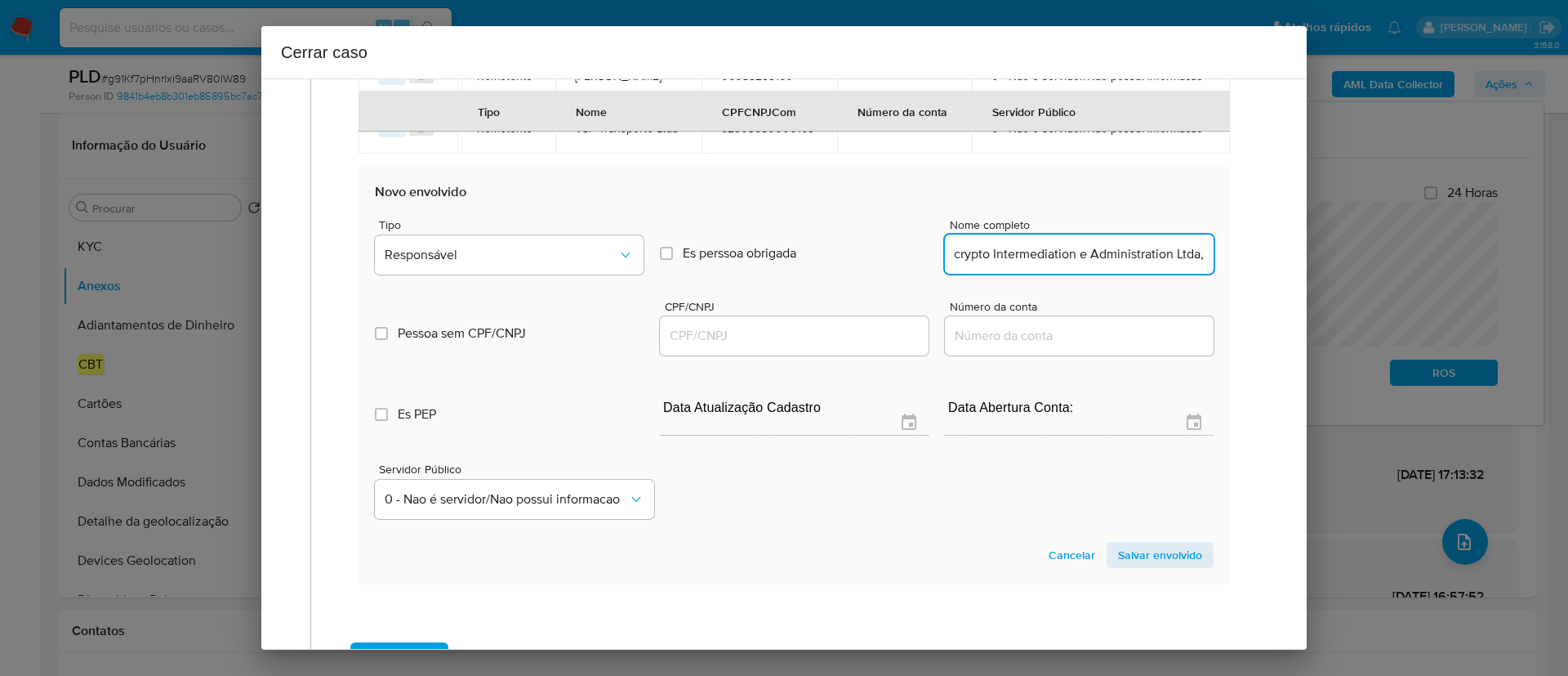
type input "Iacrypto Intermediation e Administration Ltda,"
click at [758, 347] on input "CPF/CNPJ" at bounding box center [794, 335] width 269 height 21
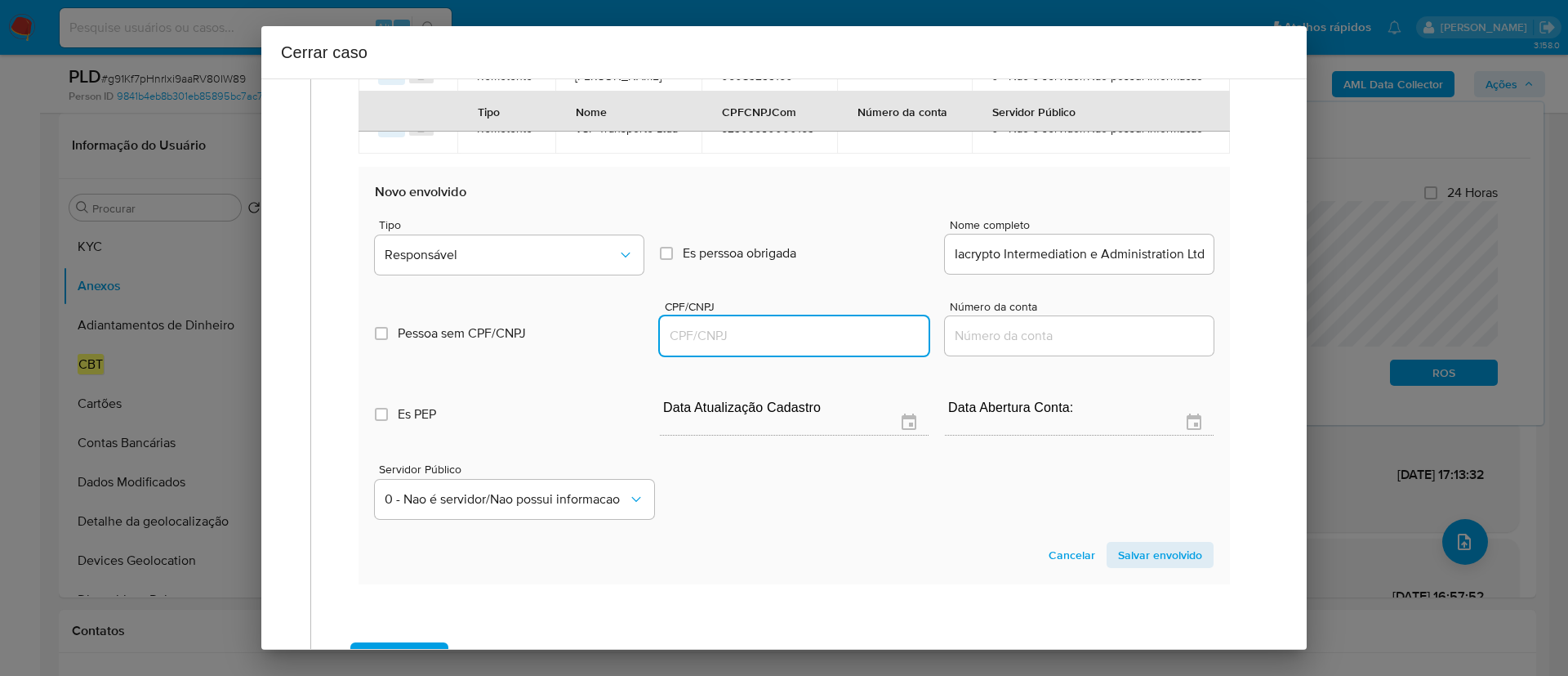
paste input "41863658000104"
type input "41863658000104"
click at [1085, 265] on input "Iacrypto Intermediation e Administration Ltda," at bounding box center [1079, 254] width 269 height 21
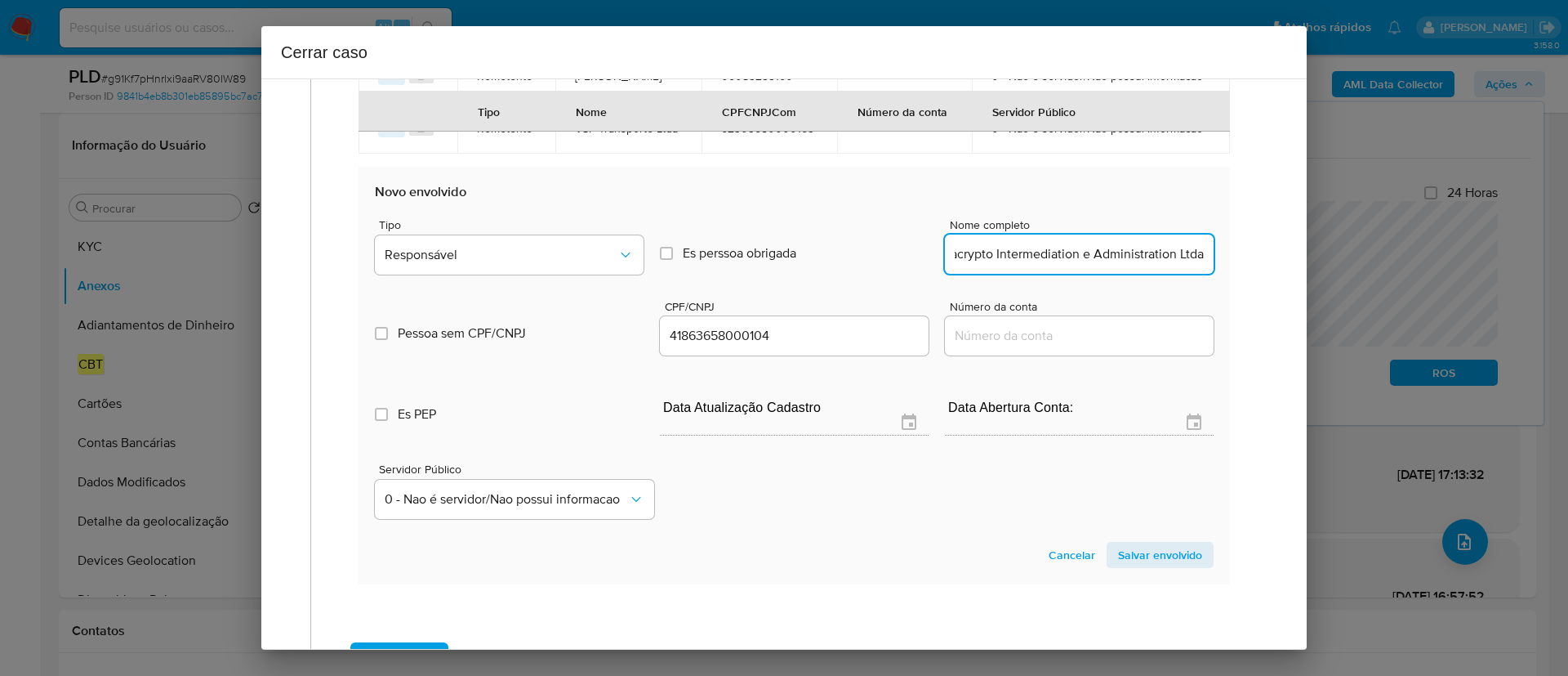
scroll to position [0, 14]
type input "Iacrypto Intermediation e Administration Ltda"
click at [513, 275] on button "Responsável" at bounding box center [509, 255] width 269 height 39
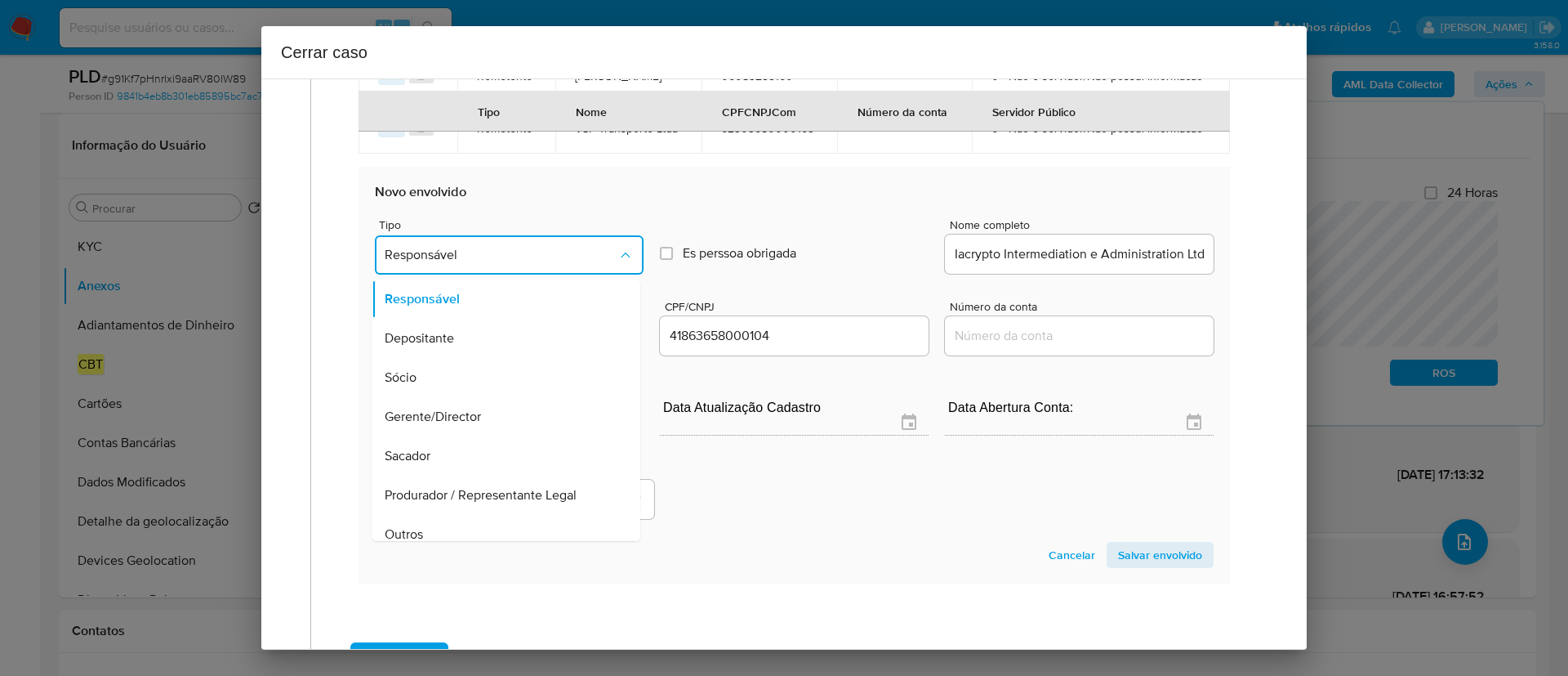
scroll to position [52, 0]
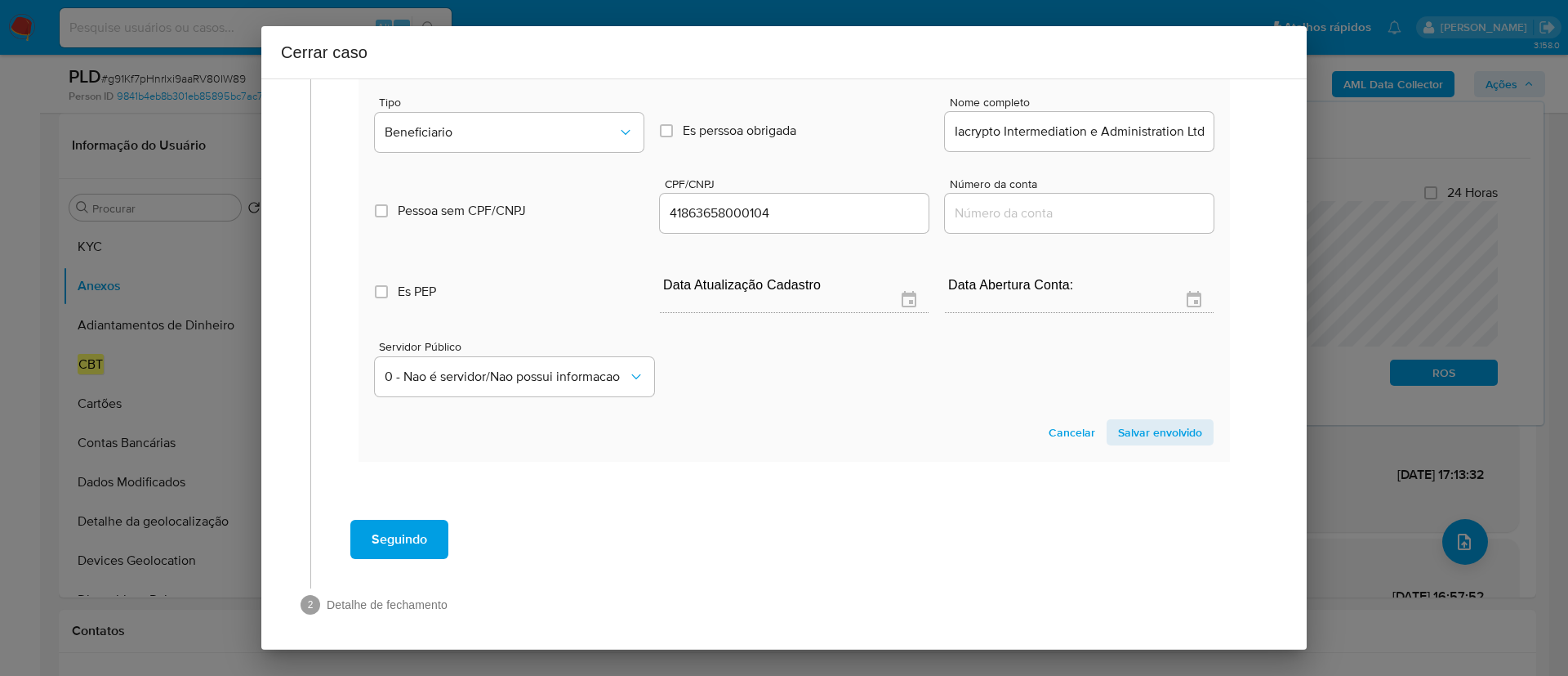
click at [1153, 444] on span "Salvar envolvido" at bounding box center [1159, 432] width 84 height 23
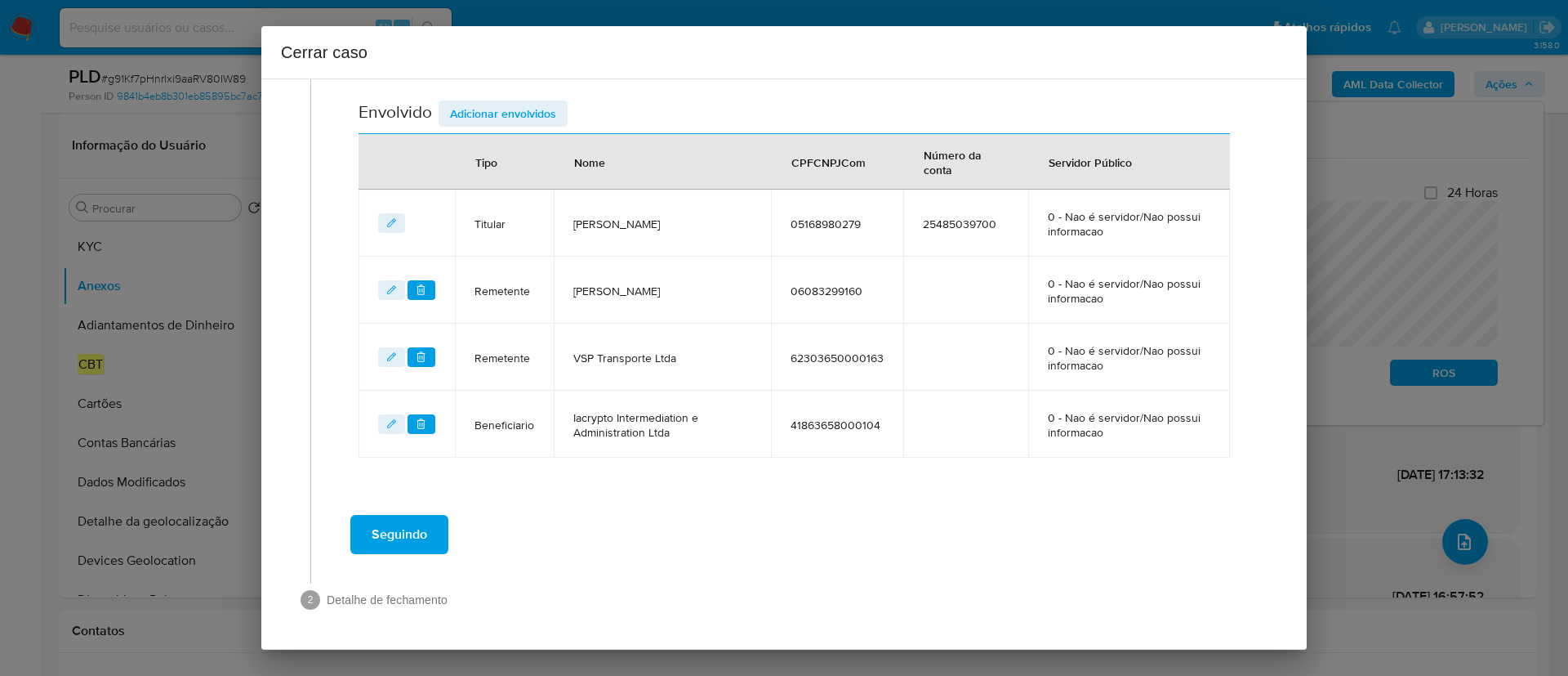
scroll to position [516, 0]
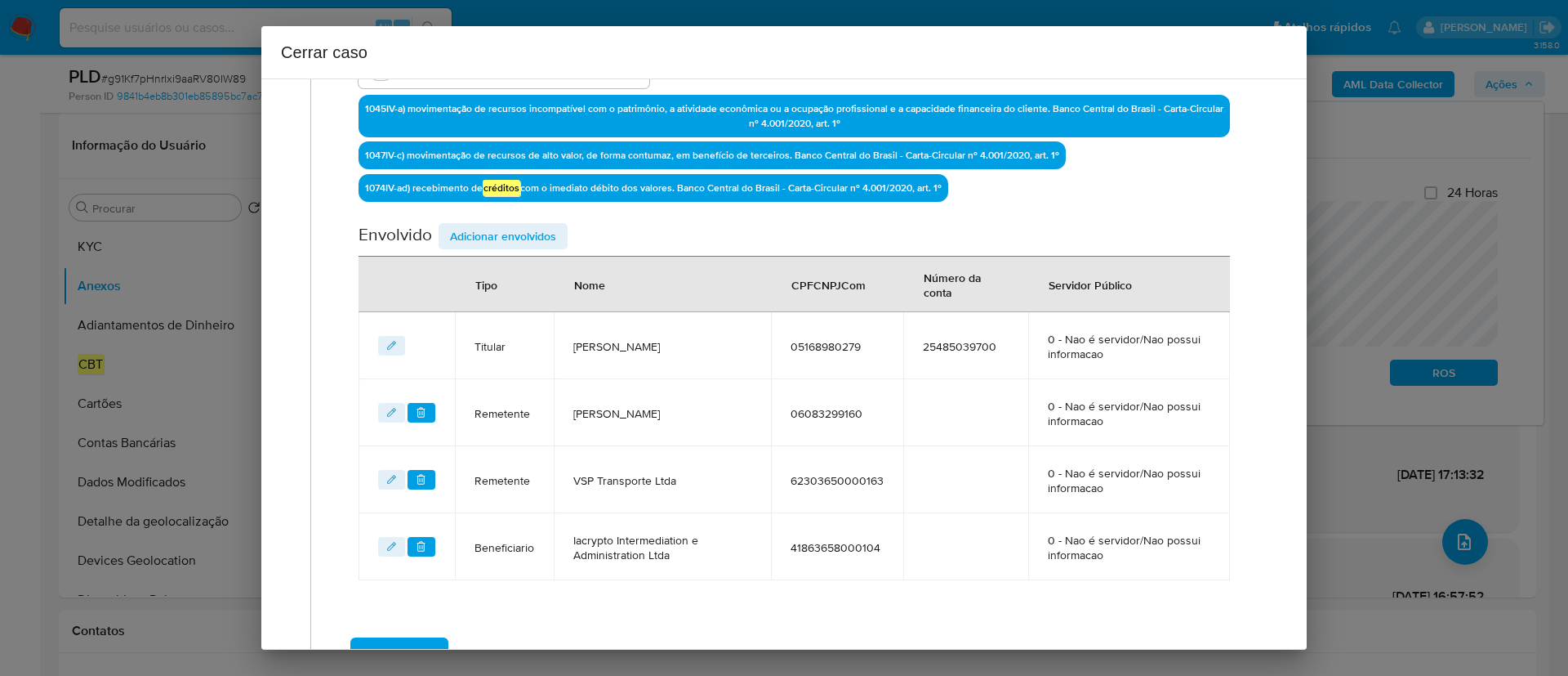
click at [520, 238] on span "Adicionar envolvidos" at bounding box center [502, 236] width 106 height 23
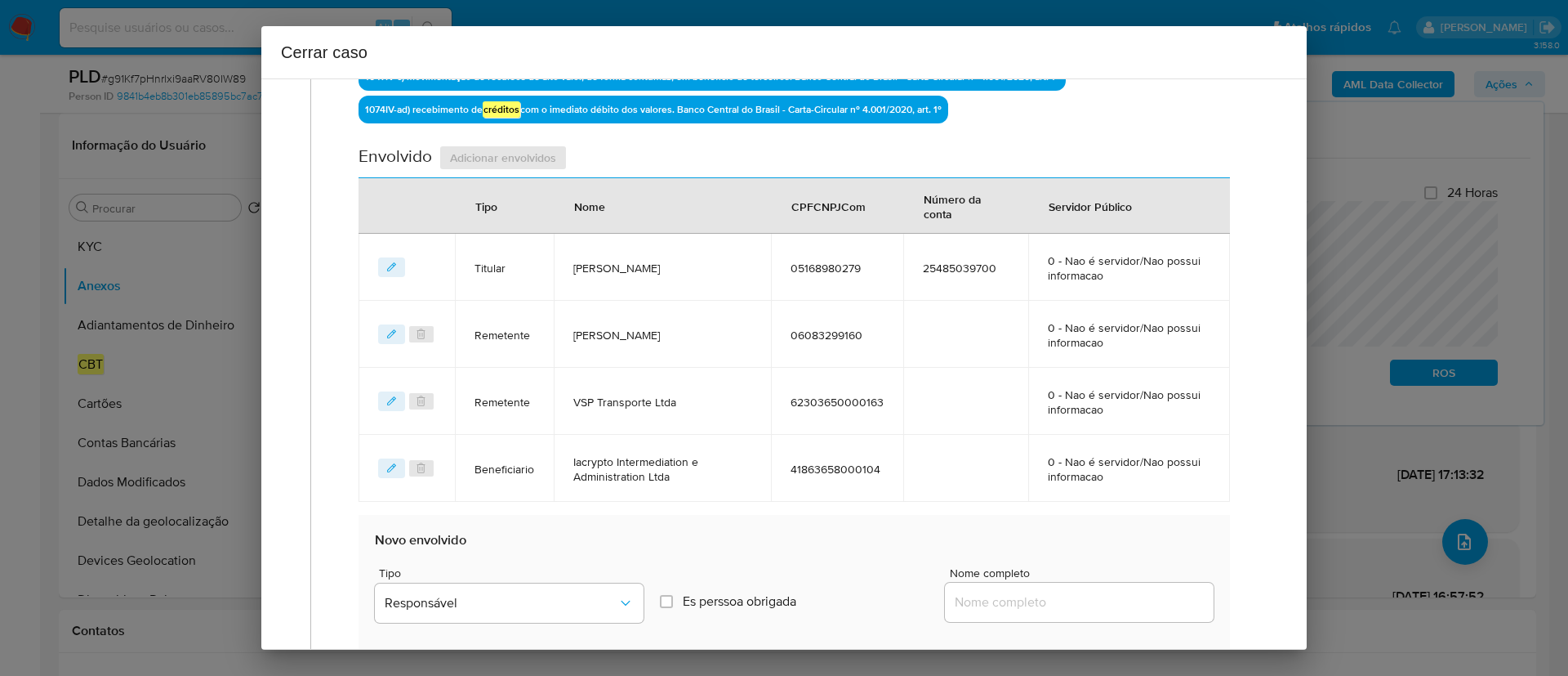
scroll to position [761, 0]
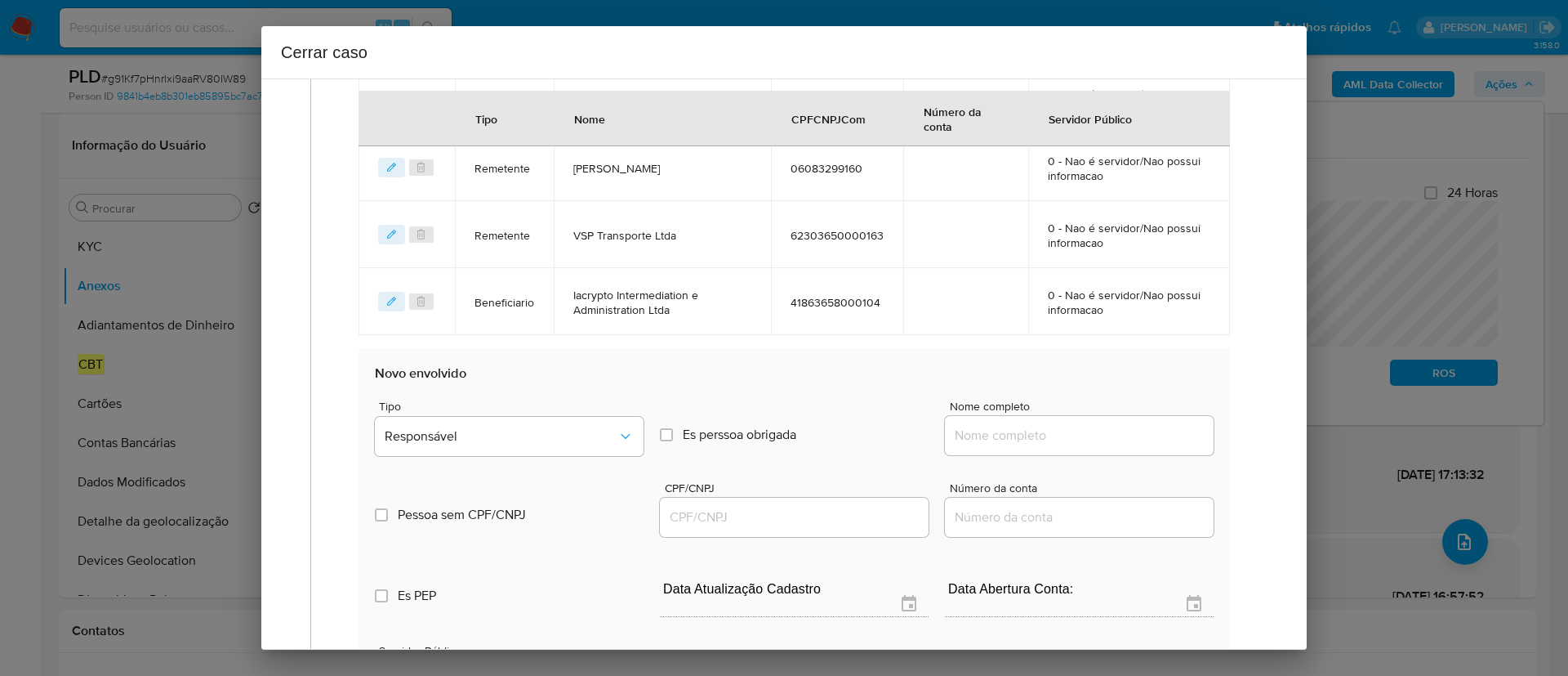
click at [1070, 423] on div at bounding box center [1079, 435] width 269 height 39
click at [1070, 433] on input "Nome completo" at bounding box center [1079, 436] width 269 height 21
paste input "Wilson Martins Trading Ltda, 55117760000175"
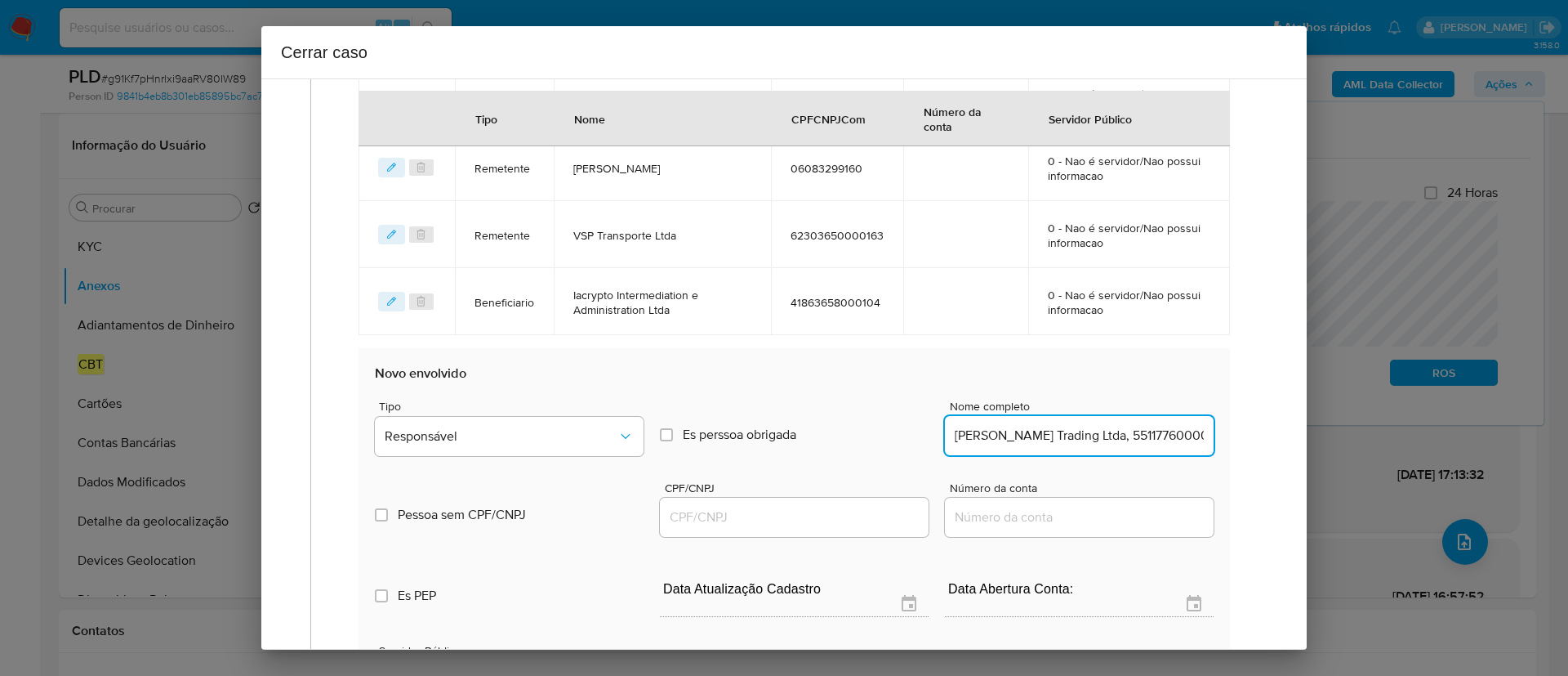
scroll to position [0, 17]
click at [1136, 435] on input "Wilson Martins Trading Ltda, 55117760000175" at bounding box center [1079, 436] width 269 height 21
type input "Wilson Martins Trading Ltda,"
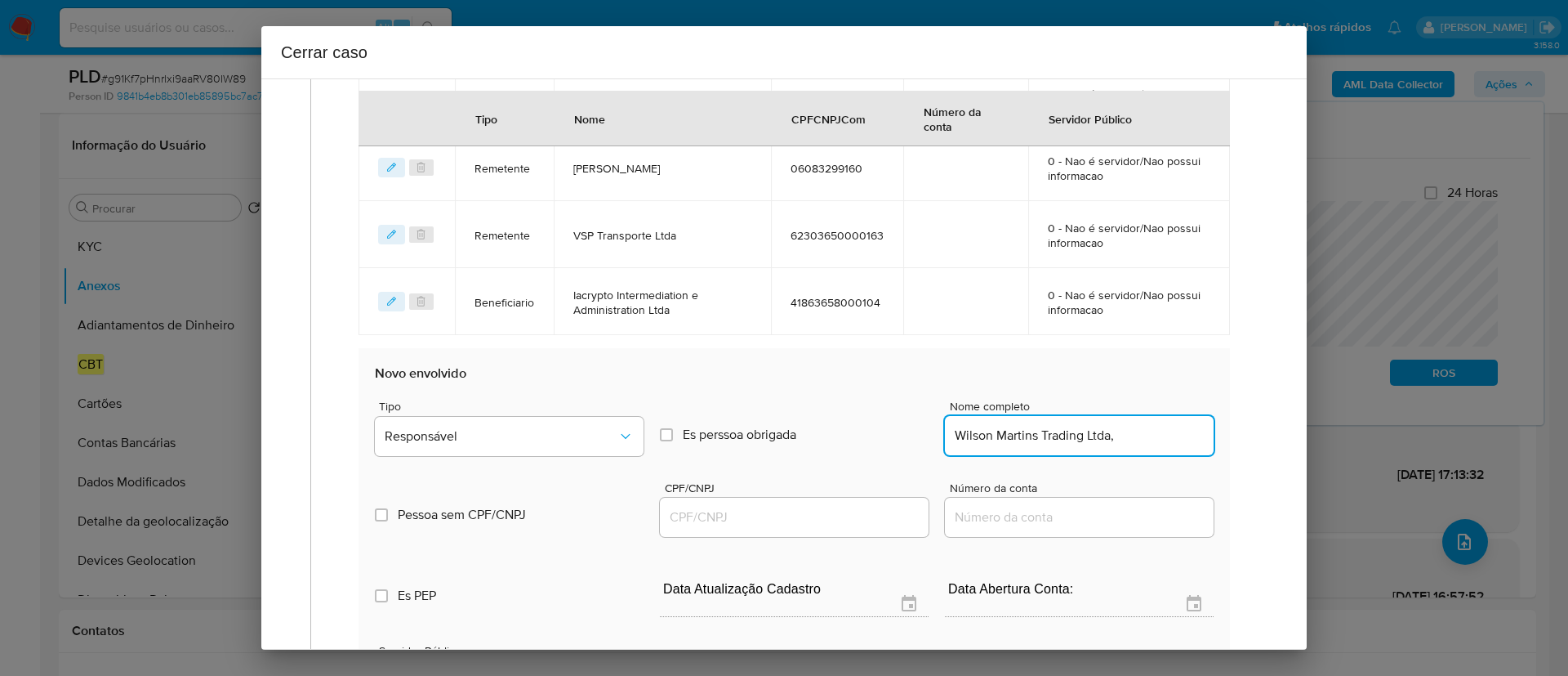
click at [776, 533] on div at bounding box center [794, 517] width 269 height 39
click at [802, 524] on input "CPF/CNPJ" at bounding box center [794, 517] width 269 height 21
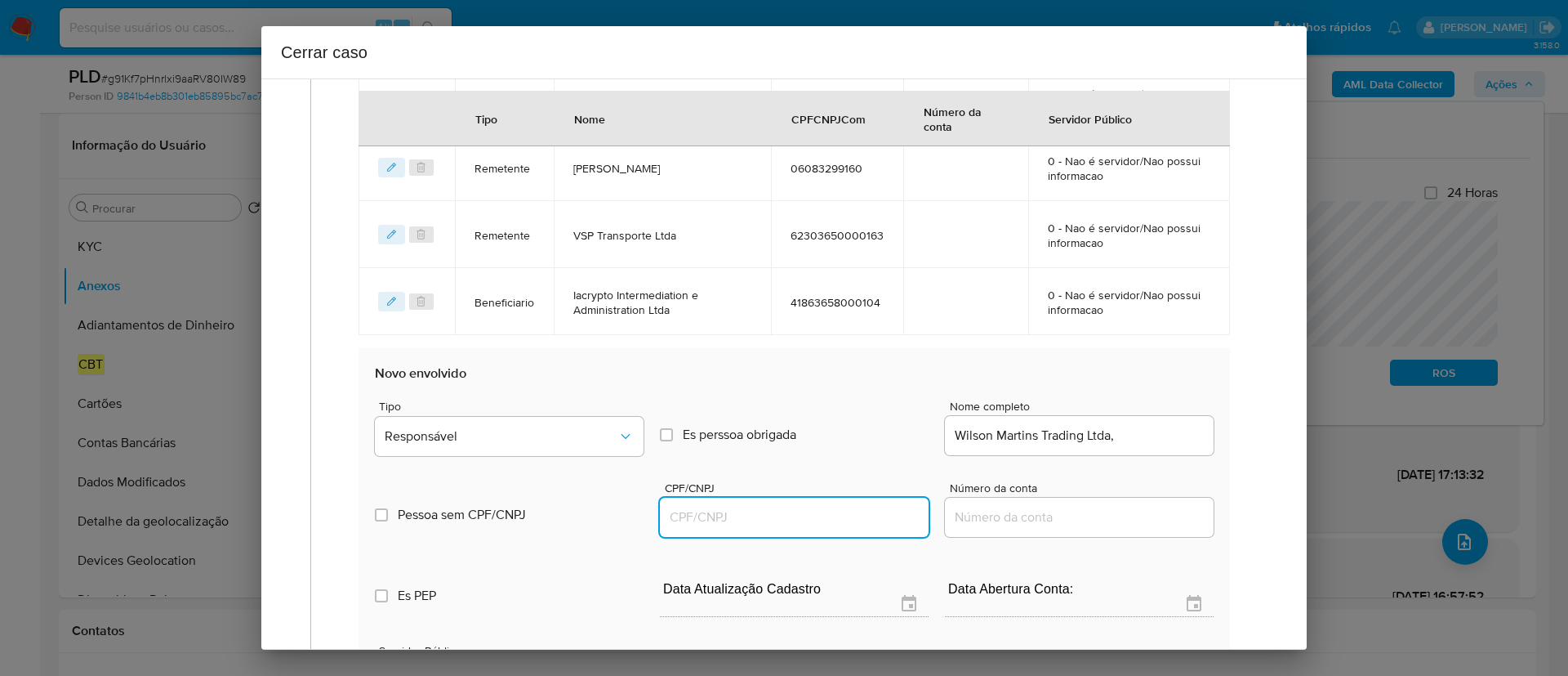
paste input "55117760000175"
type input "55117760000175"
click at [1143, 416] on div "Wilson Martins Trading Ltda," at bounding box center [1079, 435] width 269 height 39
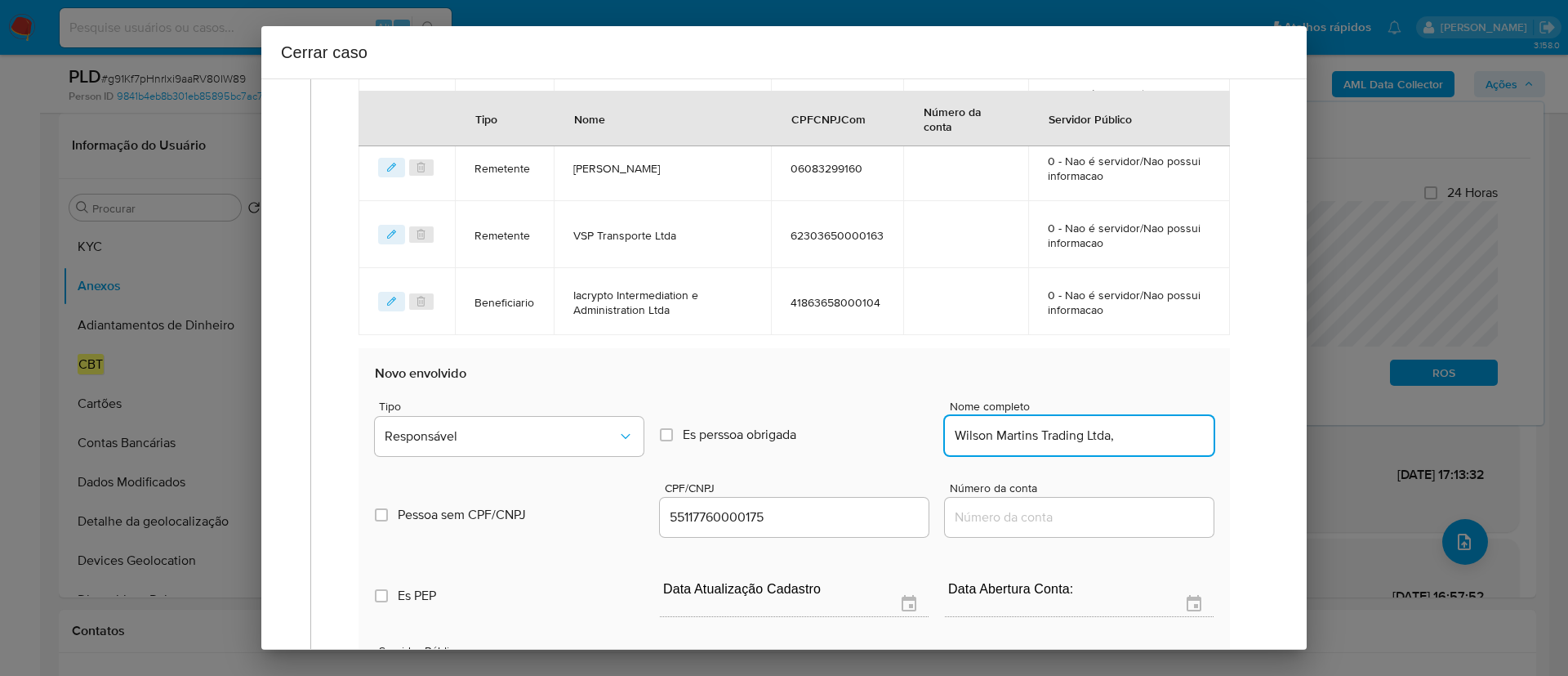
click at [1151, 433] on input "Wilson Martins Trading Ltda," at bounding box center [1079, 436] width 269 height 21
type input "Wilson Martins Trading Ltda"
click at [538, 435] on span "Responsável" at bounding box center [501, 436] width 233 height 16
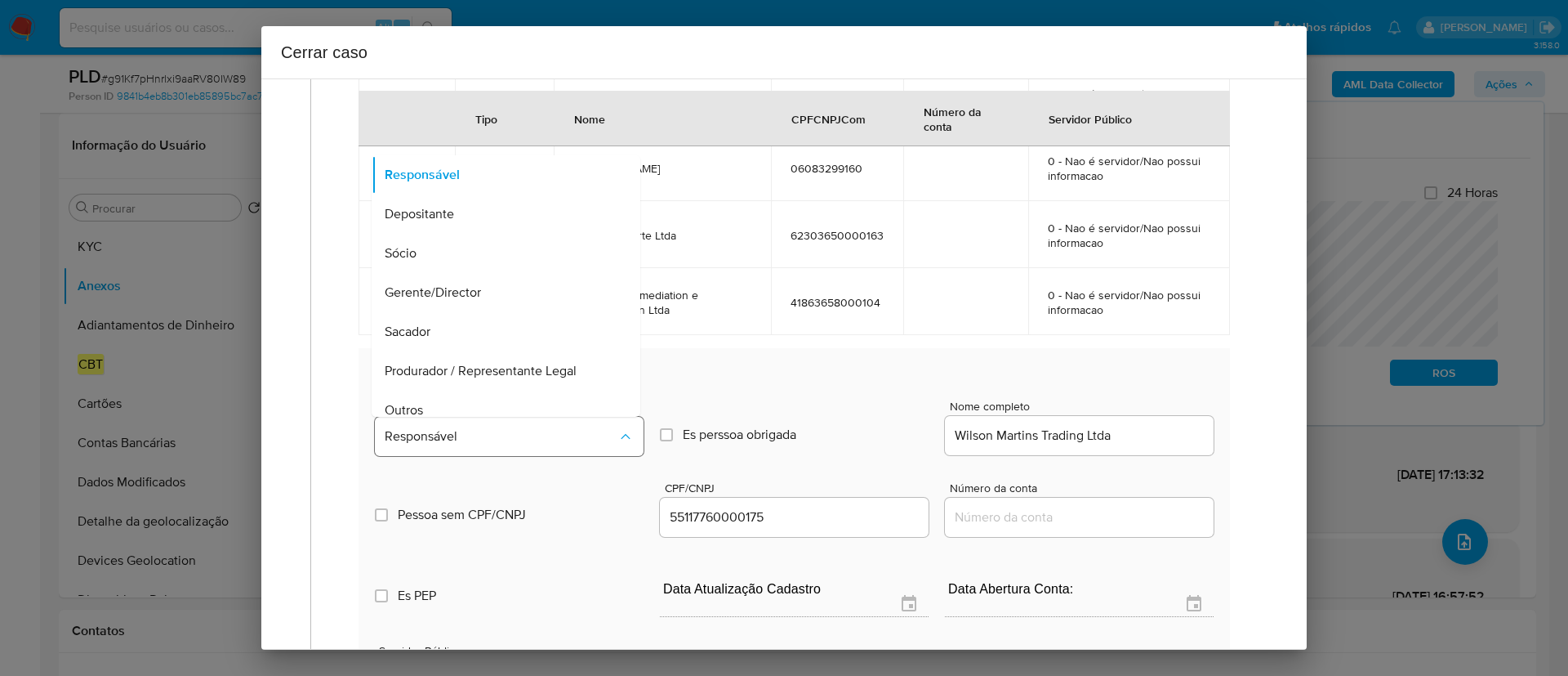
scroll to position [52, 0]
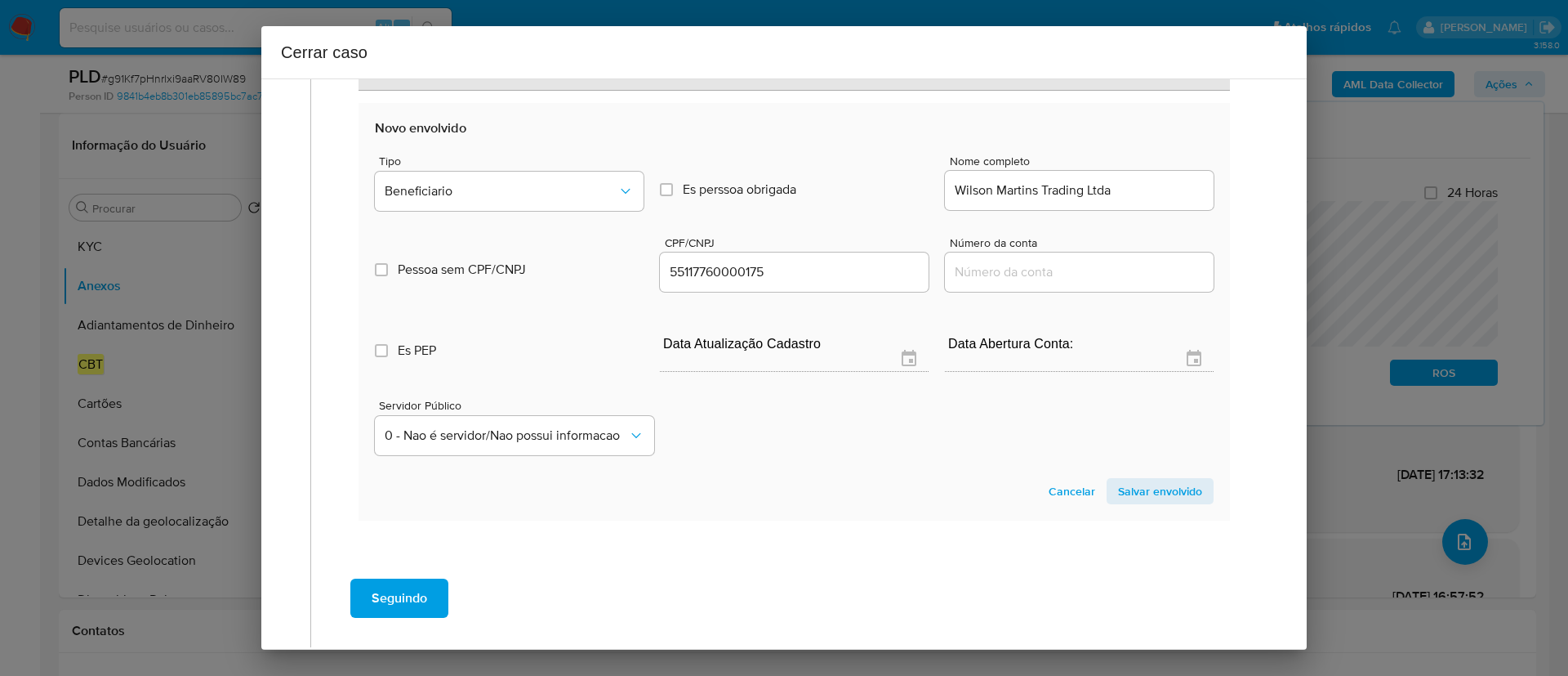
click at [1180, 489] on span "Salvar envolvido" at bounding box center [1159, 491] width 84 height 23
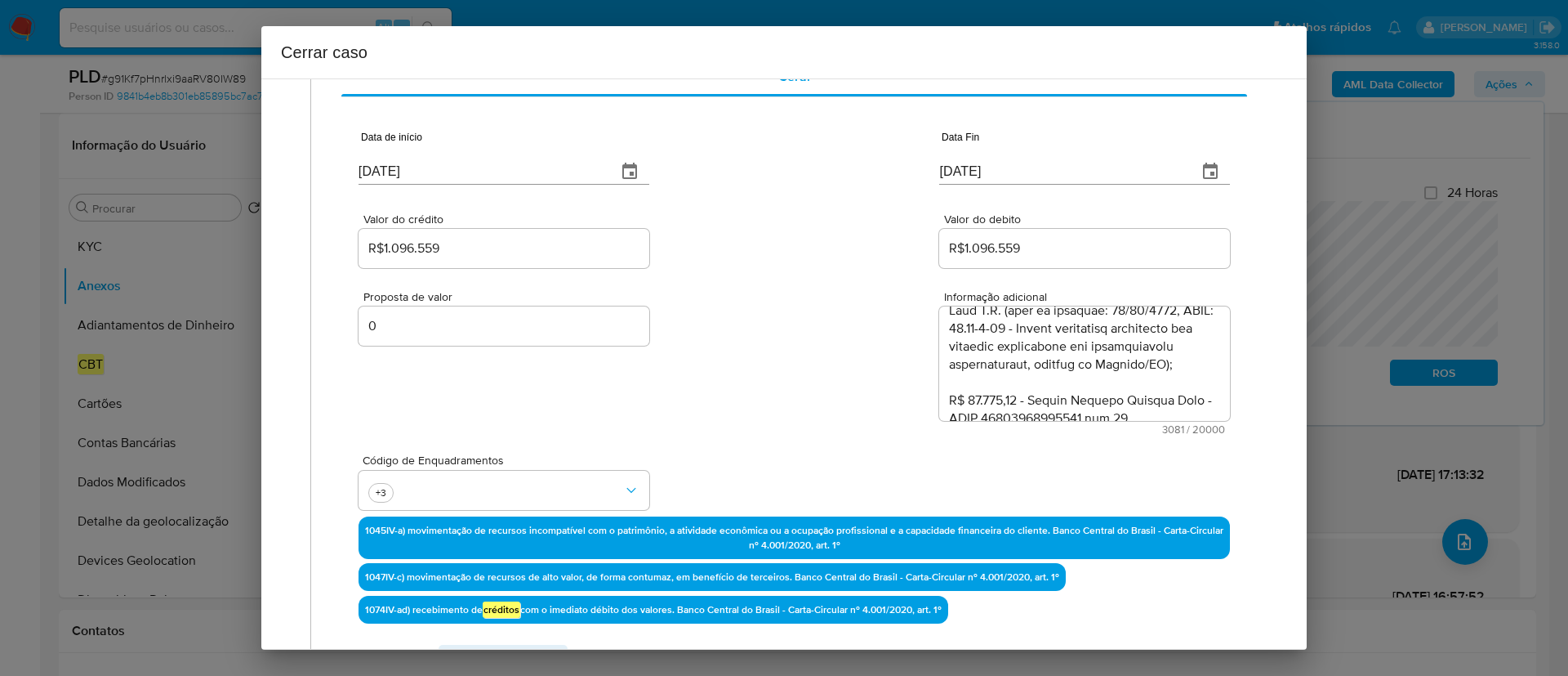
scroll to position [700, 0]
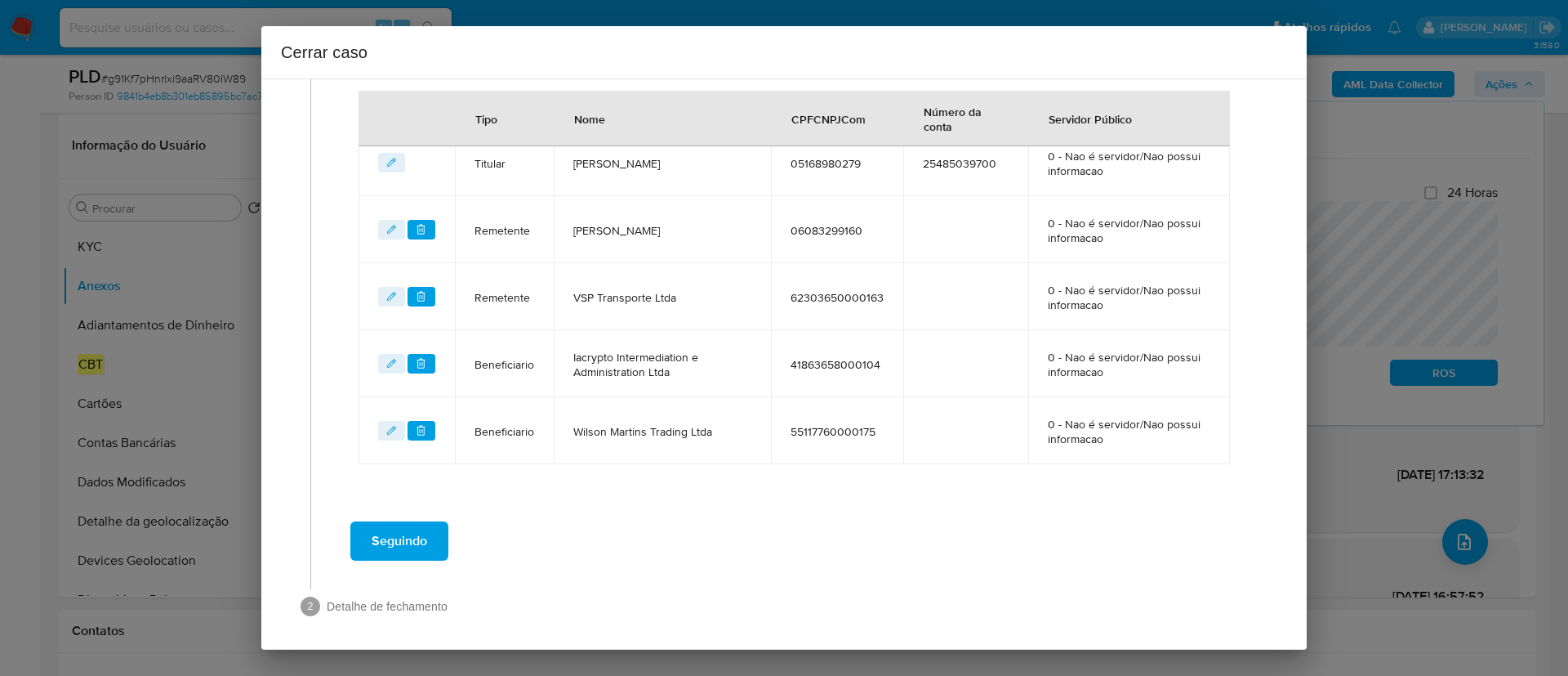
click at [627, 379] on td "Iacrypto Intermediation e Administration Ltda" at bounding box center [662, 364] width 218 height 67
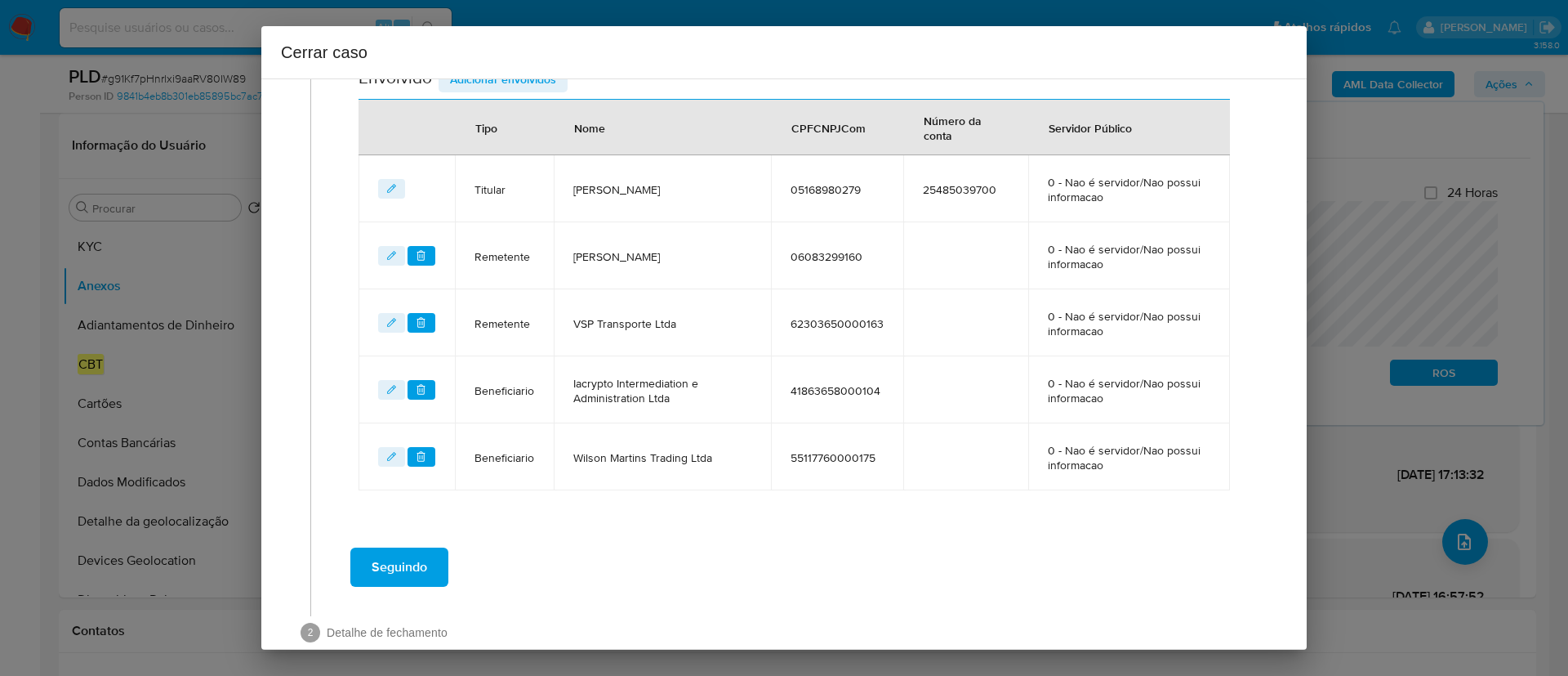
scroll to position [706, 0]
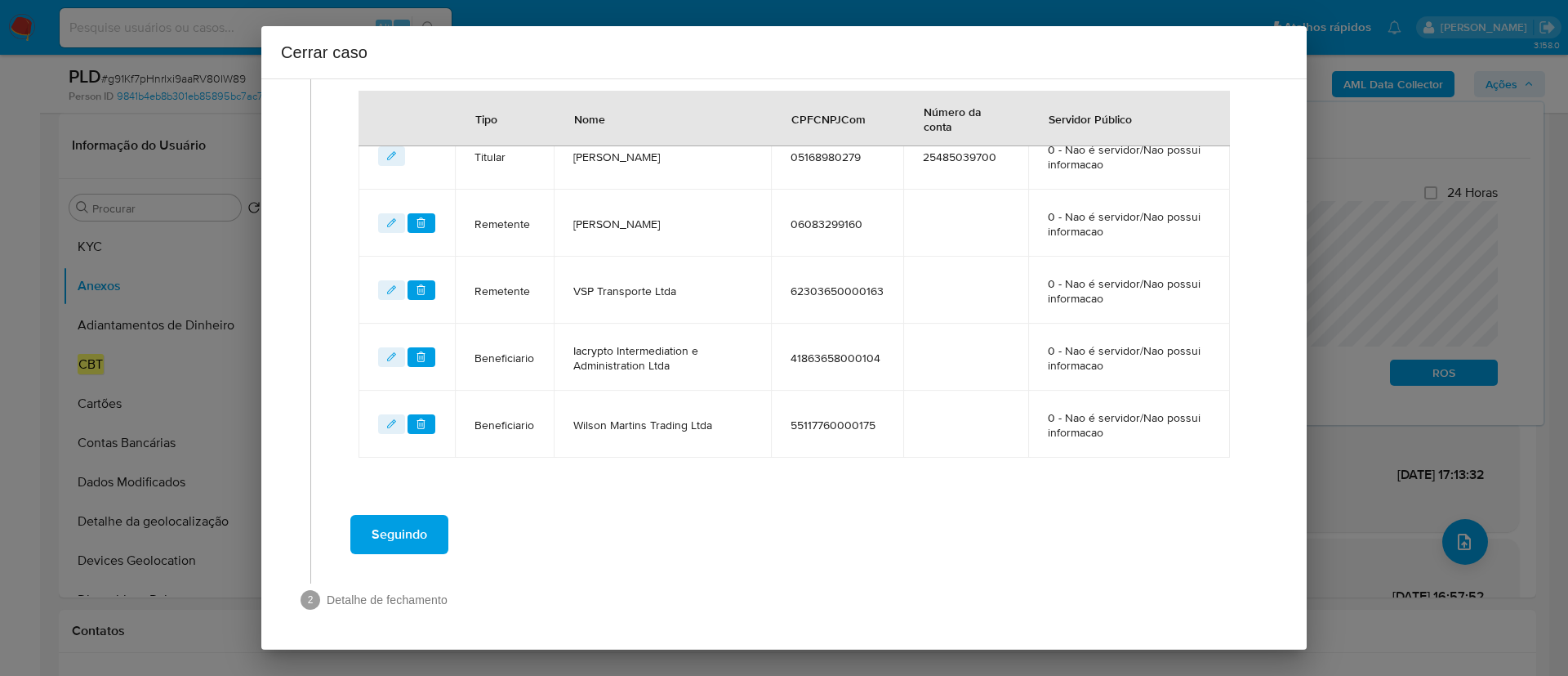
click at [423, 522] on span "Seguindo" at bounding box center [399, 534] width 56 height 36
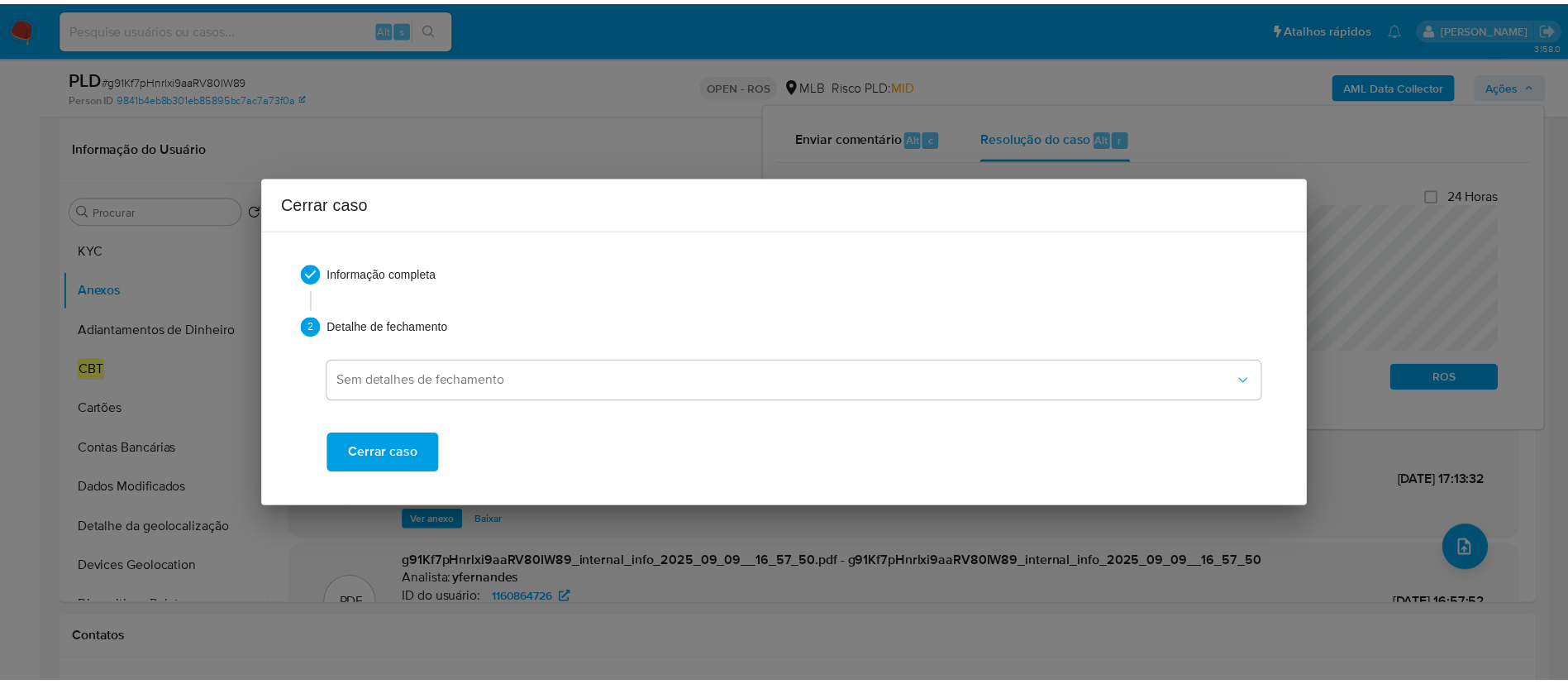
scroll to position [0, 0]
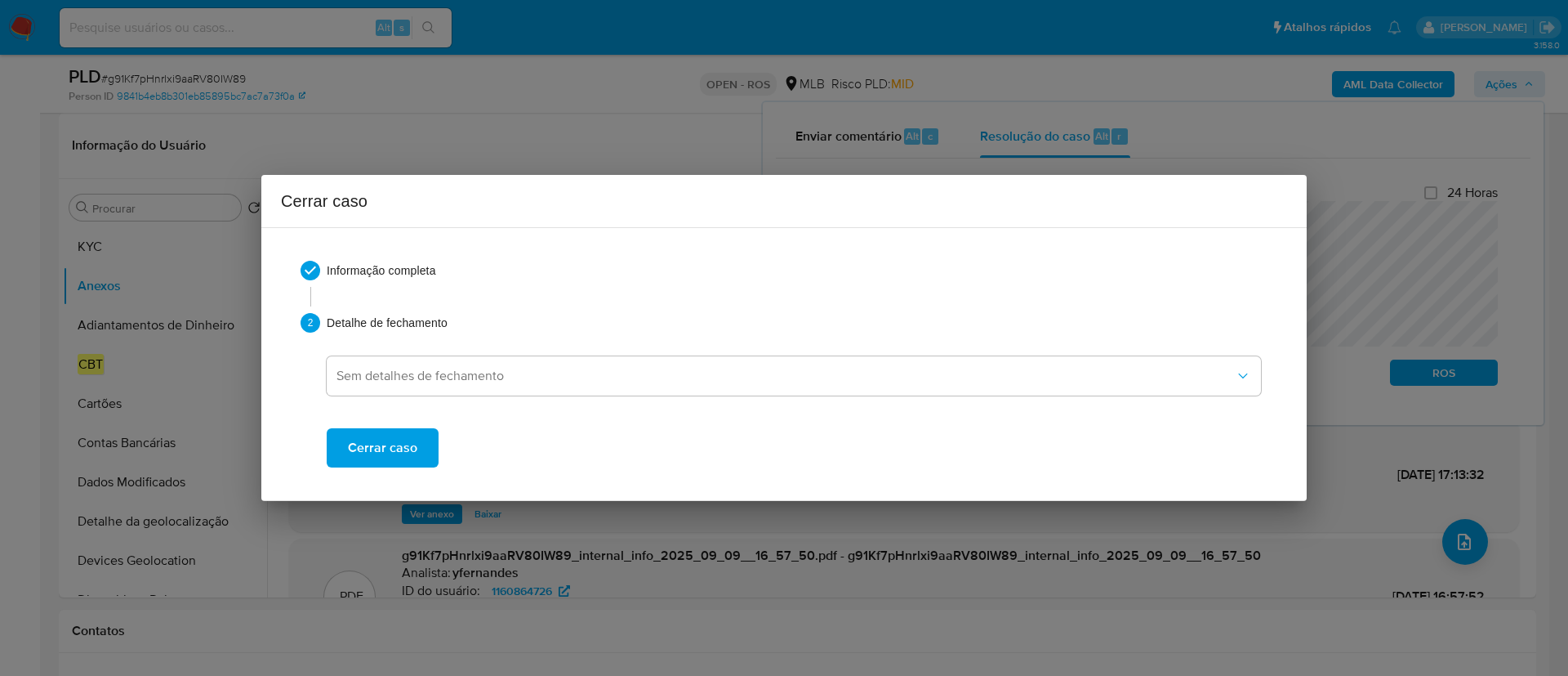
click at [414, 445] on span "Cerrar caso" at bounding box center [382, 448] width 69 height 36
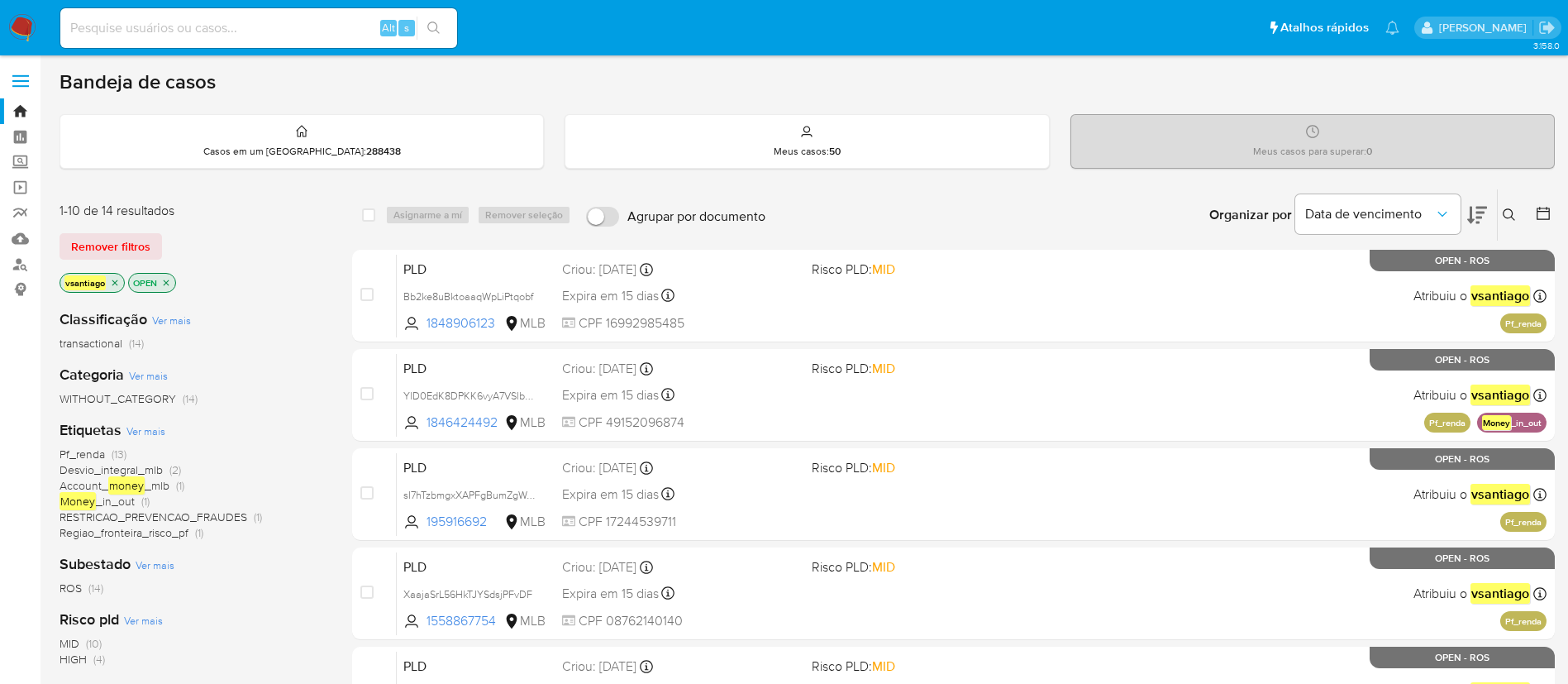
click at [28, 29] on img at bounding box center [22, 28] width 28 height 28
